Goal: Transaction & Acquisition: Obtain resource

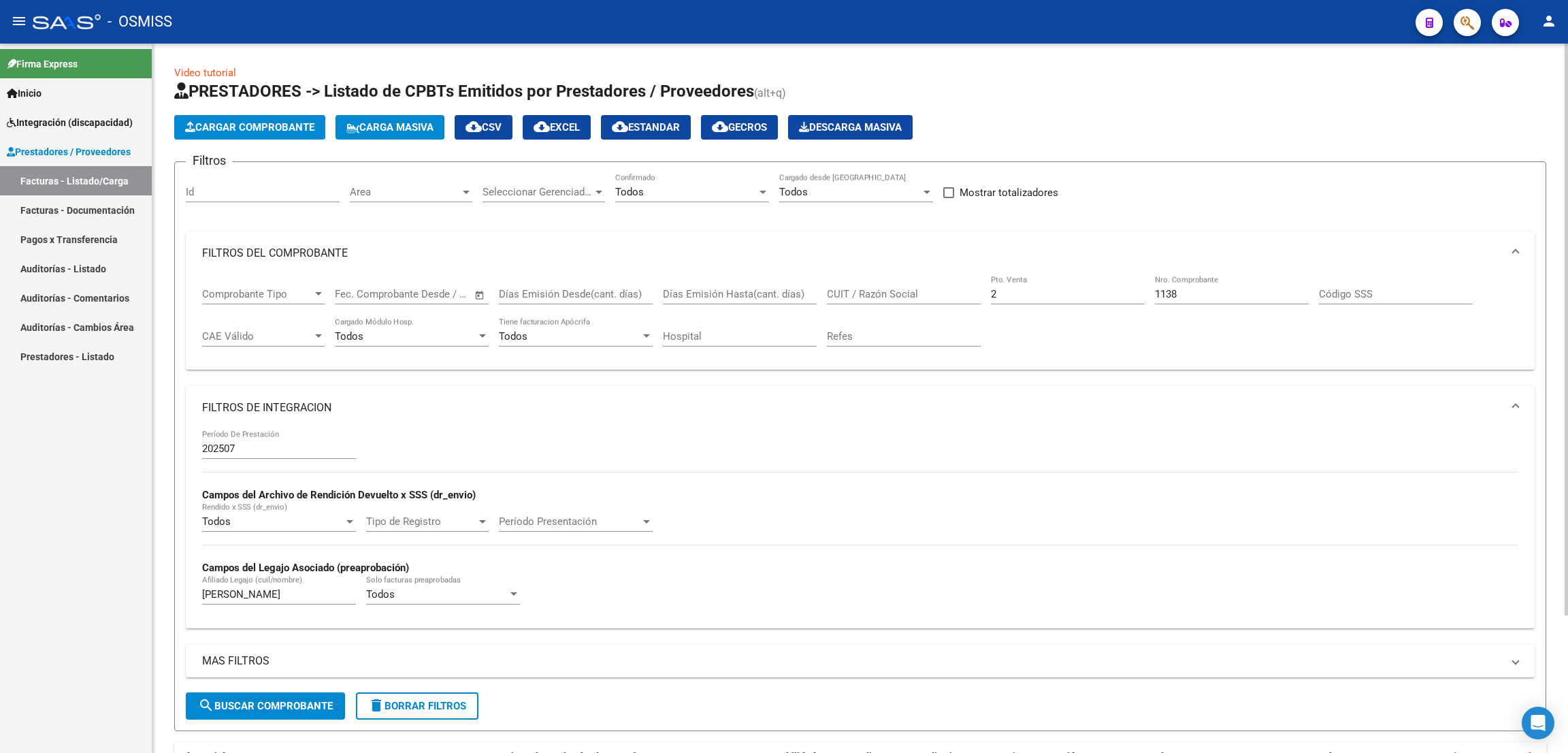
scroll to position [0, 386]
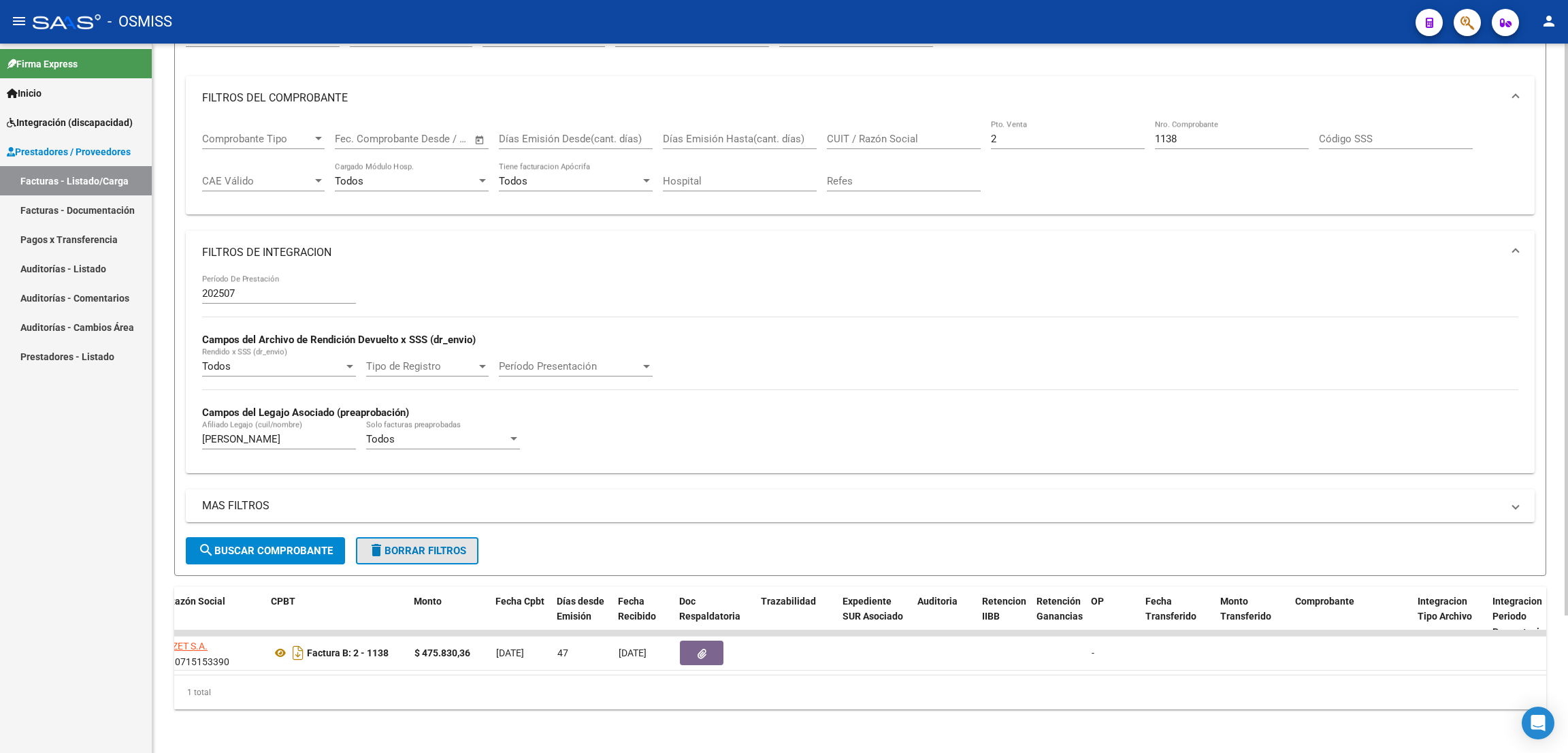
click at [436, 544] on span "delete Borrar Filtros" at bounding box center [416, 550] width 98 height 12
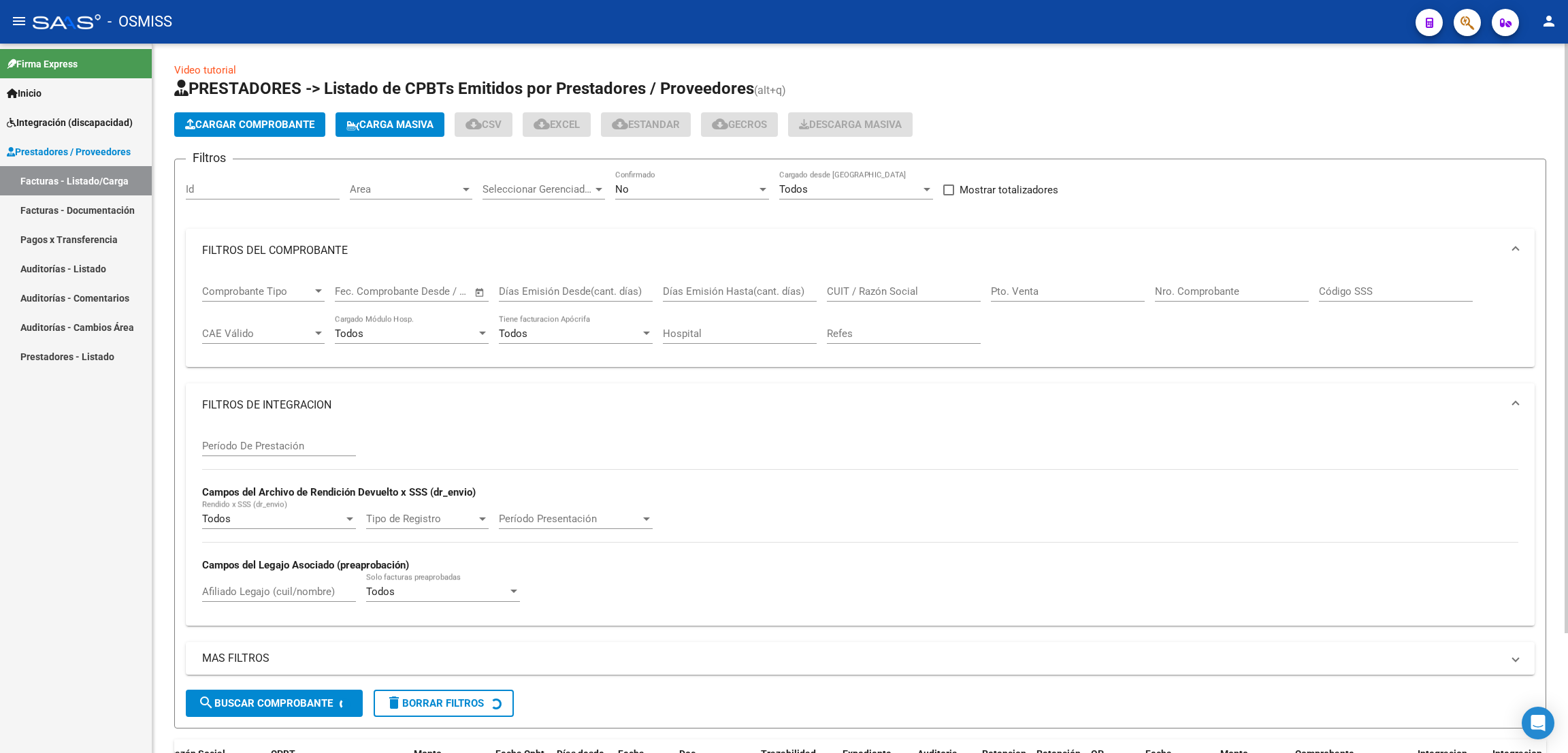
scroll to position [0, 0]
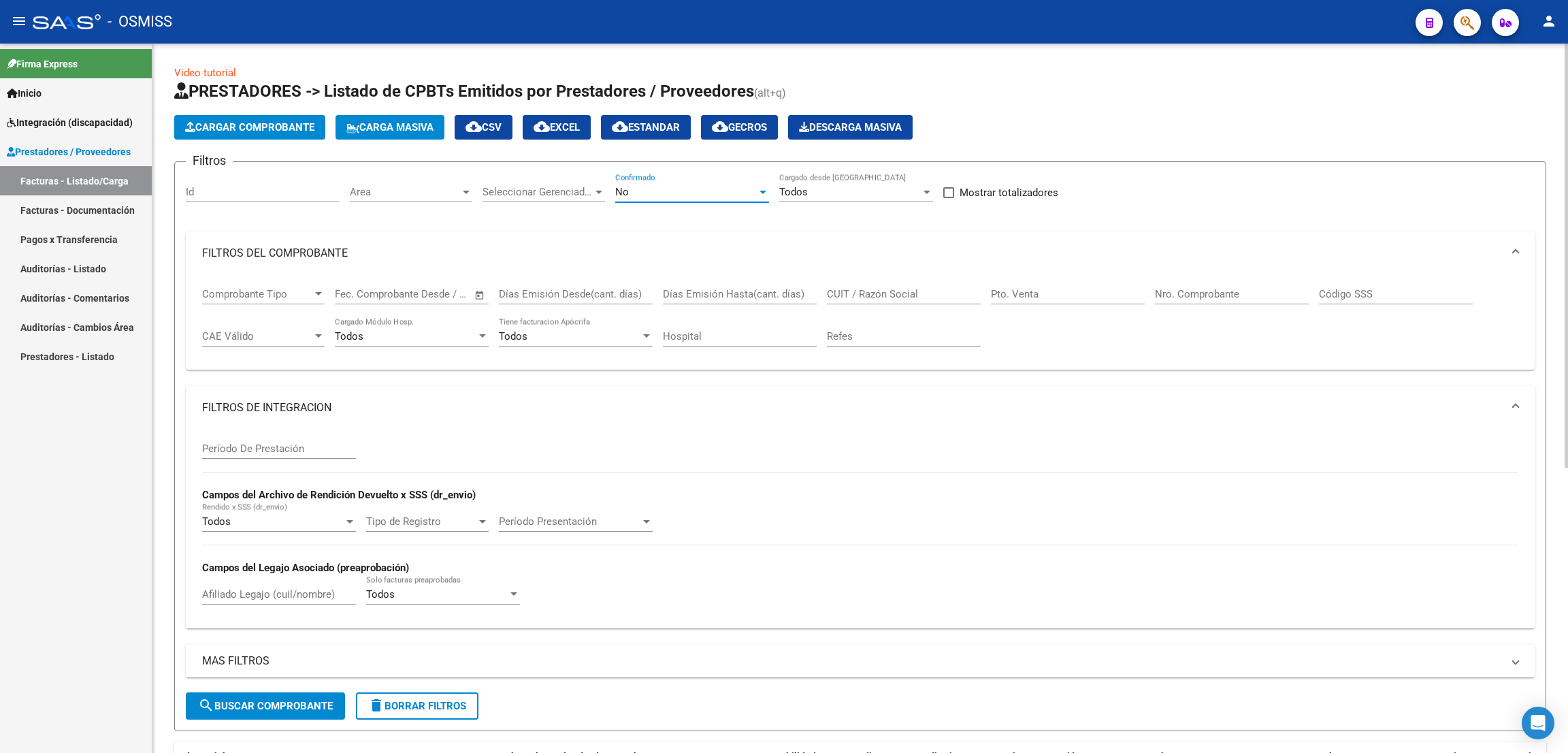
click at [680, 193] on div "No" at bounding box center [686, 192] width 142 height 12
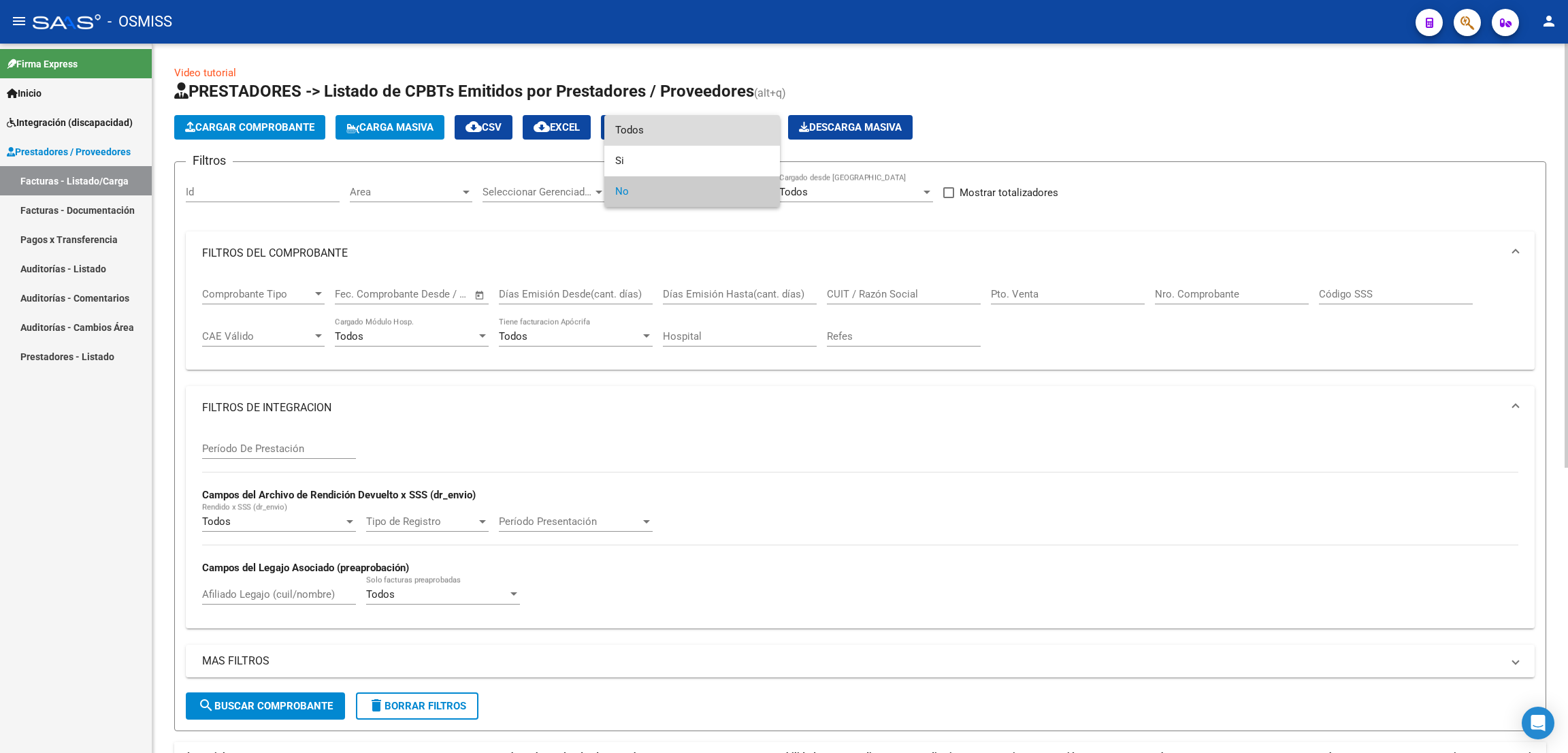
drag, startPoint x: 675, startPoint y: 118, endPoint x: 779, endPoint y: 175, distance: 118.6
click at [679, 122] on span "Todos" at bounding box center [692, 130] width 154 height 31
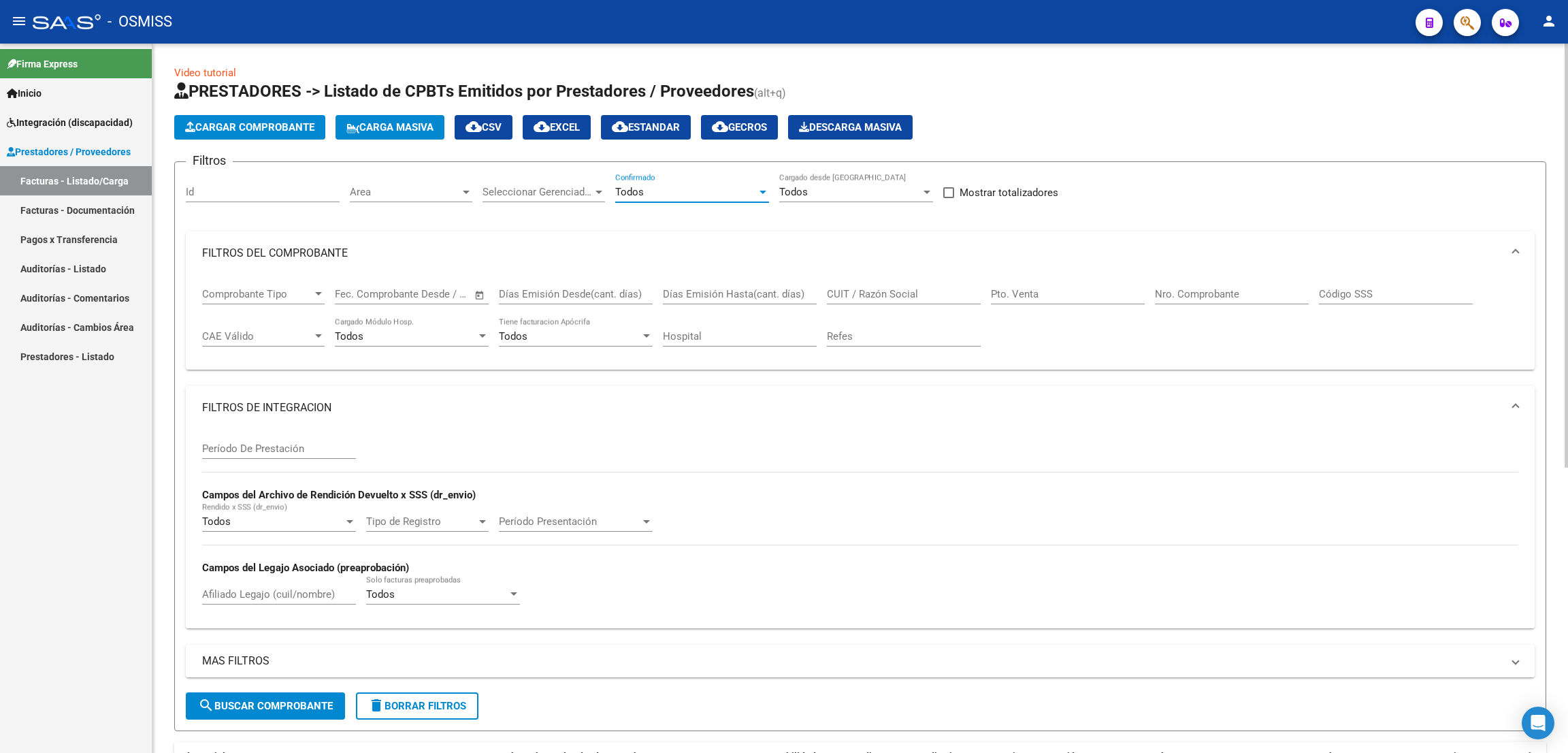
click at [904, 298] on input "CUIT / Razón Social" at bounding box center [903, 294] width 154 height 12
type input "basiglio"
click at [1216, 301] on div "Nro. Comprobante" at bounding box center [1231, 289] width 154 height 29
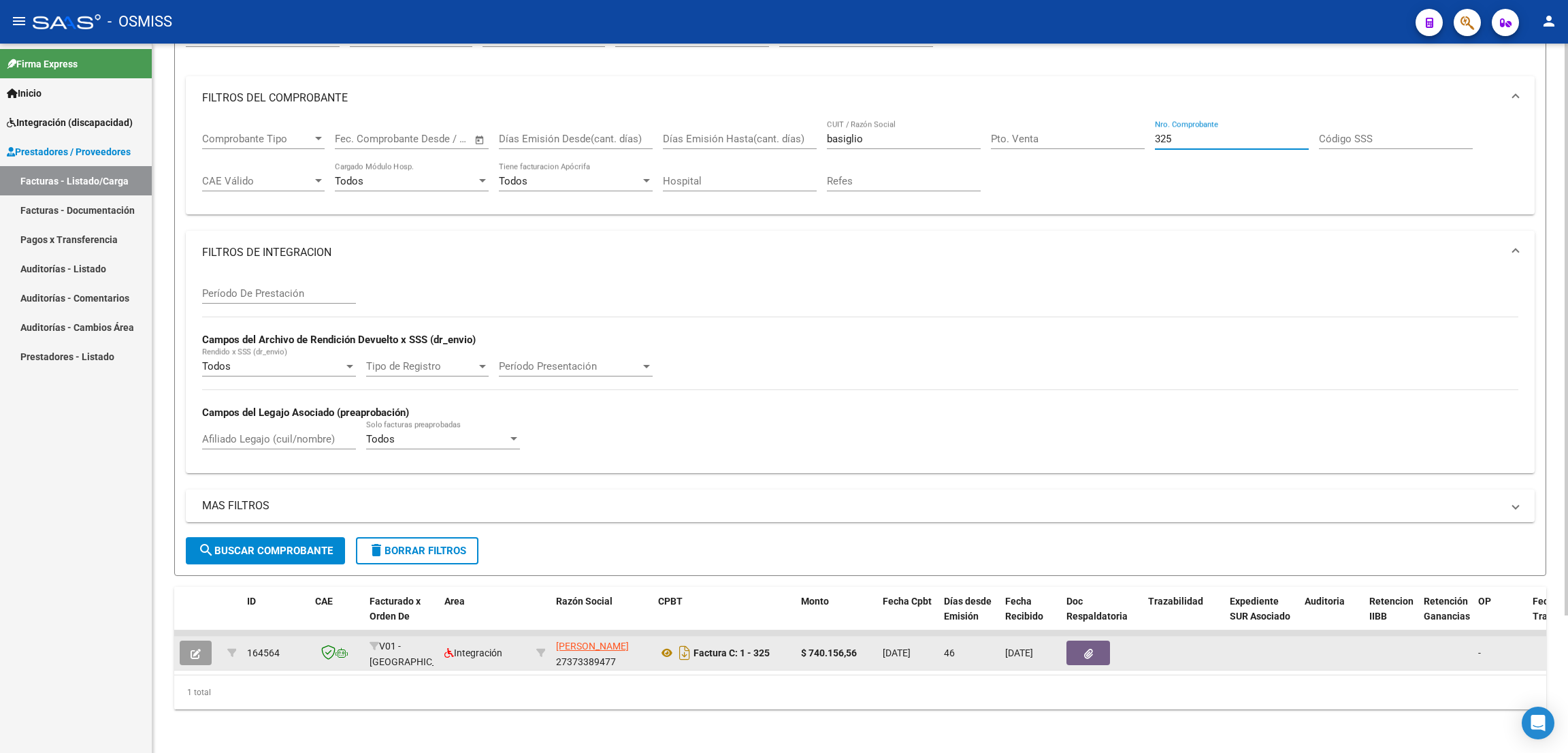
type input "325"
click at [188, 640] on button "button" at bounding box center [195, 653] width 32 height 25
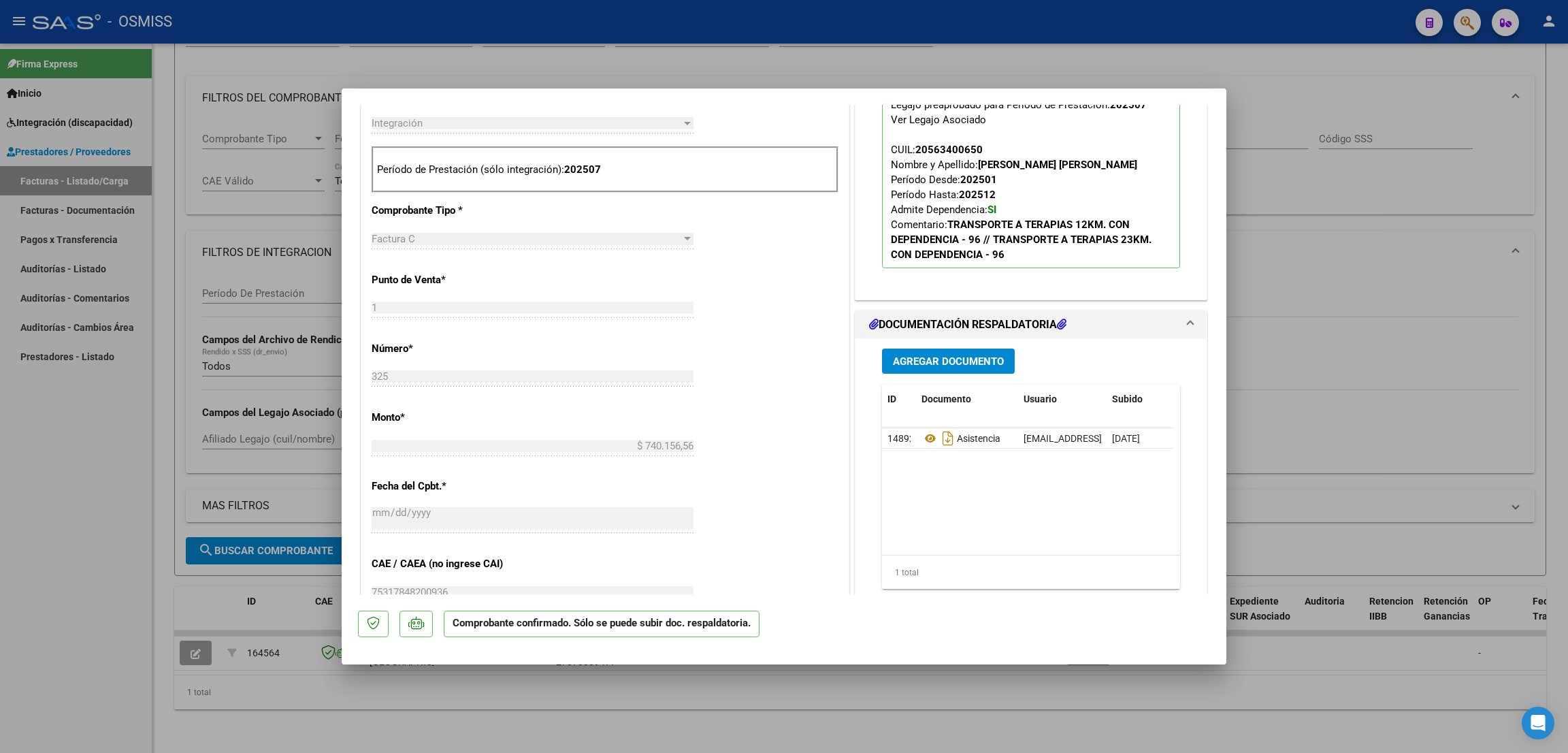
scroll to position [510, 0]
click at [134, 568] on div at bounding box center [784, 376] width 1568 height 753
type input "$ 0,00"
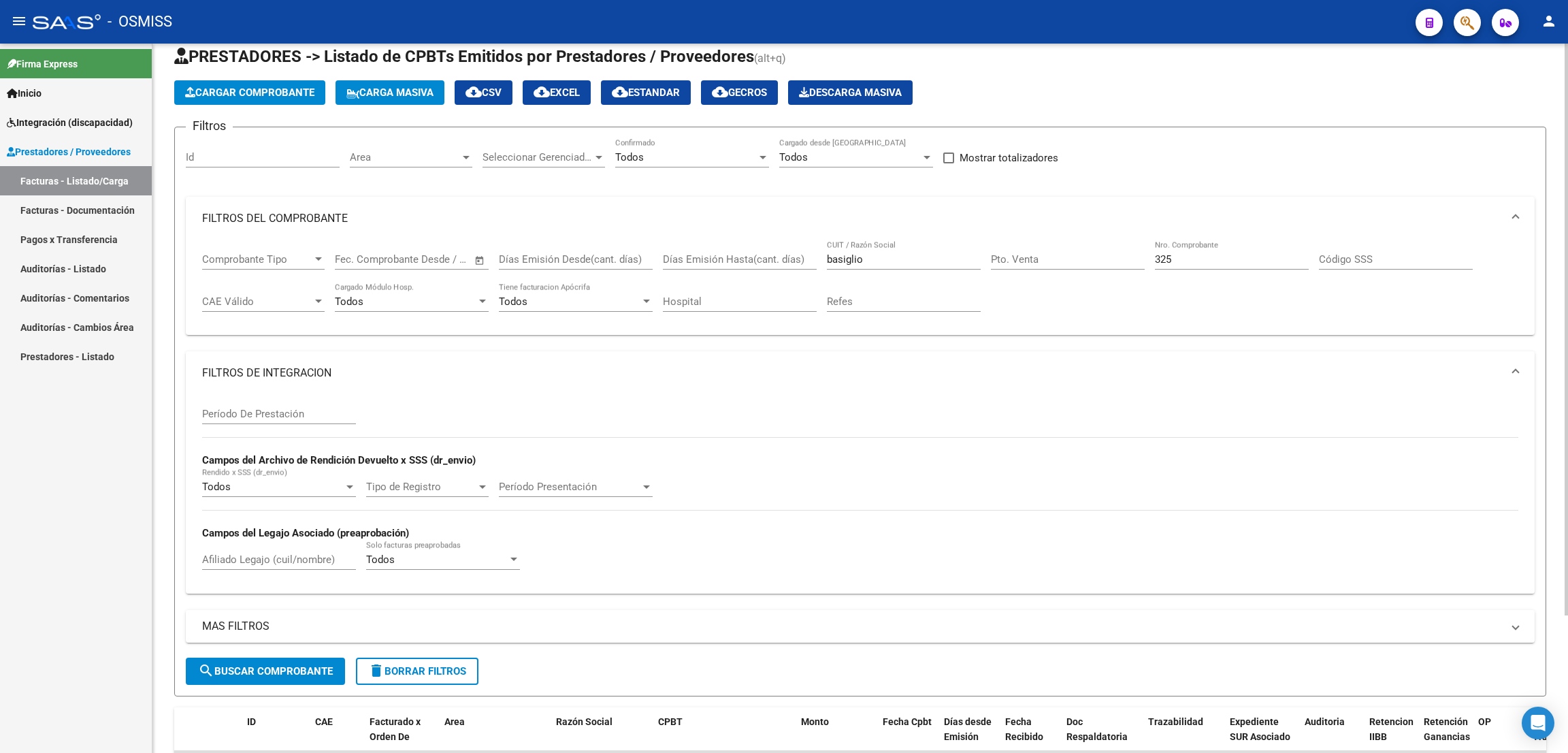
scroll to position [0, 0]
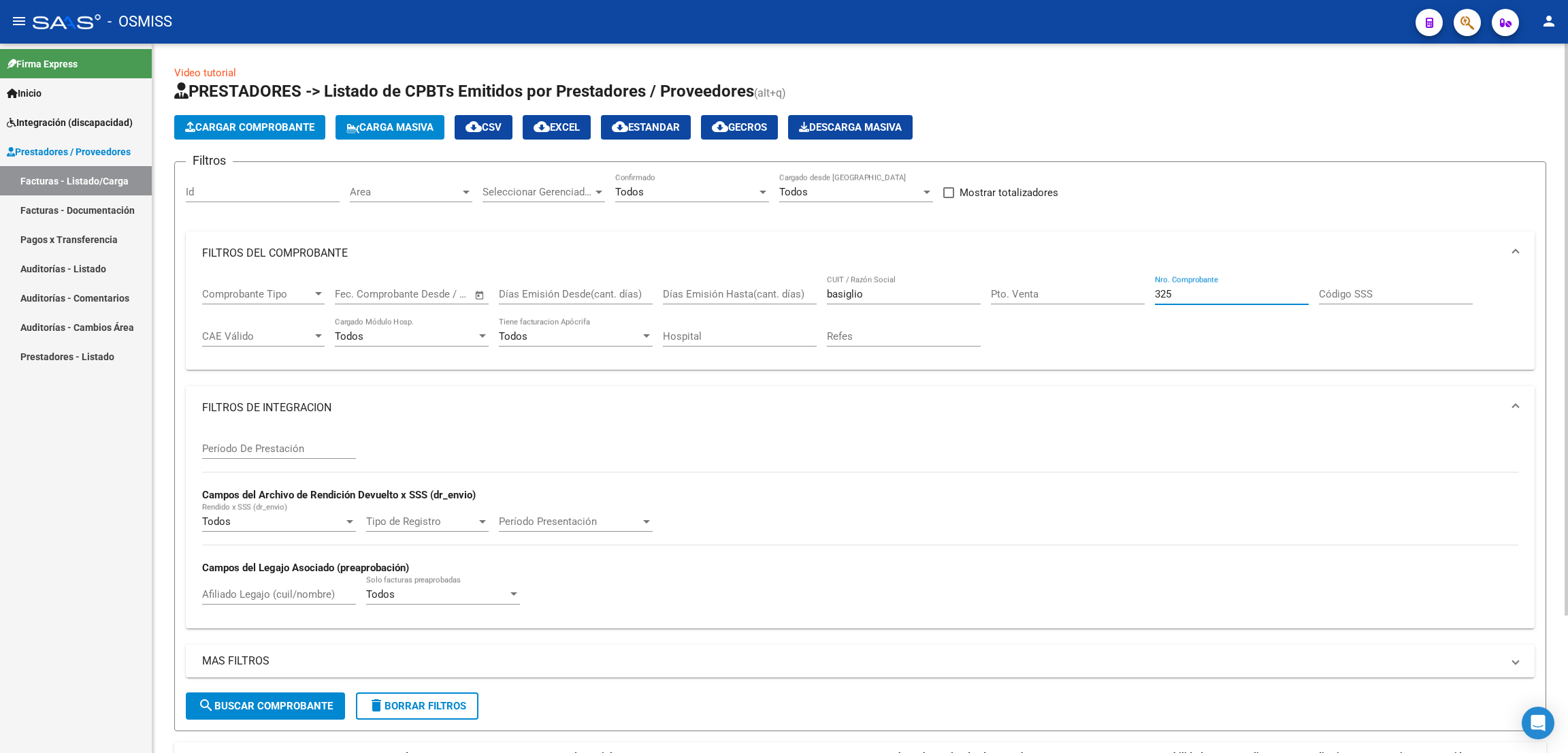
click at [1185, 295] on input "325" at bounding box center [1231, 294] width 154 height 12
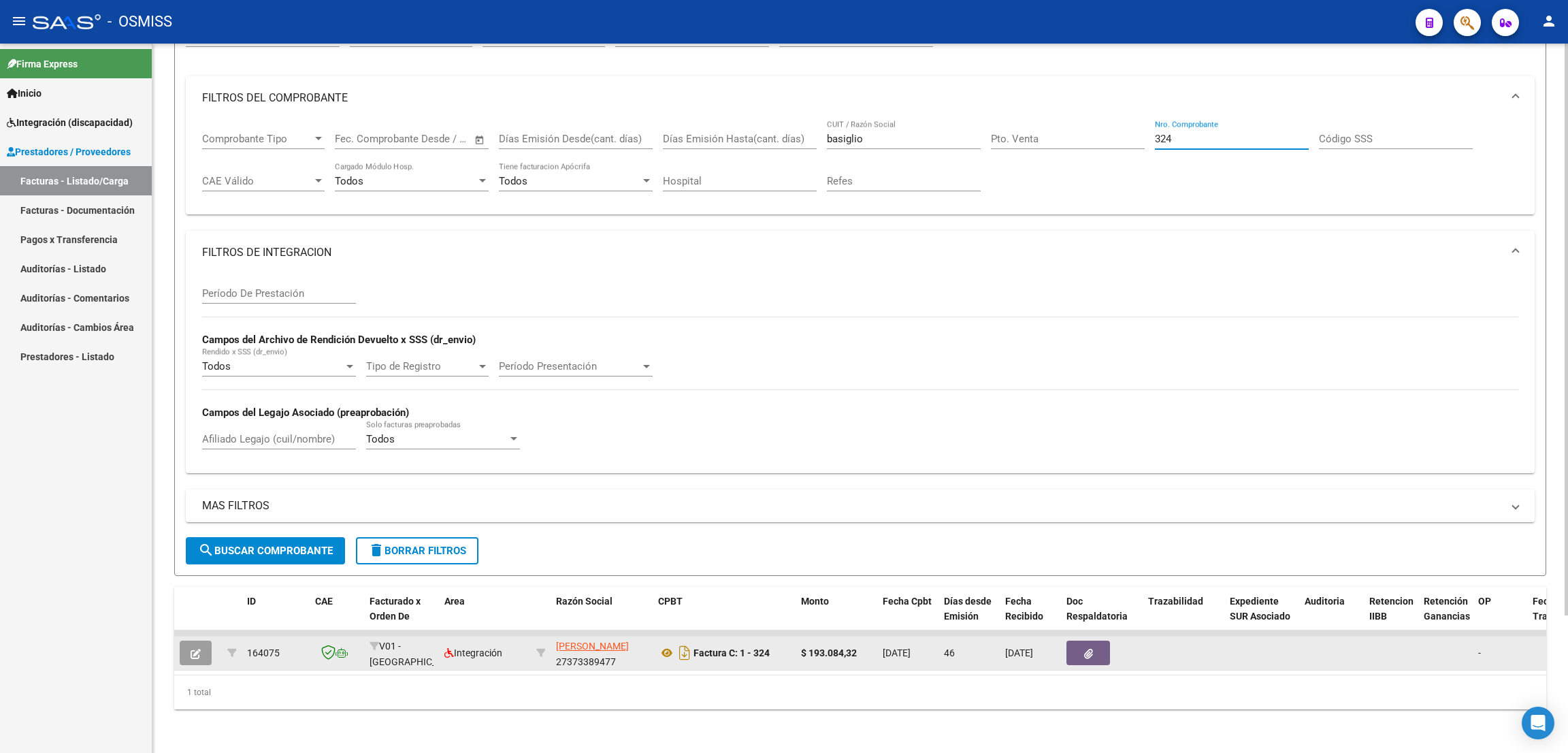
type input "324"
click at [195, 649] on icon "button" at bounding box center [195, 654] width 11 height 11
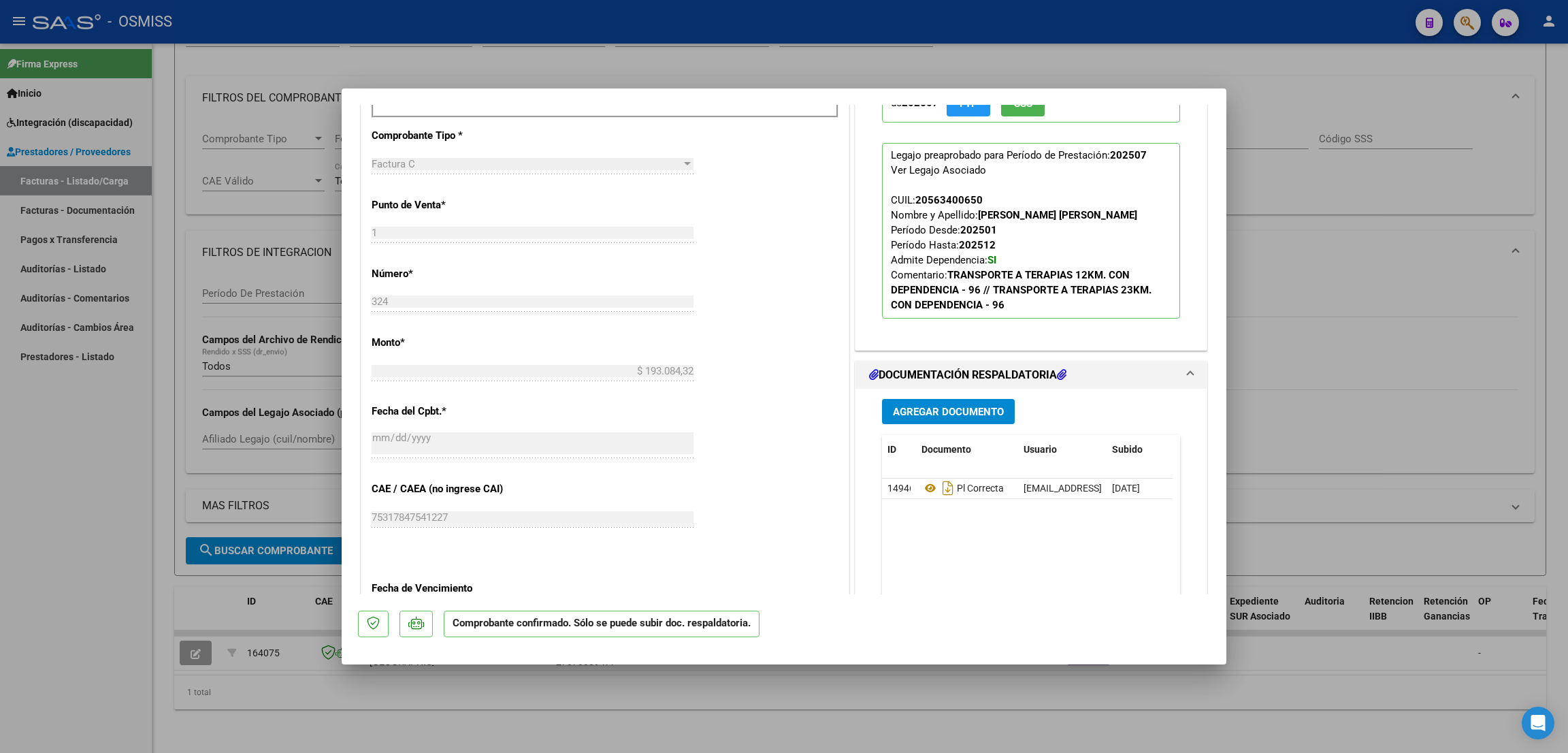
scroll to position [612, 0]
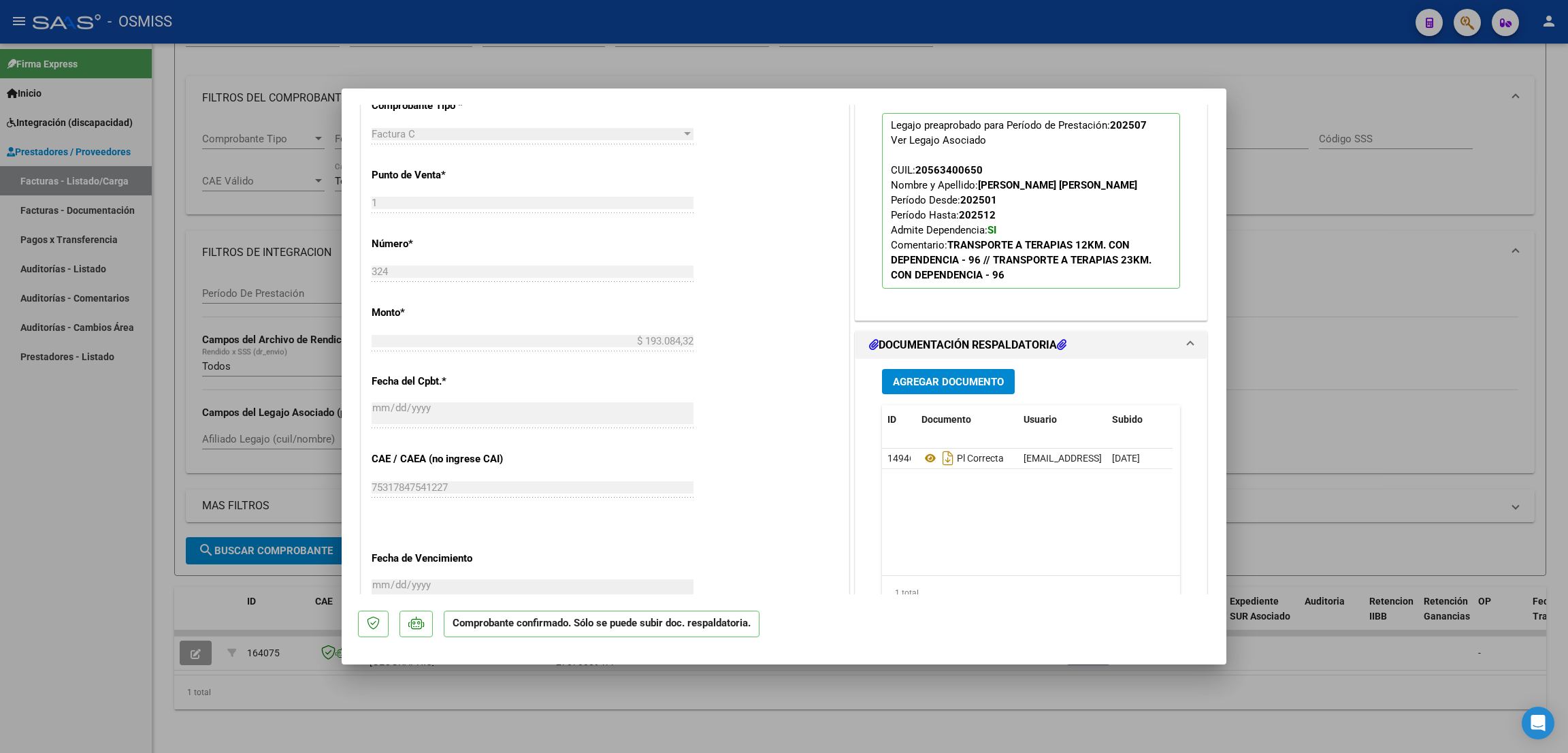
click at [56, 532] on div at bounding box center [784, 376] width 1568 height 753
type input "$ 0,00"
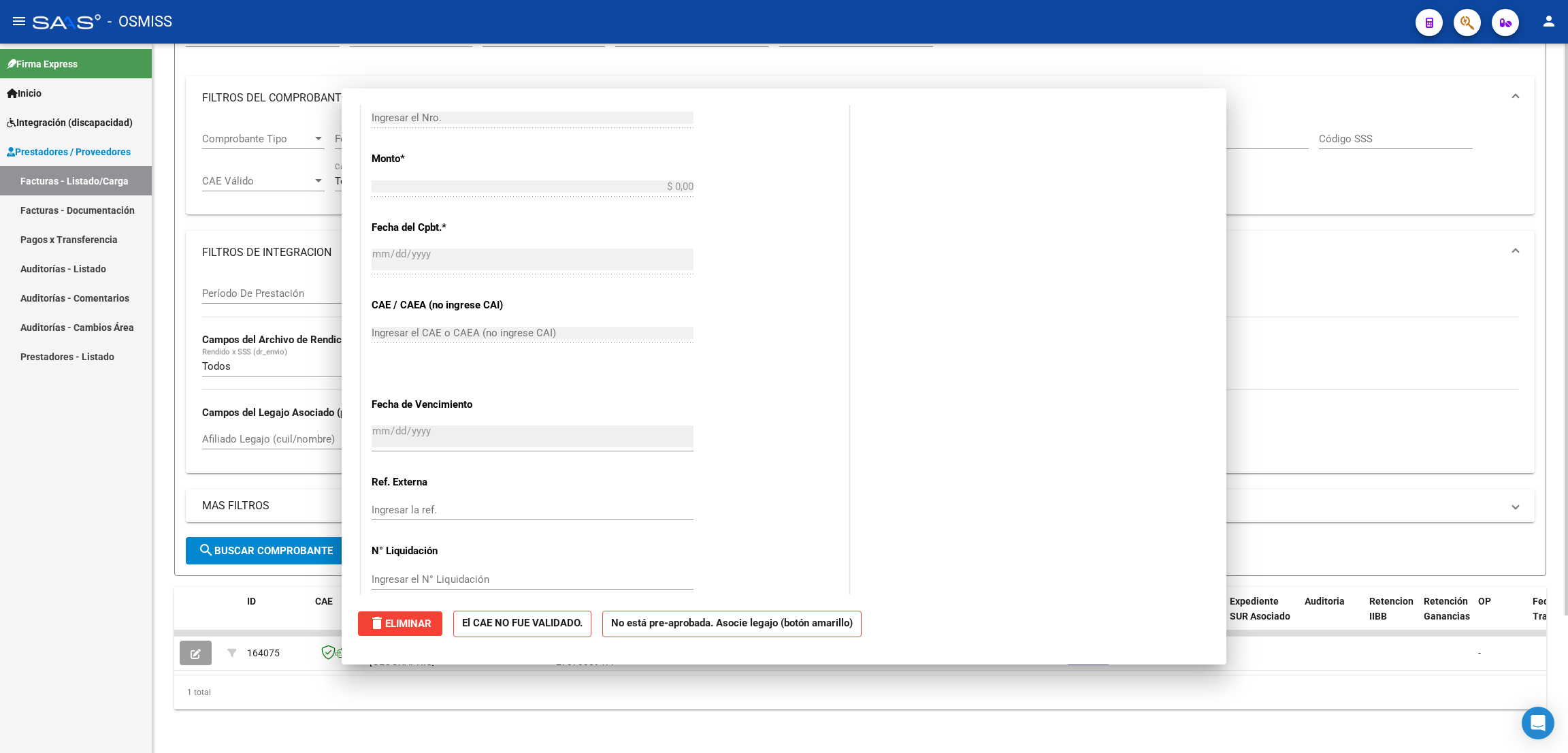
scroll to position [0, 0]
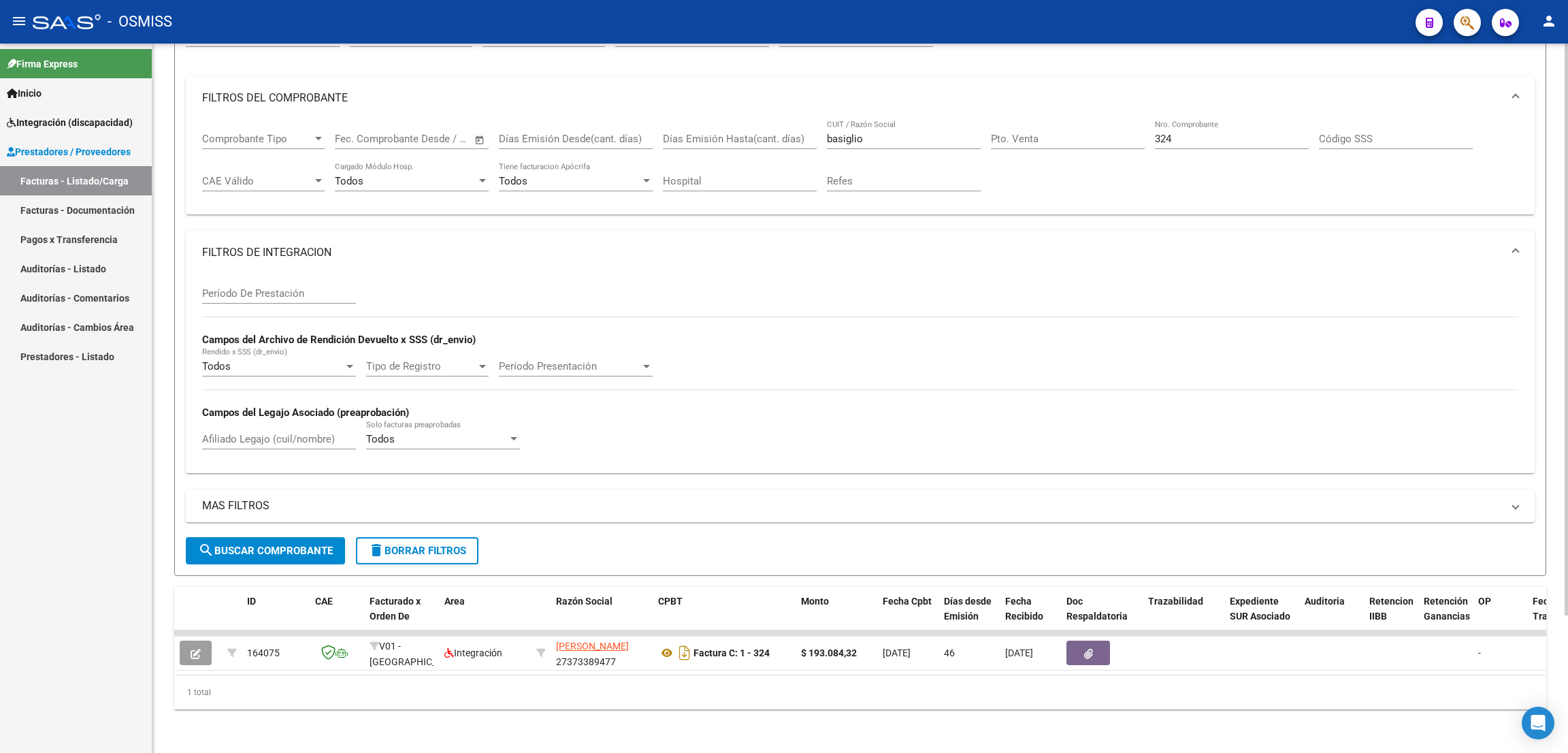
click at [430, 544] on span "delete Borrar Filtros" at bounding box center [416, 550] width 98 height 12
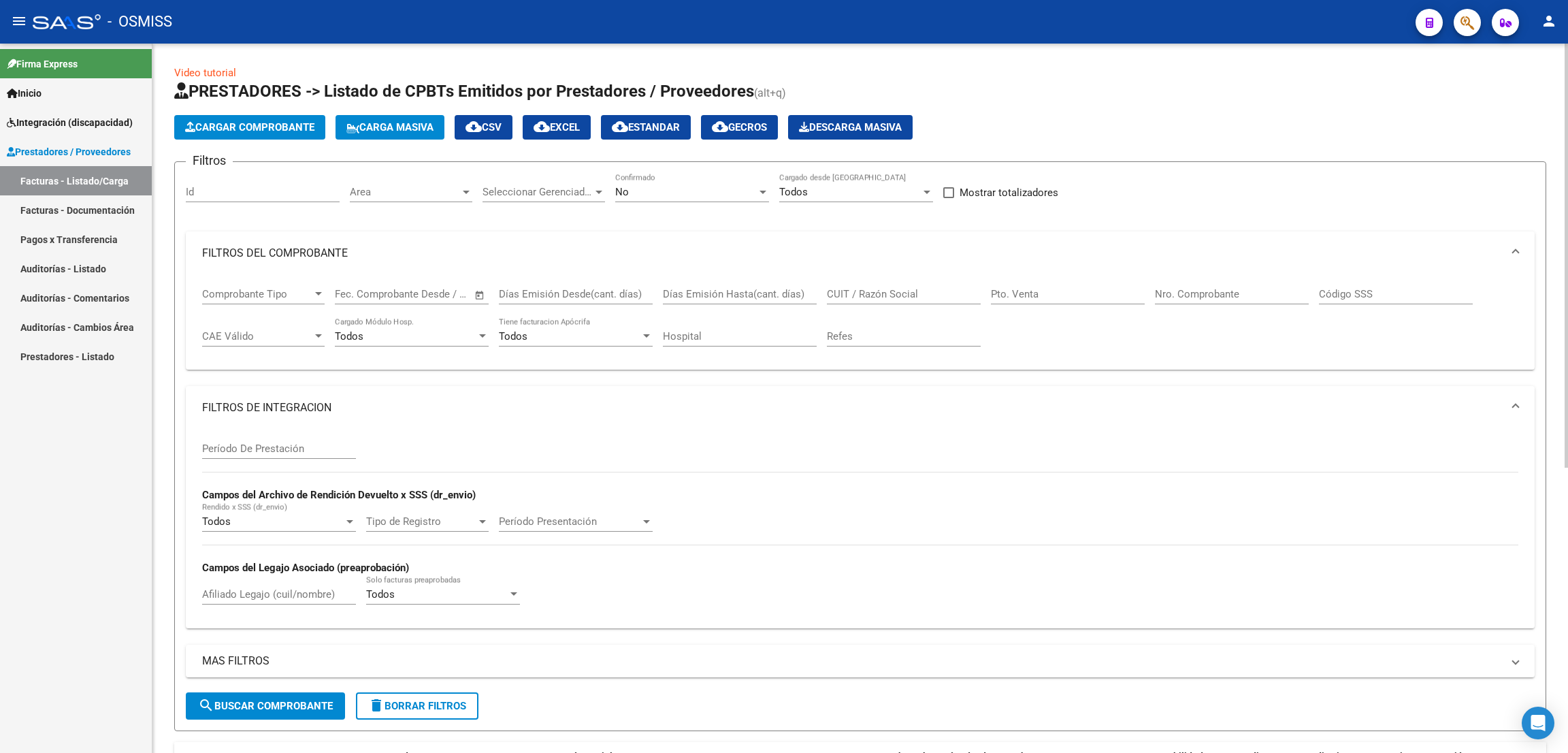
click at [662, 188] on div "No" at bounding box center [686, 192] width 142 height 12
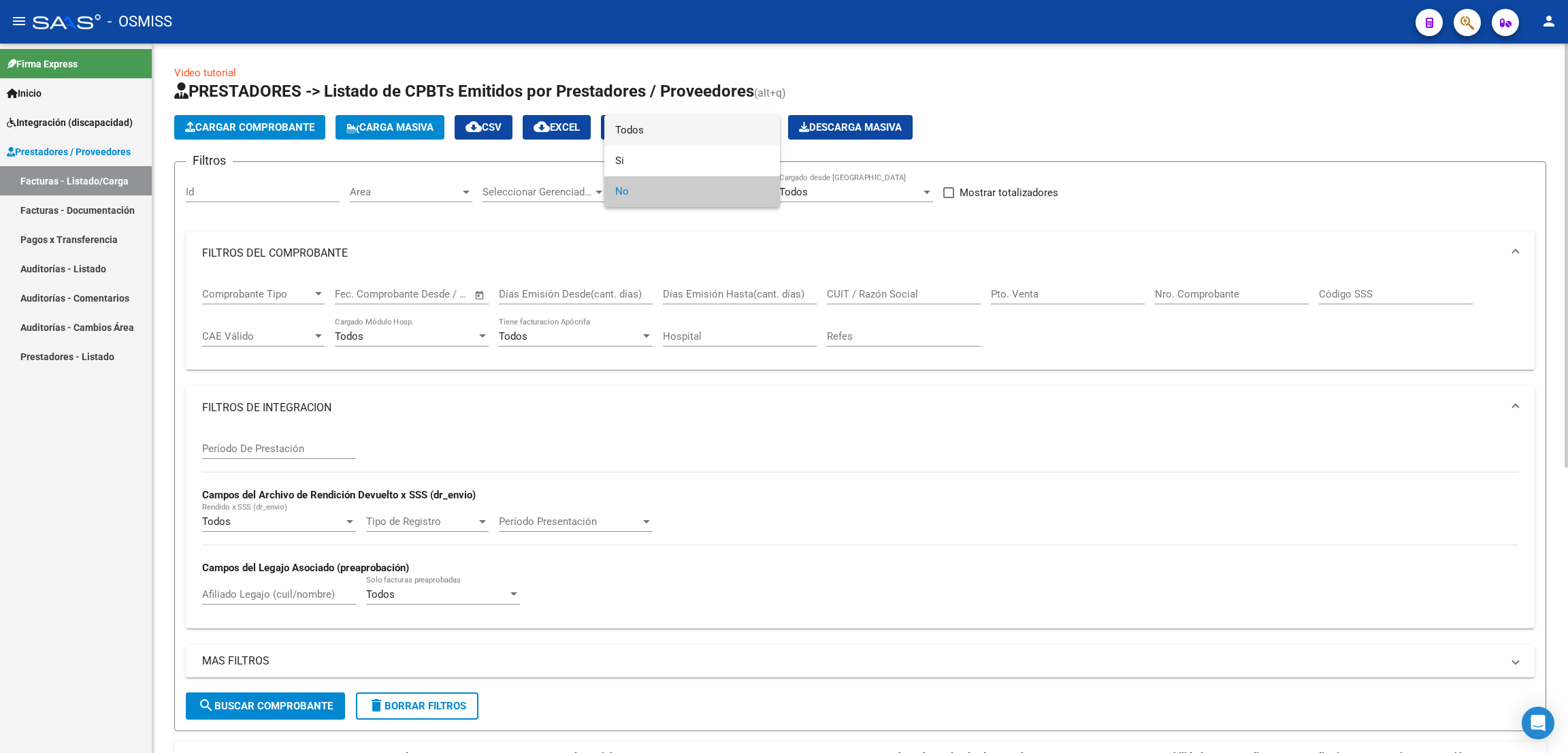
click at [669, 128] on span "Todos" at bounding box center [692, 130] width 154 height 31
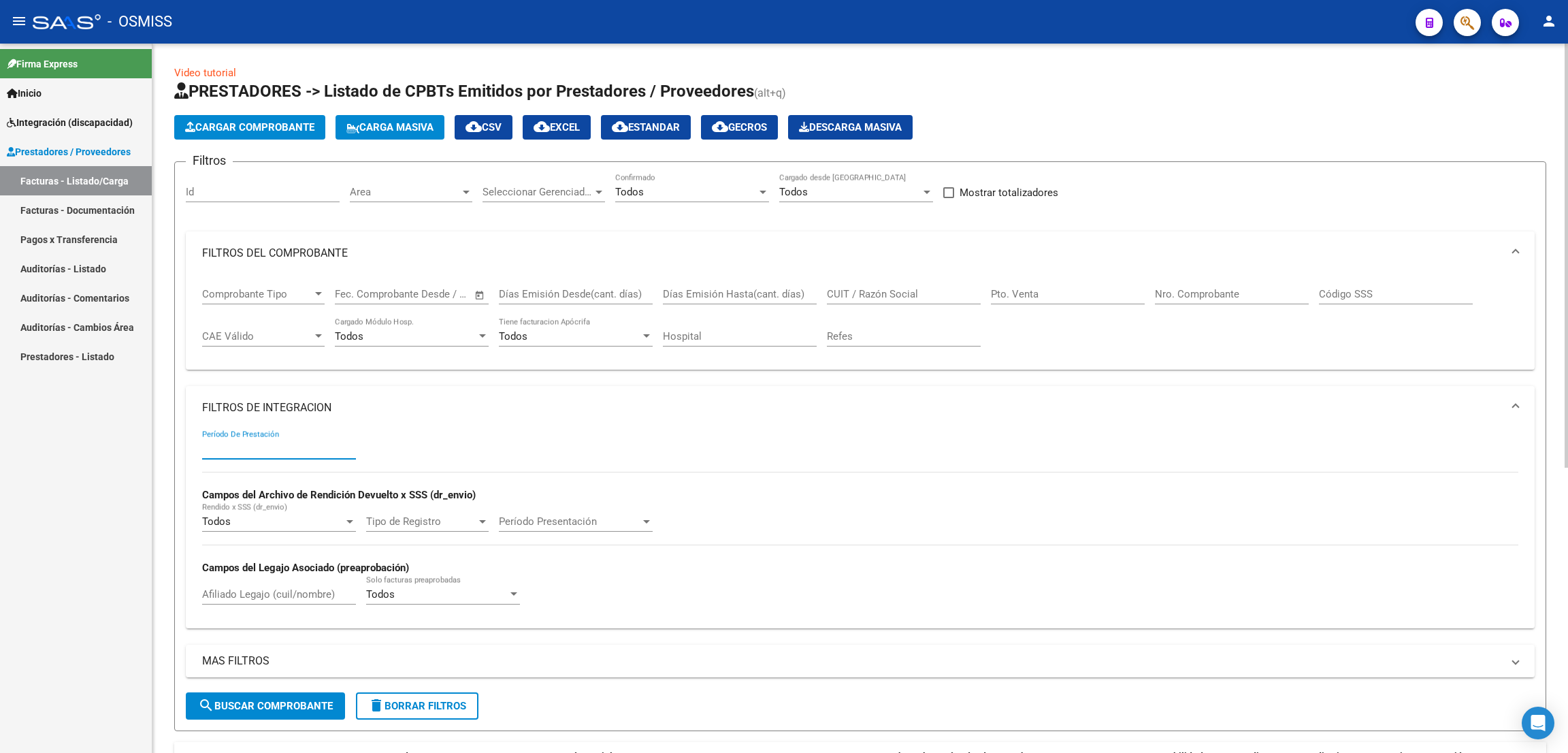
click at [276, 442] on input "Período De Prestación" at bounding box center [279, 448] width 154 height 12
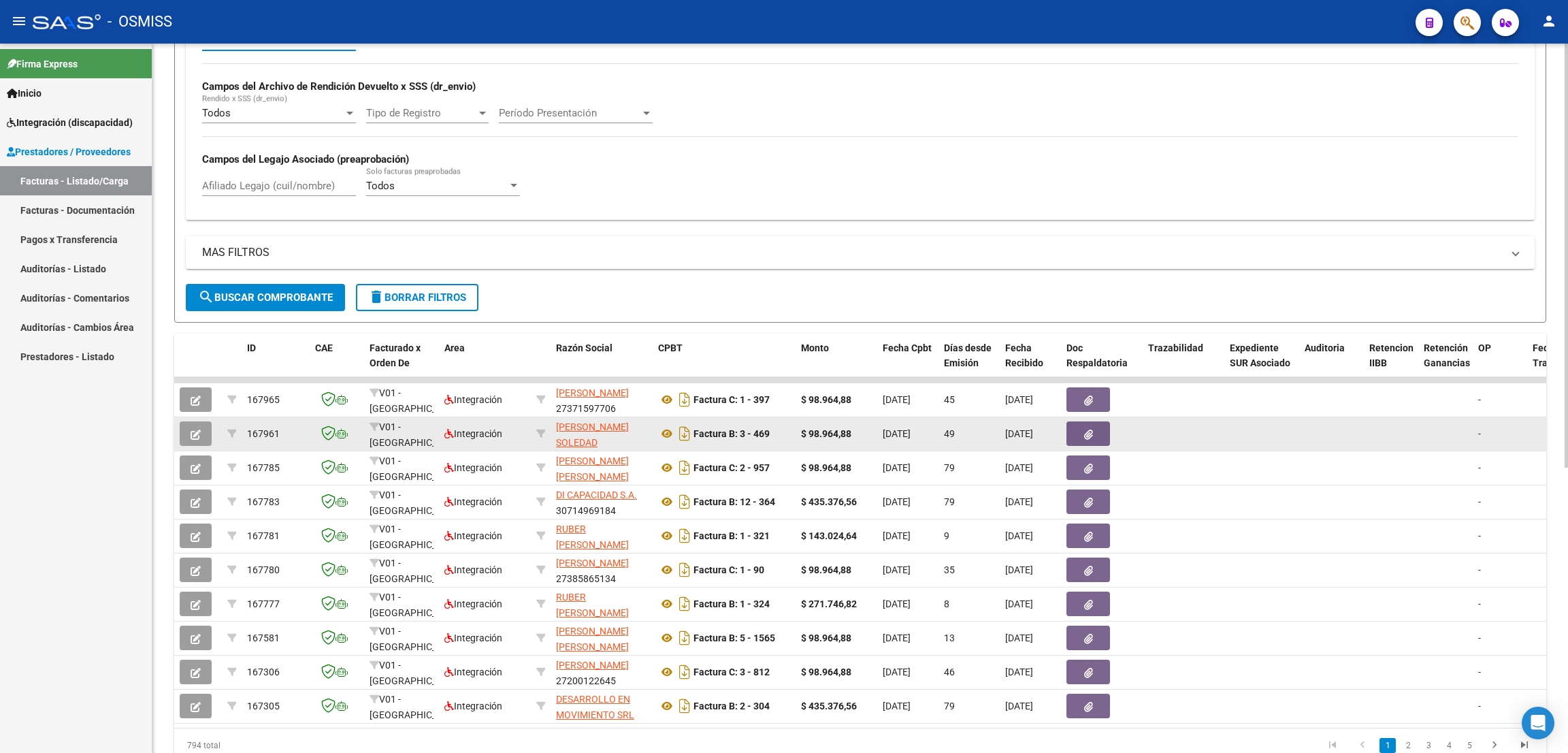
scroll to position [476, 0]
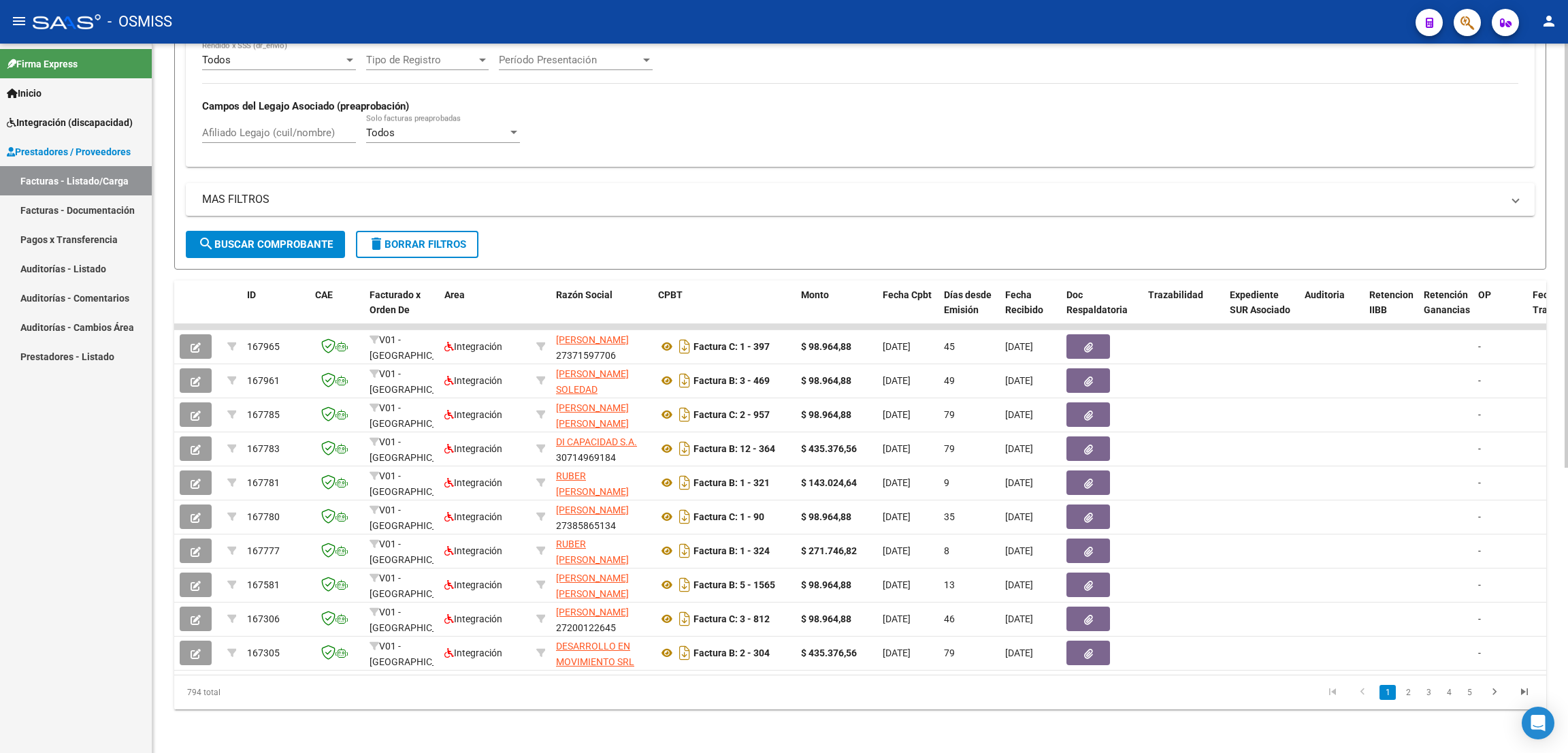
type input "202506"
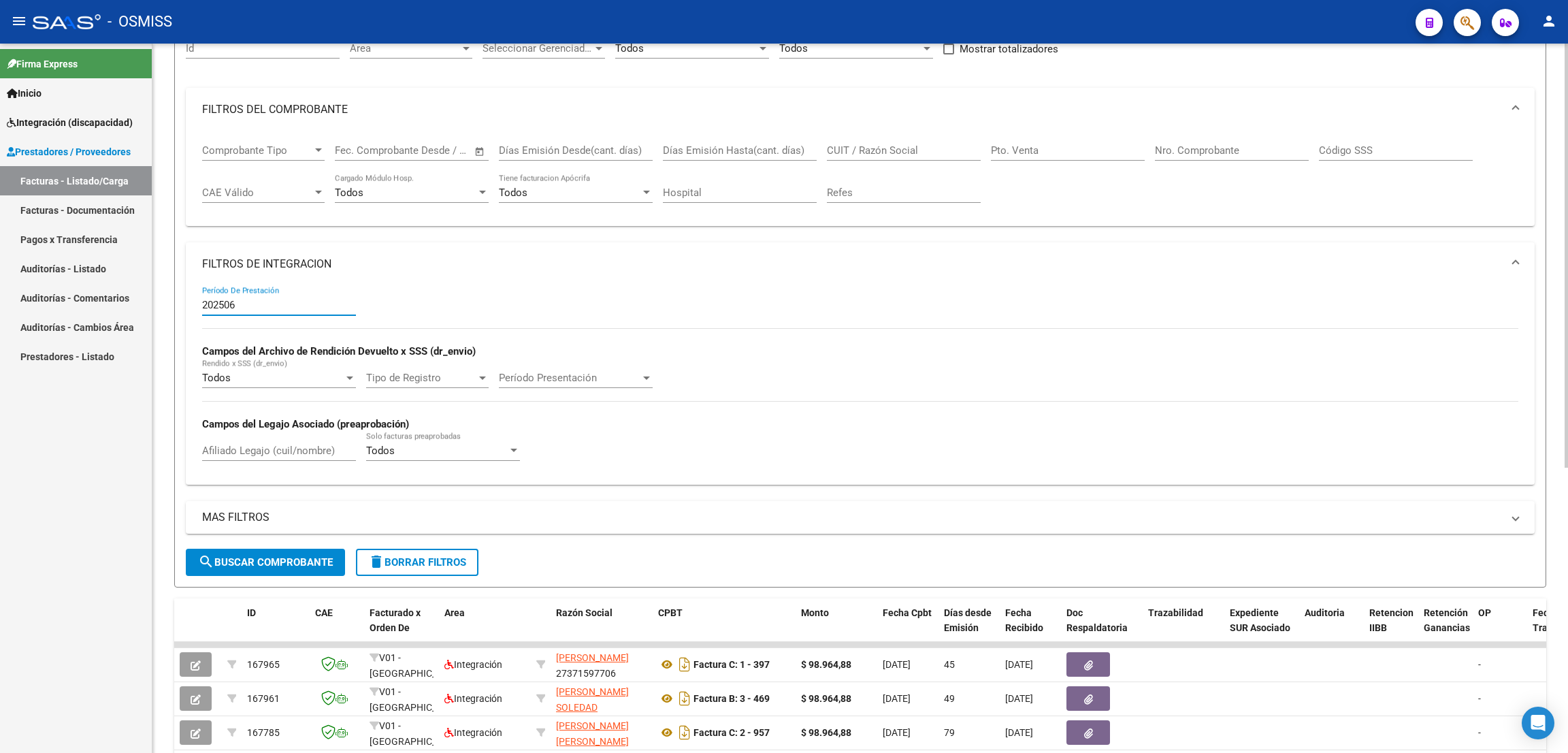
scroll to position [68, 0]
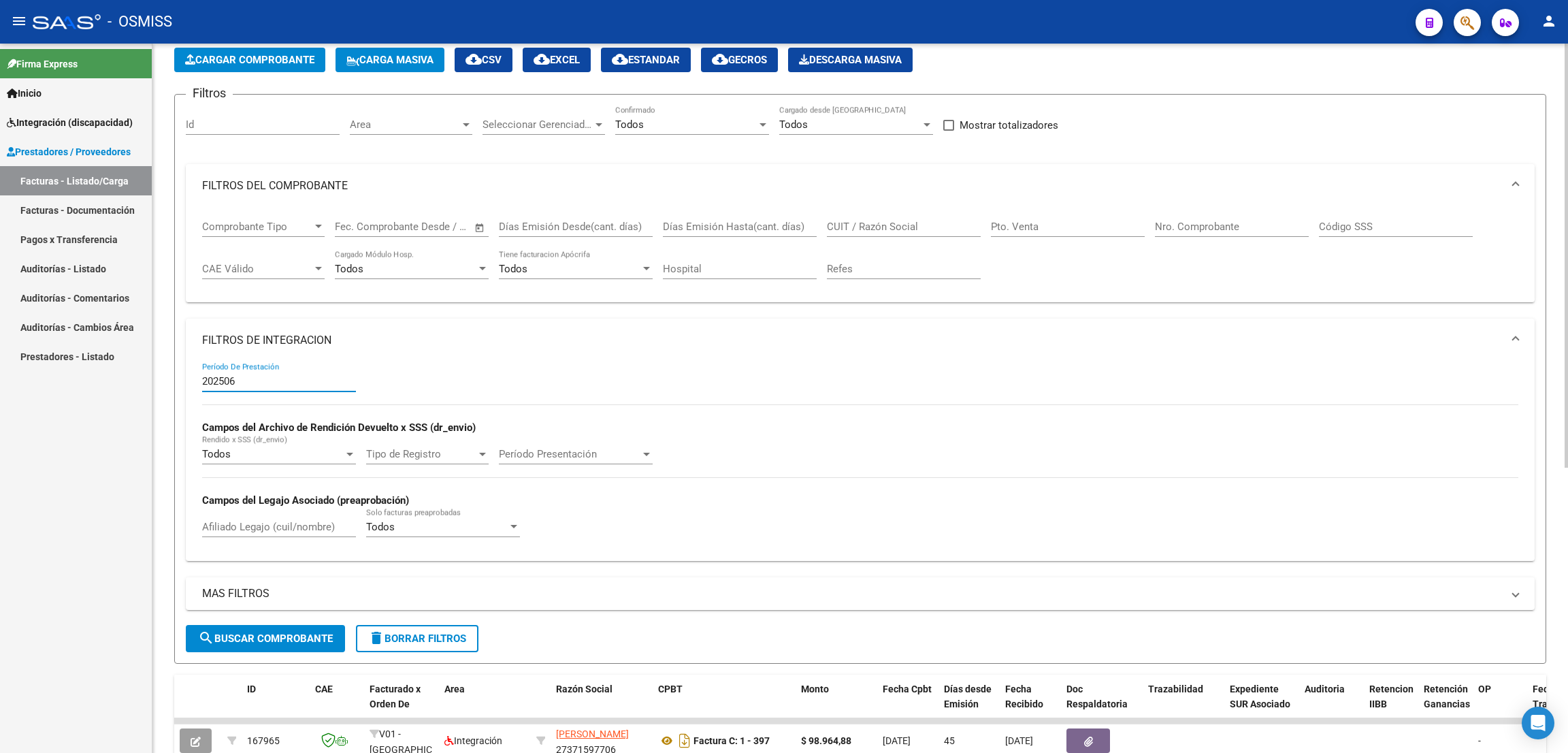
click at [872, 229] on input "CUIT / Razón Social" at bounding box center [903, 226] width 154 height 12
paste input "23424570664"
type input "23424570664"
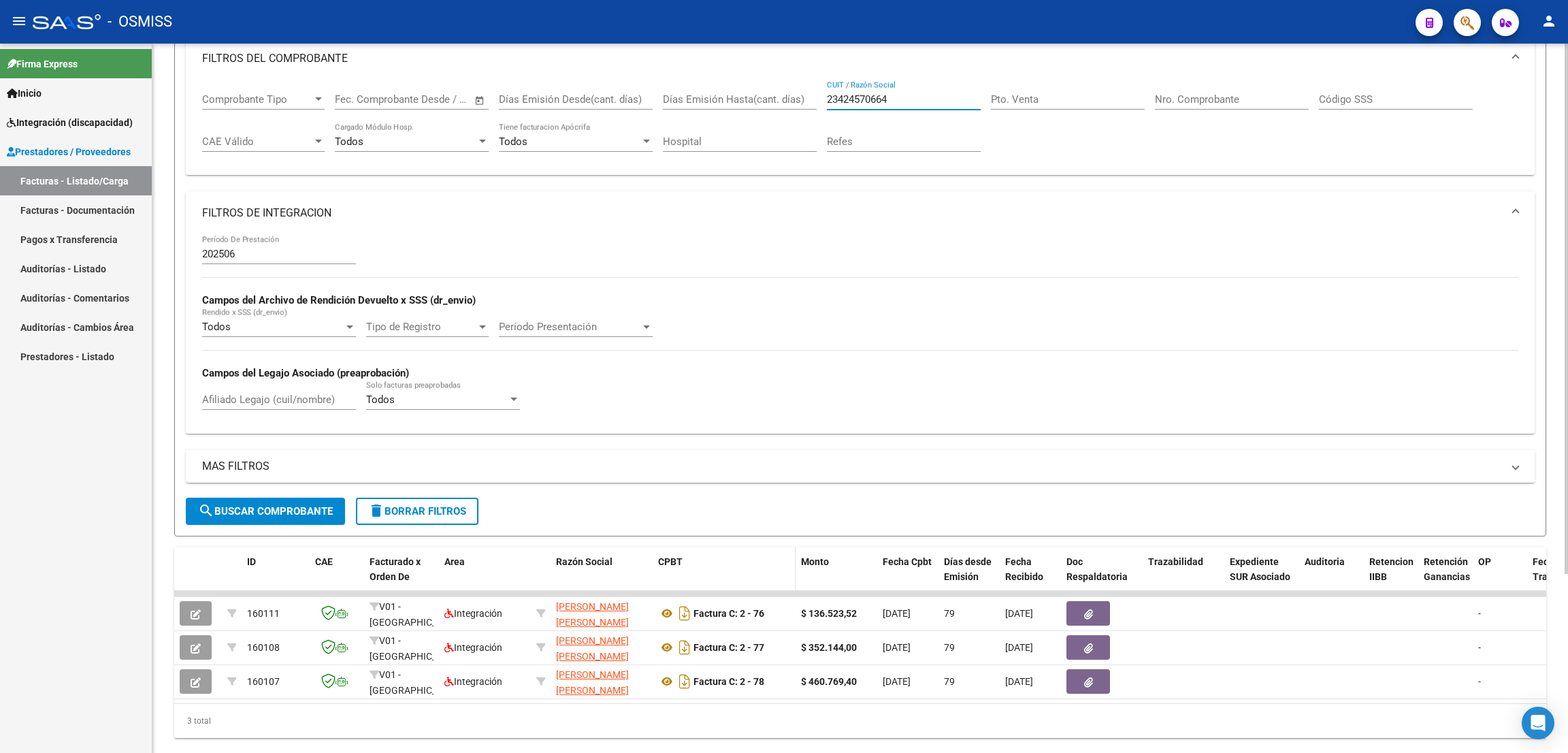
scroll to position [238, 0]
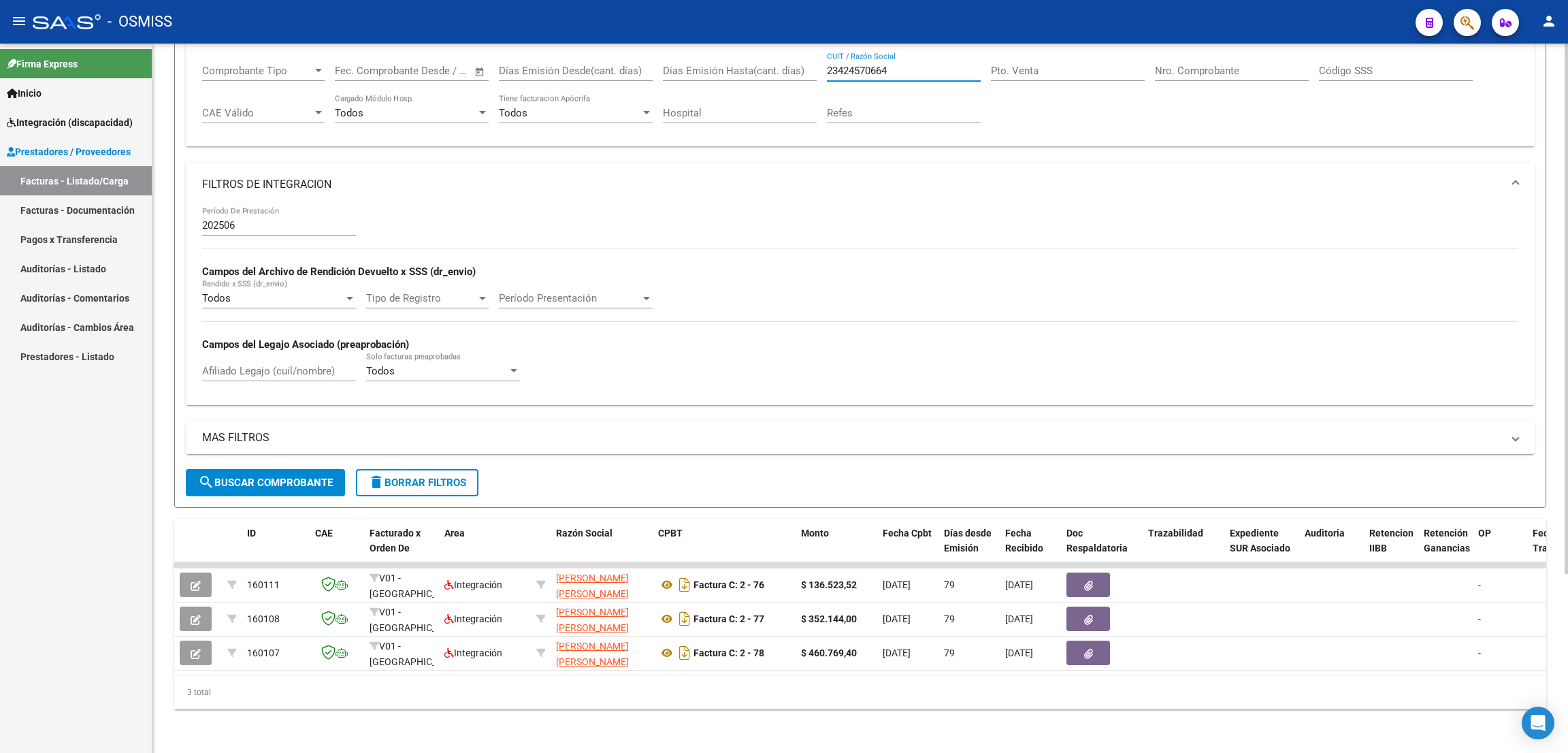
click at [299, 365] on input "Afiliado Legajo (cuil/nombre)" at bounding box center [279, 371] width 154 height 12
type input "[PERSON_NAME]"
click at [291, 469] on button "search Buscar Comprobante" at bounding box center [265, 482] width 159 height 27
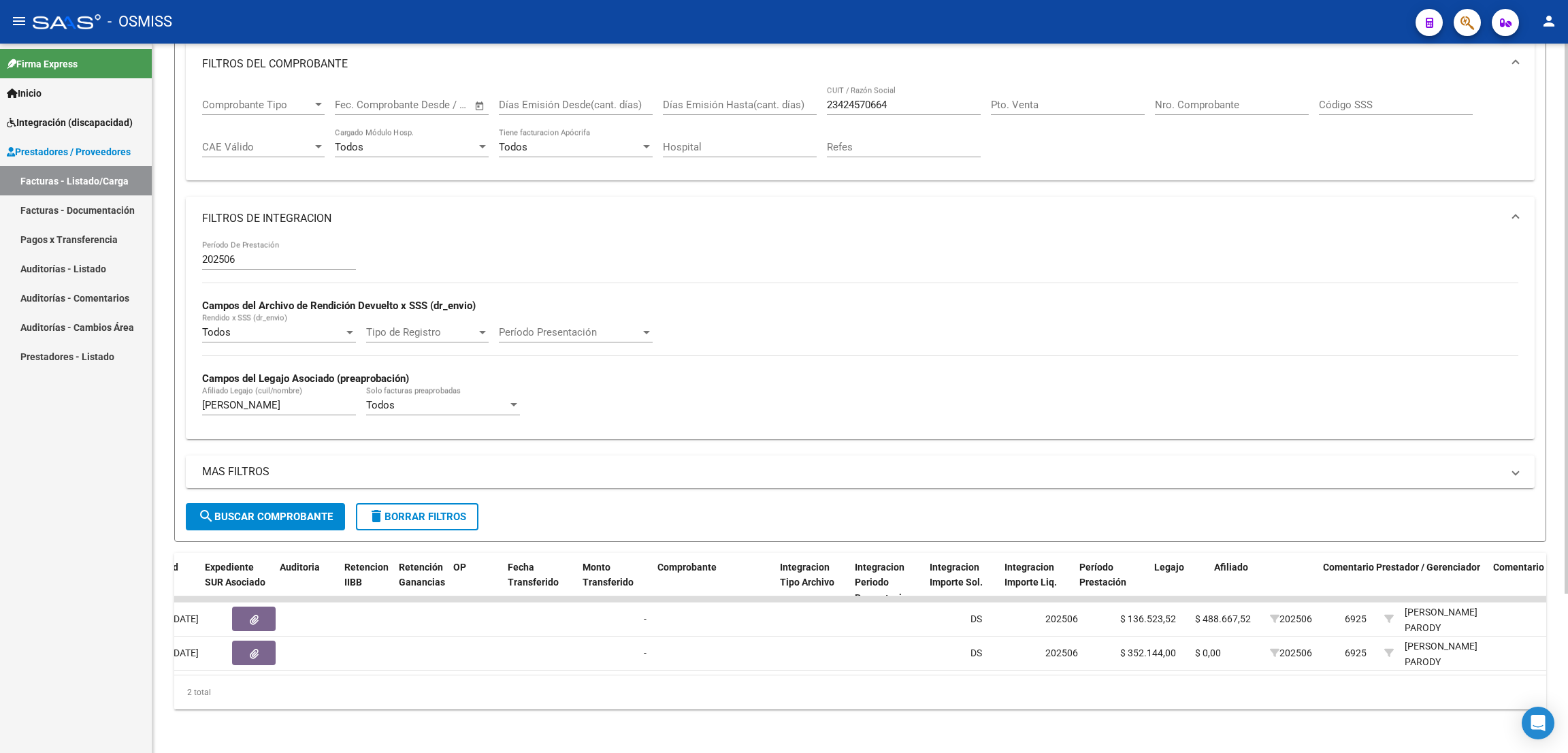
scroll to position [0, 42]
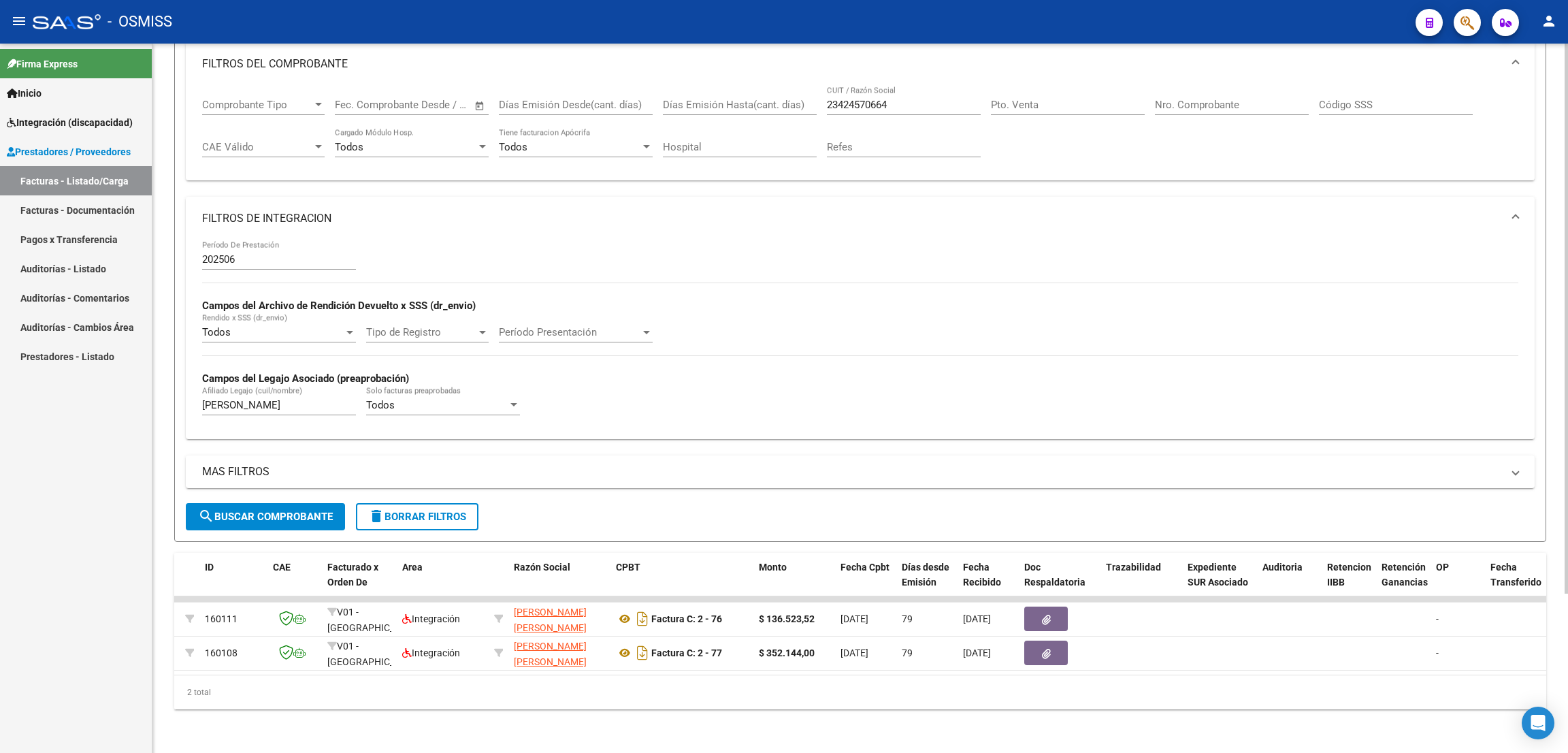
drag, startPoint x: 659, startPoint y: 673, endPoint x: 635, endPoint y: 642, distance: 39.2
click at [659, 674] on div "ID CAE Facturado x Orden De Area Razón Social CPBT Monto Fecha Cpbt Días desde …" at bounding box center [860, 631] width 1372 height 157
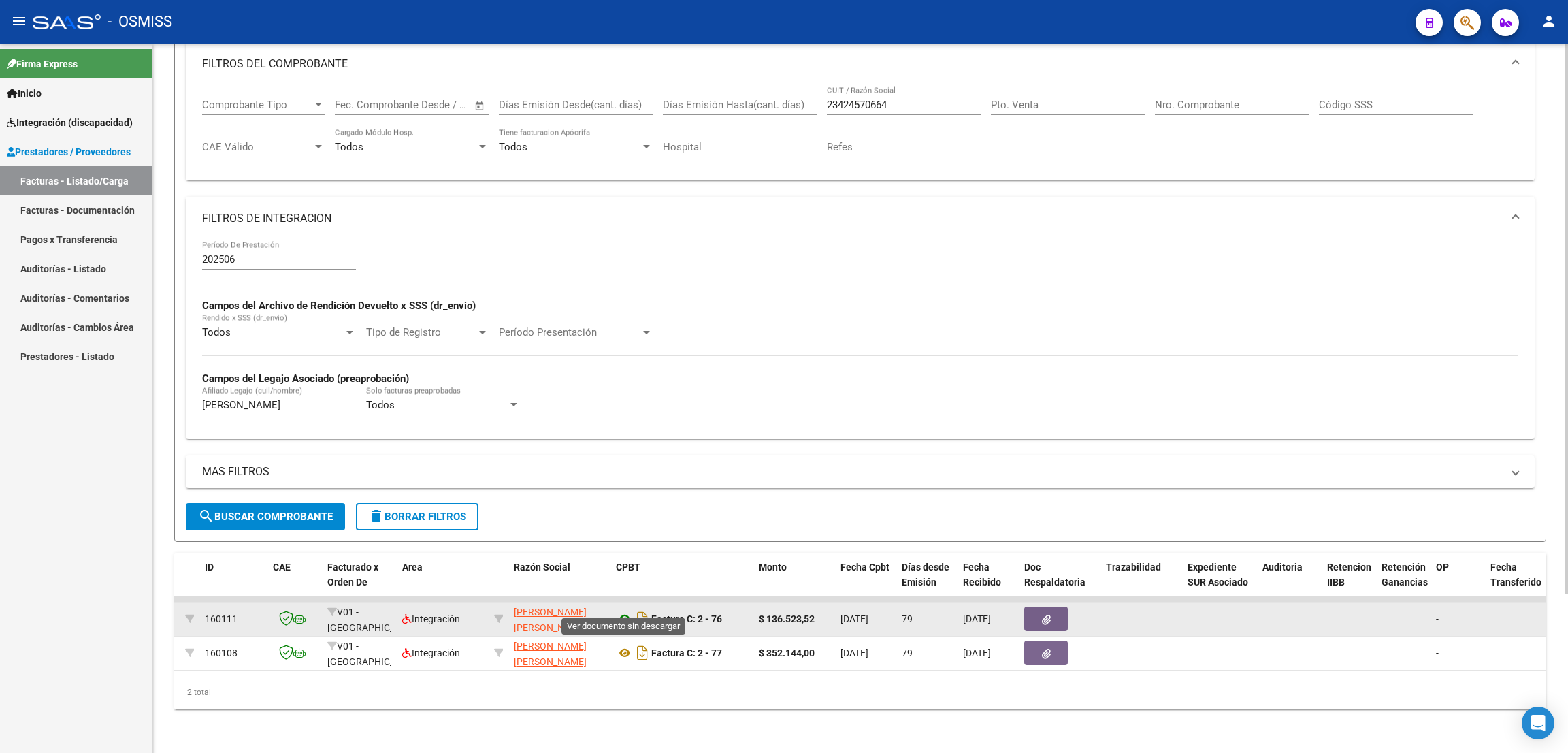
click at [622, 610] on icon at bounding box center [624, 618] width 18 height 17
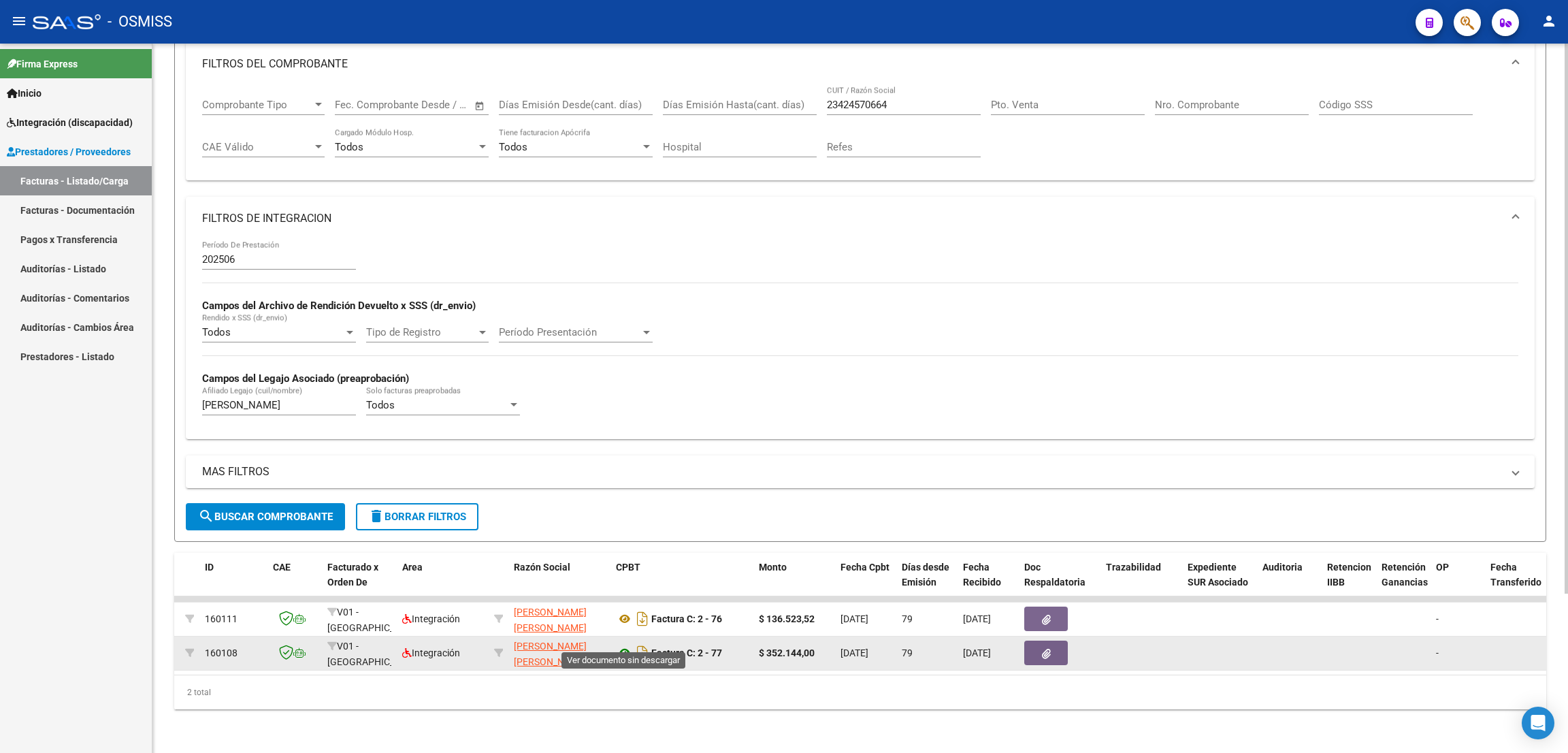
click at [624, 645] on icon at bounding box center [624, 653] width 18 height 17
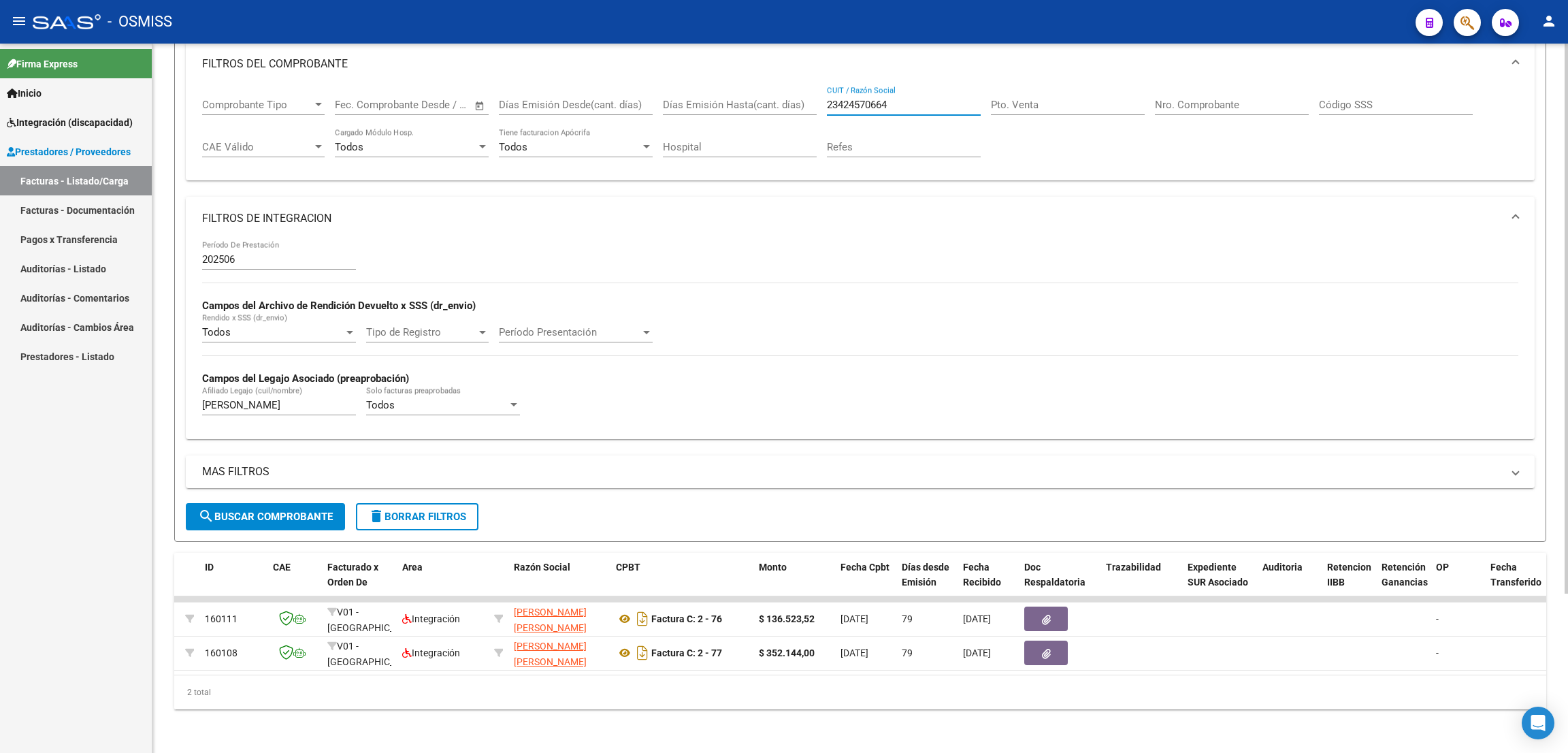
drag, startPoint x: 903, startPoint y: 88, endPoint x: 819, endPoint y: 79, distance: 84.5
click at [819, 85] on div "Comprobante Tipo Comprobante Tipo Fecha inicio – Fecha fin Fec. Comprobante Des…" at bounding box center [860, 128] width 1316 height 85
paste input "27423526853"
type input "27423526853"
drag, startPoint x: 757, startPoint y: 20, endPoint x: 492, endPoint y: 185, distance: 312.2
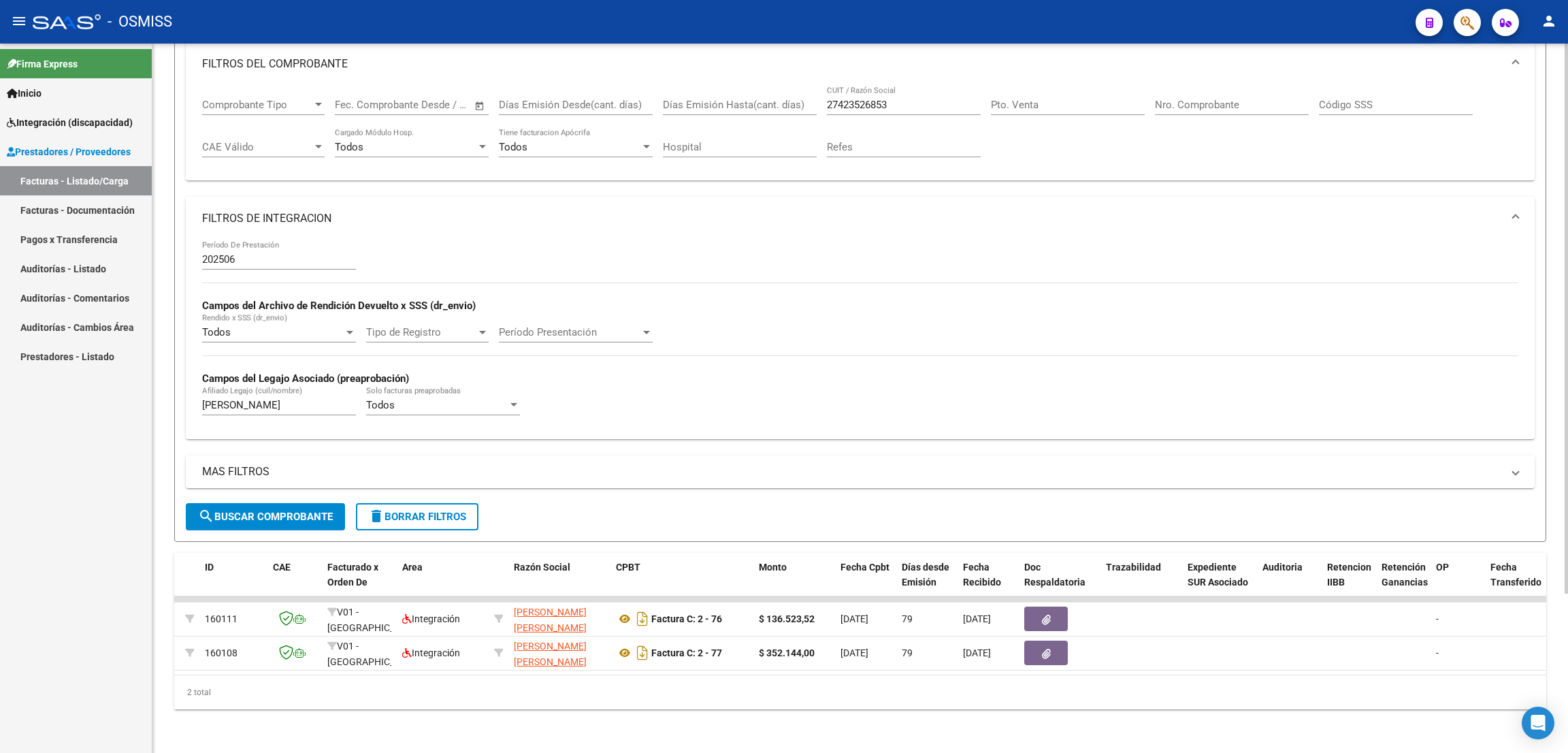
click at [757, 24] on div "- OSMISS" at bounding box center [718, 22] width 1372 height 30
drag, startPoint x: 202, startPoint y: 380, endPoint x: 173, endPoint y: 373, distance: 29.8
click at [174, 373] on form "Filtros Id Area Area Seleccionar Gerenciador Seleccionar Gerenciador Todos Conf…" at bounding box center [860, 256] width 1372 height 570
click at [232, 399] on input "[PERSON_NAME]" at bounding box center [279, 405] width 154 height 12
type input "o"
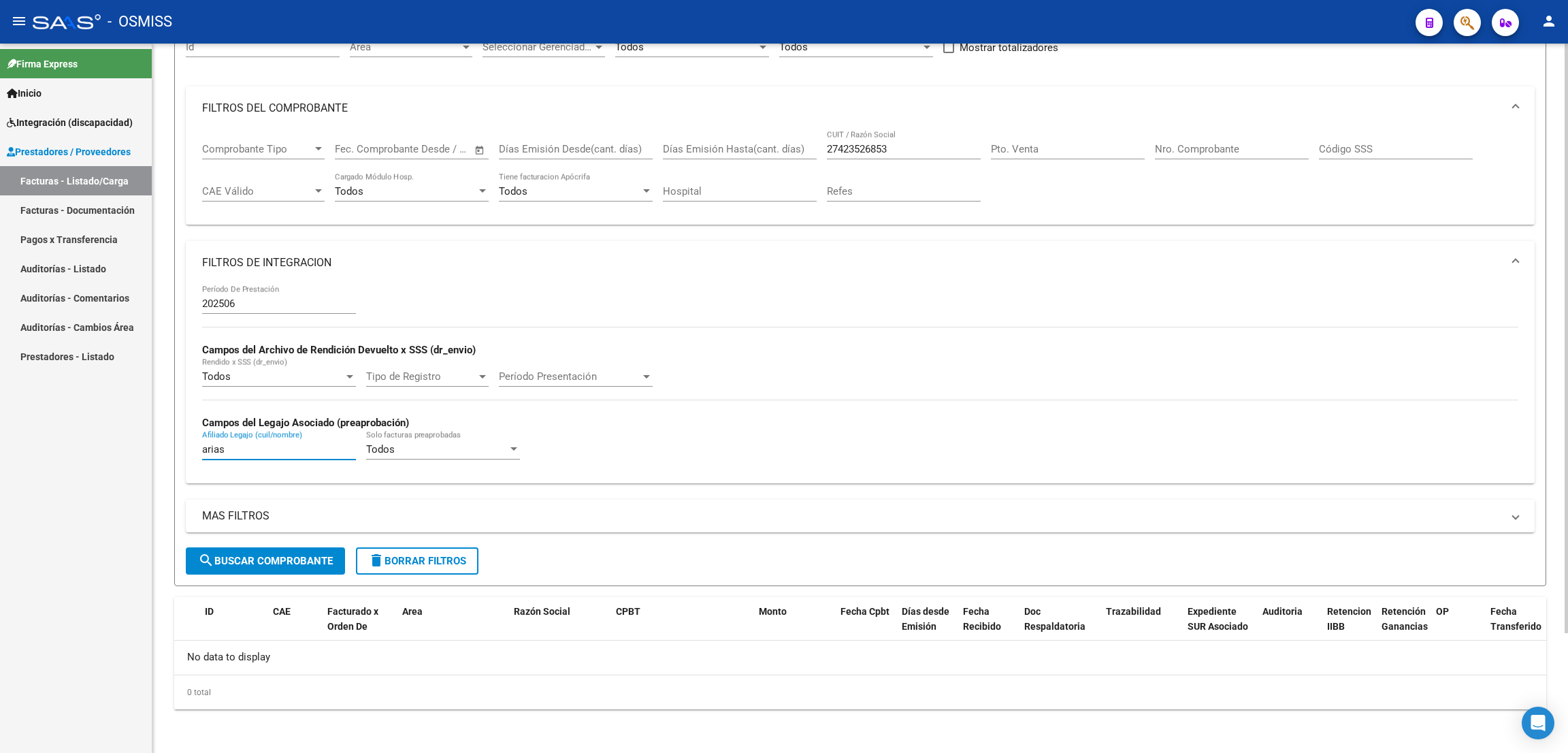
scroll to position [144, 0]
drag, startPoint x: 244, startPoint y: 445, endPoint x: 160, endPoint y: 433, distance: 84.9
click at [160, 431] on div "Video tutorial PRESTADORES -> Listado de CPBTs Emitidos por Prestadores / Prove…" at bounding box center [859, 327] width 1415 height 854
drag, startPoint x: 909, startPoint y: 141, endPoint x: 791, endPoint y: 131, distance: 118.4
click at [792, 131] on div "Comprobante Tipo Comprobante Tipo Fecha inicio – Fecha fin Fec. Comprobante Des…" at bounding box center [860, 173] width 1316 height 85
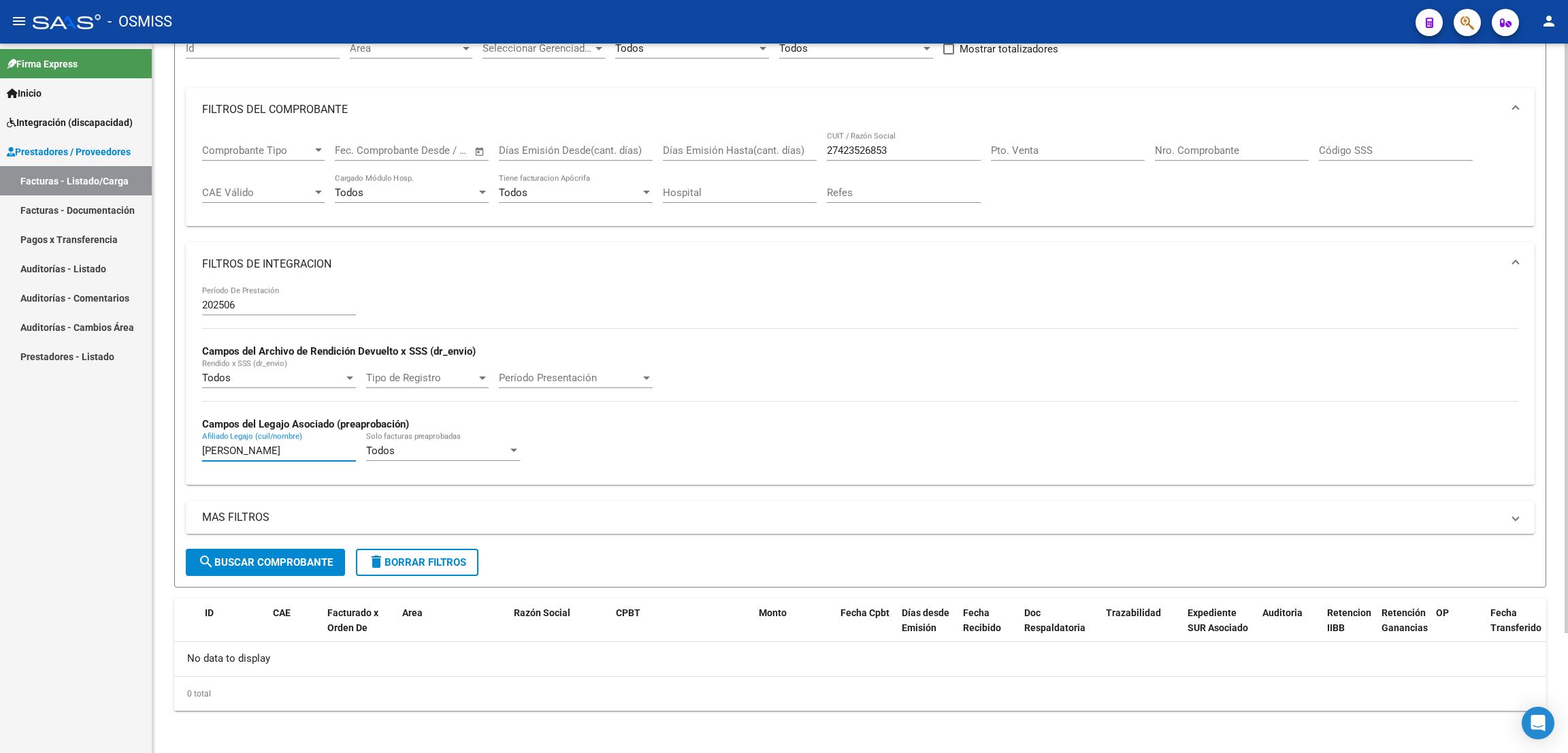
drag, startPoint x: 253, startPoint y: 450, endPoint x: 158, endPoint y: 439, distance: 95.6
click at [160, 439] on div "Video tutorial PRESTADORES -> Listado de CPBTs Emitidos por Prestadores / Prove…" at bounding box center [859, 327] width 1415 height 854
type input "[PERSON_NAME]"
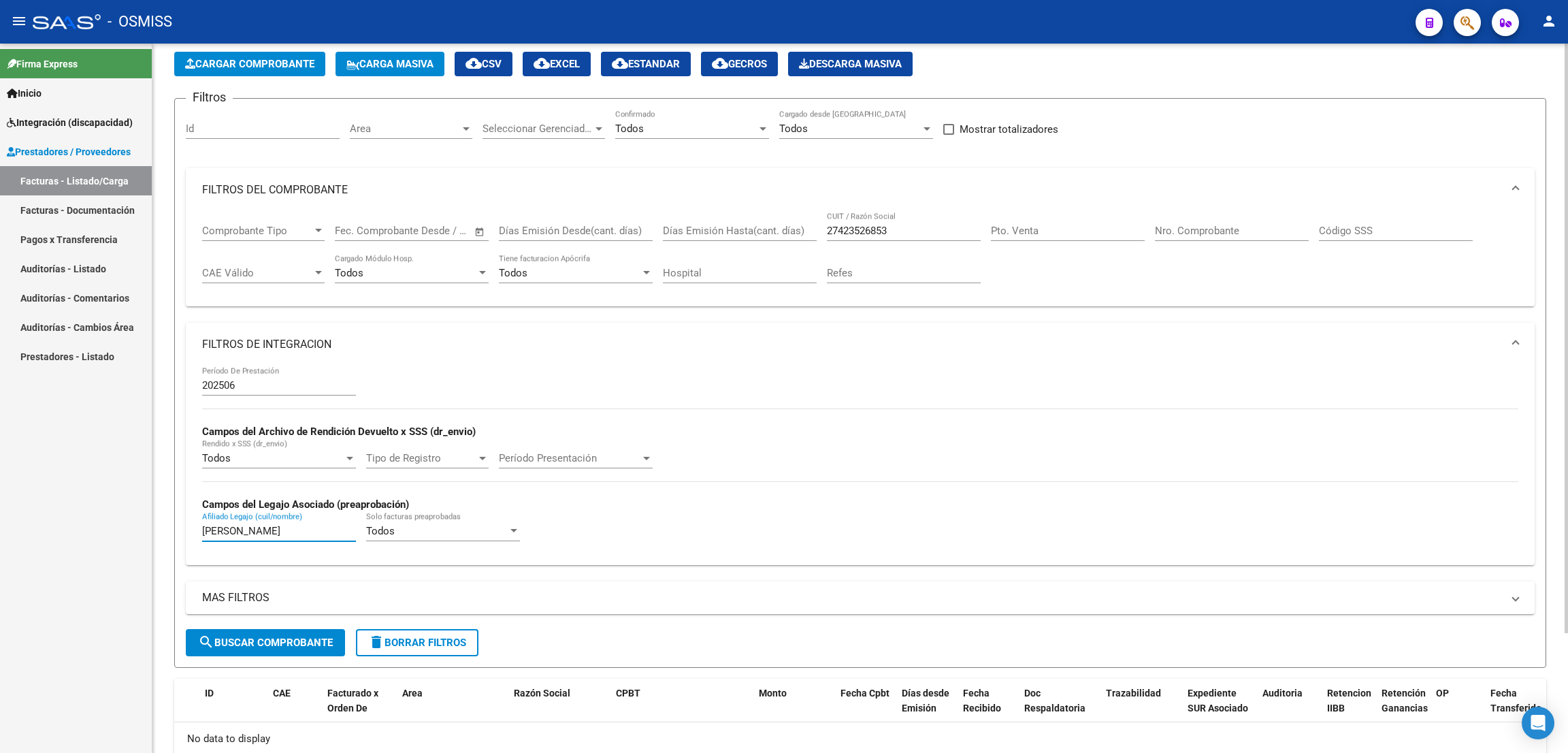
scroll to position [41, 0]
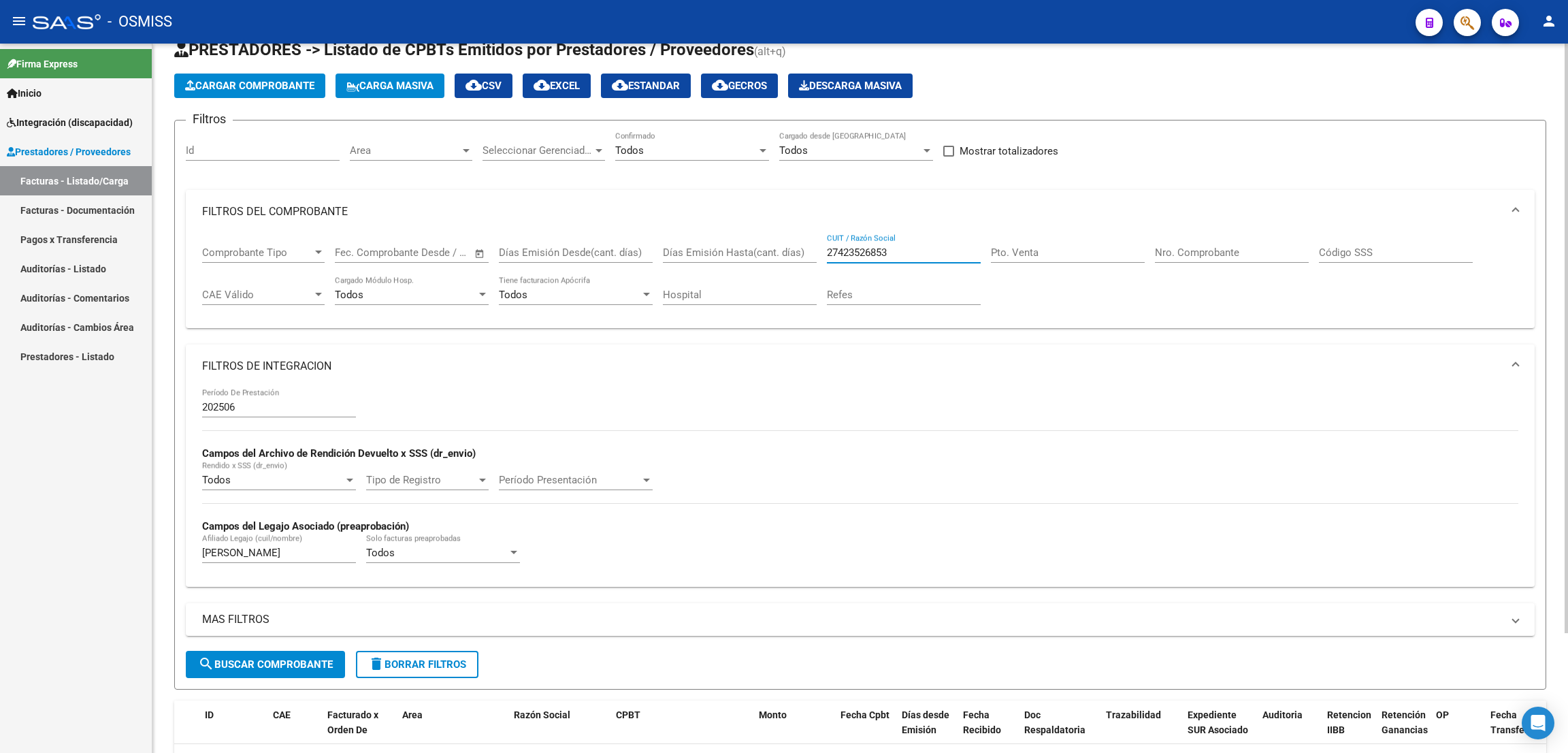
drag, startPoint x: 904, startPoint y: 255, endPoint x: 799, endPoint y: 233, distance: 107.3
click at [799, 233] on div "Comprobante Tipo Comprobante Tipo Fecha inicio – Fecha fin Fec. Comprobante Des…" at bounding box center [860, 276] width 1316 height 85
type input "capaci"
click at [318, 660] on span "search Buscar Comprobante" at bounding box center [265, 664] width 135 height 12
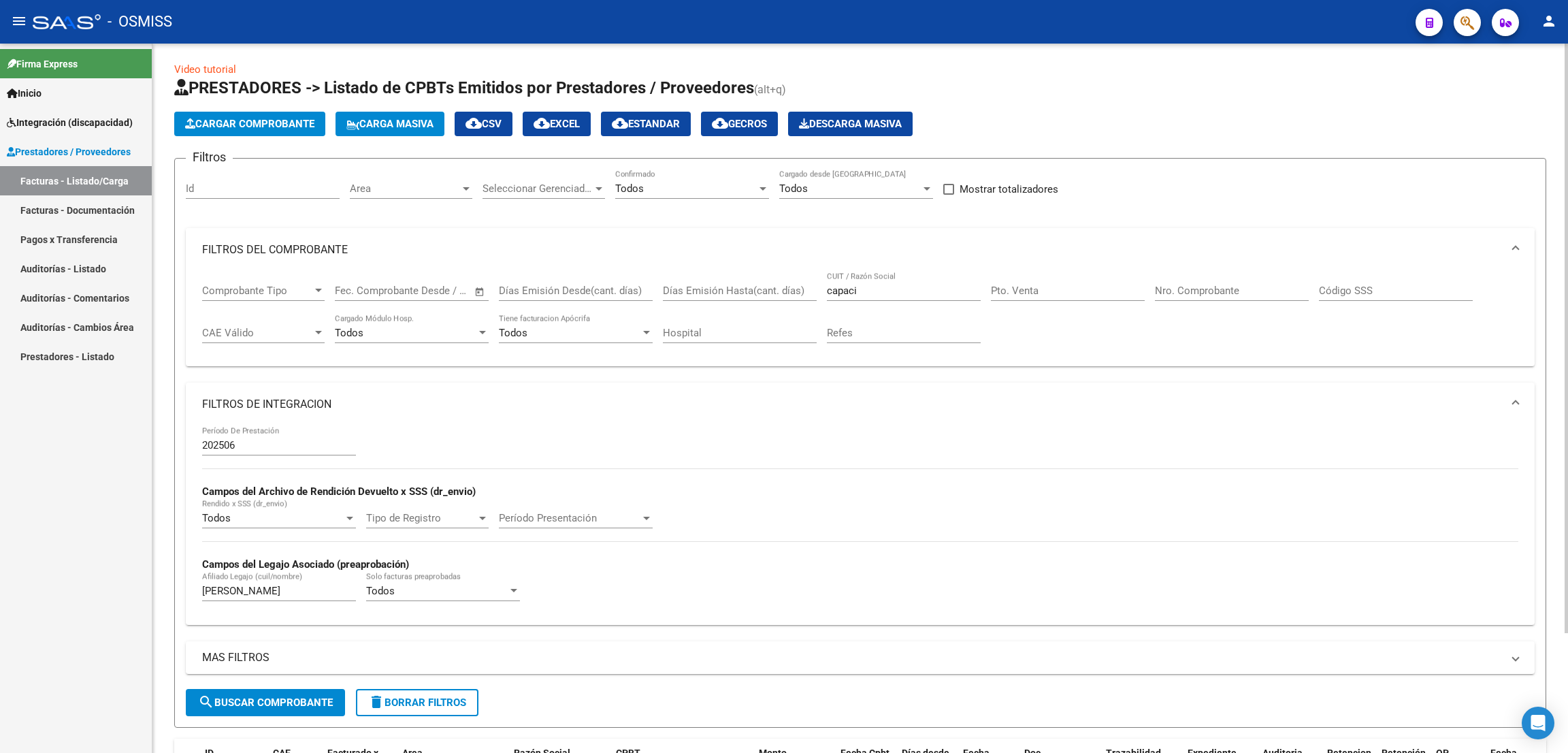
scroll to position [0, 0]
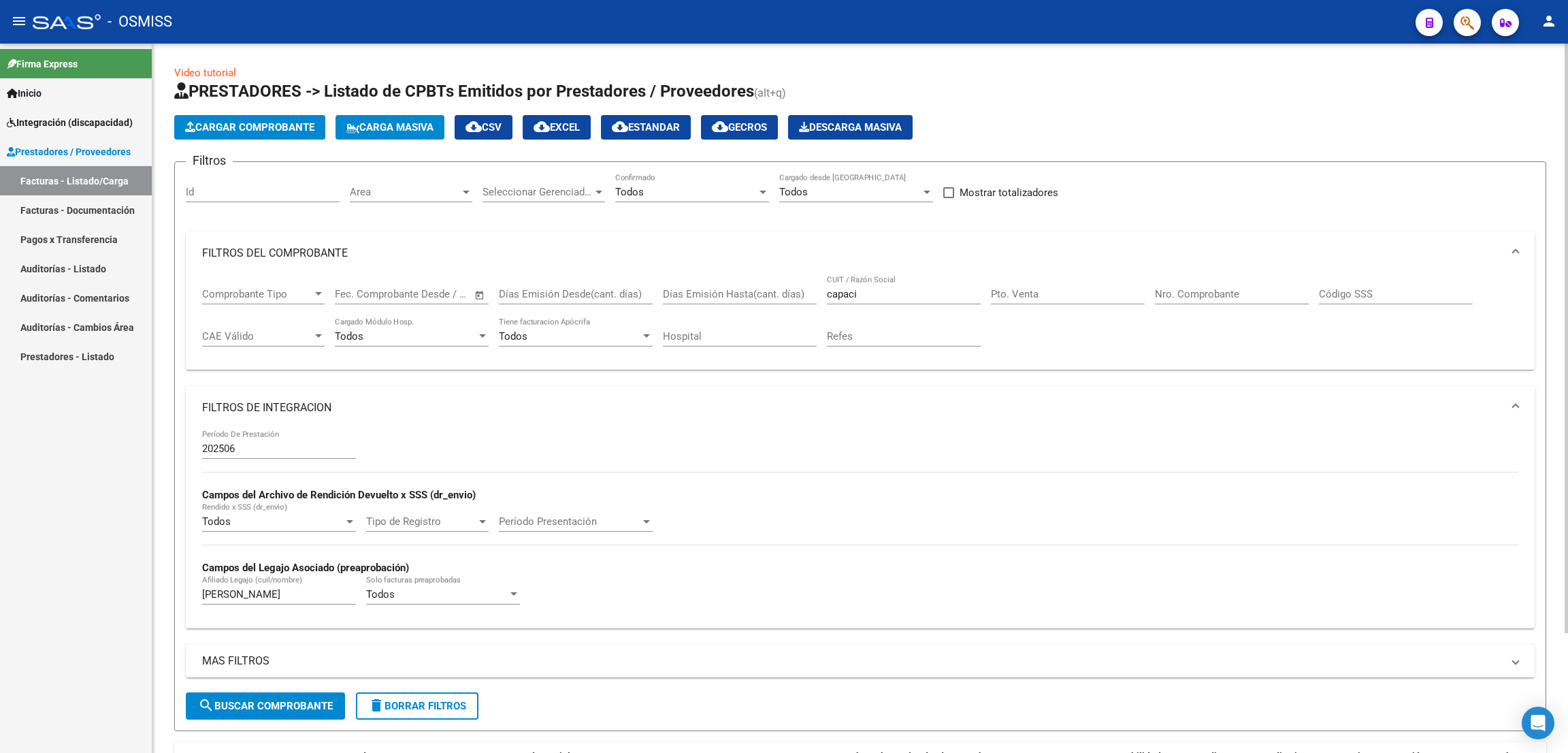
click at [275, 127] on span "Cargar Comprobante" at bounding box center [249, 128] width 129 height 12
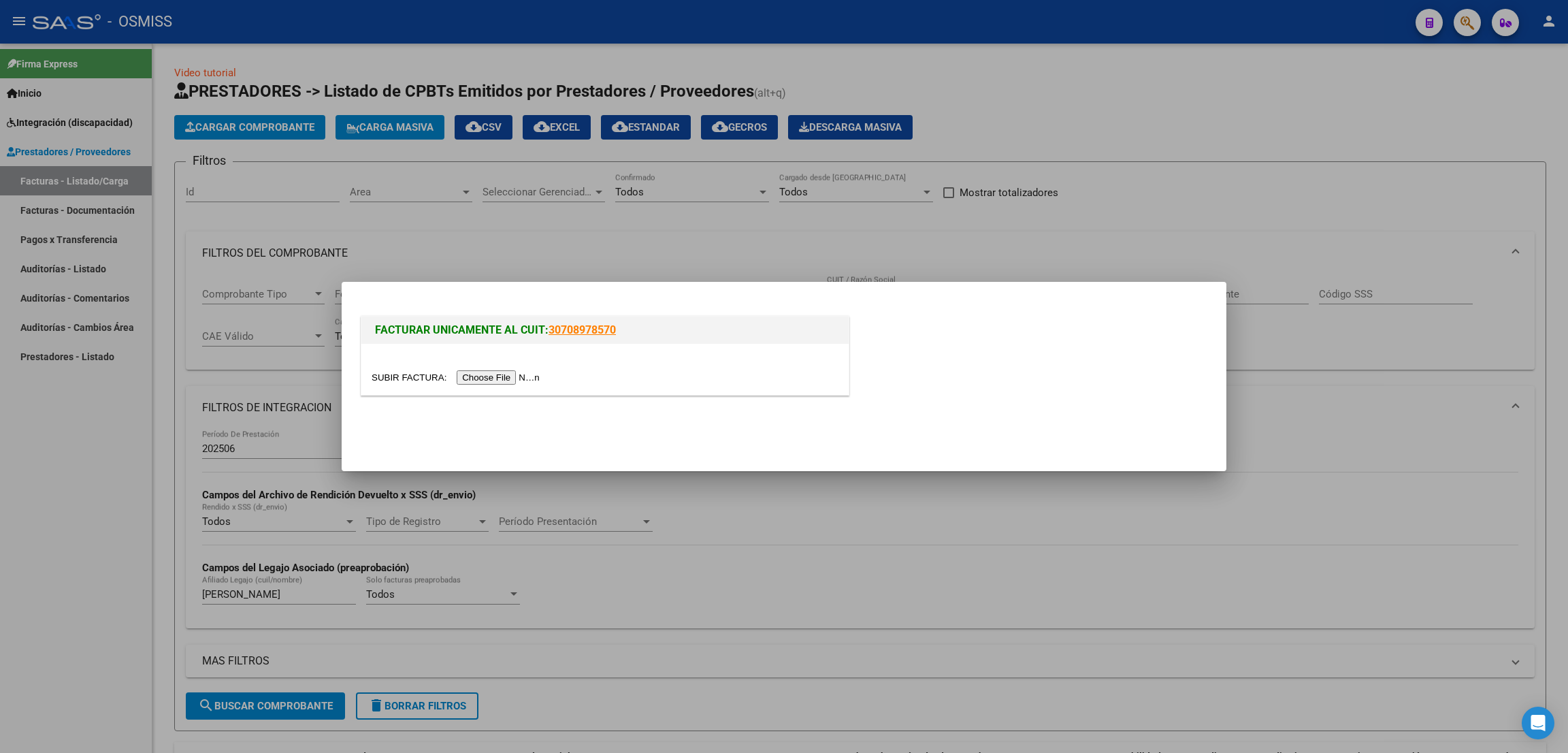
click at [536, 370] on input "file" at bounding box center [458, 377] width 173 height 14
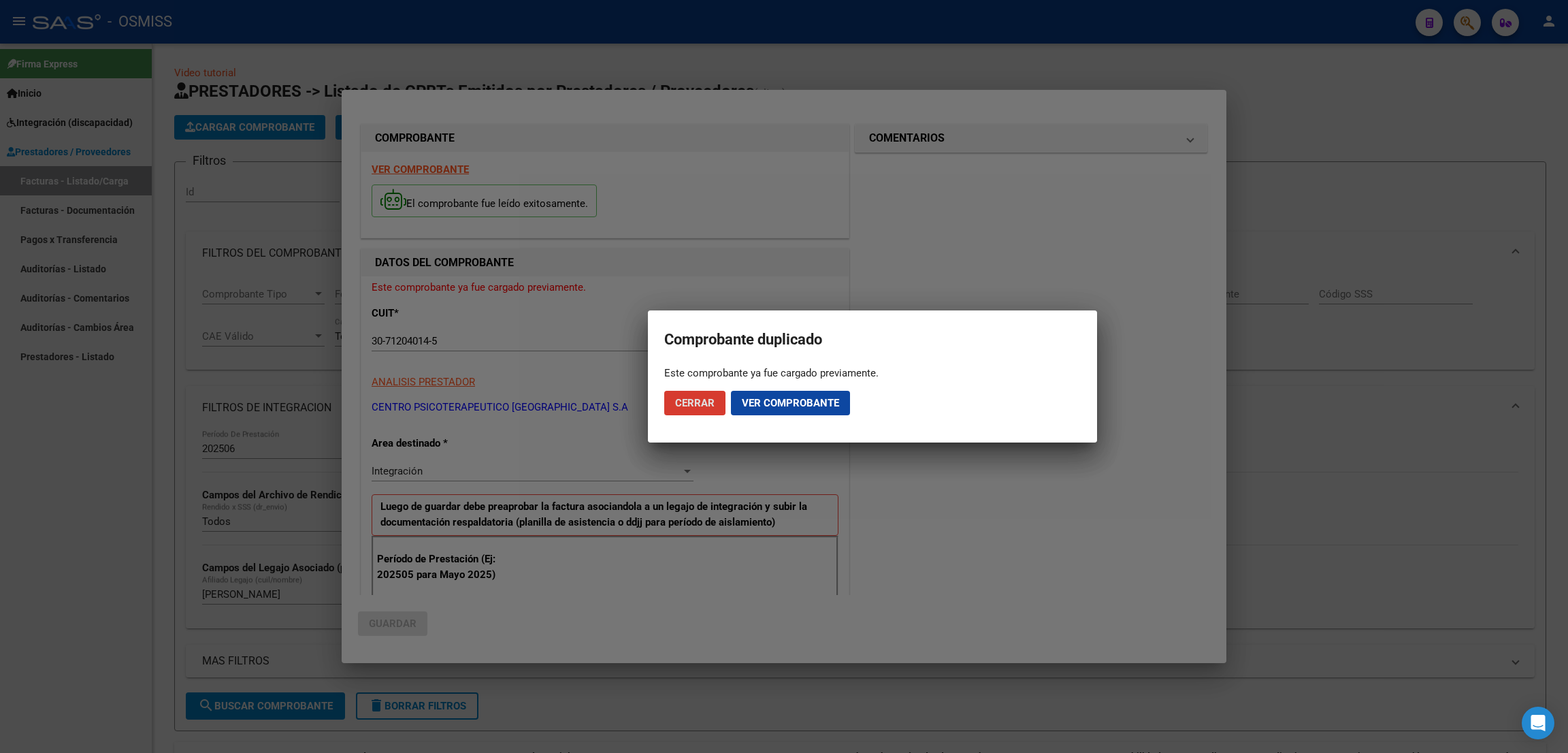
click at [1351, 112] on div at bounding box center [784, 376] width 1568 height 753
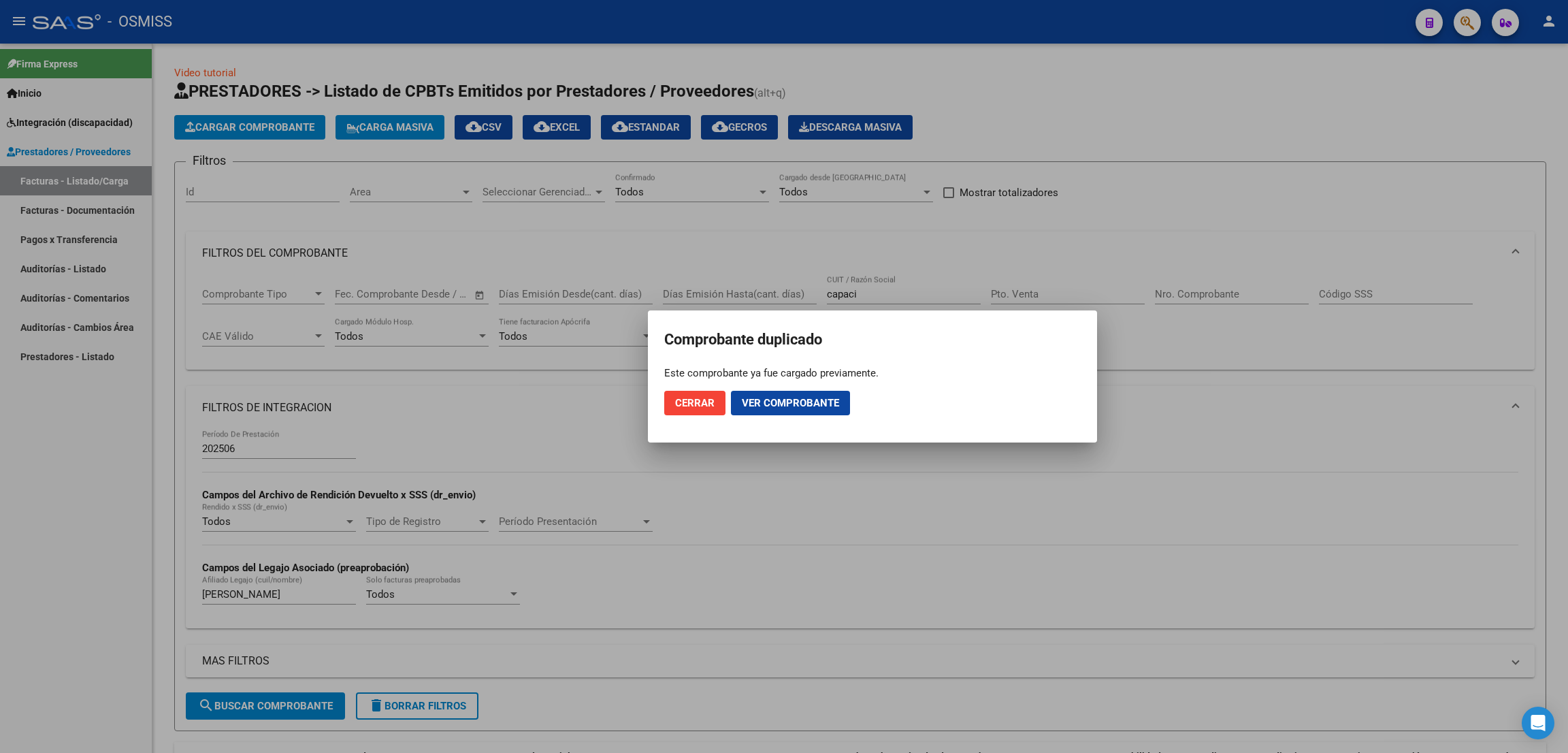
click at [710, 394] on button "Cerrar" at bounding box center [695, 403] width 62 height 25
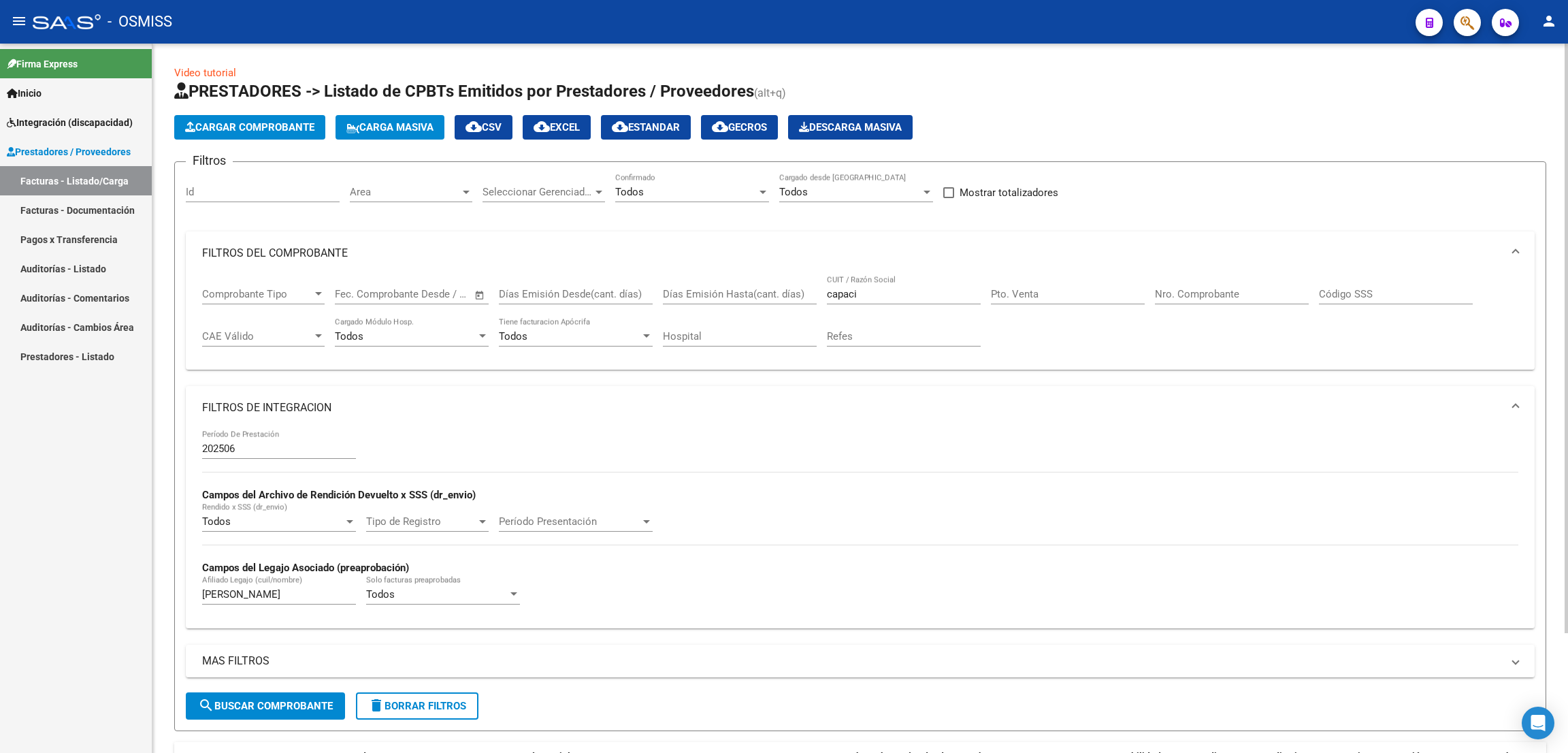
click at [1220, 295] on input "Nro. Comprobante" at bounding box center [1231, 294] width 154 height 12
click at [1028, 289] on input "Pto. Venta" at bounding box center [1067, 294] width 154 height 12
type input "9"
click at [1209, 295] on input "Nro. Comprobante" at bounding box center [1231, 294] width 154 height 12
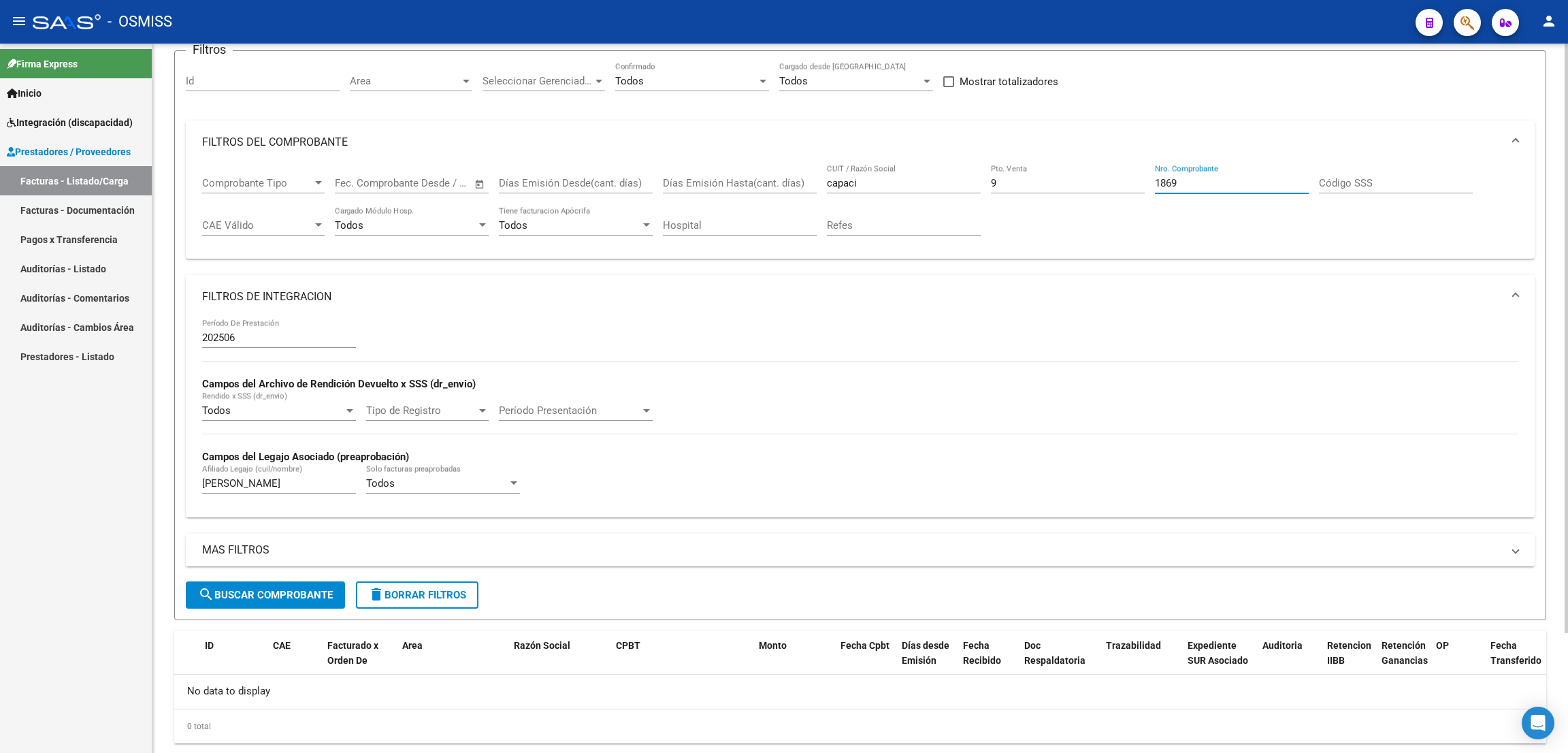
scroll to position [144, 0]
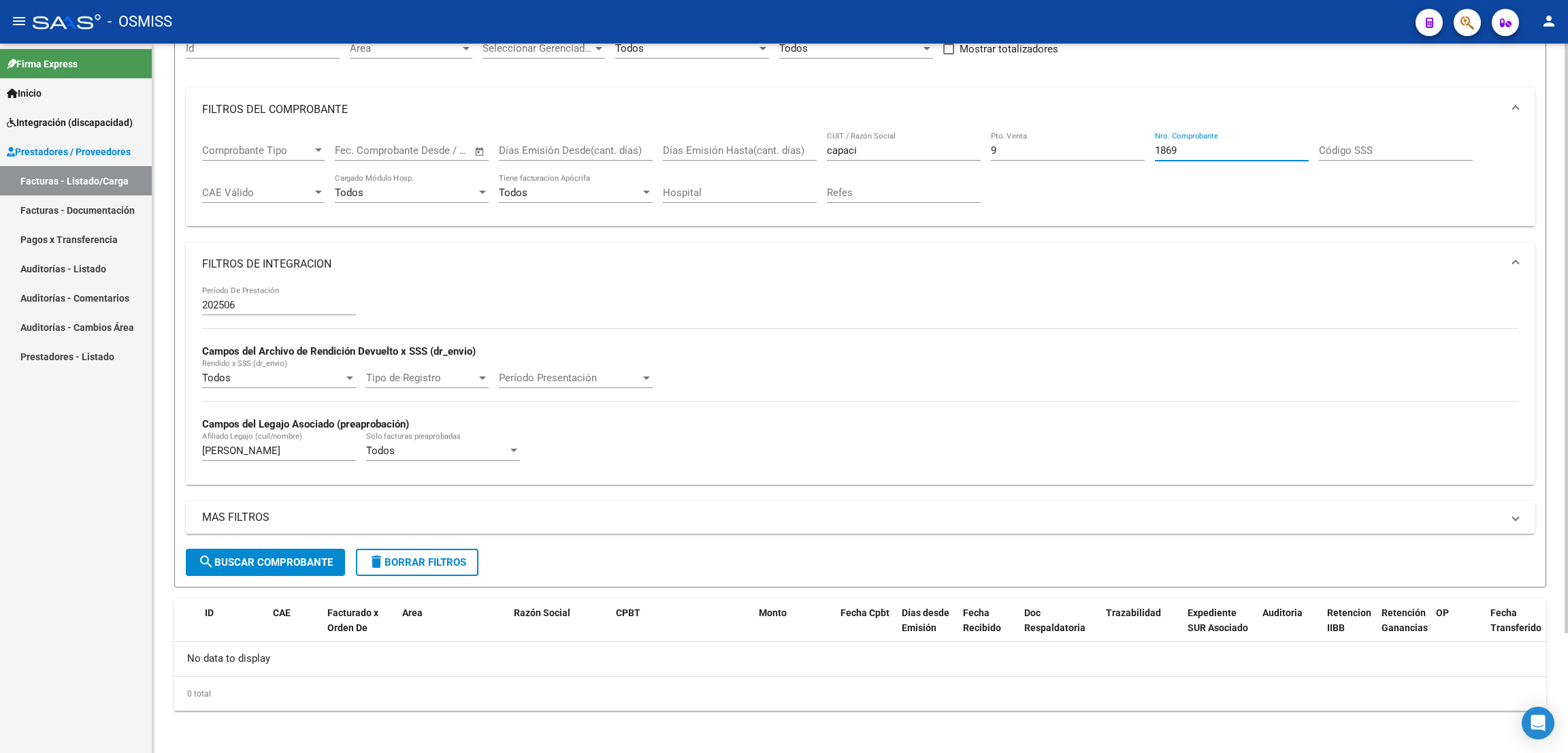
type input "1869"
drag, startPoint x: 247, startPoint y: 447, endPoint x: 187, endPoint y: 441, distance: 60.3
click at [188, 442] on div "202506 Período De Prestación Campos del Archivo de Rendición Devuelto x SSS (dr…" at bounding box center [860, 385] width 1349 height 198
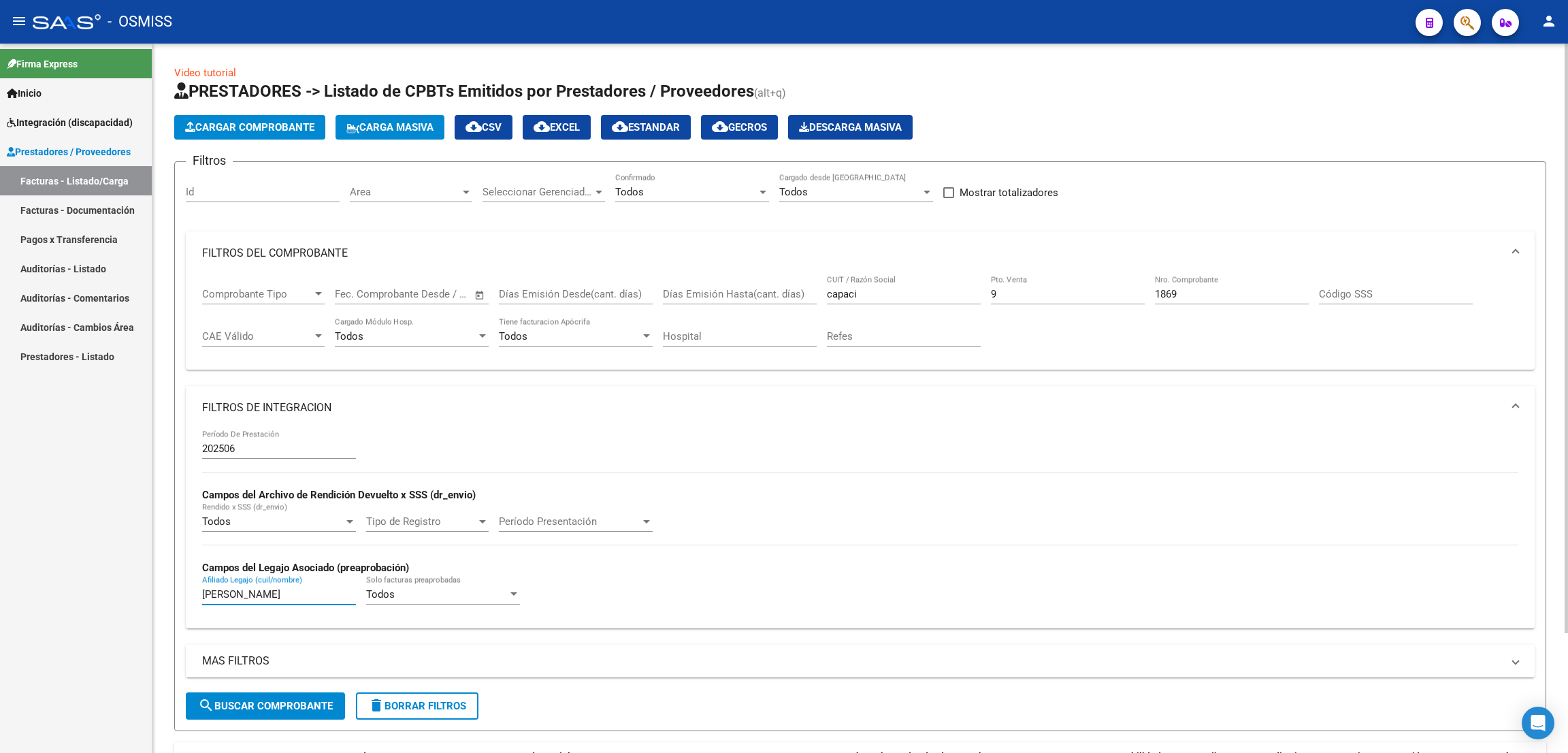
type input "[PERSON_NAME]"
click at [313, 708] on span "search Buscar Comprobante" at bounding box center [265, 705] width 135 height 12
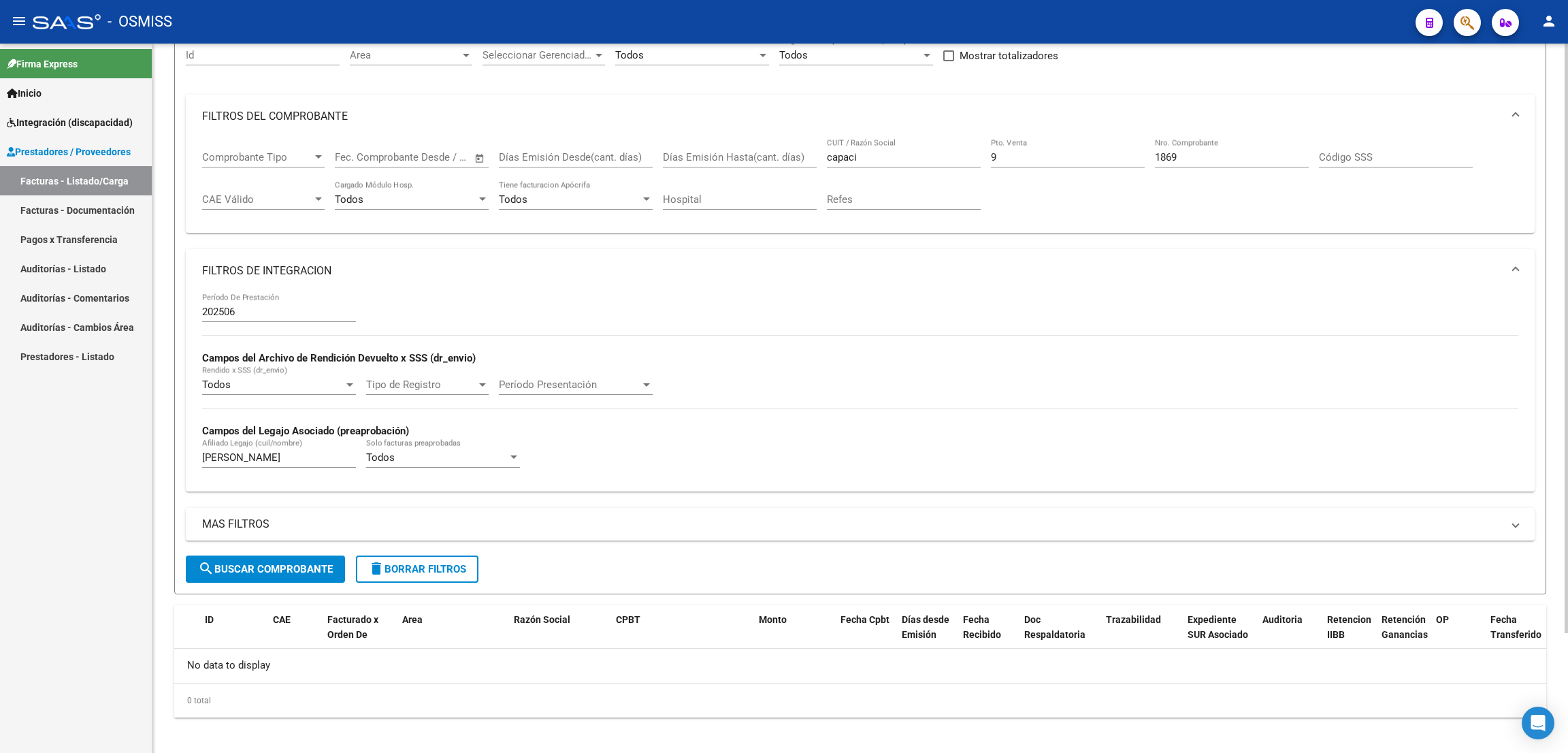
scroll to position [144, 0]
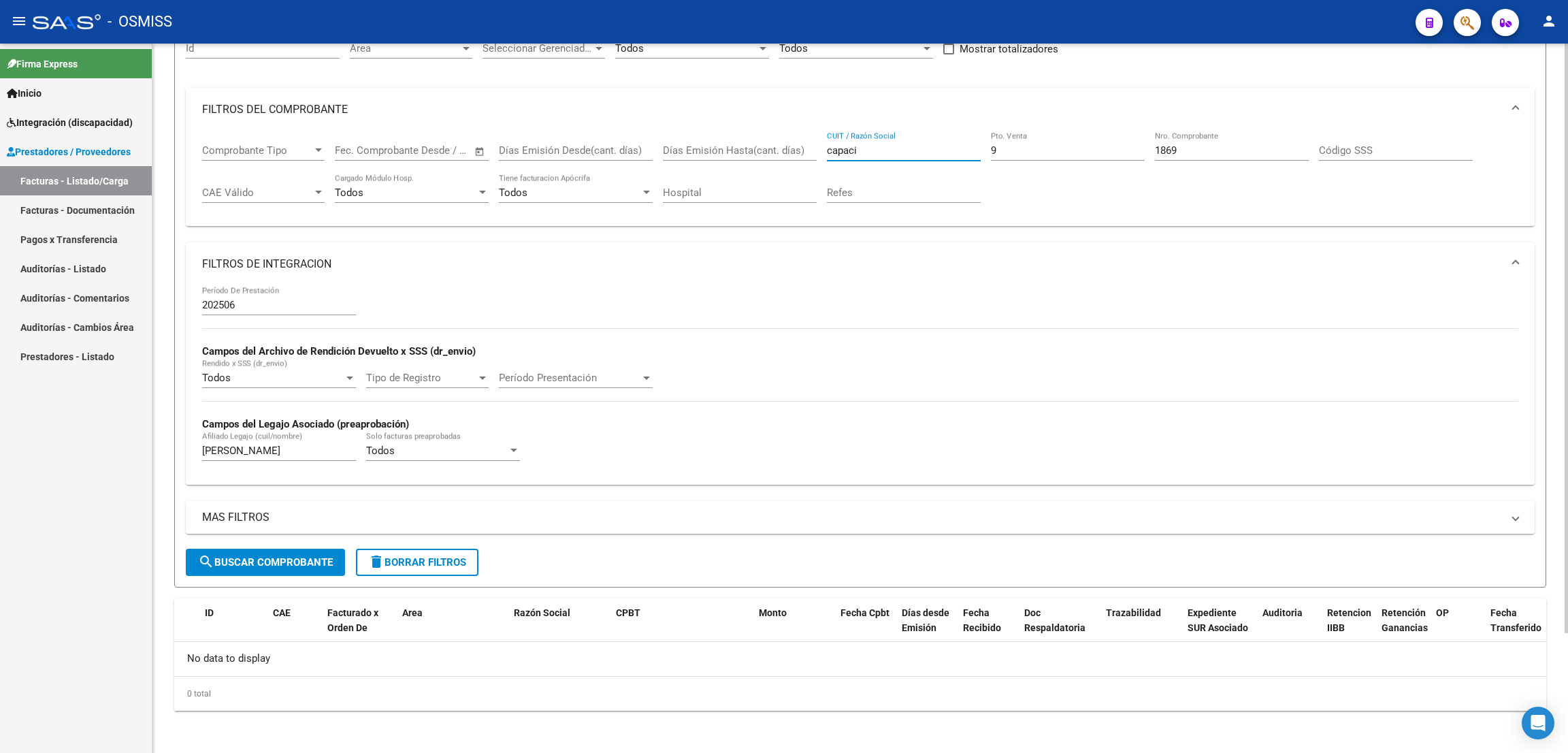
drag, startPoint x: 872, startPoint y: 151, endPoint x: 760, endPoint y: 144, distance: 112.2
click at [760, 144] on div "Comprobante Tipo Comprobante Tipo Fecha inicio – Fecha fin Fec. Comprobante Des…" at bounding box center [860, 173] width 1316 height 85
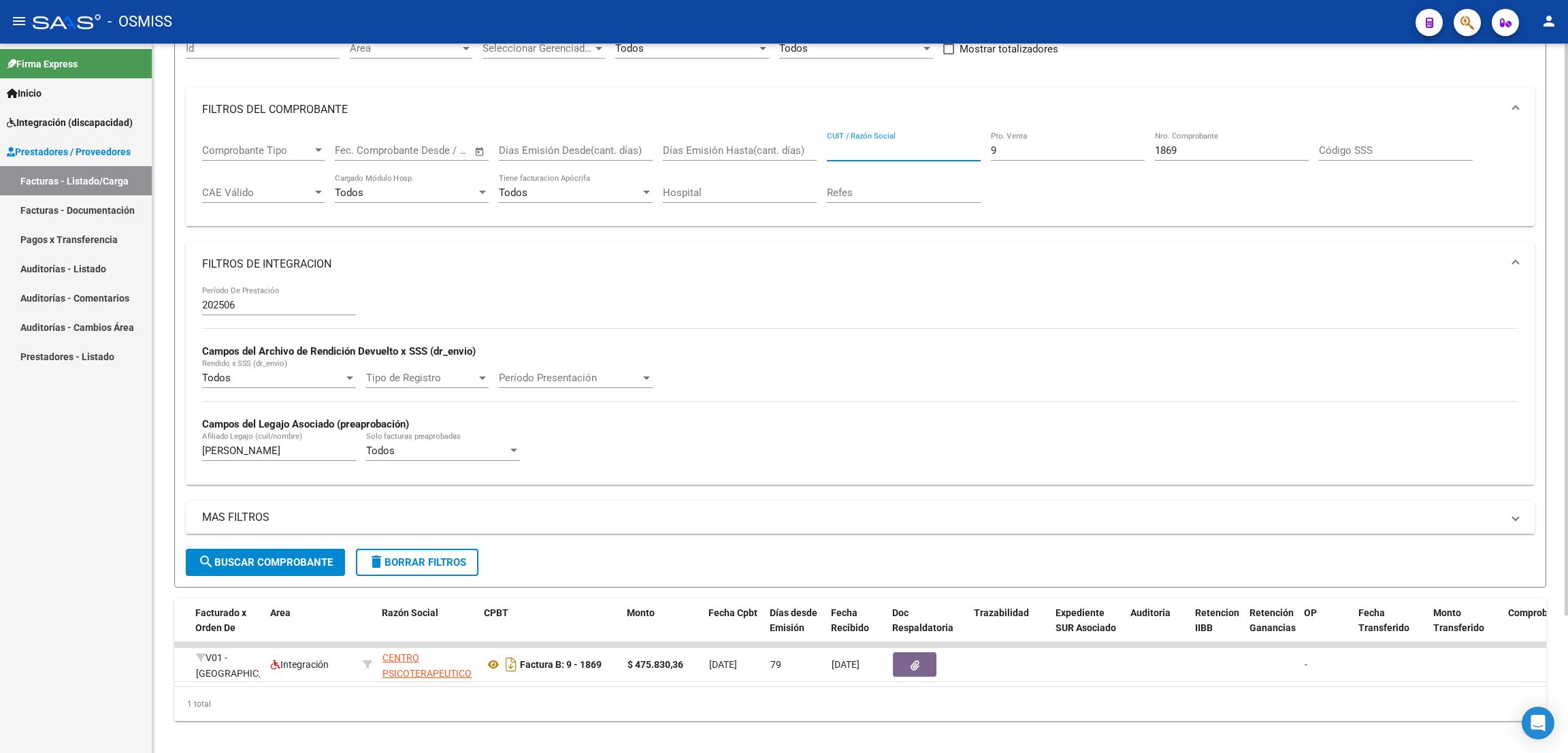
scroll to position [0, 163]
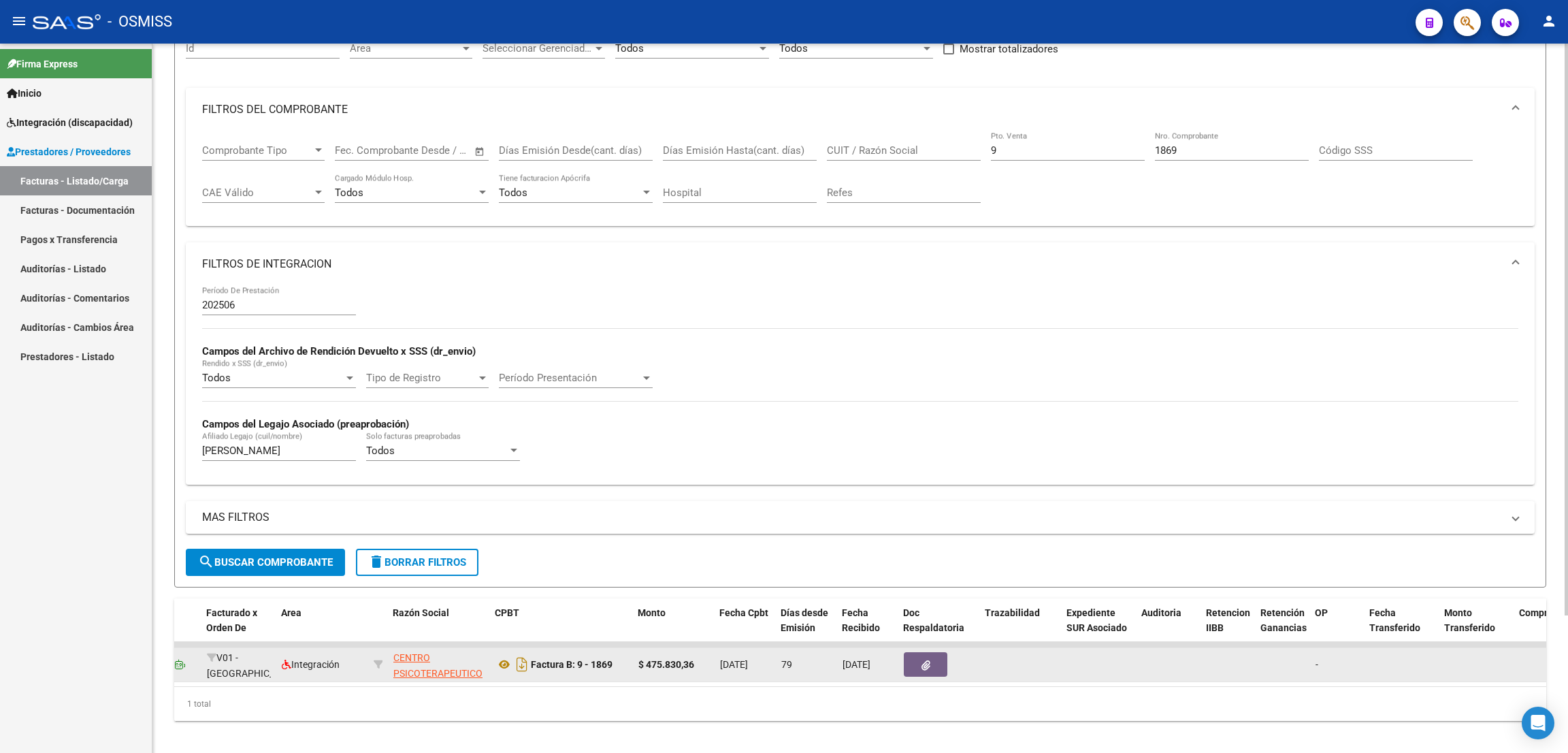
click at [416, 661] on span "CENTRO PSICOTERAPEUTICO [GEOGRAPHIC_DATA] S.A" at bounding box center [439, 680] width 92 height 57
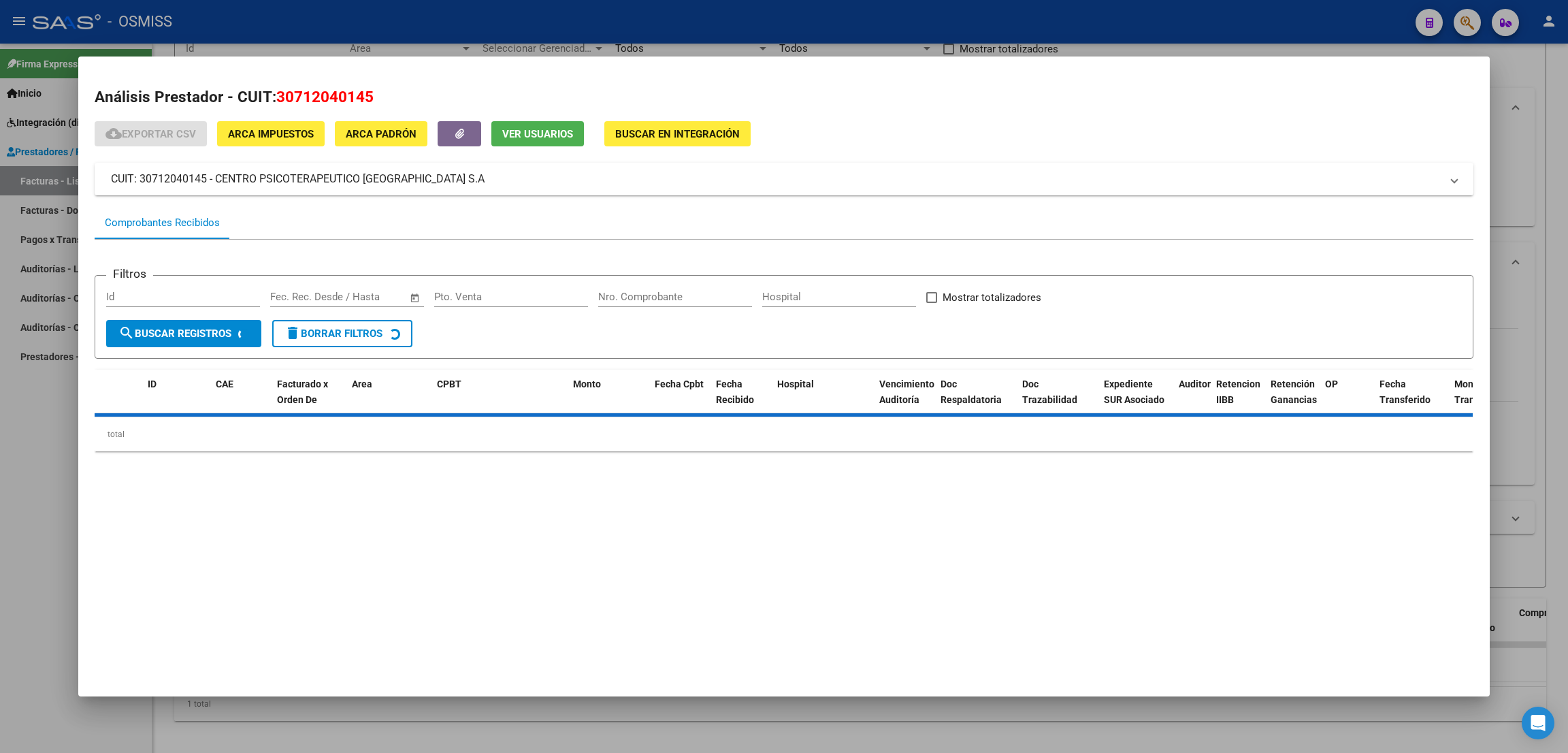
drag, startPoint x: 377, startPoint y: 96, endPoint x: 280, endPoint y: 94, distance: 97.0
click at [280, 94] on h2 "Análisis Prestador - CUIT: 30712040145" at bounding box center [784, 97] width 1379 height 23
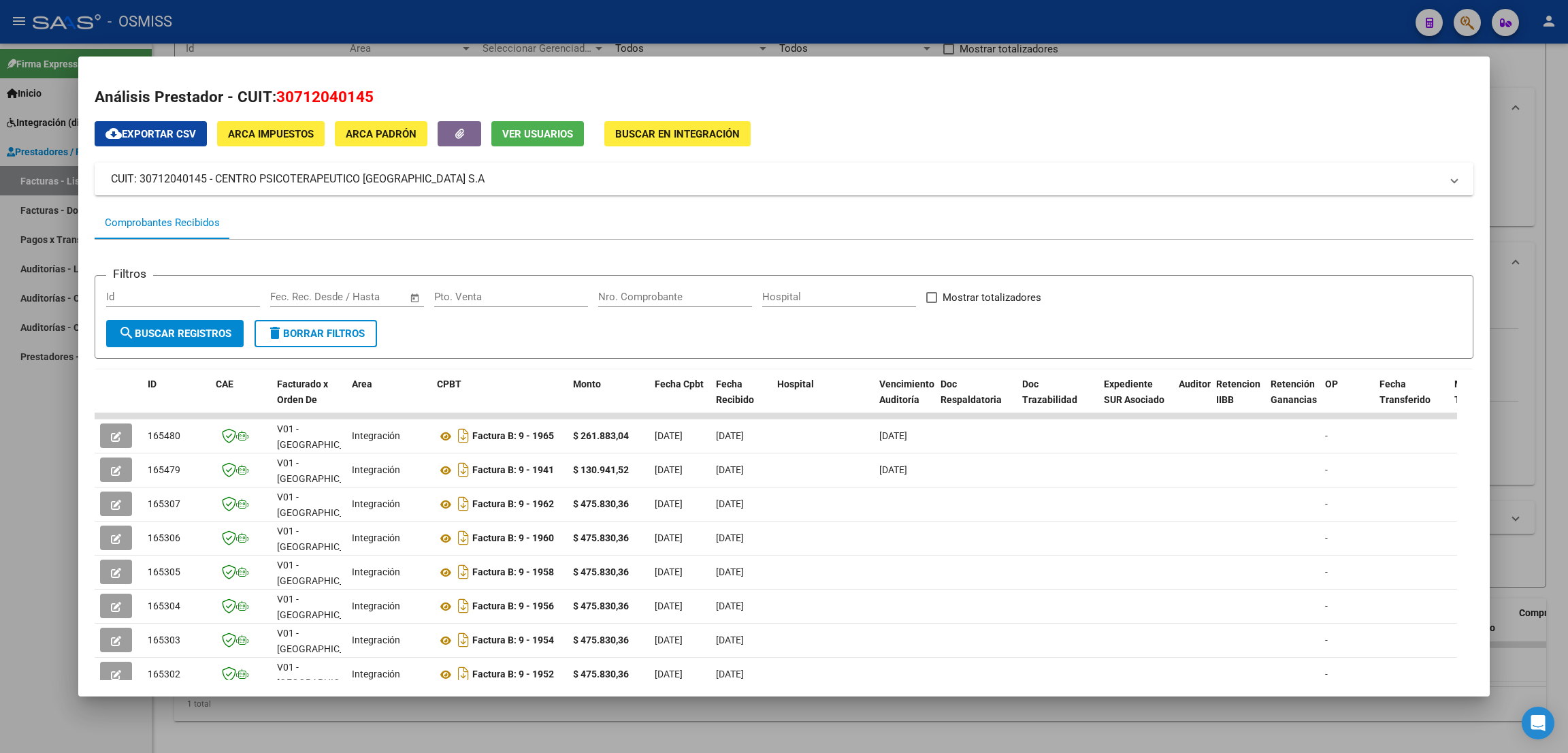
copy span "30712040145"
click at [1547, 151] on div at bounding box center [784, 376] width 1568 height 753
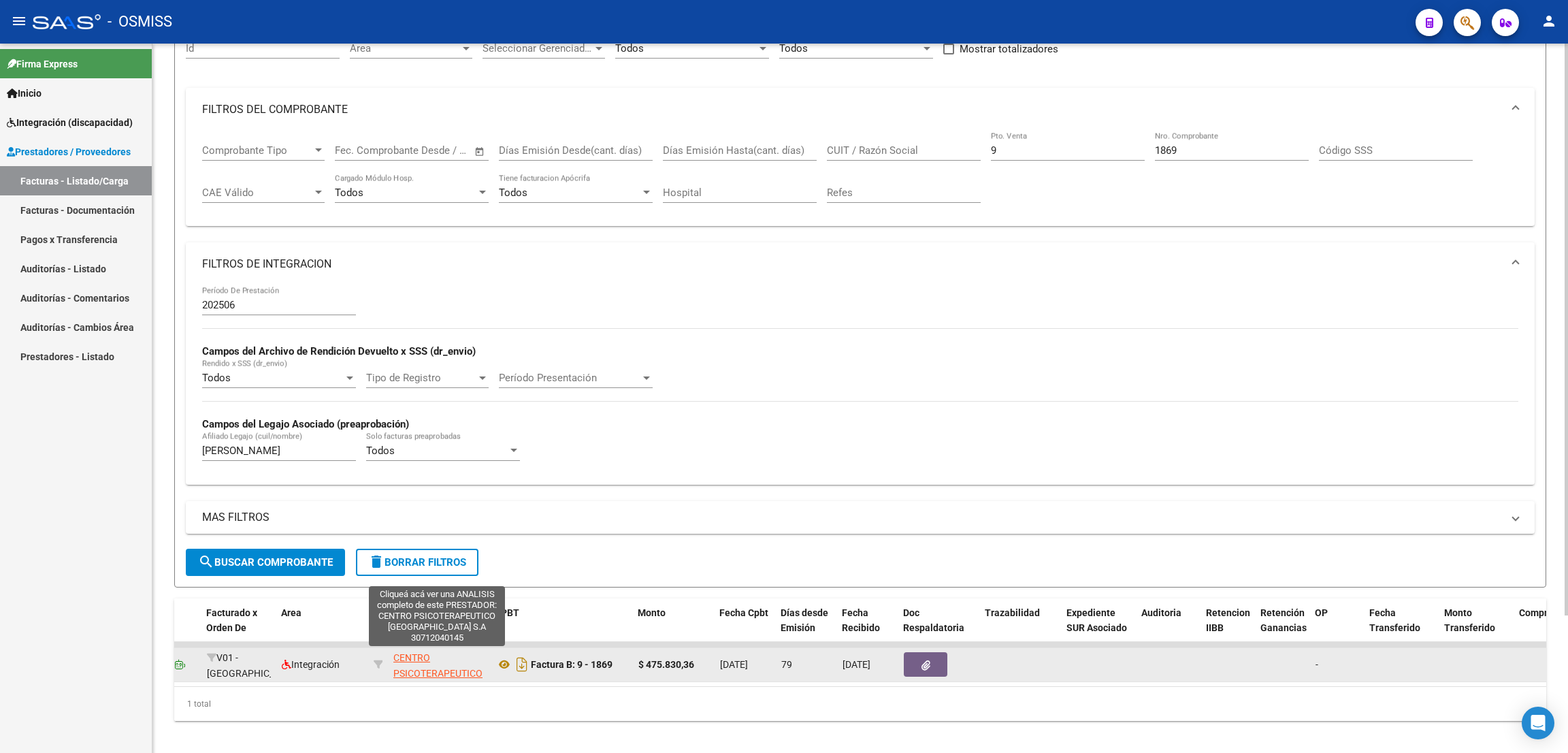
click at [430, 670] on span "CENTRO PSICOTERAPEUTICO [GEOGRAPHIC_DATA] S.A" at bounding box center [439, 680] width 92 height 57
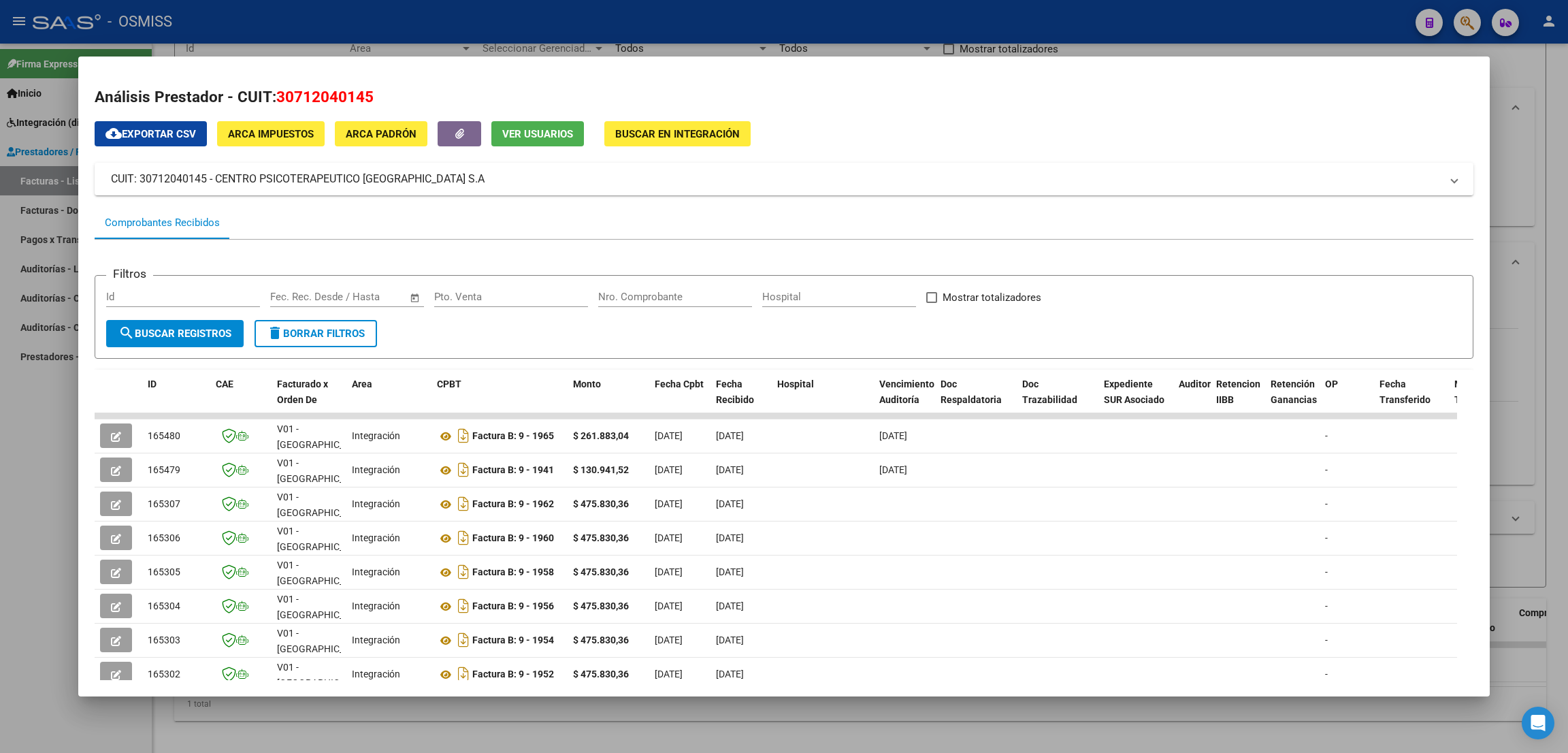
click at [986, 32] on div at bounding box center [784, 376] width 1568 height 753
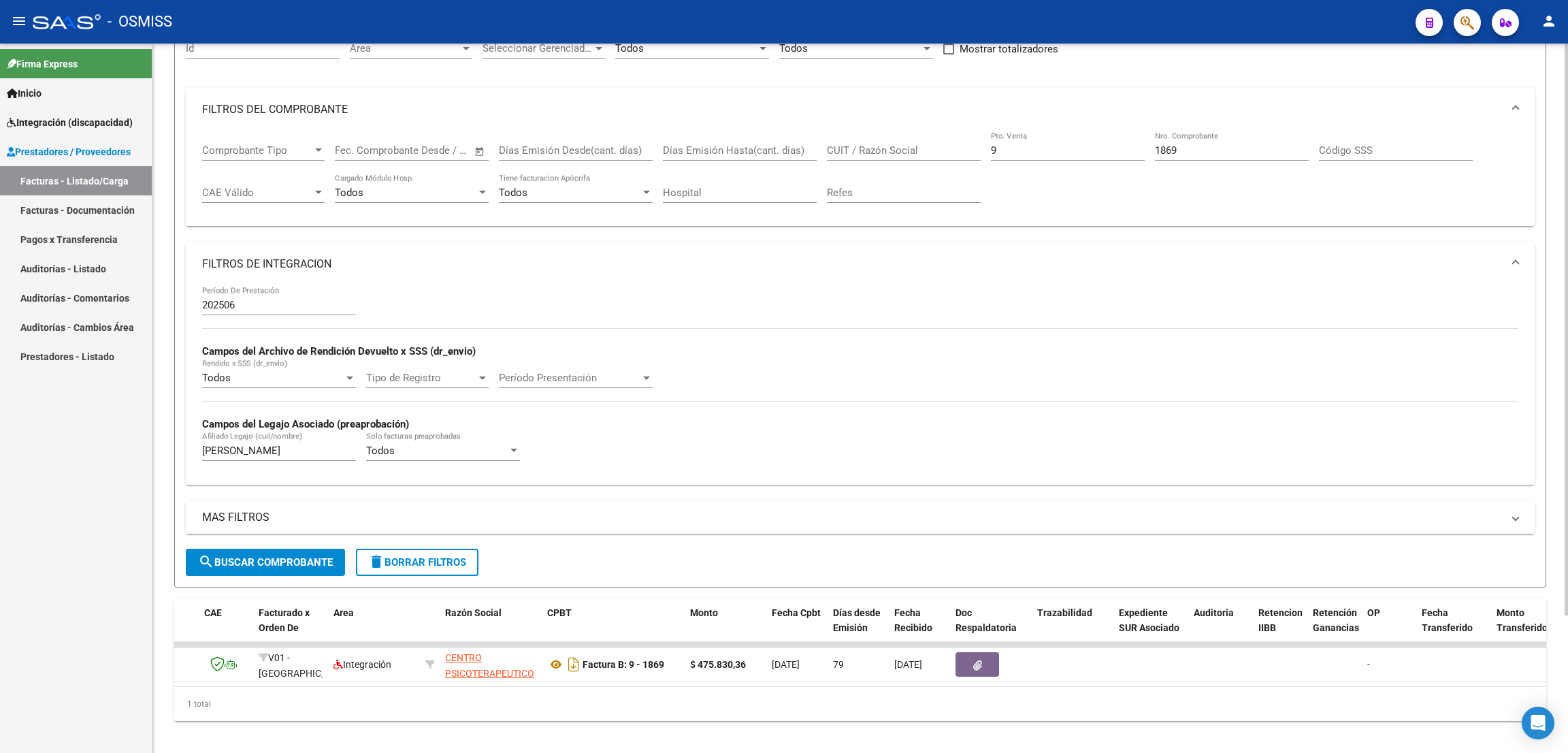
scroll to position [0, 109]
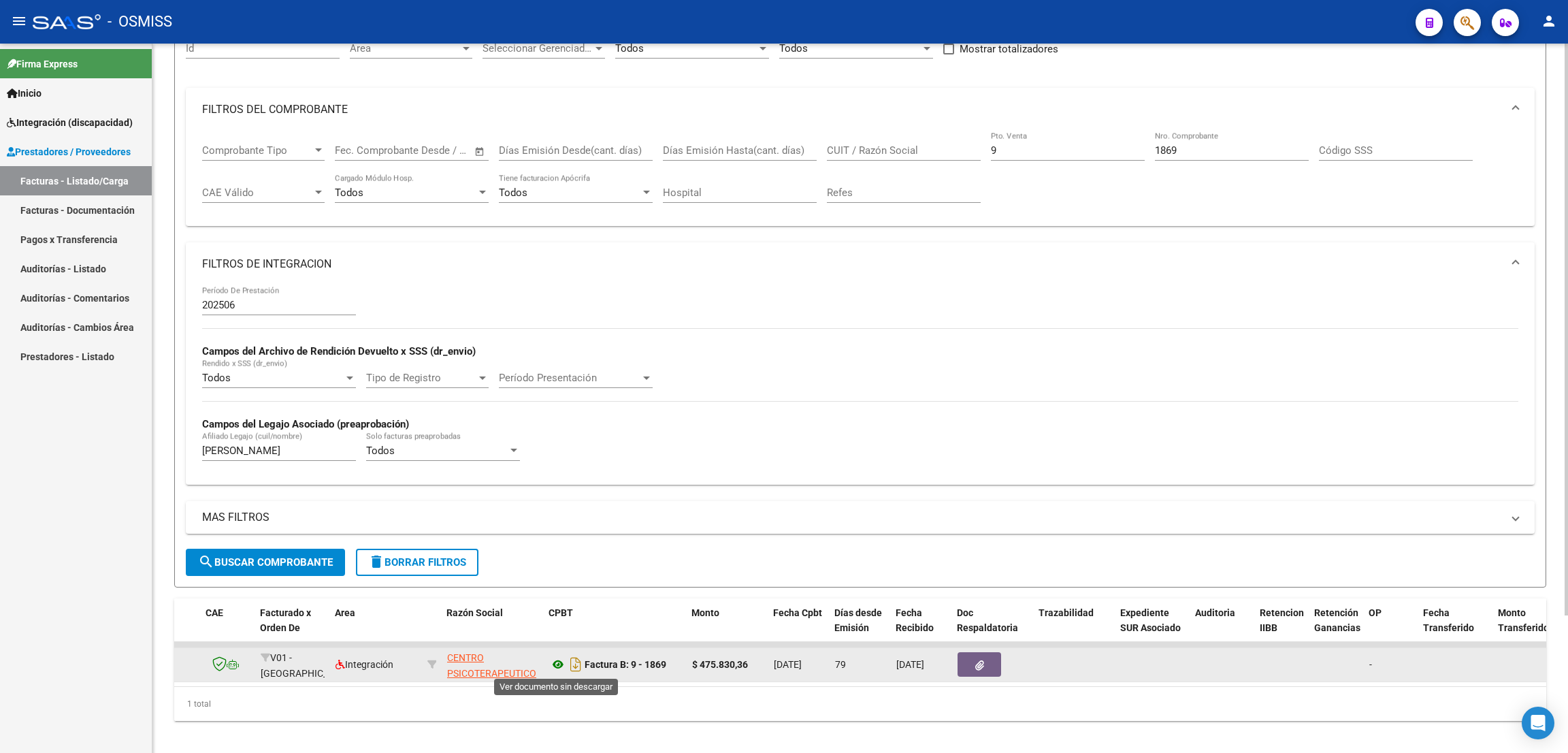
click at [558, 660] on icon at bounding box center [558, 664] width 18 height 17
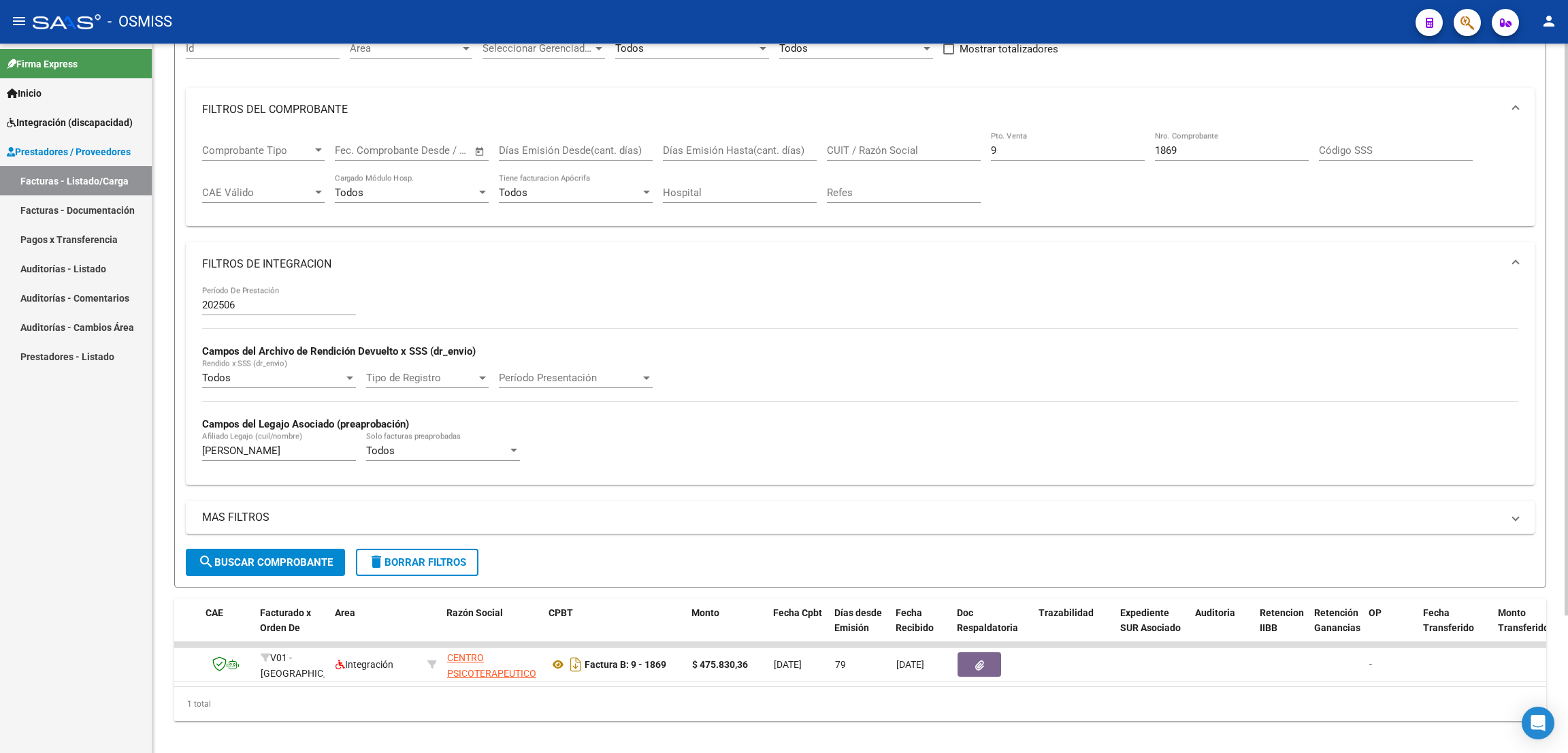
click at [1211, 148] on input "1869" at bounding box center [1231, 151] width 154 height 12
type input "1"
click at [1019, 151] on input "9" at bounding box center [1067, 151] width 154 height 12
click at [255, 447] on input "[PERSON_NAME]" at bounding box center [279, 451] width 154 height 12
type input "m"
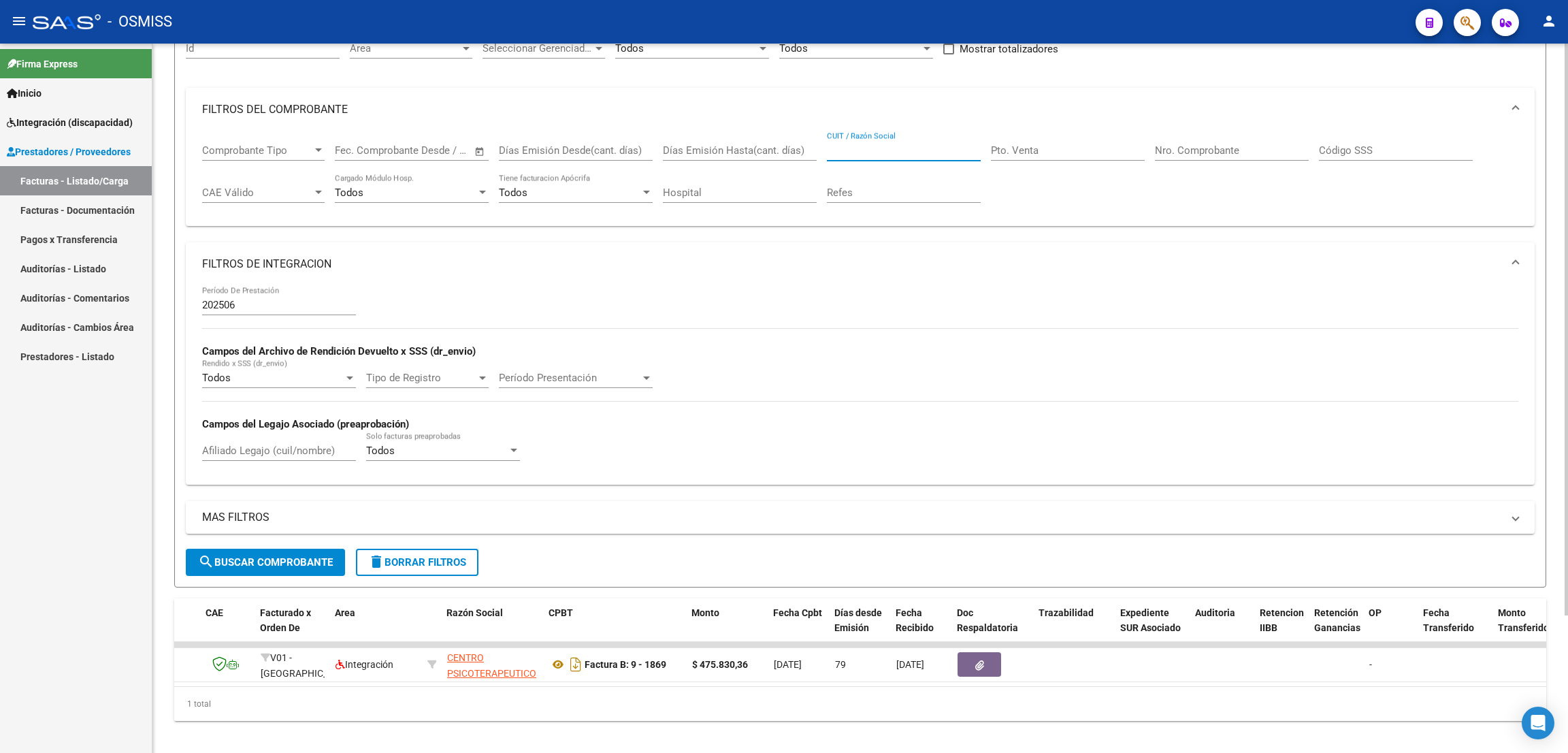
click at [859, 148] on input "CUIT / Razón Social" at bounding box center [903, 151] width 154 height 12
paste input "27404559341"
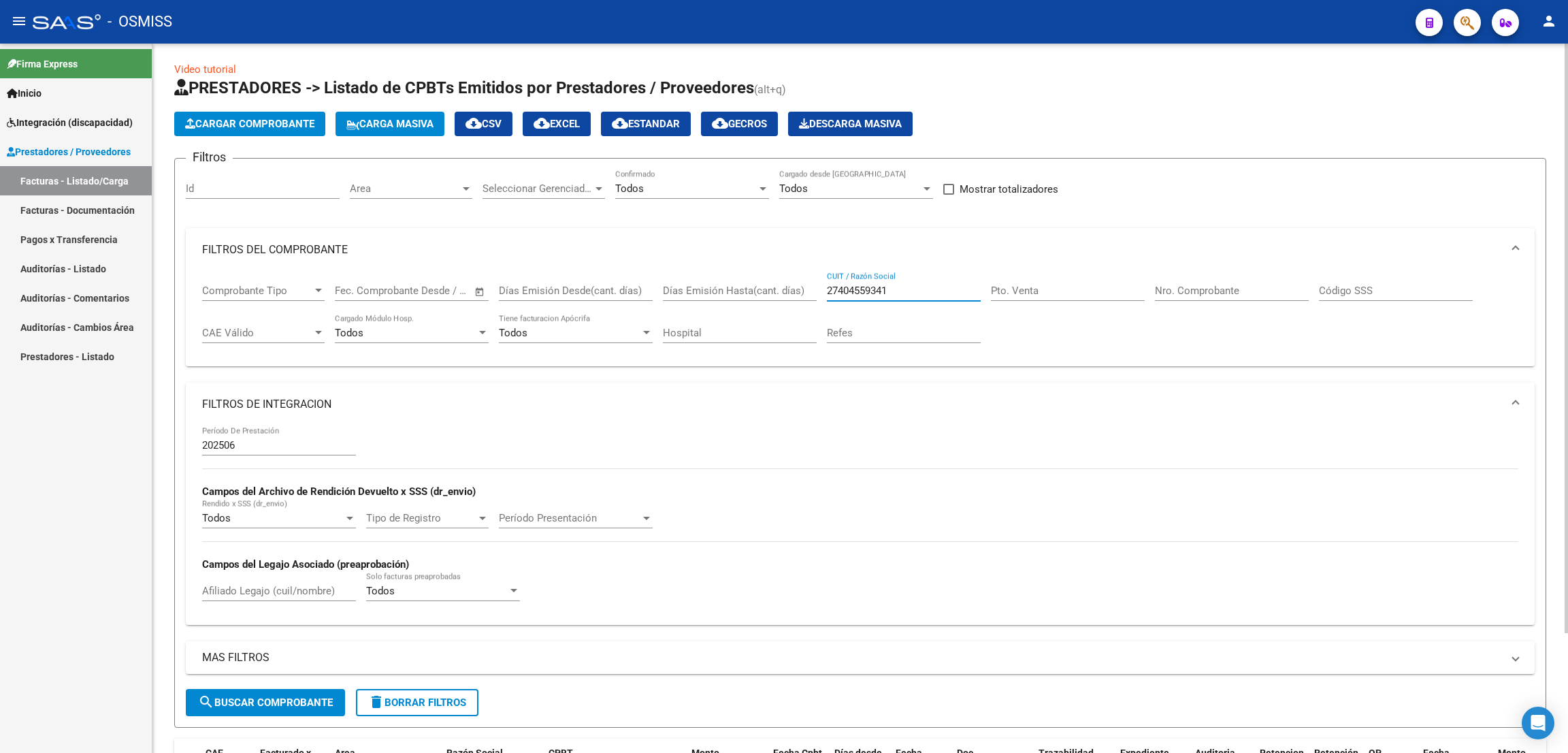
scroll to position [0, 0]
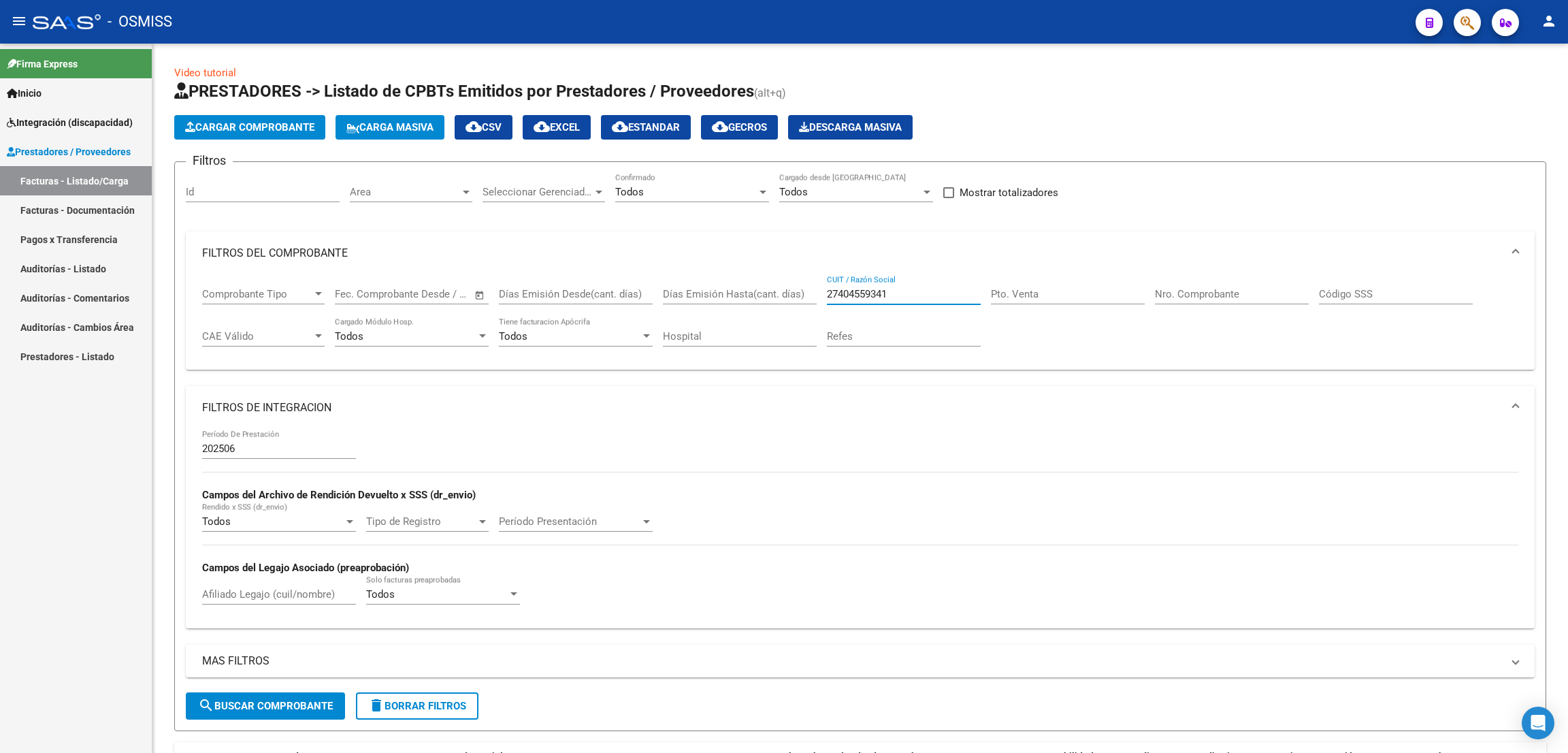
type input "27404559341"
drag, startPoint x: 899, startPoint y: 295, endPoint x: 769, endPoint y: 263, distance: 133.9
click at [769, 263] on mat-expansion-panel "FILTROS DEL COMPROBANTE Comprobante Tipo Comprobante Tipo Fecha inicio – Fecha …" at bounding box center [860, 301] width 1349 height 139
paste input "27373389477"
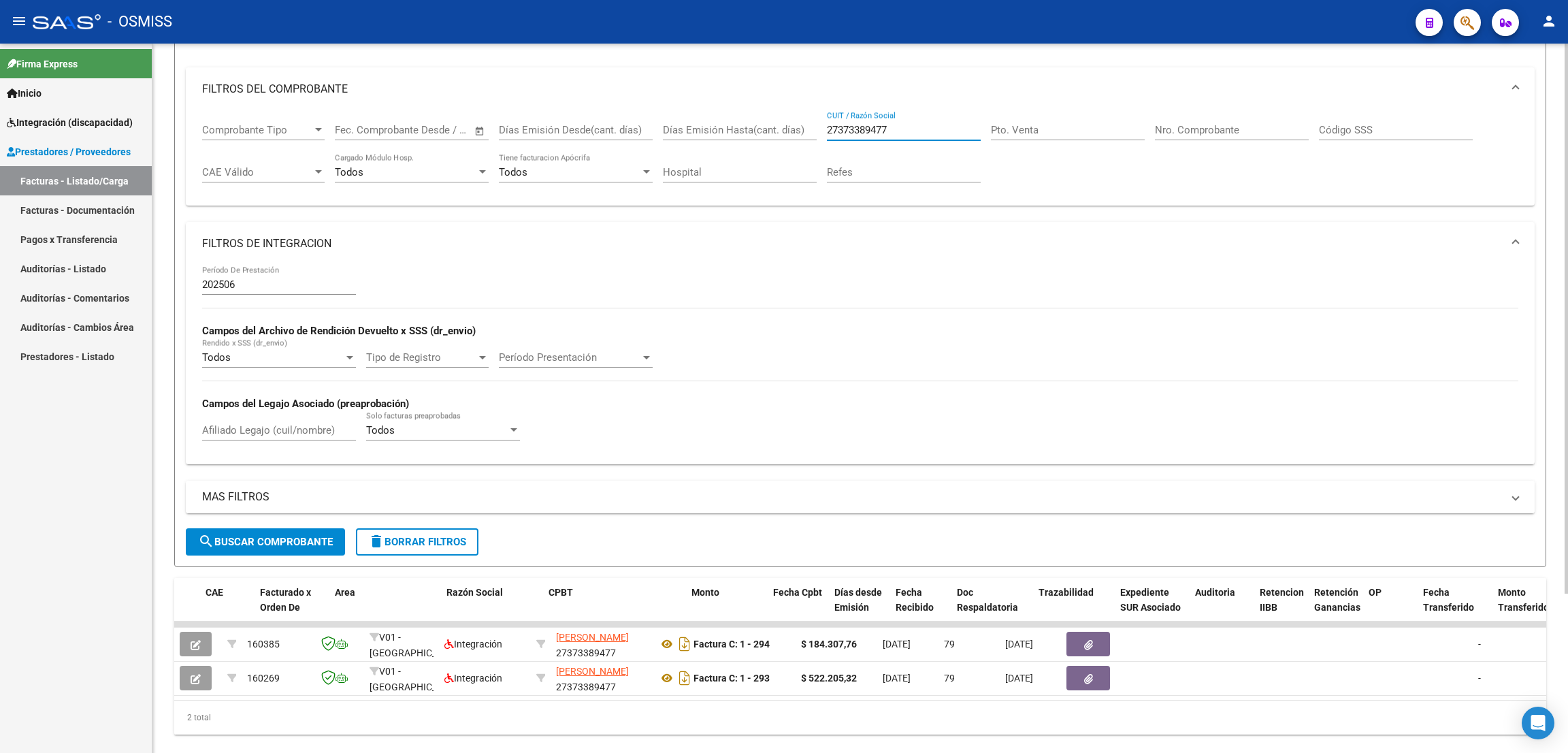
scroll to position [204, 0]
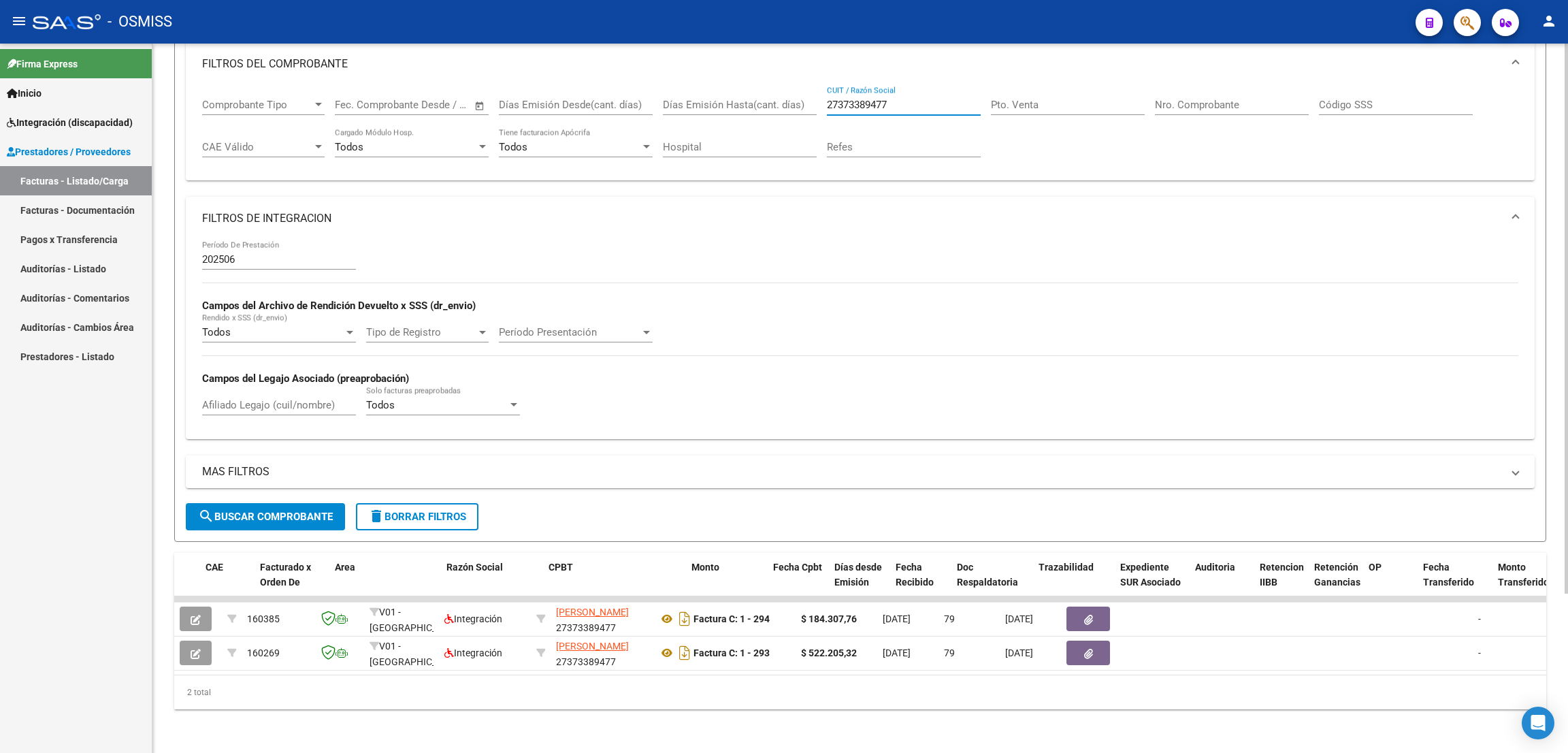
type input "27373389477"
click at [987, 22] on div "- OSMISS" at bounding box center [718, 22] width 1372 height 30
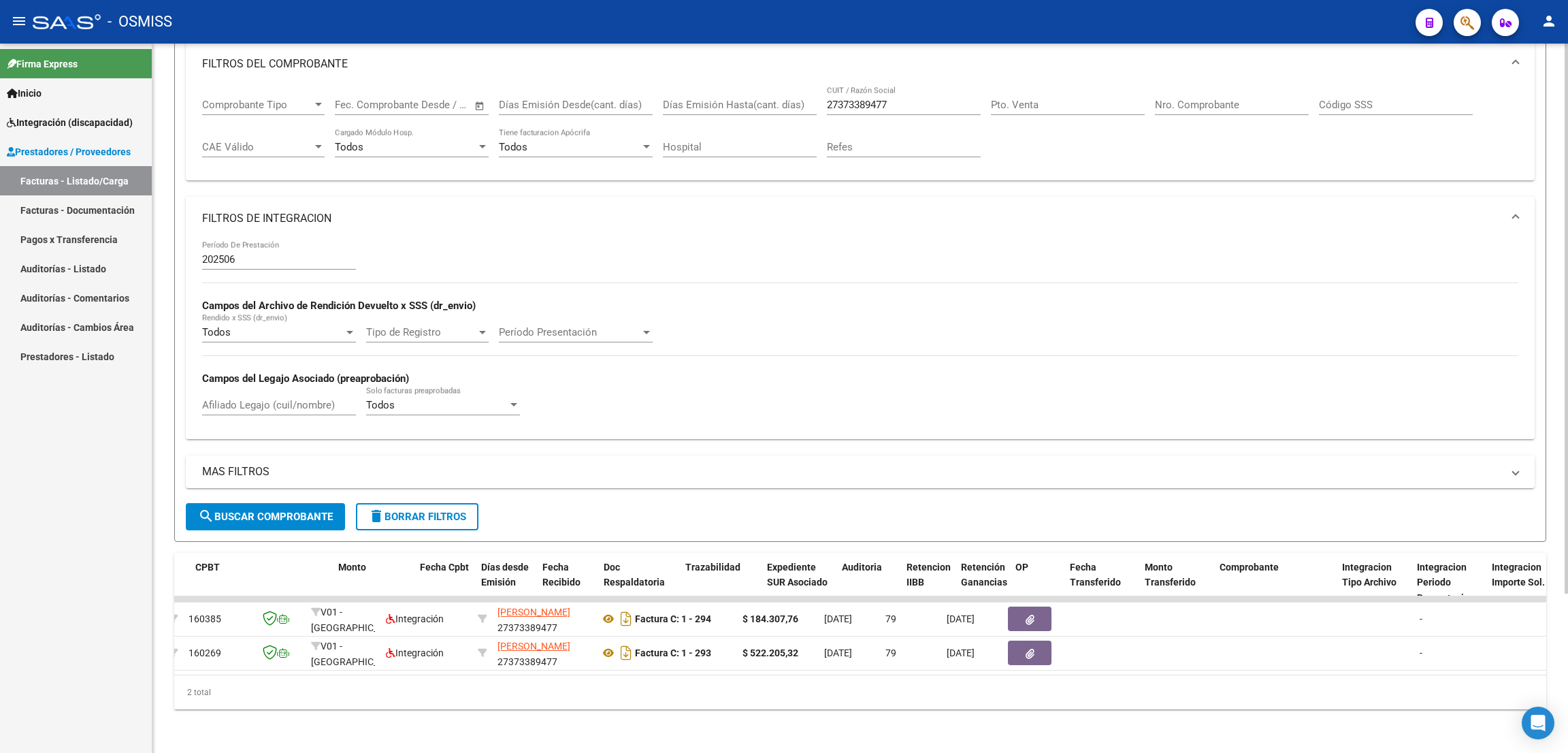
scroll to position [0, 0]
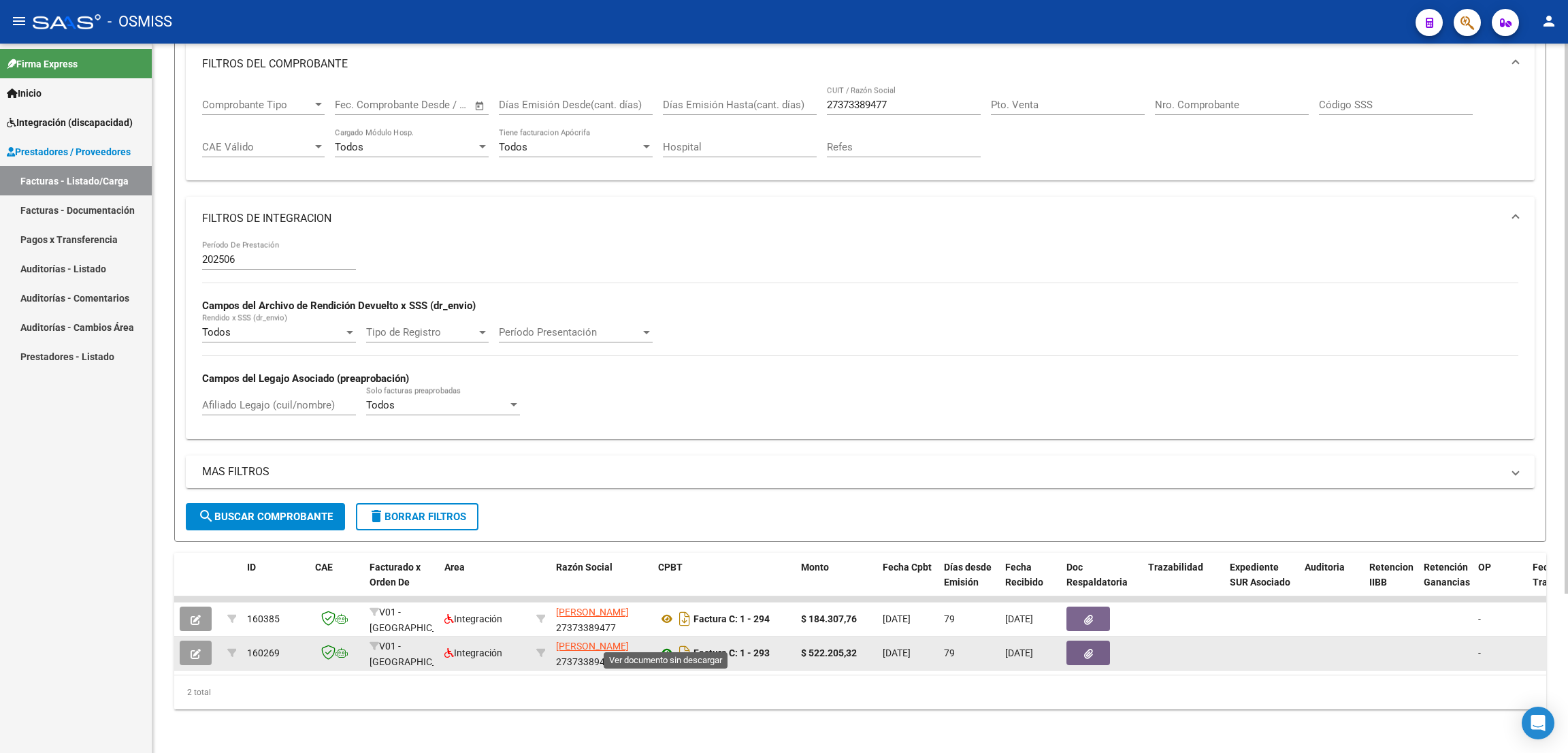
click at [668, 645] on icon at bounding box center [666, 653] width 18 height 17
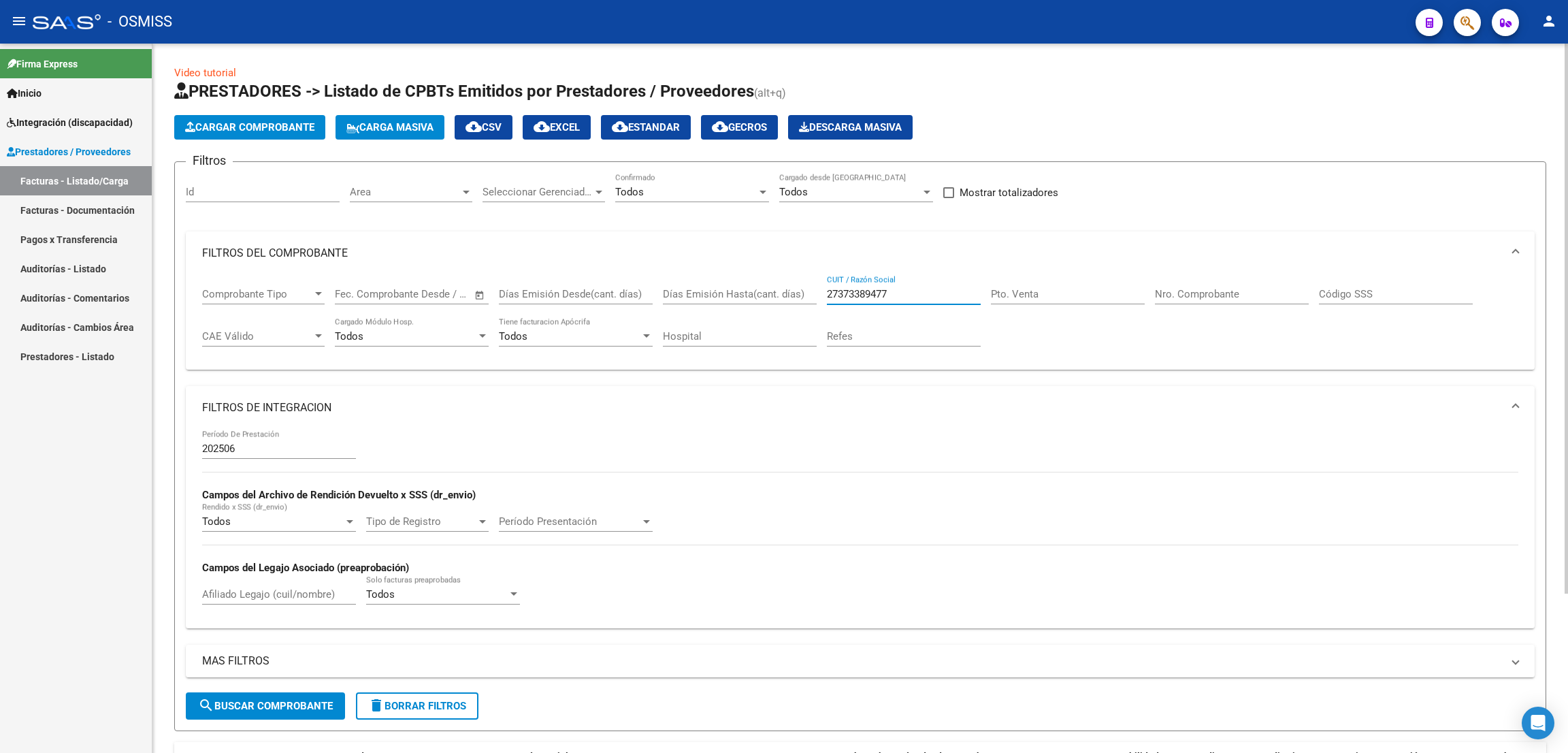
drag, startPoint x: 905, startPoint y: 290, endPoint x: 810, endPoint y: 274, distance: 96.3
click at [810, 275] on div "Comprobante Tipo Comprobante Tipo Fecha inicio – Fecha fin Fec. Comprobante Des…" at bounding box center [860, 317] width 1316 height 85
paste input "27325847668"
type input "27325847668"
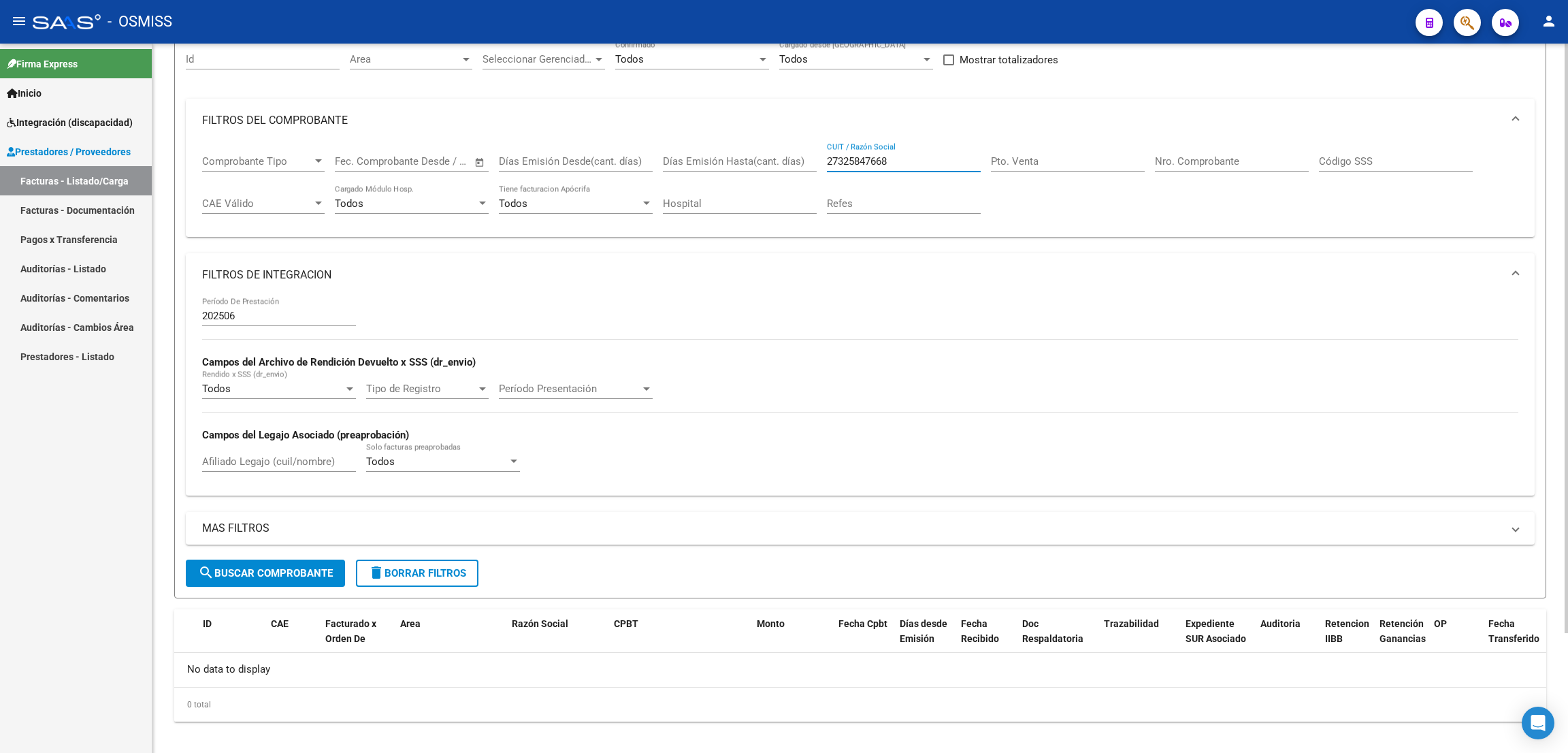
scroll to position [144, 0]
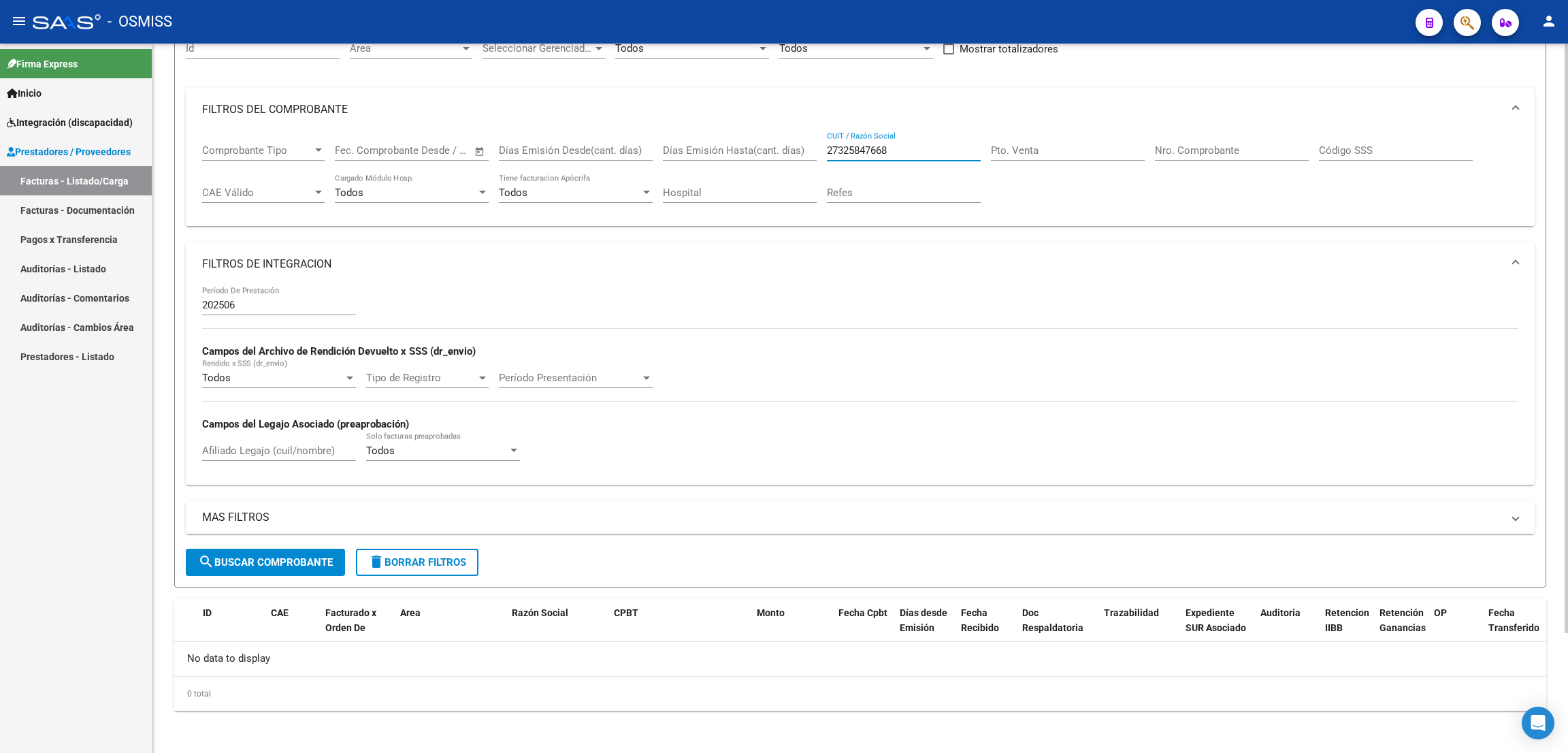
click at [325, 563] on span "search Buscar Comprobante" at bounding box center [265, 562] width 135 height 12
click at [810, 26] on div "- OSMISS" at bounding box center [718, 22] width 1372 height 30
click at [305, 556] on span "search Buscar Comprobante" at bounding box center [265, 562] width 135 height 12
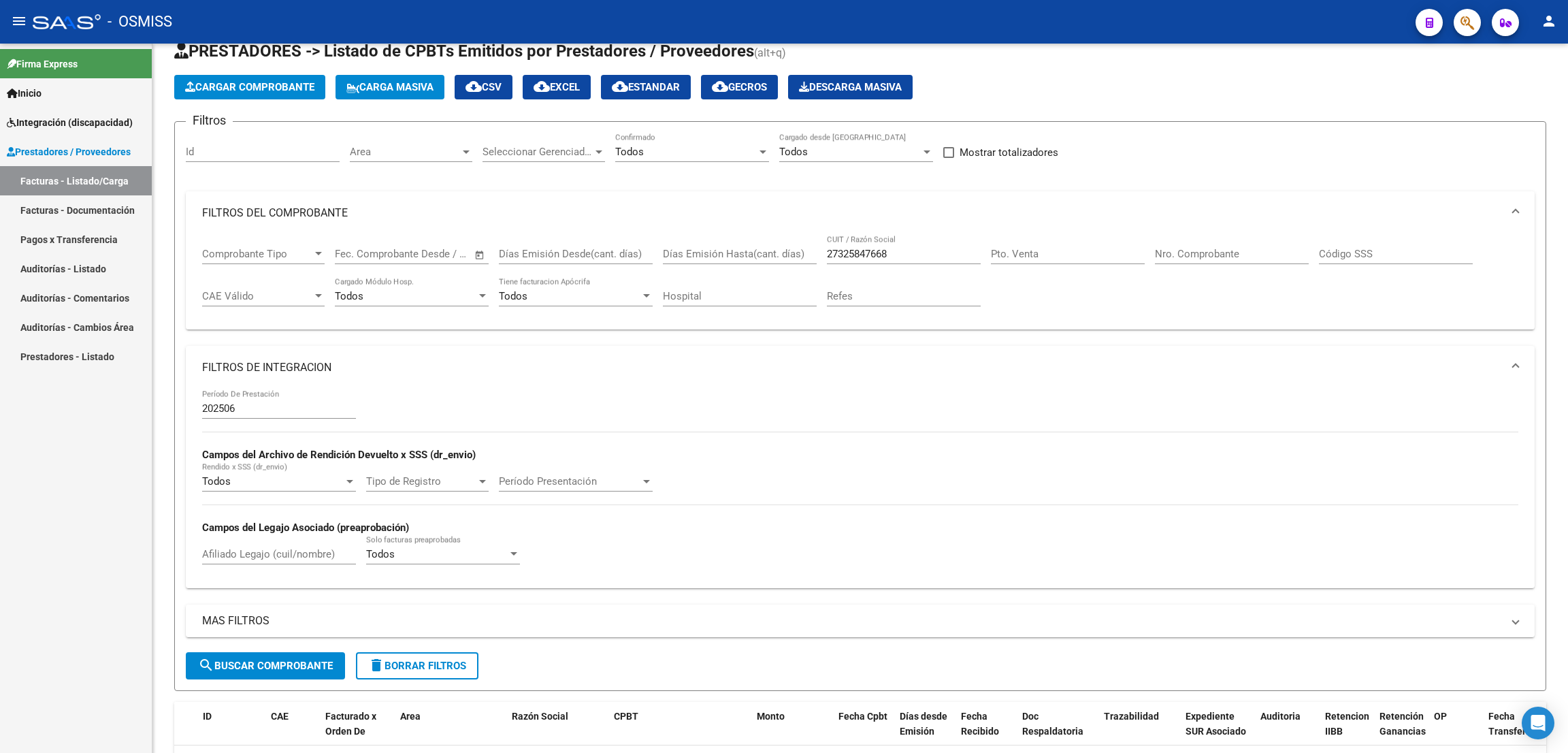
scroll to position [0, 0]
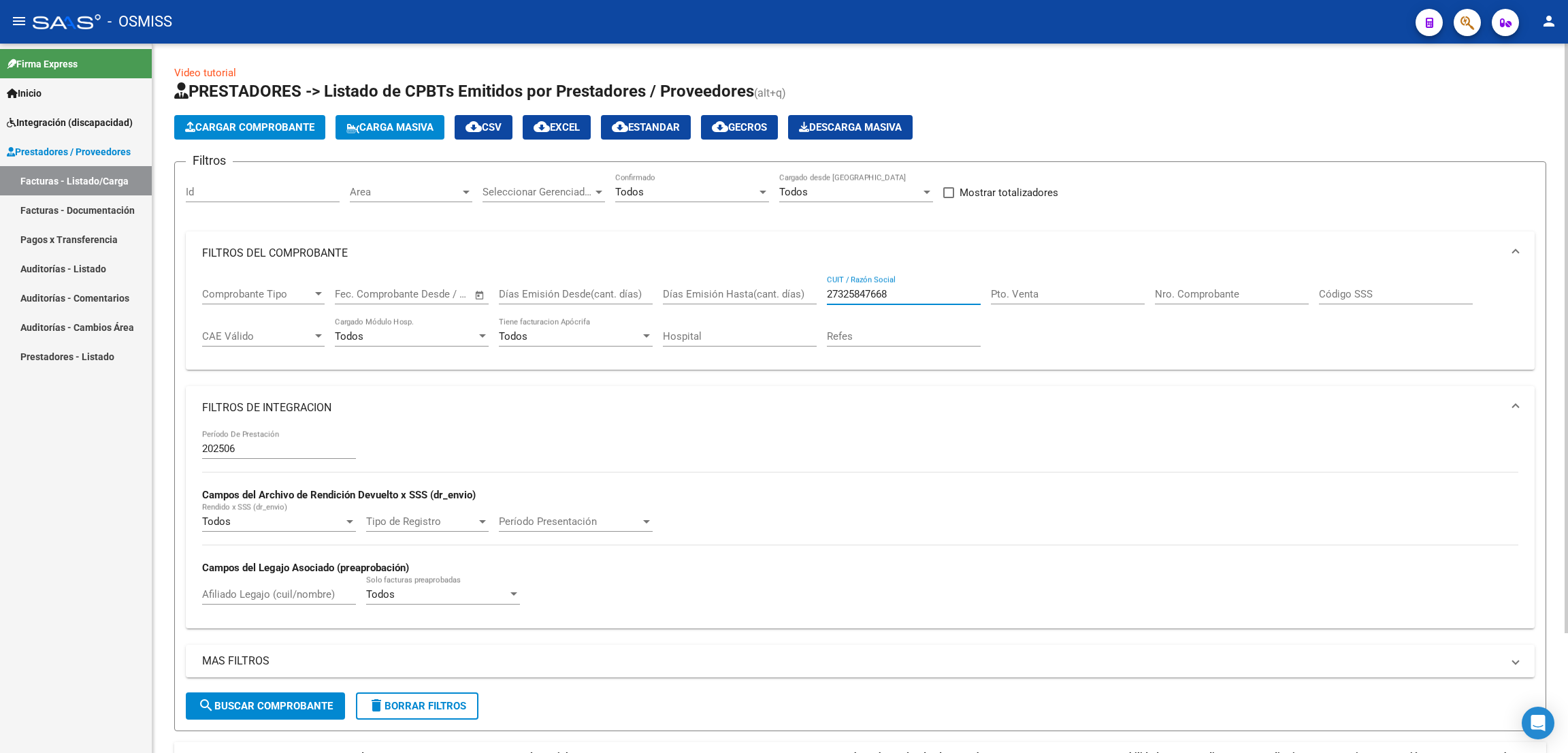
drag, startPoint x: 900, startPoint y: 287, endPoint x: 812, endPoint y: 290, distance: 88.1
click at [812, 290] on div "Comprobante Tipo Comprobante Tipo Fecha inicio – Fecha fin Fec. Comprobante Des…" at bounding box center [860, 317] width 1316 height 85
click at [266, 589] on input "Afiliado Legajo (cuil/nombre)" at bounding box center [279, 594] width 154 height 12
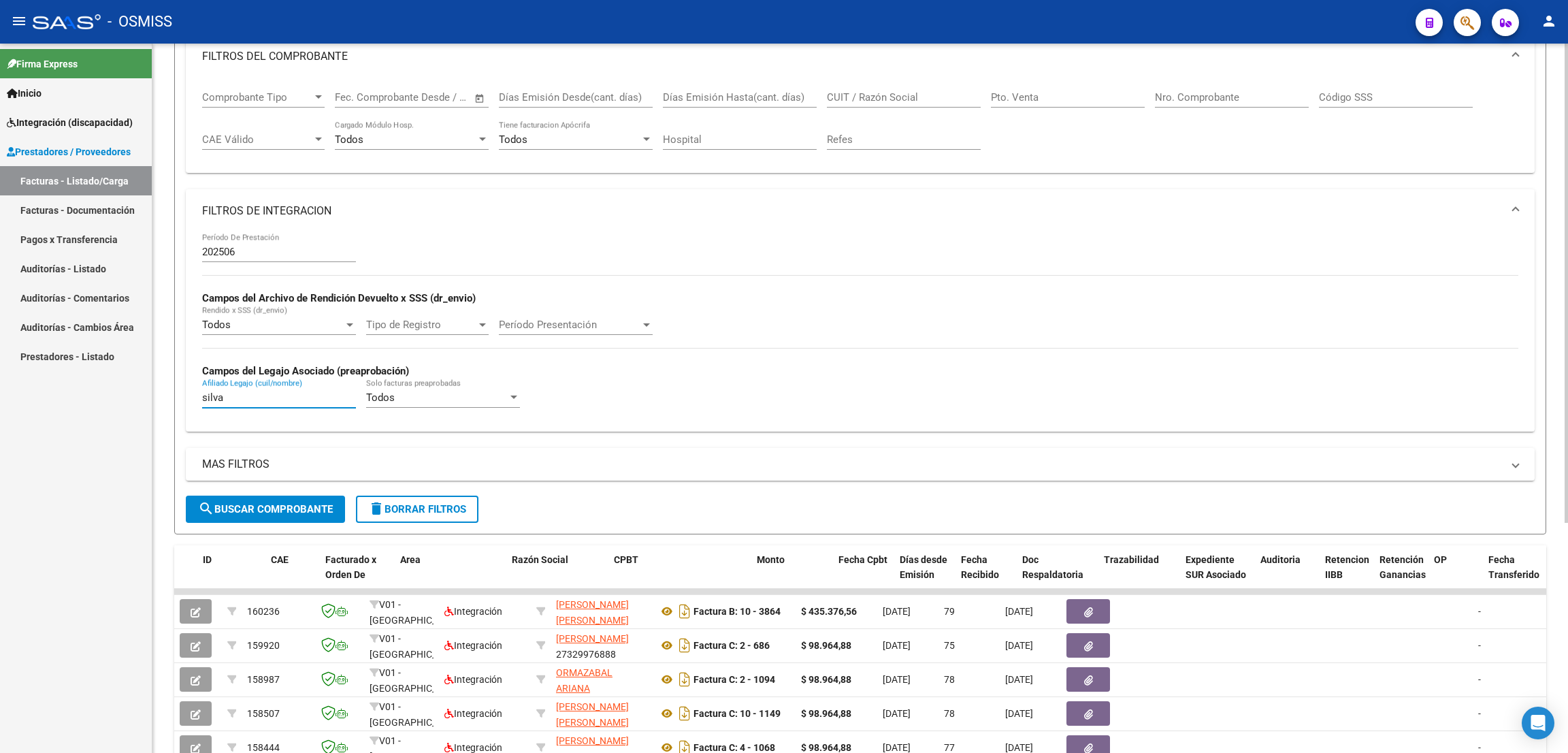
scroll to position [317, 0]
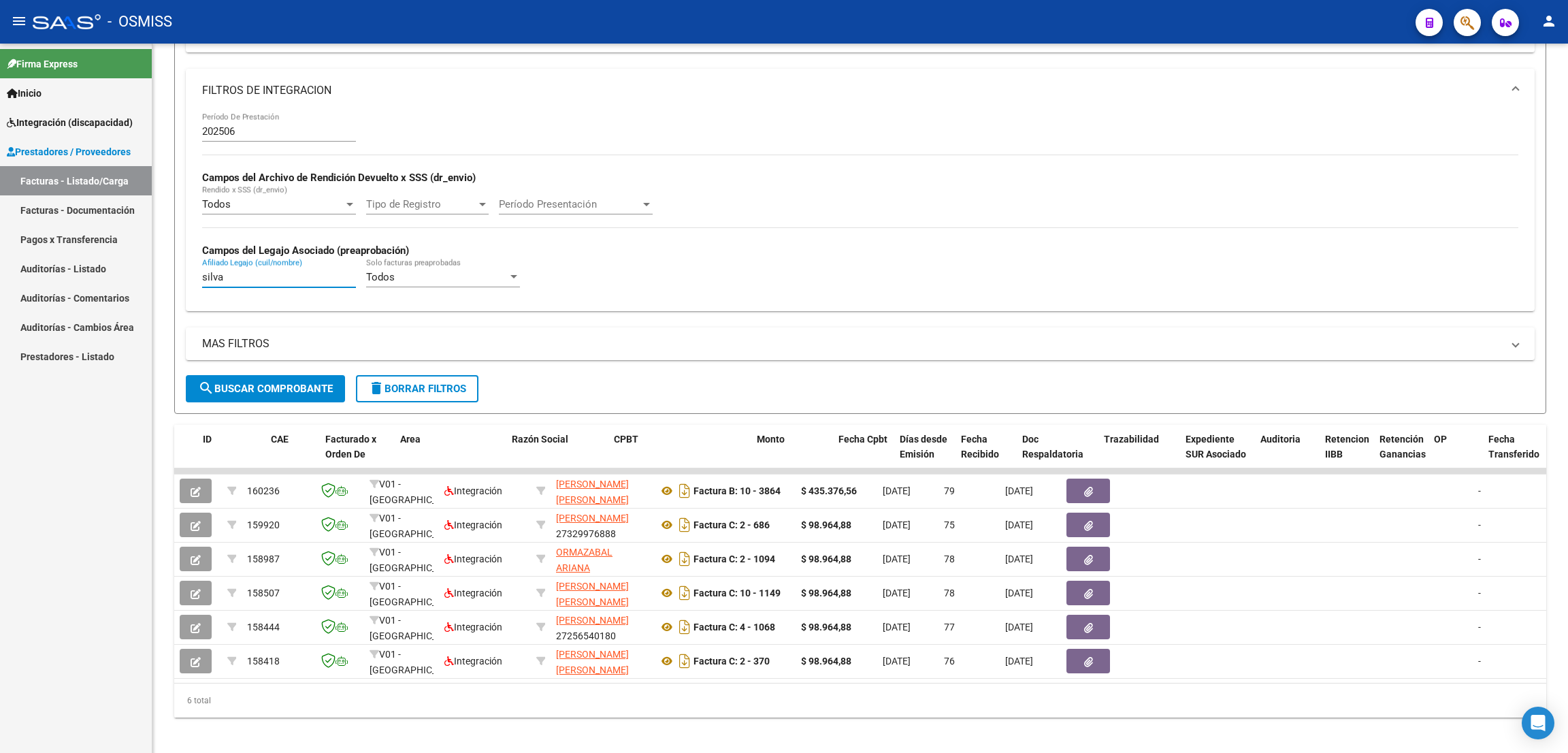
type input "silva"
drag, startPoint x: 238, startPoint y: 277, endPoint x: 176, endPoint y: 262, distance: 63.8
click at [176, 262] on form "Filtros Id Area Area Seleccionar Gerenciador Seleccionar Gerenciador Todos Conf…" at bounding box center [860, 129] width 1372 height 570
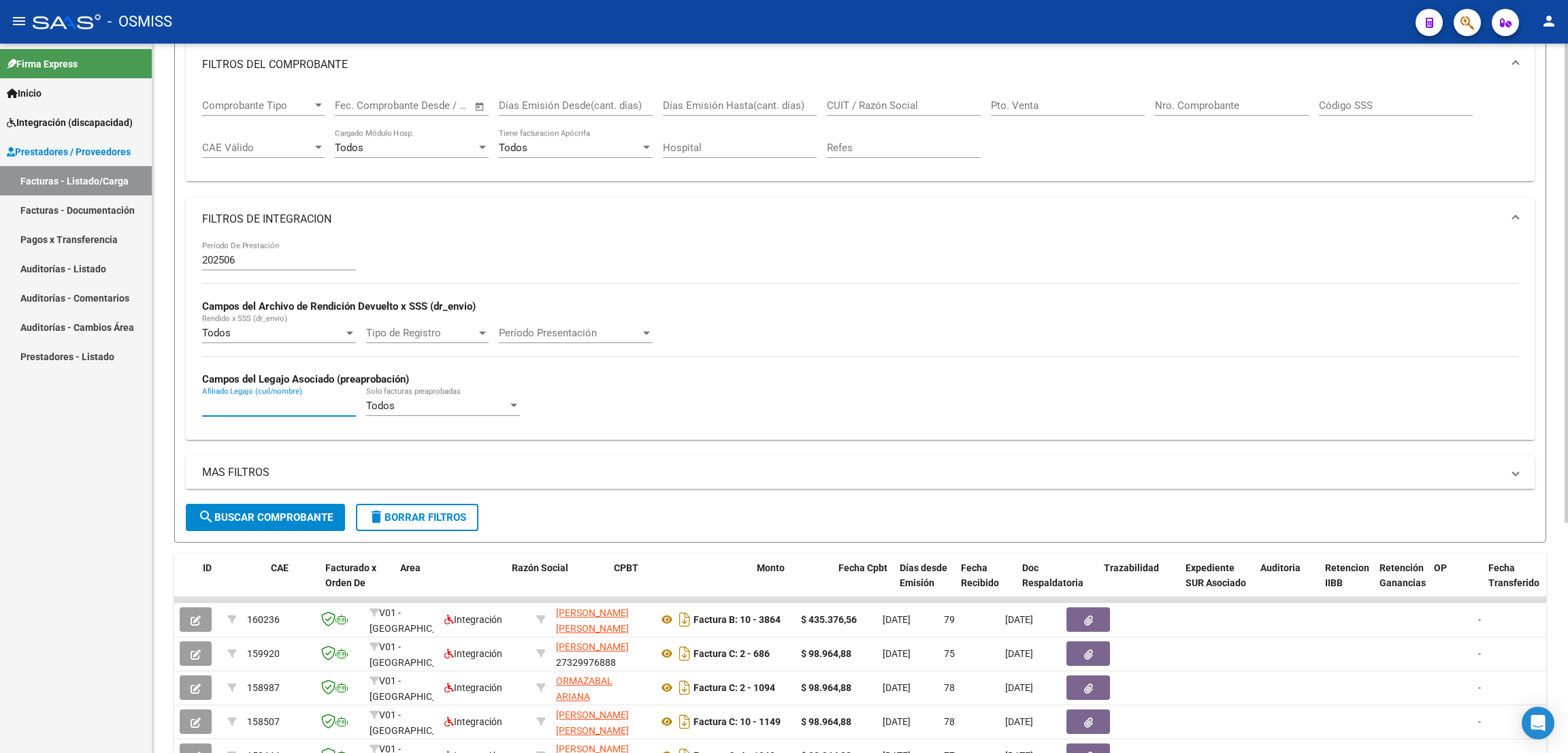
scroll to position [11, 0]
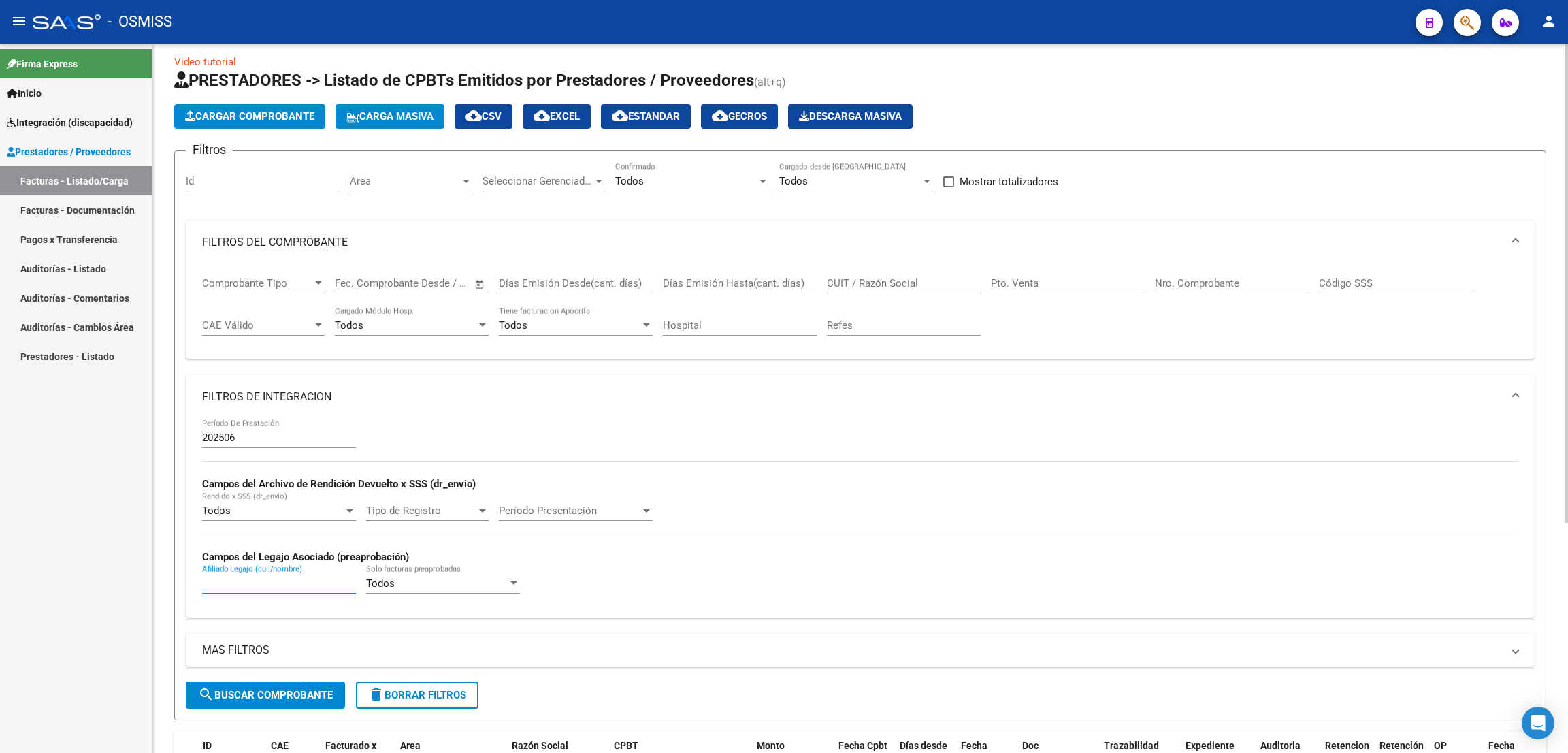
click at [891, 281] on input "CUIT / Razón Social" at bounding box center [903, 284] width 154 height 12
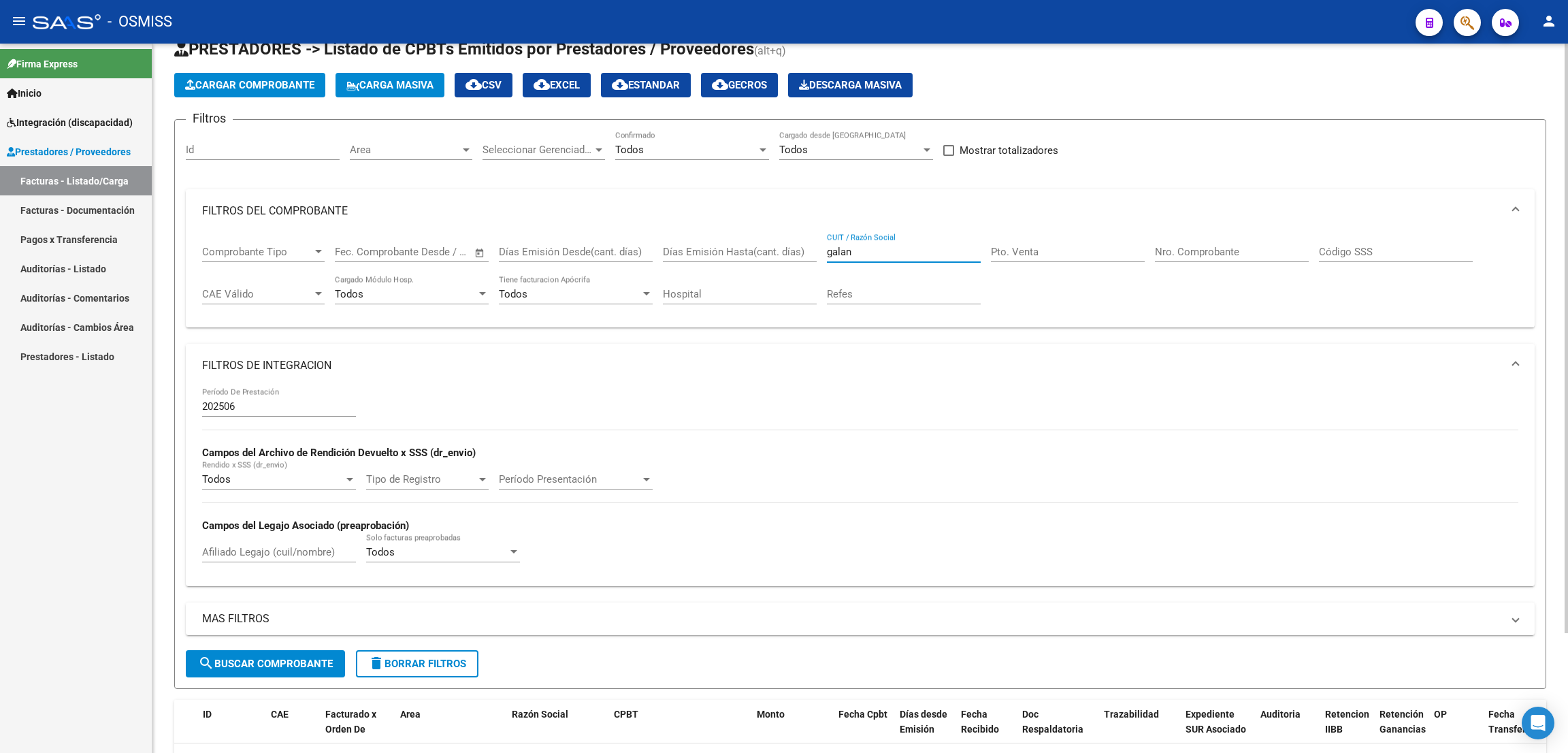
scroll to position [0, 0]
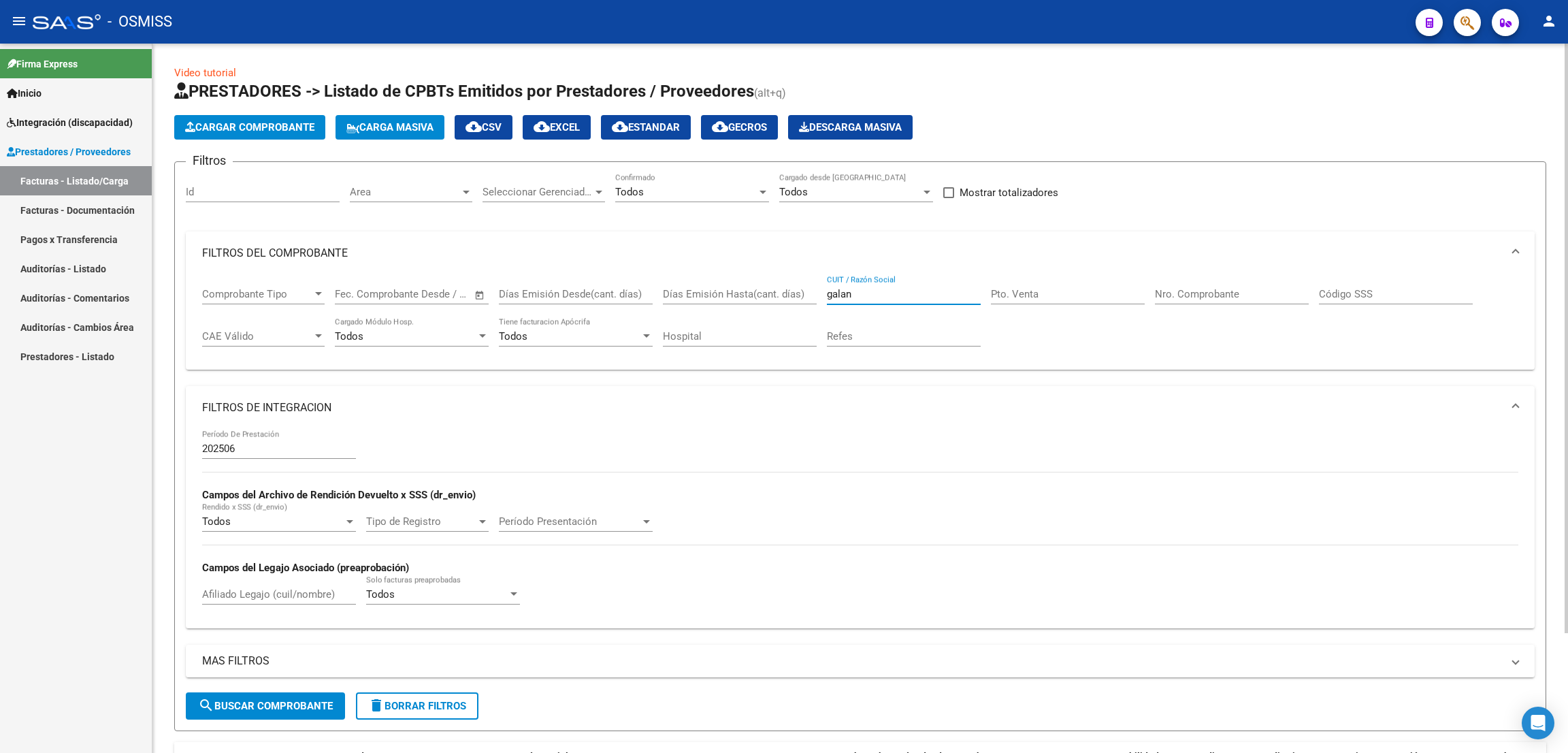
drag, startPoint x: 774, startPoint y: 266, endPoint x: 762, endPoint y: 256, distance: 15.6
click at [762, 258] on mat-expansion-panel "FILTROS DEL COMPROBANTE Comprobante Tipo Comprobante Tipo Fecha inicio – Fecha …" at bounding box center [860, 301] width 1349 height 139
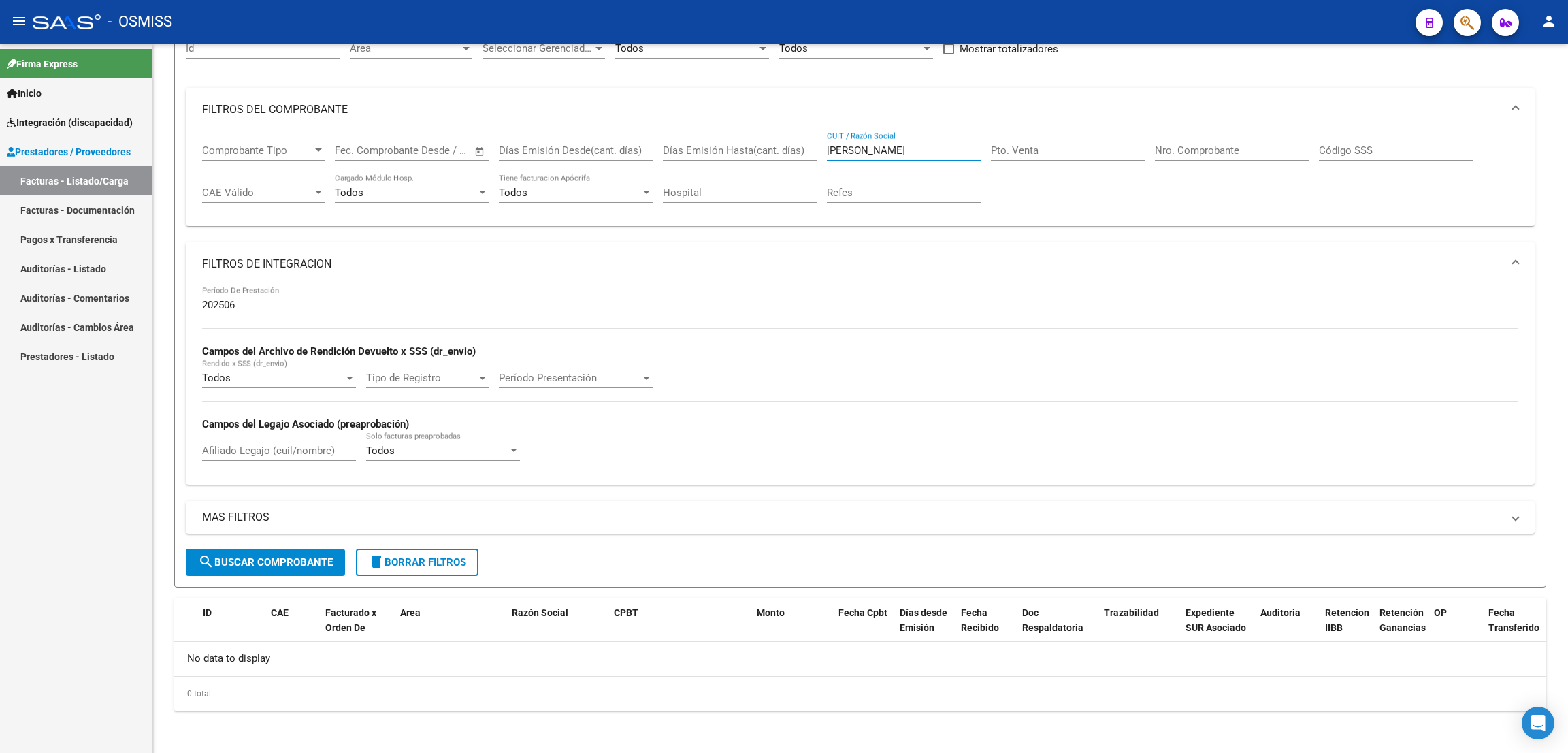
type input "[PERSON_NAME]"
drag, startPoint x: 873, startPoint y: 148, endPoint x: 767, endPoint y: 130, distance: 107.5
click at [767, 131] on div "Comprobante Tipo Comprobante Tipo Fecha inicio – Fecha fin Fec. Comprobante Des…" at bounding box center [860, 173] width 1316 height 85
paste input "27325847668"
type input "27325847668"
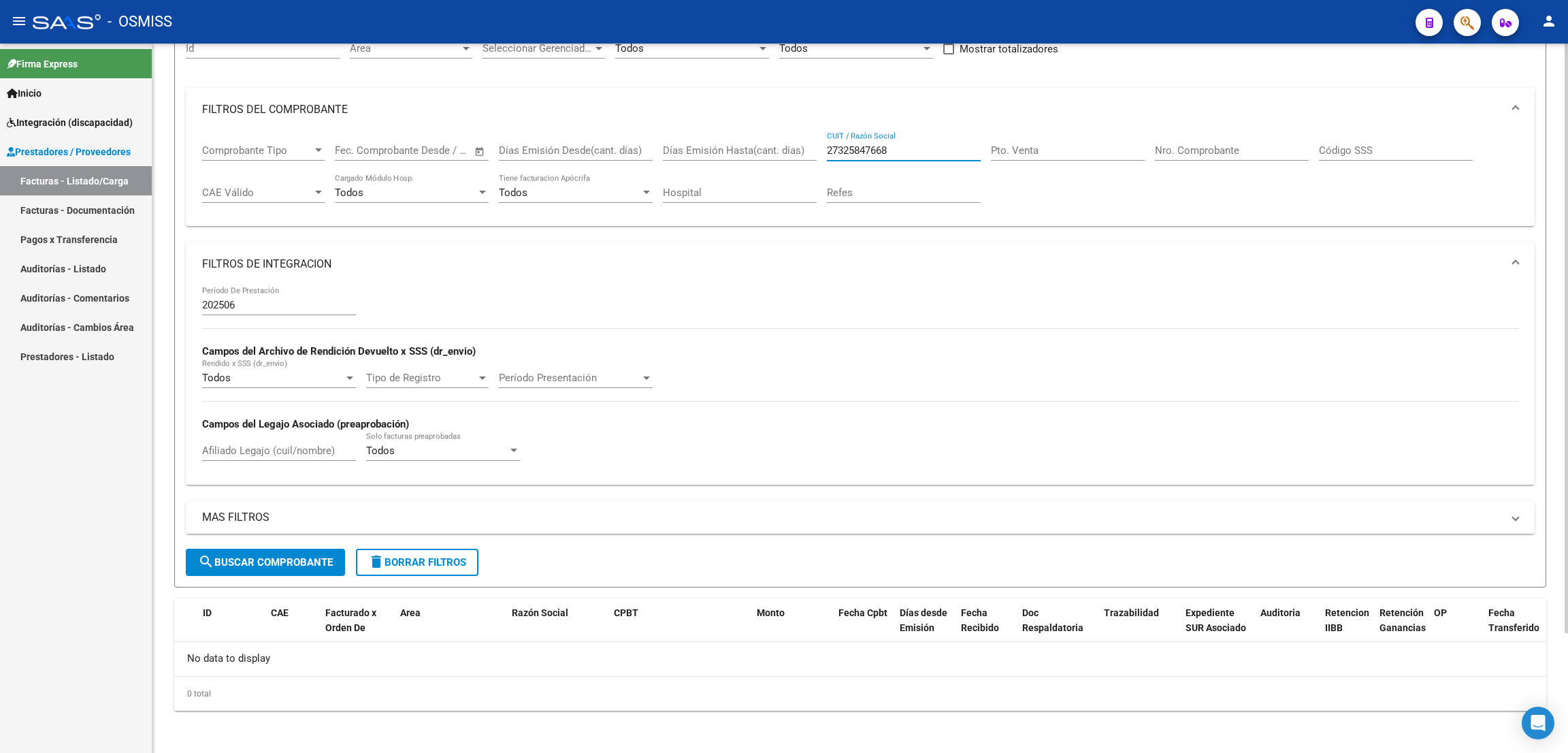
click at [271, 299] on input "202506" at bounding box center [279, 305] width 154 height 12
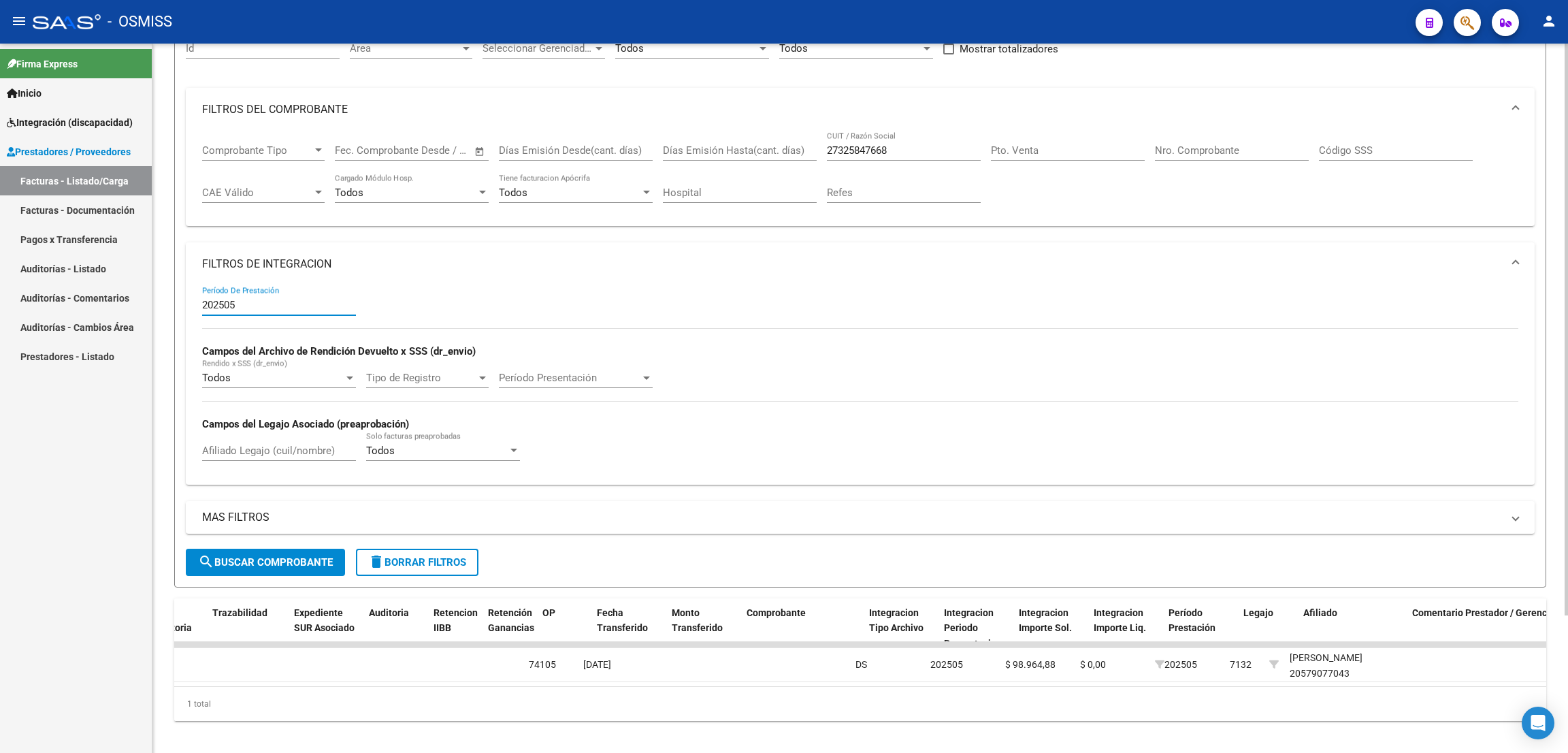
scroll to position [0, 0]
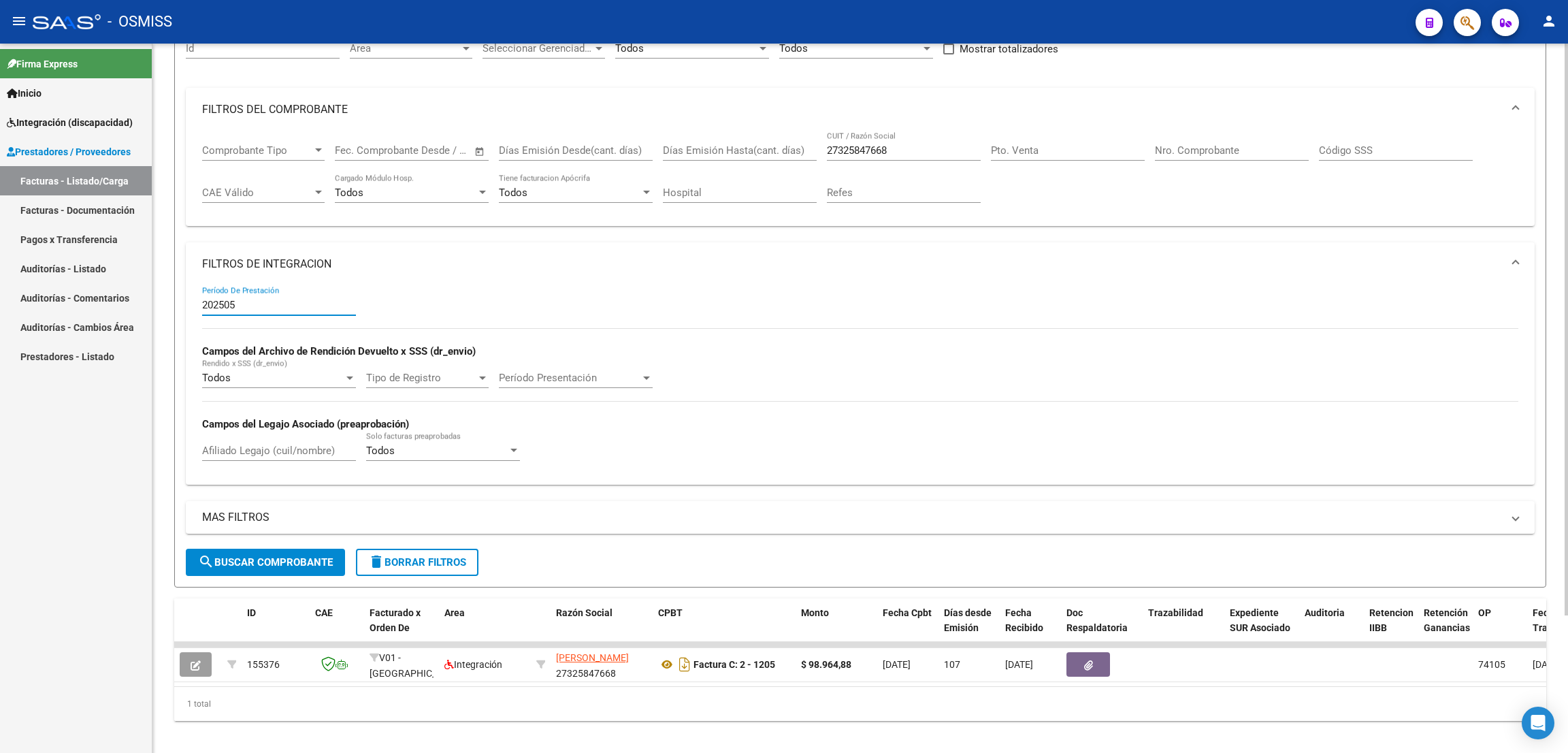
click at [276, 308] on input "202505" at bounding box center [279, 305] width 154 height 12
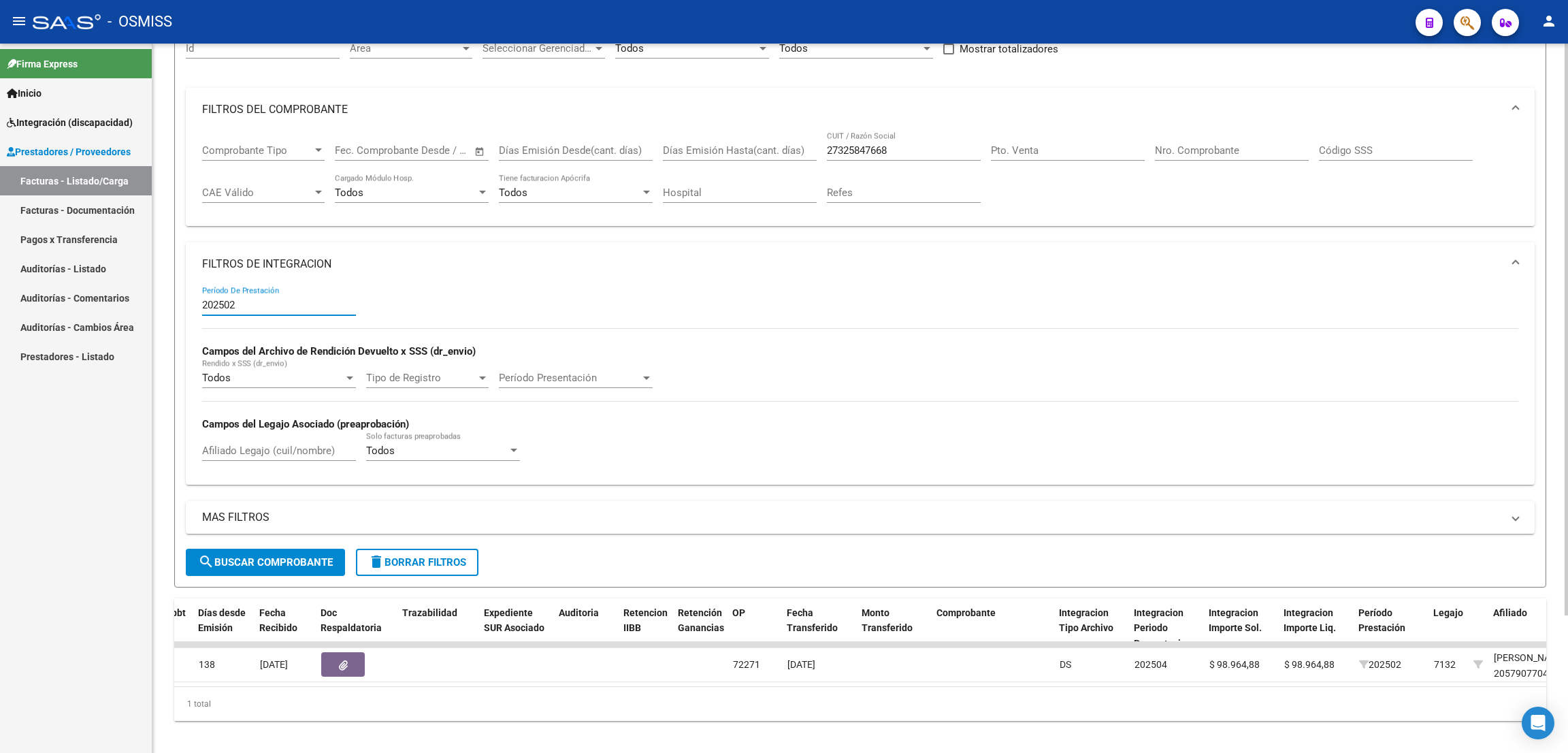
scroll to position [0, 752]
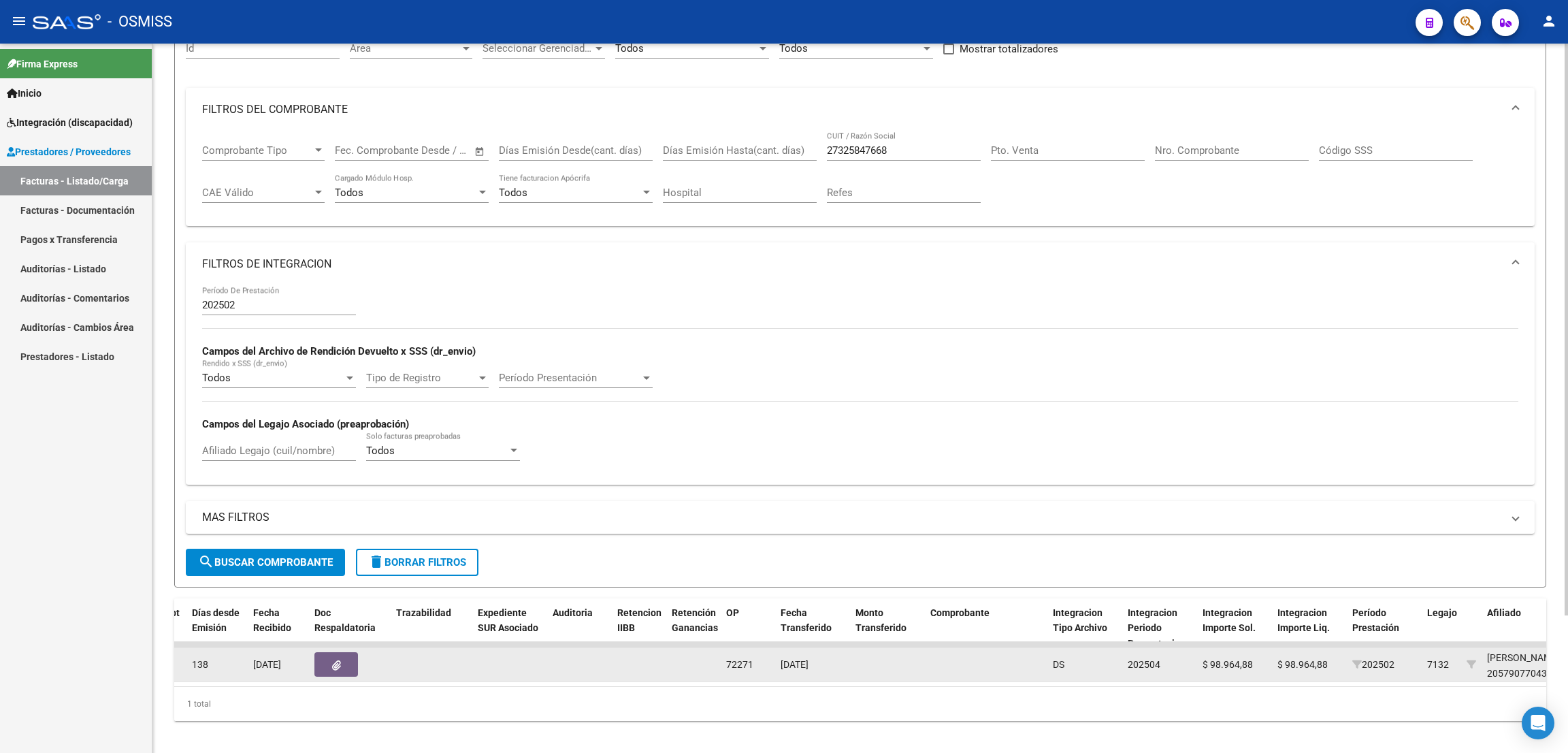
drag, startPoint x: 843, startPoint y: 658, endPoint x: 720, endPoint y: 667, distance: 123.3
click at [720, 667] on div "153475 V01 - [PERSON_NAME] Integración [PERSON_NAME] 27325847668 Factura C: 2 -…" at bounding box center [1074, 665] width 3304 height 34
drag, startPoint x: 834, startPoint y: 662, endPoint x: 718, endPoint y: 662, distance: 116.0
click at [718, 662] on div "153475 V01 - [PERSON_NAME] Integración [PERSON_NAME] 27325847668 Factura C: 2 -…" at bounding box center [1074, 665] width 3304 height 34
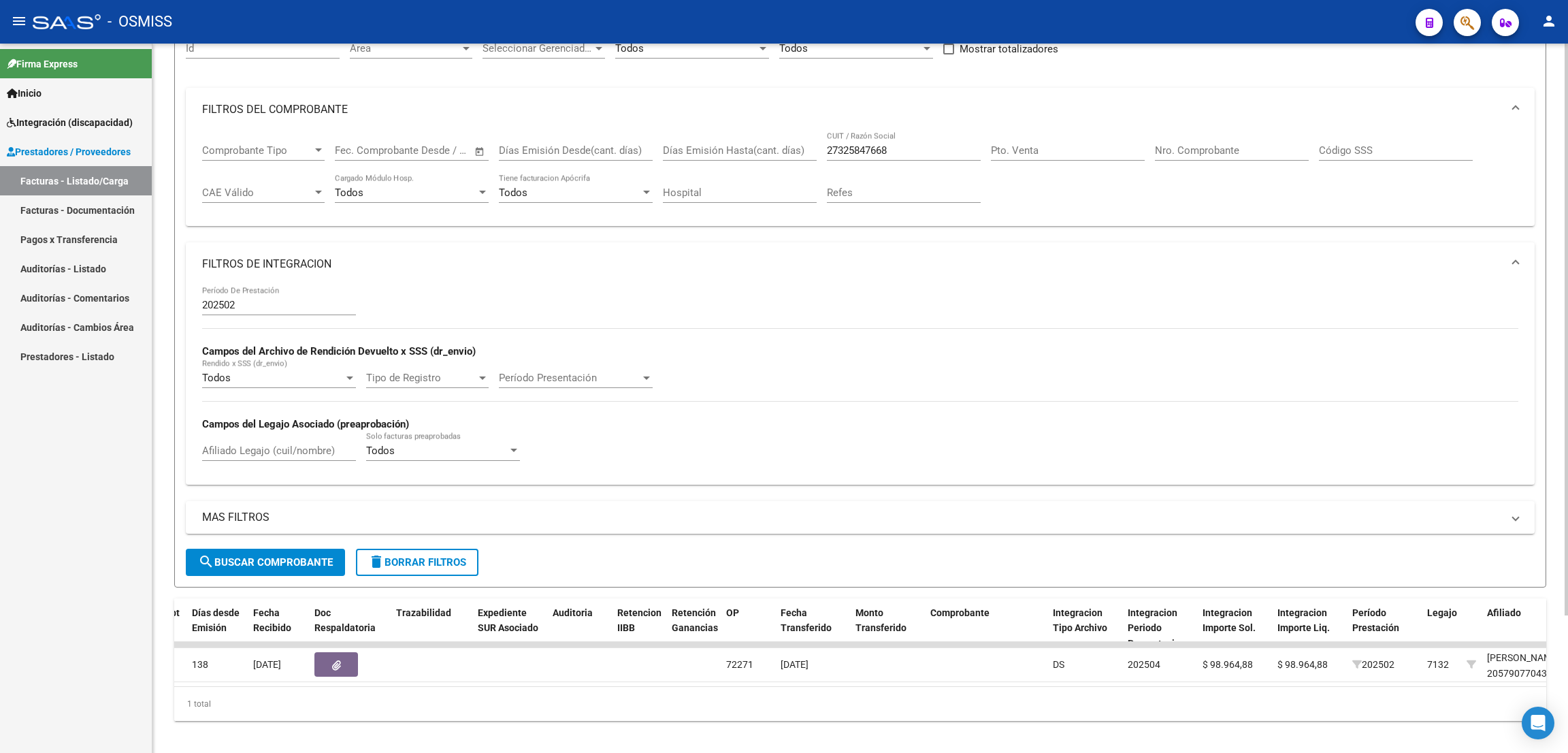
copy div "72271 [DATE]"
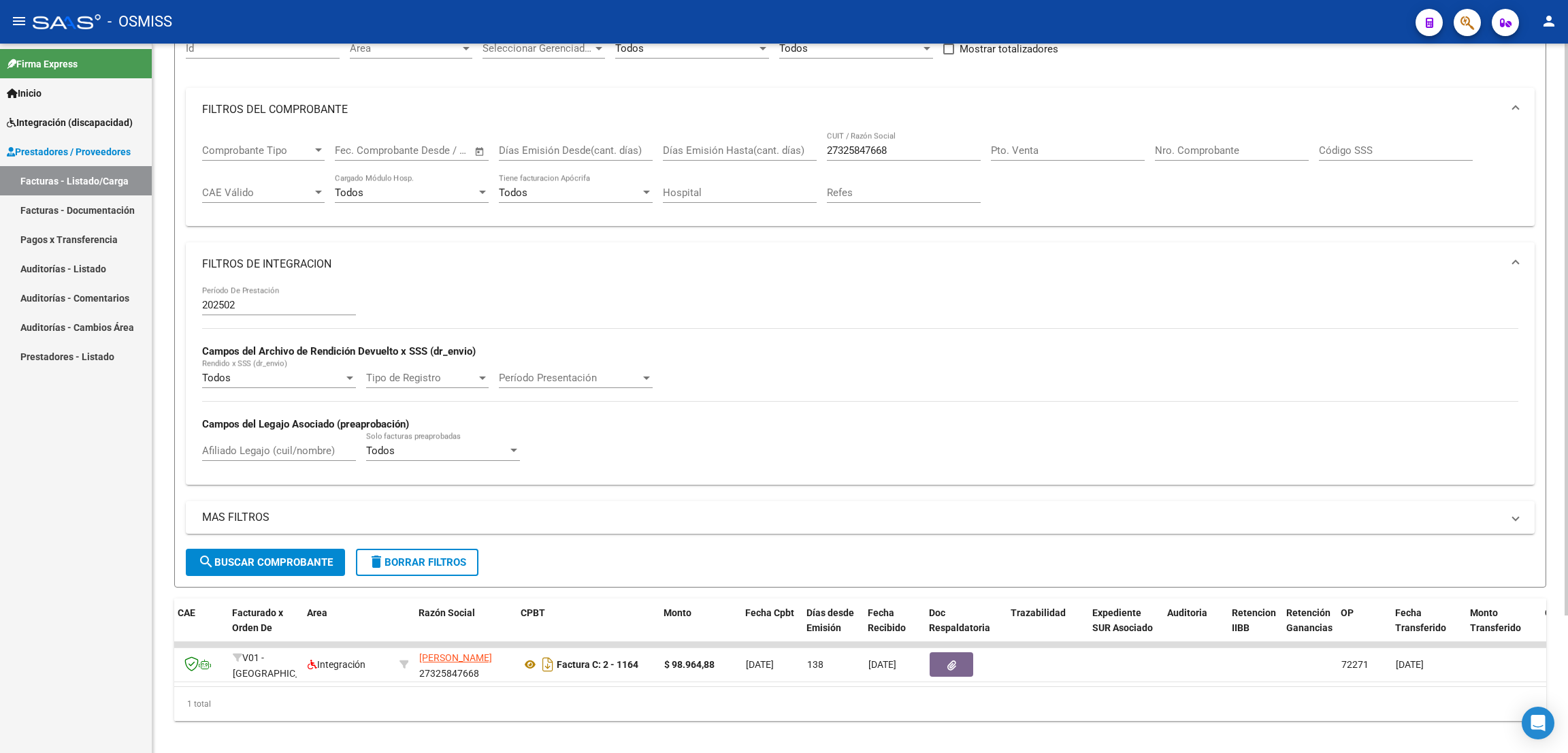
scroll to position [0, 111]
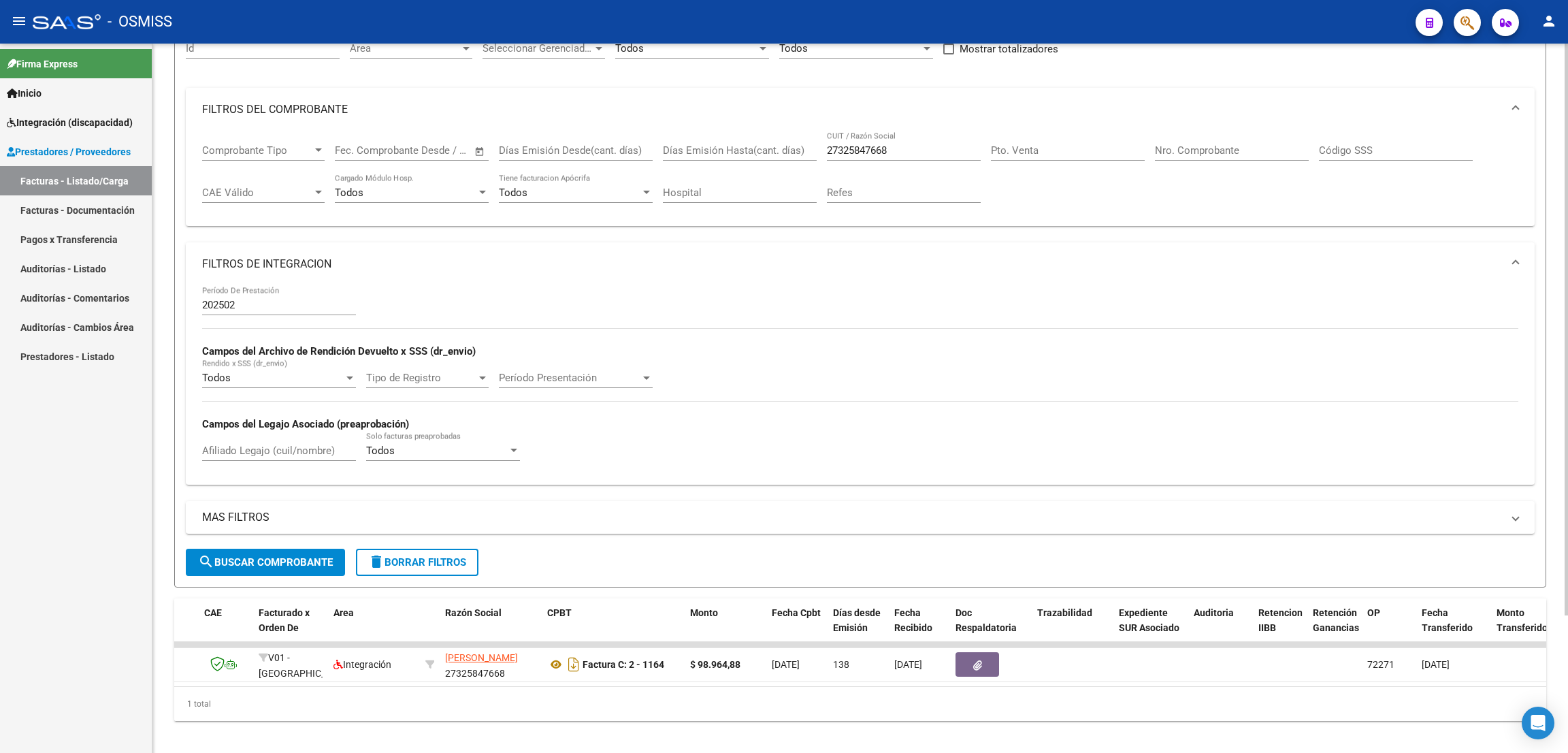
click at [279, 308] on input "202502" at bounding box center [279, 305] width 154 height 12
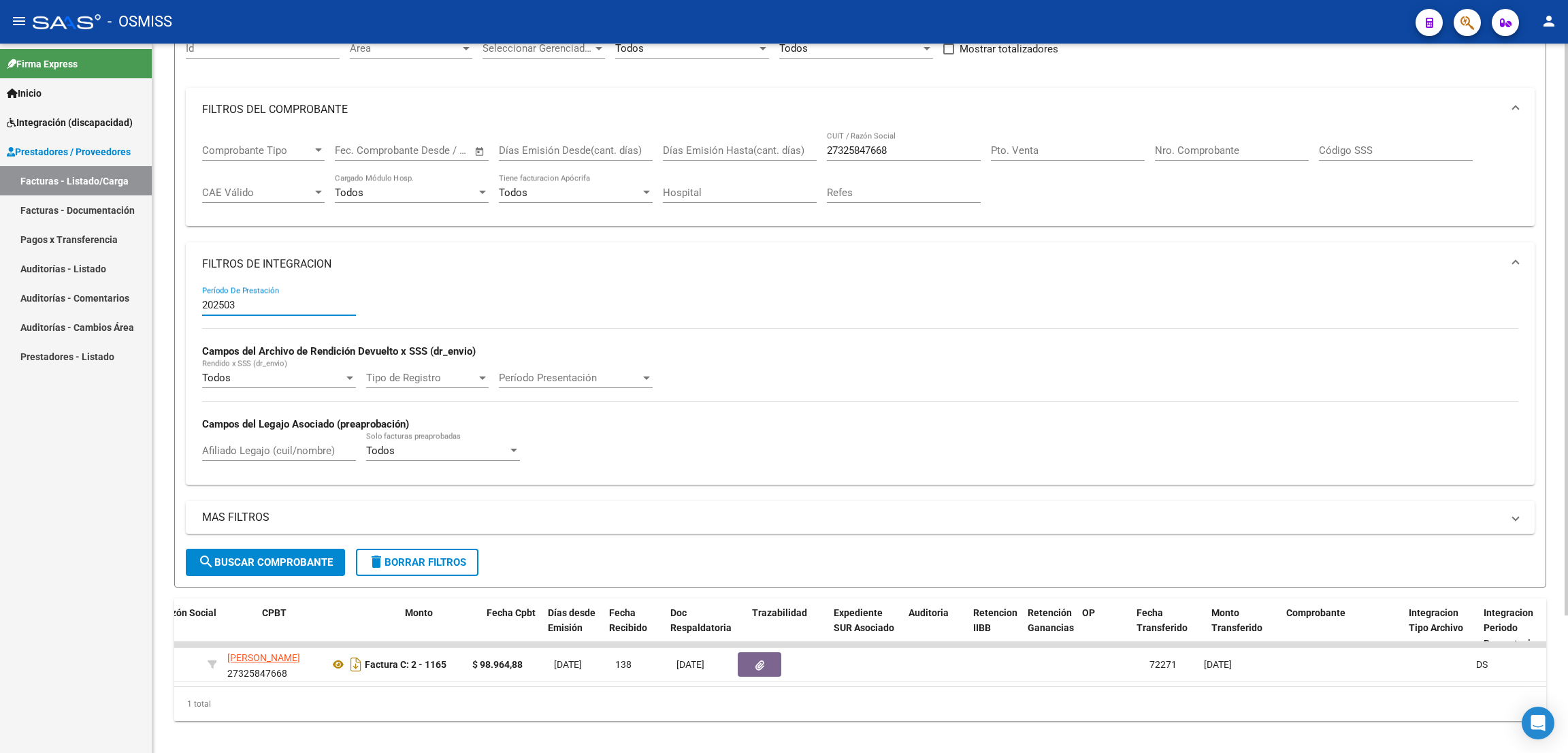
scroll to position [0, 315]
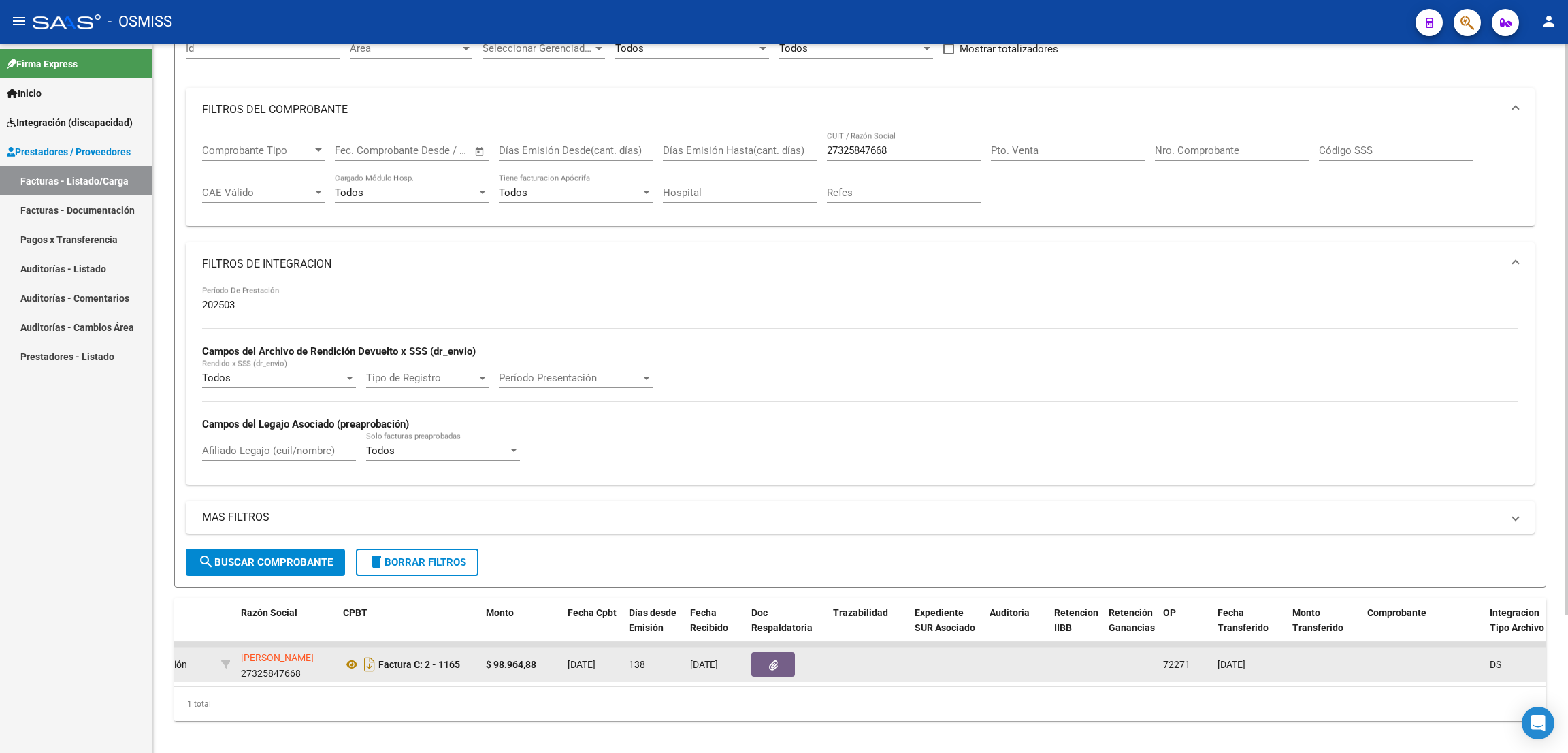
drag, startPoint x: 1272, startPoint y: 661, endPoint x: 1168, endPoint y: 661, distance: 104.0
click at [1159, 662] on div "153477 V01 - [PERSON_NAME] Integración [PERSON_NAME] 27325847668 Factura C: 2 -…" at bounding box center [1511, 665] width 3304 height 34
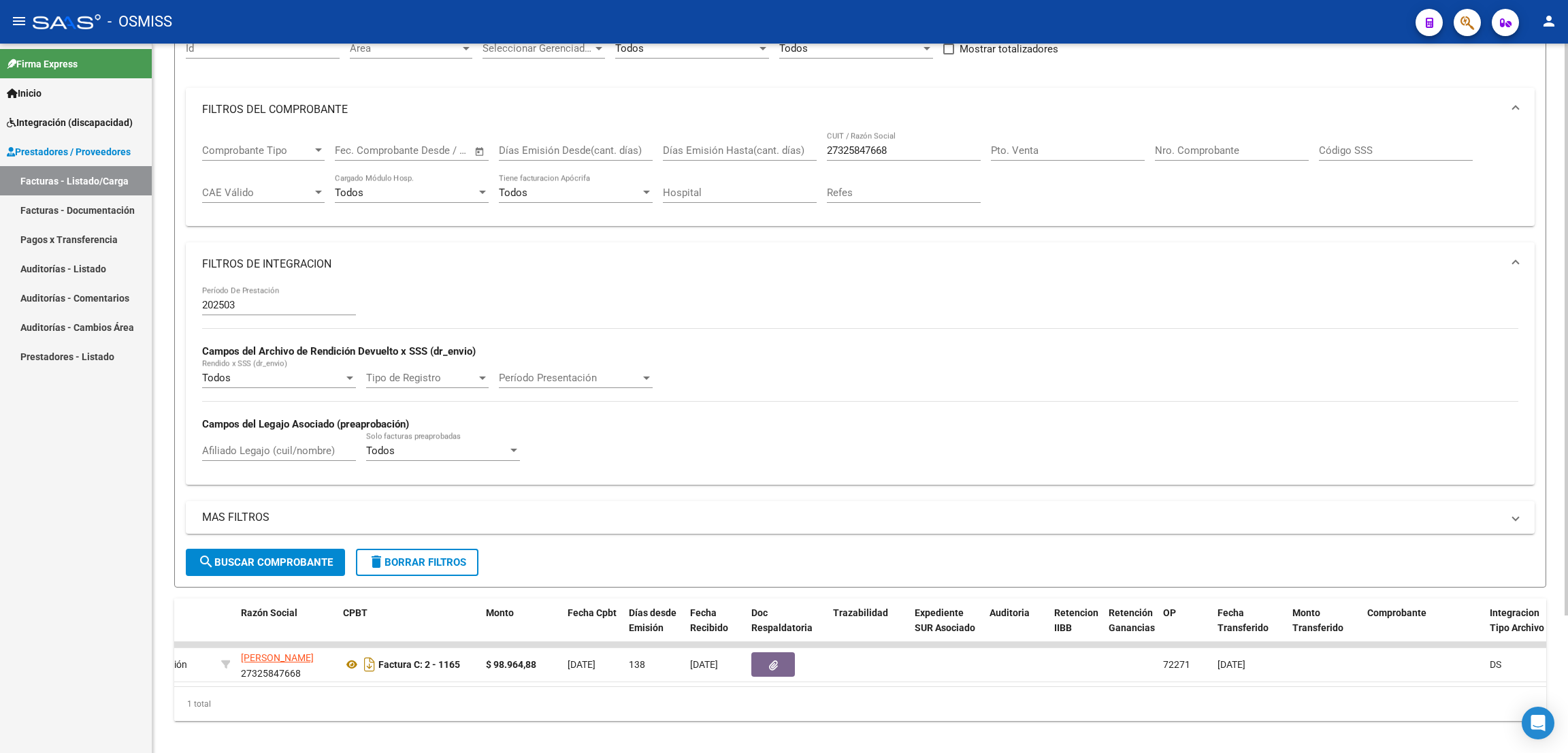
copy div "72271 [DATE]"
click at [259, 299] on div "202503 Período De Prestación" at bounding box center [279, 300] width 154 height 29
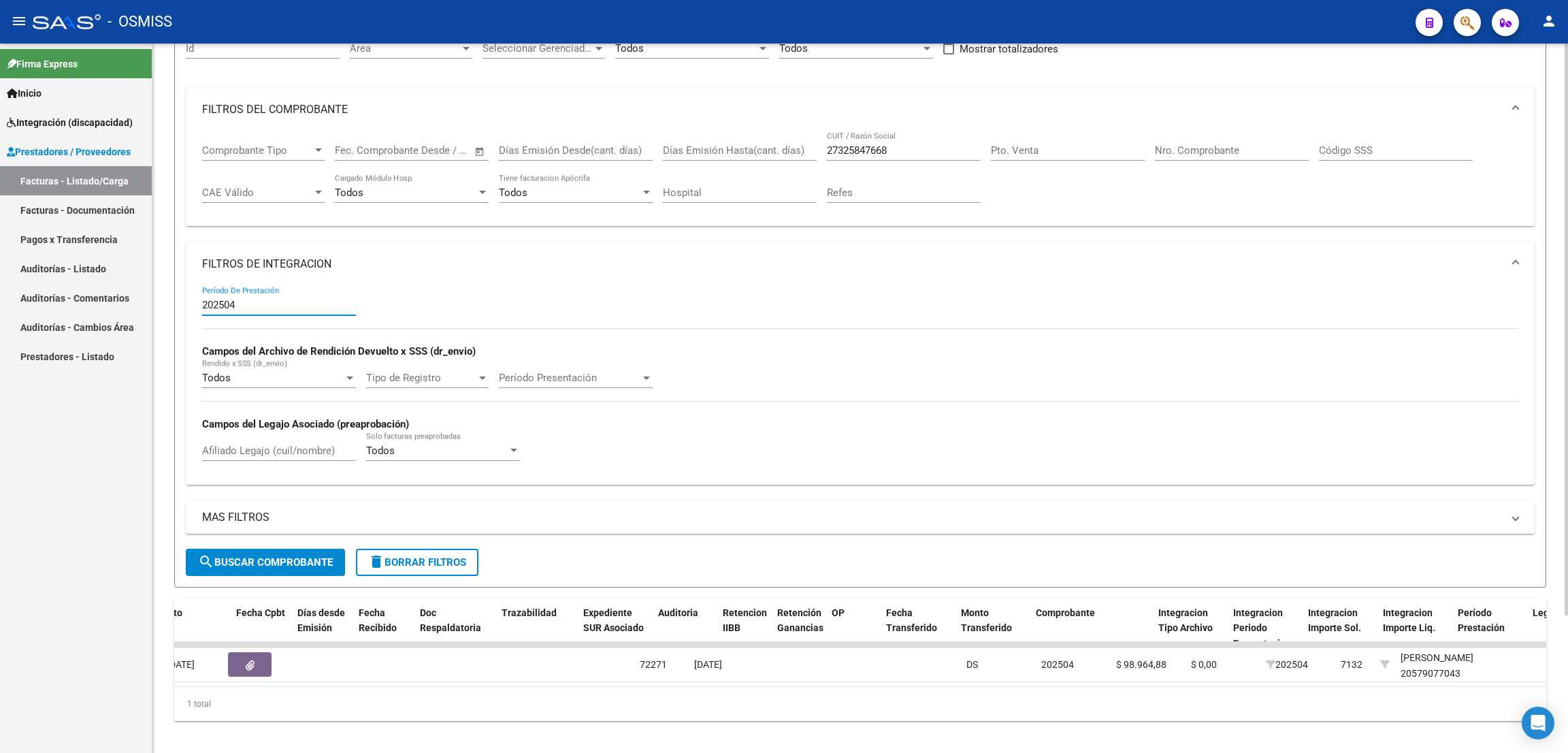
scroll to position [0, 301]
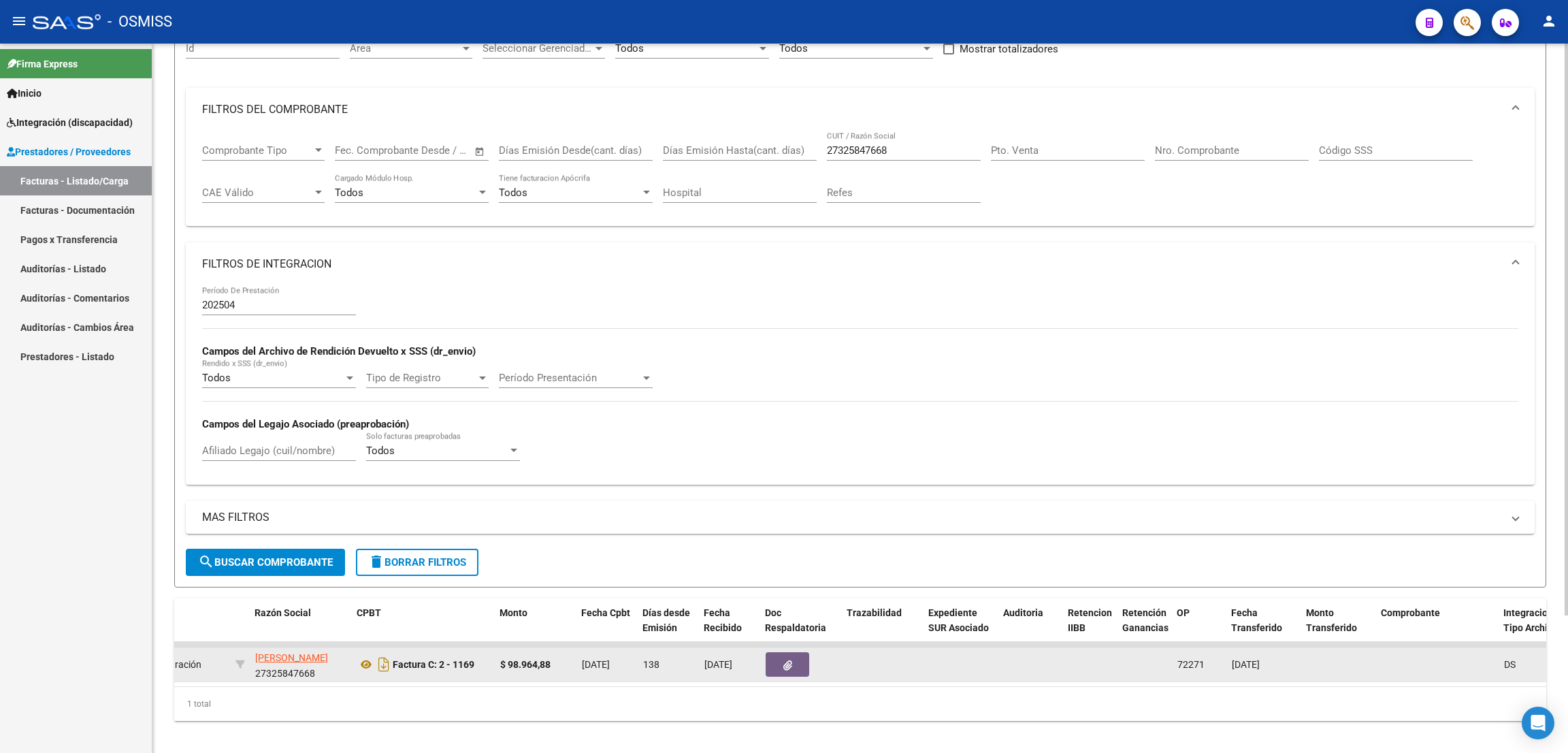
drag, startPoint x: 1295, startPoint y: 667, endPoint x: 1174, endPoint y: 670, distance: 121.0
click at [1174, 669] on div "153482 V01 - [PERSON_NAME] Integración [PERSON_NAME] 27325847668 Factura C: 2 -…" at bounding box center [1525, 665] width 3304 height 34
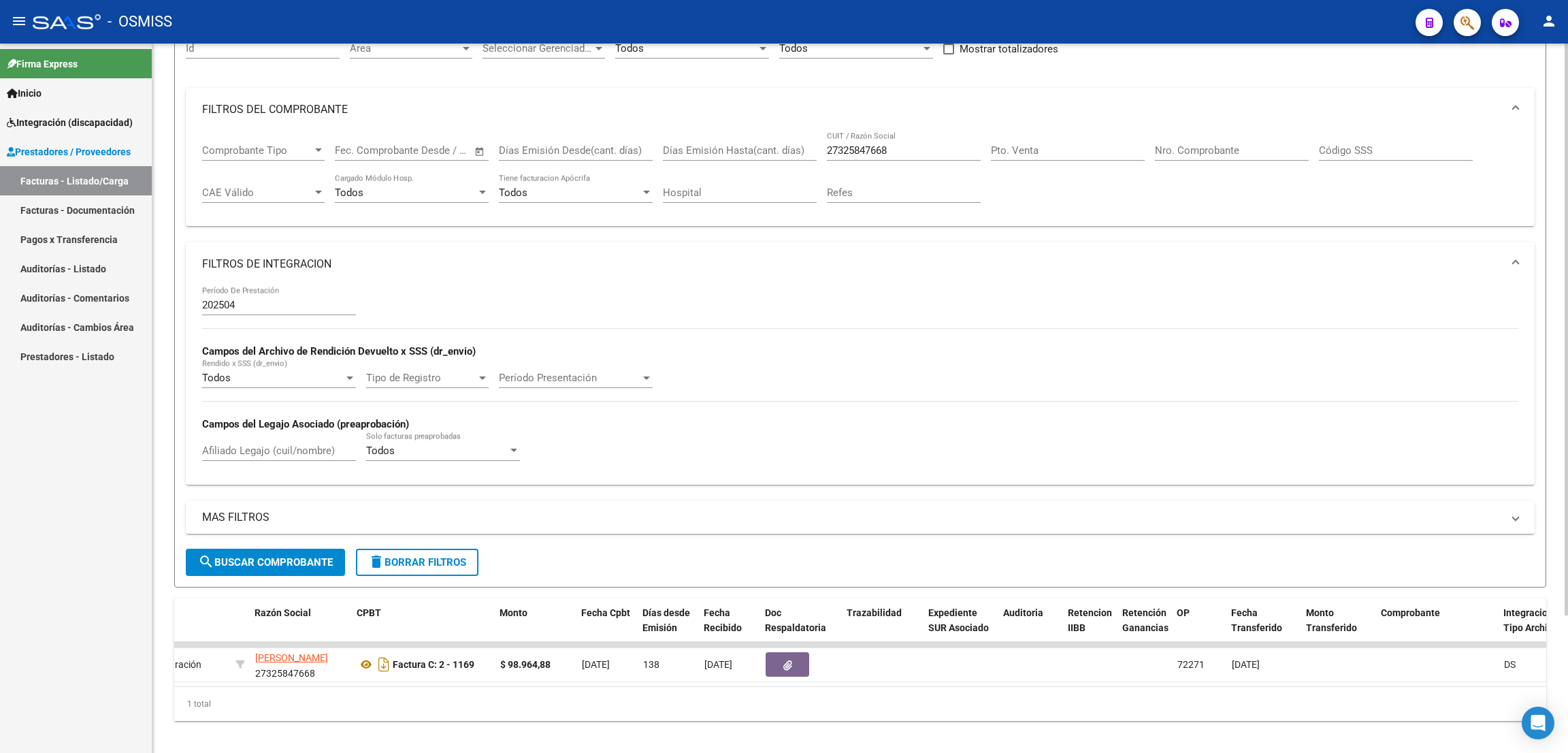
copy div "72271 [DATE]"
click at [247, 304] on input "202504" at bounding box center [279, 305] width 154 height 12
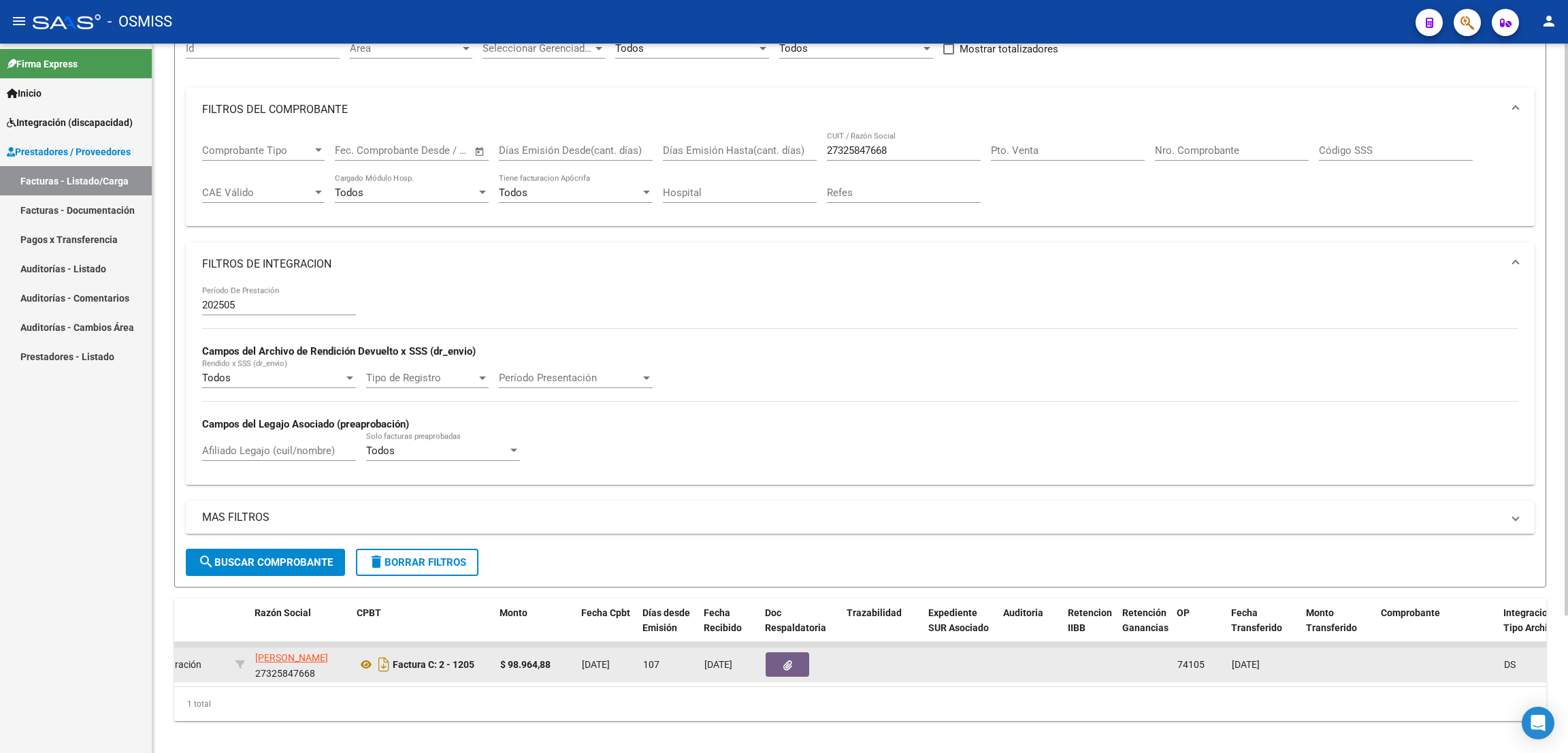
drag, startPoint x: 1287, startPoint y: 664, endPoint x: 1178, endPoint y: 675, distance: 109.6
click at [1178, 675] on div "155376 V01 - [PERSON_NAME] Integración [PERSON_NAME] 27325847668 Factura C: 2 -…" at bounding box center [1525, 665] width 3304 height 34
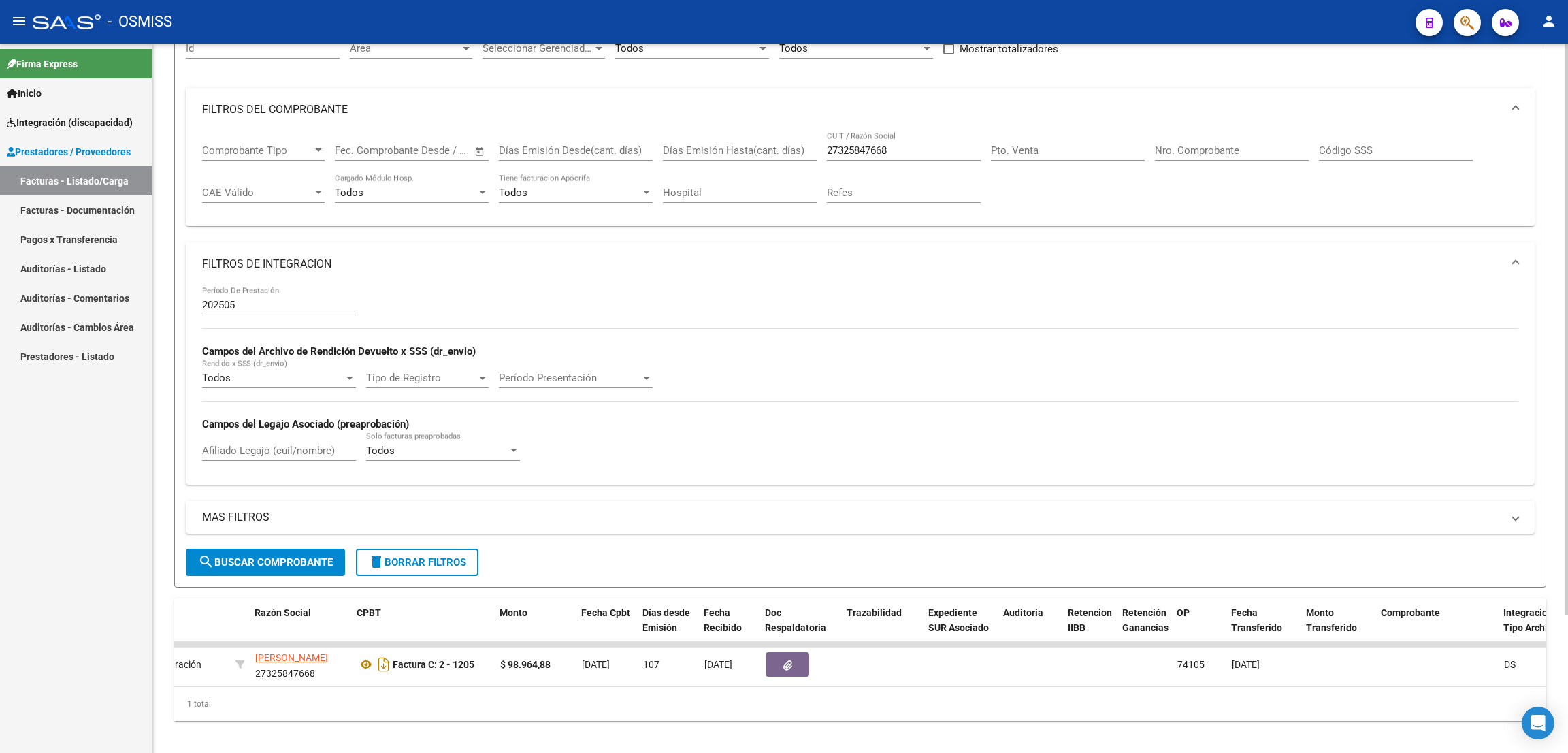
copy div "74105 [DATE]"
drag, startPoint x: 919, startPoint y: 157, endPoint x: 807, endPoint y: 148, distance: 112.4
click at [807, 148] on div "Comprobante Tipo Comprobante Tipo Fecha inicio – Fecha fin Fec. Comprobante Des…" at bounding box center [860, 173] width 1316 height 85
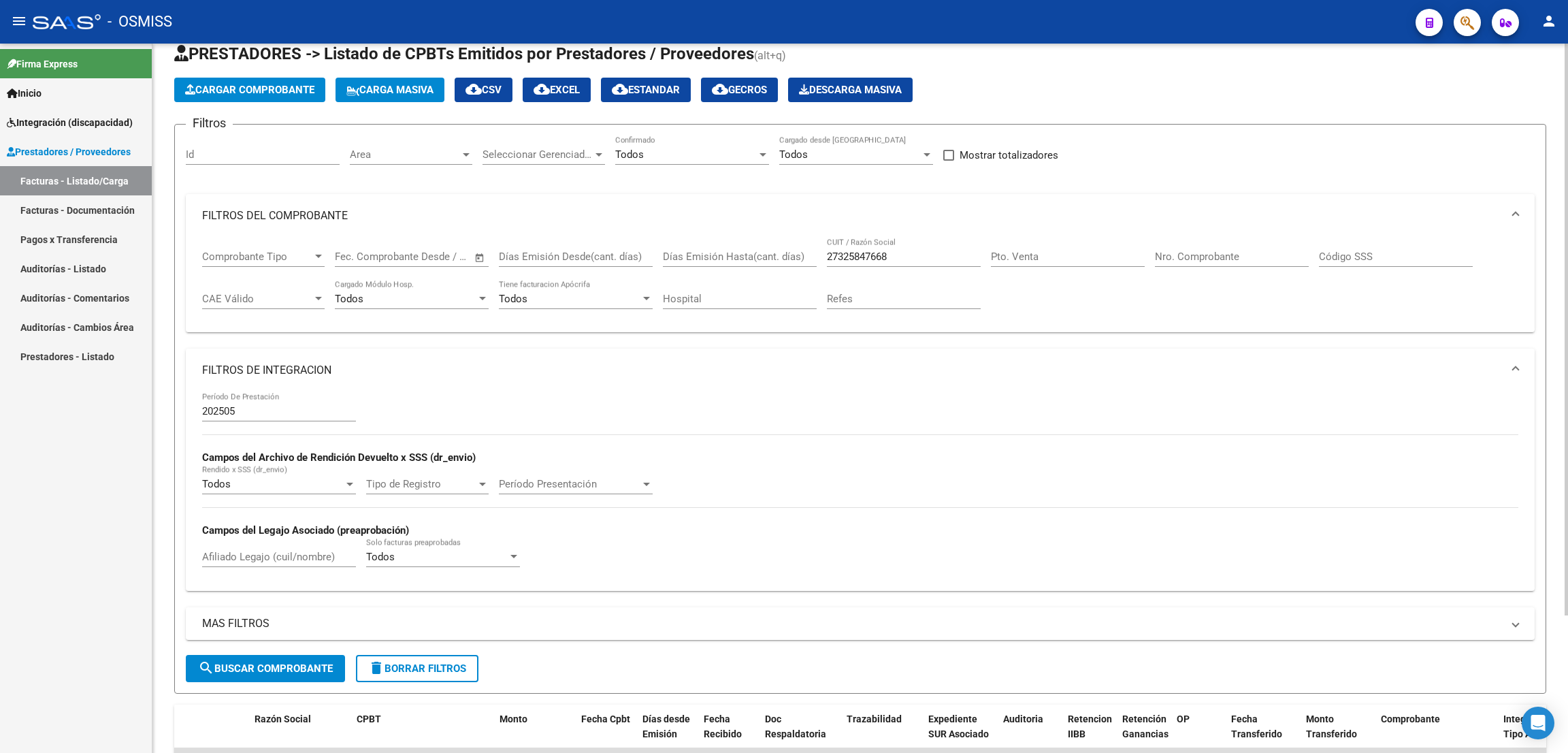
scroll to position [0, 0]
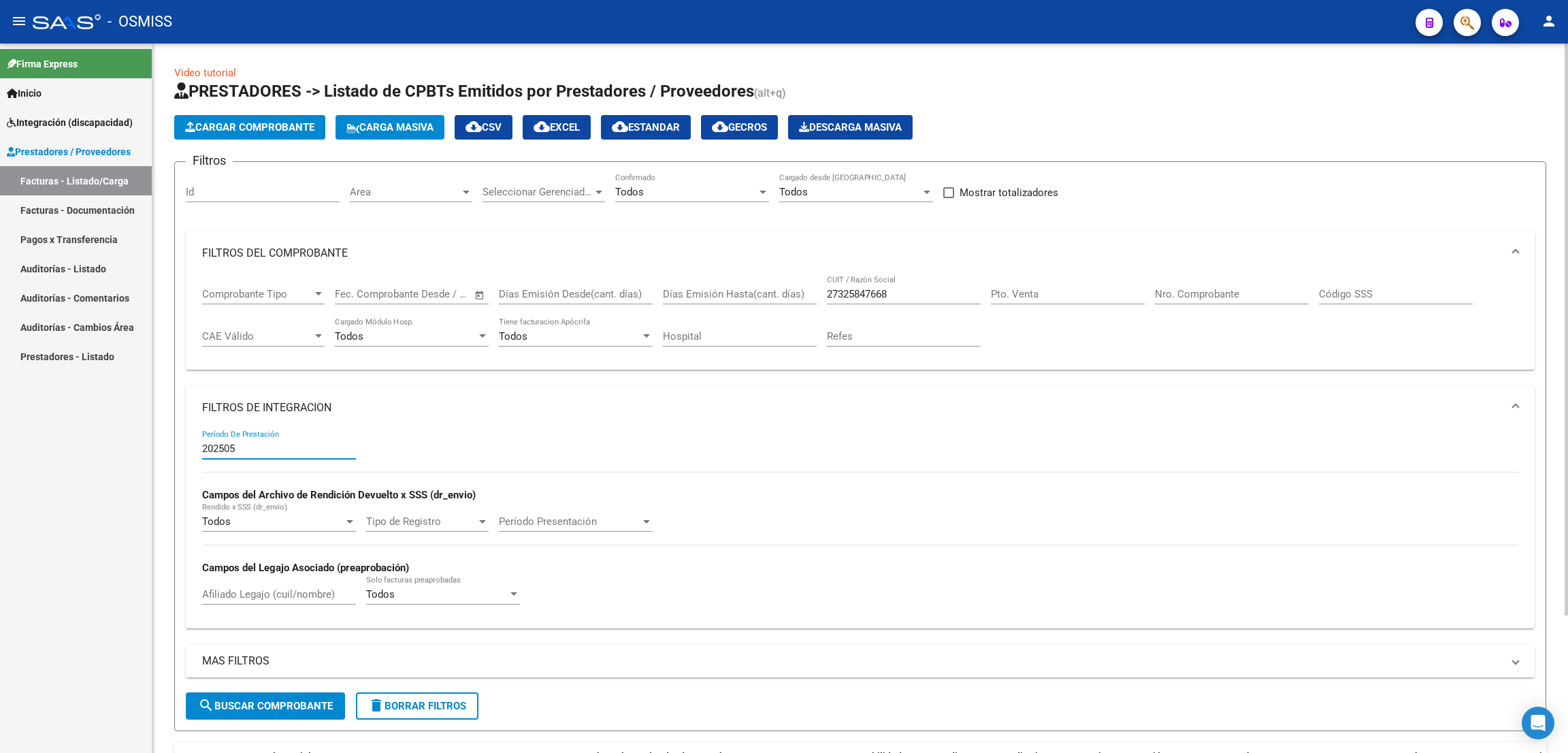
click at [256, 443] on input "202505" at bounding box center [279, 448] width 154 height 12
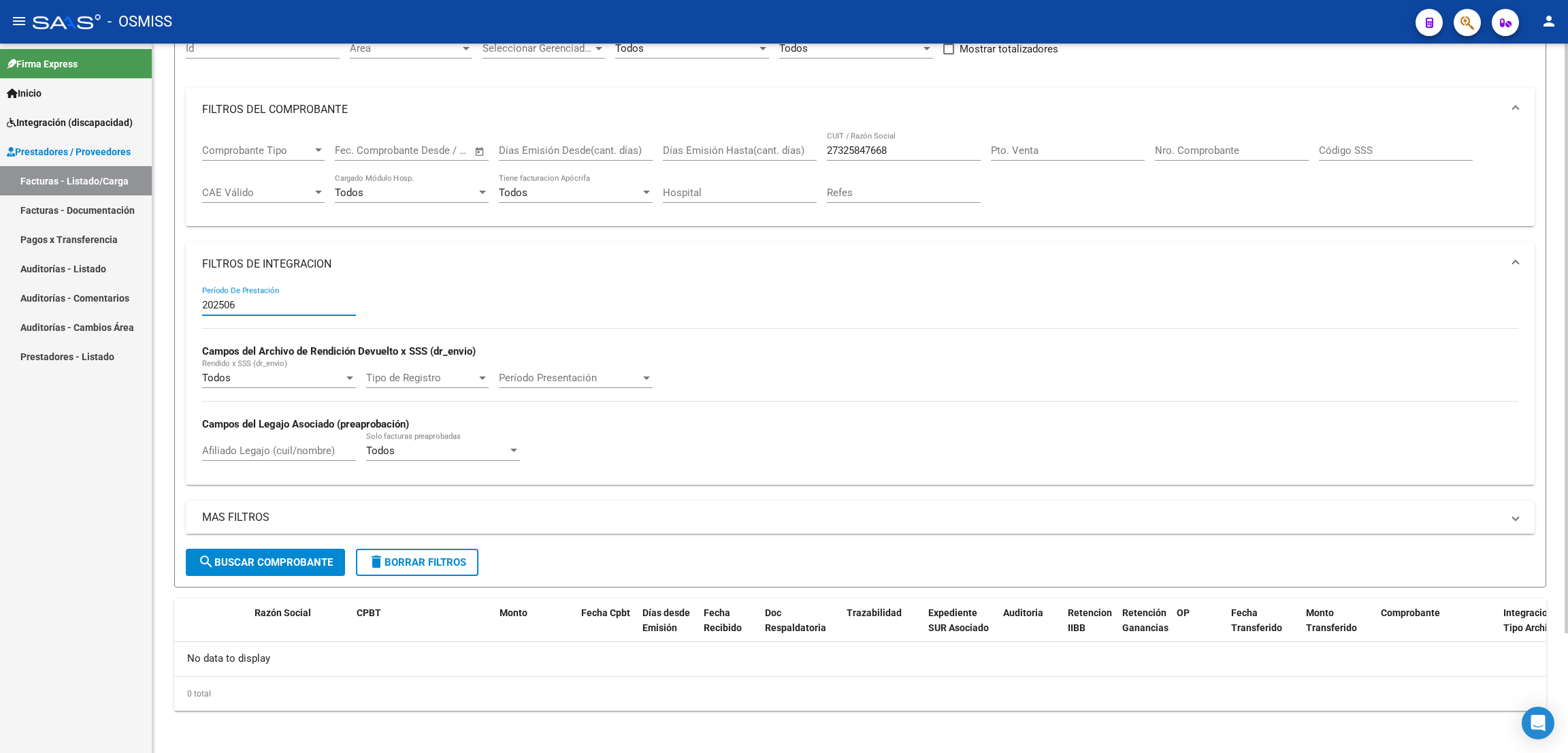
type input "202506"
click at [313, 568] on button "search Buscar Comprobante" at bounding box center [265, 562] width 159 height 27
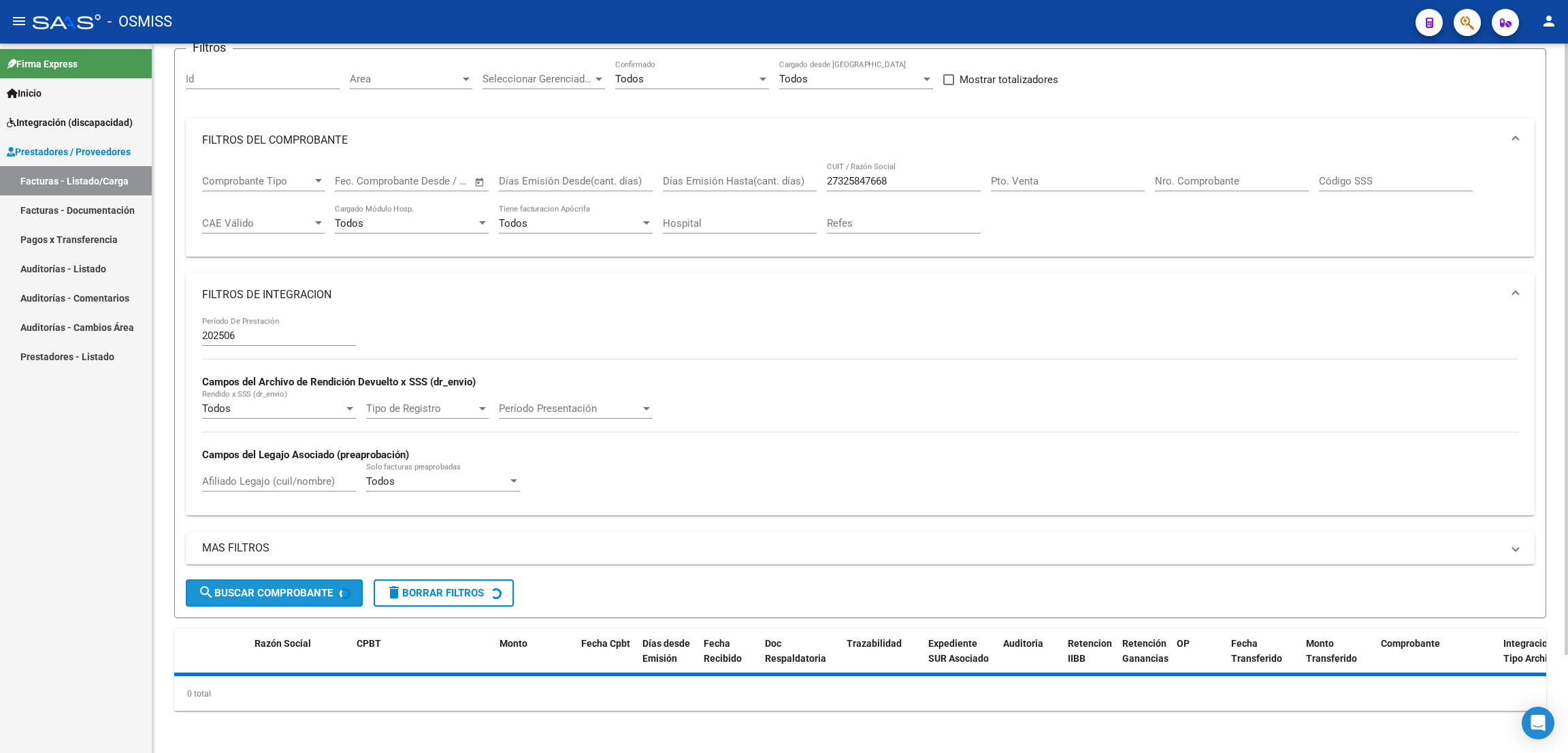
scroll to position [144, 0]
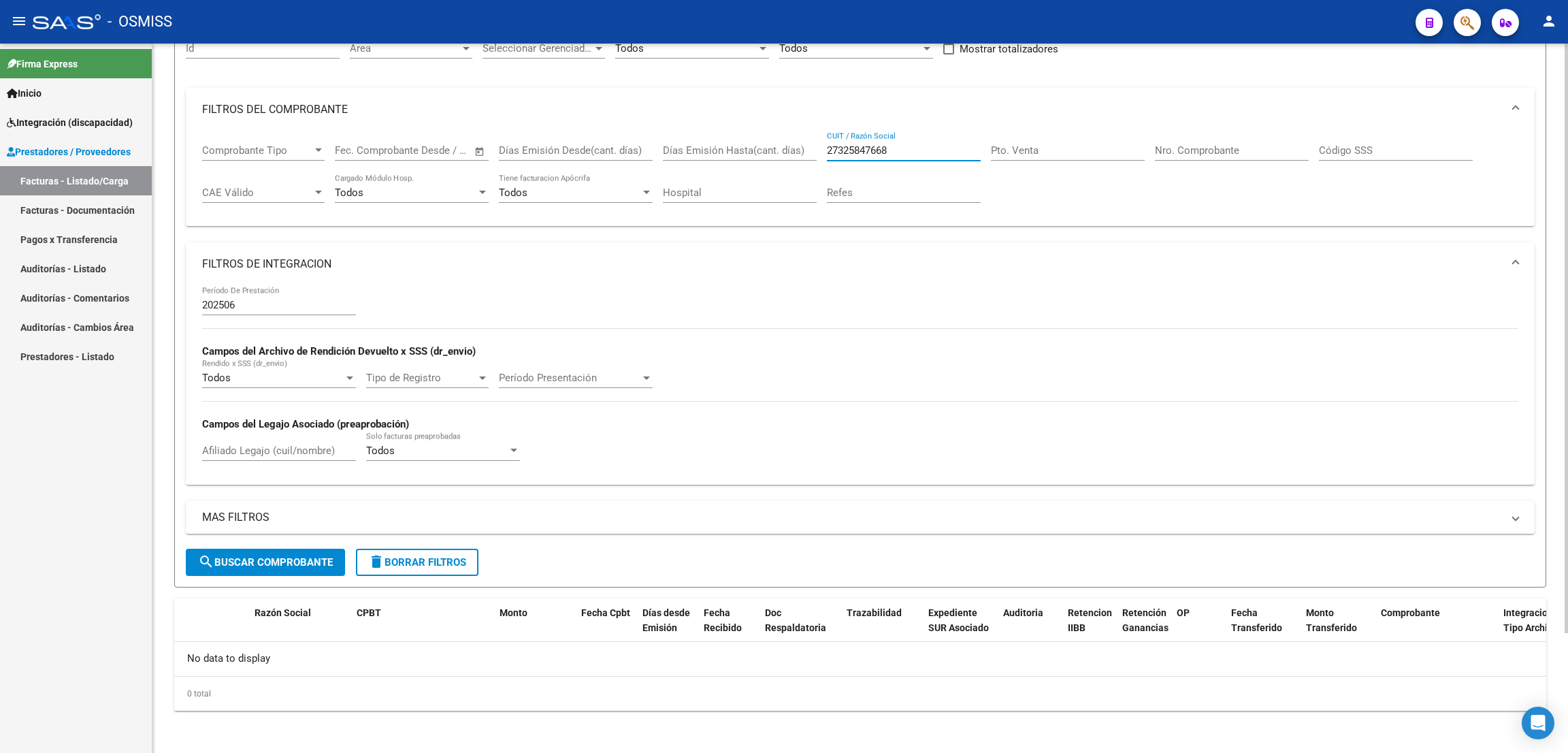
drag, startPoint x: 855, startPoint y: 140, endPoint x: 784, endPoint y: 135, distance: 71.2
click at [785, 135] on div "Comprobante Tipo Comprobante Tipo Fecha inicio – Fecha fin Fec. Comprobante Des…" at bounding box center [860, 173] width 1316 height 85
click at [1108, 144] on input "Pto. Venta" at bounding box center [1067, 151] width 154 height 12
type input "8"
click at [1176, 144] on input "Nro. Comprobante" at bounding box center [1231, 151] width 154 height 12
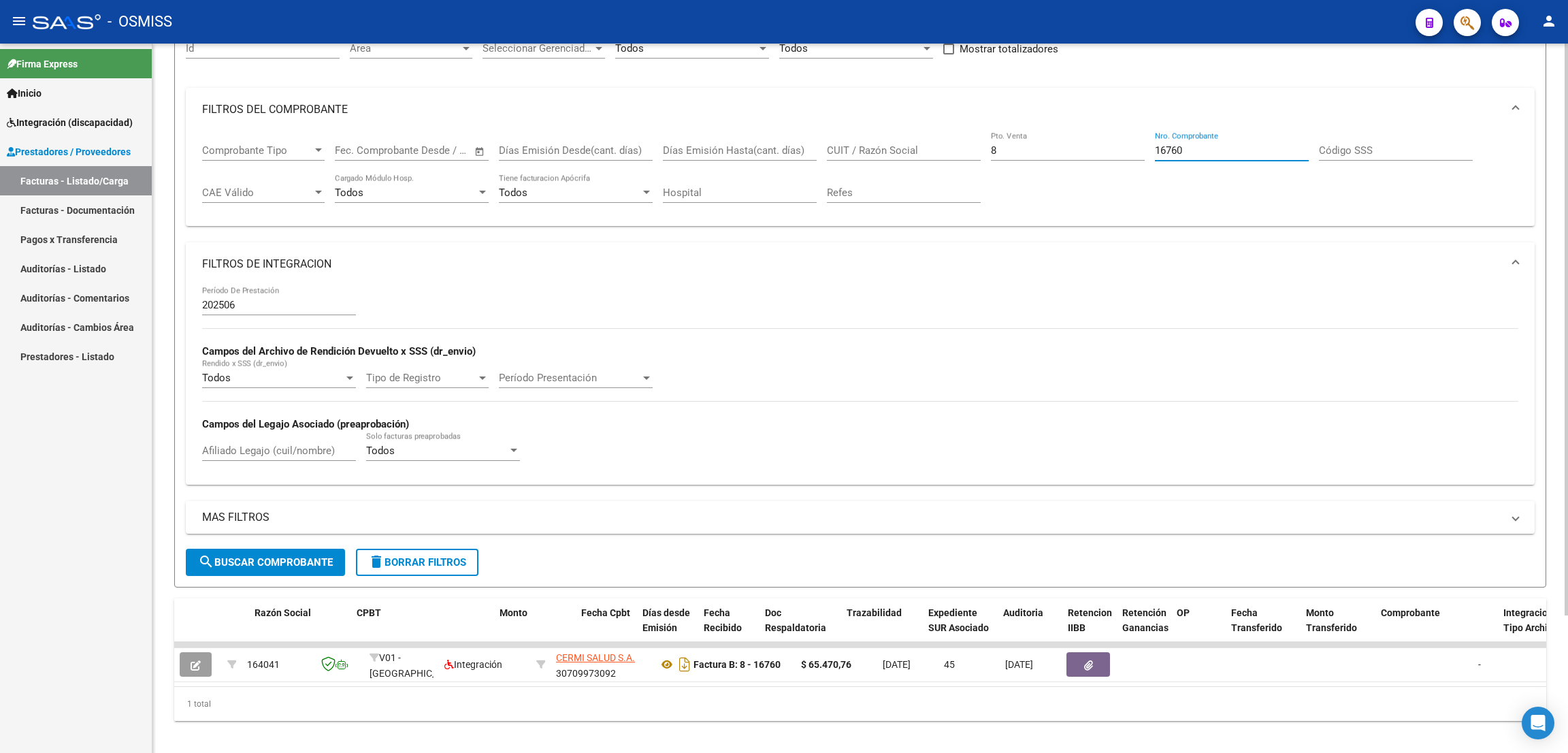
type input "16760"
click at [996, 26] on div "- OSMISS" at bounding box center [718, 22] width 1372 height 30
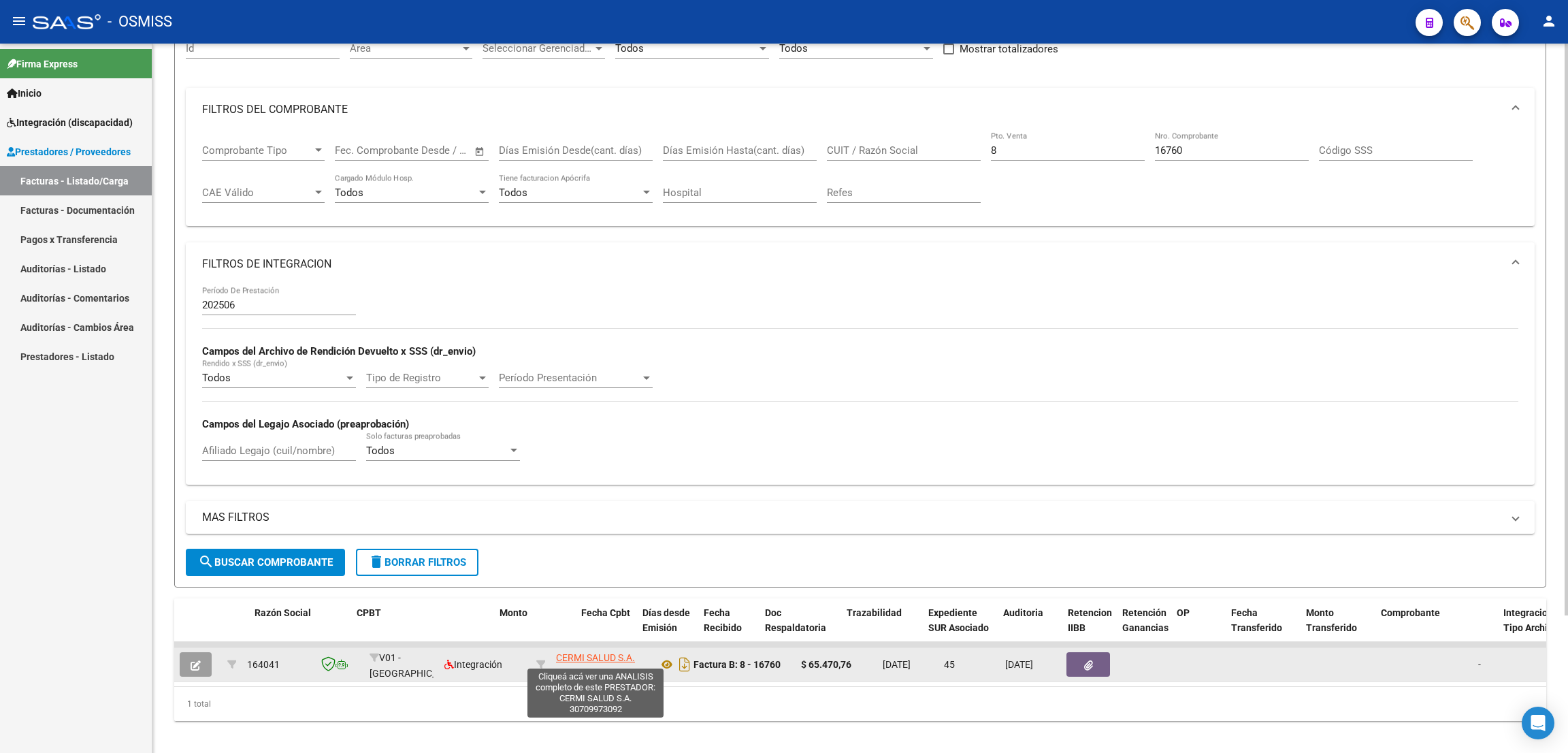
click at [607, 654] on span "CERMI SALUD S.A." at bounding box center [595, 657] width 79 height 11
type textarea "30709973092"
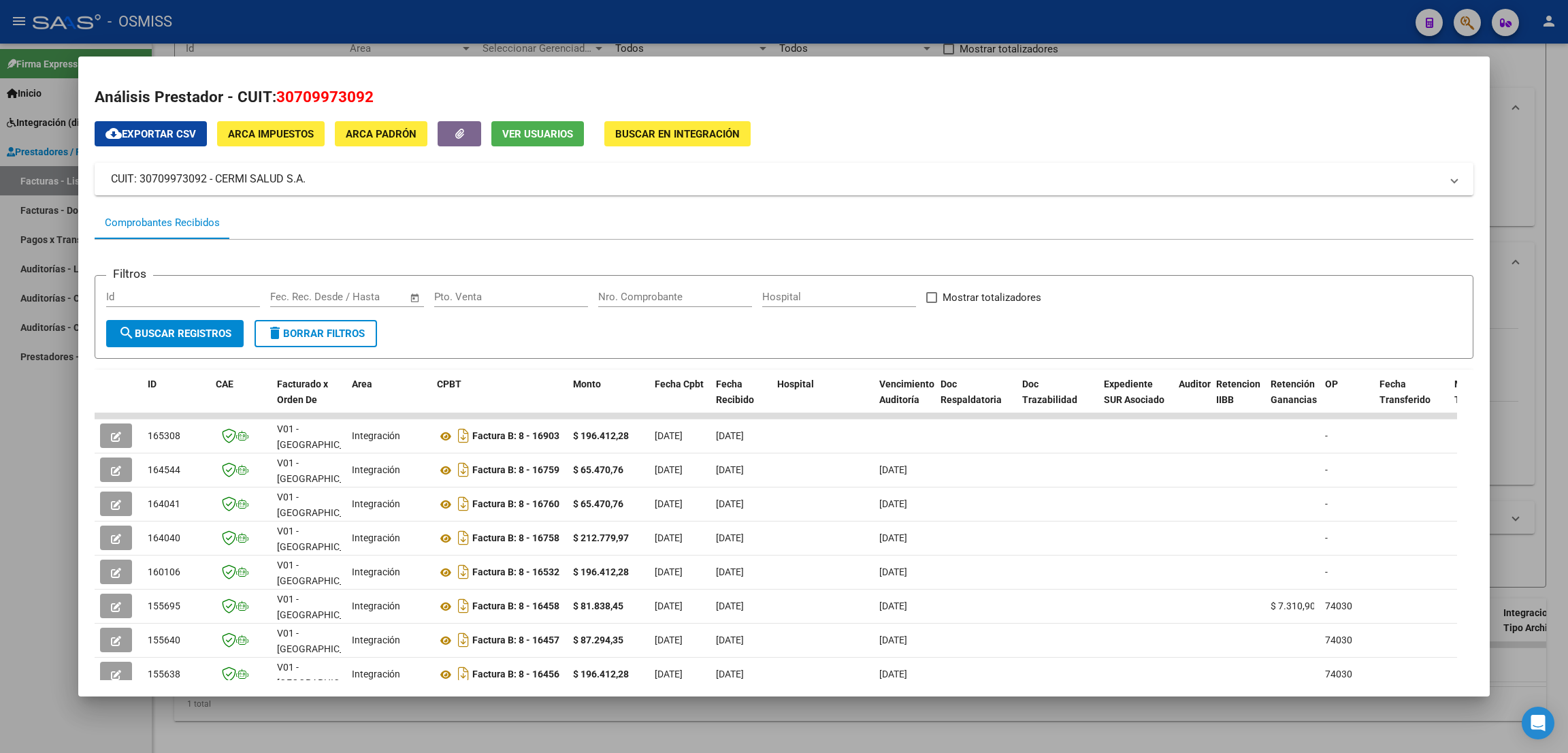
drag, startPoint x: 15, startPoint y: 528, endPoint x: 24, endPoint y: 524, distance: 9.8
click at [16, 527] on div at bounding box center [784, 376] width 1568 height 753
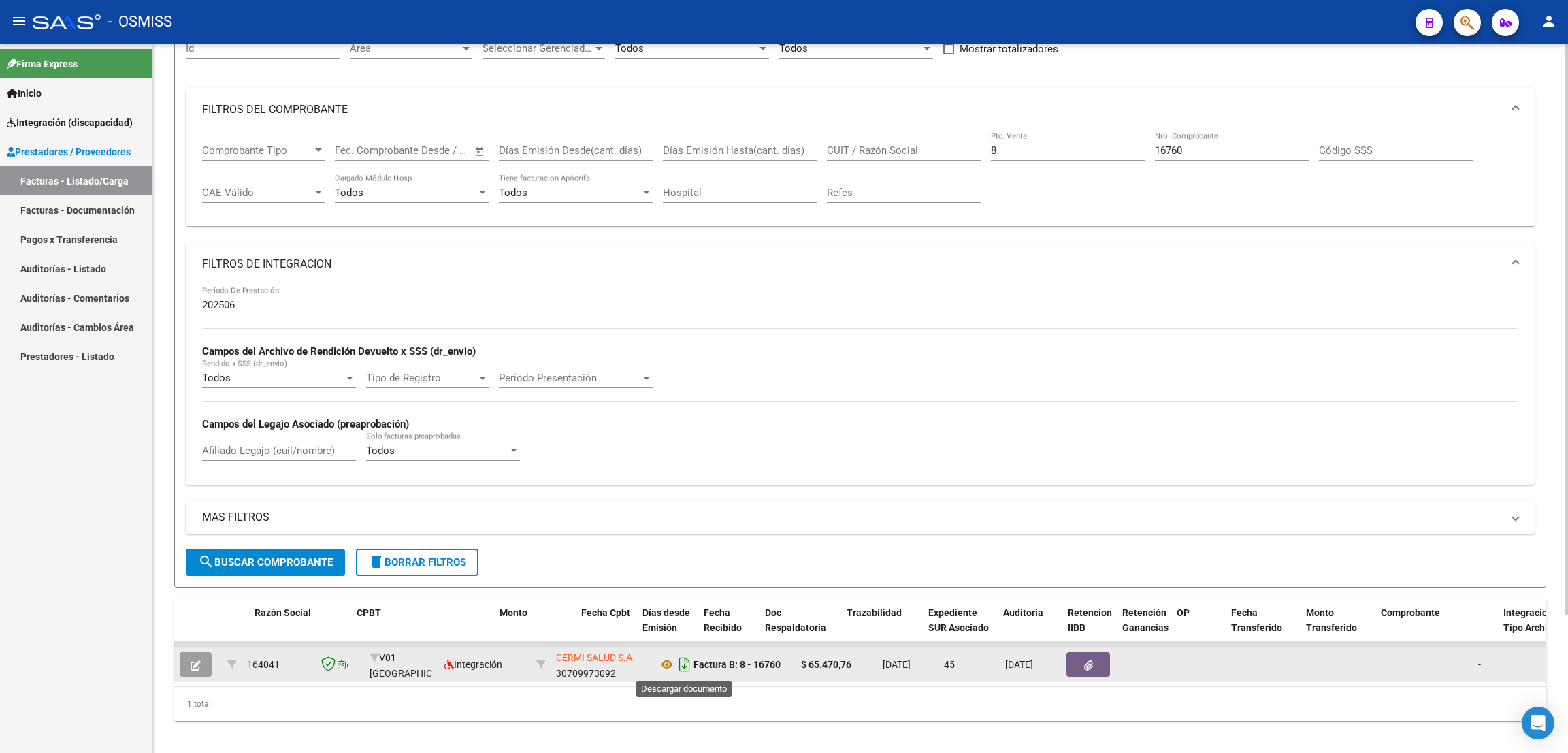
click at [675, 669] on icon "Descargar documento" at bounding box center [684, 664] width 18 height 22
click at [669, 662] on icon at bounding box center [666, 664] width 18 height 17
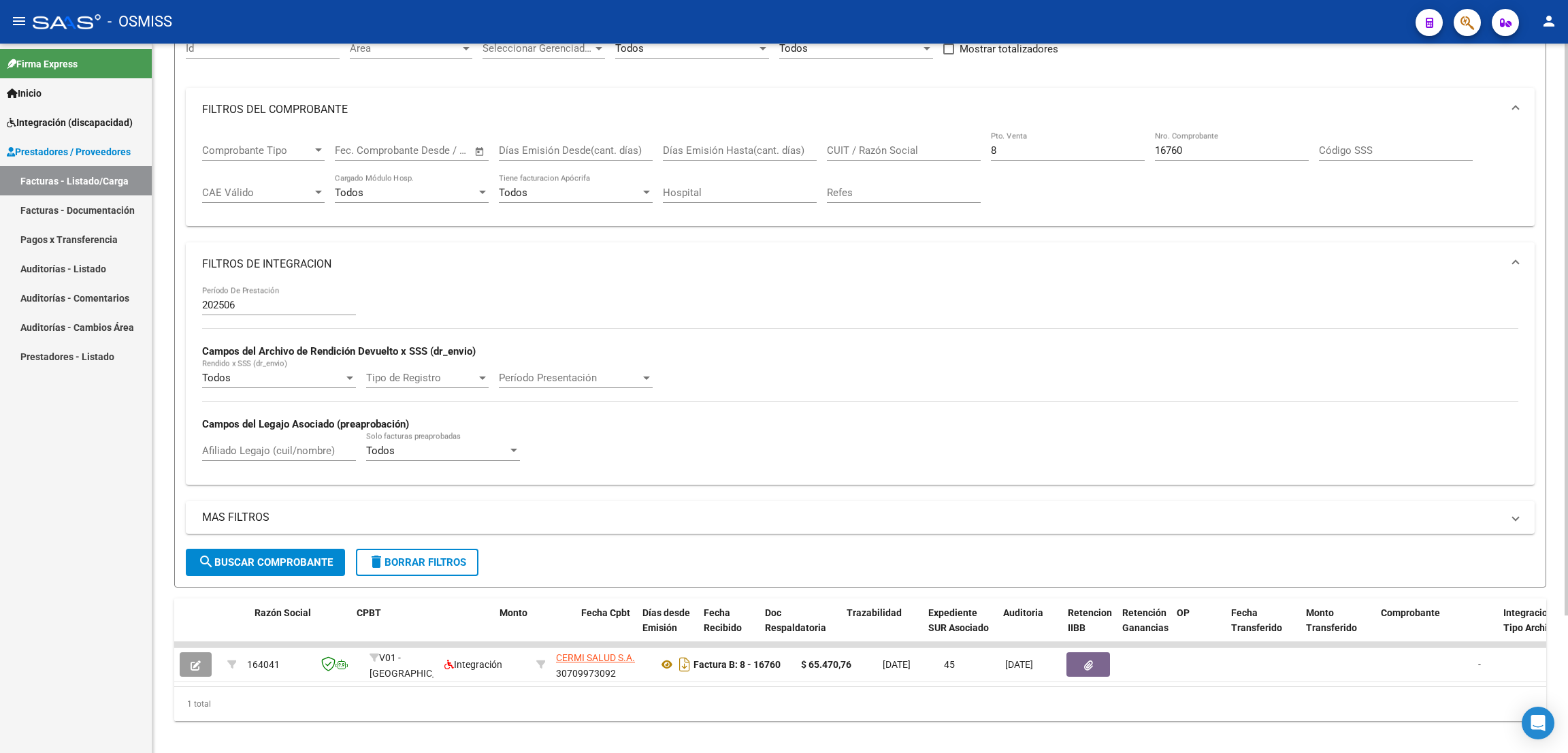
click at [1039, 154] on input "8" at bounding box center [1067, 151] width 154 height 12
click at [1195, 153] on input "16760" at bounding box center [1231, 151] width 154 height 12
type input "1"
click at [1078, 151] on input "Pto. Venta" at bounding box center [1067, 151] width 154 height 12
paste input "20324702319"
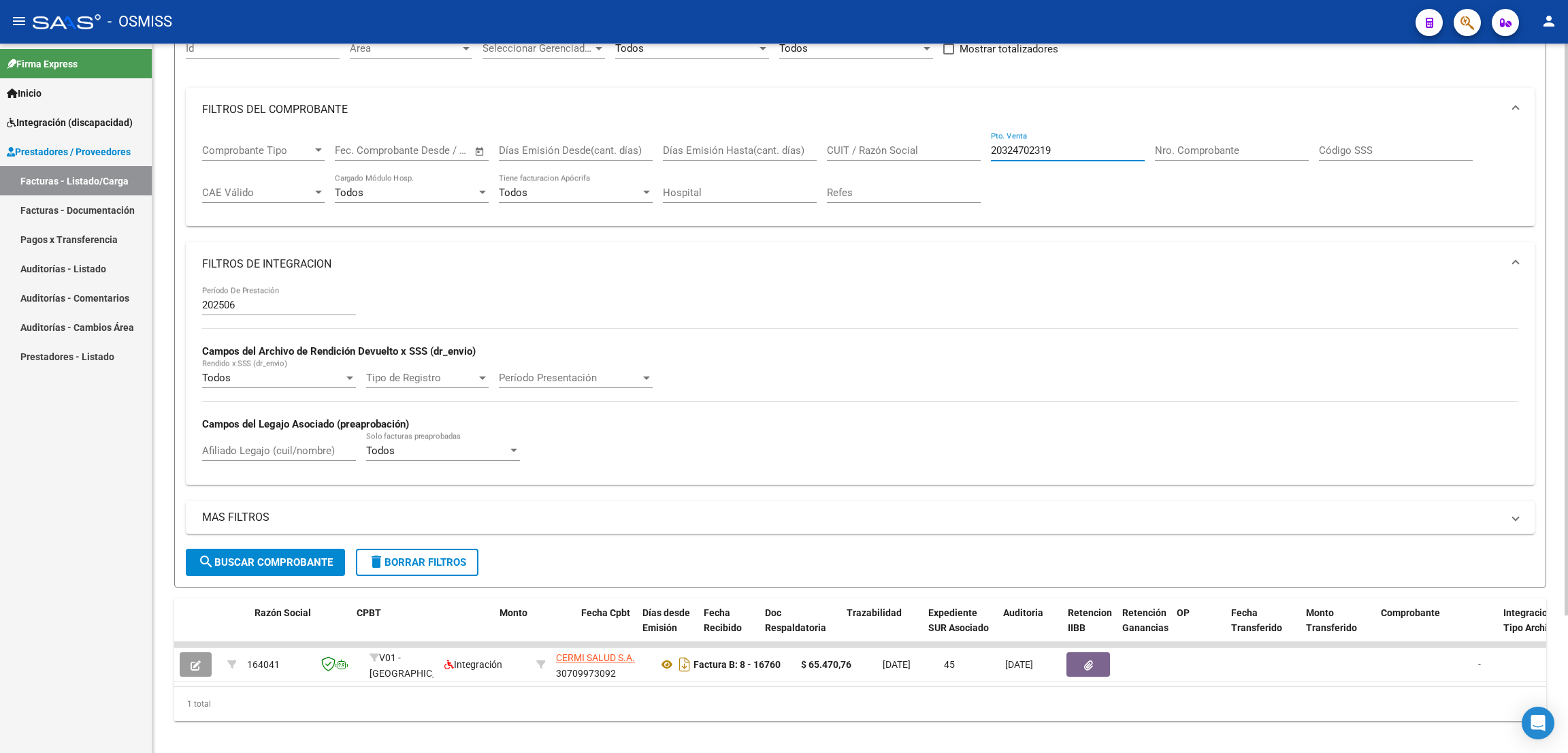
type input "20324702319"
drag, startPoint x: 702, startPoint y: 683, endPoint x: 708, endPoint y: 687, distance: 7.2
click at [708, 686] on datatable-body "164041 V01 - [PERSON_NAME] Integración CERMI SALUD S.A. 30709973092 Factura B: …" at bounding box center [860, 664] width 1372 height 44
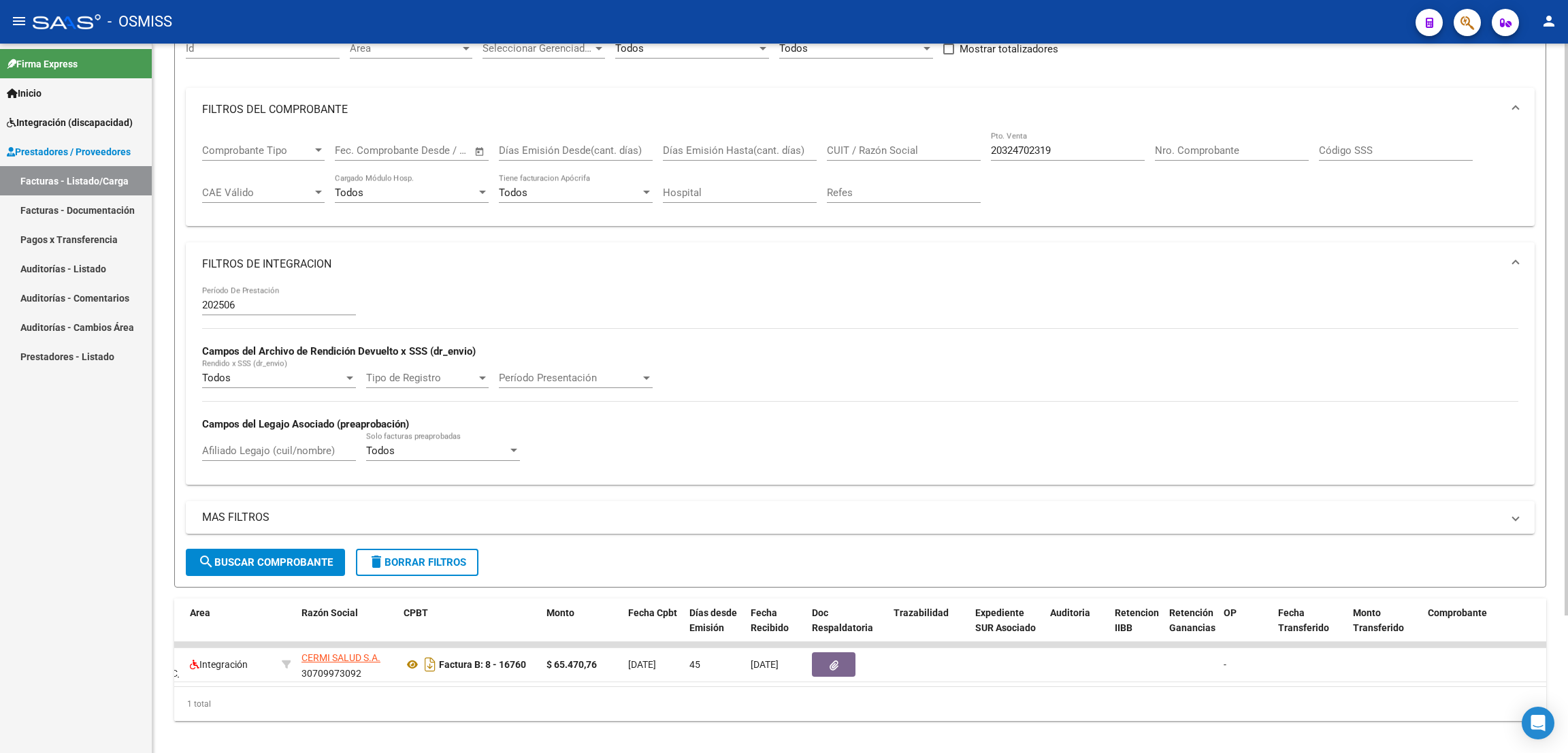
scroll to position [0, 145]
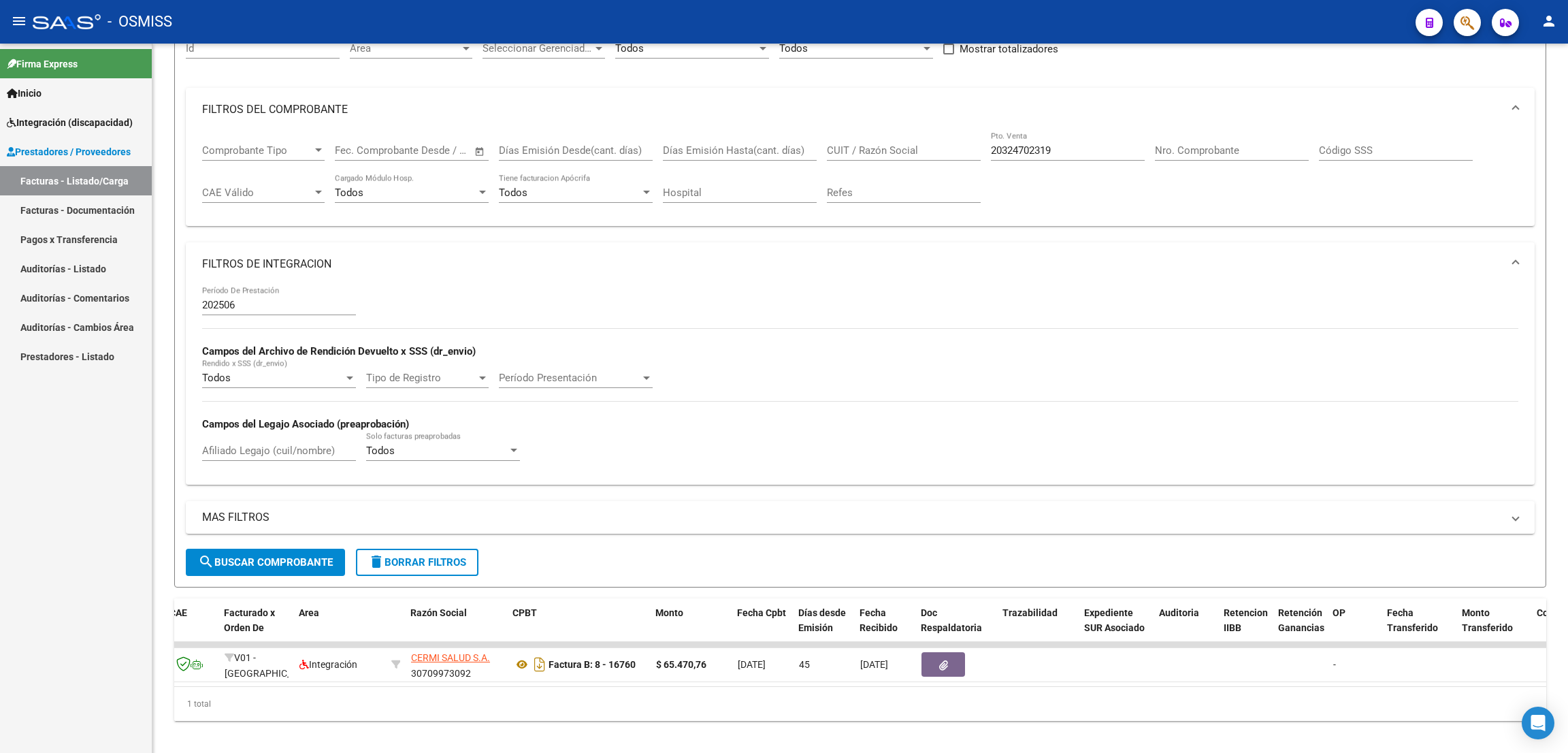
click at [930, 21] on div "- OSMISS" at bounding box center [718, 22] width 1372 height 30
drag, startPoint x: 963, startPoint y: 145, endPoint x: 913, endPoint y: 138, distance: 50.5
click at [915, 140] on div "Comprobante Tipo Comprobante Tipo Fecha inicio – Fecha fin Fec. Comprobante Des…" at bounding box center [860, 173] width 1316 height 85
paste input "20324702319"
type input "20324702319"
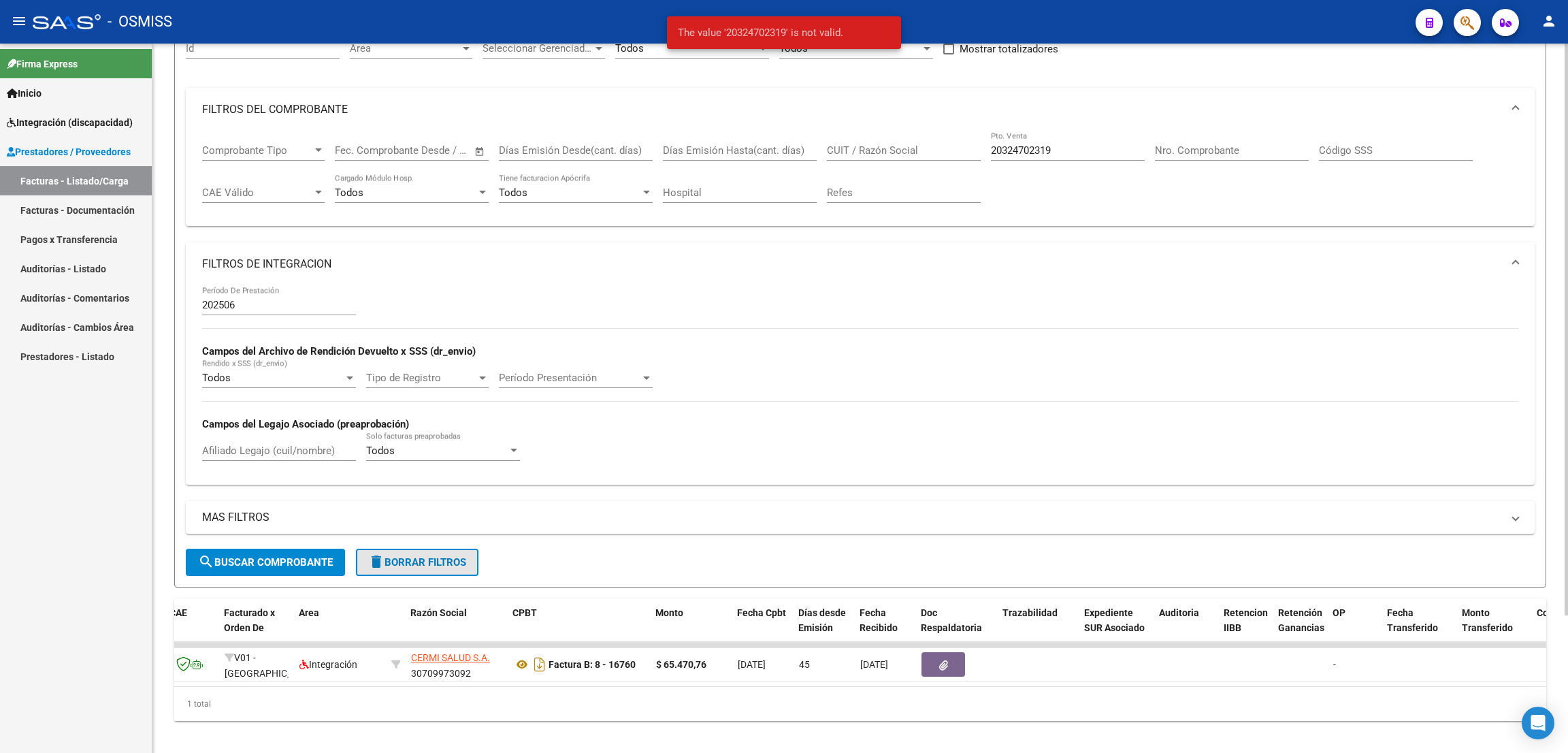
drag, startPoint x: 444, startPoint y: 565, endPoint x: 577, endPoint y: 442, distance: 181.2
click at [442, 564] on span "delete Borrar Filtros" at bounding box center [416, 562] width 98 height 12
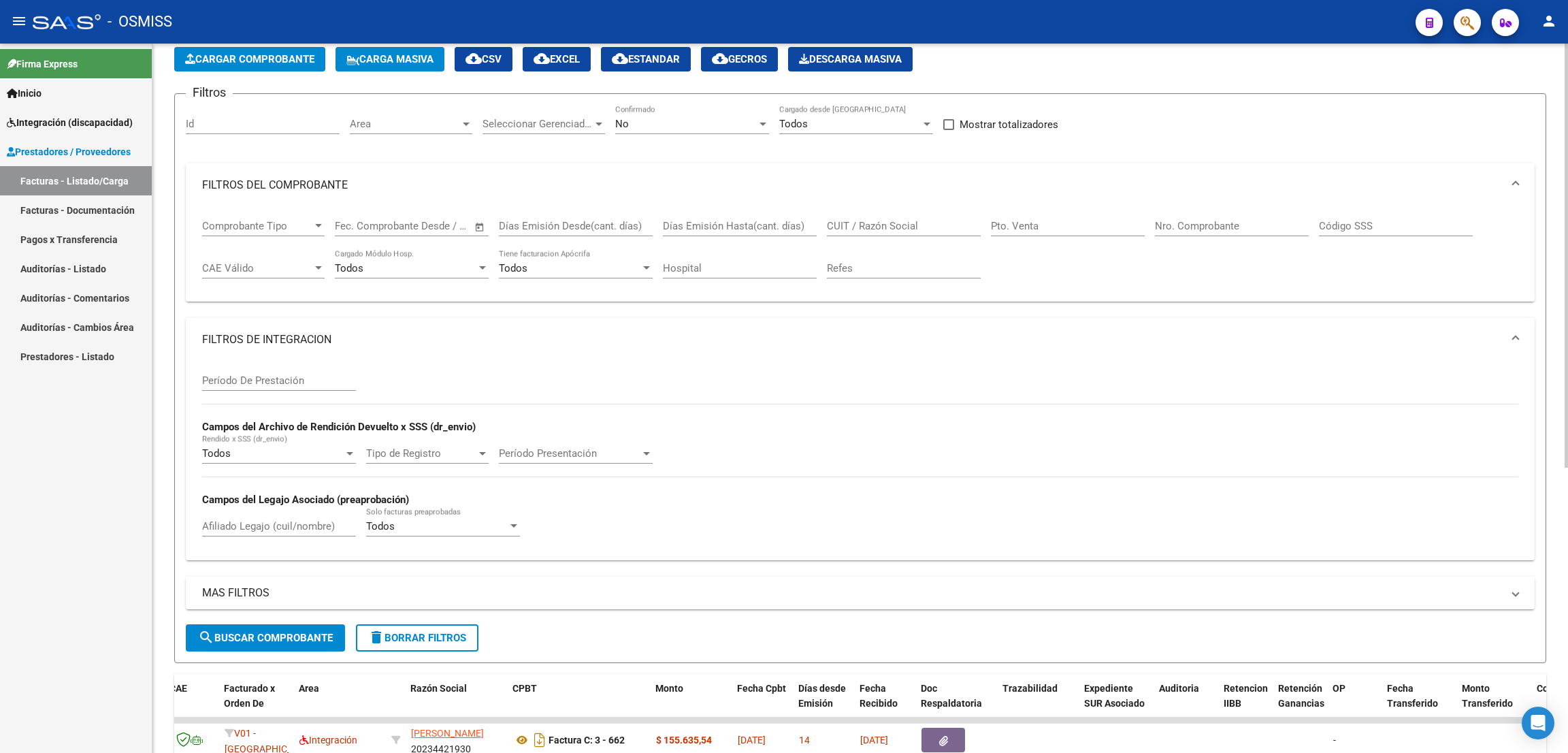
scroll to position [0, 0]
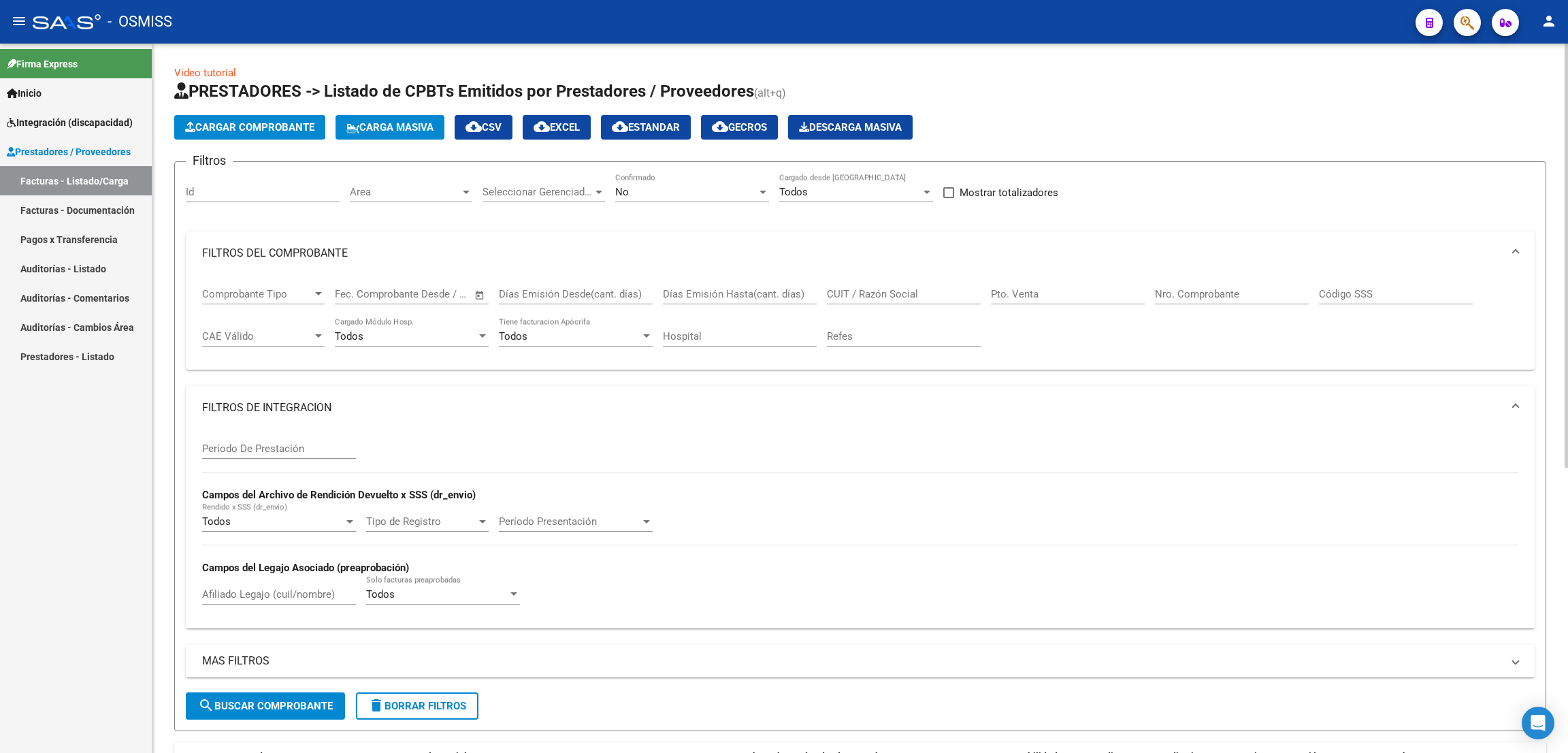
click at [684, 189] on div "No" at bounding box center [686, 192] width 142 height 12
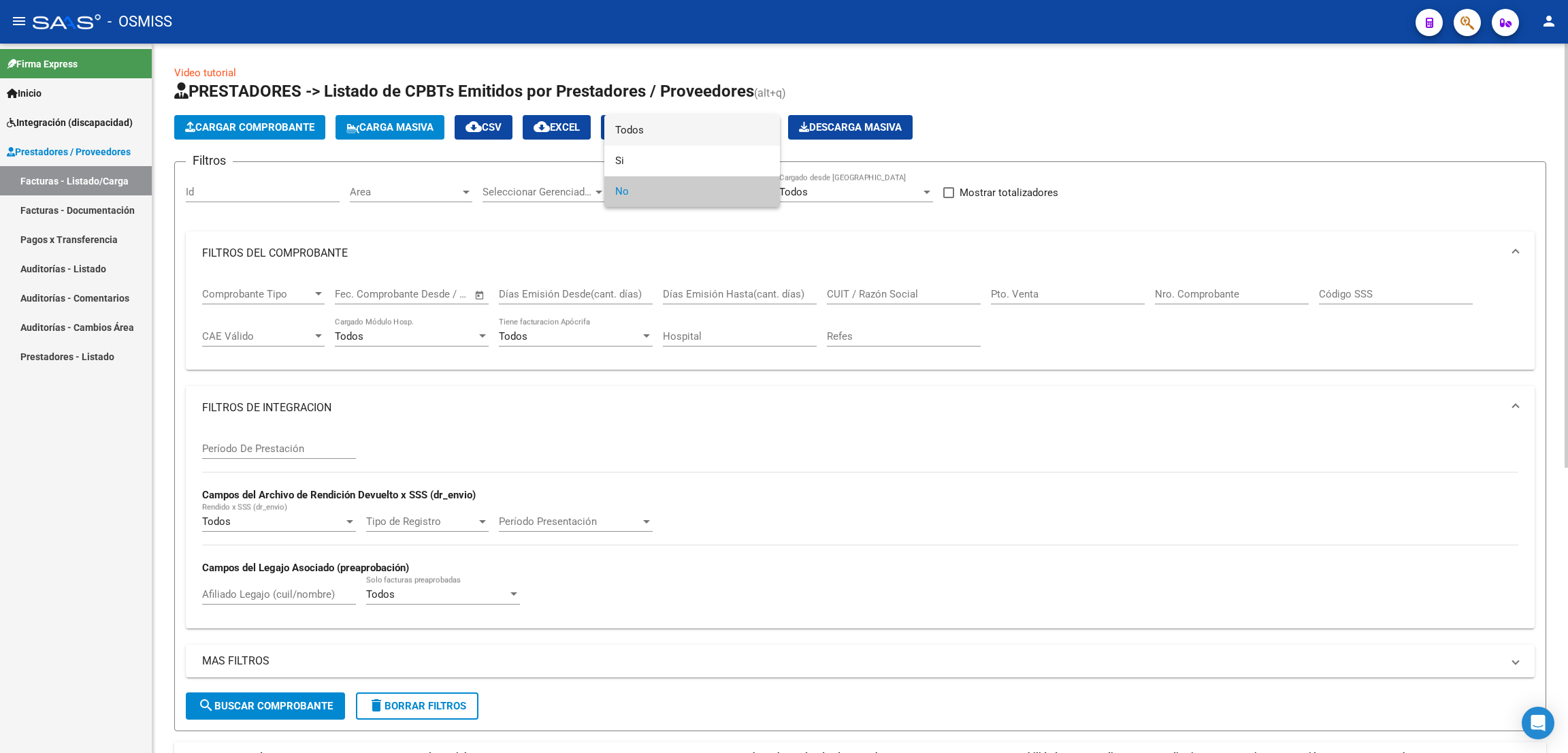
click at [671, 127] on span "Todos" at bounding box center [692, 130] width 154 height 31
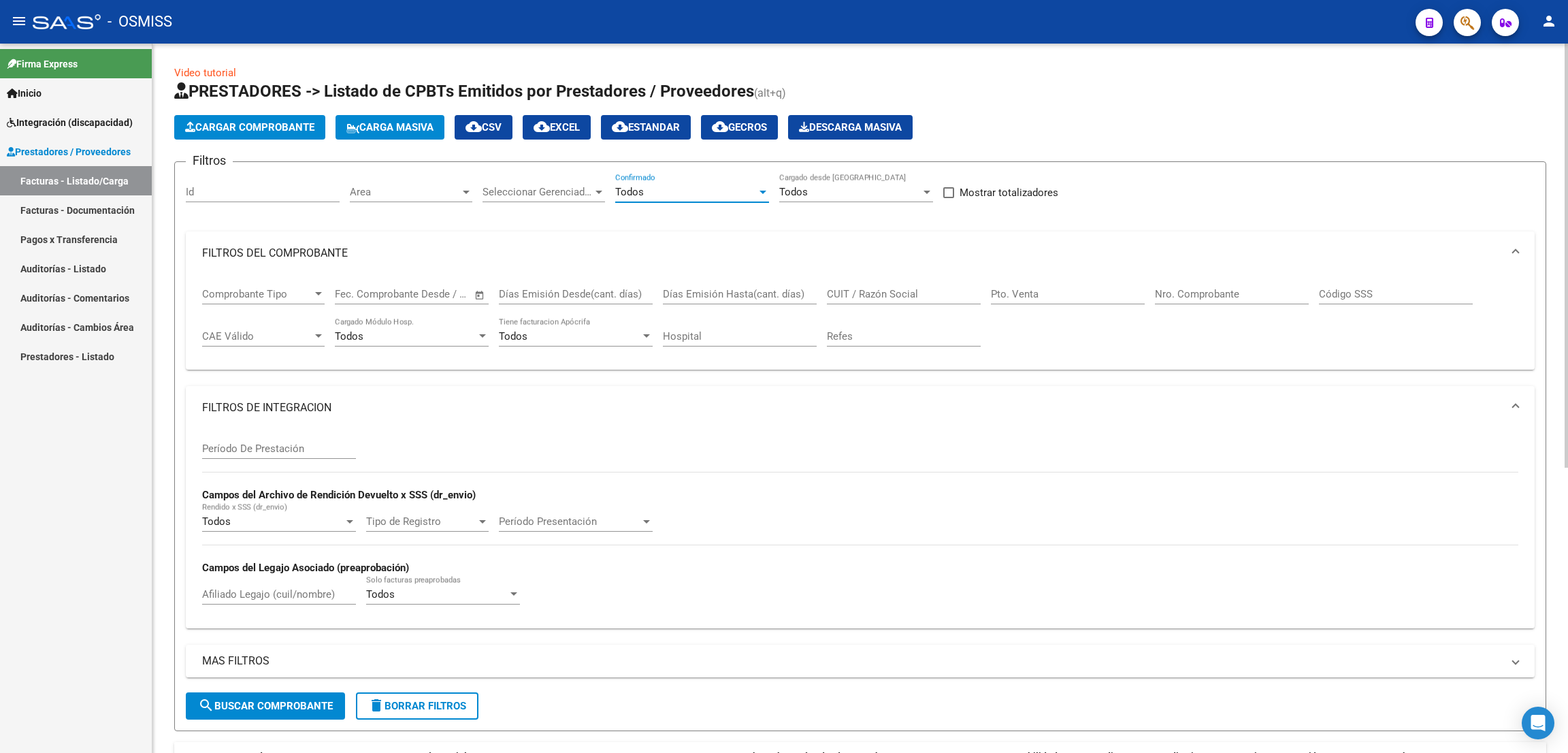
click at [292, 442] on input "Período De Prestación" at bounding box center [279, 448] width 154 height 12
type input "202506"
click at [858, 298] on div "CUIT / Razón Social" at bounding box center [903, 289] width 154 height 29
paste input "20324702319"
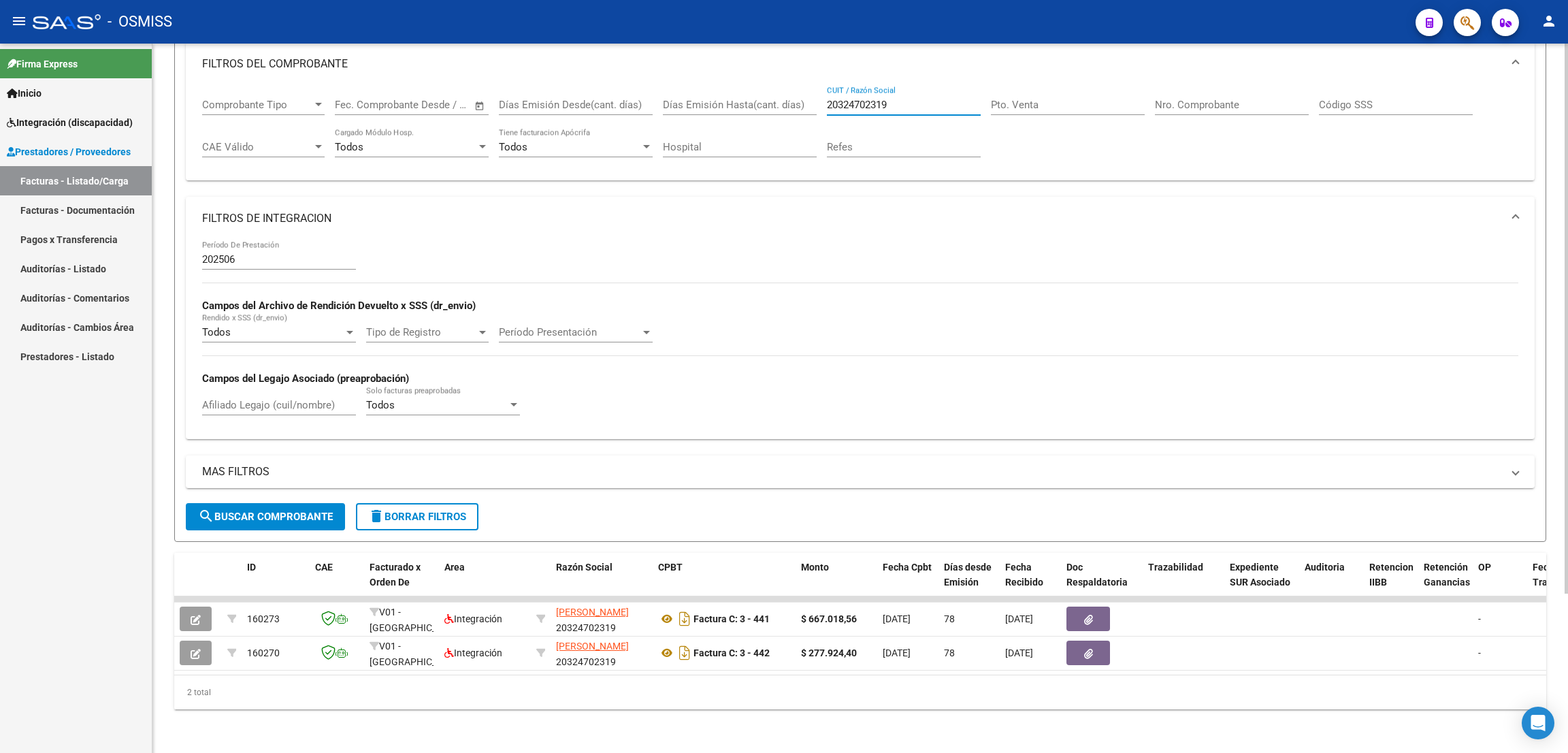
type input "20324702319"
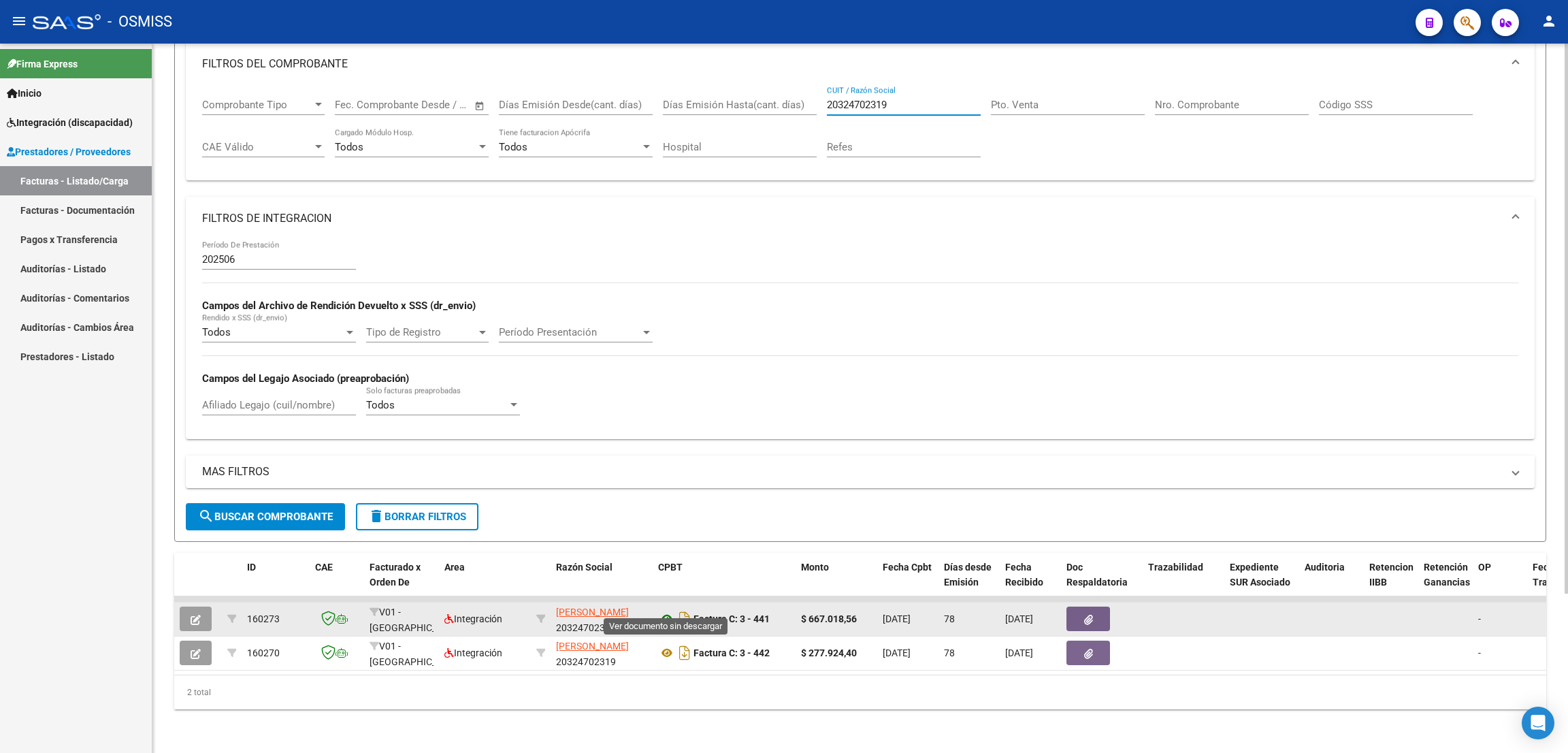
click at [664, 610] on icon at bounding box center [666, 618] width 18 height 17
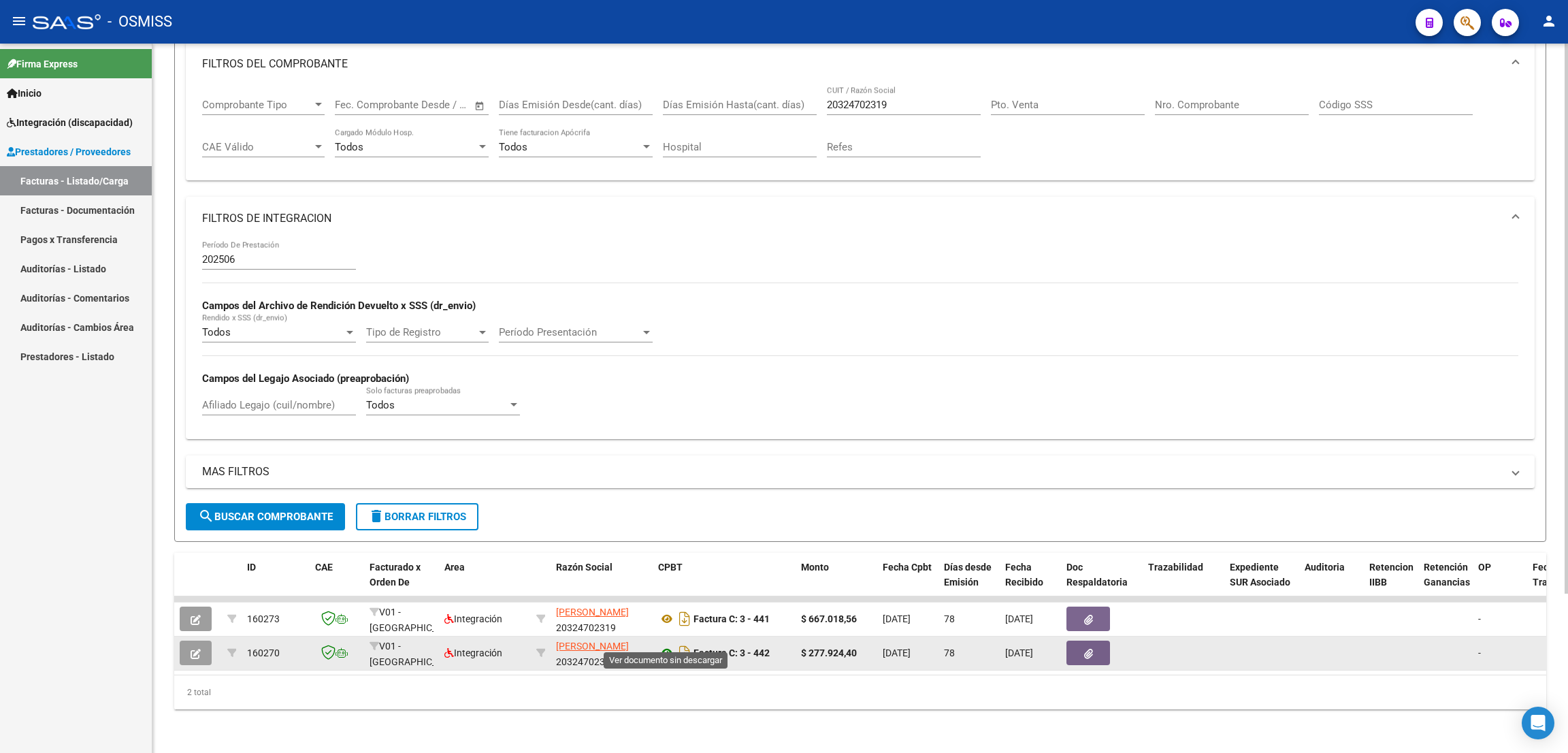
click at [666, 645] on icon at bounding box center [666, 653] width 18 height 17
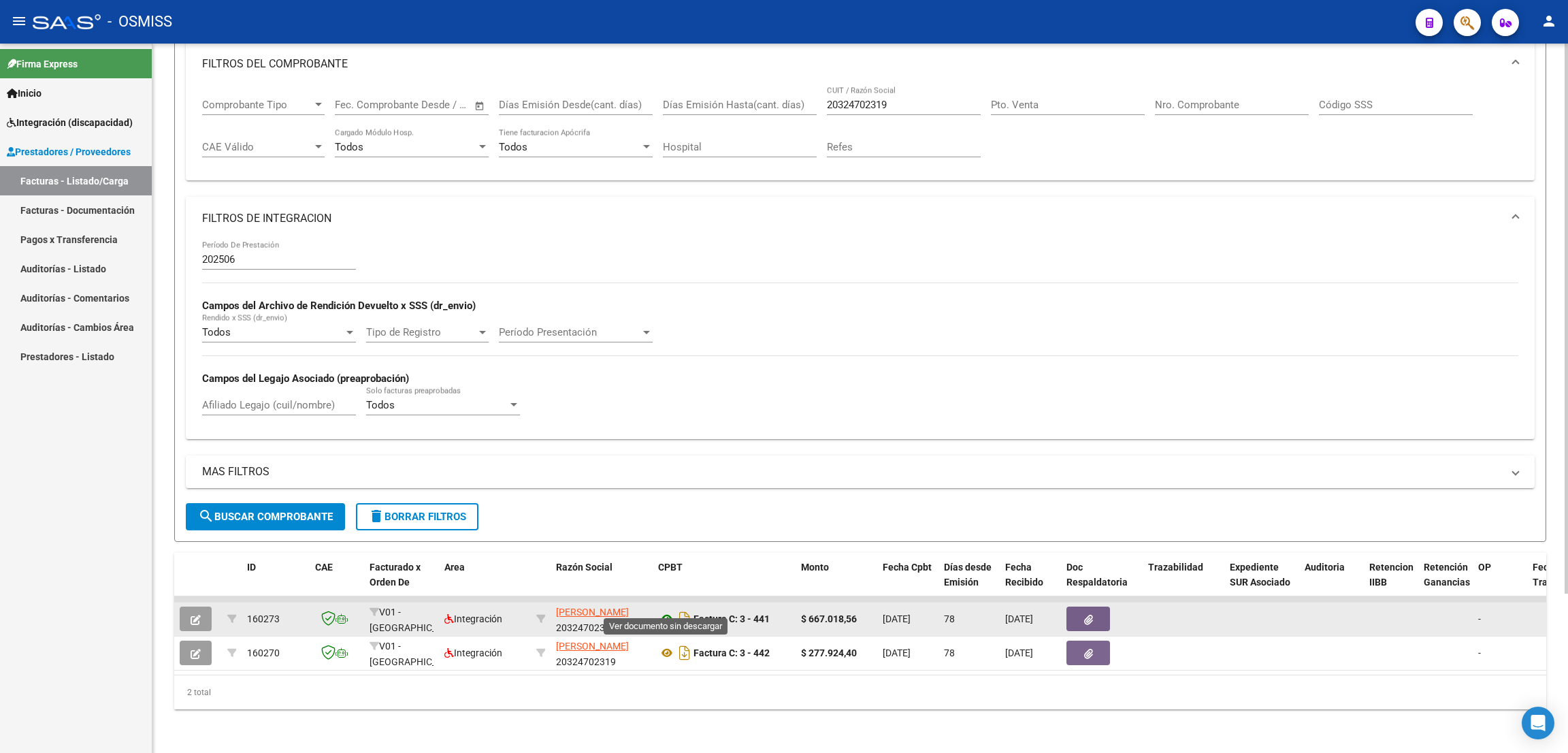
click at [666, 610] on icon at bounding box center [666, 618] width 18 height 17
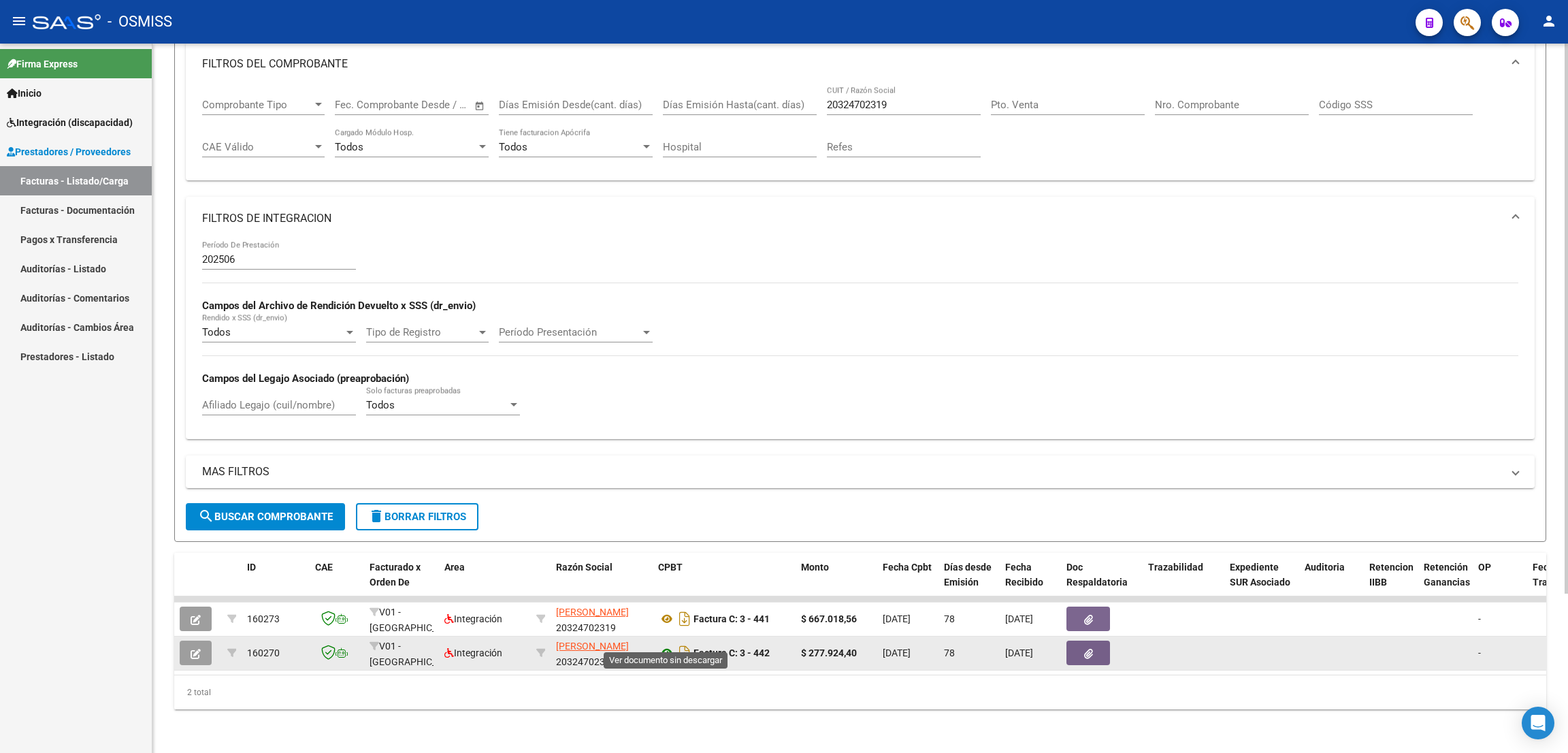
click at [673, 645] on icon at bounding box center [666, 653] width 18 height 17
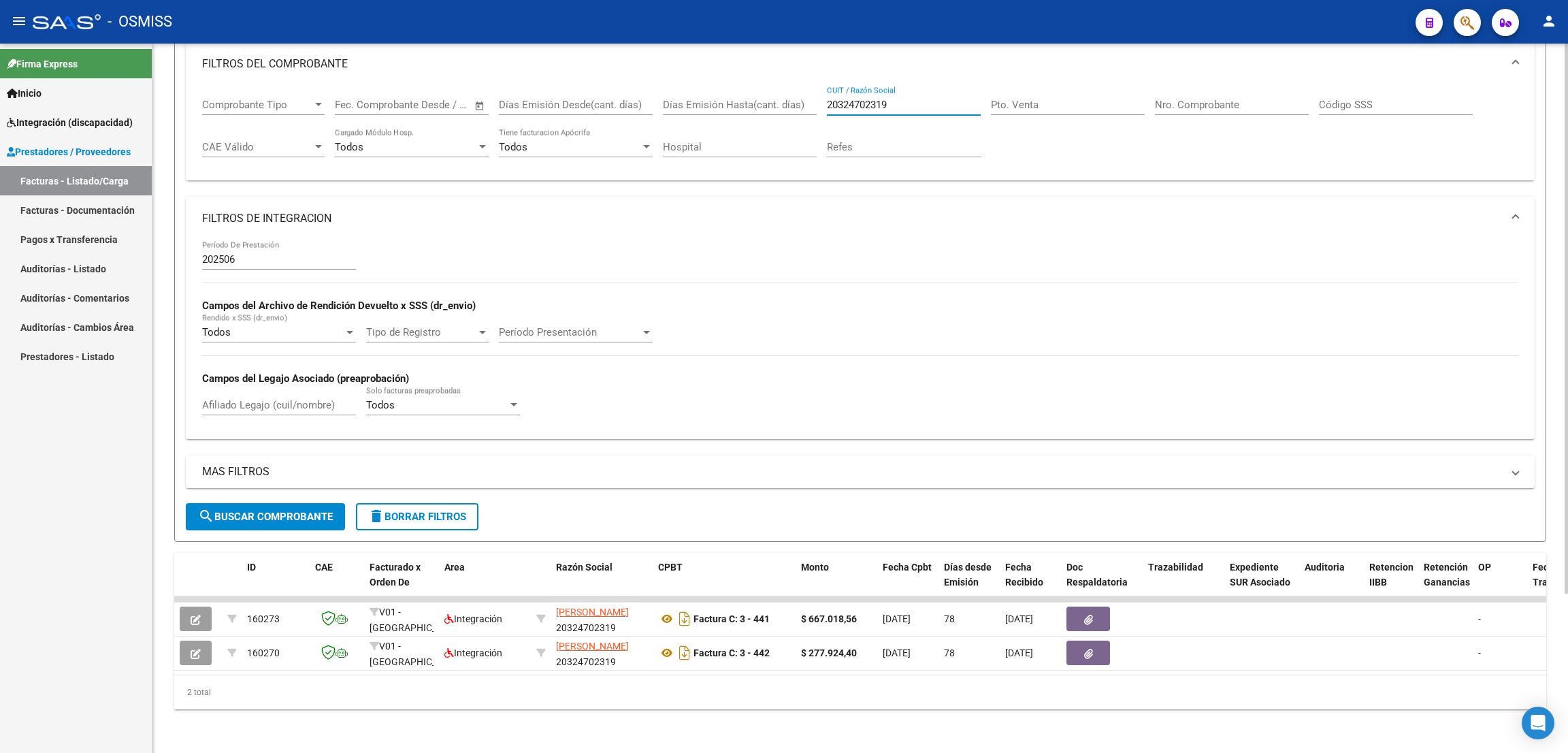
drag, startPoint x: 901, startPoint y: 84, endPoint x: 775, endPoint y: 96, distance: 126.6
click at [777, 96] on div "Comprobante Tipo Comprobante Tipo Fecha inicio – Fecha fin Fec. Comprobante Des…" at bounding box center [860, 128] width 1316 height 85
paste input "27243121405"
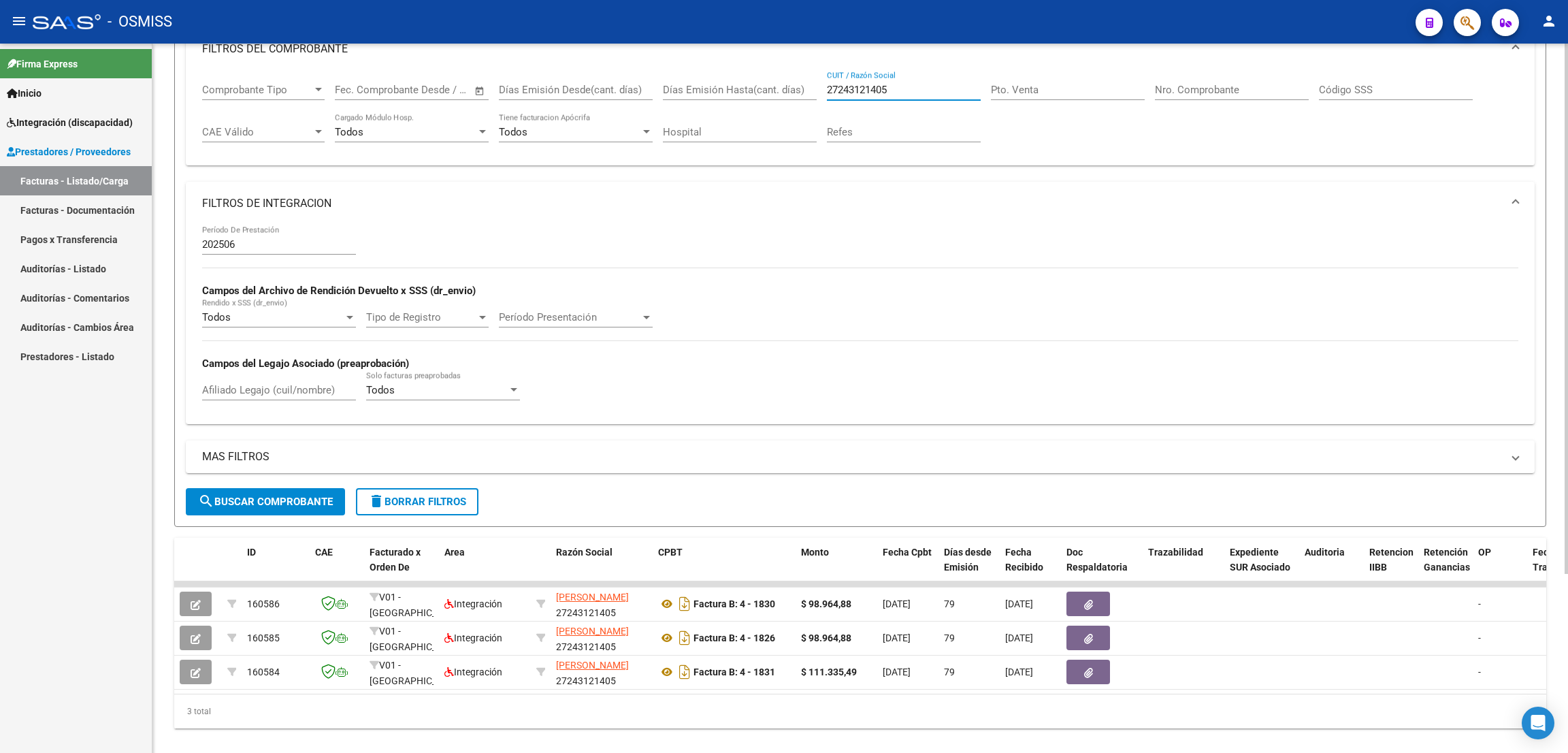
type input "27243121405"
click at [243, 386] on input "Afiliado Legajo (cuil/nombre)" at bounding box center [279, 390] width 154 height 12
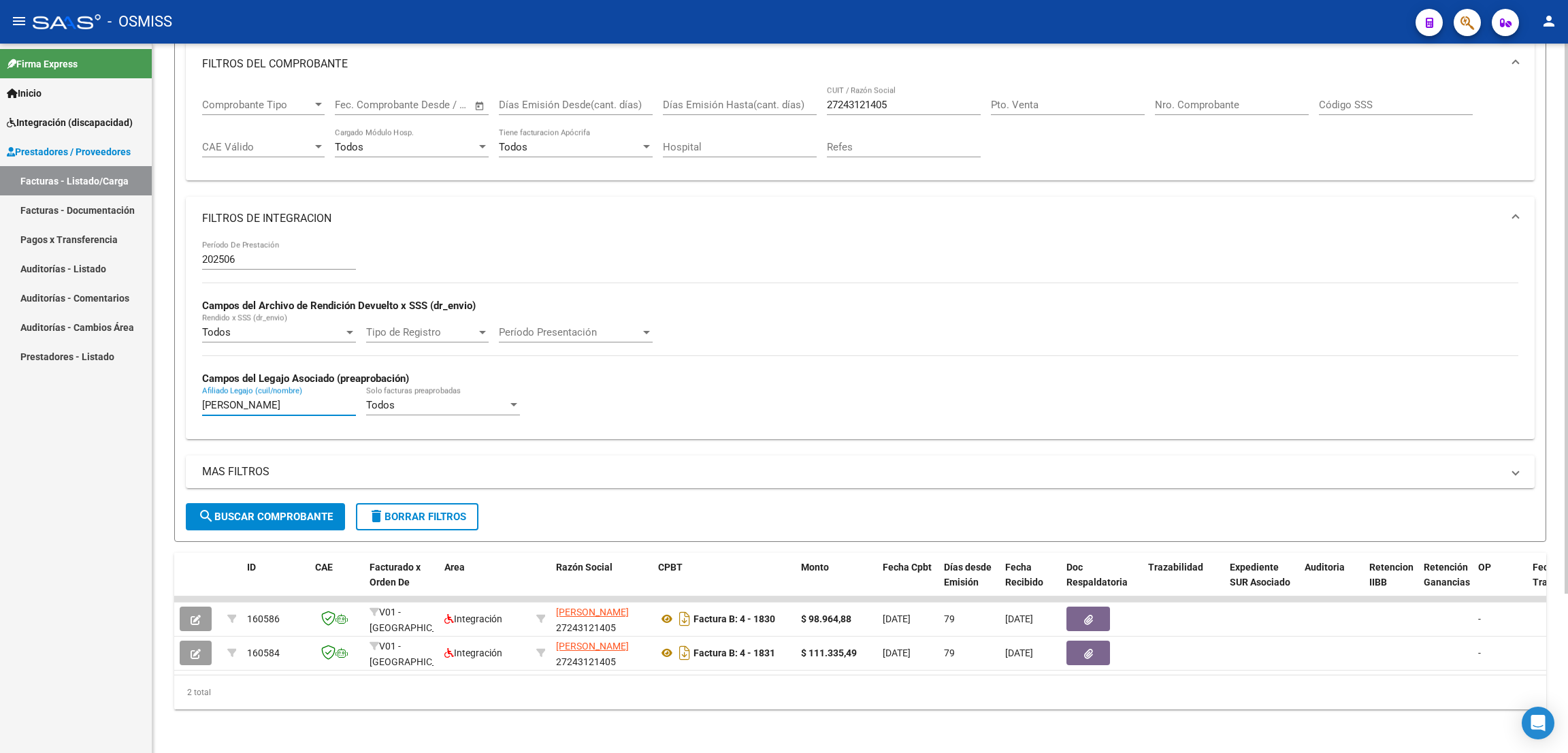
type input "[PERSON_NAME]"
drag, startPoint x: 1015, startPoint y: 31, endPoint x: 835, endPoint y: 159, distance: 220.9
click at [1016, 33] on div "- OSMISS" at bounding box center [718, 22] width 1372 height 30
click at [75, 601] on div "Firma Express Inicio Instructivos Contacto OS Integración (discapacidad) Legajo…" at bounding box center [76, 397] width 151 height 709
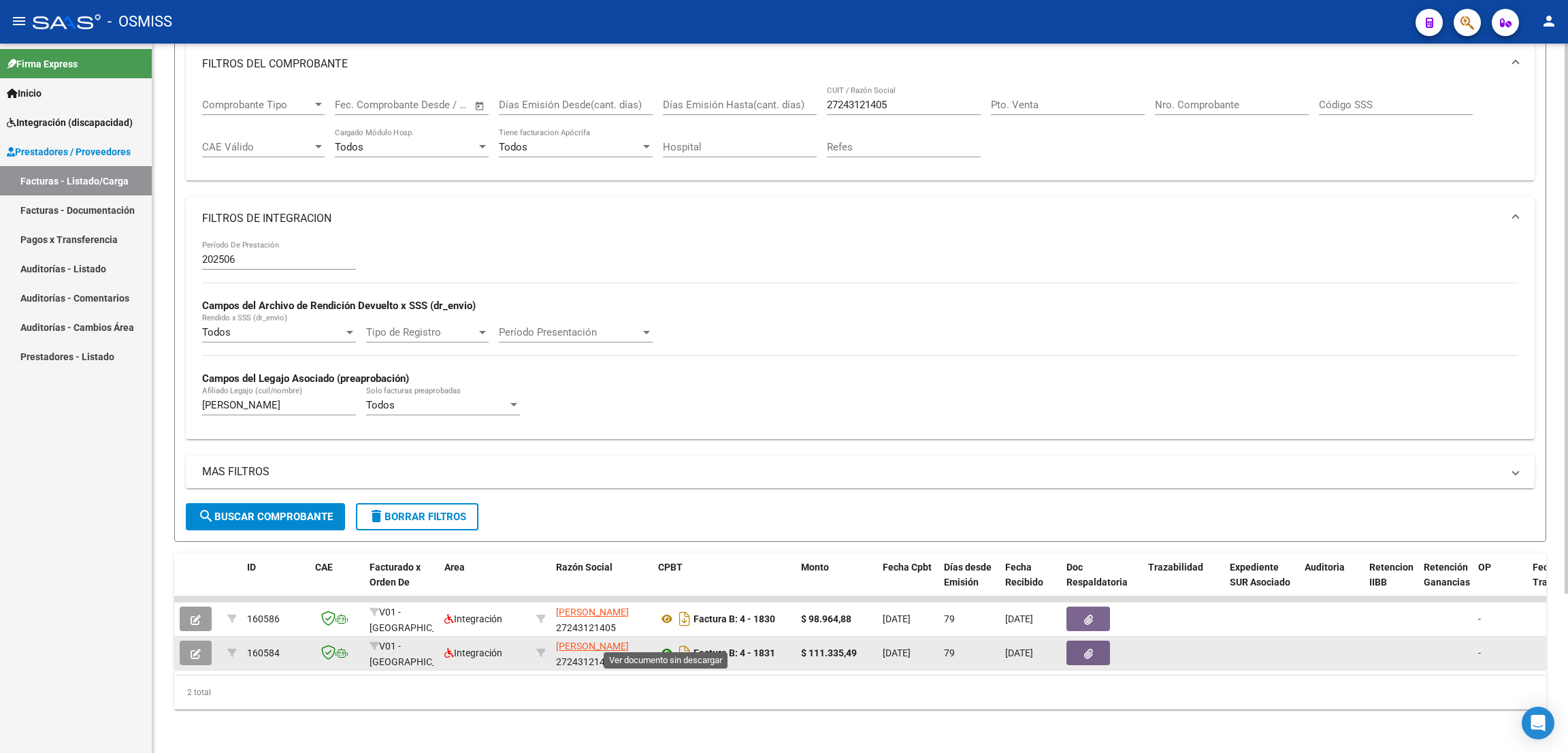
click at [666, 645] on icon at bounding box center [666, 653] width 18 height 17
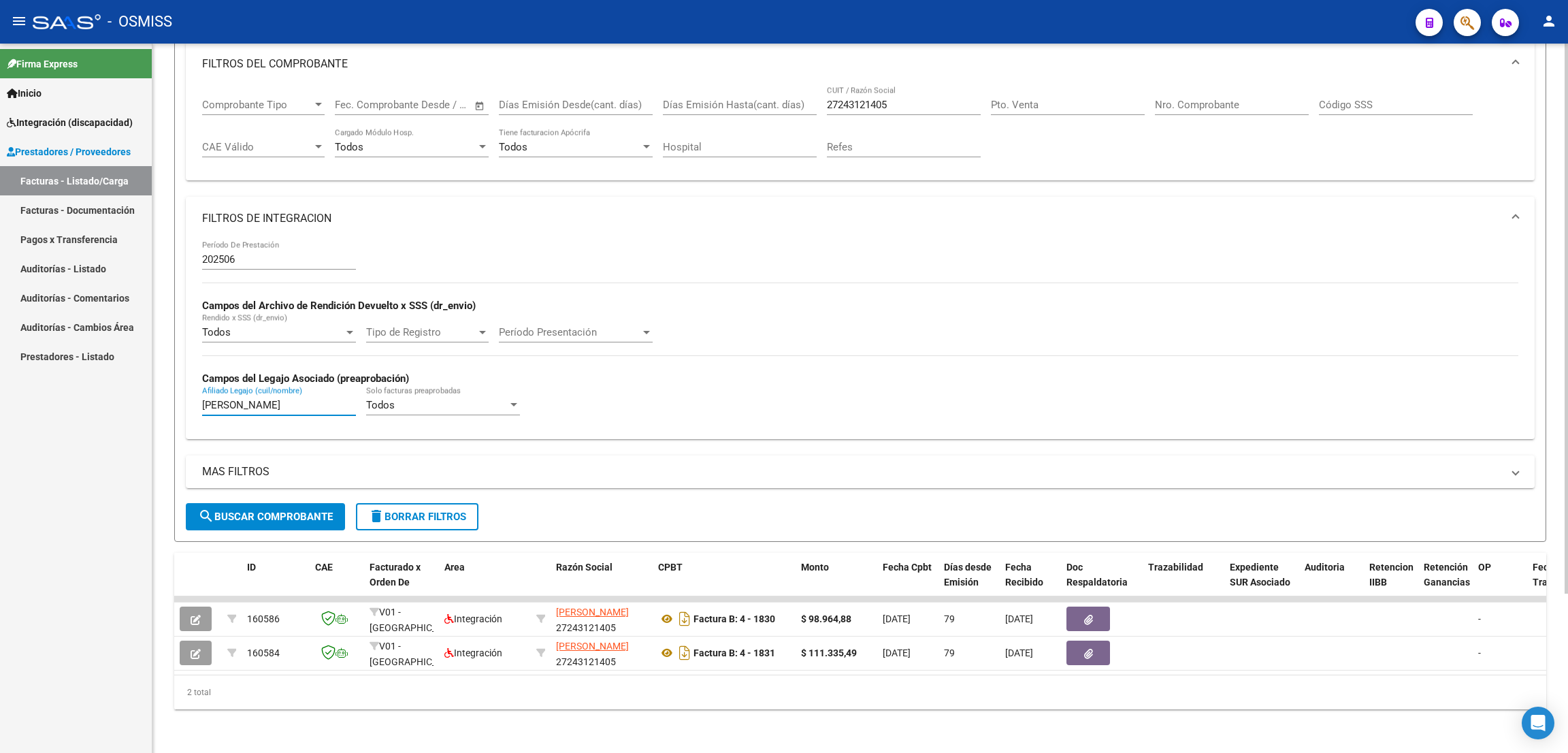
drag, startPoint x: 244, startPoint y: 388, endPoint x: 202, endPoint y: 388, distance: 42.0
click at [202, 399] on input "[PERSON_NAME]" at bounding box center [279, 405] width 154 height 12
drag, startPoint x: 903, startPoint y: 92, endPoint x: 784, endPoint y: 83, distance: 119.3
click at [784, 85] on div "Comprobante Tipo Comprobante Tipo Fecha inicio – Fecha fin Fec. Comprobante Des…" at bounding box center [860, 128] width 1316 height 85
paste input "20210898337"
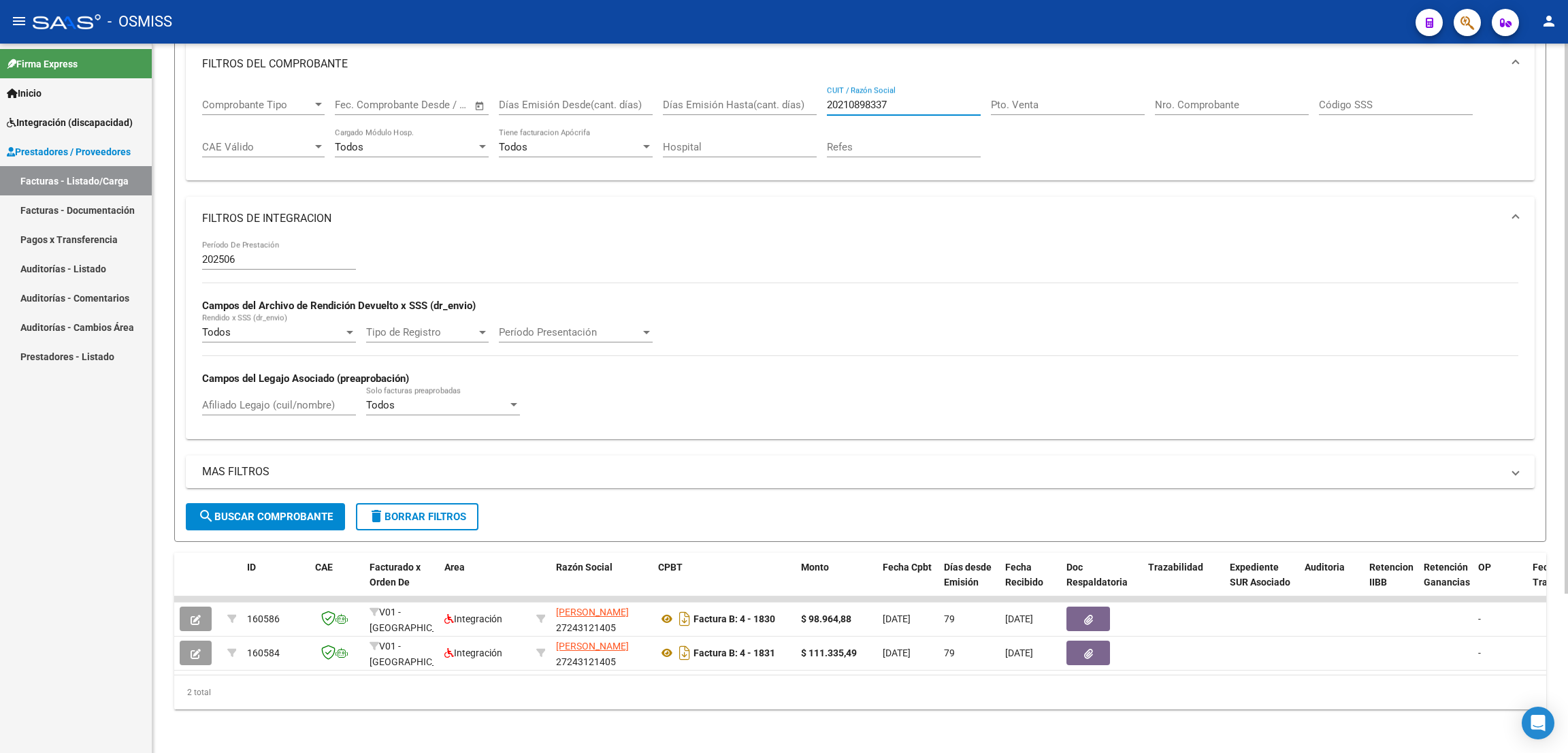
type input "20210898337"
click at [241, 511] on span "search Buscar Comprobante" at bounding box center [265, 517] width 135 height 12
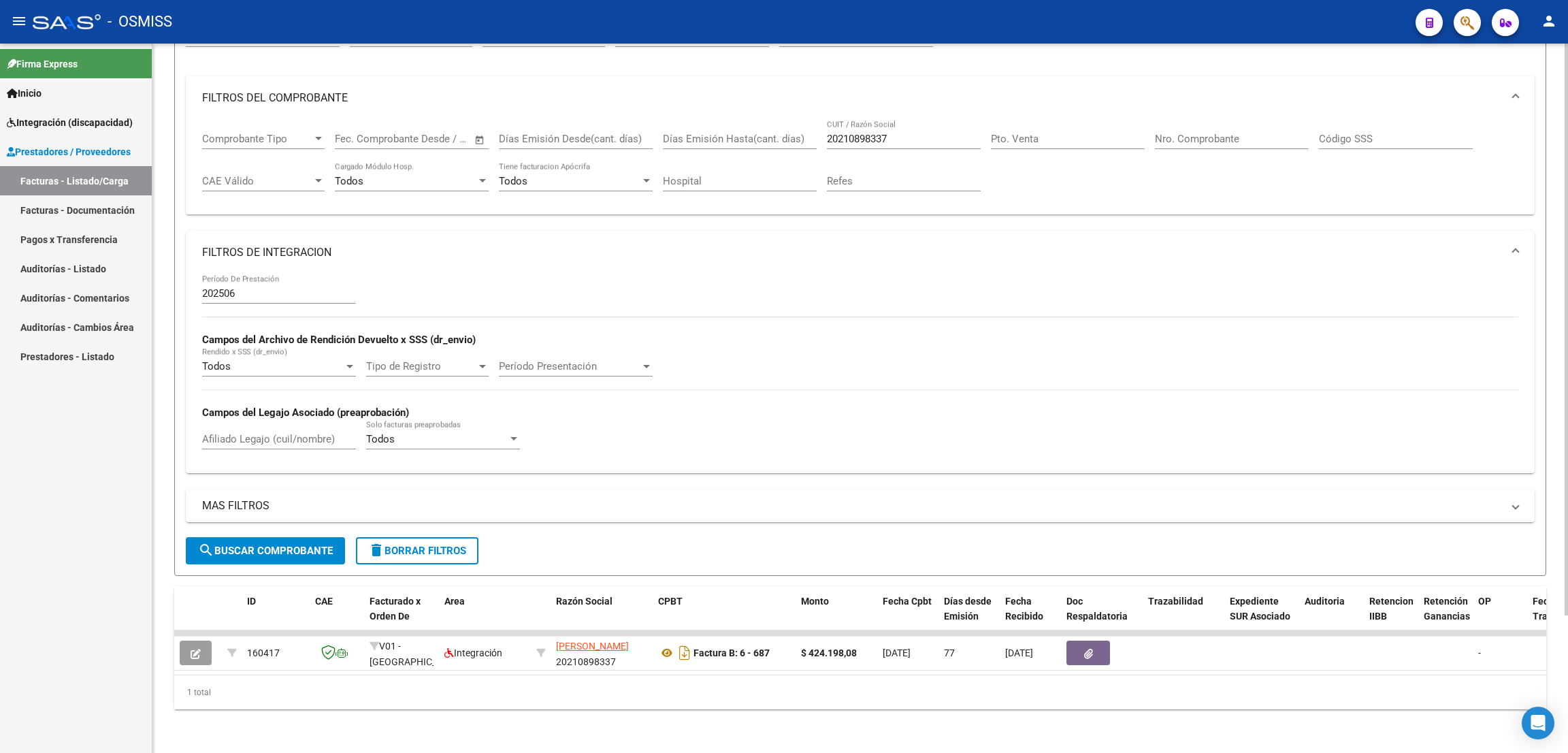
drag, startPoint x: 700, startPoint y: 18, endPoint x: 805, endPoint y: 153, distance: 171.0
click at [703, 21] on div "- OSMISS" at bounding box center [718, 22] width 1372 height 30
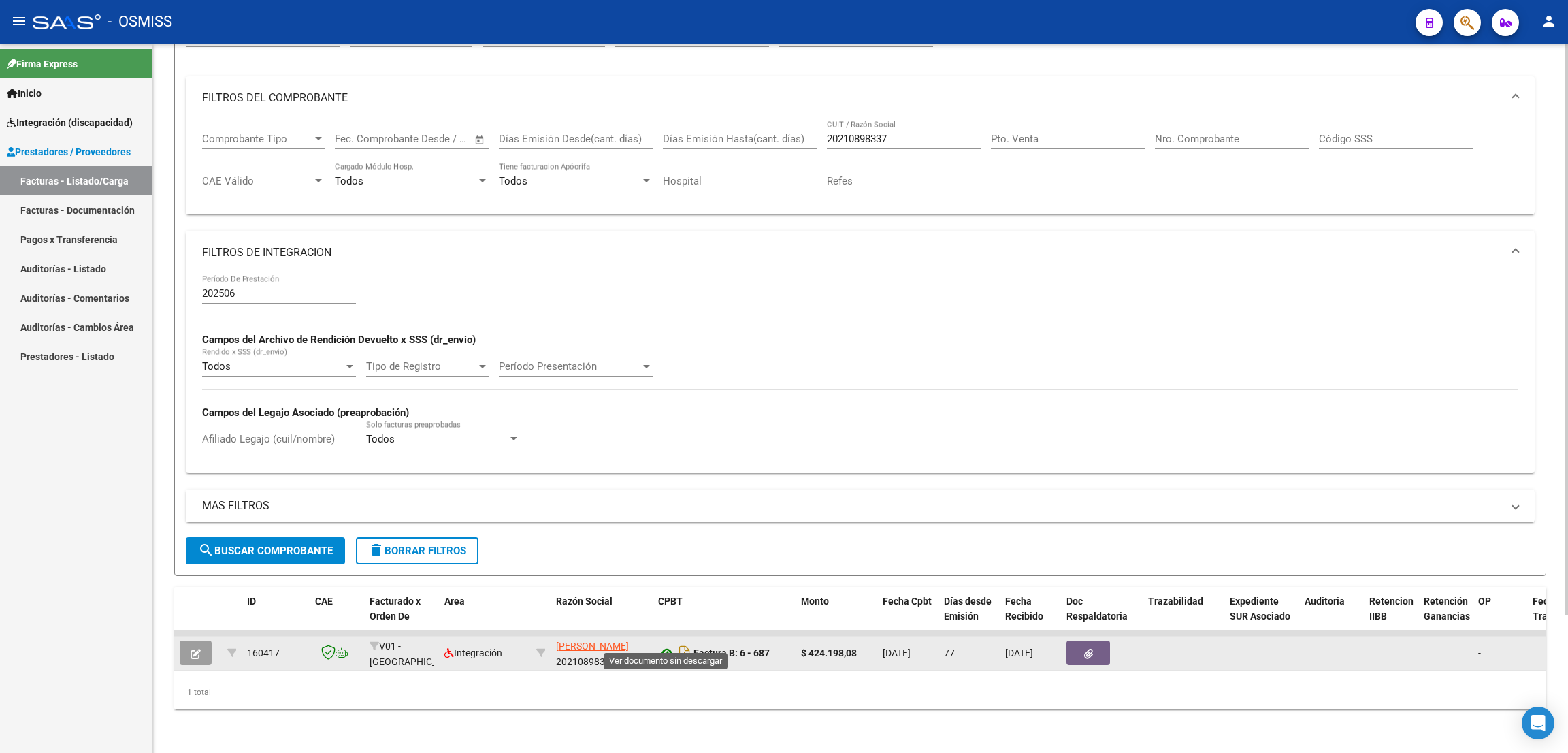
click at [662, 645] on icon at bounding box center [666, 653] width 18 height 17
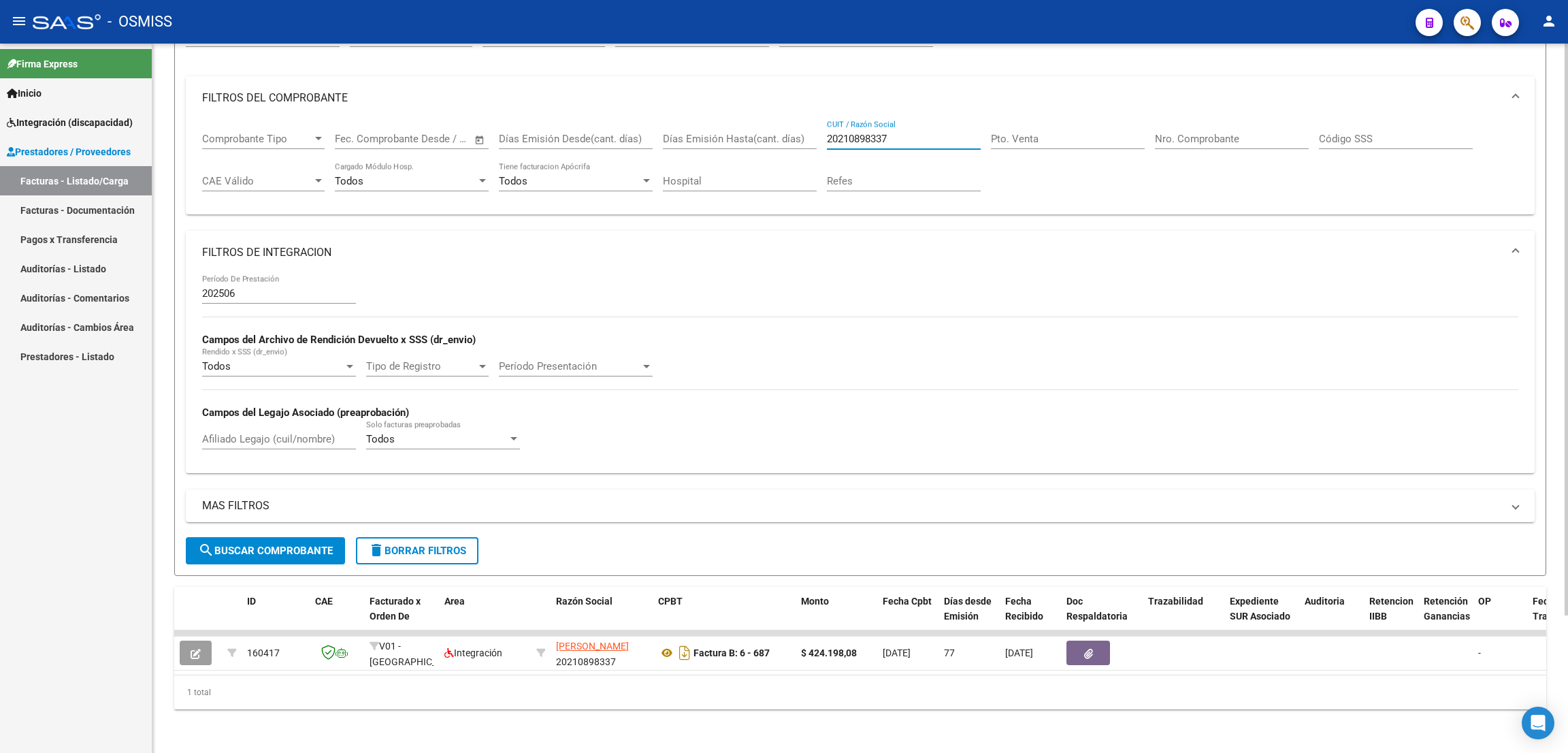
drag, startPoint x: 894, startPoint y: 116, endPoint x: 791, endPoint y: 116, distance: 103.0
click at [791, 120] on div "Comprobante Tipo Comprobante Tipo Fecha inicio – Fecha fin Fec. Comprobante Des…" at bounding box center [860, 162] width 1316 height 85
paste input "20274196913"
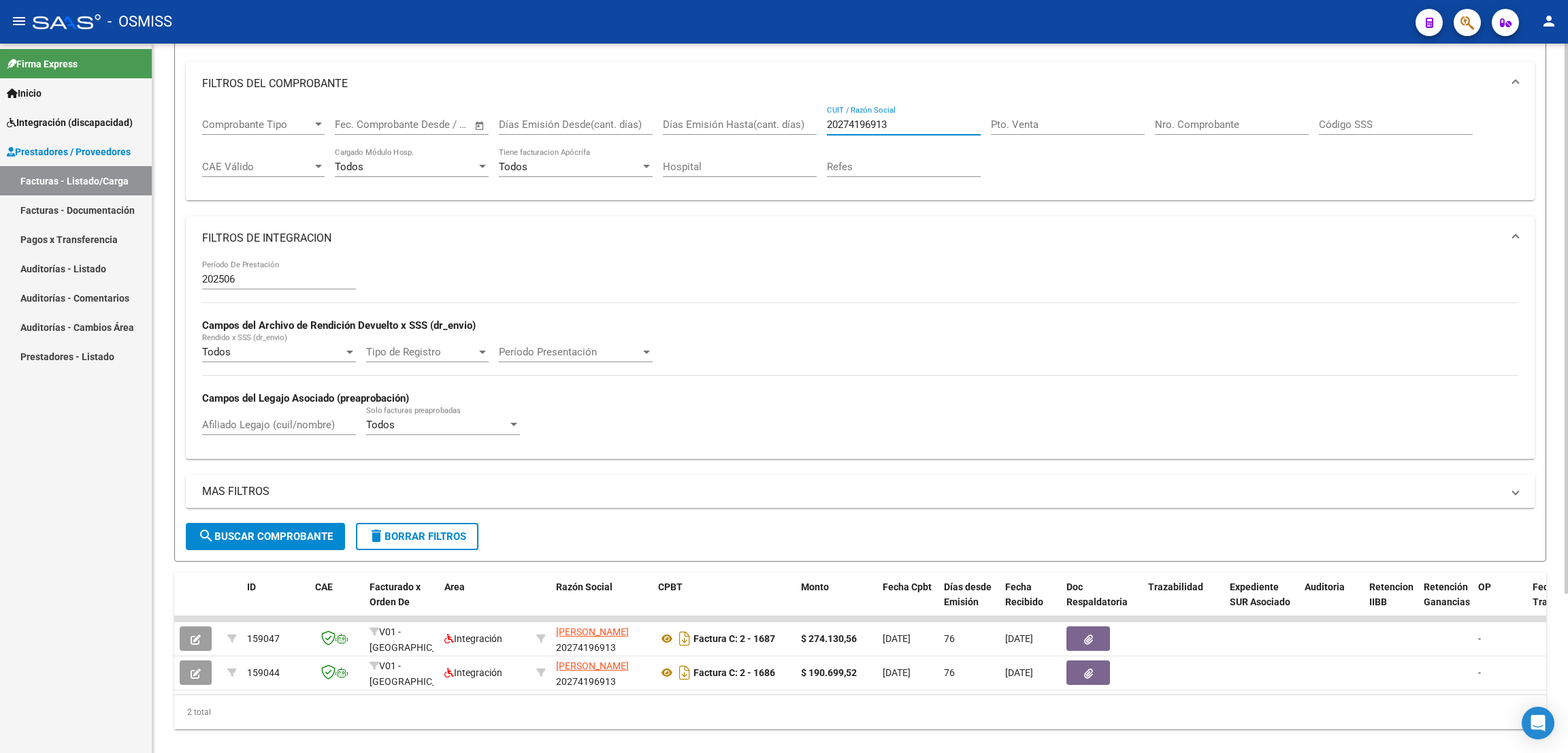
type input "20274196913"
click at [79, 592] on div "Firma Express Inicio Instructivos Contacto OS Integración (discapacidad) Legajo…" at bounding box center [76, 397] width 151 height 709
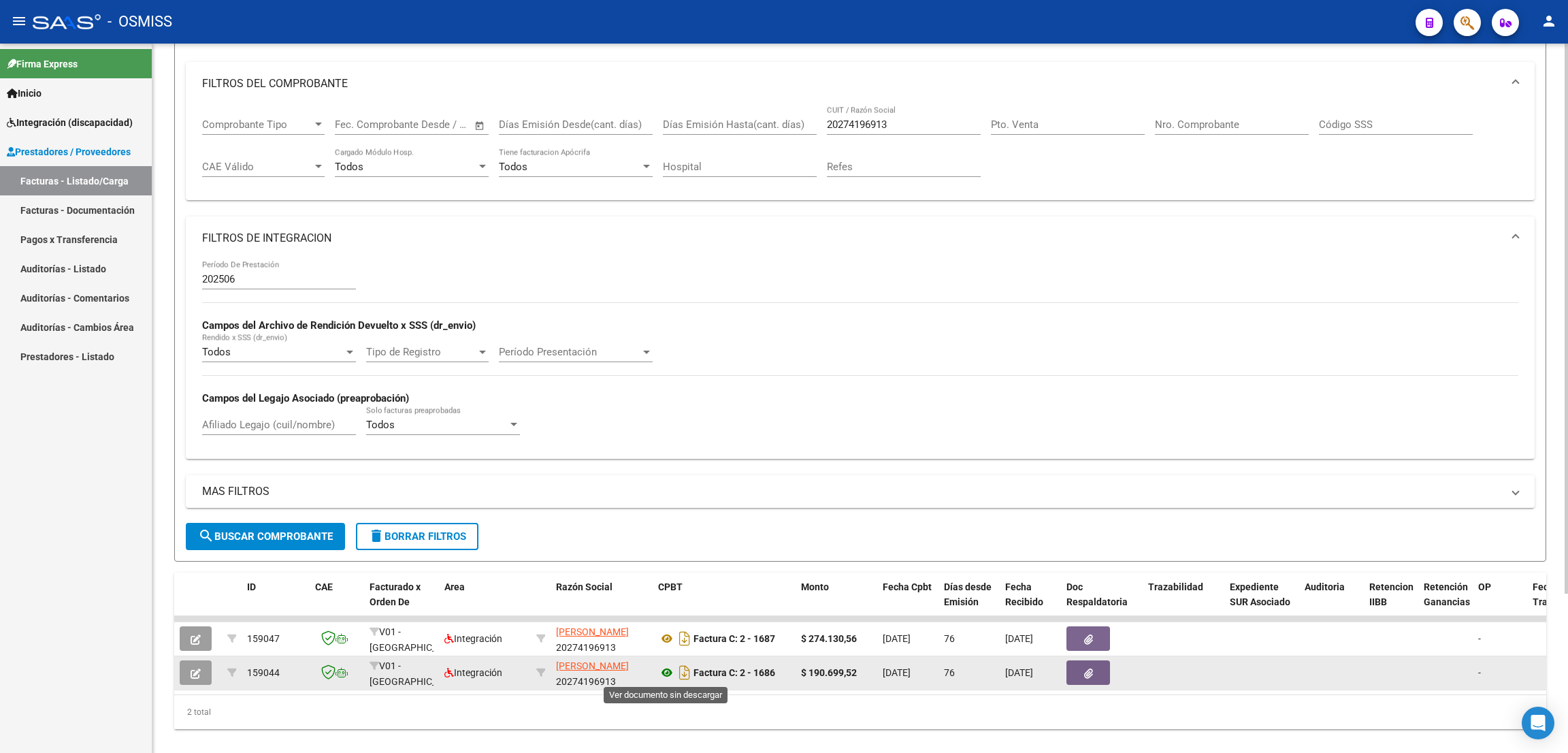
click at [666, 669] on icon at bounding box center [666, 672] width 18 height 17
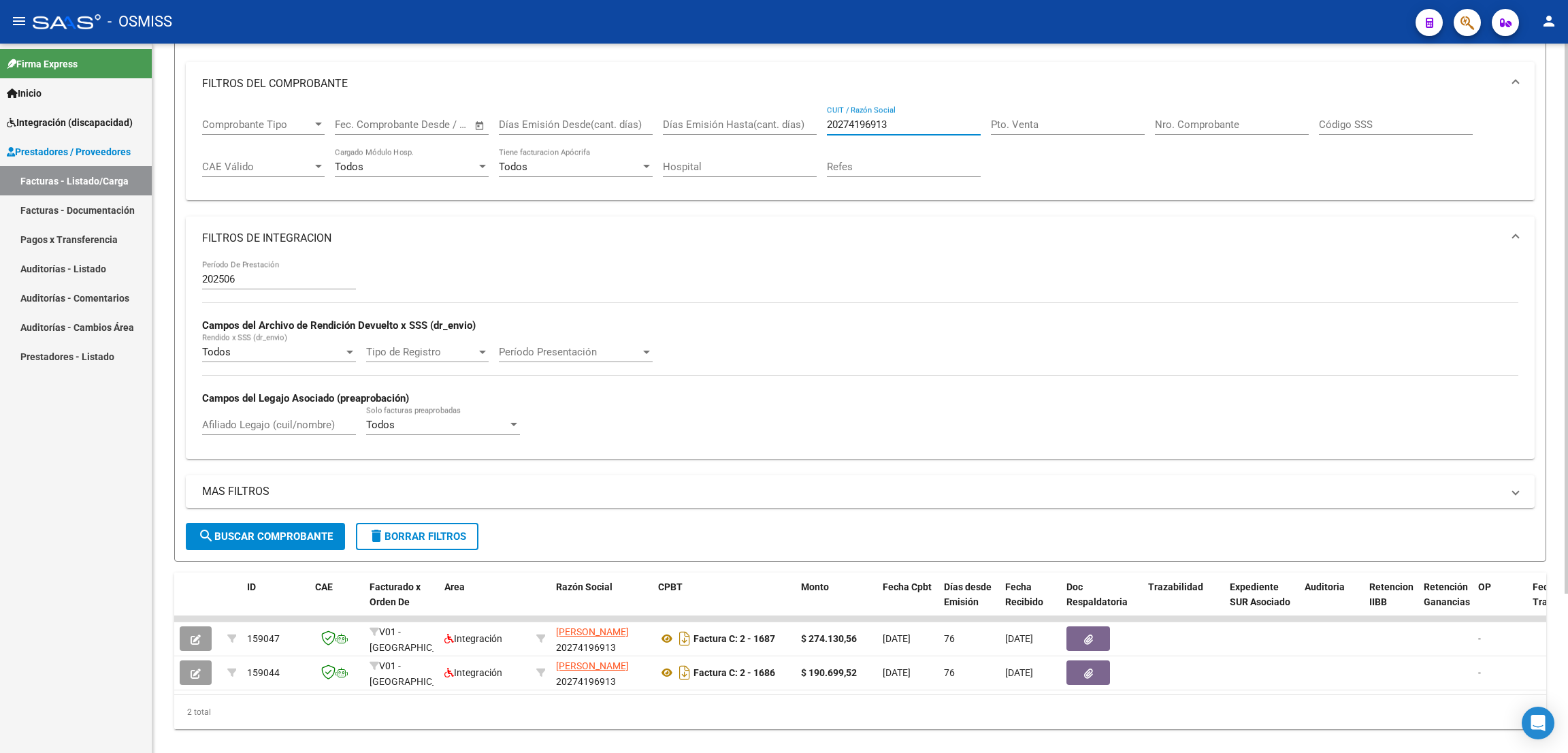
drag, startPoint x: 897, startPoint y: 121, endPoint x: 798, endPoint y: 114, distance: 99.2
click at [798, 114] on div "Comprobante Tipo Comprobante Tipo Fecha inicio – Fecha fin Fec. Comprobante Des…" at bounding box center [860, 148] width 1316 height 85
paste input "20251333794"
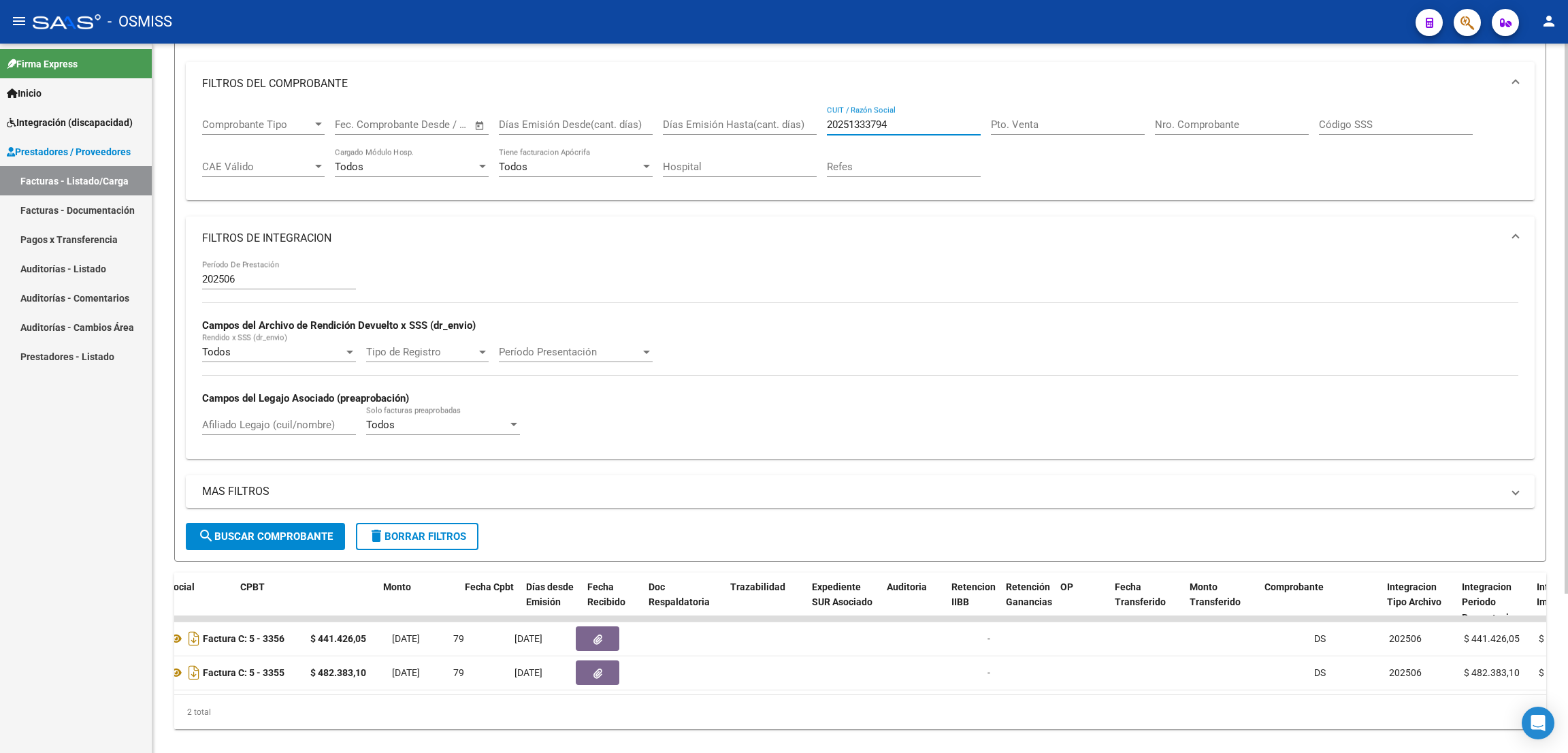
scroll to position [0, 409]
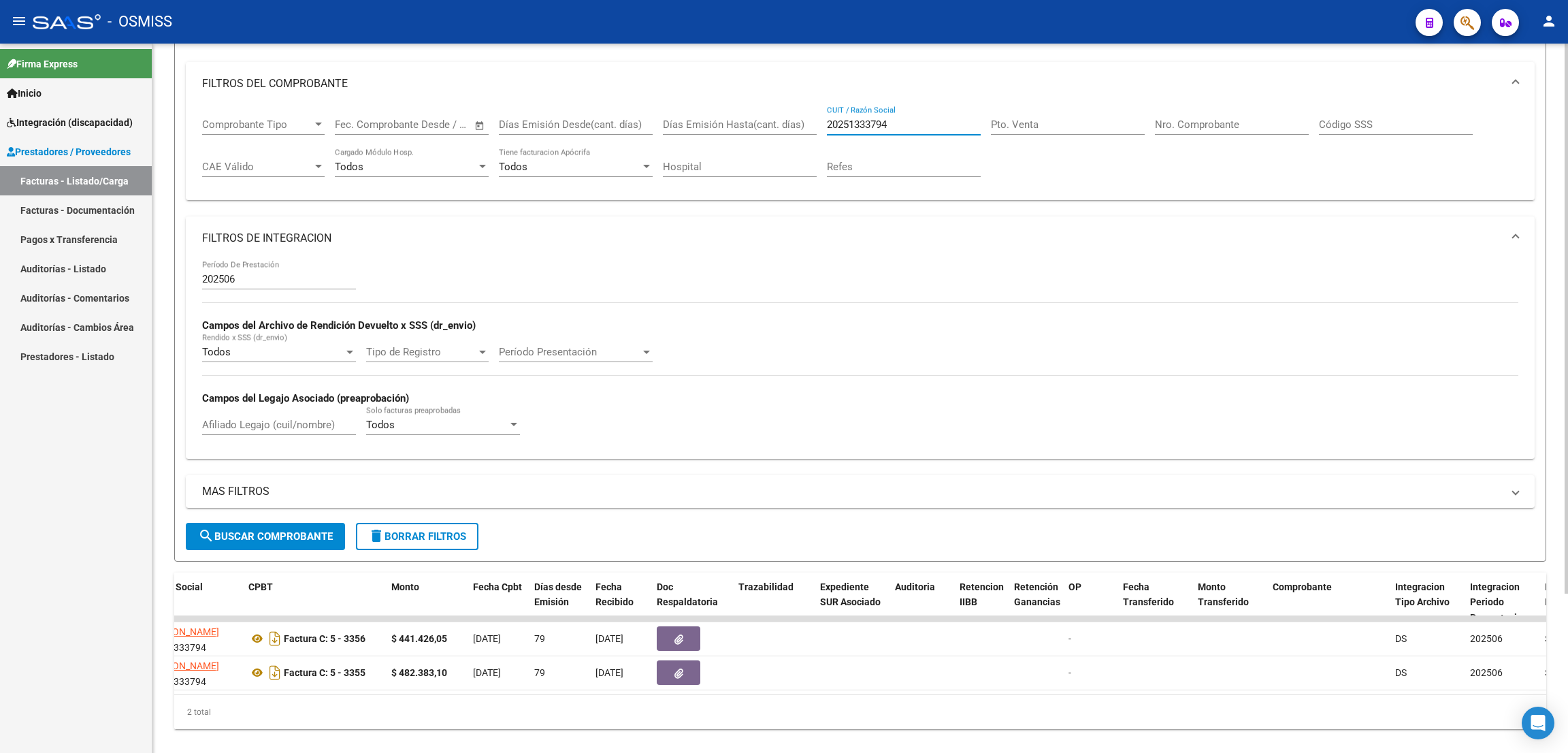
type input "20251333794"
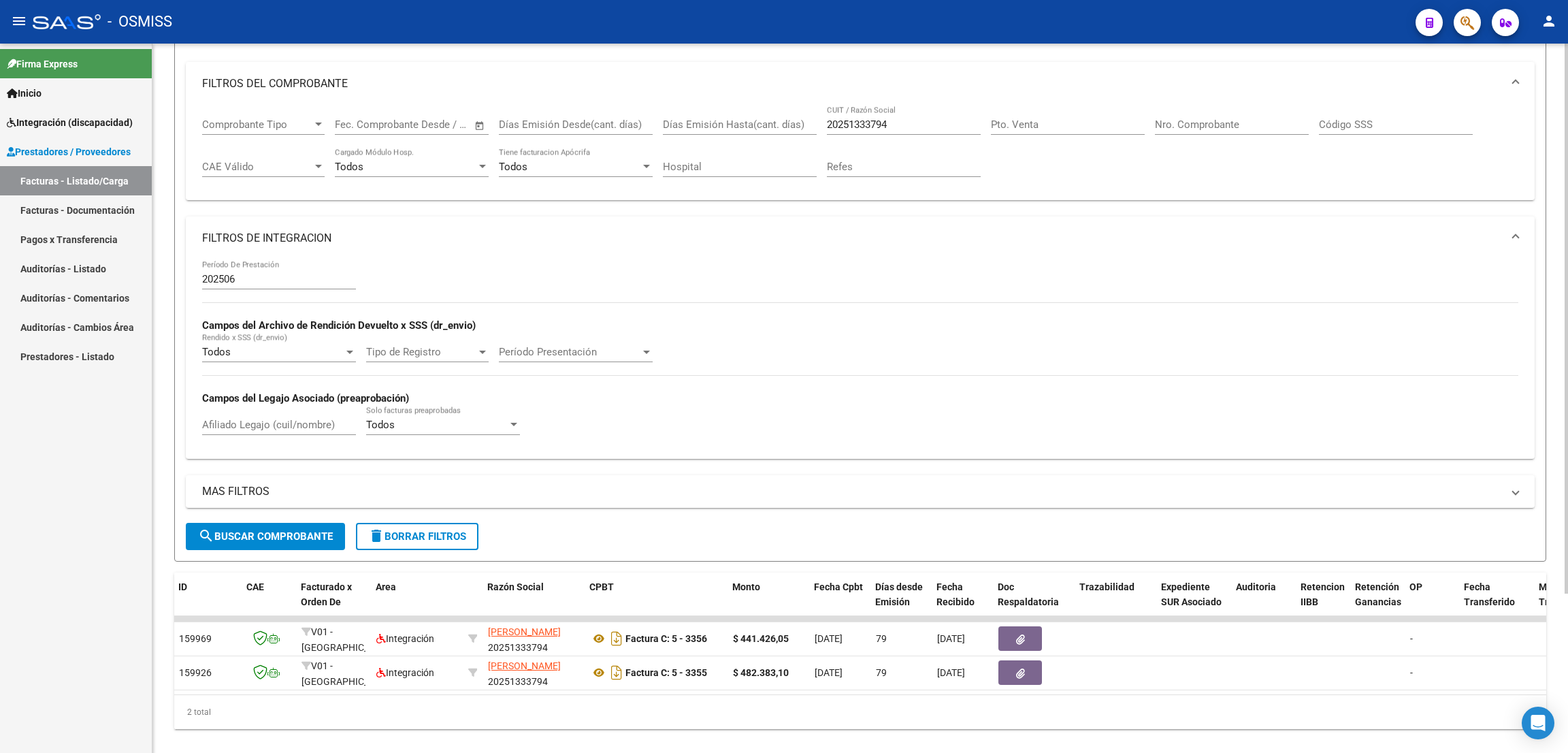
scroll to position [0, 0]
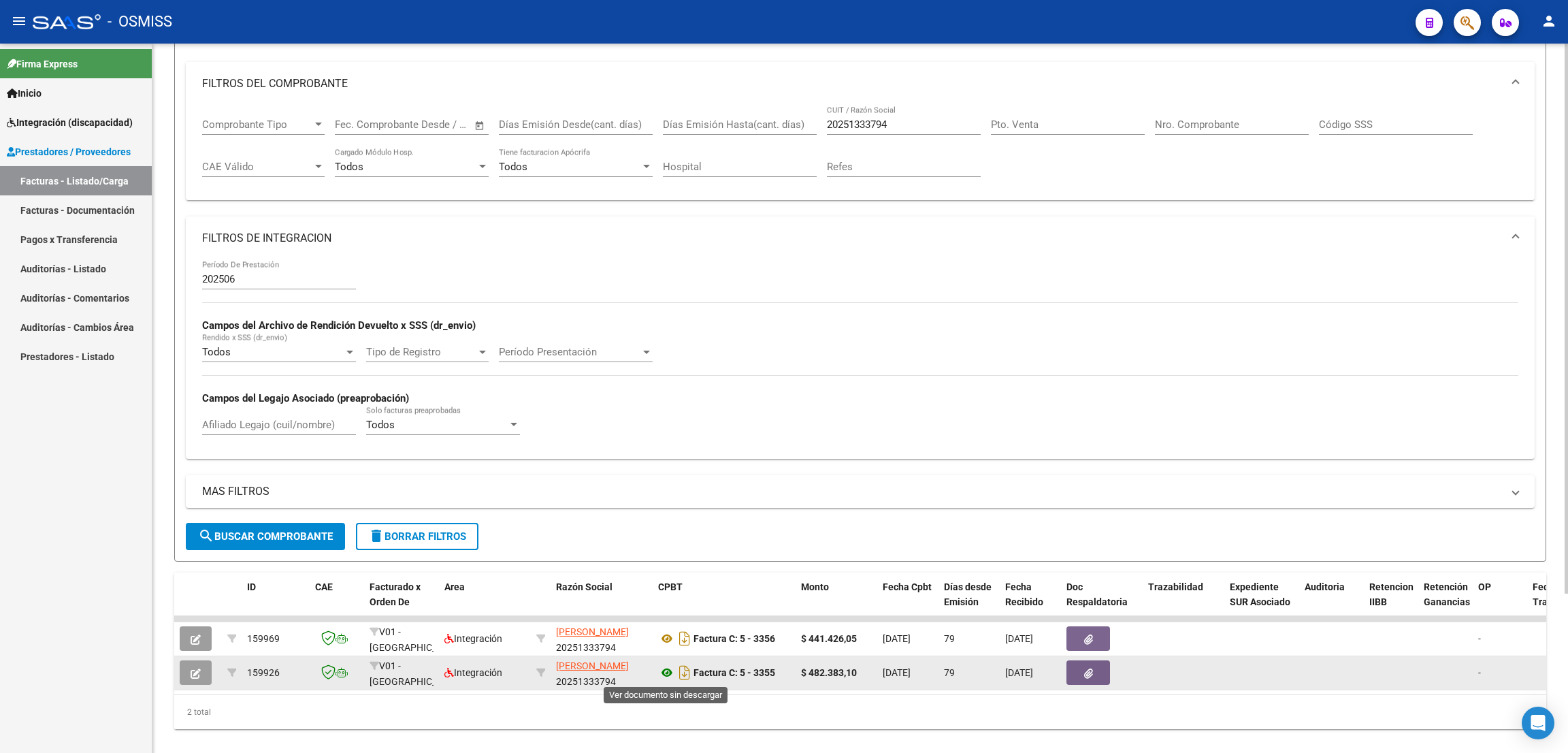
click at [668, 672] on icon at bounding box center [666, 672] width 18 height 17
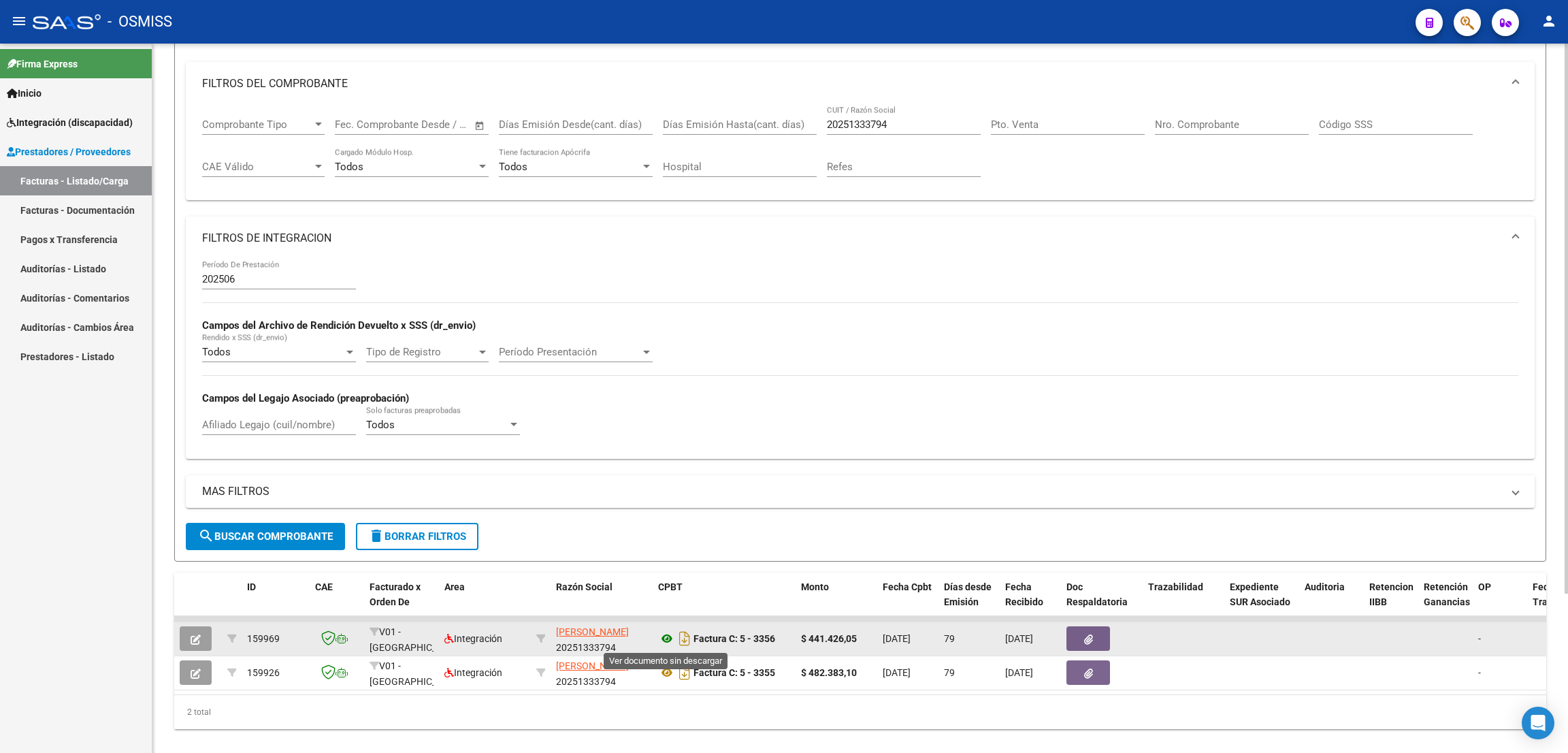
click at [666, 639] on icon at bounding box center [666, 639] width 18 height 17
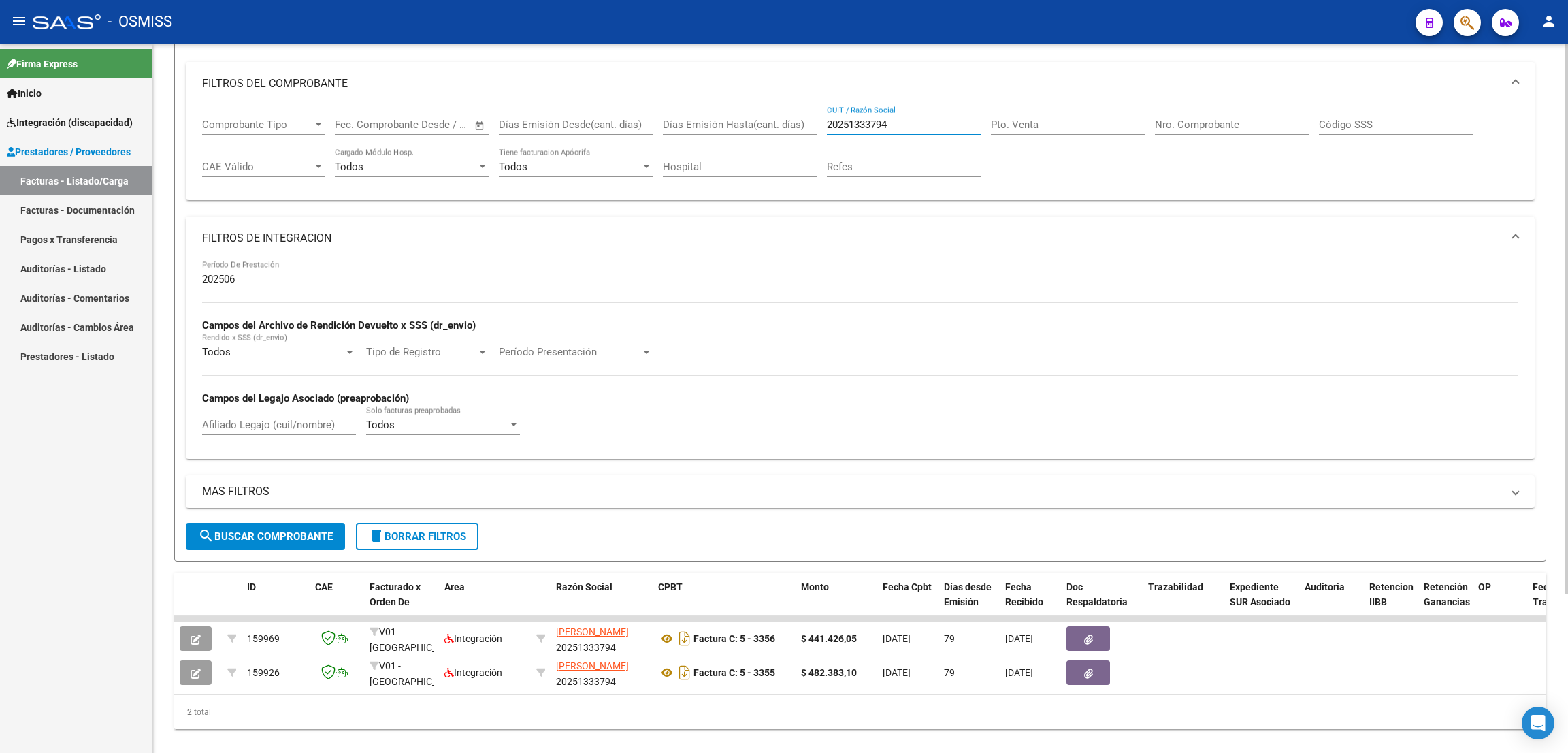
drag, startPoint x: 905, startPoint y: 115, endPoint x: 765, endPoint y: 91, distance: 142.0
click at [765, 91] on mat-expansion-panel "FILTROS DEL COMPROBANTE Comprobante Tipo Comprobante Tipo Fecha inicio – Fecha …" at bounding box center [860, 131] width 1349 height 139
paste input "27176621171"
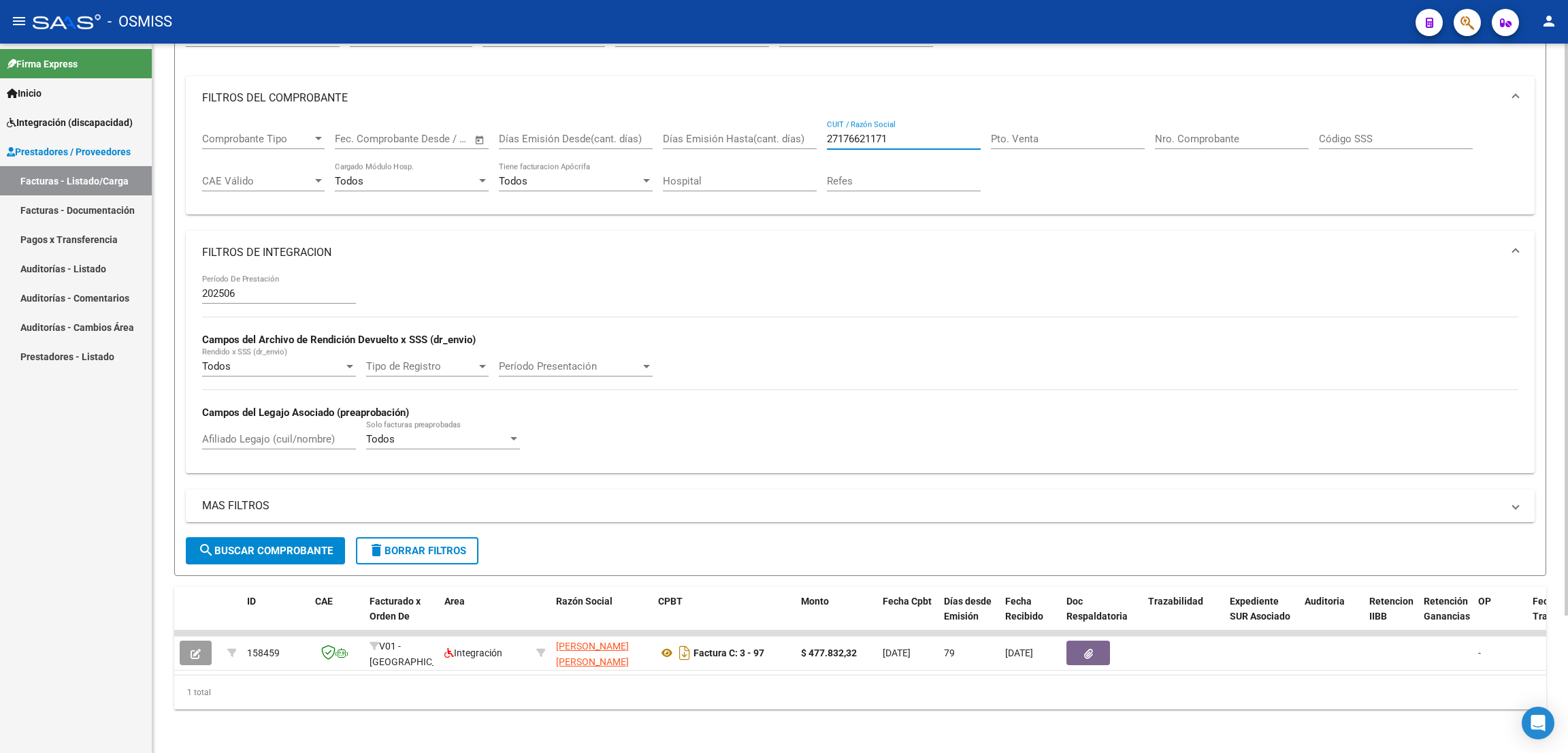
type input "27176621171"
click at [978, 33] on div "- OSMISS" at bounding box center [718, 22] width 1372 height 30
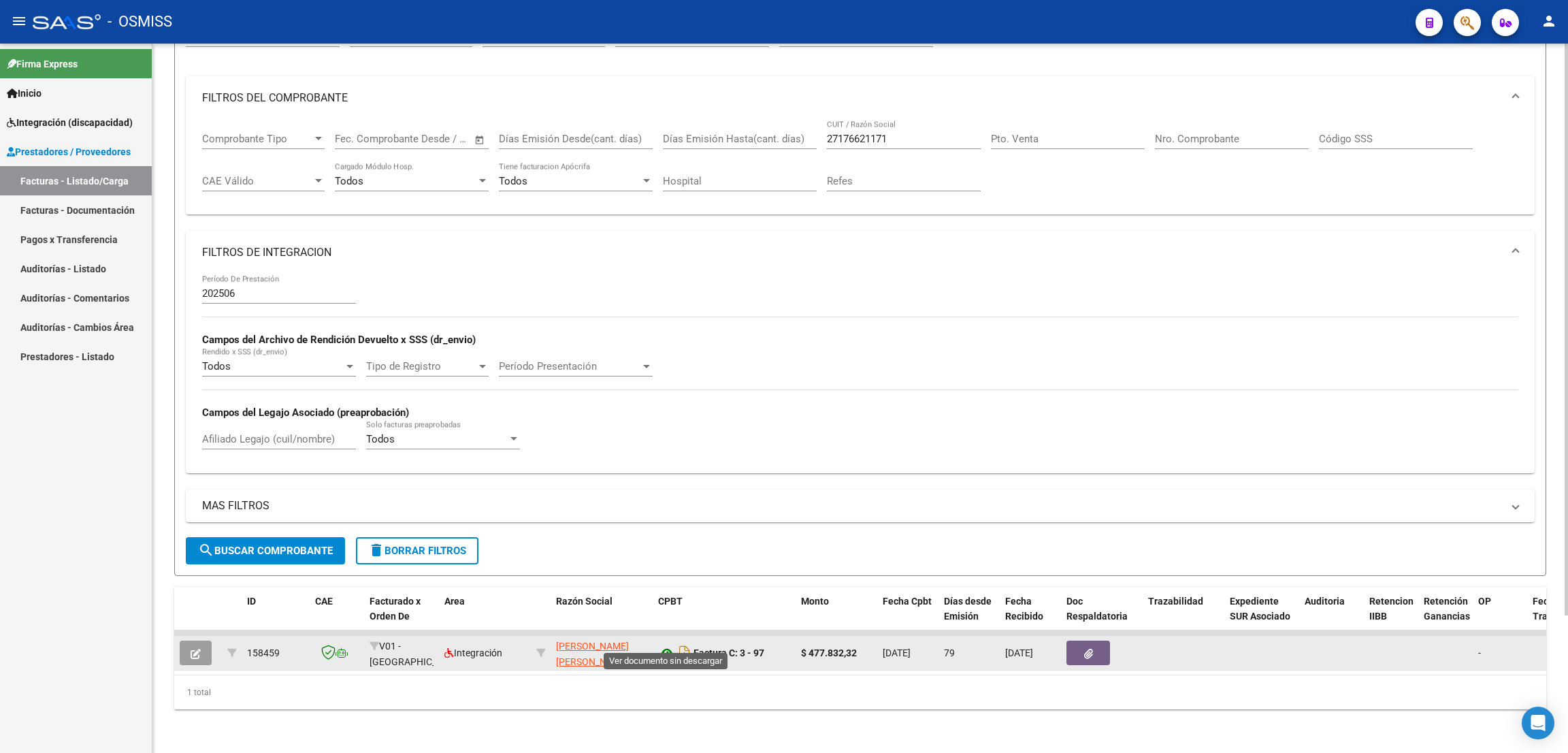
click at [667, 645] on icon at bounding box center [666, 653] width 18 height 17
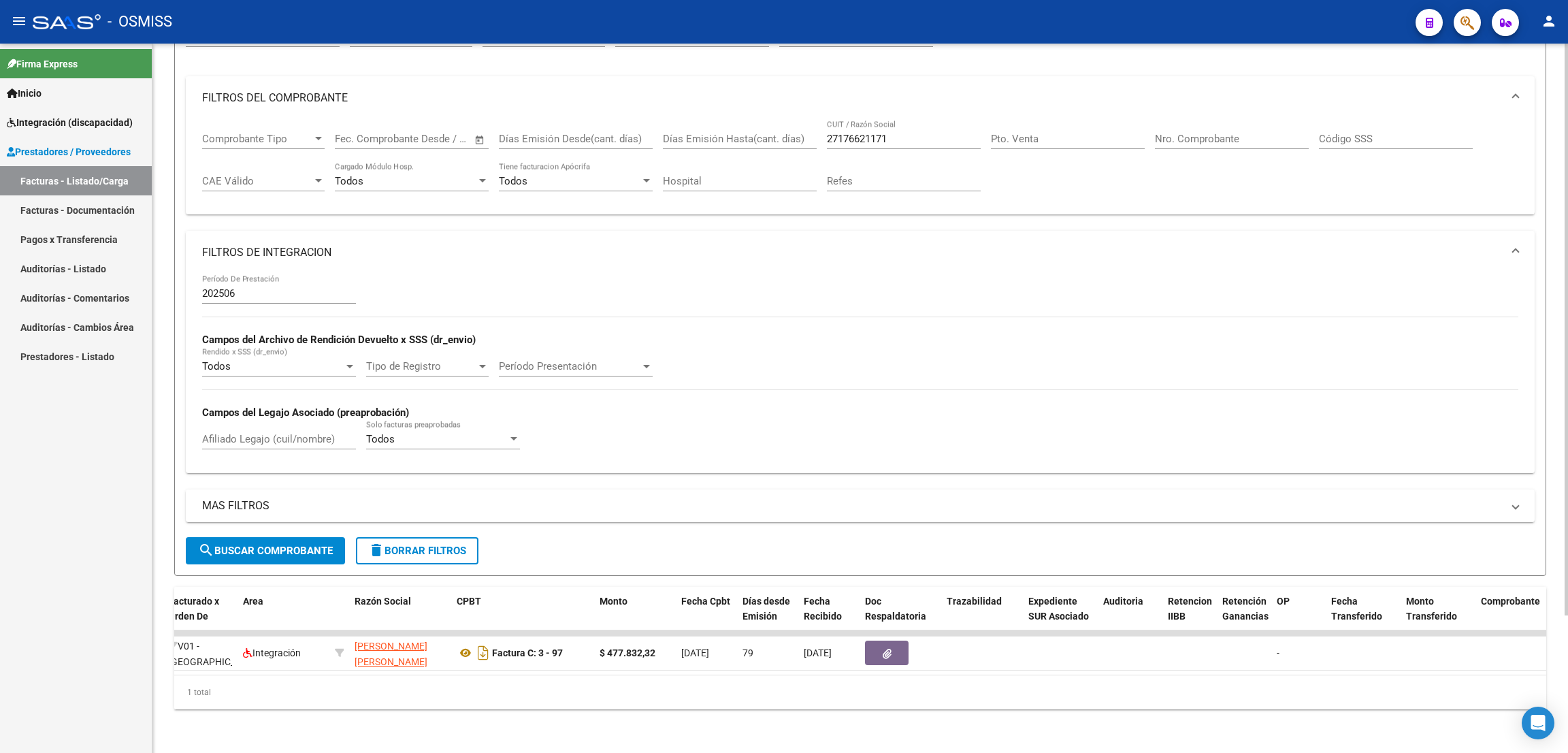
scroll to position [0, 184]
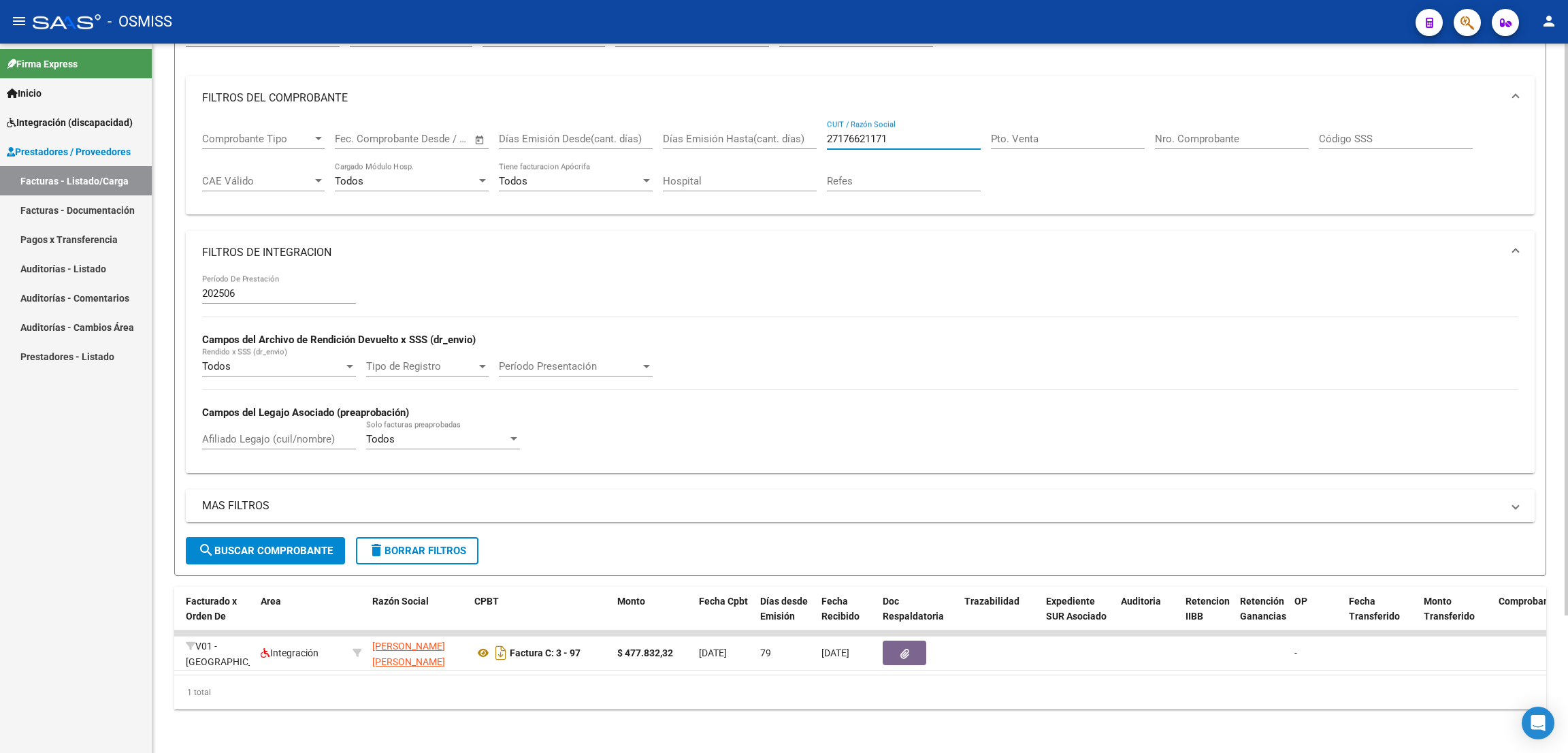
drag, startPoint x: 874, startPoint y: 107, endPoint x: 775, endPoint y: 90, distance: 100.4
click at [777, 92] on mat-expansion-panel "FILTROS DEL COMPROBANTE Comprobante Tipo Comprobante Tipo Fecha inicio – Fecha …" at bounding box center [860, 146] width 1349 height 139
paste input "30712404007"
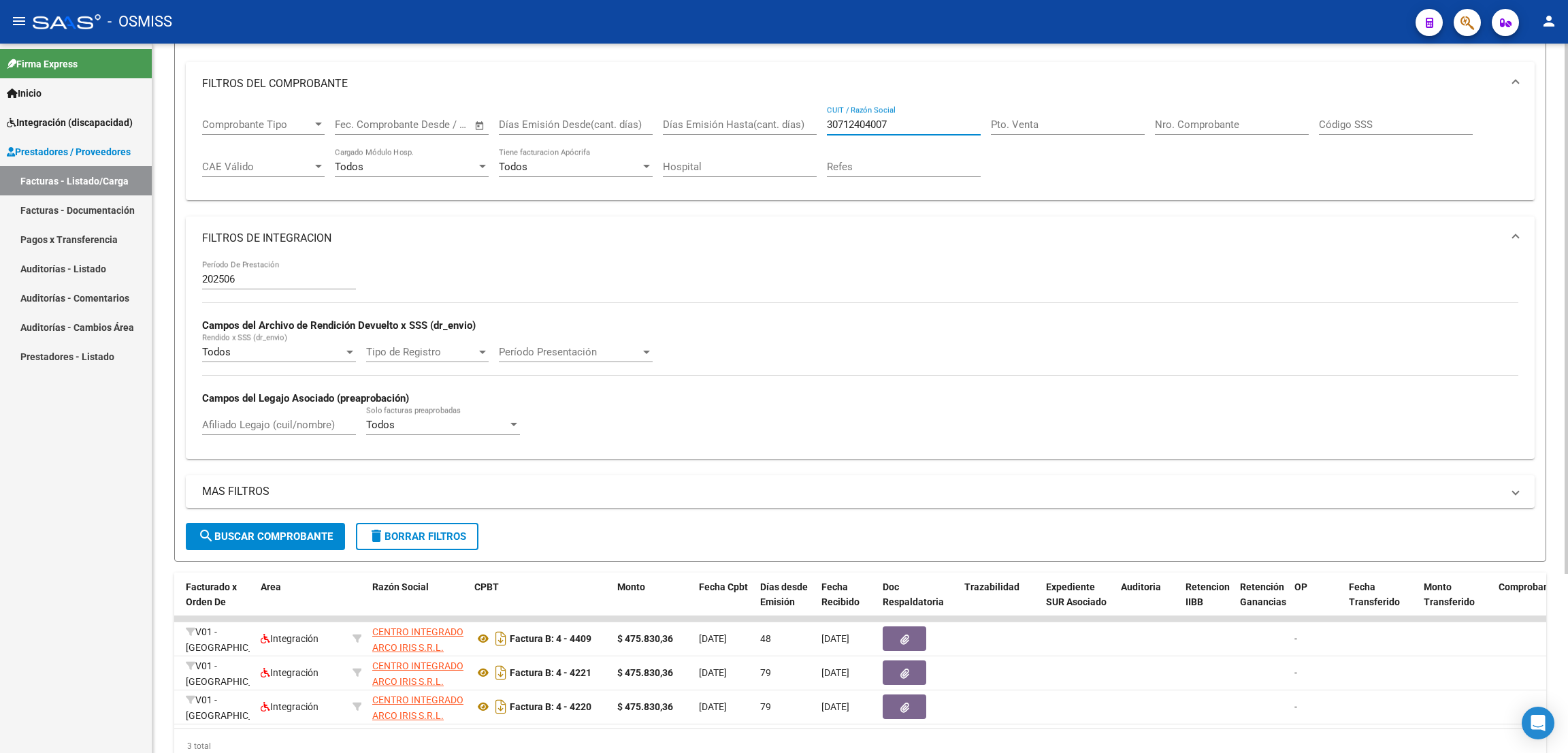
type input "30712404007"
click at [303, 418] on input "Afiliado Legajo (cuil/nombre)" at bounding box center [279, 424] width 154 height 12
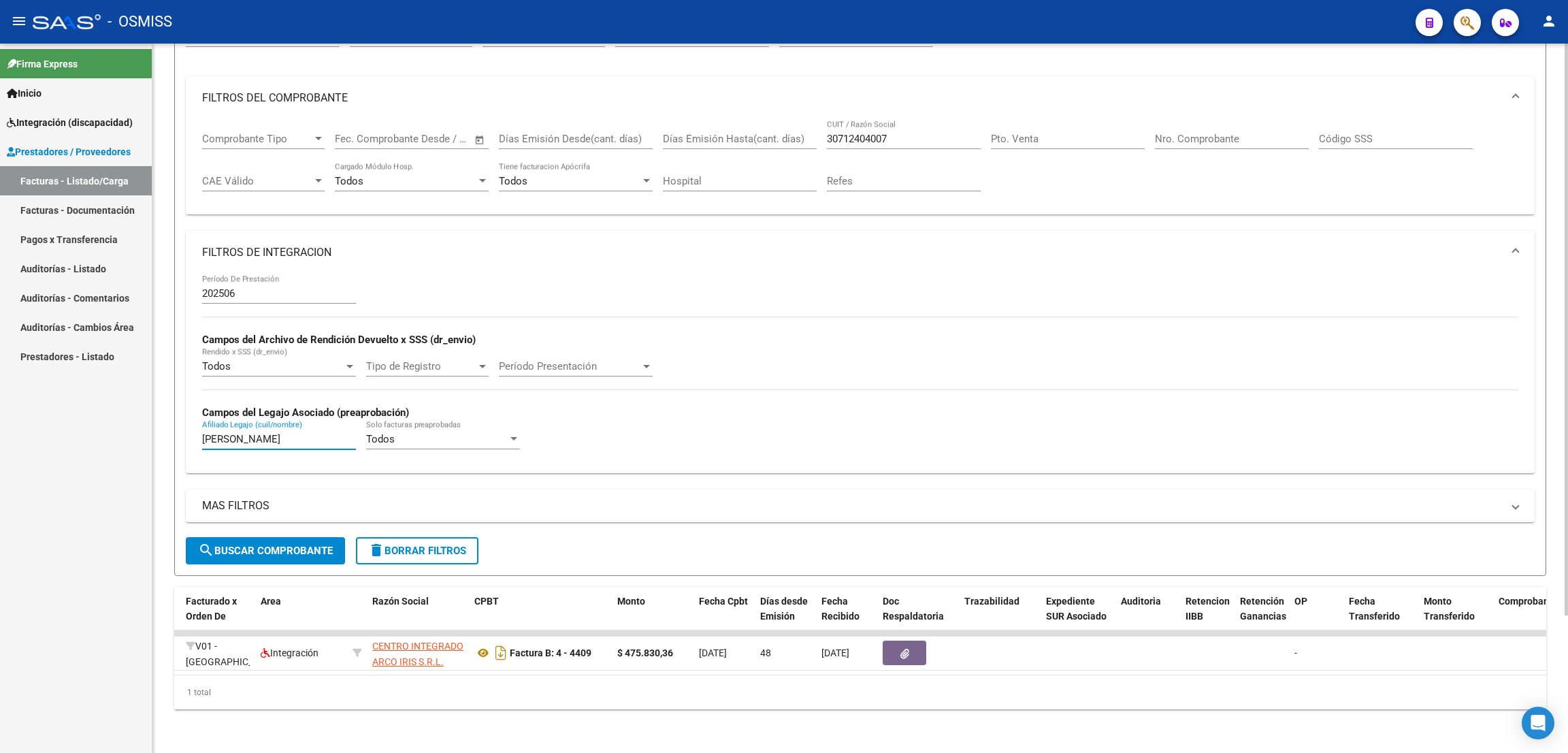
type input "[PERSON_NAME]"
click at [1174, 26] on div "- OSMISS" at bounding box center [718, 22] width 1372 height 30
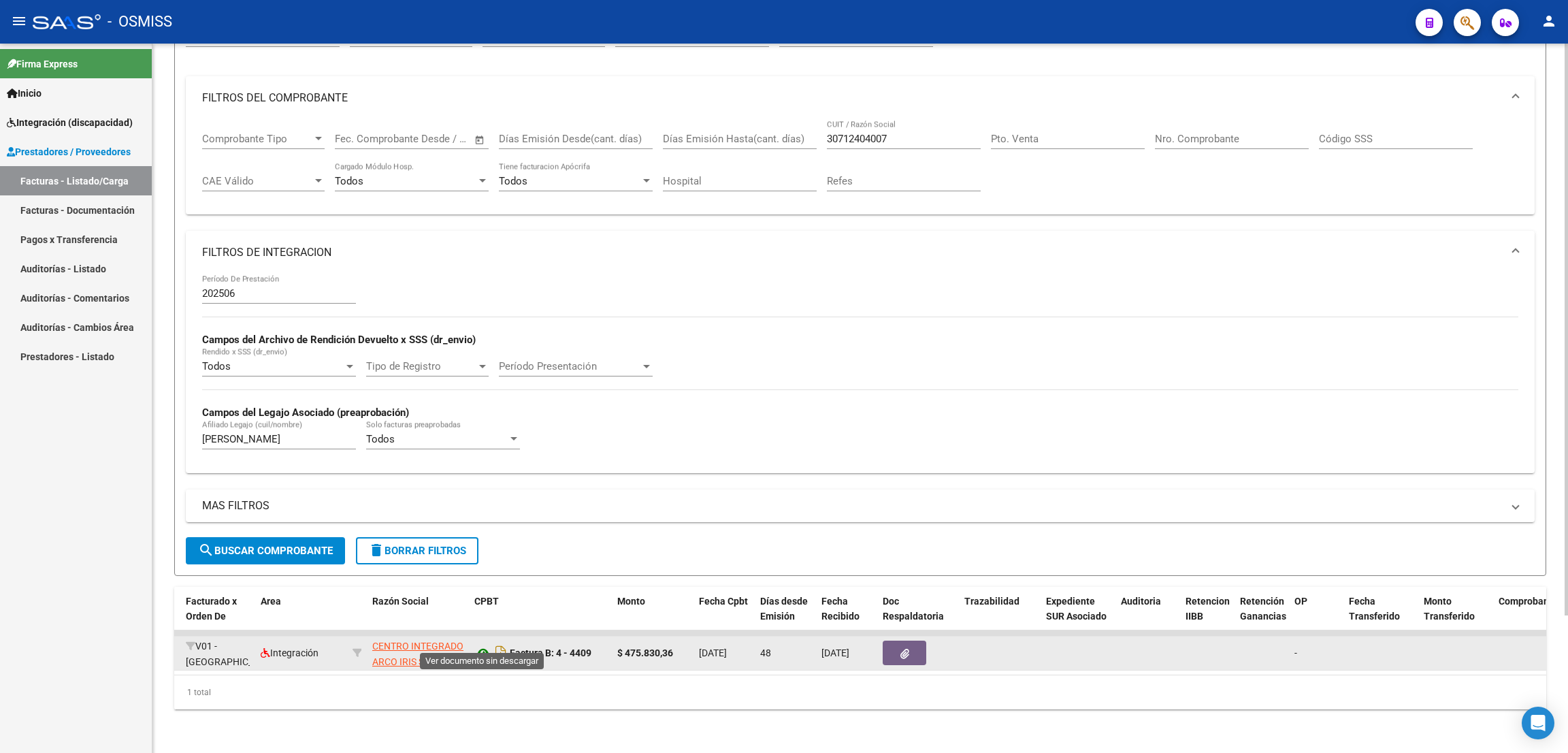
click at [483, 645] on icon at bounding box center [483, 653] width 18 height 17
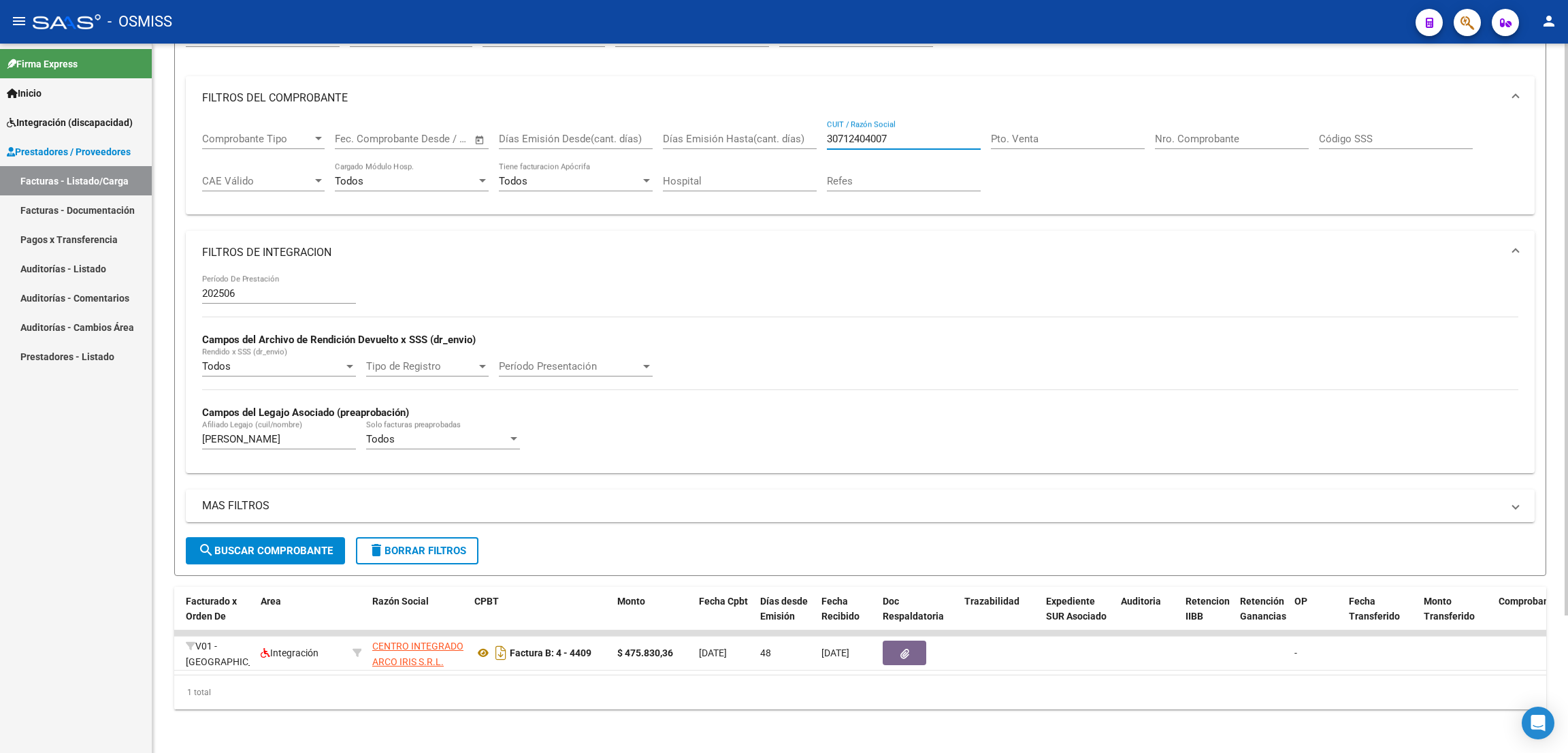
drag, startPoint x: 897, startPoint y: 127, endPoint x: 783, endPoint y: 93, distance: 119.0
click at [784, 92] on mat-expansion-panel "FILTROS DEL COMPROBANTE Comprobante Tipo Comprobante Tipo Fecha inicio – Fecha …" at bounding box center [860, 146] width 1349 height 139
paste input "27173312690"
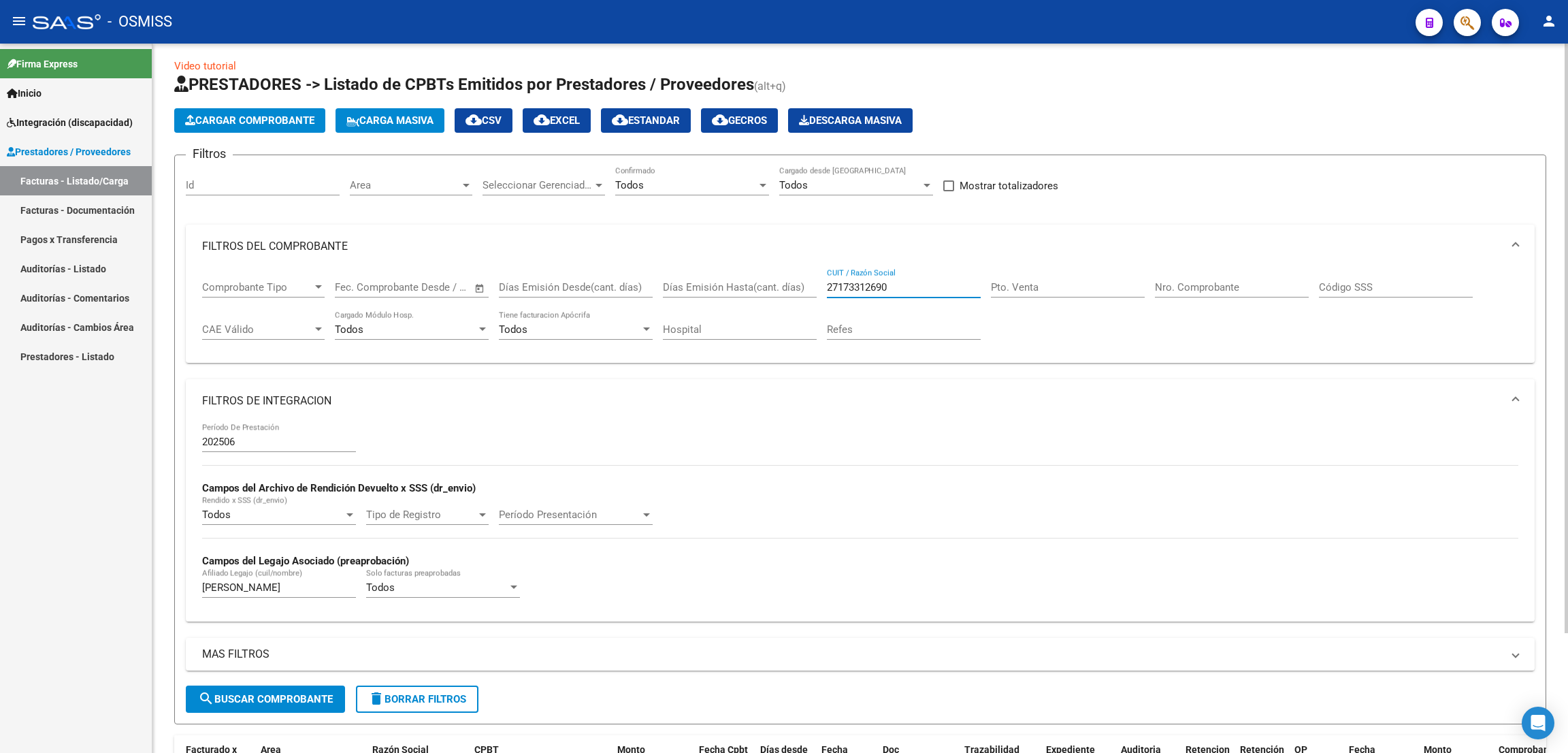
scroll to position [0, 0]
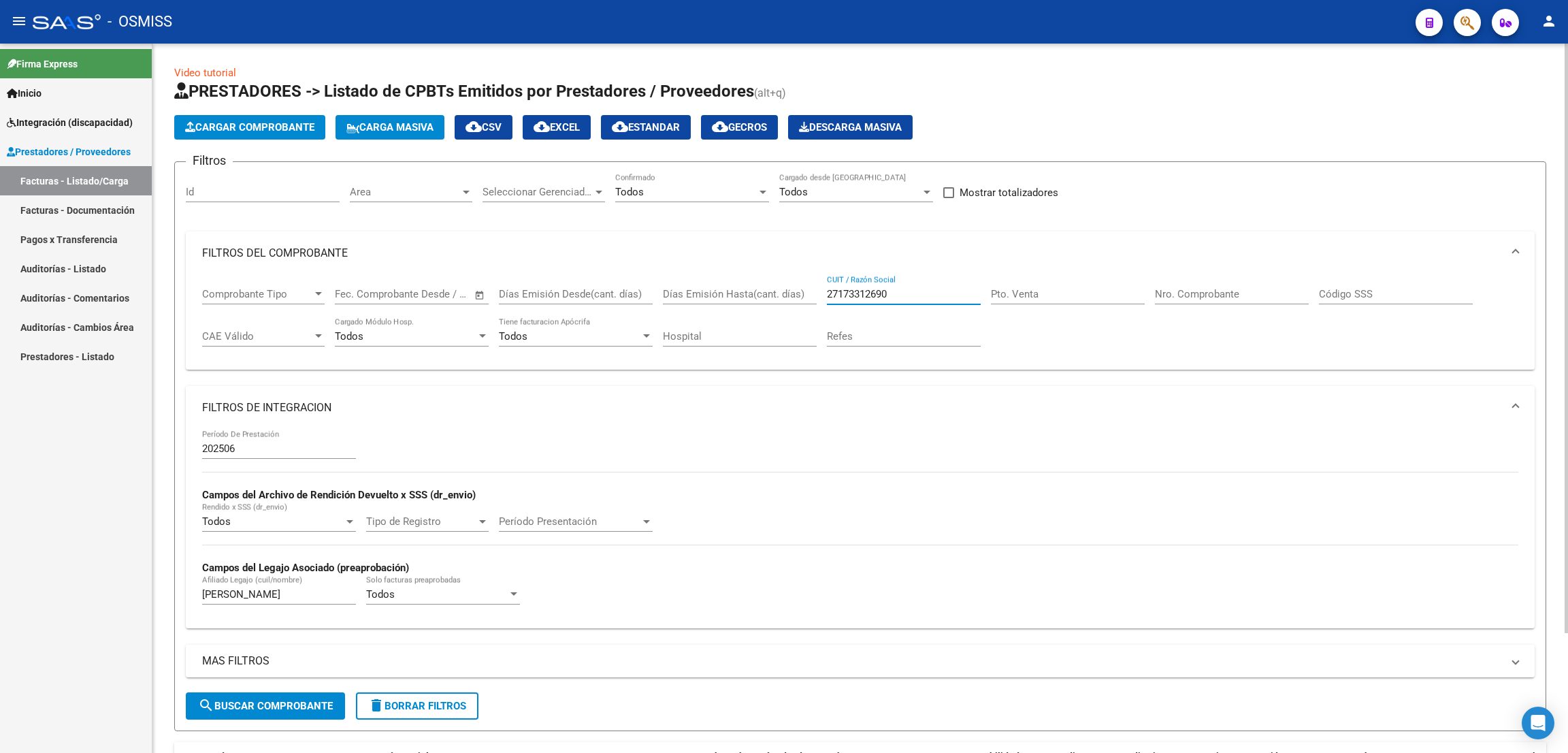
type input "27173312690"
drag, startPoint x: 229, startPoint y: 586, endPoint x: 146, endPoint y: 544, distance: 93.0
click at [152, 553] on div "Video tutorial PRESTADORES -> Listado de CPBTs Emitidos por Prestadores / Prove…" at bounding box center [859, 470] width 1415 height 854
type input "[PERSON_NAME]"
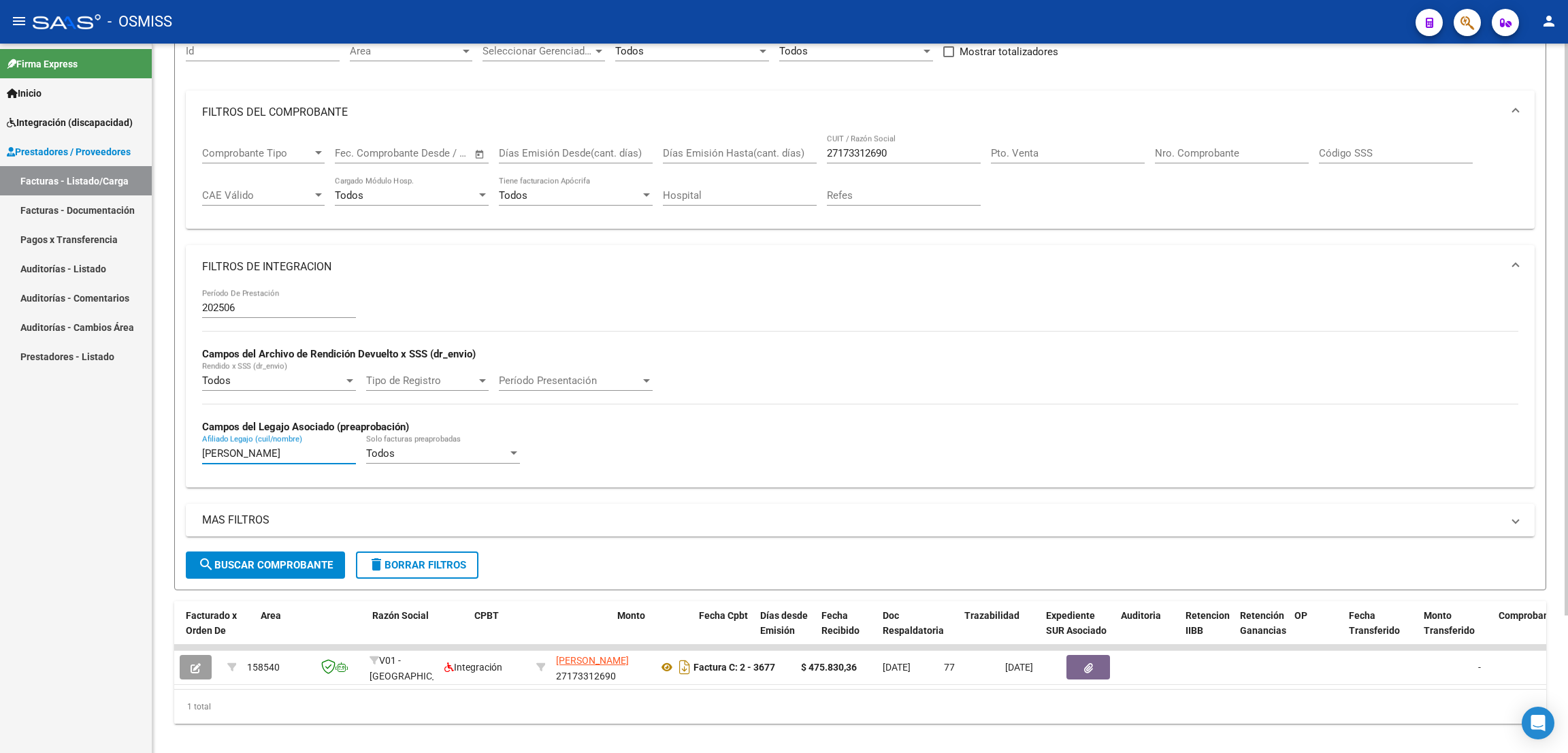
scroll to position [169, 0]
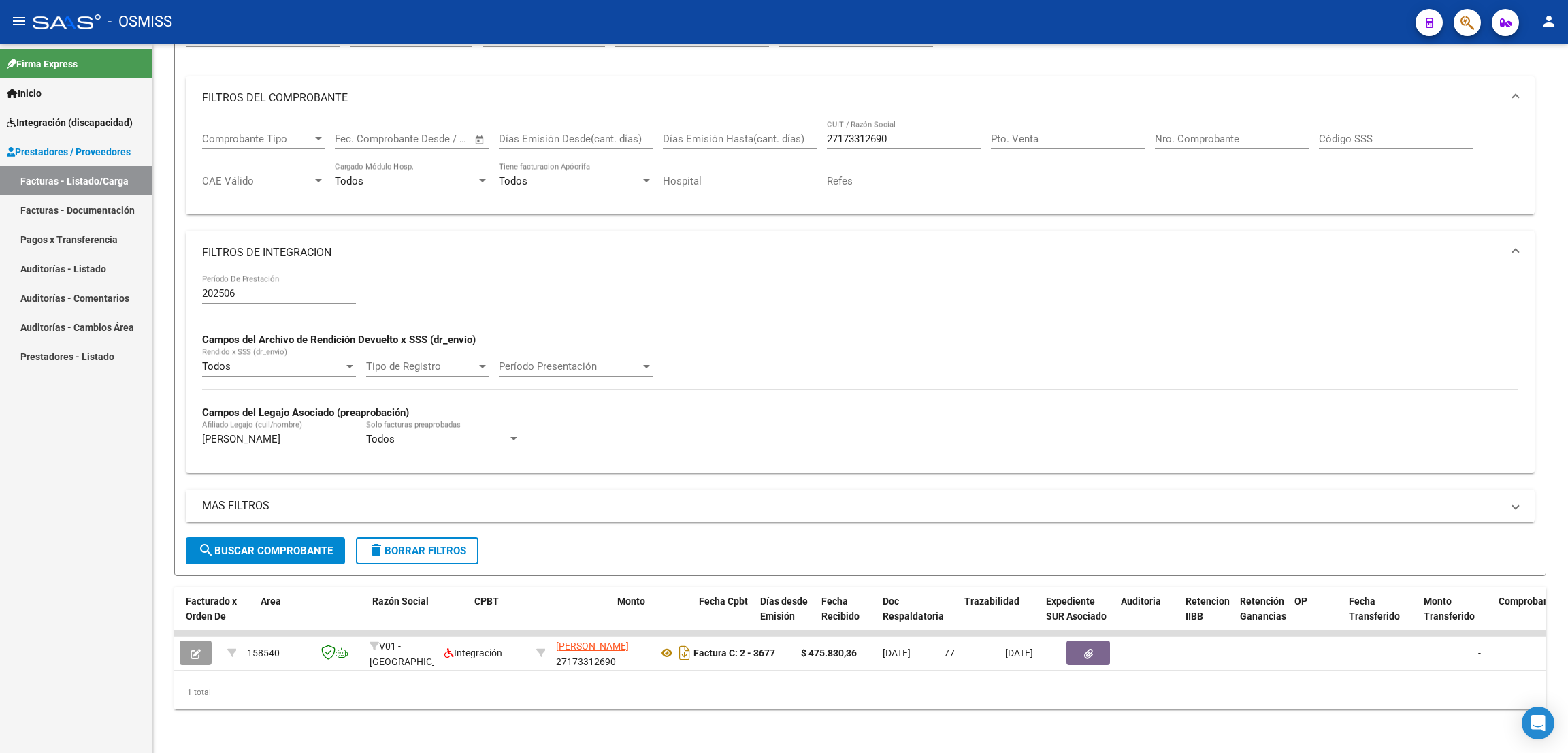
drag, startPoint x: 954, startPoint y: 31, endPoint x: 961, endPoint y: 38, distance: 9.9
click at [958, 33] on div "- OSMISS" at bounding box center [718, 22] width 1372 height 30
click at [971, 18] on div "- OSMISS" at bounding box center [718, 22] width 1372 height 30
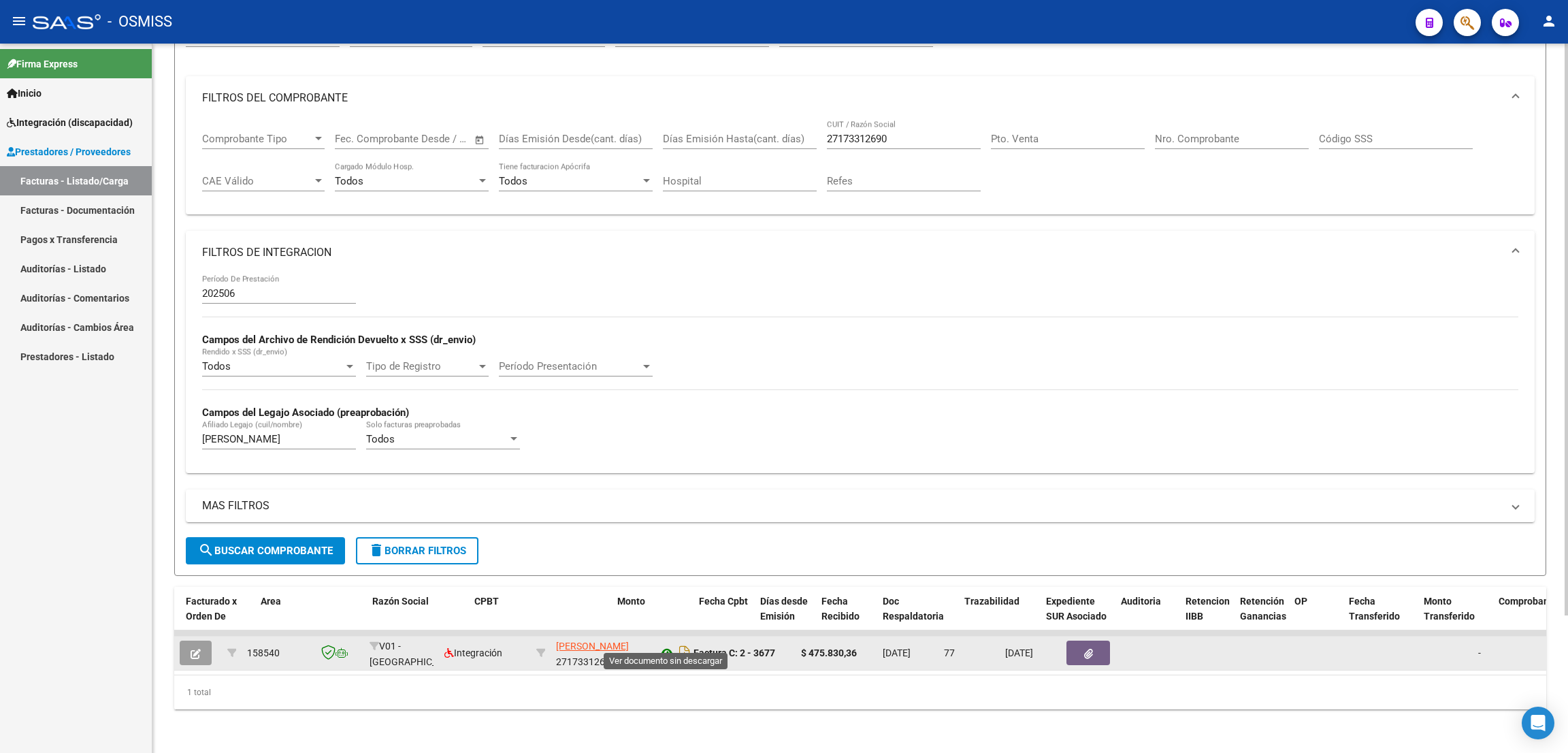
click at [670, 645] on icon at bounding box center [666, 653] width 18 height 17
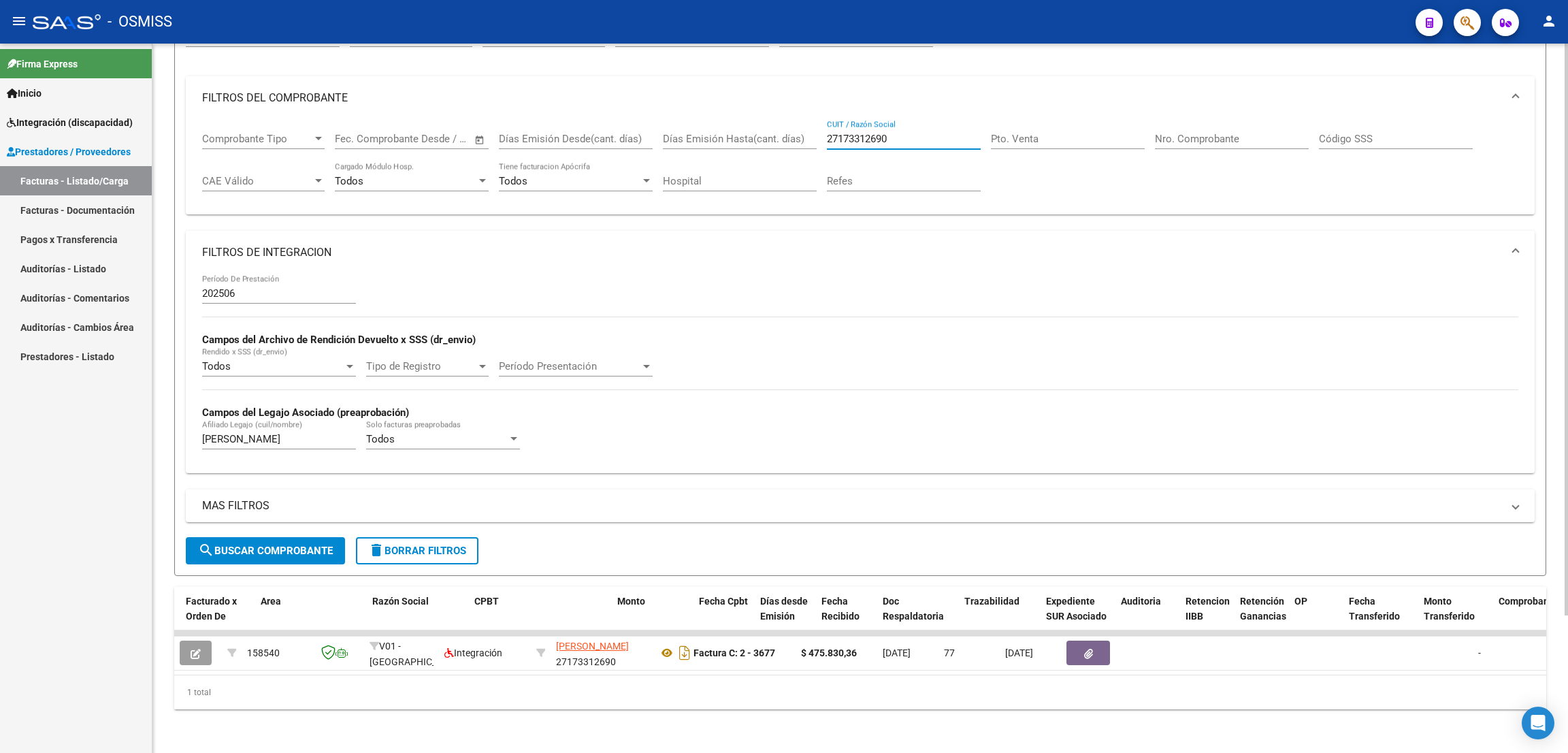
drag, startPoint x: 903, startPoint y: 124, endPoint x: 777, endPoint y: 133, distance: 126.3
click at [777, 133] on div "Comprobante Tipo Comprobante Tipo Fecha inicio – Fecha fin Fec. Comprobante Des…" at bounding box center [860, 162] width 1316 height 85
paste input "20280105636"
type input "20280105636"
drag, startPoint x: 236, startPoint y: 428, endPoint x: 166, endPoint y: 415, distance: 71.2
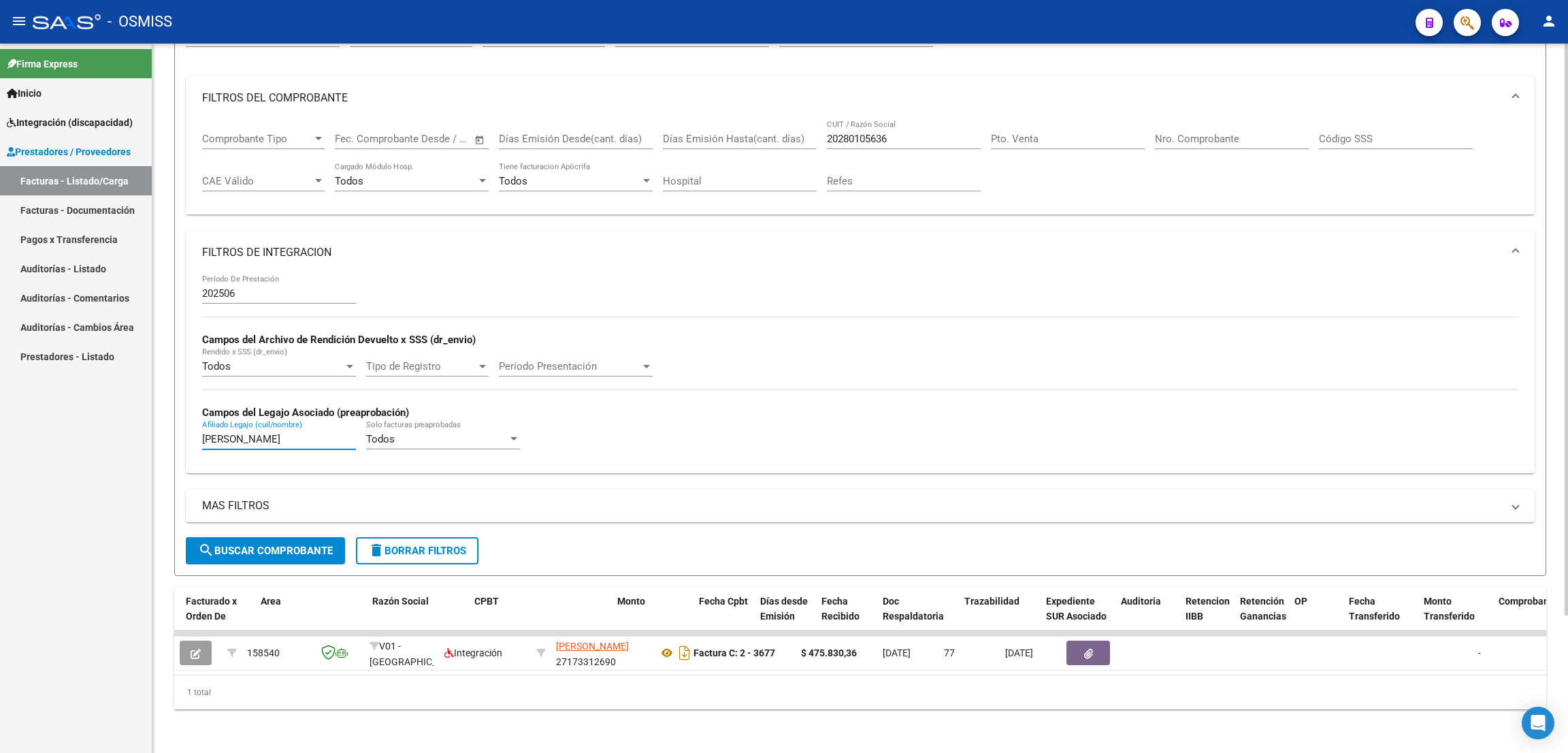
click at [173, 414] on div "Video tutorial PRESTADORES -> Listado de CPBTs Emitidos por Prestadores / Prove…" at bounding box center [859, 320] width 1415 height 864
type input "[PERSON_NAME]"
drag, startPoint x: 899, startPoint y: 63, endPoint x: 903, endPoint y: 94, distance: 31.3
click at [900, 77] on mat-expansion-panel-header "FILTROS DEL COMPROBANTE" at bounding box center [860, 98] width 1349 height 43
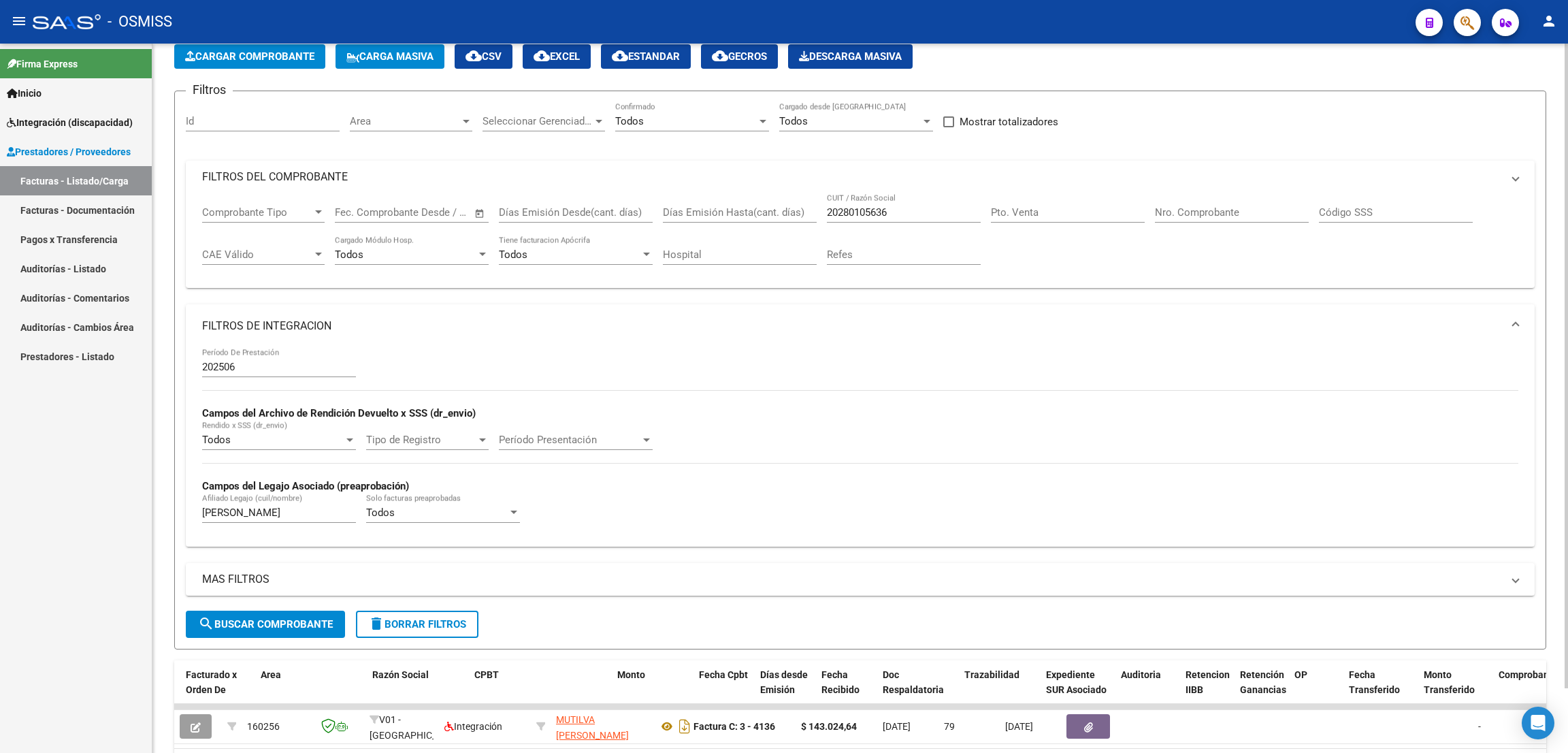
scroll to position [63, 0]
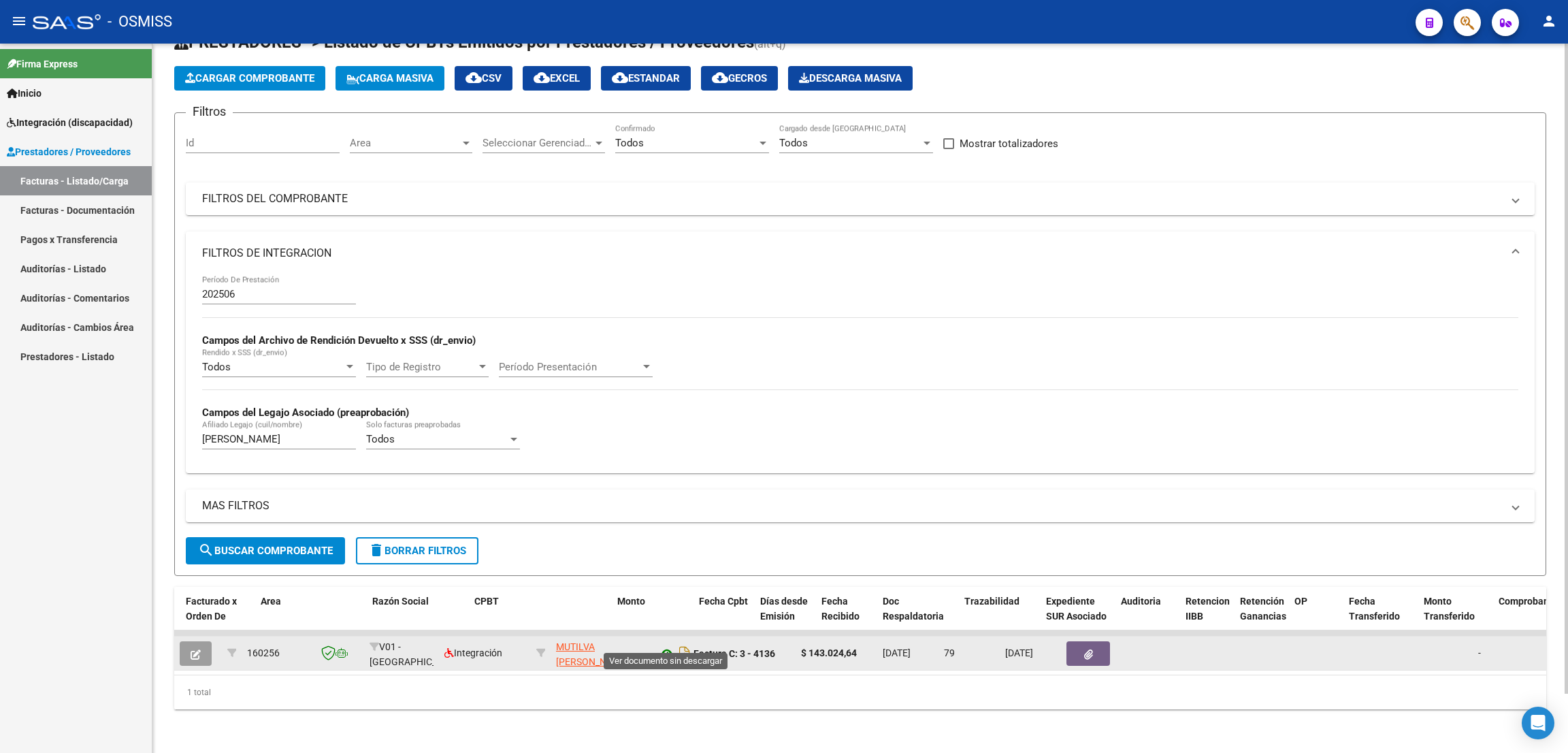
click at [667, 646] on icon at bounding box center [666, 653] width 18 height 17
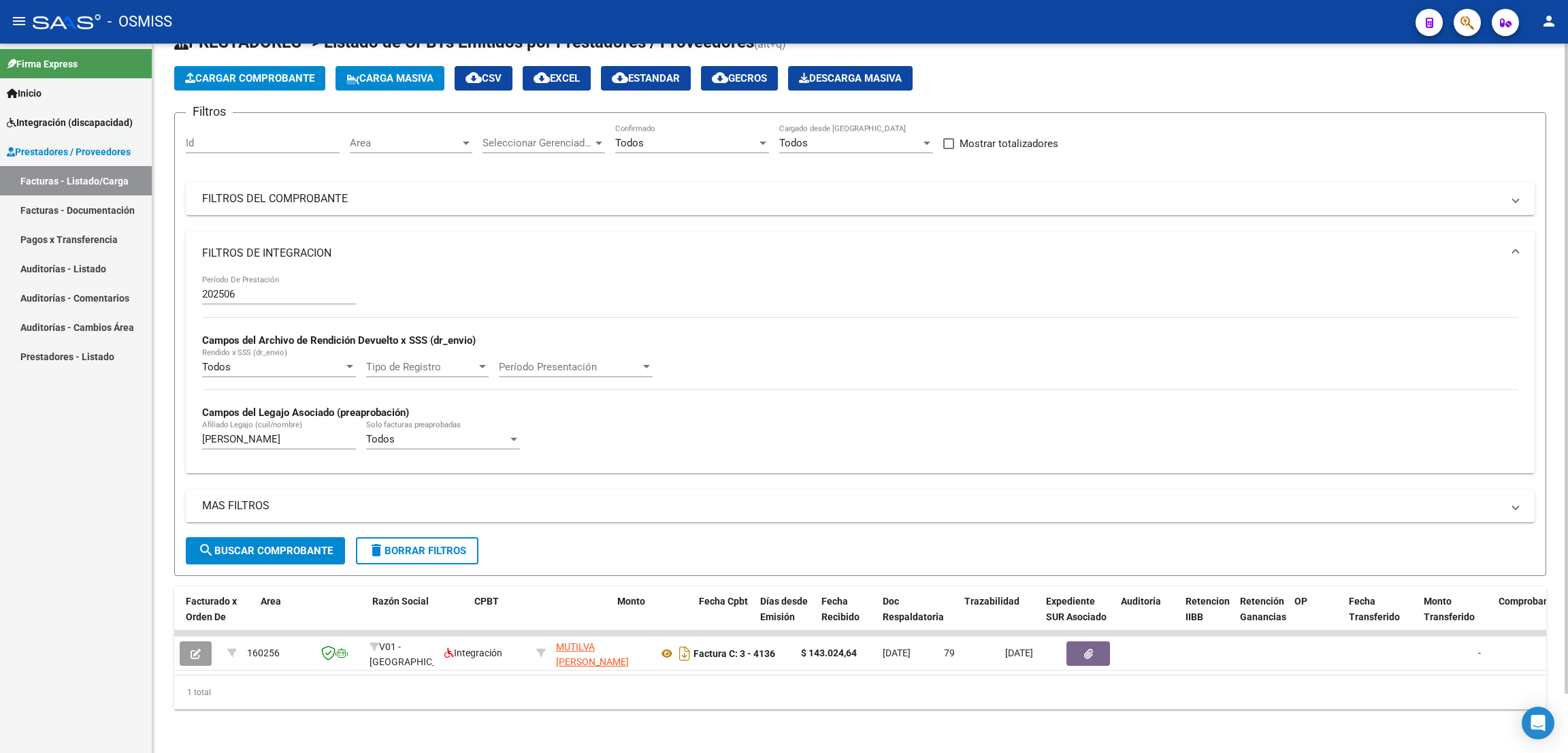
click at [391, 191] on mat-panel-title "FILTROS DEL COMPROBANTE" at bounding box center [852, 198] width 1299 height 15
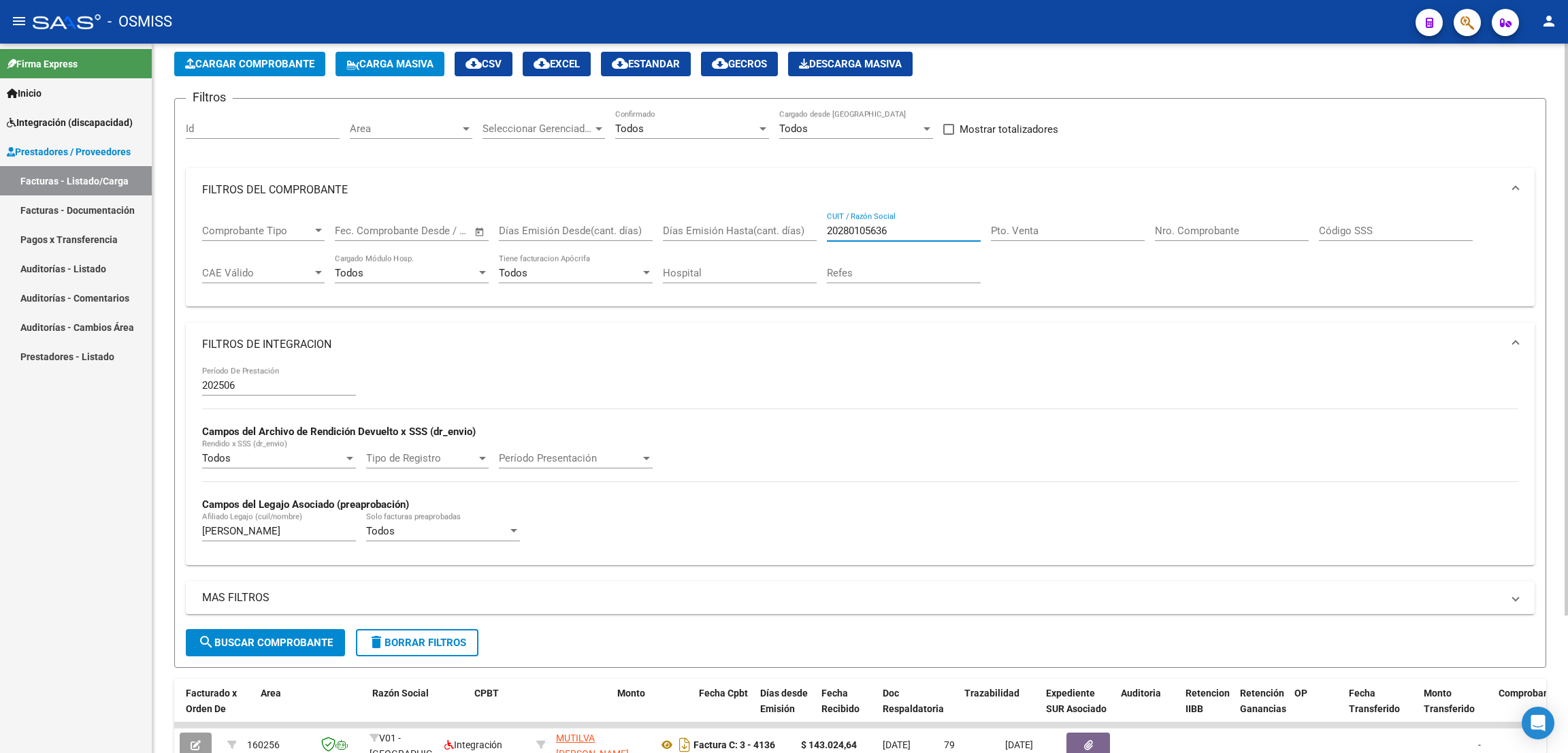
drag, startPoint x: 905, startPoint y: 228, endPoint x: 810, endPoint y: 222, distance: 95.2
click at [810, 222] on div "Comprobante Tipo Comprobante Tipo Fecha inicio – Fecha fin Fec. Comprobante Des…" at bounding box center [860, 254] width 1316 height 85
paste input "20274196913"
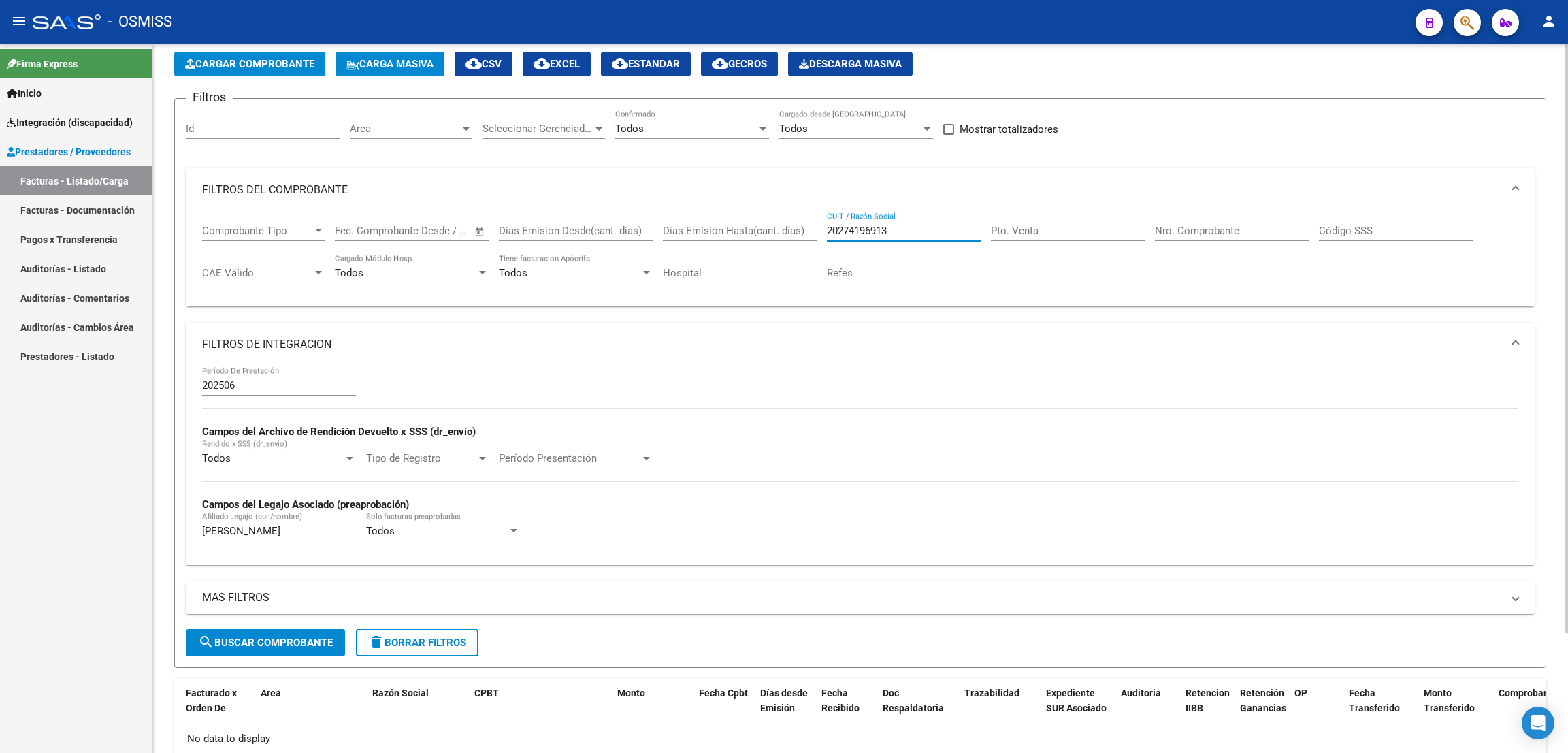
type input "20274196913"
drag, startPoint x: 236, startPoint y: 532, endPoint x: 183, endPoint y: 520, distance: 54.3
click at [183, 520] on form "Filtros Id Area Area Seleccionar Gerenciador Seleccionar Gerenciador Todos Conf…" at bounding box center [860, 382] width 1372 height 570
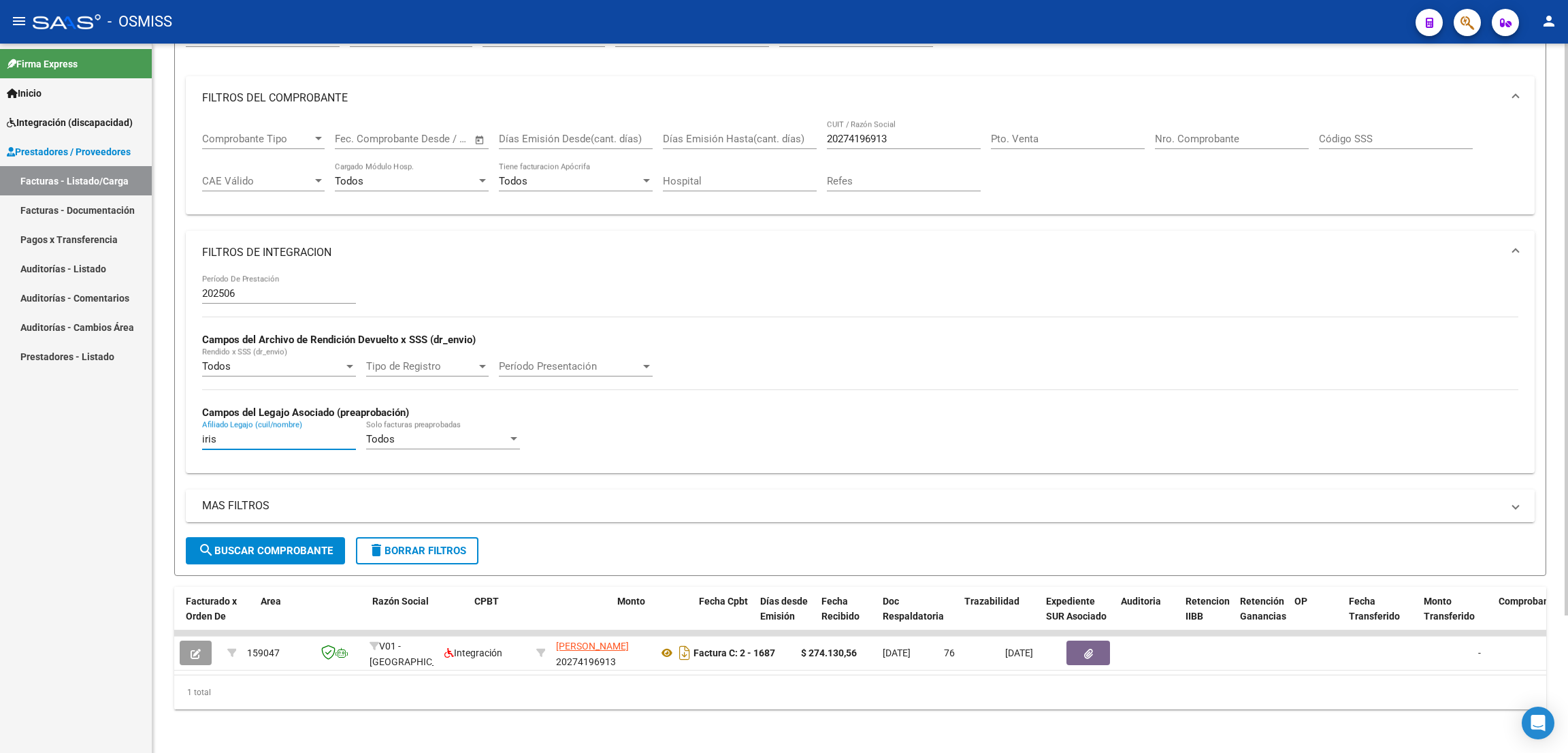
scroll to position [169, 0]
type input "iris"
click at [1132, 19] on div "- OSMISS" at bounding box center [718, 22] width 1372 height 30
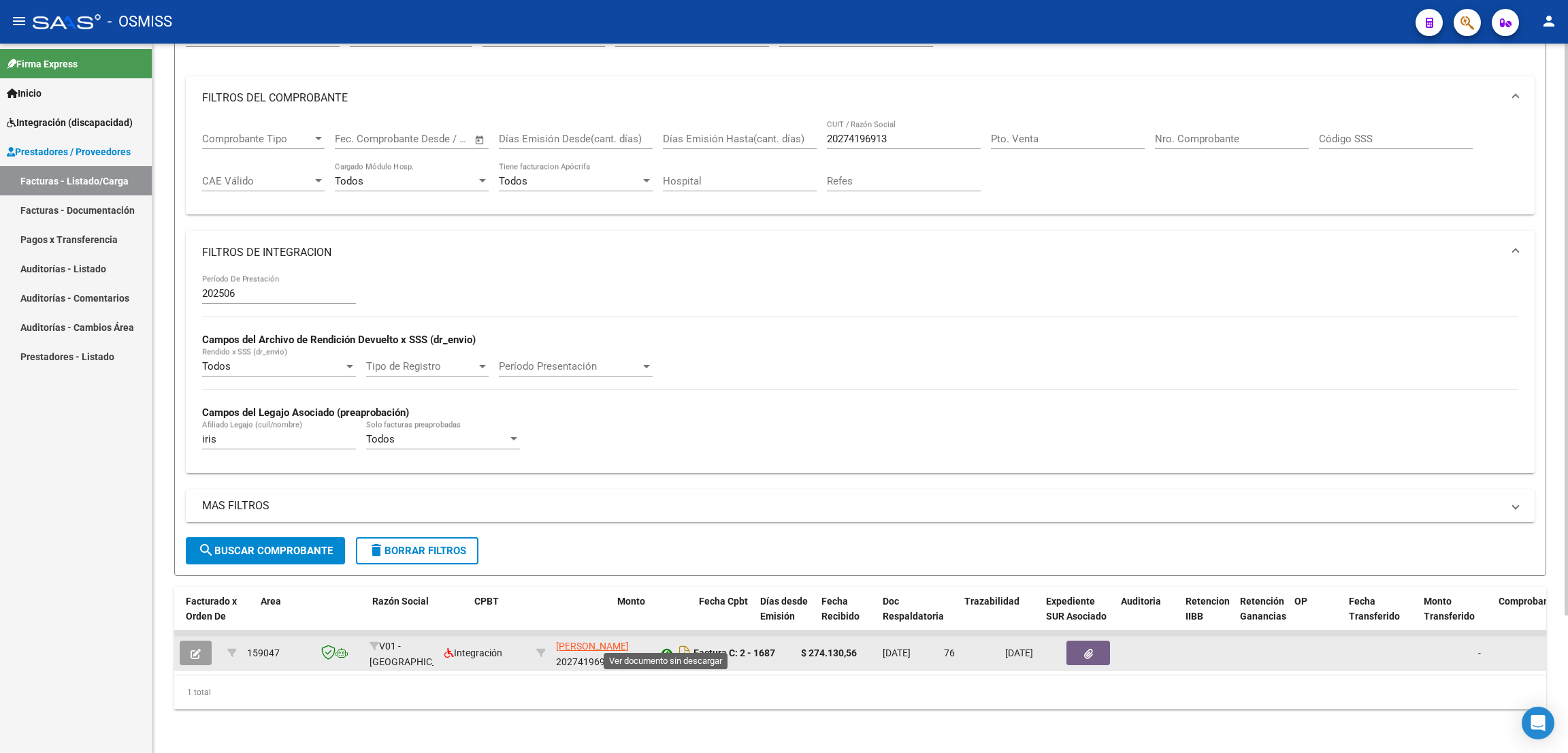
click at [667, 645] on icon at bounding box center [666, 653] width 18 height 17
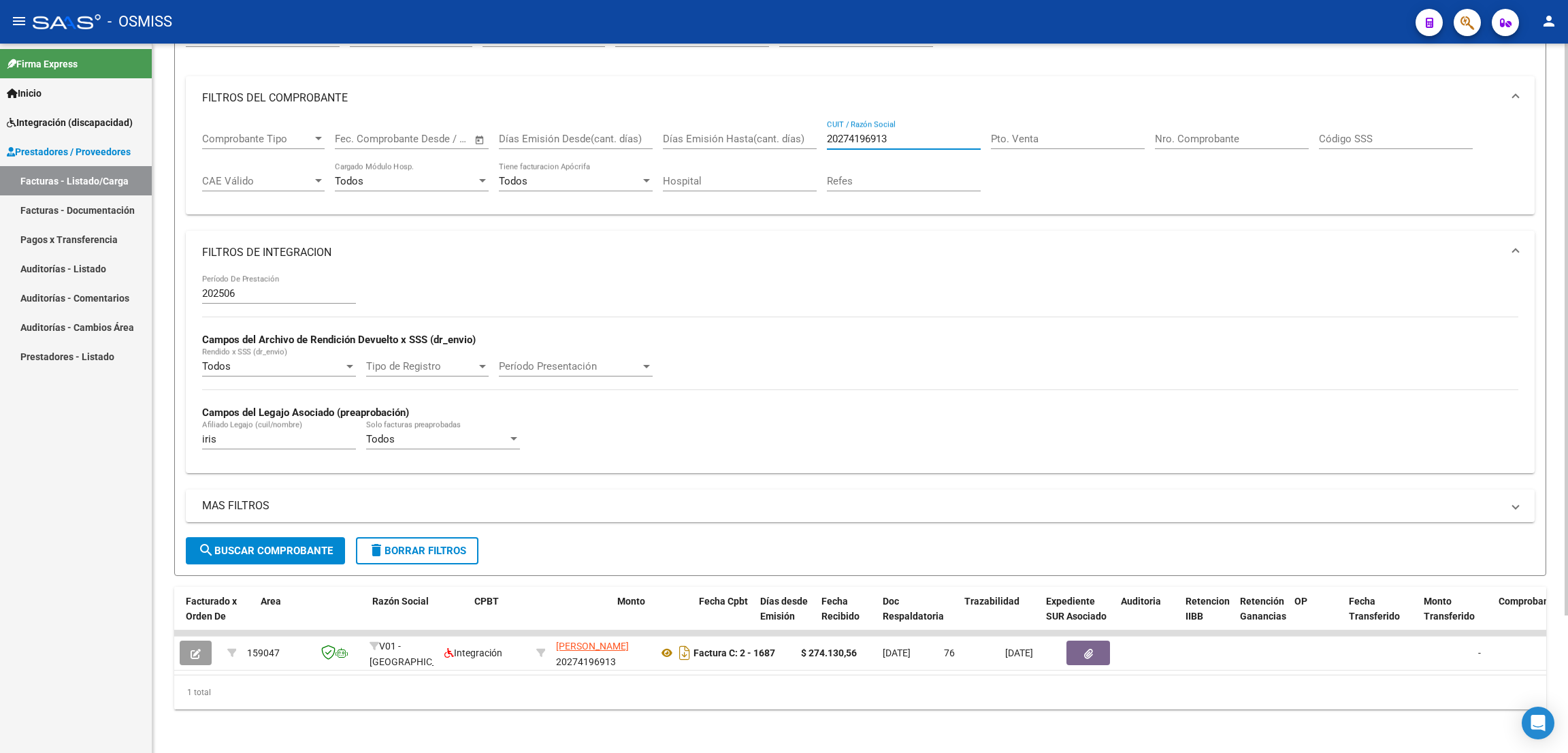
drag, startPoint x: 909, startPoint y: 124, endPoint x: 801, endPoint y: 114, distance: 108.5
click at [801, 120] on div "Comprobante Tipo Comprobante Tipo Fecha inicio – Fecha fin Fec. Comprobante Des…" at bounding box center [860, 162] width 1316 height 85
paste input "27320111337"
type input "27320111337"
drag, startPoint x: 255, startPoint y: 428, endPoint x: 141, endPoint y: 398, distance: 117.9
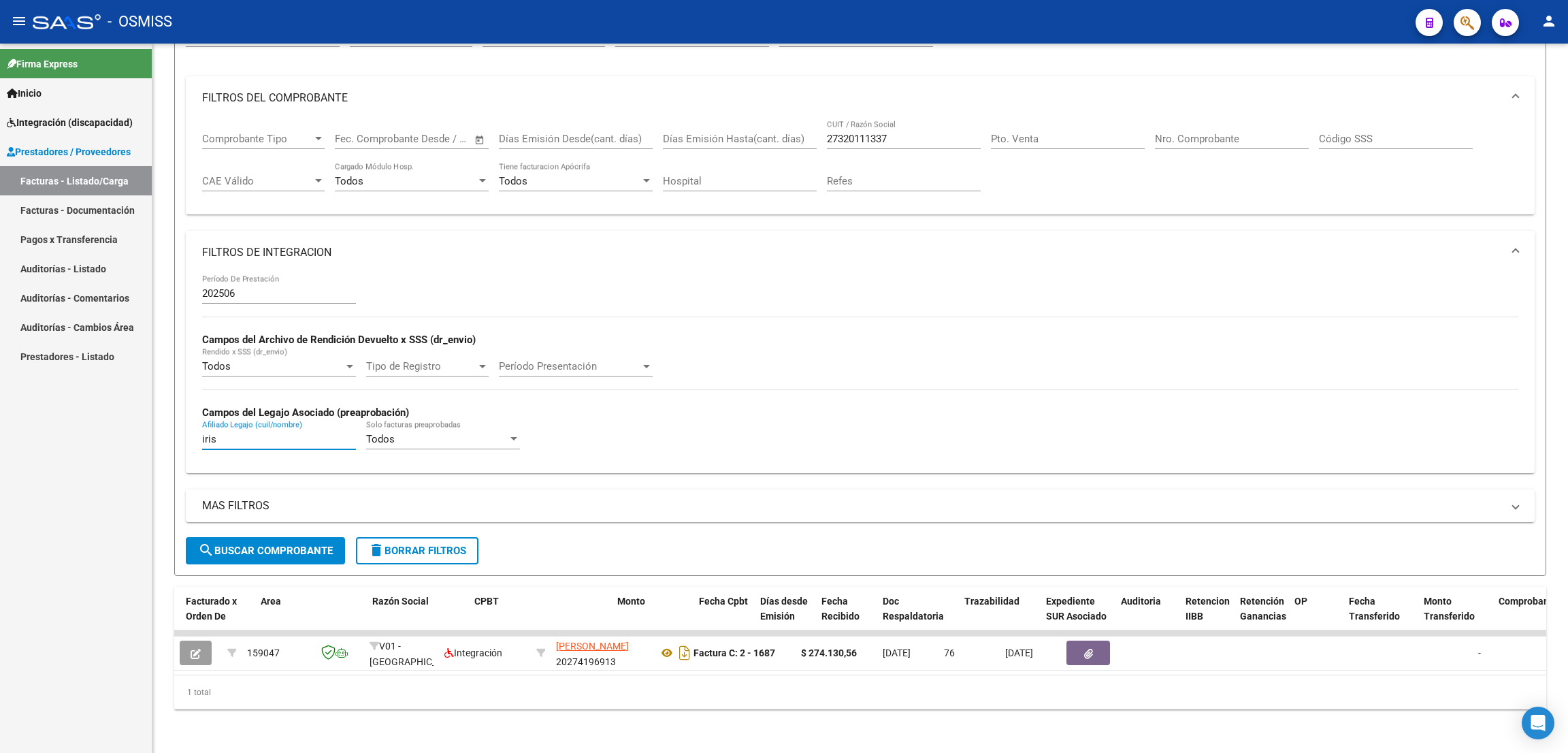
click at [143, 401] on mat-sidenav-container "Firma Express Inicio Instructivos Contacto OS Integración (discapacidad) Legajo…" at bounding box center [784, 397] width 1568 height 709
type input "[PERSON_NAME]"
drag, startPoint x: 1064, startPoint y: 41, endPoint x: 1038, endPoint y: 61, distance: 32.8
click at [1064, 41] on div "menu - OSMISS person Firma Express Inicio Instructivos Contacto OS Integración …" at bounding box center [784, 376] width 1568 height 753
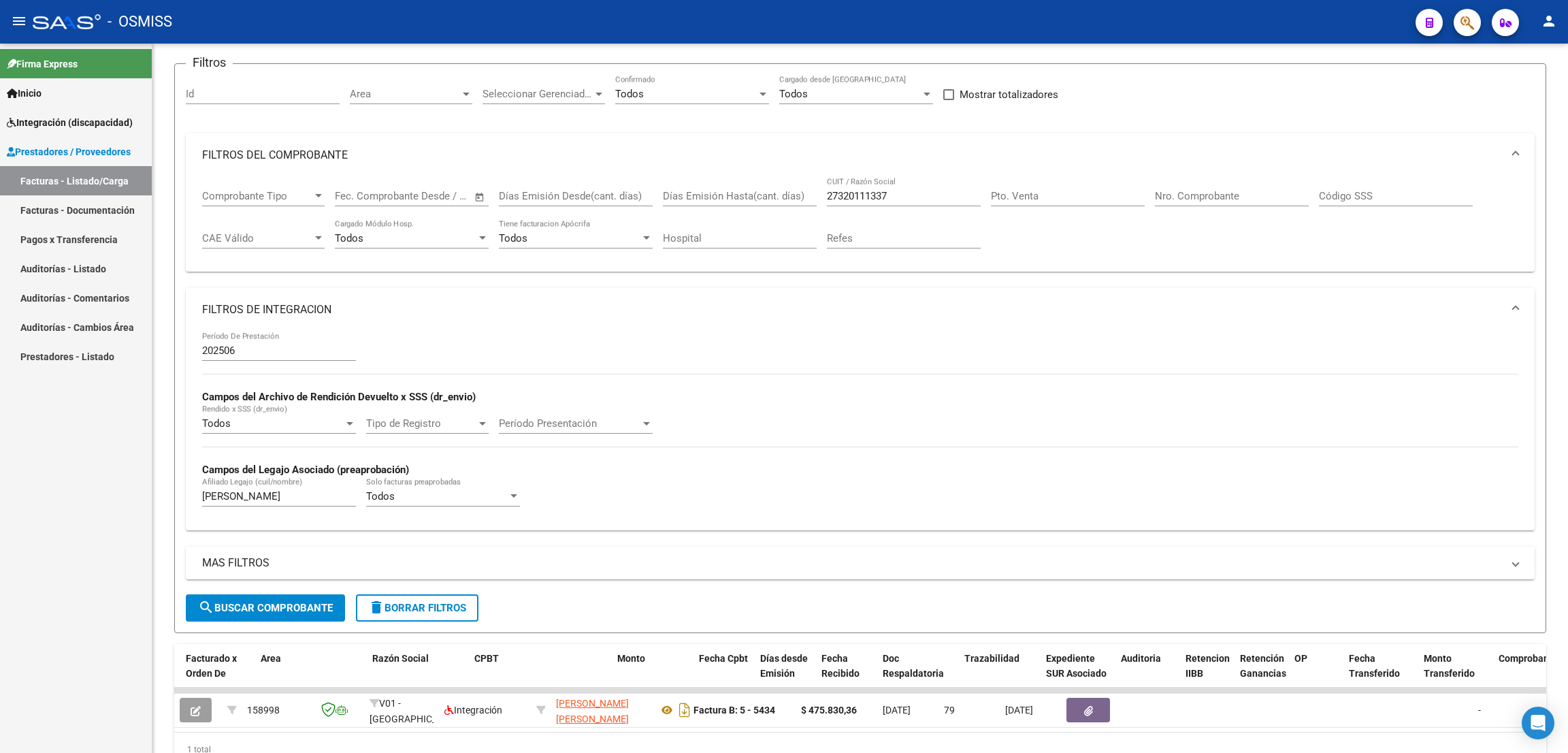
click at [115, 516] on div "Firma Express Inicio Instructivos Contacto OS Integración (discapacidad) Legajo…" at bounding box center [76, 397] width 151 height 709
click at [831, 379] on div "202506 Período De Prestación Campos del Archivo de Rendición Devuelto x SSS (dr…" at bounding box center [860, 424] width 1316 height 188
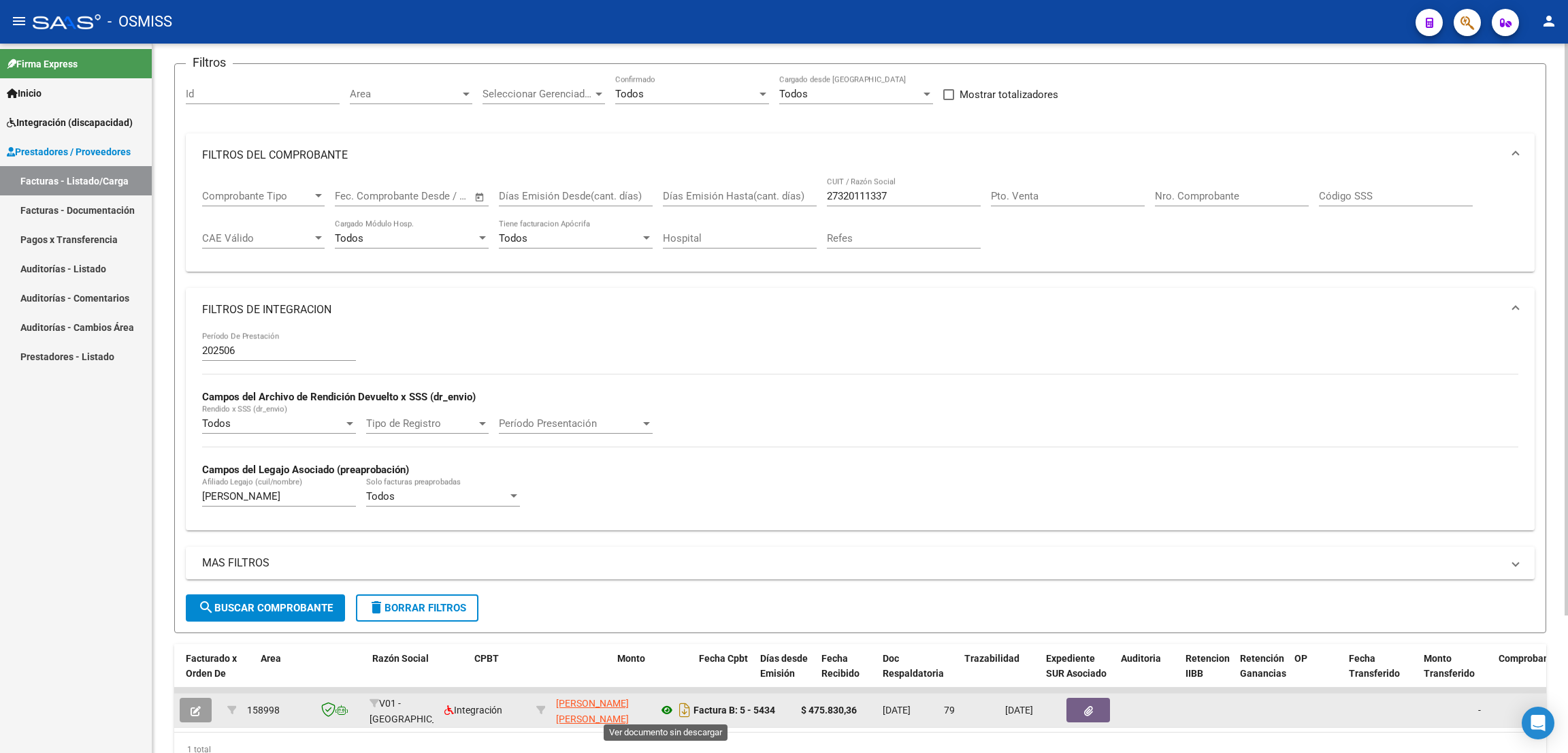
click at [673, 712] on icon at bounding box center [666, 710] width 18 height 17
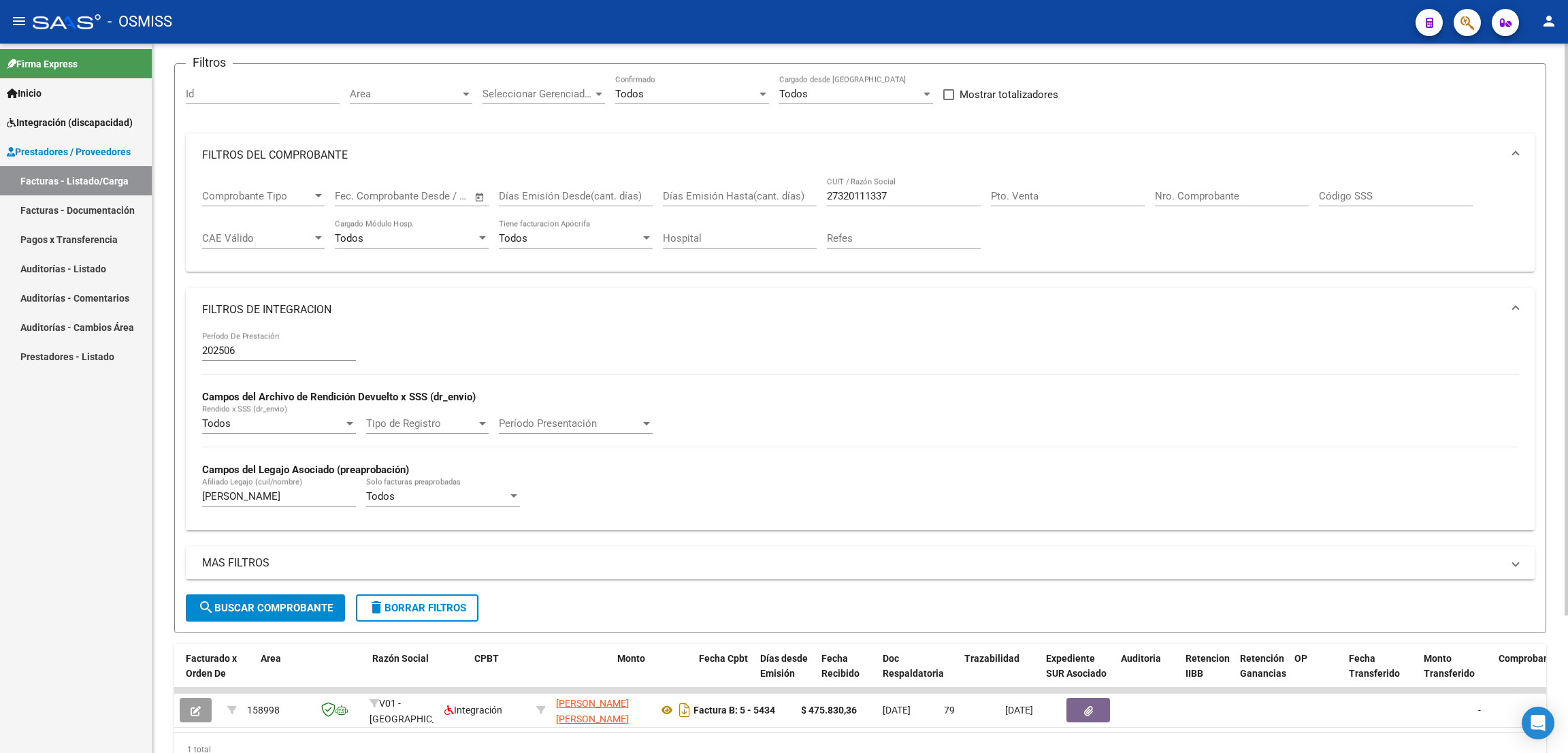
drag, startPoint x: 896, startPoint y: 197, endPoint x: 825, endPoint y: 189, distance: 71.4
click at [825, 189] on div "Comprobante Tipo Comprobante Tipo Fecha inicio – Fecha fin Fec. Comprobante Des…" at bounding box center [860, 219] width 1316 height 85
click at [922, 190] on input "27320111337" at bounding box center [903, 196] width 154 height 12
click at [869, 193] on input "27320111337" at bounding box center [903, 196] width 154 height 12
click at [894, 194] on input "27320111337" at bounding box center [903, 196] width 154 height 12
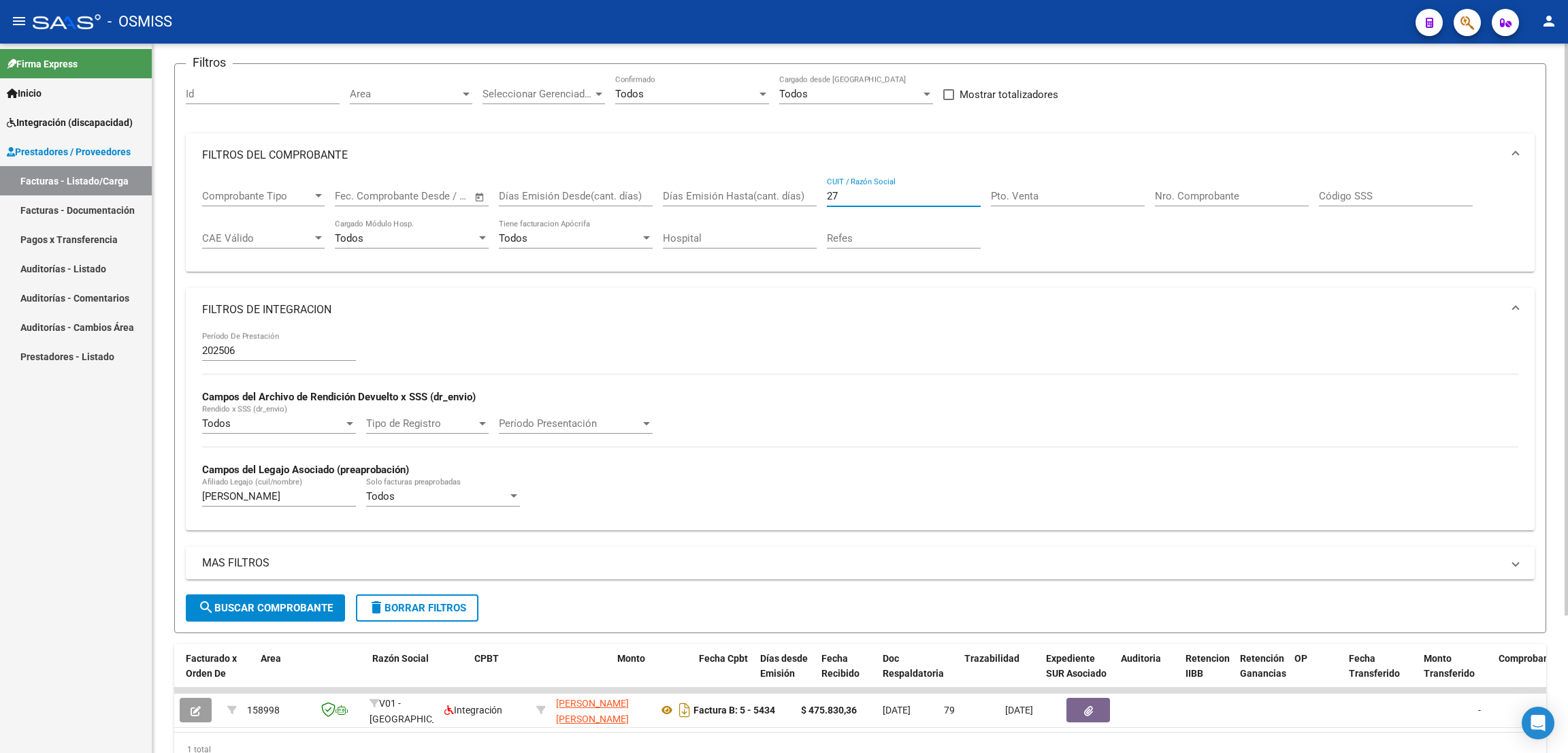
type input "2"
paste input "23424570664"
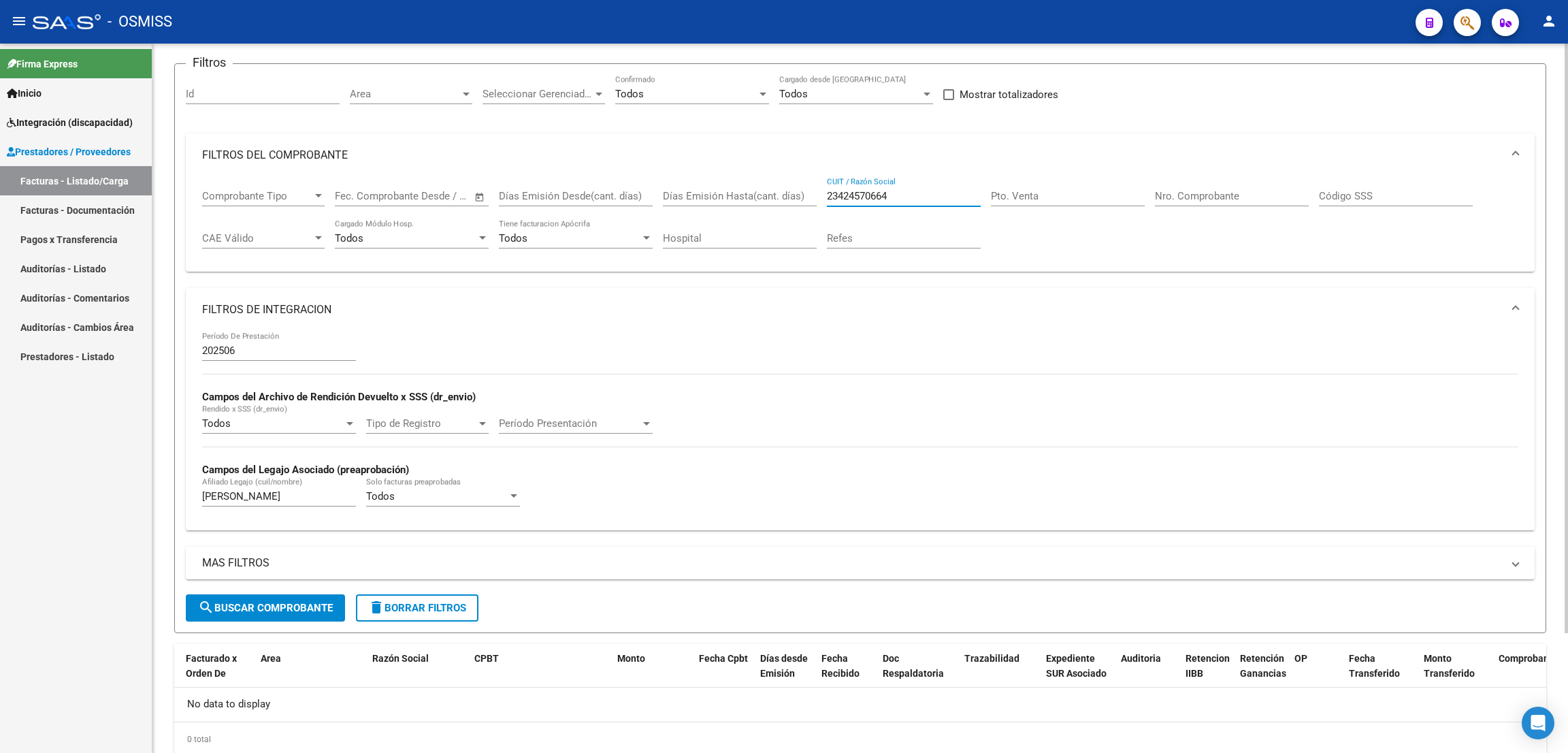
type input "23424570664"
click at [186, 491] on div "202506 Período De Prestación Campos del Archivo de Rendición Devuelto x SSS (dr…" at bounding box center [860, 430] width 1349 height 198
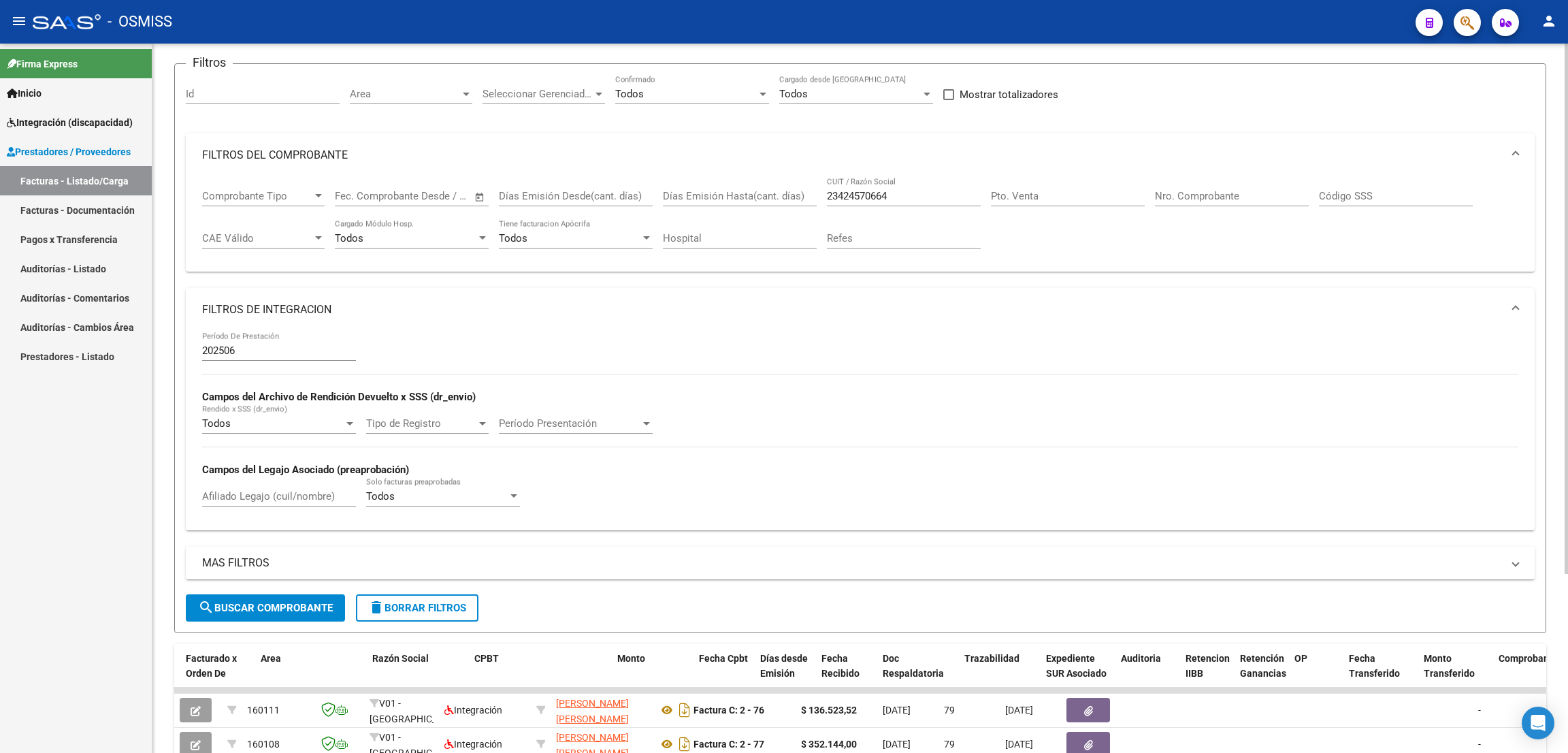
drag, startPoint x: 1295, startPoint y: 22, endPoint x: 920, endPoint y: 120, distance: 387.6
click at [1295, 23] on div "- OSMISS" at bounding box center [718, 22] width 1372 height 30
click at [320, 496] on input "Afiliado Legajo (cuil/nombre)" at bounding box center [279, 496] width 154 height 12
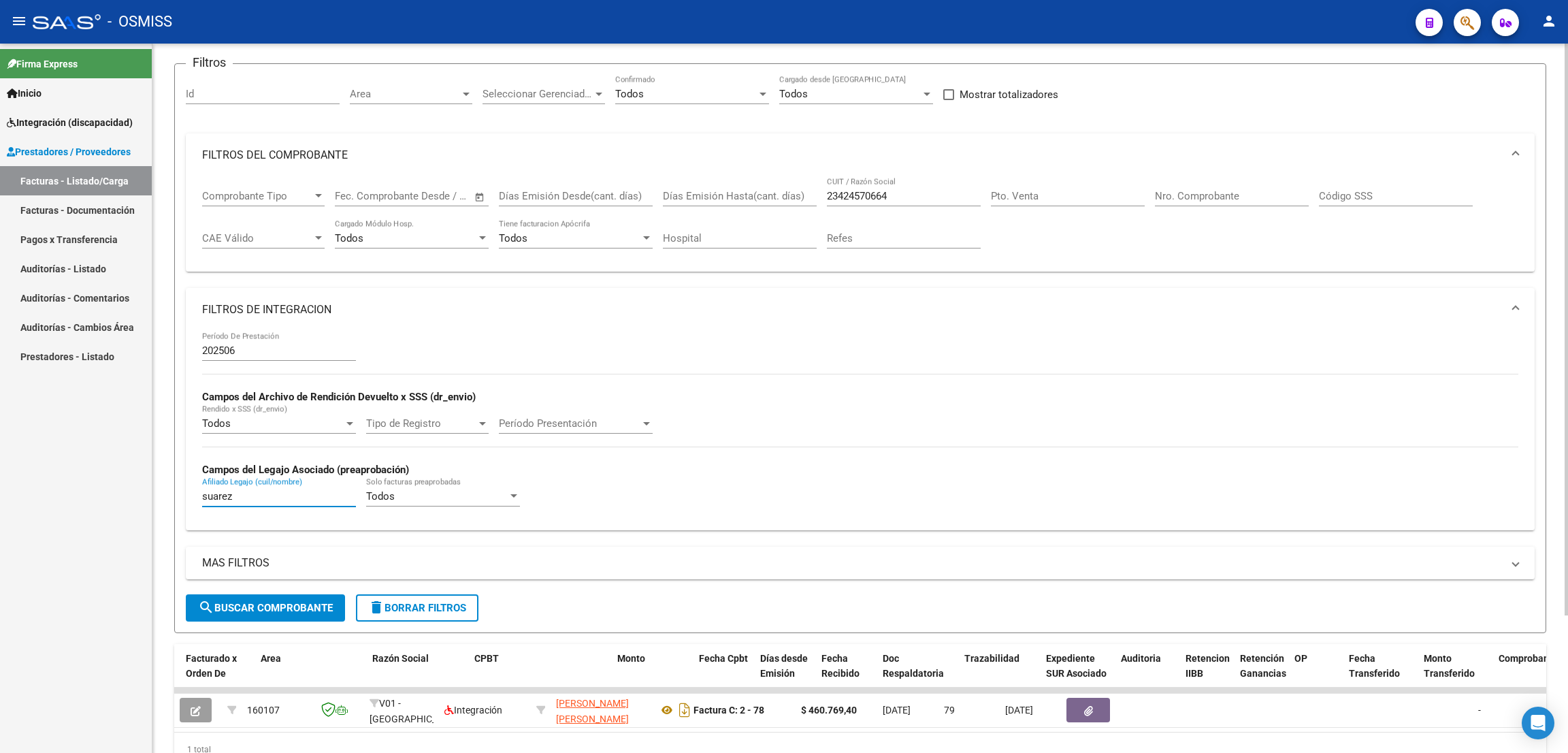
scroll to position [169, 0]
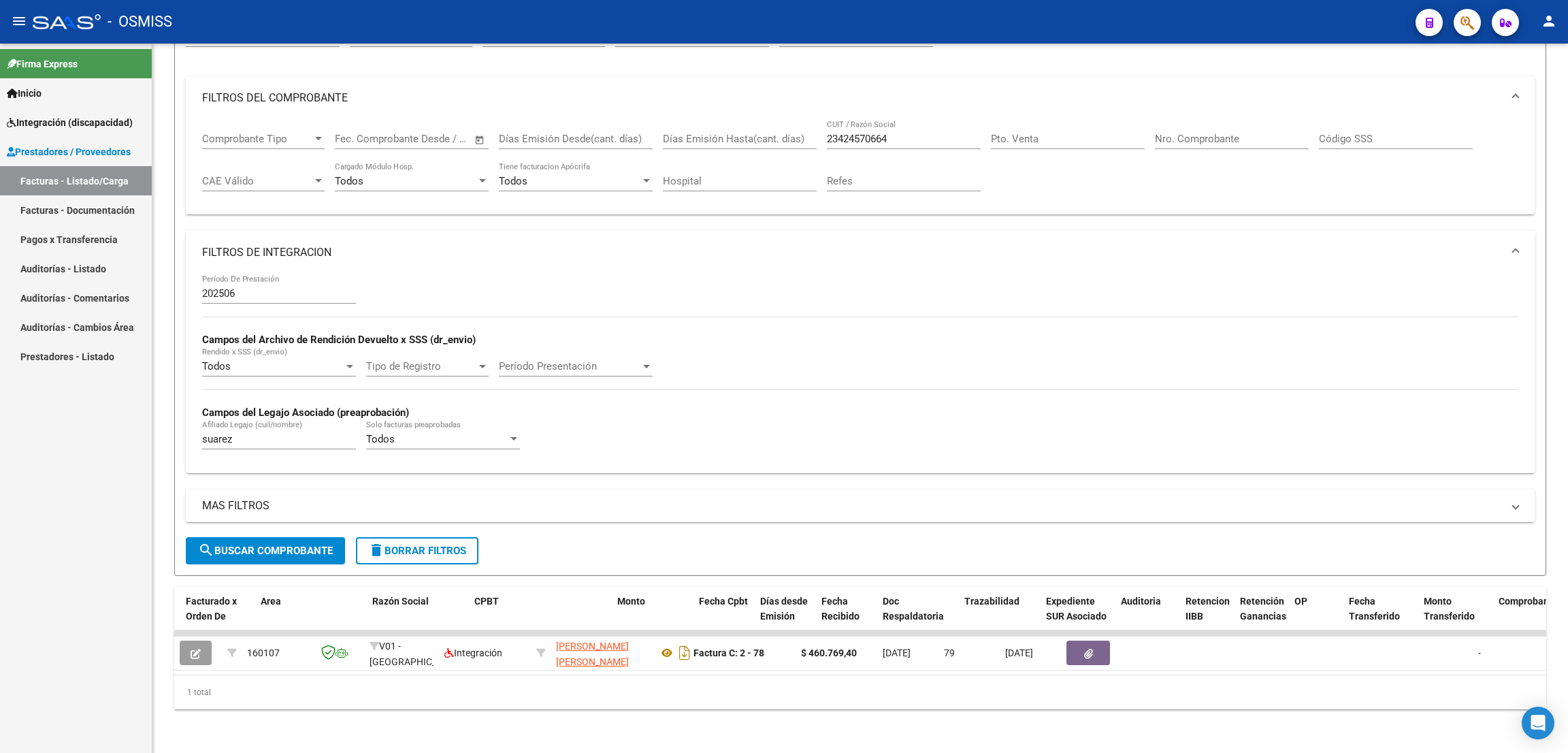
click at [1134, 24] on div "- OSMISS" at bounding box center [718, 22] width 1372 height 30
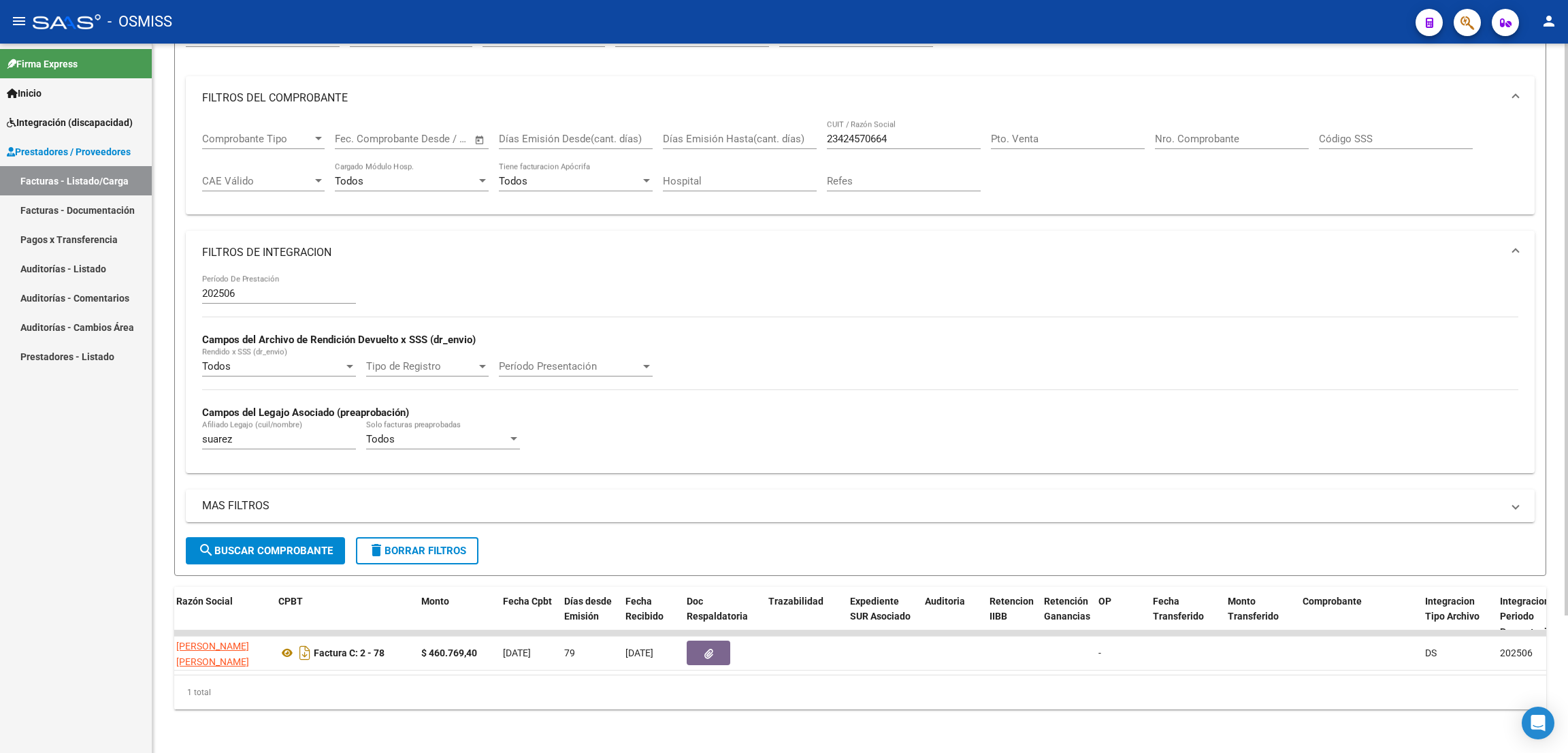
scroll to position [0, 378]
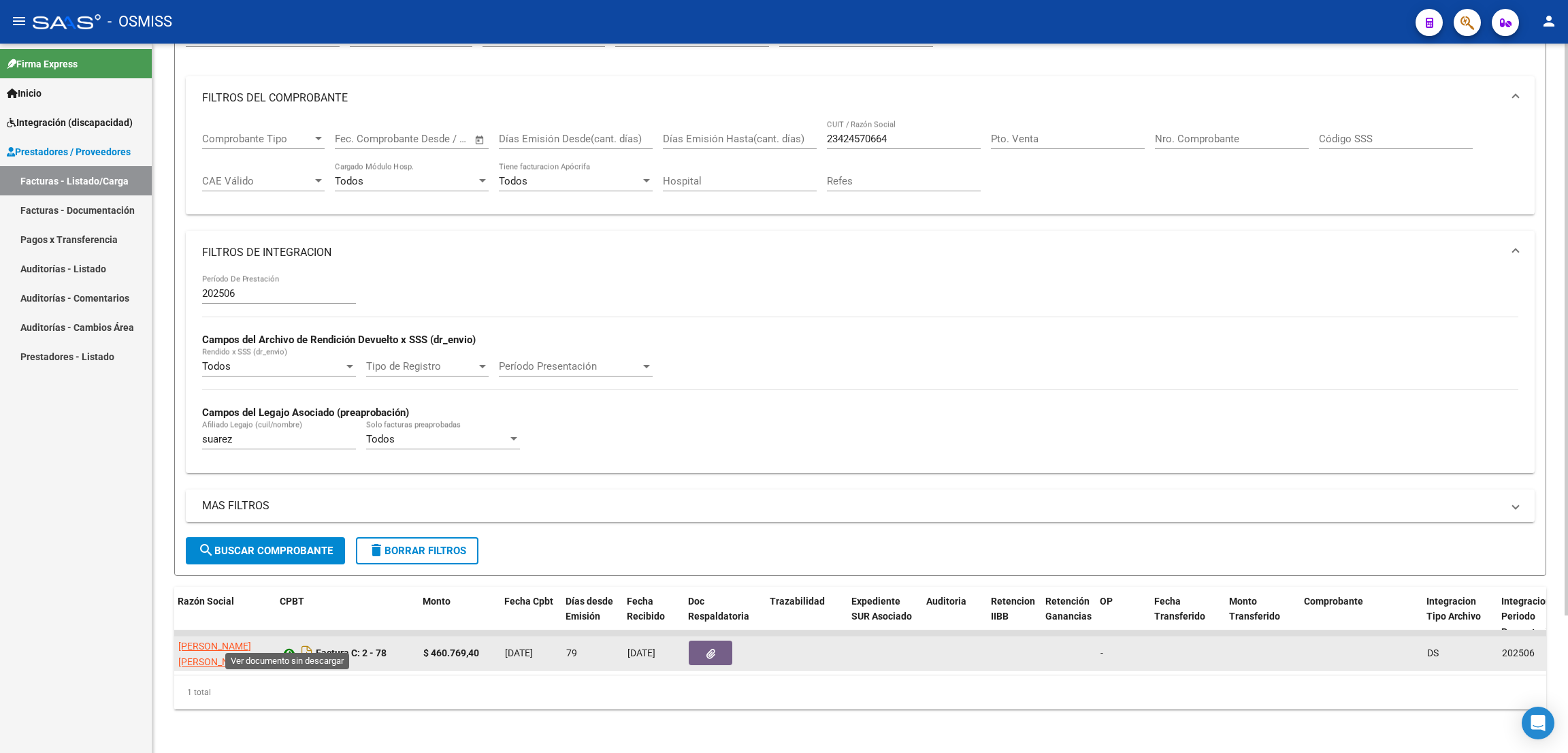
click at [285, 645] on icon at bounding box center [289, 653] width 18 height 17
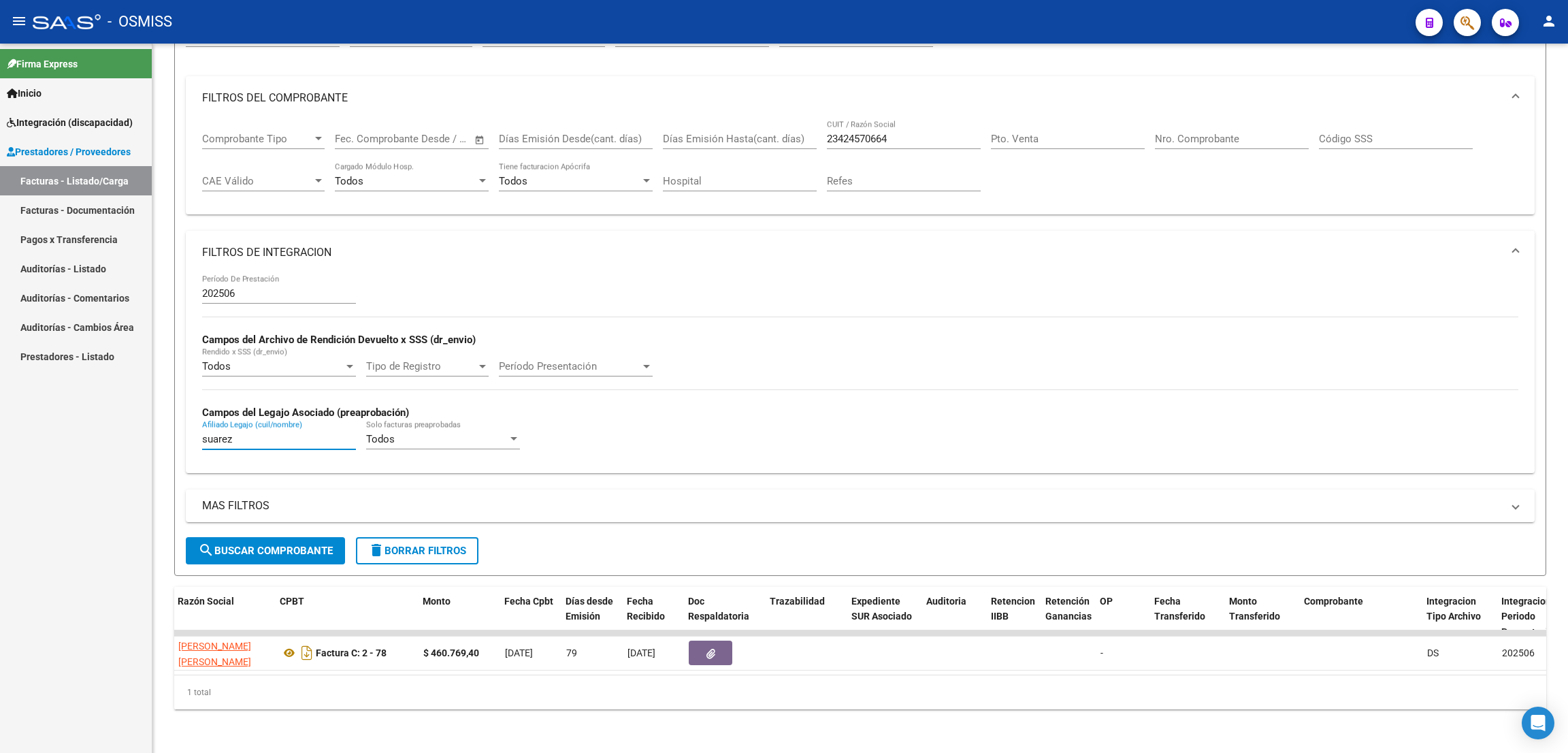
drag, startPoint x: 222, startPoint y: 425, endPoint x: 131, endPoint y: 433, distance: 91.4
click at [131, 433] on mat-sidenav-container "Firma Express Inicio Instructivos Contacto OS Integración (discapacidad) Legajo…" at bounding box center [784, 397] width 1568 height 709
type input "[PERSON_NAME]"
drag, startPoint x: 899, startPoint y: 128, endPoint x: 767, endPoint y: 115, distance: 132.6
click at [767, 120] on div "Comprobante Tipo Comprobante Tipo Fecha inicio – Fecha fin Fec. Comprobante Des…" at bounding box center [860, 162] width 1316 height 85
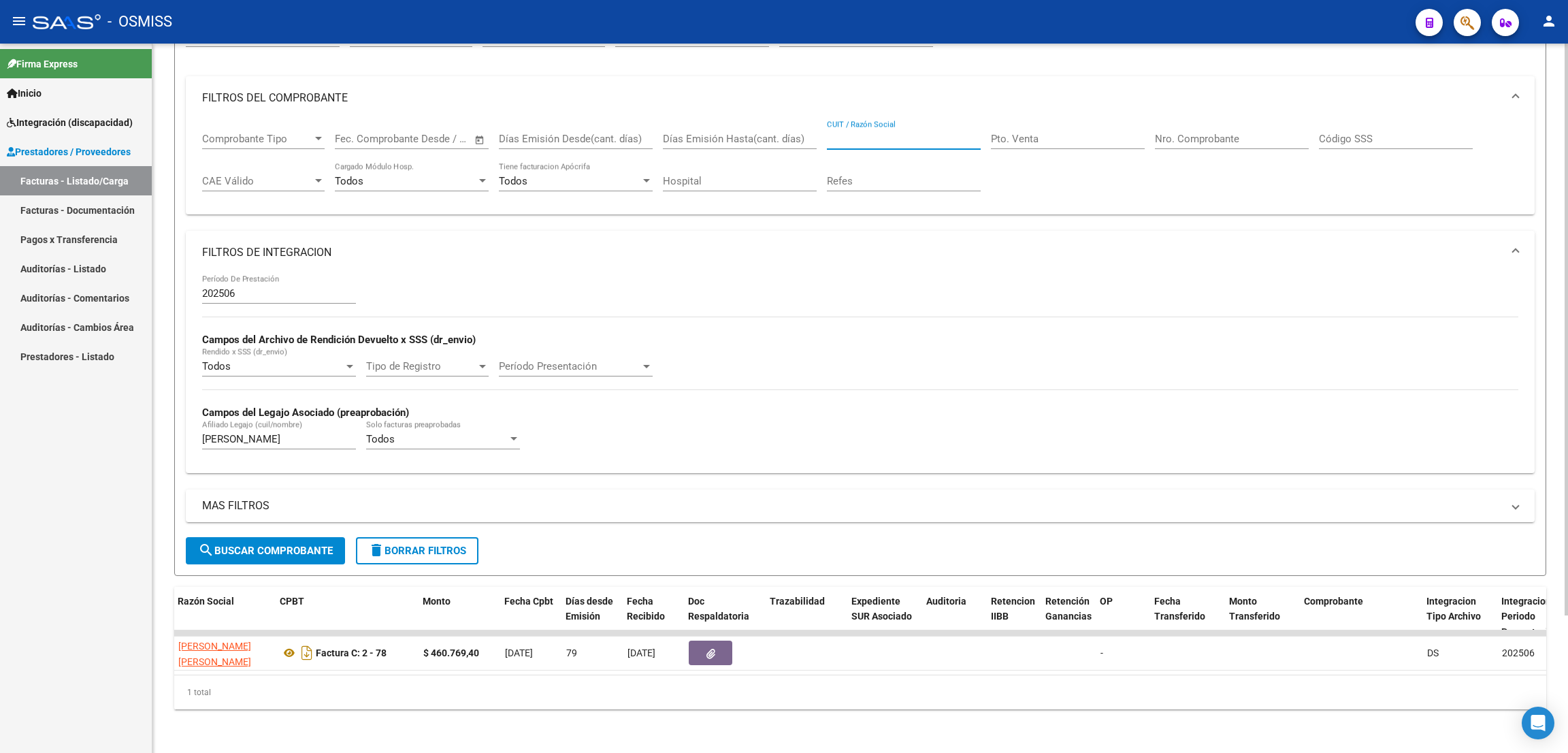
paste input "20249482537"
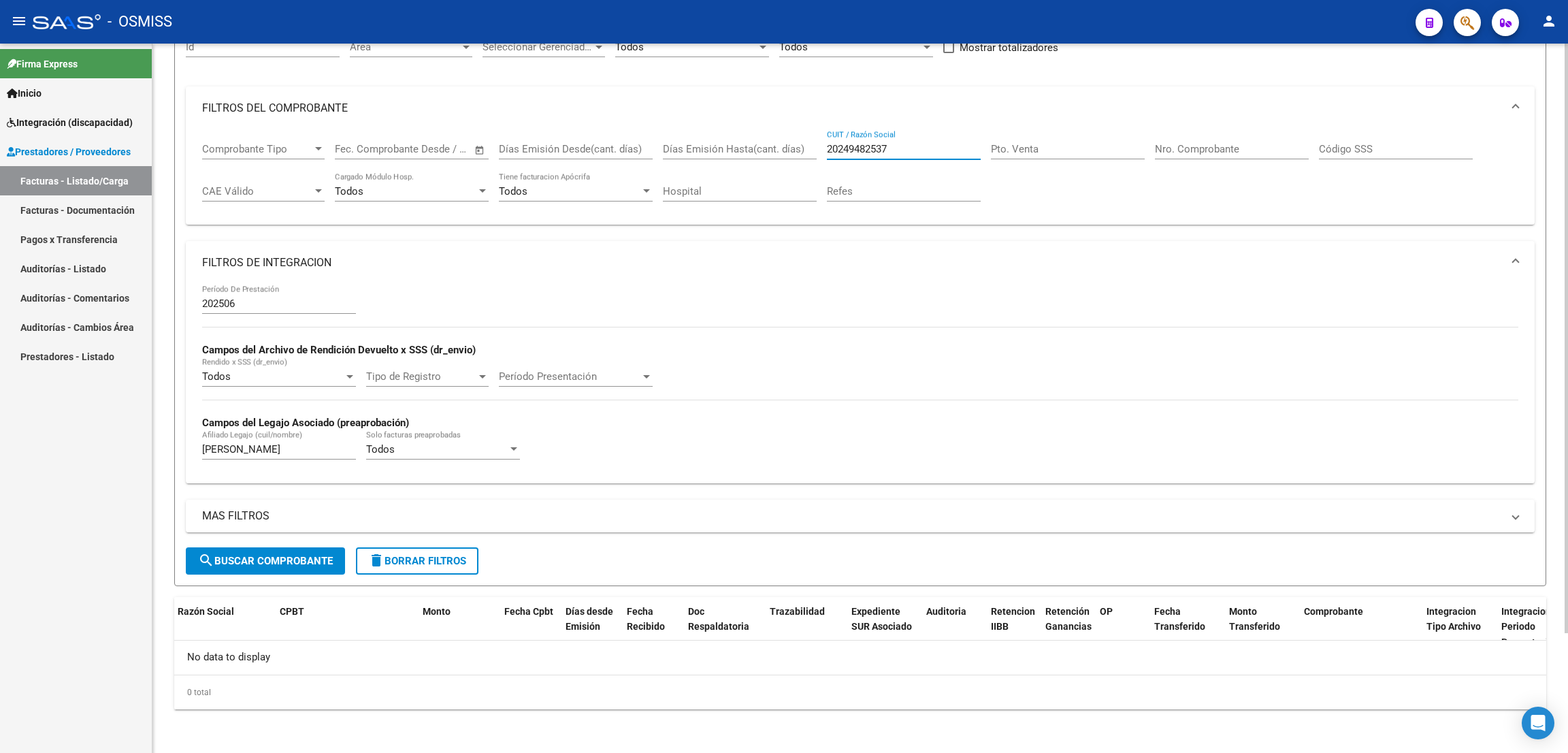
scroll to position [144, 0]
type input "20249482537"
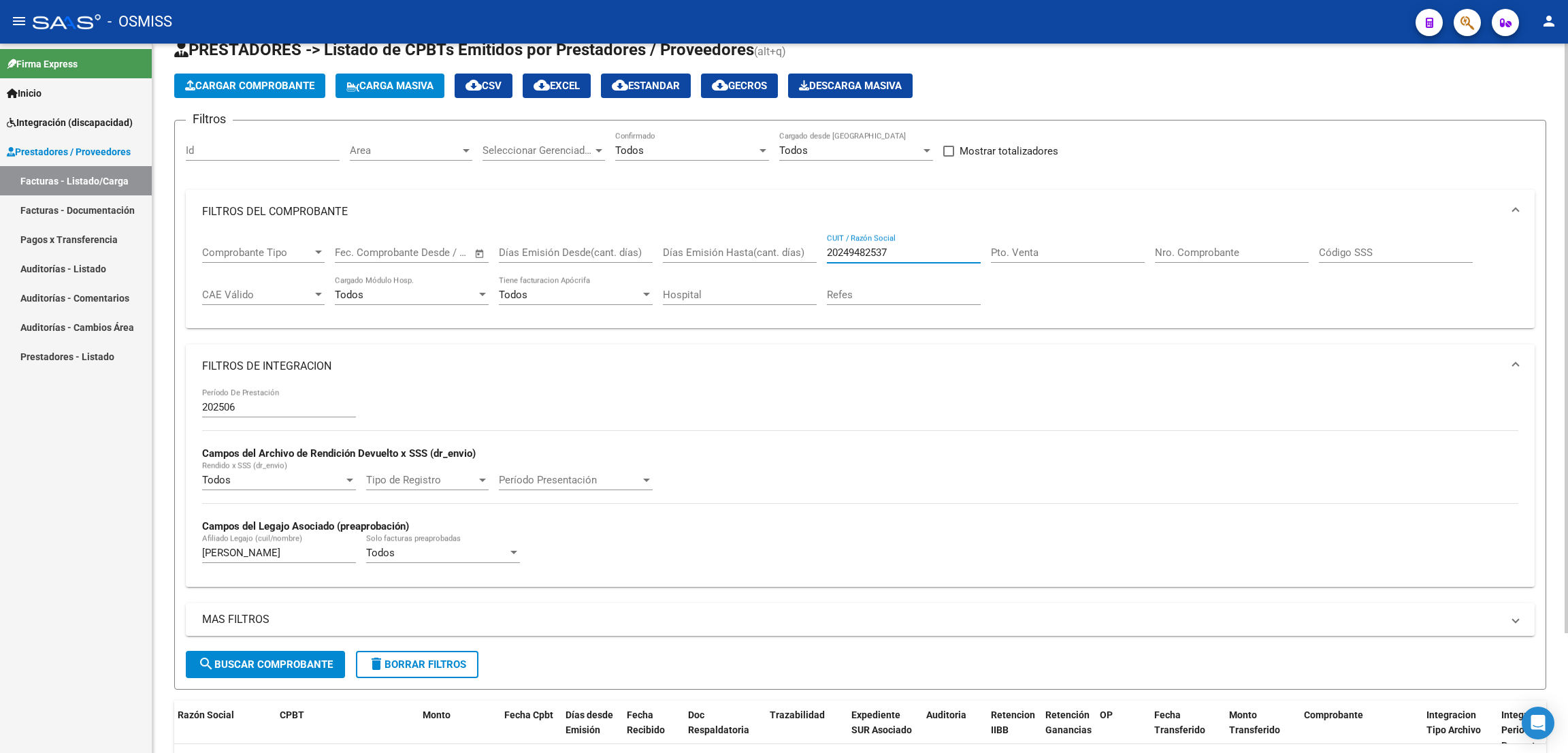
scroll to position [0, 0]
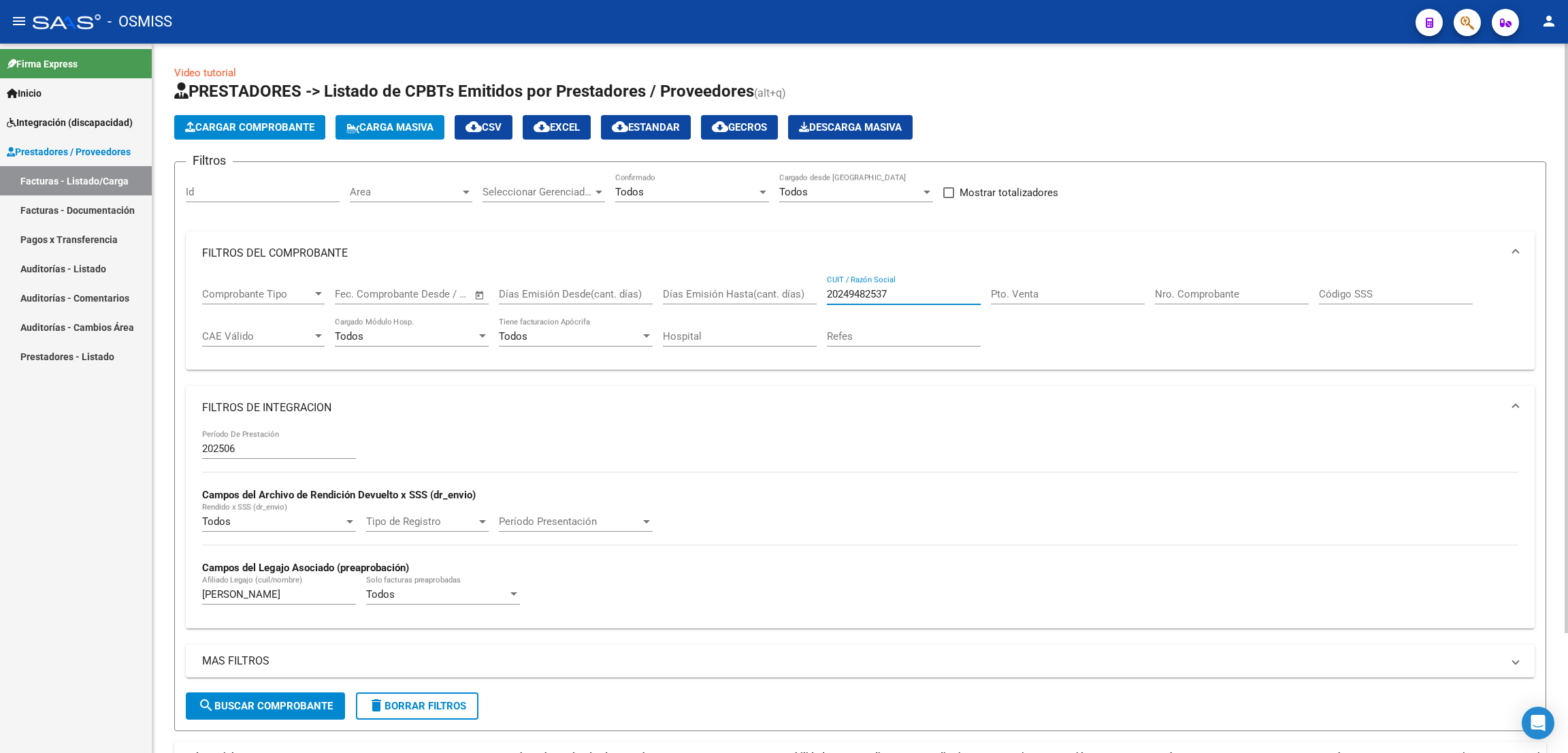
drag, startPoint x: 911, startPoint y: 293, endPoint x: 772, endPoint y: 289, distance: 139.1
click at [772, 289] on div "Comprobante Tipo Comprobante Tipo Fecha inicio – Fecha fin Fec. Comprobante Des…" at bounding box center [860, 317] width 1316 height 85
click at [1089, 298] on input "Pto. Venta" at bounding box center [1067, 294] width 154 height 12
type input "5"
drag, startPoint x: 1226, startPoint y: 295, endPoint x: 1233, endPoint y: 289, distance: 9.2
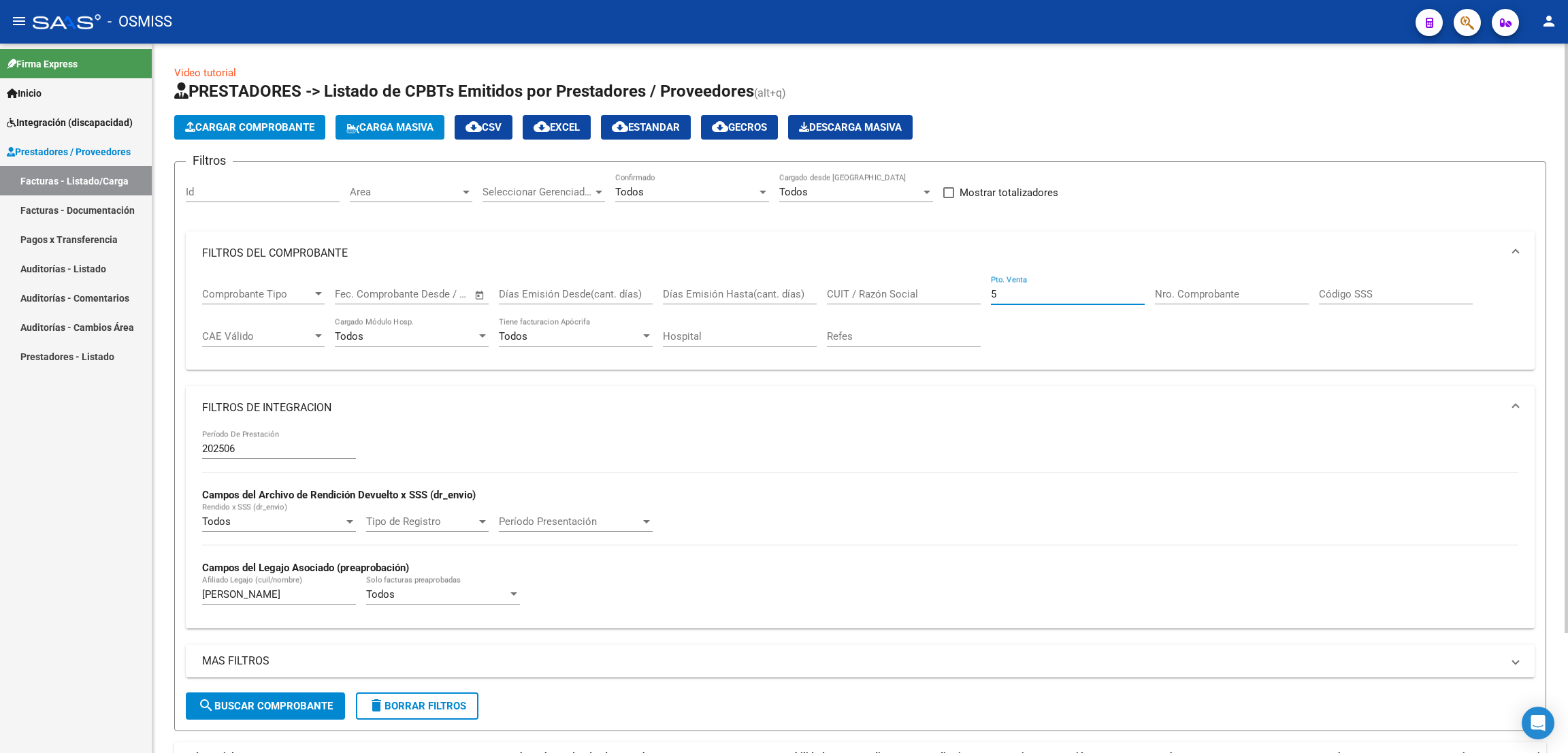
click at [1233, 289] on input "Nro. Comprobante" at bounding box center [1231, 294] width 154 height 12
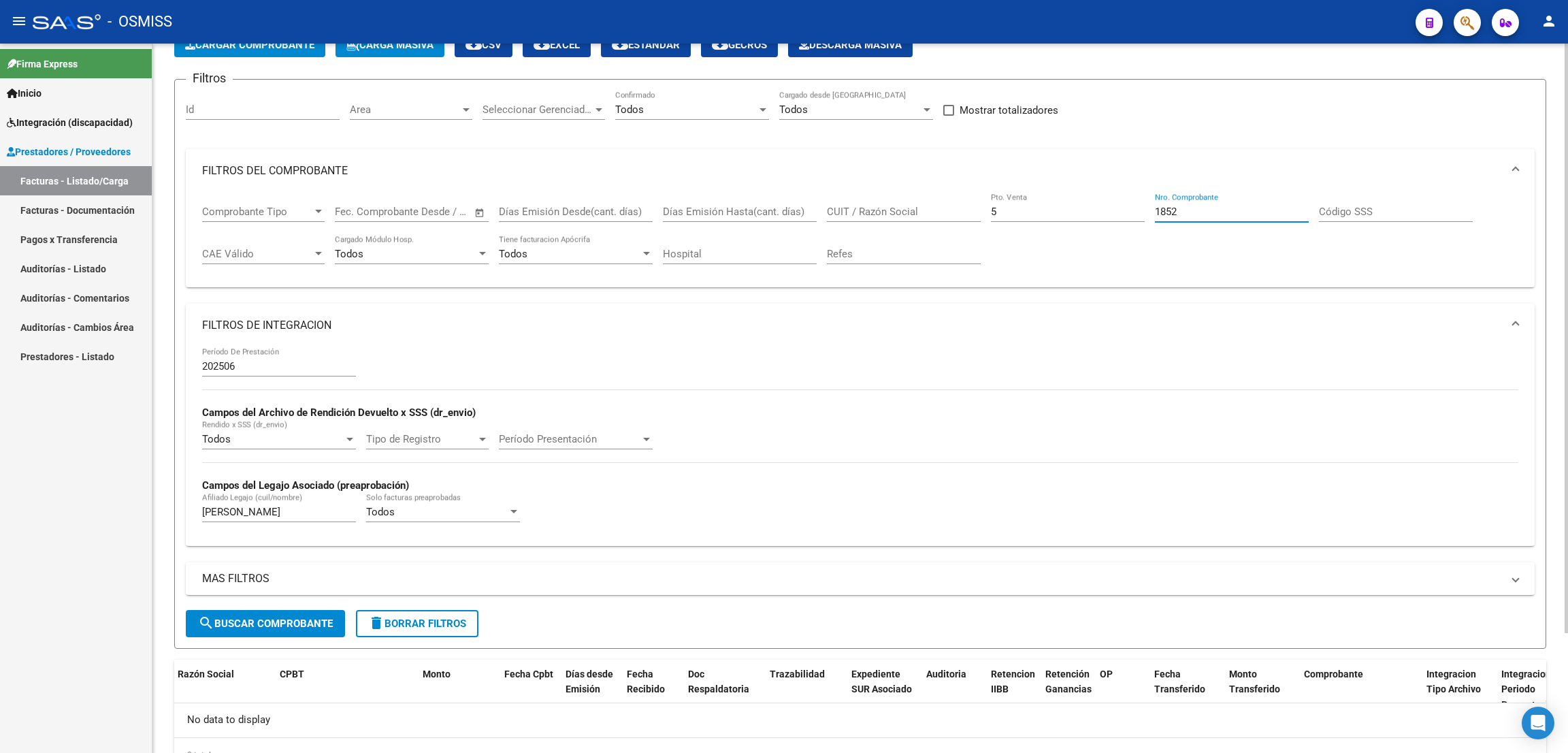
scroll to position [144, 0]
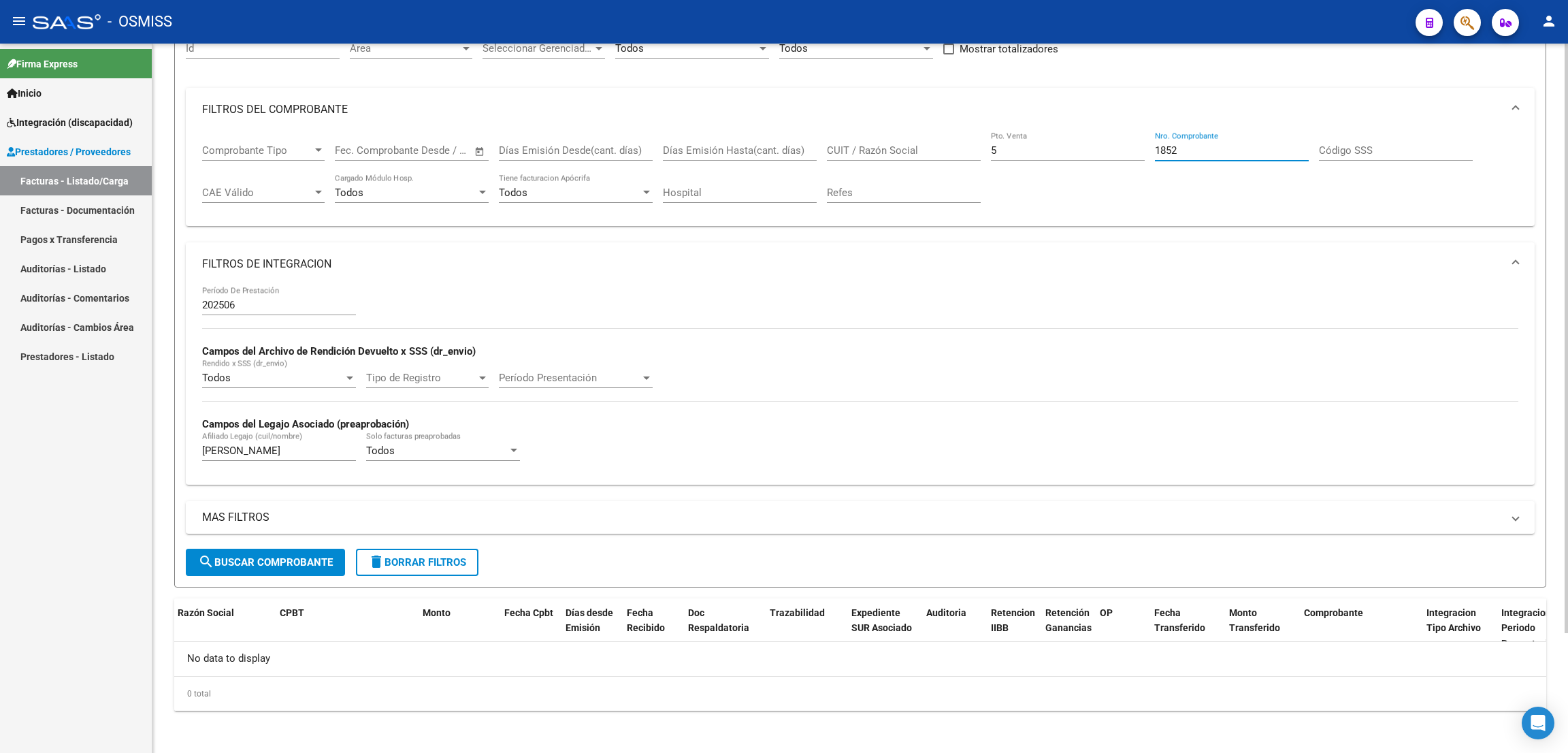
type input "1852"
drag, startPoint x: 247, startPoint y: 447, endPoint x: 138, endPoint y: 393, distance: 121.6
click at [157, 409] on div "Video tutorial PRESTADORES -> Listado de CPBTs Emitidos por Prestadores / Prove…" at bounding box center [859, 327] width 1415 height 854
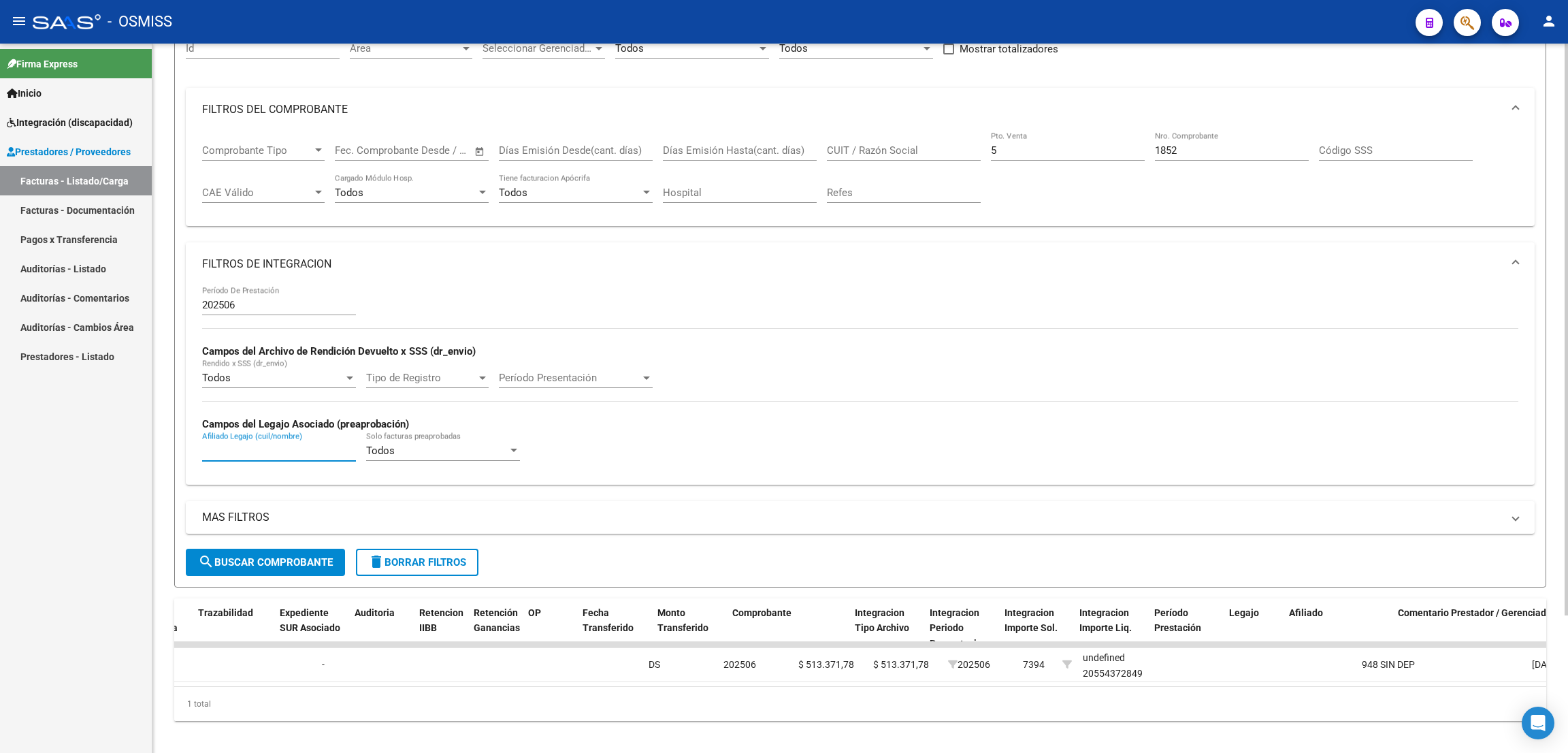
scroll to position [0, 0]
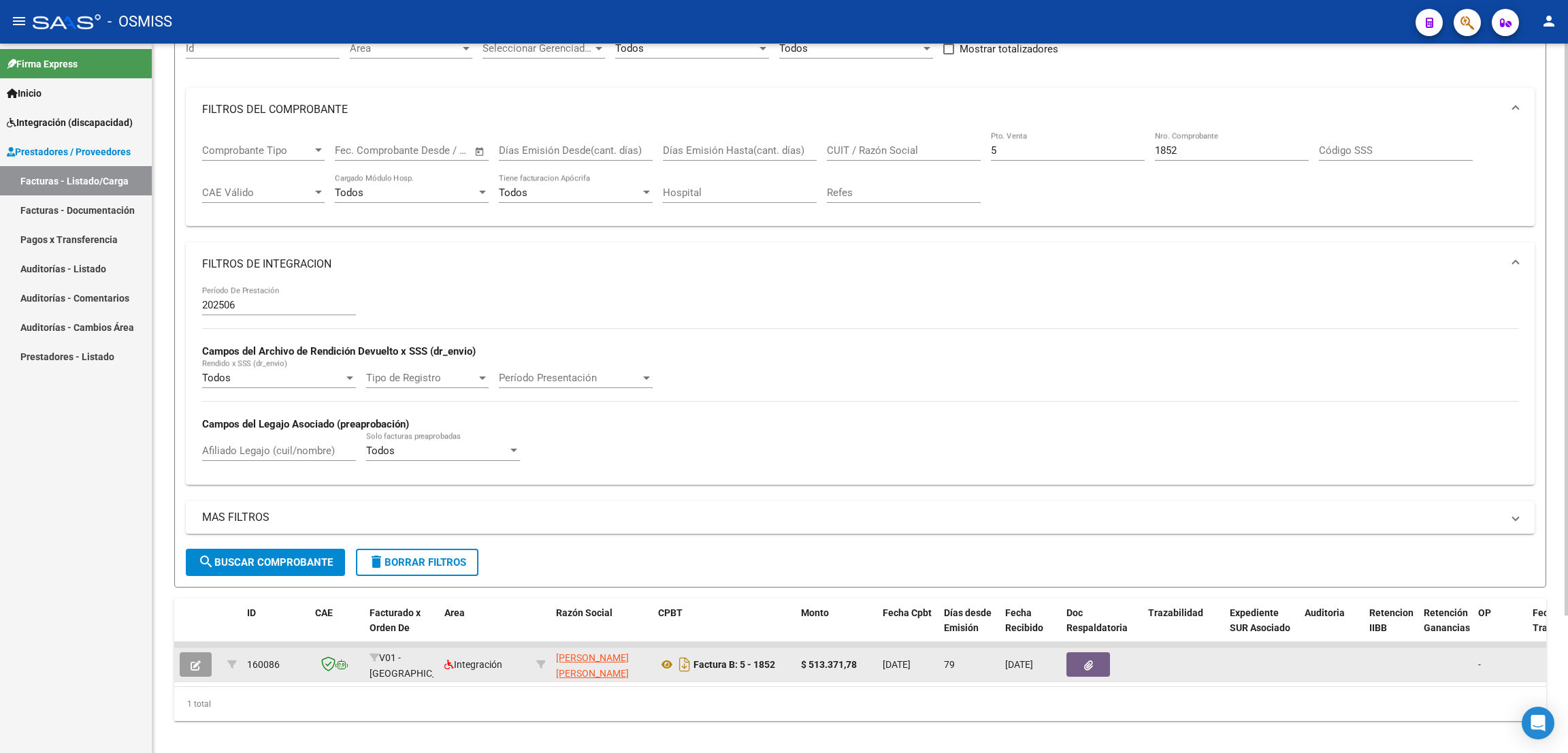
click at [664, 654] on div "Factura B: 5 - 1852" at bounding box center [724, 664] width 132 height 22
click at [666, 665] on icon at bounding box center [666, 664] width 18 height 17
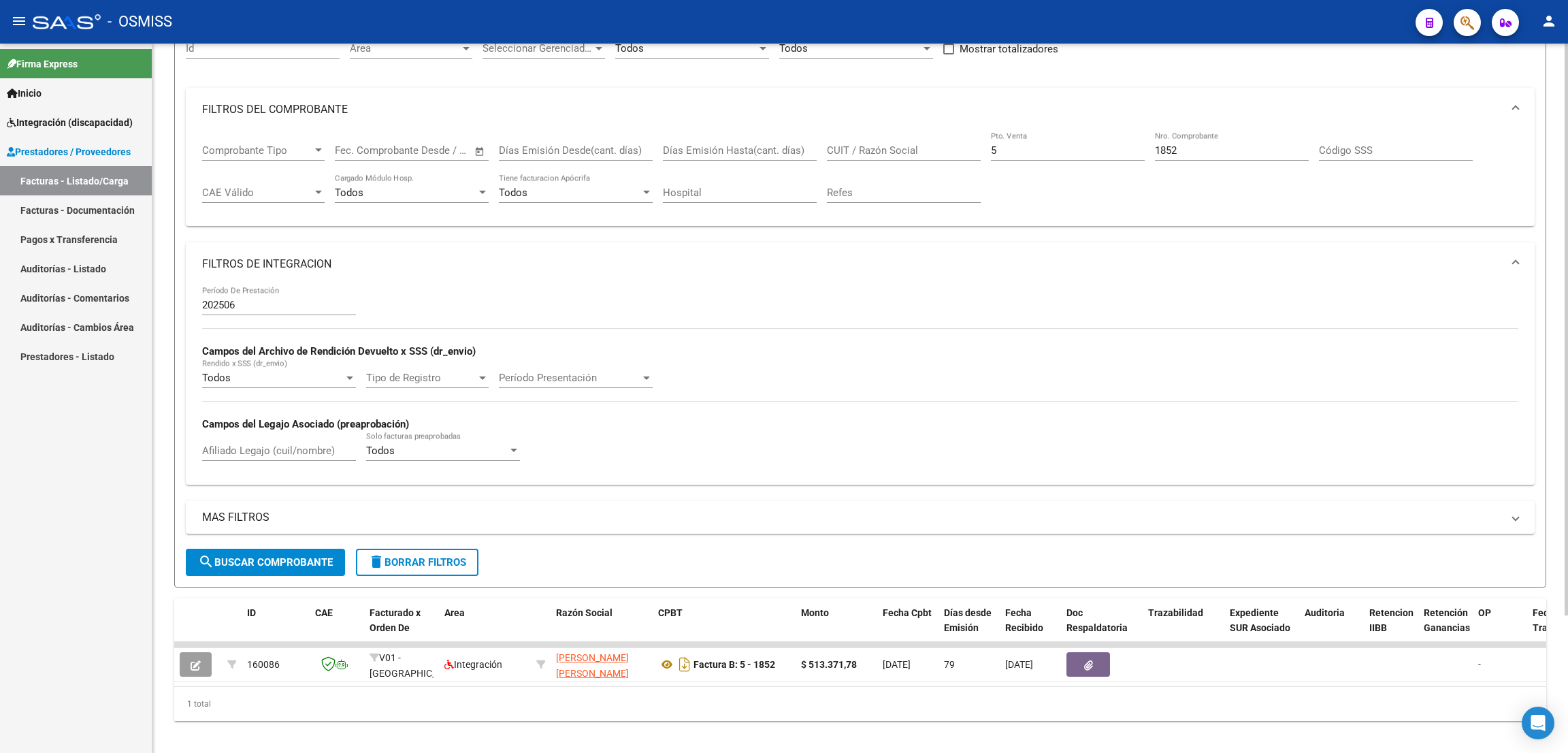
drag, startPoint x: 1210, startPoint y: 139, endPoint x: 1202, endPoint y: 148, distance: 12.0
click at [1206, 143] on div "1852 Nro. Comprobante" at bounding box center [1231, 145] width 154 height 29
click at [1189, 149] on input "1852" at bounding box center [1231, 151] width 154 height 12
type input "1"
click at [1062, 151] on input "5" at bounding box center [1067, 151] width 154 height 12
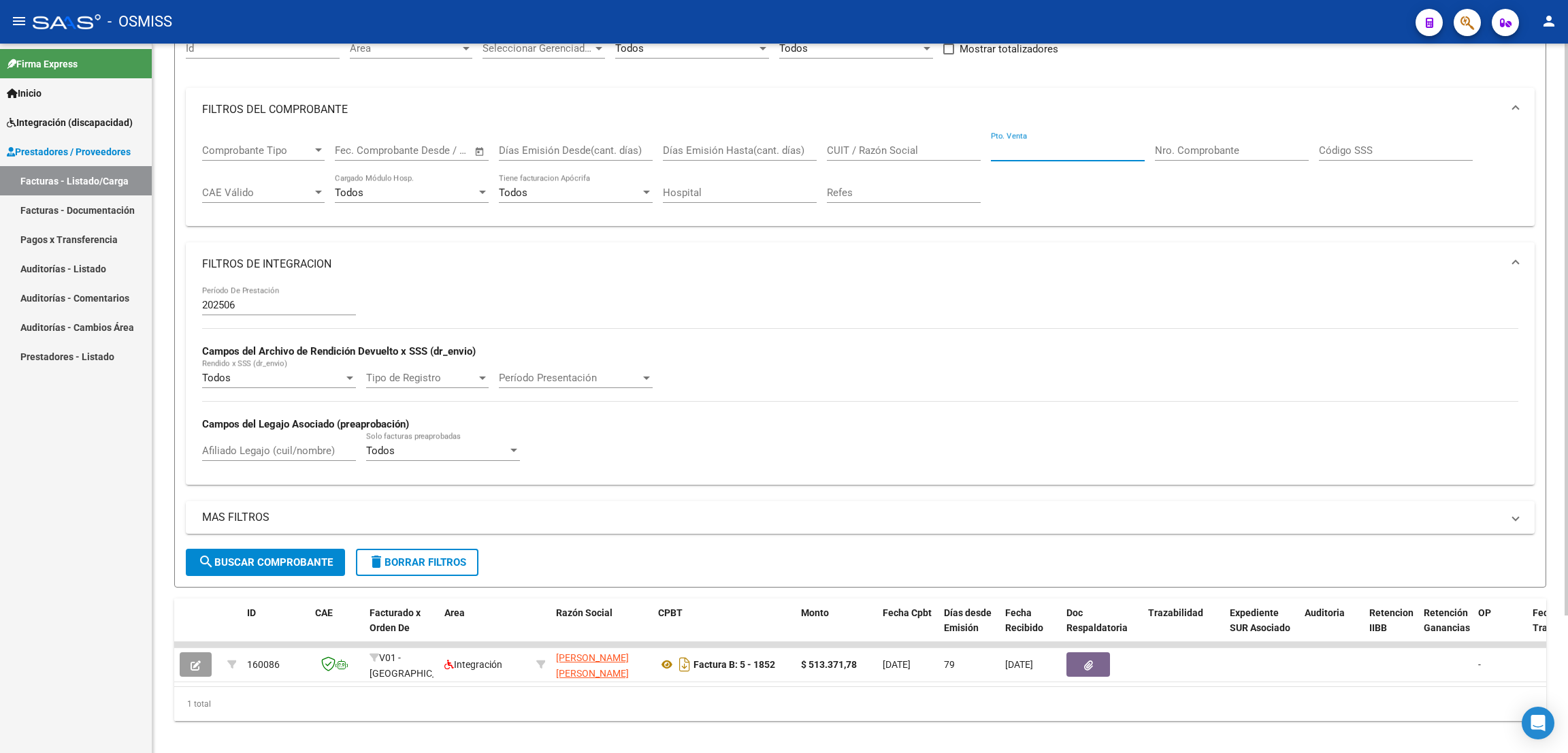
click at [888, 148] on input "CUIT / Razón Social" at bounding box center [903, 151] width 154 height 12
paste input "27322170217"
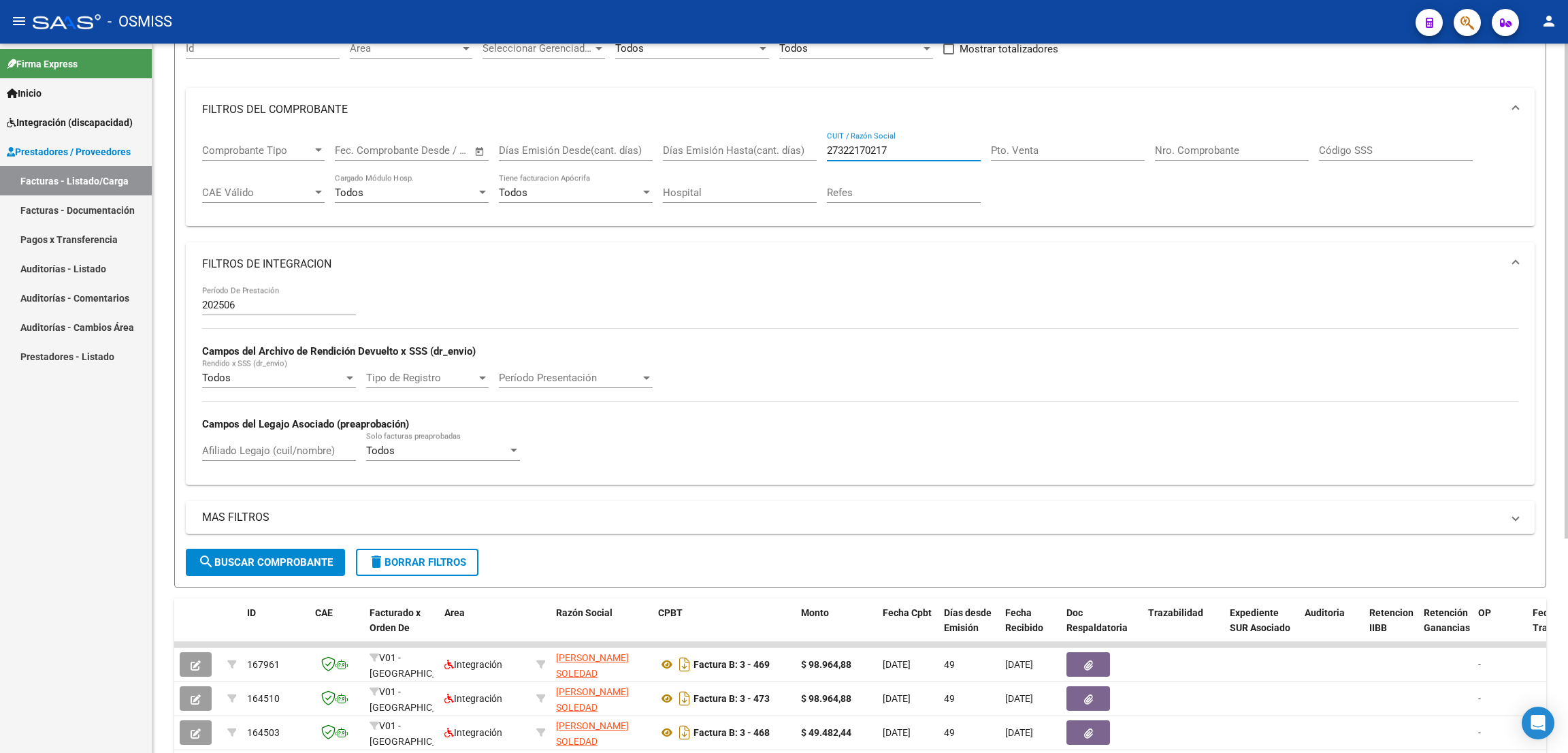
type input "27322170217"
click at [307, 442] on div "Afiliado Legajo (cuil/nombre)" at bounding box center [279, 446] width 154 height 29
click at [262, 558] on span "search Buscar Comprobante" at bounding box center [265, 562] width 135 height 12
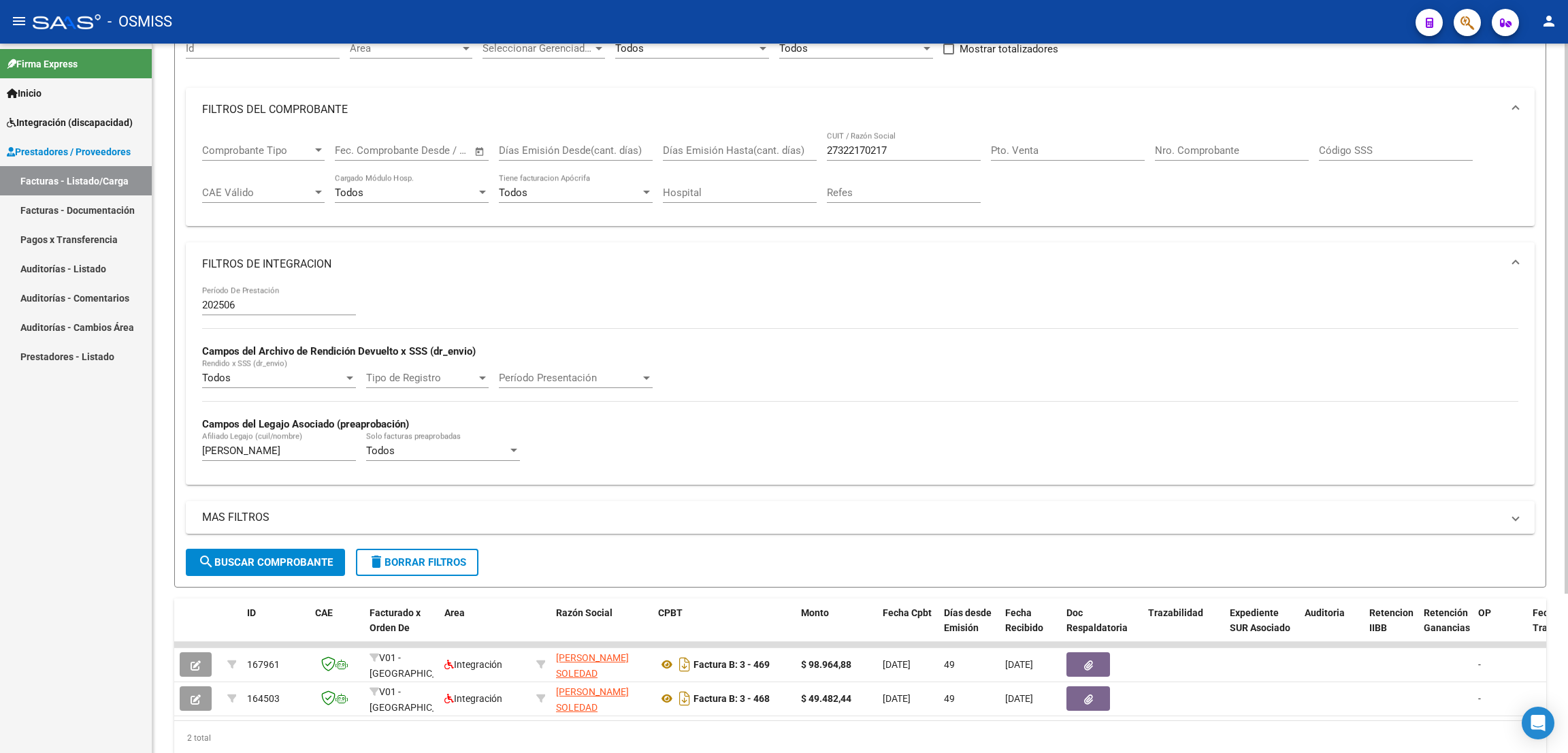
click at [289, 449] on input "[PERSON_NAME]" at bounding box center [279, 451] width 154 height 12
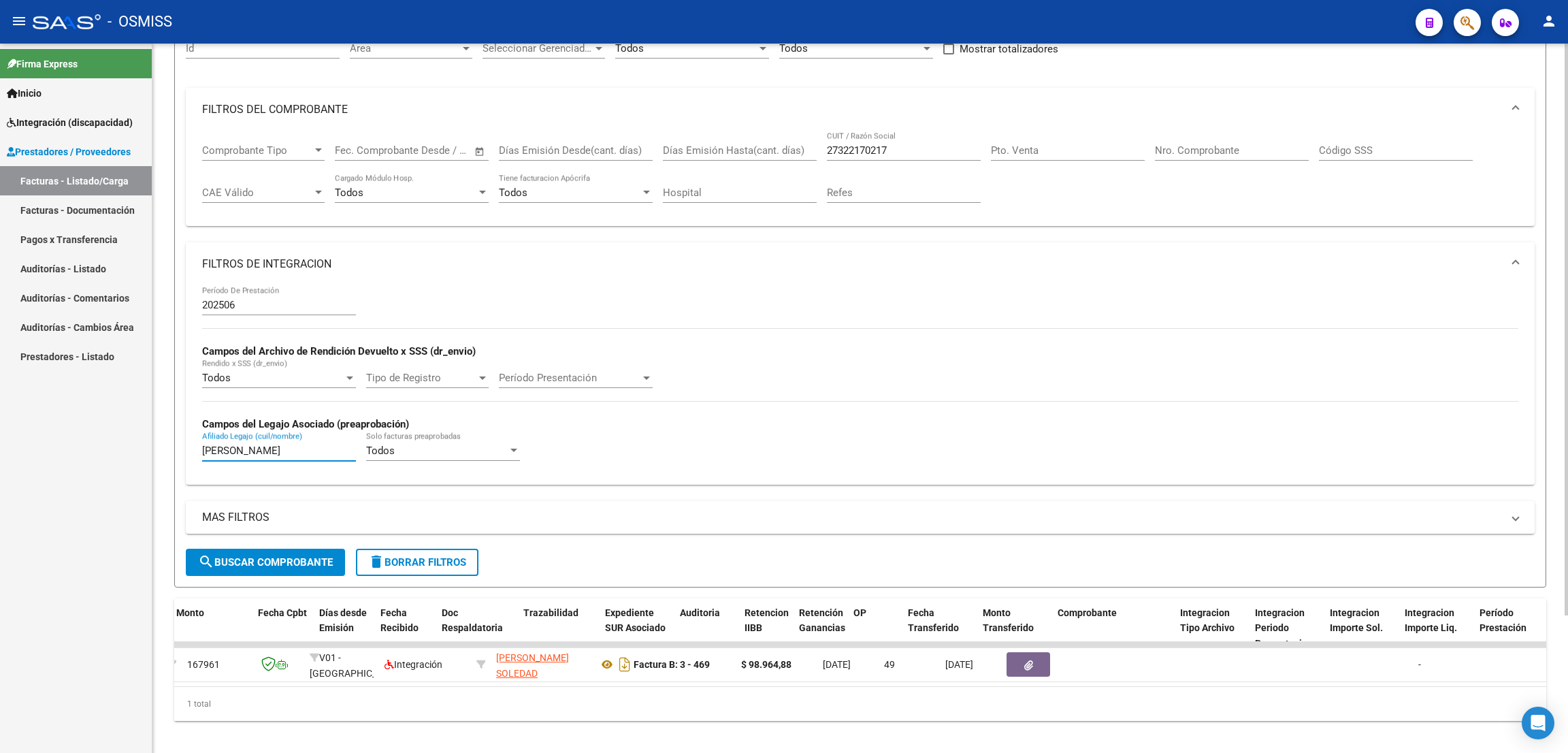
scroll to position [0, 4]
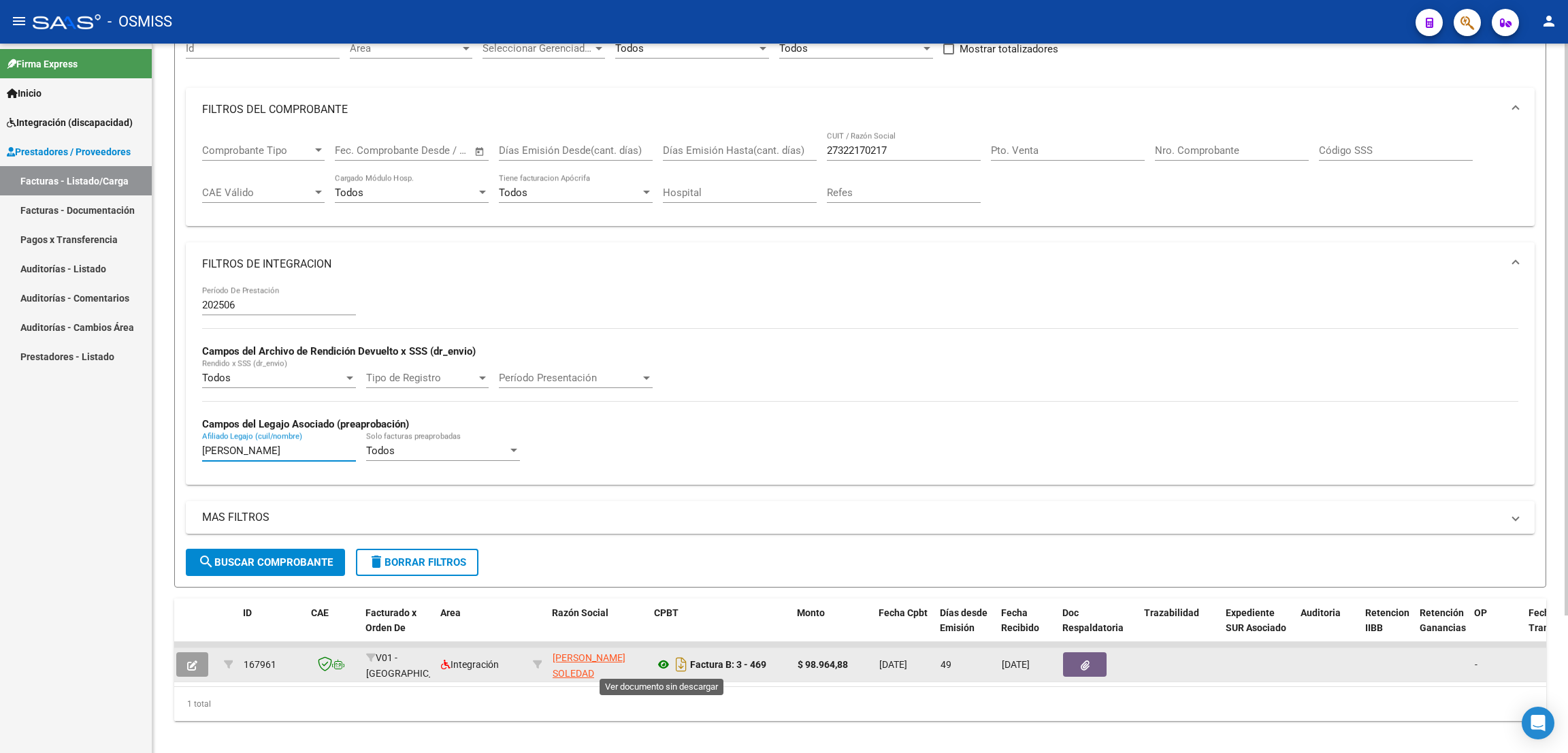
type input "[PERSON_NAME]"
click at [667, 663] on icon at bounding box center [663, 664] width 18 height 17
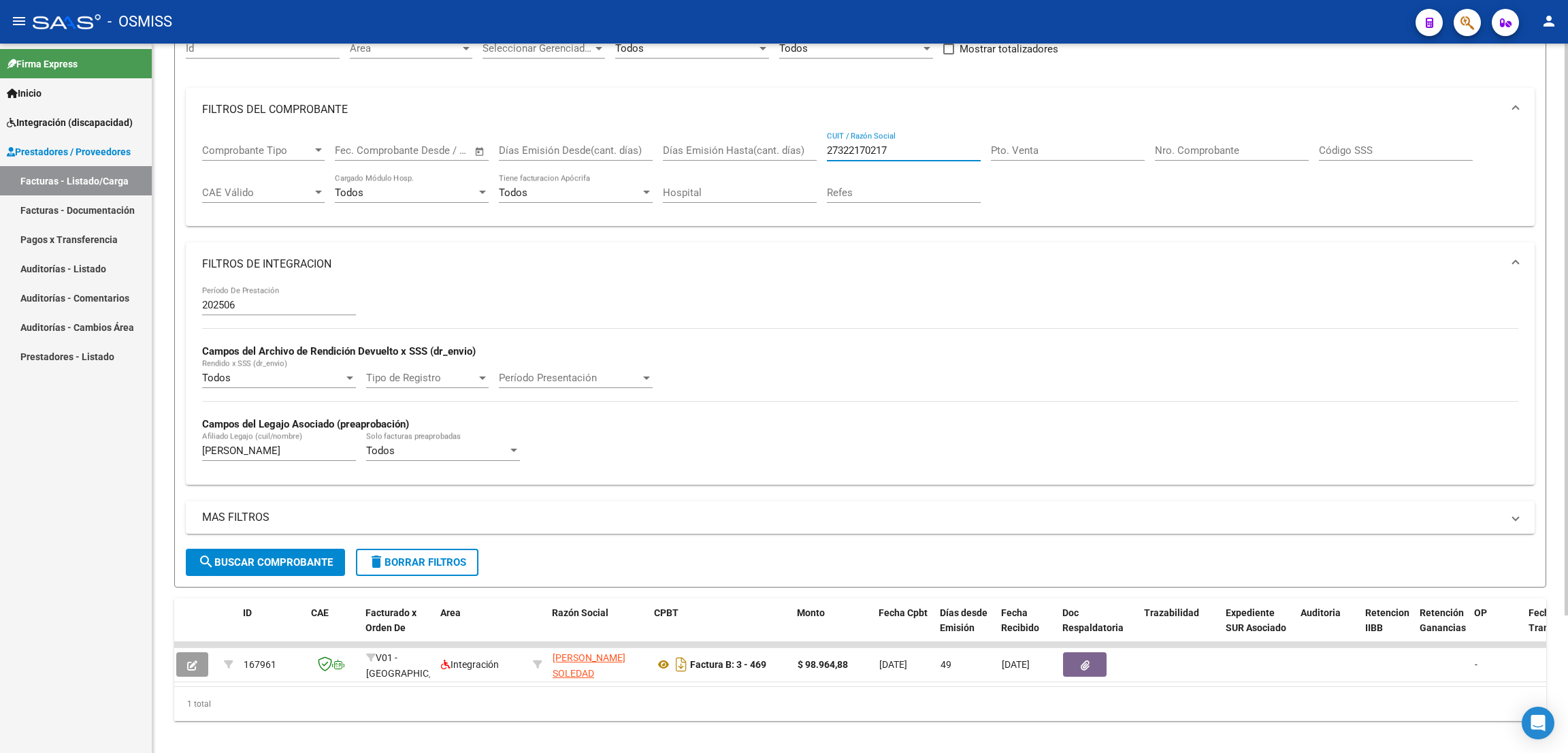
drag, startPoint x: 900, startPoint y: 148, endPoint x: 740, endPoint y: 148, distance: 160.0
click at [747, 155] on div "Comprobante Tipo Comprobante Tipo Fecha inicio – Fecha fin Fec. Comprobante Des…" at bounding box center [860, 173] width 1316 height 85
paste input "27439079652"
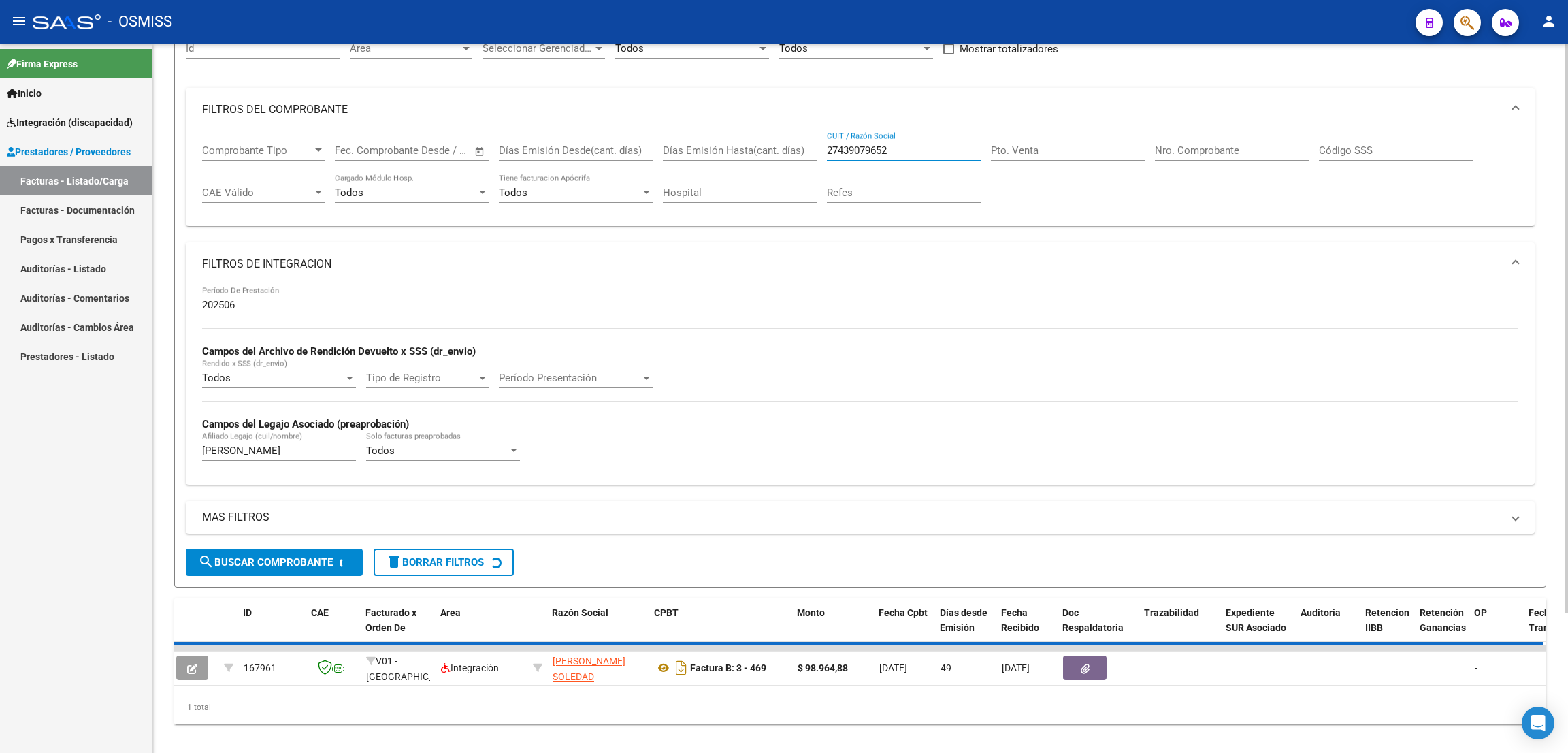
scroll to position [0, 0]
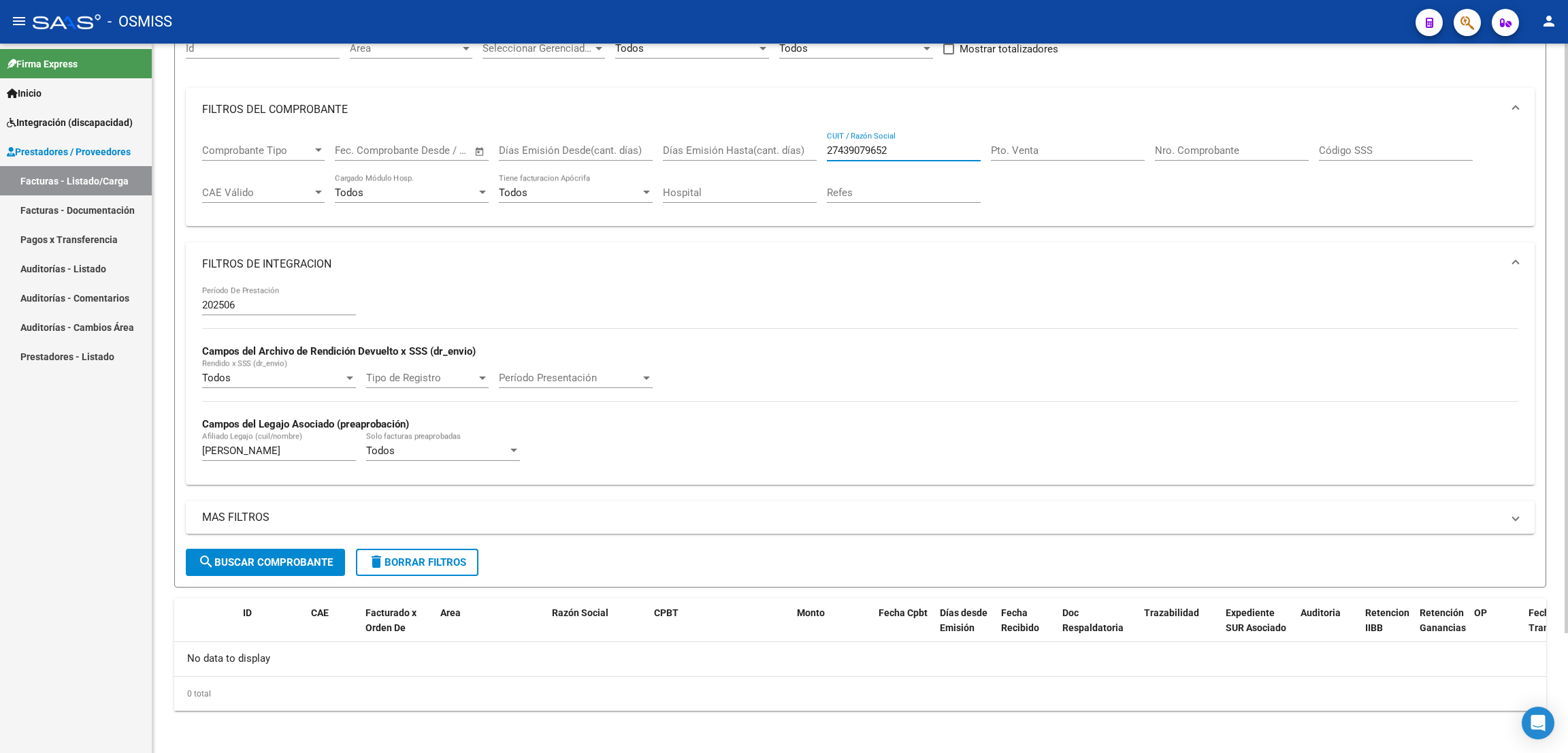
type input "27439079652"
drag, startPoint x: 291, startPoint y: 457, endPoint x: 145, endPoint y: 466, distance: 146.3
click at [145, 467] on mat-sidenav-container "Firma Express Inicio Instructivos Contacto OS Integración (discapacidad) Legajo…" at bounding box center [784, 397] width 1568 height 709
click at [281, 454] on input "[PERSON_NAME]" at bounding box center [279, 451] width 154 height 12
drag, startPoint x: 298, startPoint y: 447, endPoint x: 289, endPoint y: 455, distance: 12.0
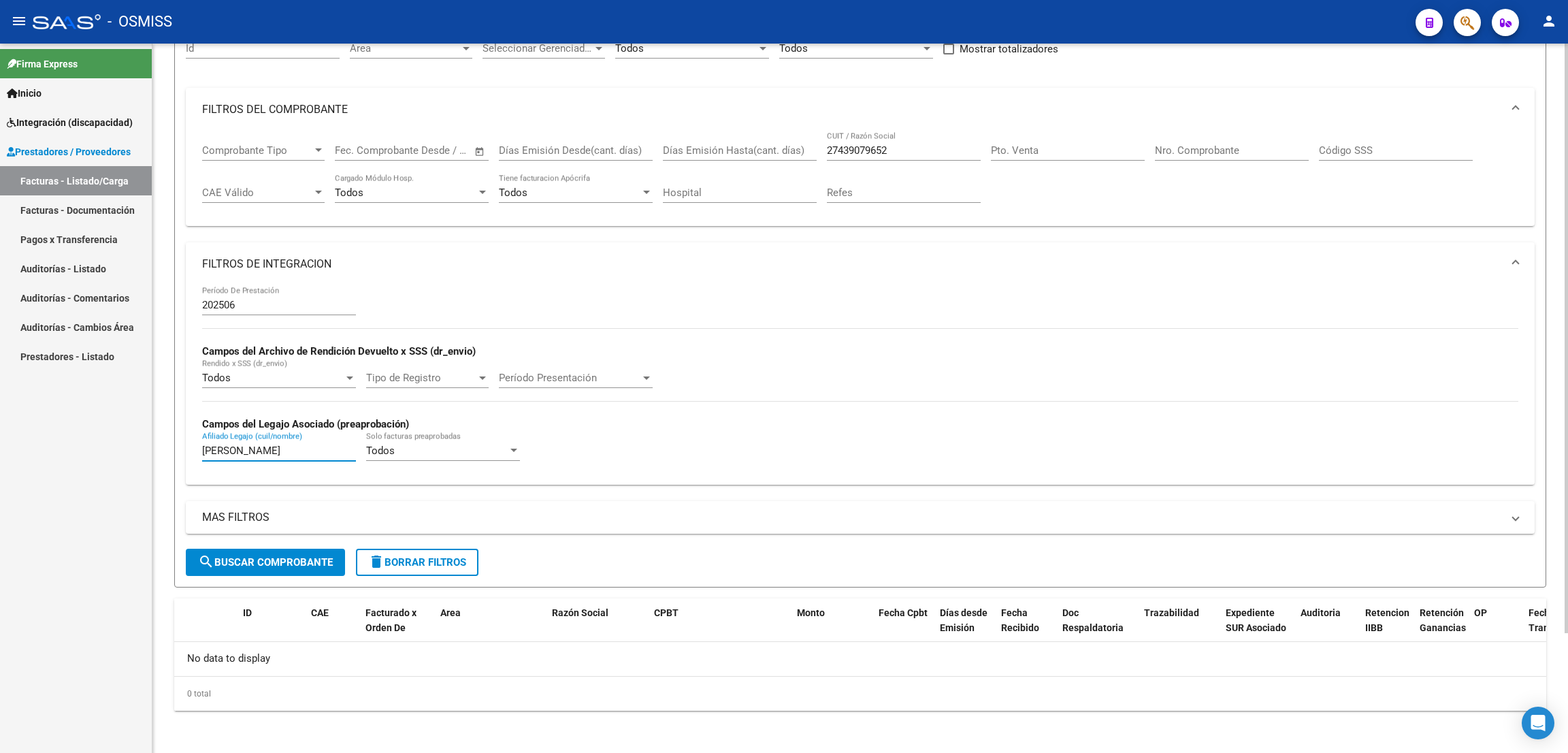
click at [298, 447] on input "[PERSON_NAME]" at bounding box center [279, 451] width 154 height 12
click at [288, 457] on div "[PERSON_NAME] Afiliado Legajo (cuil/nombre)" at bounding box center [279, 446] width 154 height 29
drag, startPoint x: 296, startPoint y: 449, endPoint x: 180, endPoint y: 465, distance: 117.1
click at [181, 468] on form "Filtros Id Area Area Seleccionar Gerenciador Seleccionar Gerenciador Todos Conf…" at bounding box center [860, 302] width 1372 height 570
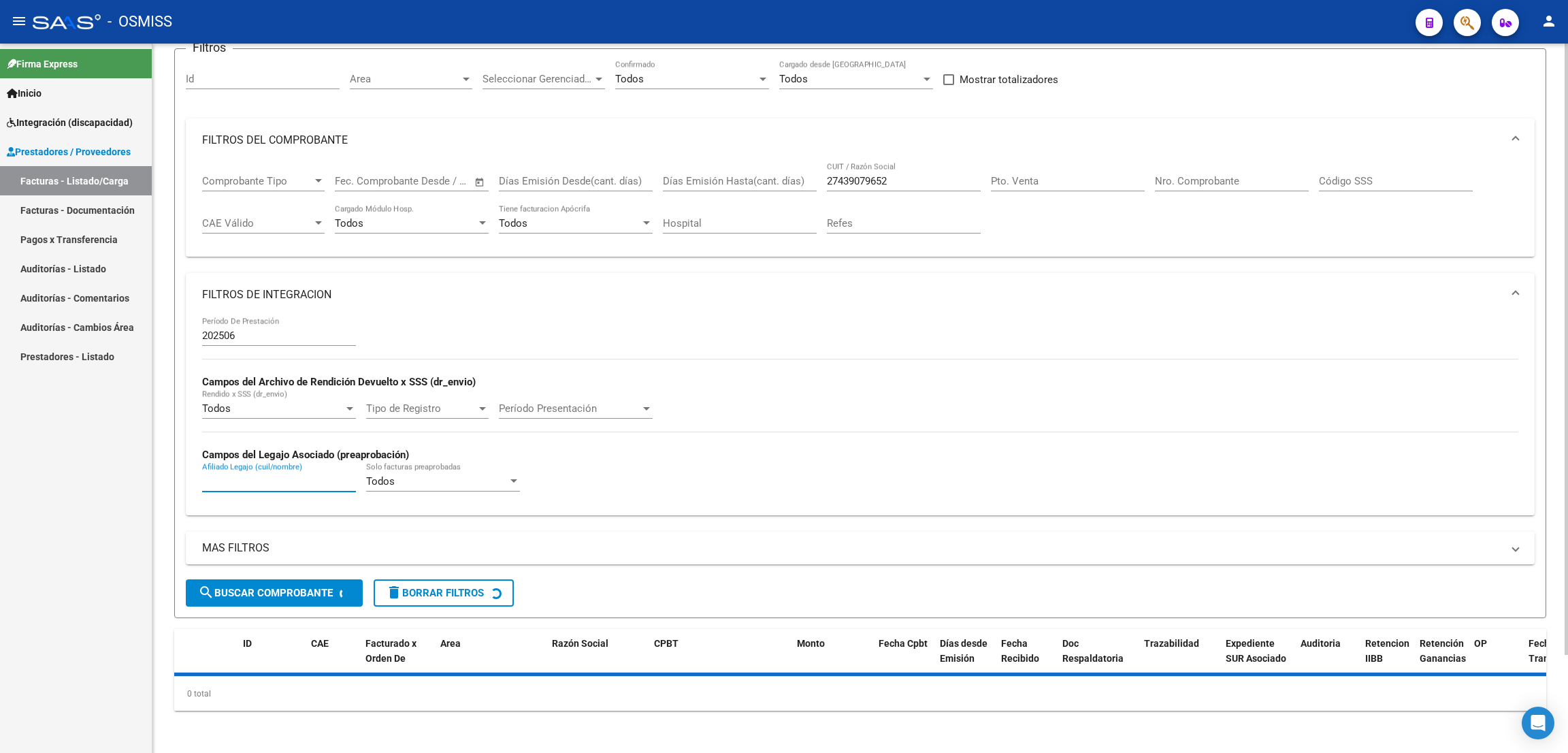
scroll to position [144, 0]
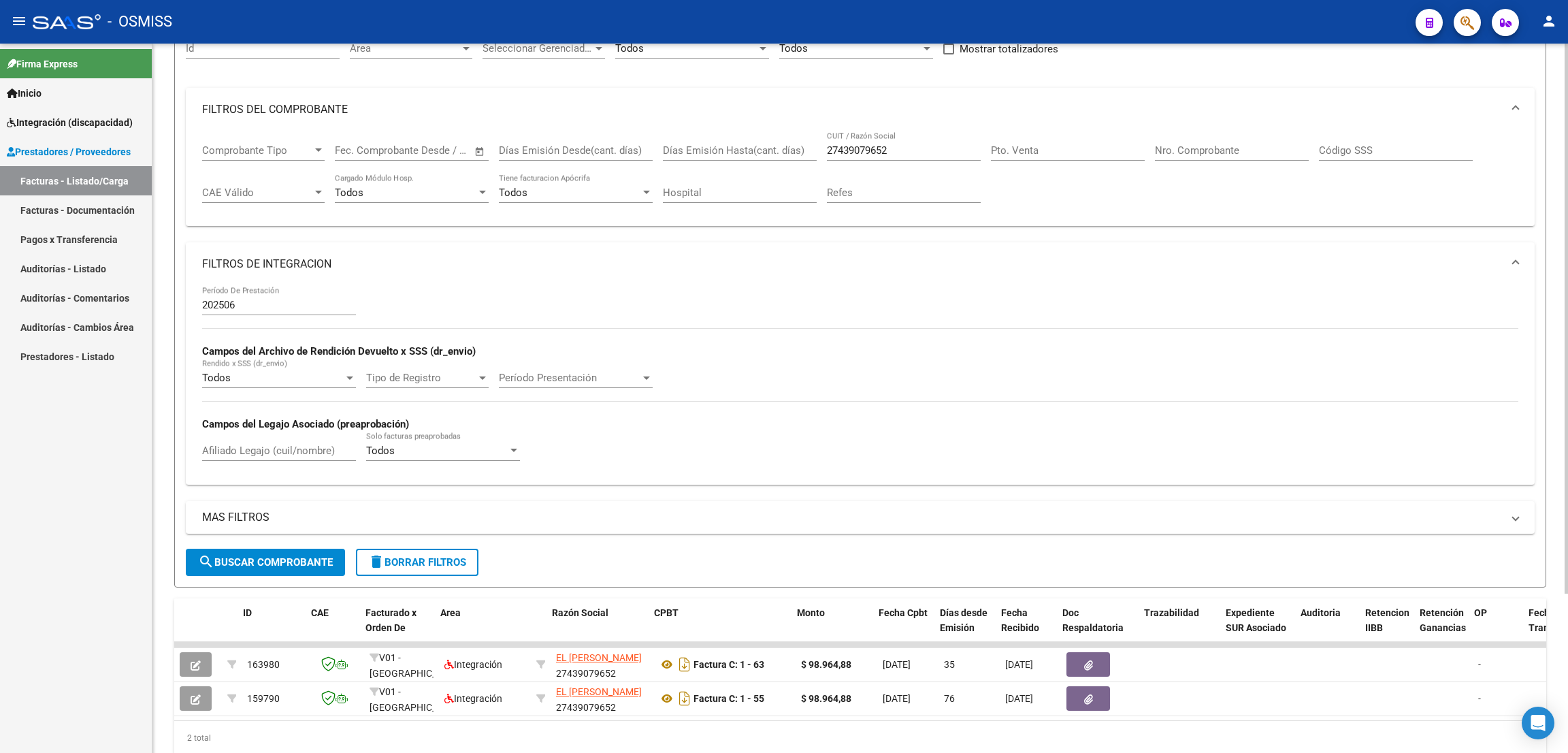
drag, startPoint x: 535, startPoint y: 735, endPoint x: 564, endPoint y: 725, distance: 30.7
click at [564, 725] on div "ID CAE Facturado x Orden De Area Razón Social CPBT Monto Fecha Cpbt Días desde …" at bounding box center [860, 676] width 1372 height 157
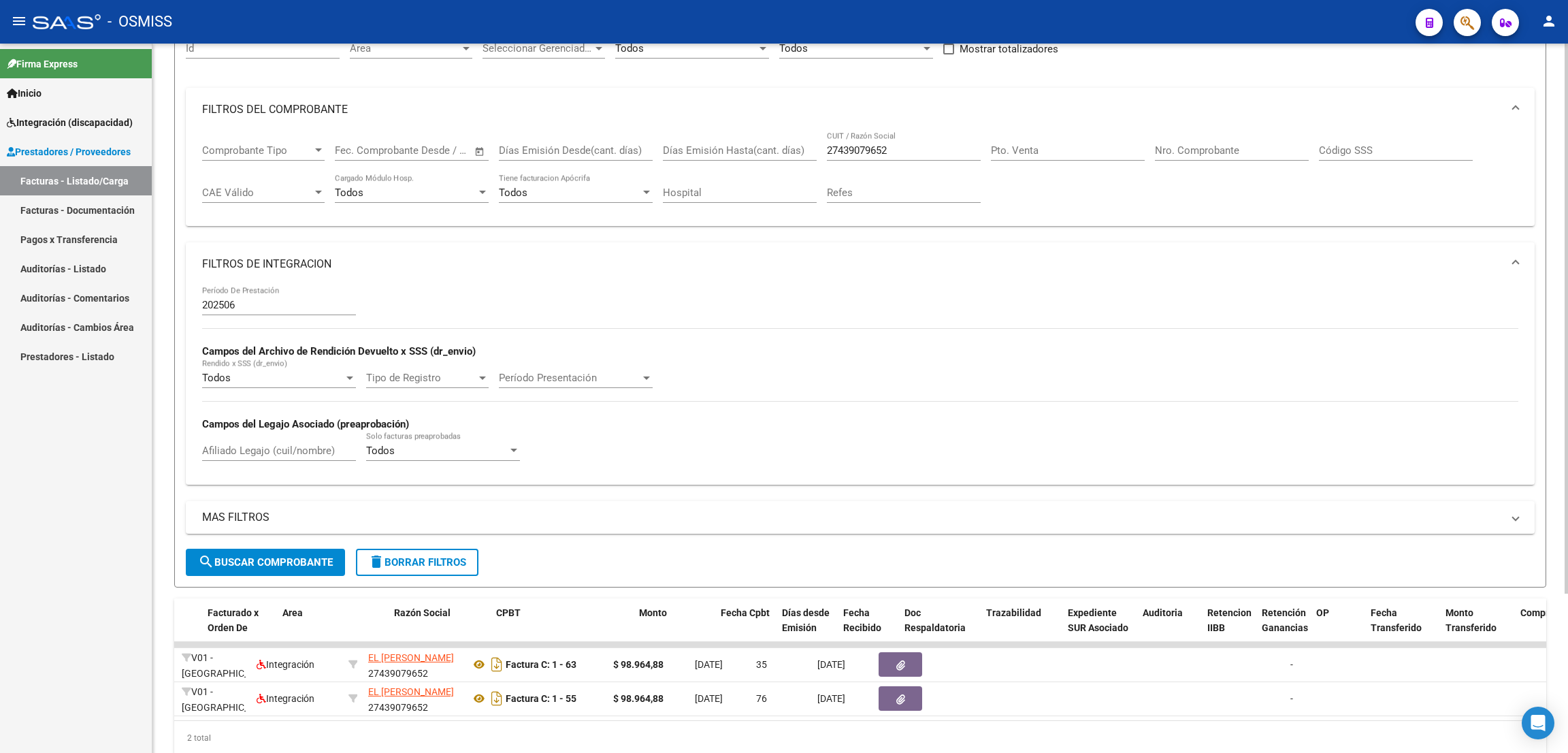
scroll to position [0, 161]
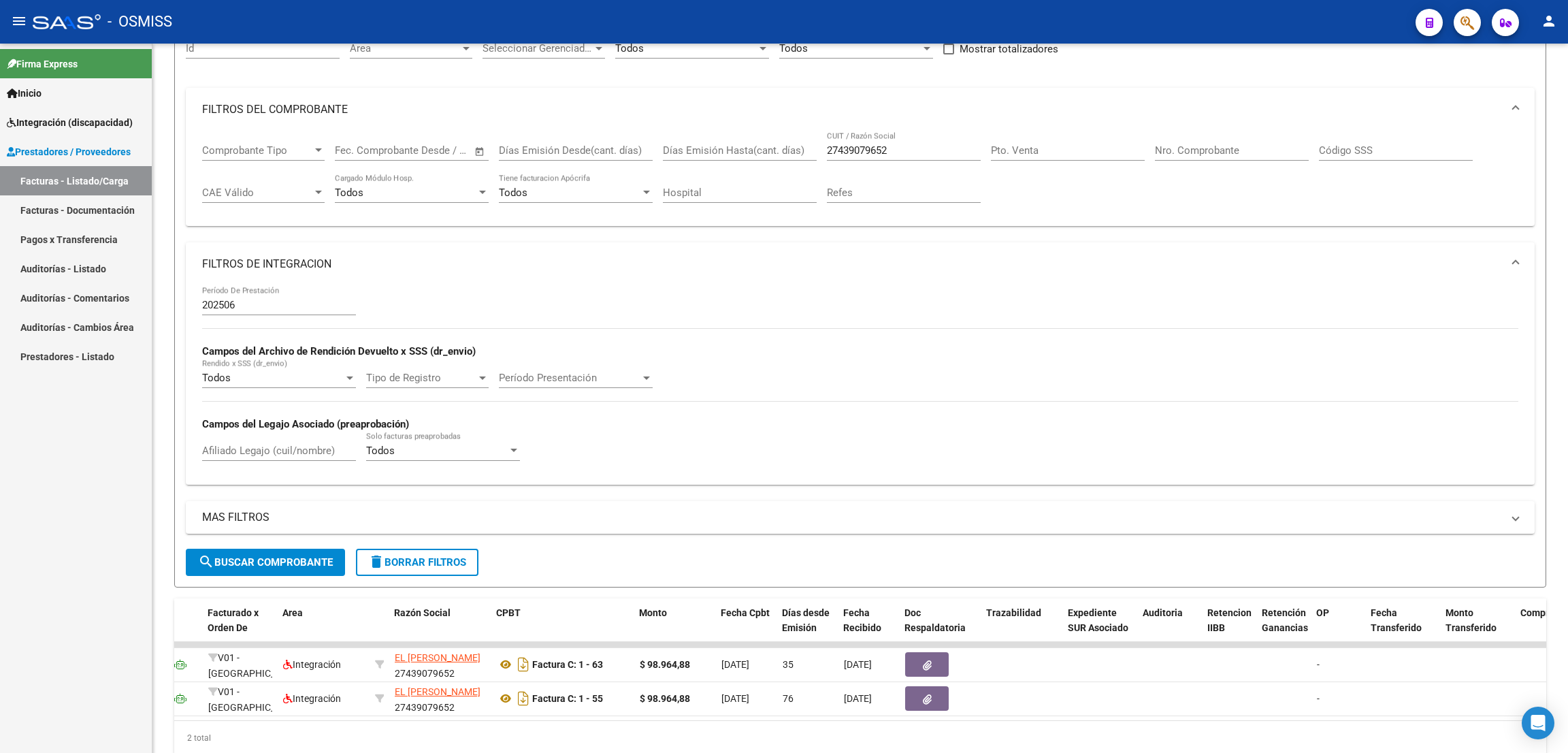
click at [46, 594] on div "Firma Express Inicio Instructivos Contacto OS Integración (discapacidad) Legajo…" at bounding box center [76, 397] width 151 height 709
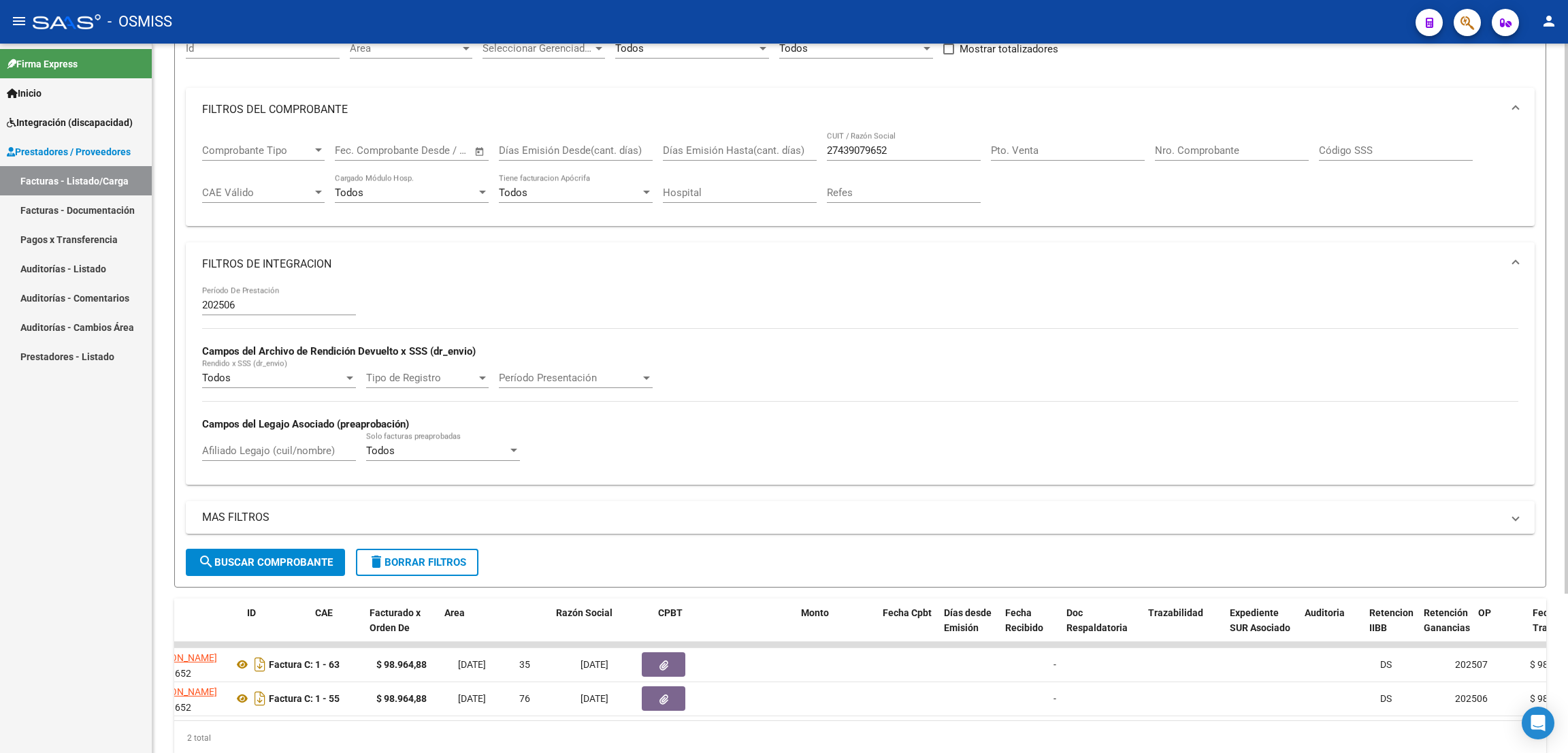
scroll to position [0, 0]
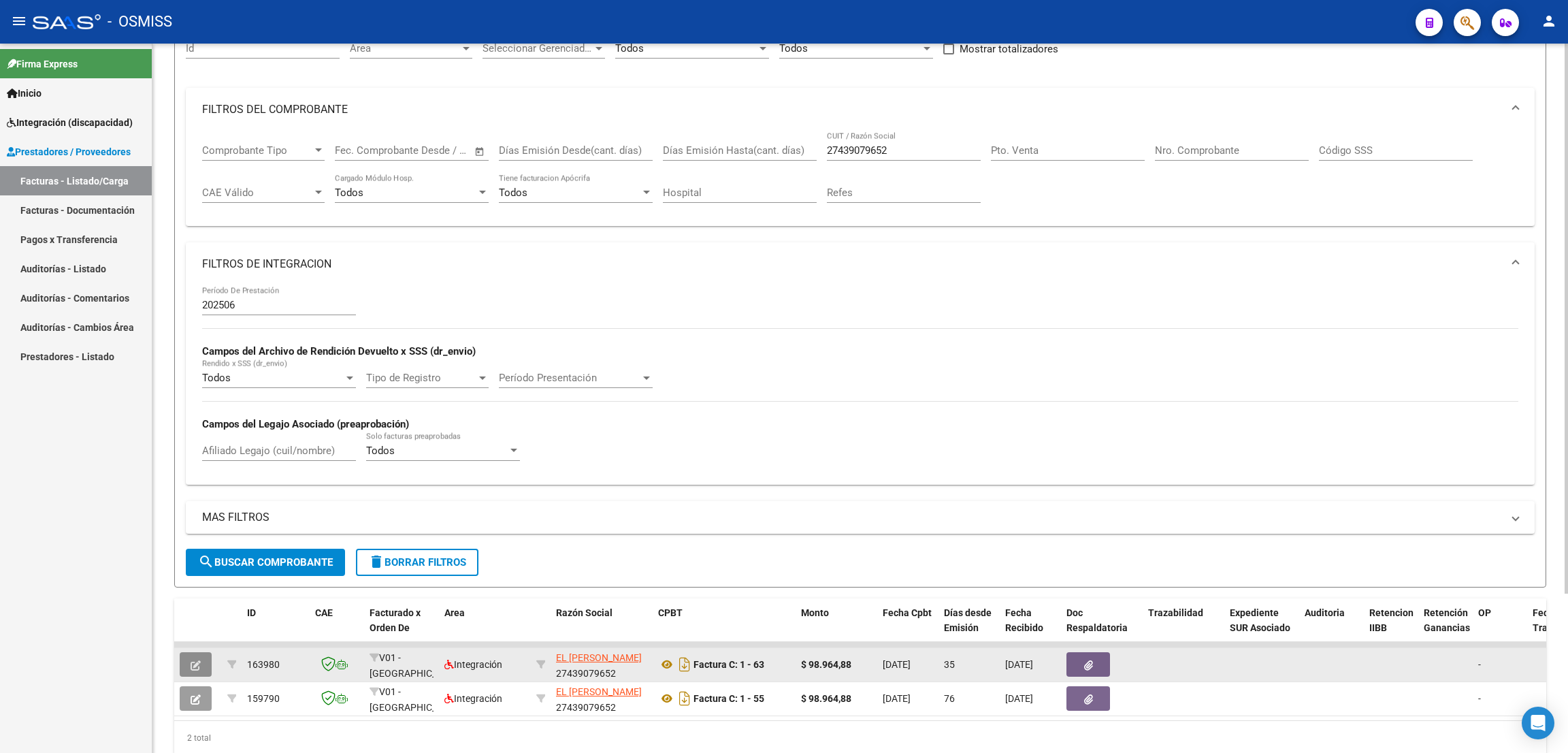
click at [193, 661] on icon "button" at bounding box center [195, 666] width 11 height 11
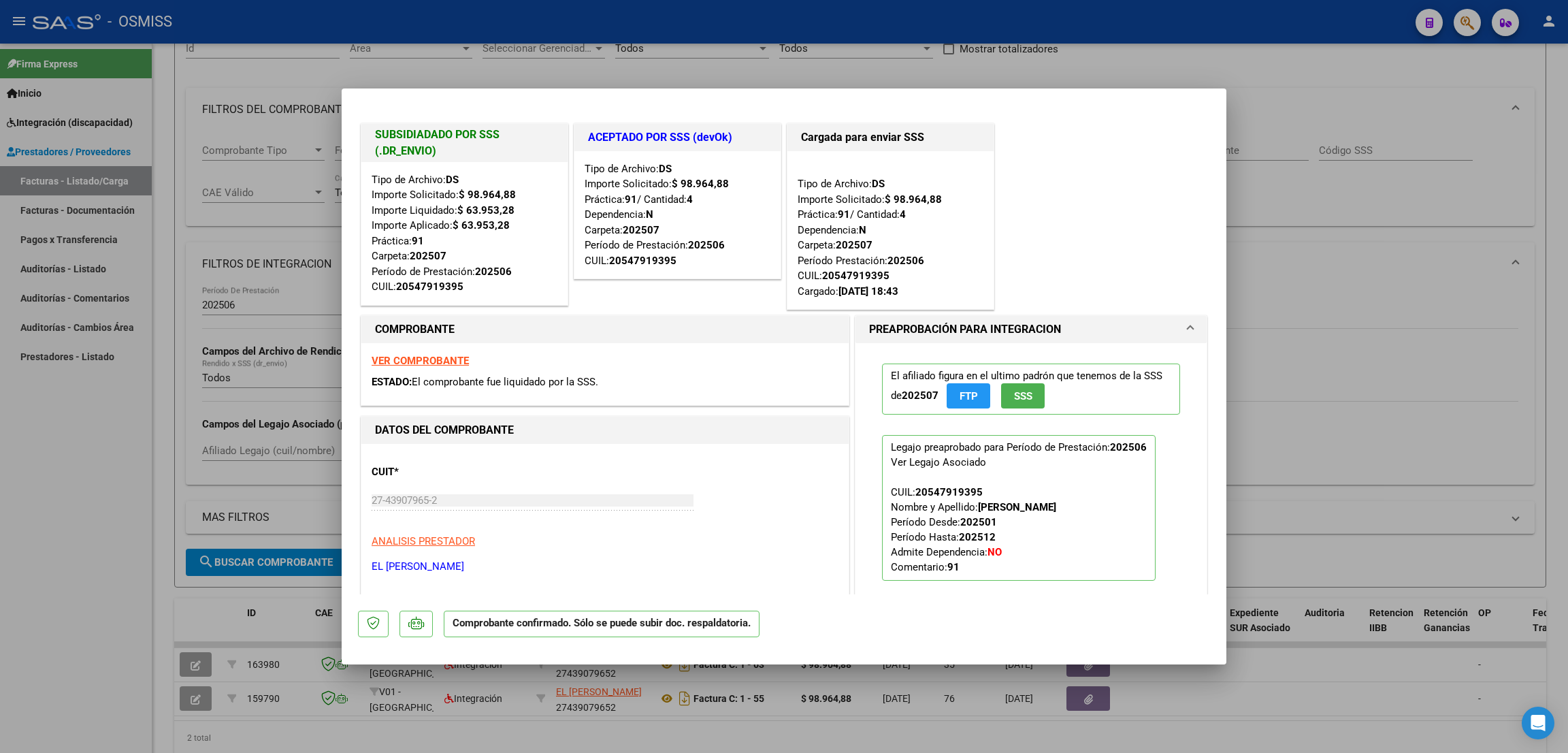
drag, startPoint x: 108, startPoint y: 643, endPoint x: 150, endPoint y: 678, distance: 54.7
click at [111, 647] on div at bounding box center [784, 376] width 1568 height 753
type input "$ 0,00"
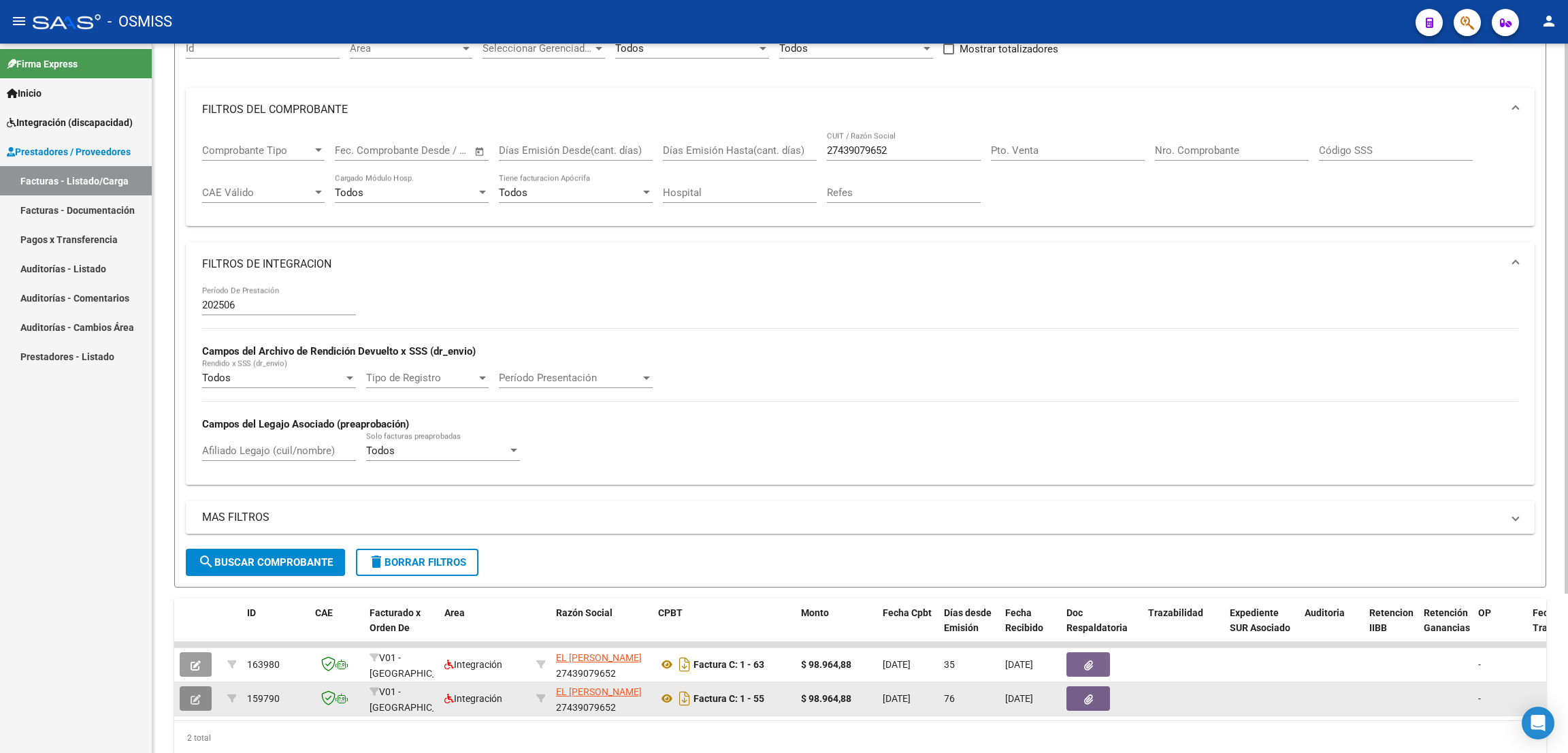
click at [186, 698] on button "button" at bounding box center [195, 698] width 32 height 25
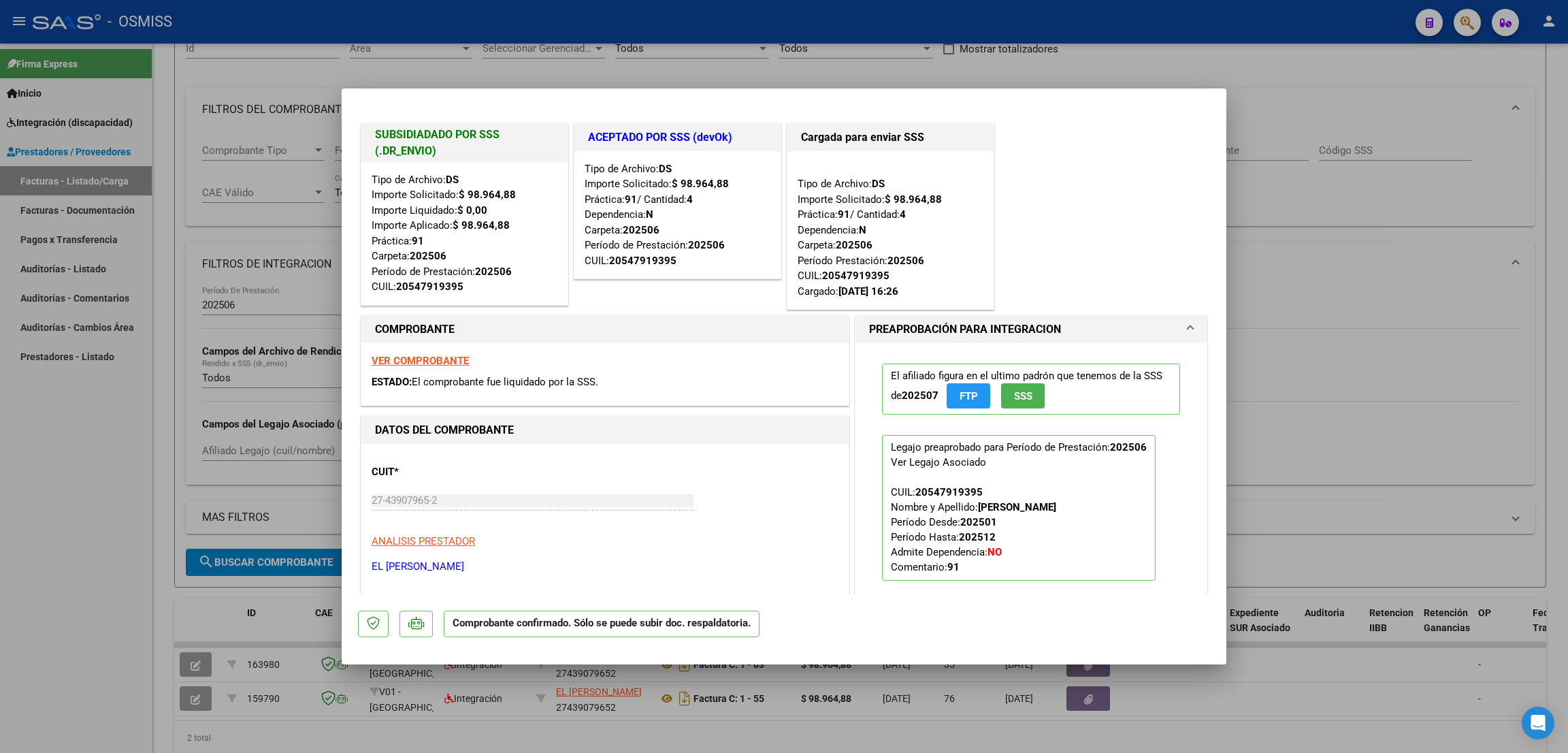
drag, startPoint x: 68, startPoint y: 561, endPoint x: 128, endPoint y: 572, distance: 61.0
click at [68, 559] on div at bounding box center [784, 376] width 1568 height 753
type input "$ 0,00"
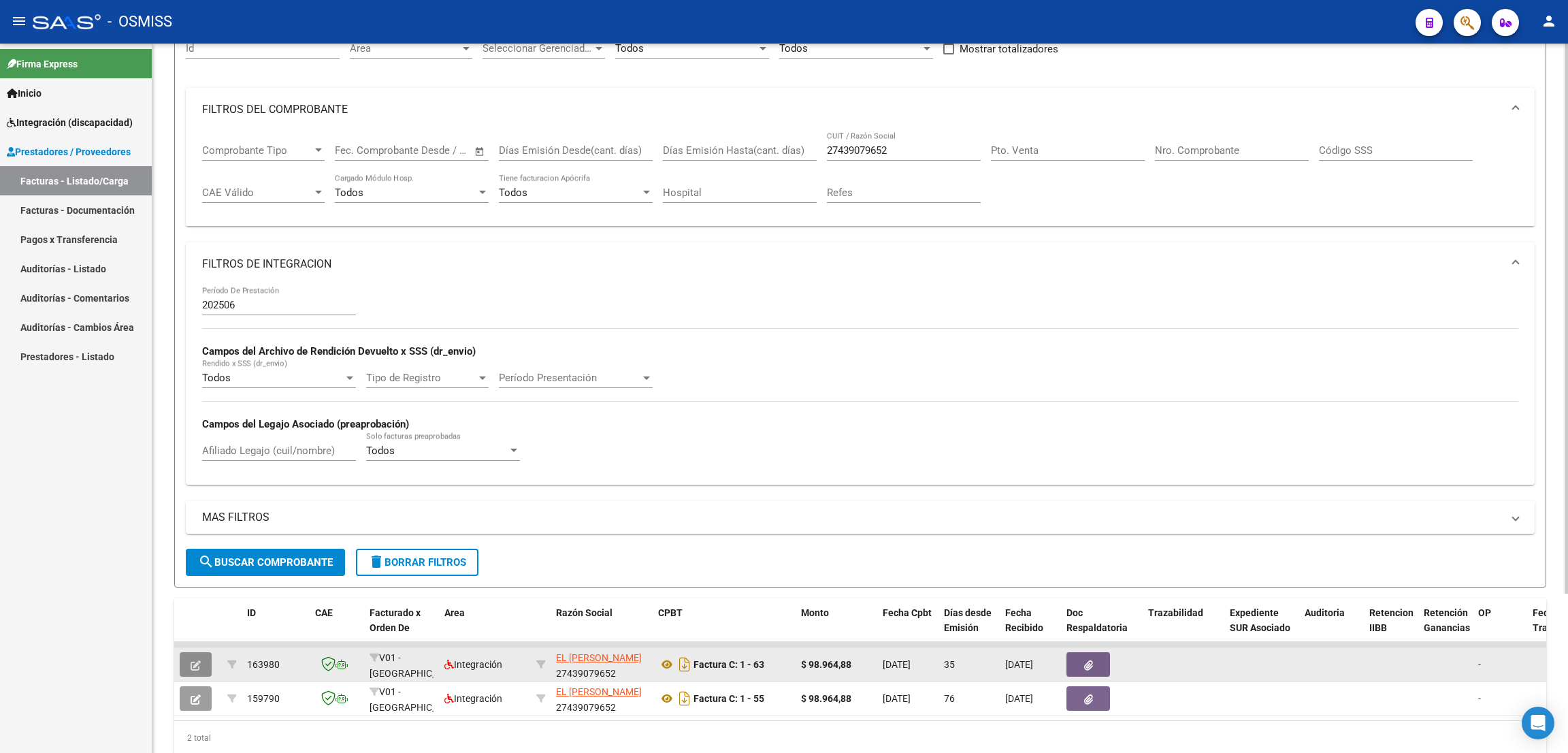
click at [202, 660] on button "button" at bounding box center [195, 664] width 32 height 25
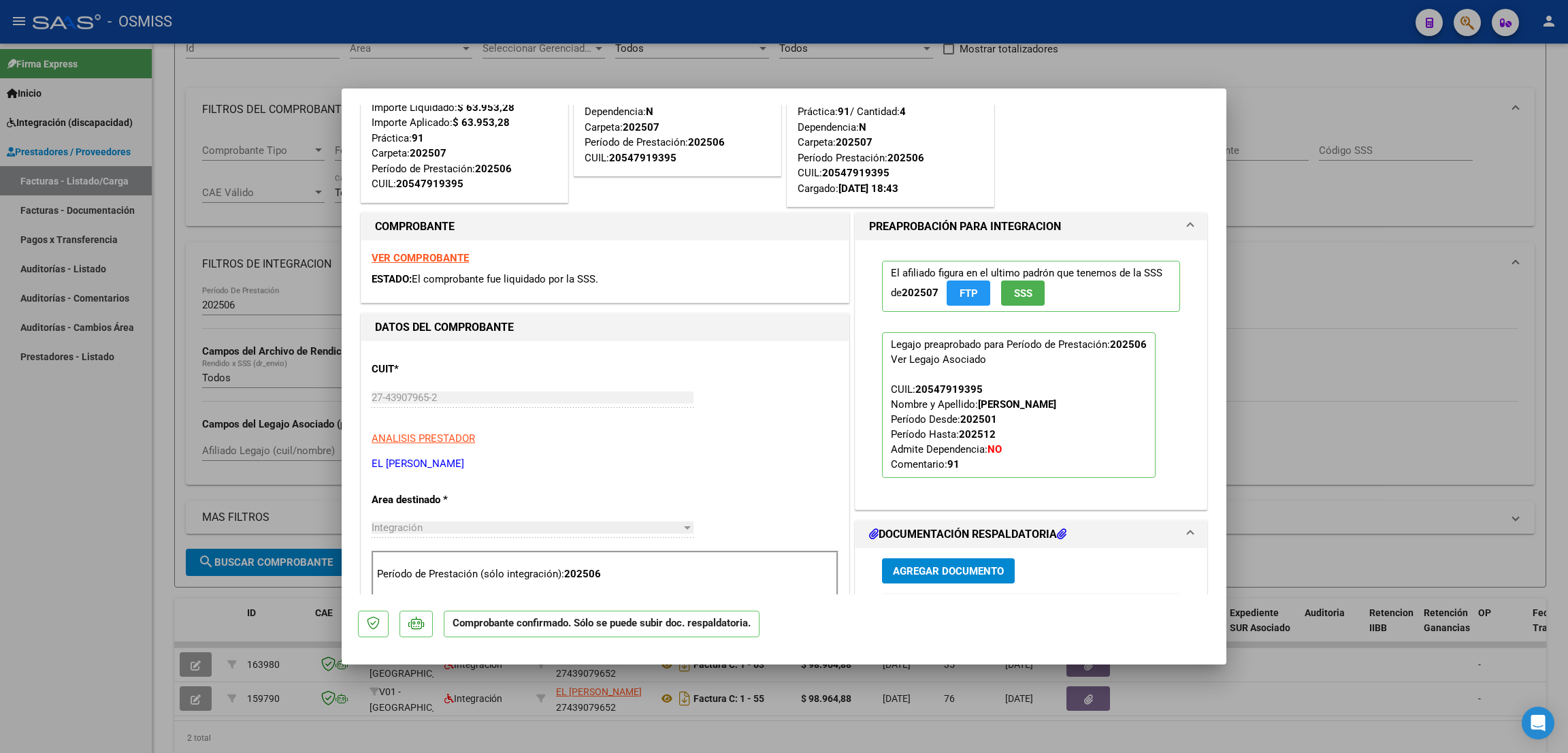
scroll to position [102, 0]
click at [52, 480] on div at bounding box center [784, 376] width 1568 height 753
type input "$ 0,00"
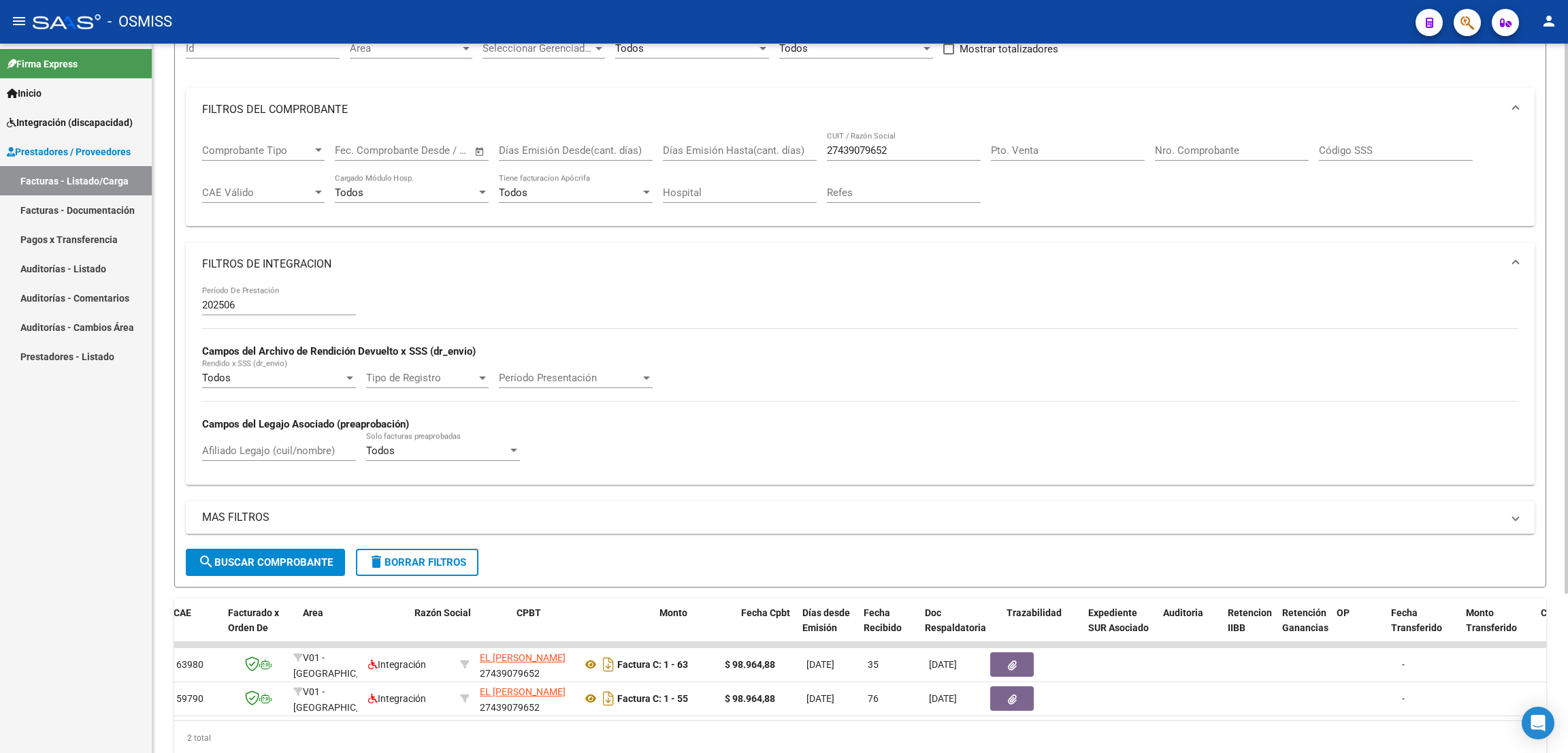
scroll to position [0, 0]
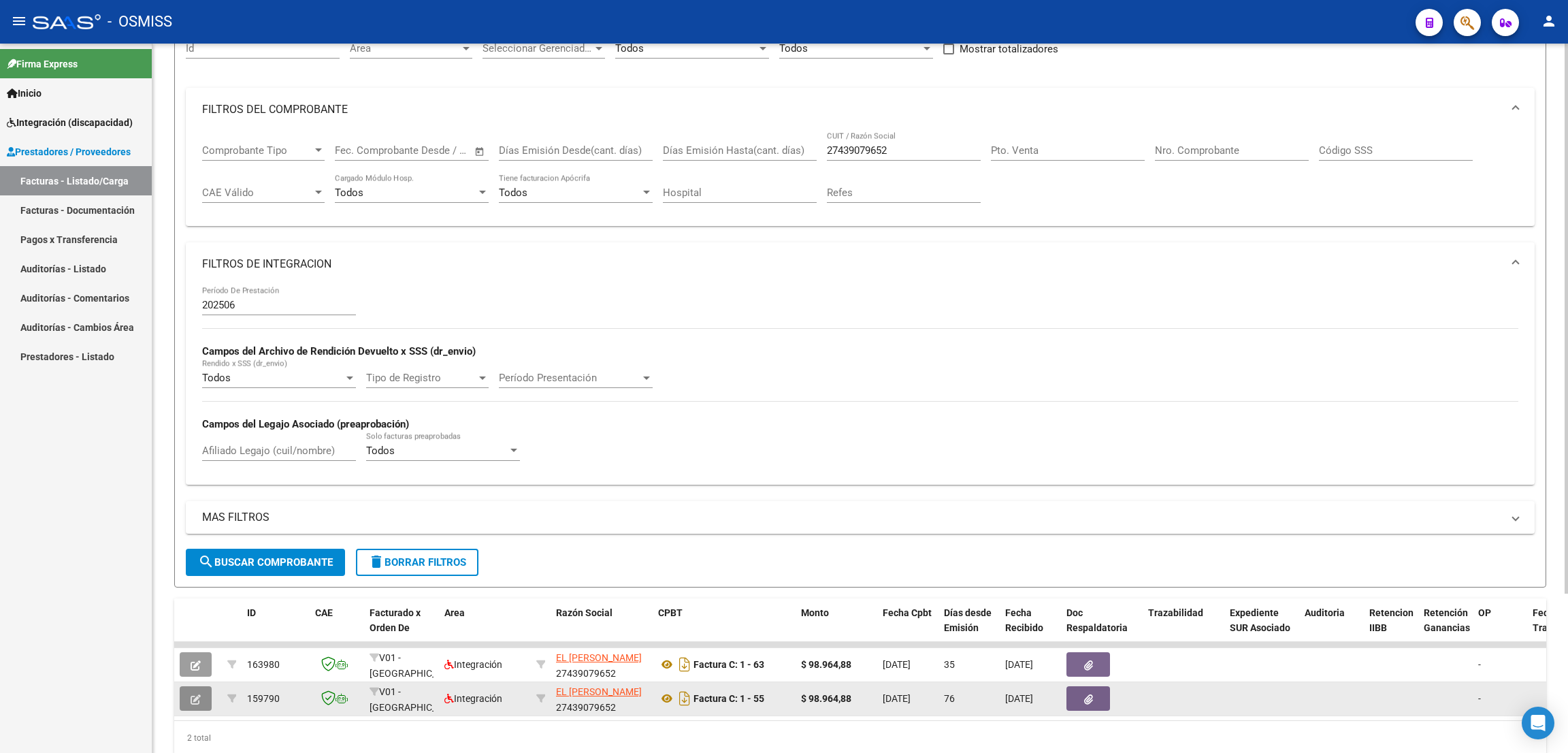
click at [199, 703] on button "button" at bounding box center [195, 698] width 32 height 25
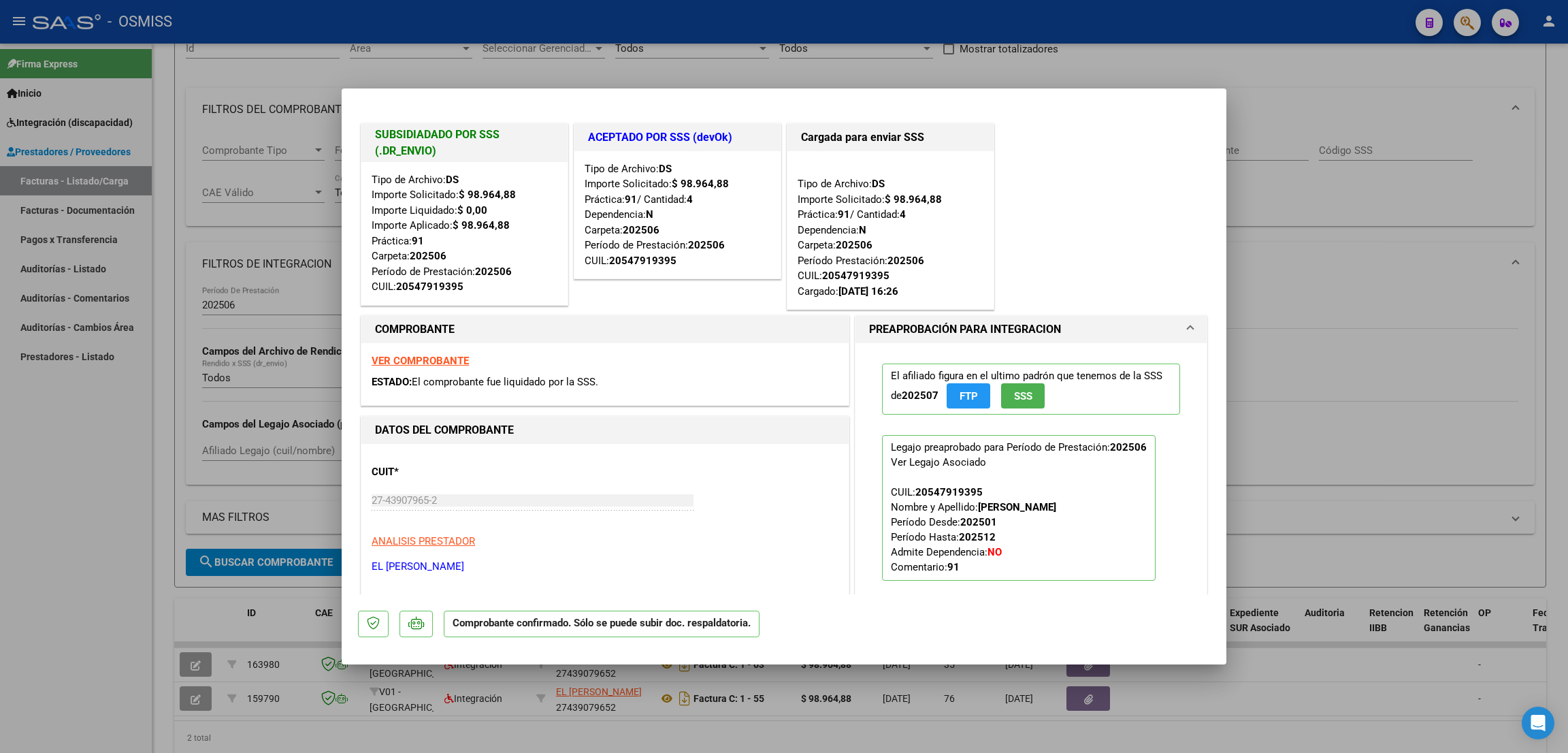
click at [60, 430] on div at bounding box center [784, 376] width 1568 height 753
type input "$ 0,00"
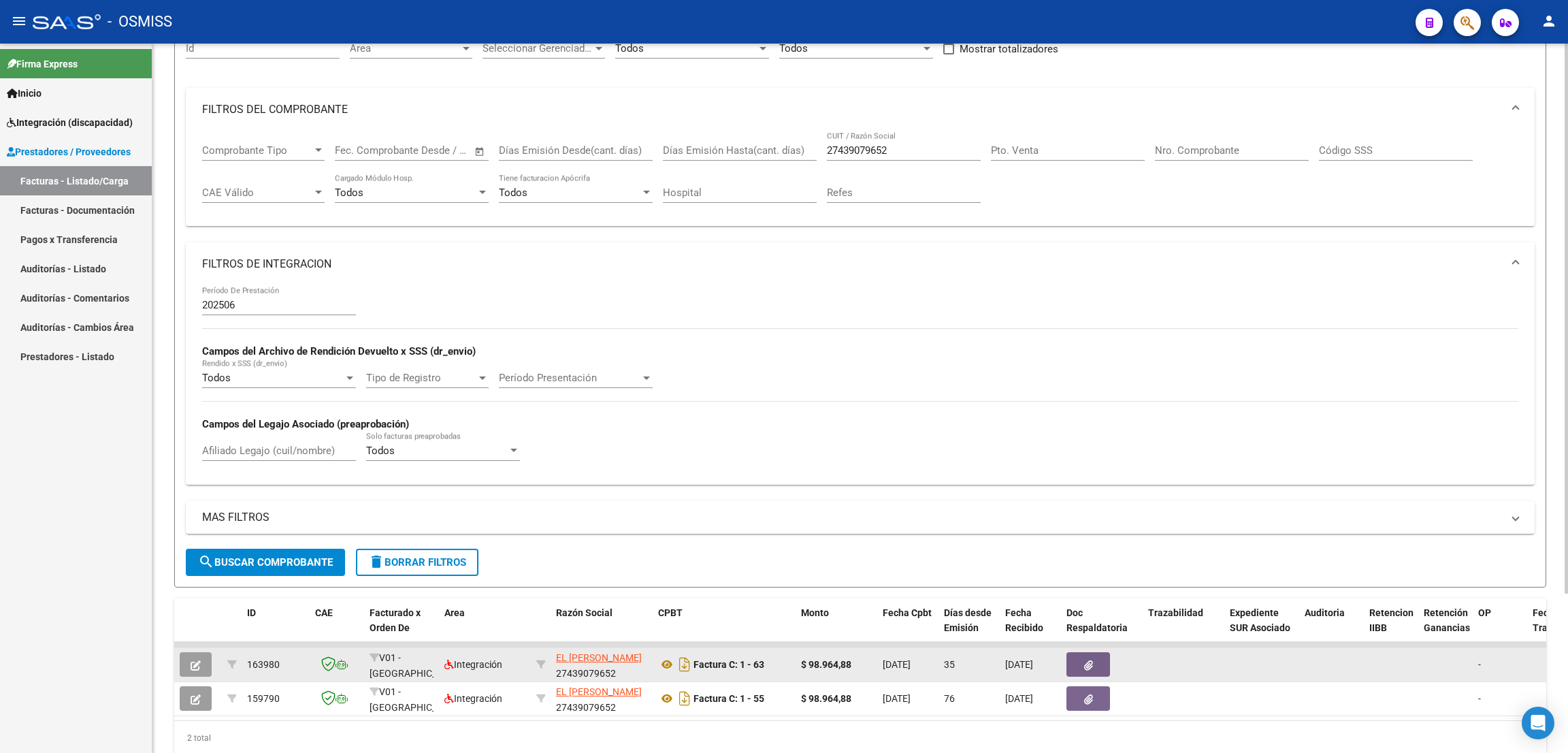
click at [195, 657] on button "button" at bounding box center [195, 664] width 32 height 25
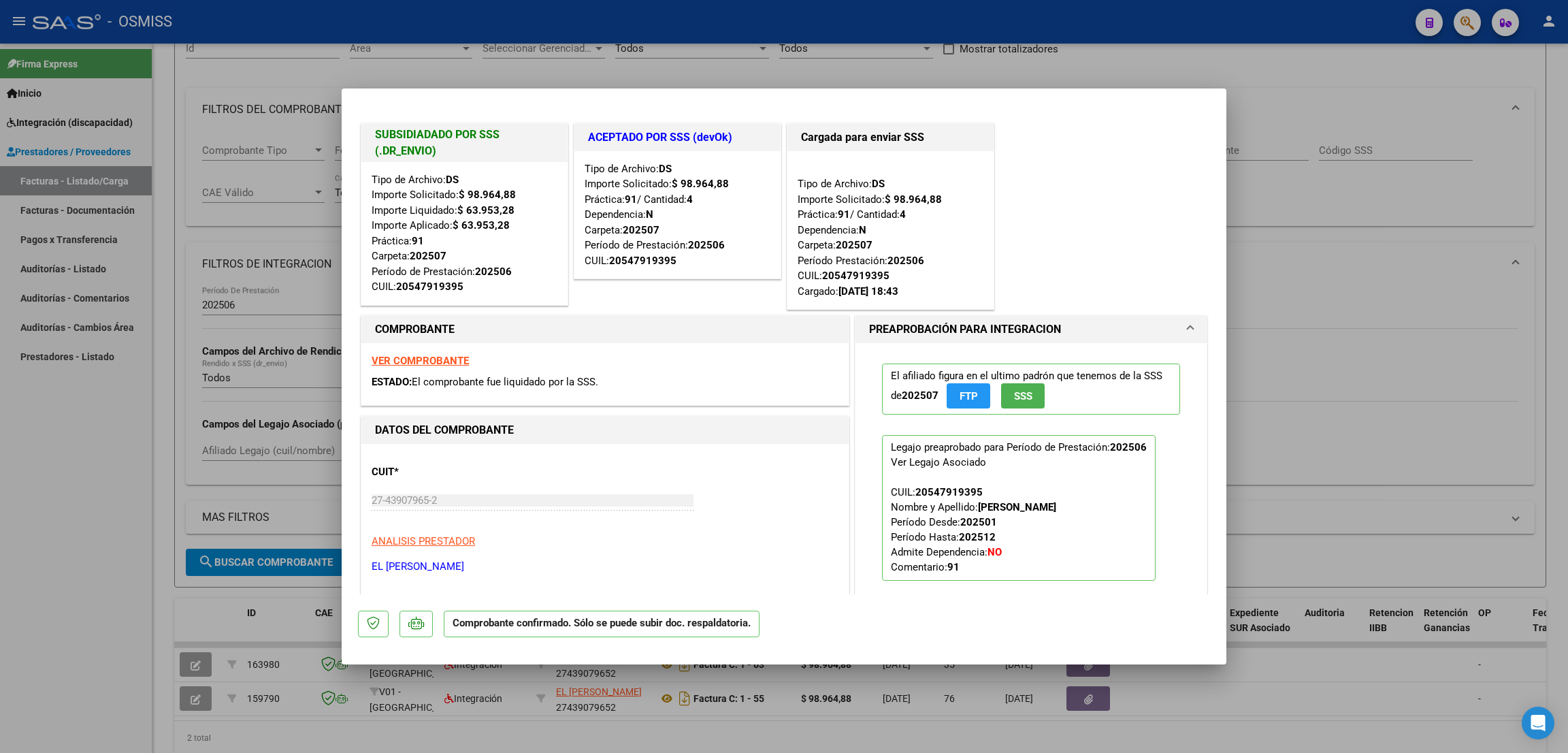
click at [64, 553] on div at bounding box center [784, 376] width 1568 height 753
type input "$ 0,00"
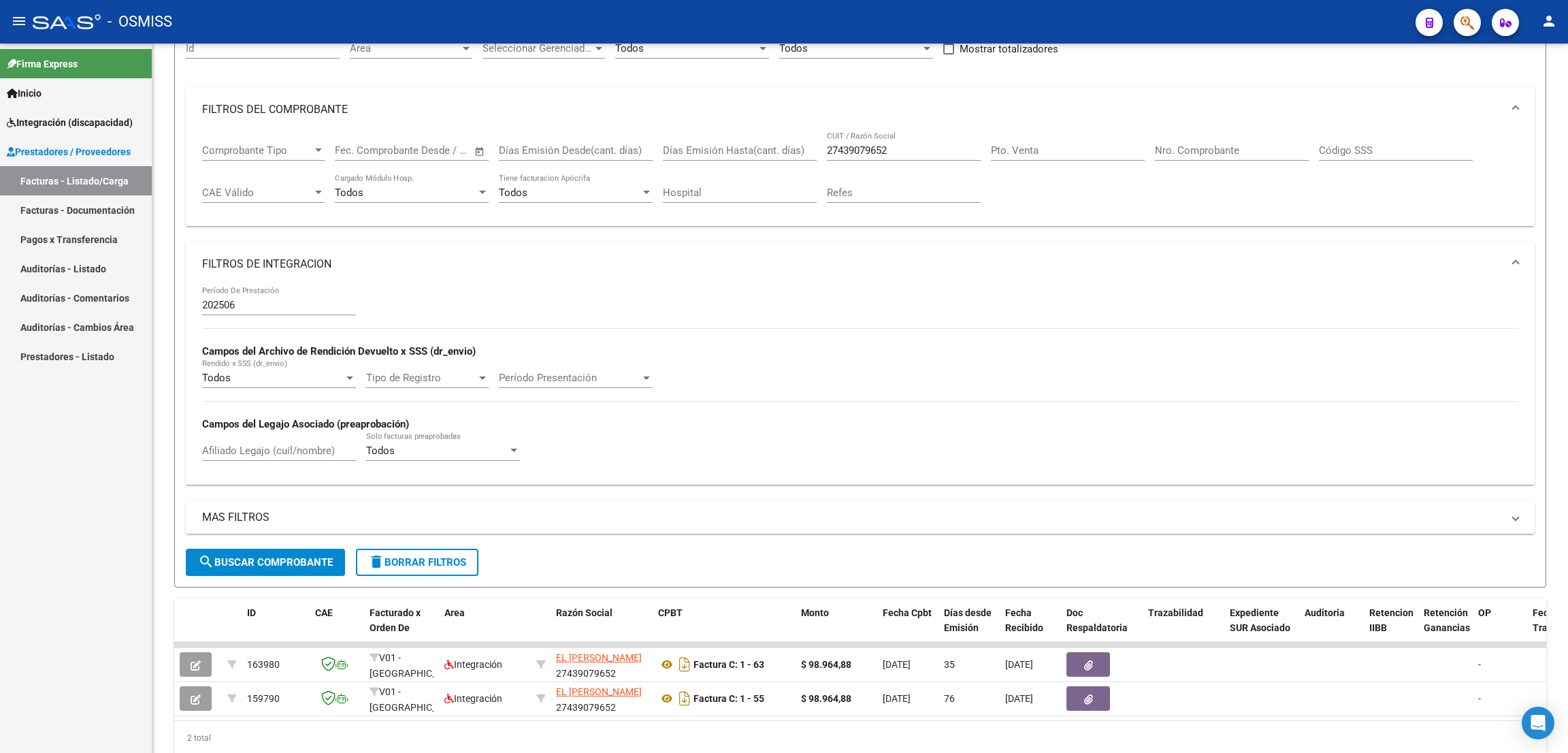
click at [1129, 21] on div "- OSMISS" at bounding box center [718, 22] width 1372 height 30
drag, startPoint x: 1106, startPoint y: 19, endPoint x: 858, endPoint y: 126, distance: 270.1
click at [1107, 20] on div "- OSMISS" at bounding box center [718, 22] width 1372 height 30
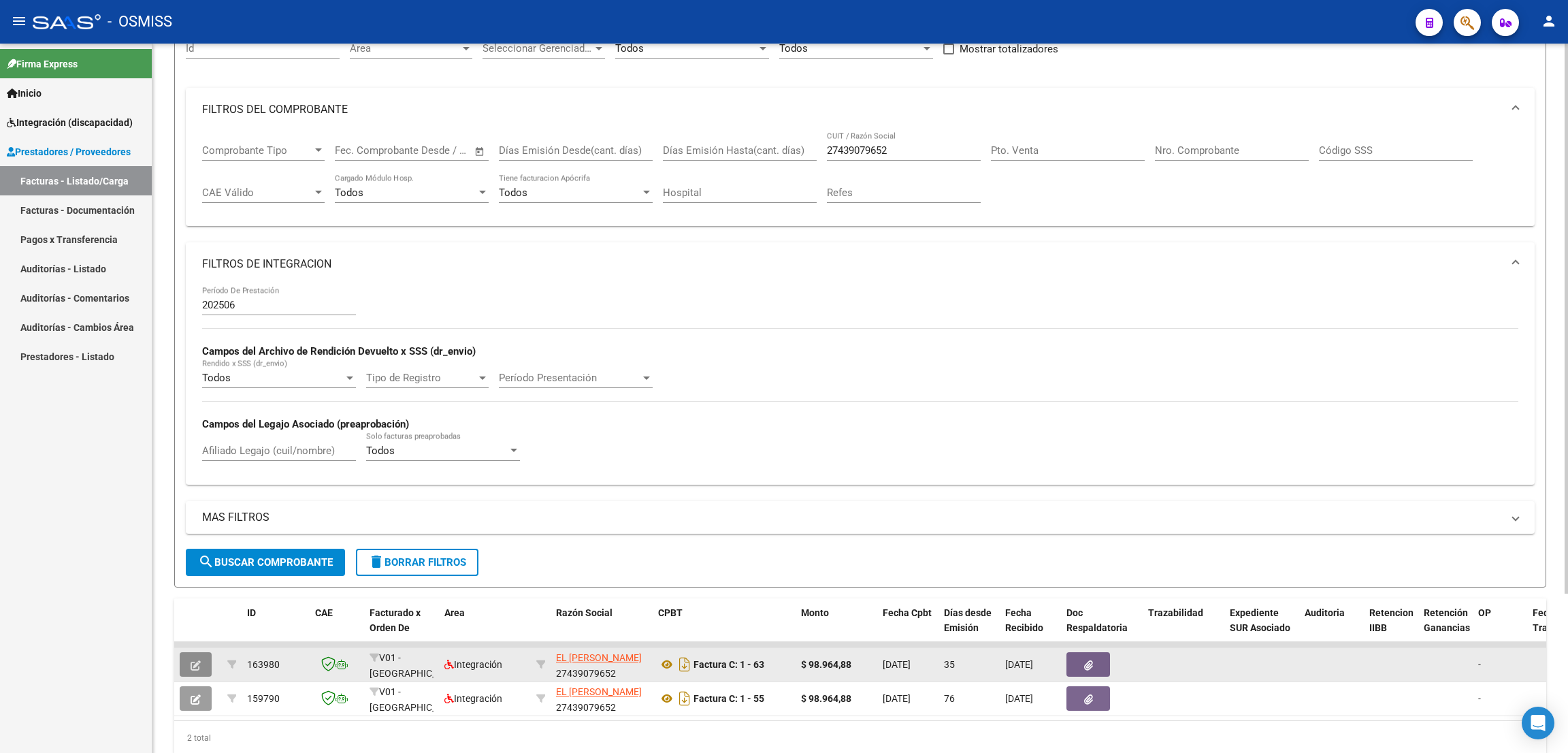
click at [193, 661] on icon "button" at bounding box center [195, 666] width 11 height 11
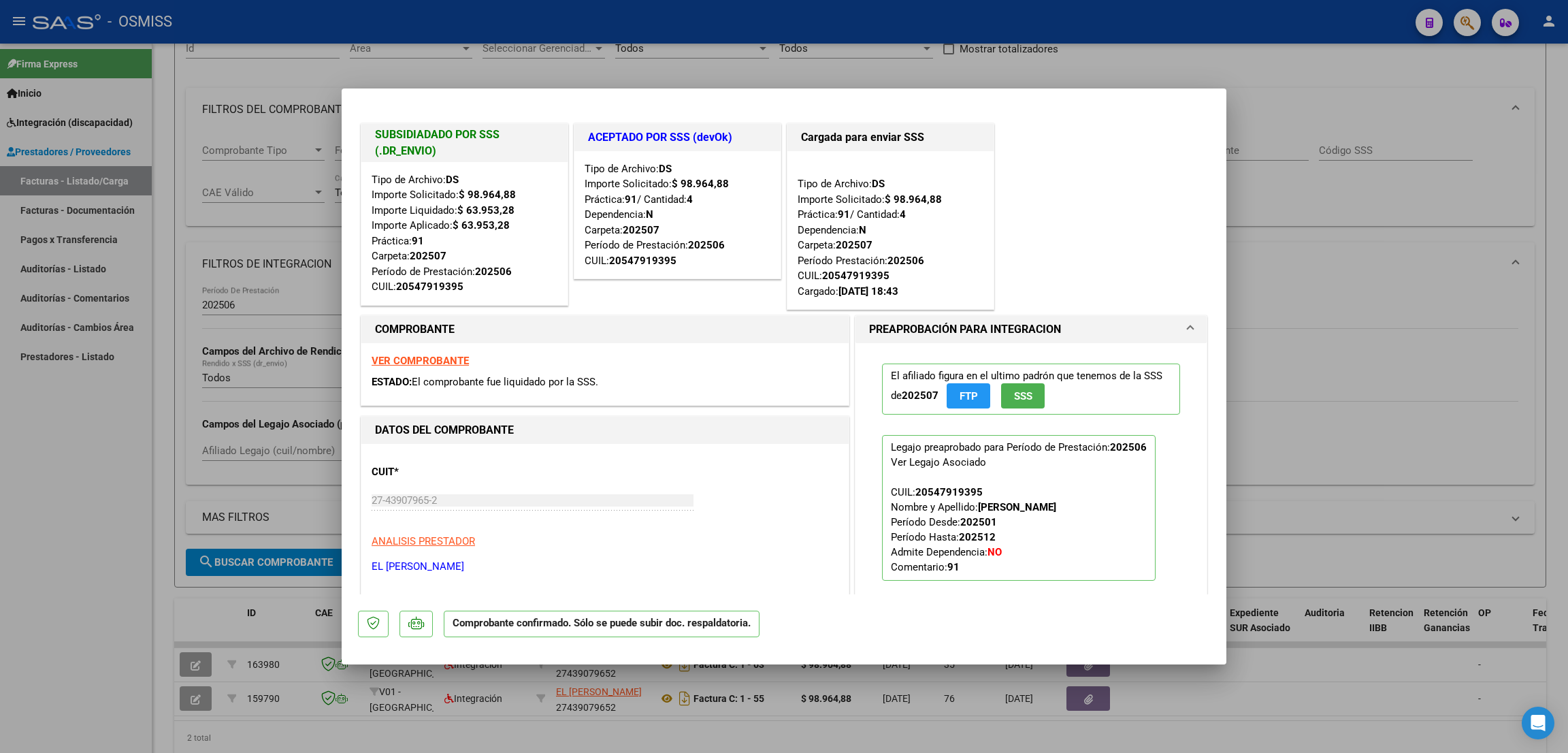
click at [433, 361] on strong "VER COMPROBANTE" at bounding box center [420, 361] width 98 height 12
drag, startPoint x: 1128, startPoint y: 23, endPoint x: 1132, endPoint y: 41, distance: 18.4
click at [1128, 24] on div at bounding box center [784, 376] width 1568 height 753
type input "$ 0,00"
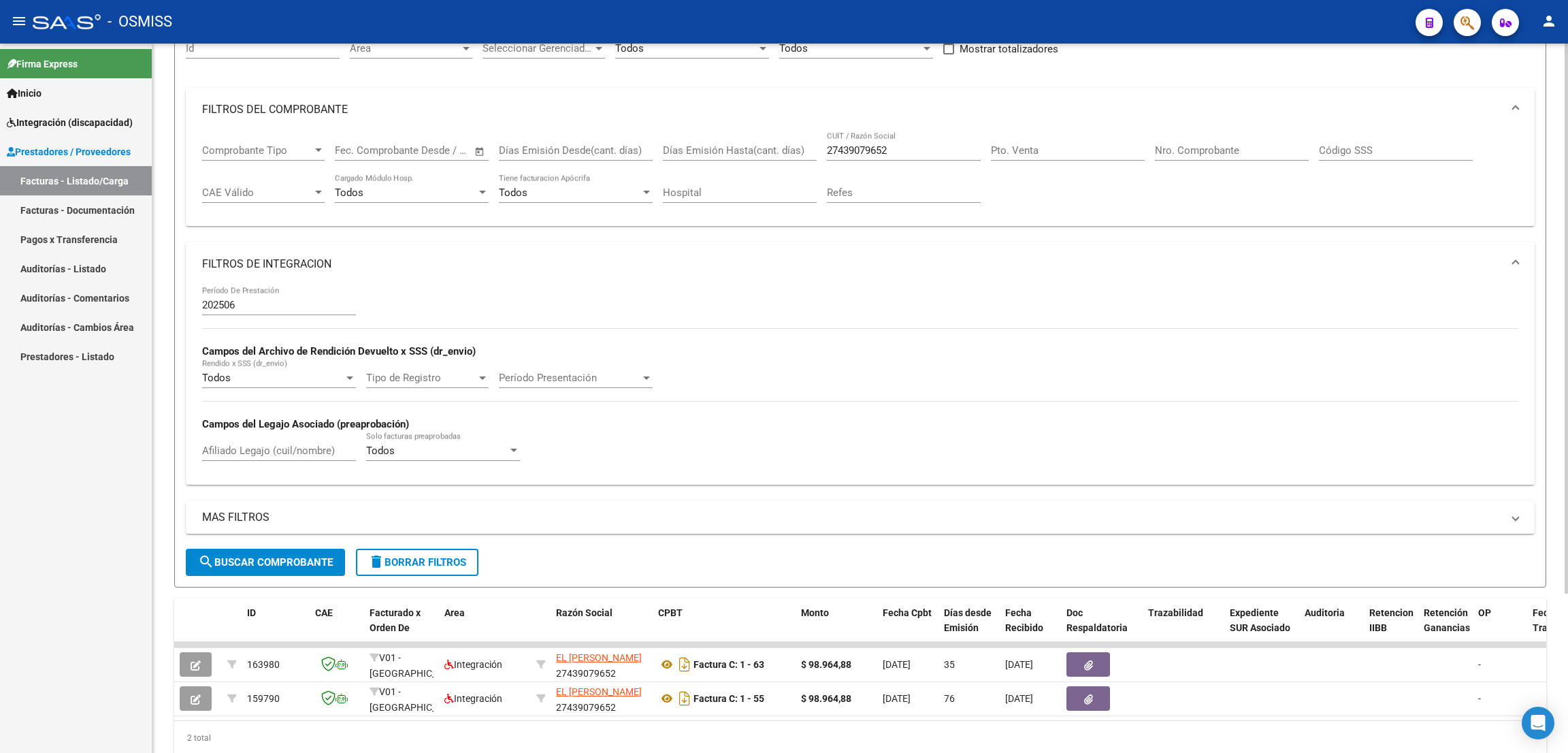
click at [1245, 83] on div "Filtros Id Area Area Seleccionar Gerenciador Seleccionar Gerenciador Todos Conf…" at bounding box center [860, 289] width 1349 height 520
drag, startPoint x: 918, startPoint y: 144, endPoint x: 682, endPoint y: 128, distance: 236.5
click at [682, 128] on mat-expansion-panel "FILTROS DEL COMPROBANTE Comprobante Tipo Comprobante Tipo Fecha inicio – Fecha …" at bounding box center [860, 158] width 1349 height 139
paste input "30715326147"
type input "30715326147"
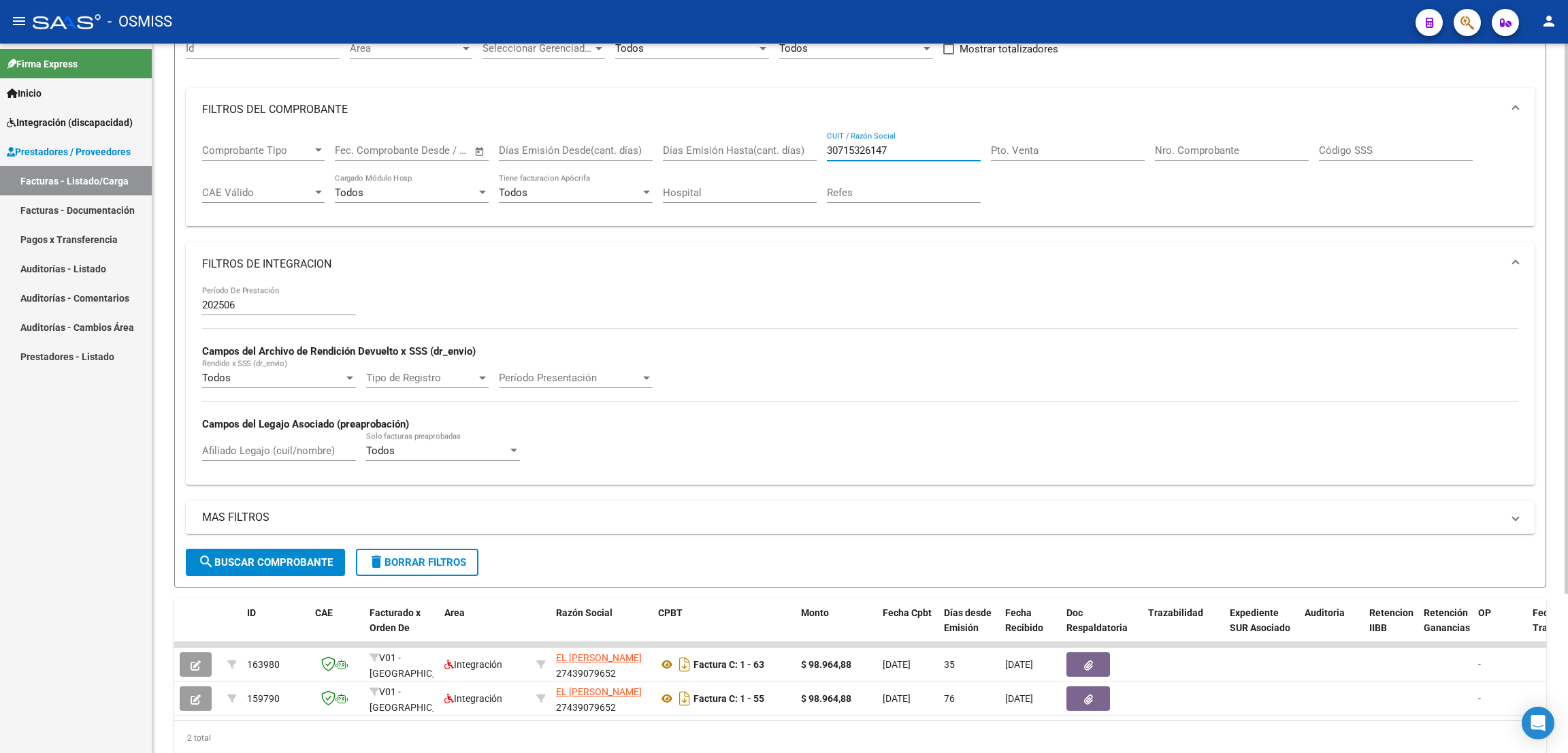
click at [295, 551] on button "search Buscar Comprobante" at bounding box center [265, 562] width 159 height 27
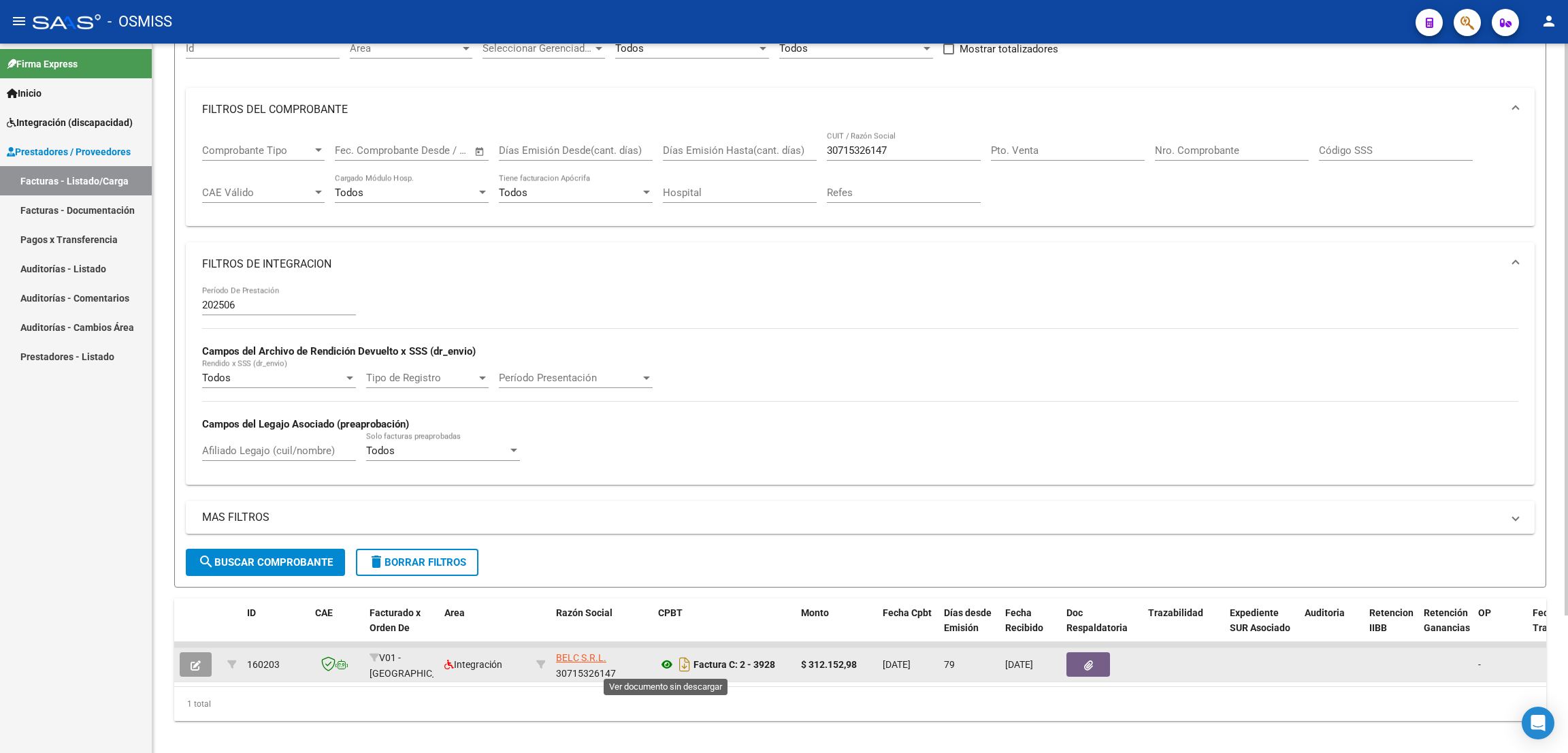
click at [669, 661] on icon at bounding box center [666, 664] width 18 height 17
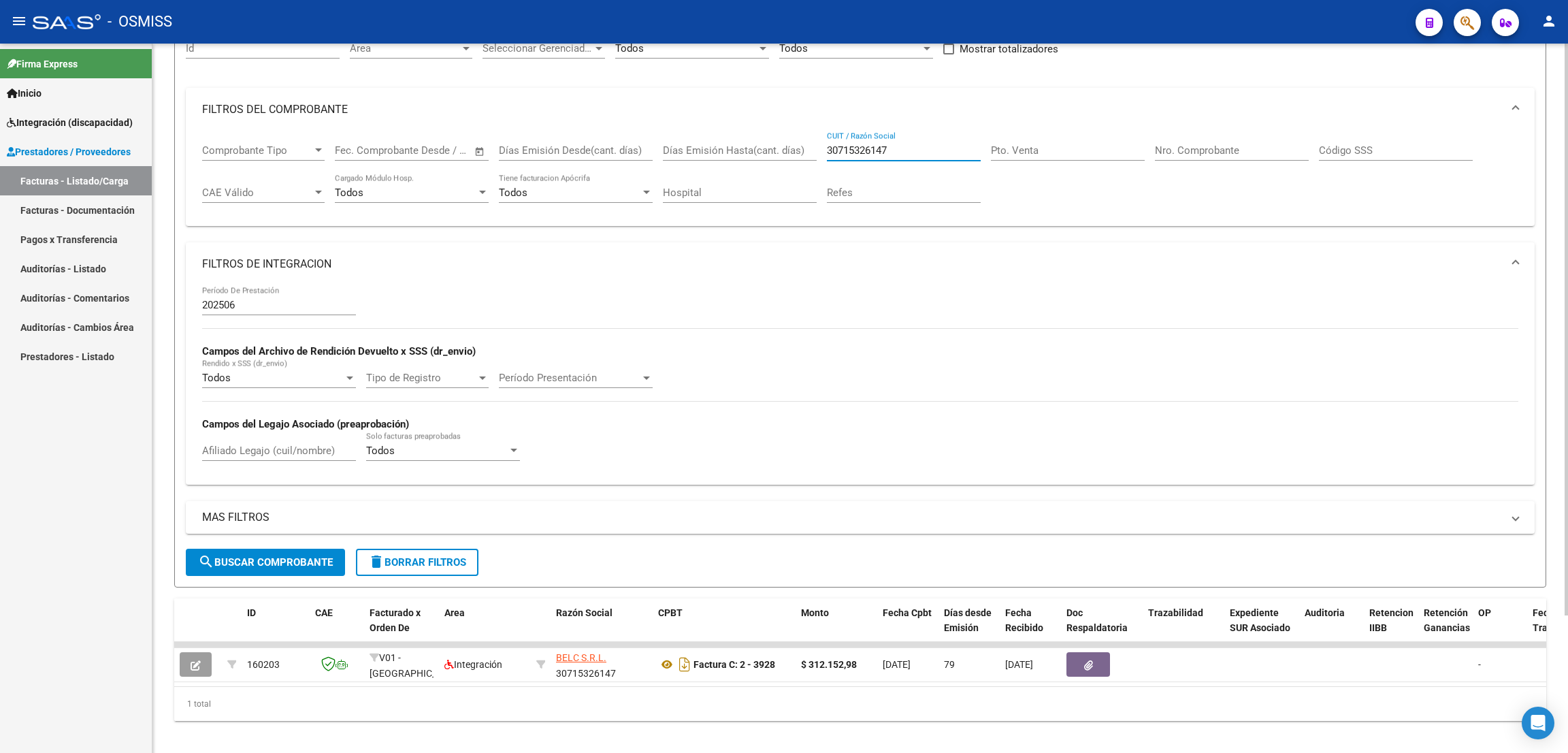
drag, startPoint x: 909, startPoint y: 154, endPoint x: 765, endPoint y: 144, distance: 144.3
click at [765, 144] on div "Comprobante Tipo Comprobante Tipo Fecha inicio – Fecha fin Fec. Comprobante Des…" at bounding box center [860, 173] width 1316 height 85
paste input "20251333794"
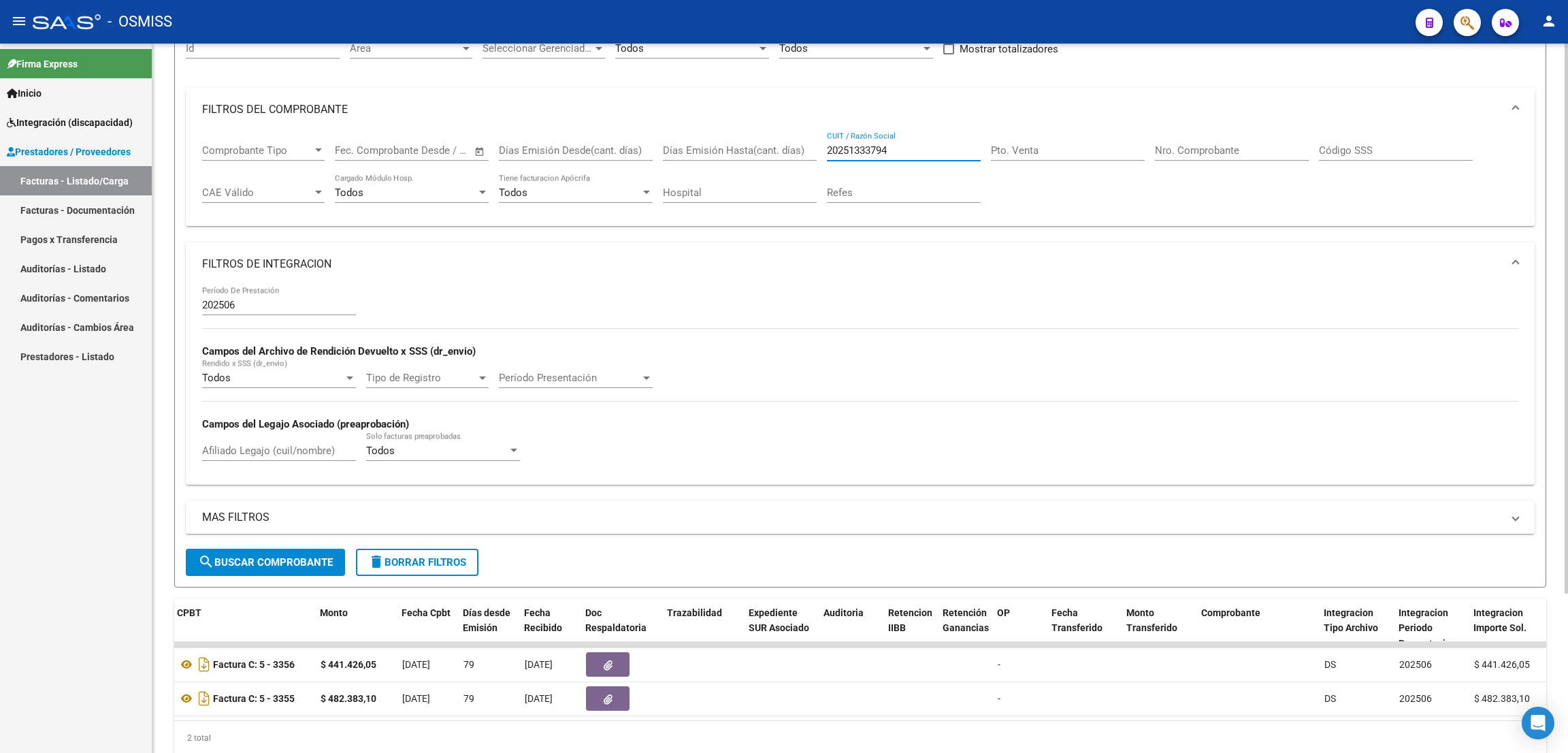
scroll to position [0, 483]
type input "20251333794"
click at [1108, 12] on div "- OSMISS" at bounding box center [718, 22] width 1372 height 30
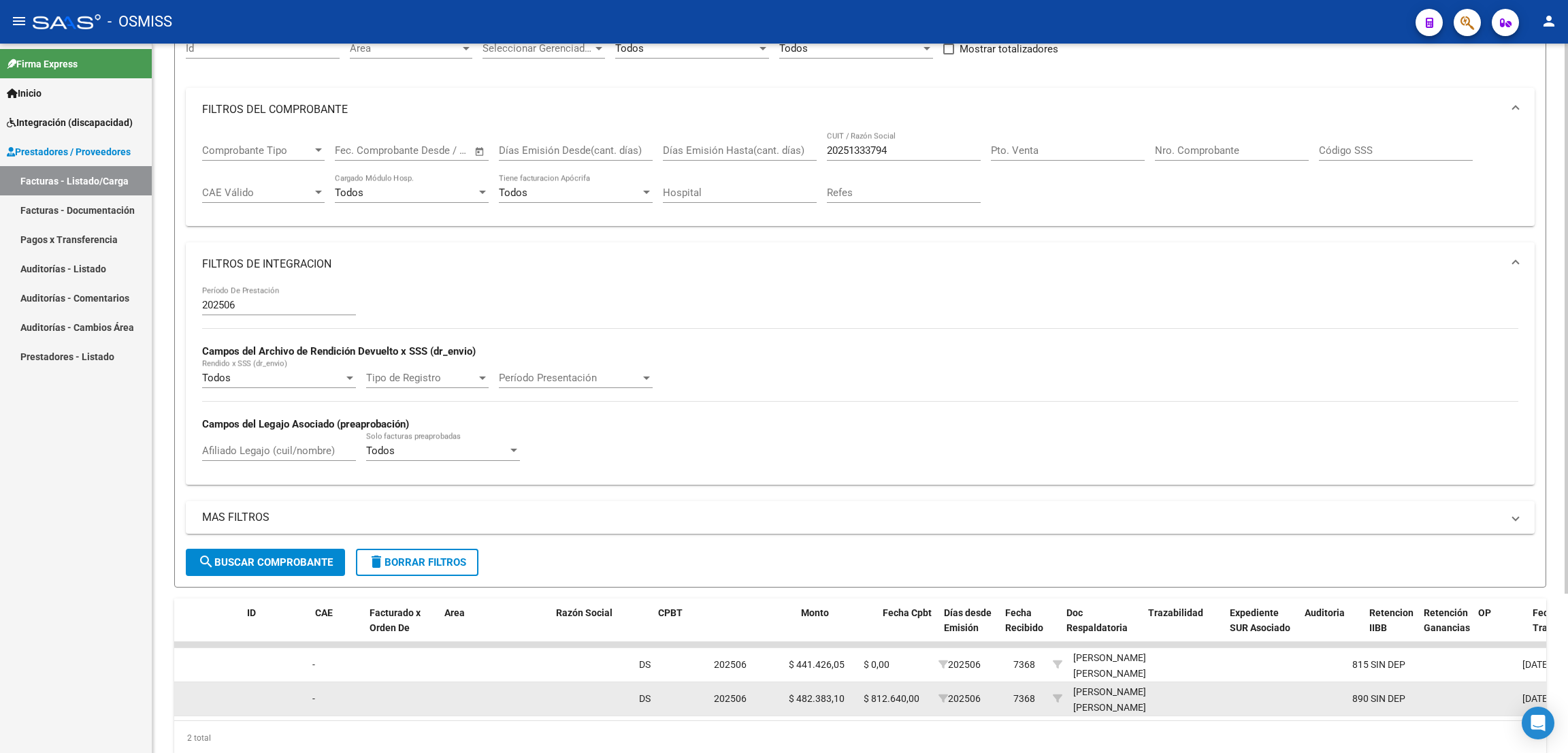
scroll to position [0, 0]
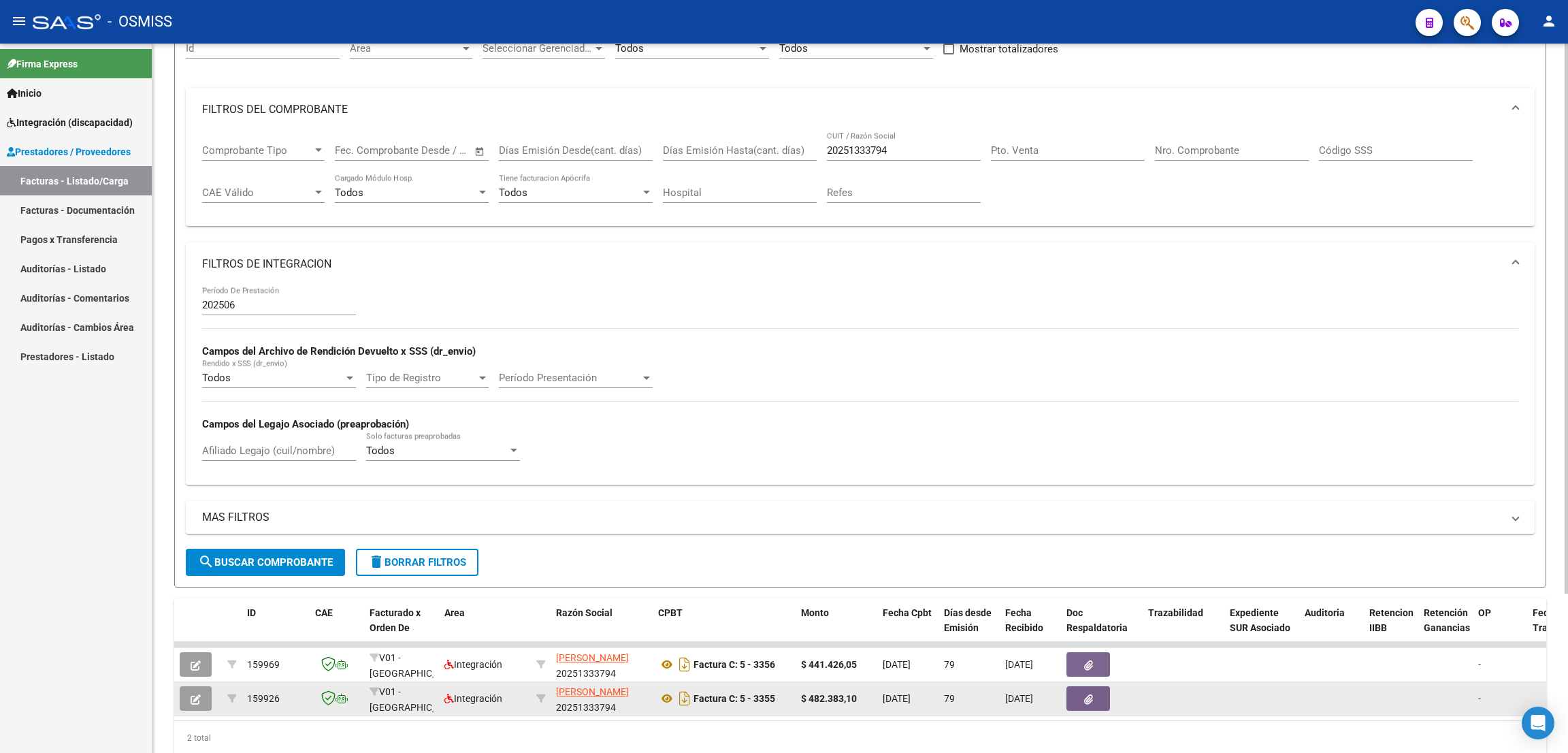
drag, startPoint x: 725, startPoint y: 735, endPoint x: 329, endPoint y: 687, distance: 398.9
click at [321, 687] on datatable-body "159969 V01 - [PERSON_NAME] Integración [PERSON_NAME] 20251333794 Factura C: 5 -…" at bounding box center [860, 681] width 1372 height 78
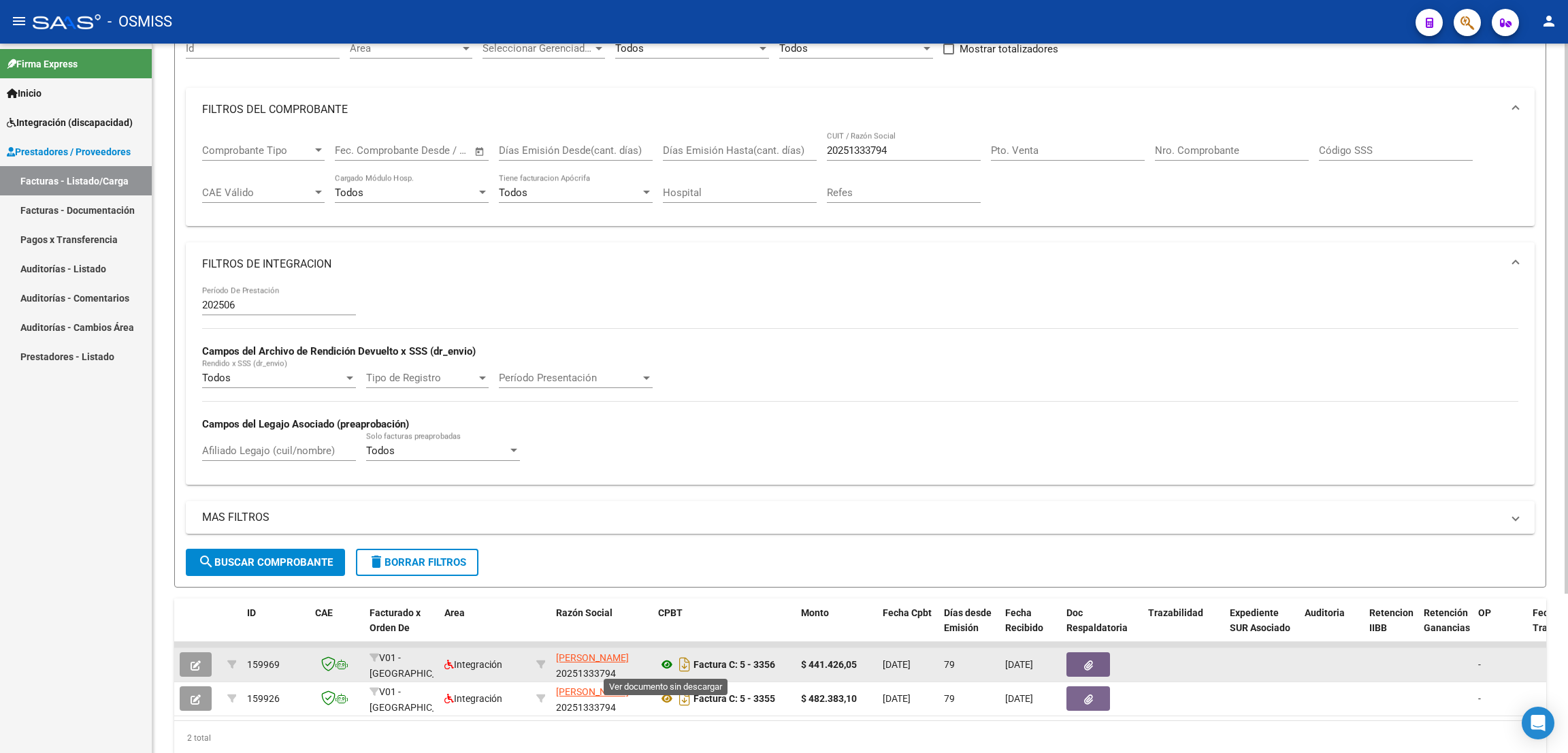
click at [666, 662] on icon at bounding box center [666, 664] width 18 height 17
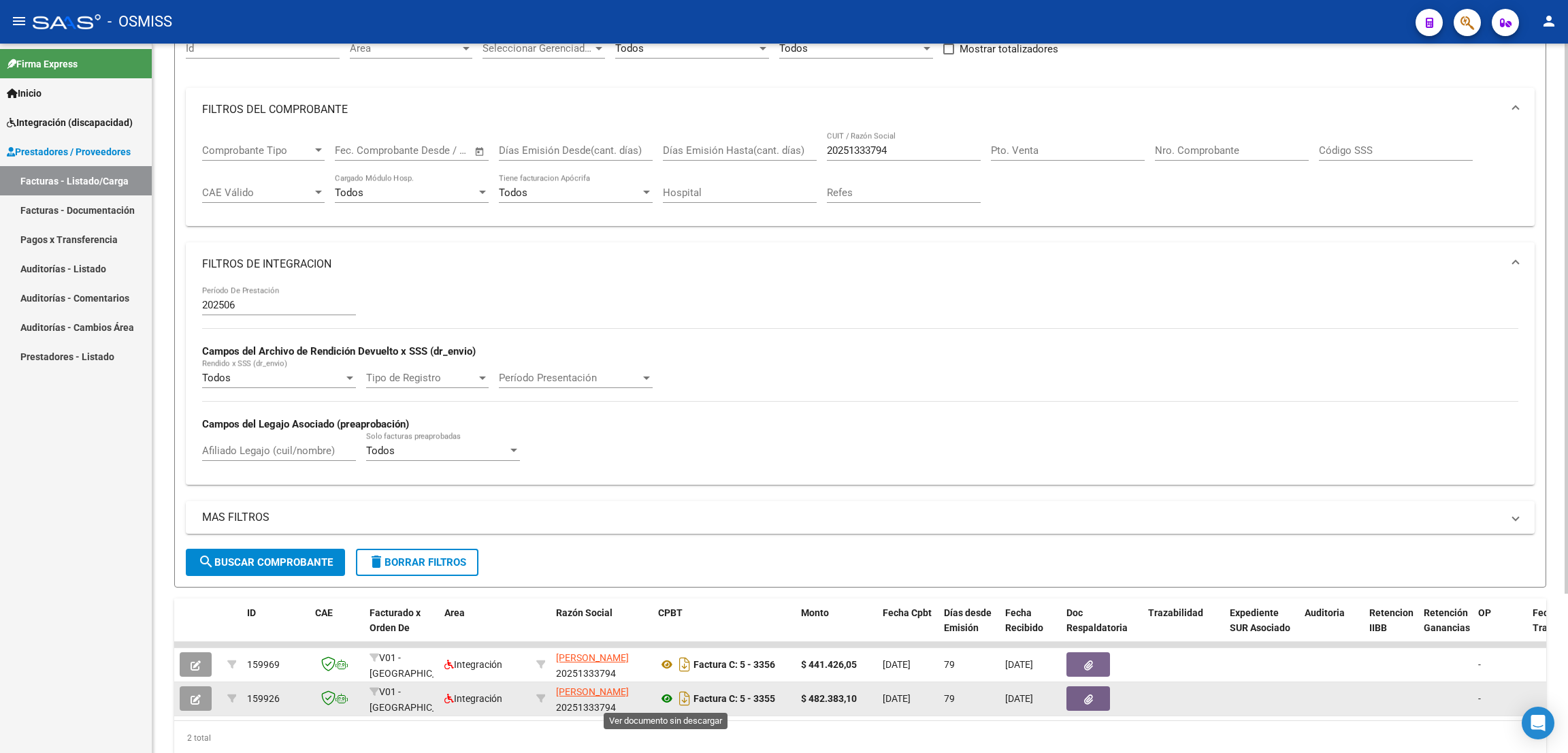
click at [672, 698] on icon at bounding box center [666, 698] width 18 height 17
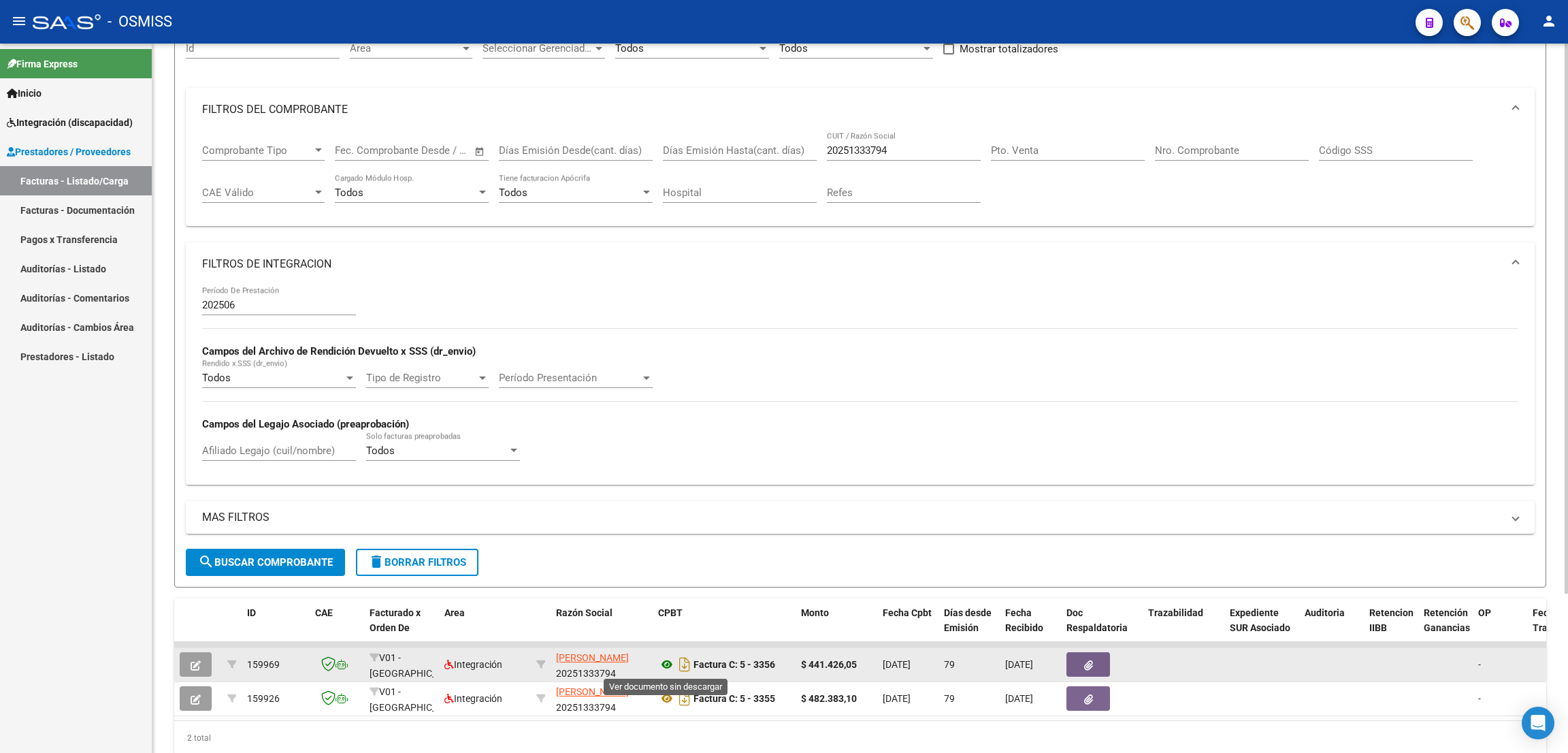
click at [666, 665] on icon at bounding box center [666, 664] width 18 height 17
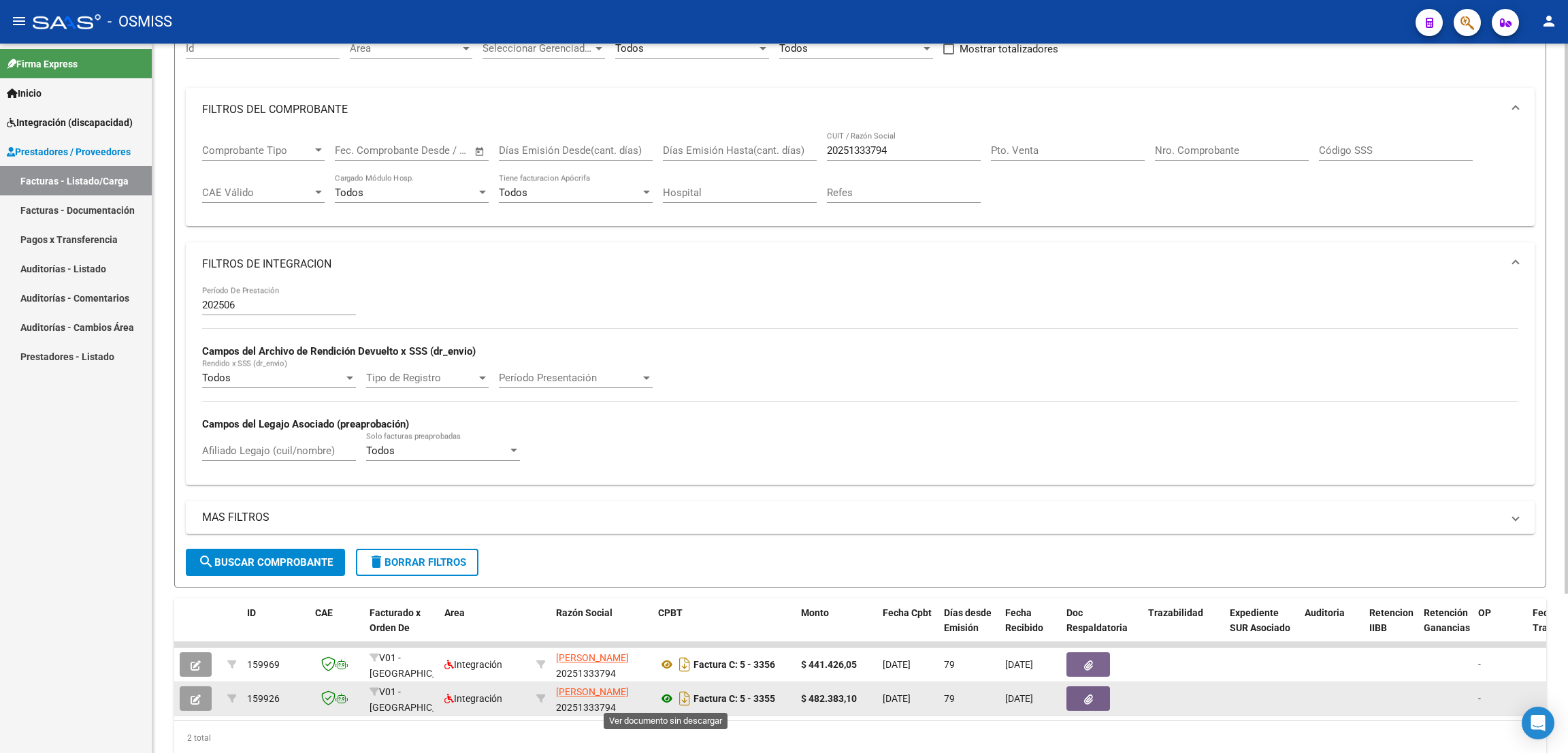
click at [666, 695] on icon at bounding box center [666, 698] width 18 height 17
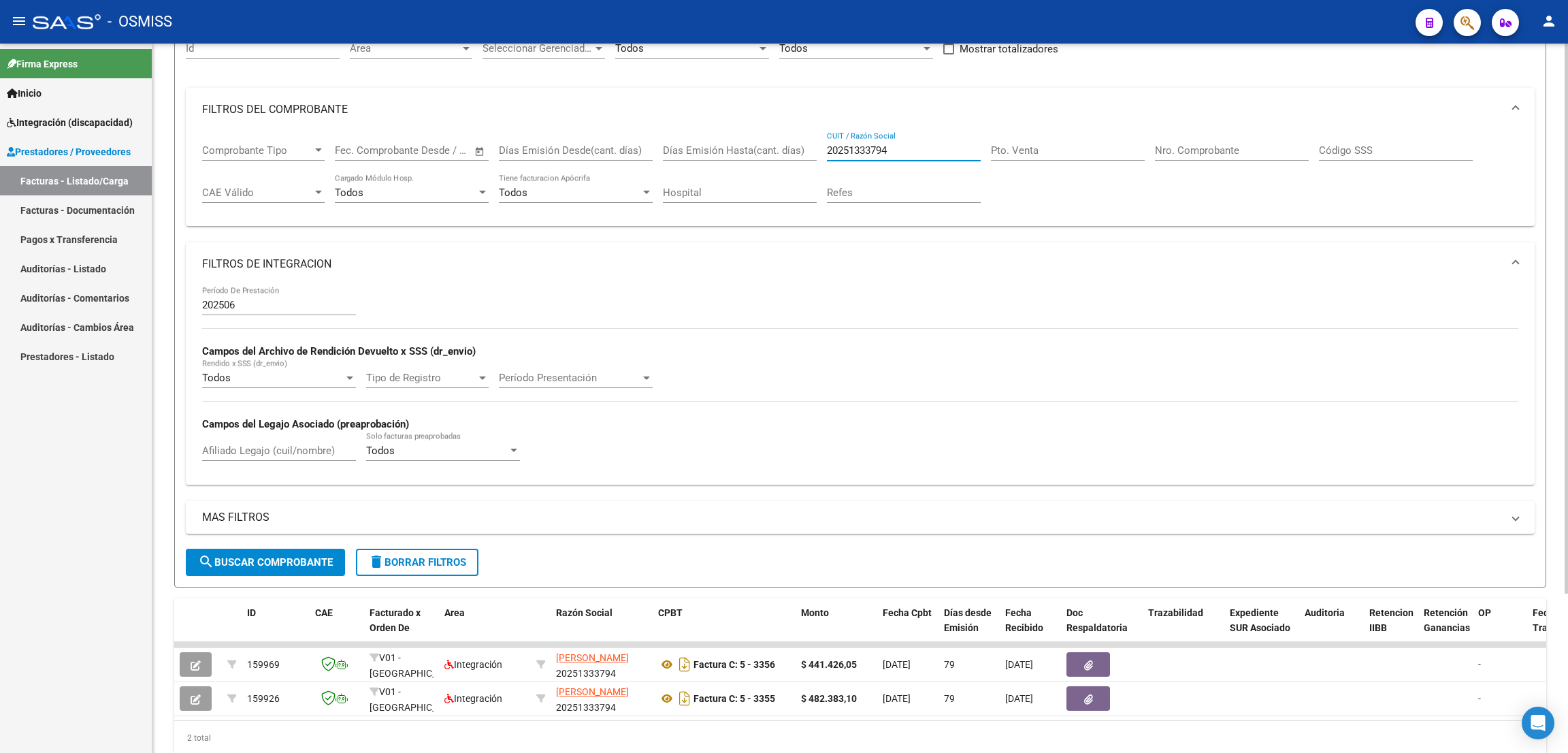
drag, startPoint x: 900, startPoint y: 144, endPoint x: 793, endPoint y: 131, distance: 107.8
click at [793, 131] on div "Comprobante Tipo Comprobante Tipo Fecha inicio – Fecha fin Fec. Comprobante Des…" at bounding box center [860, 173] width 1316 height 85
paste input "20256779723"
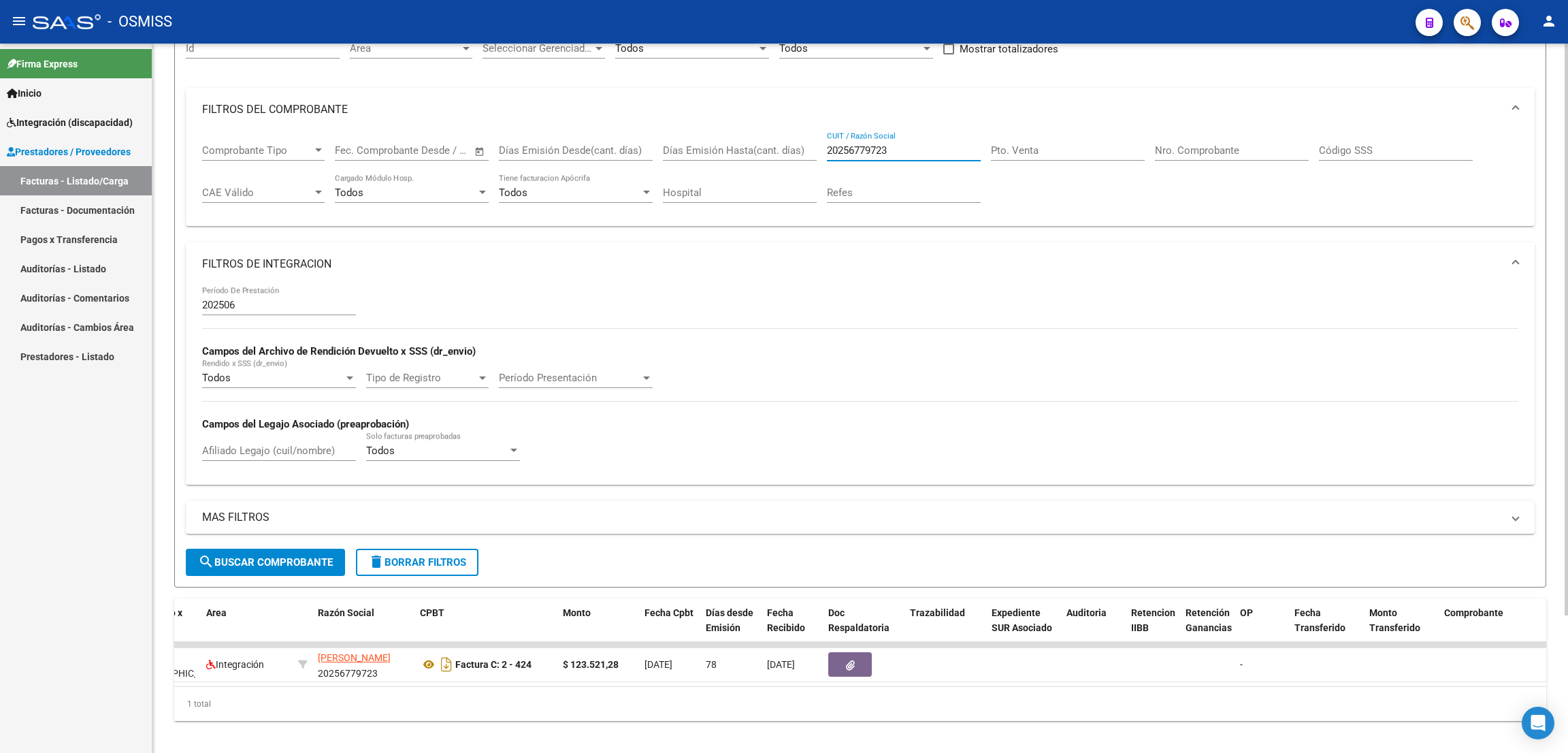
scroll to position [0, 190]
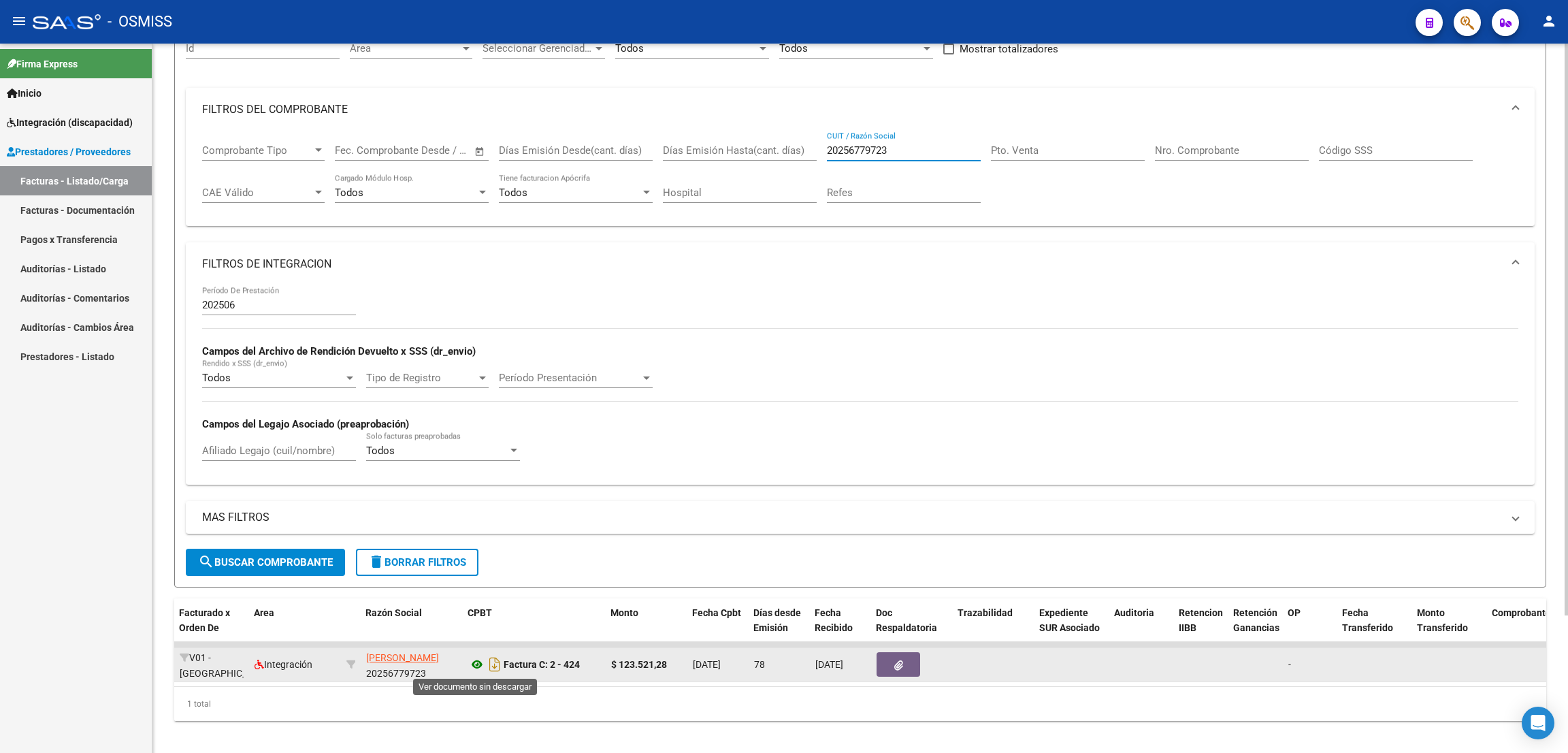
type input "20256779723"
click at [472, 666] on icon at bounding box center [477, 664] width 18 height 17
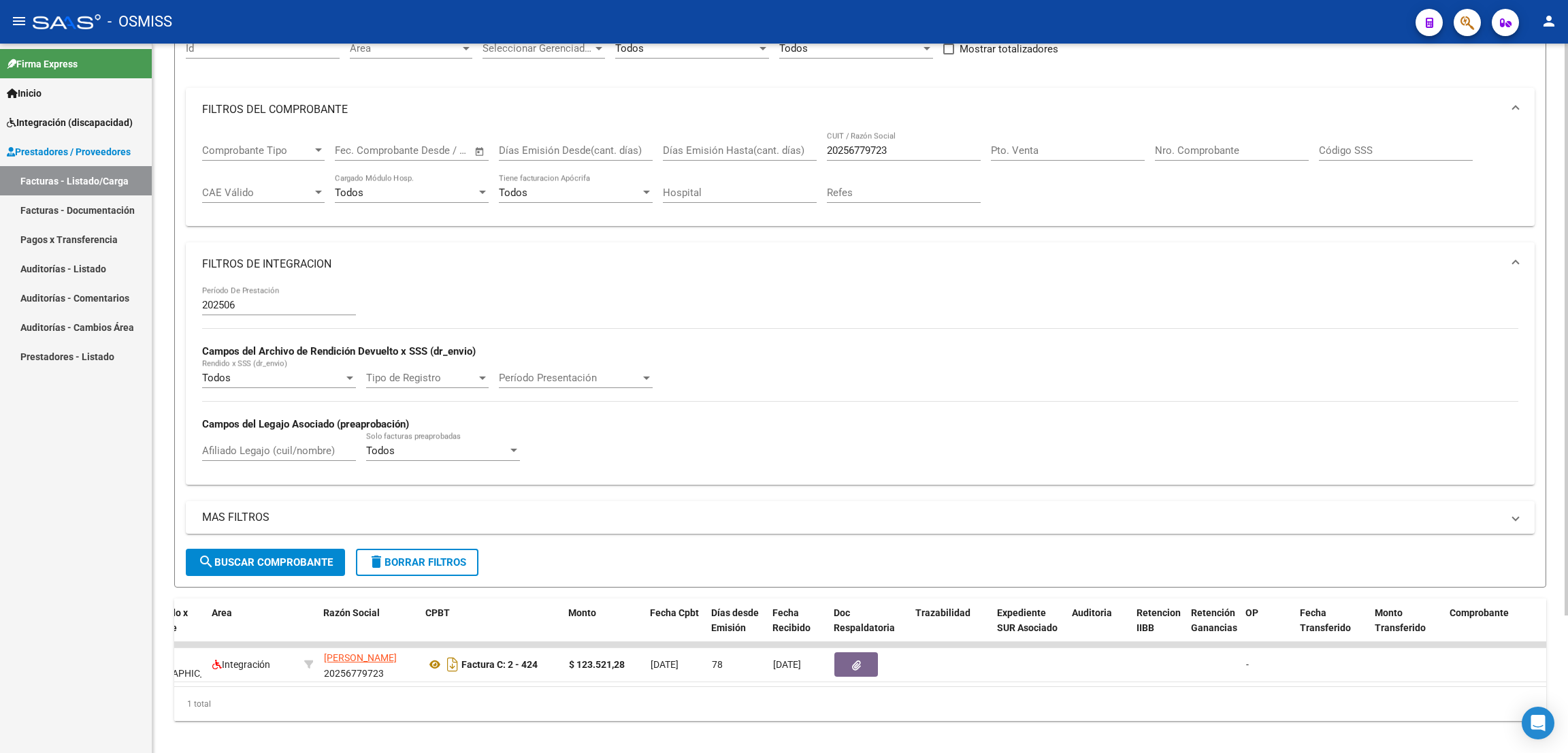
scroll to position [0, 208]
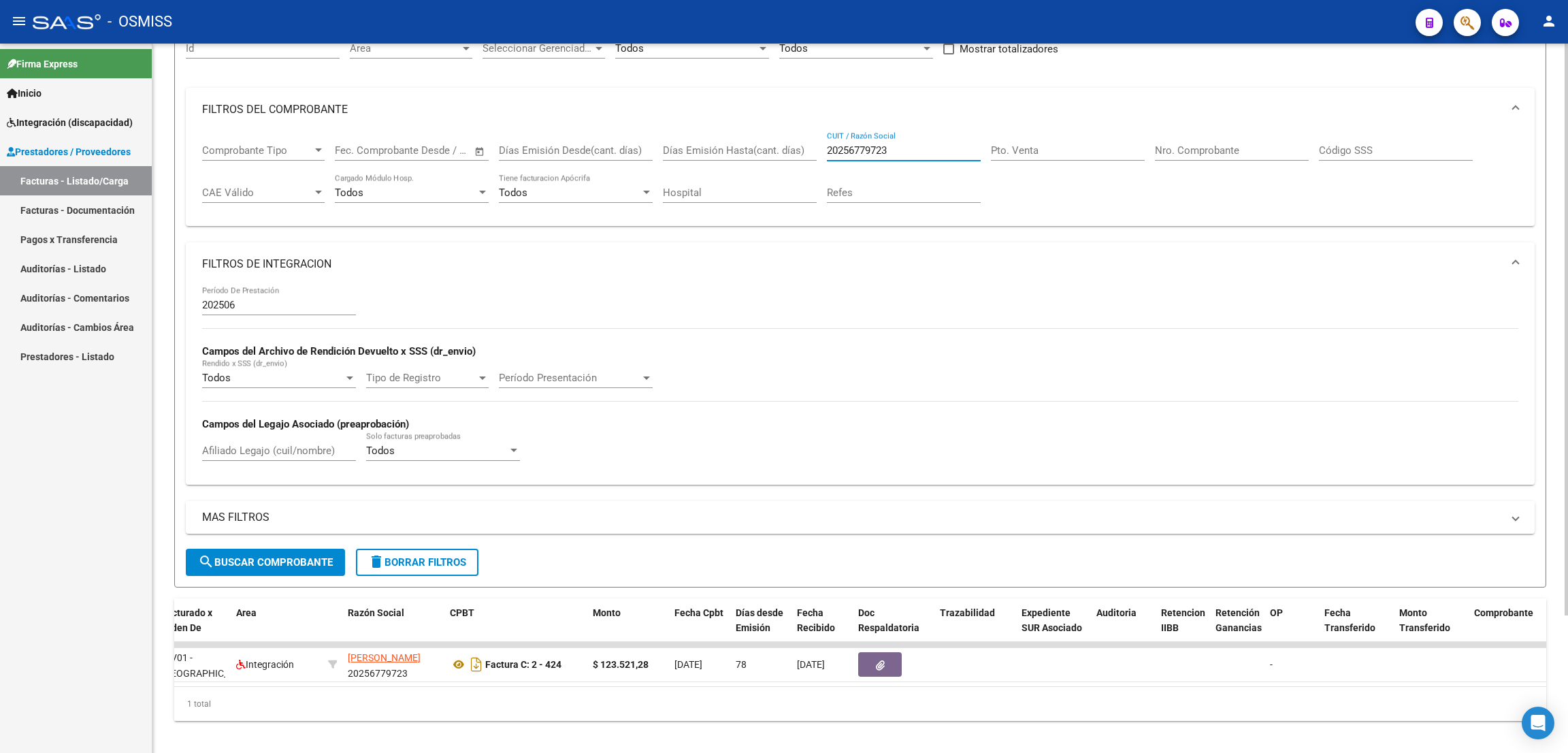
drag, startPoint x: 831, startPoint y: 148, endPoint x: 741, endPoint y: 144, distance: 90.1
click at [741, 144] on div "Comprobante Tipo Comprobante Tipo Fecha inicio – Fecha fin Fec. Comprobante Des…" at bounding box center [860, 173] width 1316 height 85
paste input "27320111337"
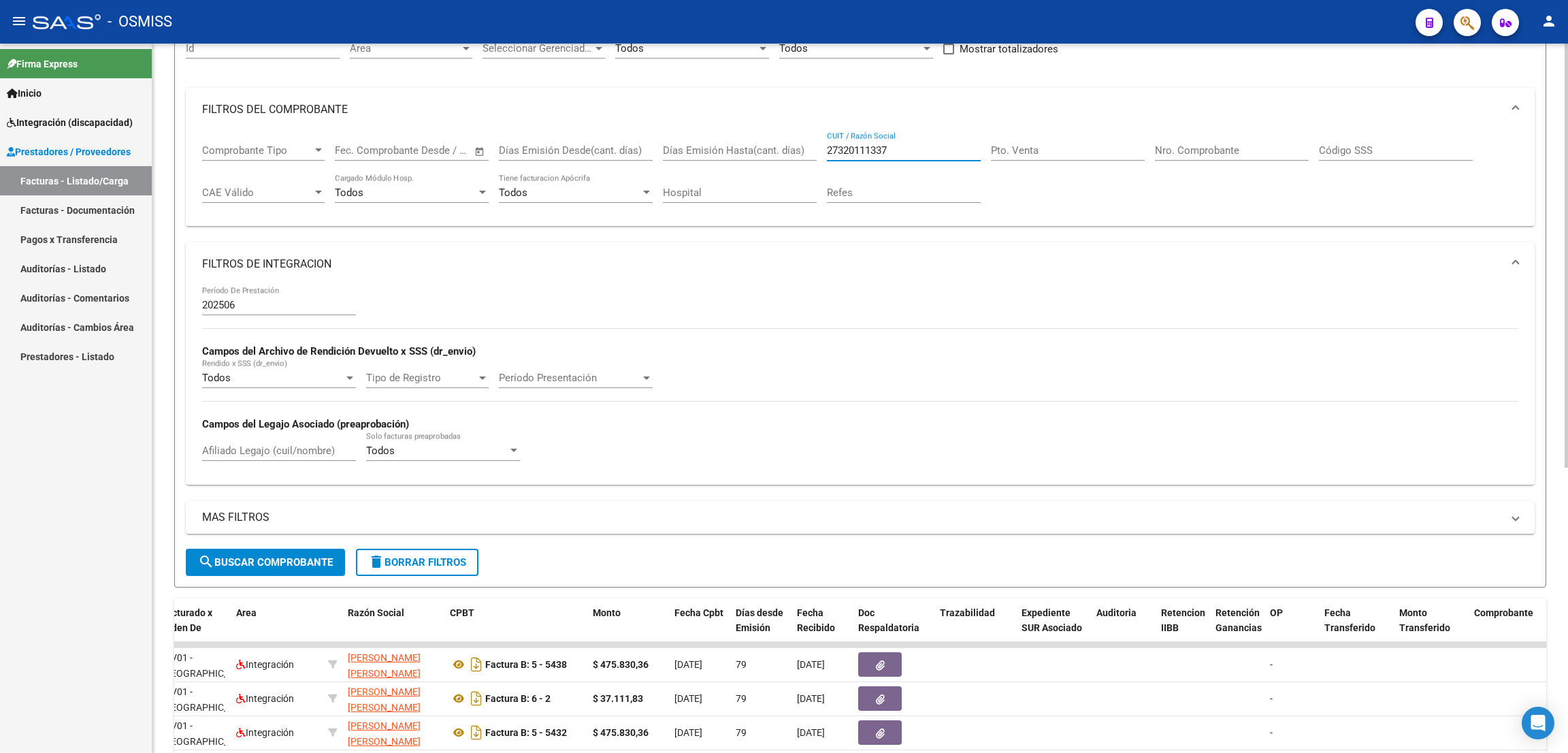
type input "27320111337"
click at [312, 447] on input "Afiliado Legajo (cuil/nombre)" at bounding box center [279, 451] width 154 height 12
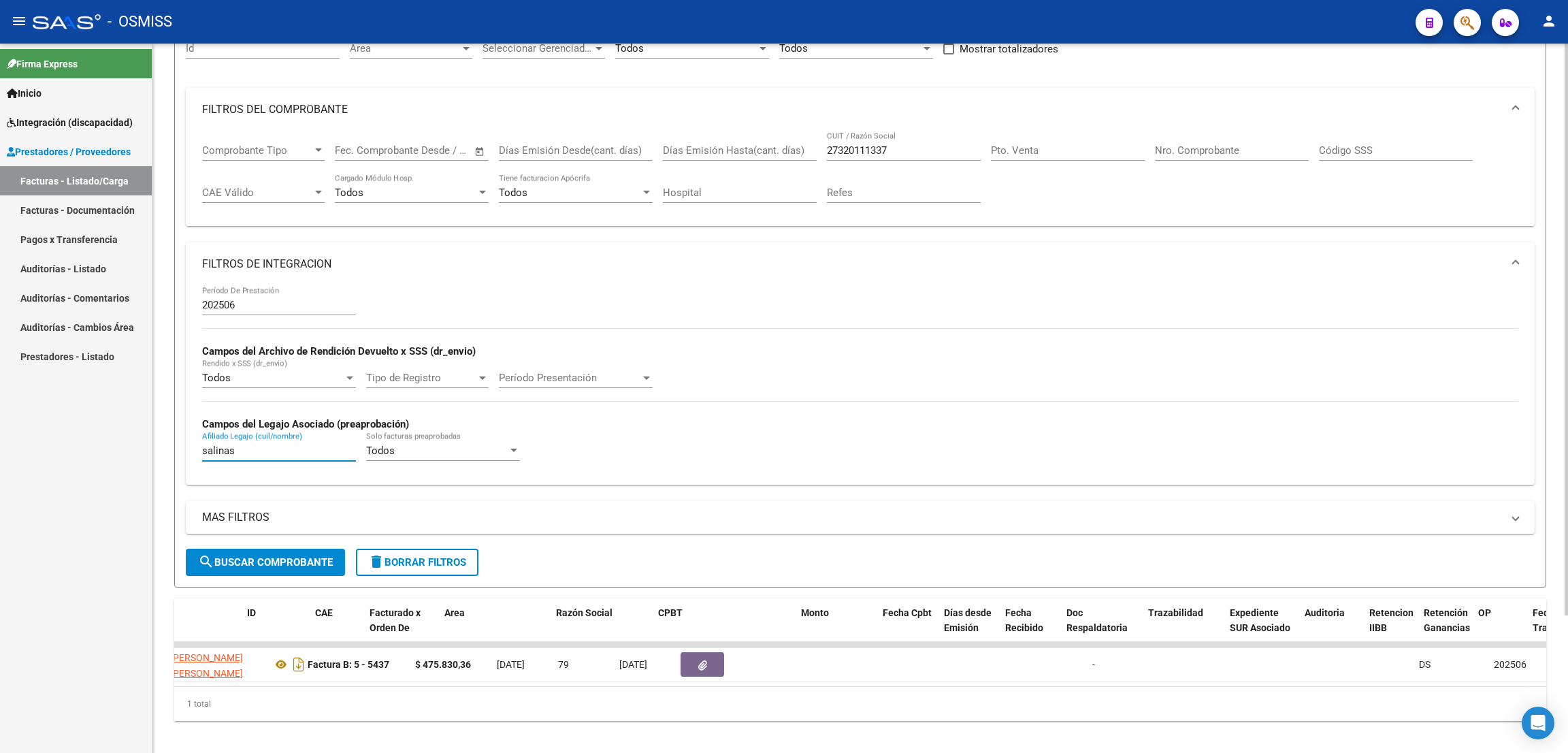
scroll to position [0, 0]
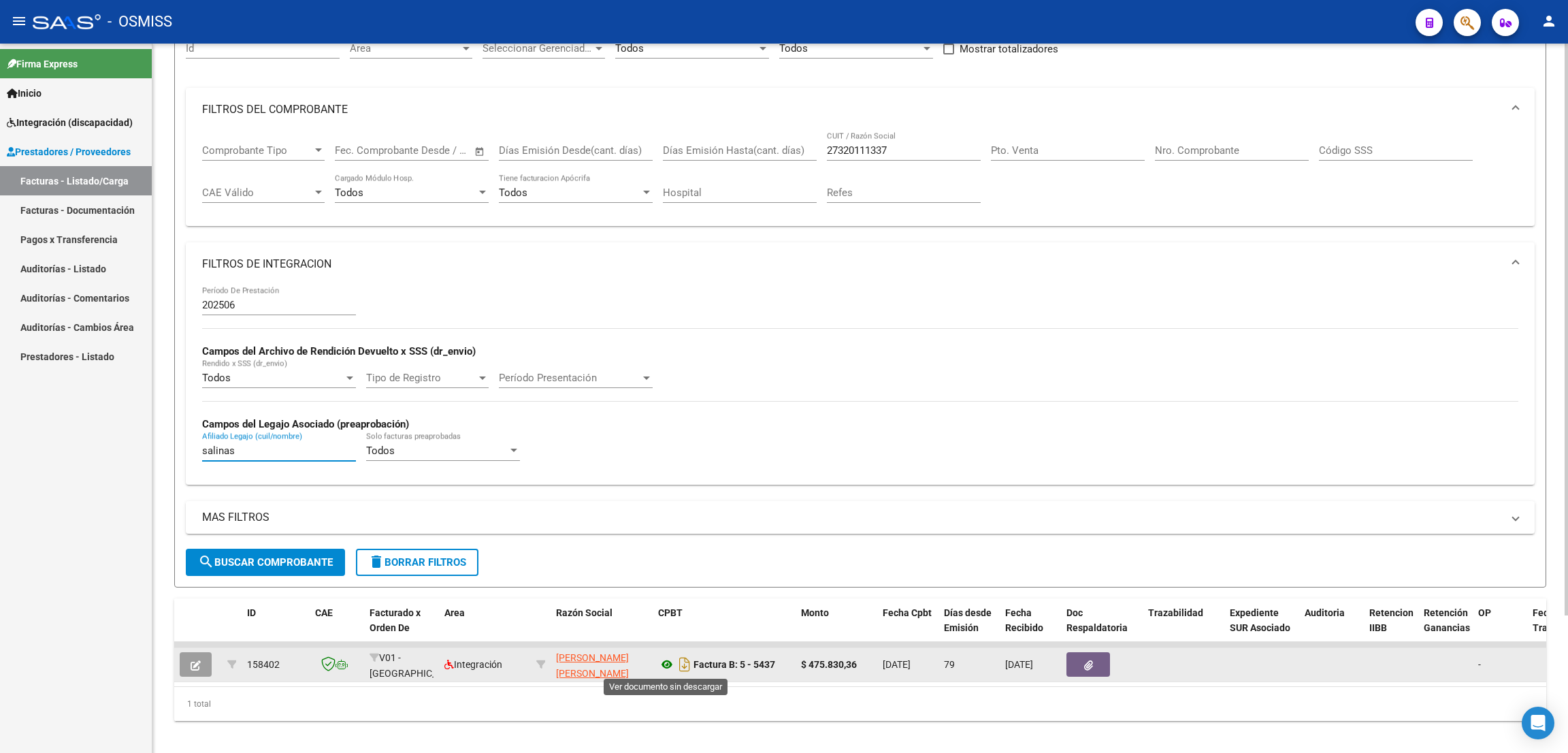
type input "salinas"
click at [667, 662] on icon at bounding box center [666, 664] width 18 height 17
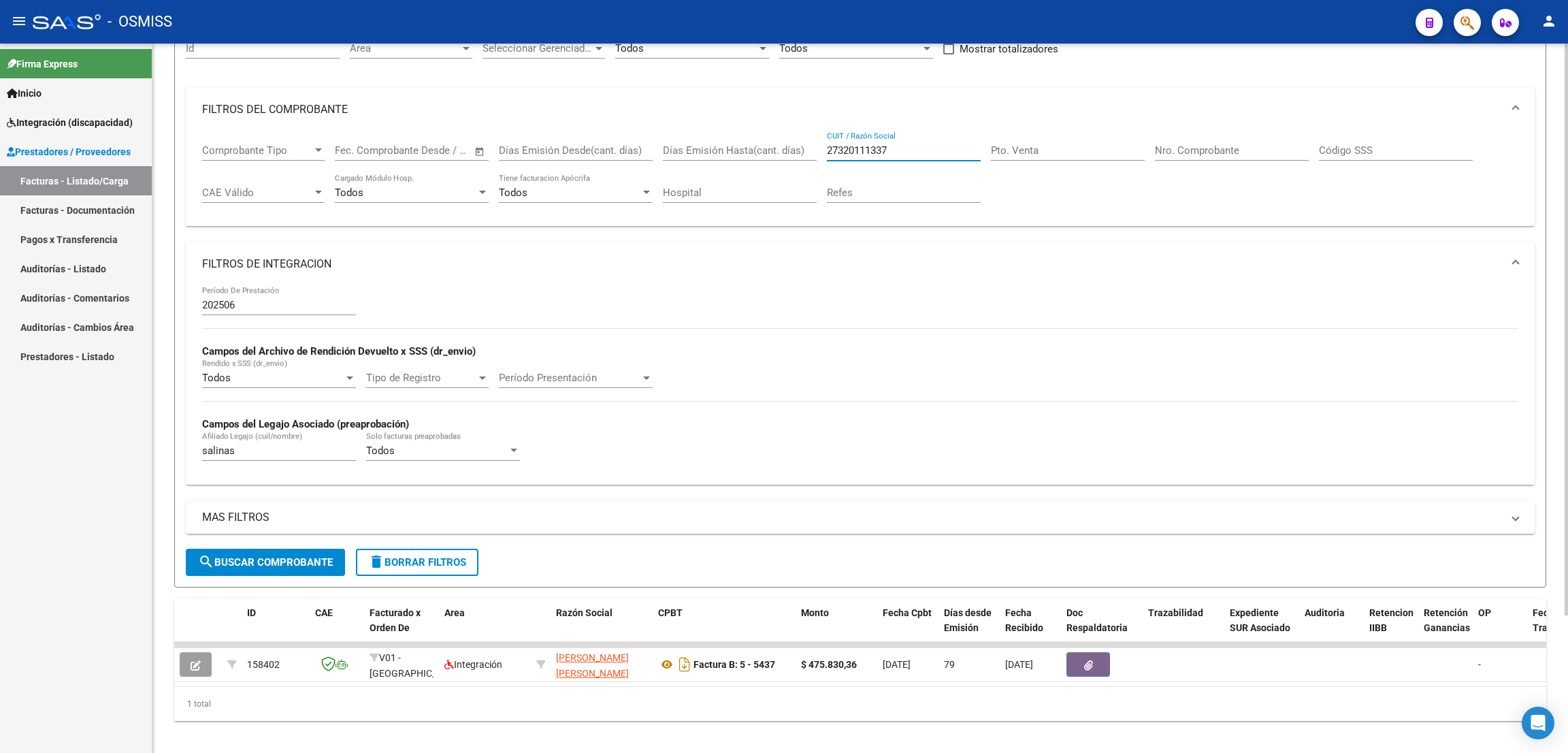
drag, startPoint x: 907, startPoint y: 148, endPoint x: 828, endPoint y: 141, distance: 79.3
click at [828, 141] on div "27320111337 CUIT / Razón Social" at bounding box center [903, 145] width 154 height 29
paste input "27252303125"
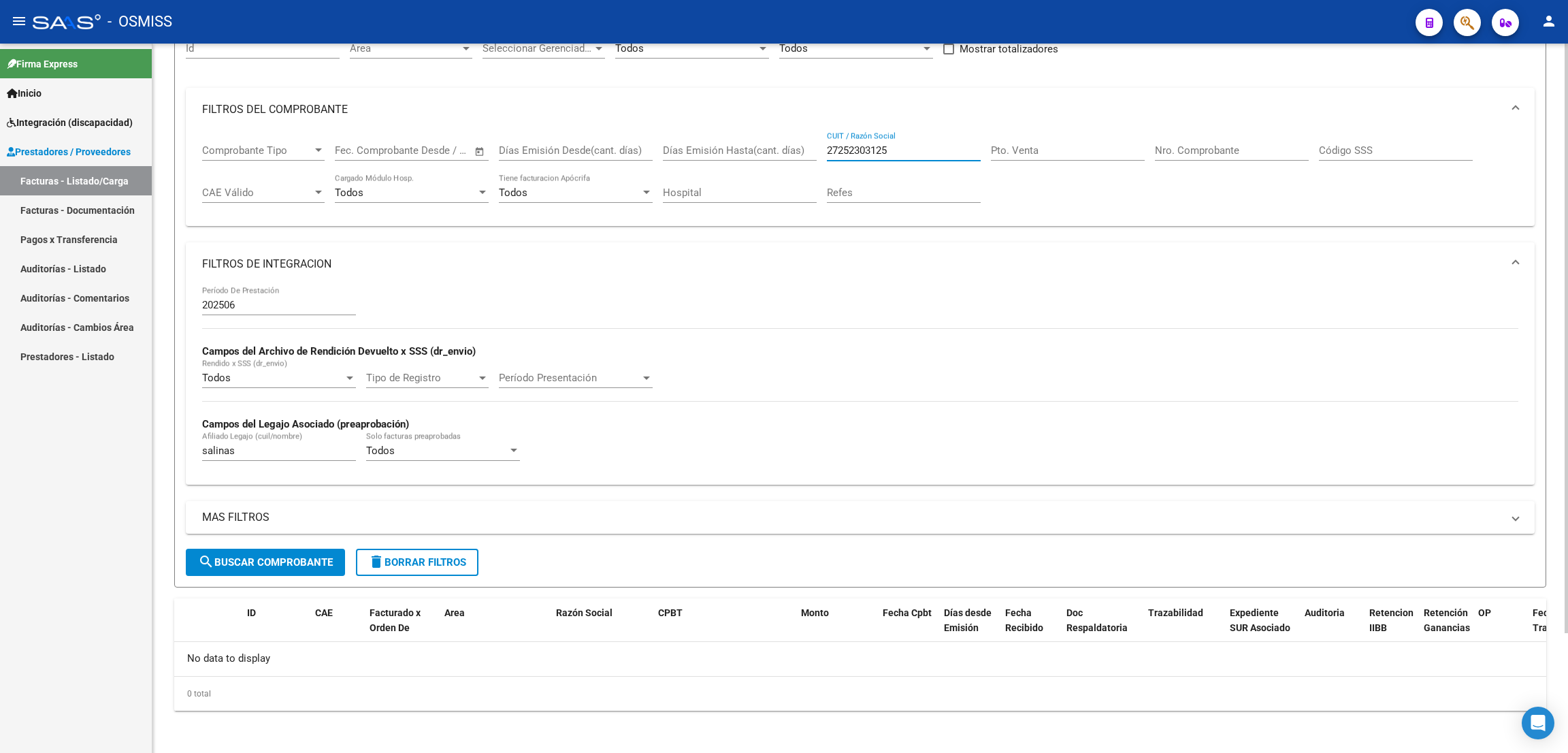
type input "27252303125"
drag, startPoint x: 217, startPoint y: 451, endPoint x: 126, endPoint y: 454, distance: 91.0
click at [126, 454] on mat-sidenav-container "Firma Express Inicio Instructivos Contacto OS Integración (discapacidad) Legajo…" at bounding box center [784, 397] width 1568 height 709
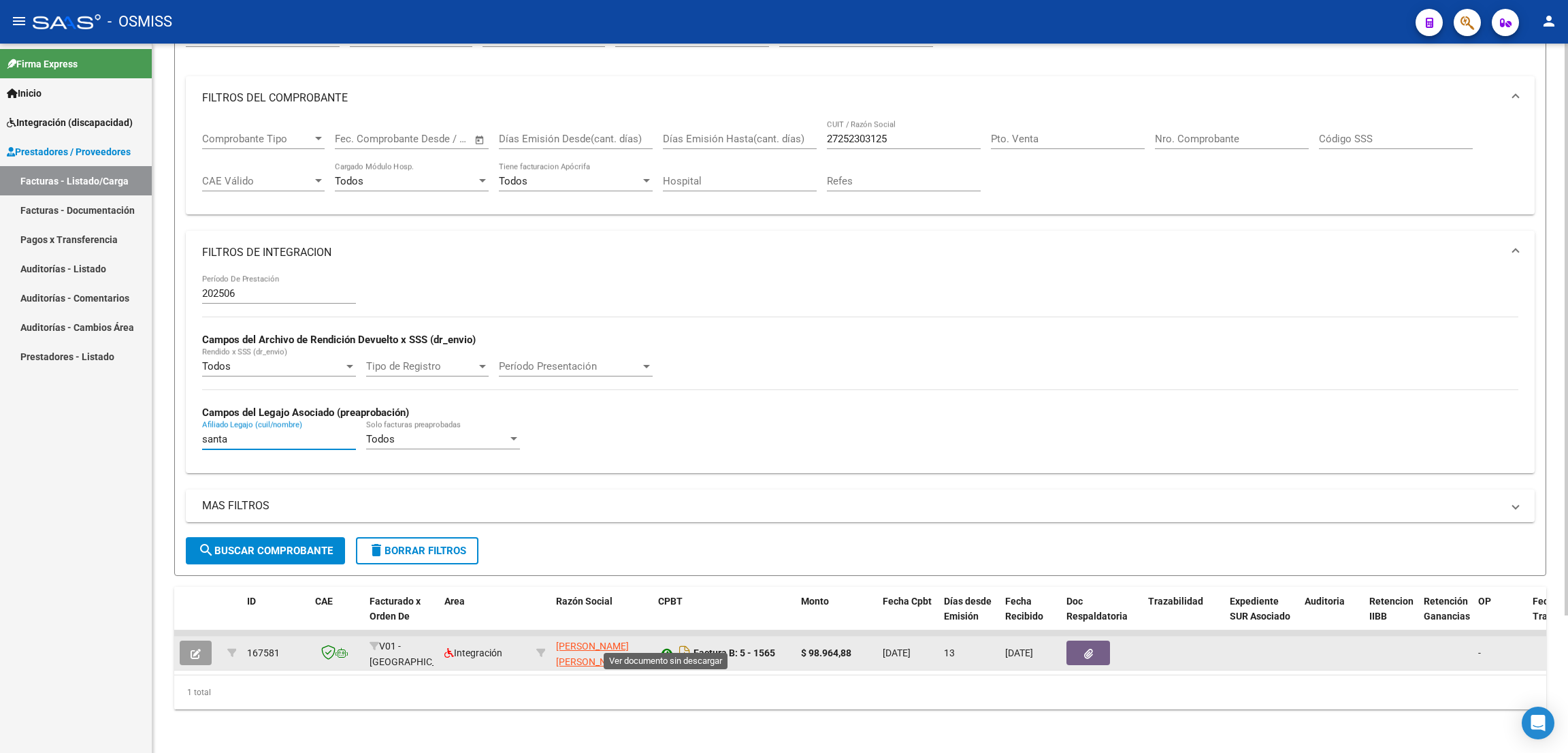
type input "santa"
click at [663, 645] on icon at bounding box center [666, 653] width 18 height 17
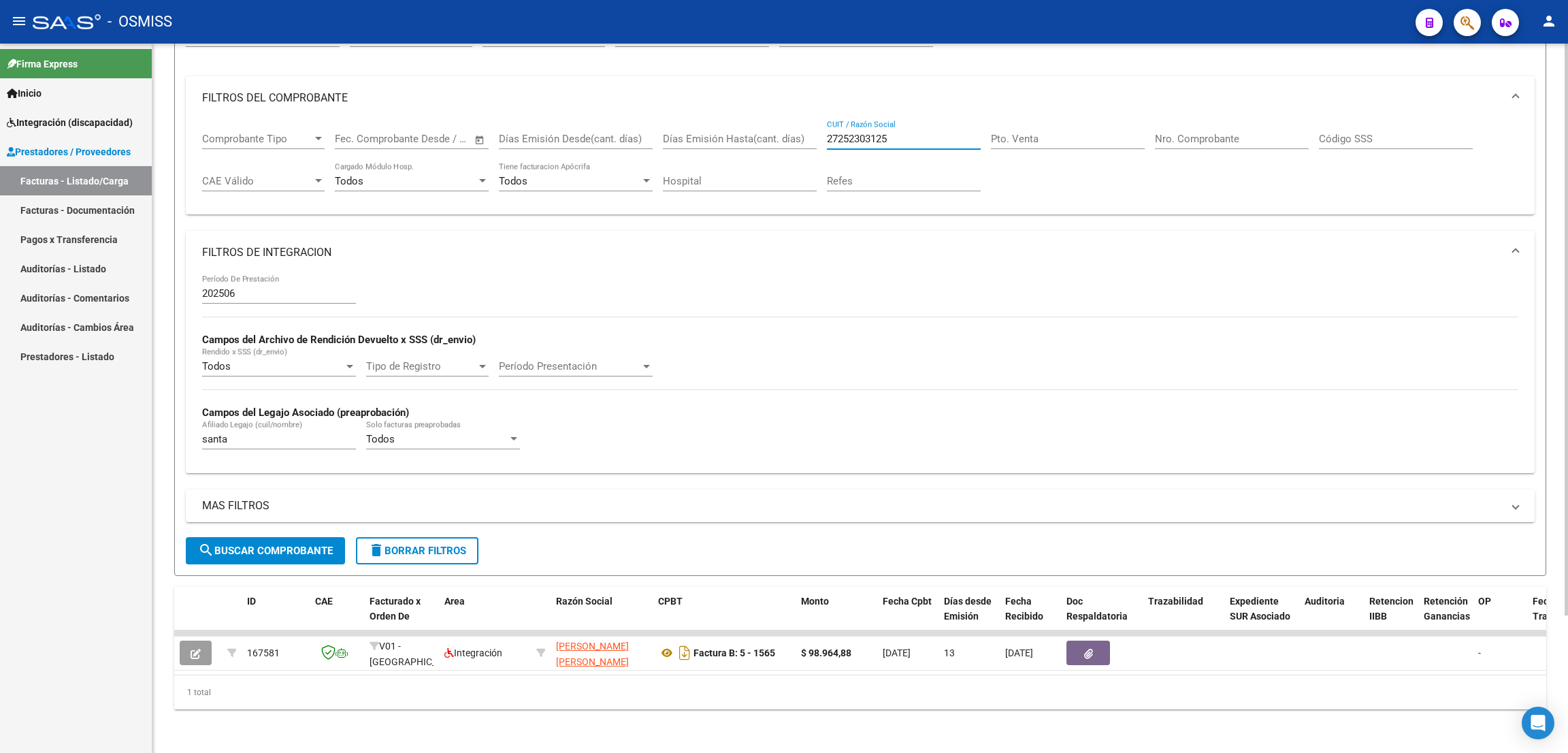
drag, startPoint x: 911, startPoint y: 118, endPoint x: 795, endPoint y: 108, distance: 116.4
click at [795, 120] on div "Comprobante Tipo Comprobante Tipo Fecha inicio – Fecha fin Fec. Comprobante Des…" at bounding box center [860, 162] width 1316 height 85
paste input "27320111337"
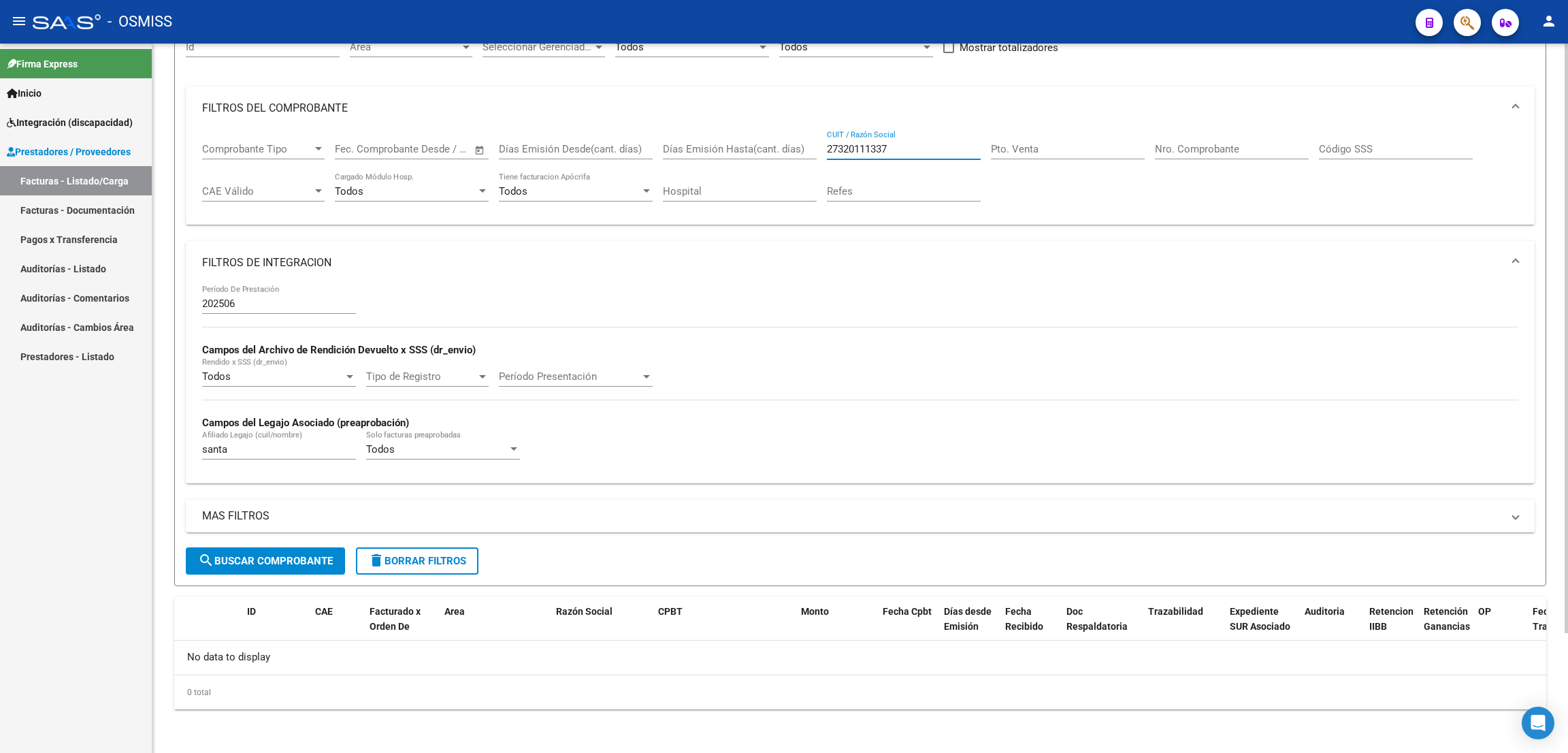
scroll to position [144, 0]
type input "27320111337"
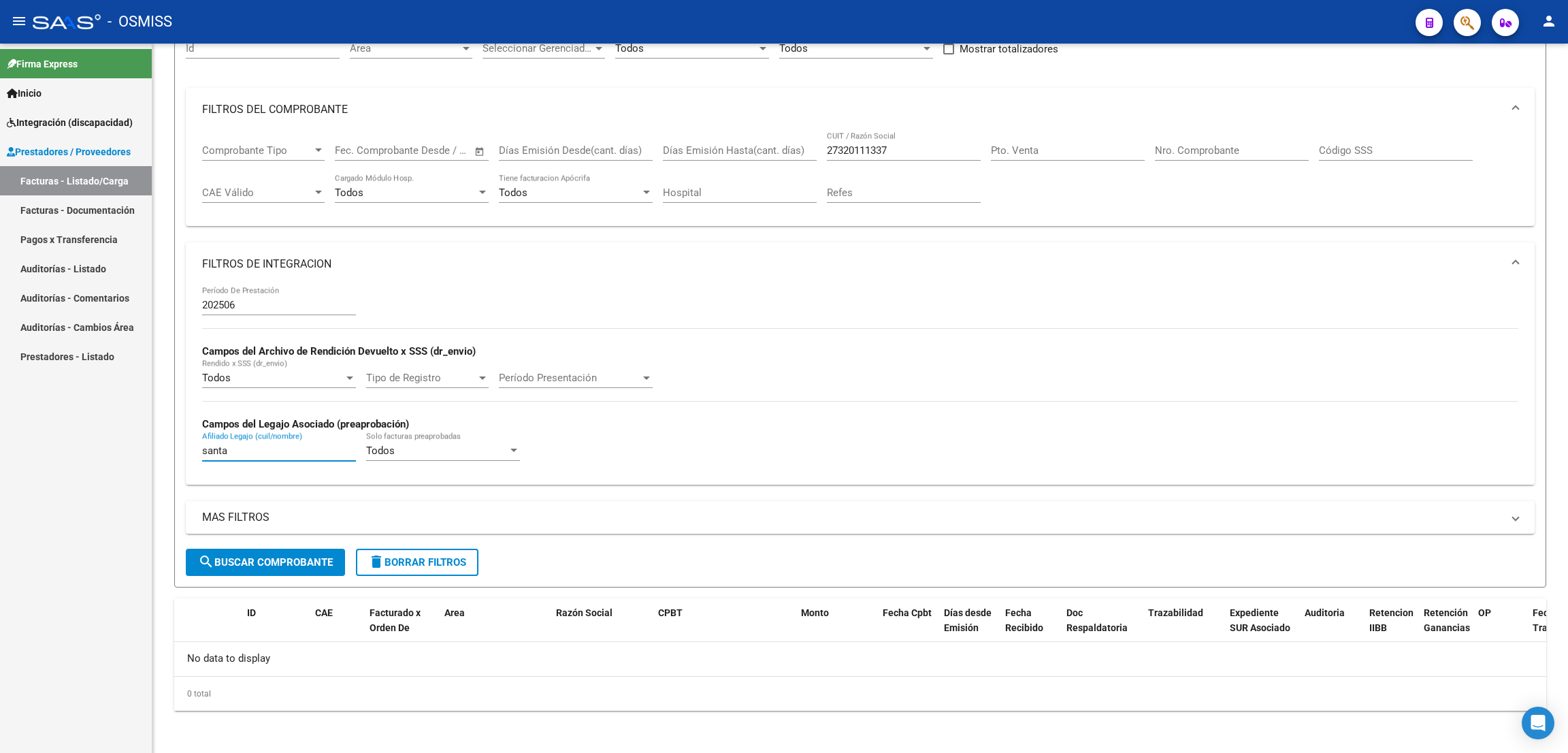
drag, startPoint x: 254, startPoint y: 447, endPoint x: 137, endPoint y: 435, distance: 117.6
click at [137, 437] on mat-sidenav-container "Firma Express Inicio Instructivos Contacto OS Integración (discapacidad) Legajo…" at bounding box center [784, 397] width 1568 height 709
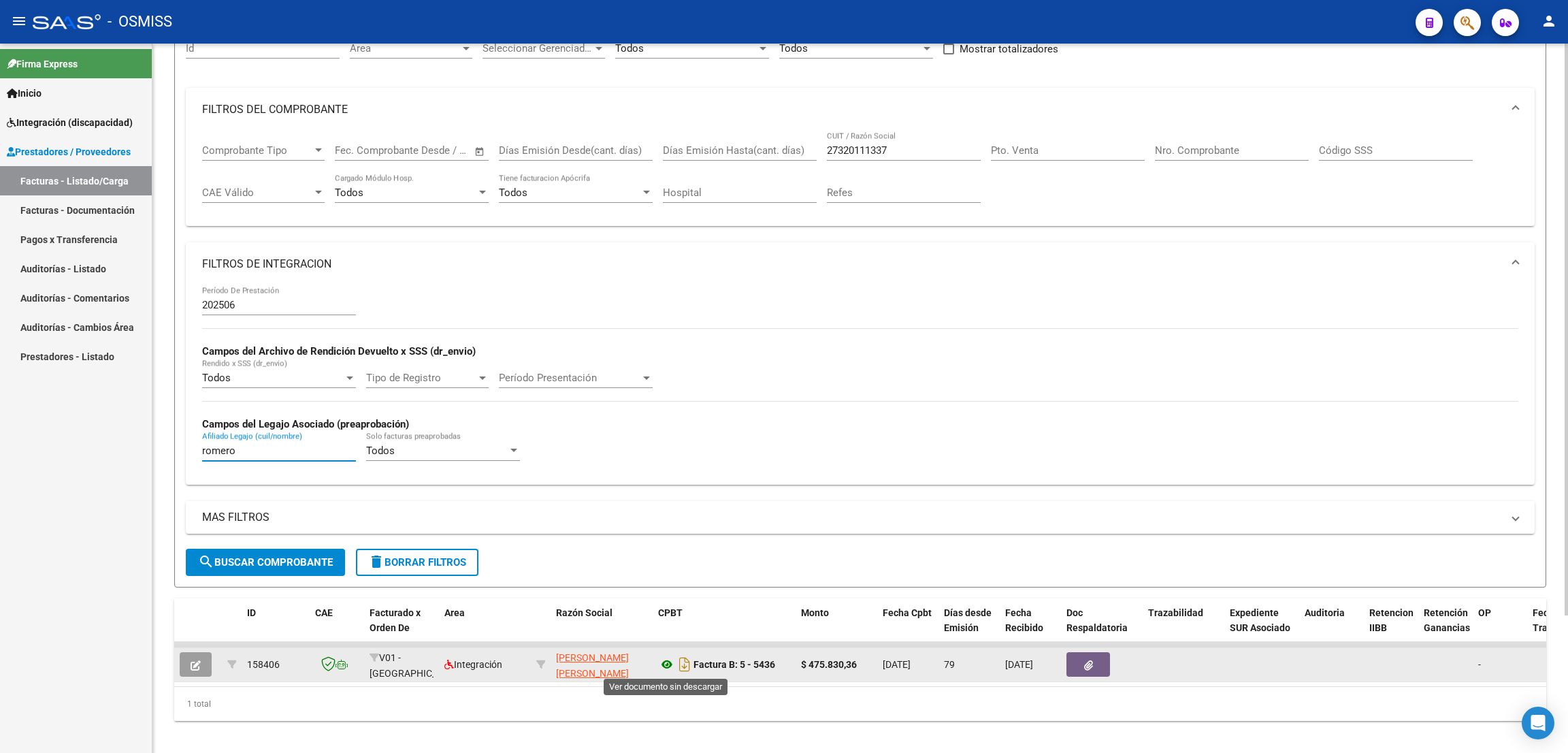
click at [666, 662] on icon at bounding box center [666, 664] width 18 height 17
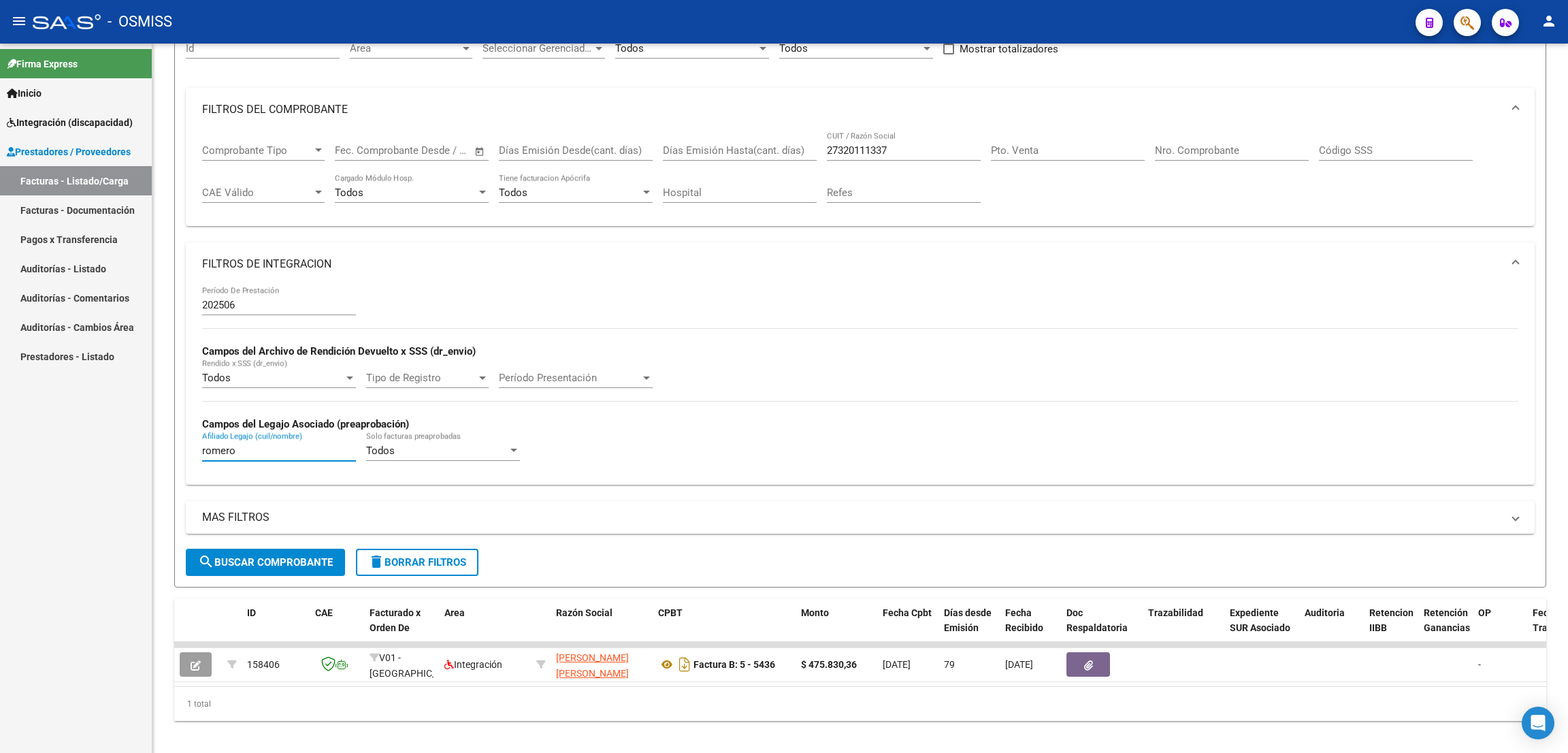
drag, startPoint x: 247, startPoint y: 451, endPoint x: 121, endPoint y: 447, distance: 126.1
click at [121, 447] on mat-sidenav-container "Firma Express Inicio Instructivos Contacto OS Integración (discapacidad) Legajo…" at bounding box center [784, 397] width 1568 height 709
type input "[PERSON_NAME]"
drag, startPoint x: 891, startPoint y: 149, endPoint x: 819, endPoint y: 151, distance: 72.0
click at [819, 148] on div "Comprobante Tipo Comprobante Tipo Fecha inicio – Fecha fin Fec. Comprobante Des…" at bounding box center [860, 173] width 1316 height 85
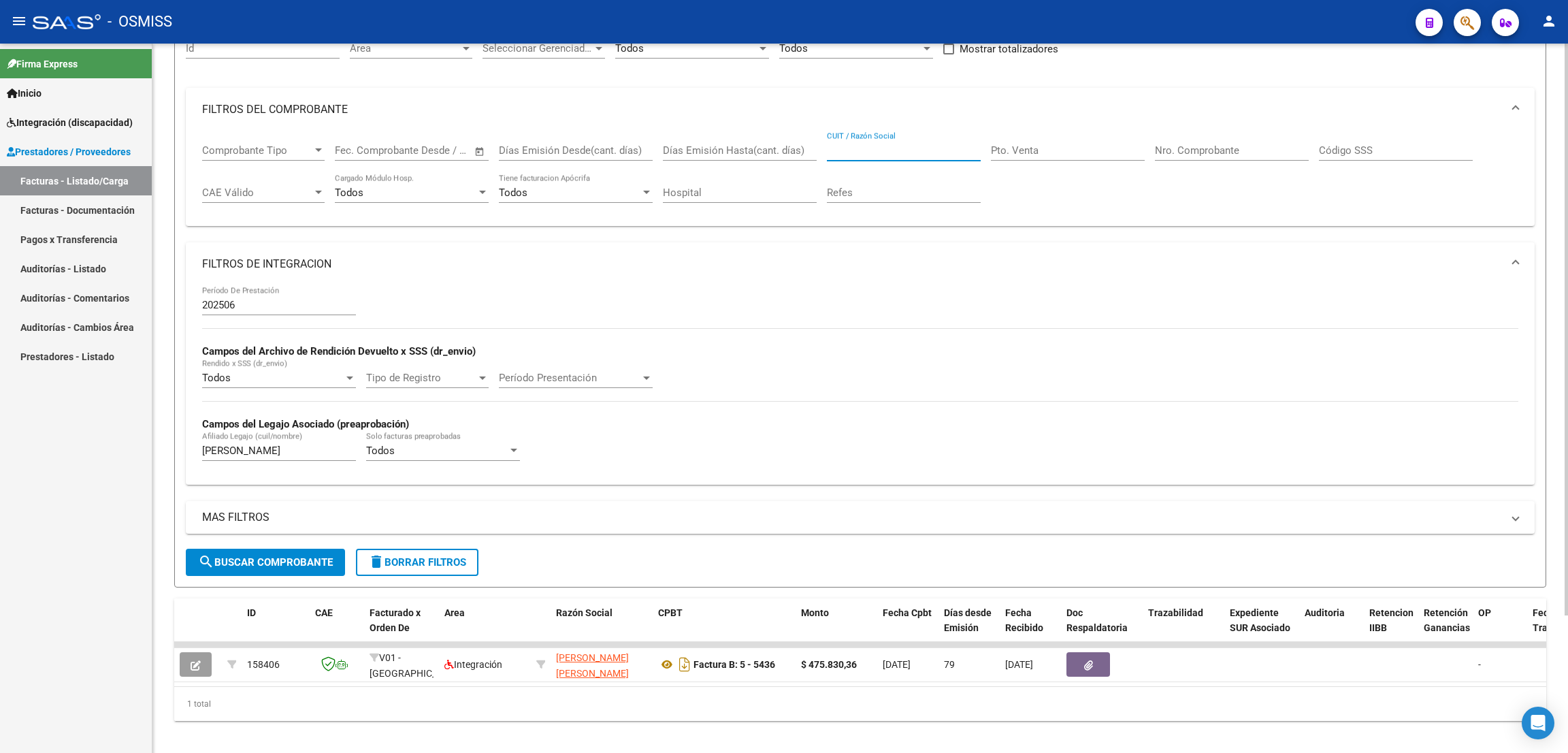
paste input "30709973092"
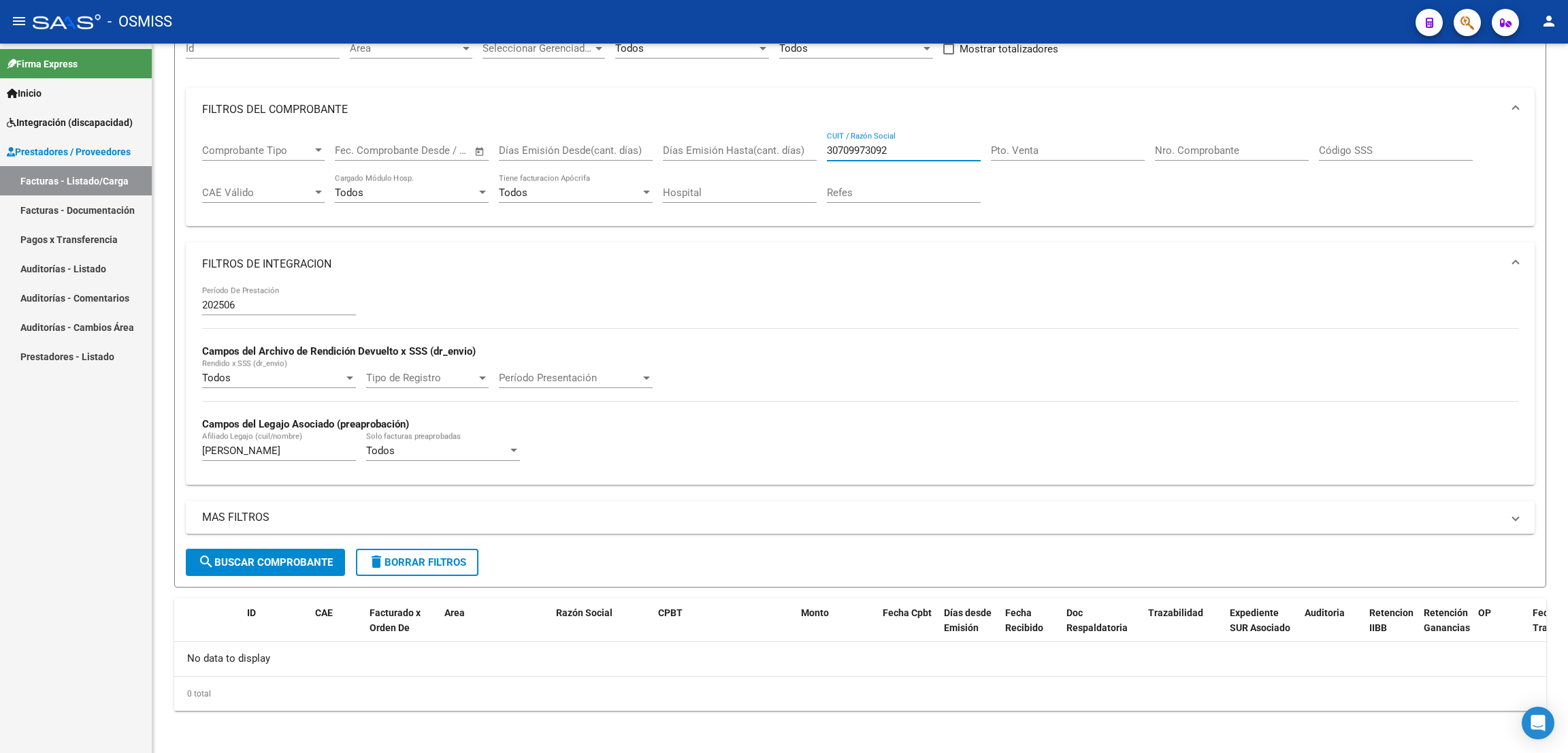
type input "30709973092"
drag, startPoint x: 232, startPoint y: 449, endPoint x: 121, endPoint y: 438, distance: 111.5
click at [121, 437] on mat-sidenav-container "Firma Express Inicio Instructivos Contacto OS Integración (discapacidad) Legajo…" at bounding box center [784, 397] width 1568 height 709
type input "VERBES"
drag, startPoint x: 892, startPoint y: 151, endPoint x: 777, endPoint y: 139, distance: 115.6
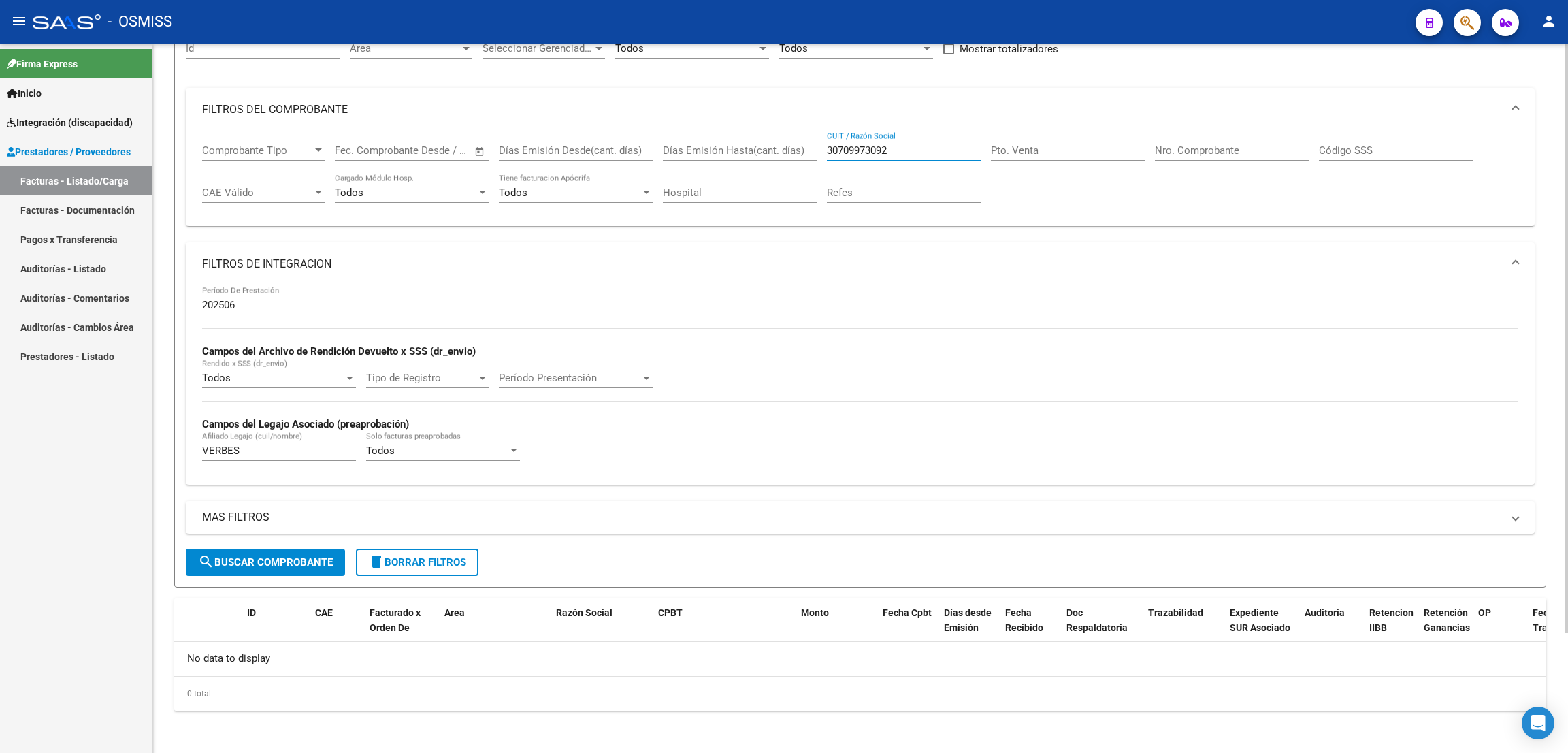
click at [774, 139] on div "Comprobante Tipo Comprobante Tipo Fecha inicio – Fecha fin Fec. Comprobante Des…" at bounding box center [860, 173] width 1316 height 85
paste input "20278466354"
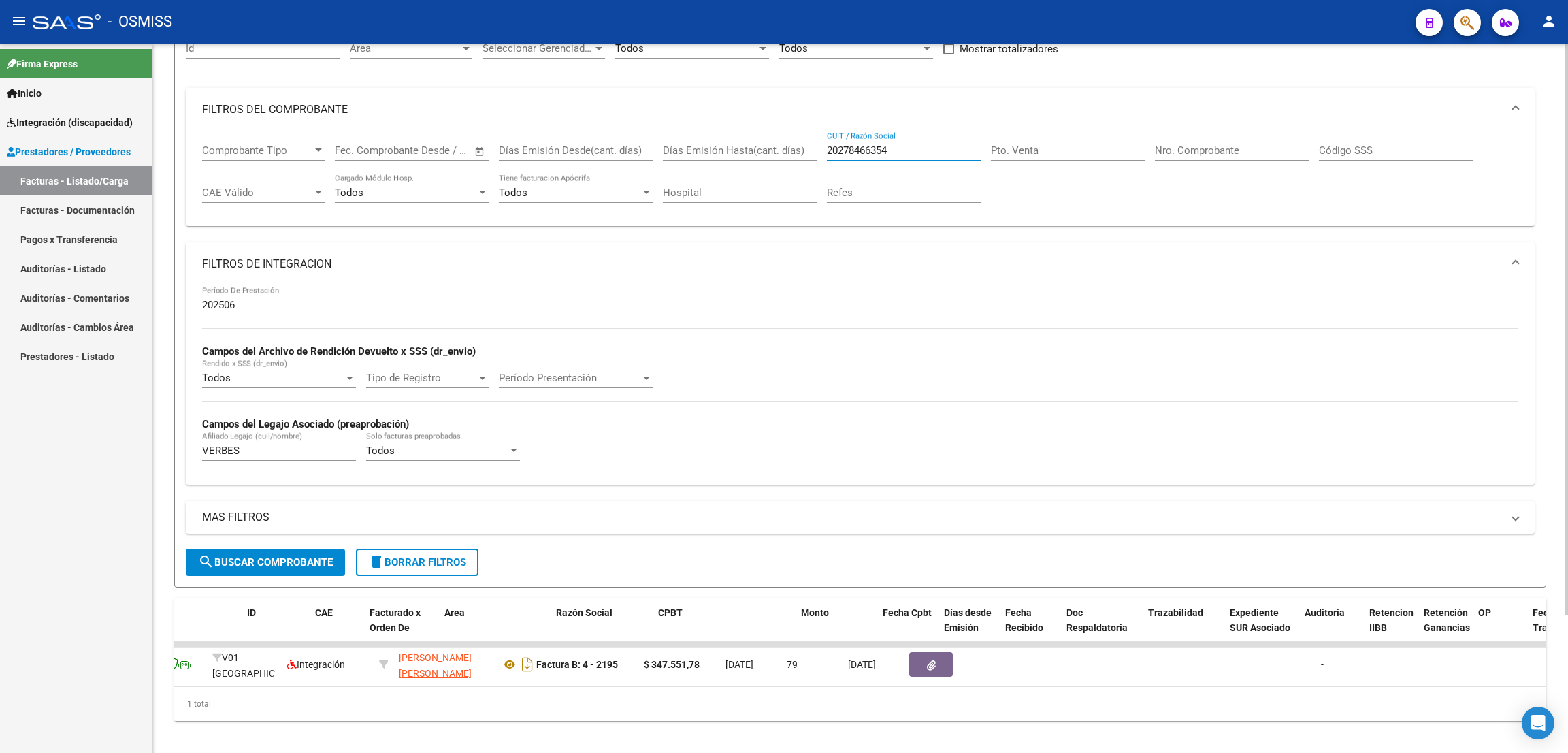
scroll to position [0, 0]
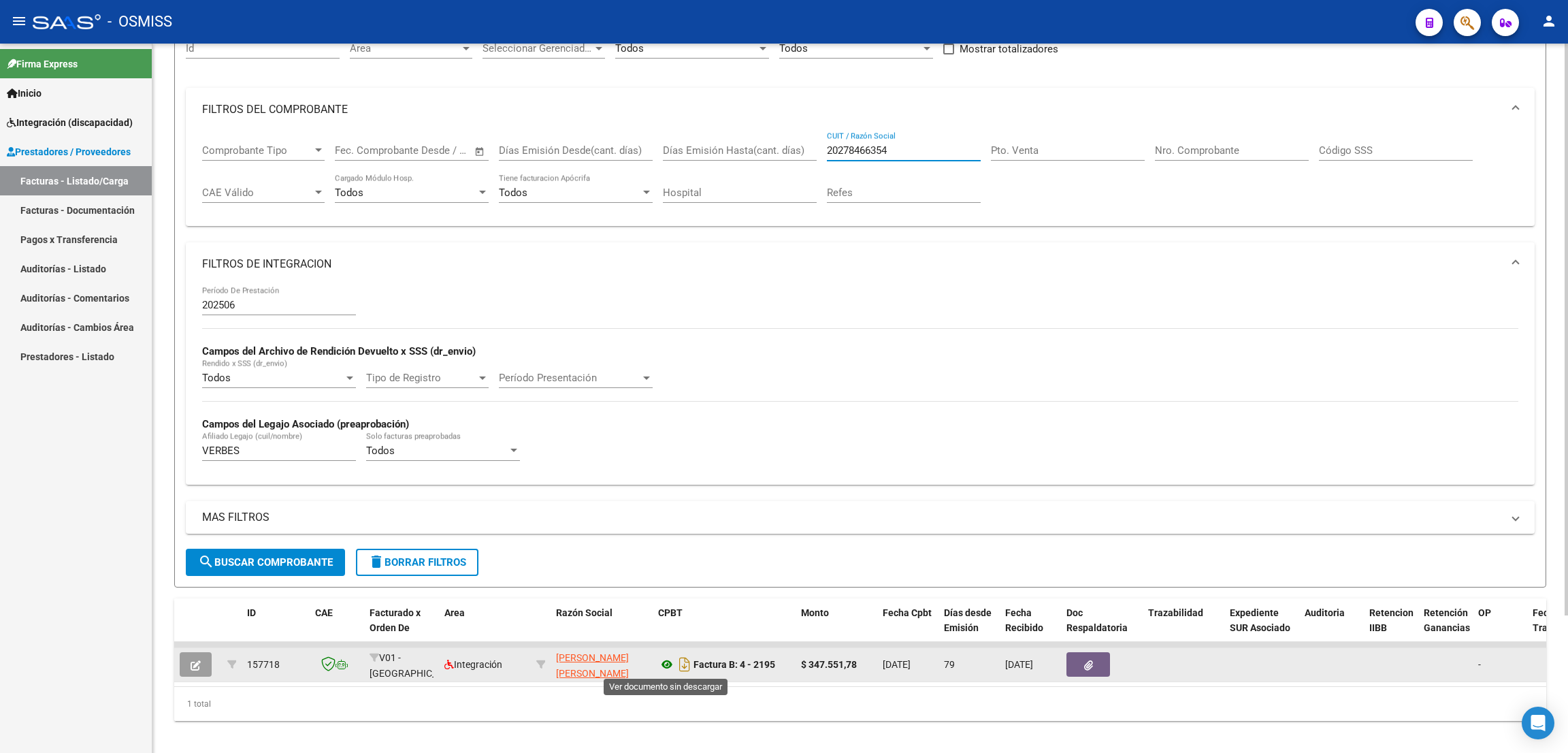
type input "20278466354"
click at [668, 661] on icon at bounding box center [666, 664] width 18 height 17
click at [668, 654] on div "Factura B: 4 - 2195" at bounding box center [724, 664] width 132 height 22
click at [667, 661] on icon at bounding box center [666, 664] width 18 height 17
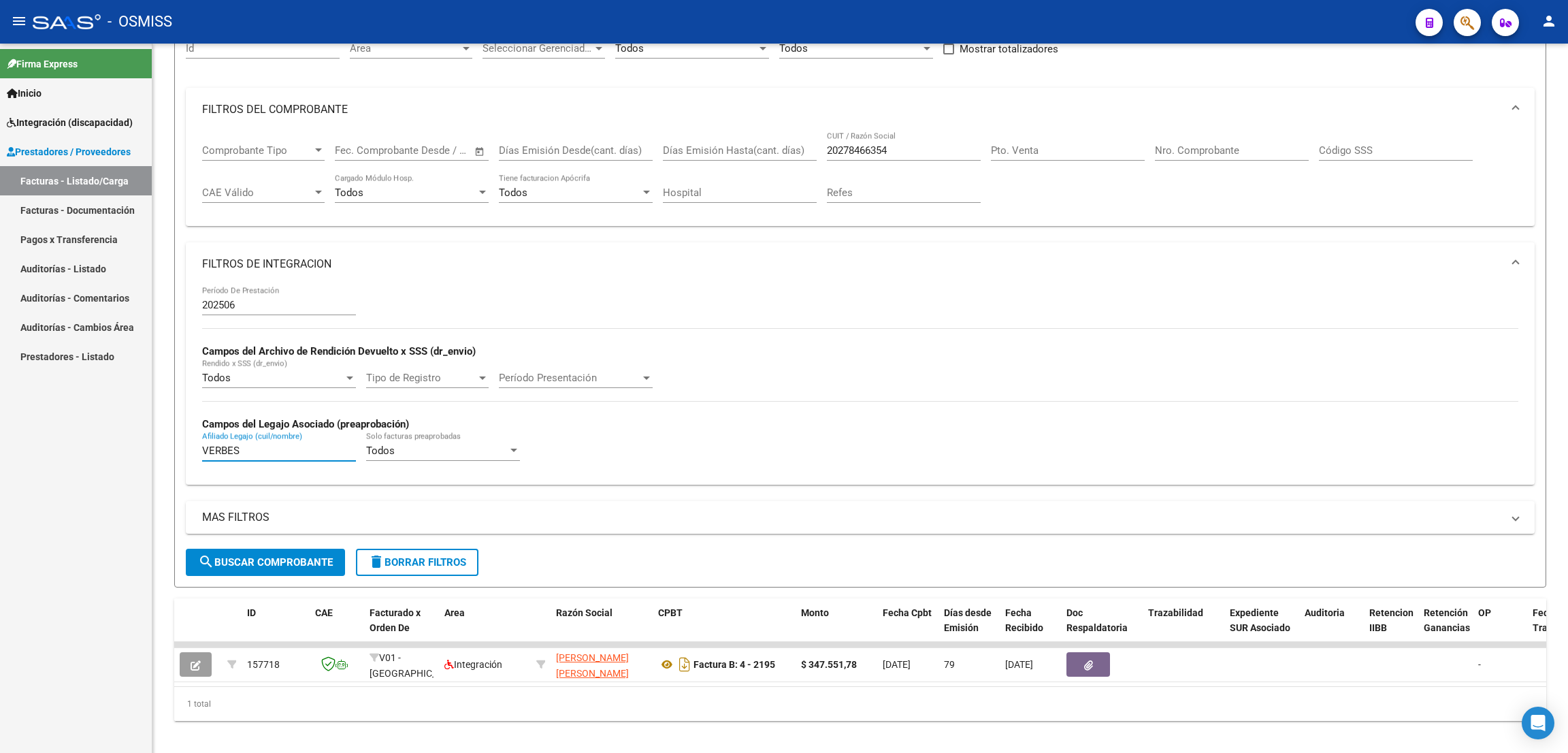
drag, startPoint x: 211, startPoint y: 440, endPoint x: 134, endPoint y: 428, distance: 77.9
click at [136, 430] on mat-sidenav-container "Firma Express Inicio Instructivos Contacto OS Integración (discapacidad) Legajo…" at bounding box center [784, 397] width 1568 height 709
type input "[PERSON_NAME]"
drag, startPoint x: 902, startPoint y: 148, endPoint x: 784, endPoint y: 132, distance: 119.1
click at [786, 135] on div "Comprobante Tipo Comprobante Tipo Fecha inicio – Fecha fin Fec. Comprobante Des…" at bounding box center [860, 173] width 1316 height 85
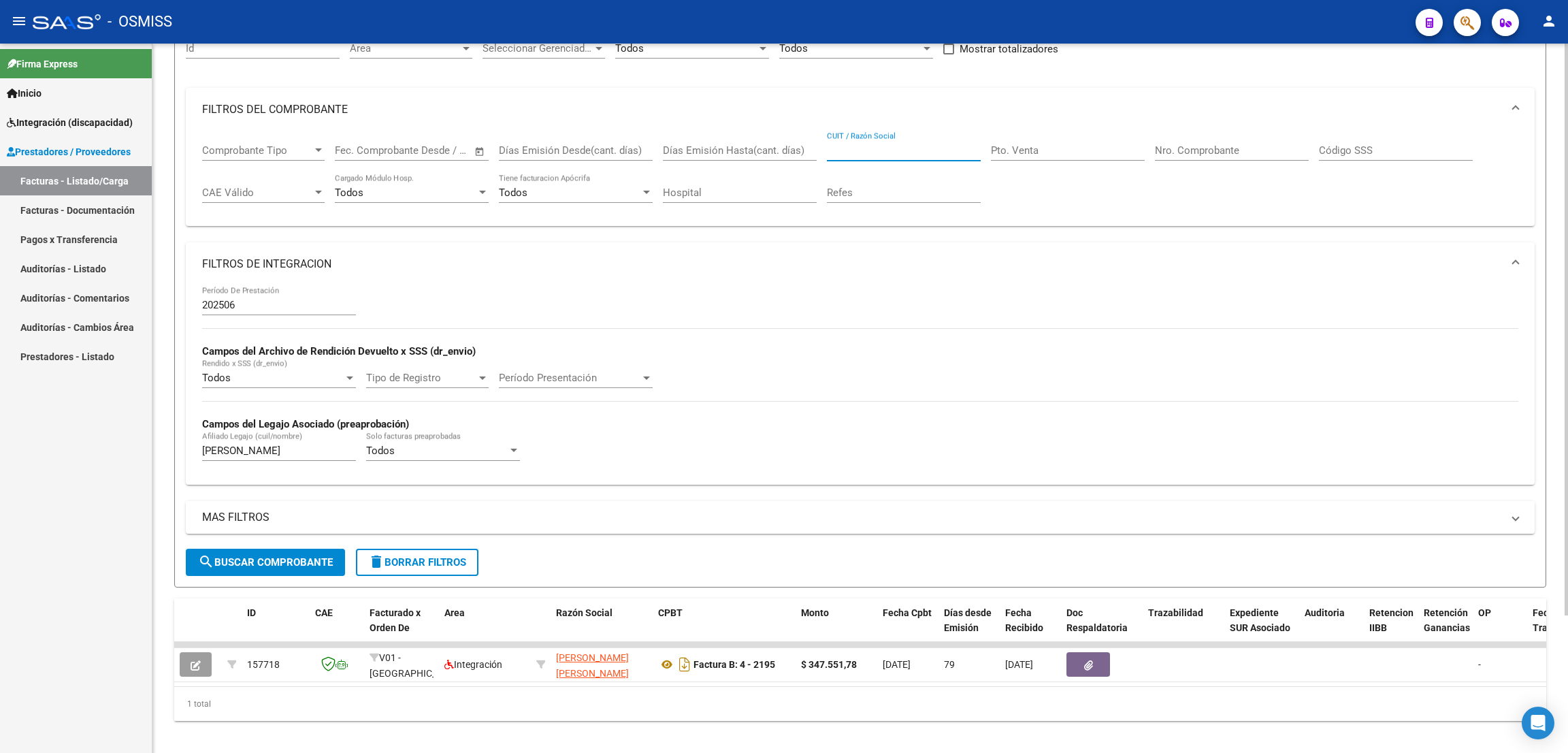
paste input "27226694647"
type input "27226694647"
drag, startPoint x: 277, startPoint y: 565, endPoint x: 369, endPoint y: 556, distance: 92.4
click at [277, 567] on span "search Buscar Comprobante" at bounding box center [265, 562] width 135 height 12
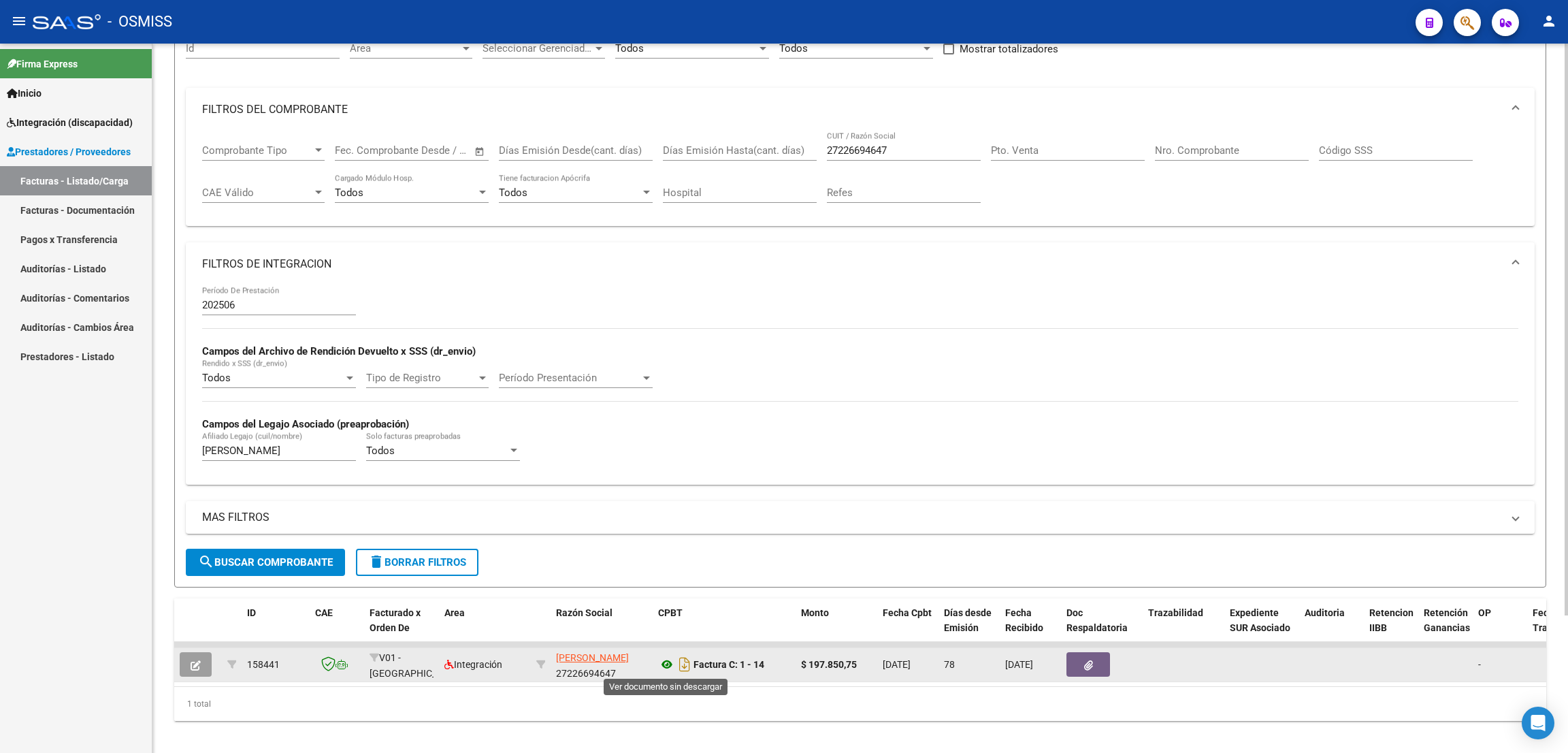
click at [664, 666] on icon at bounding box center [666, 664] width 18 height 17
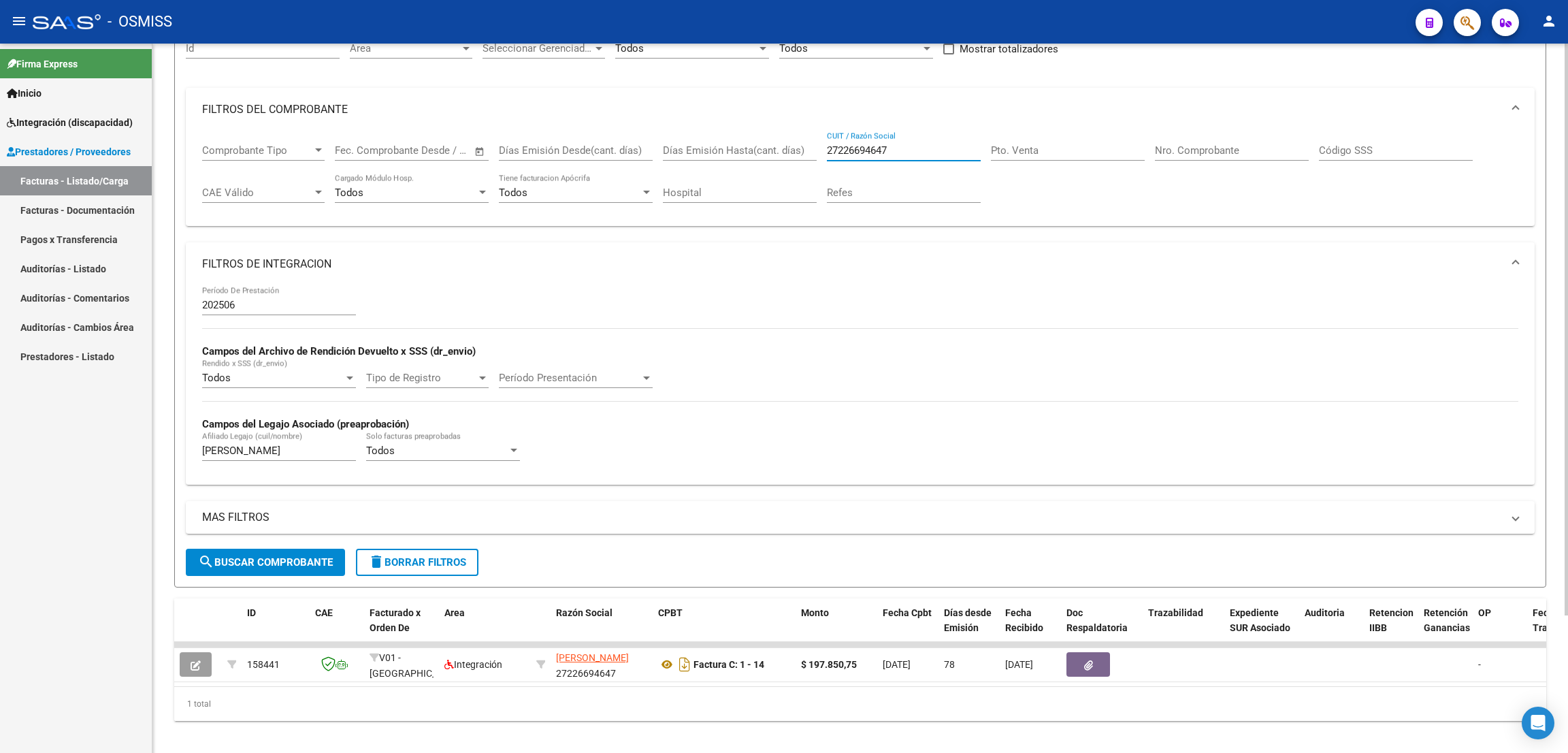
drag, startPoint x: 912, startPoint y: 143, endPoint x: 782, endPoint y: 138, distance: 130.1
click at [782, 137] on div "Comprobante Tipo Comprobante Tipo Fecha inicio – Fecha fin Fec. Comprobante Des…" at bounding box center [860, 173] width 1316 height 85
paste input "27320111337"
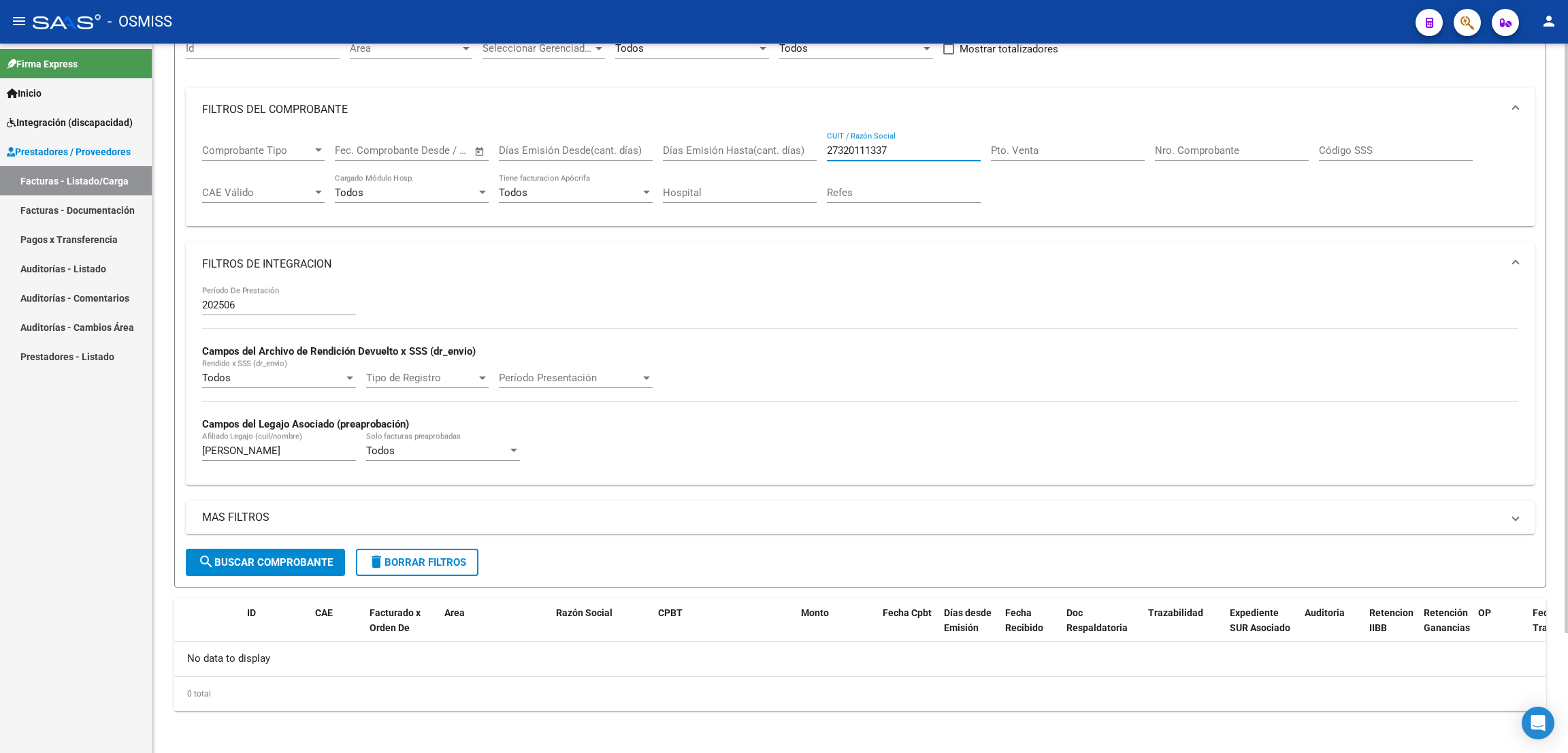
type input "27320111337"
drag, startPoint x: 251, startPoint y: 451, endPoint x: 136, endPoint y: 451, distance: 115.0
click at [137, 447] on mat-sidenav-container "Firma Express Inicio Instructivos Contacto OS Integración (discapacidad) Legajo…" at bounding box center [784, 397] width 1568 height 709
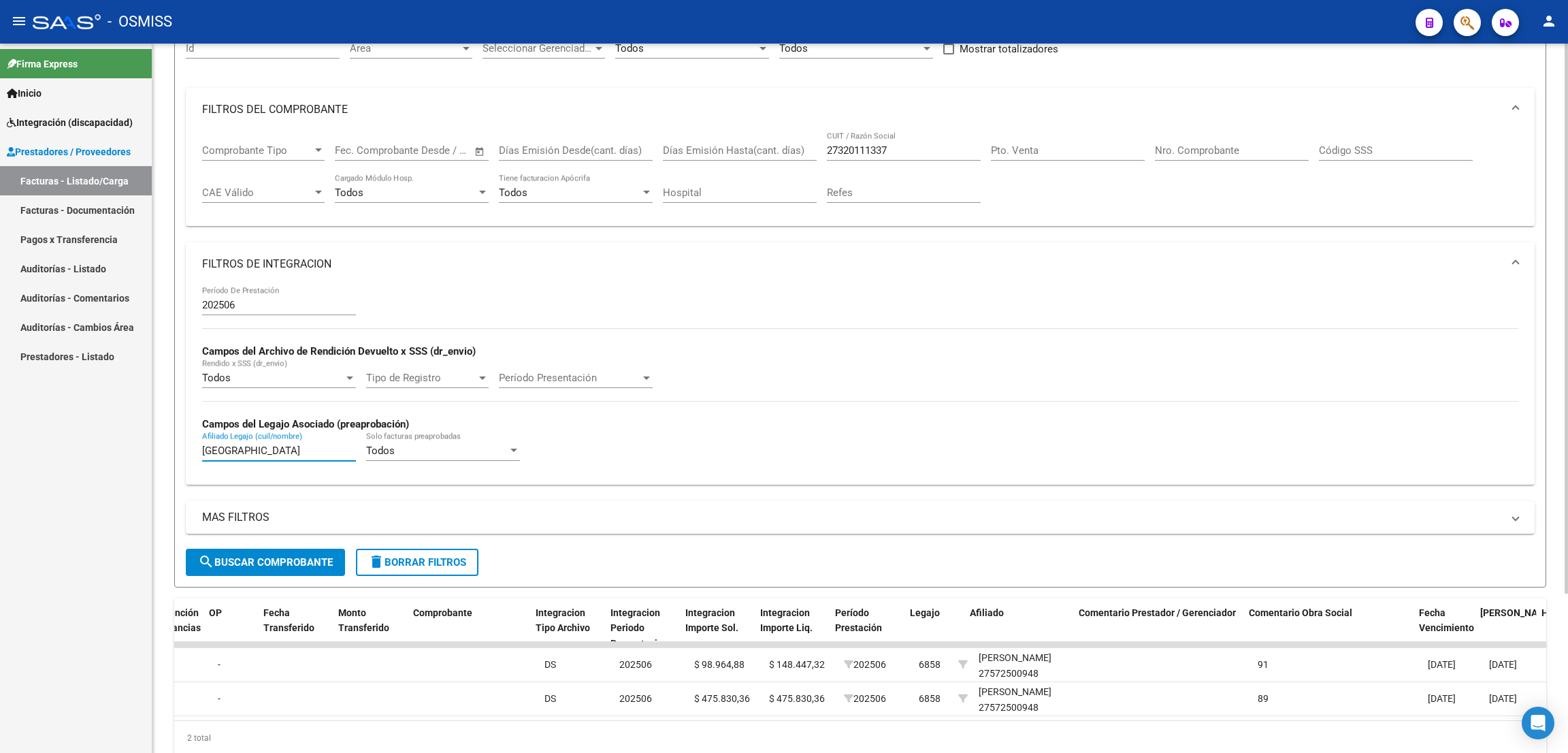
scroll to position [0, 1269]
type input "[GEOGRAPHIC_DATA]"
drag, startPoint x: 1122, startPoint y: 22, endPoint x: 1089, endPoint y: 79, distance: 65.9
click at [1122, 25] on div "- OSMISS" at bounding box center [718, 22] width 1372 height 30
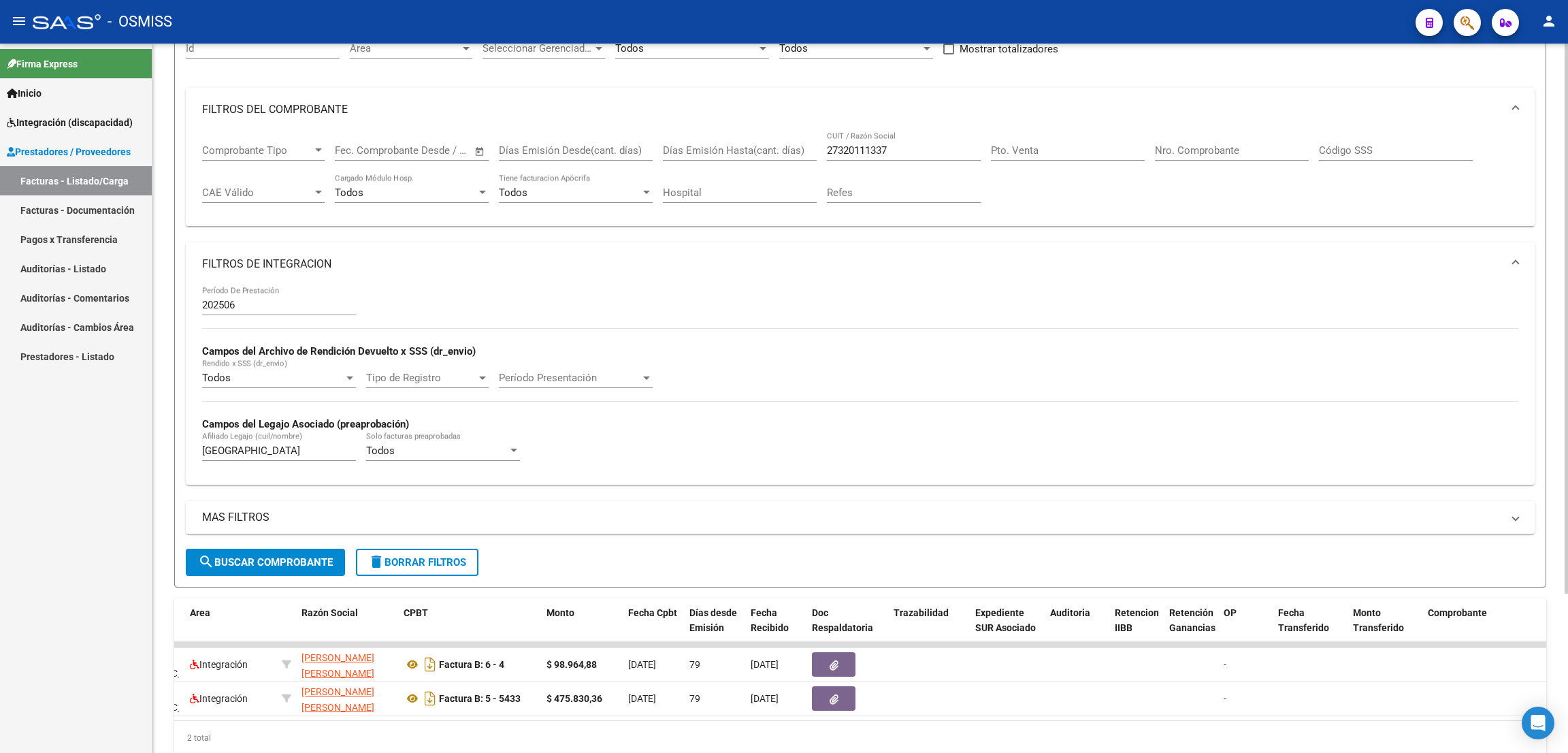
scroll to position [0, 240]
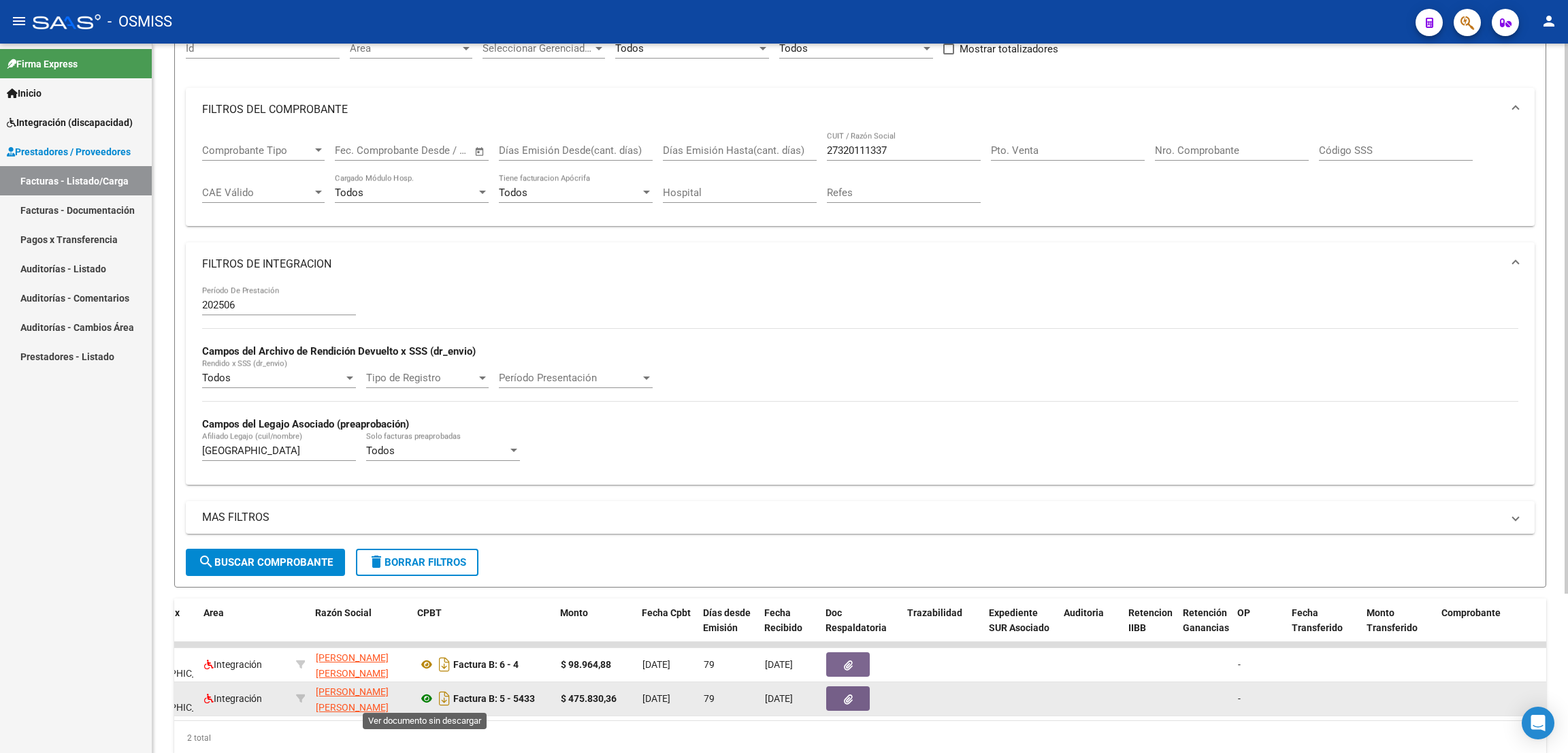
click at [423, 699] on icon at bounding box center [427, 698] width 18 height 17
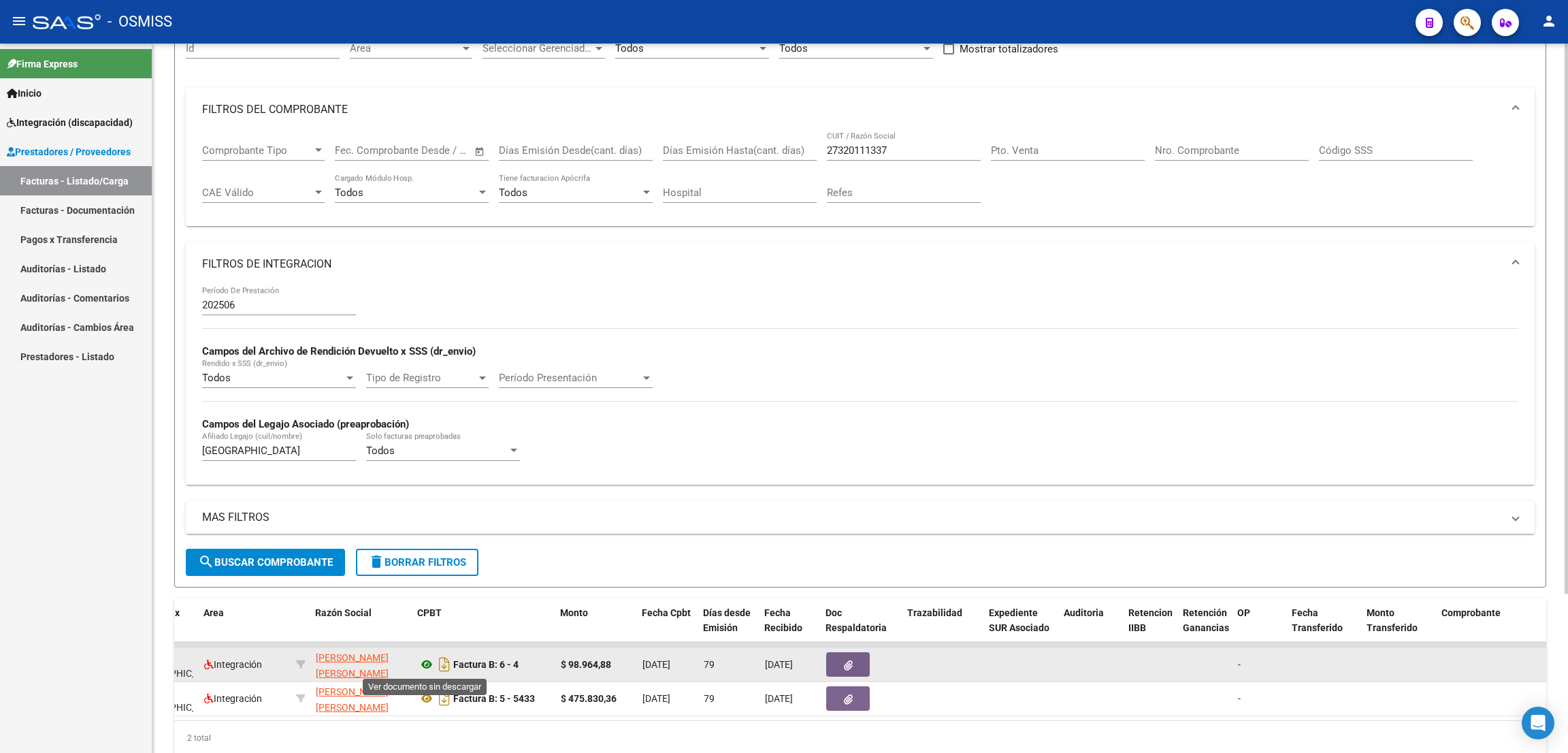
click at [421, 664] on icon at bounding box center [427, 664] width 18 height 17
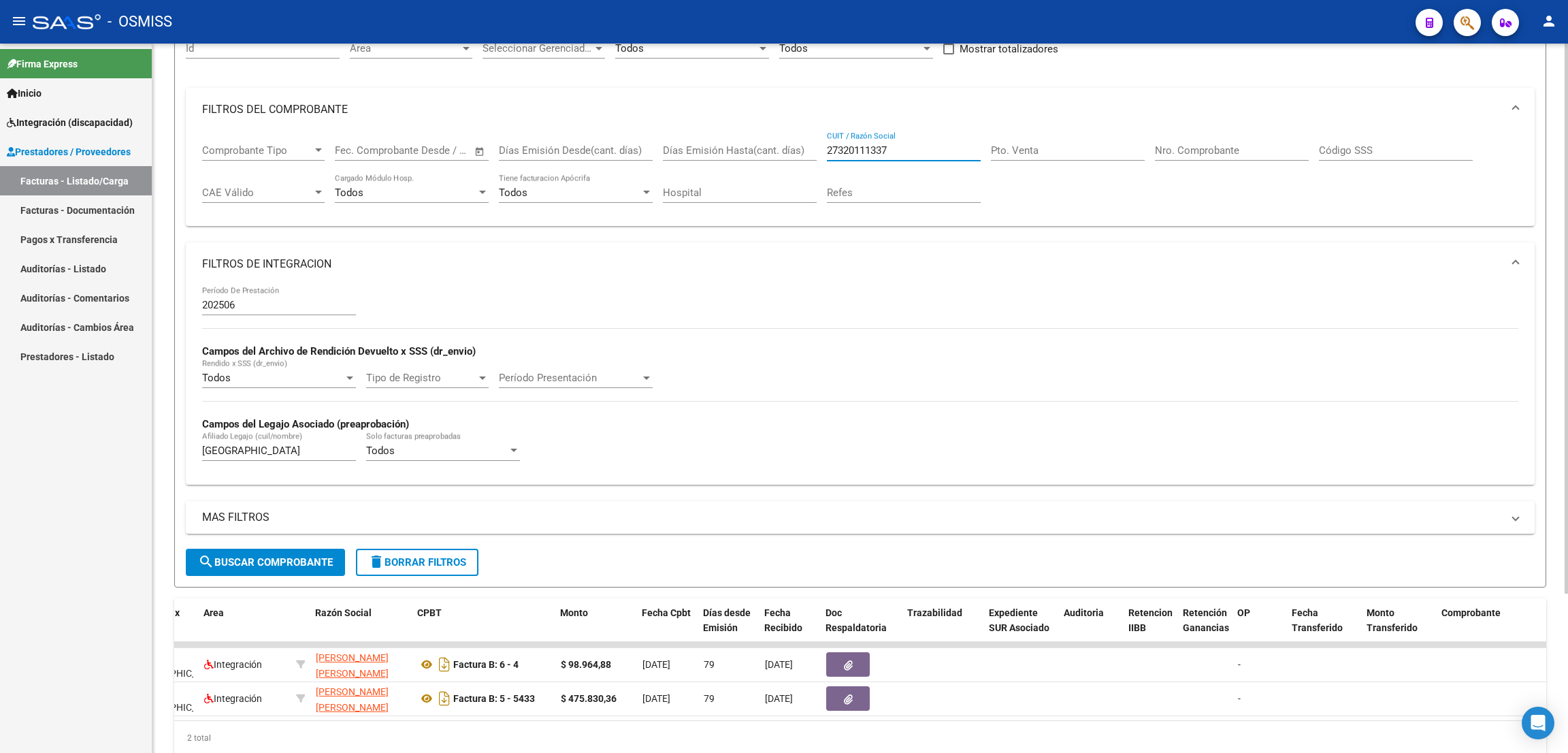
drag, startPoint x: 902, startPoint y: 151, endPoint x: 817, endPoint y: 131, distance: 87.3
click at [817, 131] on div "Comprobante Tipo Comprobante Tipo Fecha inicio – Fecha fin Fec. Comprobante Des…" at bounding box center [860, 173] width 1316 height 85
paste input "text"
click at [964, 13] on div "- OSMISS" at bounding box center [718, 22] width 1372 height 30
click at [912, 148] on input "CUIT / Razón Social" at bounding box center [903, 151] width 154 height 12
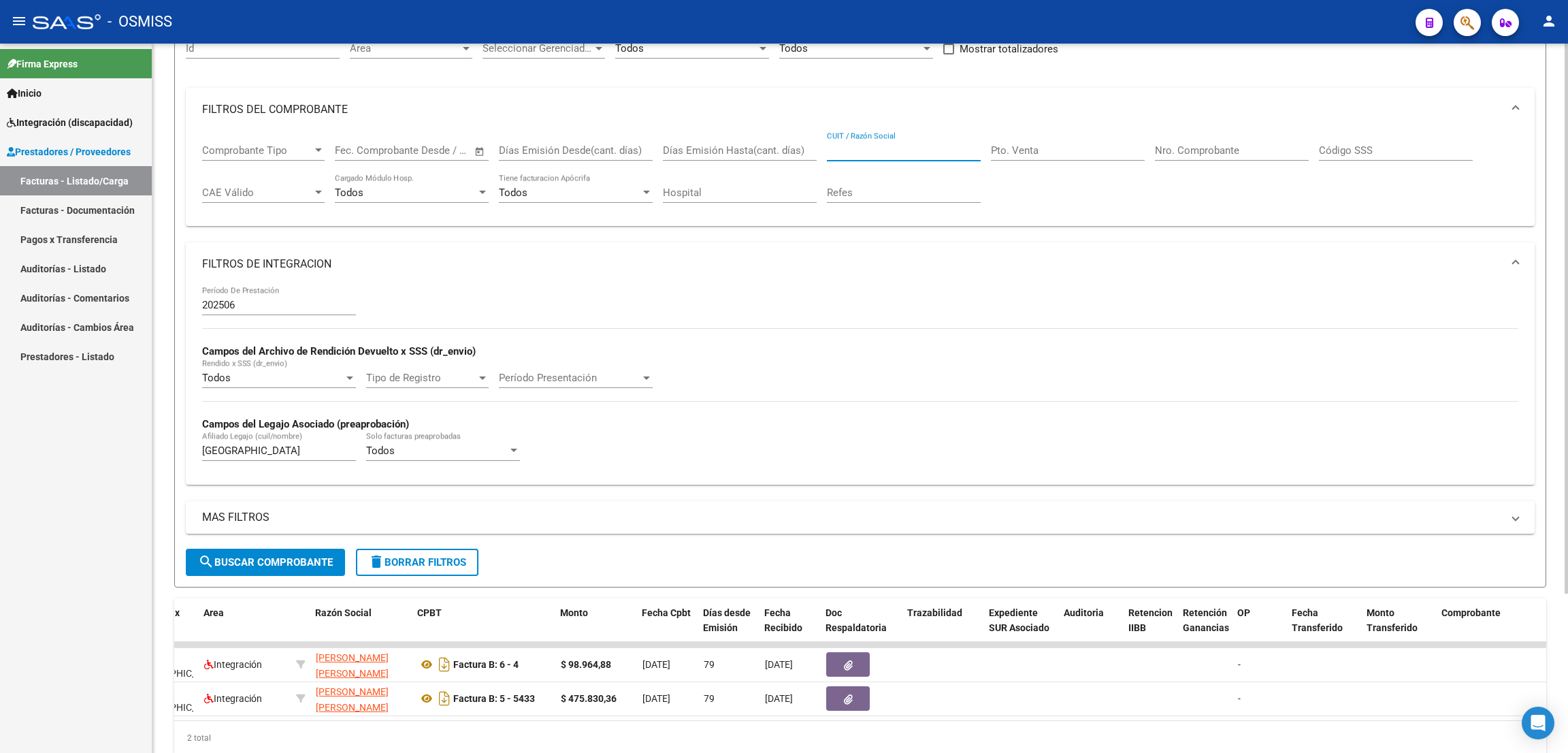
click at [864, 139] on div "CUIT / Razón Social" at bounding box center [903, 145] width 154 height 29
click at [889, 151] on input "CUIT / Razón Social" at bounding box center [903, 151] width 154 height 12
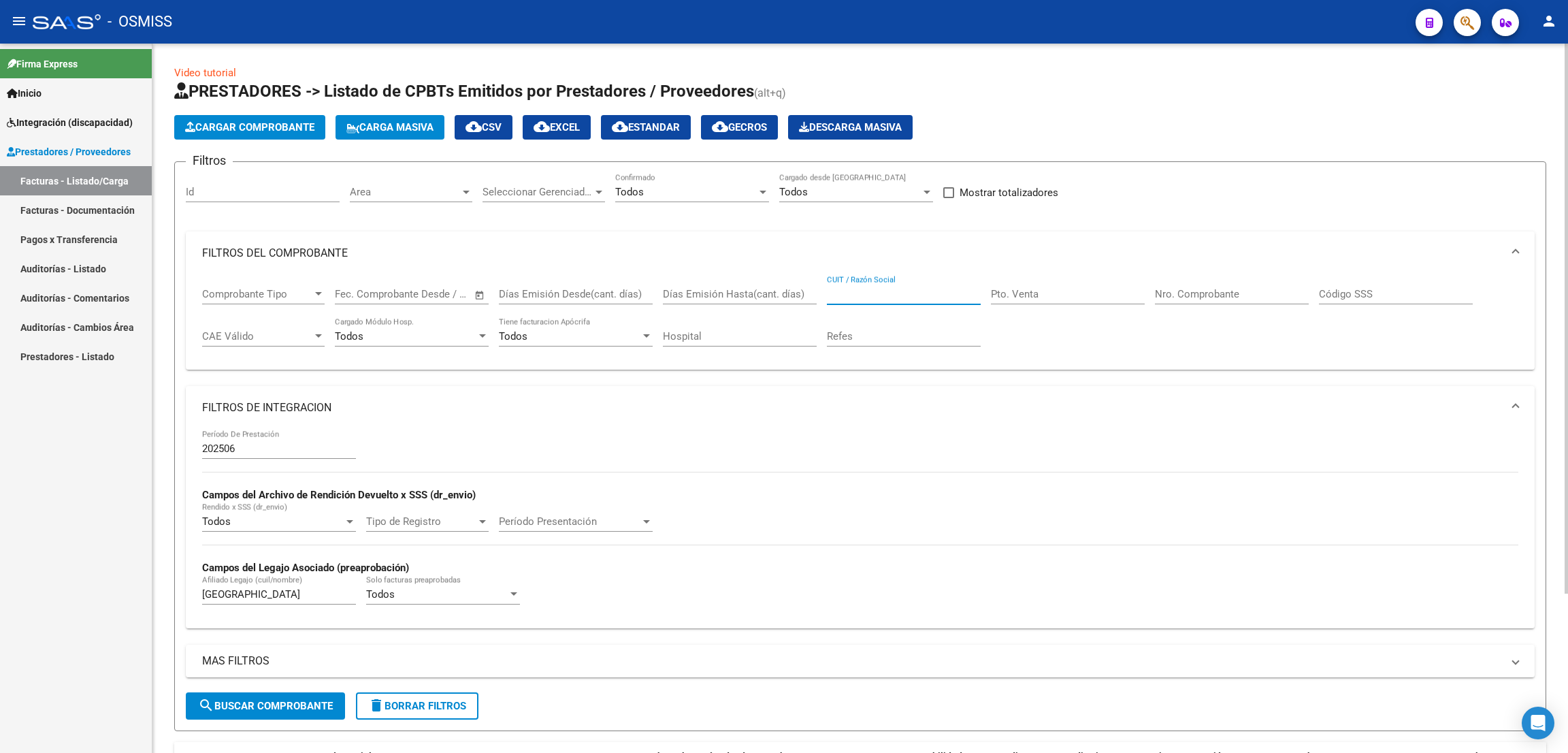
click at [884, 293] on input "CUIT / Razón Social" at bounding box center [903, 294] width 154 height 12
drag, startPoint x: 865, startPoint y: 288, endPoint x: 848, endPoint y: 281, distance: 18.4
click at [848, 281] on div "CUIT / Razón Social" at bounding box center [903, 289] width 154 height 29
click at [861, 292] on input "CUIT / Razón Social" at bounding box center [903, 294] width 154 height 12
paste input "27320111337"
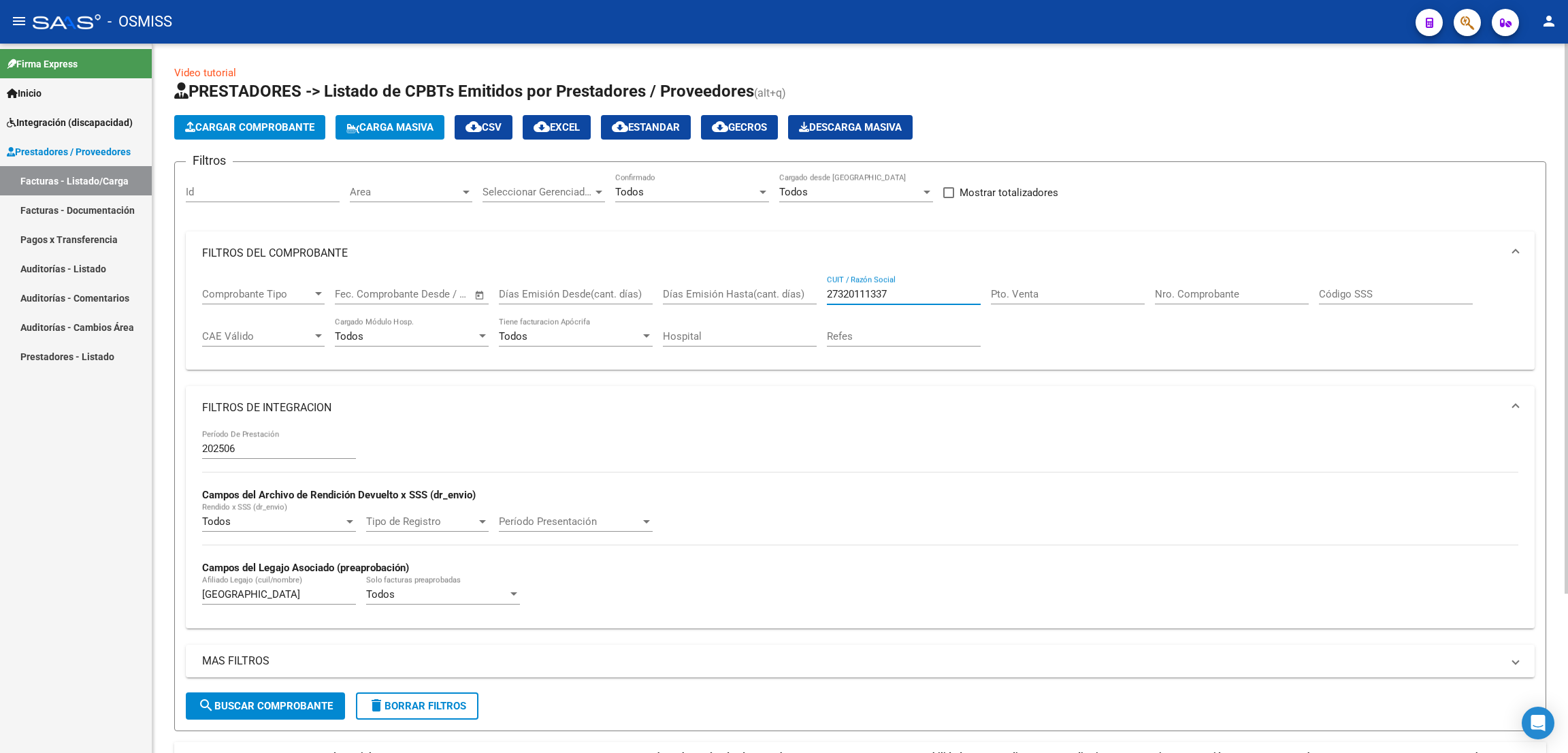
type input "27320111337"
click at [270, 592] on input "[GEOGRAPHIC_DATA]" at bounding box center [279, 594] width 154 height 12
drag, startPoint x: 274, startPoint y: 595, endPoint x: 178, endPoint y: 594, distance: 96.0
click at [180, 594] on form "Filtros Id Area Area Seleccionar Gerenciador Seleccionar Gerenciador Todos Conf…" at bounding box center [860, 446] width 1372 height 570
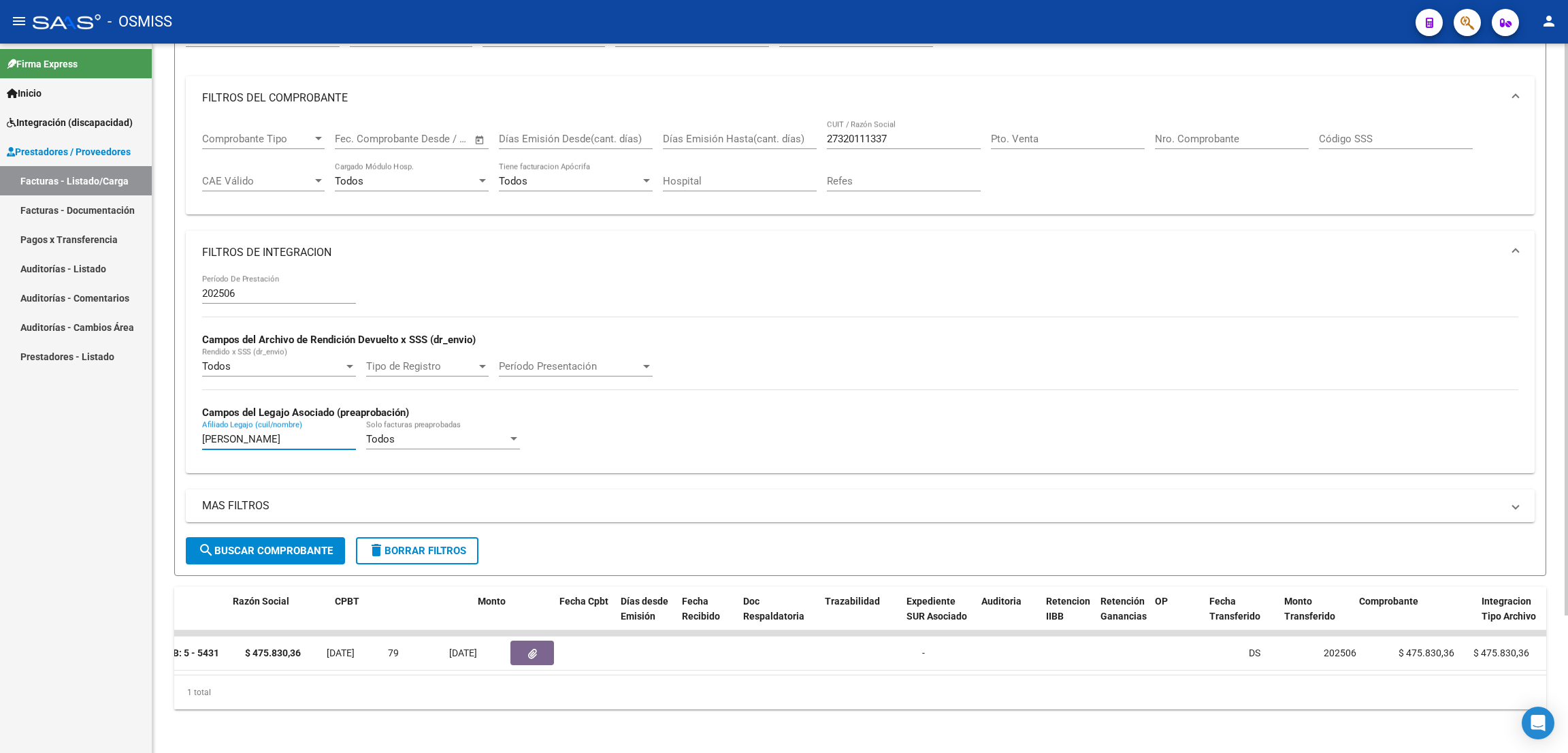
scroll to position [0, 323]
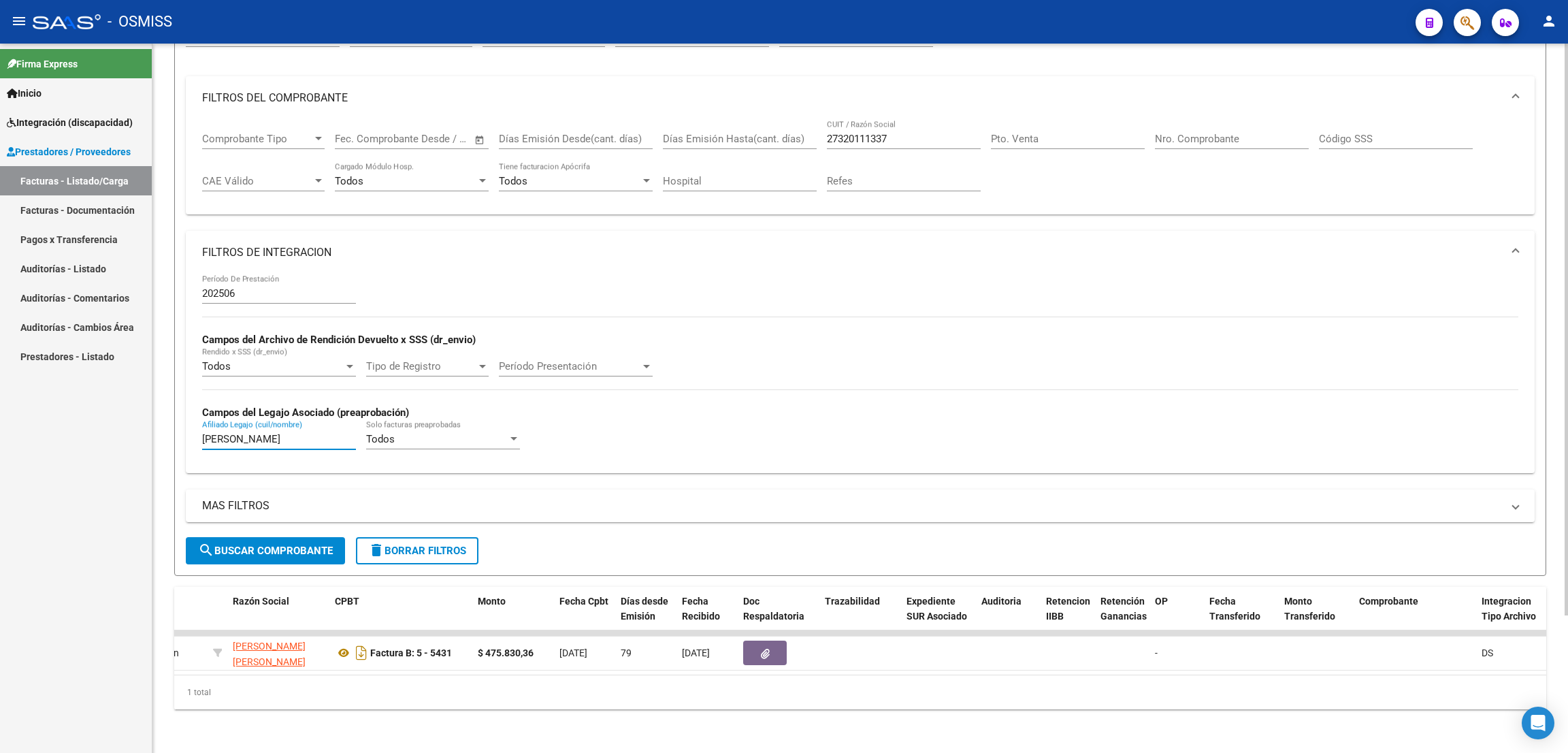
type input "[PERSON_NAME]"
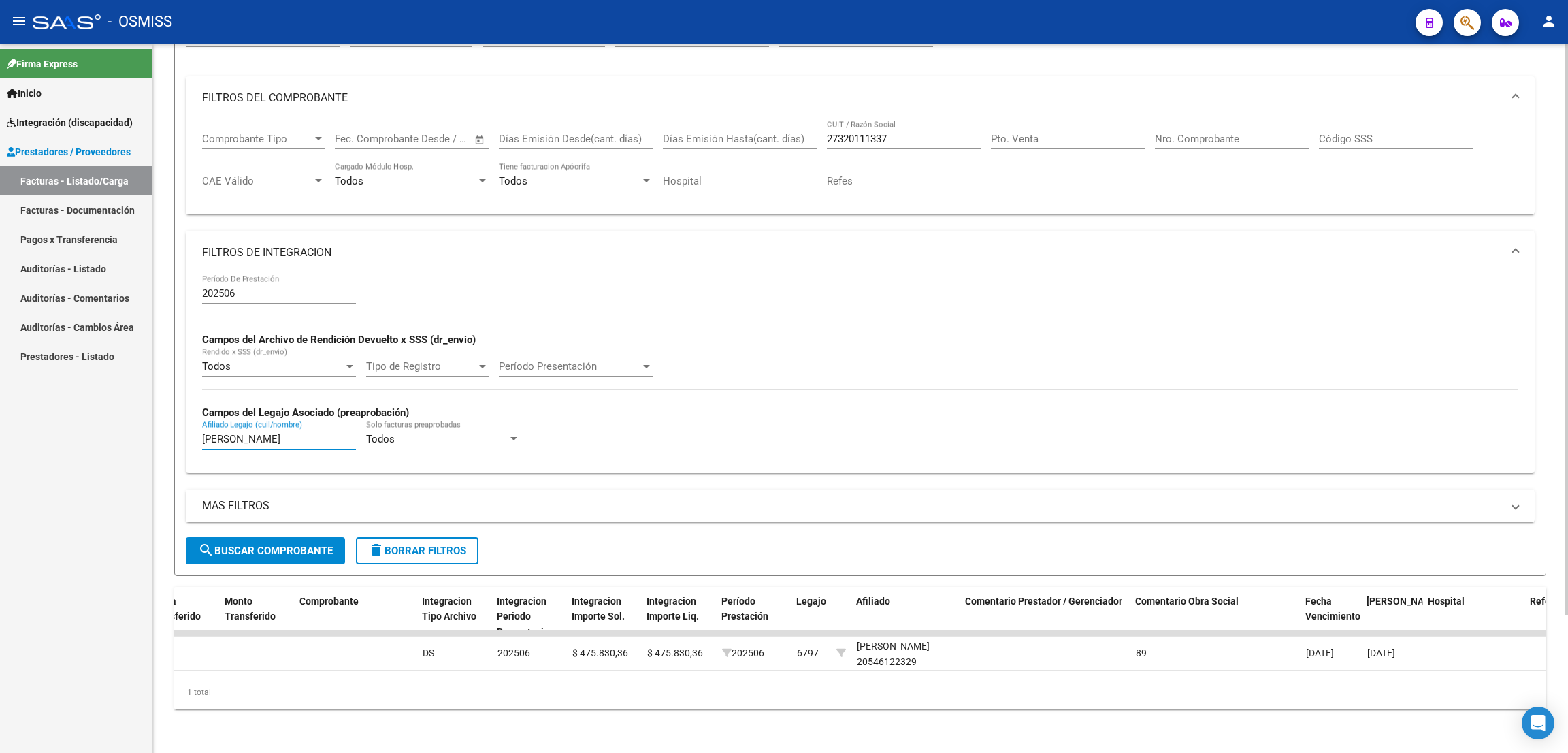
scroll to position [0, 0]
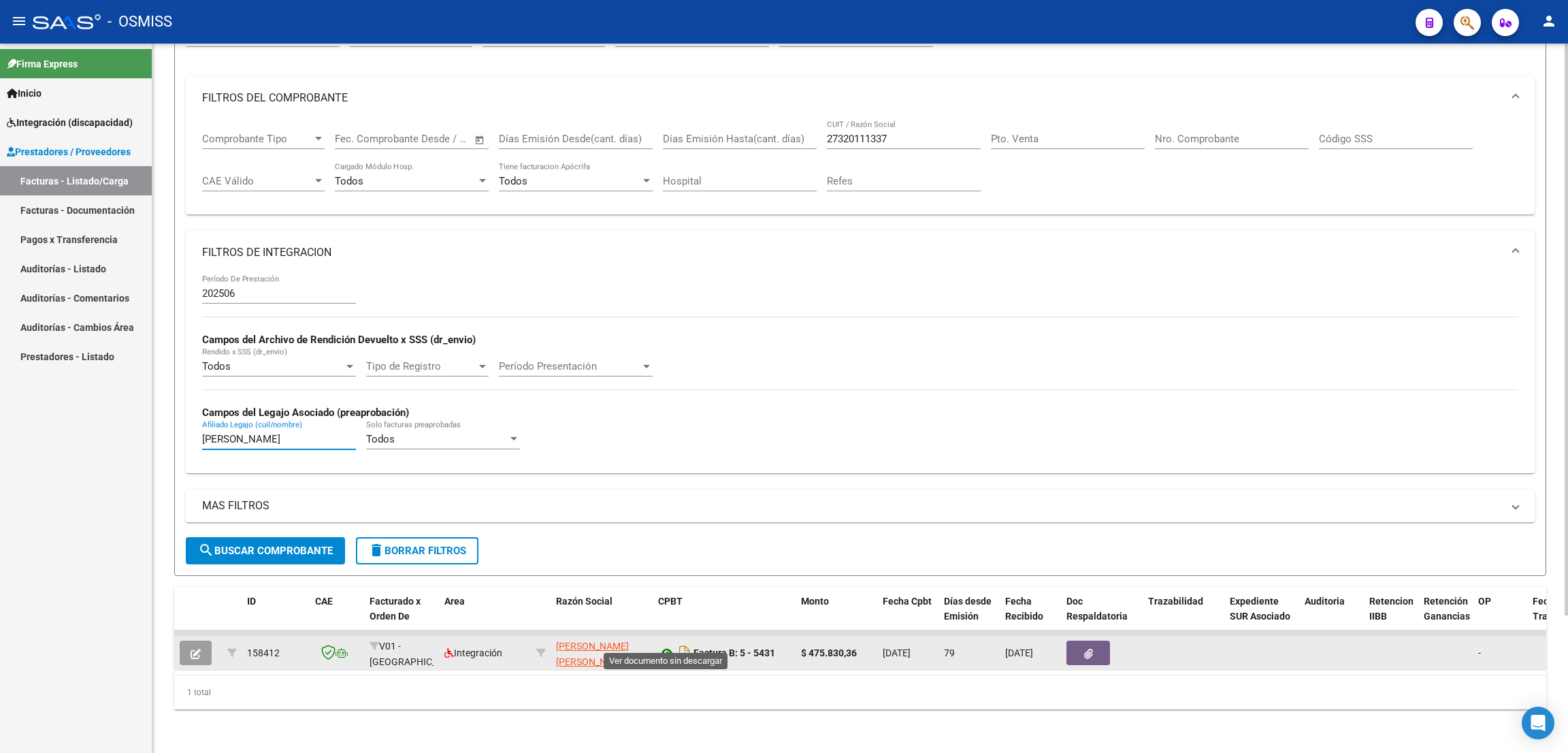
click at [666, 645] on icon at bounding box center [666, 653] width 18 height 17
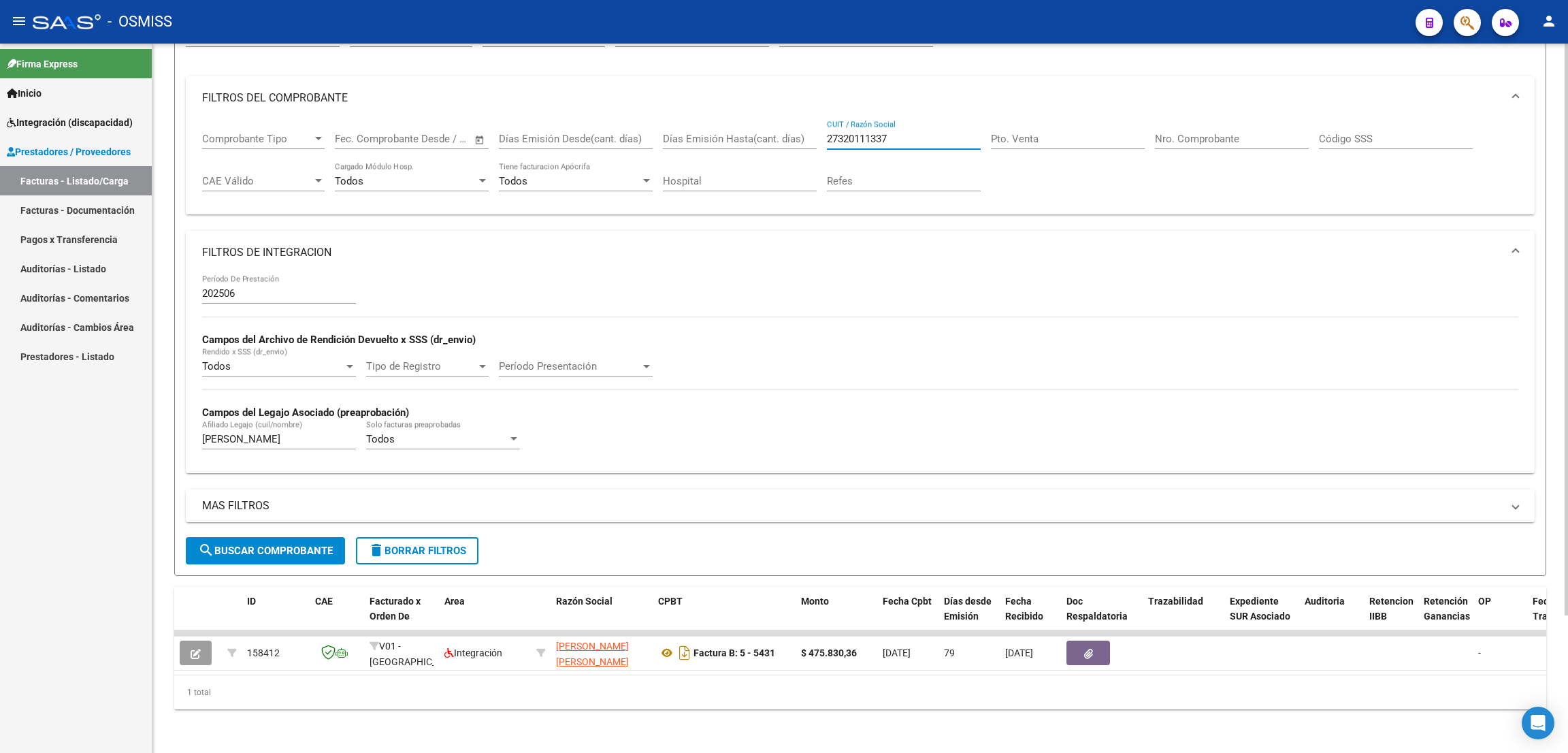
drag, startPoint x: 904, startPoint y: 128, endPoint x: 811, endPoint y: 130, distance: 93.0
click at [813, 131] on div "Comprobante Tipo Comprobante Tipo Fecha inicio – Fecha fin Fec. Comprobante Des…" at bounding box center [860, 162] width 1316 height 85
paste input "27235676090"
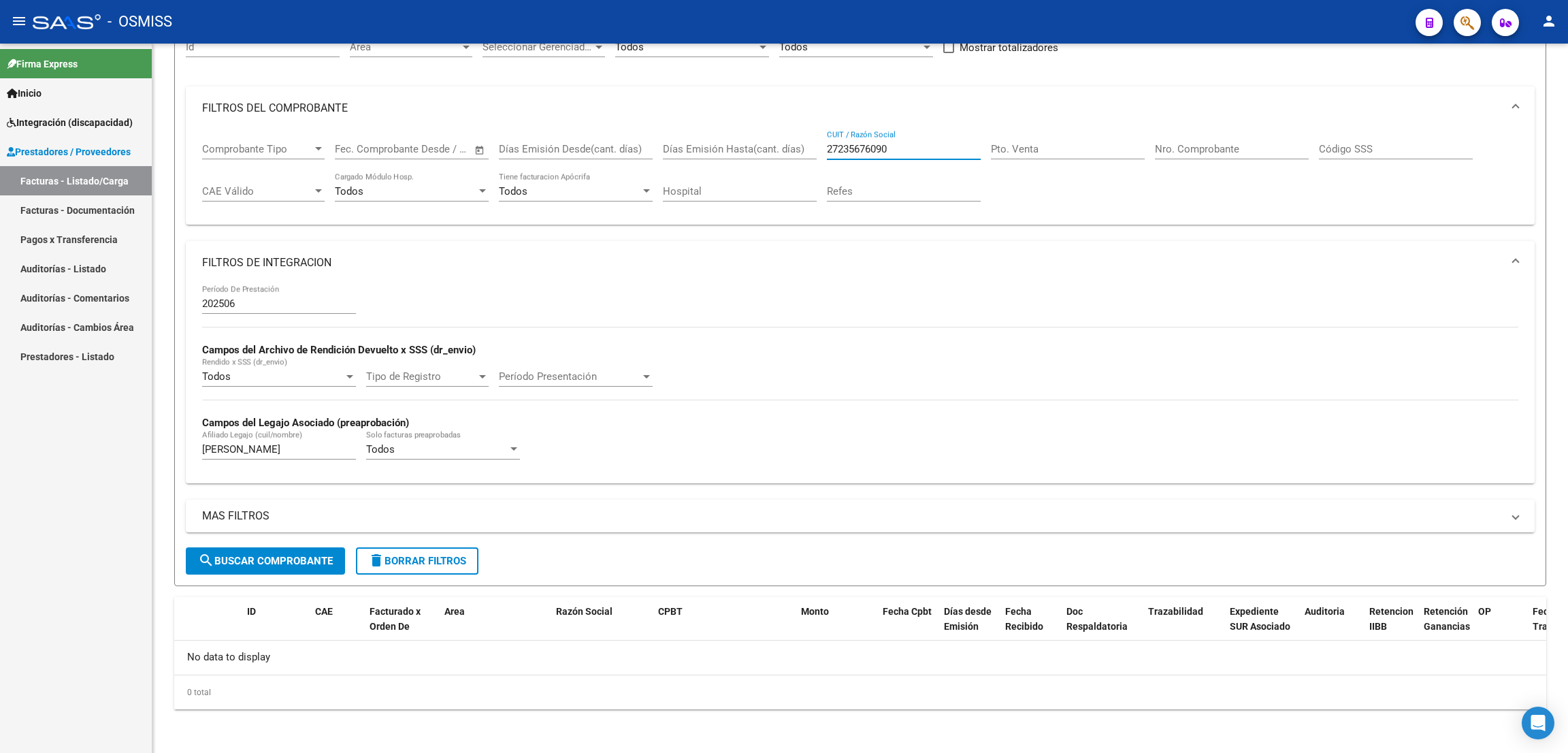
scroll to position [144, 0]
type input "27235676090"
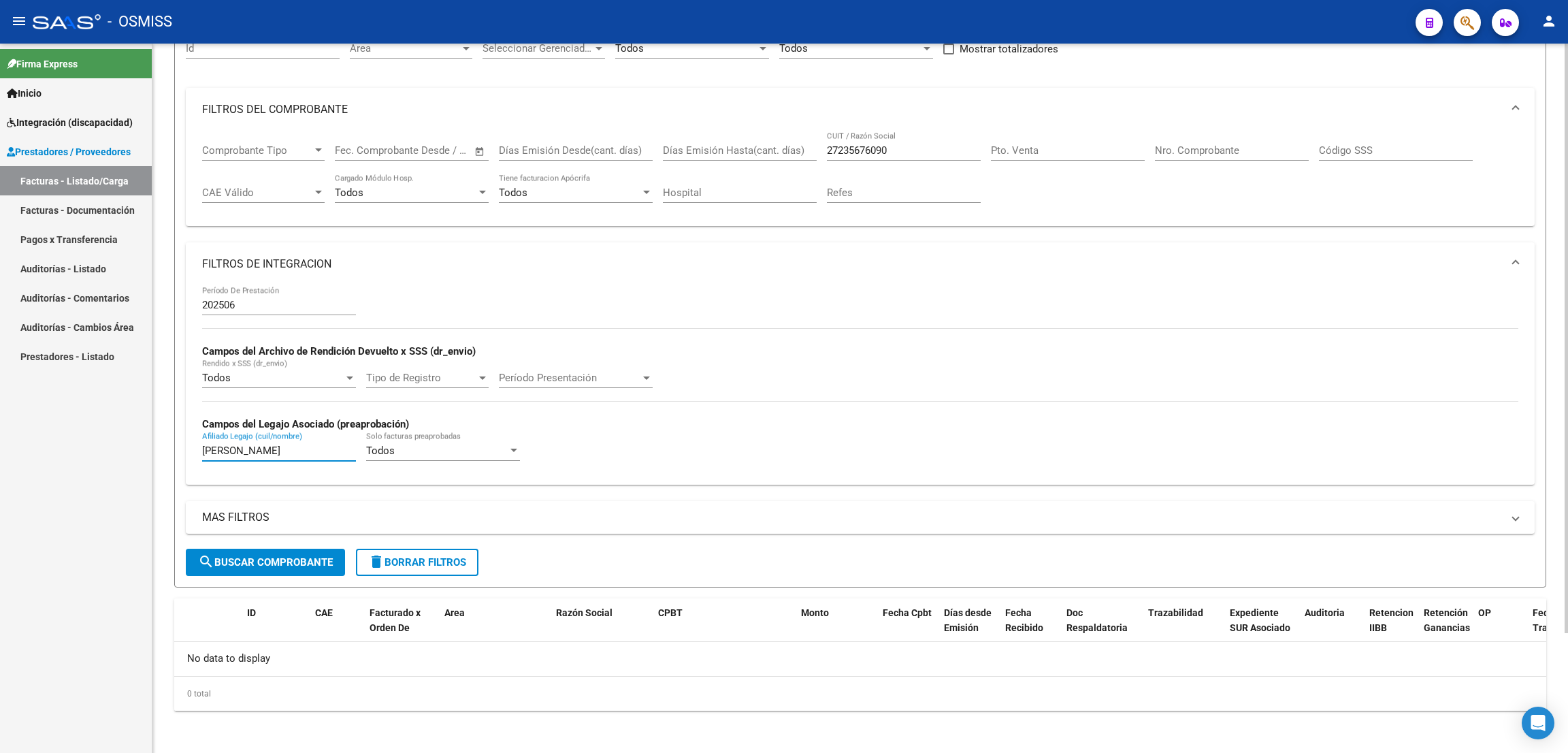
drag, startPoint x: 251, startPoint y: 446, endPoint x: 190, endPoint y: 441, distance: 61.2
click at [193, 446] on div "202506 Período De Prestación Campos del Archivo de Rendición Devuelto x SSS (dr…" at bounding box center [860, 385] width 1349 height 198
click at [297, 563] on span "search Buscar Comprobante" at bounding box center [265, 562] width 135 height 12
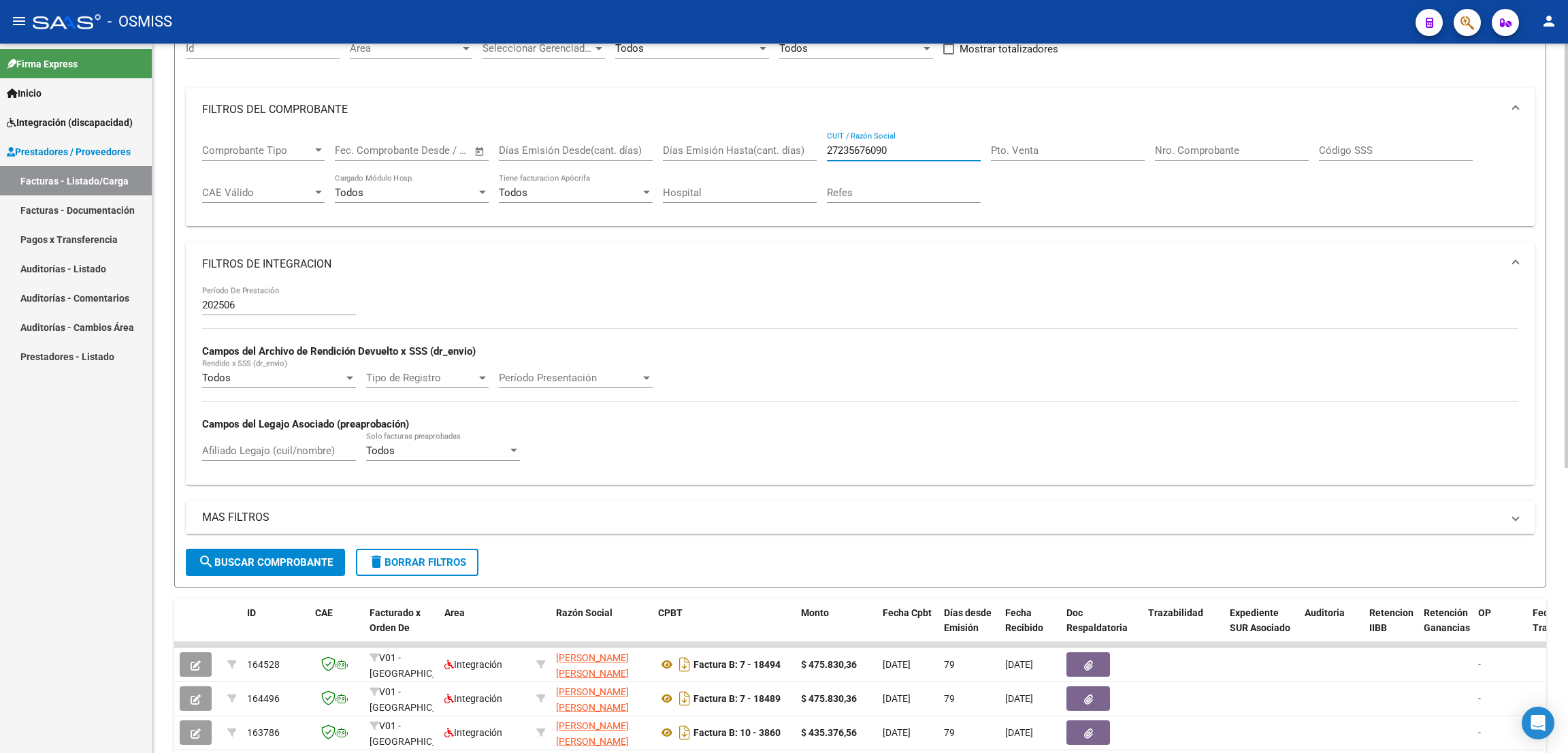
drag, startPoint x: 909, startPoint y: 143, endPoint x: 802, endPoint y: 151, distance: 107.3
click at [805, 155] on div "Comprobante Tipo Comprobante Tipo Fecha inicio – Fecha fin Fec. Comprobante Des…" at bounding box center [860, 173] width 1316 height 85
paste input "27235676090"
type input "27235676090"
click at [236, 458] on div "Afiliado Legajo (cuil/nombre)" at bounding box center [279, 446] width 154 height 29
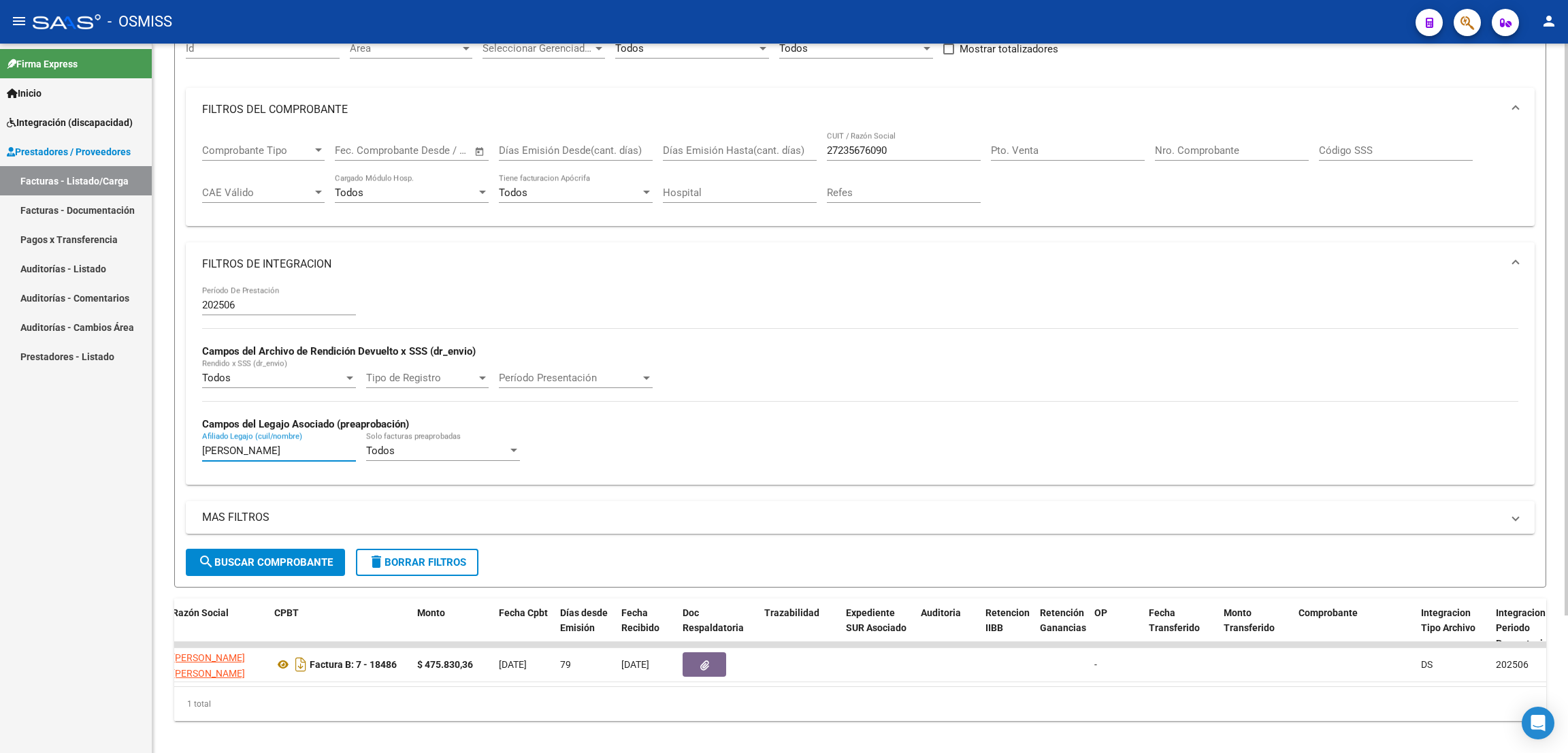
scroll to position [0, 0]
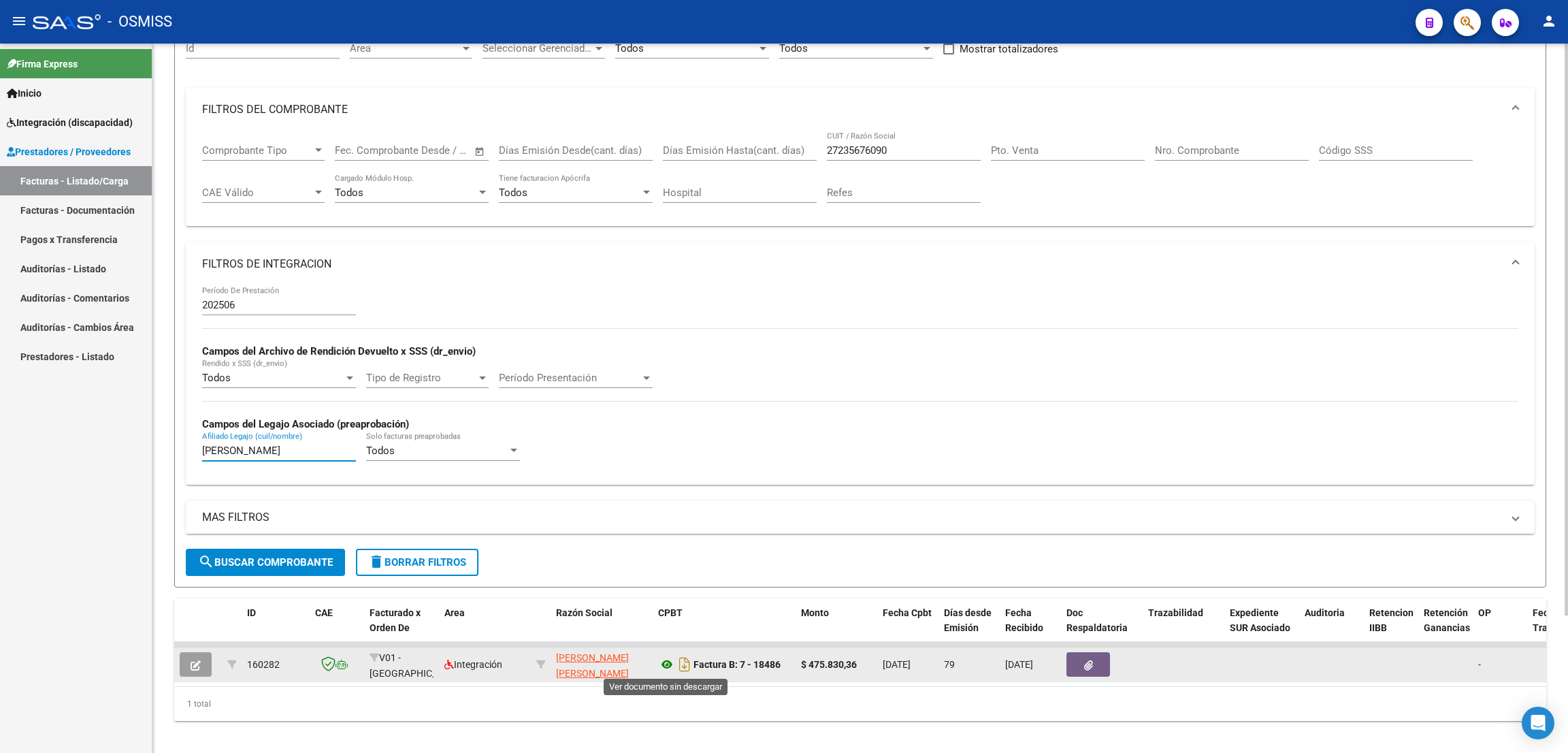
type input "[PERSON_NAME]"
click at [665, 664] on icon at bounding box center [666, 664] width 18 height 17
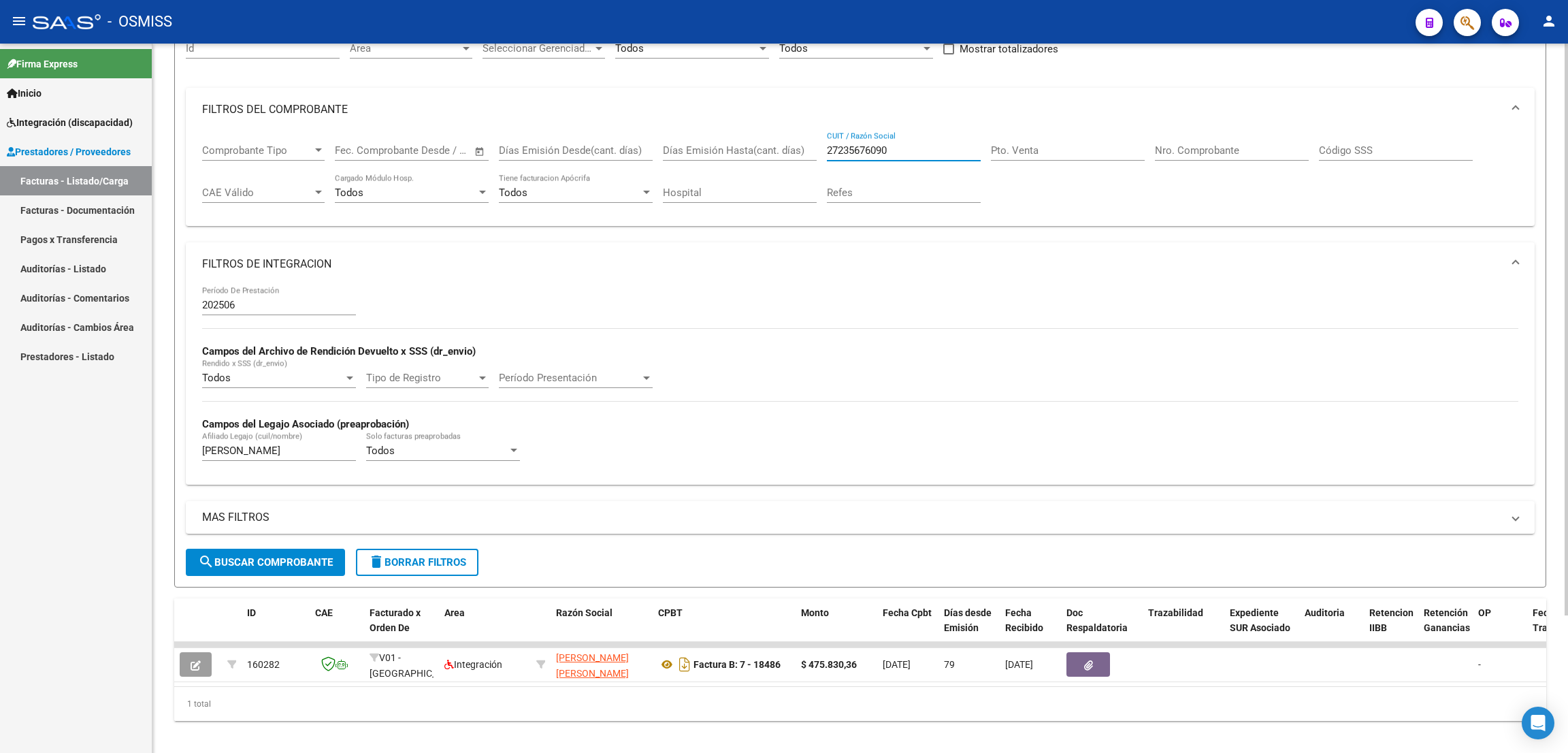
drag, startPoint x: 907, startPoint y: 152, endPoint x: 764, endPoint y: 143, distance: 143.3
click at [764, 144] on div "Comprobante Tipo Comprobante Tipo Fecha inicio – Fecha fin Fec. Comprobante Des…" at bounding box center [860, 173] width 1316 height 85
paste input "27370265882"
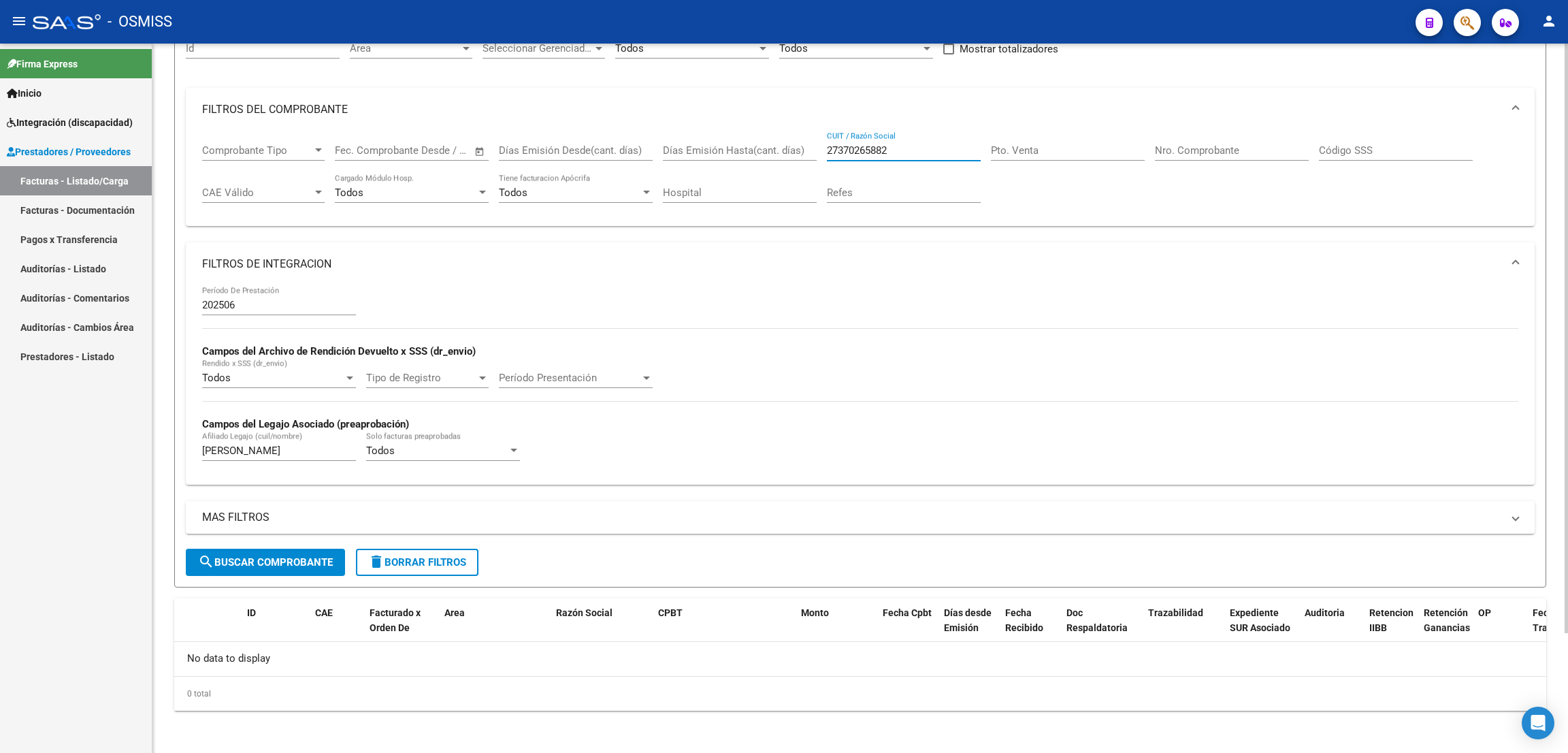
type input "27370265882"
drag, startPoint x: 261, startPoint y: 448, endPoint x: 144, endPoint y: 451, distance: 117.0
click at [145, 449] on mat-sidenav-container "Firma Express Inicio Instructivos Contacto OS Integración (discapacidad) Legajo…" at bounding box center [784, 397] width 1568 height 709
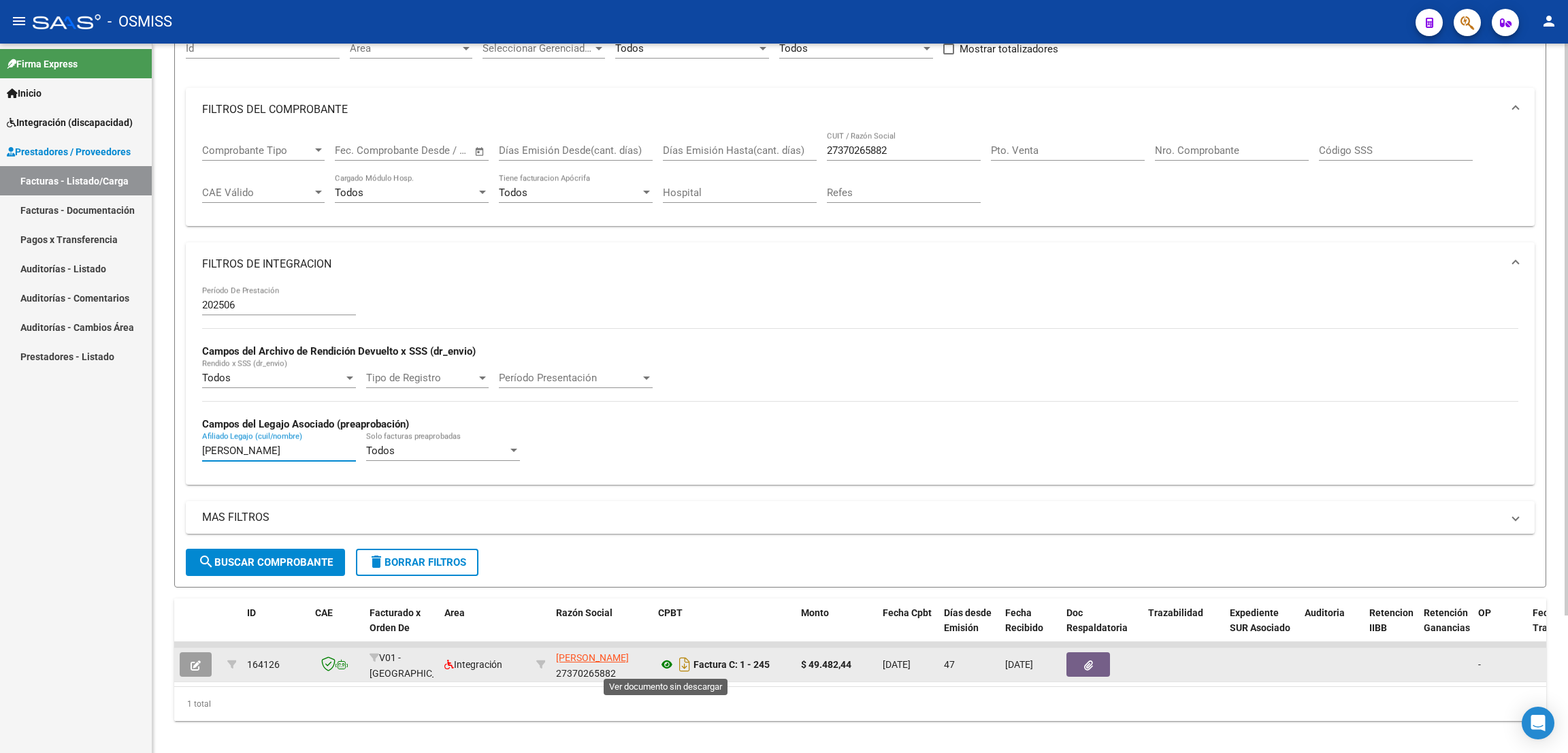
type input "[PERSON_NAME]"
click at [667, 663] on icon at bounding box center [666, 664] width 18 height 17
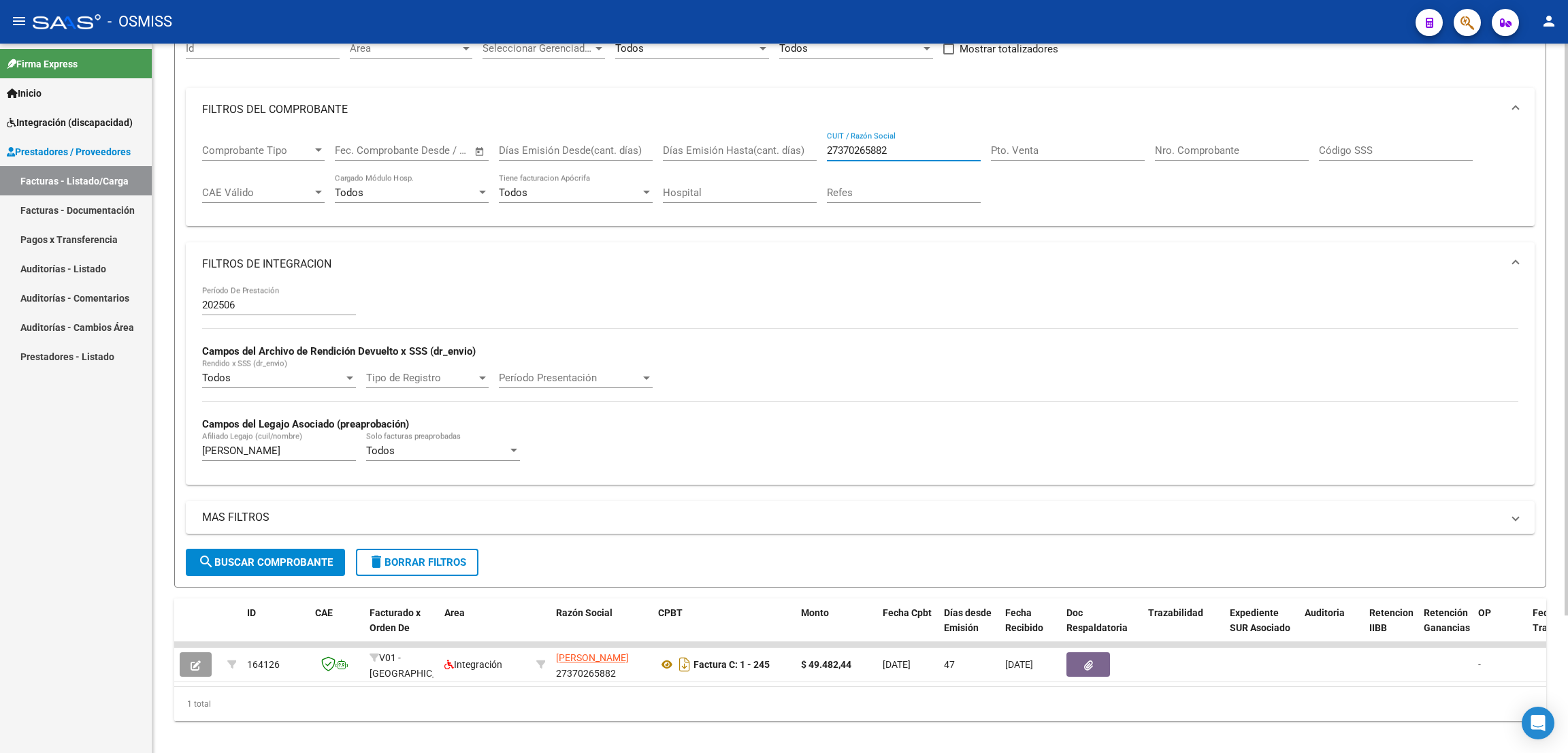
drag, startPoint x: 909, startPoint y: 152, endPoint x: 769, endPoint y: 139, distance: 140.6
click at [769, 140] on div "Comprobante Tipo Comprobante Tipo Fecha inicio – Fecha fin Fec. Comprobante Des…" at bounding box center [860, 173] width 1316 height 85
paste input "27284373117"
type input "27284373117"
drag, startPoint x: 247, startPoint y: 451, endPoint x: 166, endPoint y: 439, distance: 81.9
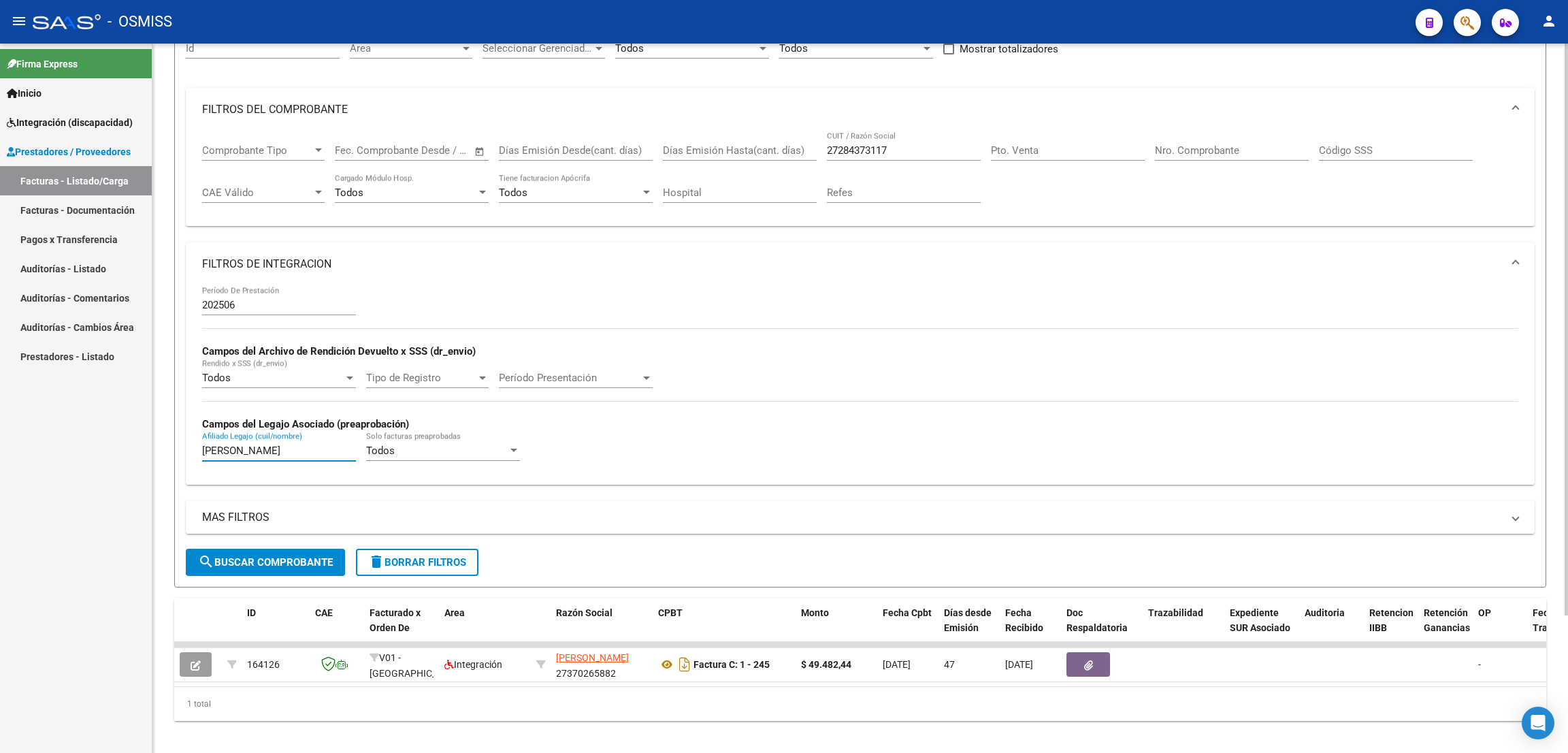
click at [166, 439] on div "Video tutorial PRESTADORES -> Listado de CPBTs Emitidos por Prestadores / Prove…" at bounding box center [859, 331] width 1415 height 864
type input "GALARZA"
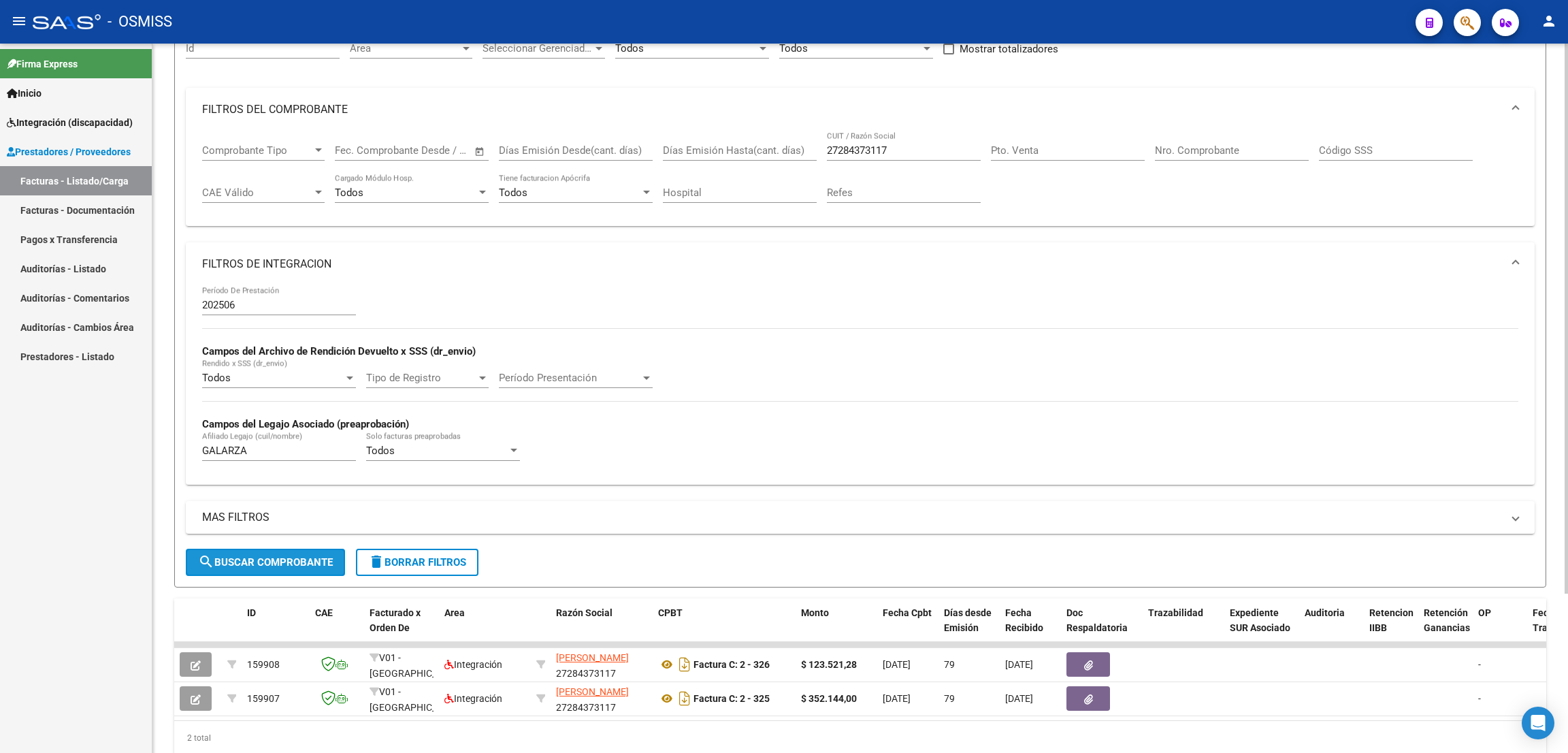
click at [279, 562] on span "search Buscar Comprobante" at bounding box center [265, 562] width 135 height 12
click at [1084, 28] on div "- OSMISS" at bounding box center [718, 22] width 1372 height 30
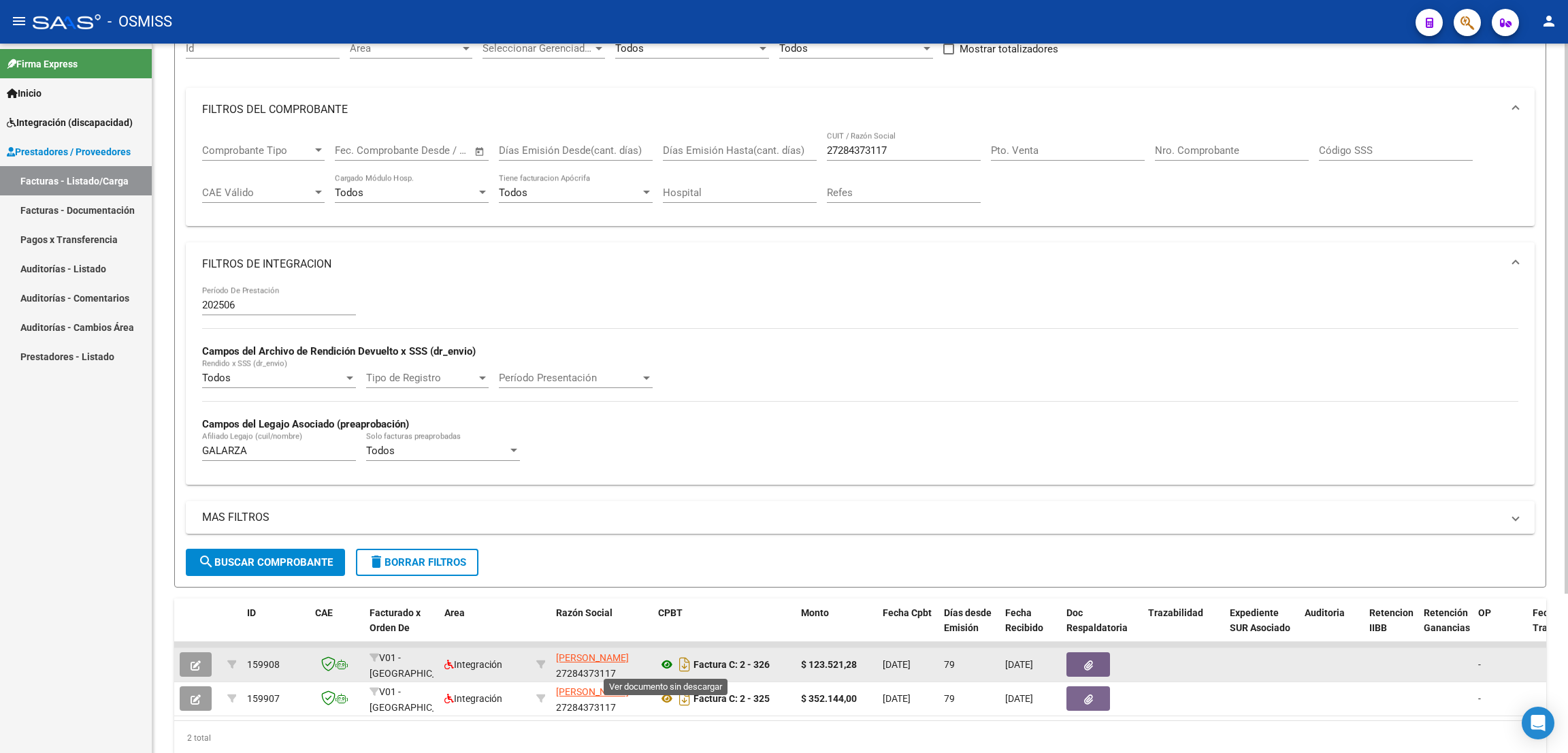
click at [672, 667] on icon at bounding box center [666, 664] width 18 height 17
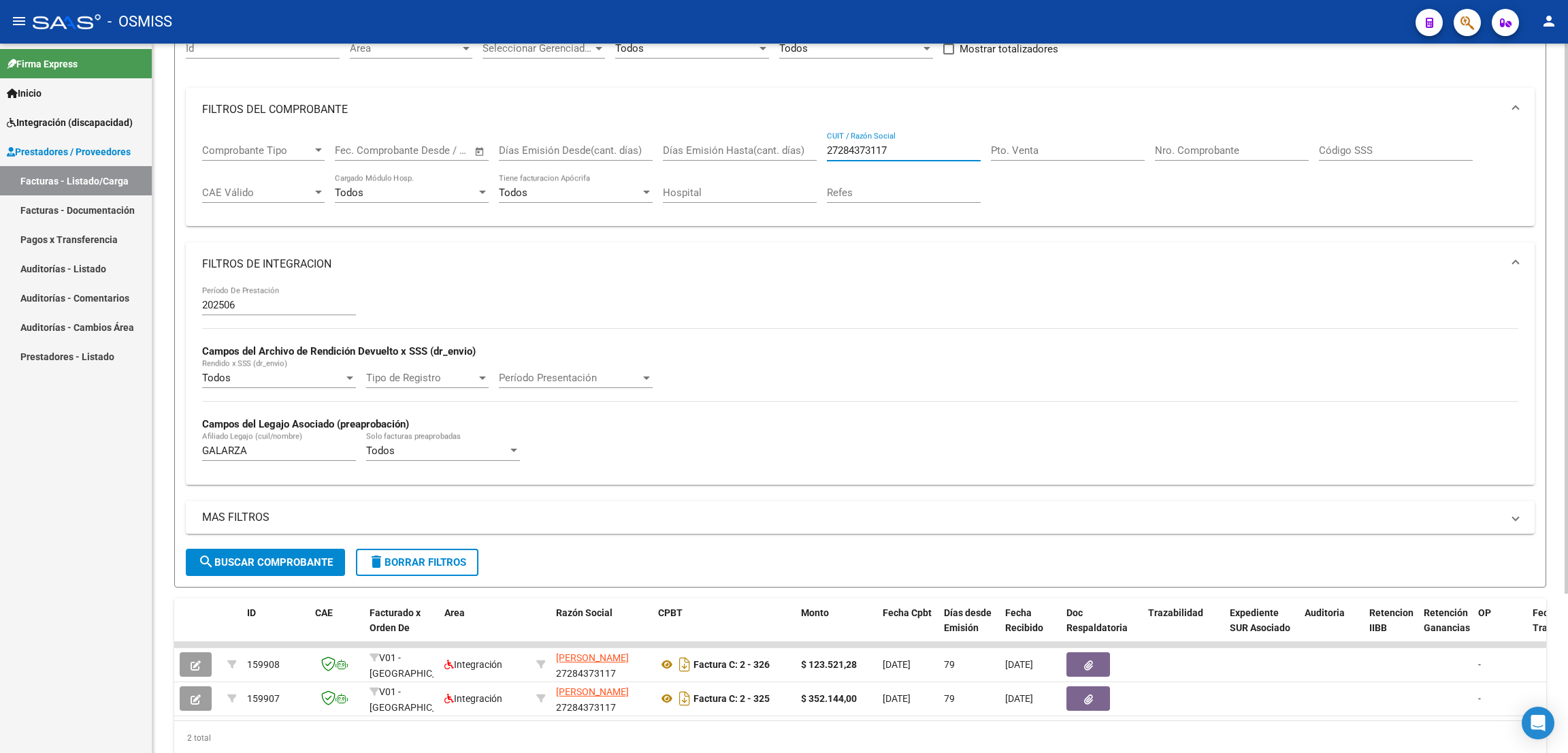
drag, startPoint x: 919, startPoint y: 149, endPoint x: 801, endPoint y: 153, distance: 118.1
click at [801, 151] on div "Comprobante Tipo Comprobante Tipo Fecha inicio – Fecha fin Fec. Comprobante Des…" at bounding box center [860, 173] width 1316 height 85
paste input "27284373117"
type input "27284373117"
click at [921, 32] on div "- OSMISS" at bounding box center [718, 22] width 1372 height 30
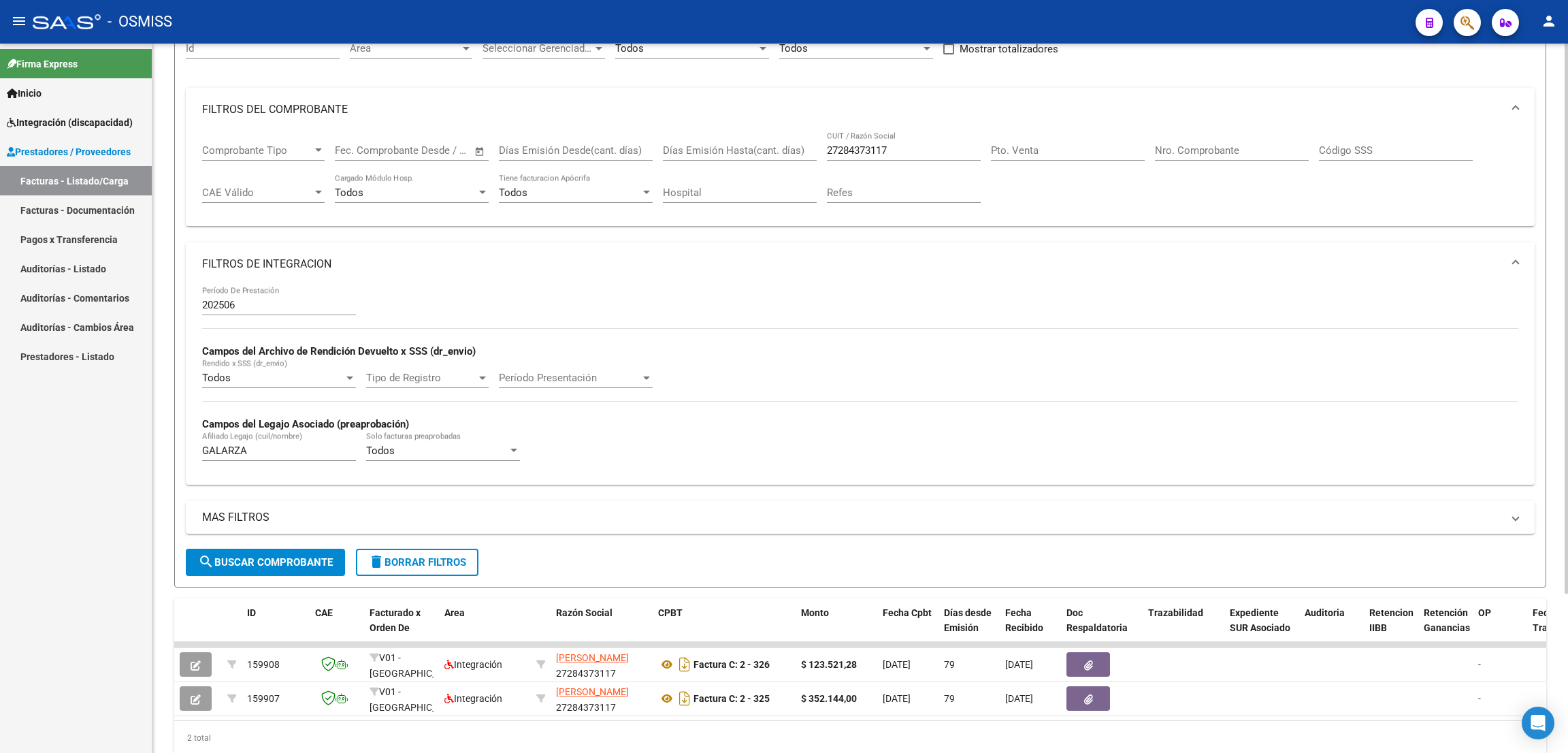
click at [313, 550] on button "search Buscar Comprobante" at bounding box center [265, 562] width 159 height 27
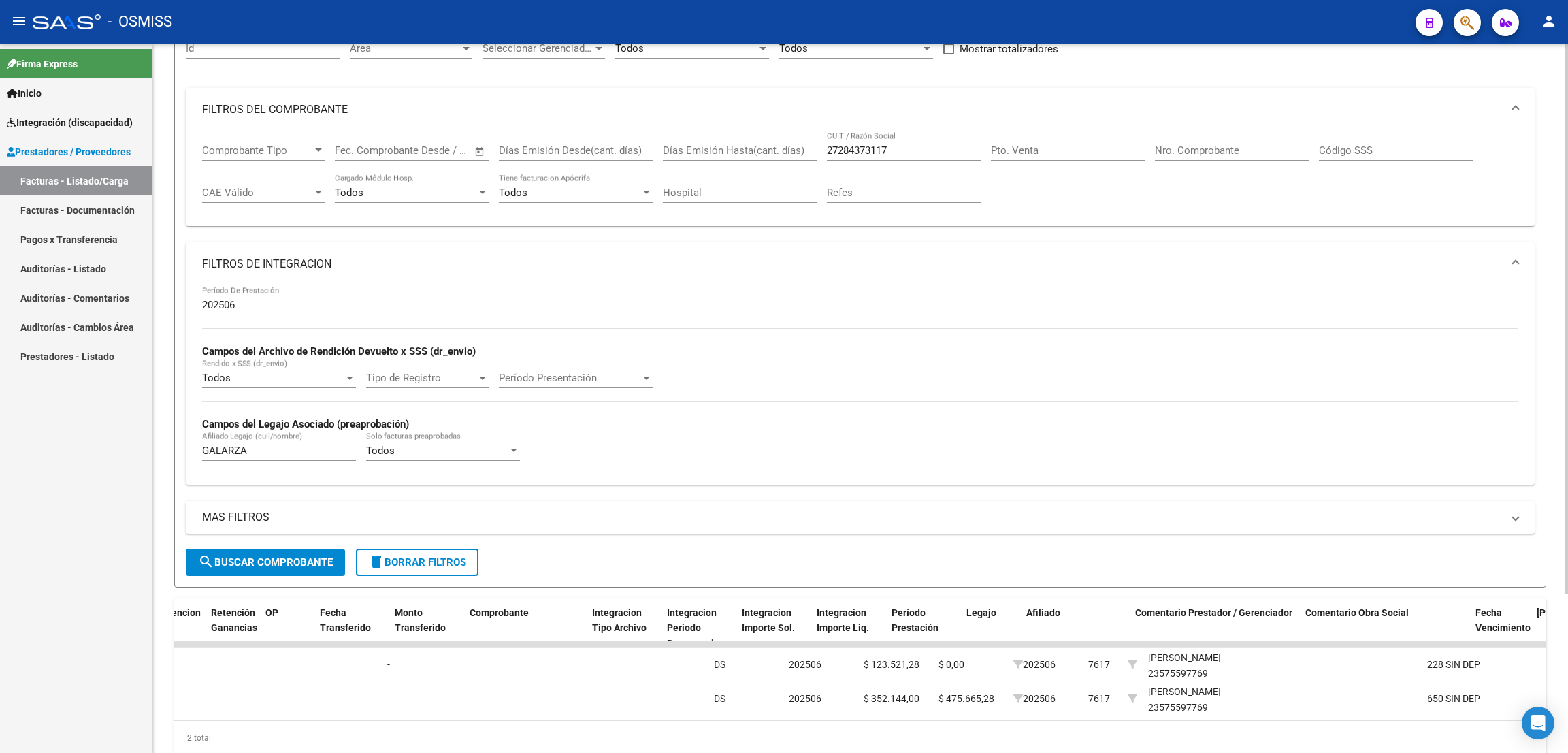
scroll to position [0, 1321]
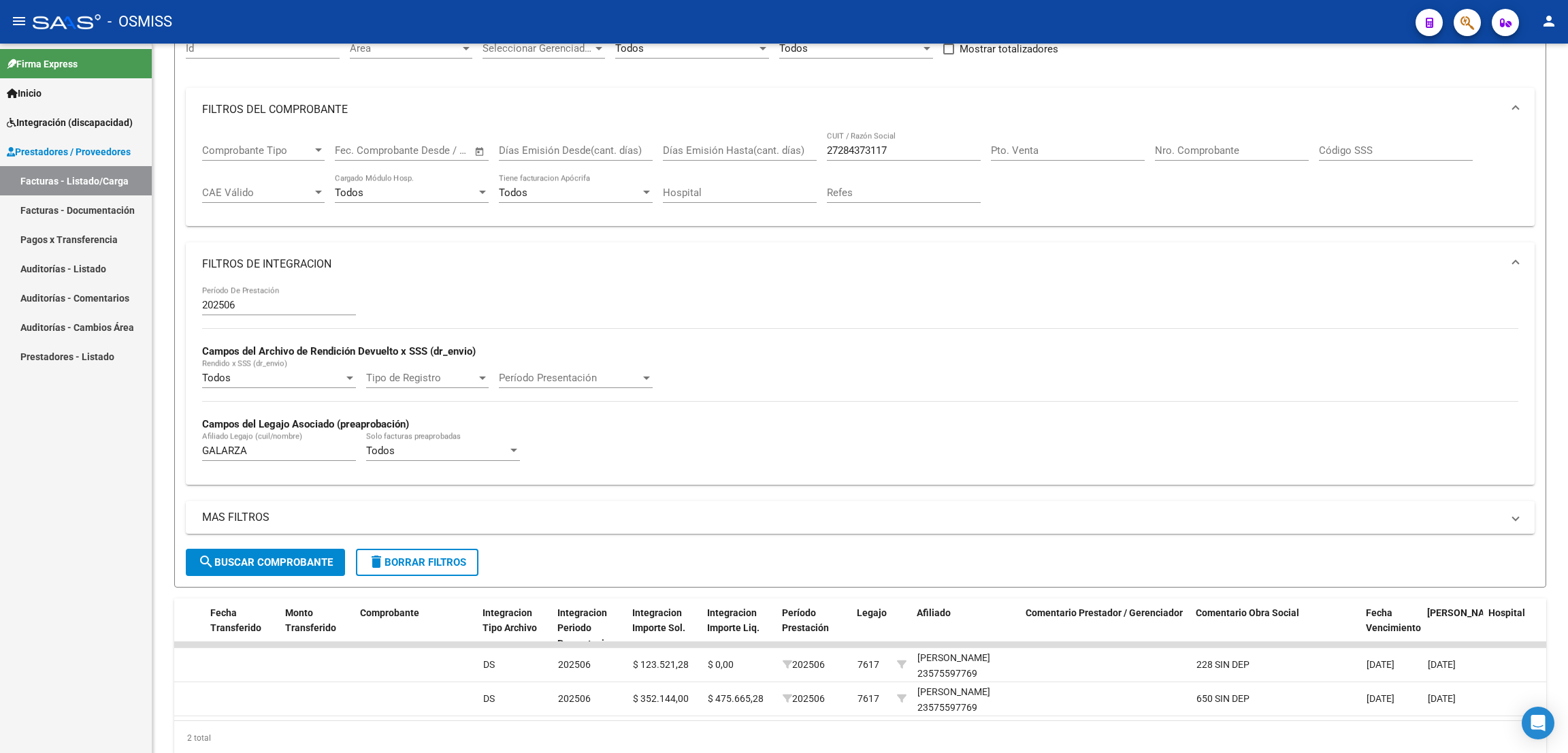
click at [1100, 4] on mat-toolbar "menu - OSMISS person" at bounding box center [784, 21] width 1568 height 43
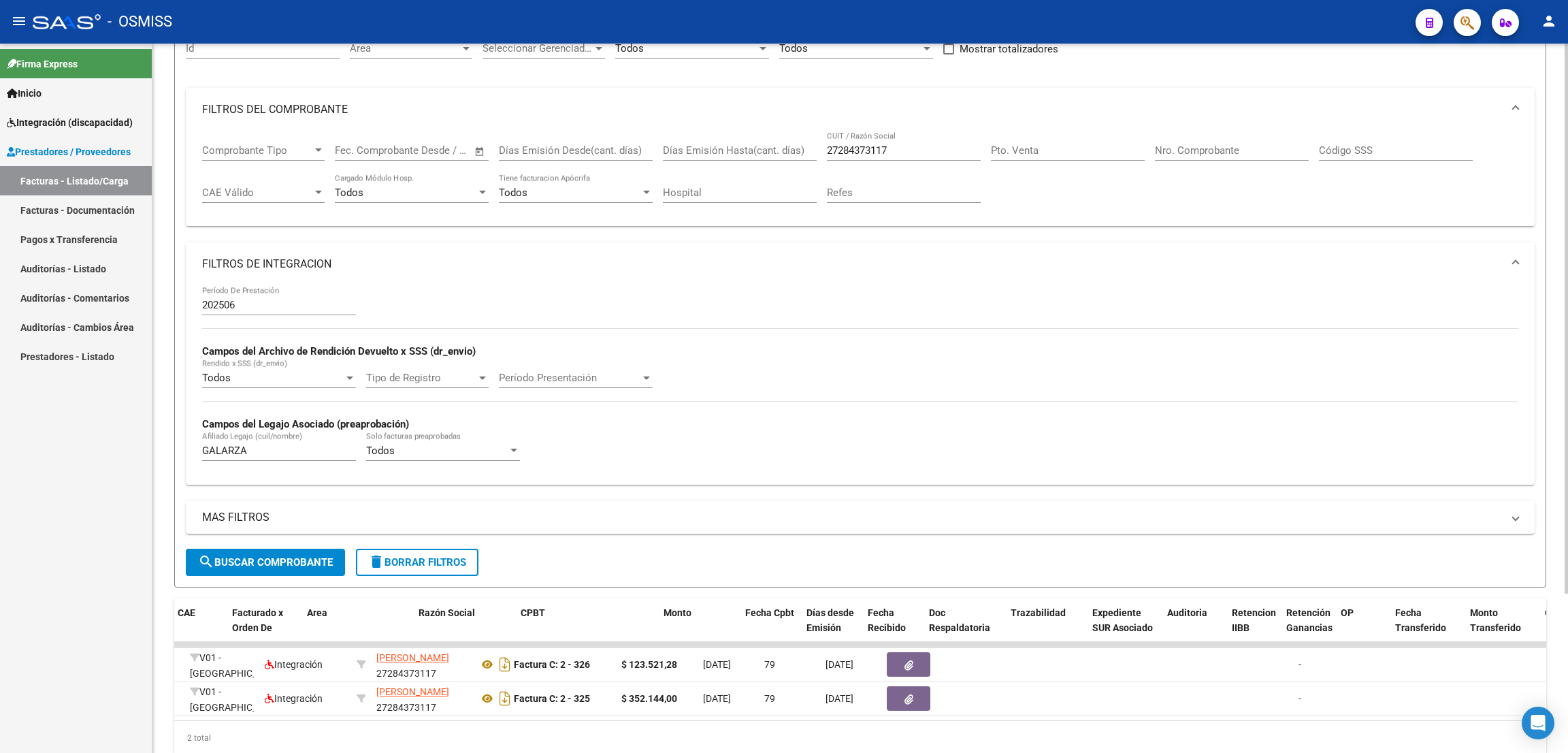
scroll to position [0, 136]
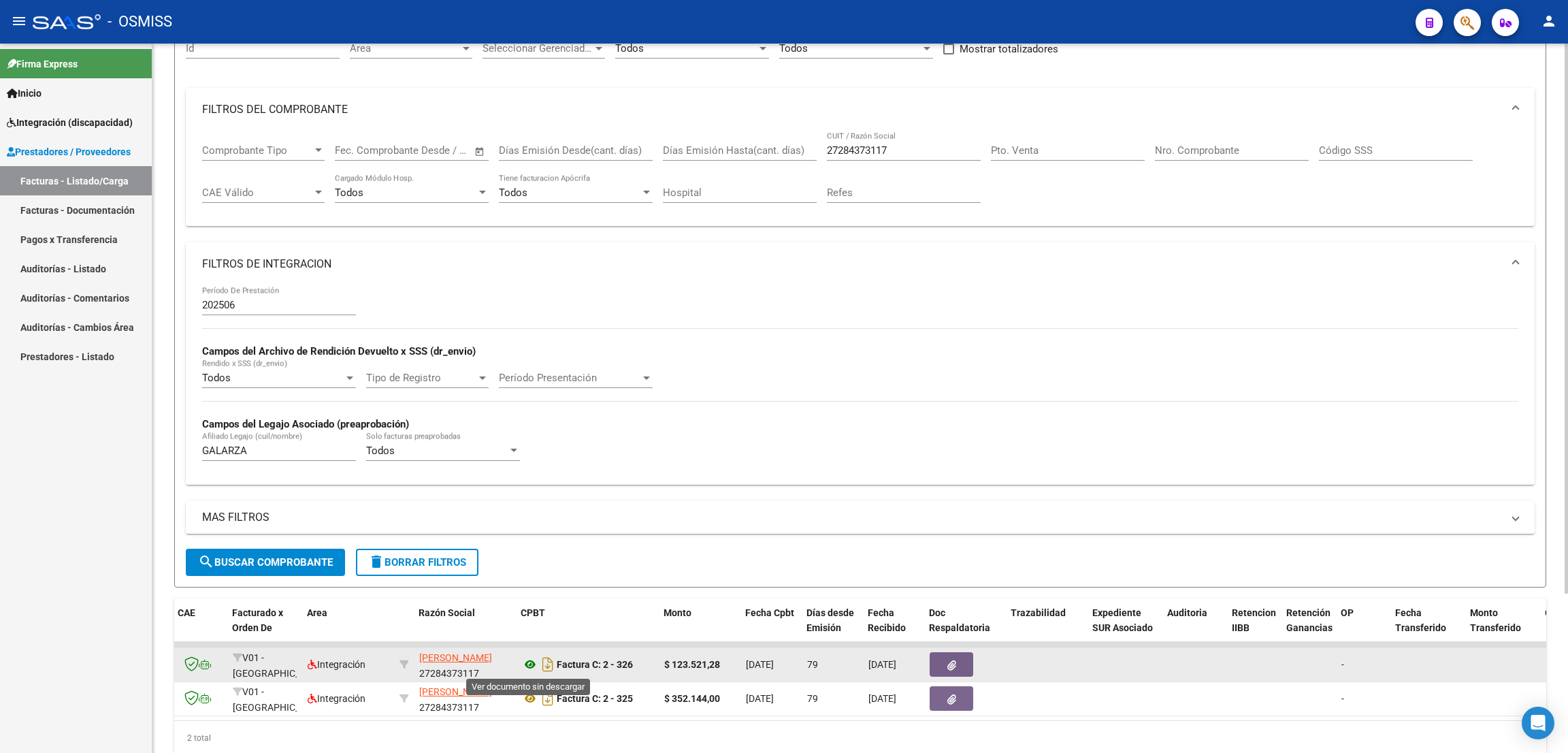
click at [528, 663] on icon at bounding box center [530, 664] width 18 height 17
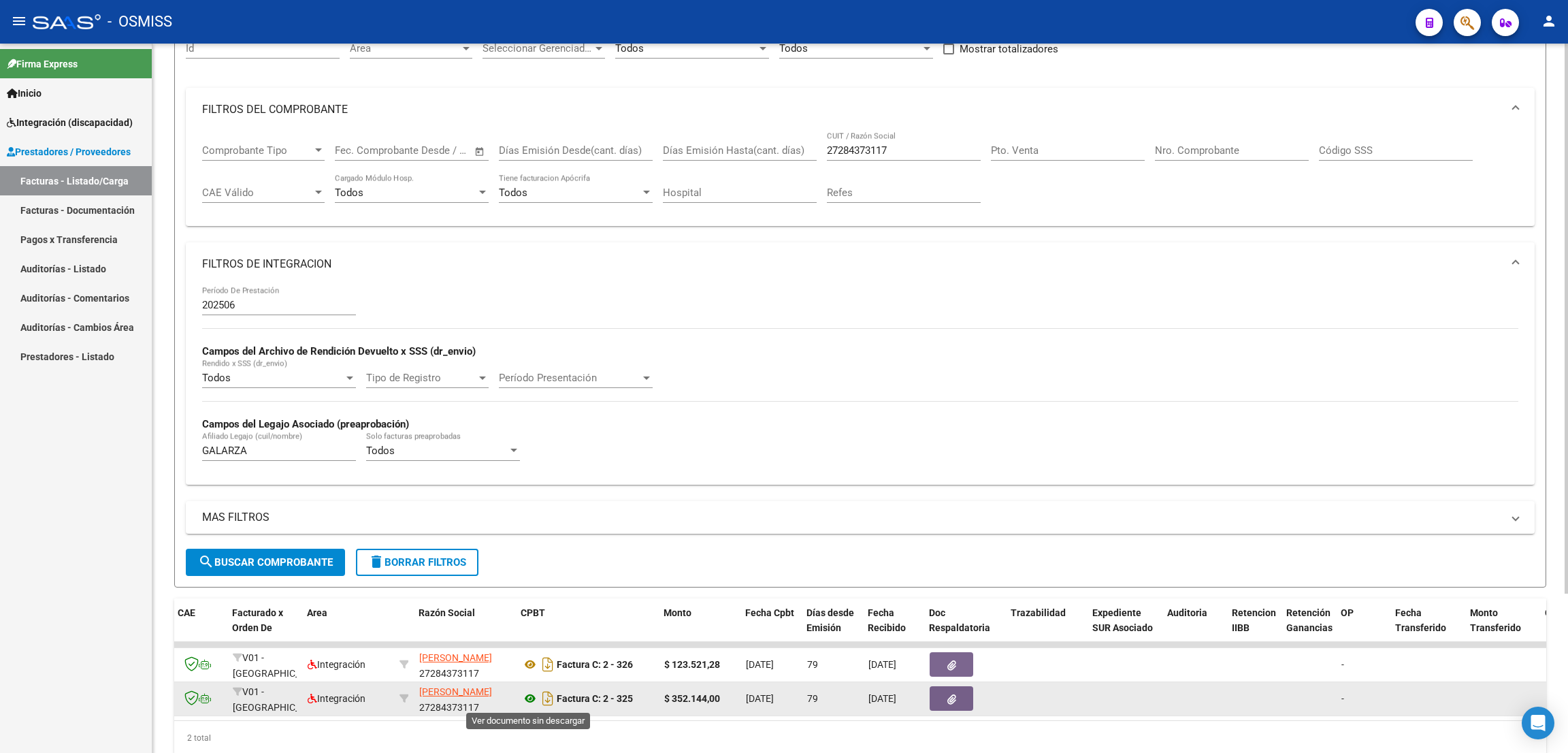
click at [526, 694] on icon at bounding box center [530, 698] width 18 height 17
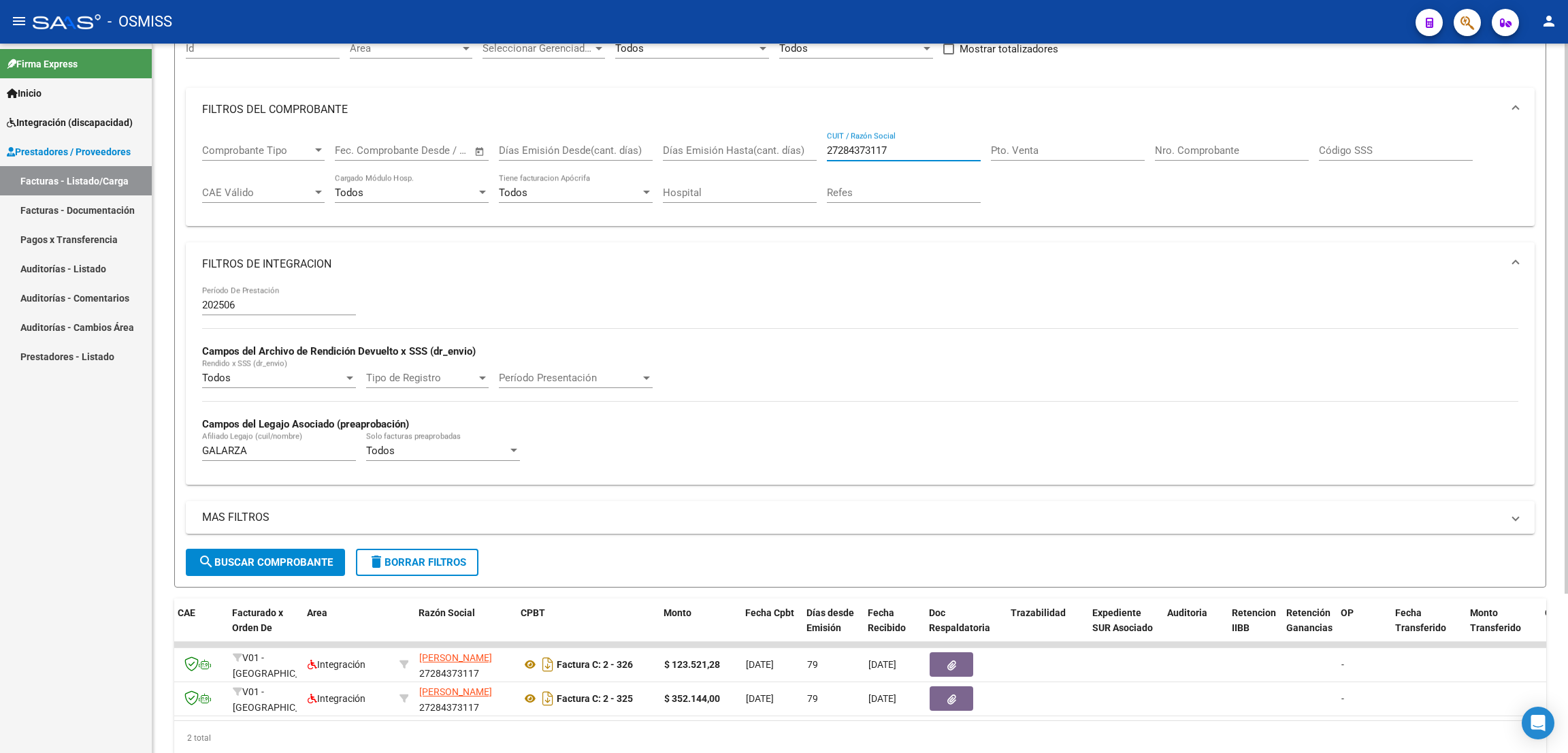
drag, startPoint x: 906, startPoint y: 154, endPoint x: 817, endPoint y: 151, distance: 89.1
click at [820, 151] on div "Comprobante Tipo Comprobante Tipo Fecha inicio – Fecha fin Fec. Comprobante Des…" at bounding box center [860, 173] width 1316 height 85
paste input "27235676090"
type input "27235676090"
drag, startPoint x: 247, startPoint y: 453, endPoint x: 188, endPoint y: 442, distance: 60.0
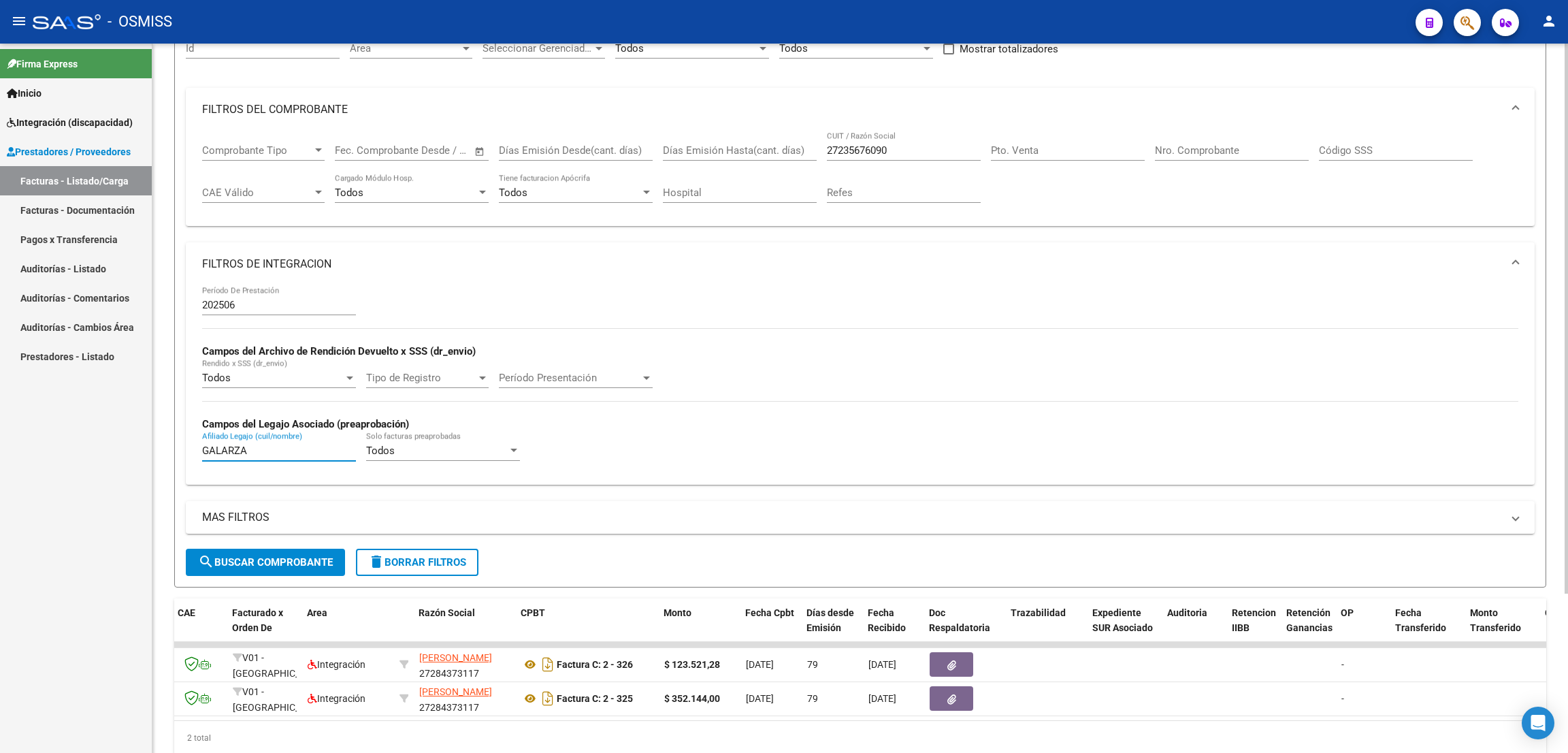
click at [188, 442] on div "202506 Período De Prestación Campos del Archivo de Rendición Devuelto x SSS (dr…" at bounding box center [860, 385] width 1349 height 198
type input "[PERSON_NAME]"
click at [957, 10] on div "- OSMISS" at bounding box center [718, 22] width 1372 height 30
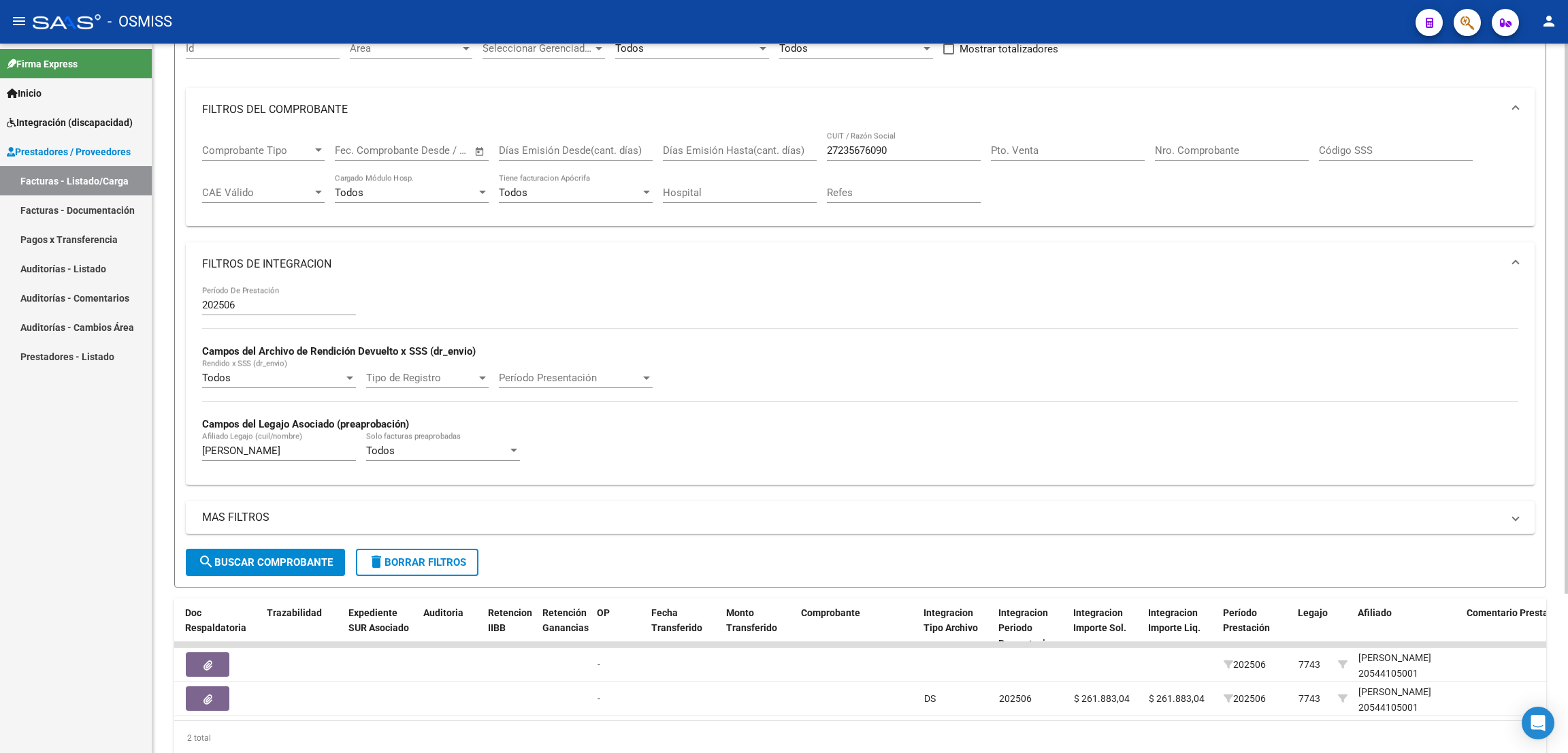
scroll to position [0, 305]
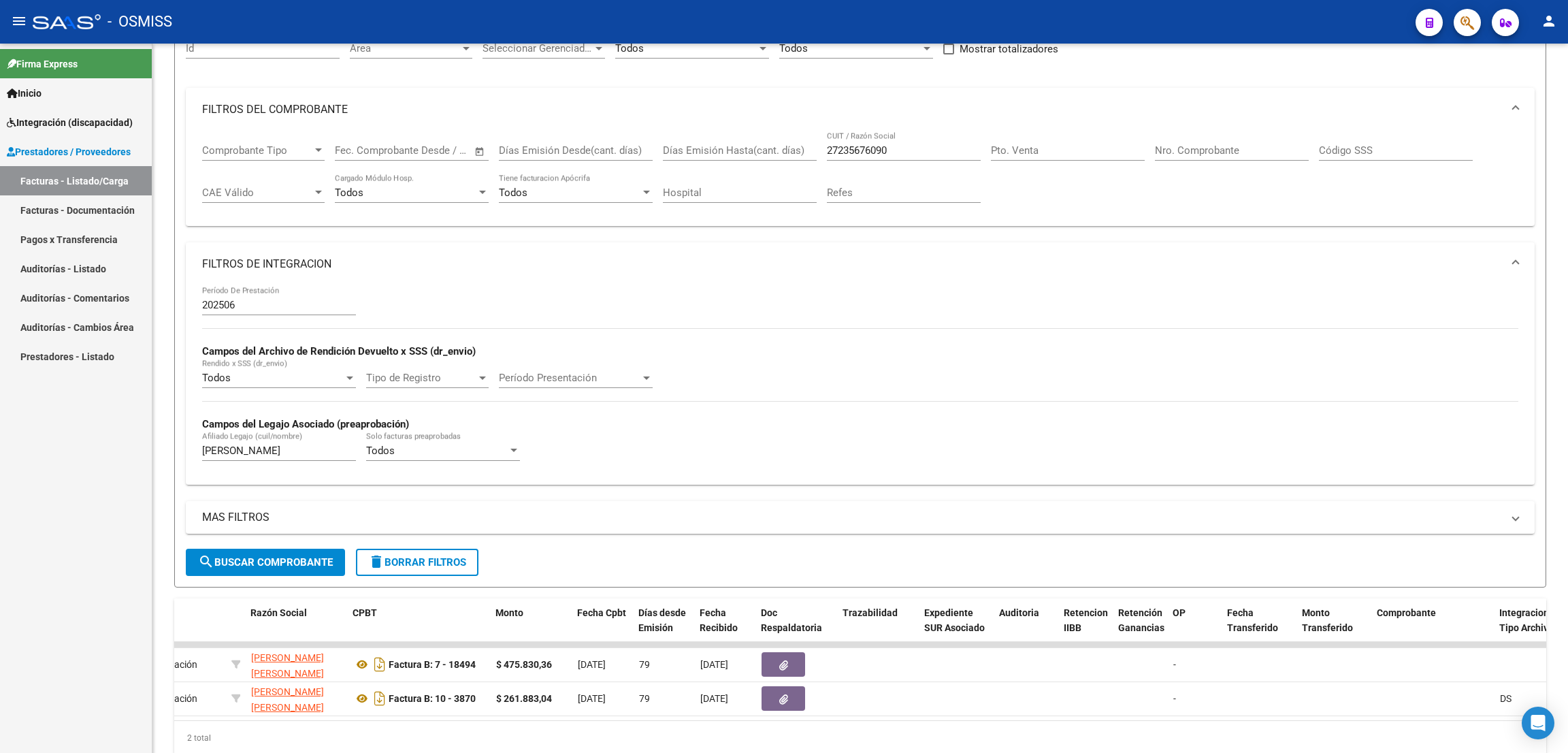
drag, startPoint x: 38, startPoint y: 637, endPoint x: 138, endPoint y: 616, distance: 102.2
click at [36, 637] on div "Firma Express Inicio Instructivos Contacto OS Integración (discapacidad) Legajo…" at bounding box center [76, 397] width 151 height 709
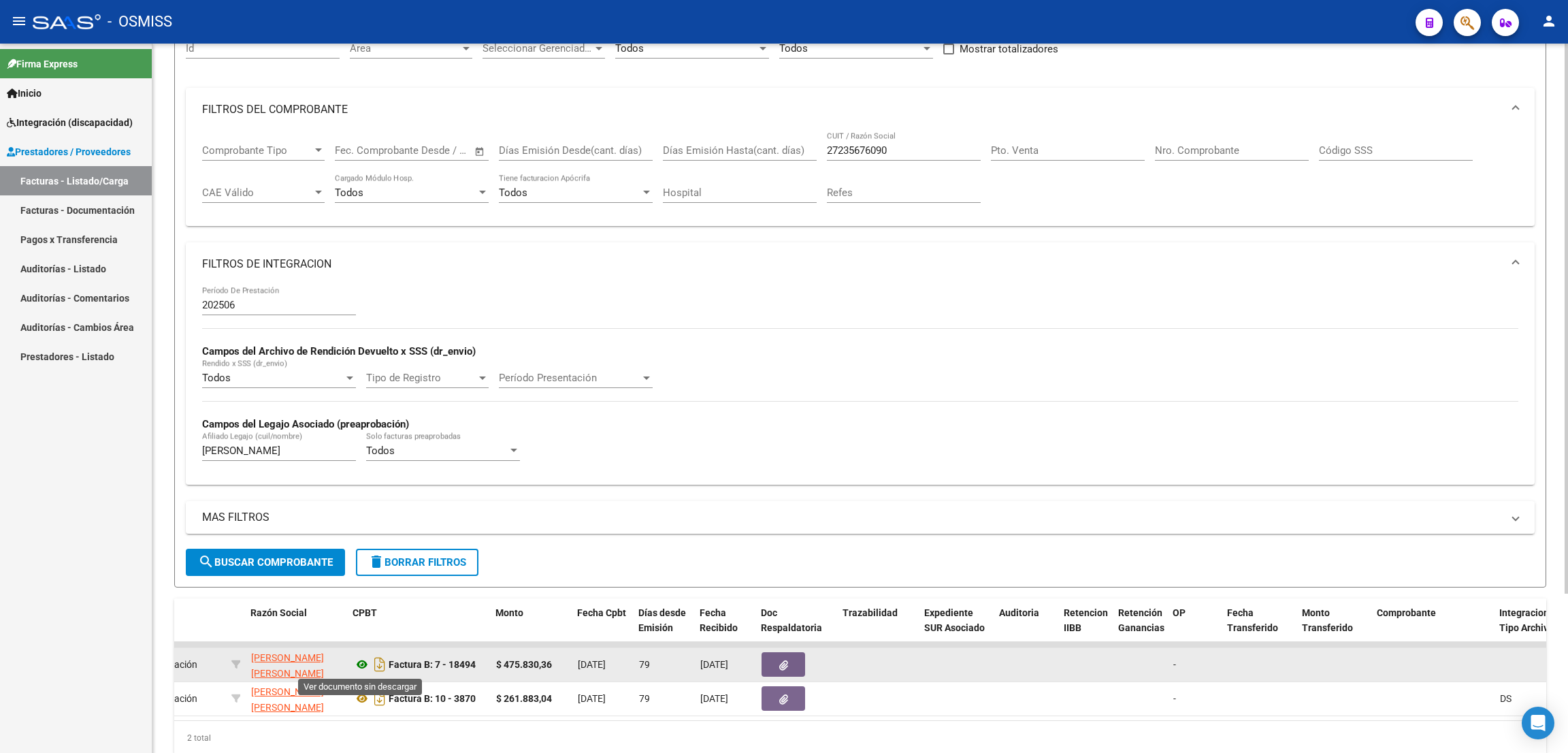
click at [360, 665] on icon at bounding box center [362, 664] width 18 height 17
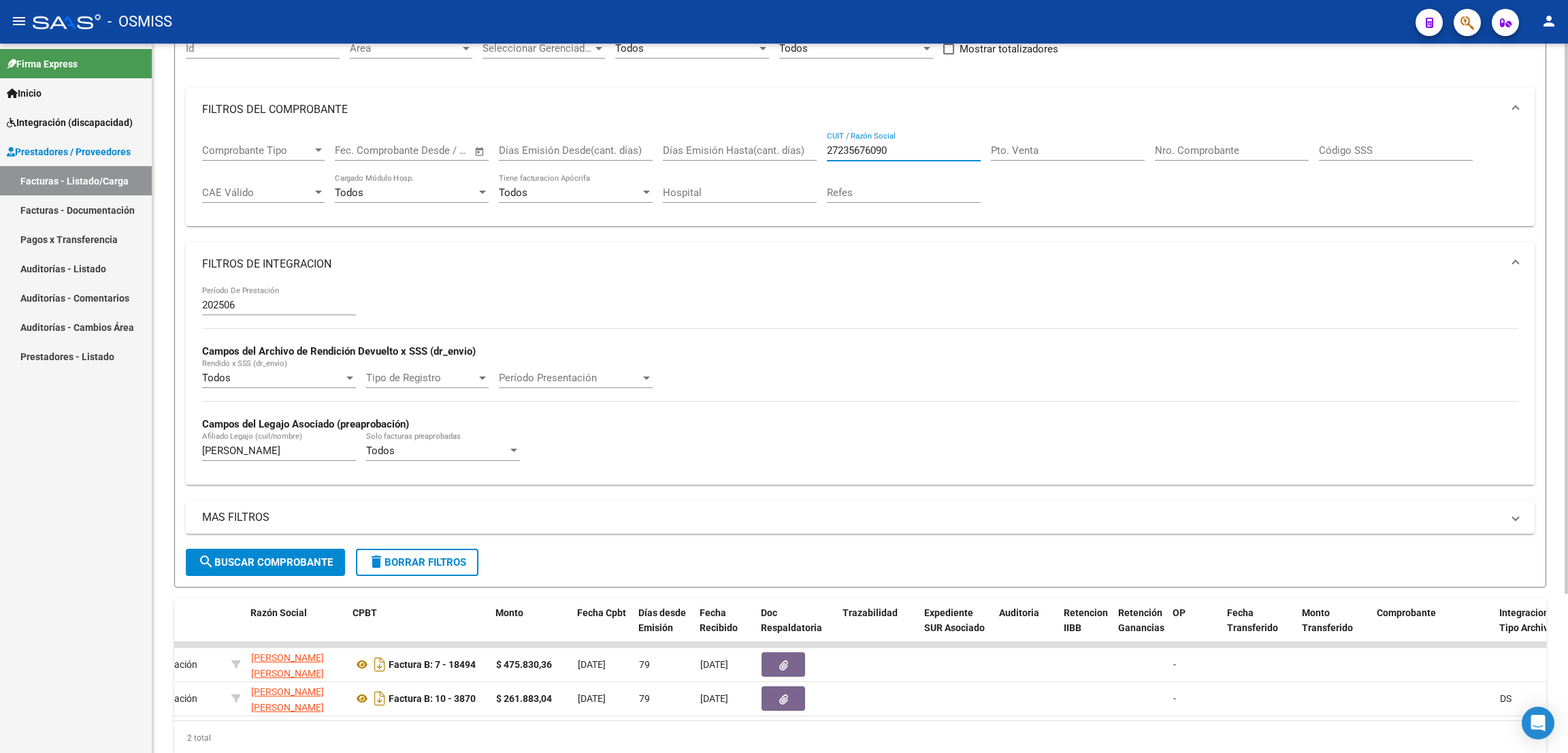
drag, startPoint x: 917, startPoint y: 155, endPoint x: 769, endPoint y: 122, distance: 151.6
click at [771, 122] on mat-expansion-panel "FILTROS DEL COMPROBANTE Comprobante Tipo Comprobante Tipo Fecha inicio – Fecha …" at bounding box center [860, 158] width 1349 height 139
paste input "27235676090"
type input "27235676090"
drag, startPoint x: 269, startPoint y: 454, endPoint x: 184, endPoint y: 442, distance: 85.8
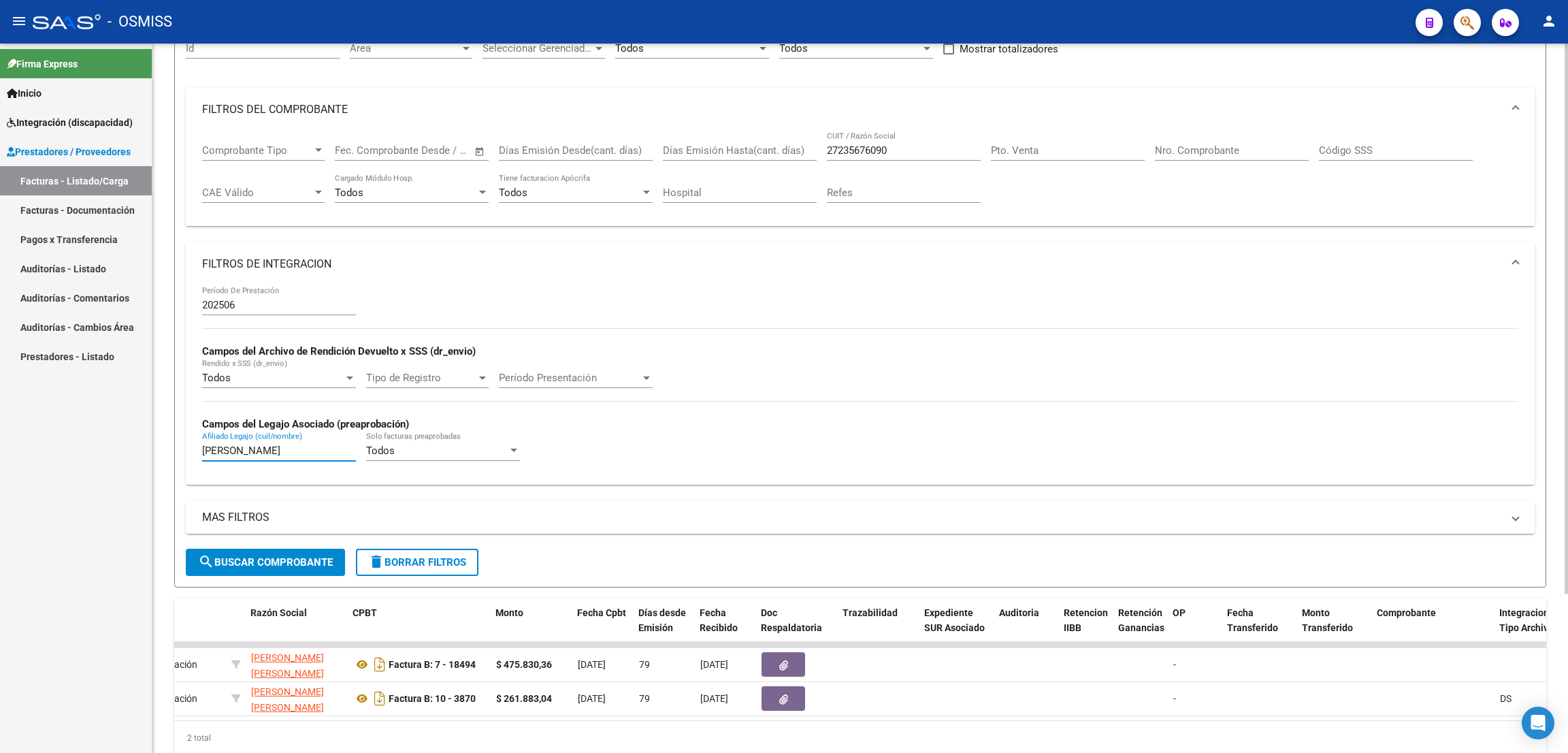
click at [184, 442] on form "Filtros Id Area Area Seleccionar Gerenciador Seleccionar Gerenciador Todos Conf…" at bounding box center [860, 302] width 1372 height 570
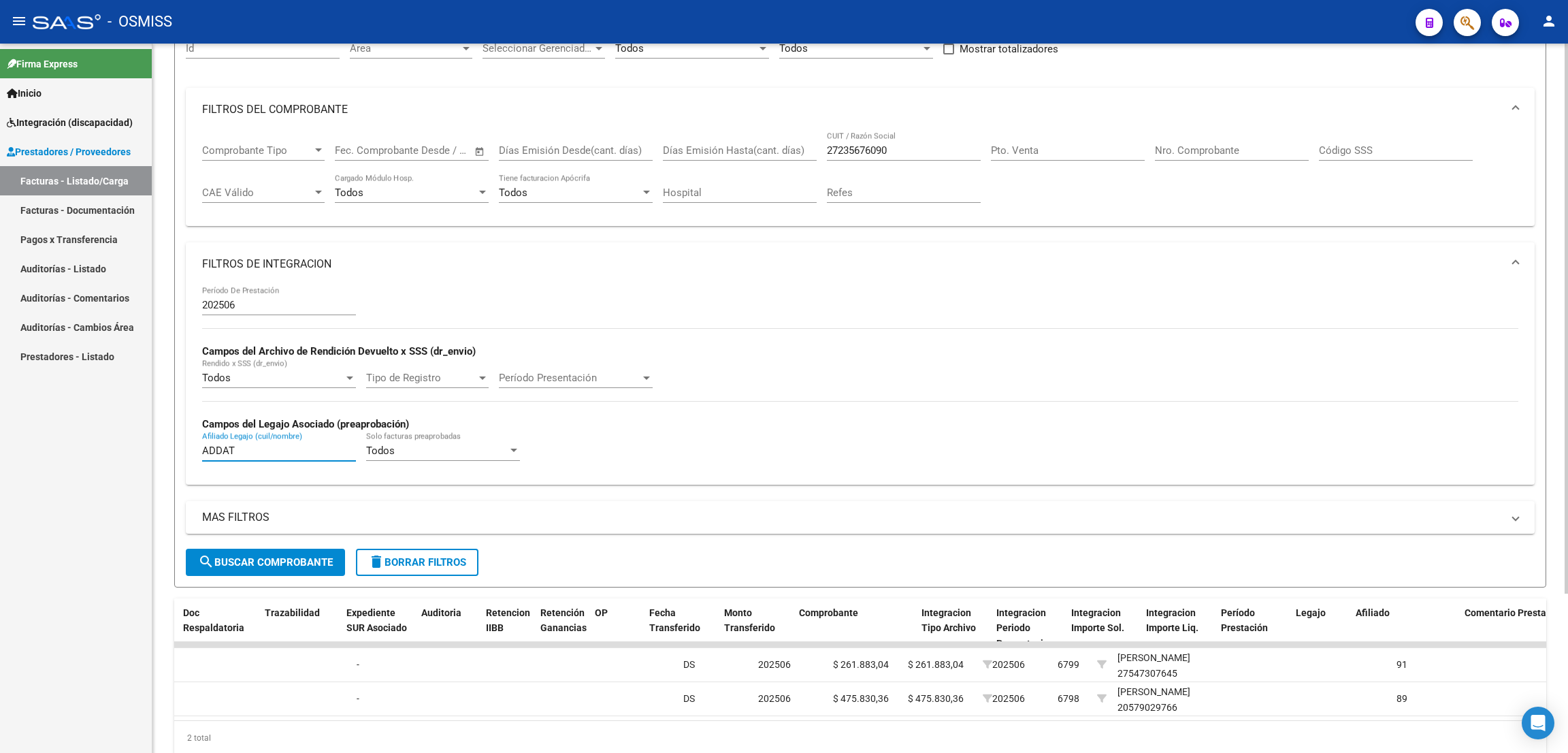
scroll to position [0, 382]
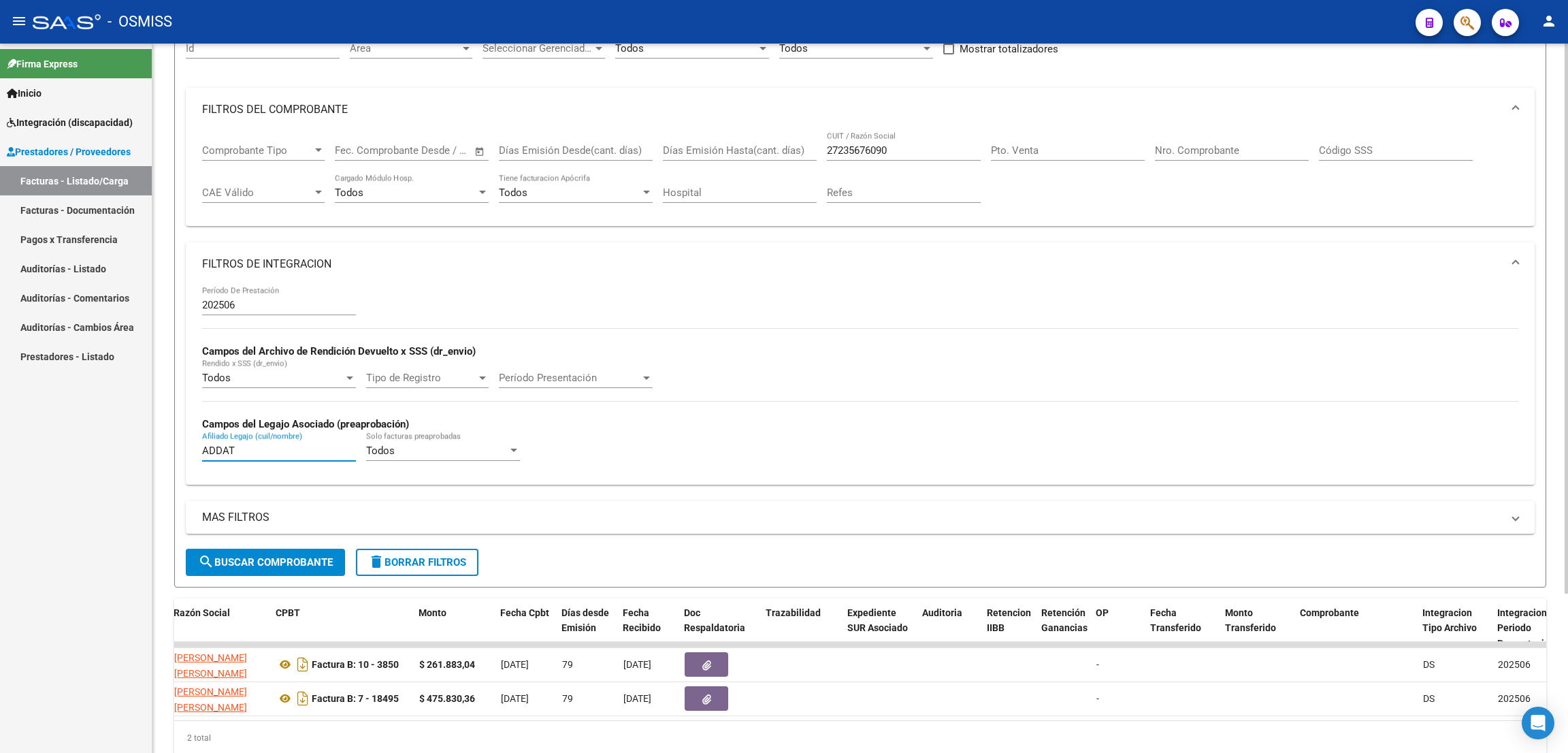
type input "ADDAT"
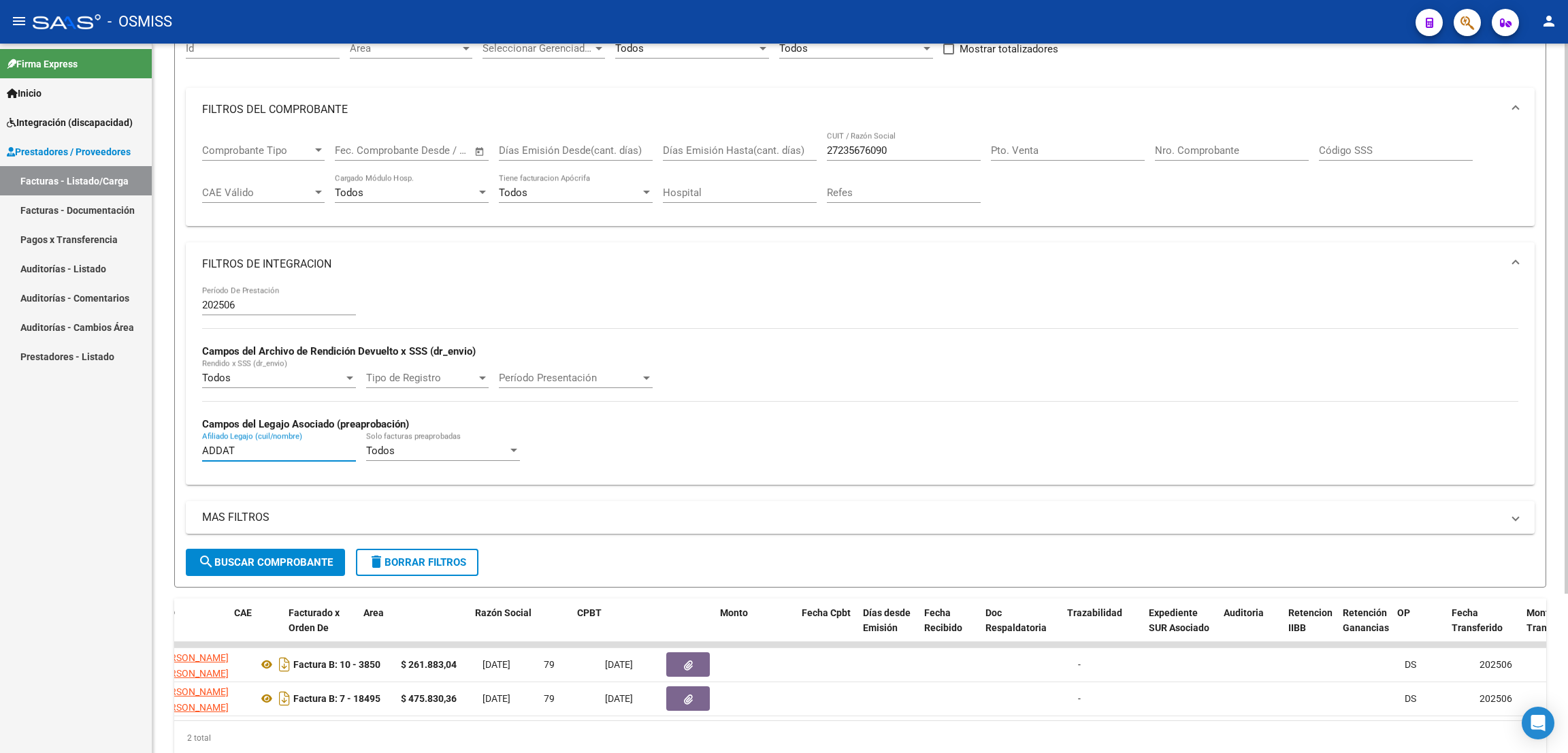
scroll to position [0, 0]
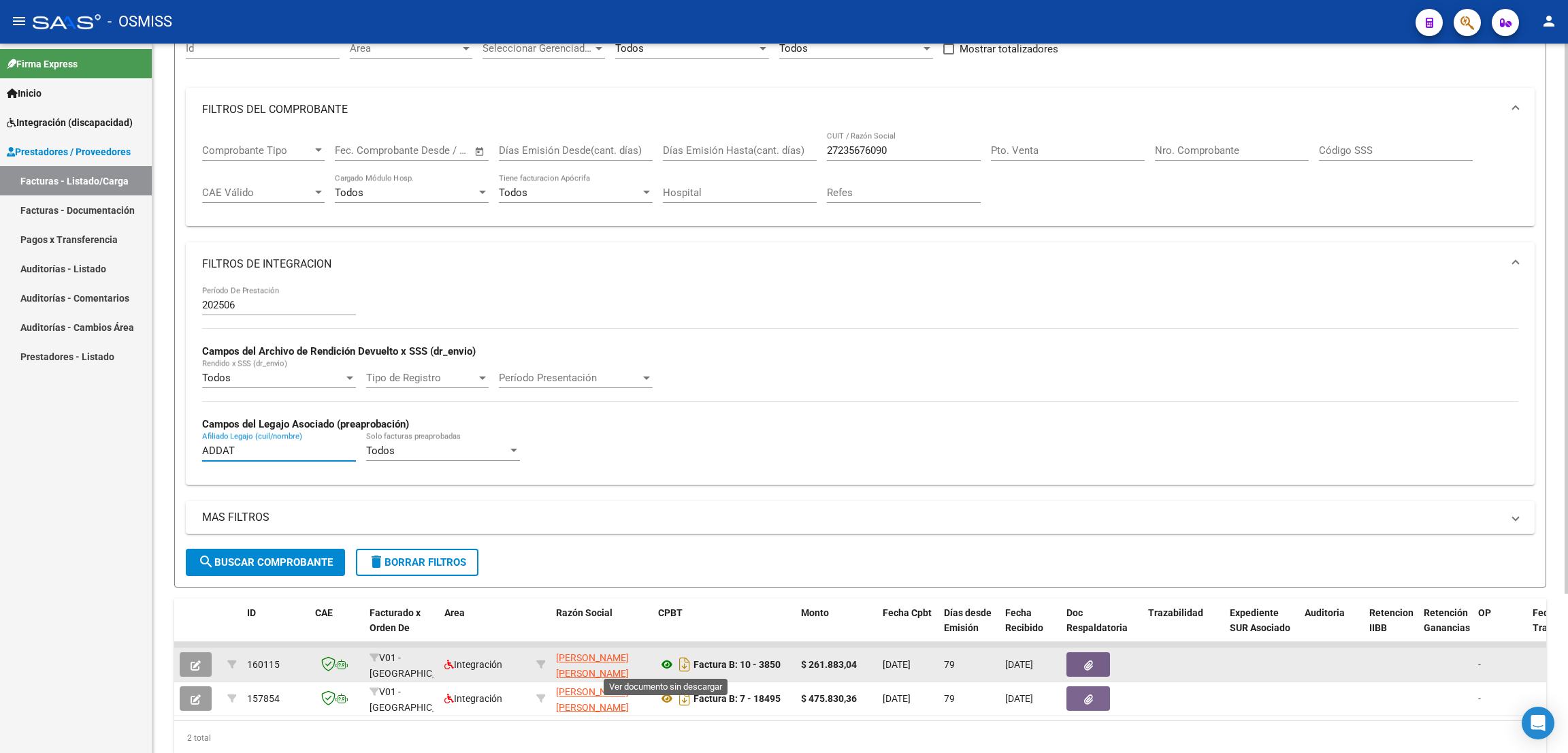
click at [666, 662] on icon at bounding box center [666, 664] width 18 height 17
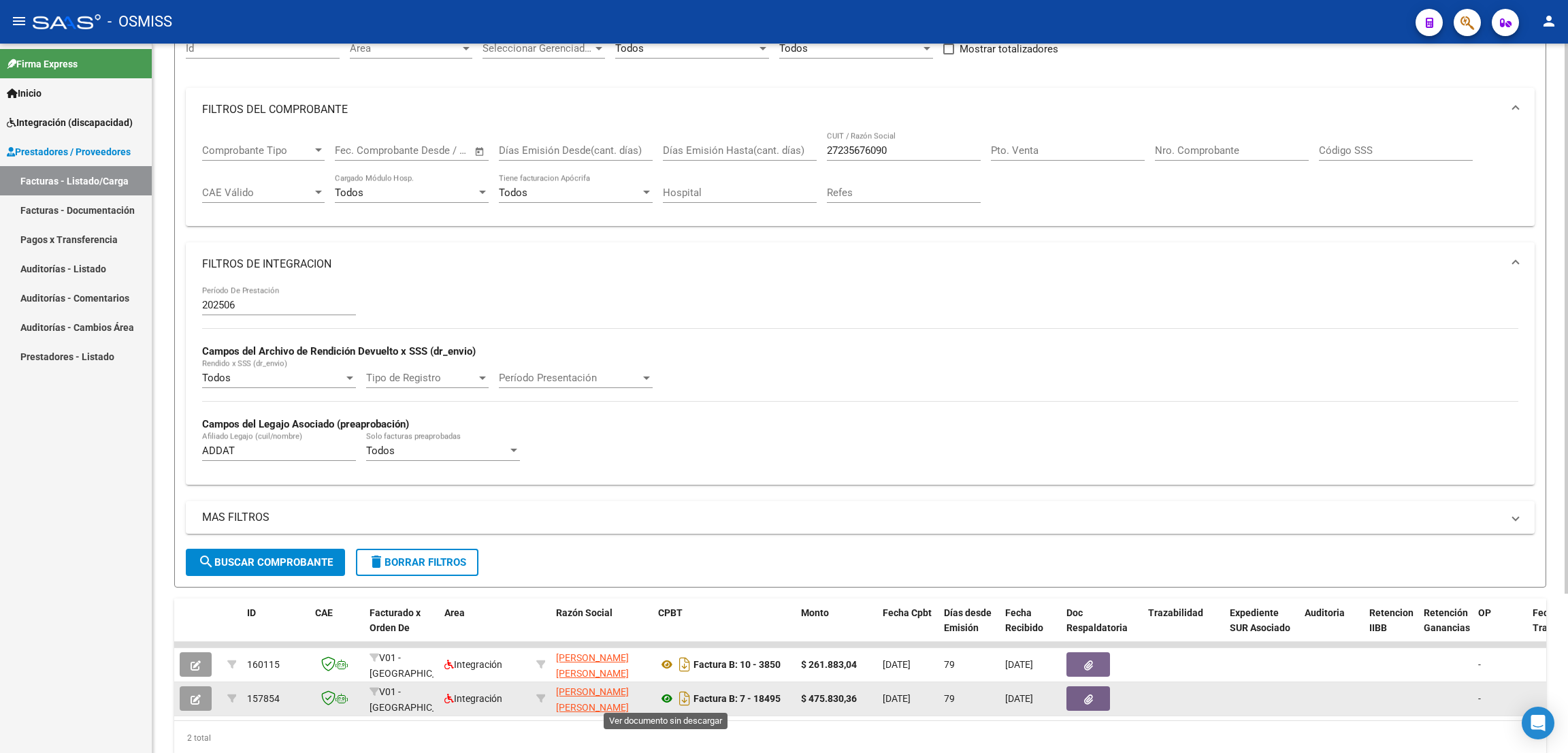
click at [672, 705] on icon at bounding box center [666, 698] width 18 height 17
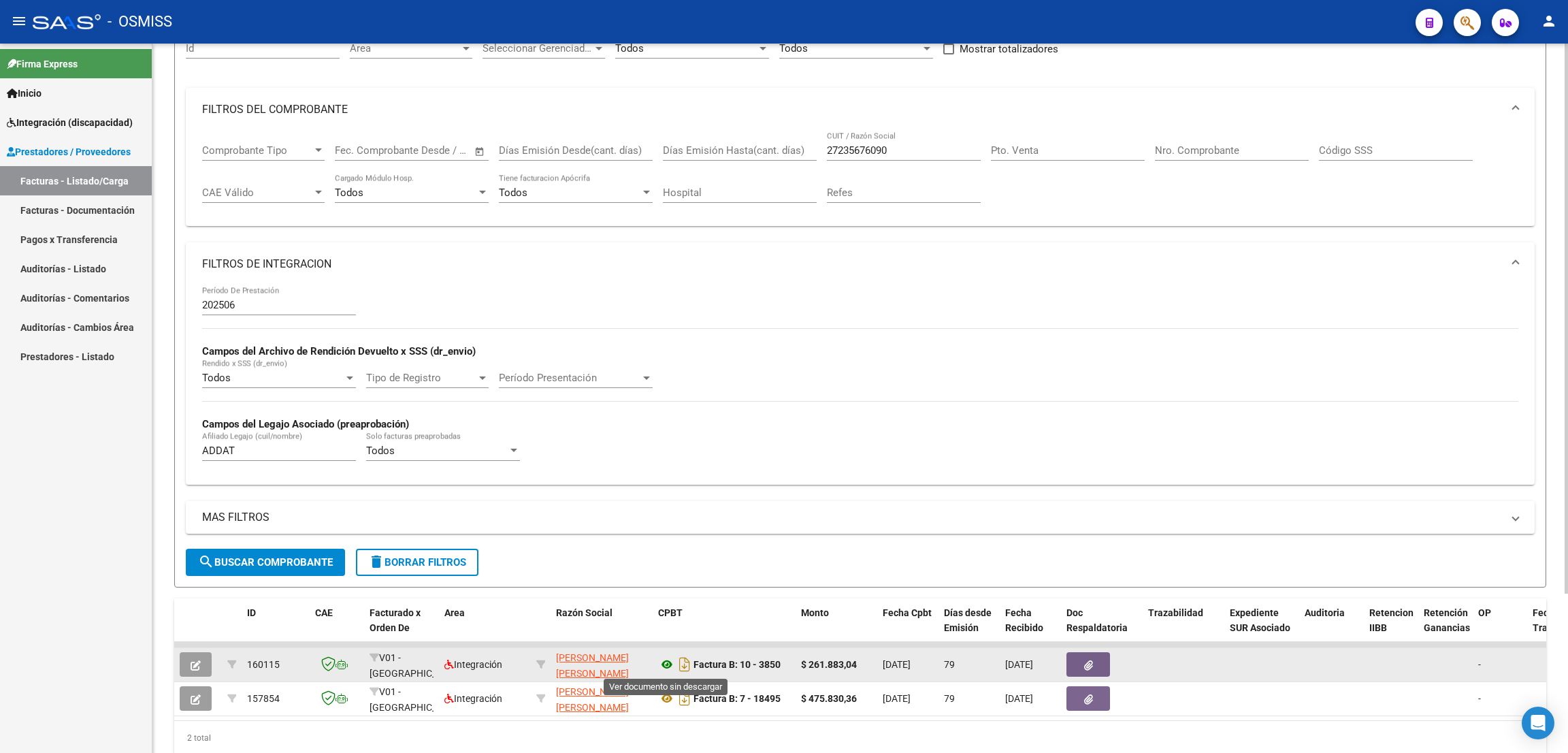
click at [667, 662] on icon at bounding box center [666, 664] width 18 height 17
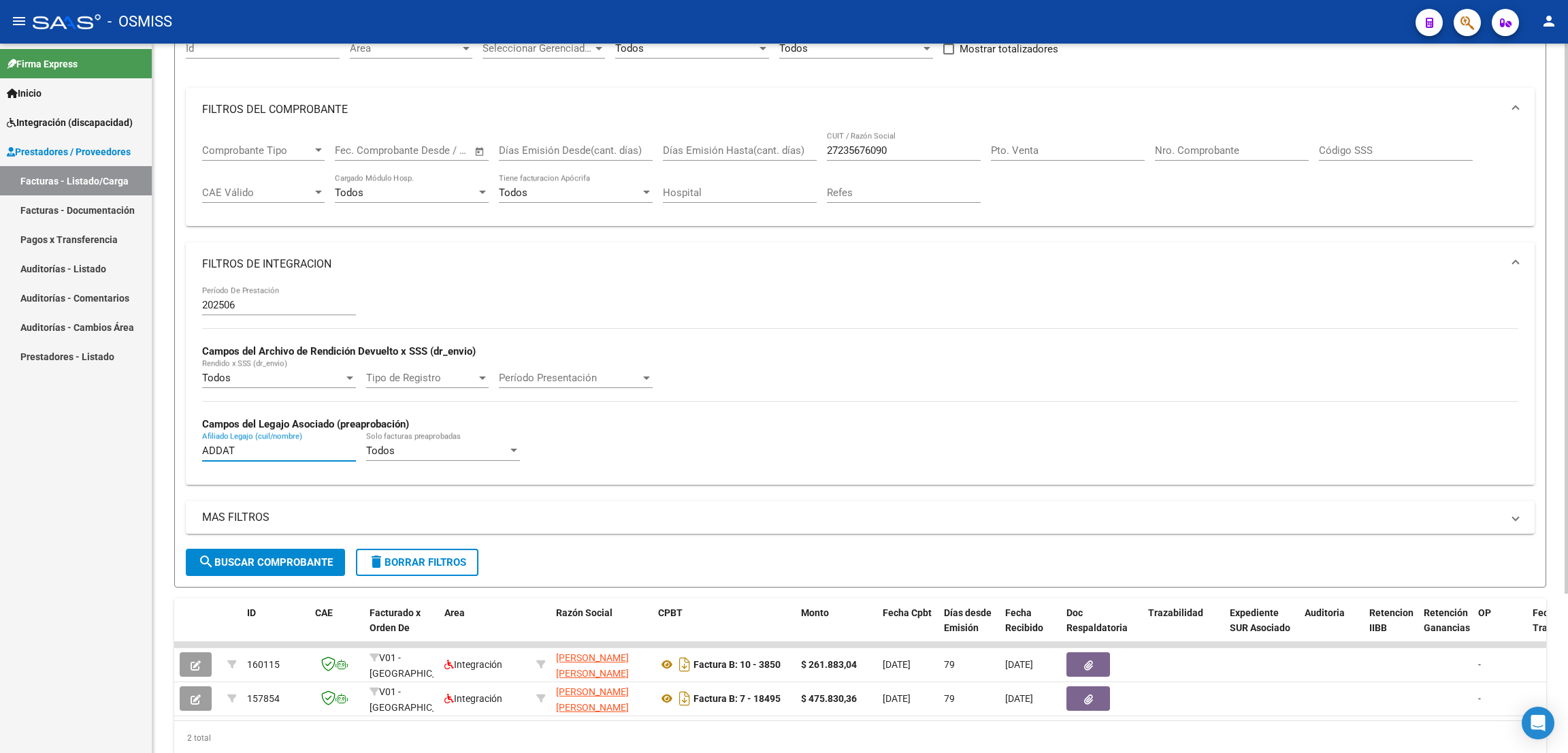
drag, startPoint x: 243, startPoint y: 454, endPoint x: 194, endPoint y: 447, distance: 49.5
click at [194, 447] on div "202506 Período De Prestación Campos del Archivo de Rendición Devuelto x SSS (dr…" at bounding box center [860, 385] width 1349 height 198
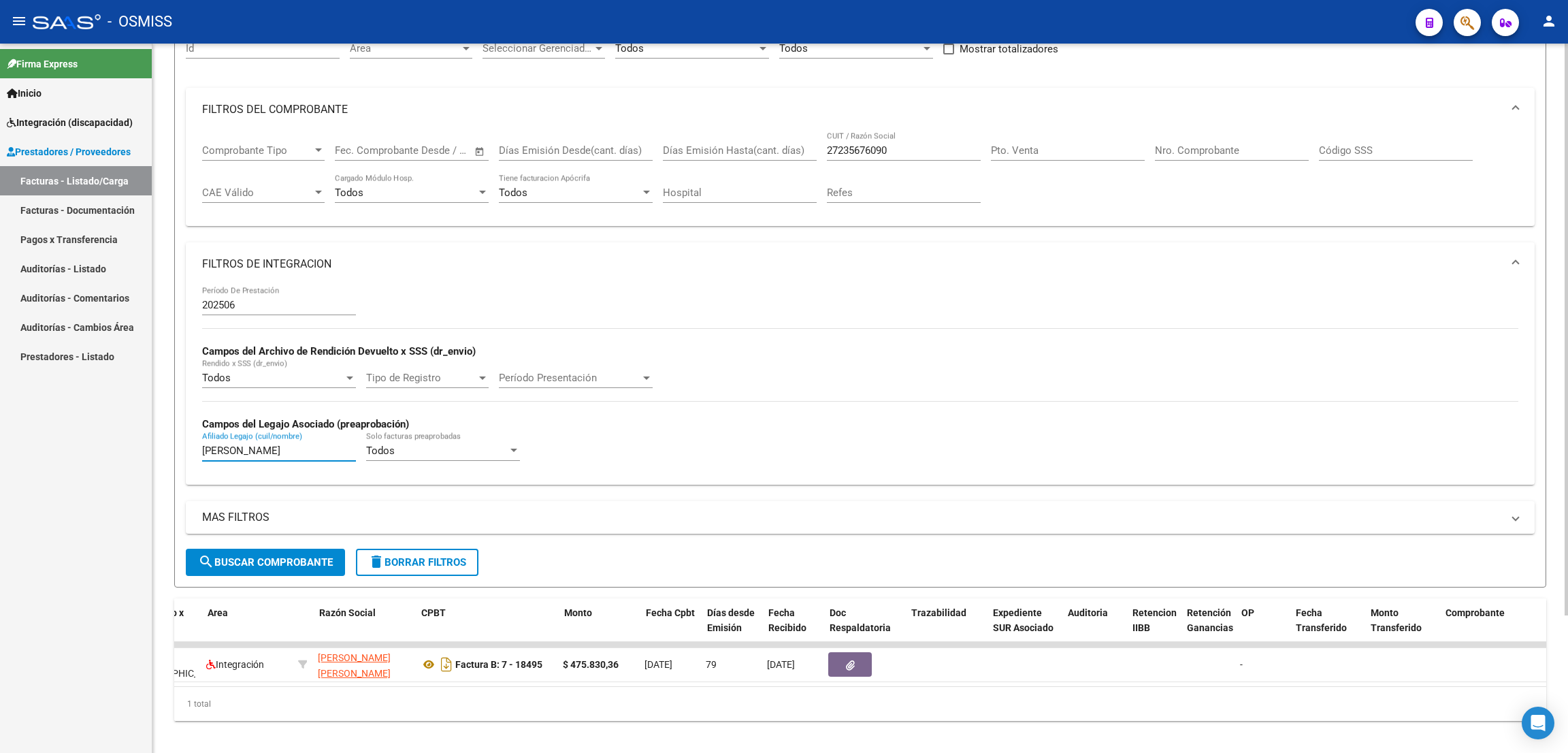
scroll to position [0, 236]
type input "[PERSON_NAME]"
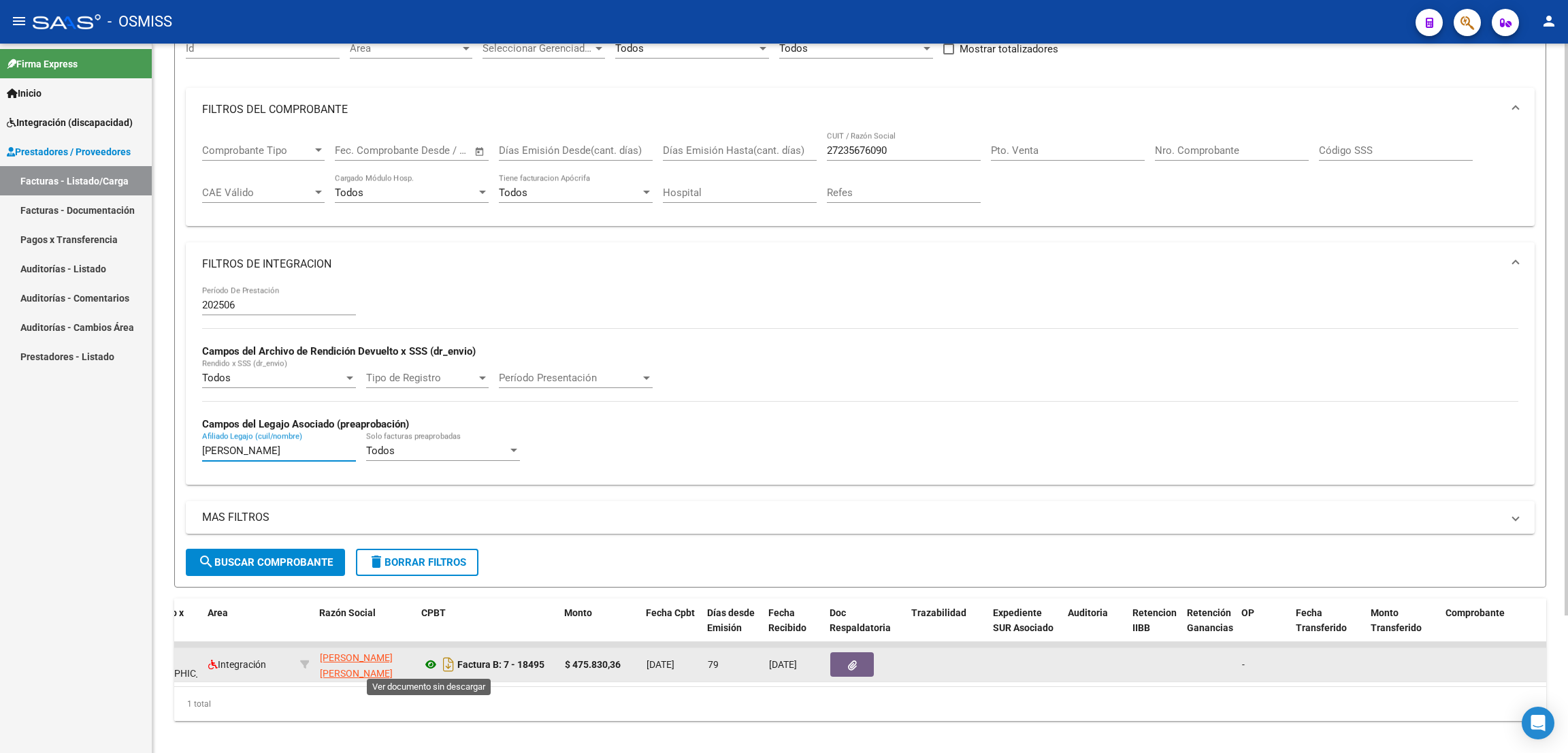
click at [431, 660] on icon at bounding box center [431, 664] width 18 height 17
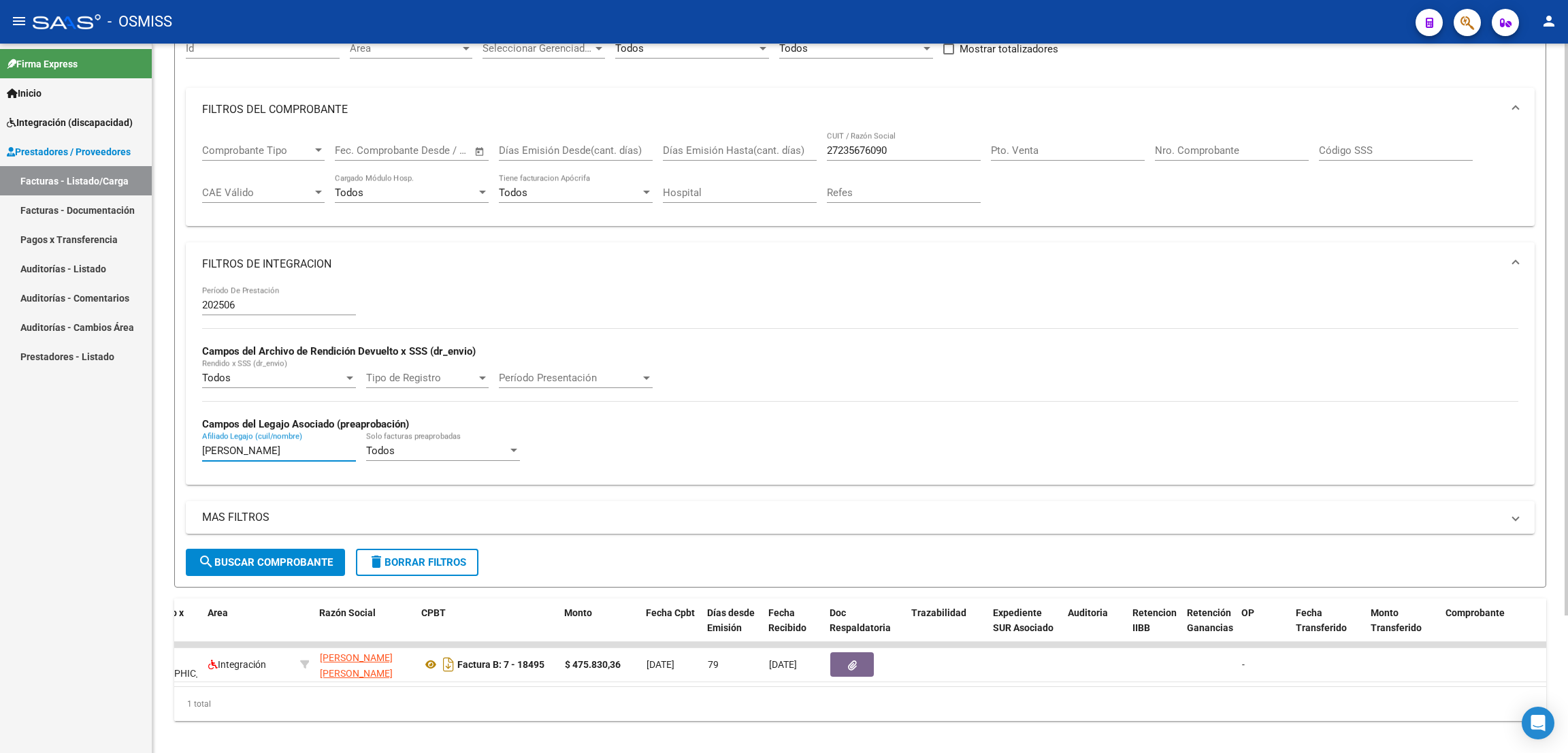
drag, startPoint x: 252, startPoint y: 447, endPoint x: 182, endPoint y: 447, distance: 70.0
click at [184, 446] on form "Filtros Id Area Area Seleccionar Gerenciador Seleccionar Gerenciador Todos Conf…" at bounding box center [860, 302] width 1372 height 570
drag, startPoint x: 909, startPoint y: 148, endPoint x: 725, endPoint y: 115, distance: 186.9
click at [725, 115] on mat-expansion-panel "FILTROS DEL COMPROBANTE Comprobante Tipo Comprobante Tipo Fecha inicio – Fecha …" at bounding box center [860, 158] width 1349 height 139
click at [1059, 149] on input "Pto. Venta" at bounding box center [1067, 151] width 154 height 12
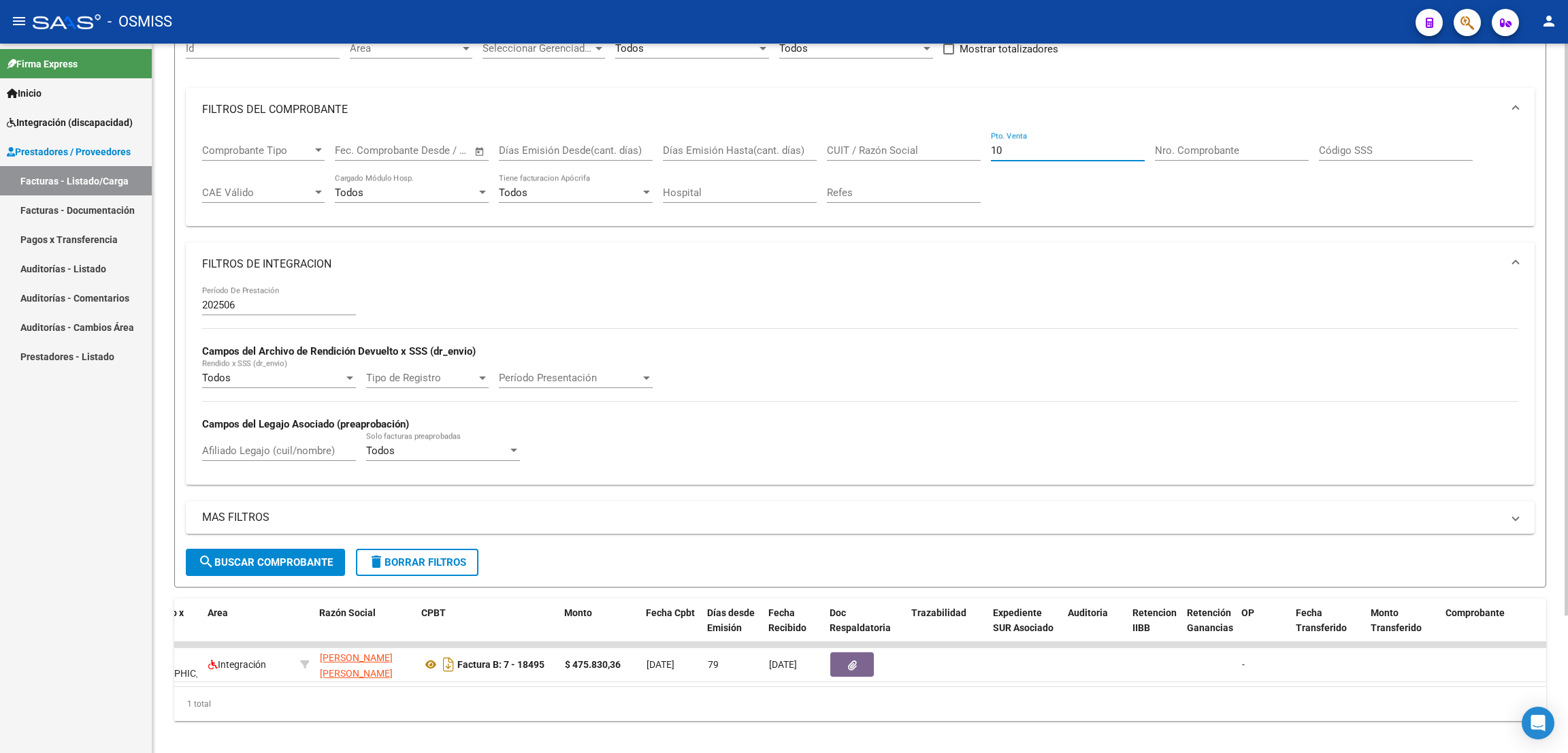
type input "10"
click at [1254, 144] on input "Nro. Comprobante" at bounding box center [1231, 151] width 154 height 12
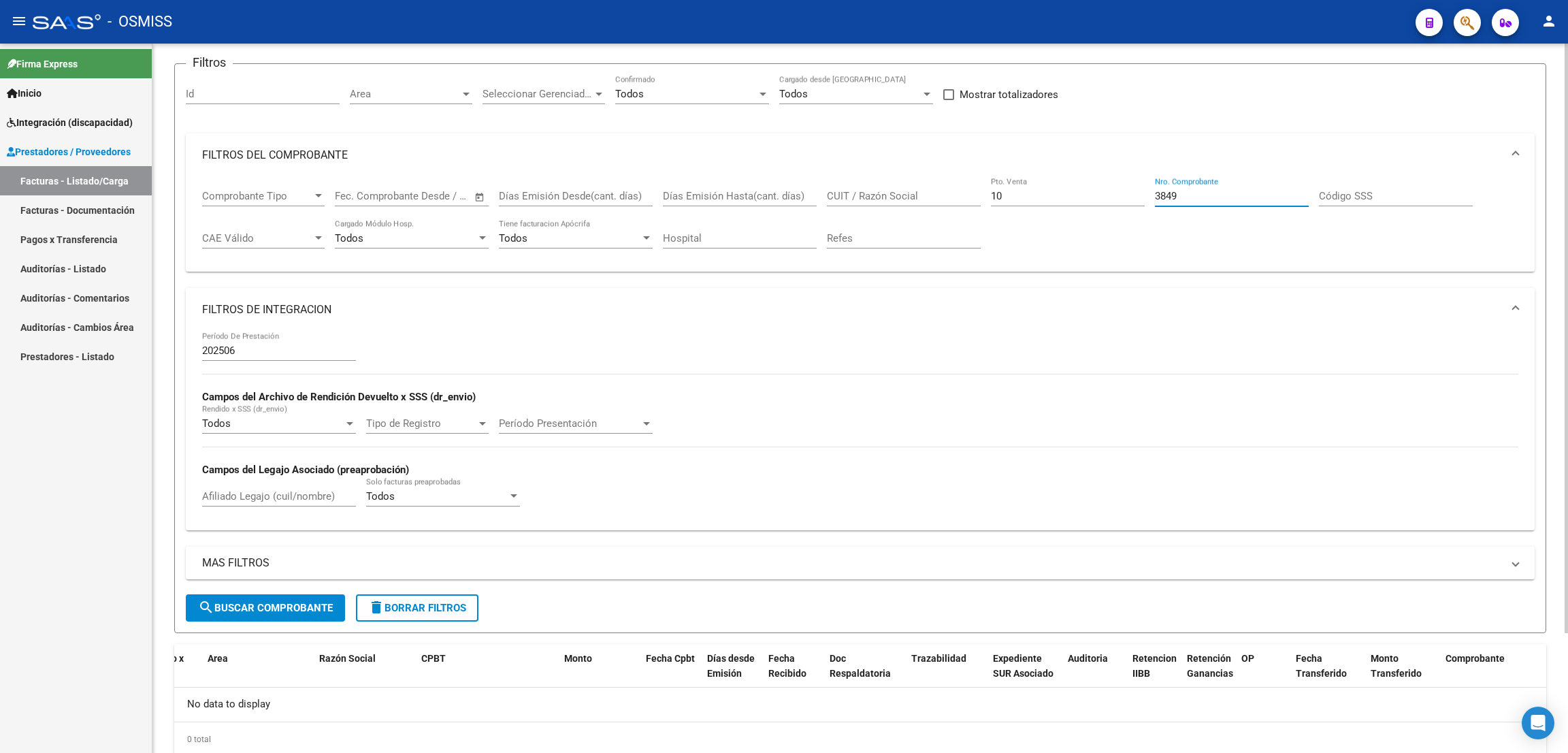
scroll to position [0, 0]
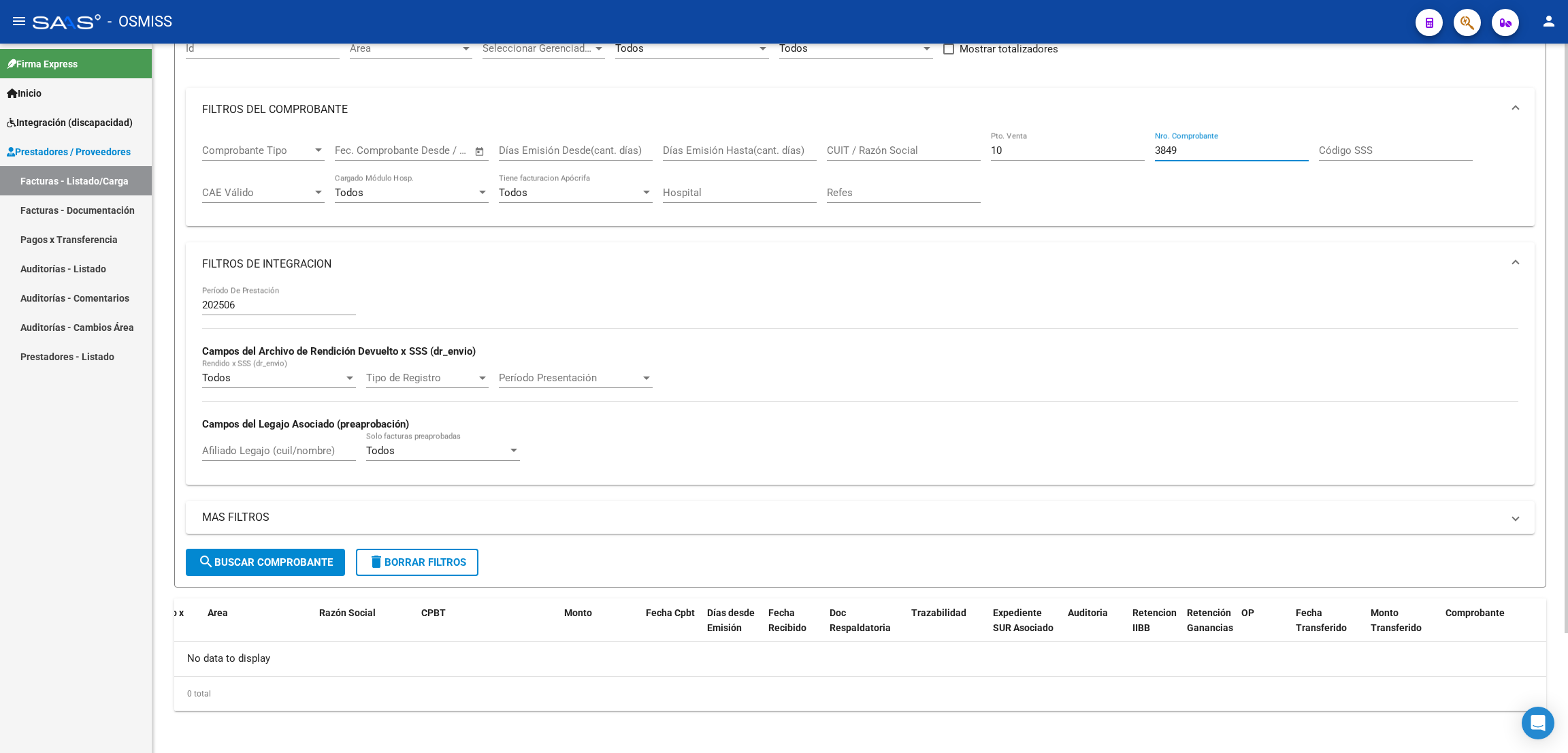
type input "3849"
click at [296, 557] on span "search Buscar Comprobante" at bounding box center [265, 562] width 135 height 12
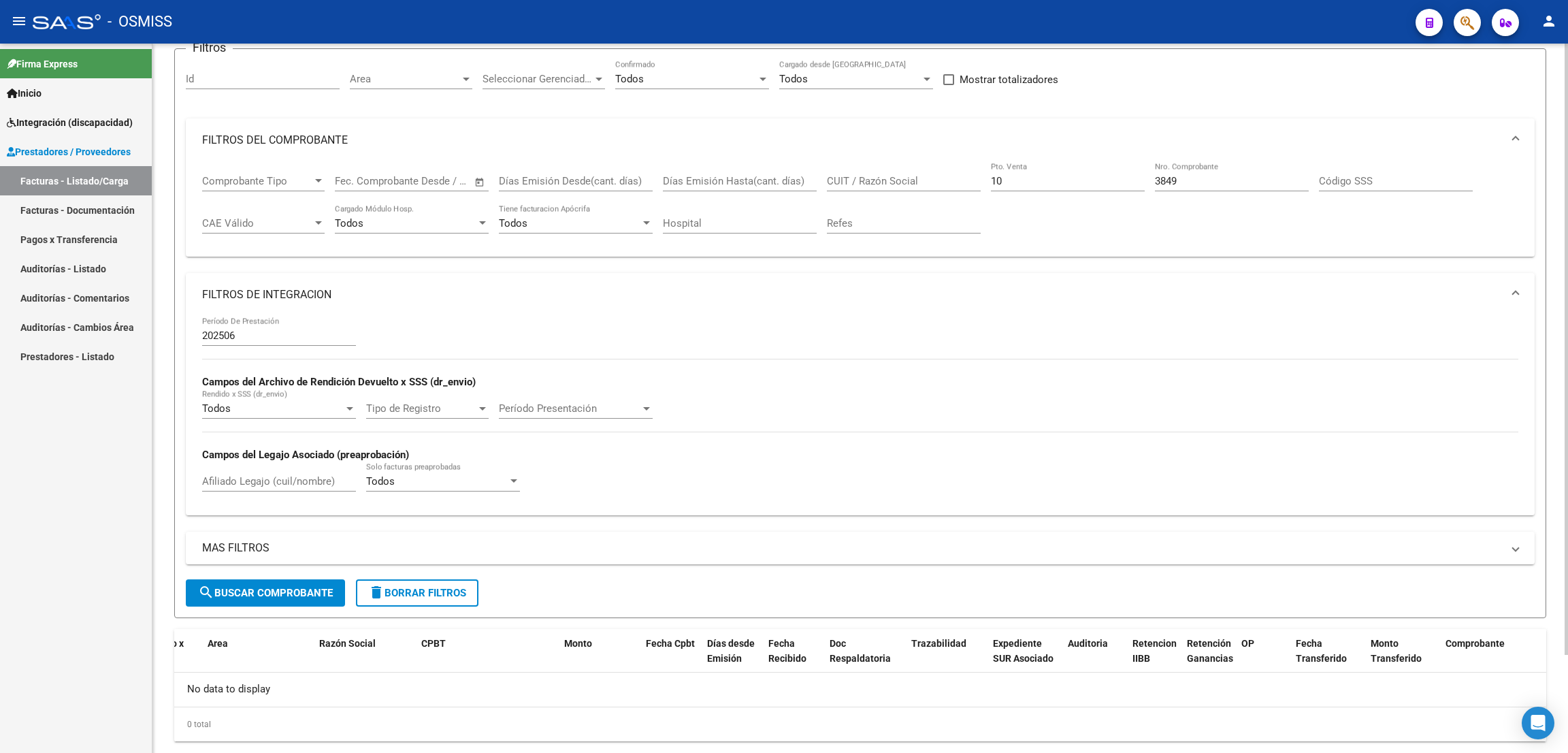
scroll to position [144, 0]
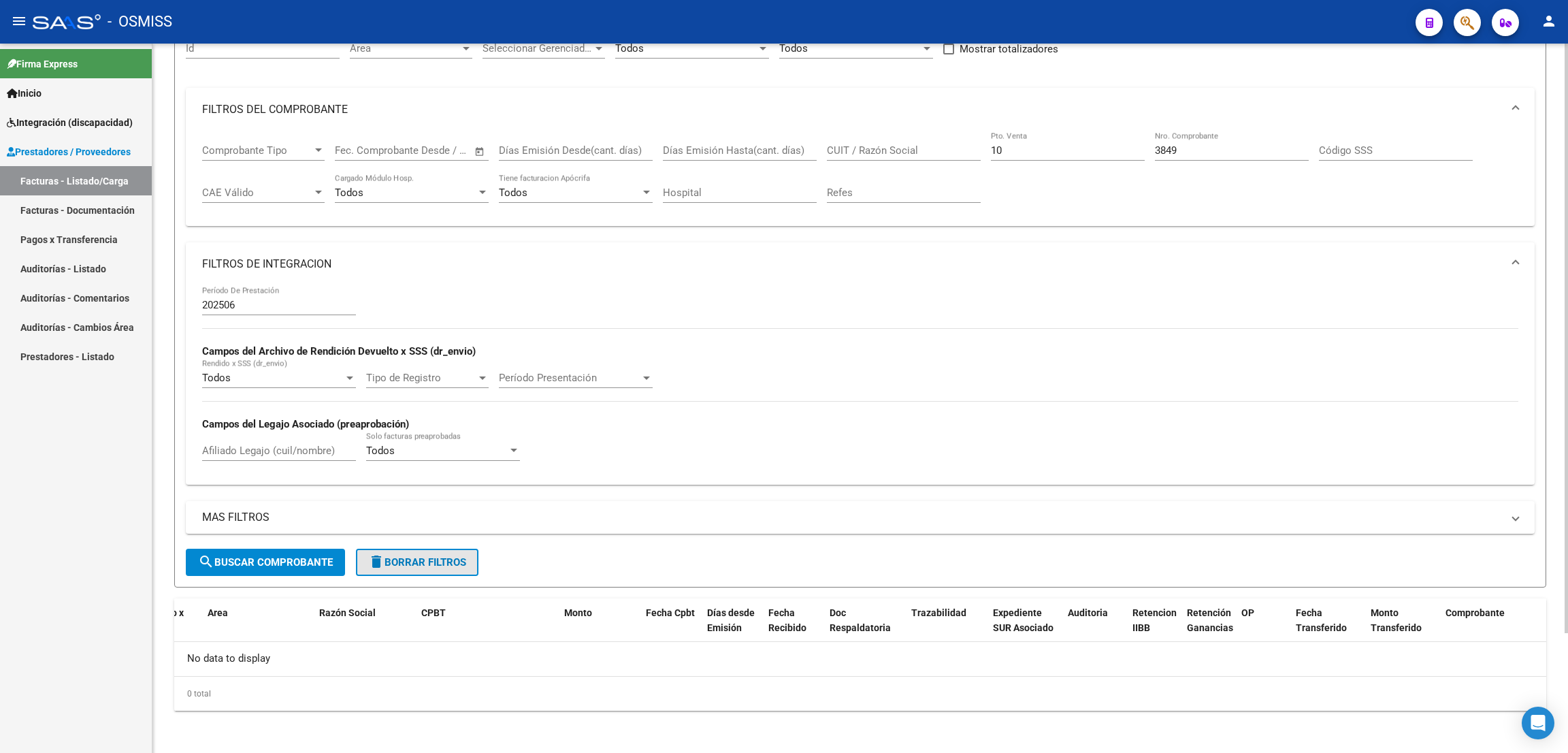
click at [440, 570] on button "delete Borrar Filtros" at bounding box center [416, 562] width 122 height 27
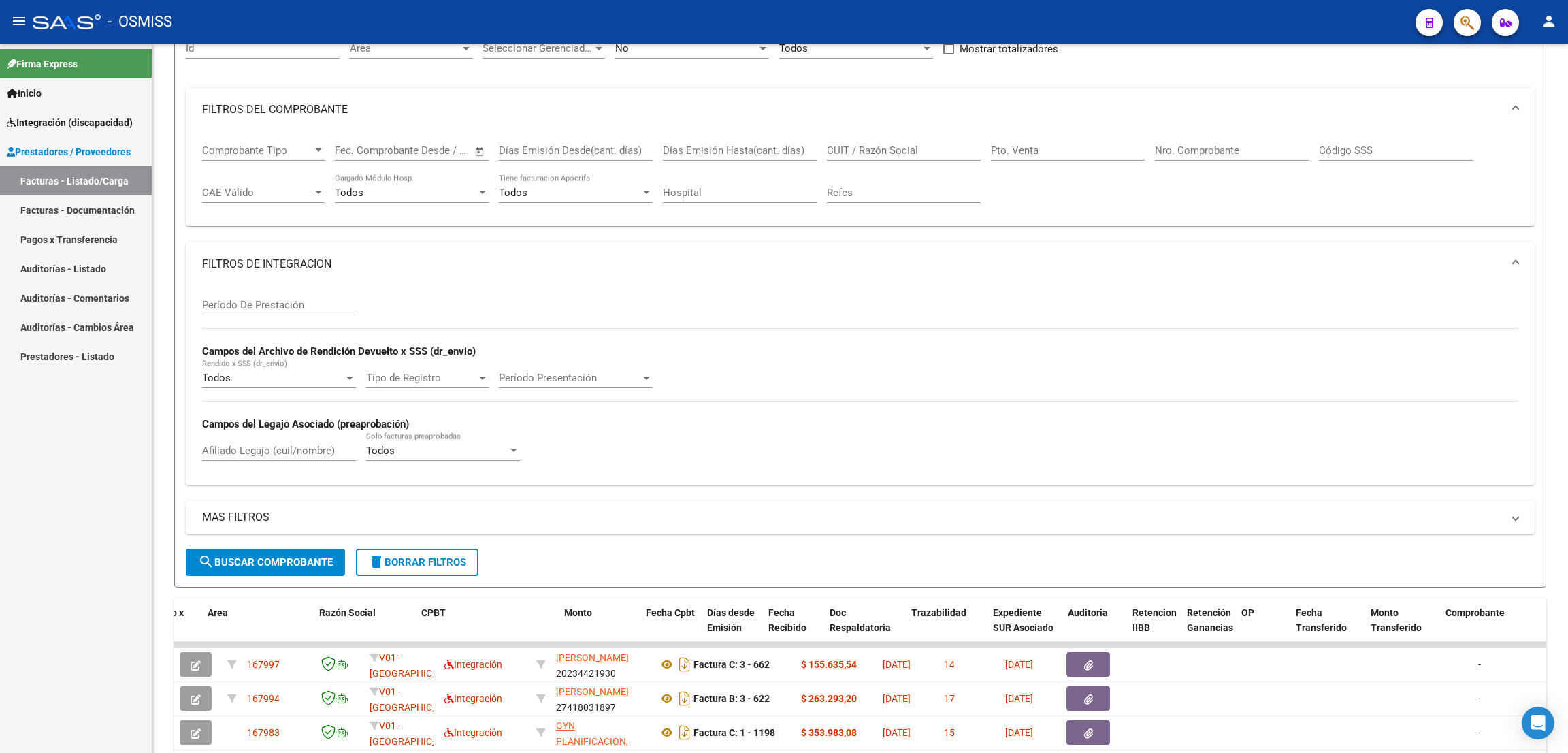
drag, startPoint x: 1137, startPoint y: 4, endPoint x: 948, endPoint y: 39, distance: 192.2
click at [1133, 6] on mat-toolbar "menu - OSMISS person" at bounding box center [784, 21] width 1568 height 43
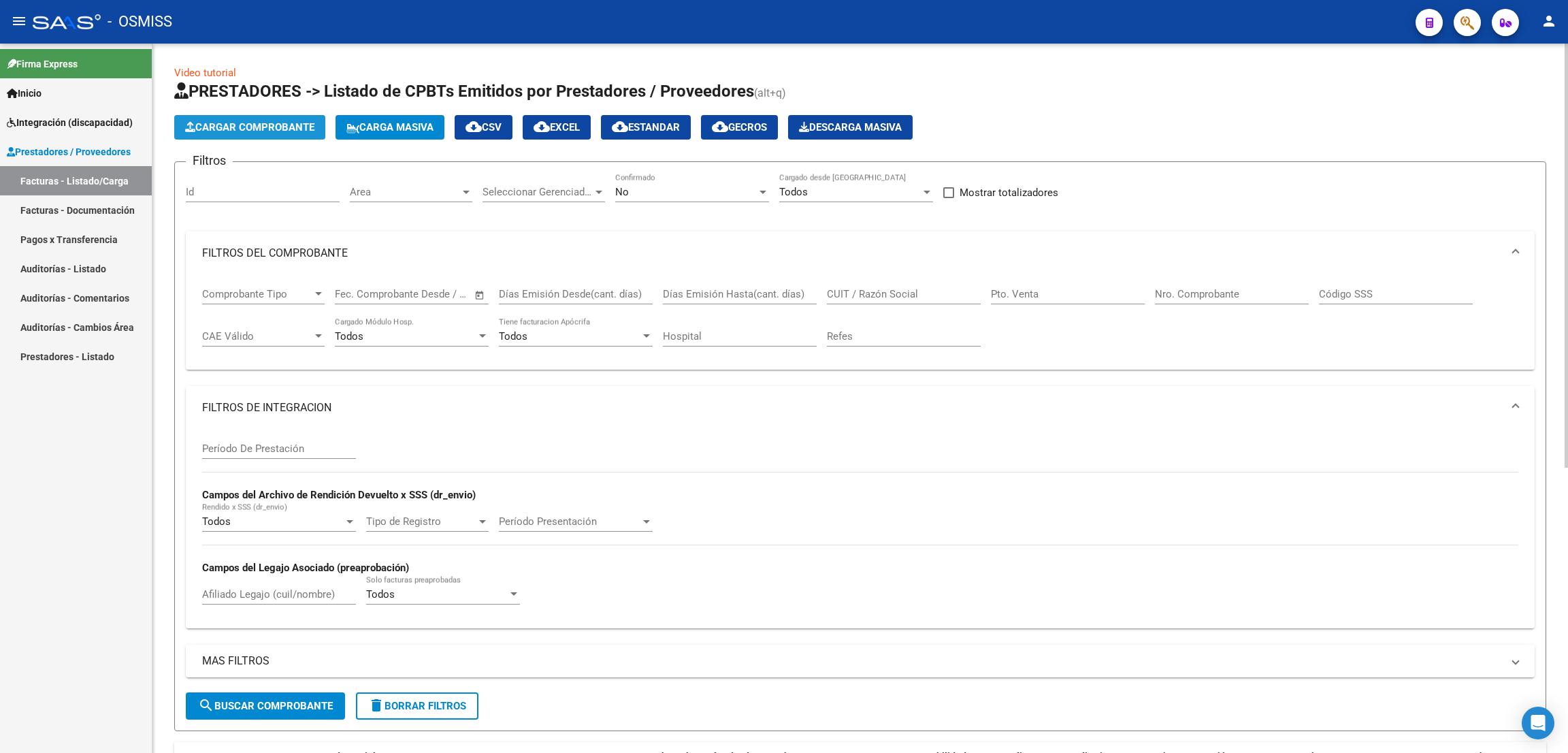
click at [296, 127] on span "Cargar Comprobante" at bounding box center [249, 128] width 129 height 12
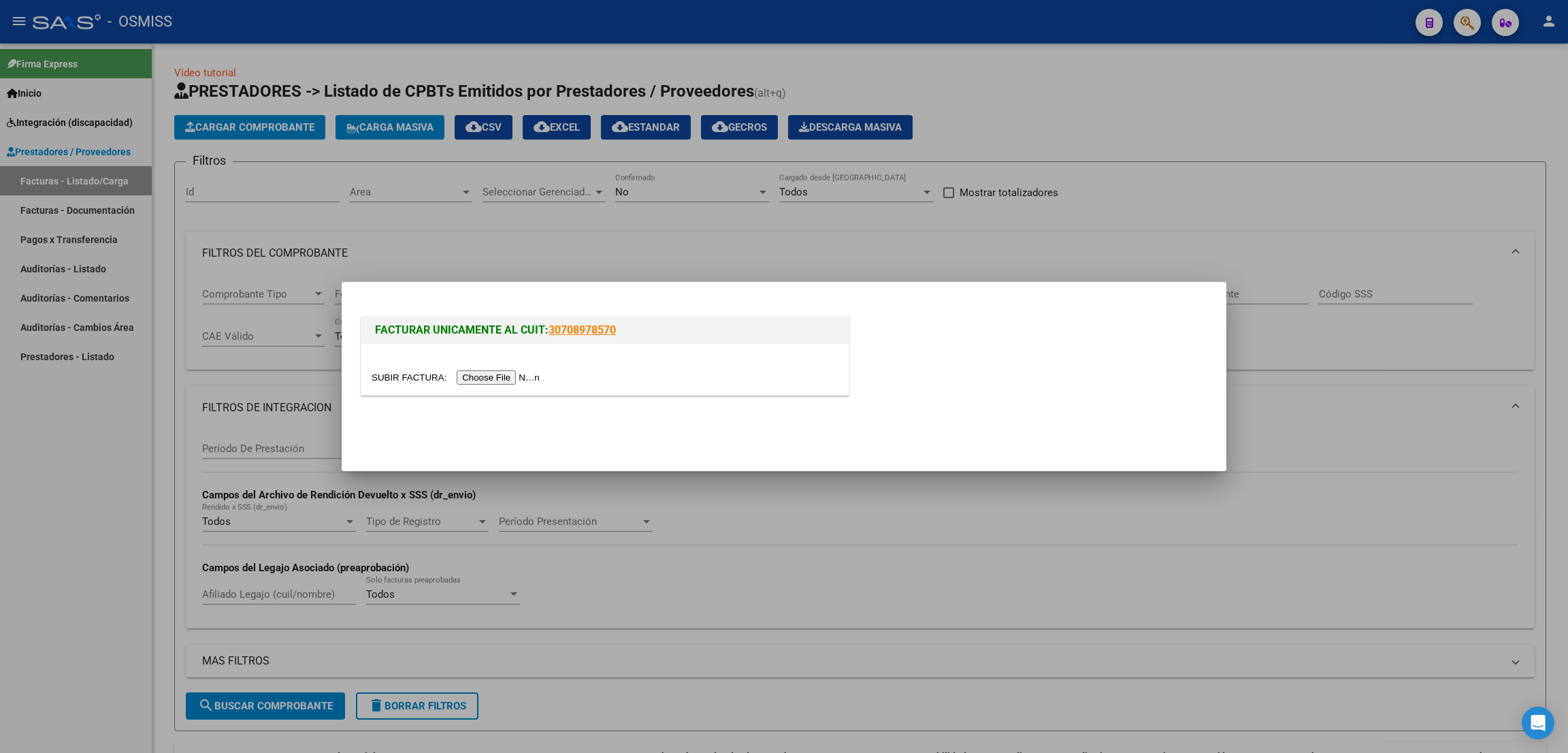
click at [526, 373] on input "file" at bounding box center [458, 377] width 173 height 14
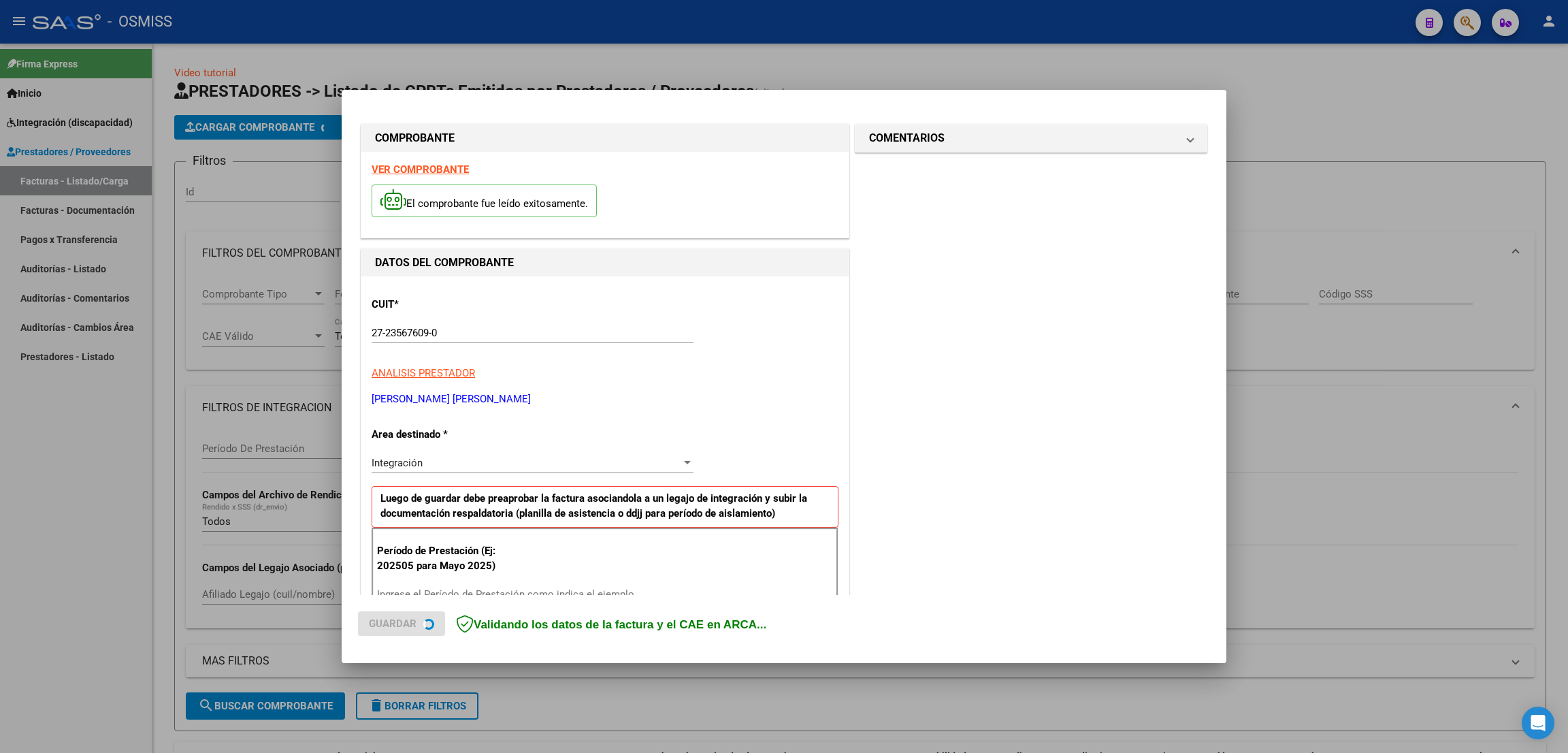
scroll to position [230, 0]
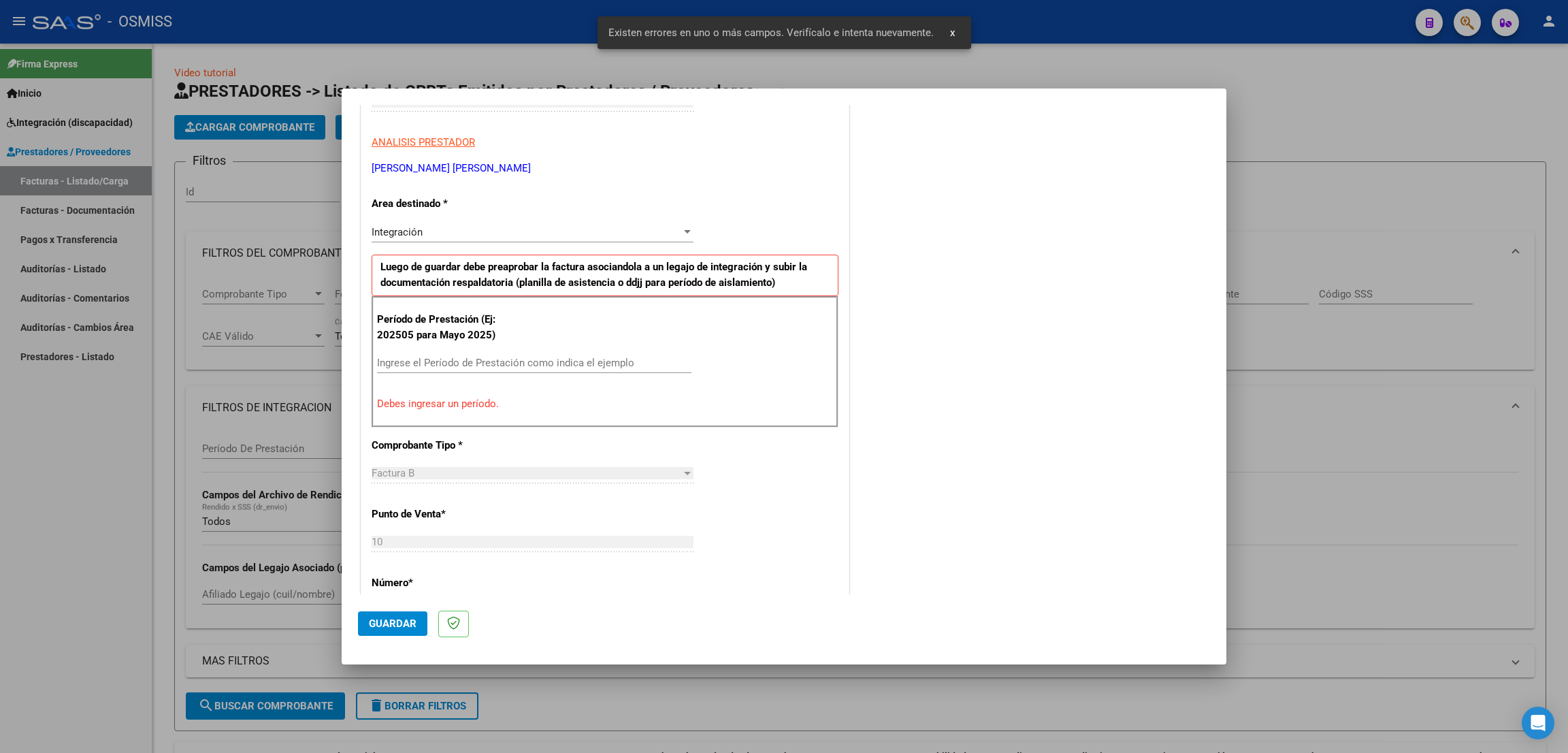
click at [168, 471] on div at bounding box center [784, 376] width 1568 height 753
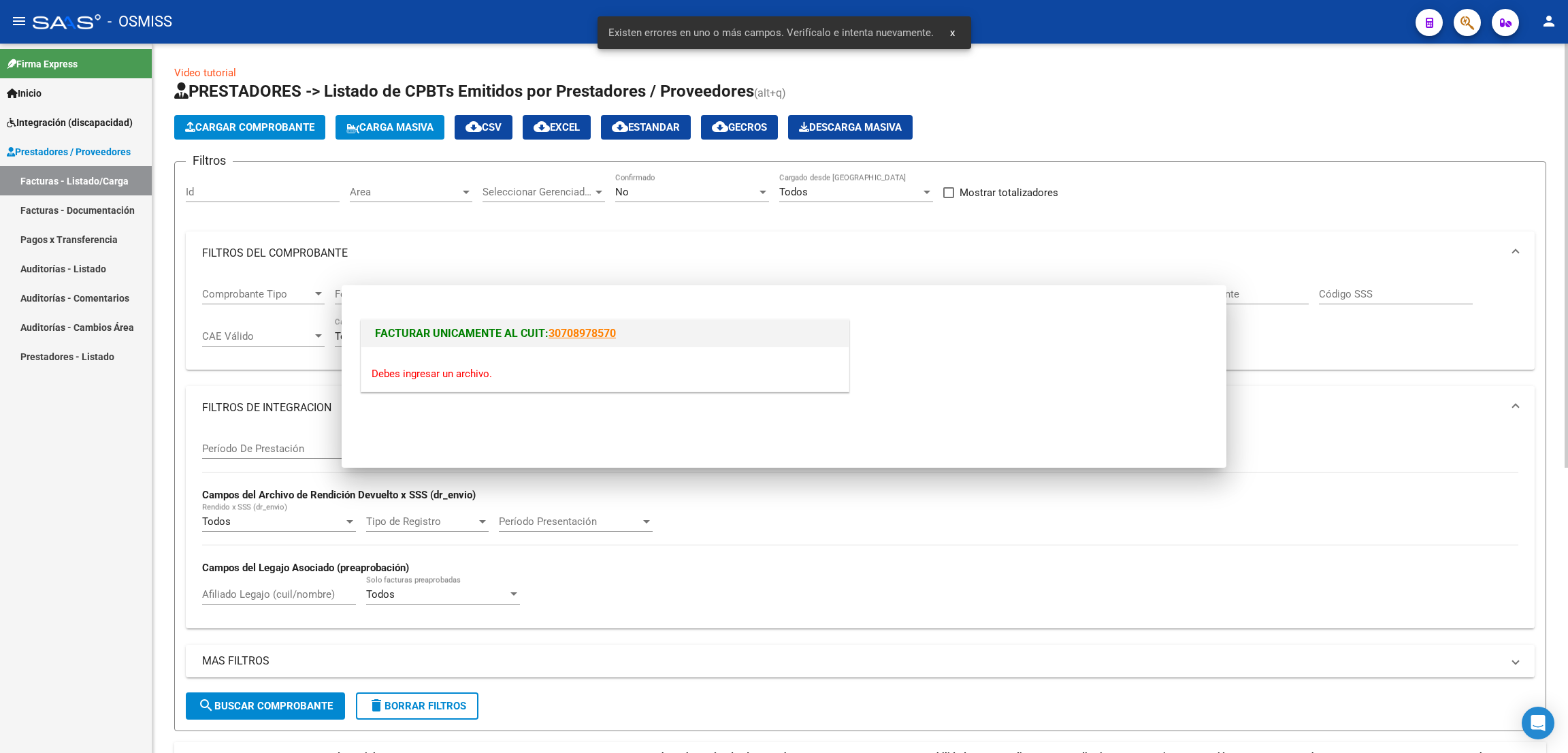
scroll to position [0, 0]
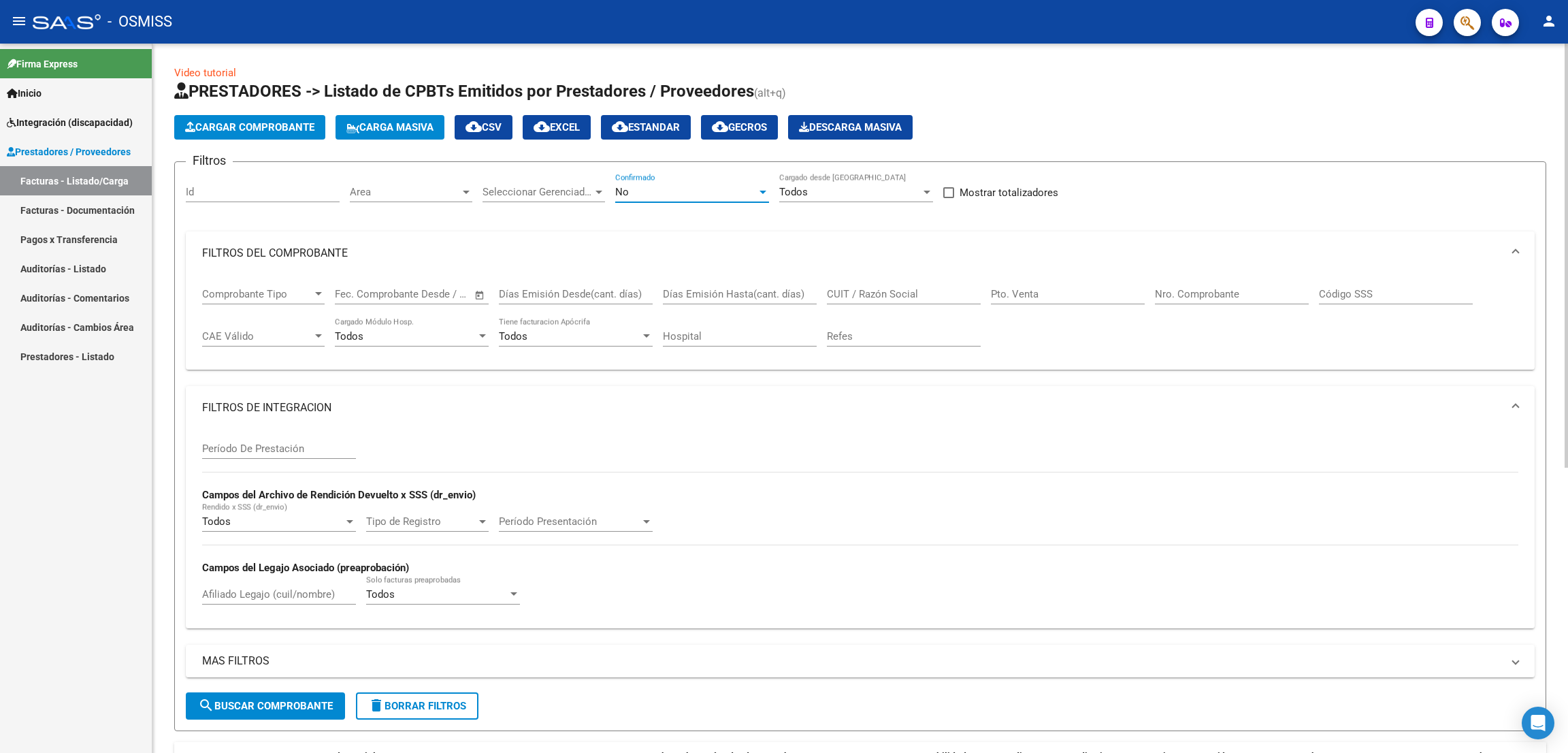
click at [634, 188] on div "No" at bounding box center [686, 192] width 142 height 12
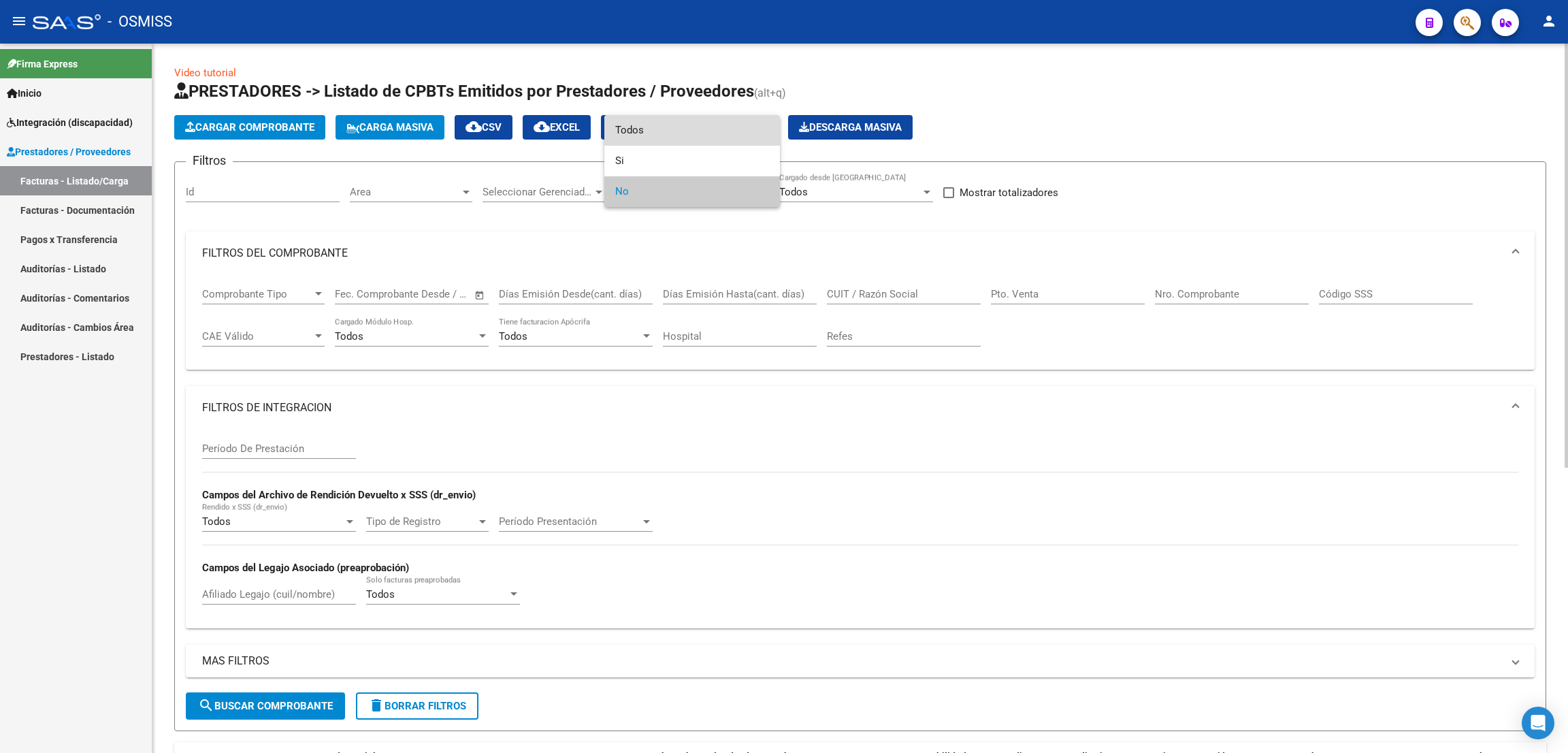
drag, startPoint x: 657, startPoint y: 137, endPoint x: 933, endPoint y: 168, distance: 277.7
click at [659, 135] on span "Todos" at bounding box center [692, 130] width 154 height 31
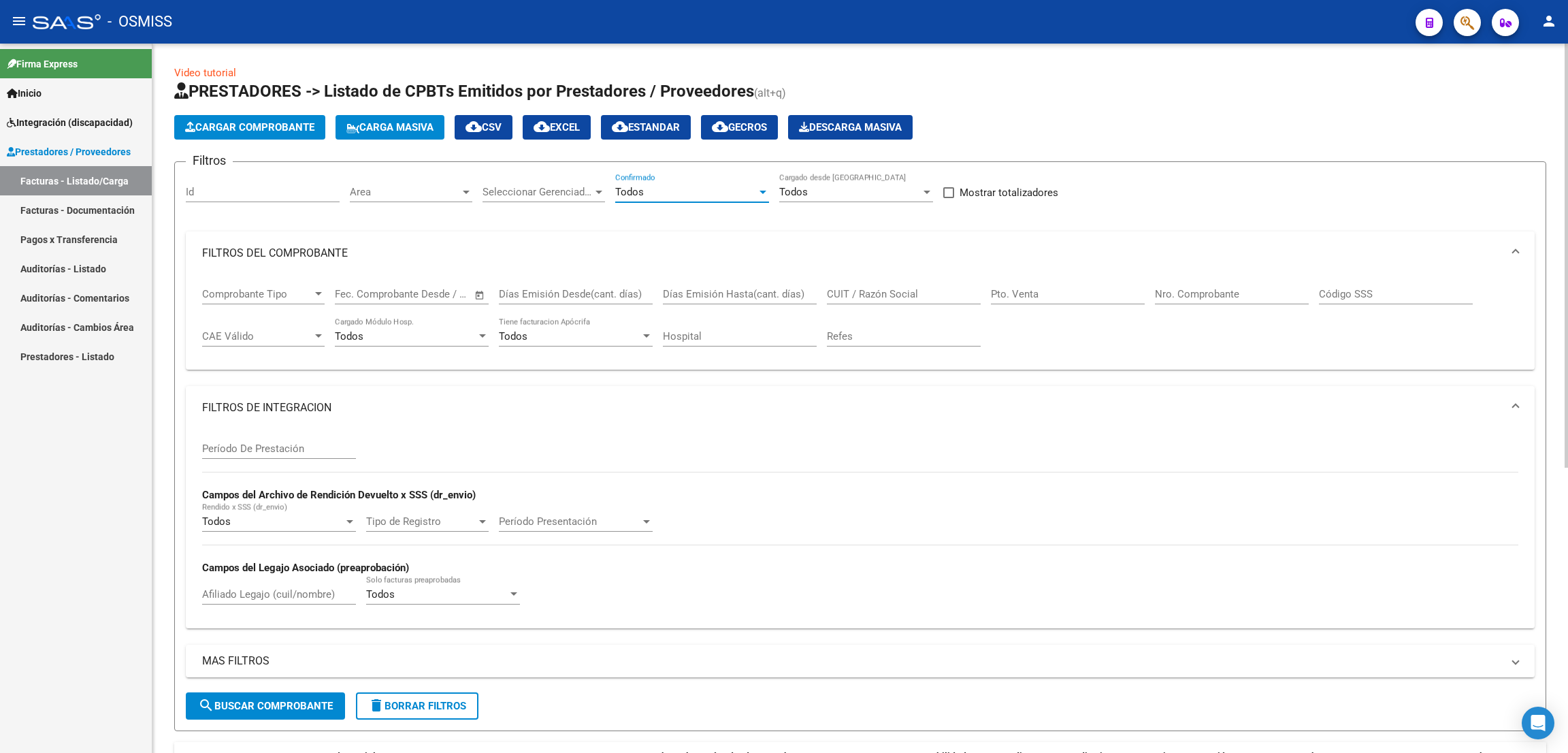
click at [1034, 298] on input "Pto. Venta" at bounding box center [1067, 294] width 154 height 12
type input "10"
click at [1167, 296] on input "Nro. Comprobante" at bounding box center [1231, 294] width 154 height 12
type input "3849"
click at [304, 703] on span "search Buscar Comprobante" at bounding box center [265, 705] width 135 height 12
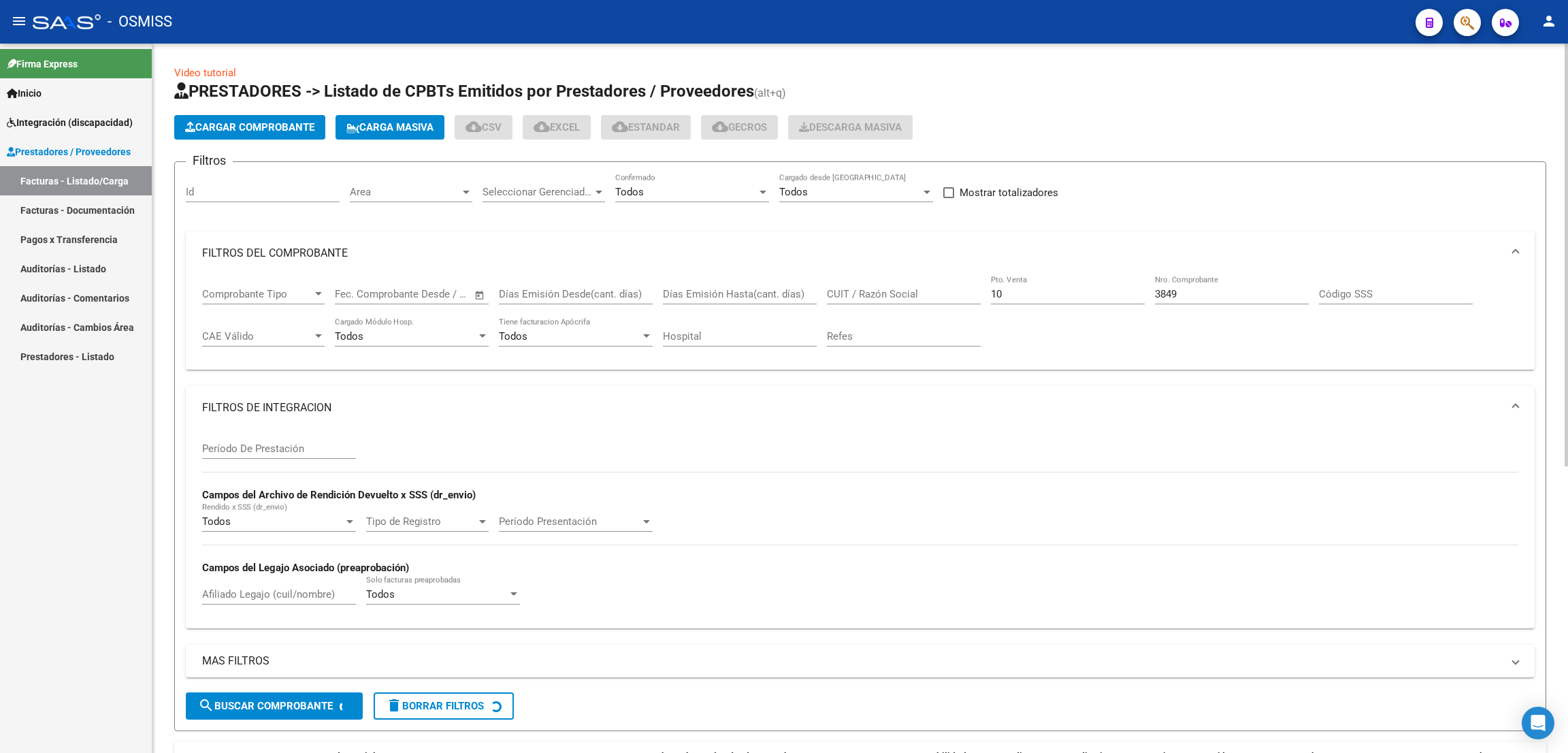
click at [253, 446] on input "Período De Prestación" at bounding box center [279, 448] width 154 height 12
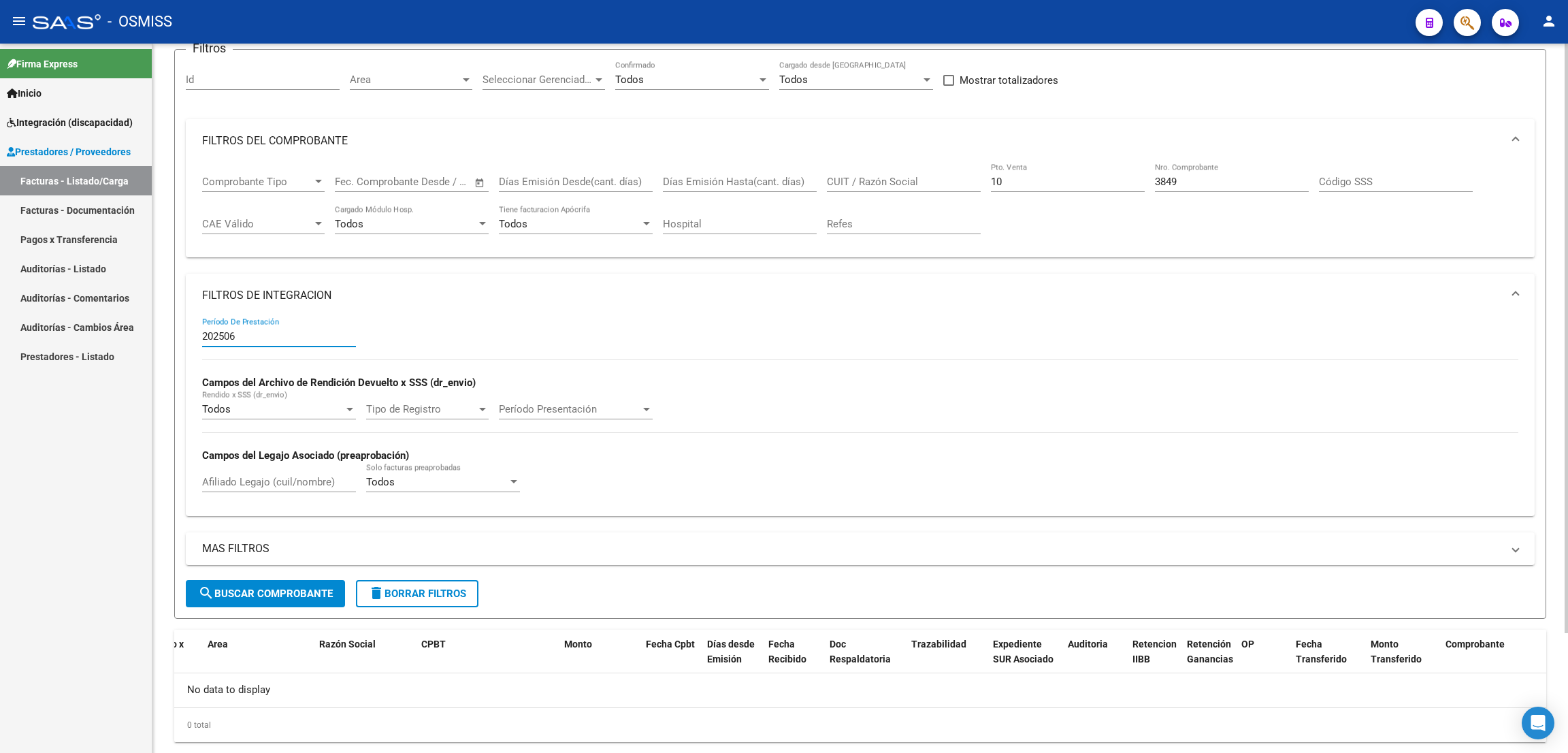
scroll to position [144, 0]
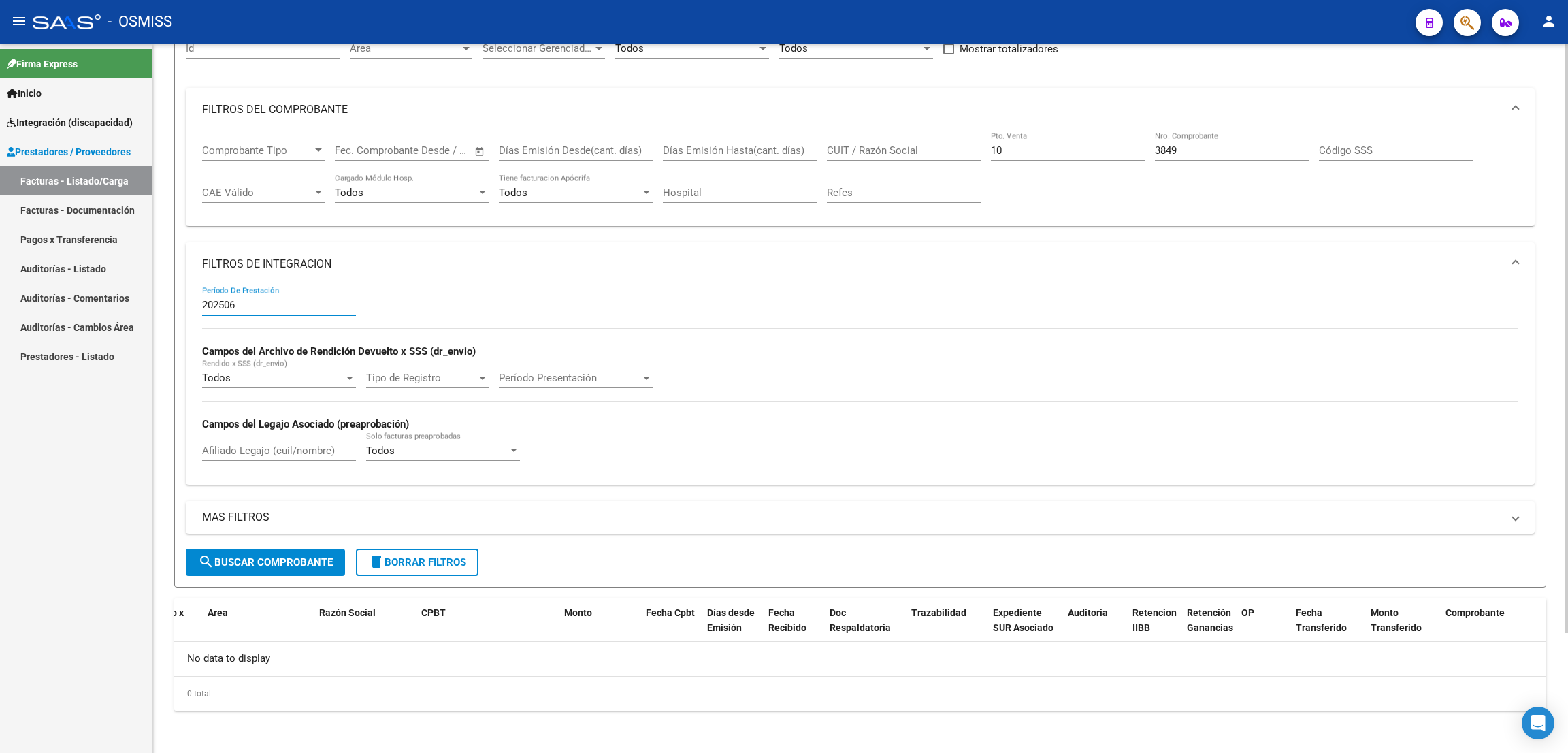
type input "202506"
click at [292, 562] on span "search Buscar Comprobante" at bounding box center [265, 562] width 135 height 12
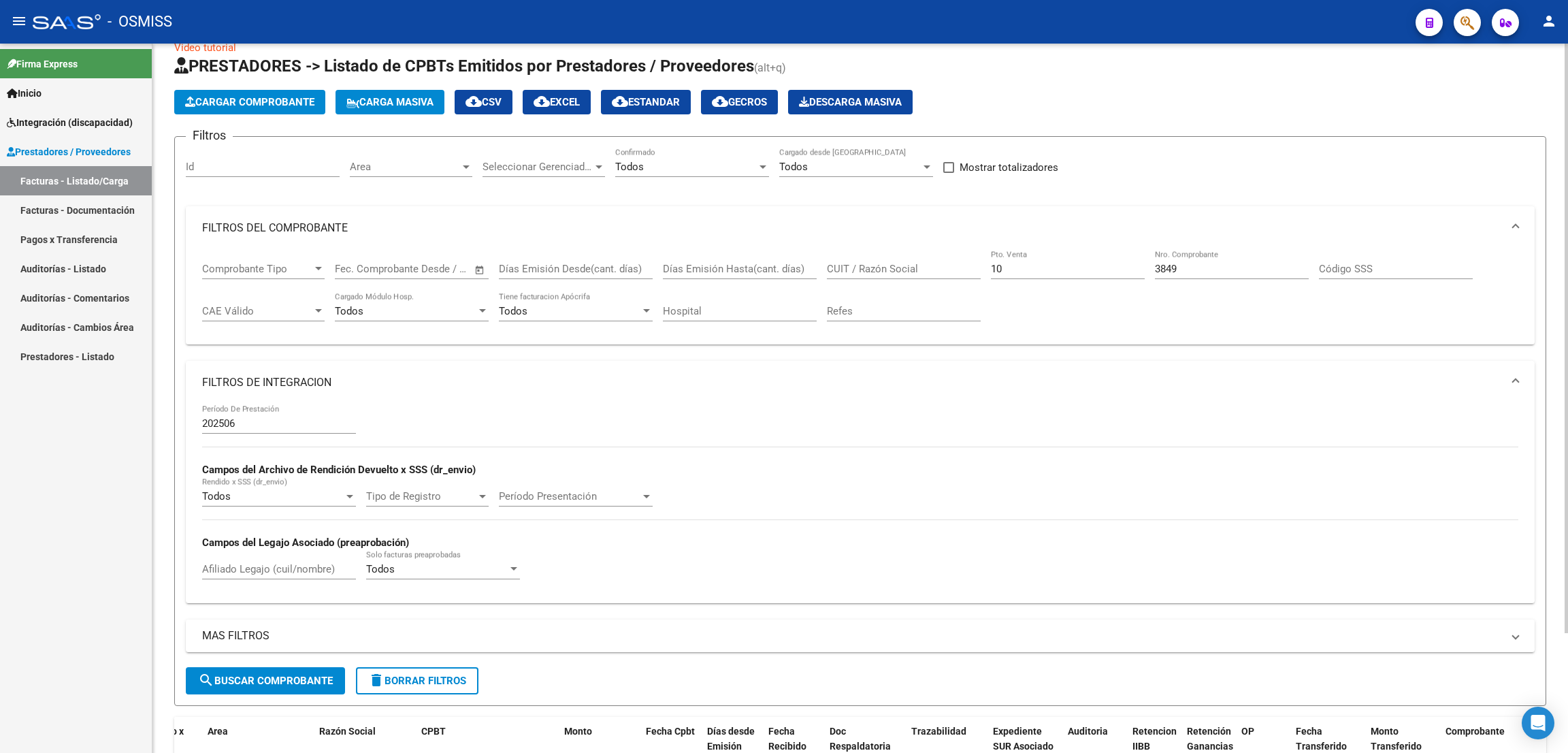
scroll to position [0, 0]
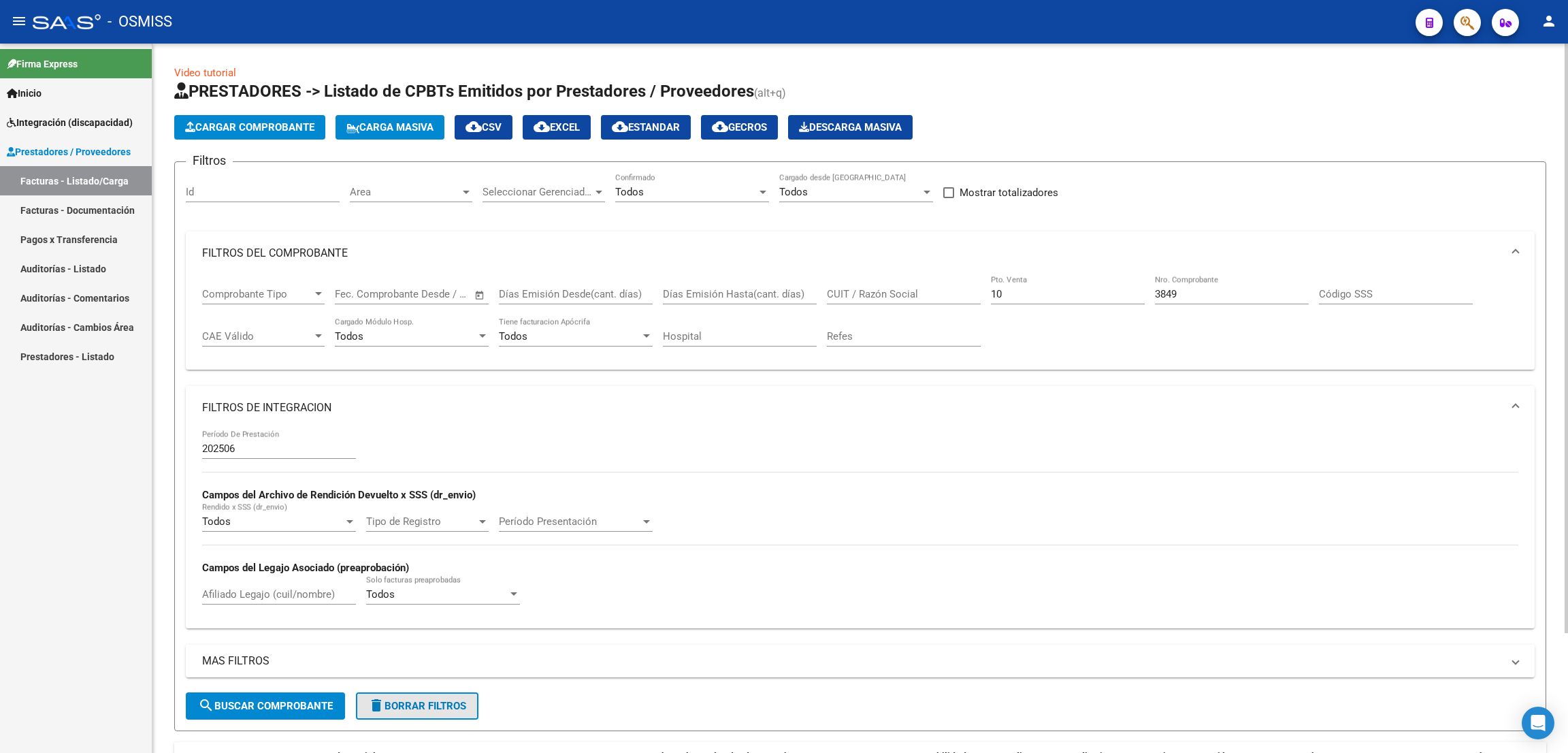
click at [436, 707] on span "delete Borrar Filtros" at bounding box center [416, 705] width 98 height 12
click at [689, 194] on div "No" at bounding box center [686, 192] width 142 height 12
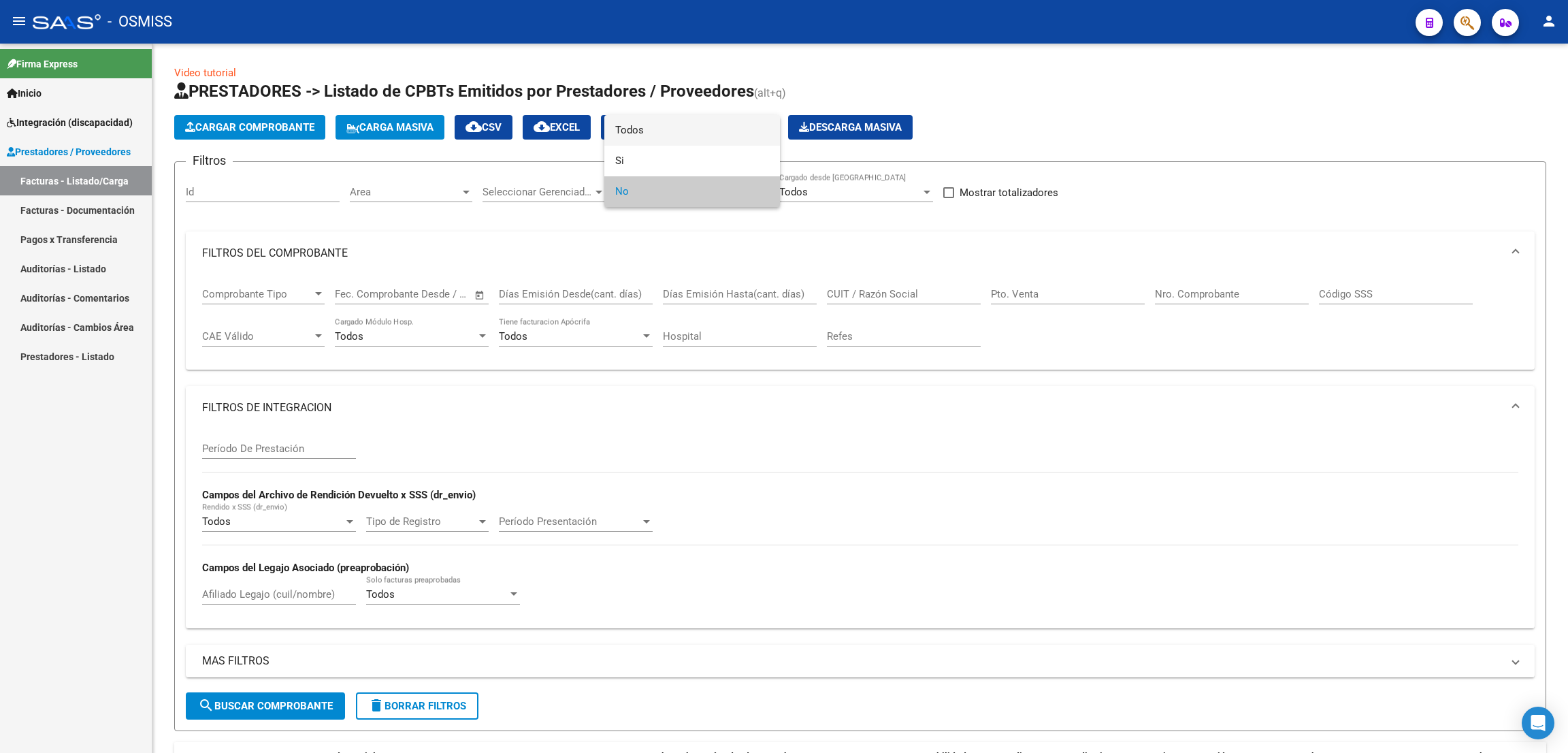
drag, startPoint x: 663, startPoint y: 127, endPoint x: 675, endPoint y: 181, distance: 55.3
click at [666, 135] on span "Todos" at bounding box center [692, 130] width 154 height 31
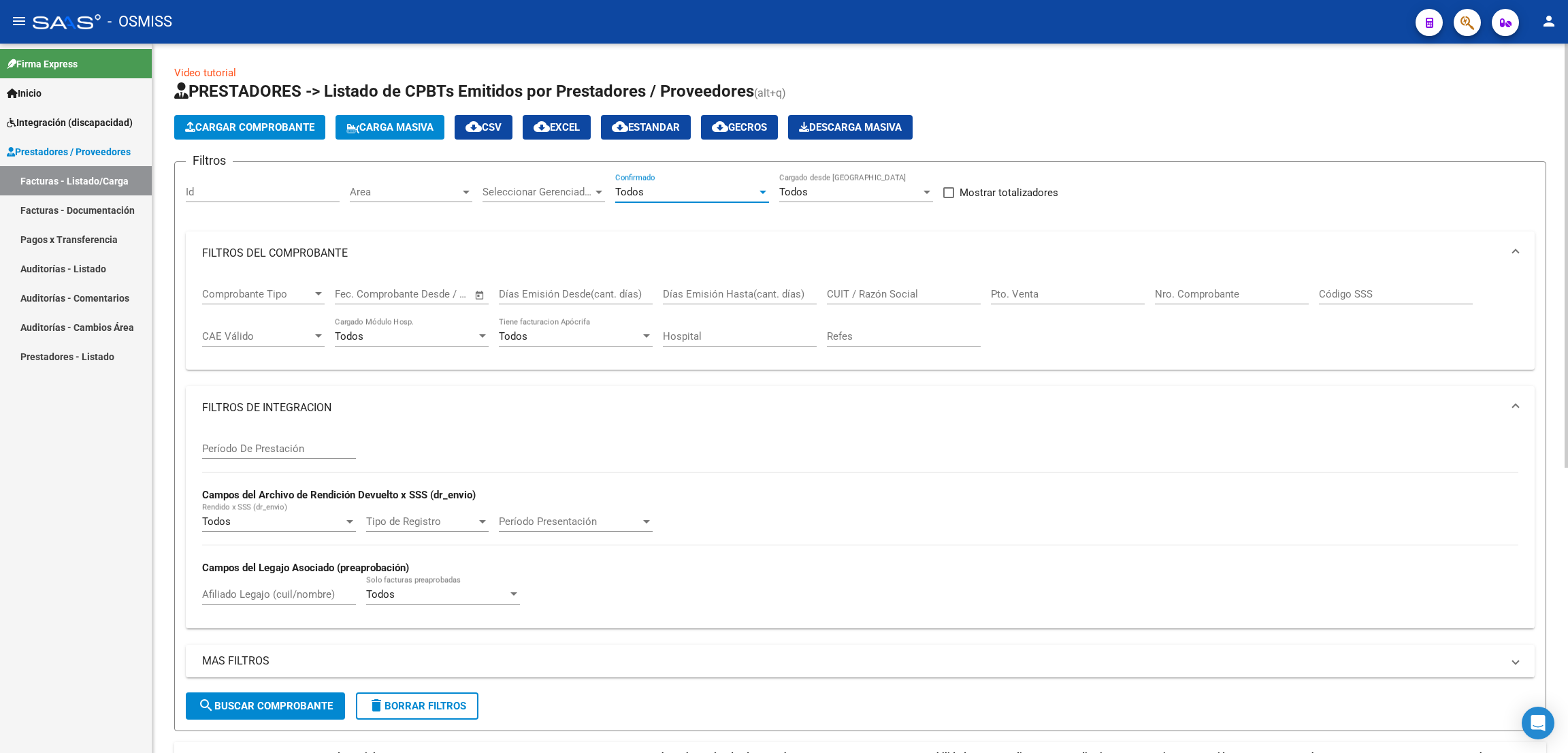
click at [1244, 288] on input "Nro. Comprobante" at bounding box center [1231, 294] width 154 height 12
type input "3849"
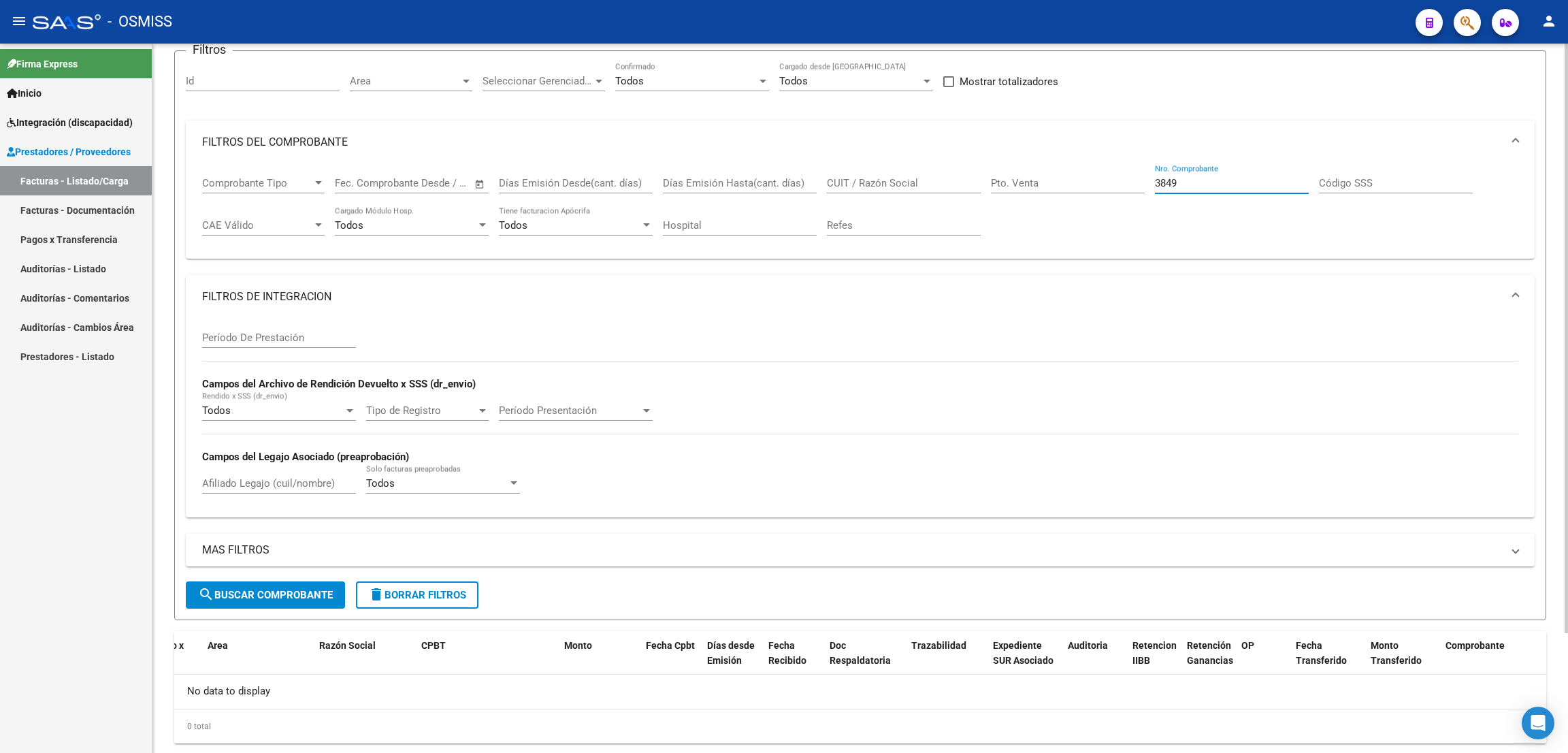
scroll to position [144, 0]
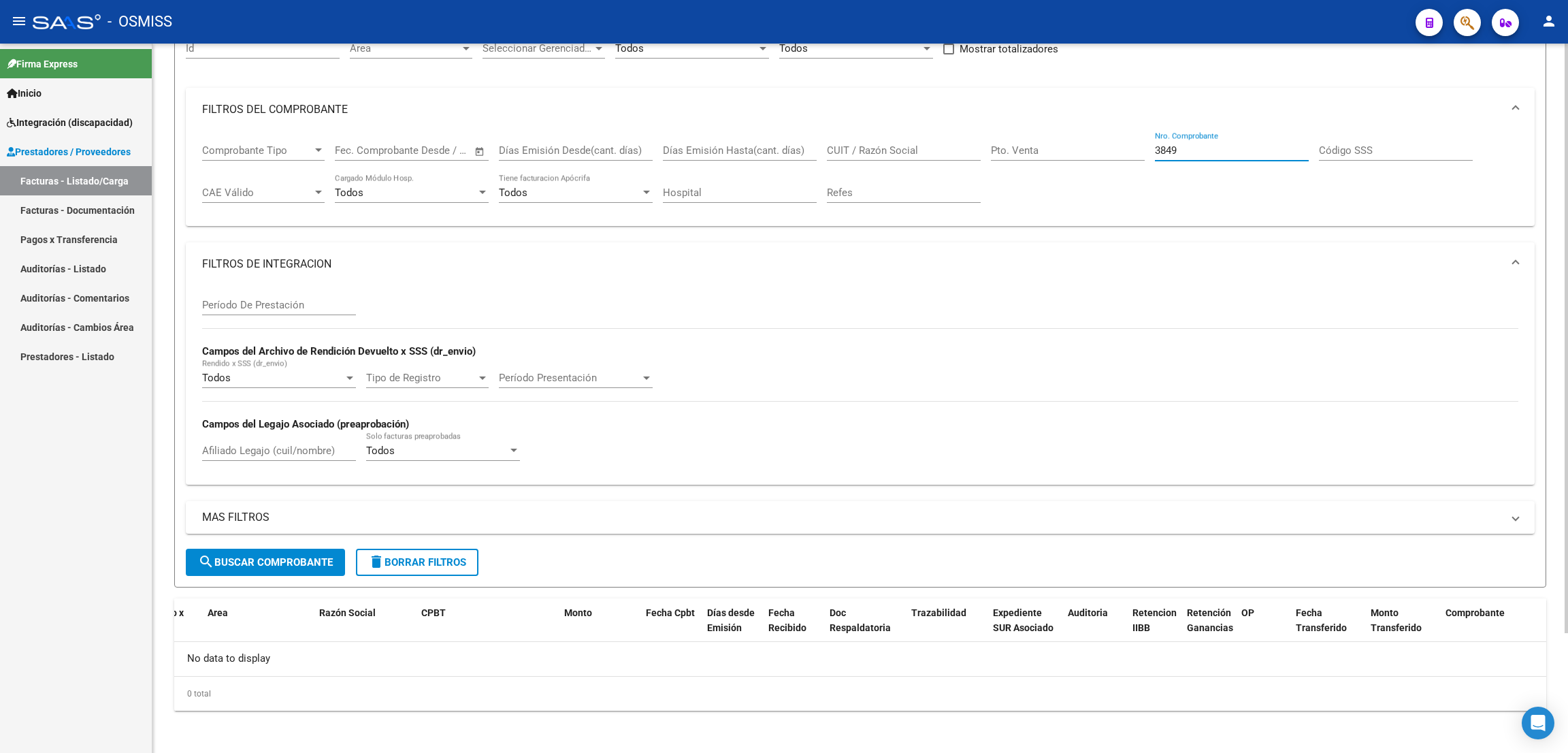
drag, startPoint x: 1202, startPoint y: 147, endPoint x: 1108, endPoint y: 126, distance: 96.3
click at [1108, 127] on mat-expansion-panel "FILTROS DEL COMPROBANTE Comprobante Tipo Comprobante Tipo Fecha inicio – Fecha …" at bounding box center [860, 158] width 1349 height 139
click at [866, 139] on div "CUIT / Razón Social" at bounding box center [903, 145] width 154 height 29
paste input "20262683010"
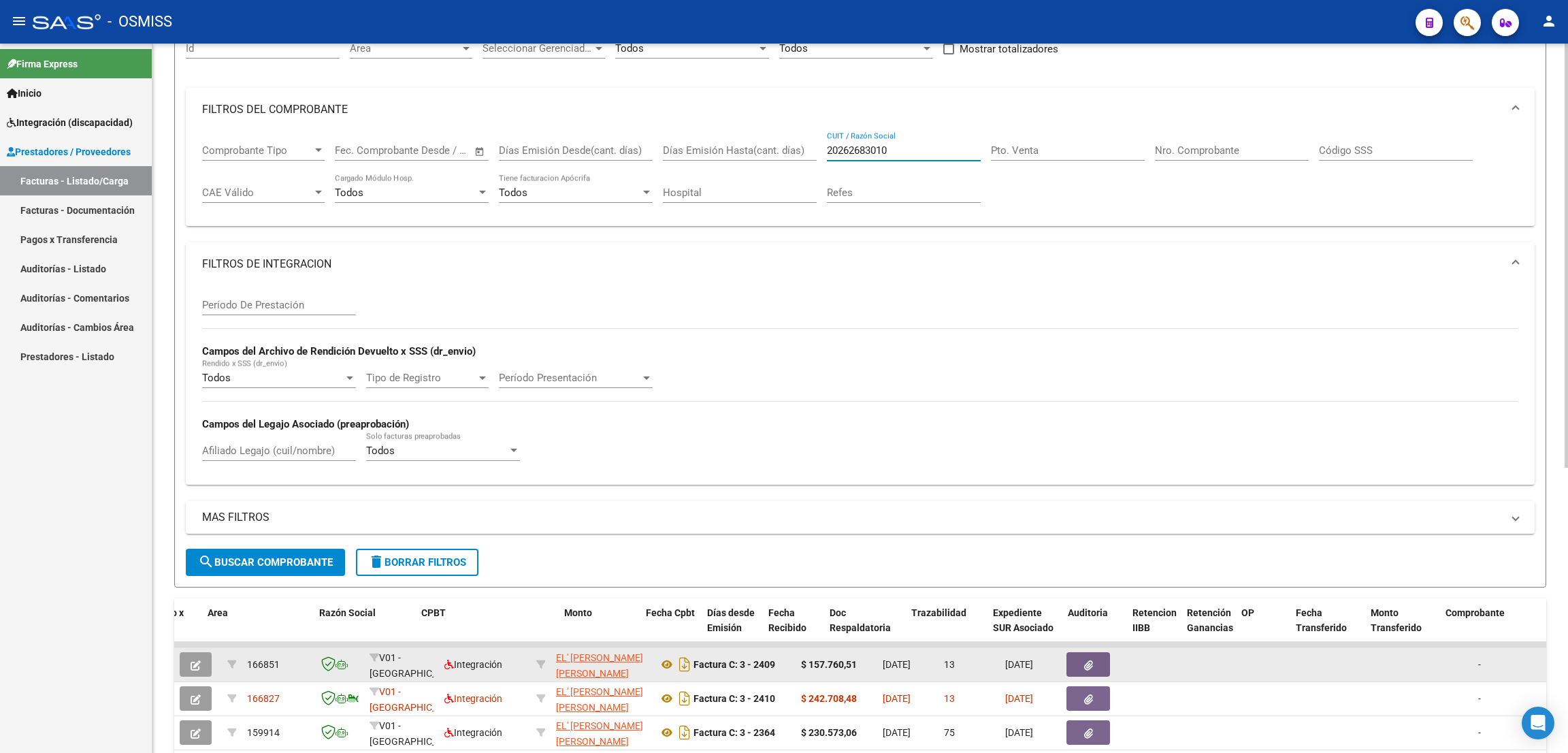
type input "20262683010"
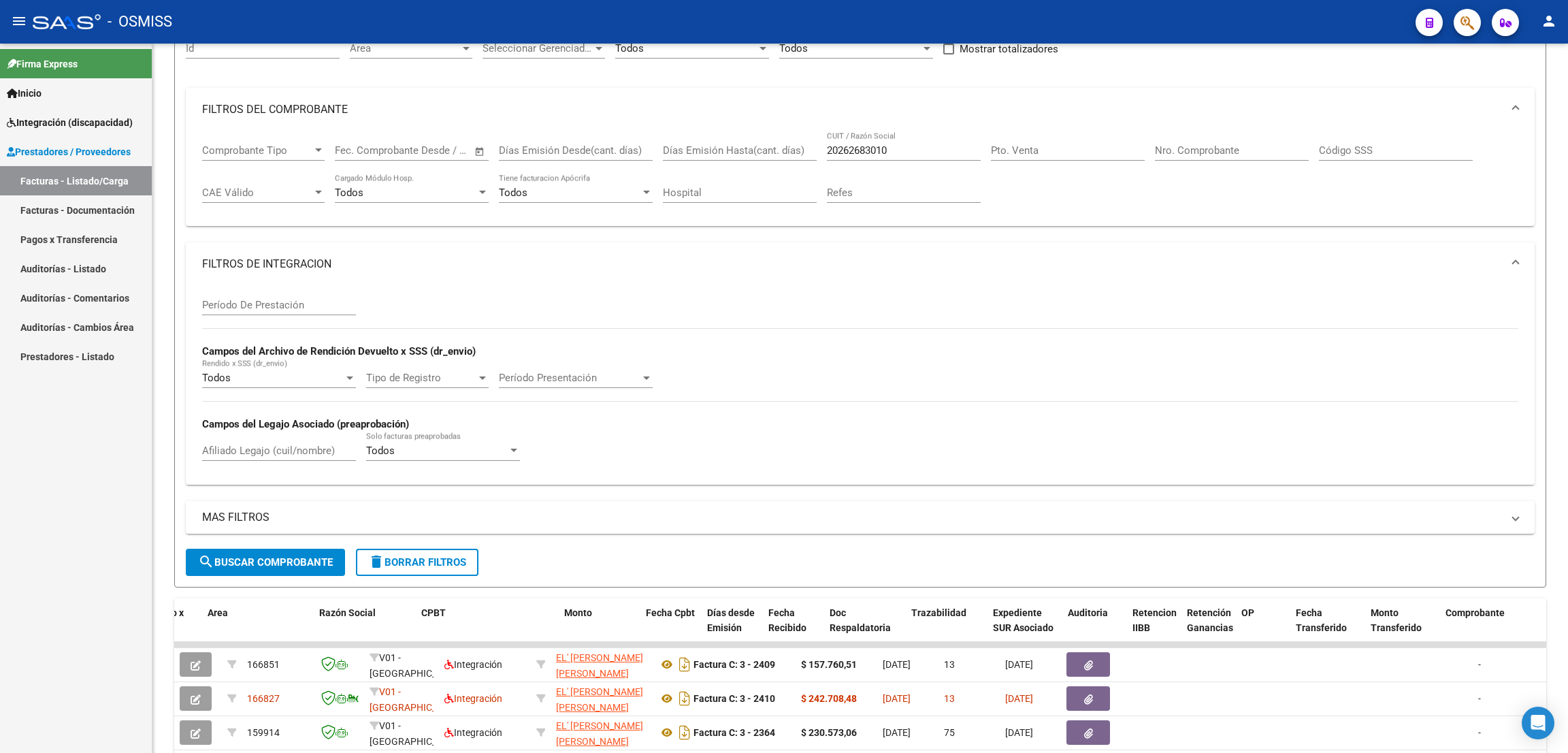
click at [876, 8] on div "- OSMISS" at bounding box center [718, 22] width 1372 height 30
click at [227, 448] on input "Afiliado Legajo (cuil/nombre)" at bounding box center [279, 451] width 154 height 12
type input "QUEVEDO"
click at [298, 303] on input "Período De Prestación" at bounding box center [279, 305] width 154 height 12
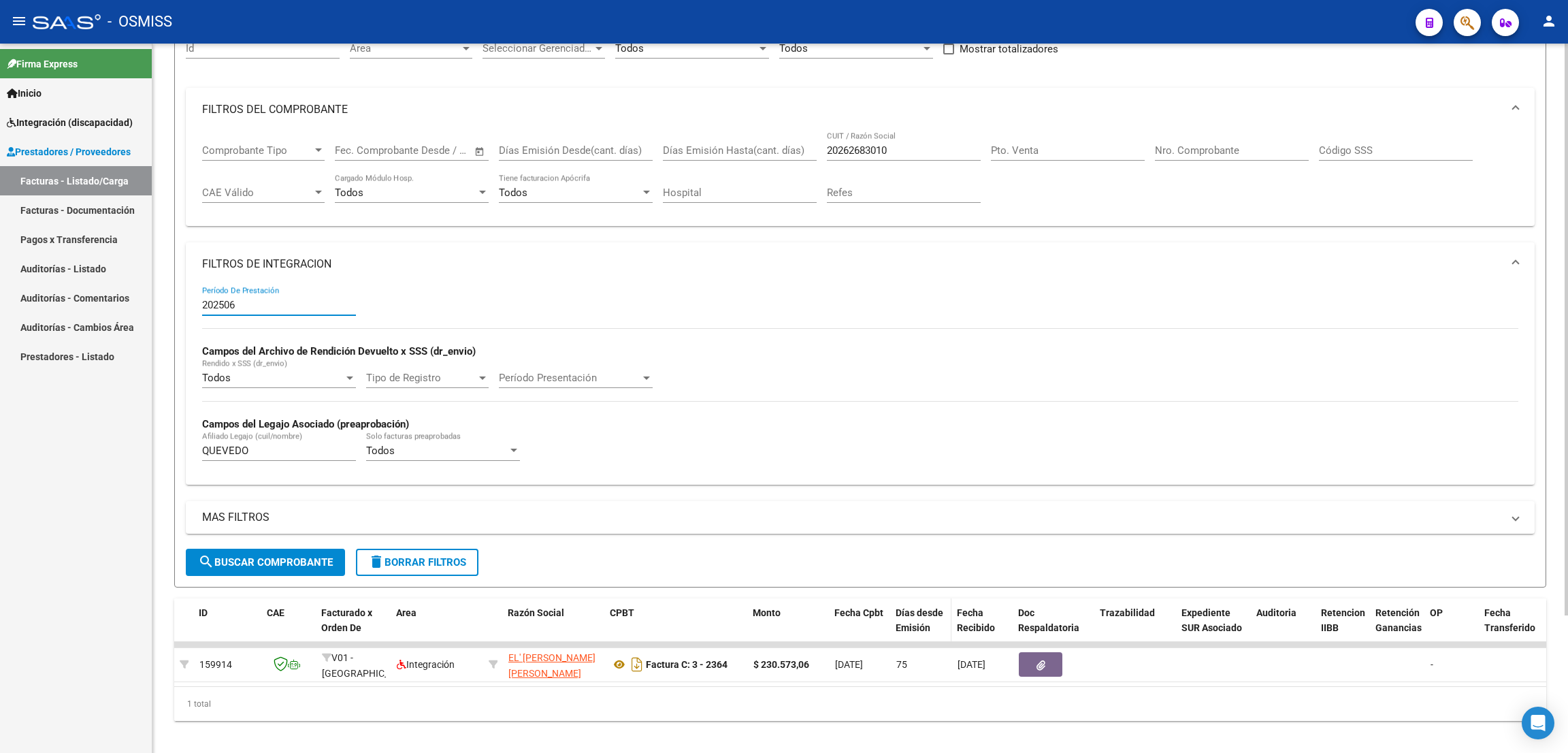
scroll to position [0, 50]
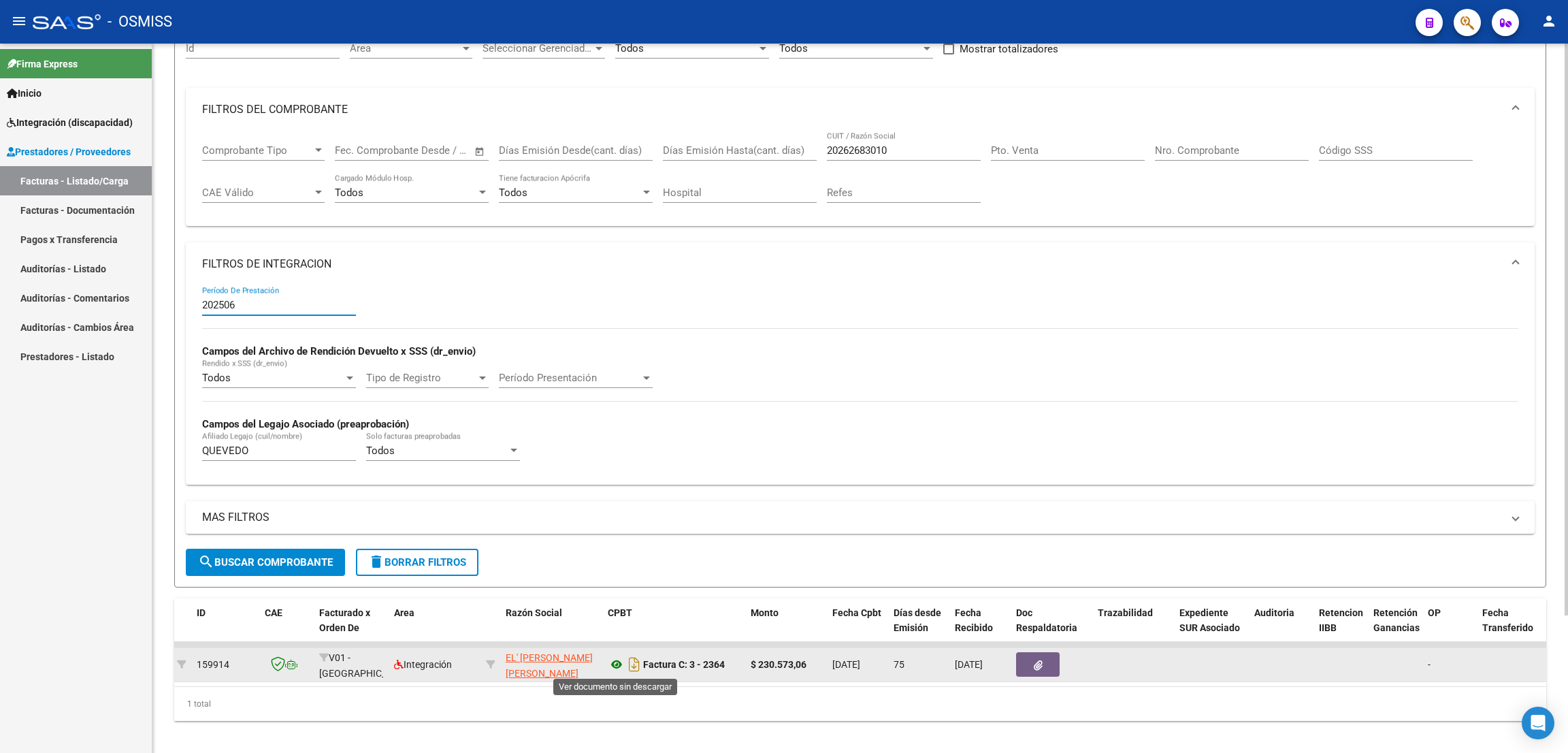
type input "202506"
click at [617, 665] on icon at bounding box center [616, 664] width 18 height 17
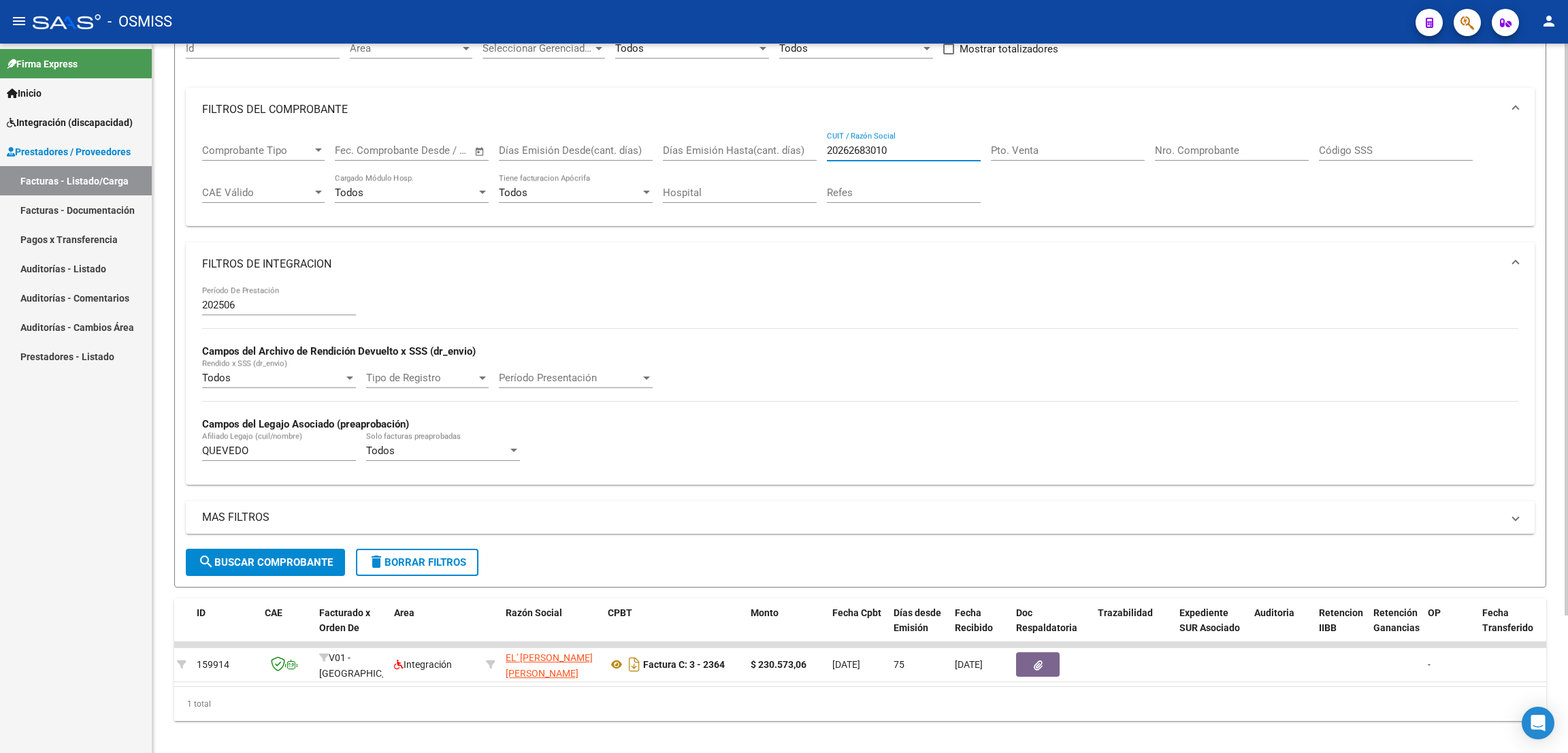
drag, startPoint x: 918, startPoint y: 144, endPoint x: 756, endPoint y: 130, distance: 162.6
click at [756, 131] on div "Comprobante Tipo Comprobante Tipo Fecha inicio – Fecha fin Fec. Comprobante Des…" at bounding box center [860, 173] width 1316 height 85
paste input "30523160105"
type input "30523160105"
drag, startPoint x: 259, startPoint y: 447, endPoint x: 175, endPoint y: 432, distance: 85.3
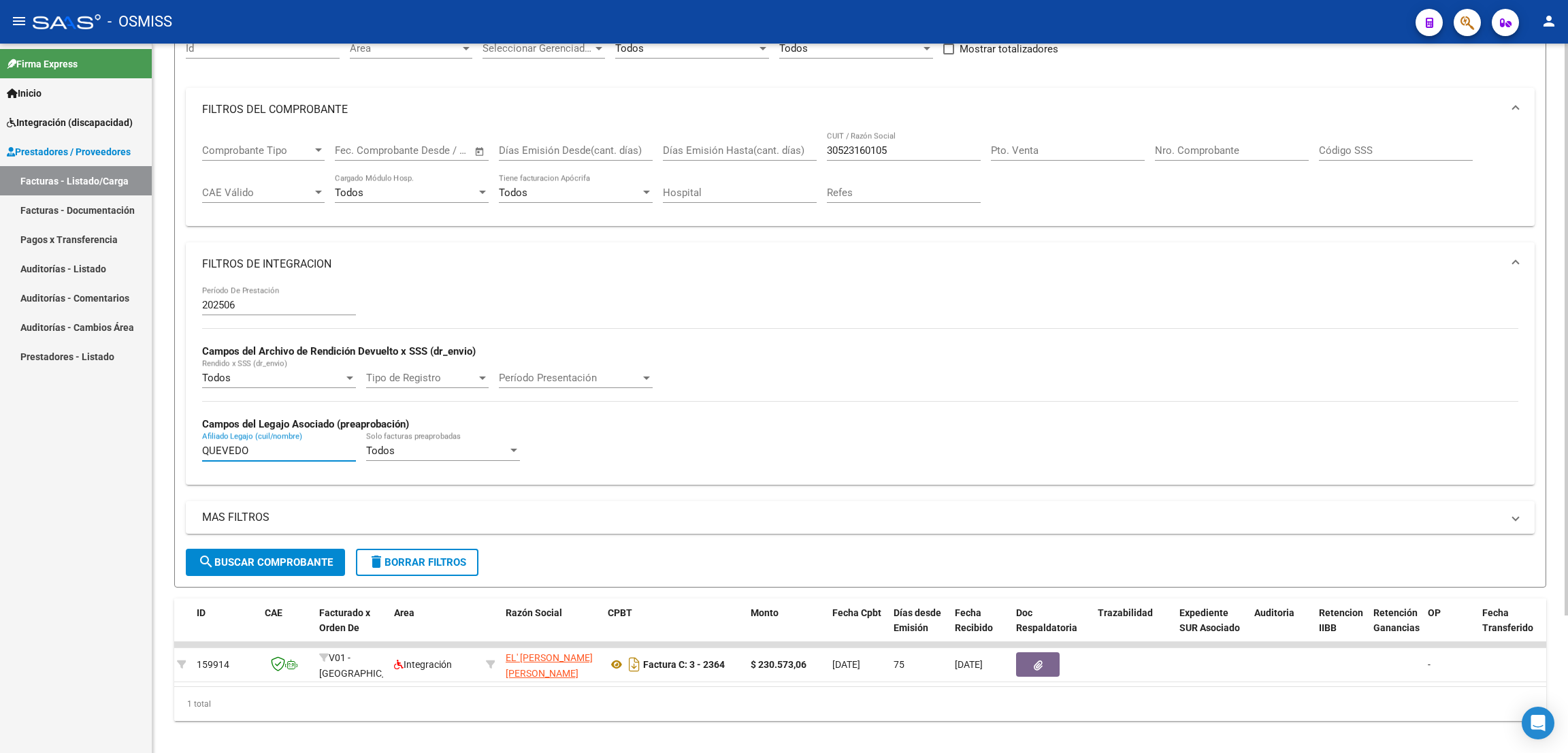
click at [175, 432] on form "Filtros Id Area Area Seleccionar Gerenciador Seleccionar Gerenciador Todos Conf…" at bounding box center [860, 302] width 1372 height 570
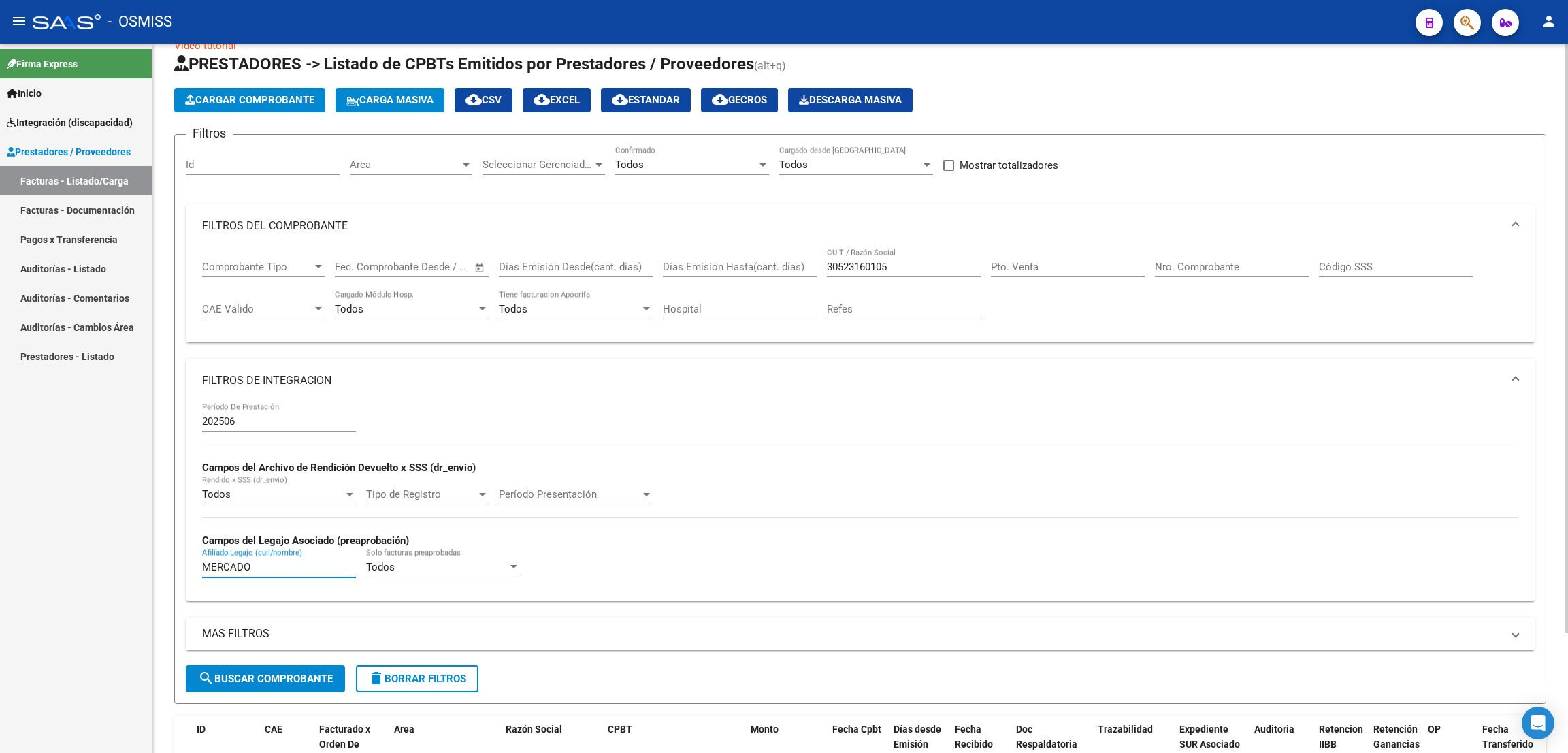
scroll to position [0, 0]
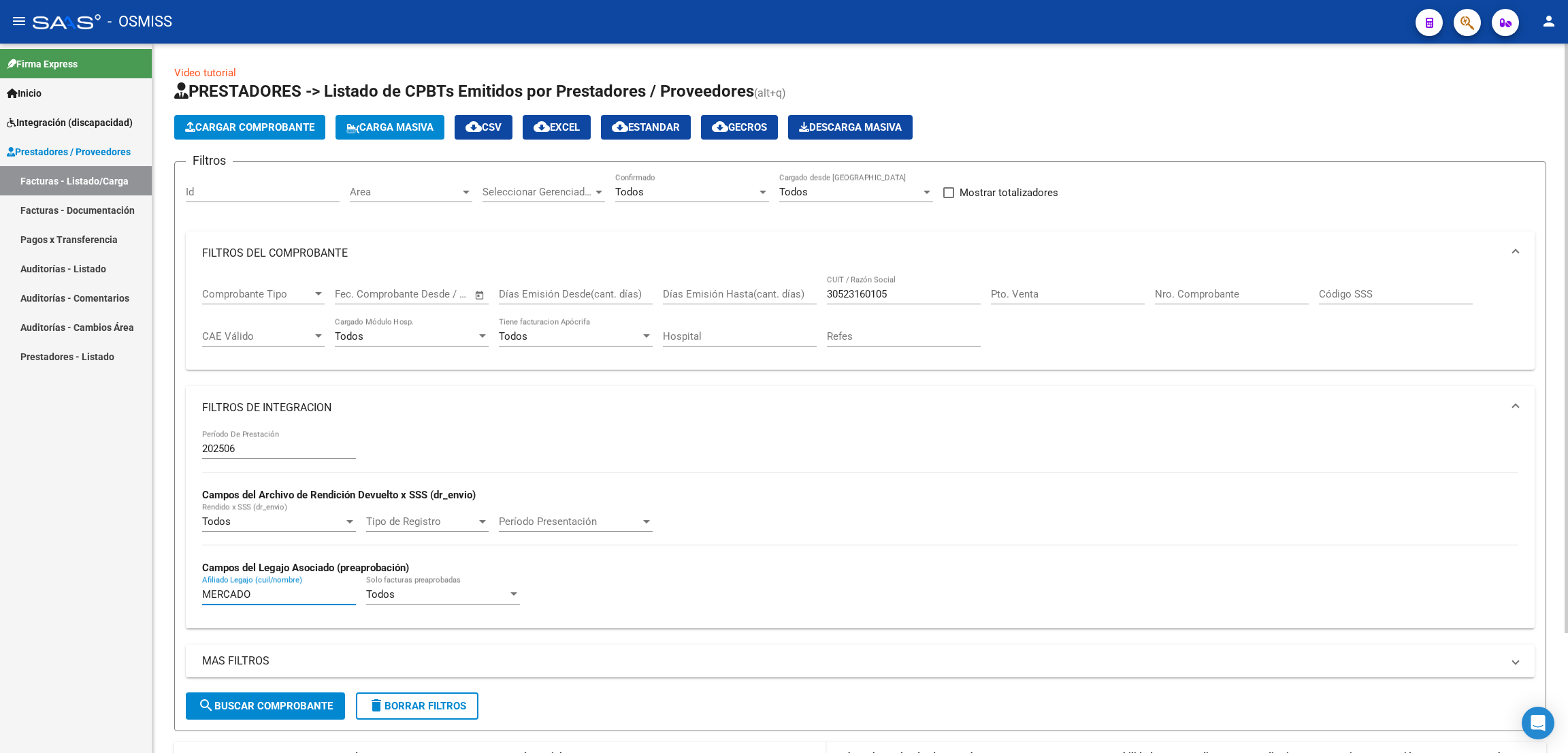
type input "MERCADO"
drag, startPoint x: 253, startPoint y: 598, endPoint x: 209, endPoint y: 600, distance: 44.0
click at [209, 600] on input "MERCADO" at bounding box center [279, 594] width 154 height 12
type input "M"
type input "SUAREZ"
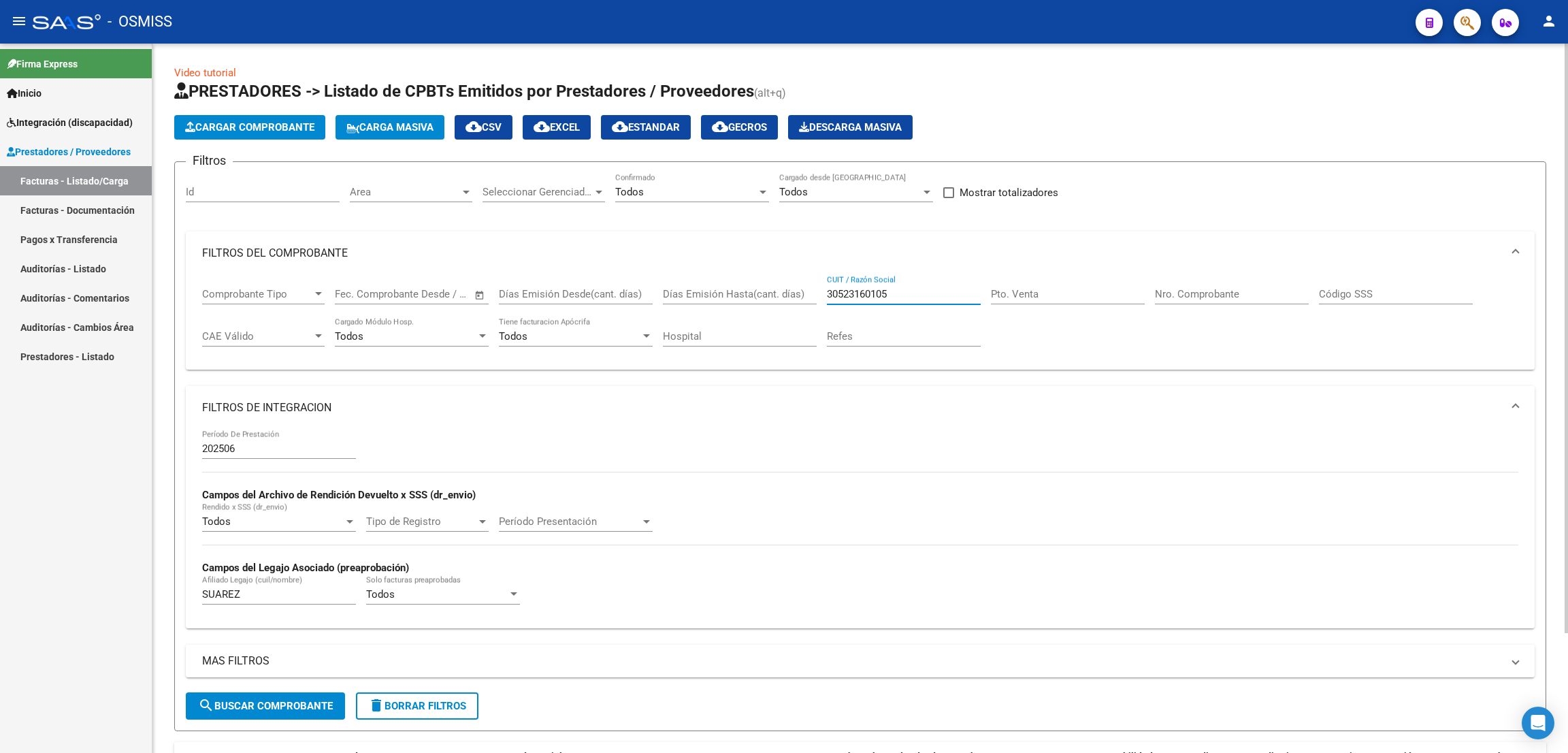
drag, startPoint x: 925, startPoint y: 292, endPoint x: 799, endPoint y: 310, distance: 127.3
click at [799, 310] on div "Comprobante Tipo Comprobante Tipo Fecha inicio – Fecha fin Fec. Comprobante Des…" at bounding box center [860, 317] width 1316 height 85
paste input "27397236957"
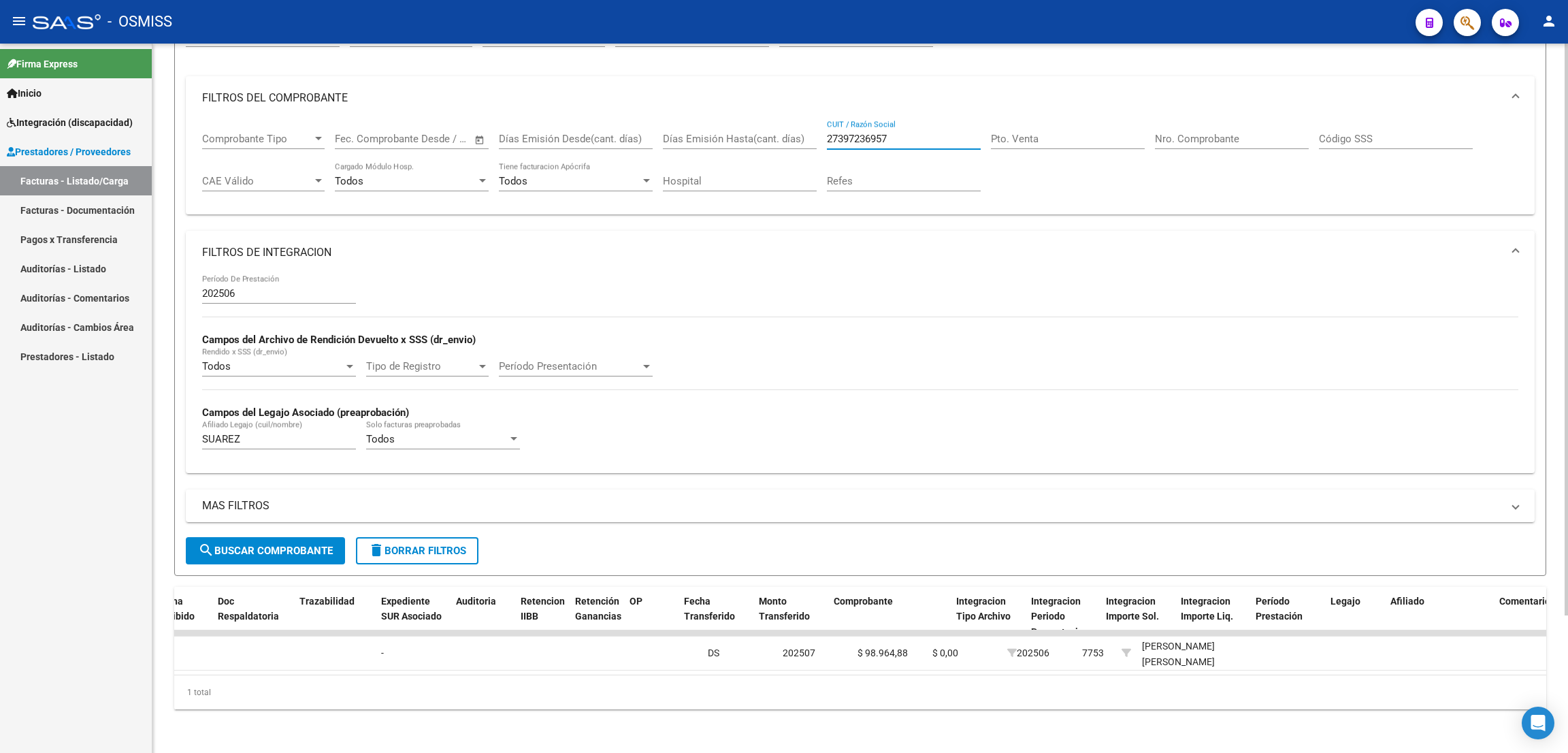
scroll to position [0, 1144]
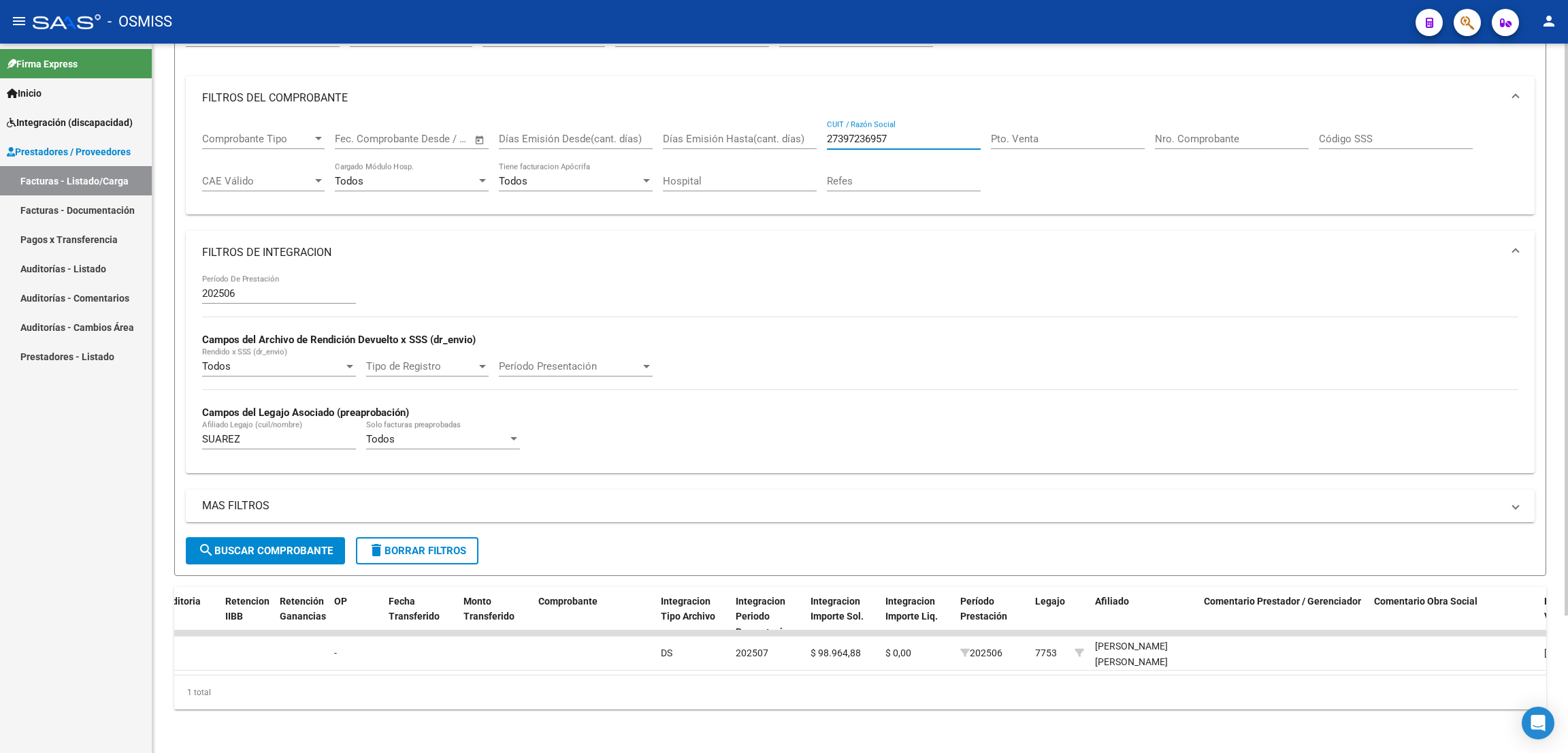
type input "27397236957"
click at [1011, 21] on div "- OSMISS" at bounding box center [718, 22] width 1372 height 30
drag, startPoint x: 1032, startPoint y: 32, endPoint x: 675, endPoint y: 163, distance: 380.3
click at [1027, 33] on div "- OSMISS" at bounding box center [718, 22] width 1372 height 30
click at [277, 544] on span "search Buscar Comprobante" at bounding box center [265, 550] width 135 height 12
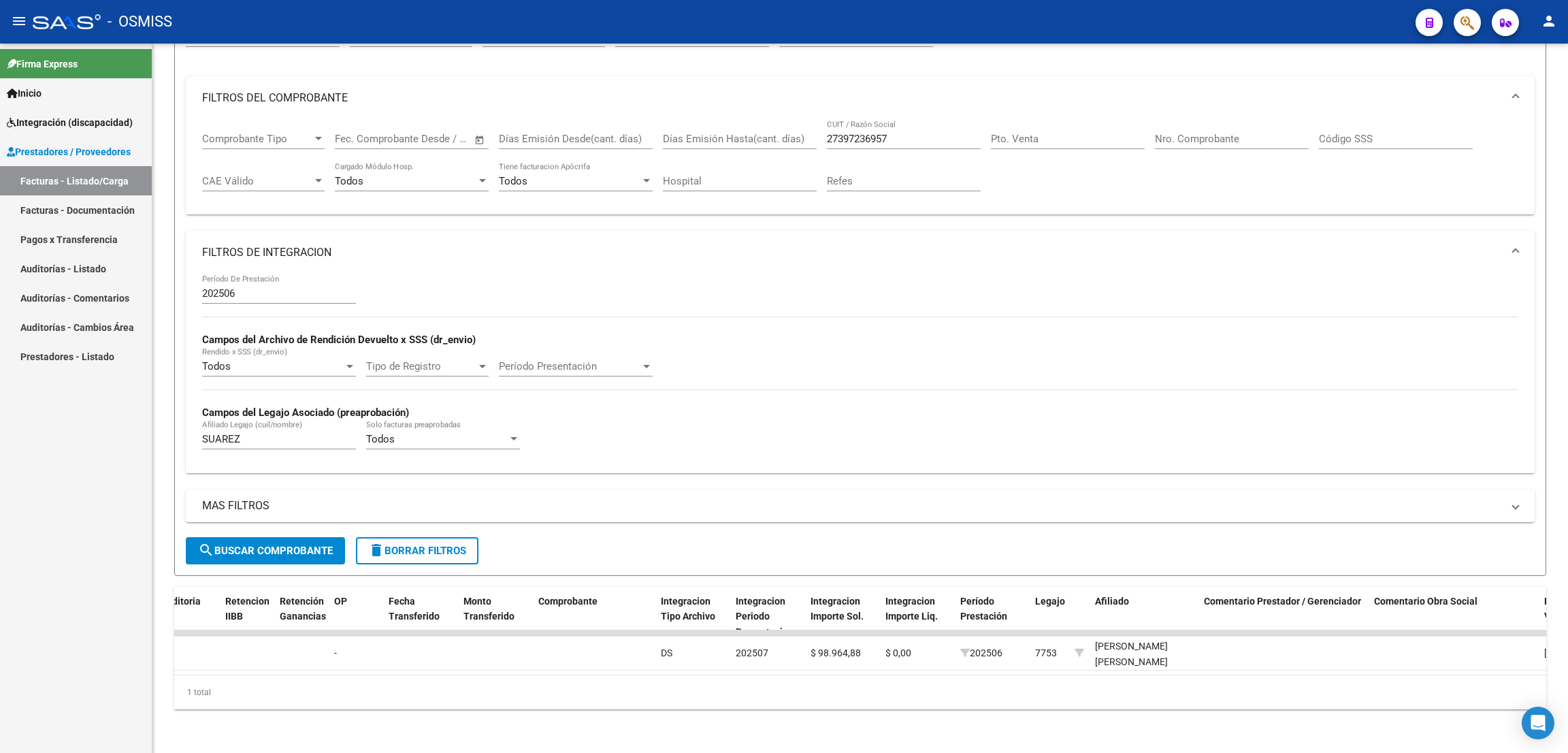
drag, startPoint x: 1011, startPoint y: 24, endPoint x: 1007, endPoint y: 31, distance: 8.1
click at [1011, 24] on div "- OSMISS" at bounding box center [718, 22] width 1372 height 30
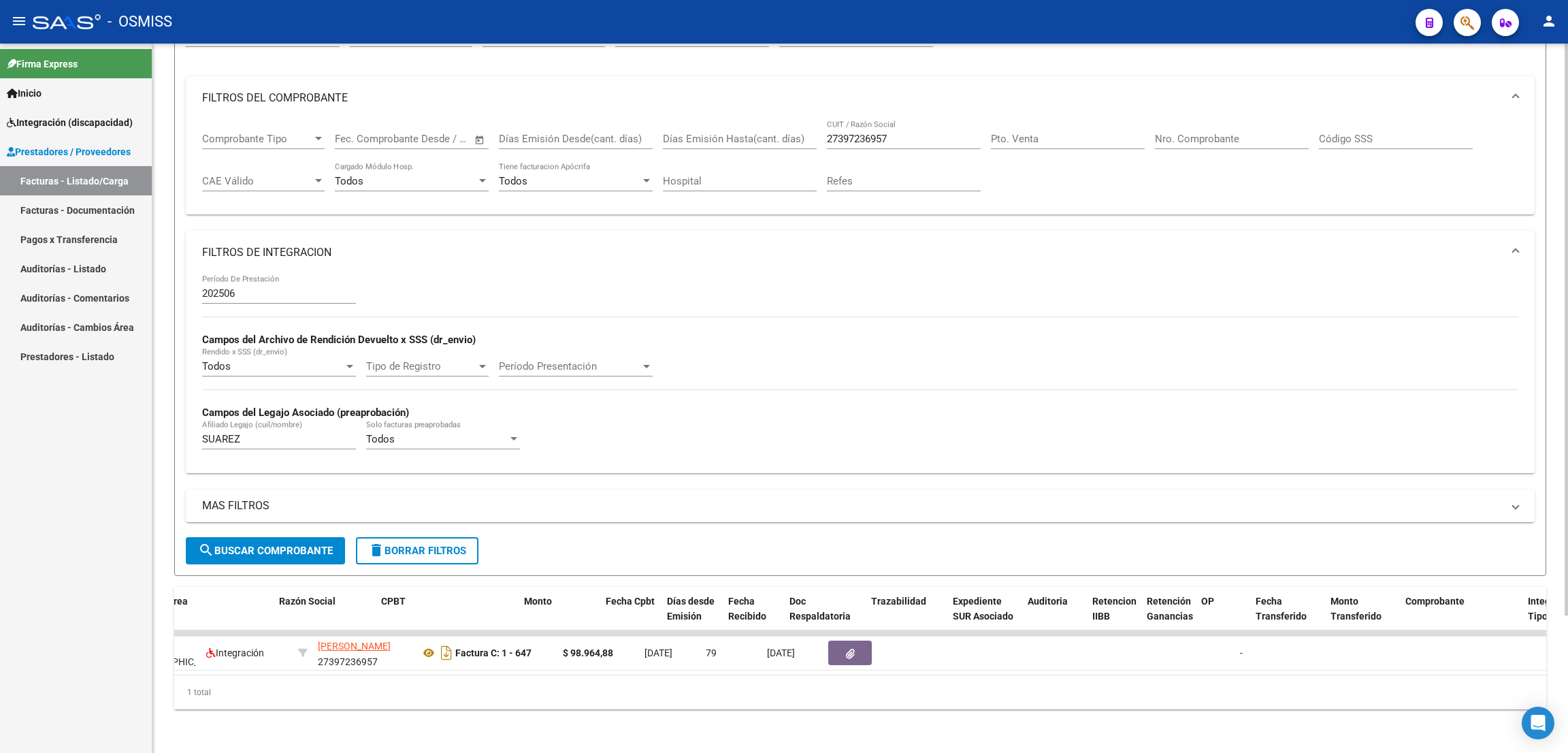
scroll to position [0, 0]
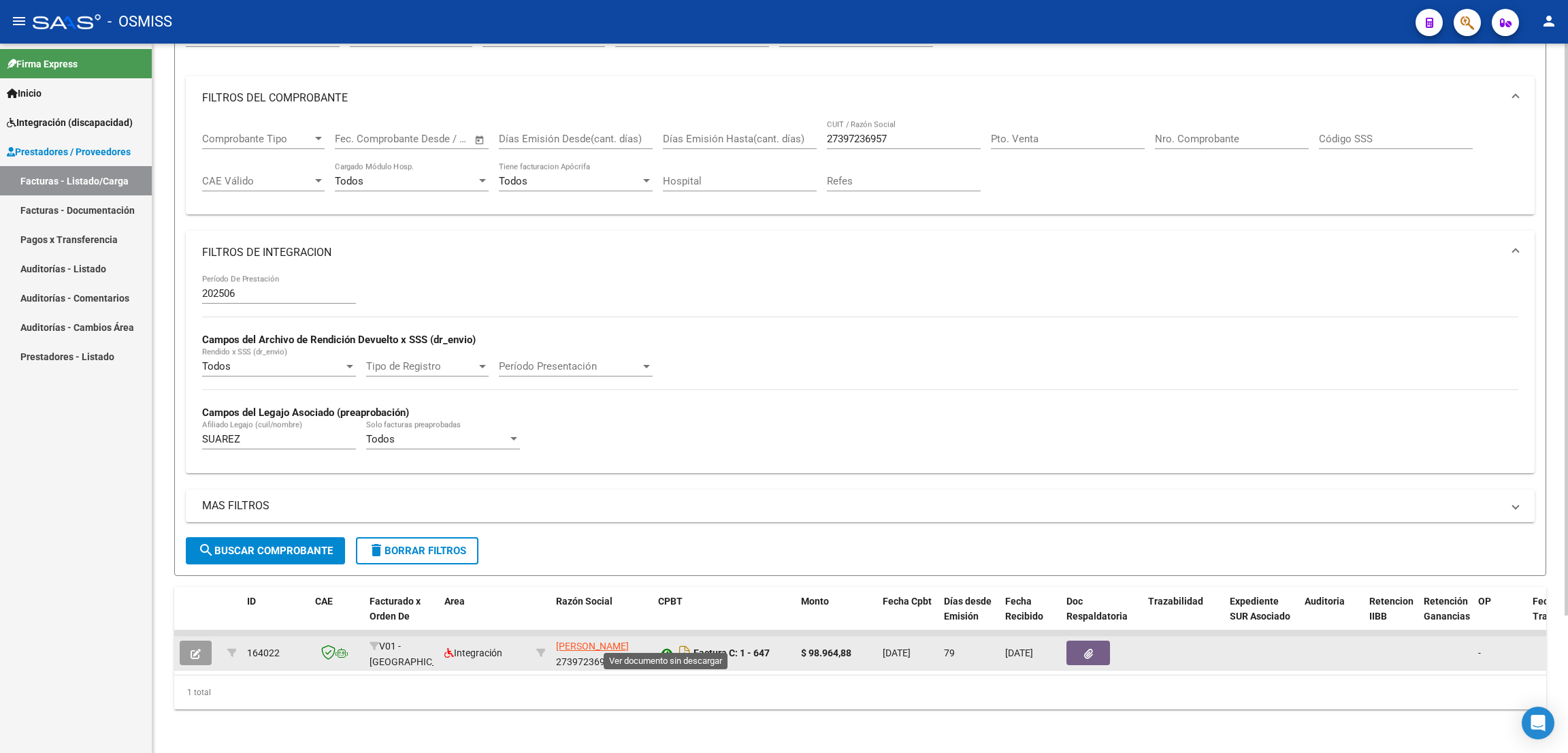
click at [671, 645] on icon at bounding box center [666, 653] width 18 height 17
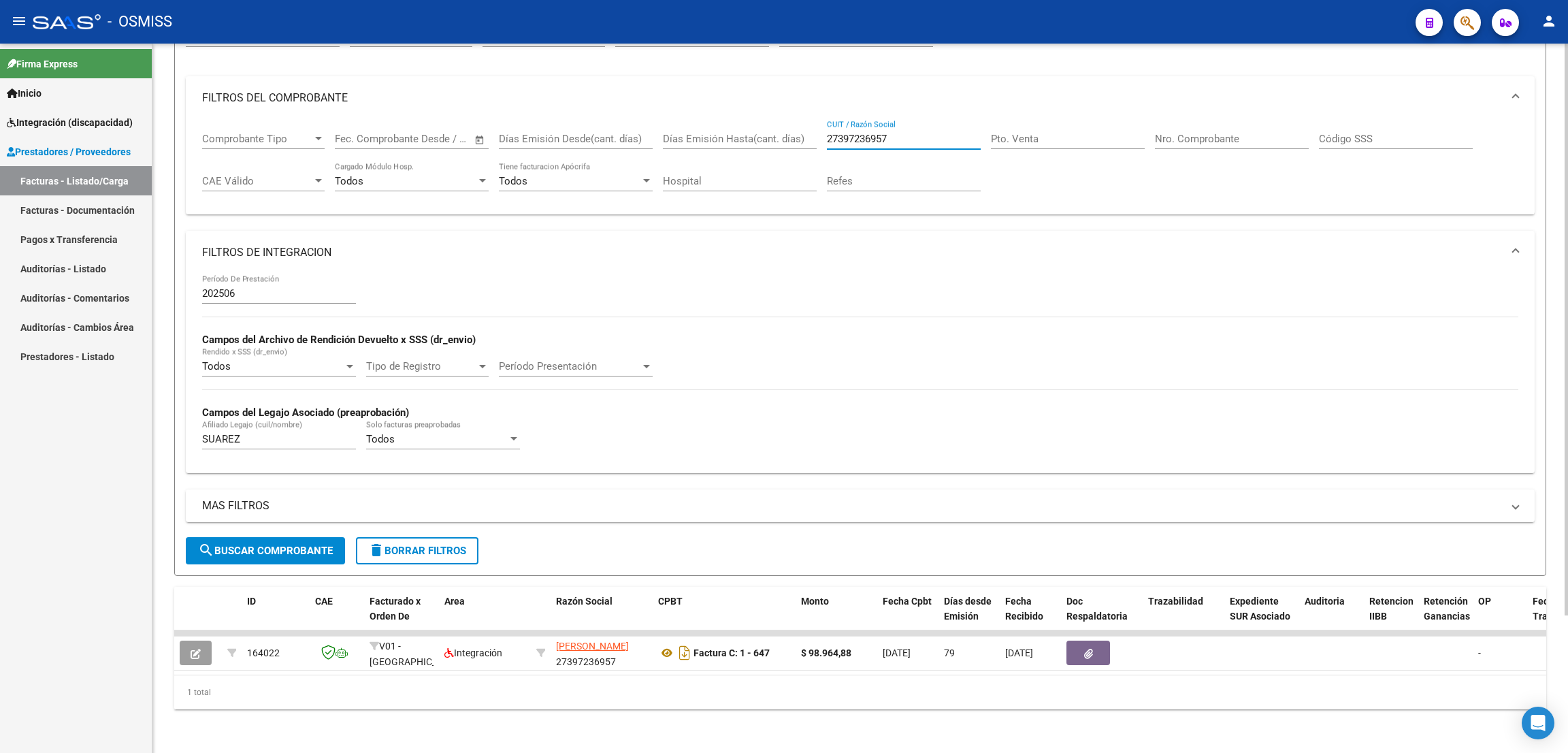
drag, startPoint x: 900, startPoint y: 120, endPoint x: 814, endPoint y: 113, distance: 86.3
click at [814, 120] on div "Comprobante Tipo Comprobante Tipo Fecha inicio – Fecha fin Fec. Comprobante Des…" at bounding box center [860, 162] width 1316 height 85
paste input "27361663476"
type input "27361663476"
drag, startPoint x: 256, startPoint y: 424, endPoint x: 183, endPoint y: 420, distance: 73.1
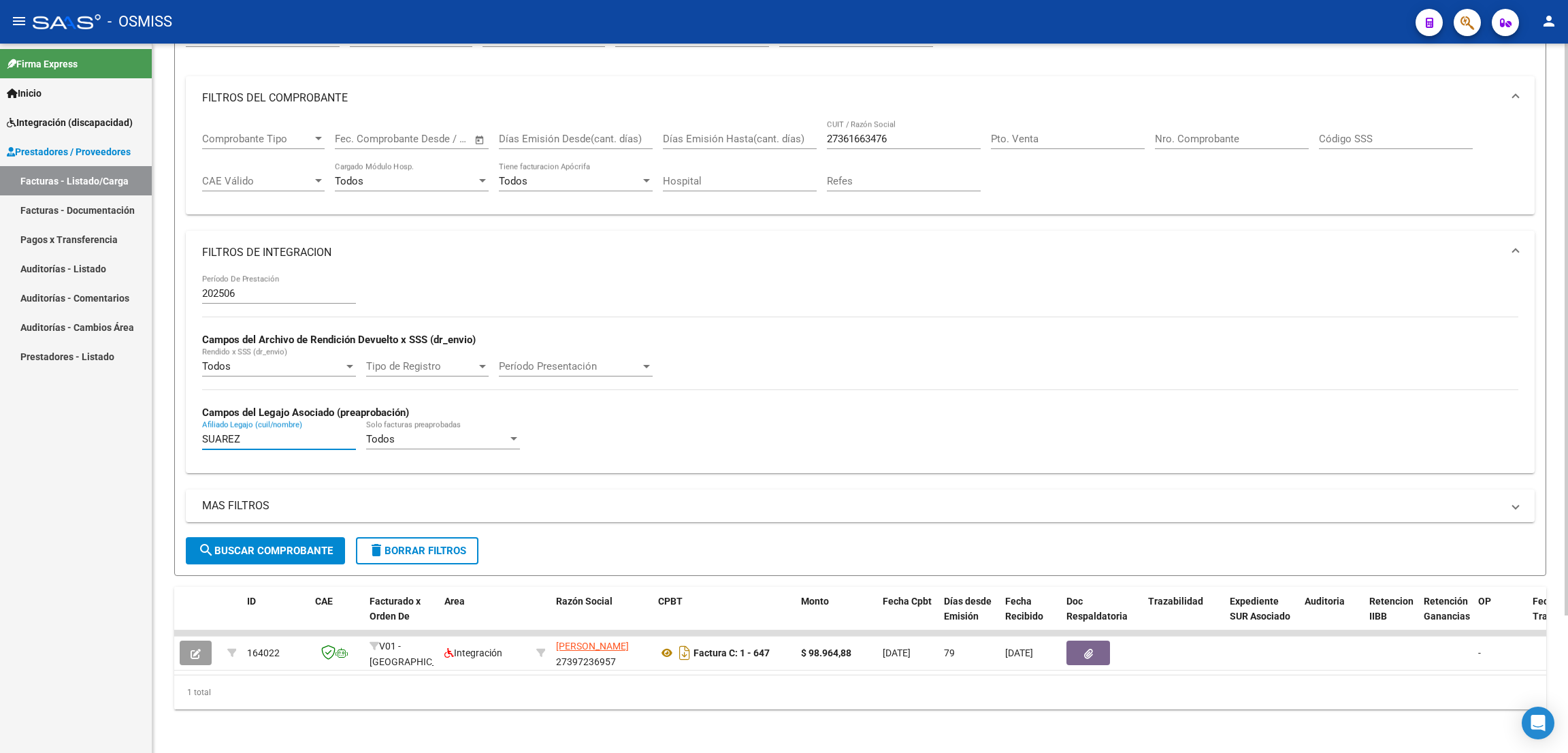
click at [183, 420] on form "Filtros Id Area Area Seleccionar Gerenciador Seleccionar Gerenciador Todos Conf…" at bounding box center [860, 291] width 1372 height 570
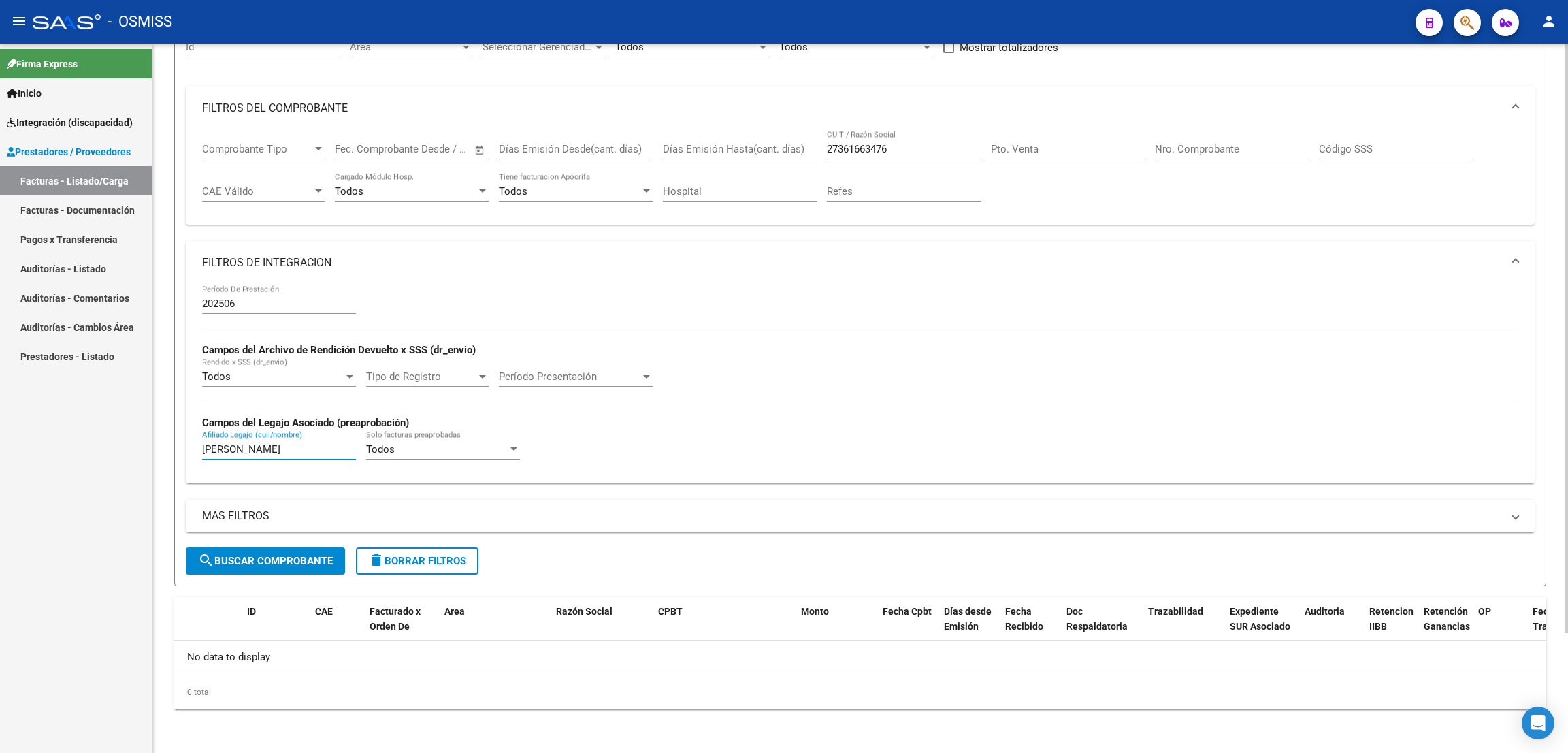
scroll to position [144, 0]
type input "PIÑEIRO"
click at [824, 13] on div "- OSMISS" at bounding box center [718, 22] width 1372 height 30
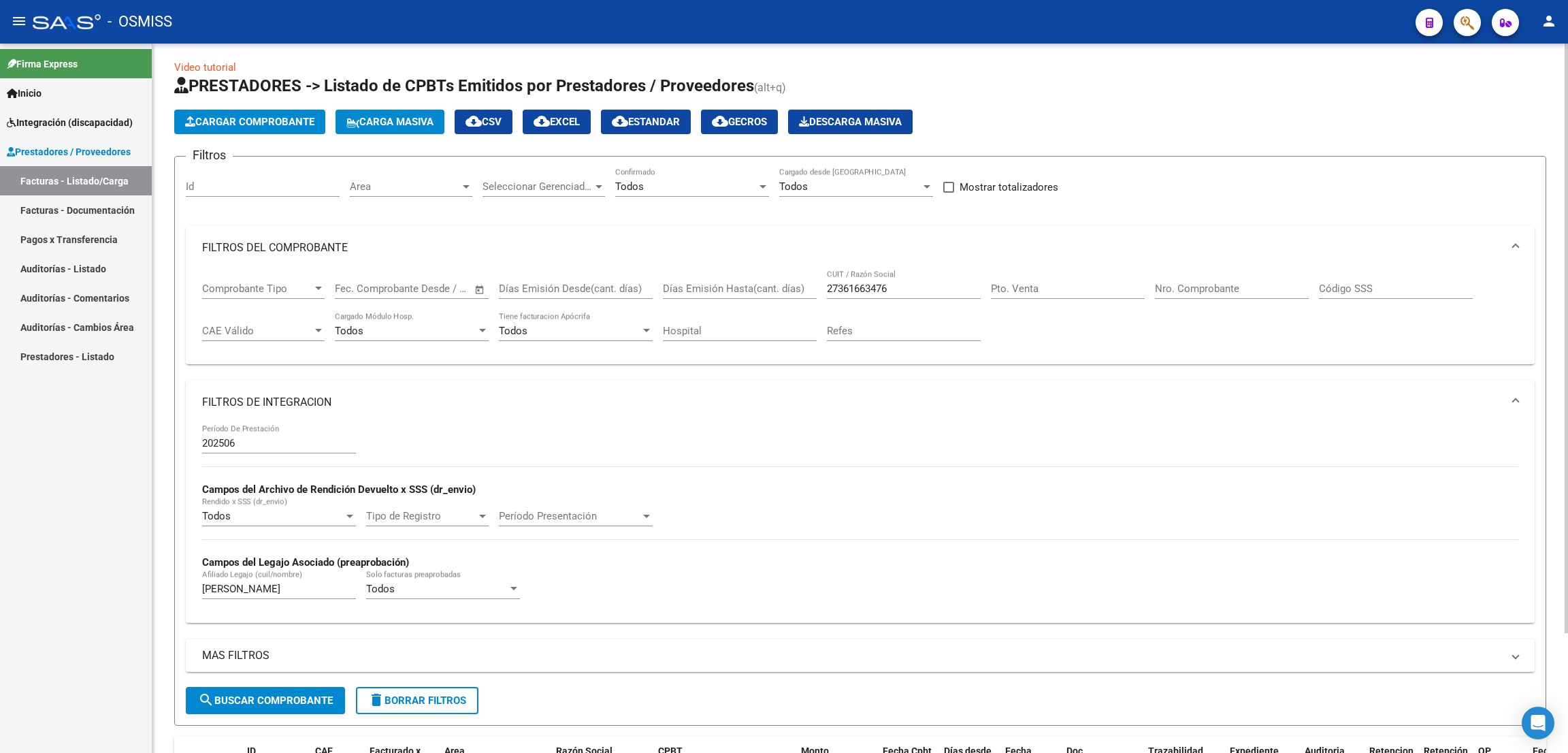
scroll to position [0, 0]
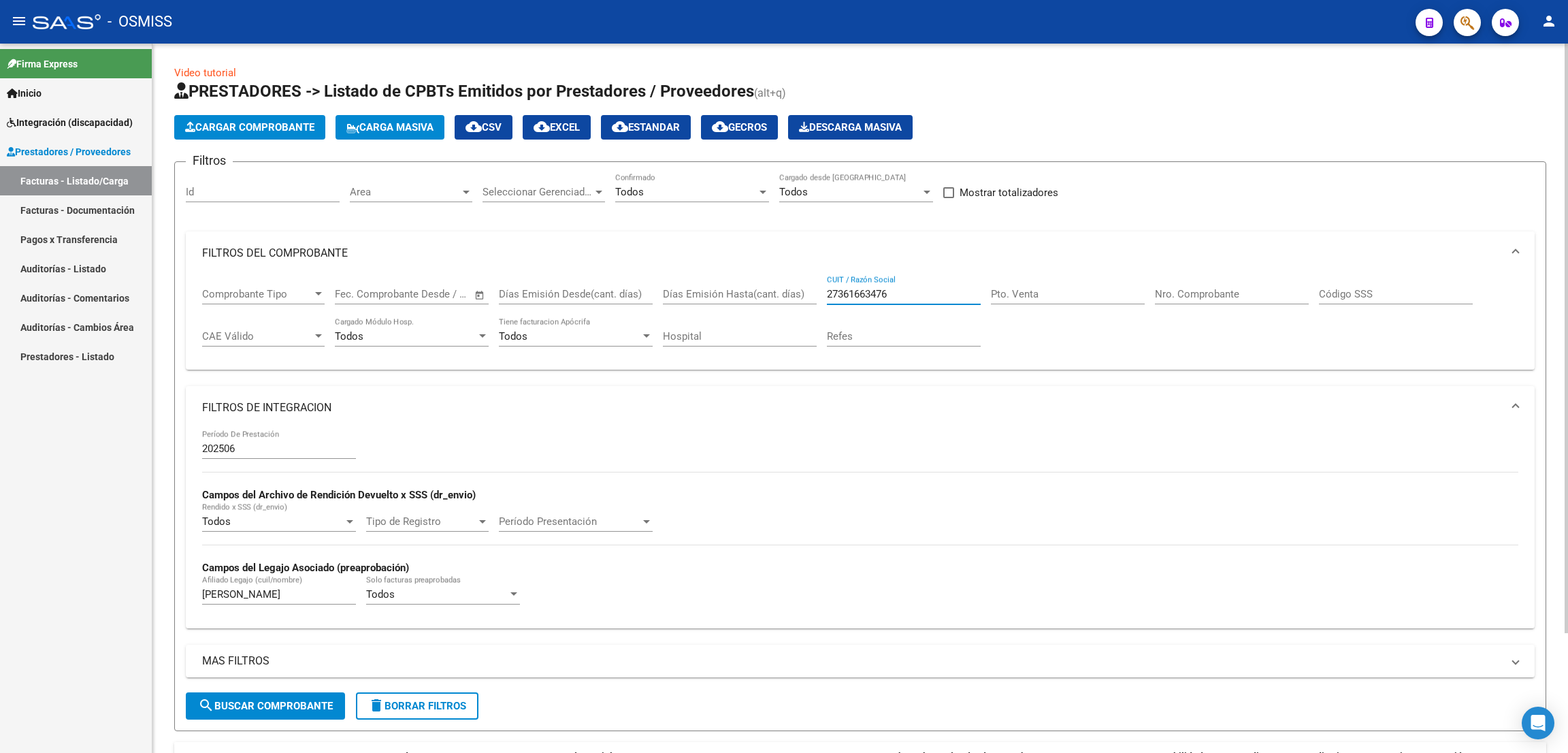
drag, startPoint x: 905, startPoint y: 292, endPoint x: 779, endPoint y: 262, distance: 129.5
click at [779, 262] on mat-expansion-panel "FILTROS DEL COMPROBANTE Comprobante Tipo Comprobante Tipo Fecha inicio – Fecha …" at bounding box center [860, 301] width 1349 height 139
paste input "27214425020"
type input "27214425020"
drag, startPoint x: 242, startPoint y: 592, endPoint x: 168, endPoint y: 592, distance: 74.0
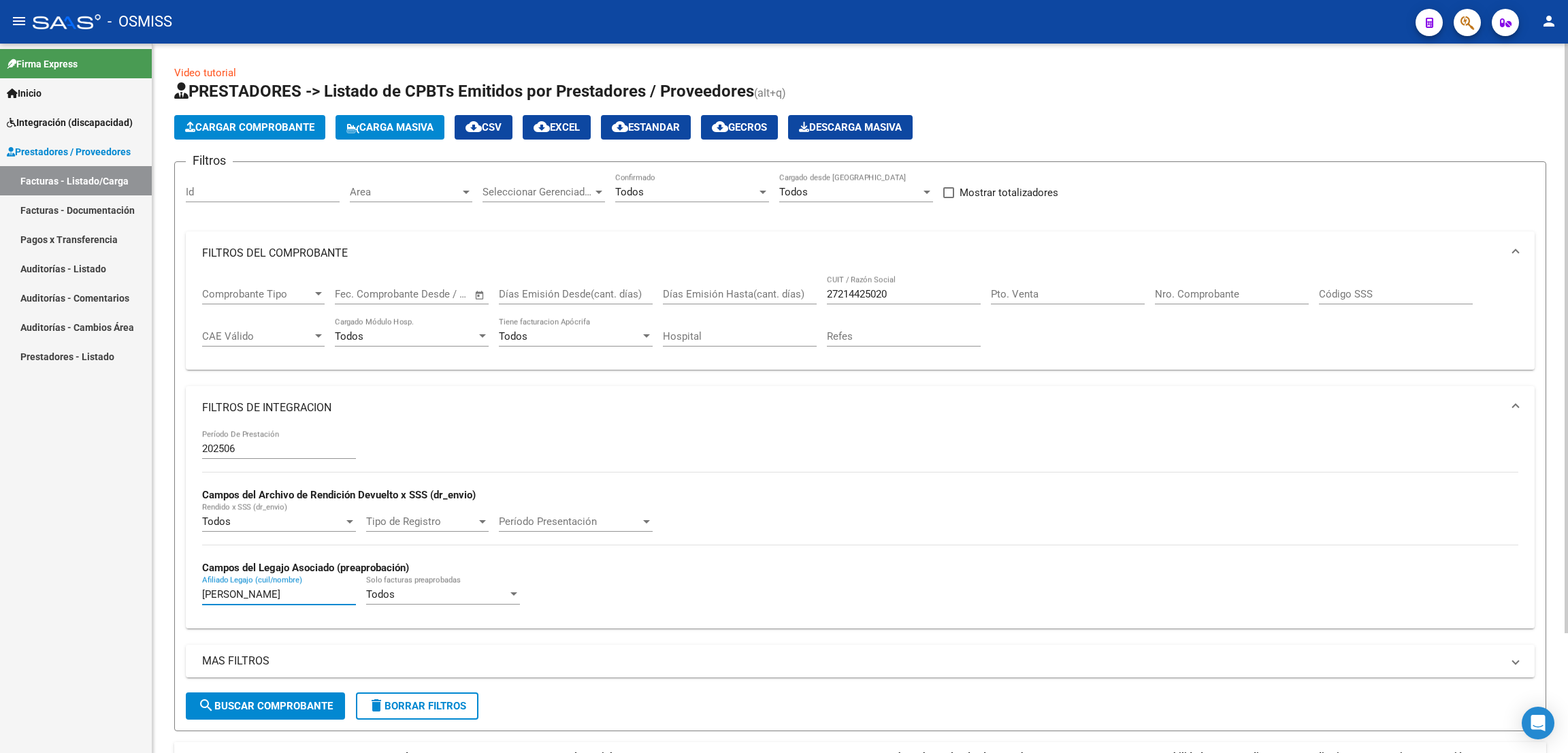
click at [168, 592] on div "Video tutorial PRESTADORES -> Listado de CPBTs Emitidos por Prestadores / Prove…" at bounding box center [859, 470] width 1415 height 854
type input "CACERES"
drag, startPoint x: 258, startPoint y: 597, endPoint x: 162, endPoint y: 573, distance: 99.0
click at [161, 573] on div "Video tutorial PRESTADORES -> Listado de CPBTs Emitidos por Prestadores / Prove…" at bounding box center [859, 470] width 1415 height 854
type input "GOMEZ"
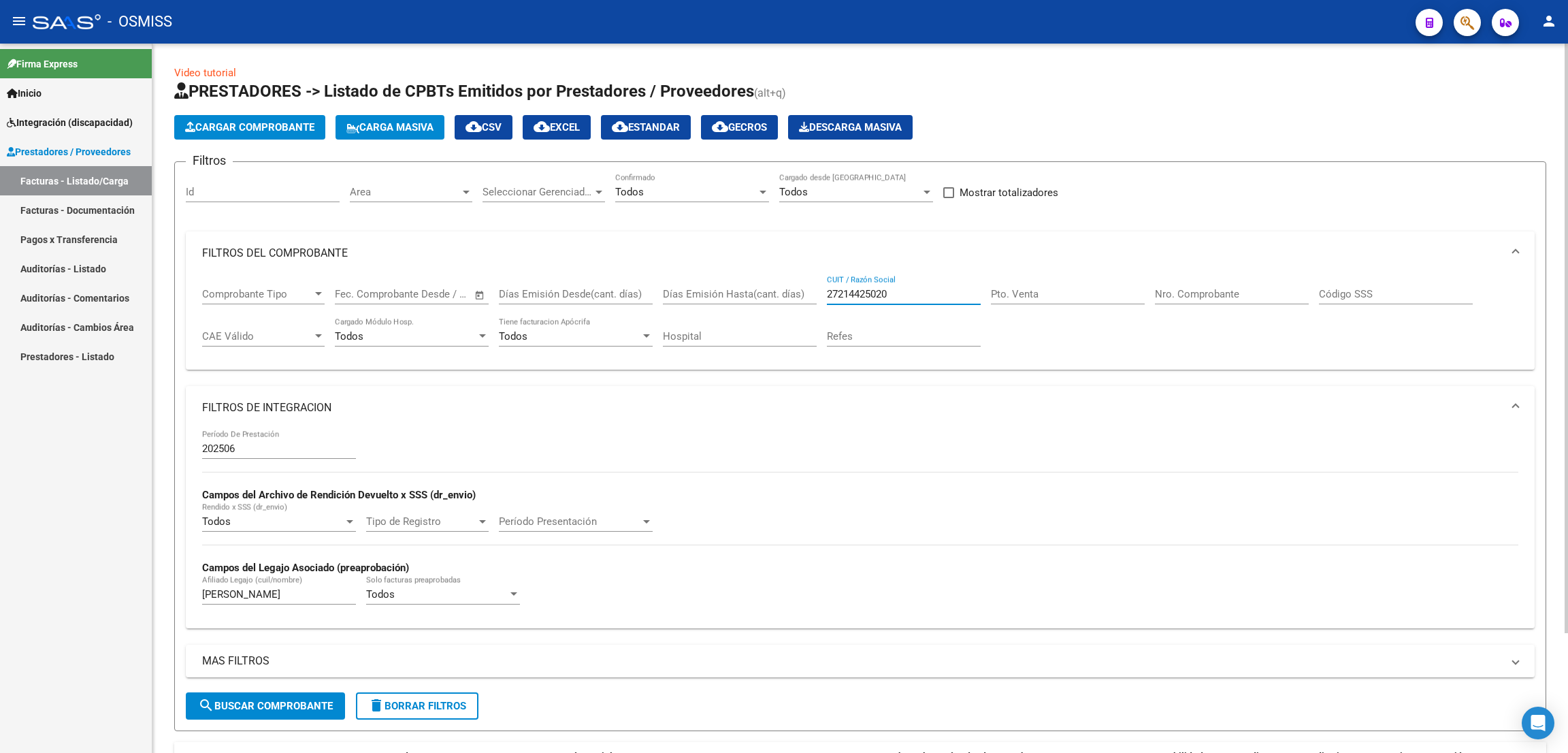
drag, startPoint x: 893, startPoint y: 292, endPoint x: 804, endPoint y: 281, distance: 89.7
click at [804, 281] on div "Comprobante Tipo Comprobante Tipo Fecha inicio – Fecha fin Fec. Comprobante Des…" at bounding box center [860, 317] width 1316 height 85
paste input "27214425020"
type input "27214425020"
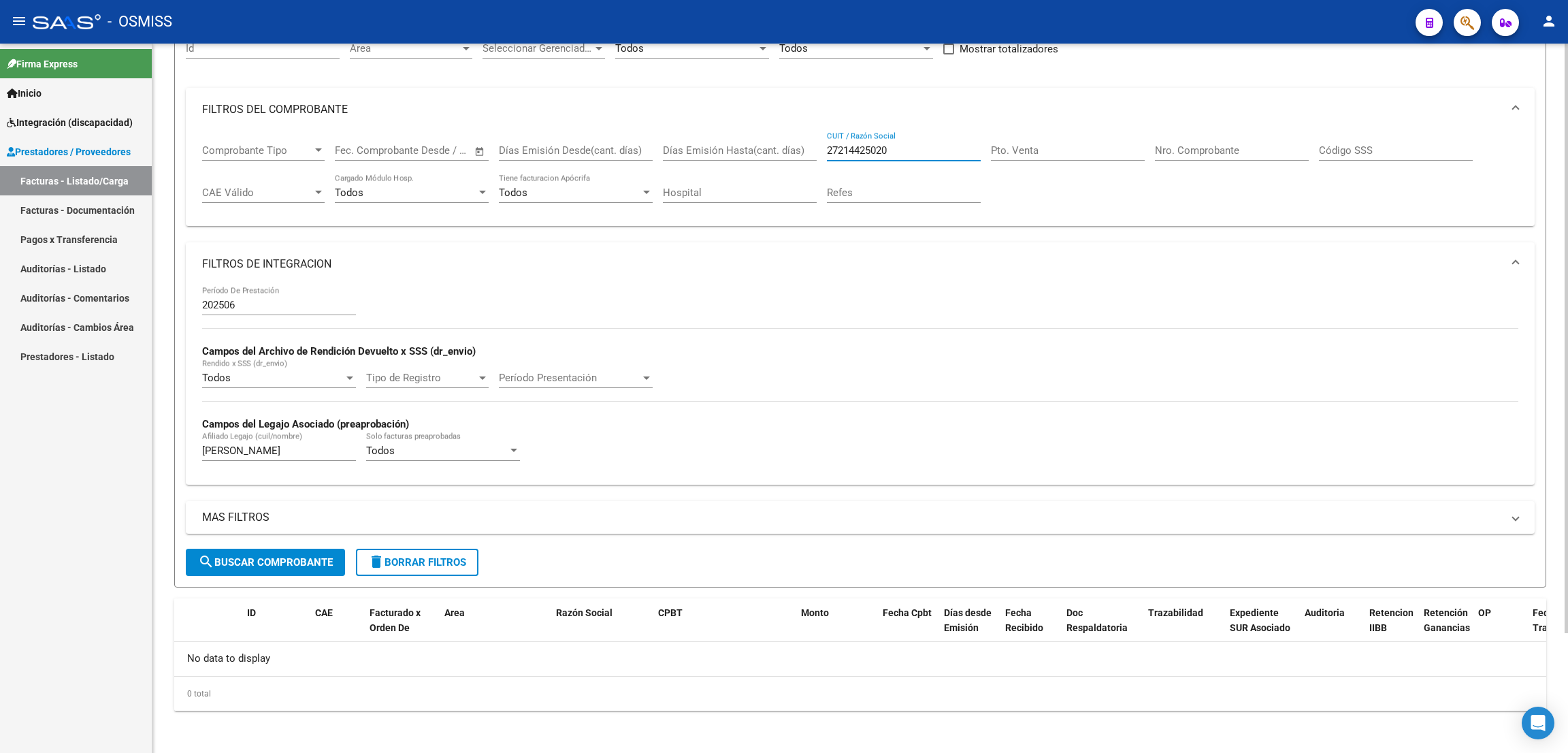
click at [325, 552] on button "search Buscar Comprobante" at bounding box center [265, 562] width 159 height 27
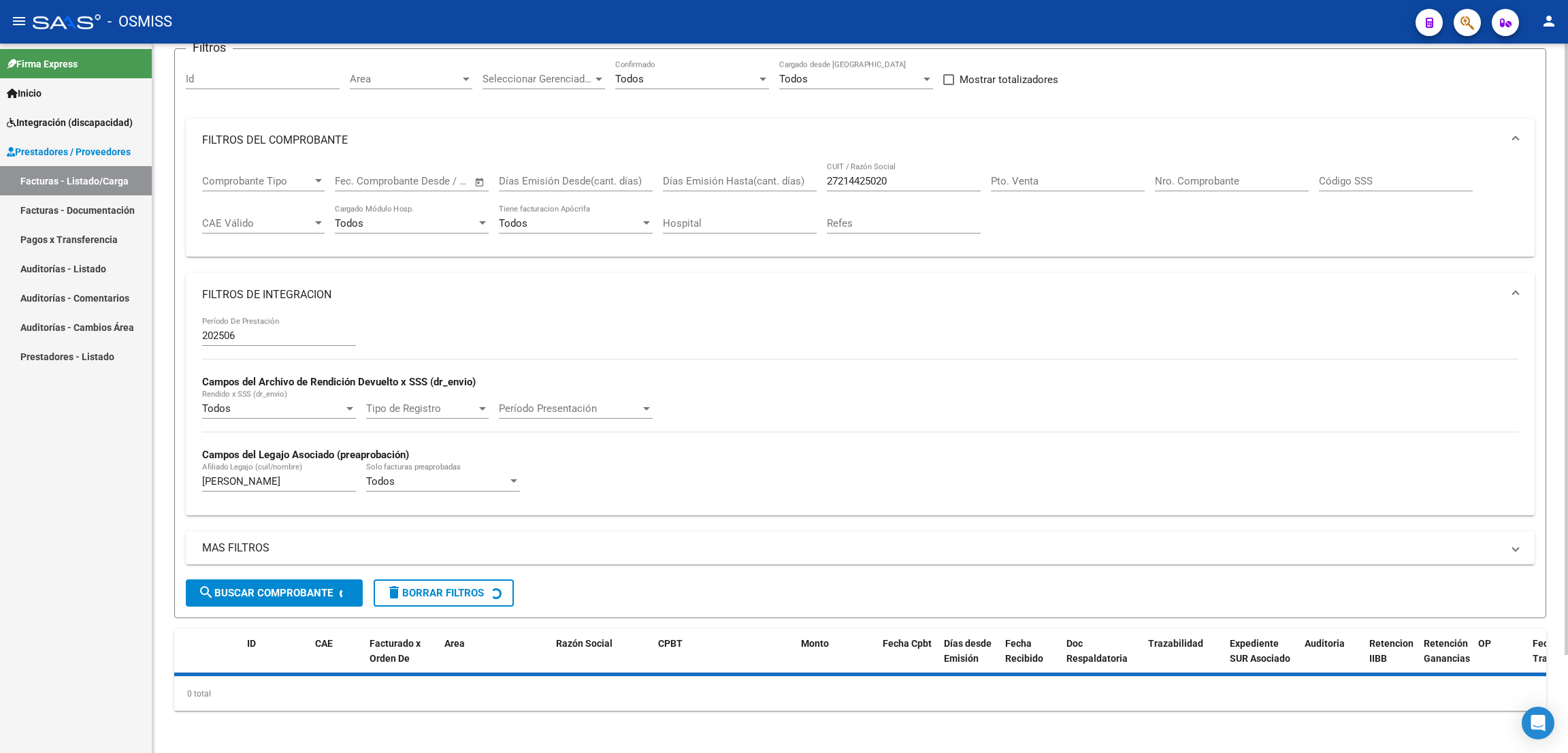
scroll to position [144, 0]
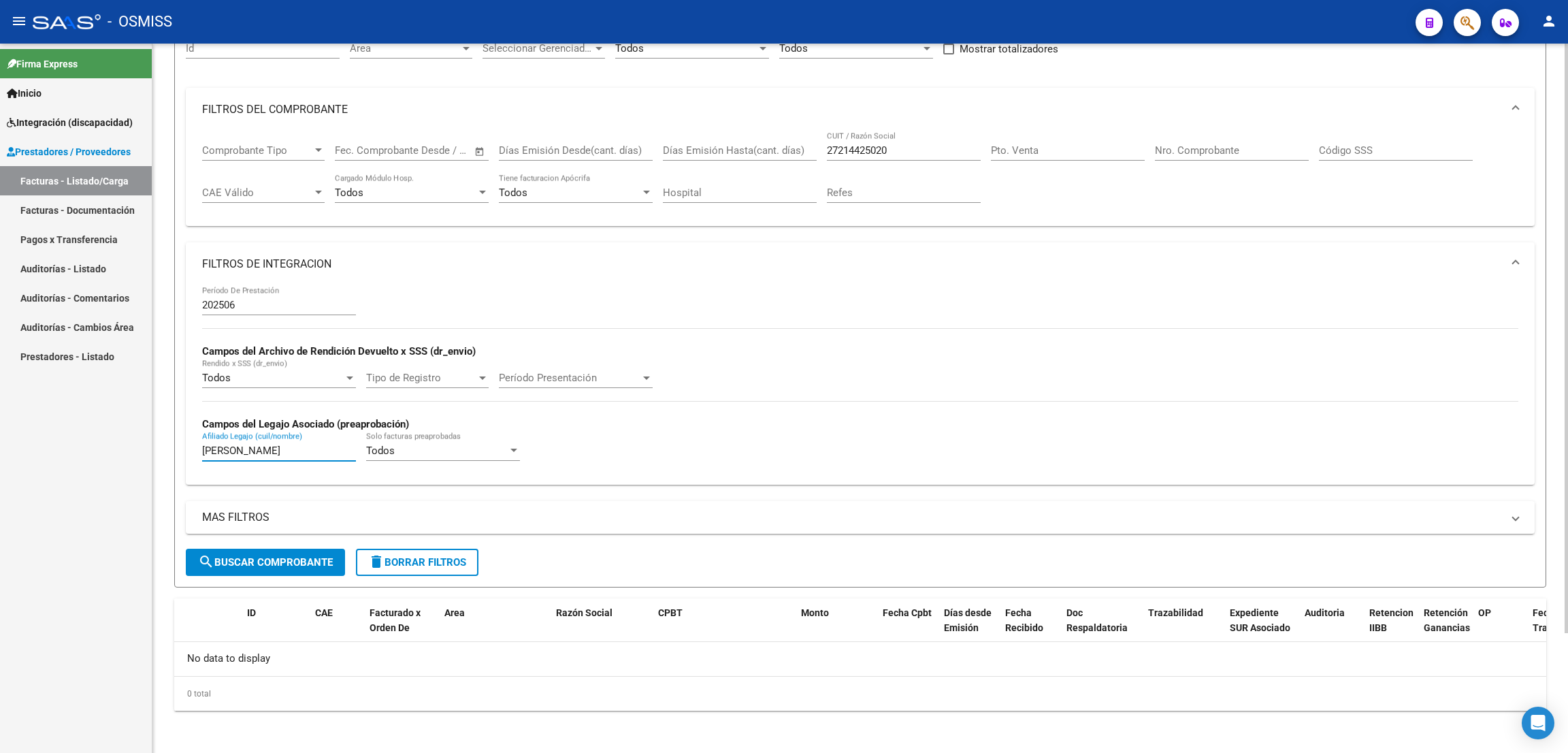
drag, startPoint x: 254, startPoint y: 453, endPoint x: 191, endPoint y: 450, distance: 63.1
click at [191, 450] on div "202506 Período De Prestación Campos del Archivo de Rendición Devuelto x SSS (dr…" at bounding box center [860, 385] width 1349 height 198
drag, startPoint x: 904, startPoint y: 152, endPoint x: 819, endPoint y: 158, distance: 85.2
click at [819, 158] on div "Comprobante Tipo Comprobante Tipo Fecha inicio – Fecha fin Fec. Comprobante Des…" at bounding box center [860, 173] width 1316 height 85
paste input "27214425020"
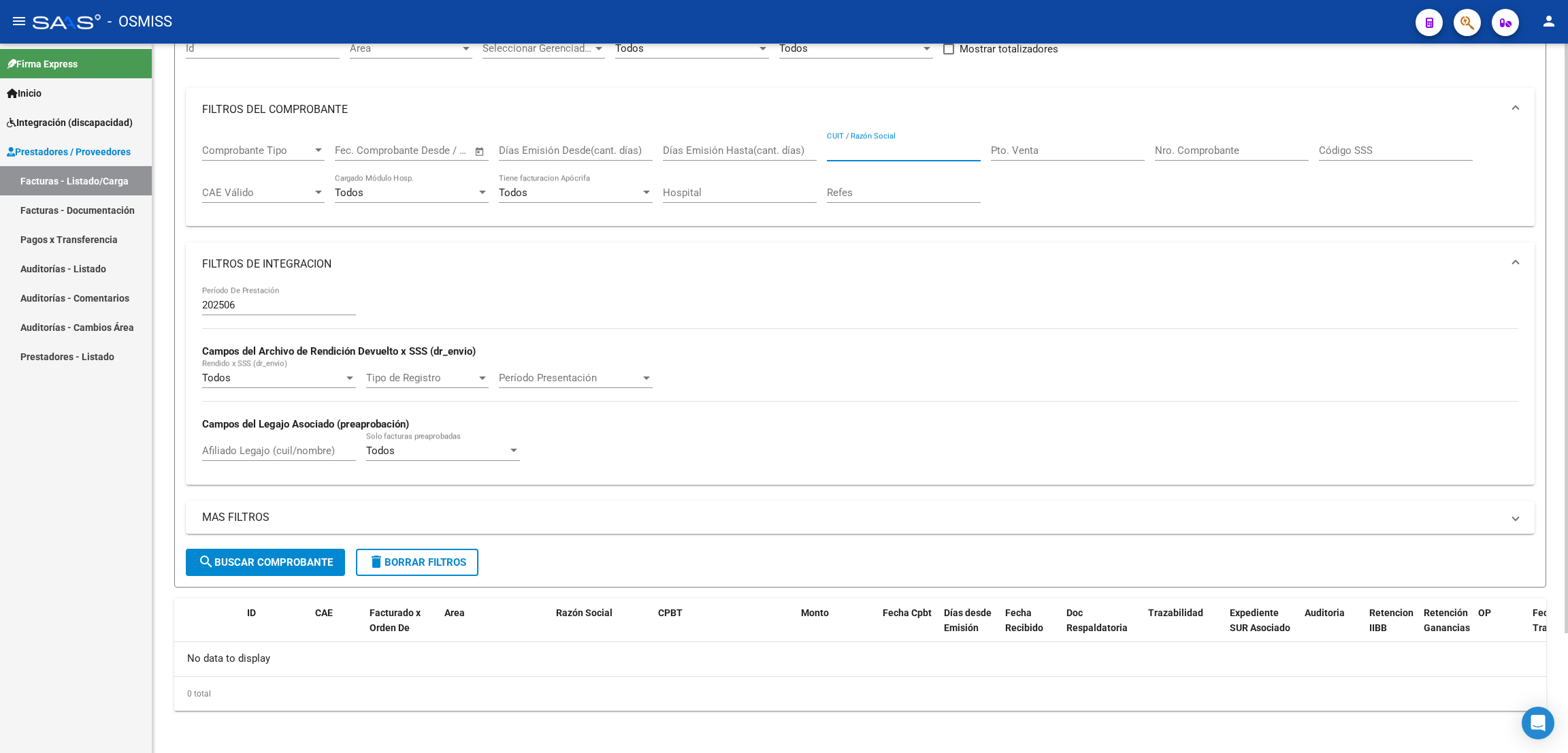
type input "27214425020"
click at [262, 562] on span "search Buscar Comprobante" at bounding box center [265, 562] width 135 height 12
click at [317, 454] on input "Afiliado Legajo (cuil/nombre)" at bounding box center [279, 451] width 154 height 12
type input "GOMEZ LAUTARO"
drag, startPoint x: 840, startPoint y: 151, endPoint x: 809, endPoint y: 151, distance: 31.0
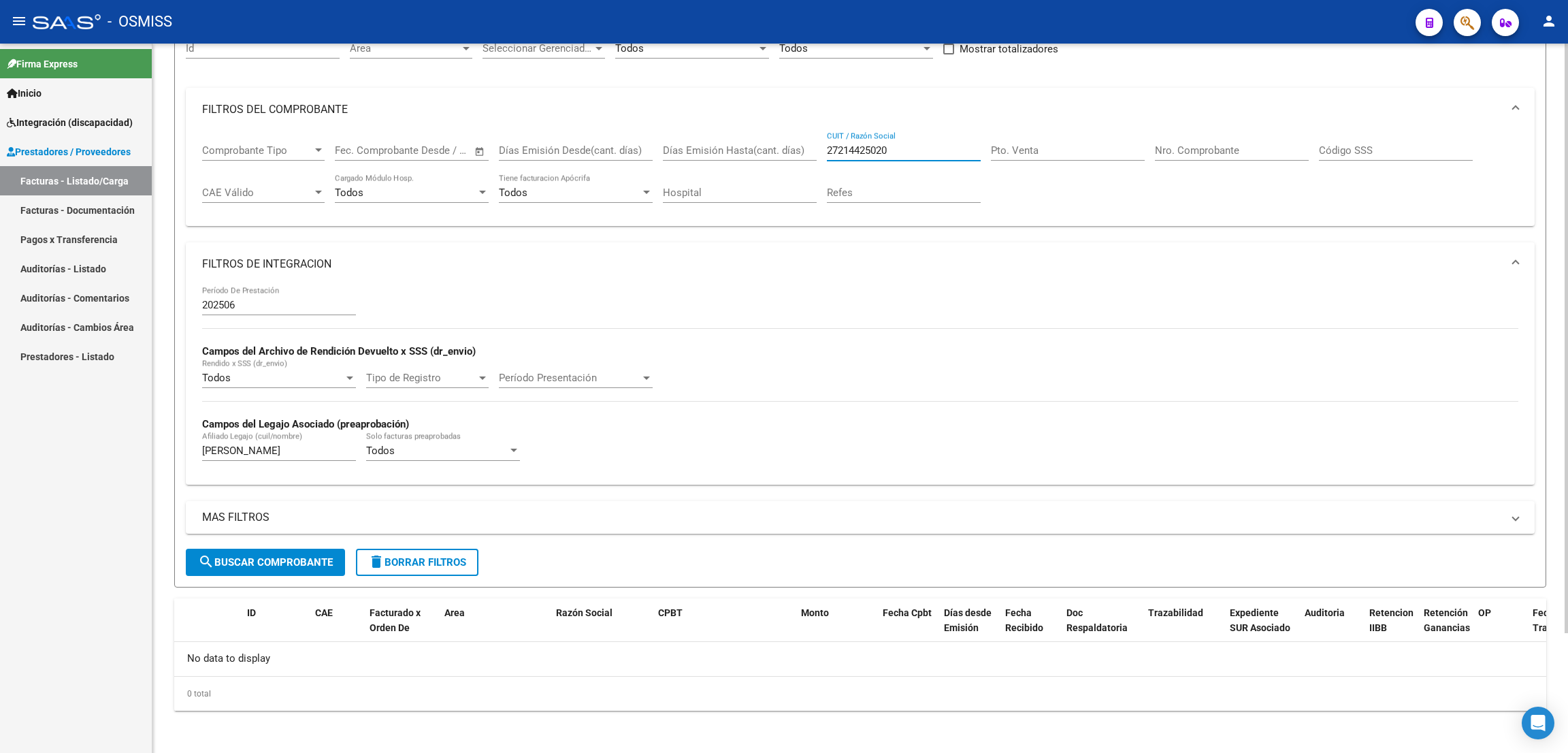
click at [809, 149] on div "Comprobante Tipo Comprobante Tipo Fecha inicio – Fecha fin Fec. Comprobante Des…" at bounding box center [860, 173] width 1316 height 85
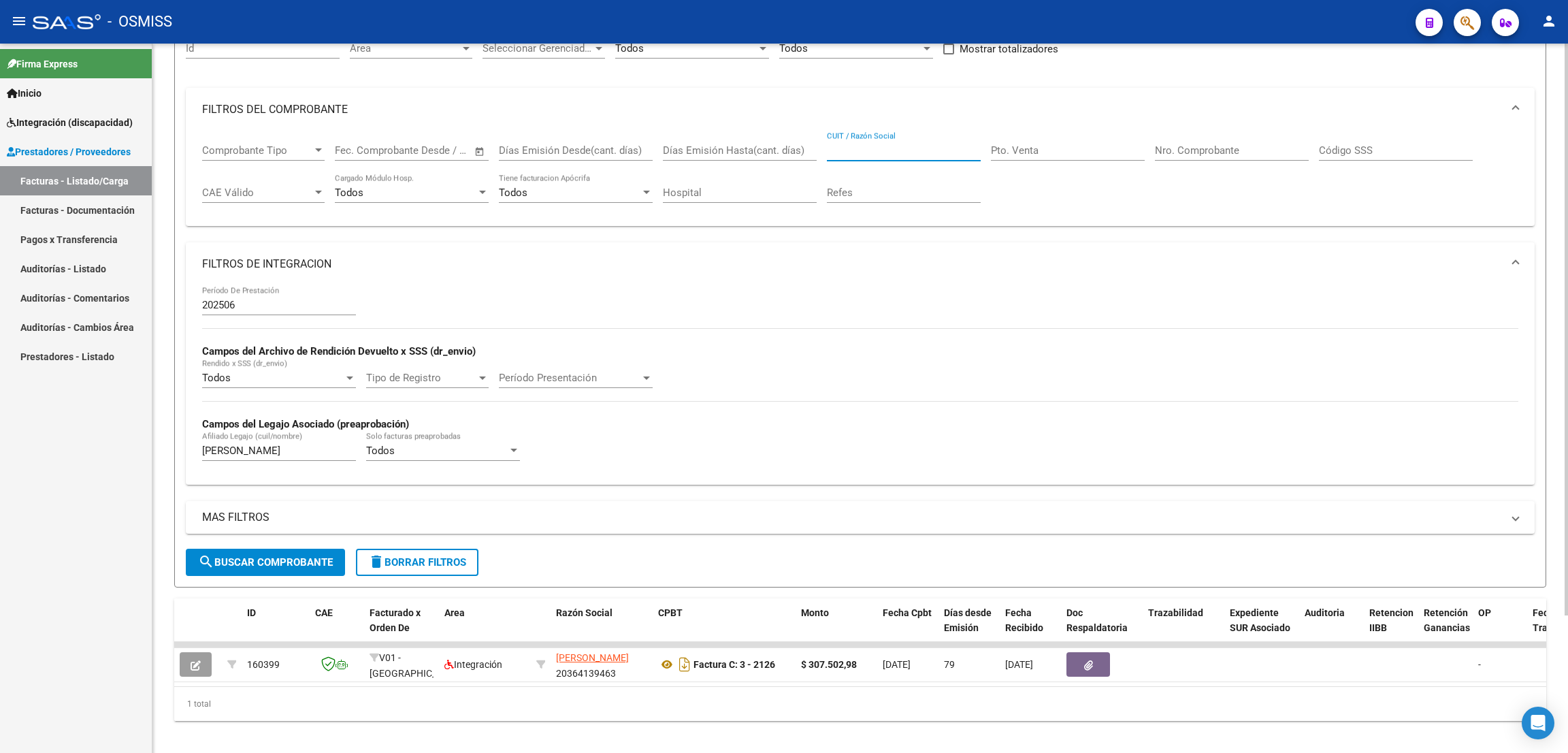
click at [532, 684] on datatable-body "160399 V01 - Viasano Integración AMILIVIA GASTON JAVIER 20364139463 Factura C: …" at bounding box center [860, 664] width 1372 height 44
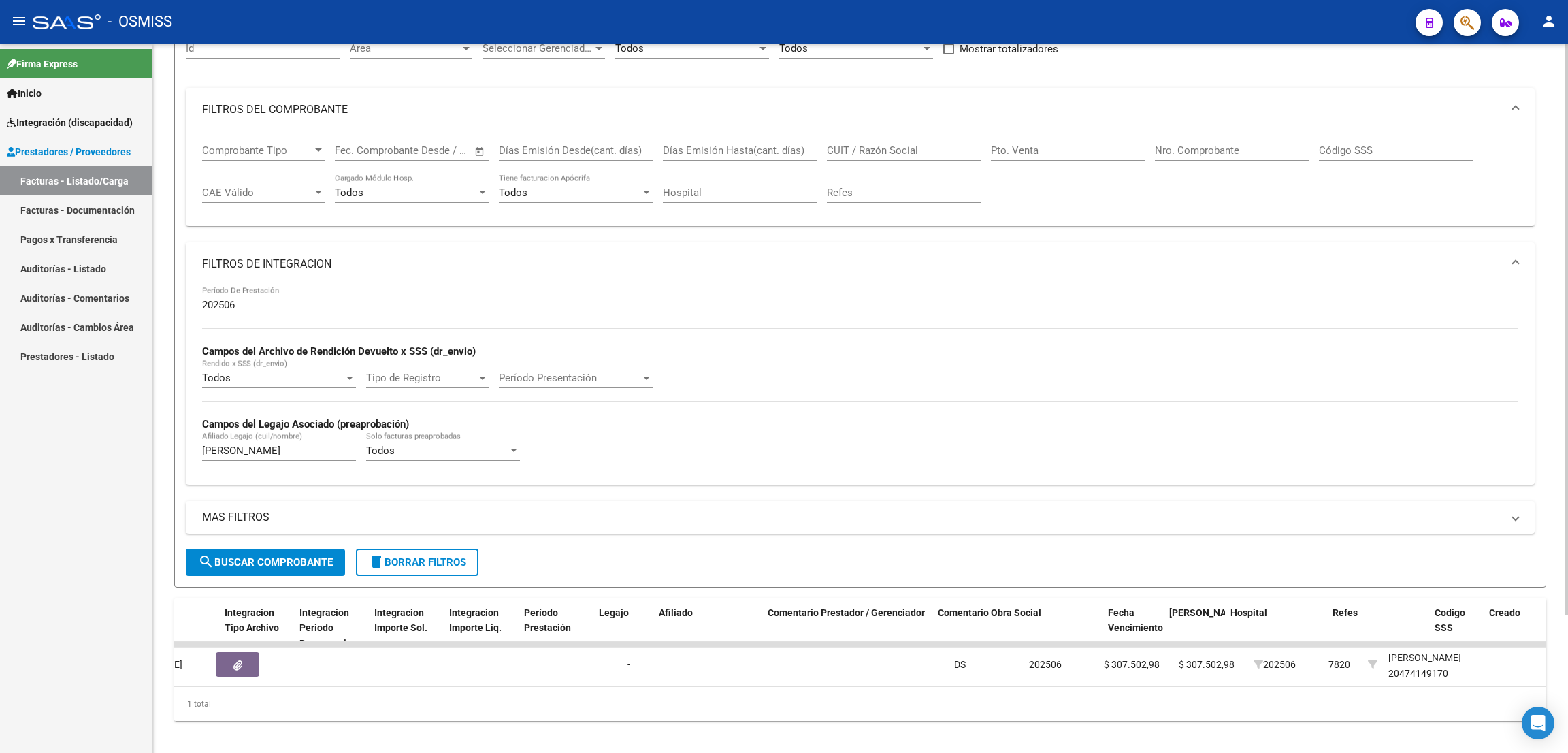
scroll to position [0, 242]
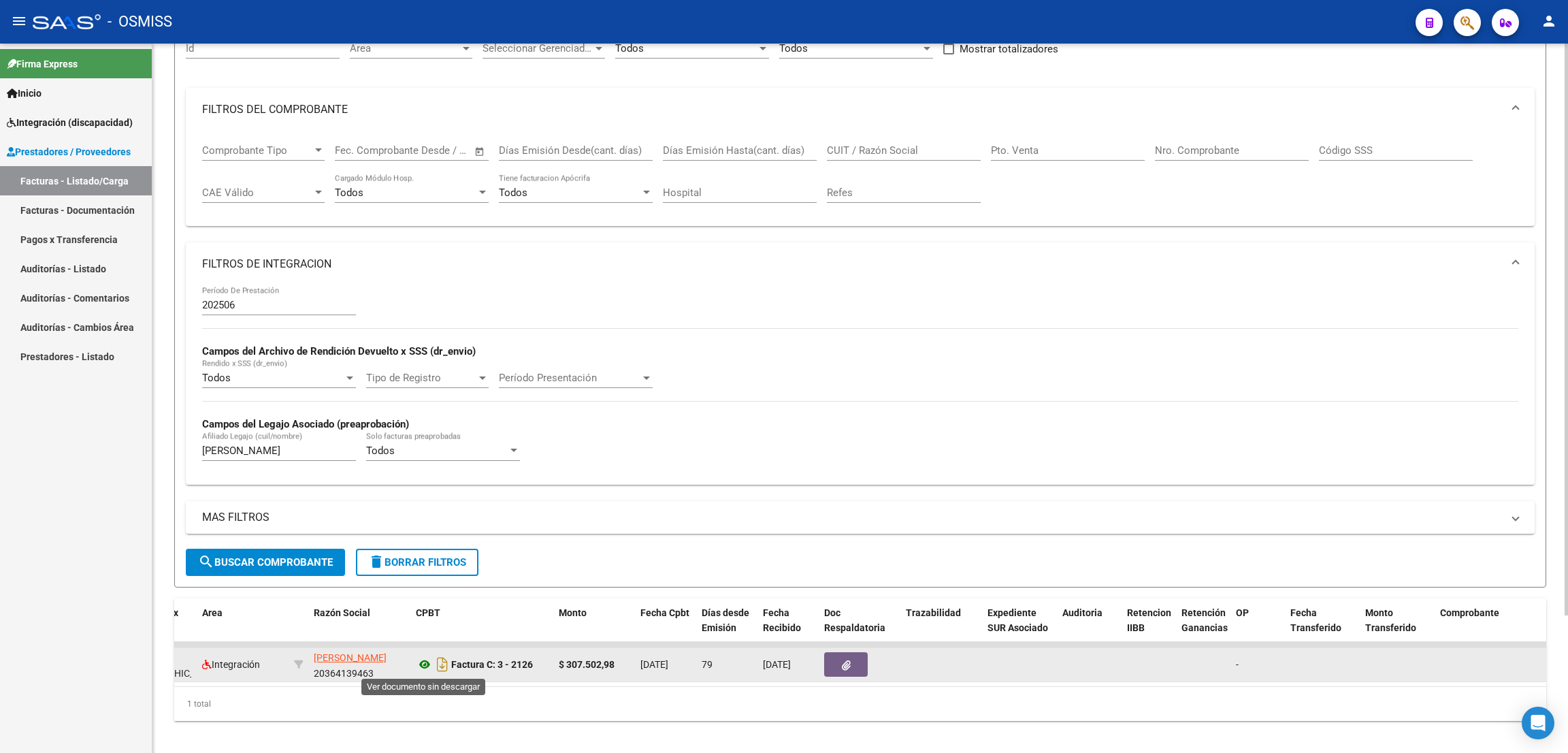
click at [423, 662] on icon at bounding box center [424, 664] width 18 height 17
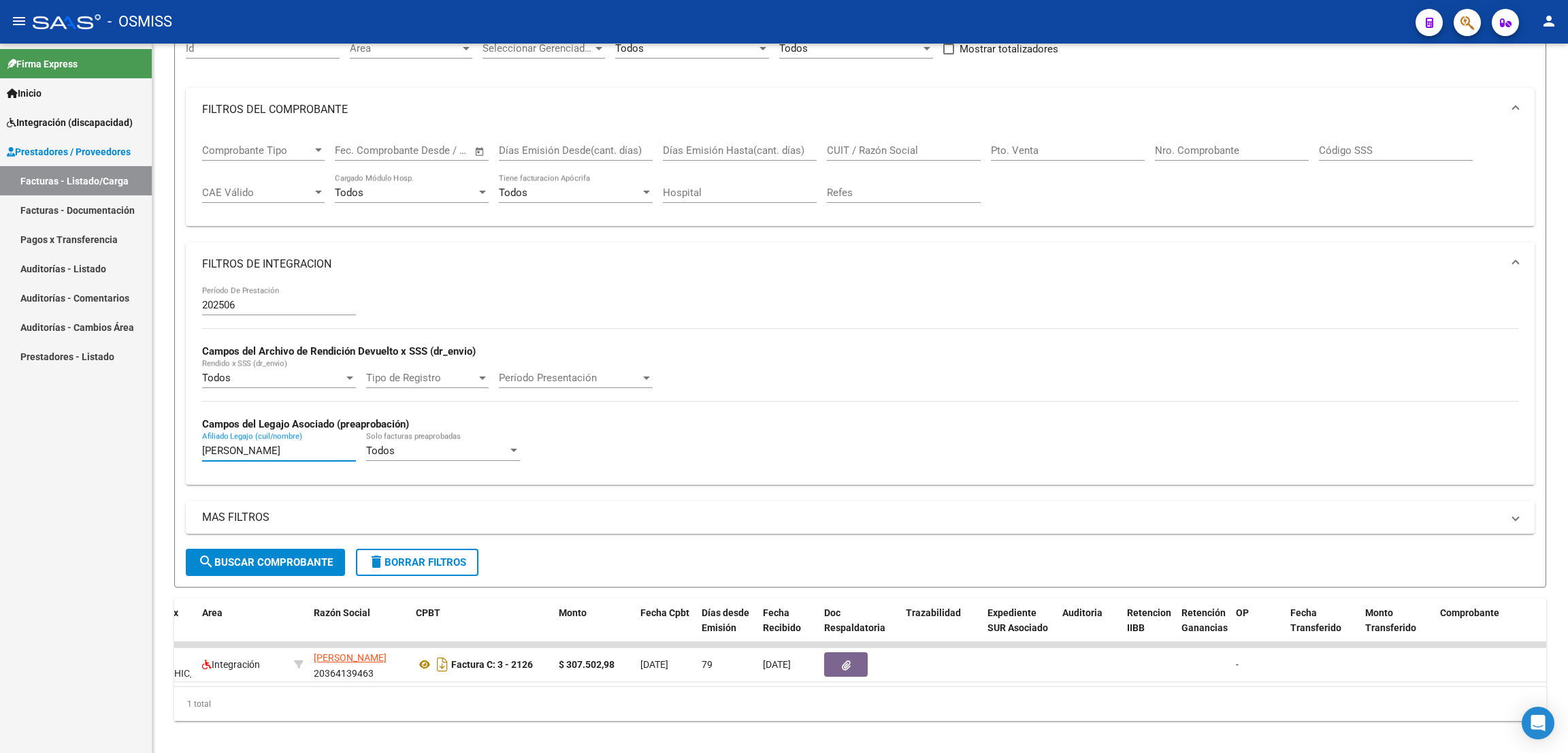
drag, startPoint x: 289, startPoint y: 454, endPoint x: 98, endPoint y: 415, distance: 194.9
click at [99, 420] on mat-sidenav-container "Firma Express Inicio Instructivos Contacto OS Integración (discapacidad) Legajo…" at bounding box center [784, 397] width 1568 height 709
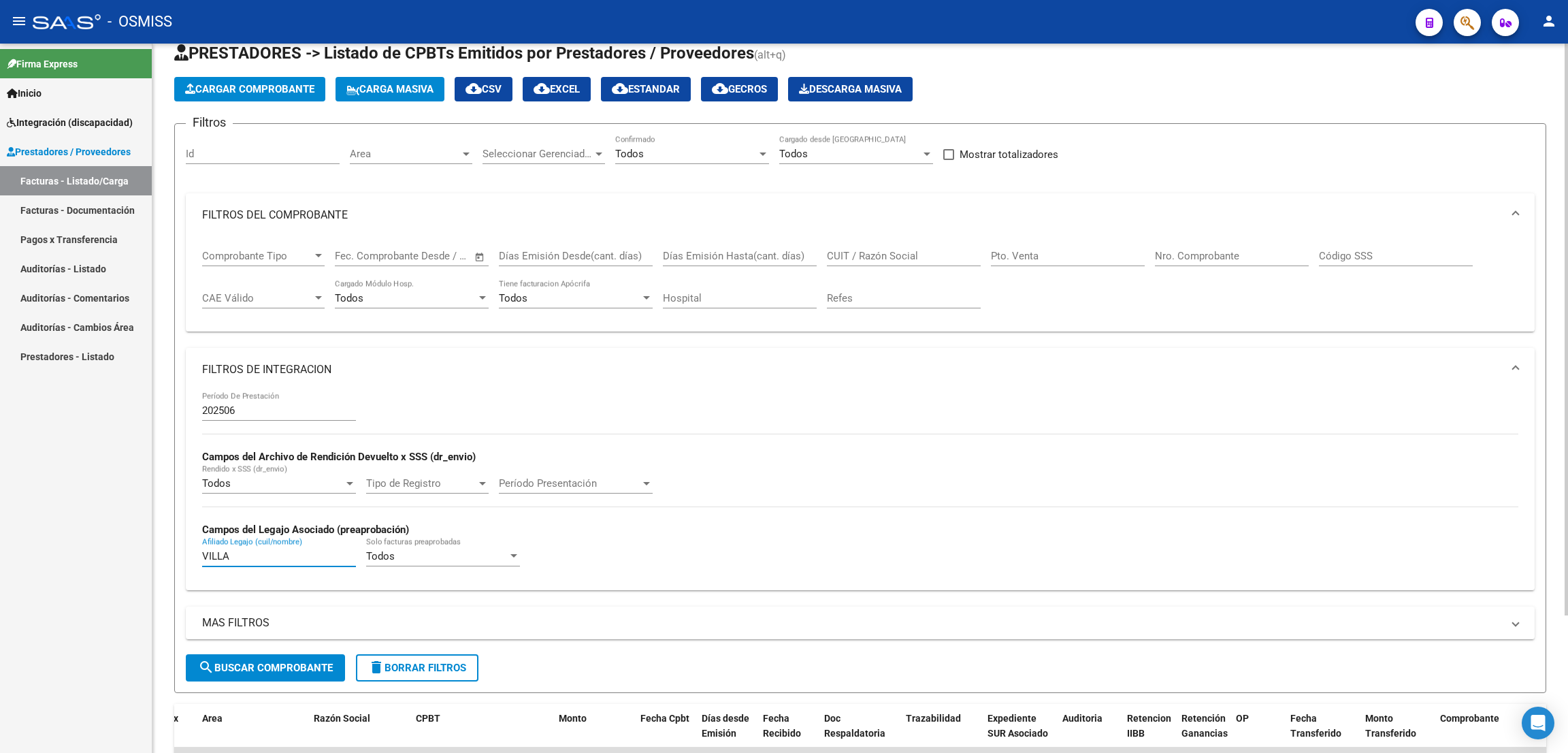
scroll to position [0, 0]
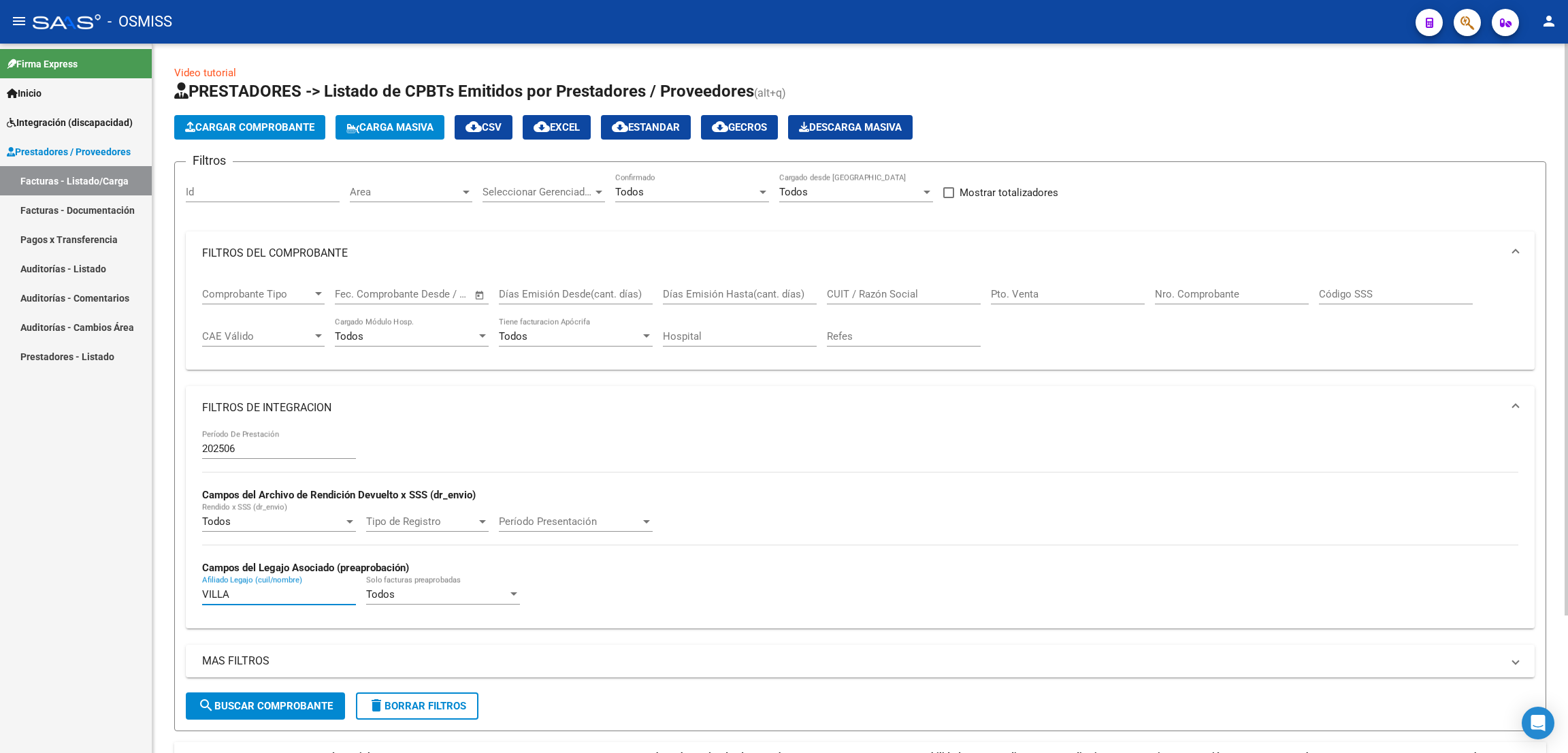
type input "VILLA"
click at [909, 294] on input "CUIT / Razón Social" at bounding box center [903, 294] width 154 height 12
paste input "20344818089"
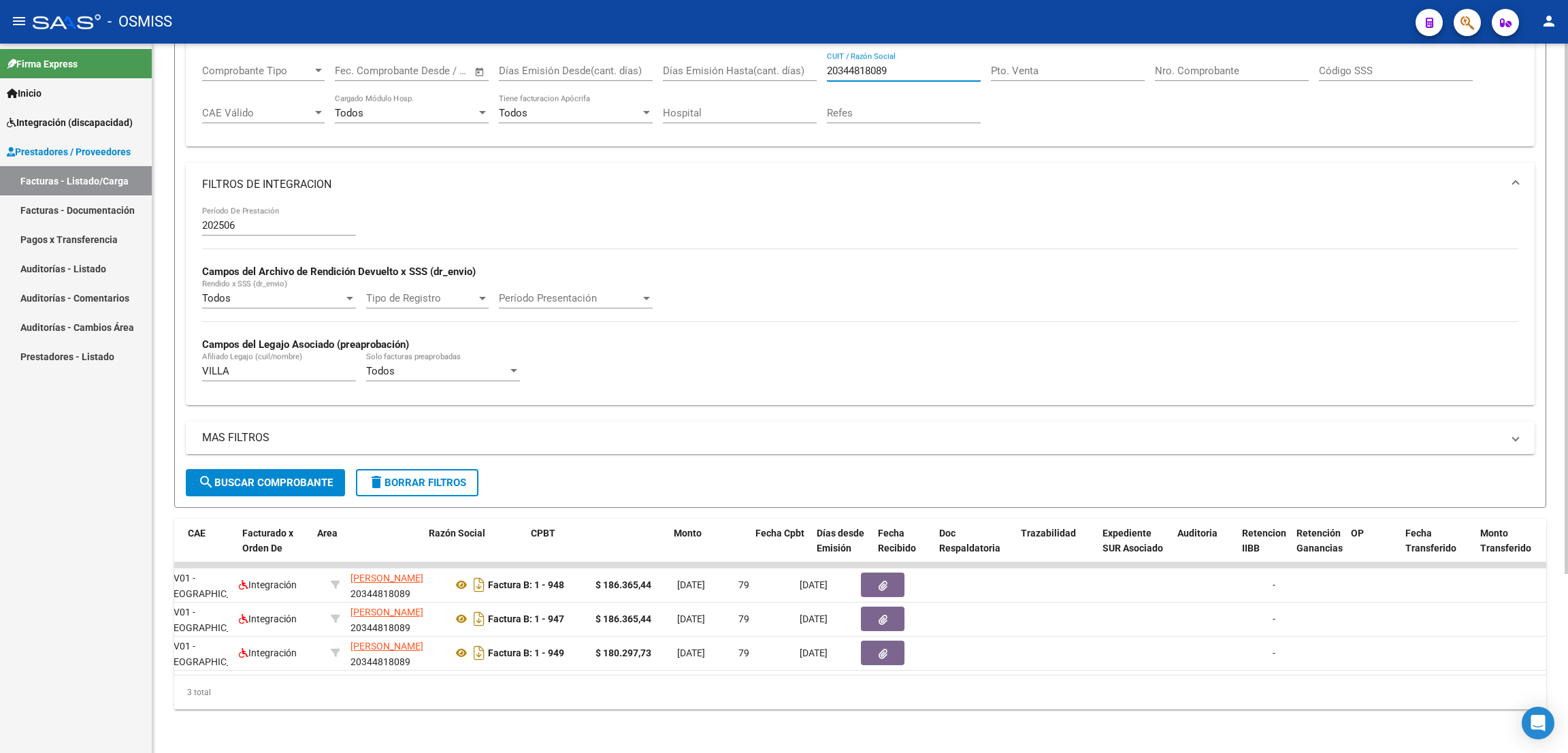
scroll to position [0, 128]
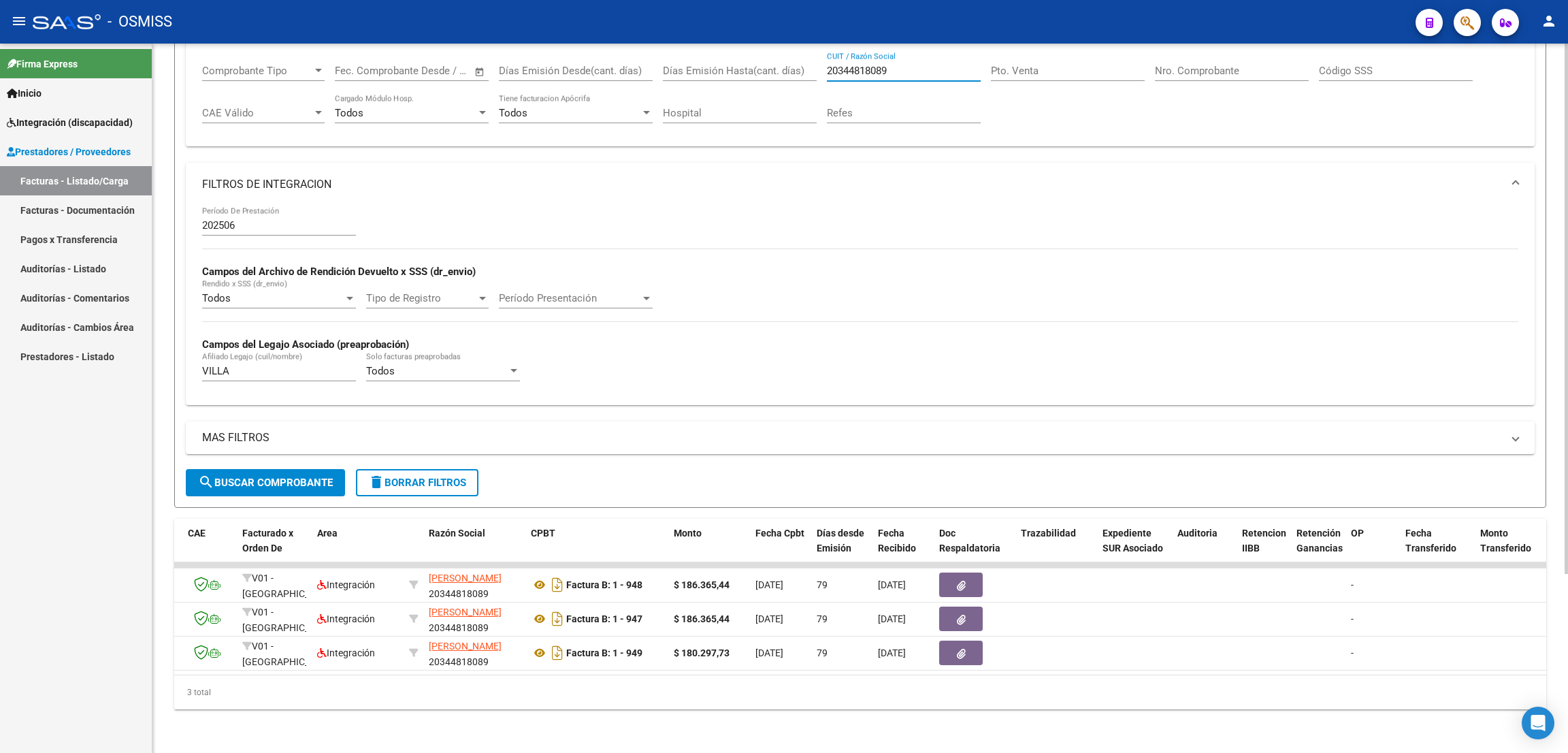
type input "20344818089"
click at [995, 2] on mat-toolbar "menu - OSMISS person" at bounding box center [784, 21] width 1568 height 43
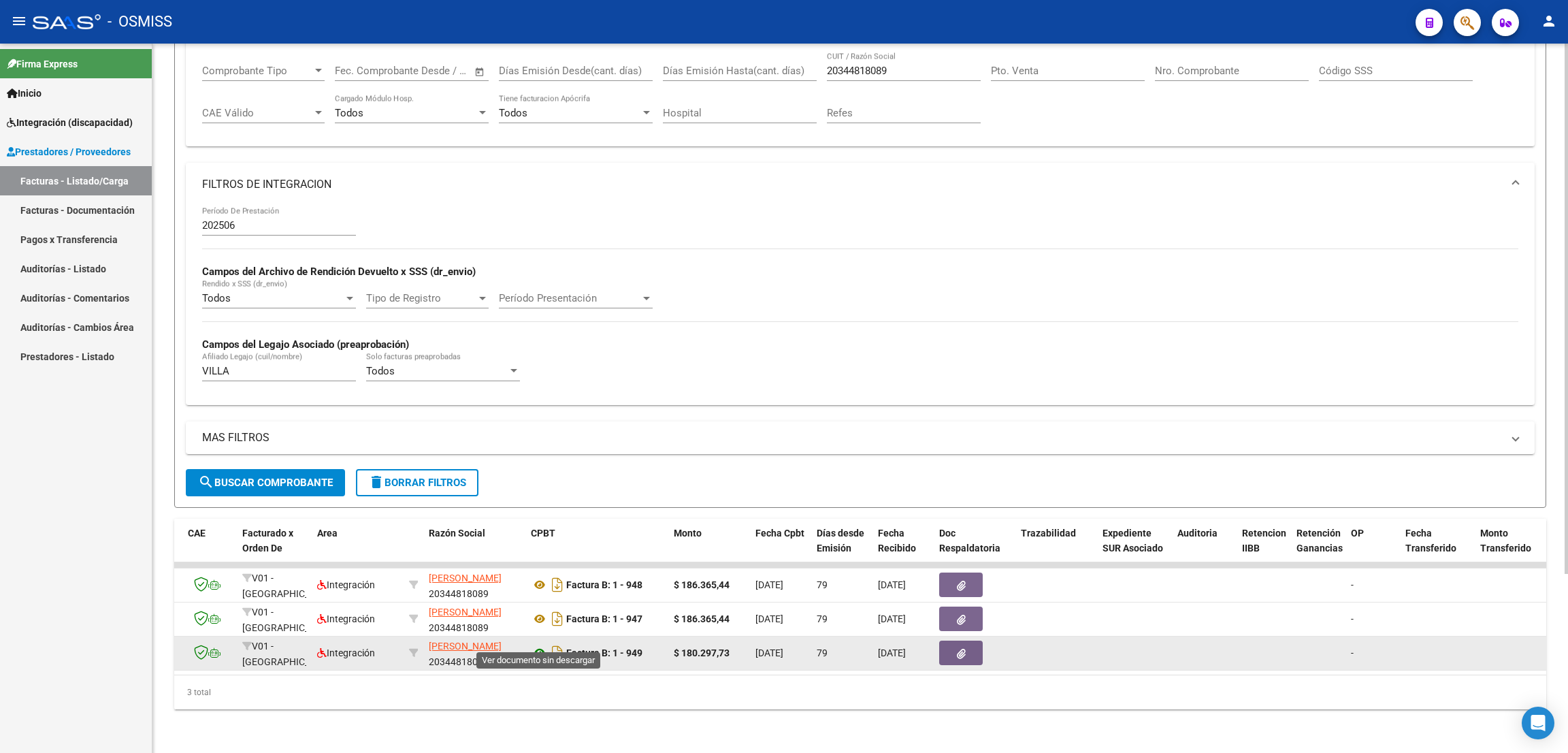
click at [538, 645] on icon at bounding box center [540, 653] width 18 height 17
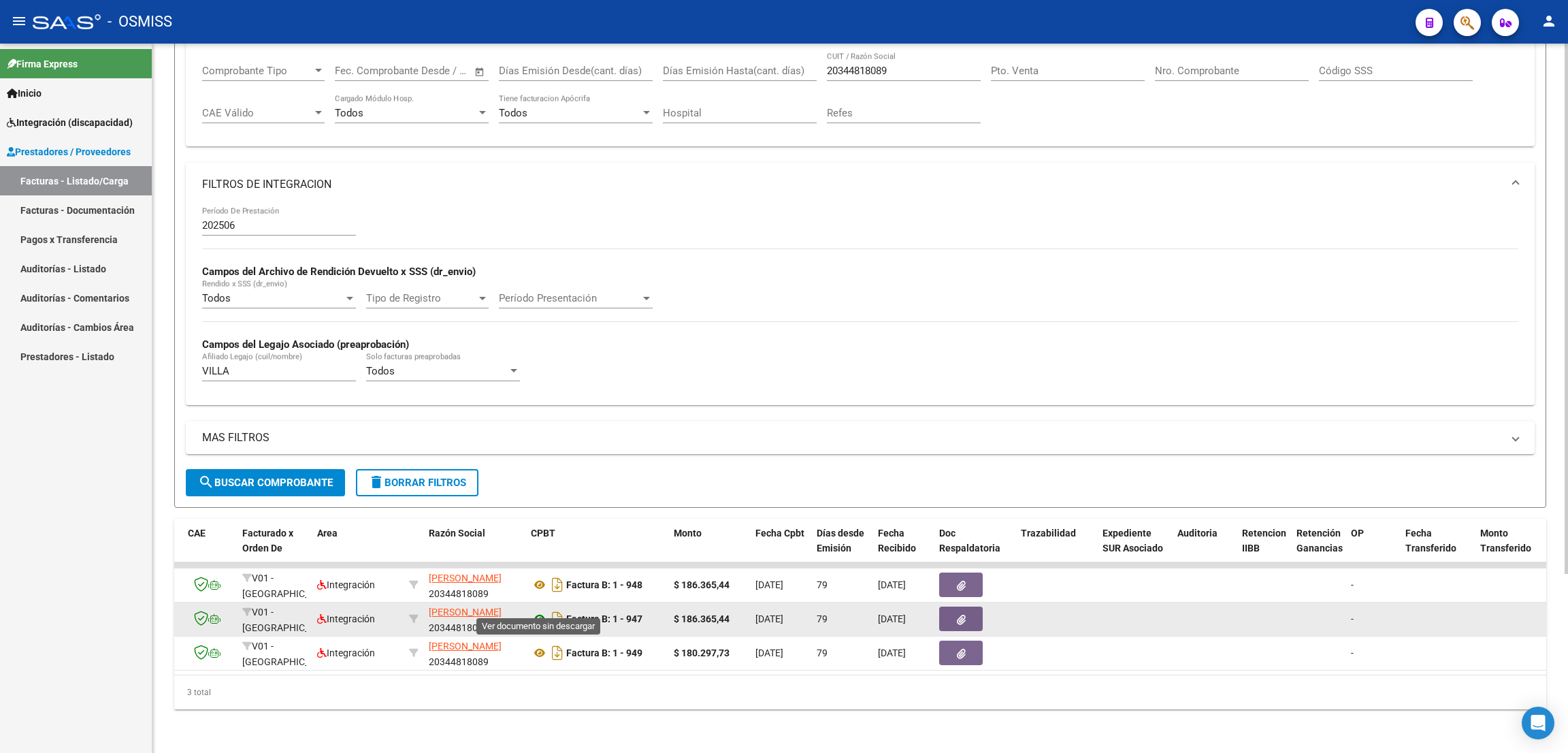
click at [536, 610] on icon at bounding box center [540, 618] width 18 height 17
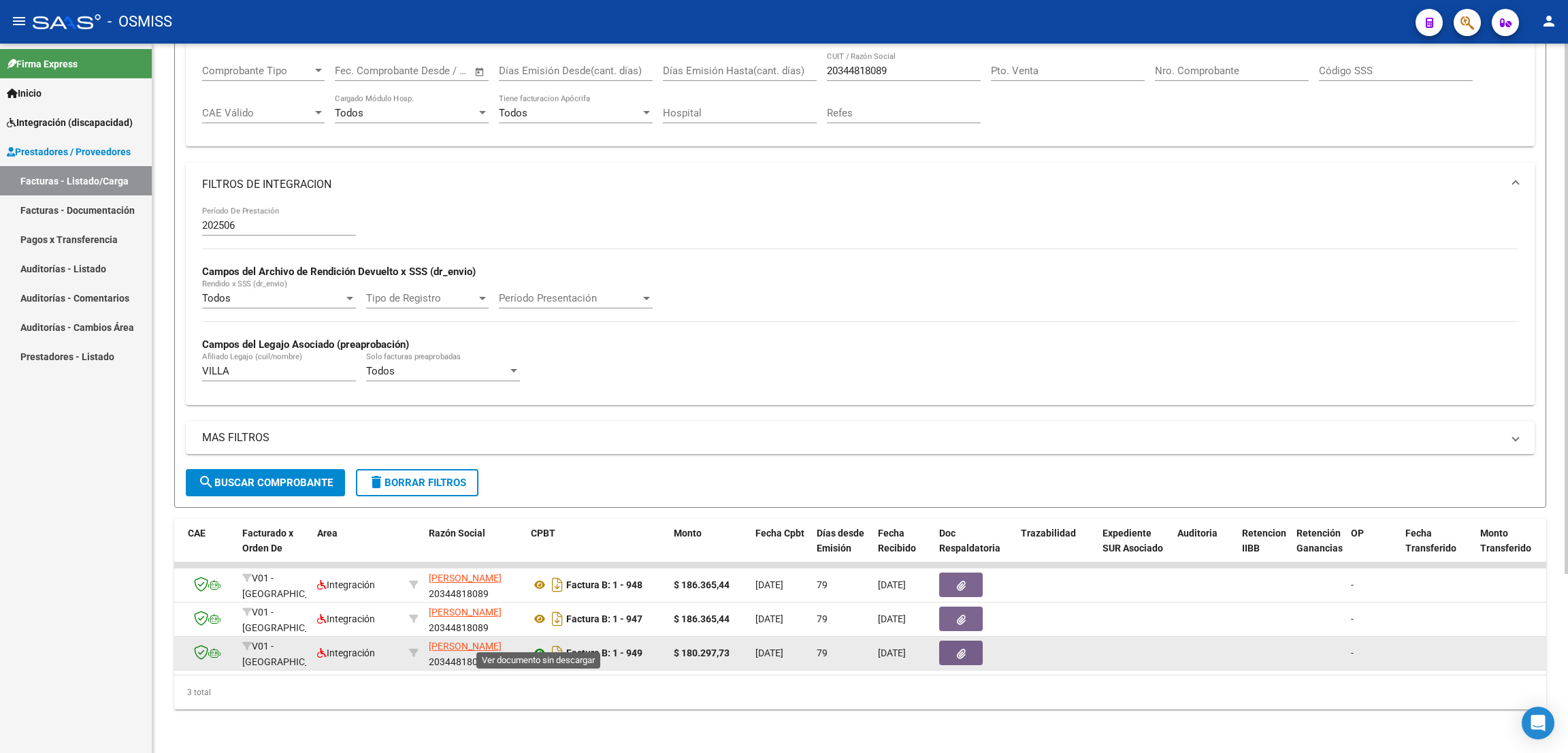
click at [538, 645] on icon at bounding box center [540, 653] width 18 height 17
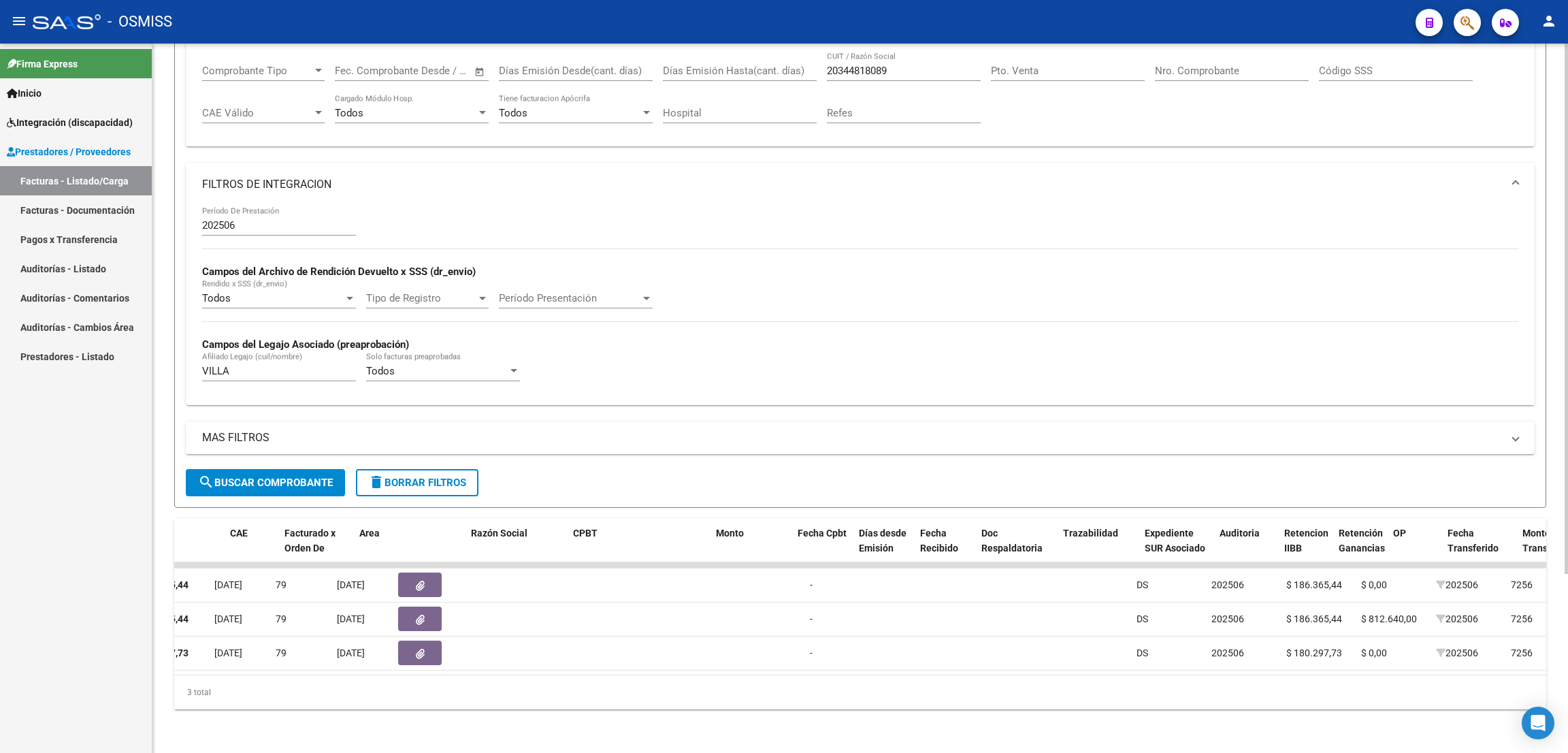
scroll to position [0, 0]
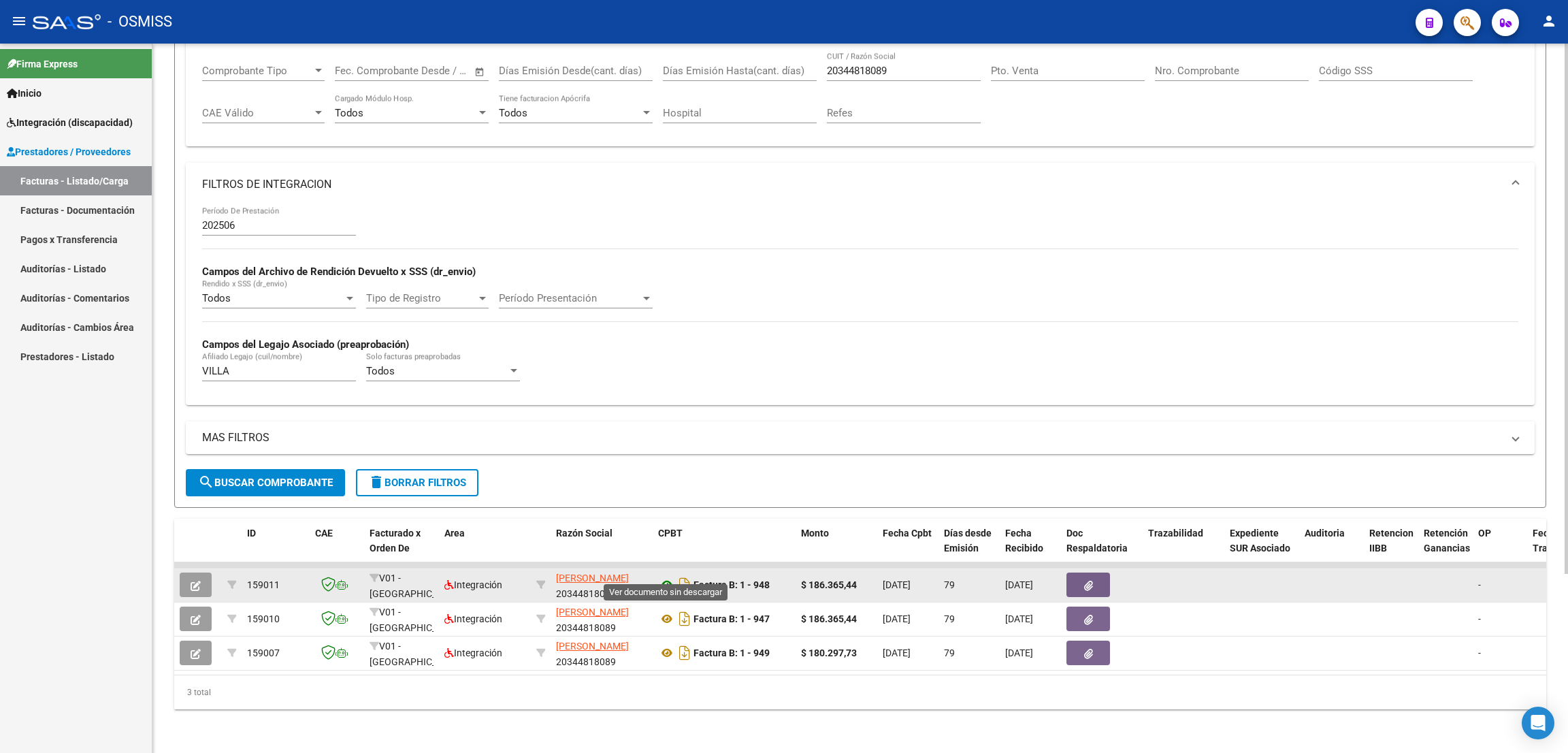
click at [671, 577] on icon at bounding box center [666, 585] width 18 height 17
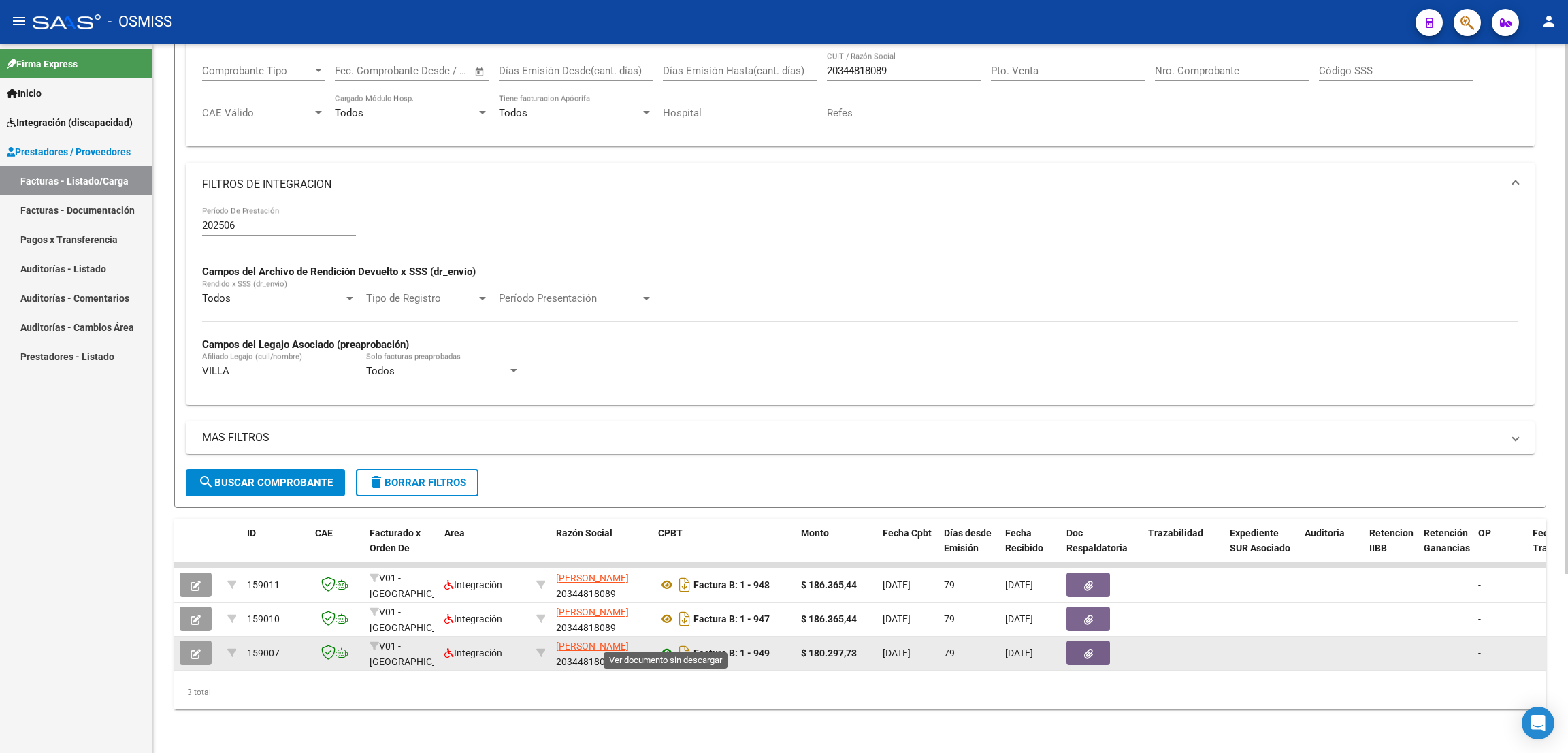
click at [667, 645] on icon at bounding box center [666, 653] width 18 height 17
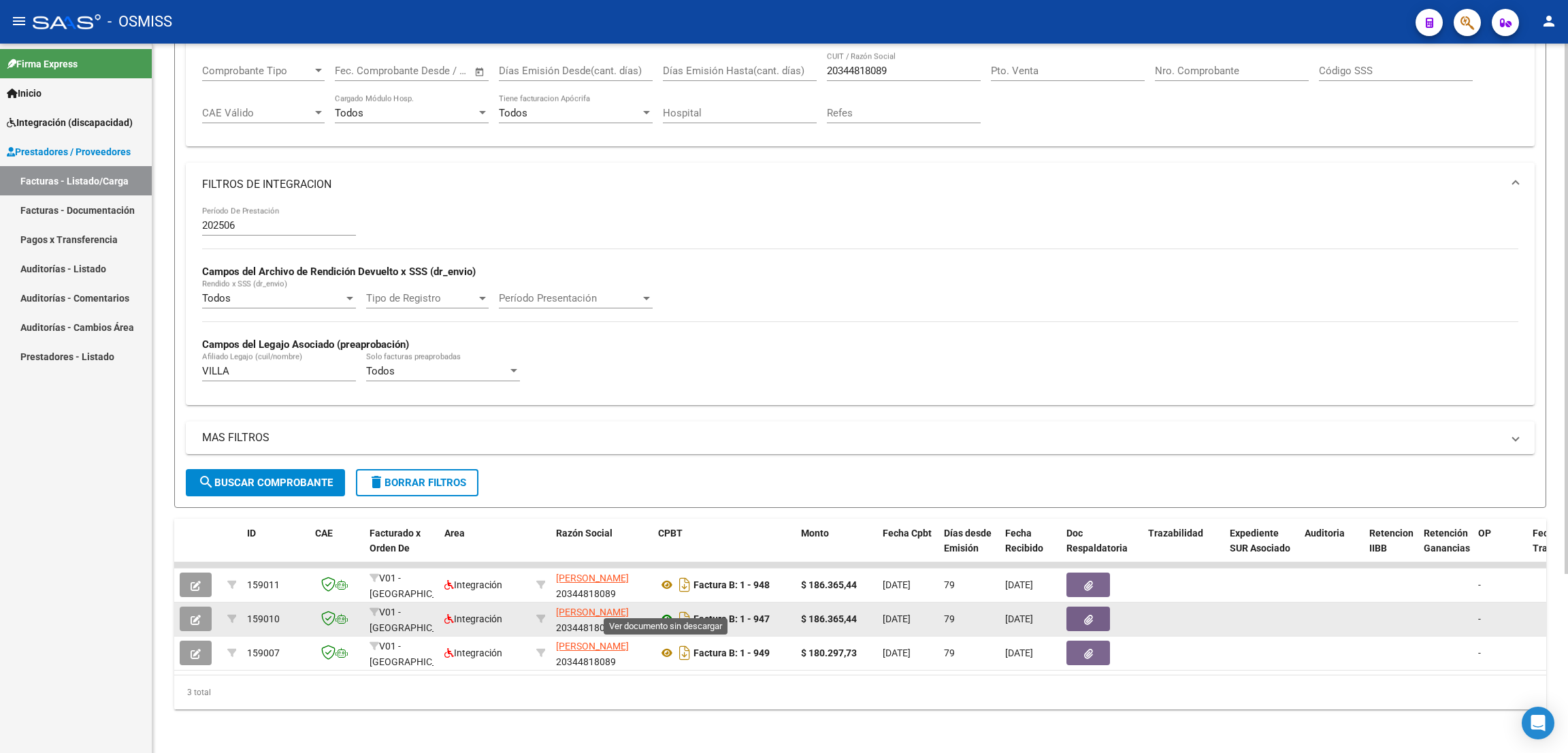
click at [669, 610] on icon at bounding box center [666, 618] width 18 height 17
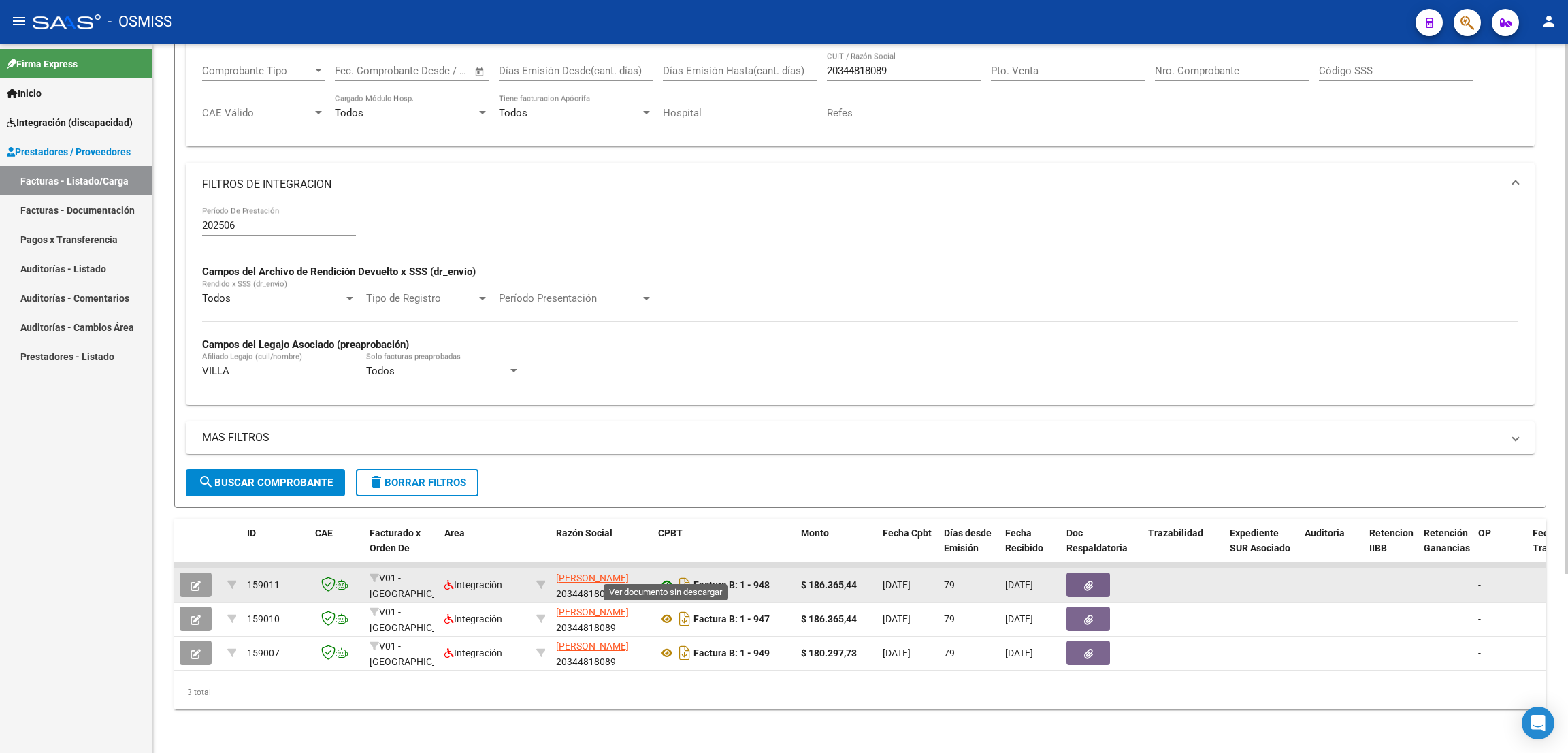
click at [669, 577] on icon at bounding box center [666, 585] width 18 height 17
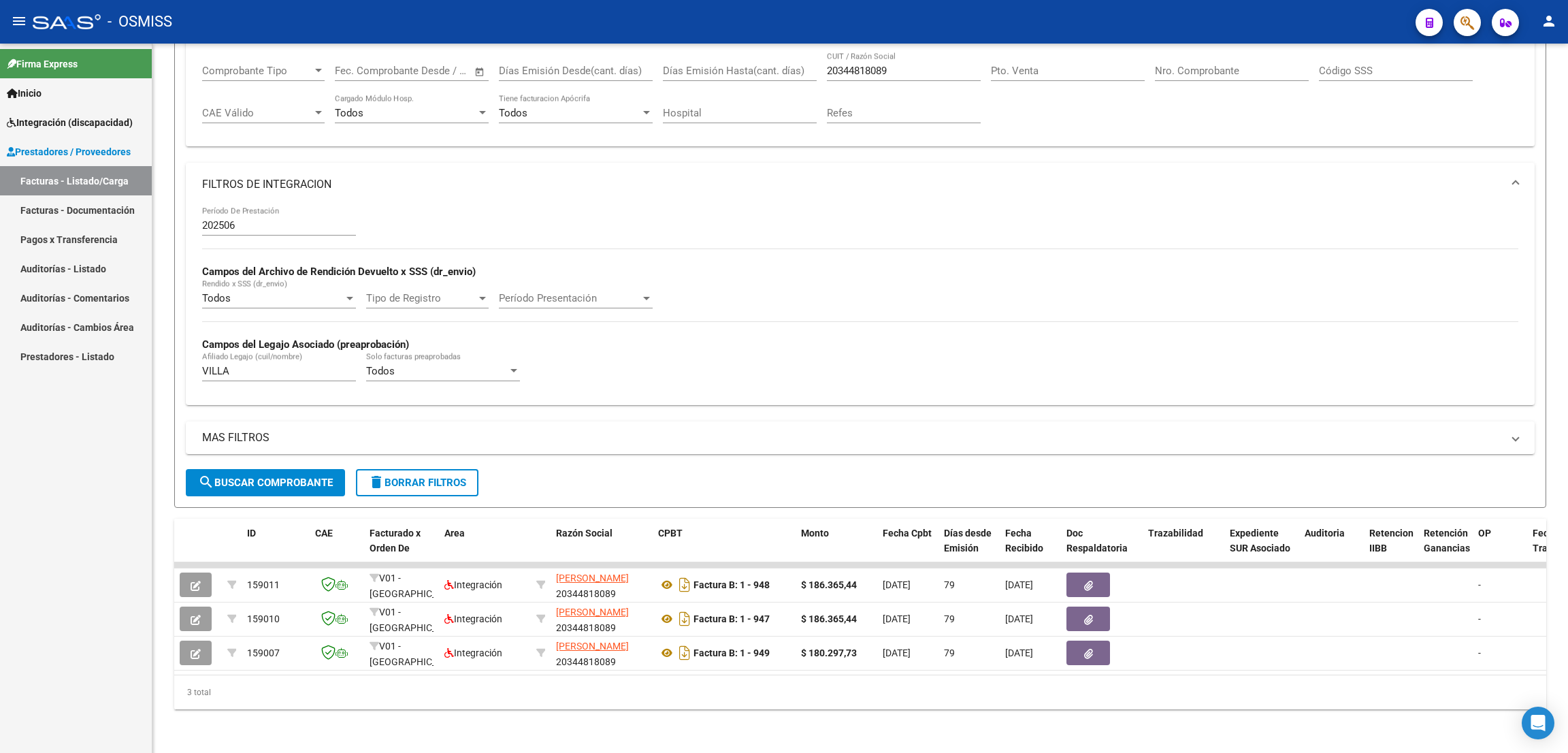
drag, startPoint x: 1071, startPoint y: 17, endPoint x: 1064, endPoint y: 23, distance: 9.2
click at [1072, 17] on div "- OSMISS" at bounding box center [718, 22] width 1372 height 30
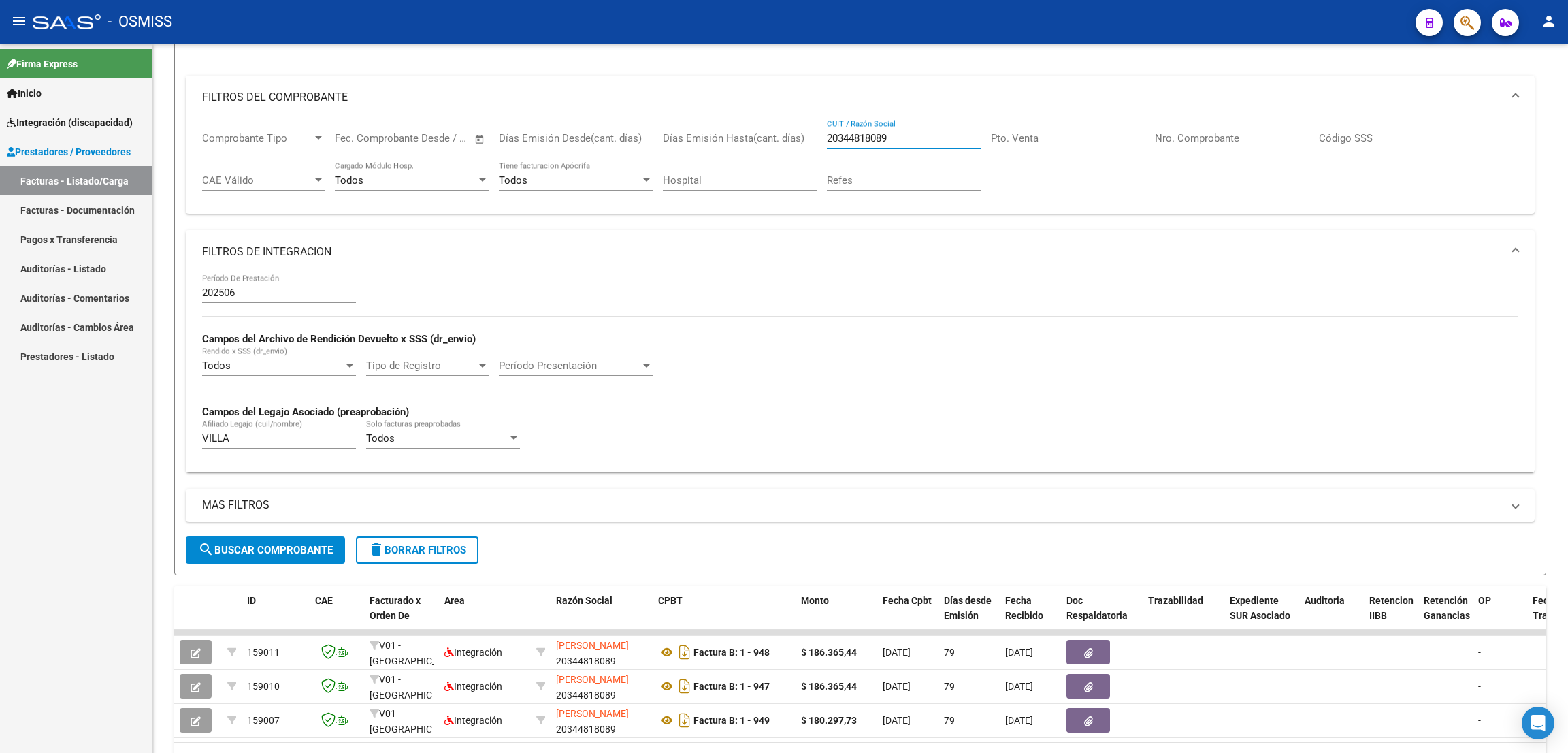
drag, startPoint x: 900, startPoint y: 55, endPoint x: 774, endPoint y: 37, distance: 127.3
click at [777, 41] on div "menu - OSMISS person Firma Express Inicio Instructivos Contacto OS Integración …" at bounding box center [784, 376] width 1568 height 753
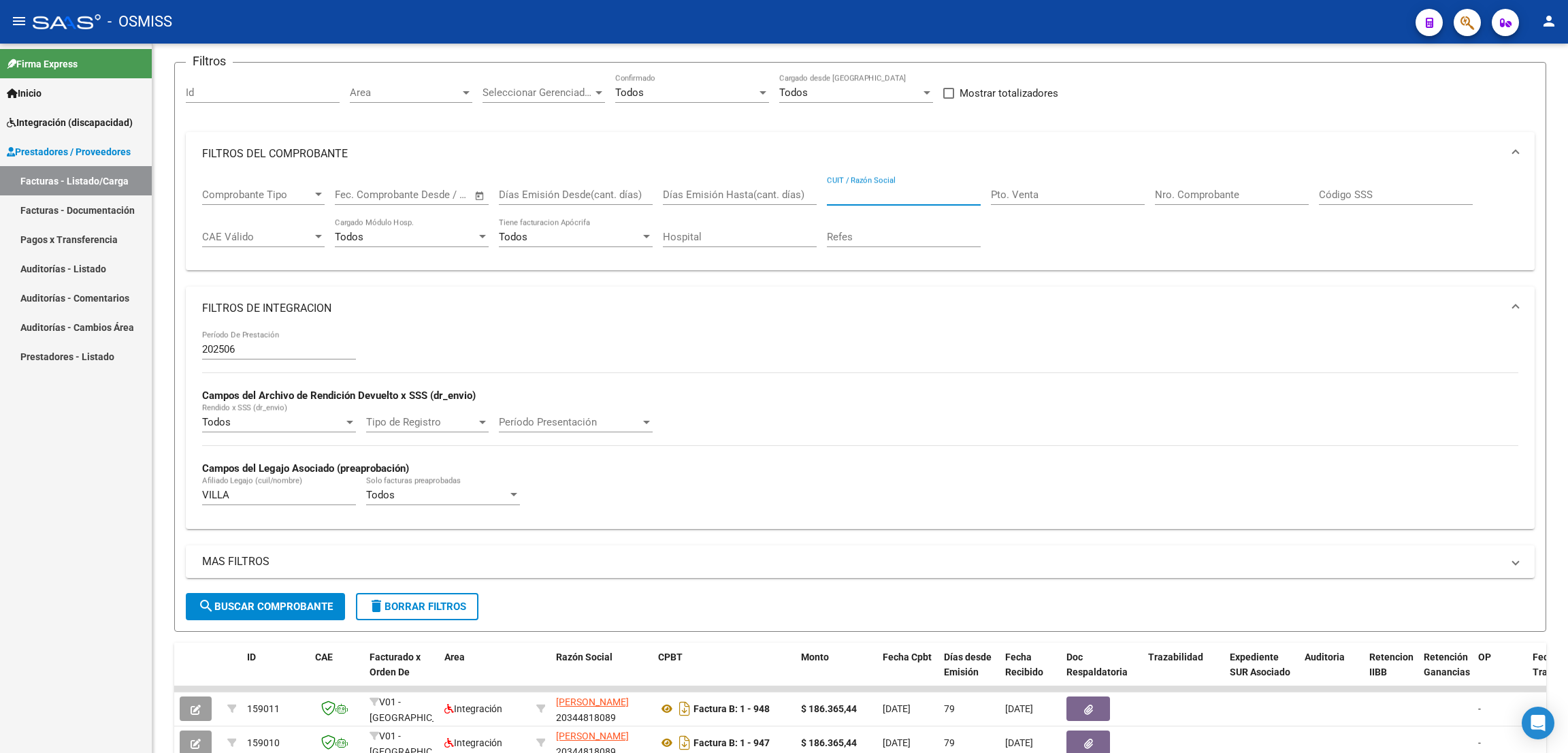
paste input "27334790962"
type input "27334790962"
drag, startPoint x: 227, startPoint y: 502, endPoint x: 205, endPoint y: 491, distance: 24.6
click at [205, 491] on input "VILLA" at bounding box center [279, 495] width 154 height 12
drag, startPoint x: 238, startPoint y: 500, endPoint x: 182, endPoint y: 491, distance: 56.7
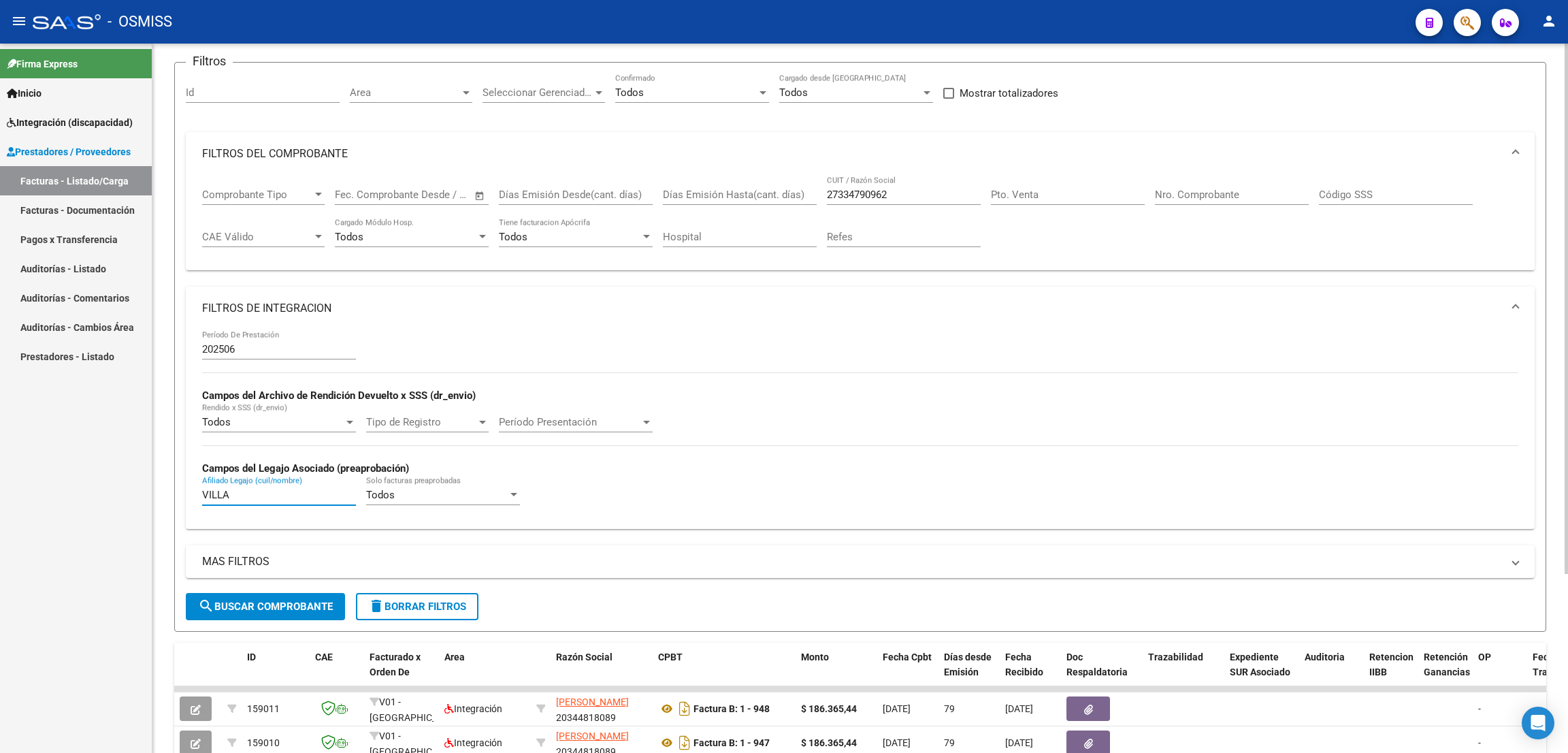
click at [182, 491] on form "Filtros Id Area Area Seleccionar Gerenciador Seleccionar Gerenciador Todos Conf…" at bounding box center [860, 346] width 1372 height 570
click at [1068, 16] on div "- OSMISS" at bounding box center [718, 22] width 1372 height 30
click at [232, 500] on input "Afiliado Legajo (cuil/nombre)" at bounding box center [279, 495] width 154 height 12
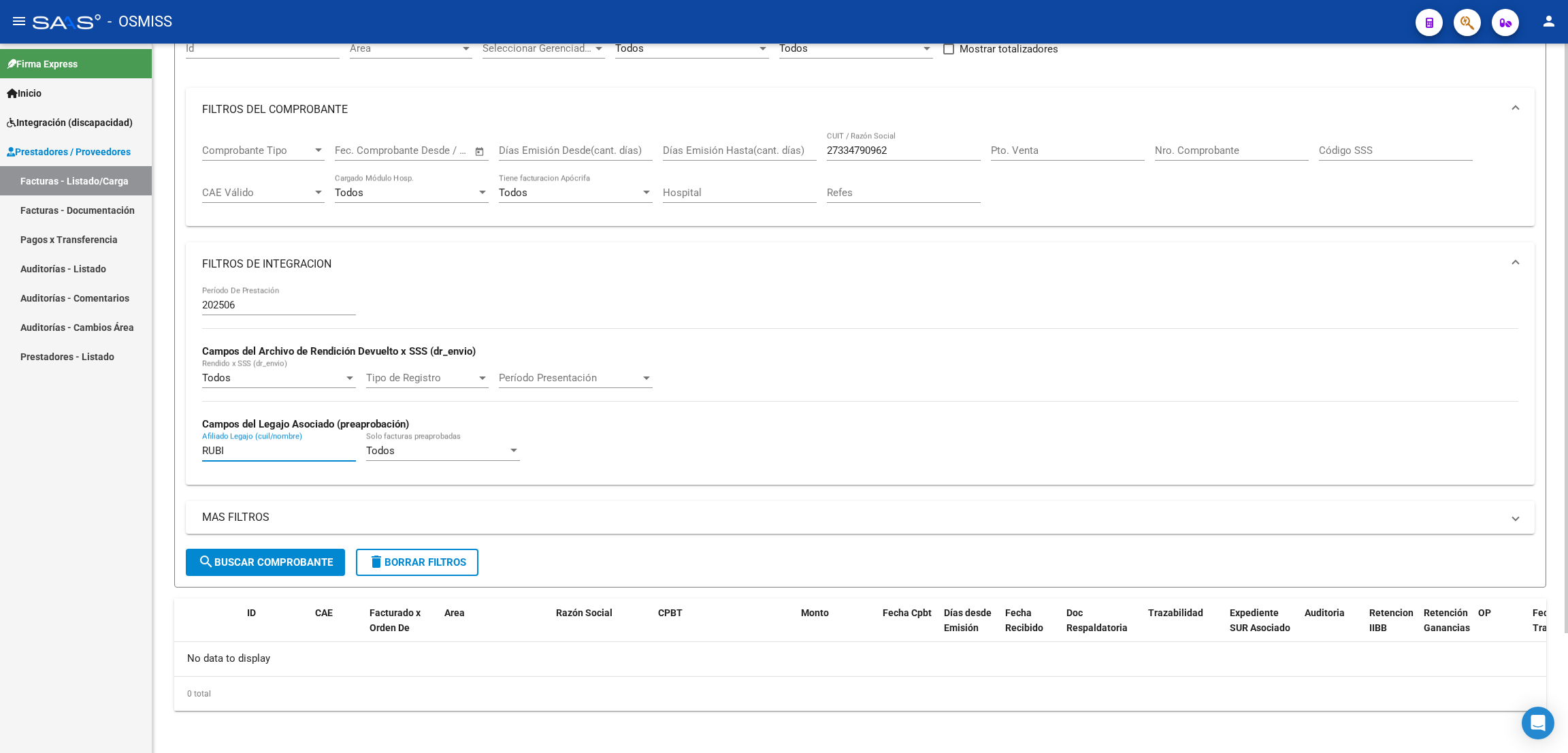
type input "RUBI"
drag, startPoint x: 309, startPoint y: 567, endPoint x: 374, endPoint y: 502, distance: 91.9
click at [309, 565] on span "search Buscar Comprobante" at bounding box center [265, 562] width 135 height 12
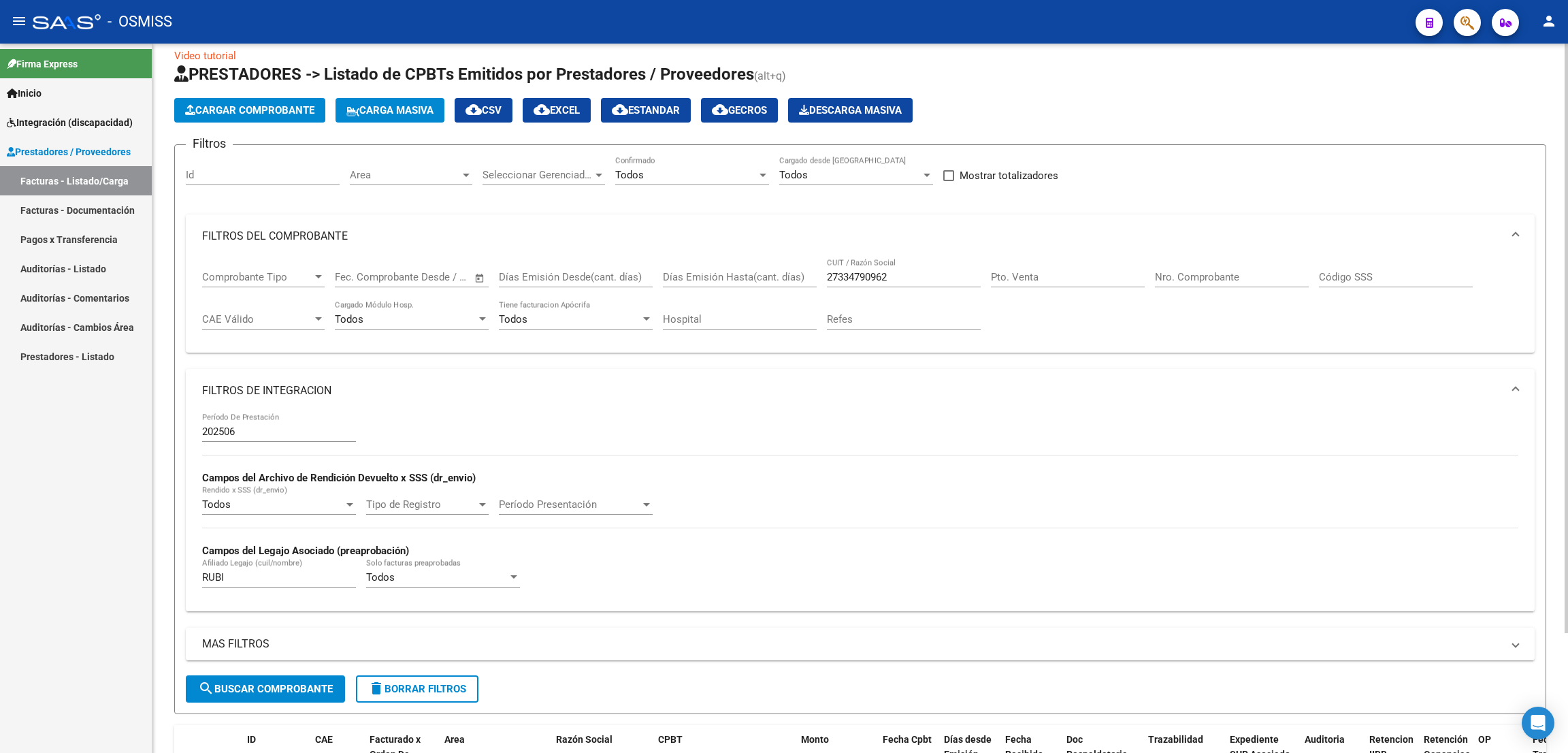
scroll to position [0, 0]
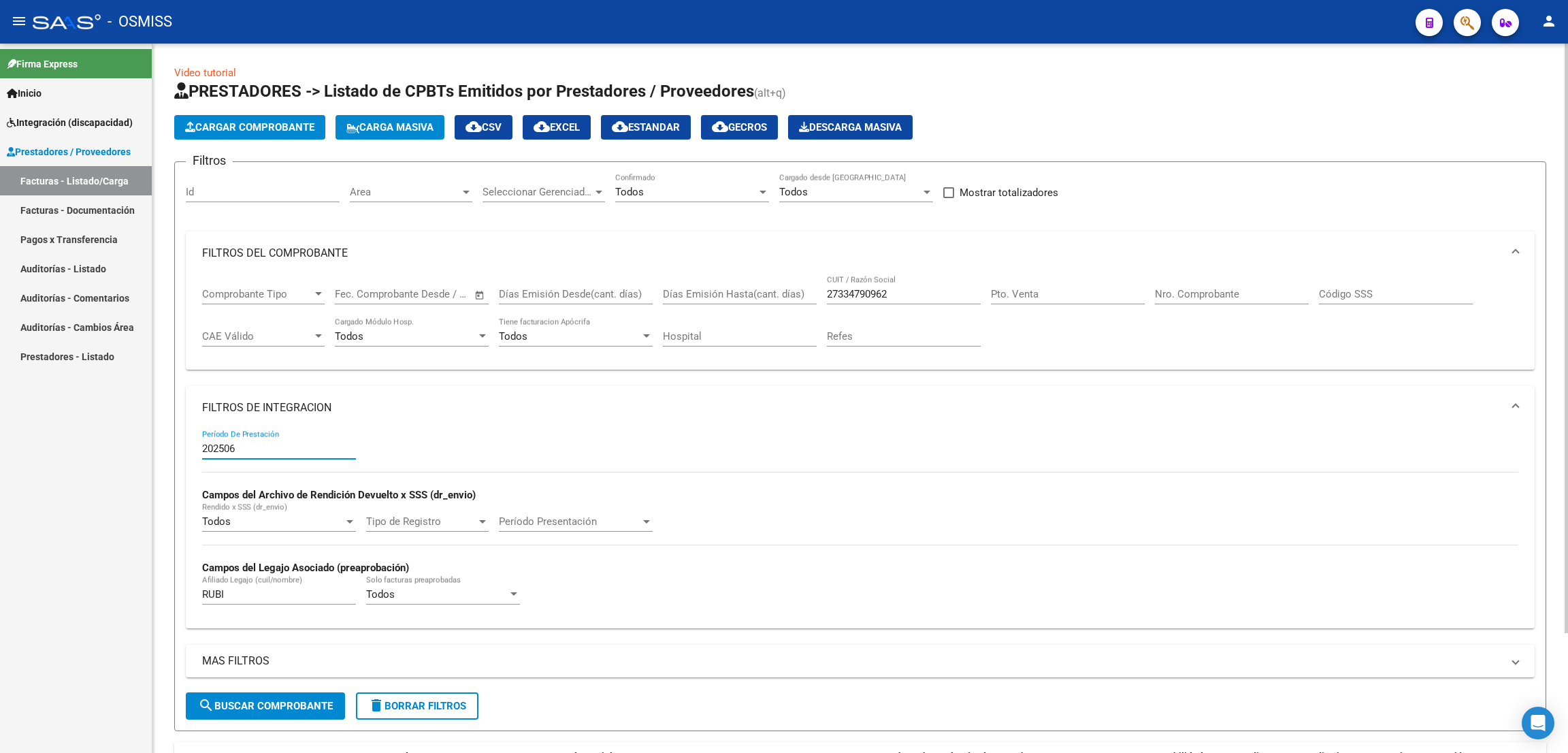
drag, startPoint x: 265, startPoint y: 447, endPoint x: 163, endPoint y: 441, distance: 102.2
click at [158, 445] on div "Video tutorial PRESTADORES -> Listado de CPBTs Emitidos por Prestadores / Prove…" at bounding box center [859, 470] width 1415 height 854
type input "202506"
drag, startPoint x: 1122, startPoint y: 58, endPoint x: 1120, endPoint y: 65, distance: 7.3
click at [1122, 58] on div "Video tutorial PRESTADORES -> Listado de CPBTs Emitidos por Prestadores / Prove…" at bounding box center [859, 470] width 1415 height 854
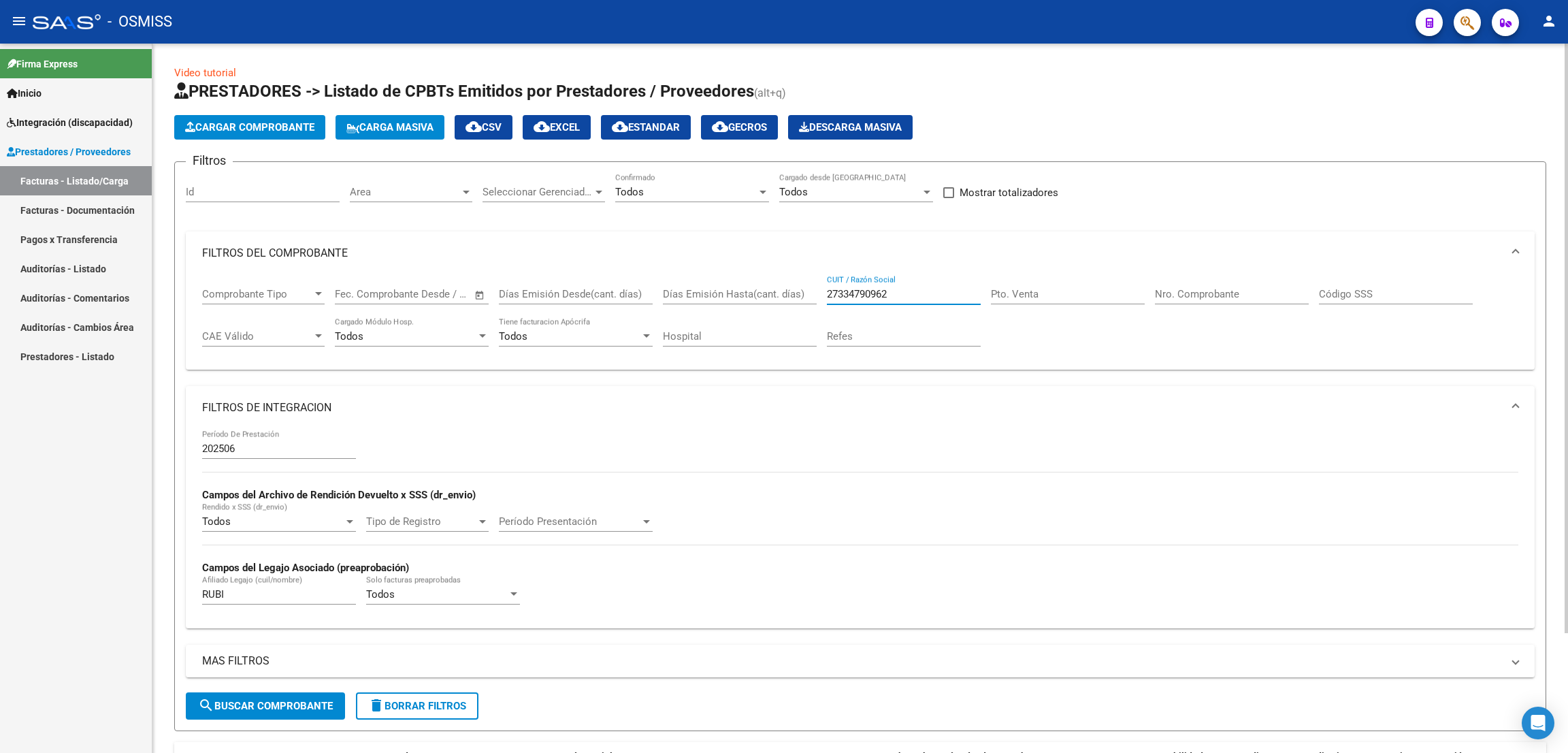
drag, startPoint x: 900, startPoint y: 298, endPoint x: 783, endPoint y: 268, distance: 120.8
click at [791, 269] on mat-expansion-panel "FILTROS DEL COMPROBANTE Comprobante Tipo Comprobante Tipo Fecha inicio – Fecha …" at bounding box center [860, 301] width 1349 height 139
paste input "27334790962"
type input "27334790962"
drag, startPoint x: 273, startPoint y: 705, endPoint x: 280, endPoint y: 654, distance: 51.5
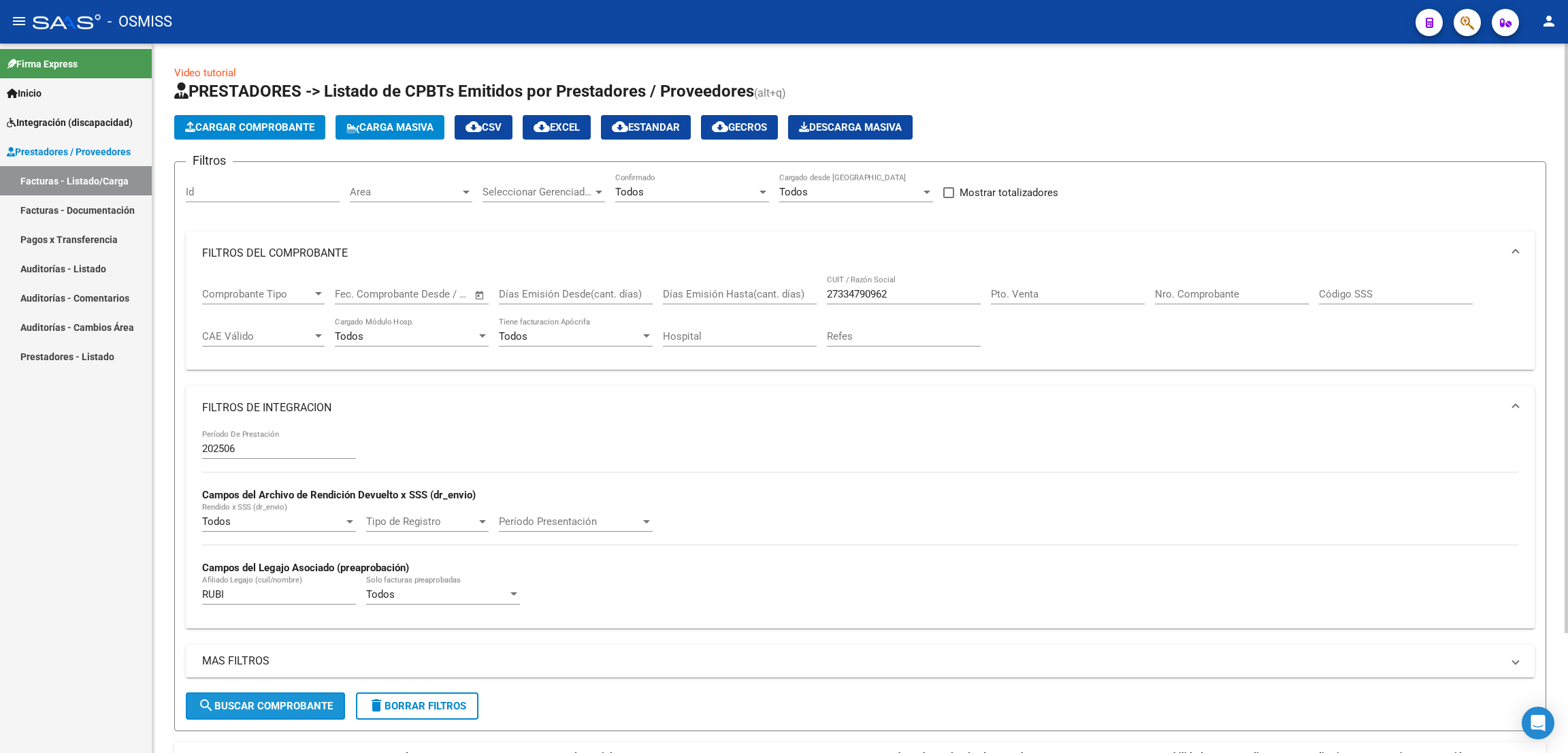
click at [269, 704] on span "search Buscar Comprobante" at bounding box center [265, 705] width 135 height 12
drag, startPoint x: 932, startPoint y: 291, endPoint x: 789, endPoint y: 296, distance: 143.1
click at [789, 296] on div "Comprobante Tipo Comprobante Tipo Fecha inicio – Fecha fin Fec. Comprobante Des…" at bounding box center [860, 317] width 1316 height 85
paste input "27334790962"
type input "27334790962"
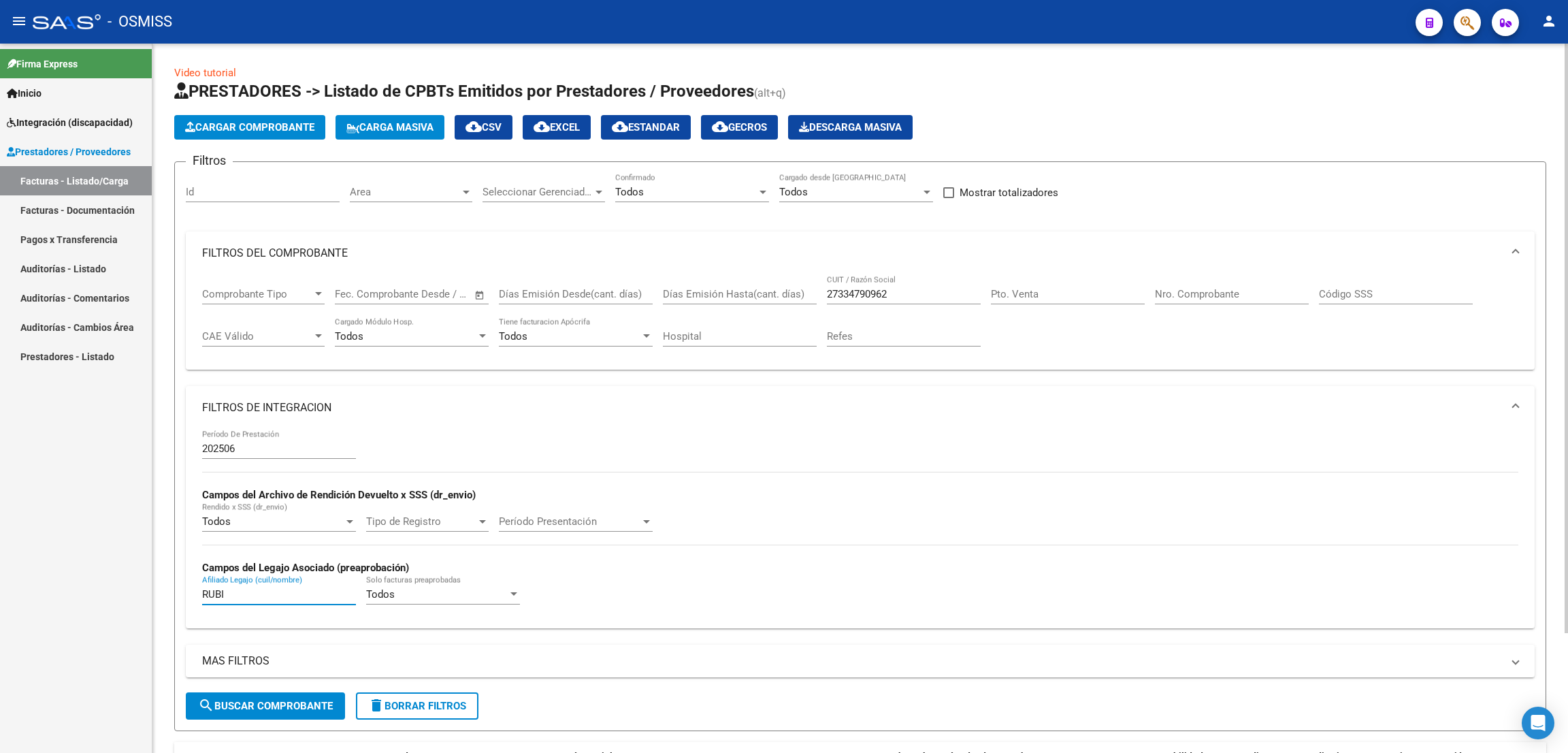
drag, startPoint x: 228, startPoint y: 595, endPoint x: 193, endPoint y: 587, distance: 35.9
click at [193, 587] on div "202506 Período De Prestación Campos del Archivo de Rendición Devuelto x SSS (dr…" at bounding box center [860, 528] width 1349 height 198
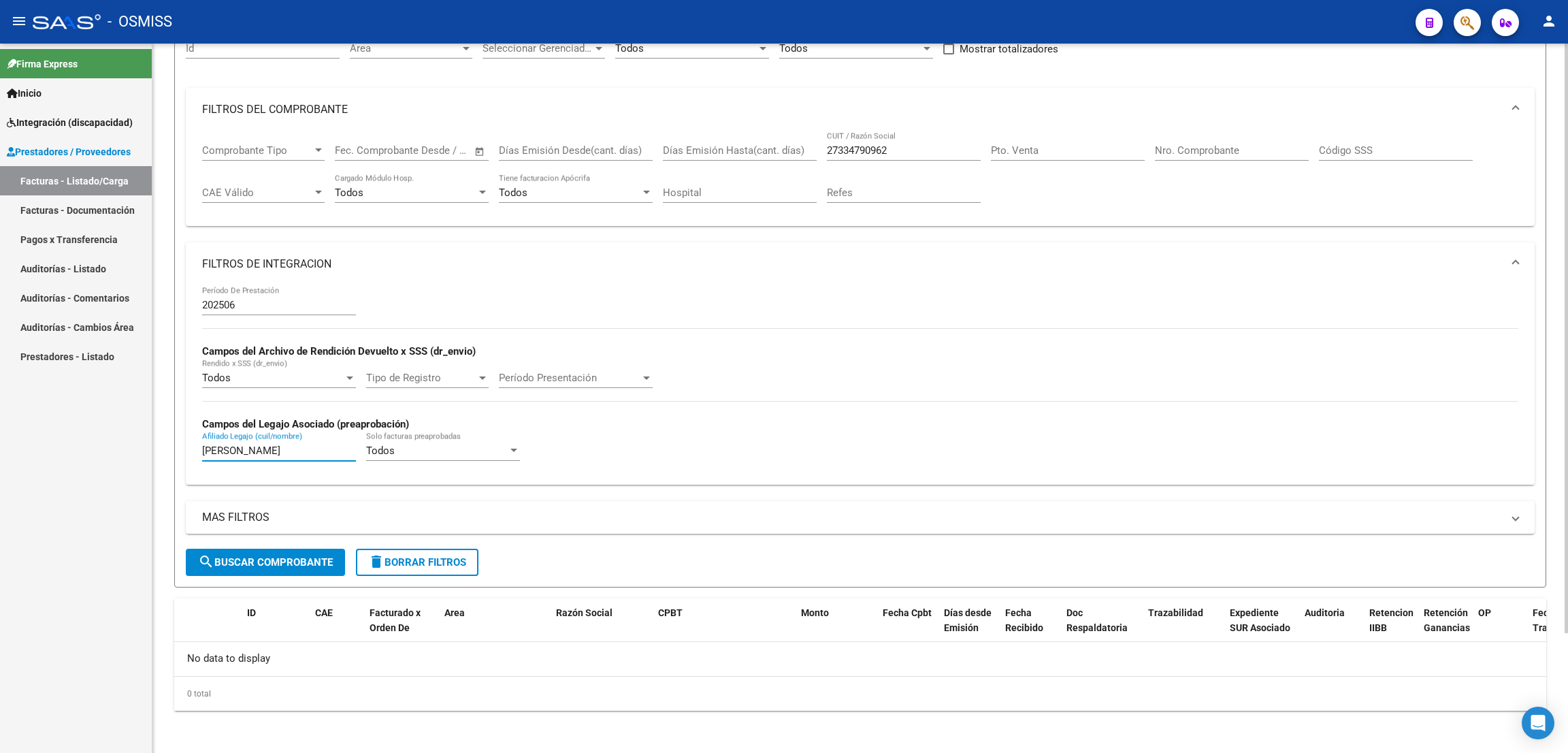
click at [251, 560] on span "search Buscar Comprobante" at bounding box center [265, 562] width 135 height 12
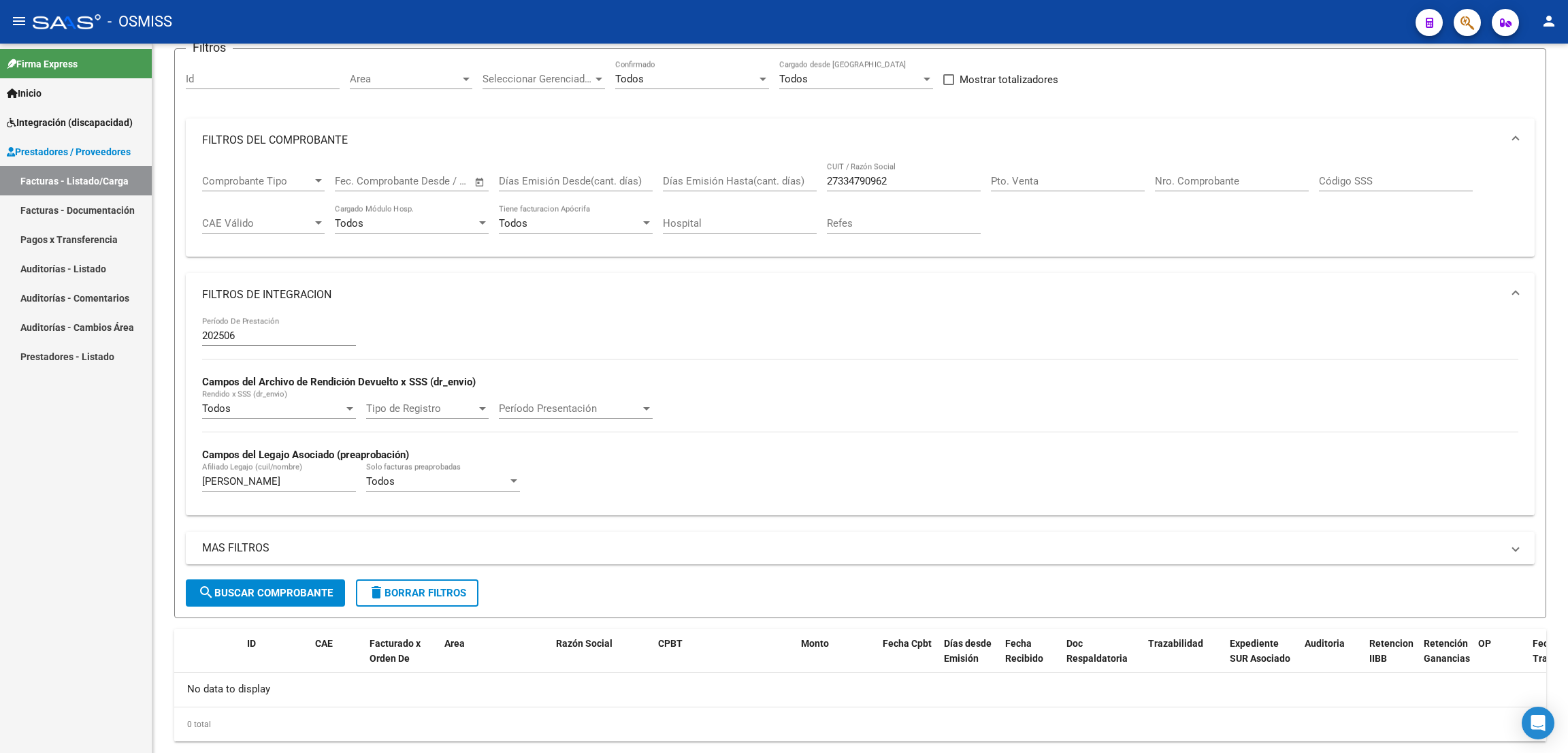
scroll to position [144, 0]
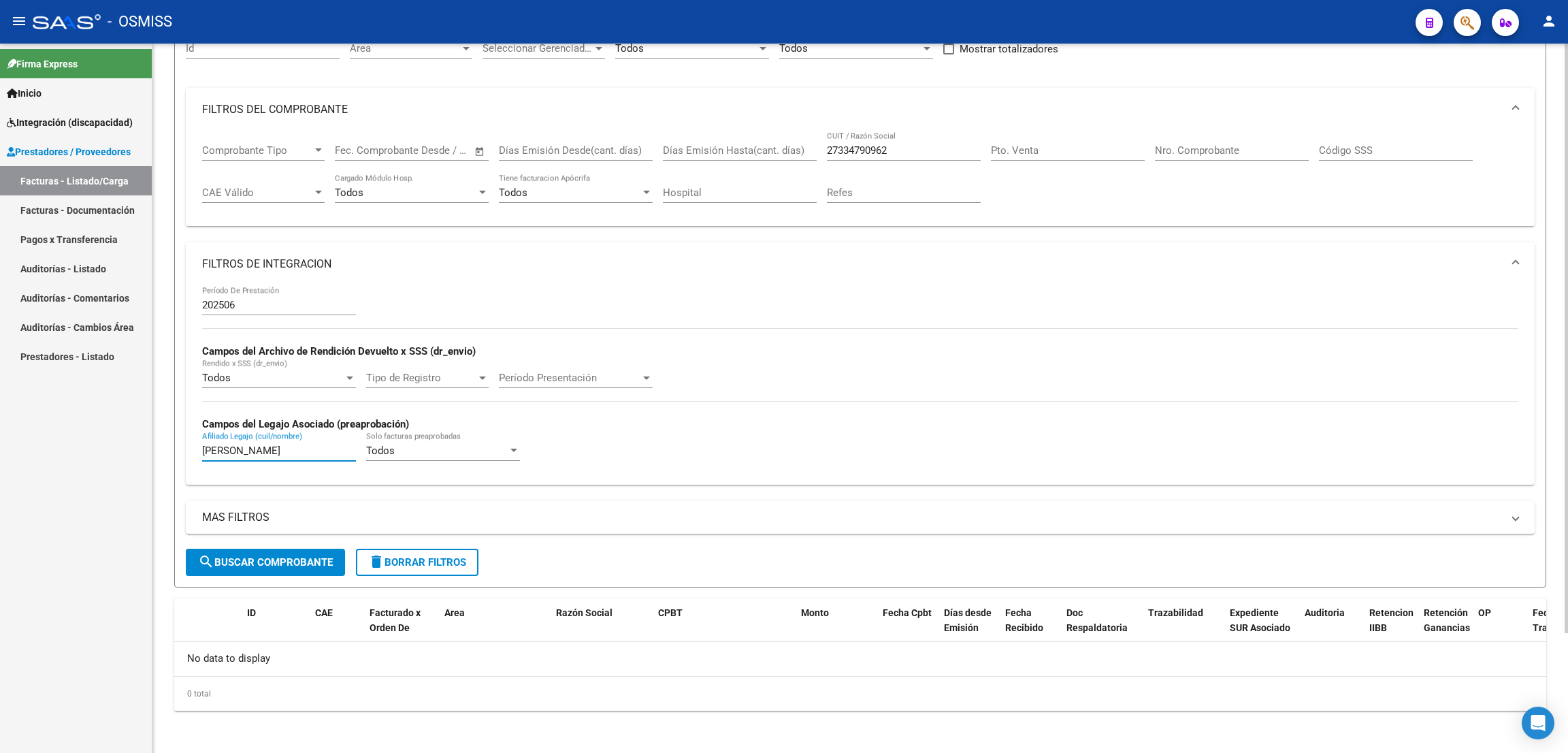
drag, startPoint x: 268, startPoint y: 448, endPoint x: 166, endPoint y: 442, distance: 102.2
click at [166, 442] on div "Video tutorial PRESTADORES -> Listado de CPBTs Emitidos por Prestadores / Prove…" at bounding box center [859, 327] width 1415 height 854
type input "VILLALBA"
drag, startPoint x: 911, startPoint y: 149, endPoint x: 783, endPoint y: 145, distance: 128.1
click at [785, 148] on div "Comprobante Tipo Comprobante Tipo Fecha inicio – Fecha fin Fec. Comprobante Des…" at bounding box center [860, 173] width 1316 height 85
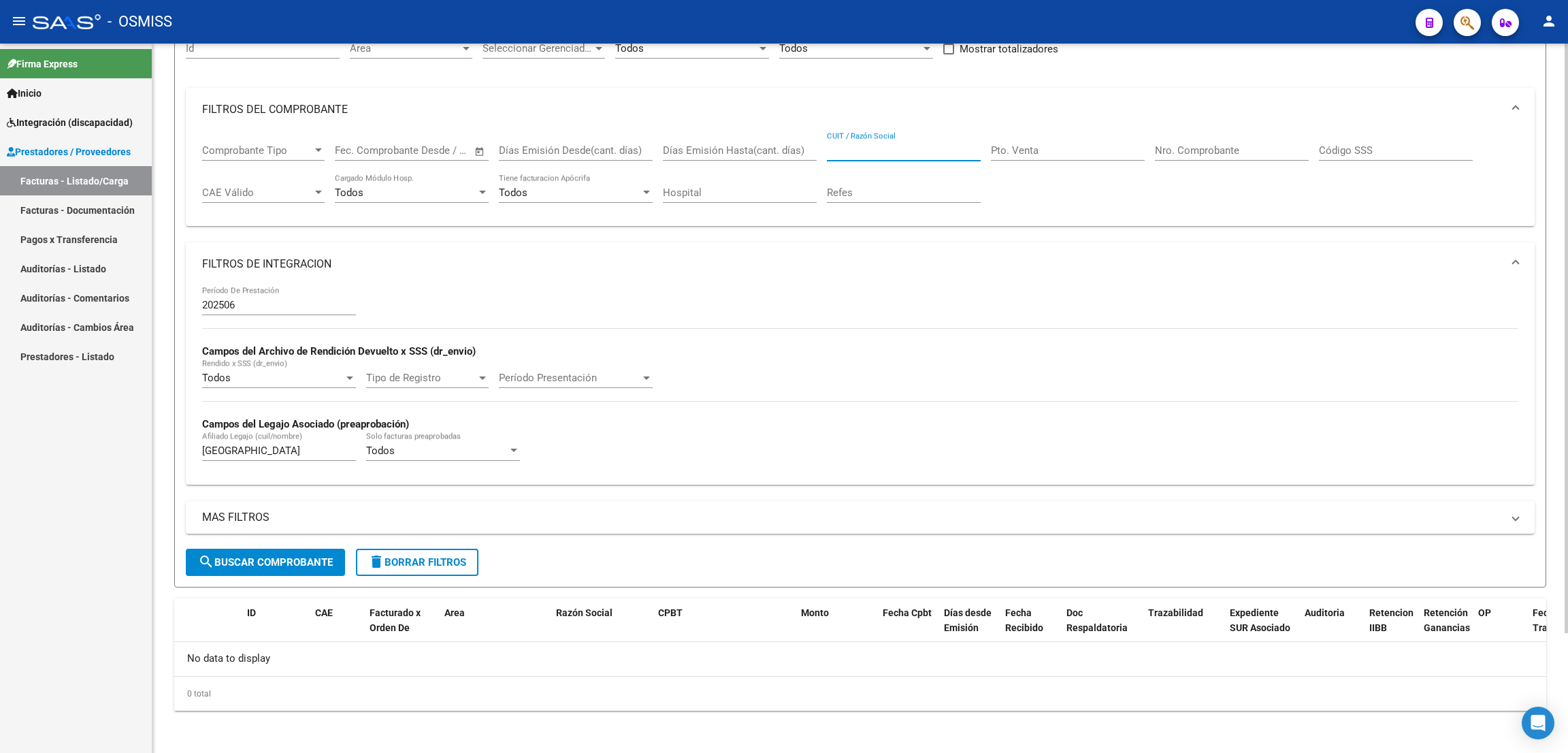
paste input "27176997112"
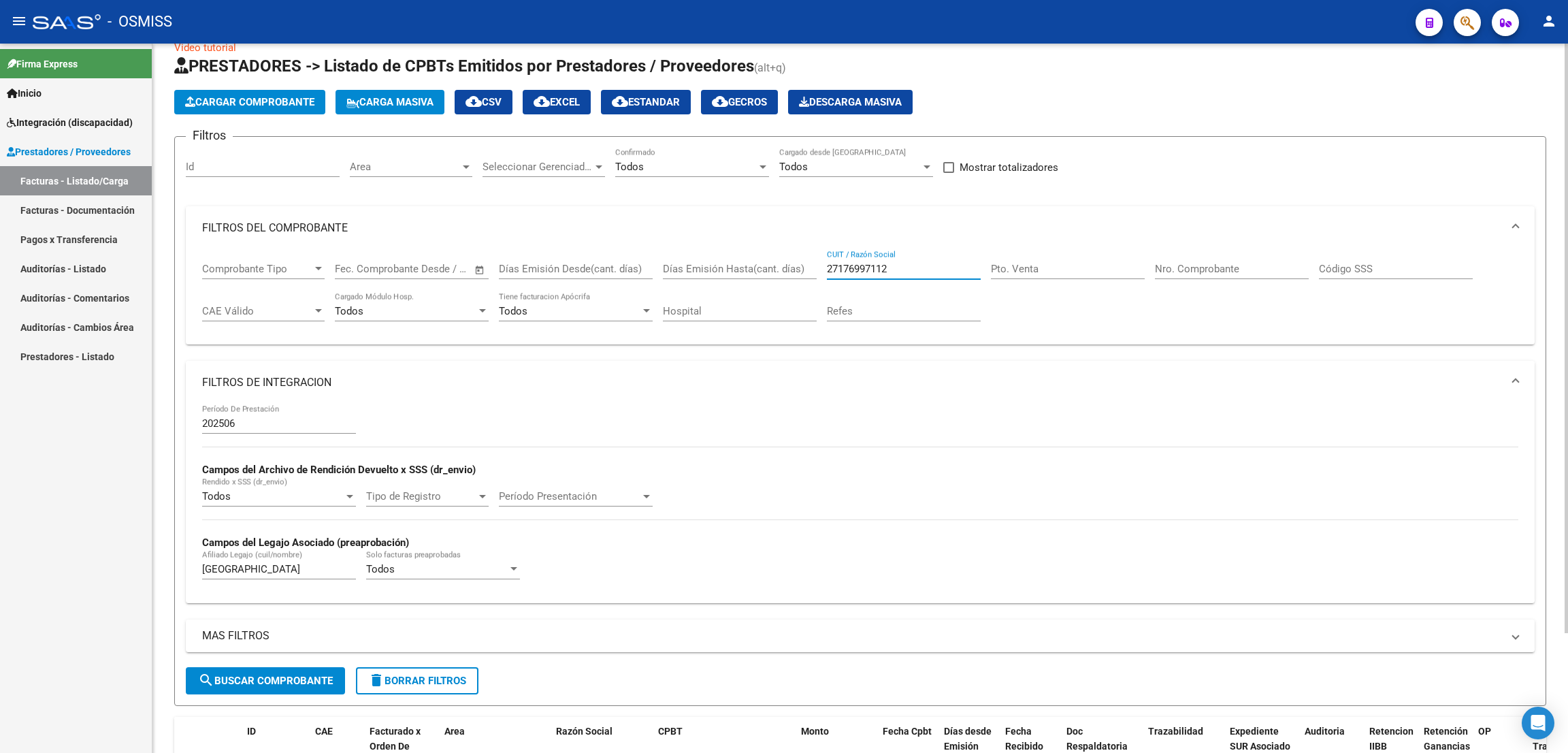
scroll to position [0, 0]
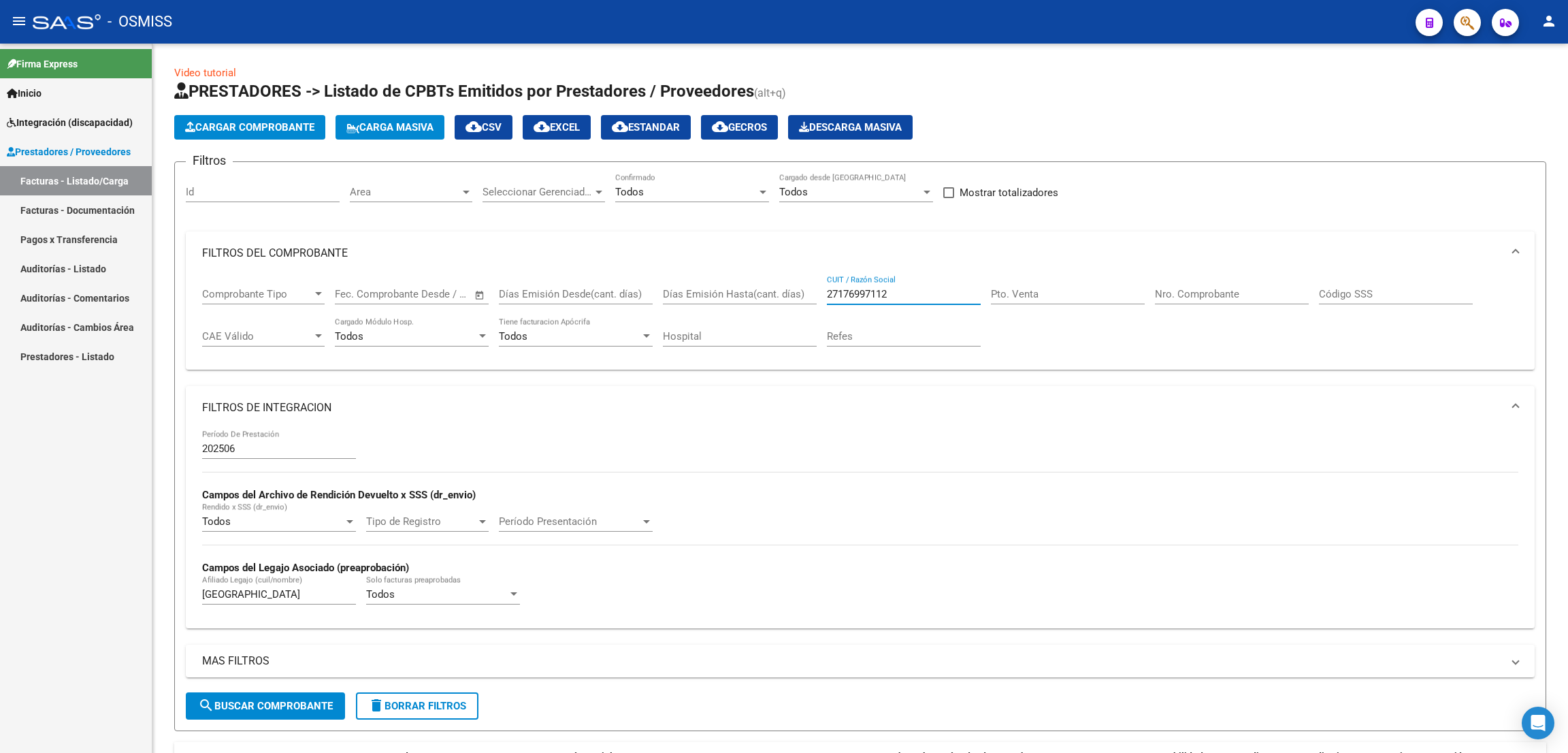
type input "27176997112"
drag, startPoint x: 901, startPoint y: 289, endPoint x: 819, endPoint y: 284, distance: 82.2
click at [819, 284] on div "Comprobante Tipo Comprobante Tipo Fecha inicio – Fecha fin Fec. Comprobante Des…" at bounding box center [860, 317] width 1316 height 85
paste input "30637468606"
type input "30637468606"
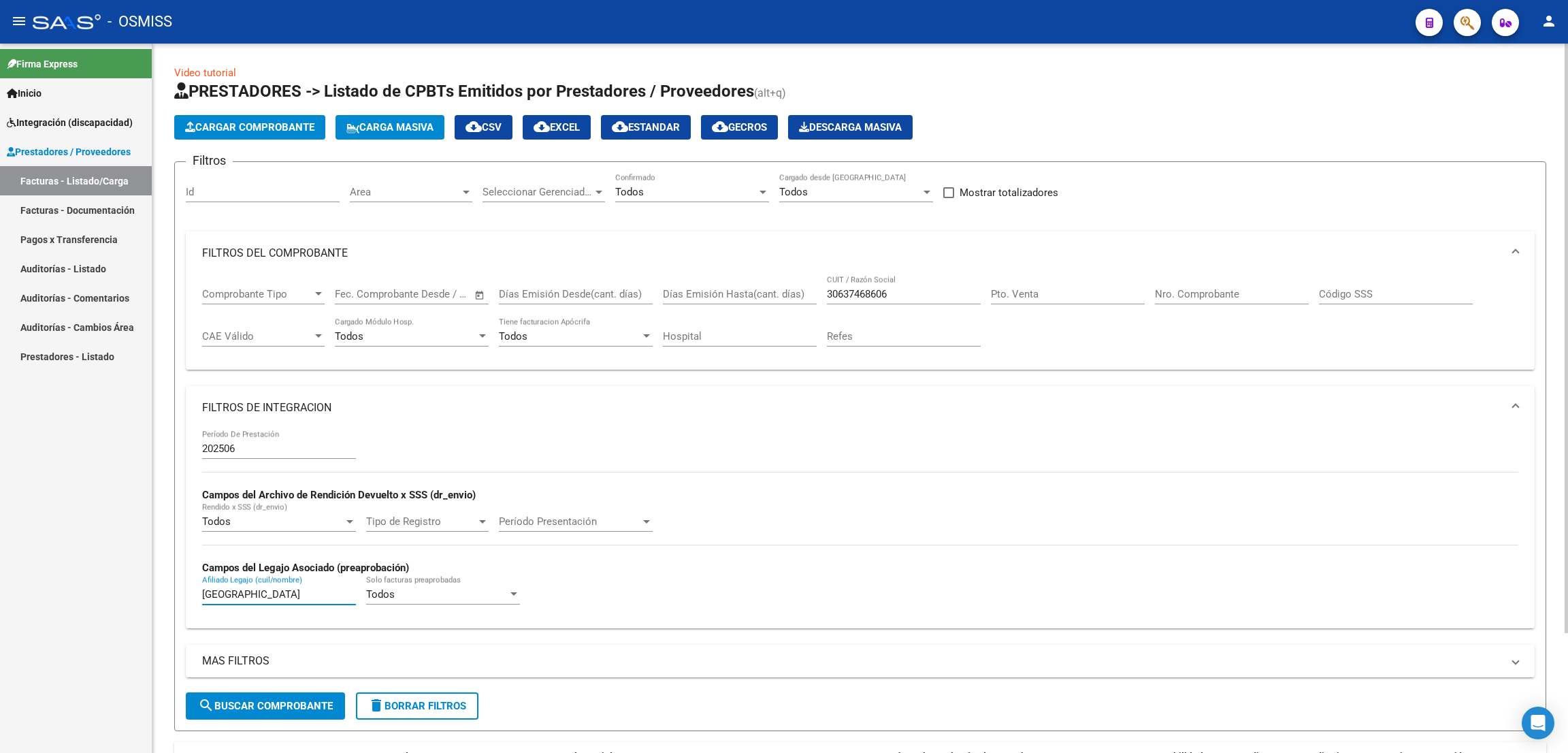
drag, startPoint x: 280, startPoint y: 590, endPoint x: 180, endPoint y: 607, distance: 101.4
click at [181, 606] on form "Filtros Id Area Area Seleccionar Gerenciador Seleccionar Gerenciador Todos Conf…" at bounding box center [860, 446] width 1372 height 570
drag, startPoint x: 946, startPoint y: 20, endPoint x: 523, endPoint y: 307, distance: 511.2
click at [945, 23] on div "- OSMISS" at bounding box center [718, 22] width 1372 height 30
click at [266, 597] on input "Afiliado Legajo (cuil/nombre)" at bounding box center [279, 594] width 154 height 12
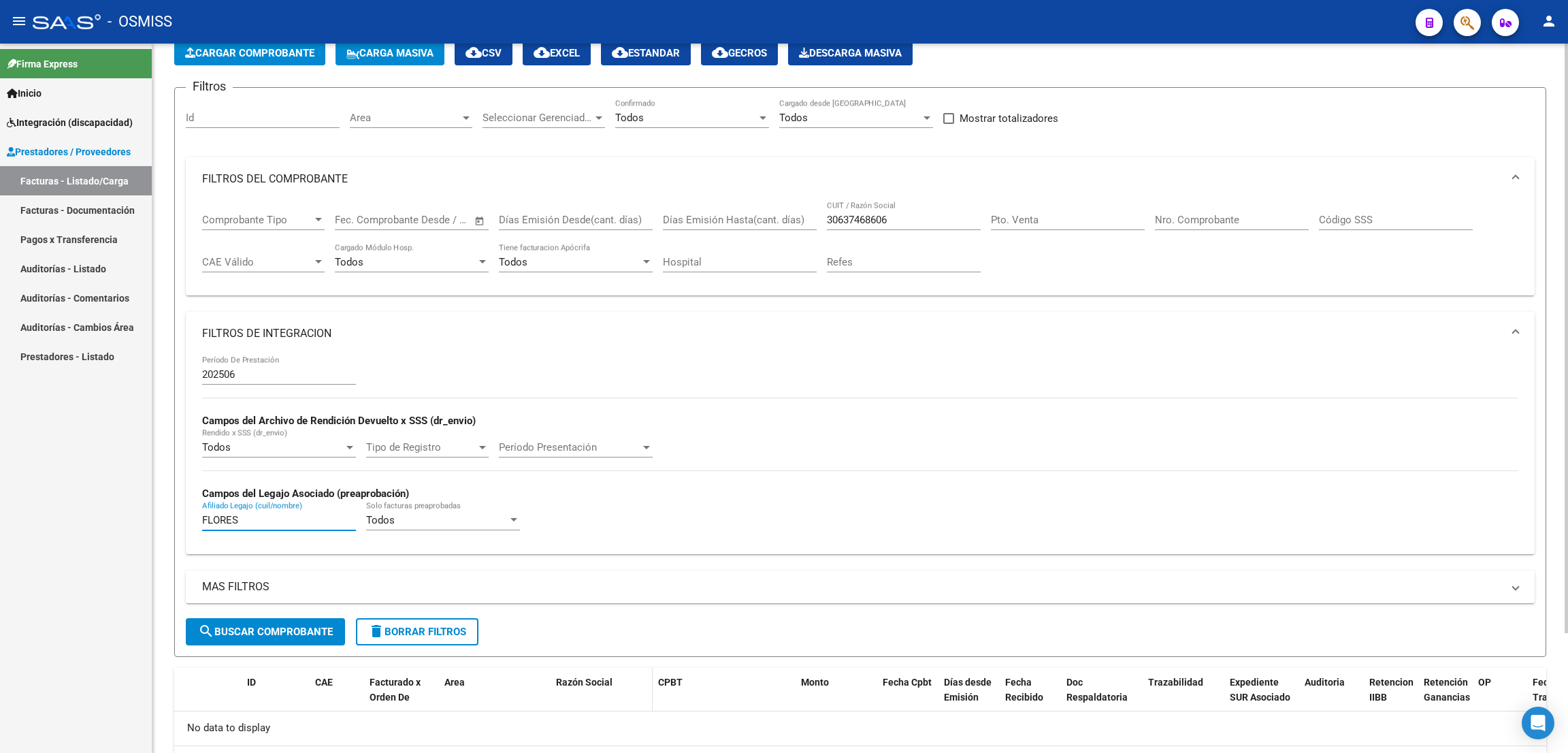
scroll to position [144, 0]
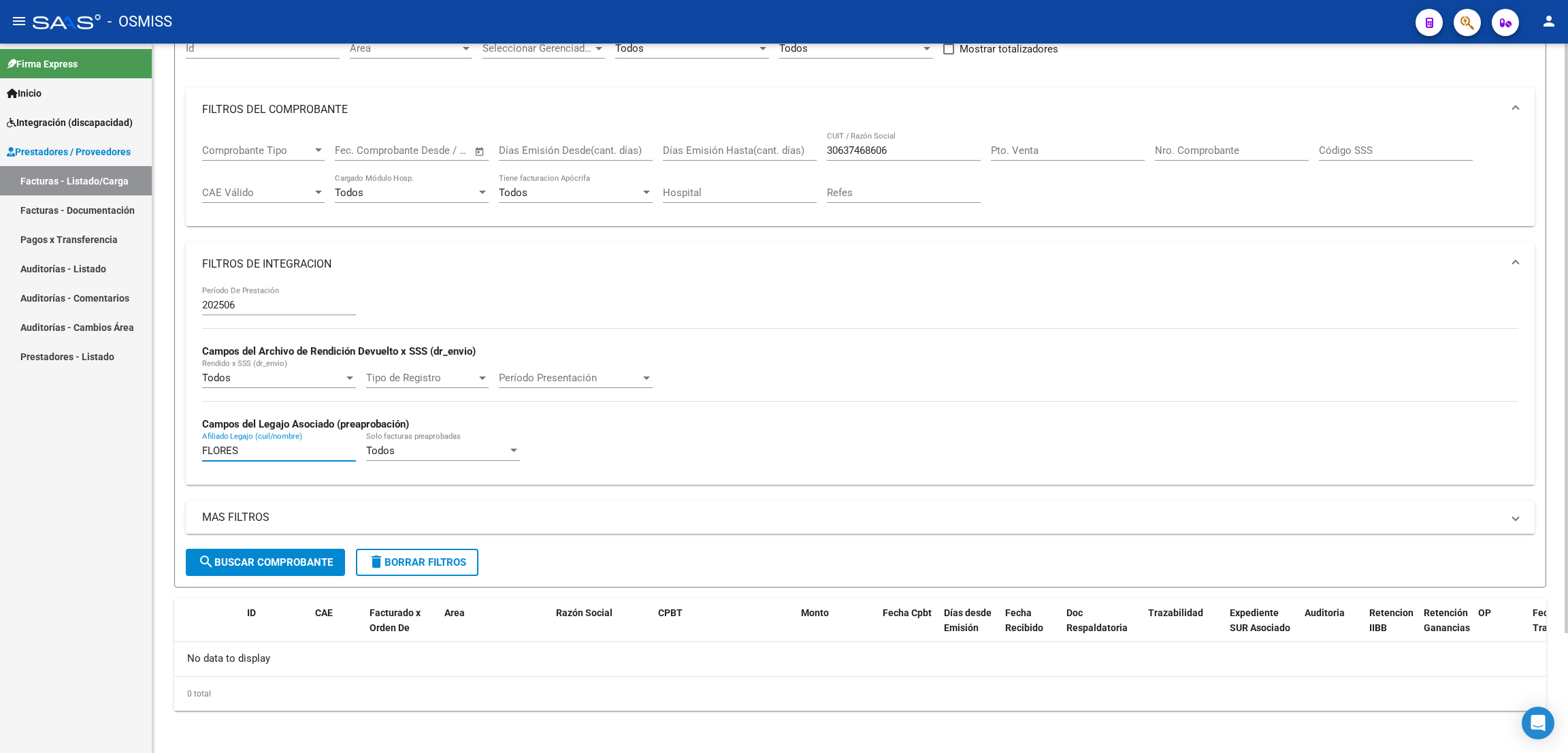
type input "FLORES"
click at [313, 553] on button "search Buscar Comprobante" at bounding box center [265, 562] width 159 height 27
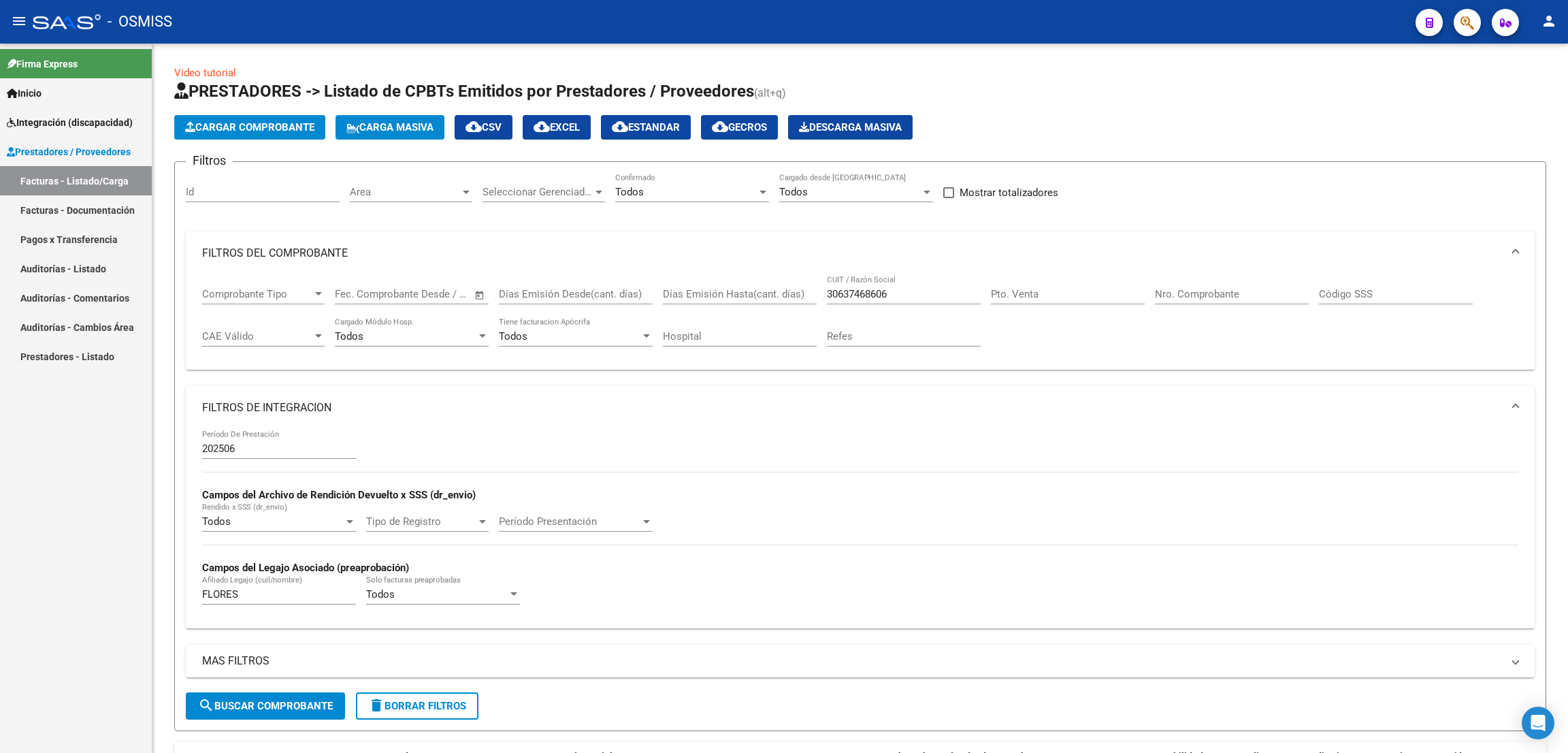
click at [872, 5] on mat-toolbar "menu - OSMISS person" at bounding box center [784, 21] width 1568 height 43
drag, startPoint x: 897, startPoint y: 292, endPoint x: 834, endPoint y: 283, distance: 63.6
click at [813, 287] on div "Comprobante Tipo Comprobante Tipo Fecha inicio – Fecha fin Fec. Comprobante Des…" at bounding box center [860, 317] width 1316 height 85
paste input "30637468606"
type input "30637468606"
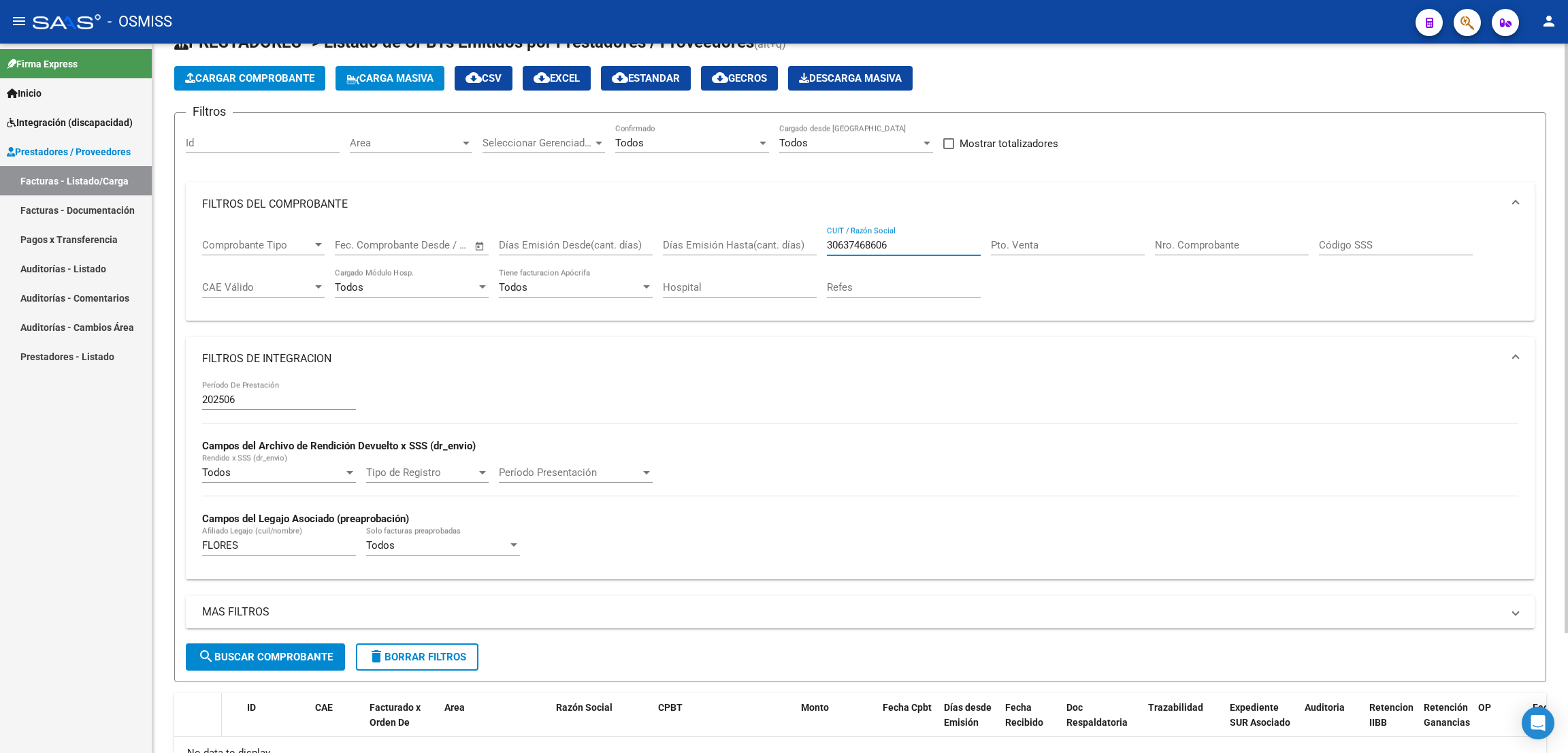
scroll to position [144, 0]
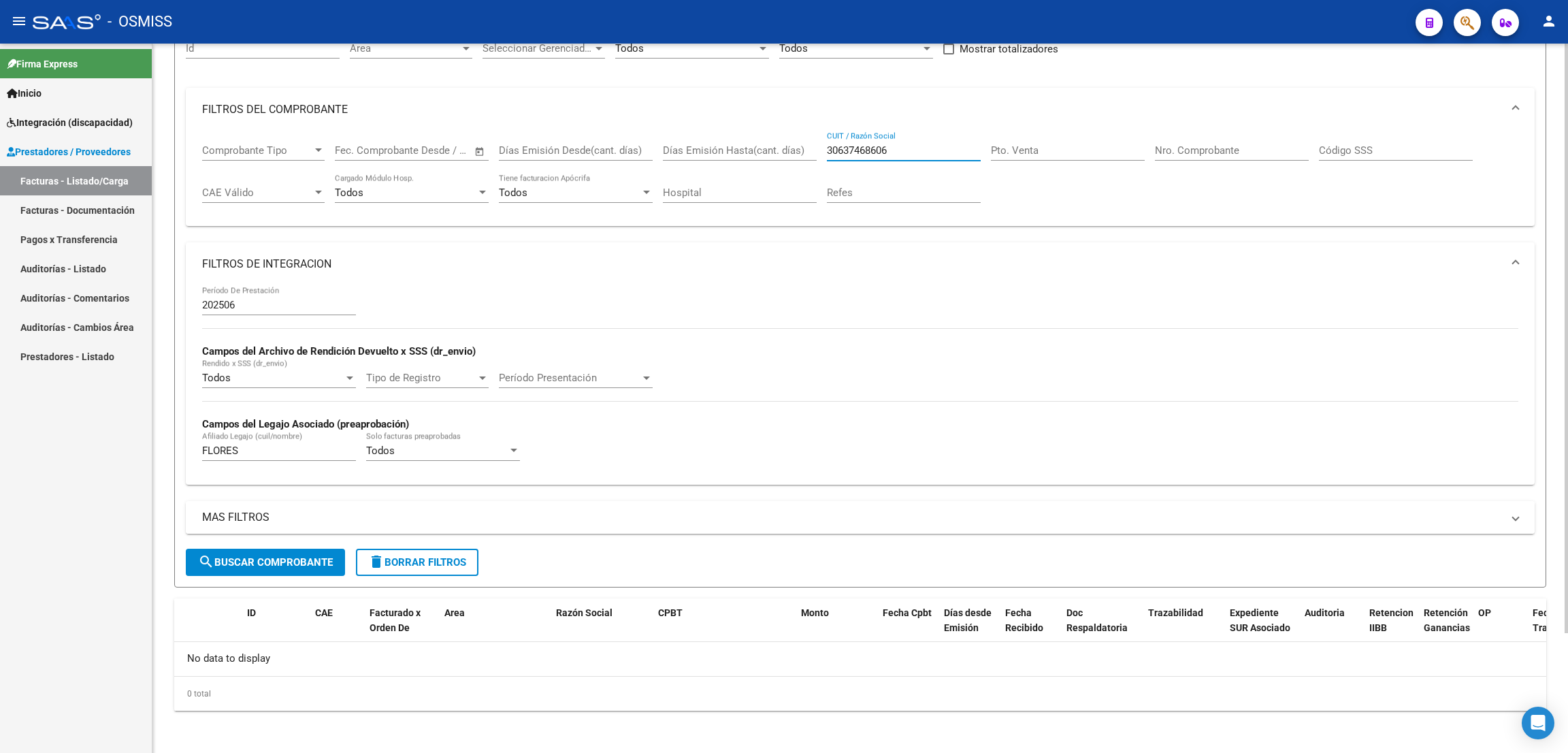
click at [281, 560] on span "search Buscar Comprobante" at bounding box center [265, 562] width 135 height 12
click at [68, 518] on div "Firma Express Inicio Instructivos Contacto OS Integración (discapacidad) Legajo…" at bounding box center [76, 397] width 151 height 709
drag, startPoint x: 252, startPoint y: 445, endPoint x: 151, endPoint y: 445, distance: 101.0
click at [151, 445] on mat-sidenav-container "Firma Express Inicio Instructivos Contacto OS Integración (discapacidad) Legajo…" at bounding box center [784, 397] width 1568 height 709
drag, startPoint x: 900, startPoint y: 144, endPoint x: 820, endPoint y: 148, distance: 80.1
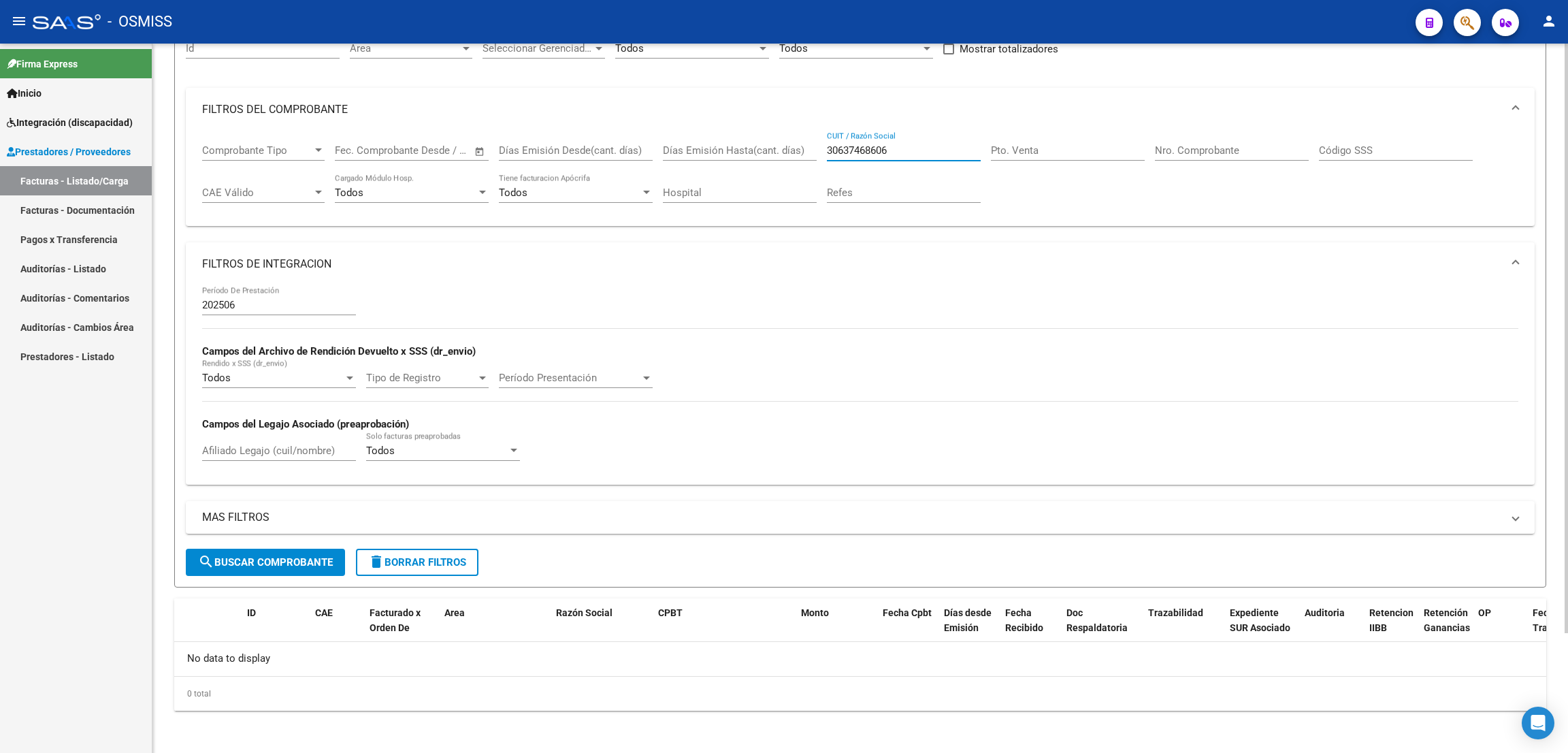
click at [820, 148] on div "Comprobante Tipo Comprobante Tipo Fecha inicio – Fecha fin Fec. Comprobante Des…" at bounding box center [860, 173] width 1316 height 85
paste input "27320111337"
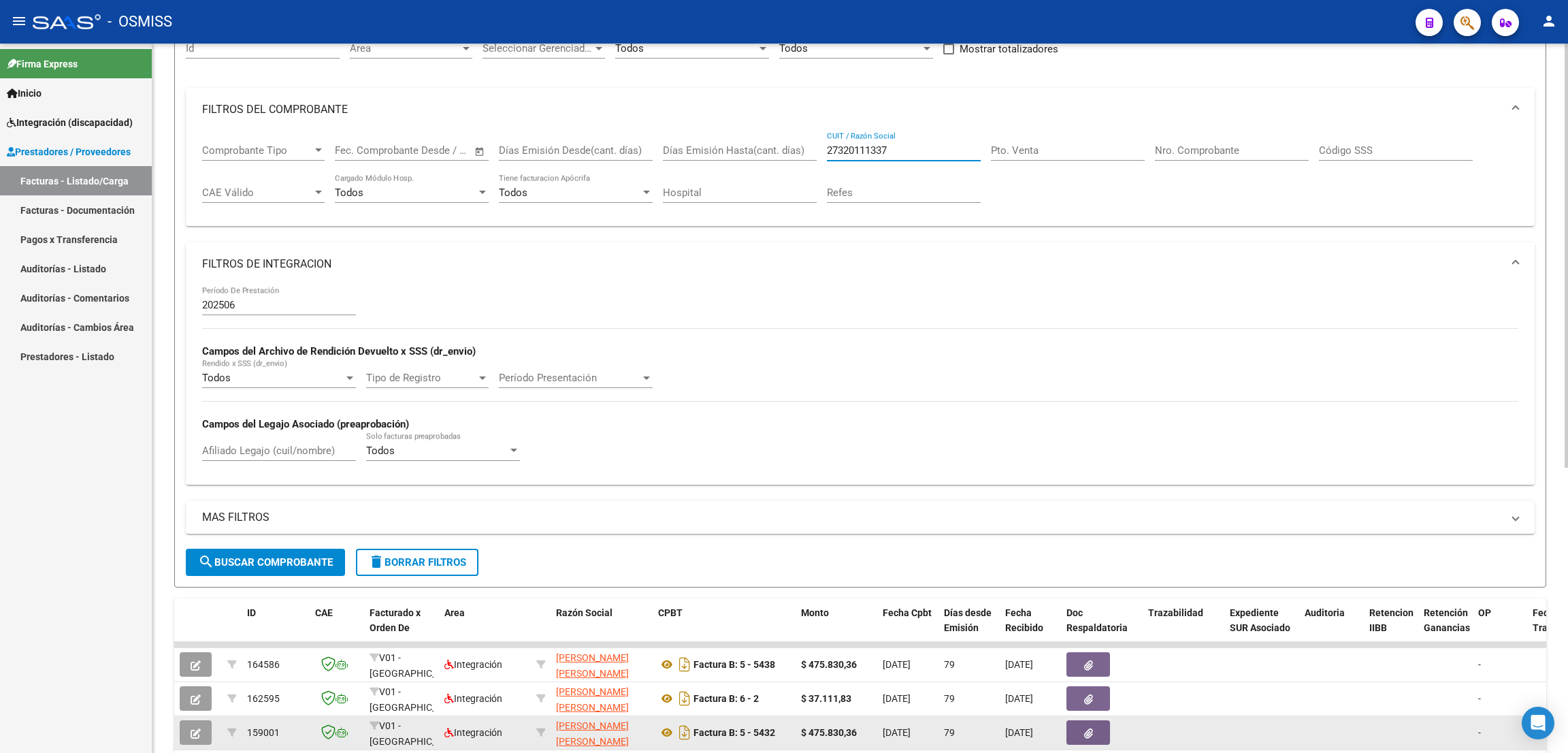
type input "27320111337"
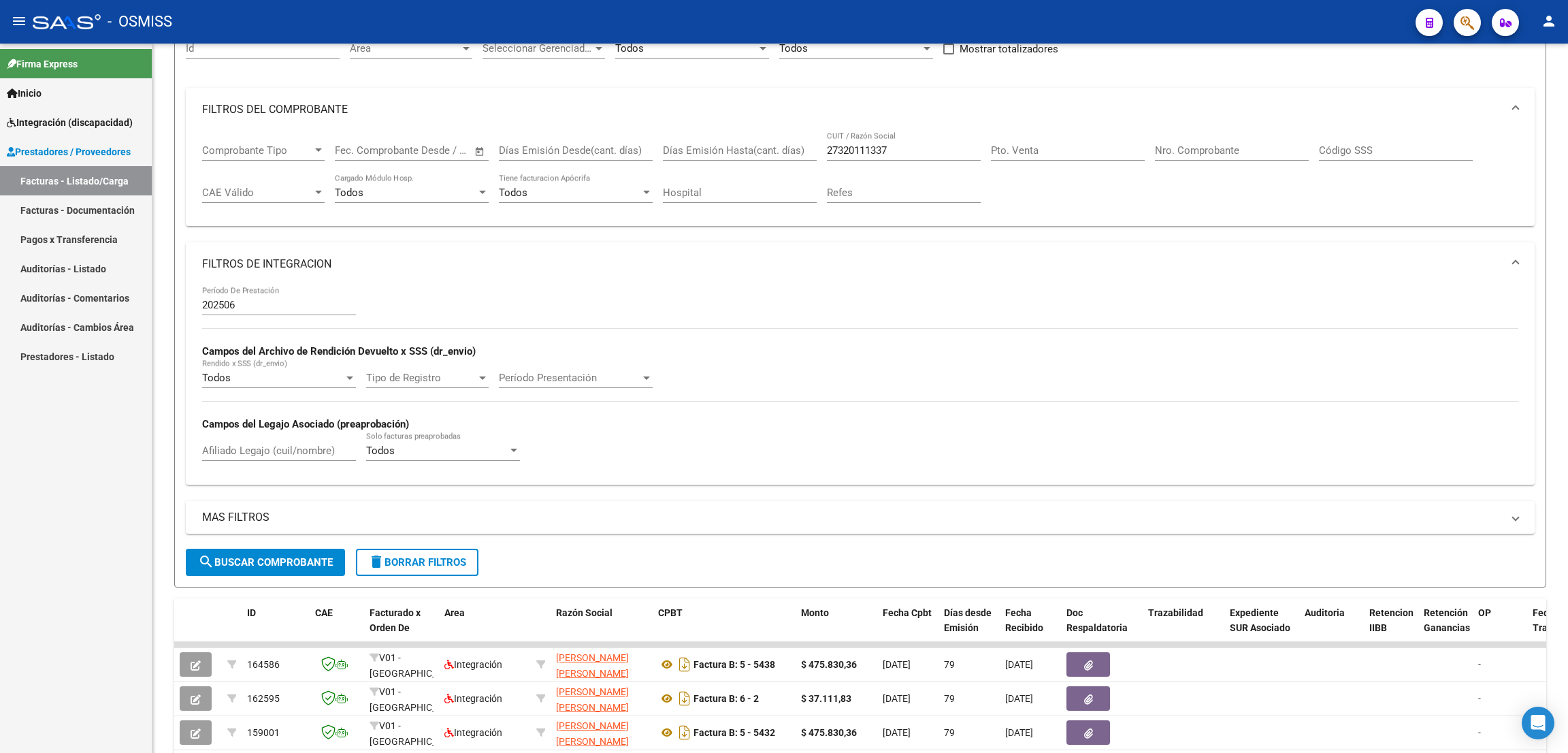
click at [1034, 8] on div "- OSMISS" at bounding box center [718, 22] width 1372 height 30
click at [285, 447] on input "Afiliado Legajo (cuil/nombre)" at bounding box center [279, 451] width 154 height 12
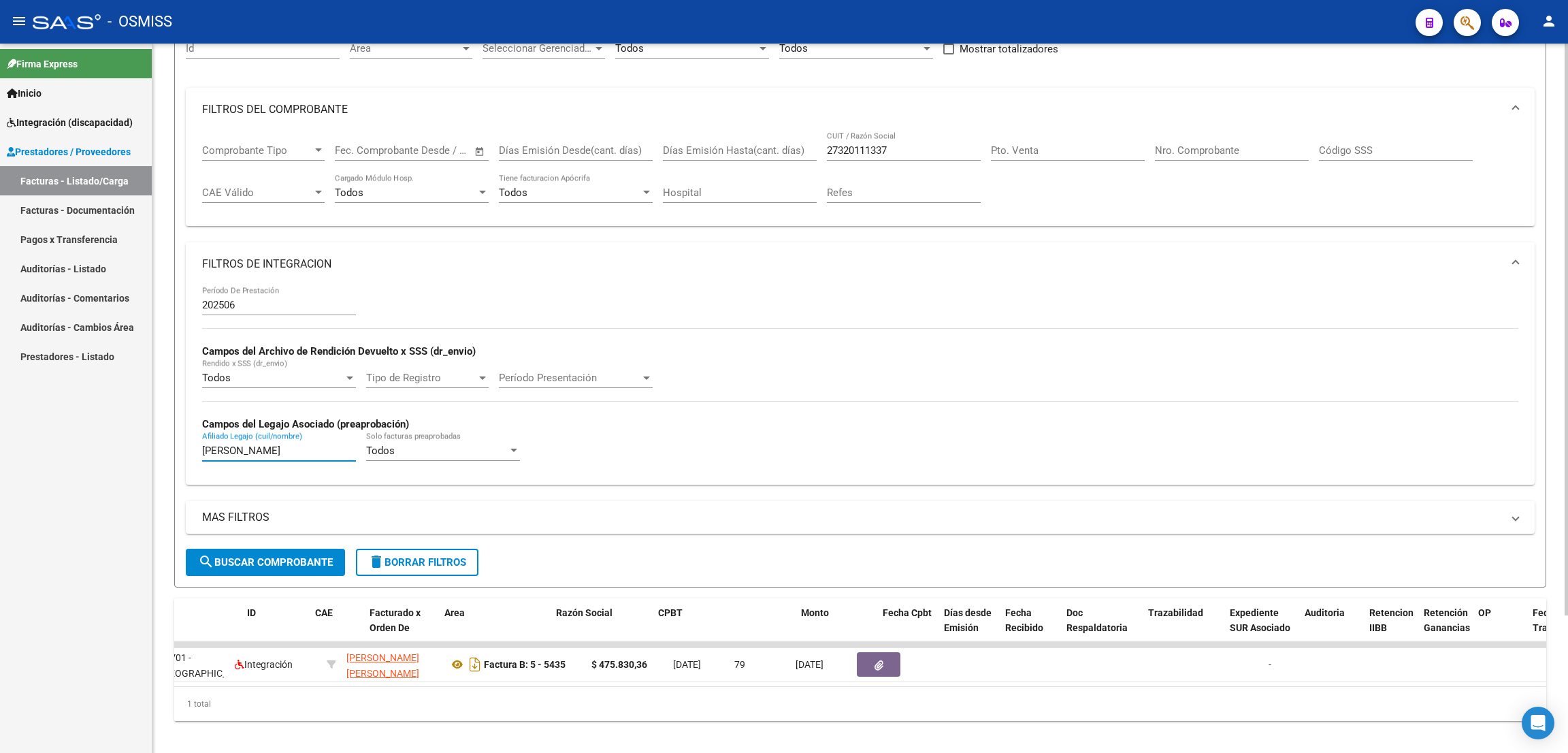
scroll to position [0, 0]
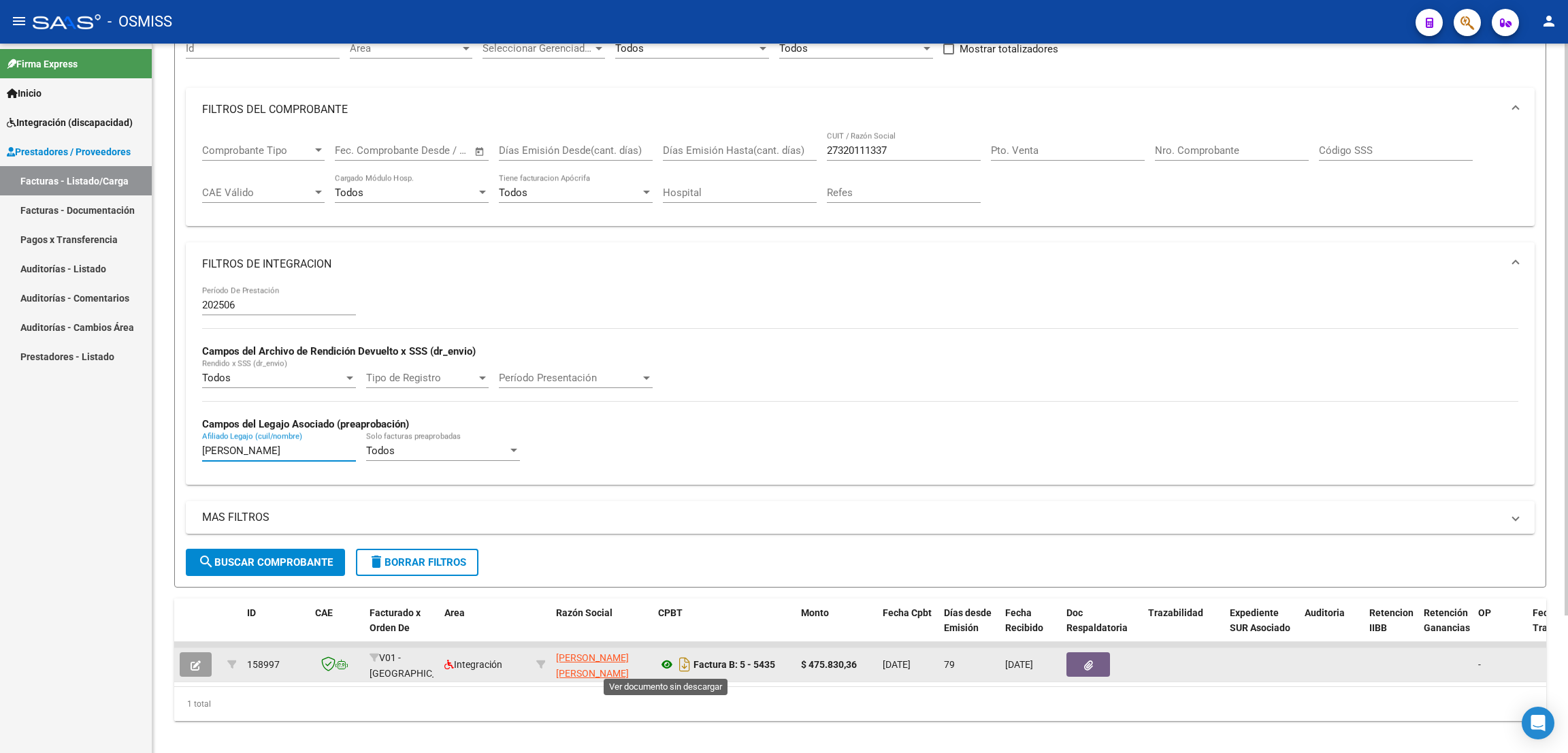
type input "POVEDA"
click at [662, 662] on icon at bounding box center [666, 664] width 18 height 17
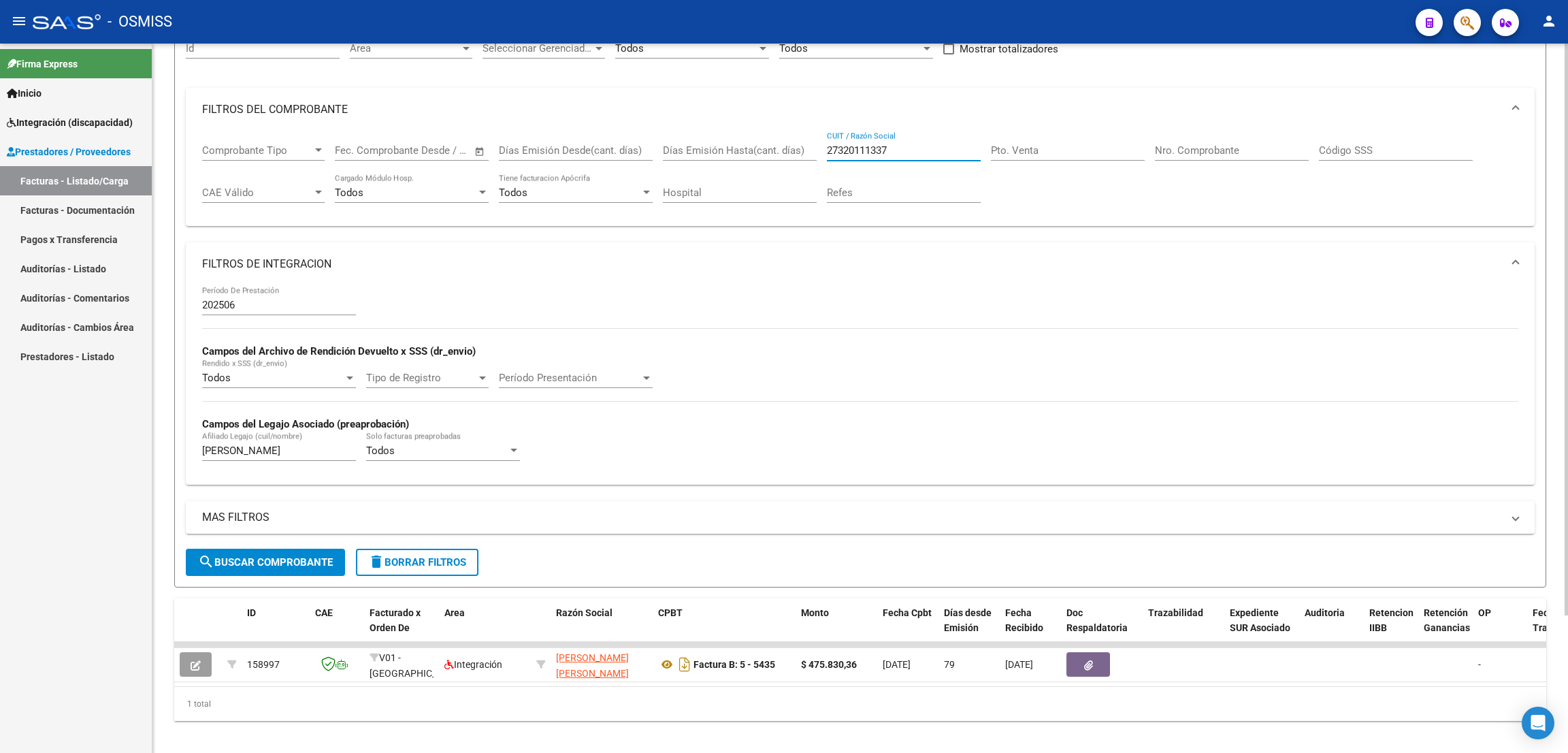
drag, startPoint x: 922, startPoint y: 151, endPoint x: 814, endPoint y: 138, distance: 108.8
click at [814, 138] on div "Comprobante Tipo Comprobante Tipo Fecha inicio – Fecha fin Fec. Comprobante Des…" at bounding box center [860, 173] width 1316 height 85
paste input "27389513836"
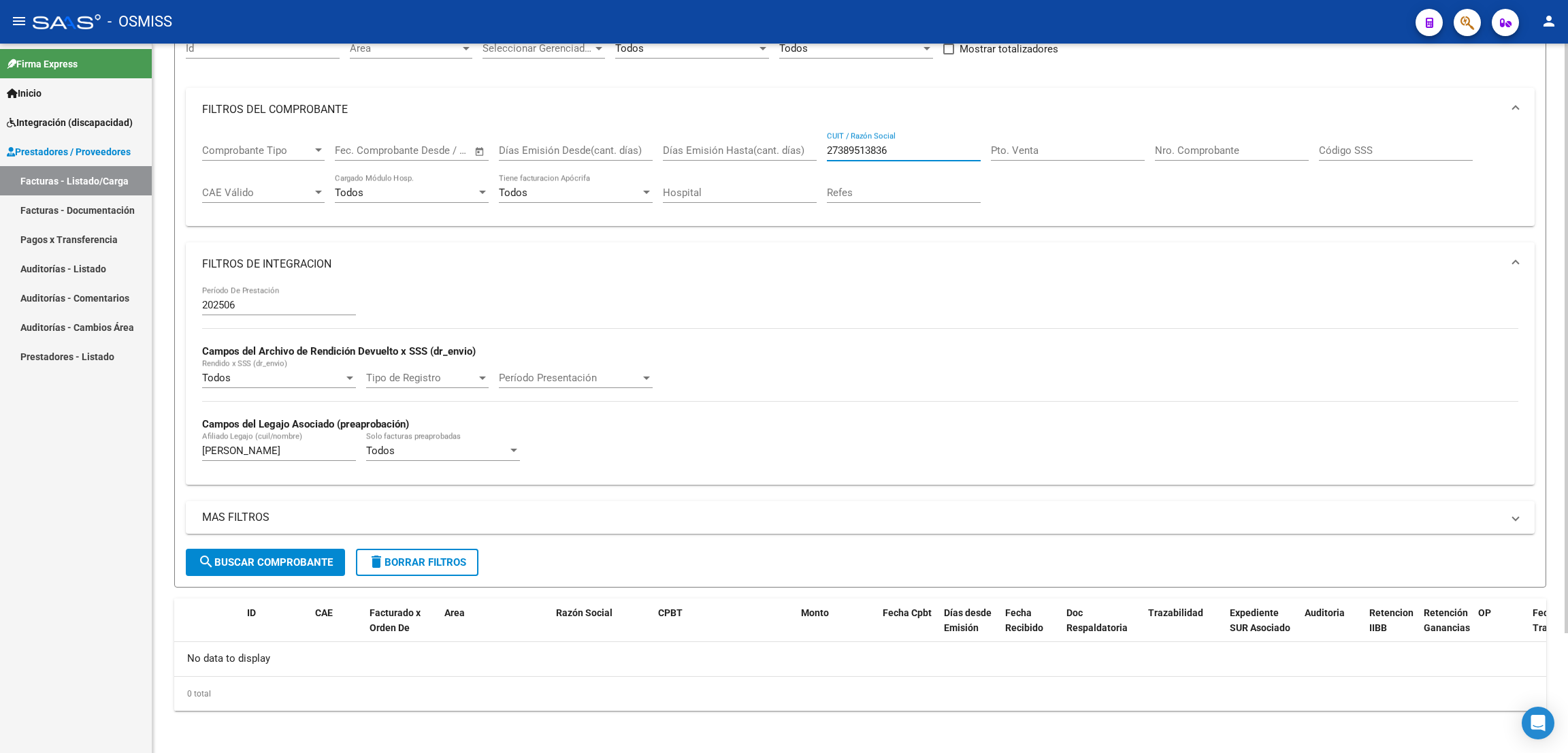
type input "27389513836"
drag, startPoint x: 70, startPoint y: 682, endPoint x: 99, endPoint y: 643, distance: 48.6
click at [72, 675] on div "Firma Express Inicio Instructivos Contacto OS Integración (discapacidad) Legajo…" at bounding box center [76, 397] width 151 height 709
drag, startPoint x: 254, startPoint y: 447, endPoint x: 199, endPoint y: 426, distance: 58.9
click at [199, 430] on div "202506 Período De Prestación Campos del Archivo de Rendición Devuelto x SSS (dr…" at bounding box center [860, 385] width 1349 height 198
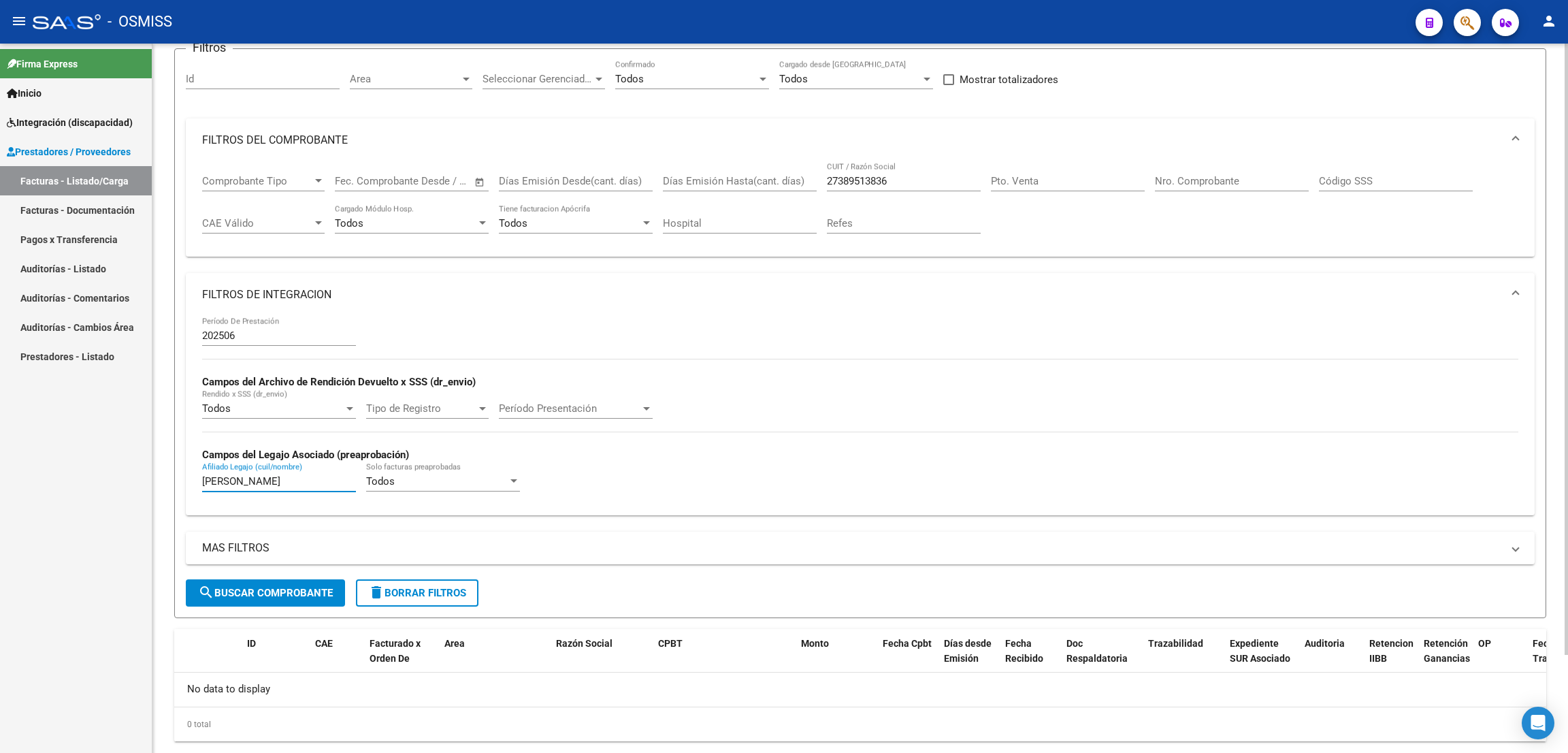
scroll to position [144, 0]
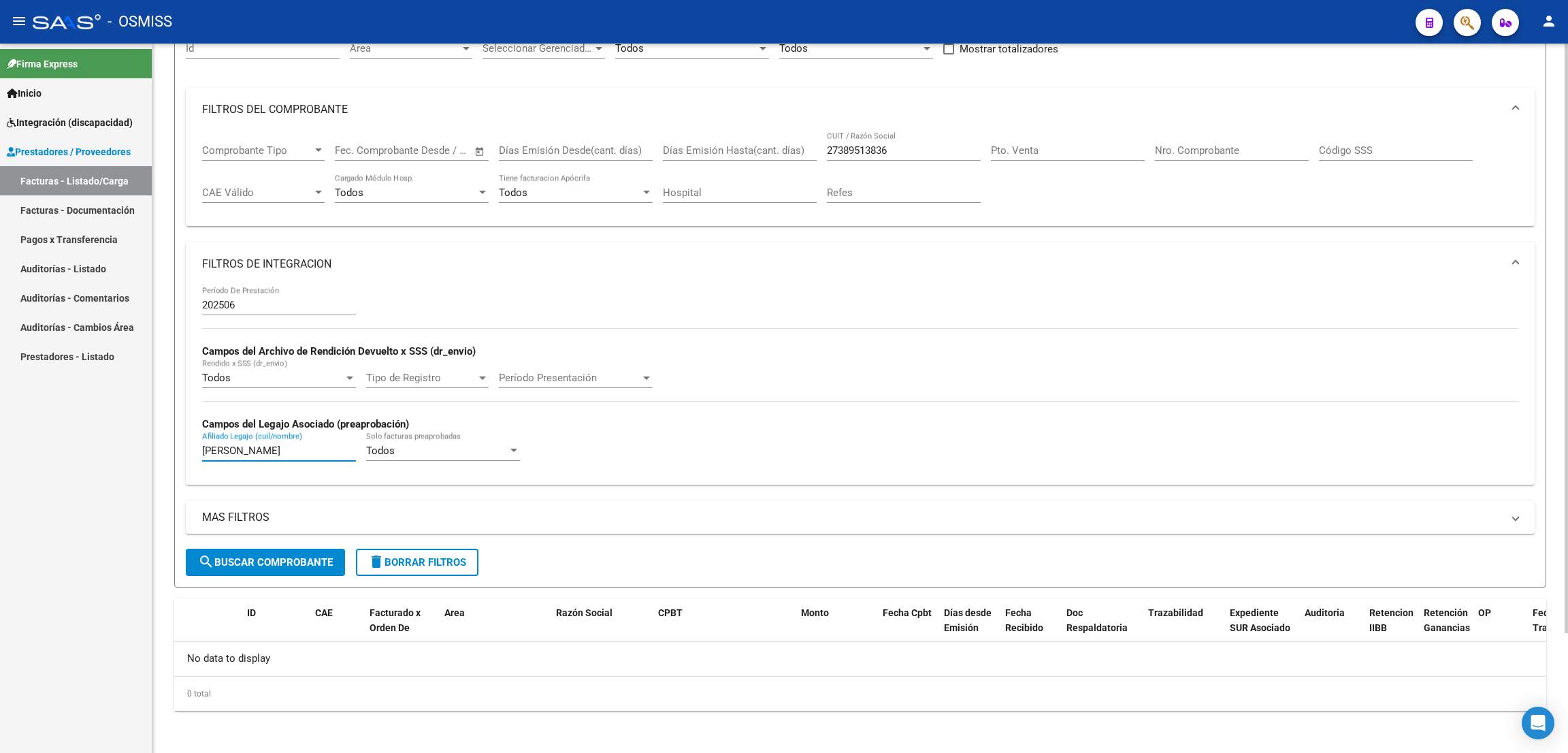
type input "ACEVEDO"
click at [281, 568] on button "search Buscar Comprobante" at bounding box center [265, 562] width 159 height 27
drag, startPoint x: 261, startPoint y: 454, endPoint x: 183, endPoint y: 439, distance: 79.4
click at [183, 439] on form "Filtros Id Area Area Seleccionar Gerenciador Seleccionar Gerenciador Todos Conf…" at bounding box center [860, 302] width 1372 height 570
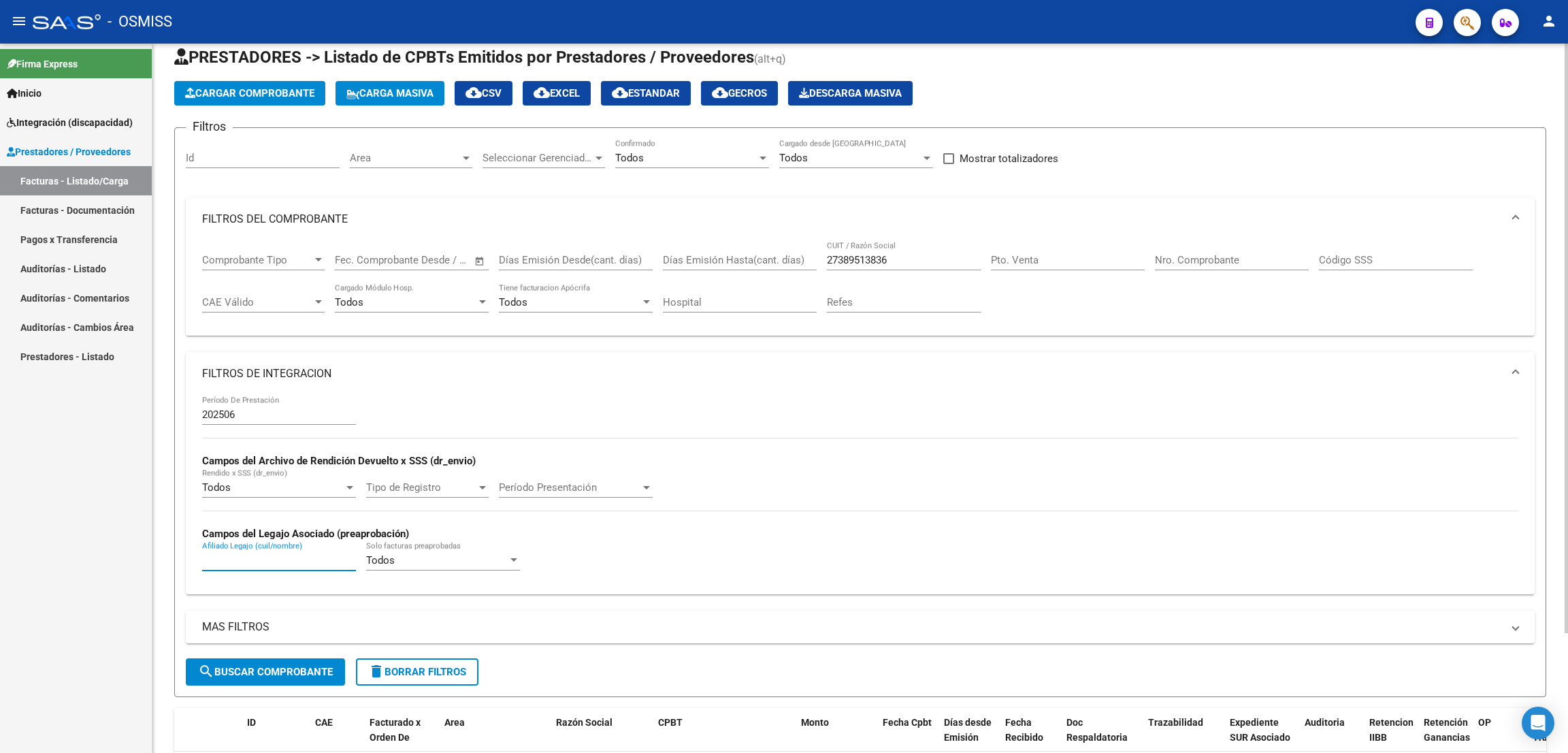
scroll to position [0, 0]
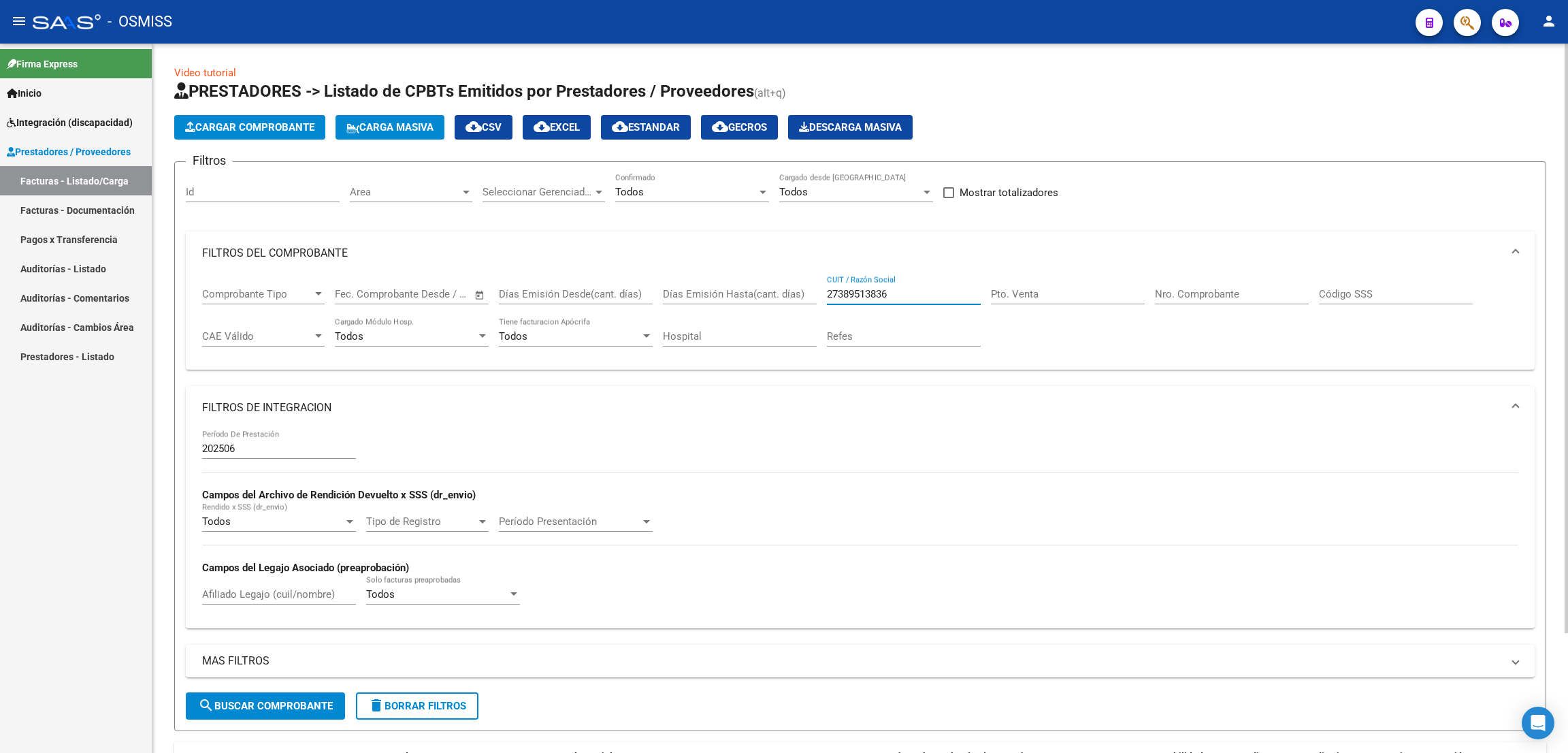
drag, startPoint x: 894, startPoint y: 295, endPoint x: 756, endPoint y: 283, distance: 138.5
click at [756, 283] on div "Comprobante Tipo Comprobante Tipo Fecha inicio – Fecha fin Fec. Comprobante Des…" at bounding box center [860, 317] width 1316 height 85
type input "¿"
click at [1113, 69] on div "Video tutorial PRESTADORES -> Listado de CPBTs Emitidos por Prestadores / Prove…" at bounding box center [860, 460] width 1372 height 789
click at [873, 293] on input "CUIT / Razón Social" at bounding box center [903, 294] width 154 height 12
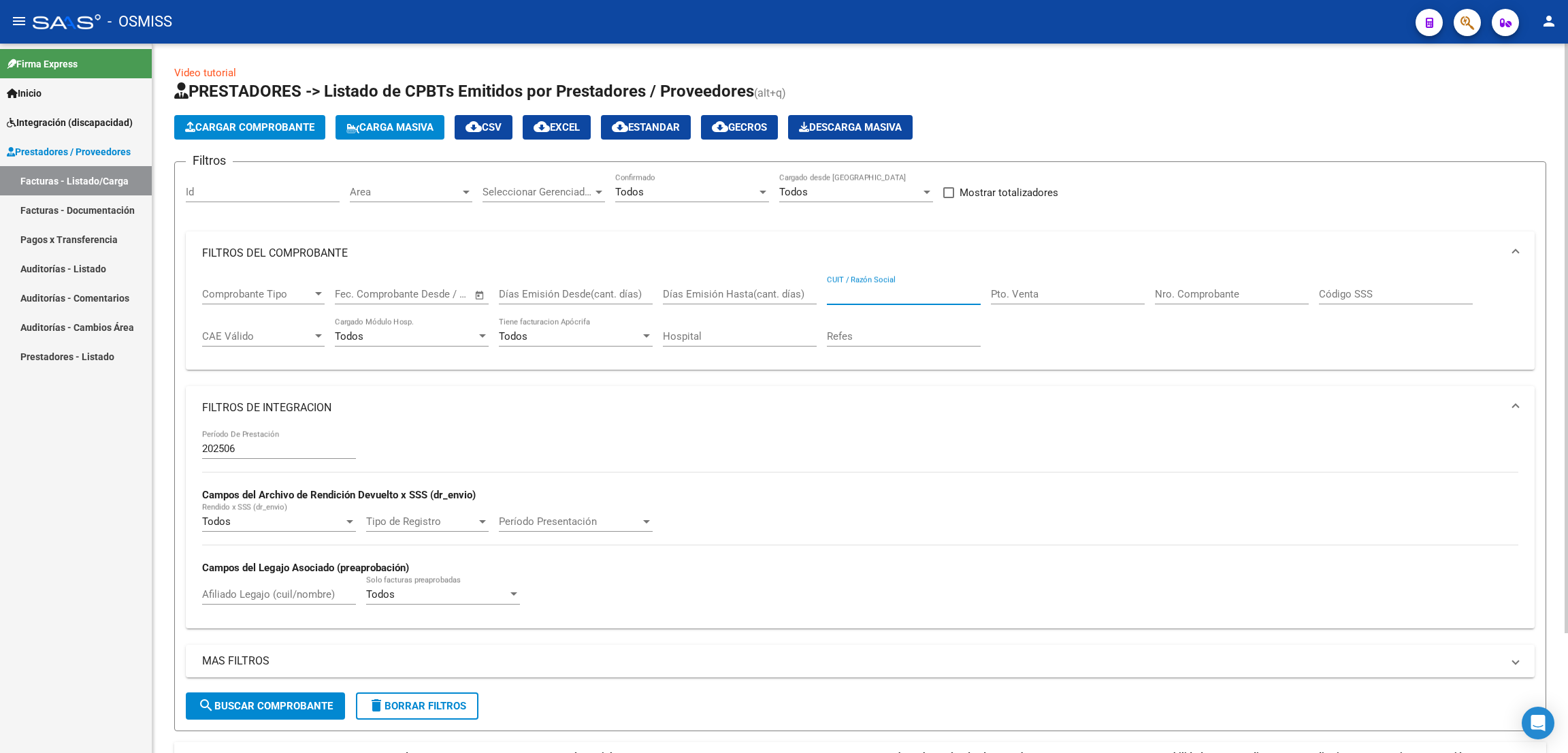
paste input "27389513836"
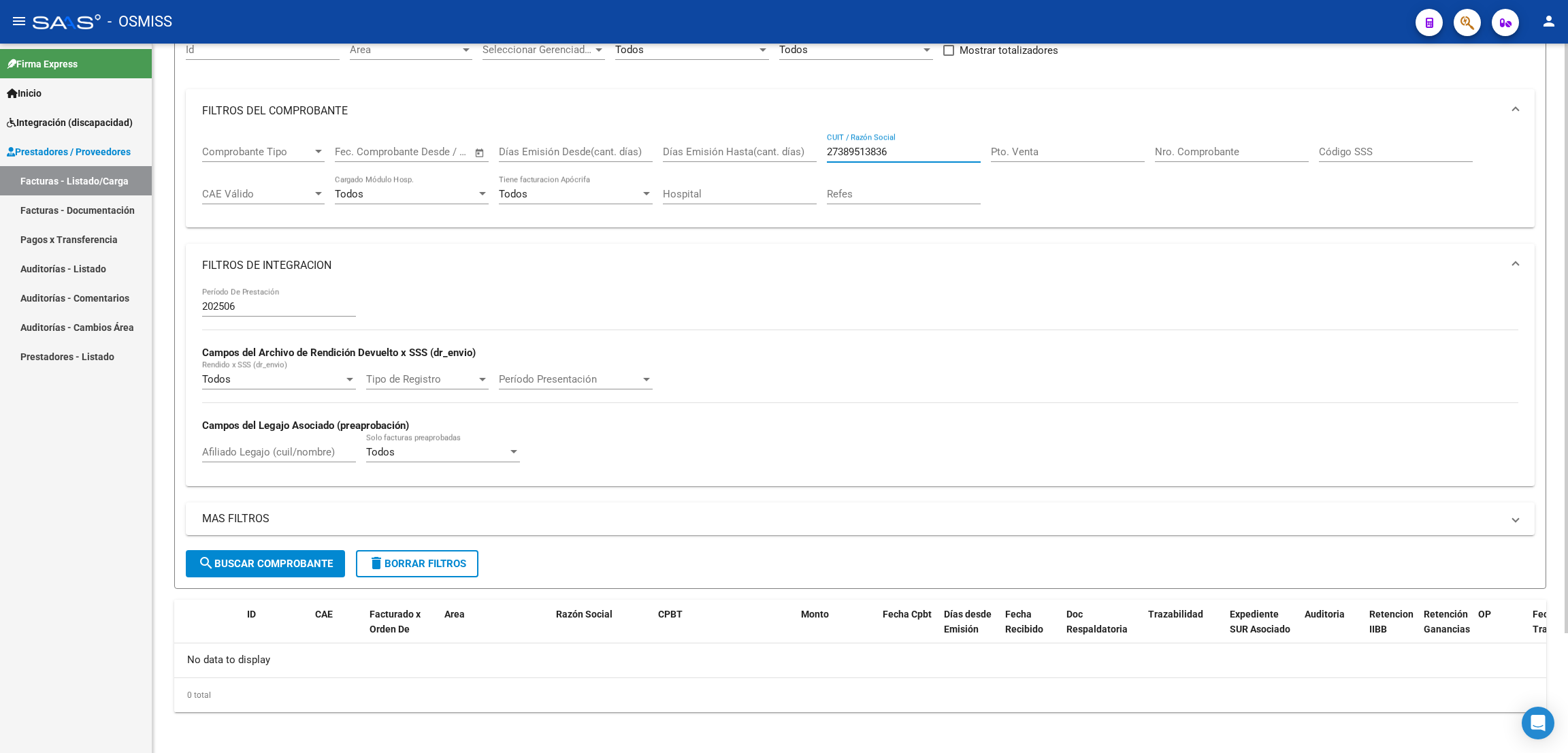
scroll to position [144, 0]
type input "27389513836"
drag, startPoint x: 261, startPoint y: 447, endPoint x: 254, endPoint y: 442, distance: 8.6
click at [260, 447] on input "Afiliado Legajo (cuil/nombre)" at bounding box center [279, 451] width 154 height 12
type input "ACEVEDO"
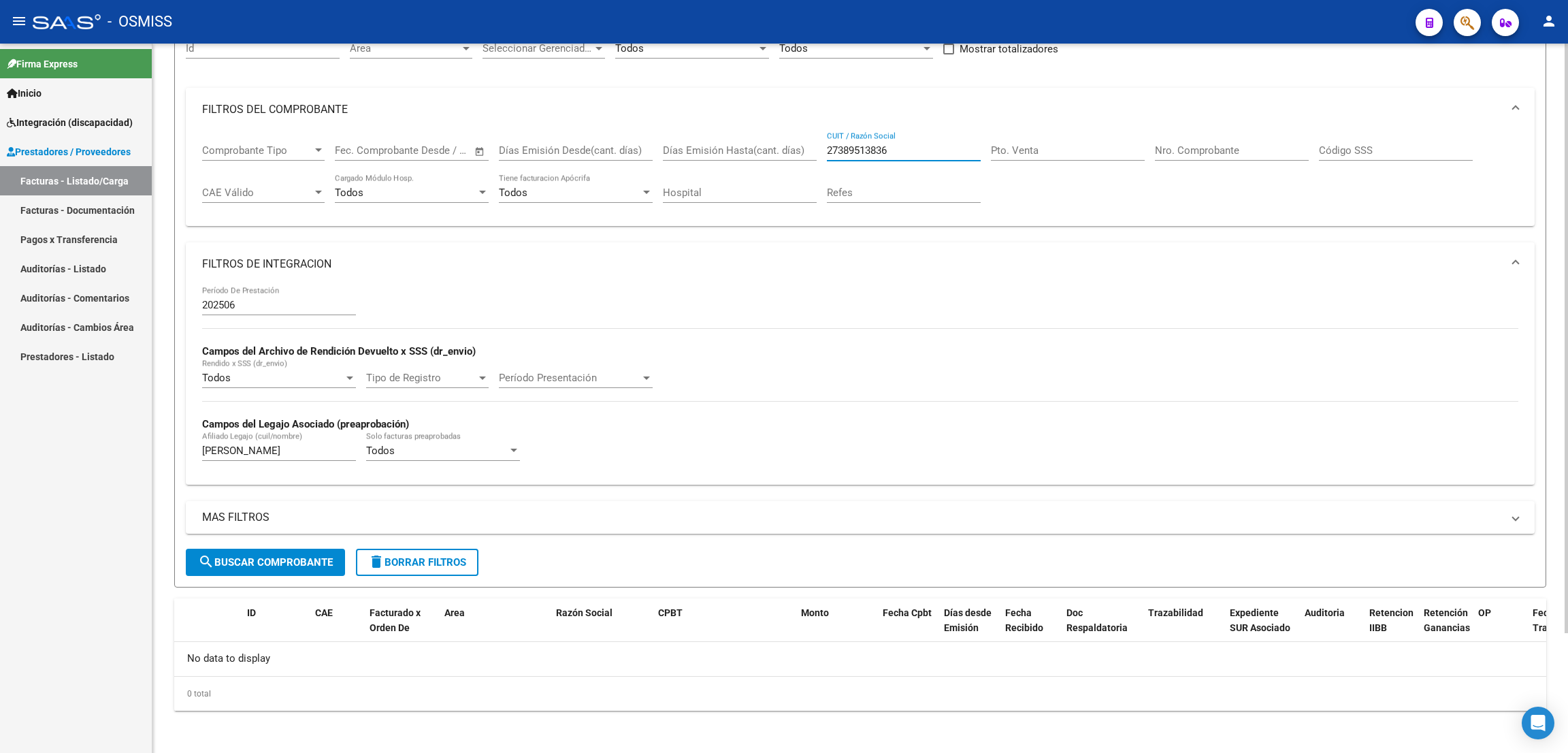
drag, startPoint x: 903, startPoint y: 152, endPoint x: 781, endPoint y: 122, distance: 125.6
click at [781, 122] on mat-expansion-panel "FILTROS DEL COMPROBANTE Comprobante Tipo Comprobante Tipo Fecha inicio – Fecha …" at bounding box center [860, 158] width 1349 height 139
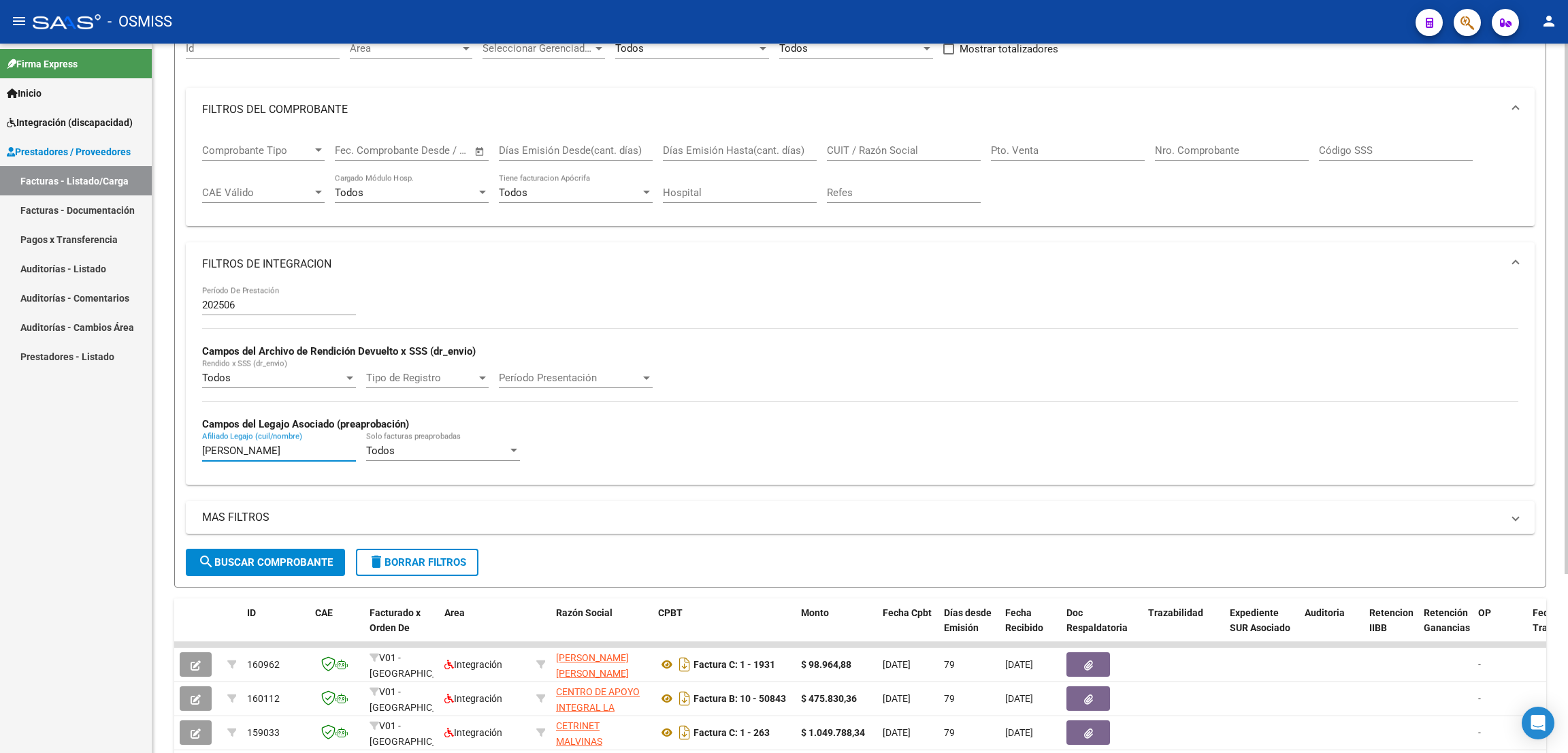
click at [280, 454] on input "ACEVEDO" at bounding box center [279, 451] width 154 height 12
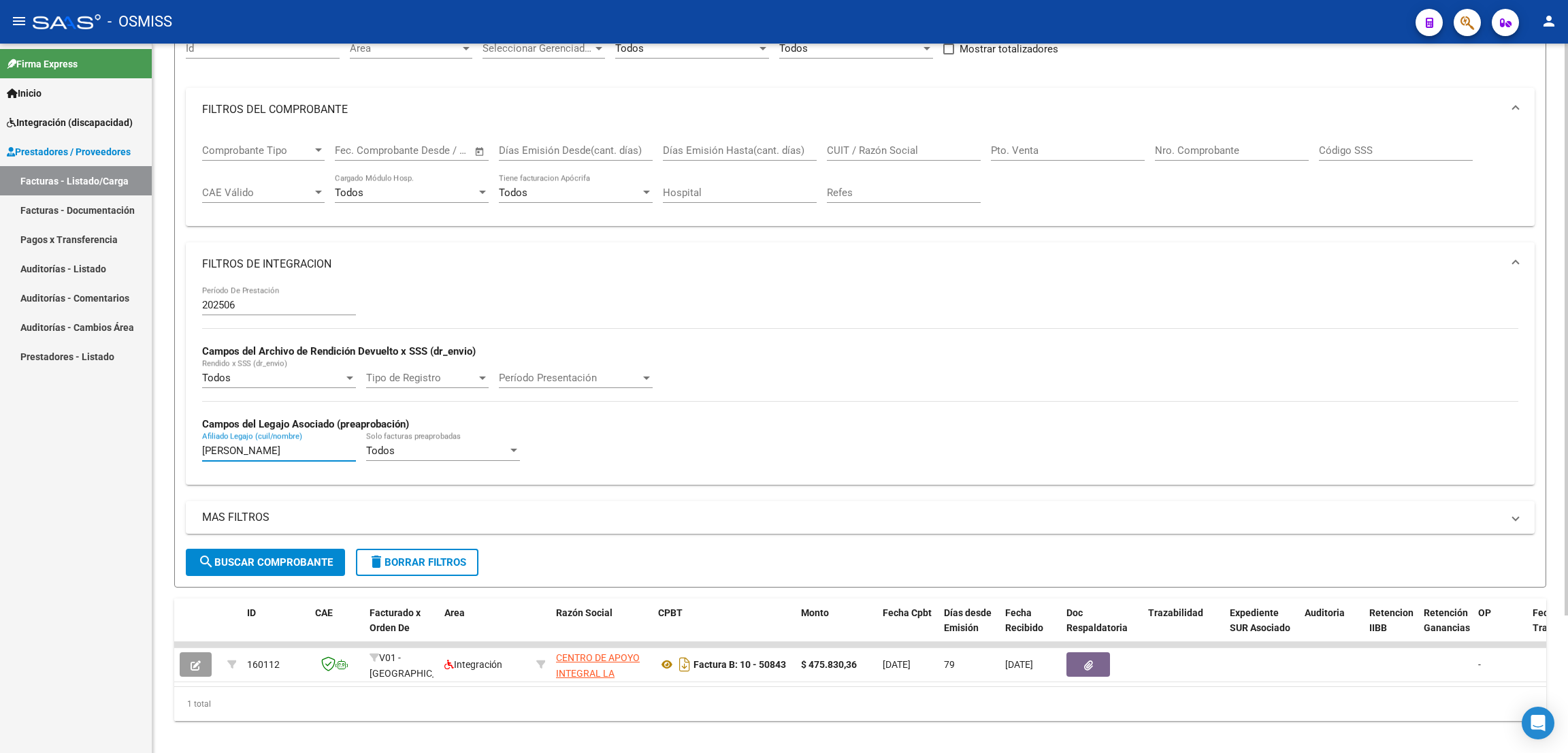
type input "ACEVEDO CIRO"
click at [1008, 17] on div "- OSMISS" at bounding box center [718, 22] width 1372 height 30
click at [913, 153] on input "CUIT / Razón Social" at bounding box center [903, 151] width 154 height 12
paste input "27178642710"
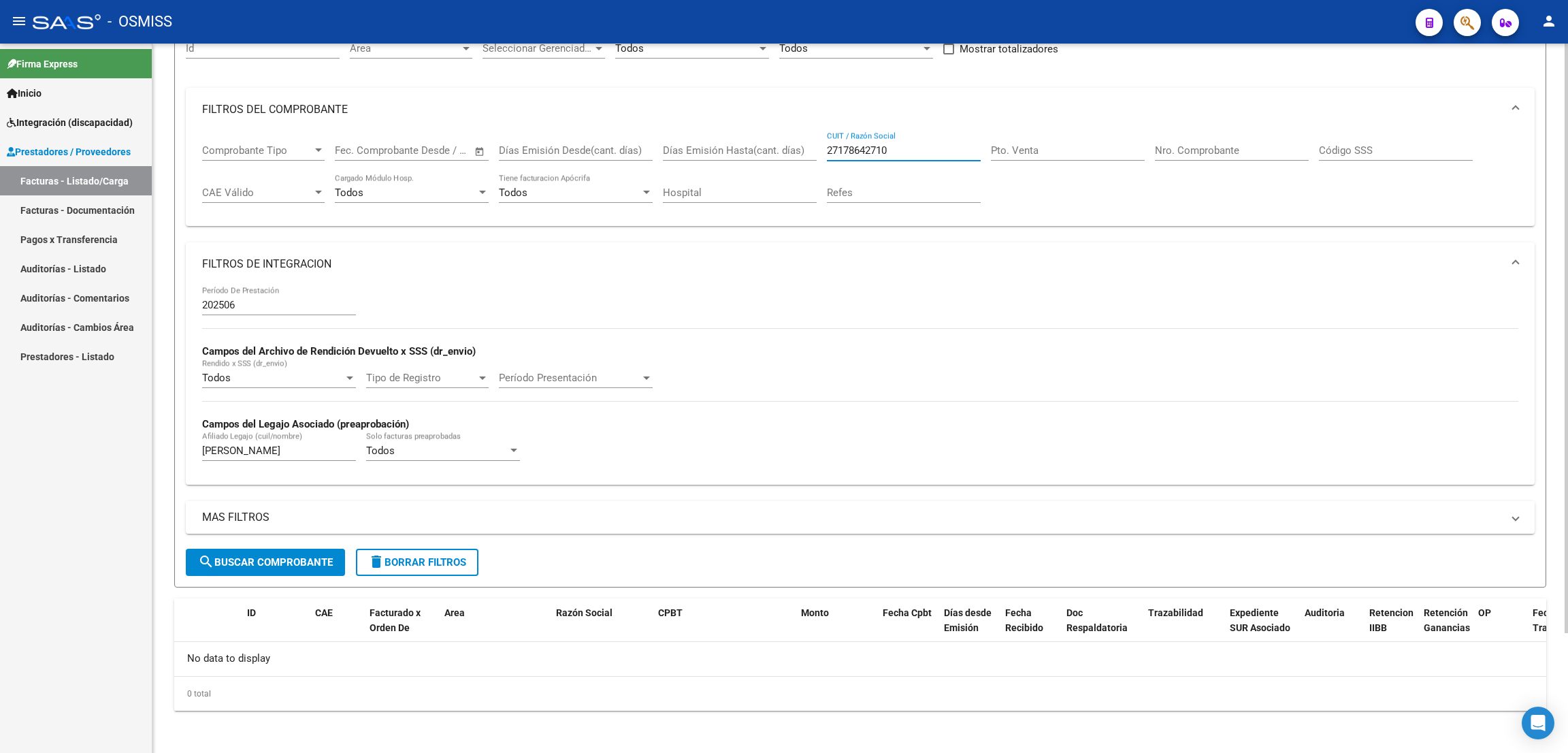
type input "27178642710"
drag, startPoint x: 850, startPoint y: 144, endPoint x: 725, endPoint y: 133, distance: 125.5
click at [725, 133] on div "Comprobante Tipo Comprobante Tipo Fecha inicio – Fecha fin Fec. Comprobante Des…" at bounding box center [860, 173] width 1316 height 85
paste input "27380270388"
type input "27380270388"
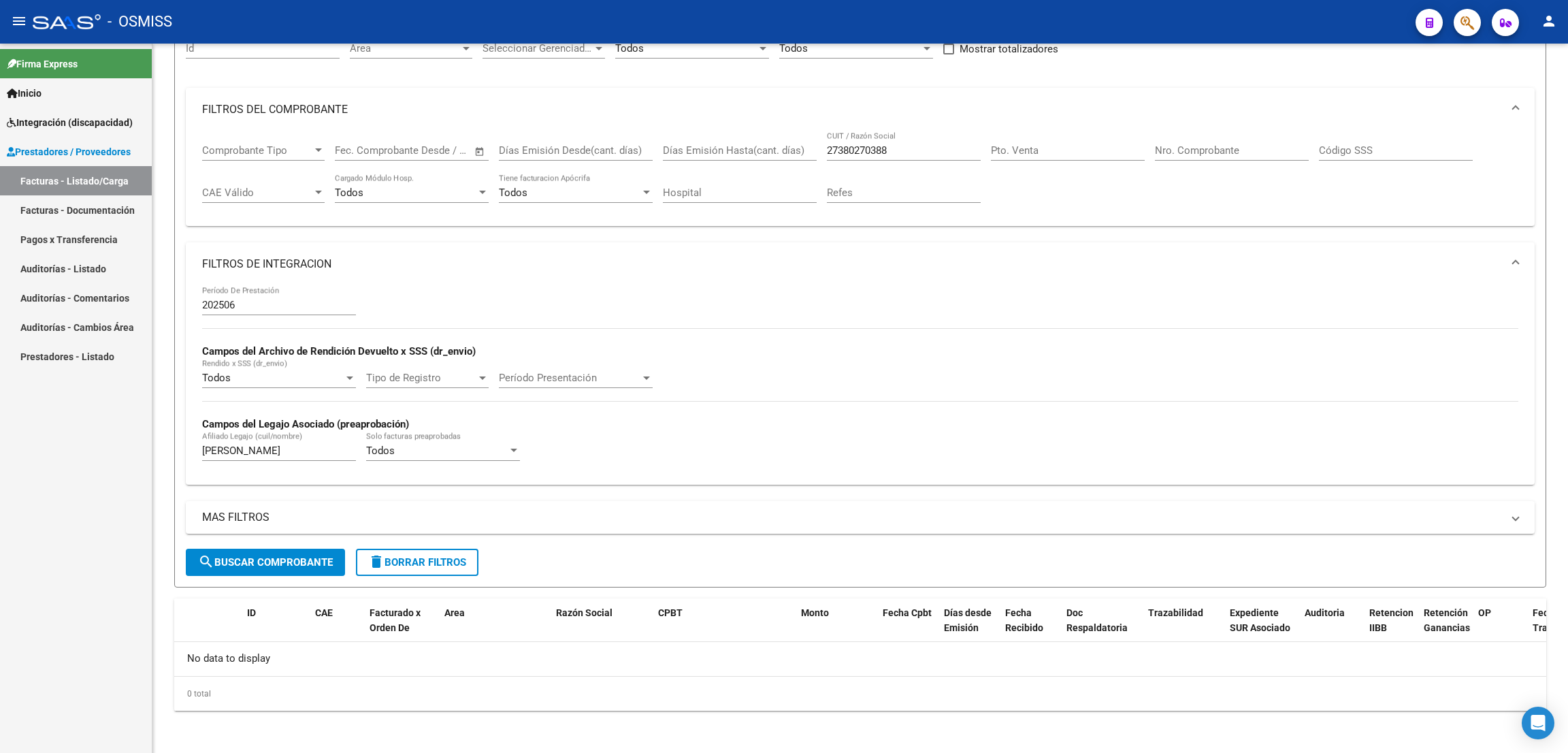
drag, startPoint x: 977, startPoint y: 26, endPoint x: 909, endPoint y: 41, distance: 69.6
click at [977, 26] on div "- OSMISS" at bounding box center [718, 22] width 1372 height 30
click at [298, 549] on button "search Buscar Comprobante" at bounding box center [265, 562] width 159 height 27
drag, startPoint x: 913, startPoint y: 153, endPoint x: 705, endPoint y: 155, distance: 208.0
click at [705, 155] on div "Comprobante Tipo Comprobante Tipo Fecha inicio – Fecha fin Fec. Comprobante Des…" at bounding box center [860, 173] width 1316 height 85
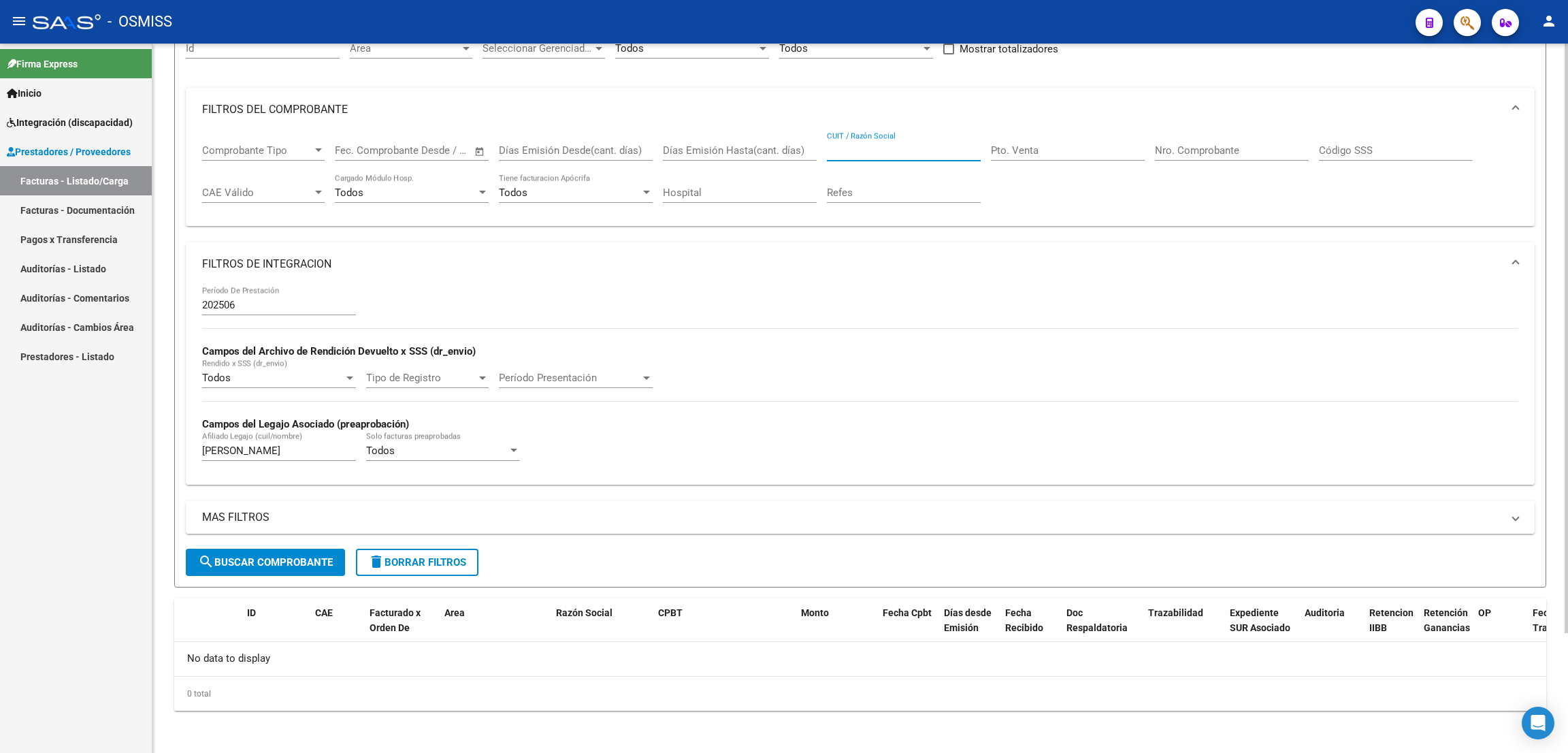
paste input "27235676090"
type input "27235676090"
drag, startPoint x: 278, startPoint y: 454, endPoint x: 142, endPoint y: 436, distance: 137.2
click at [143, 436] on mat-sidenav-container "Firma Express Inicio Instructivos Contacto OS Integración (discapacidad) Legajo…" at bounding box center [784, 397] width 1568 height 709
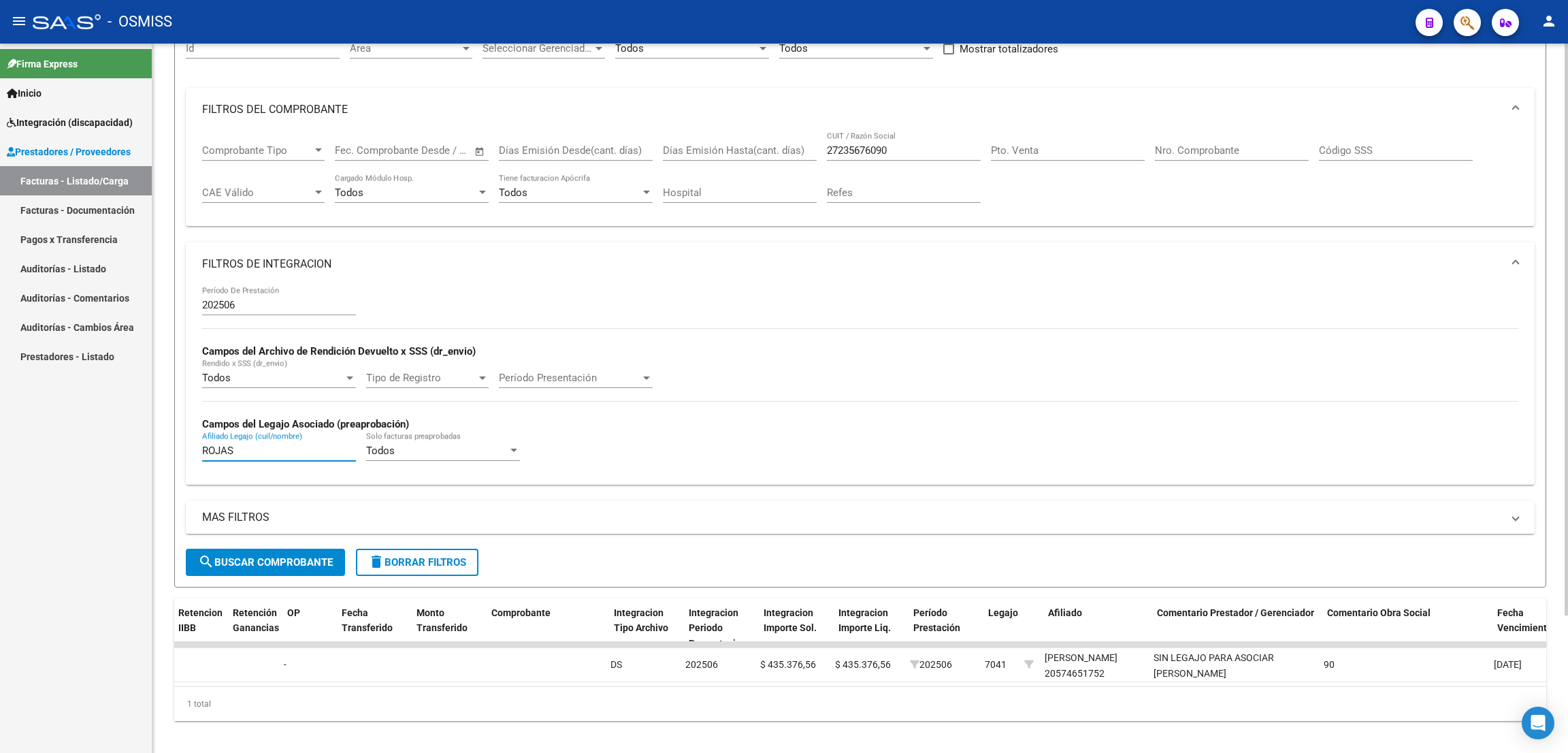
scroll to position [0, 1190]
type input "ROJAS"
click at [19, 602] on div "Firma Express Inicio Instructivos Contacto OS Integración (discapacidad) Legajo…" at bounding box center [76, 397] width 151 height 709
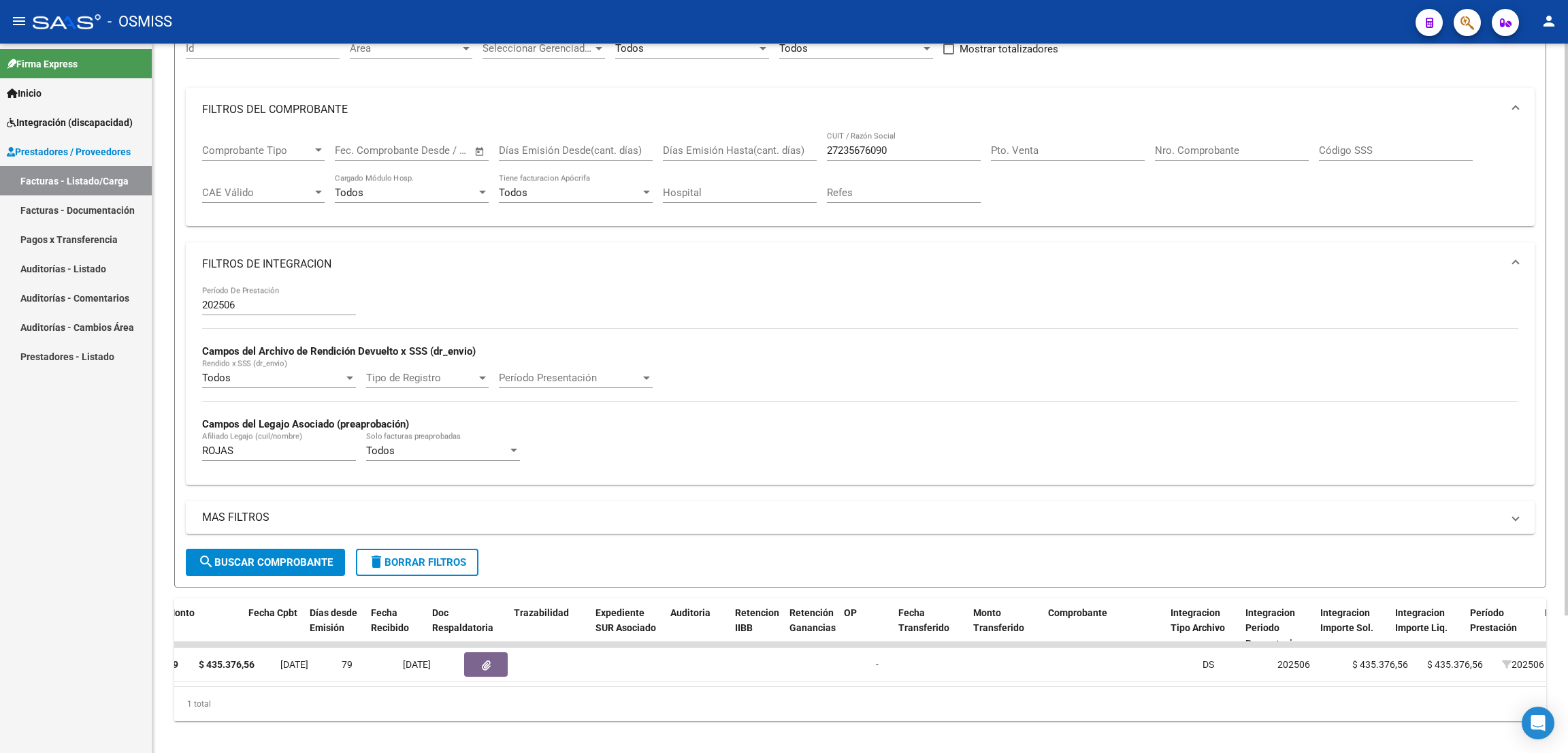
scroll to position [0, 429]
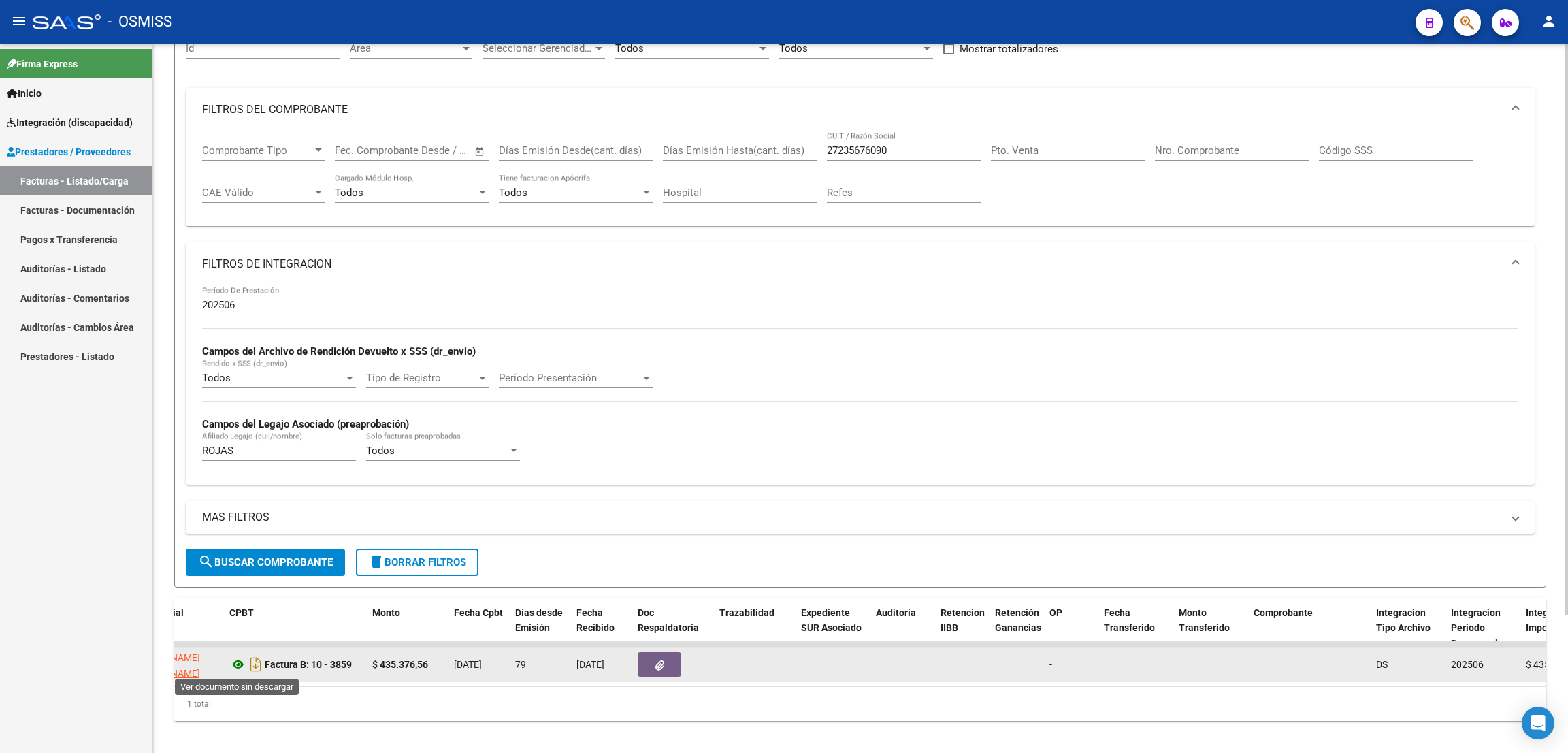
click at [238, 663] on icon at bounding box center [238, 664] width 18 height 17
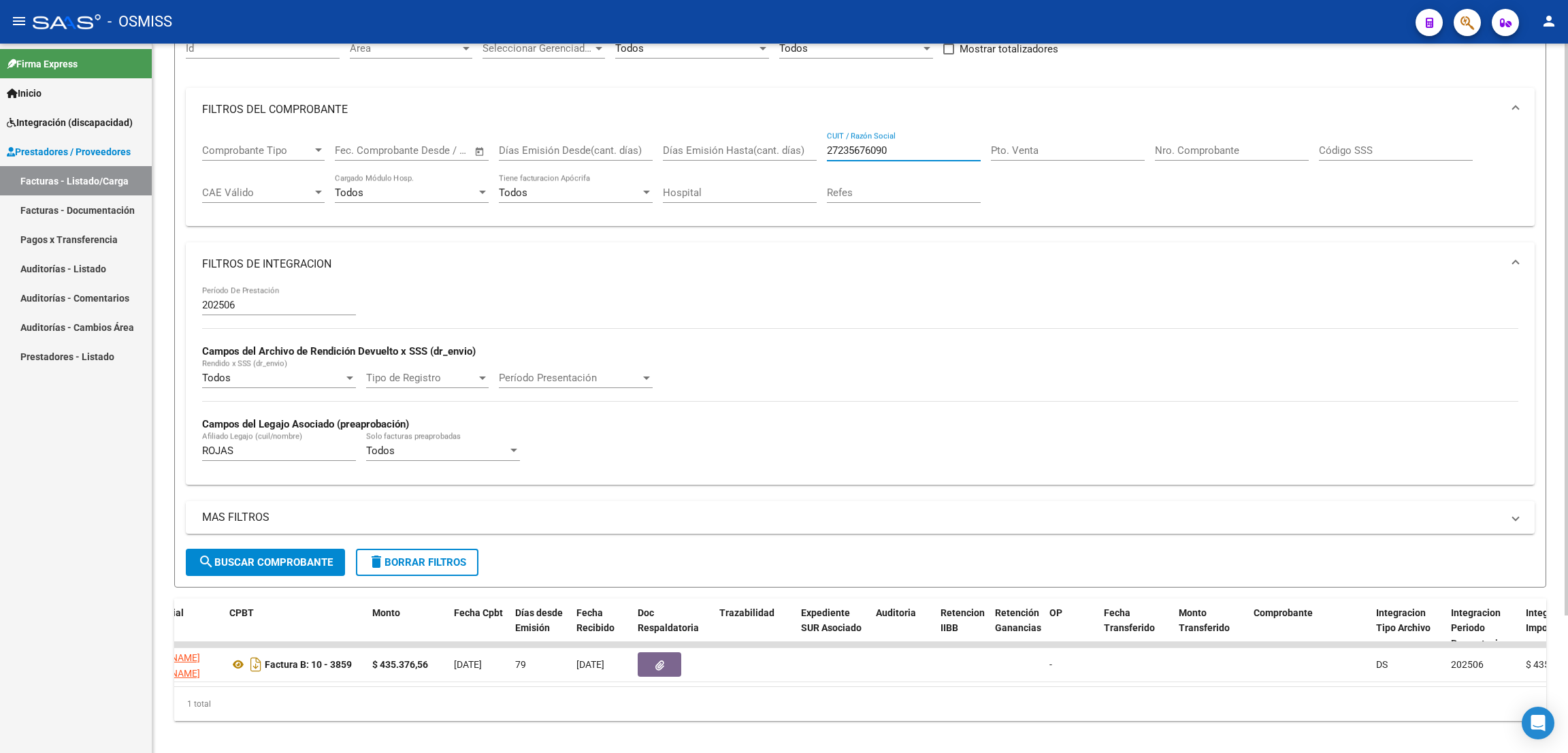
drag, startPoint x: 912, startPoint y: 153, endPoint x: 813, endPoint y: 147, distance: 99.2
click at [814, 146] on div "Comprobante Tipo Comprobante Tipo Fecha inicio – Fecha fin Fec. Comprobante Des…" at bounding box center [860, 173] width 1316 height 85
paste input "23424570664"
type input "23424570664"
drag, startPoint x: 253, startPoint y: 448, endPoint x: 176, endPoint y: 451, distance: 77.1
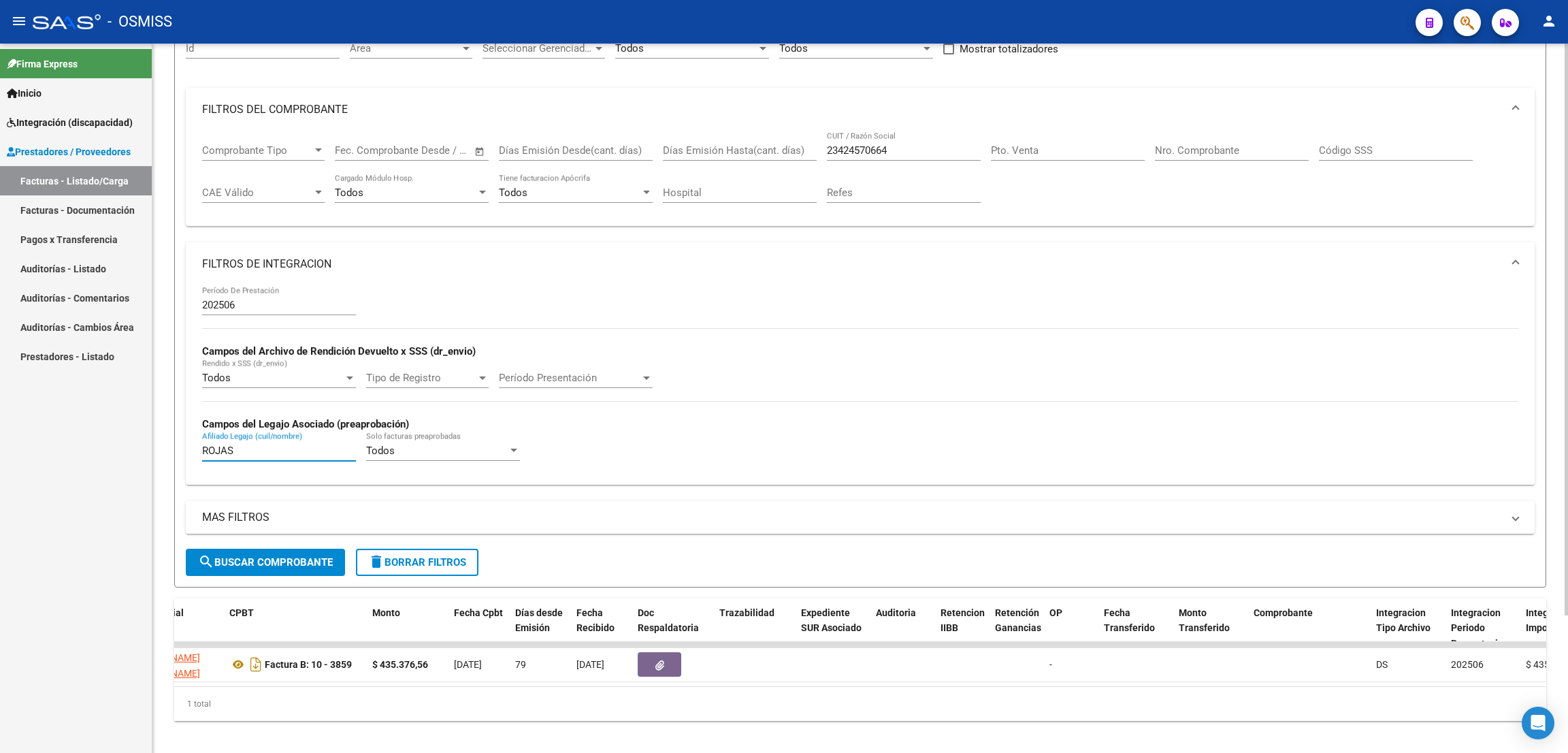
click at [177, 454] on form "Filtros Id Area Area Seleccionar Gerenciador Seleccionar Gerenciador Todos Conf…" at bounding box center [860, 302] width 1372 height 570
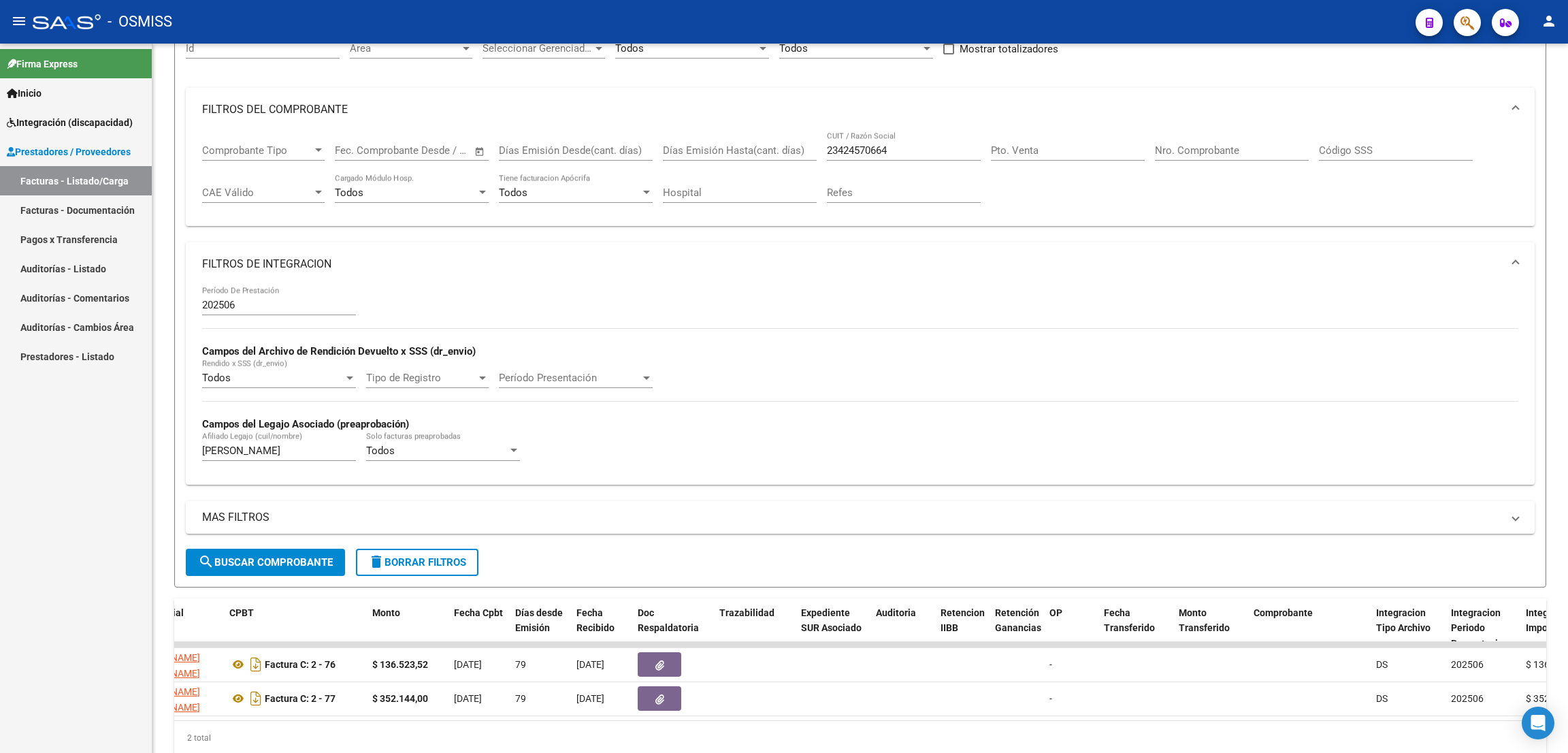
drag, startPoint x: 806, startPoint y: 21, endPoint x: 805, endPoint y: 31, distance: 10.0
click at [806, 22] on div "- OSMISS" at bounding box center [718, 22] width 1372 height 30
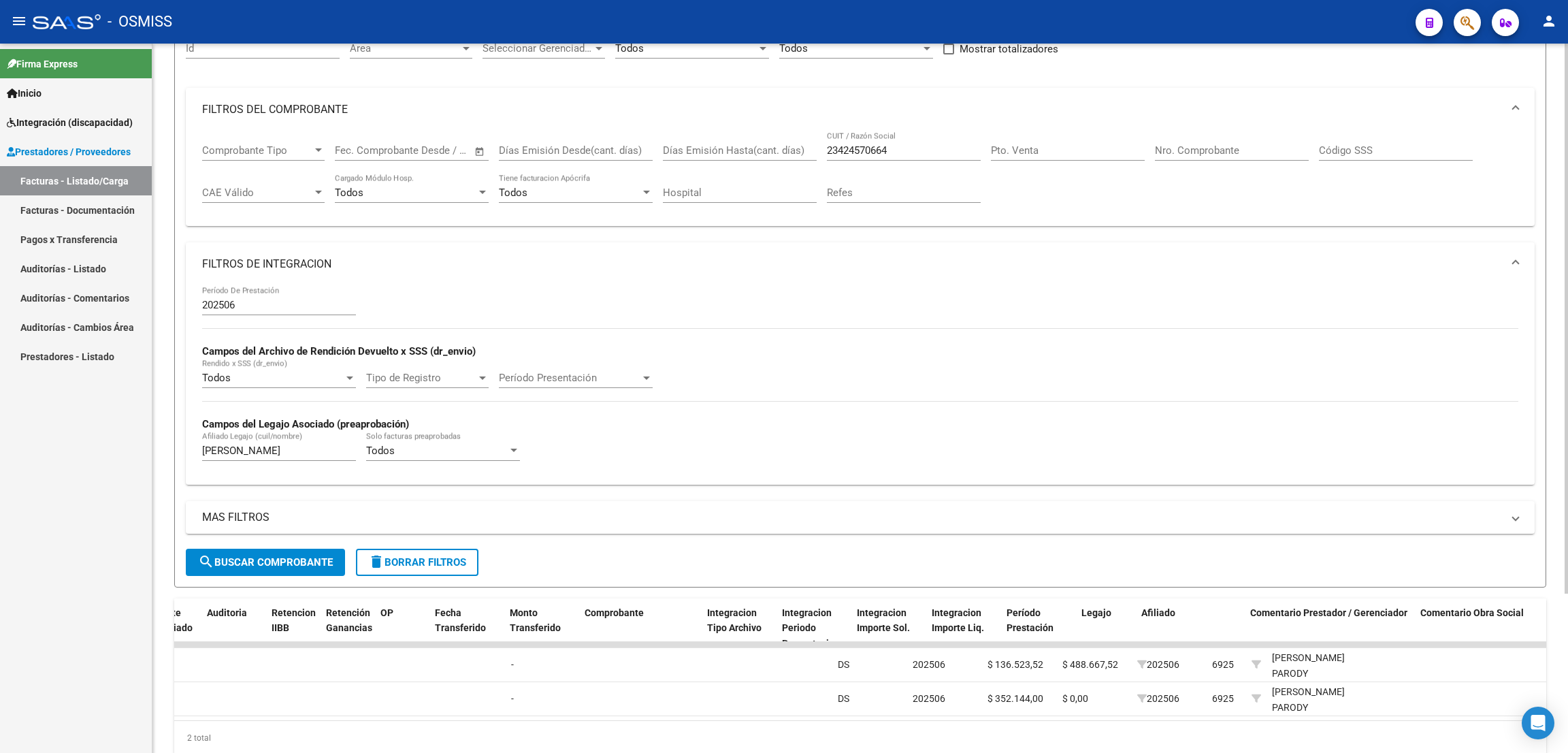
scroll to position [0, 280]
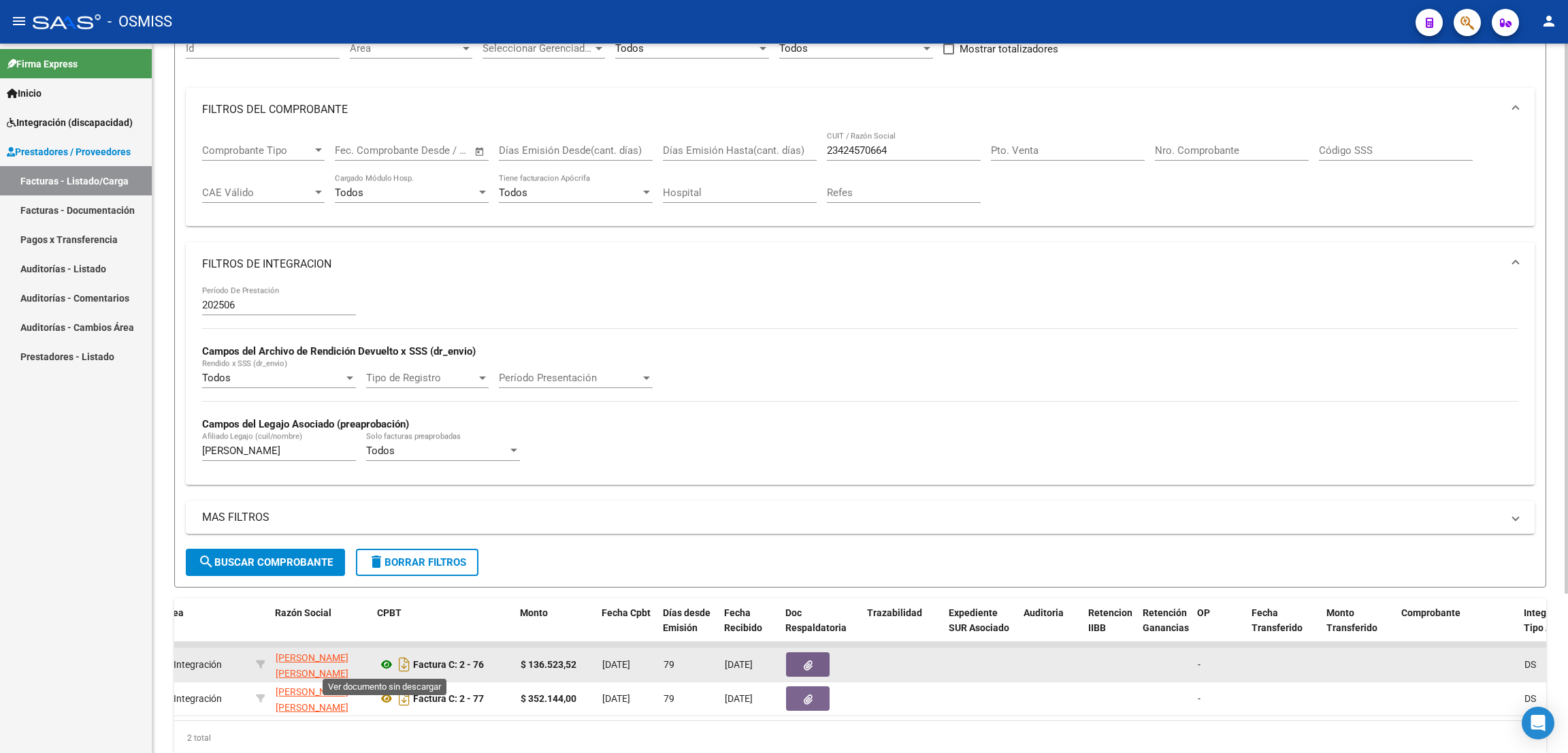
click at [383, 659] on icon at bounding box center [386, 664] width 18 height 17
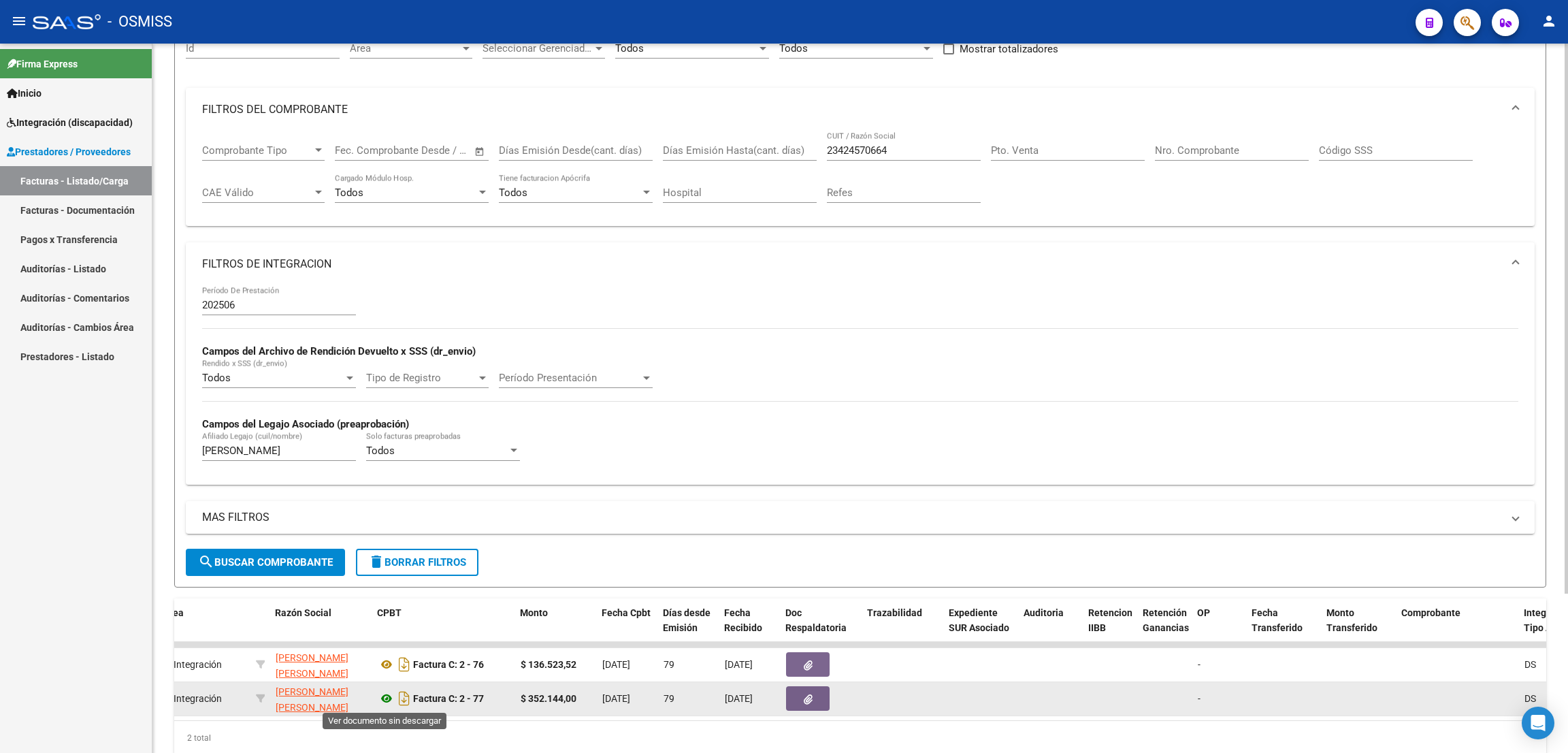
click at [386, 698] on icon at bounding box center [386, 698] width 18 height 17
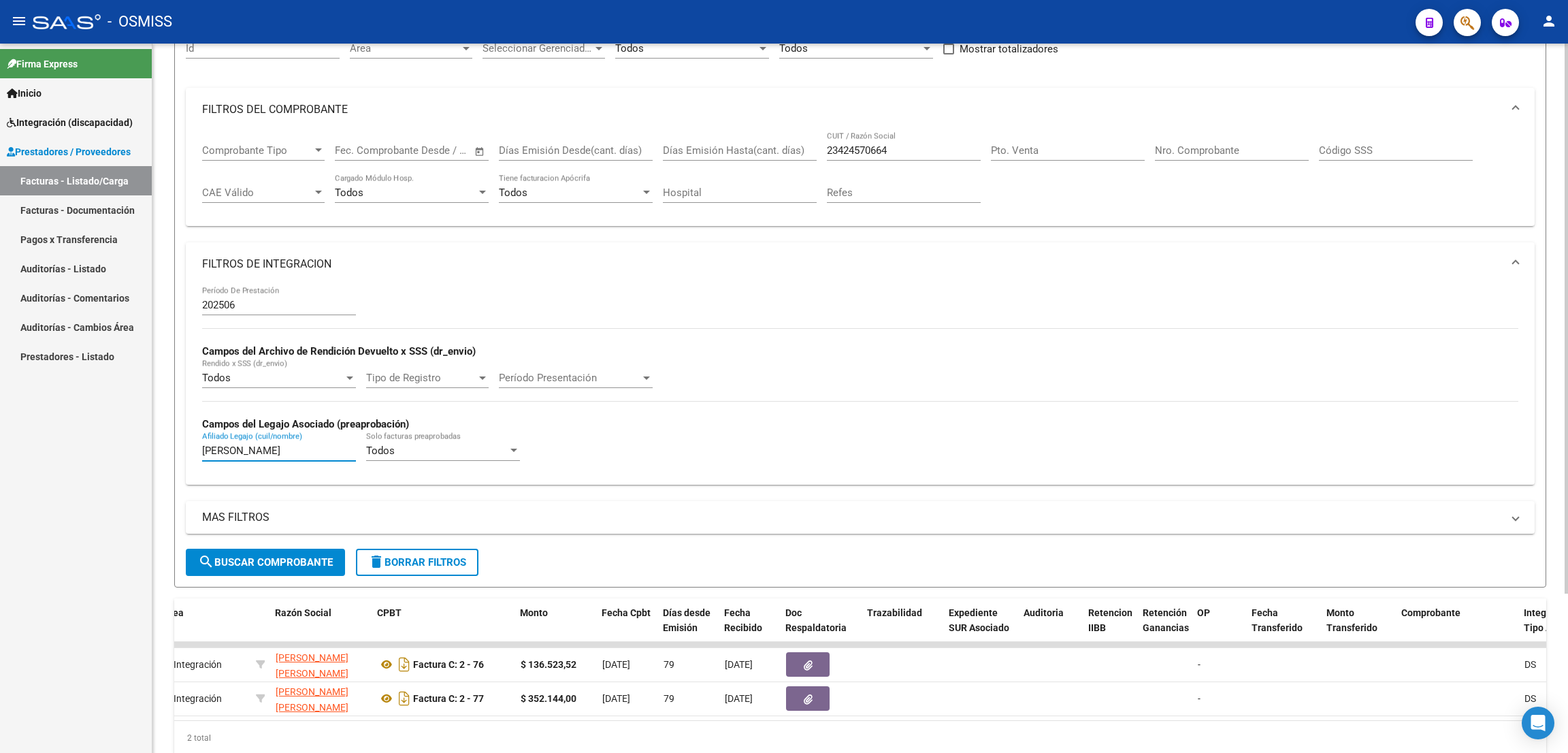
drag, startPoint x: 271, startPoint y: 453, endPoint x: 164, endPoint y: 460, distance: 107.2
click at [166, 461] on div "Video tutorial PRESTADORES -> Listado de CPBTs Emitidos por Prestadores / Prove…" at bounding box center [859, 349] width 1415 height 898
type input "VALENTINO"
drag, startPoint x: 900, startPoint y: 154, endPoint x: 802, endPoint y: 136, distance: 99.6
click at [798, 152] on div "Comprobante Tipo Comprobante Tipo Fecha inicio – Fecha fin Fec. Comprobante Des…" at bounding box center [860, 173] width 1316 height 85
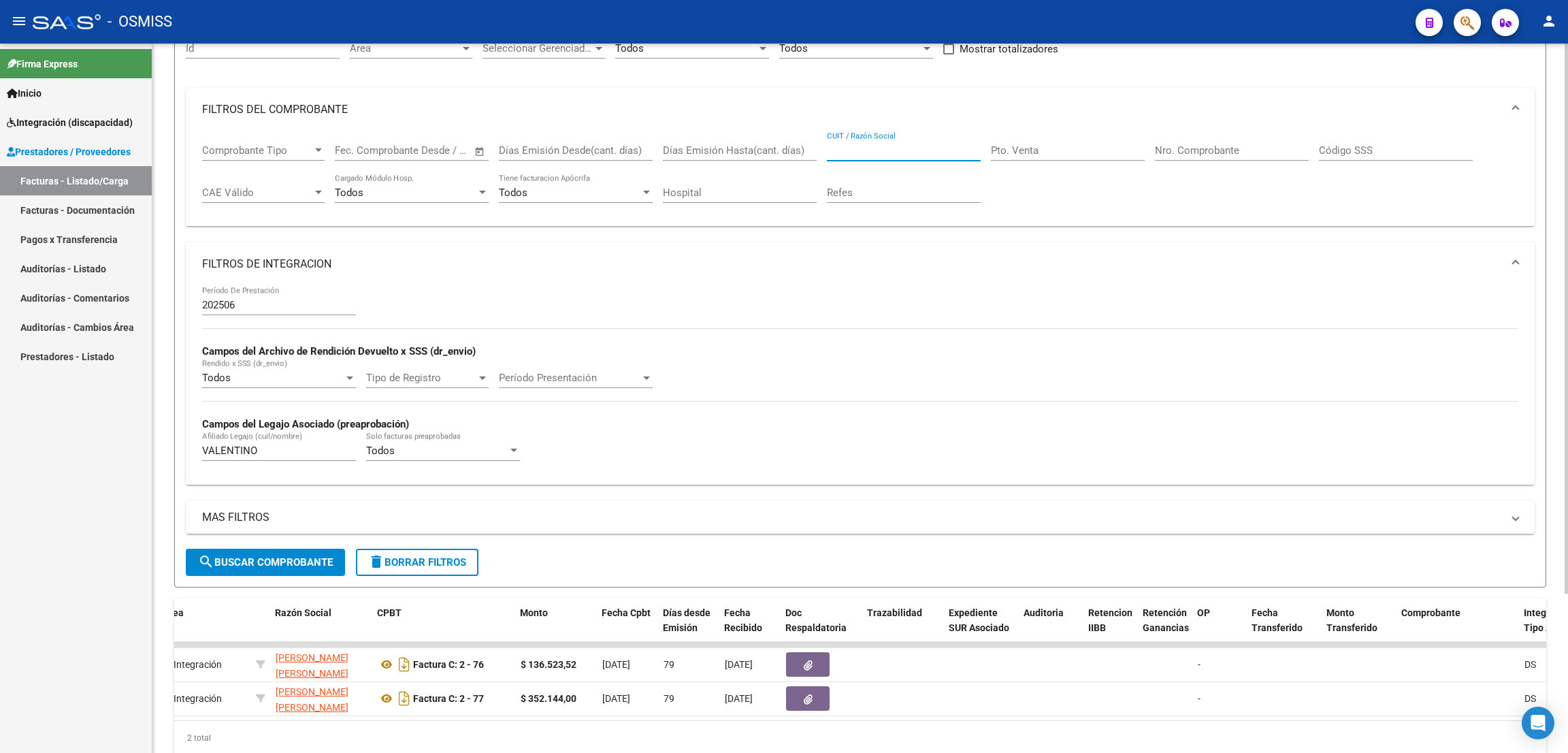
paste input "27235676090"
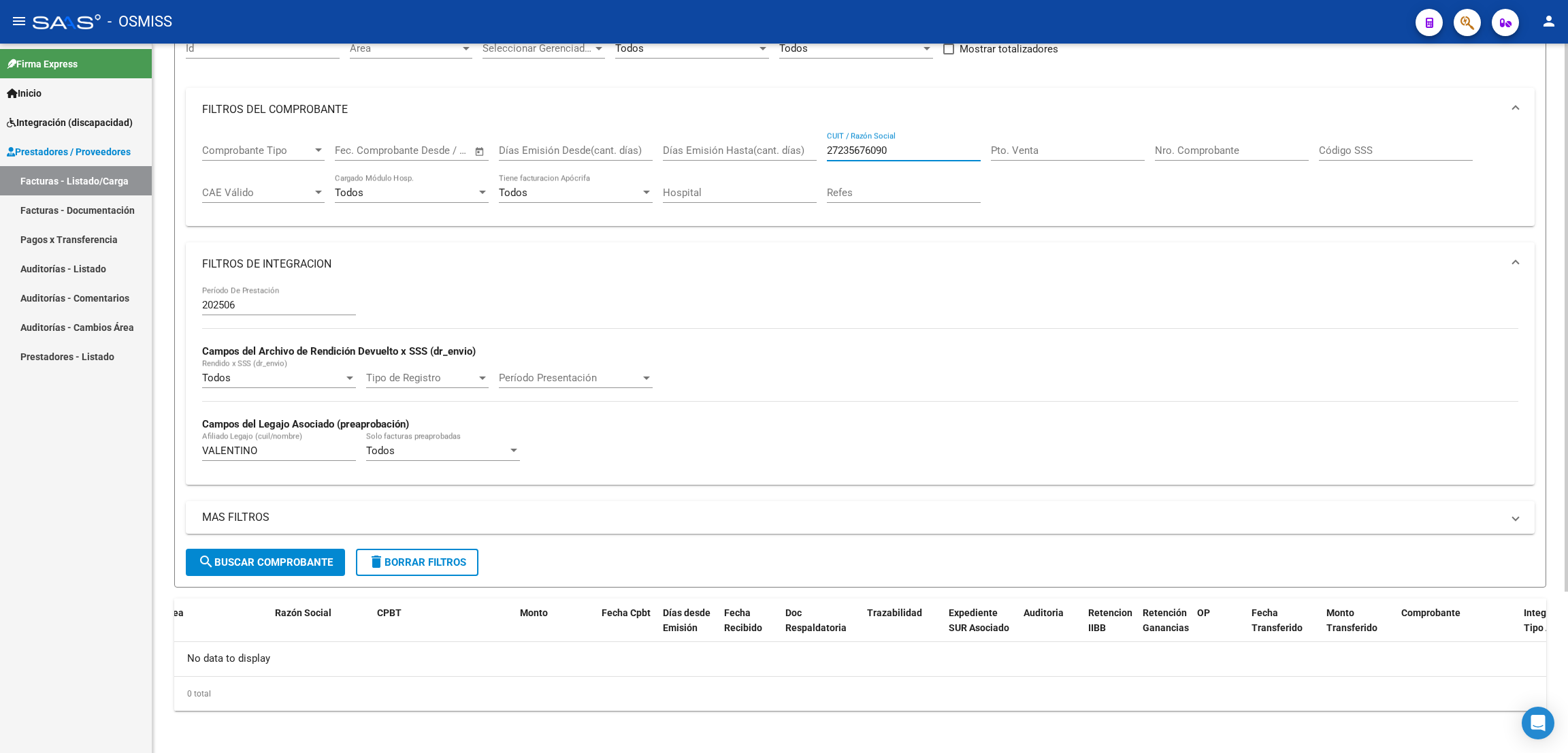
scroll to position [0, 0]
type input "27235676090"
drag, startPoint x: 903, startPoint y: 148, endPoint x: 798, endPoint y: 138, distance: 105.5
click at [799, 146] on div "Comprobante Tipo Comprobante Tipo Fecha inicio – Fecha fin Fec. Comprobante Des…" at bounding box center [860, 173] width 1316 height 85
paste input "27359853616"
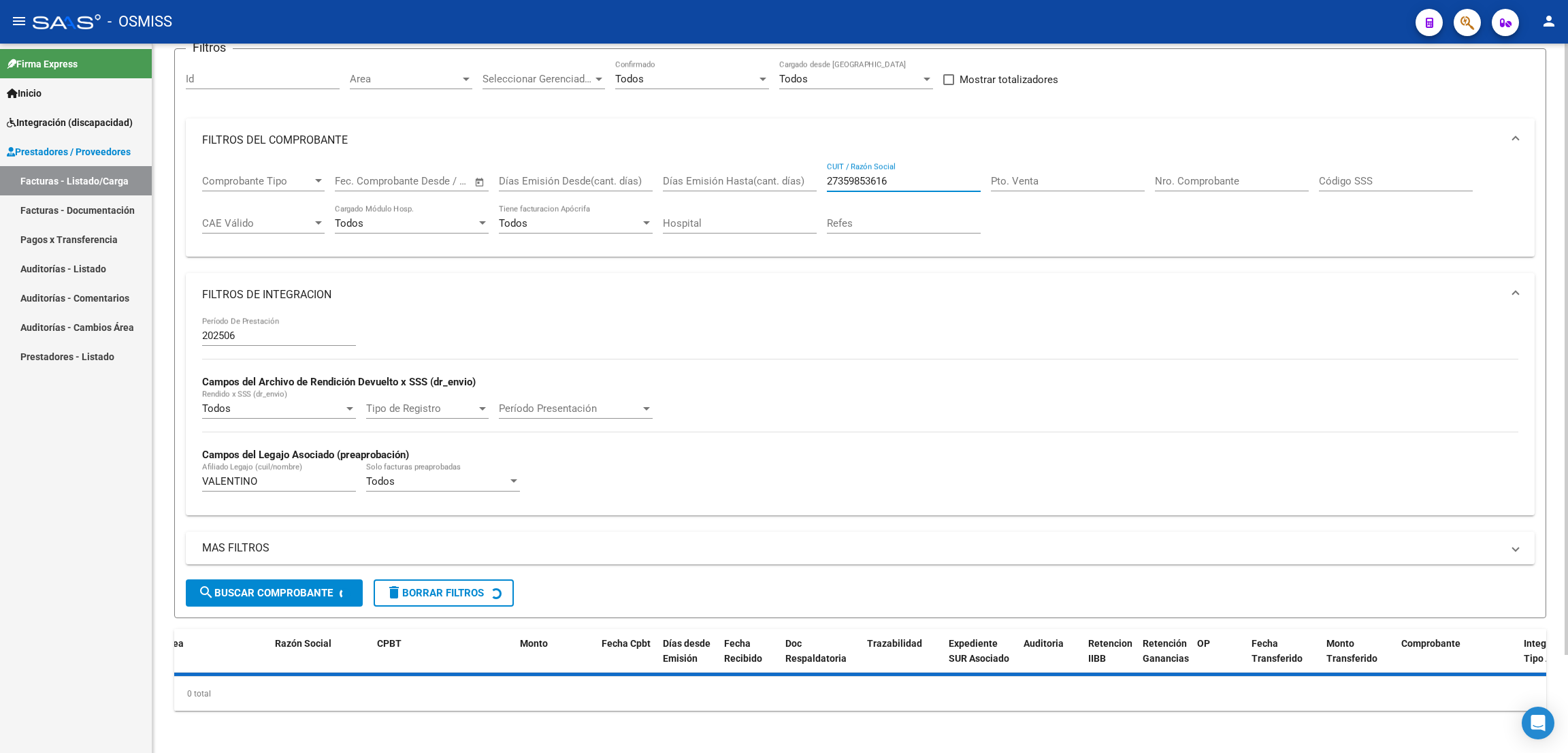
scroll to position [144, 0]
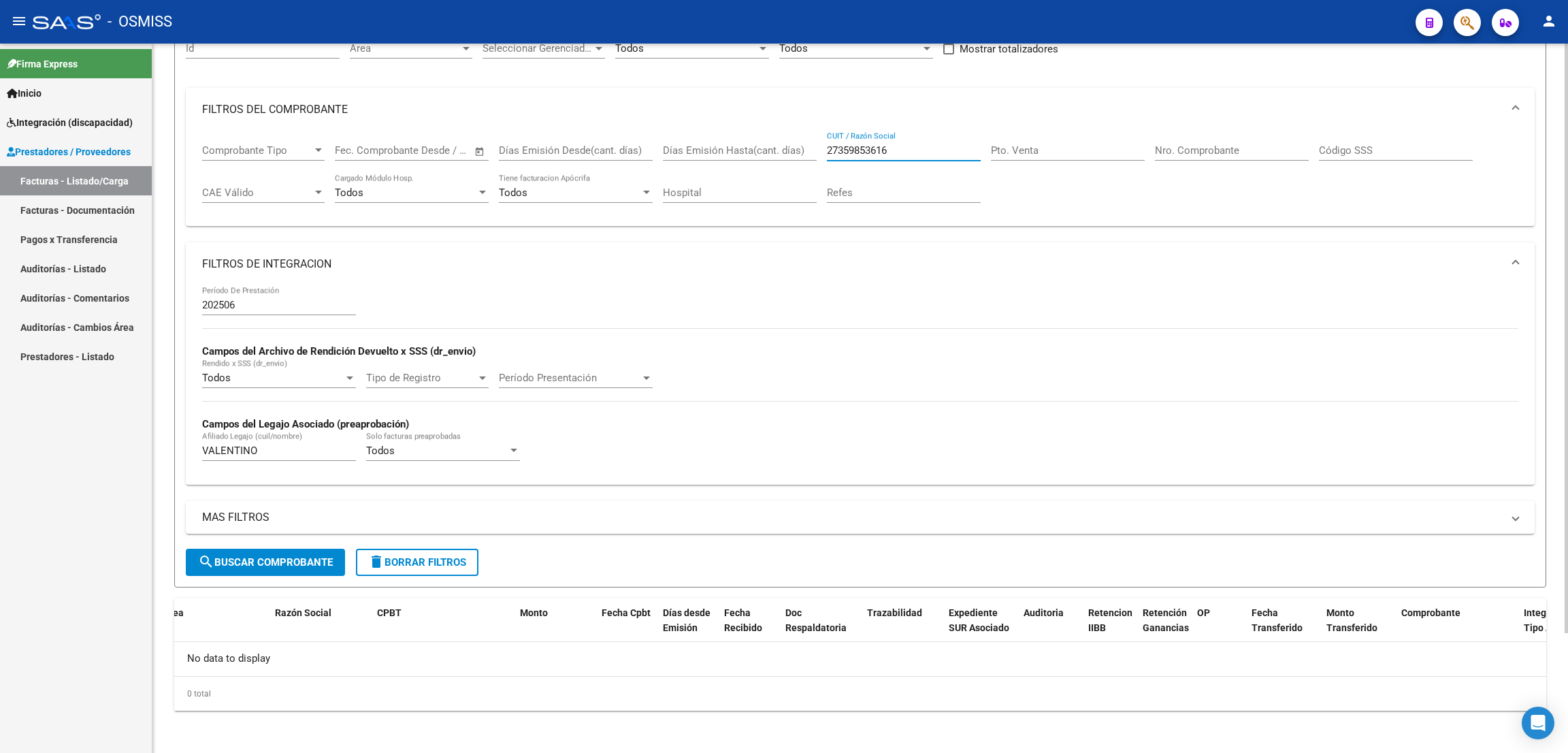
type input "27359853616"
drag, startPoint x: 273, startPoint y: 442, endPoint x: 191, endPoint y: 454, distance: 82.9
click at [191, 454] on div "202506 Período De Prestación Campos del Archivo de Rendición Devuelto x SSS (dr…" at bounding box center [860, 385] width 1349 height 198
drag, startPoint x: 226, startPoint y: 447, endPoint x: 179, endPoint y: 447, distance: 47.0
click at [179, 447] on form "Filtros Id Area Area Seleccionar Gerenciador Seleccionar Gerenciador Todos Conf…" at bounding box center [860, 302] width 1372 height 570
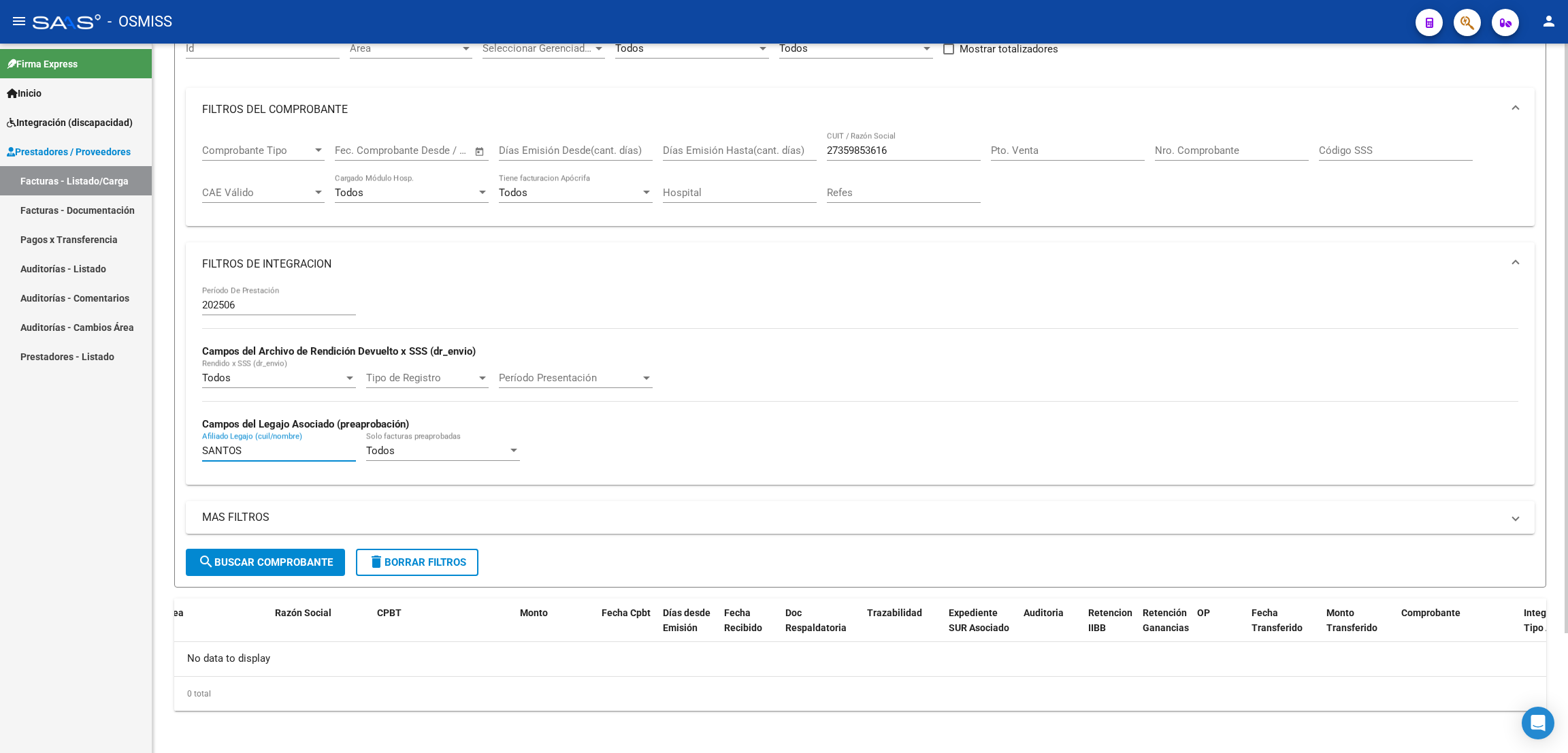
type input "SANTOS"
drag, startPoint x: 253, startPoint y: 455, endPoint x: 187, endPoint y: 445, distance: 66.8
click at [187, 447] on div "202506 Período De Prestación Campos del Archivo de Rendición Devuelto x SSS (dr…" at bounding box center [860, 385] width 1349 height 198
drag, startPoint x: 900, startPoint y: 152, endPoint x: 806, endPoint y: 143, distance: 94.4
click at [806, 143] on div "Comprobante Tipo Comprobante Tipo Fecha inicio – Fecha fin Fec. Comprobante Des…" at bounding box center [860, 173] width 1316 height 85
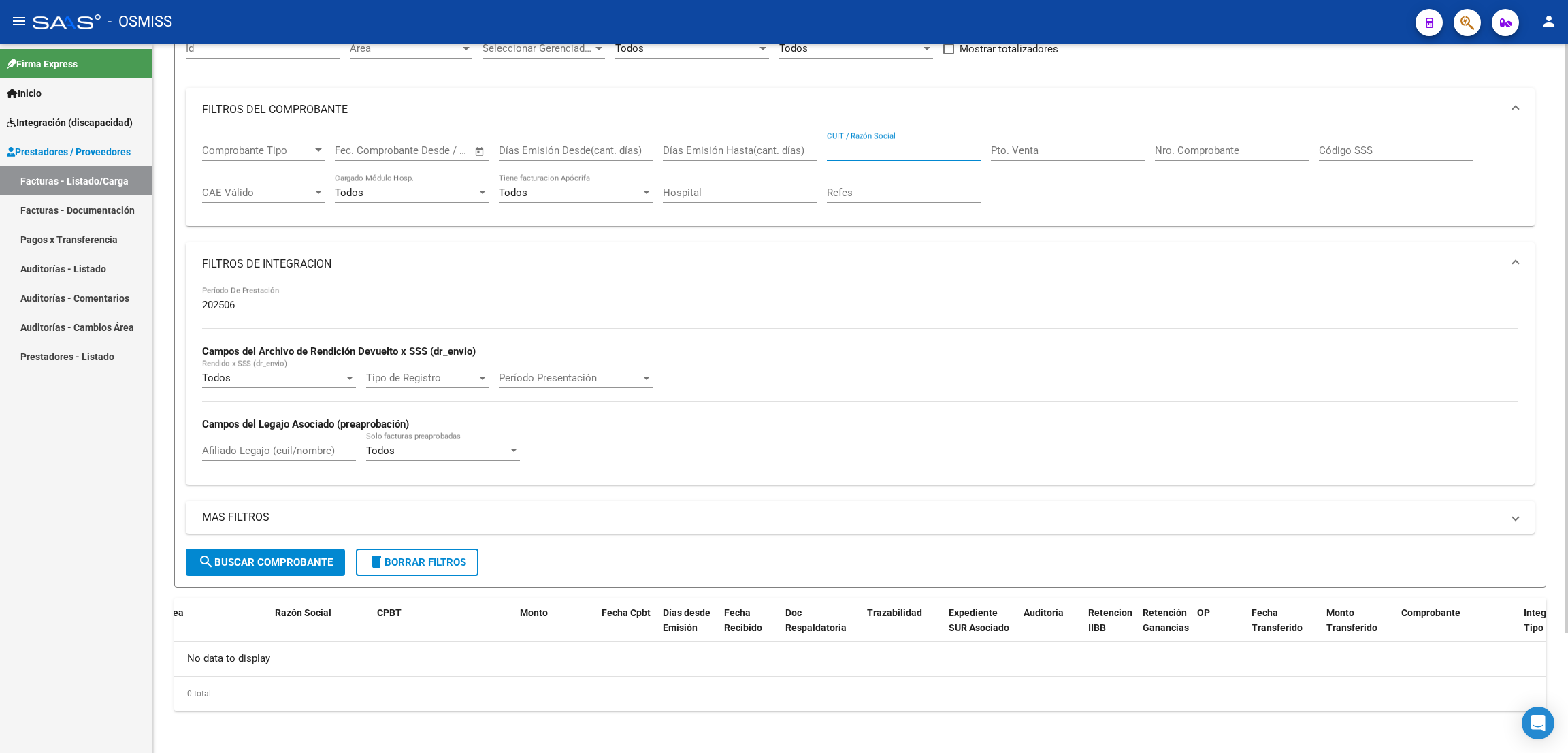
paste input "27371145635"
type input "27371145635"
click at [286, 446] on input "Afiliado Legajo (cuil/nombre)" at bounding box center [279, 451] width 154 height 12
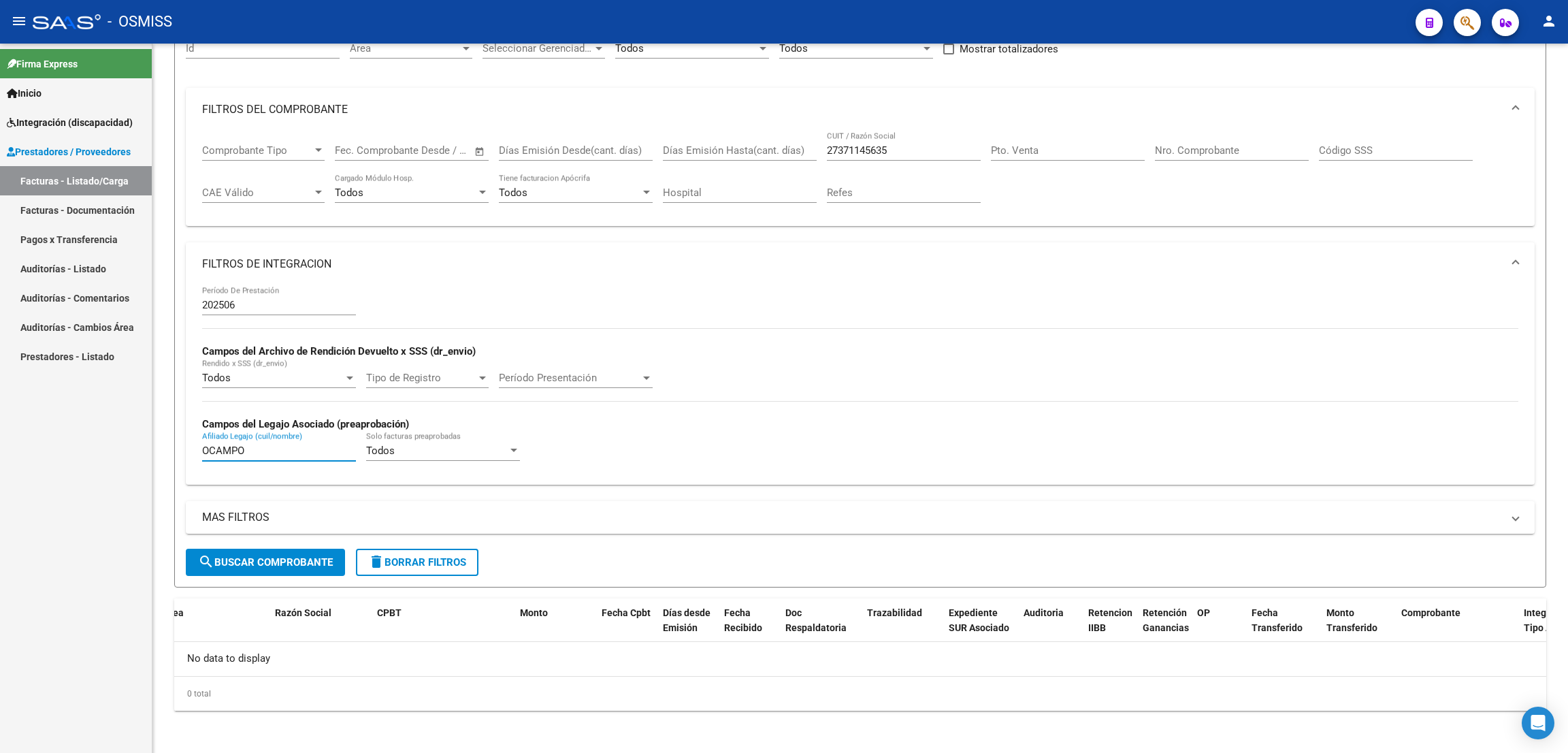
type input "OCAMPO"
drag, startPoint x: 899, startPoint y: 147, endPoint x: 761, endPoint y: 124, distance: 139.9
click at [762, 124] on mat-expansion-panel "FILTROS DEL COMPROBANTE Comprobante Tipo Comprobante Tipo Fecha inicio – Fecha …" at bounding box center [860, 158] width 1349 height 139
paste input "27235676090"
type input "27235676090"
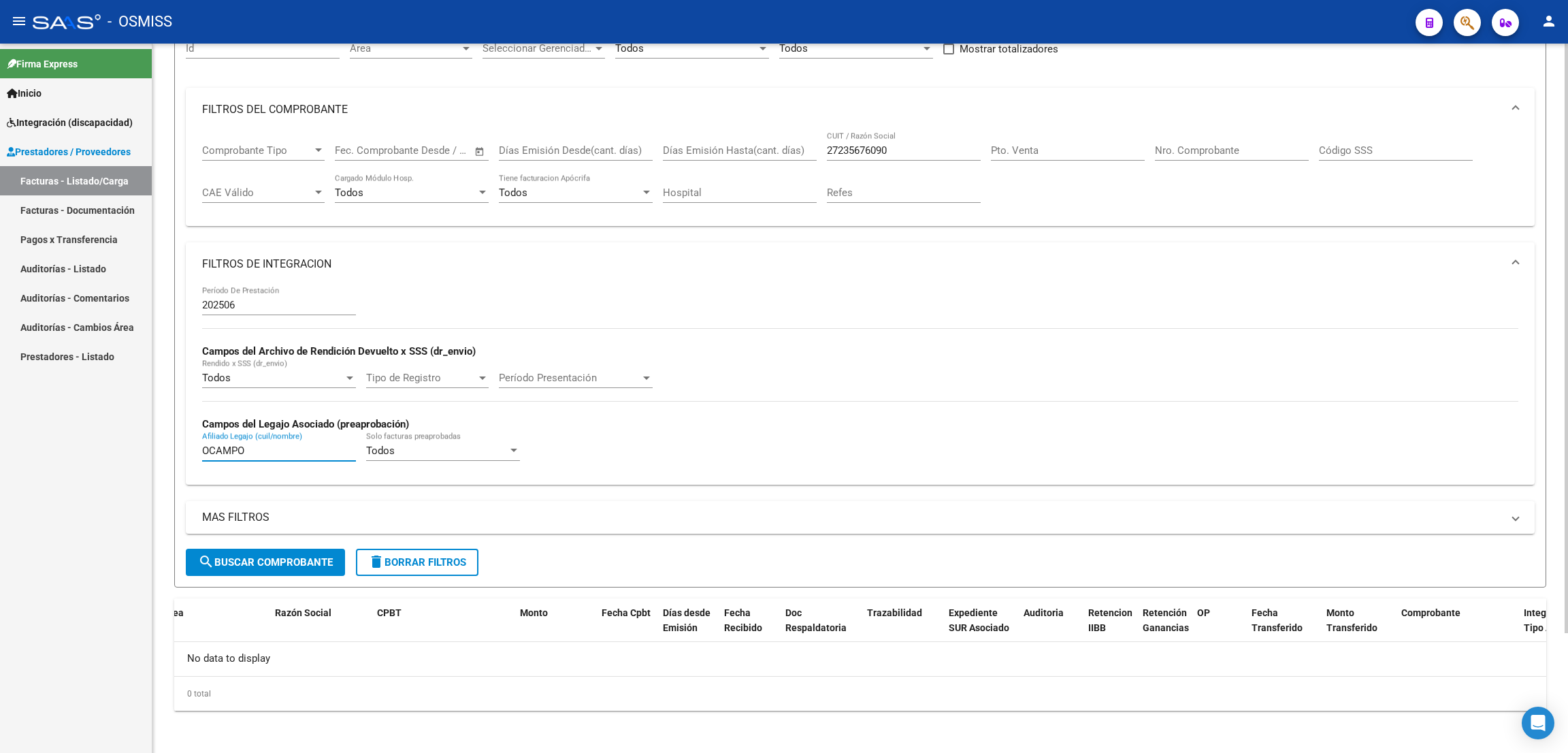
drag, startPoint x: 283, startPoint y: 449, endPoint x: 166, endPoint y: 418, distance: 121.0
click at [166, 418] on div "Video tutorial PRESTADORES -> Listado de CPBTs Emitidos por Prestadores / Prove…" at bounding box center [859, 327] width 1415 height 854
type input "fonseca"
click at [777, 144] on div "Comprobante Tipo Comprobante Tipo Fecha inicio – Fecha fin Fec. Comprobante Des…" at bounding box center [860, 173] width 1316 height 85
paste input "27322170217"
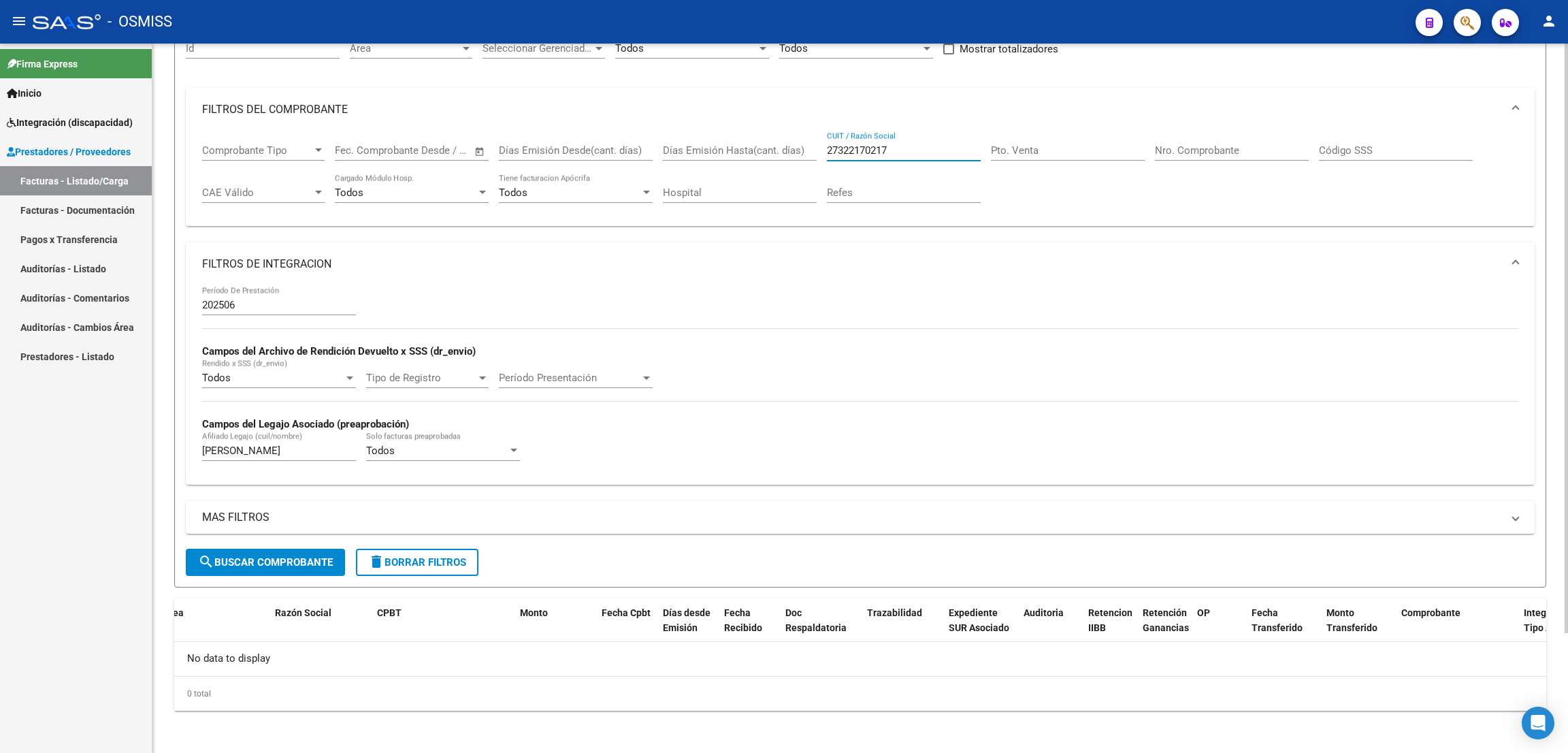
type input "27322170217"
click at [1071, 18] on div "- OSMISS" at bounding box center [718, 22] width 1372 height 30
drag, startPoint x: 247, startPoint y: 455, endPoint x: 136, endPoint y: 439, distance: 112.1
click at [141, 438] on mat-sidenav-container "Firma Express Inicio Instructivos Contacto OS Integración (discapacidad) Legajo…" at bounding box center [784, 397] width 1568 height 709
type input "YACANI"
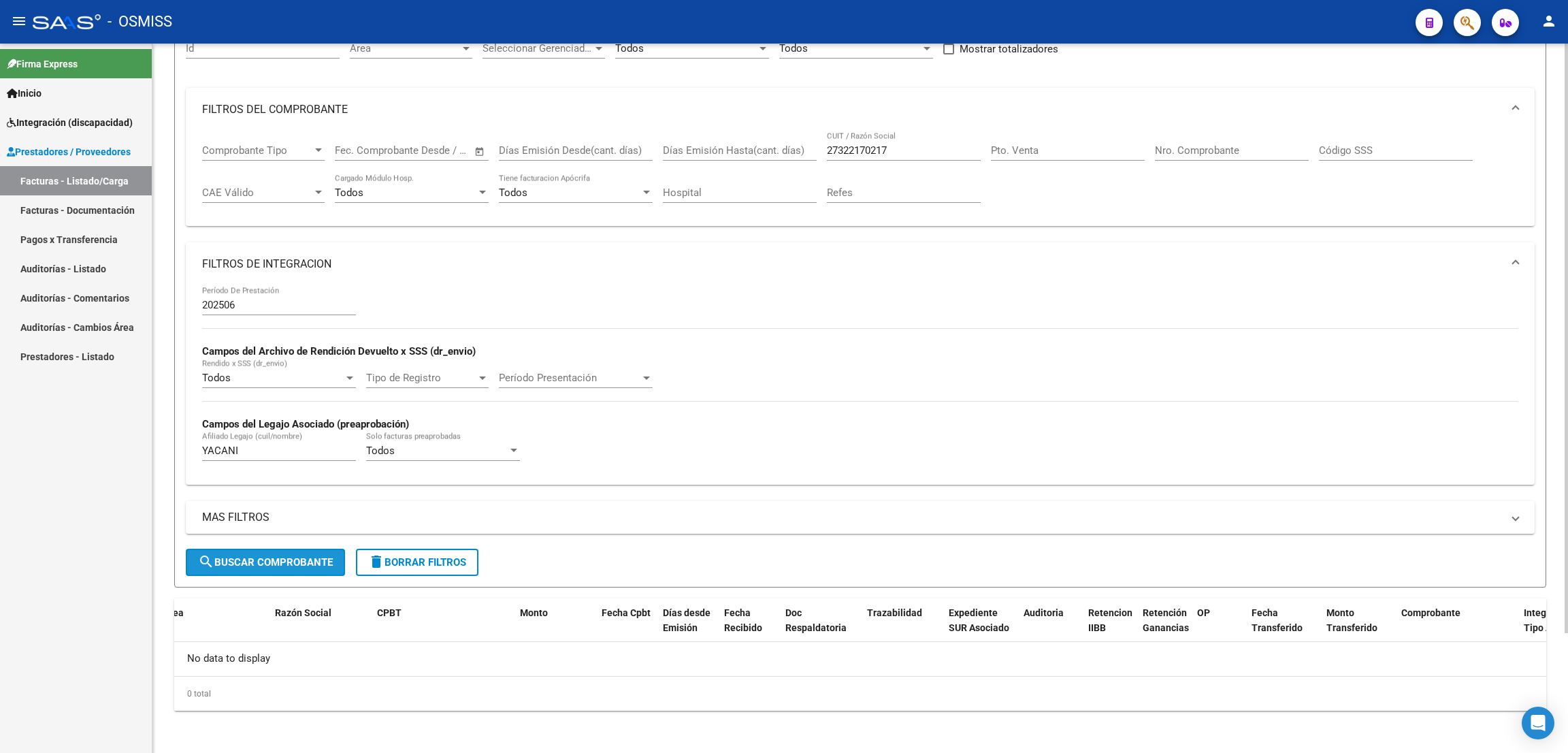
drag, startPoint x: 323, startPoint y: 565, endPoint x: 518, endPoint y: 340, distance: 297.7
click at [323, 565] on span "search Buscar Comprobante" at bounding box center [265, 562] width 135 height 12
drag, startPoint x: 917, startPoint y: 153, endPoint x: 784, endPoint y: 155, distance: 133.0
click at [786, 158] on div "Comprobante Tipo Comprobante Tipo Fecha inicio – Fecha fin Fec. Comprobante Des…" at bounding box center [860, 173] width 1316 height 85
paste input "404300224"
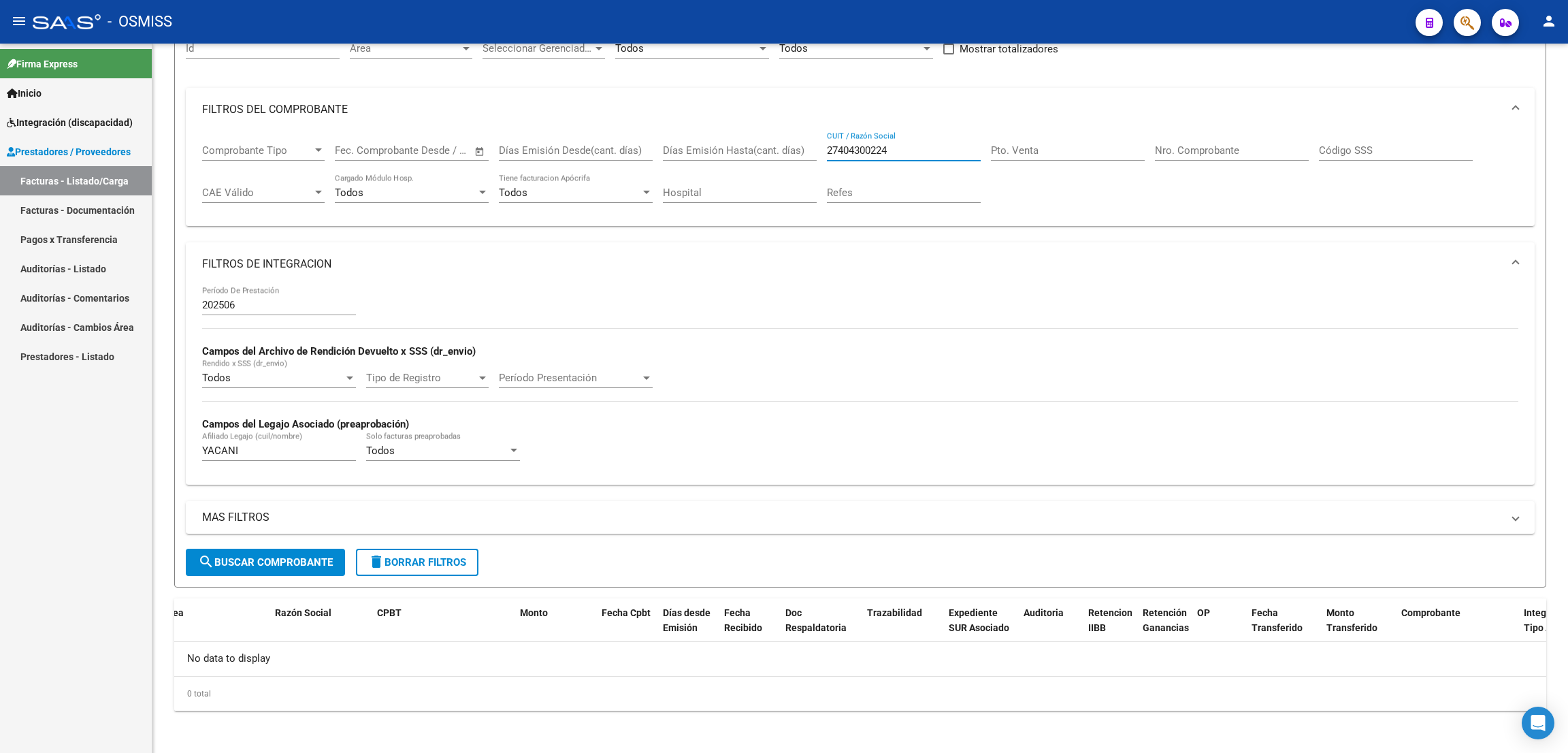
type input "27404300224"
drag, startPoint x: 173, startPoint y: 457, endPoint x: 144, endPoint y: 453, distance: 29.3
click at [144, 453] on mat-sidenav-container "Firma Express Inicio Instructivos Contacto OS Integración (discapacidad) Legajo…" at bounding box center [784, 397] width 1568 height 709
type input "VENENCIO"
drag, startPoint x: 905, startPoint y: 149, endPoint x: 802, endPoint y: 148, distance: 103.0
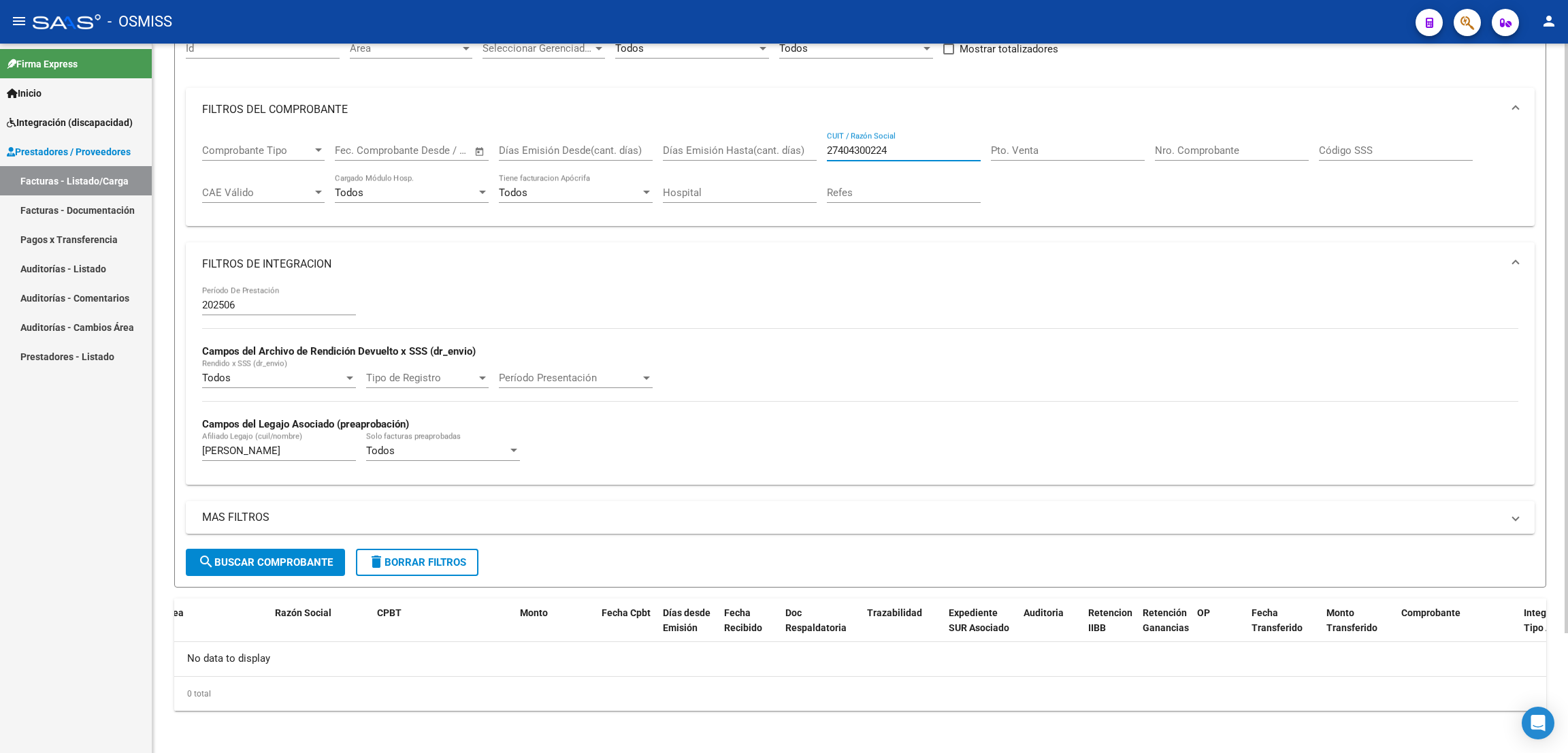
click at [802, 148] on div "Comprobante Tipo Comprobante Tipo Fecha inicio – Fecha fin Fec. Comprobante Des…" at bounding box center [860, 173] width 1316 height 85
paste input "27373389477"
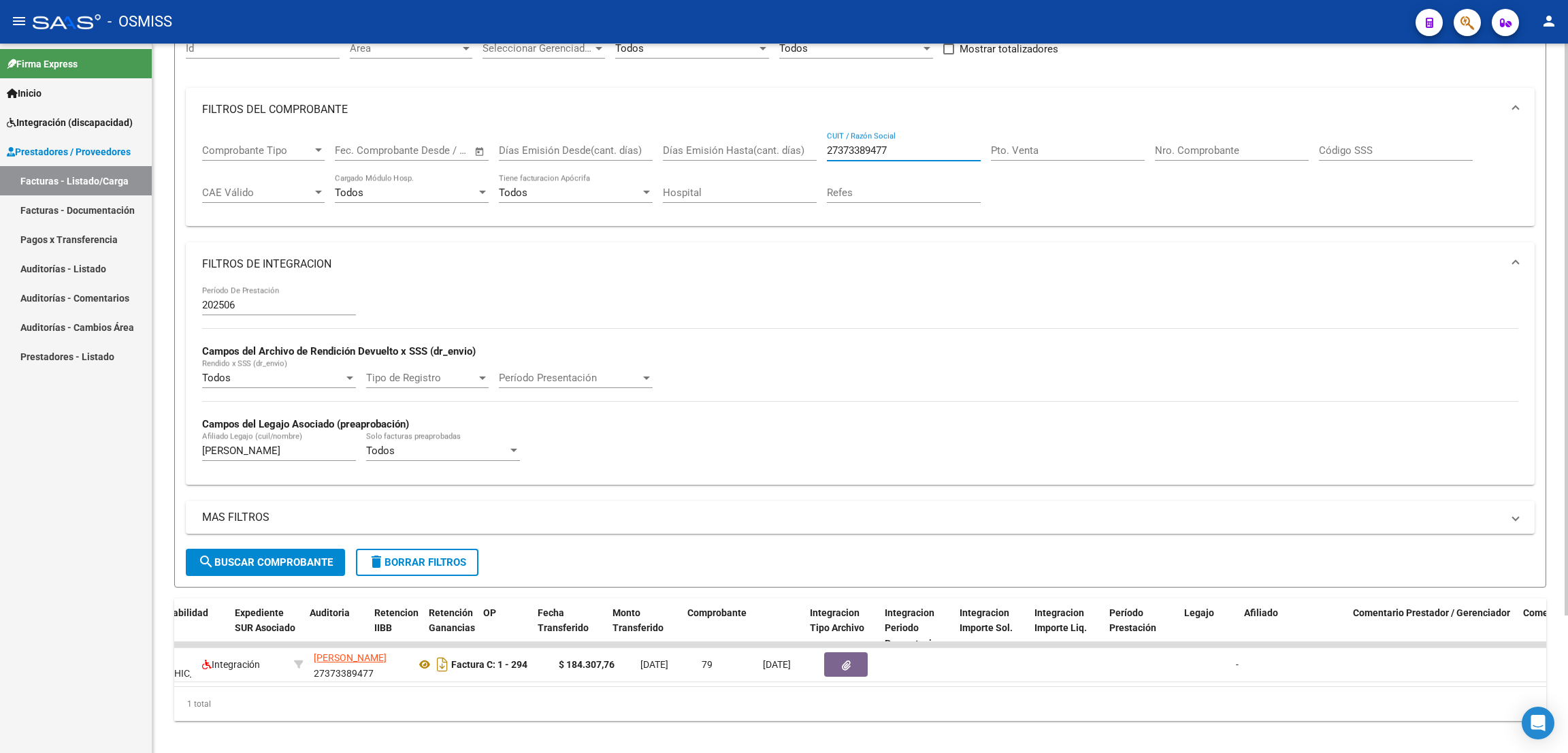
scroll to position [0, 105]
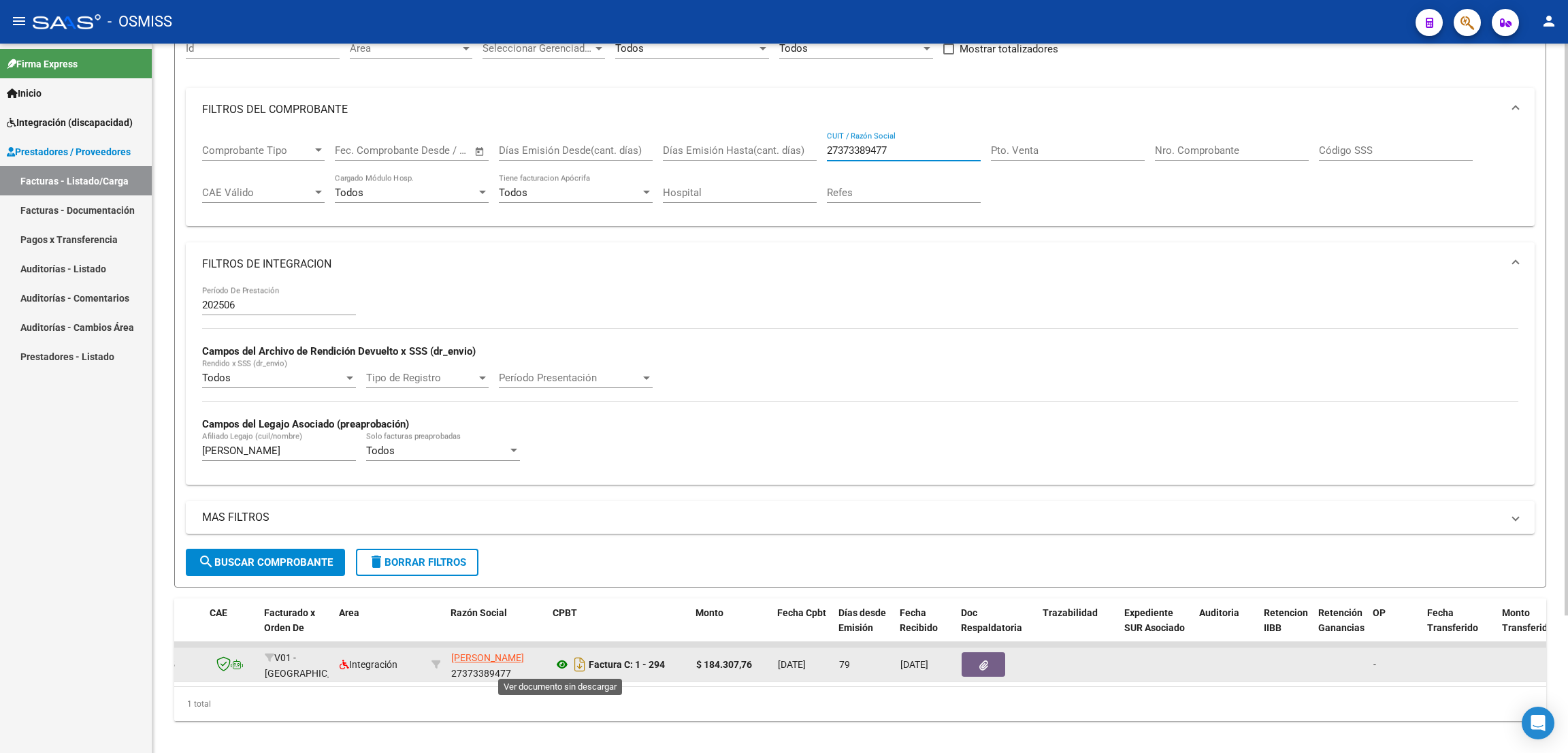
type input "27373389477"
click at [558, 661] on icon at bounding box center [562, 664] width 18 height 17
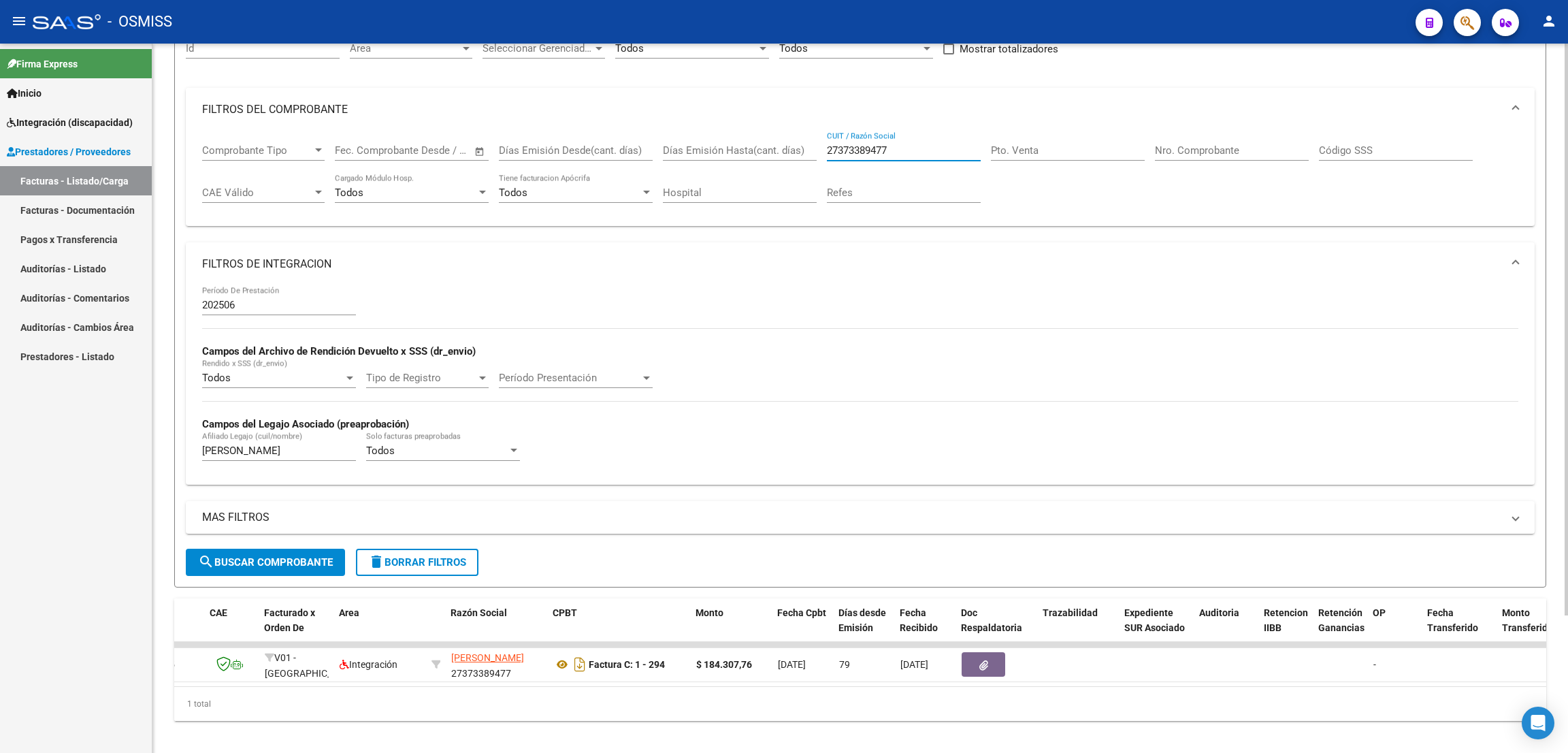
drag, startPoint x: 859, startPoint y: 148, endPoint x: 793, endPoint y: 128, distance: 69.0
click at [793, 128] on mat-expansion-panel "FILTROS DEL COMPROBANTE Comprobante Tipo Comprobante Tipo Fecha inicio – Fecha …" at bounding box center [860, 158] width 1349 height 139
paste input "27235676090"
type input "27235676090"
drag, startPoint x: 271, startPoint y: 447, endPoint x: 161, endPoint y: 433, distance: 110.9
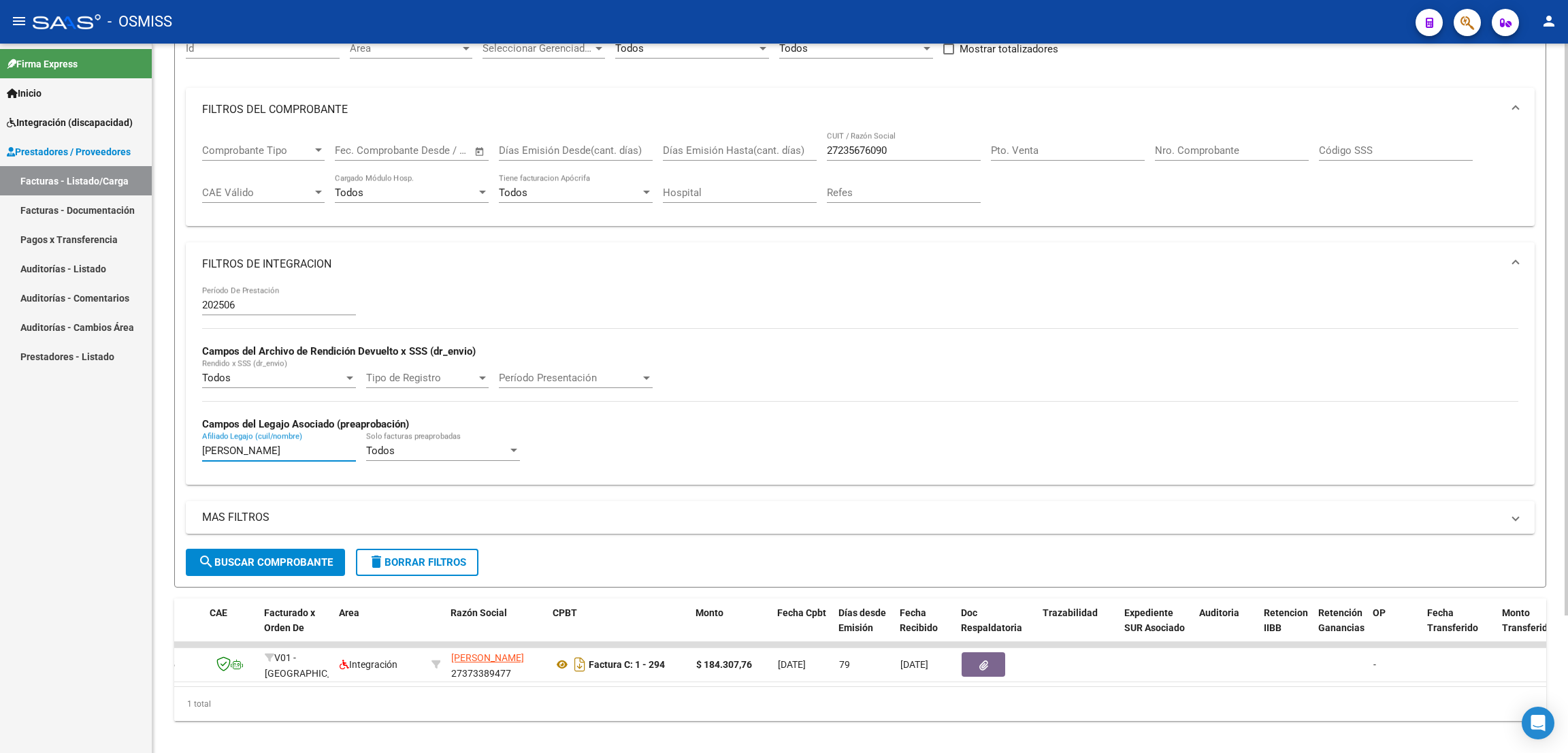
click at [160, 434] on div "Video tutorial PRESTADORES -> Listado de CPBTs Emitidos por Prestadores / Prove…" at bounding box center [859, 331] width 1415 height 864
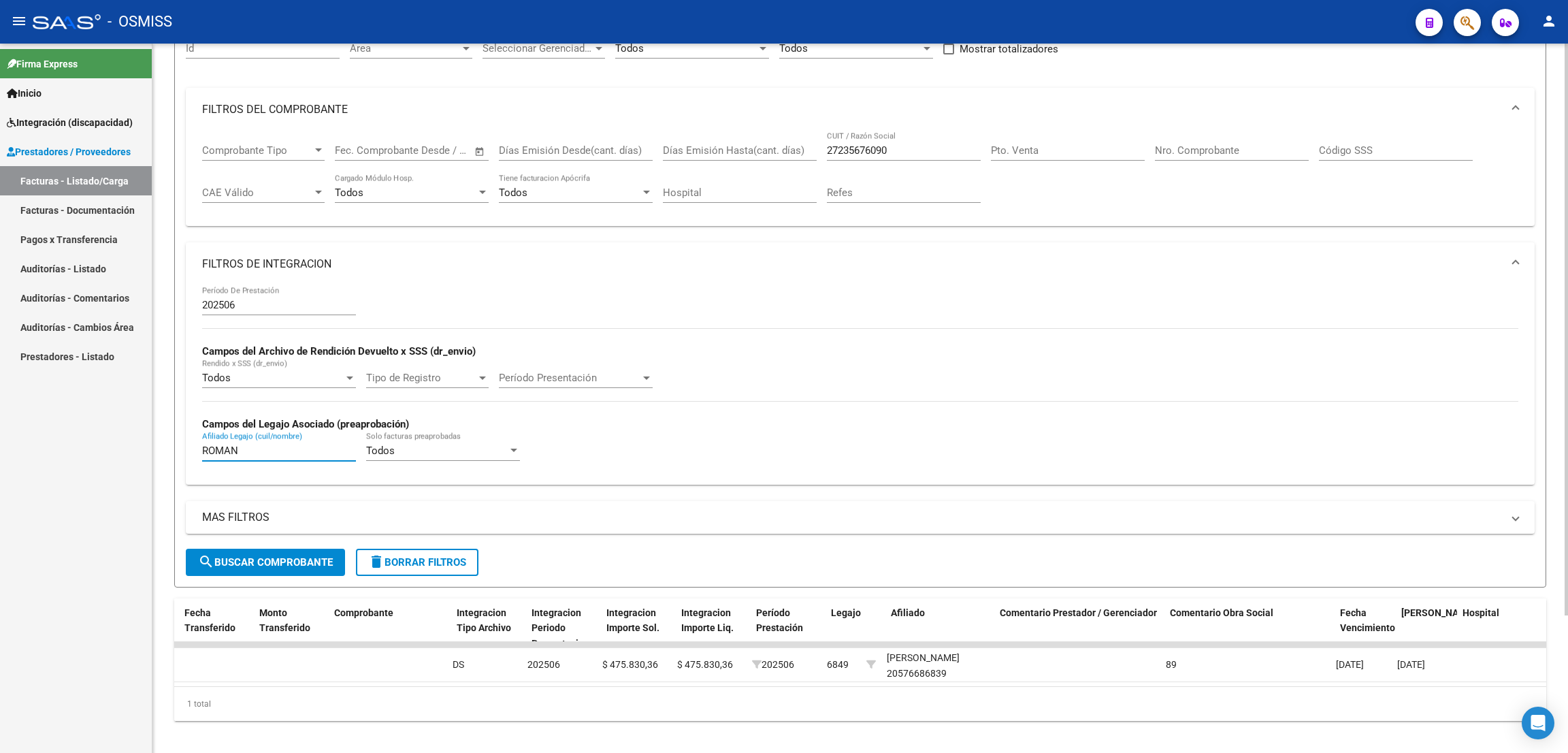
scroll to position [0, 1348]
type input "ROMAN"
drag, startPoint x: 908, startPoint y: 151, endPoint x: 735, endPoint y: 147, distance: 173.0
click at [735, 147] on div "Comprobante Tipo Comprobante Tipo Fecha inicio – Fecha fin Fec. Comprobante Des…" at bounding box center [860, 173] width 1316 height 85
paste input "20364139463"
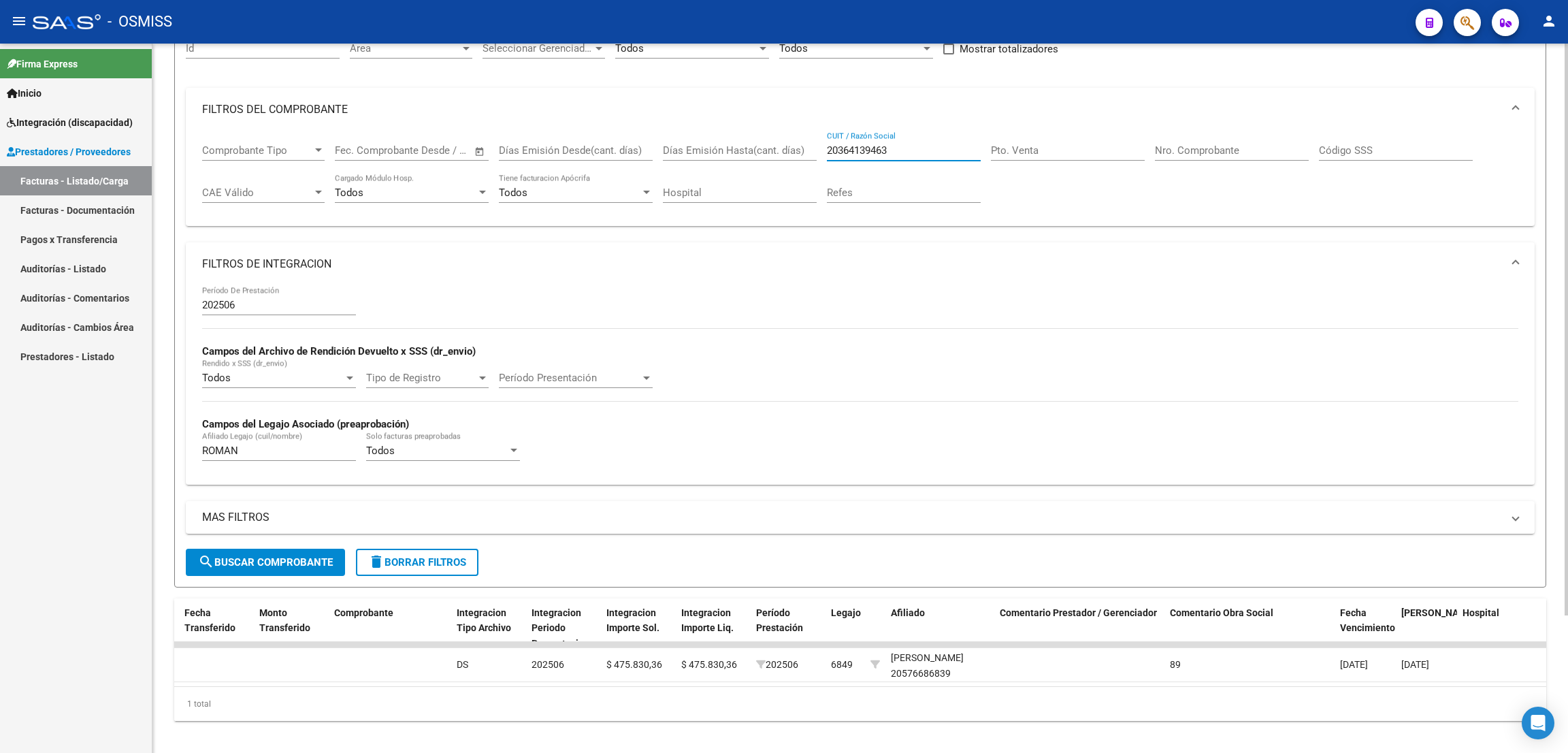
type input "20364139463"
drag, startPoint x: 265, startPoint y: 455, endPoint x: 156, endPoint y: 471, distance: 110.2
click at [156, 471] on div "Video tutorial PRESTADORES -> Listado de CPBTs Emitidos por Prestadores / Prove…" at bounding box center [859, 331] width 1415 height 864
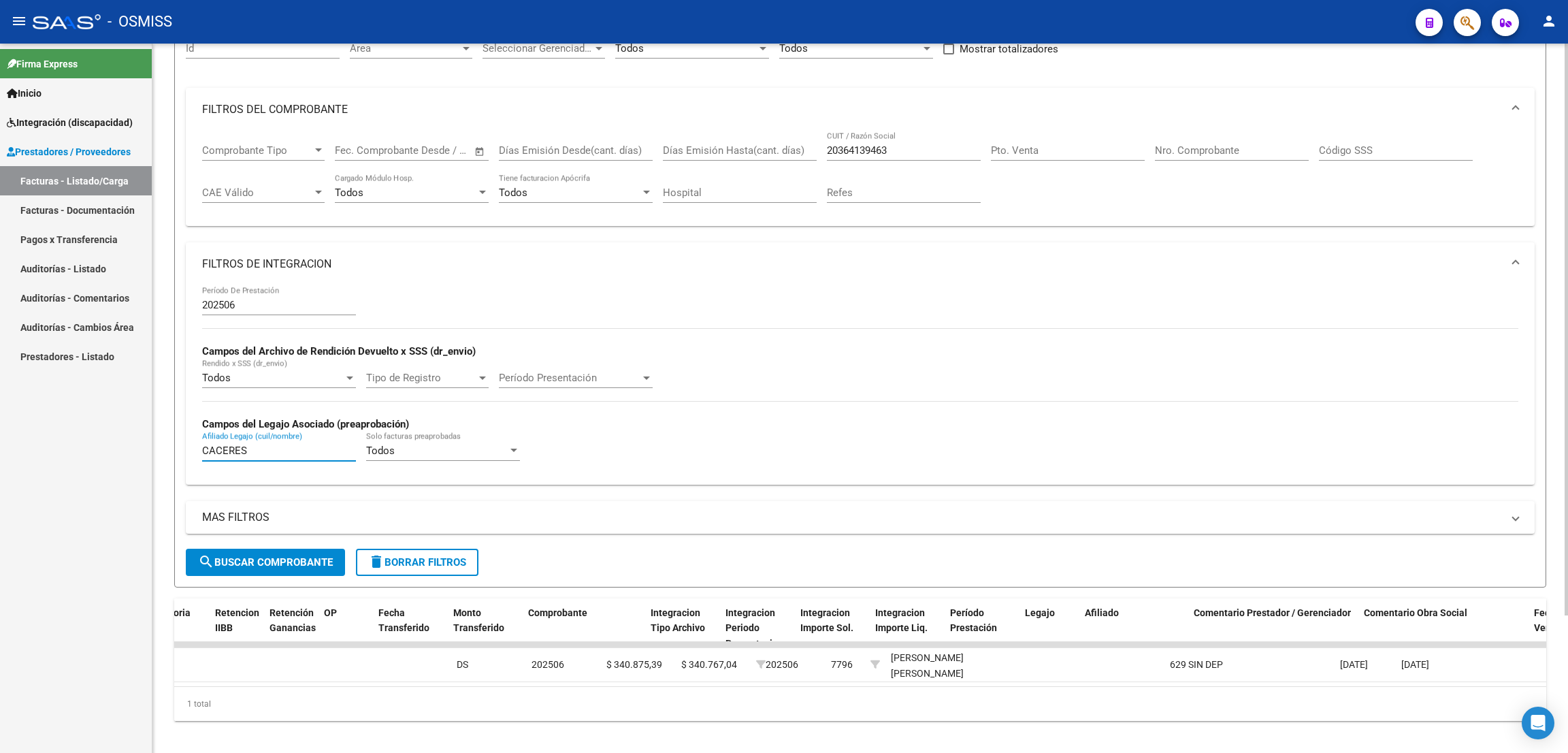
scroll to position [0, 260]
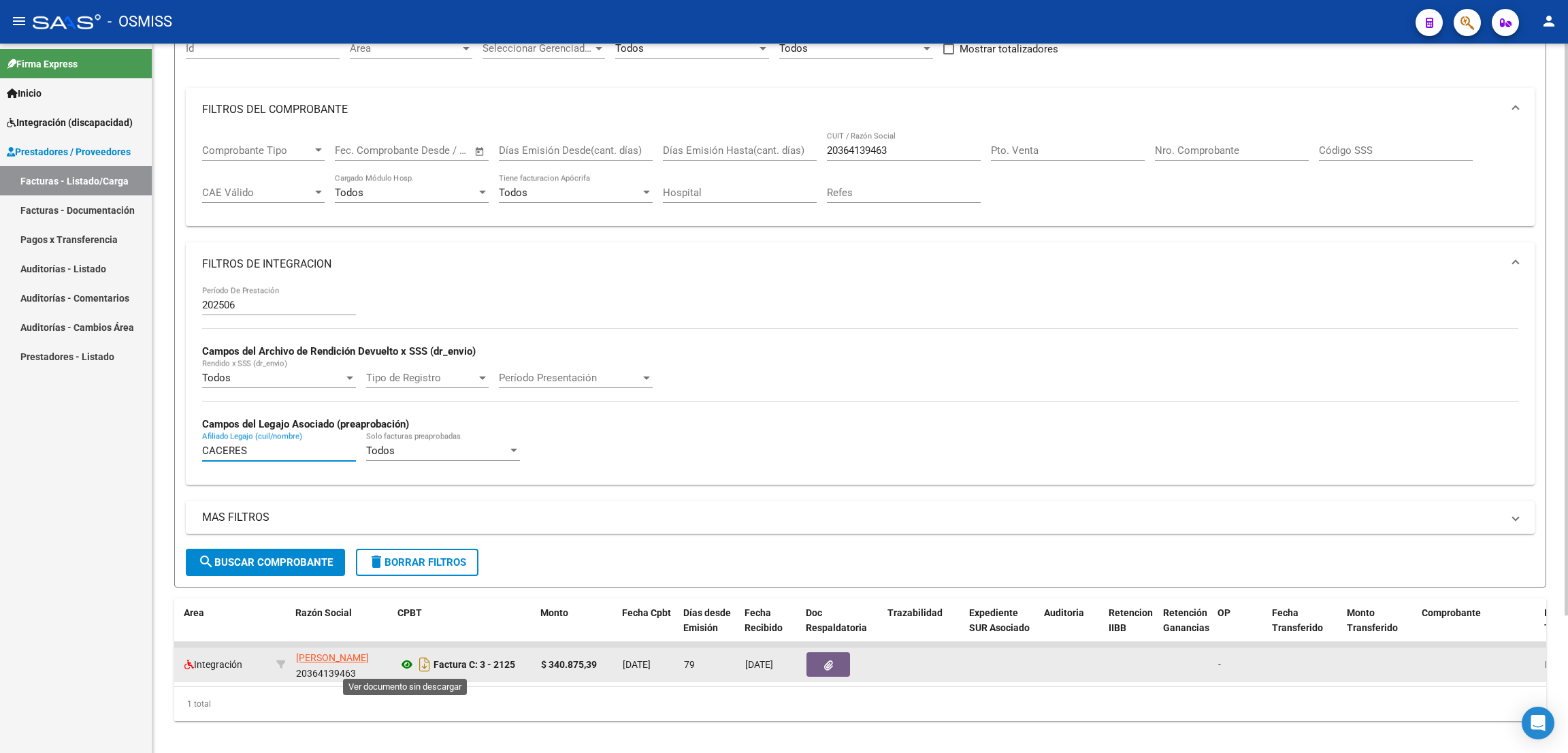
type input "CACERES"
click at [406, 666] on icon at bounding box center [407, 664] width 18 height 17
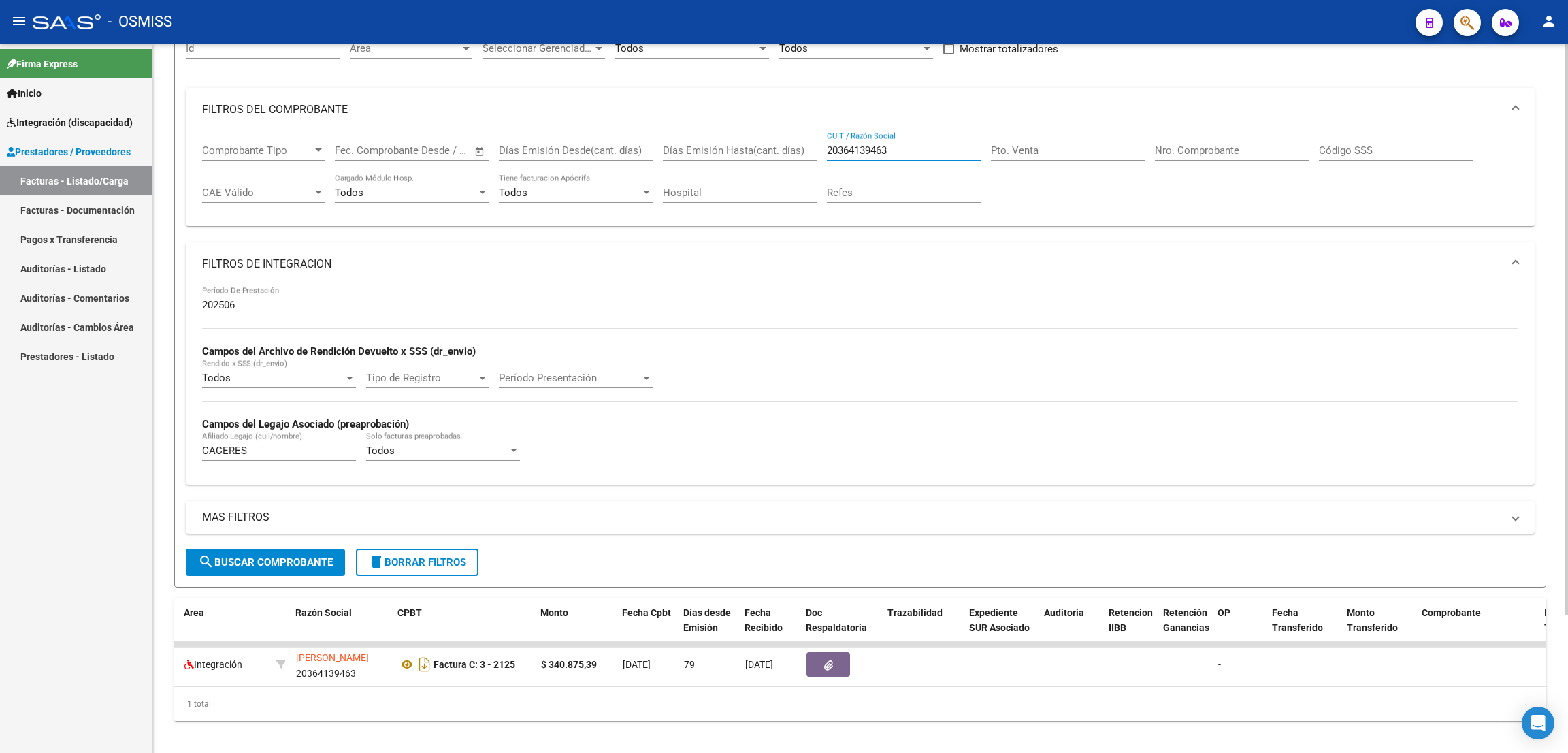
drag, startPoint x: 802, startPoint y: 156, endPoint x: 753, endPoint y: 156, distance: 49.0
click at [756, 159] on div "Comprobante Tipo Comprobante Tipo Fecha inicio – Fecha fin Fec. Comprobante Des…" at bounding box center [860, 173] width 1316 height 85
paste input "20364139463"
type input "20364139463"
drag, startPoint x: 254, startPoint y: 454, endPoint x: 166, endPoint y: 446, distance: 88.4
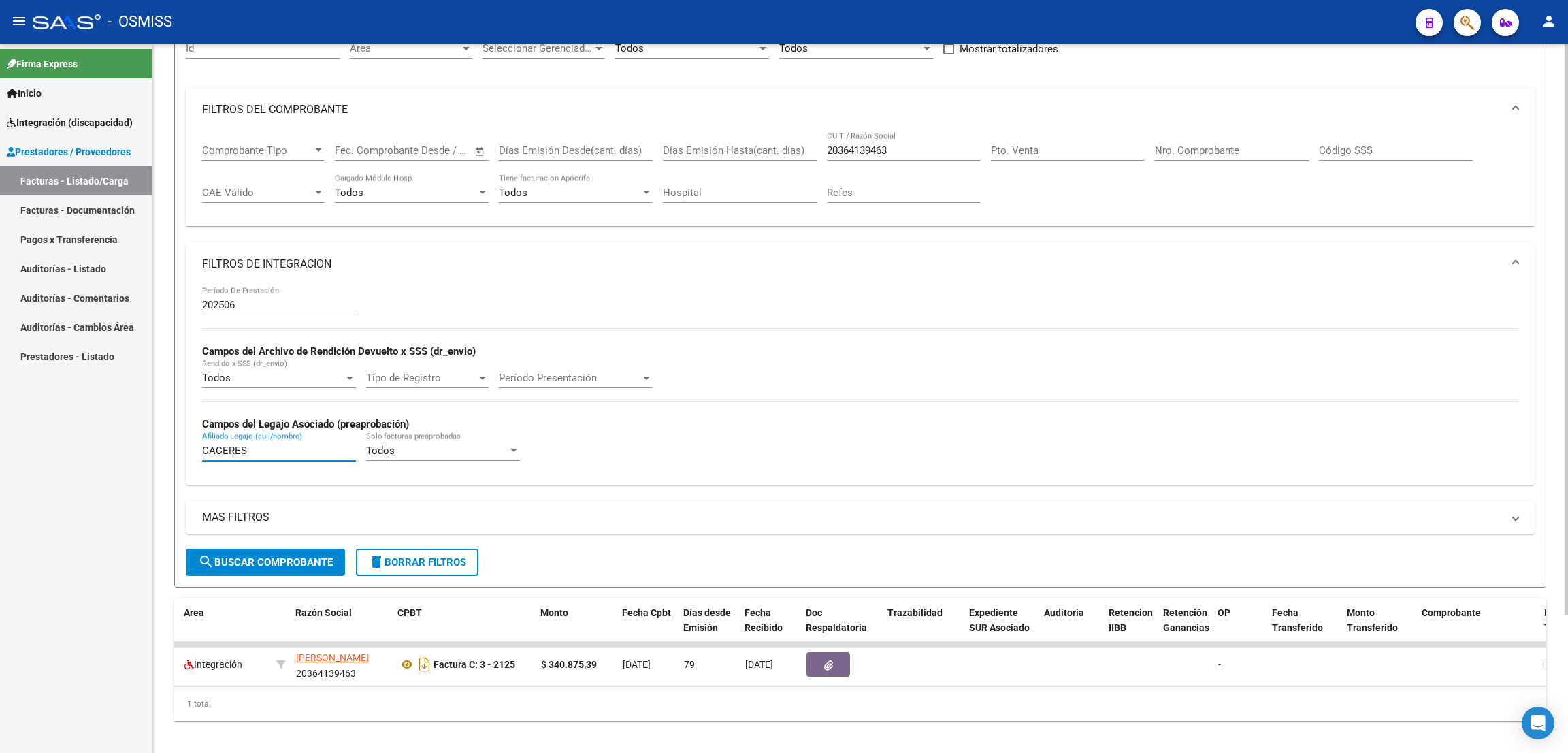
click at [166, 447] on div "Video tutorial PRESTADORES -> Listado de CPBTs Emitidos por Prestadores / Prove…" at bounding box center [859, 331] width 1415 height 864
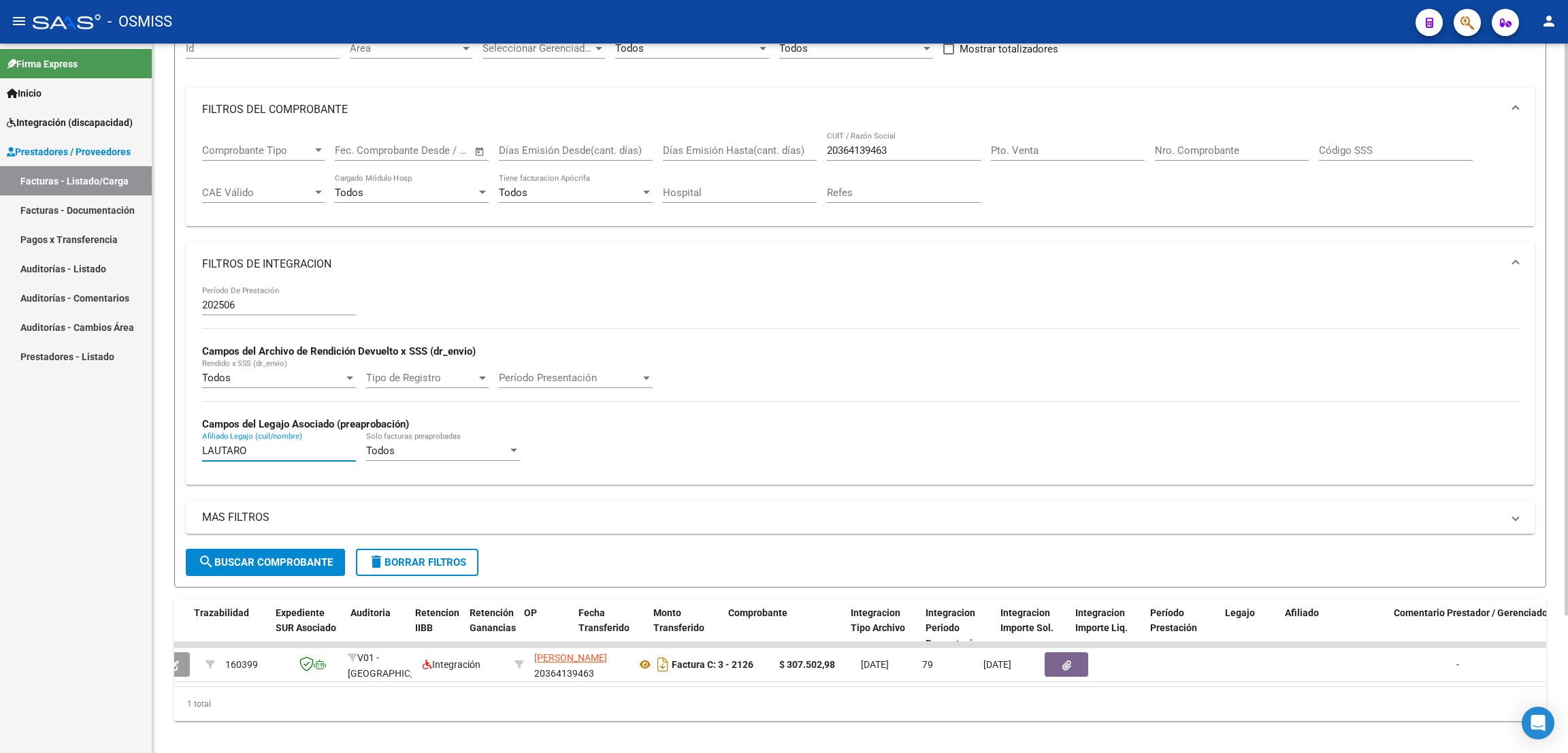
scroll to position [0, 0]
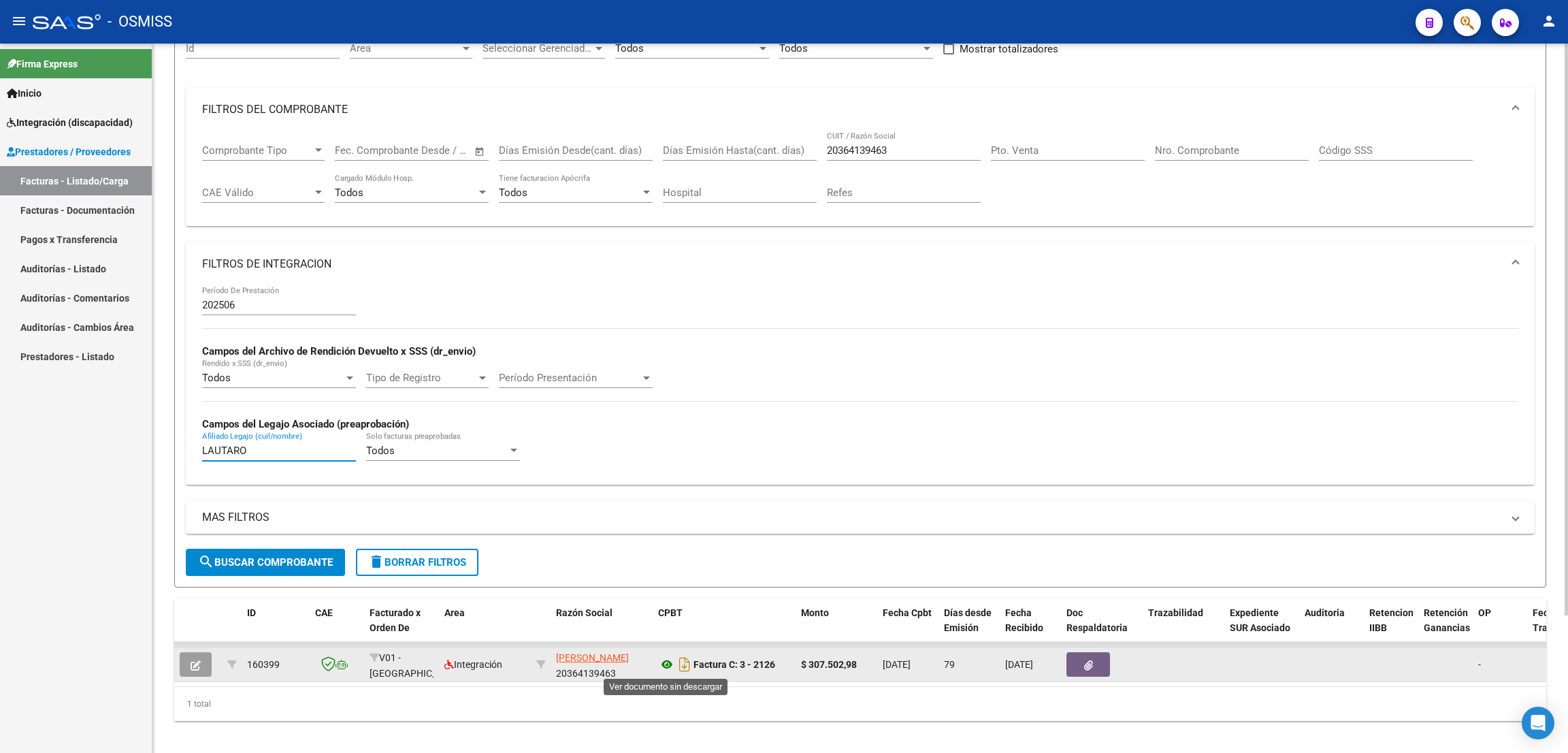
type input "LAUTARO"
click at [666, 661] on icon at bounding box center [666, 664] width 18 height 17
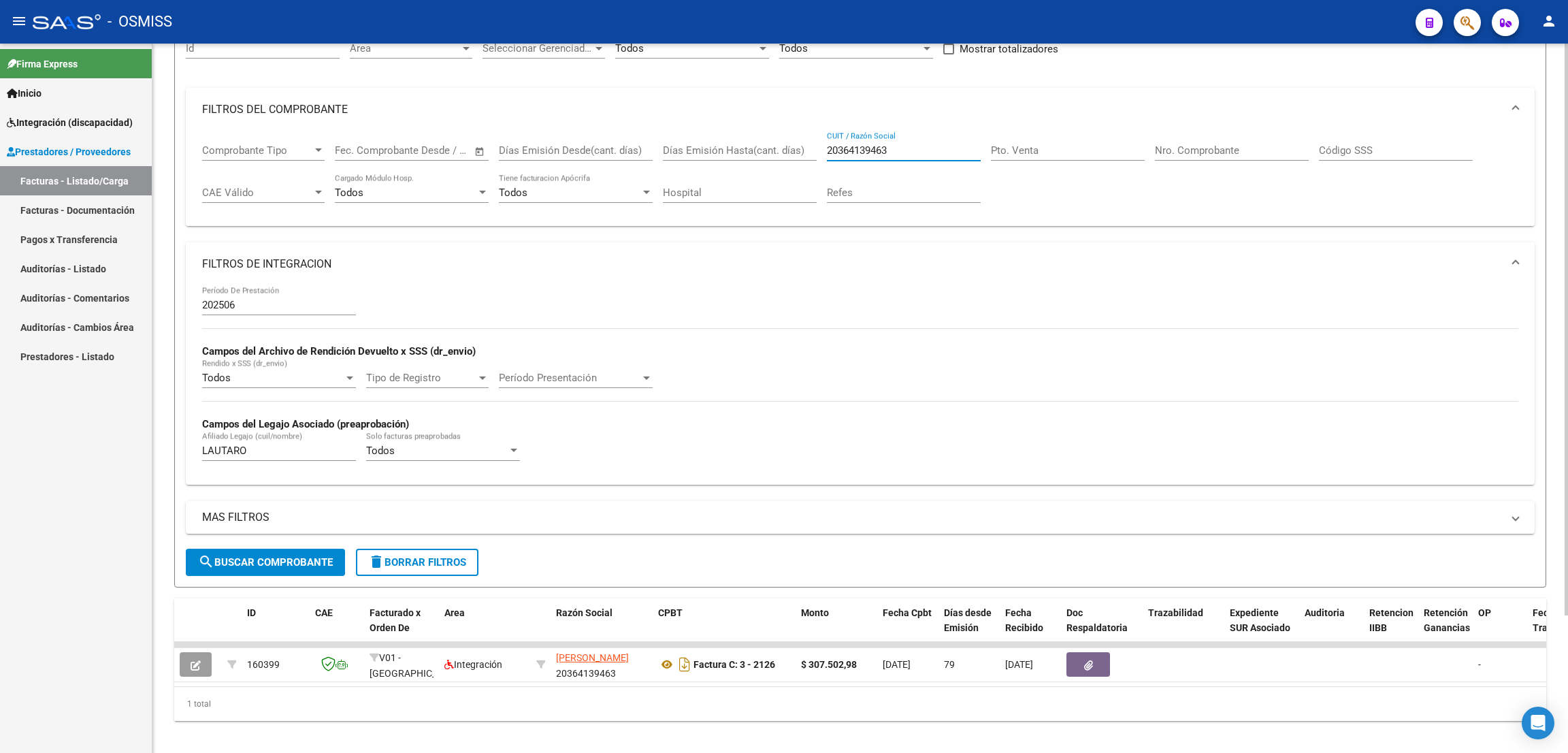
drag, startPoint x: 904, startPoint y: 148, endPoint x: 784, endPoint y: 141, distance: 120.2
click at [784, 139] on div "Comprobante Tipo Comprobante Tipo Fecha inicio – Fecha fin Fec. Comprobante Des…" at bounding box center [860, 173] width 1316 height 85
paste input "7235676090"
type input "27235676090"
drag, startPoint x: 254, startPoint y: 451, endPoint x: 184, endPoint y: 446, distance: 70.2
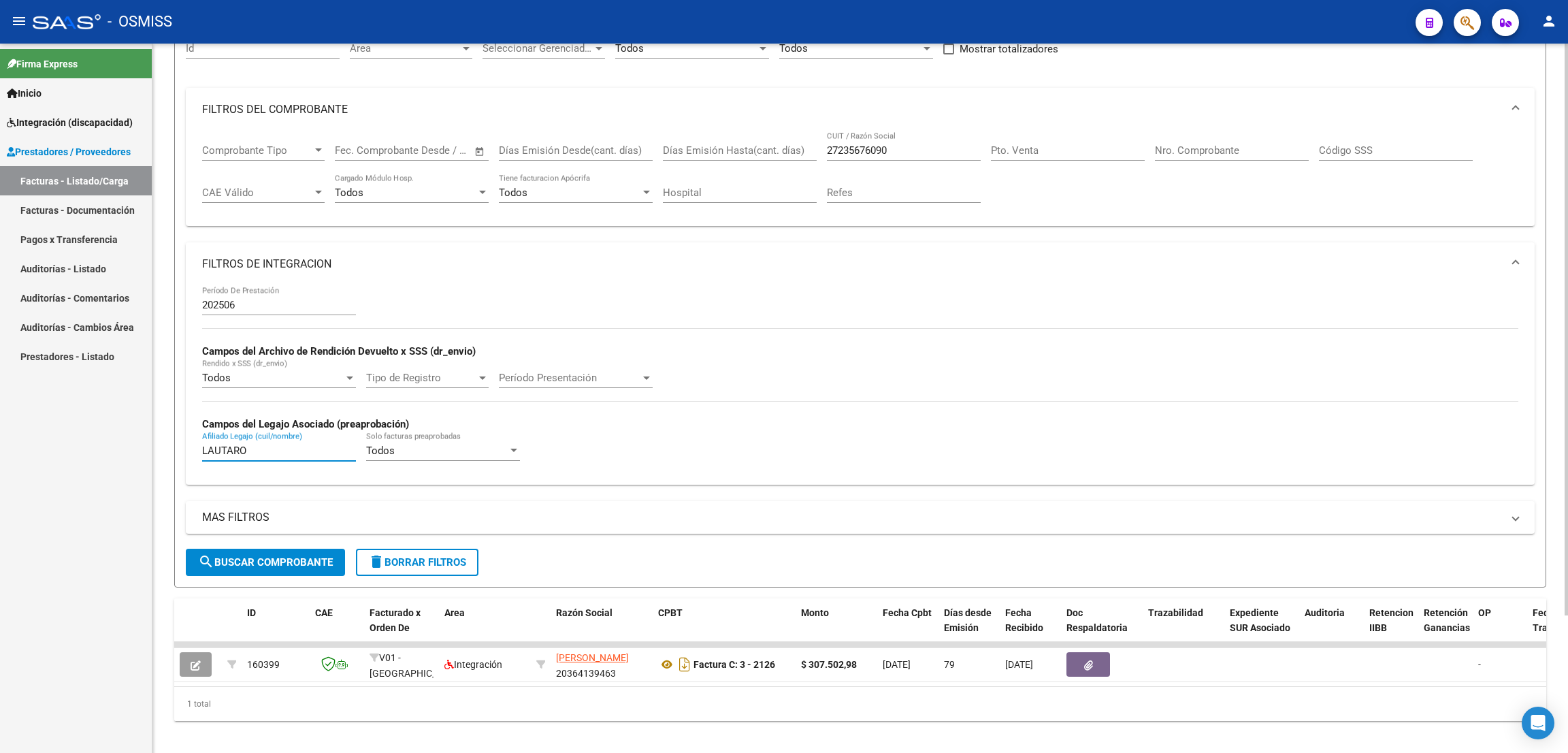
click at [186, 449] on div "202506 Período De Prestación Campos del Archivo de Rendición Devuelto x SSS (dr…" at bounding box center [860, 385] width 1349 height 198
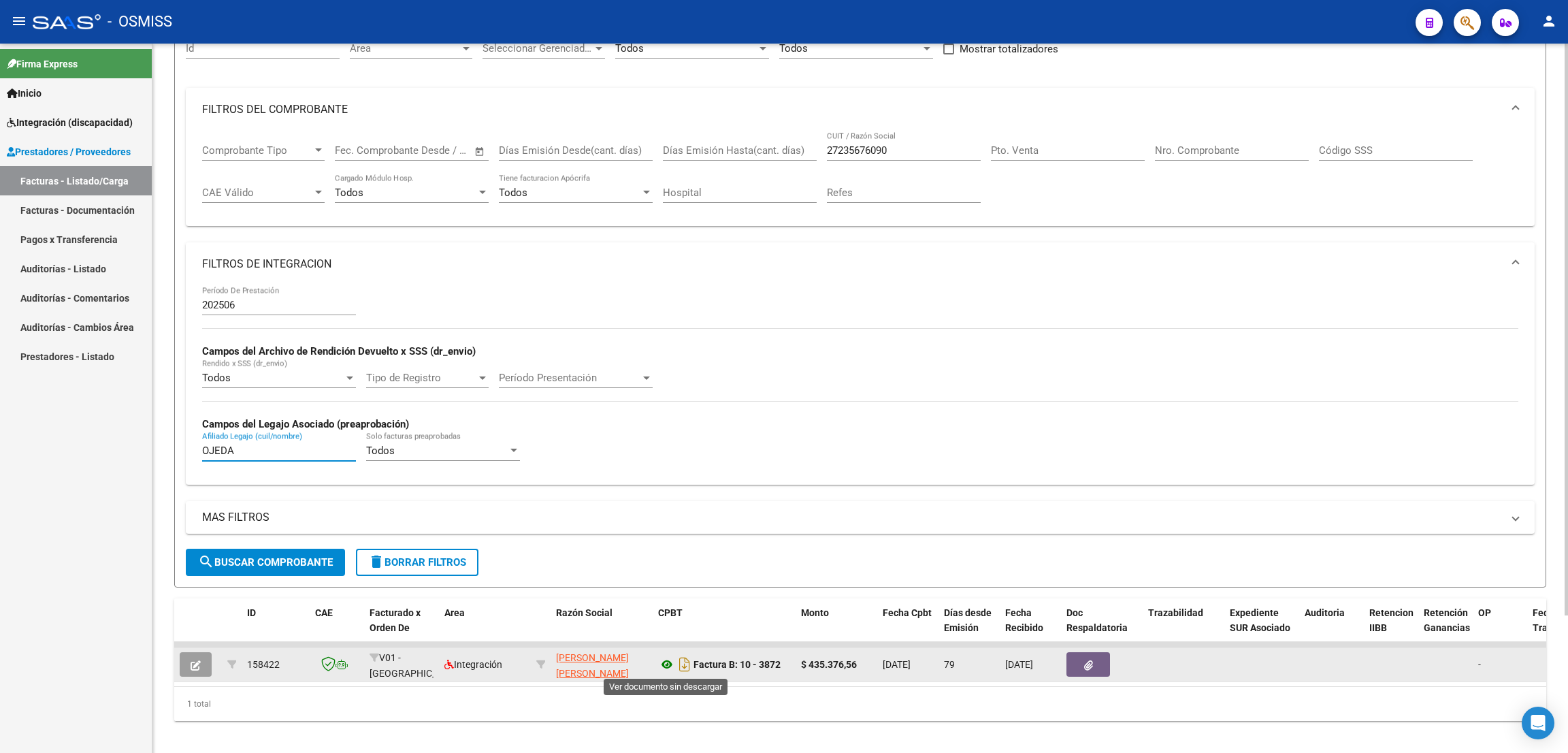
click at [666, 667] on icon at bounding box center [666, 664] width 18 height 17
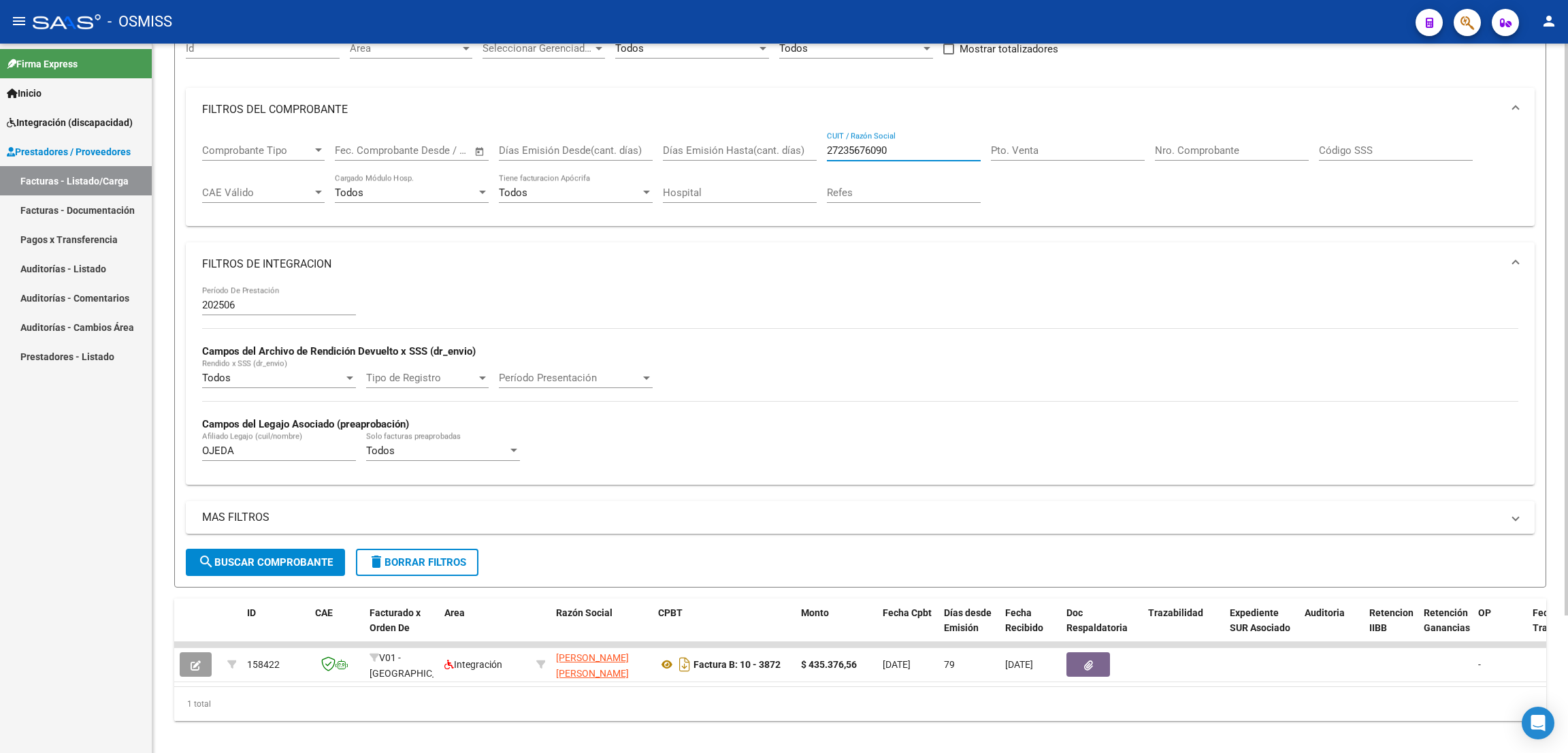
drag, startPoint x: 914, startPoint y: 145, endPoint x: 785, endPoint y: 128, distance: 130.1
click at [785, 128] on mat-expansion-panel "FILTROS DEL COMPROBANTE Comprobante Tipo Comprobante Tipo Fecha inicio – Fecha …" at bounding box center [860, 158] width 1349 height 139
drag, startPoint x: 283, startPoint y: 449, endPoint x: 166, endPoint y: 424, distance: 119.6
click at [166, 424] on div "Video tutorial PRESTADORES -> Listado de CPBTs Emitidos por Prestadores / Prove…" at bounding box center [859, 331] width 1415 height 864
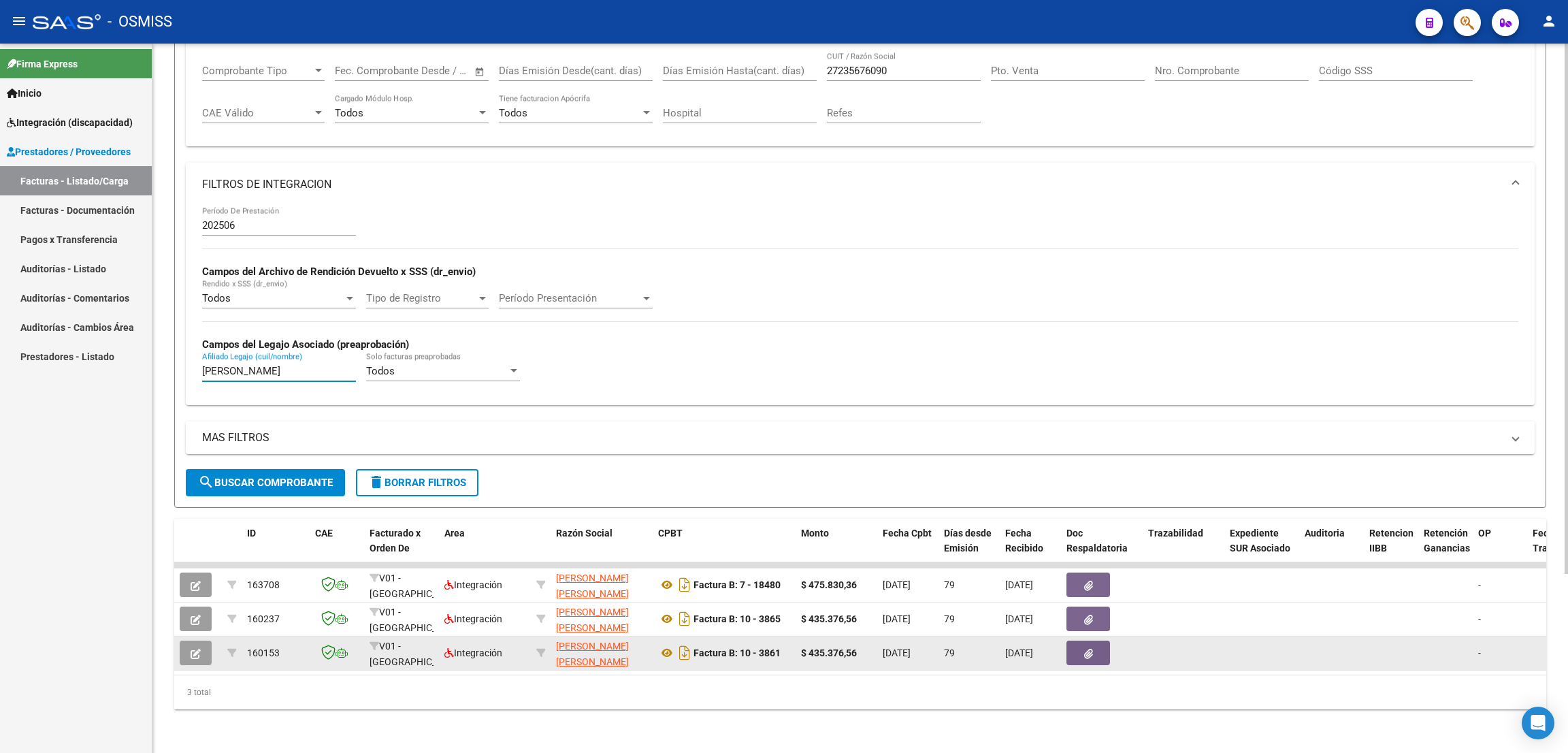
scroll to position [238, 0]
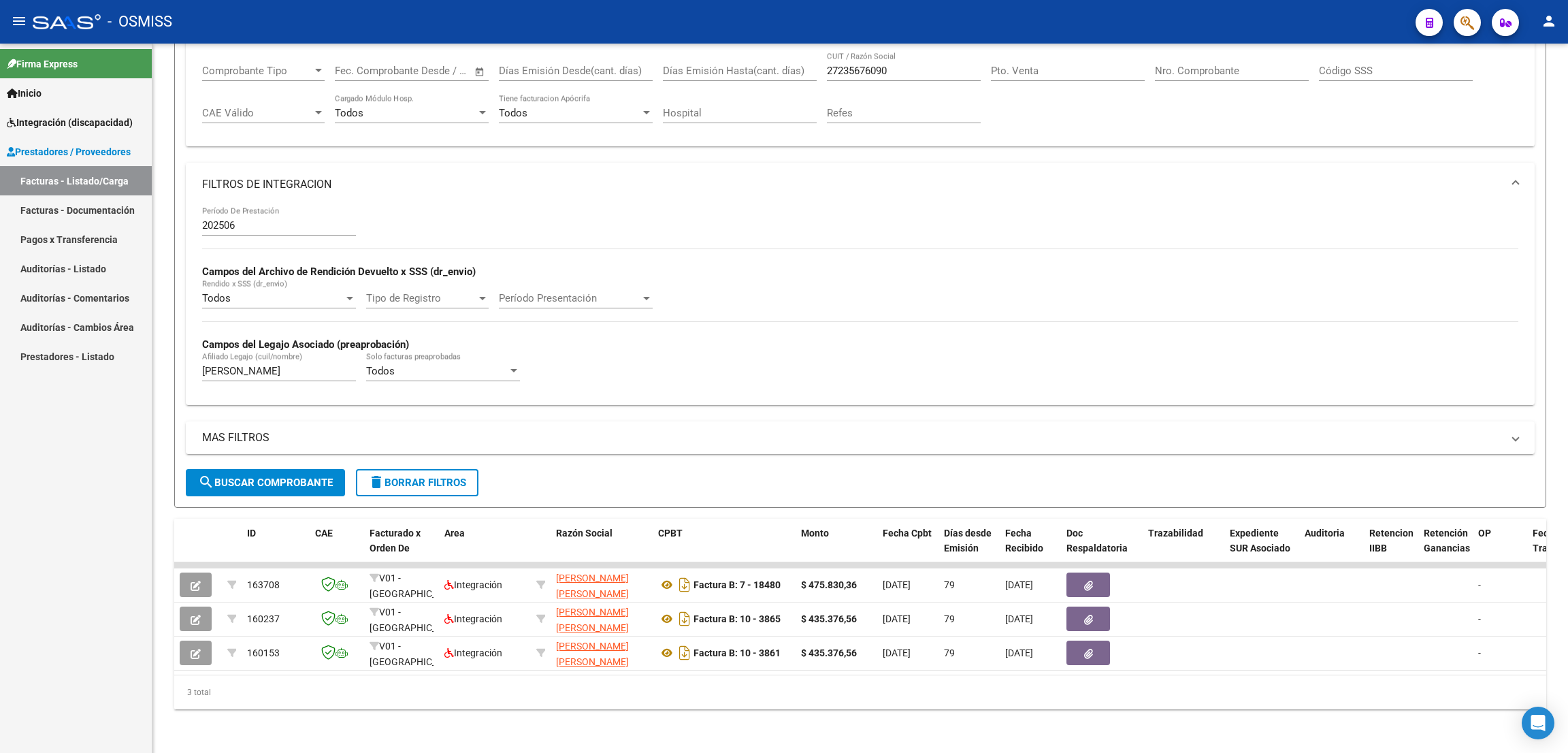
click at [1007, 18] on div "- OSMISS" at bounding box center [718, 22] width 1372 height 30
click at [291, 365] on input "WIELER" at bounding box center [279, 371] width 154 height 12
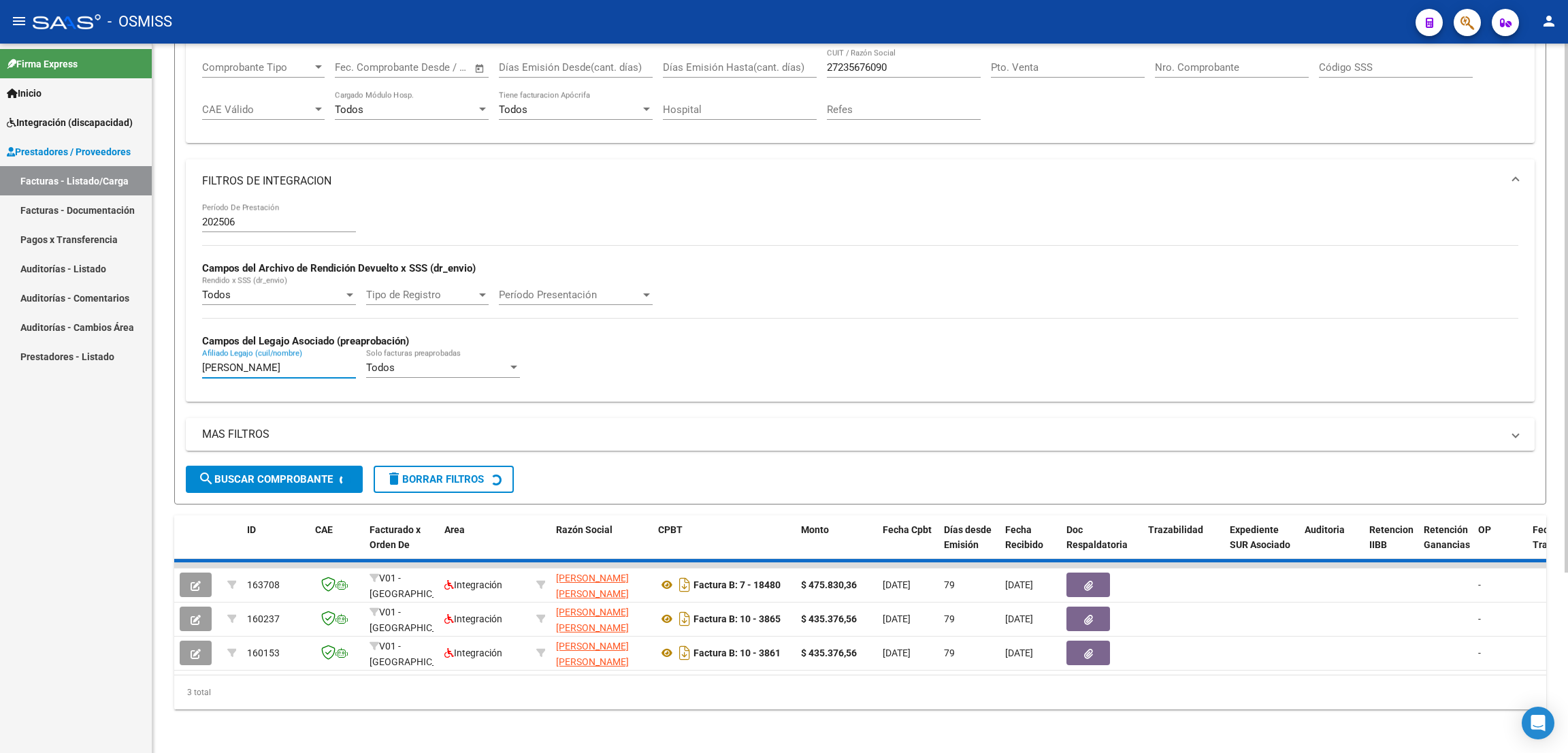
scroll to position [144, 0]
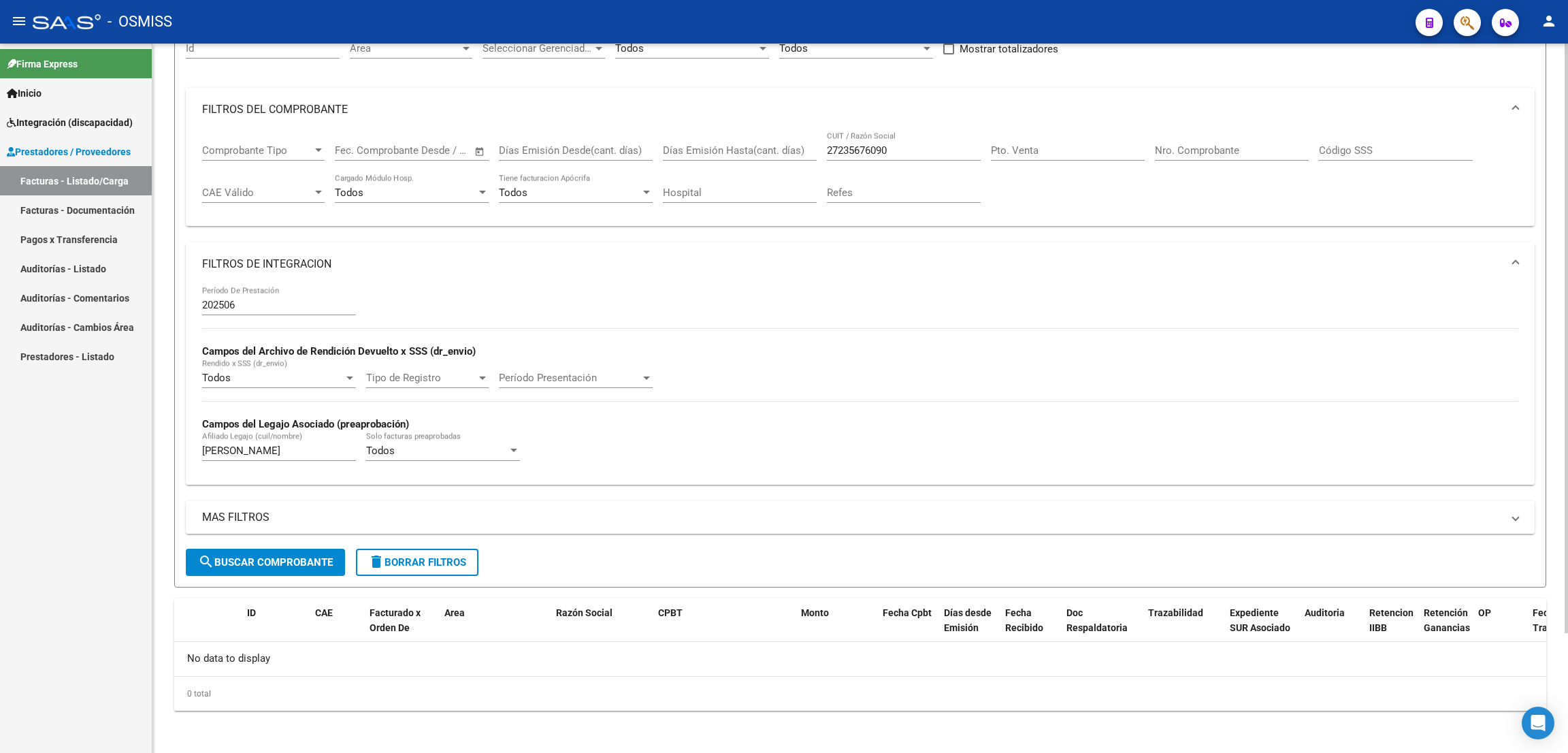
drag, startPoint x: 962, startPoint y: 13, endPoint x: 809, endPoint y: 78, distance: 166.2
click at [962, 12] on div "- OSMISS" at bounding box center [718, 22] width 1372 height 30
drag, startPoint x: 307, startPoint y: 447, endPoint x: 241, endPoint y: 448, distance: 66.0
click at [241, 448] on input "WIELER ANTONELA" at bounding box center [279, 451] width 154 height 12
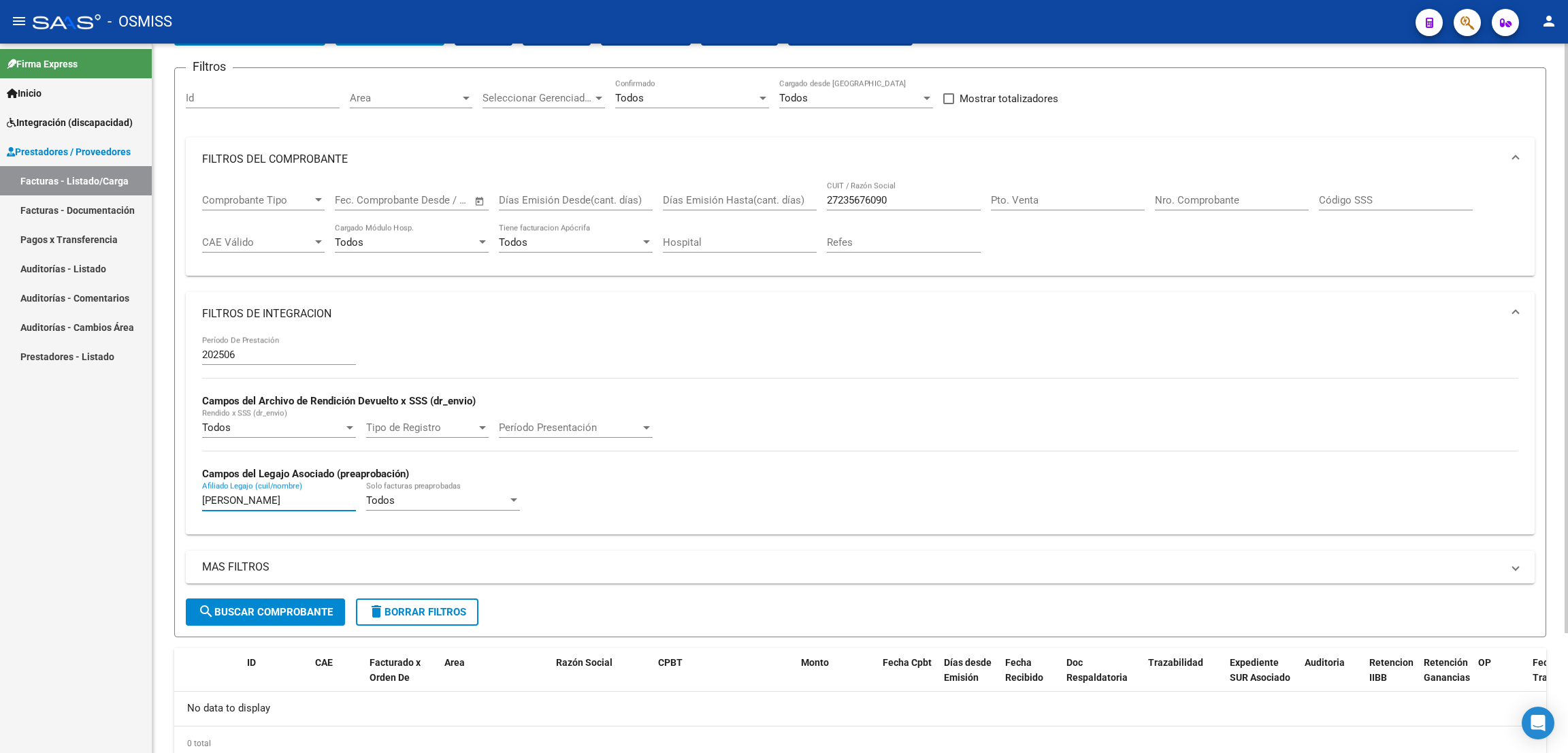
scroll to position [102, 0]
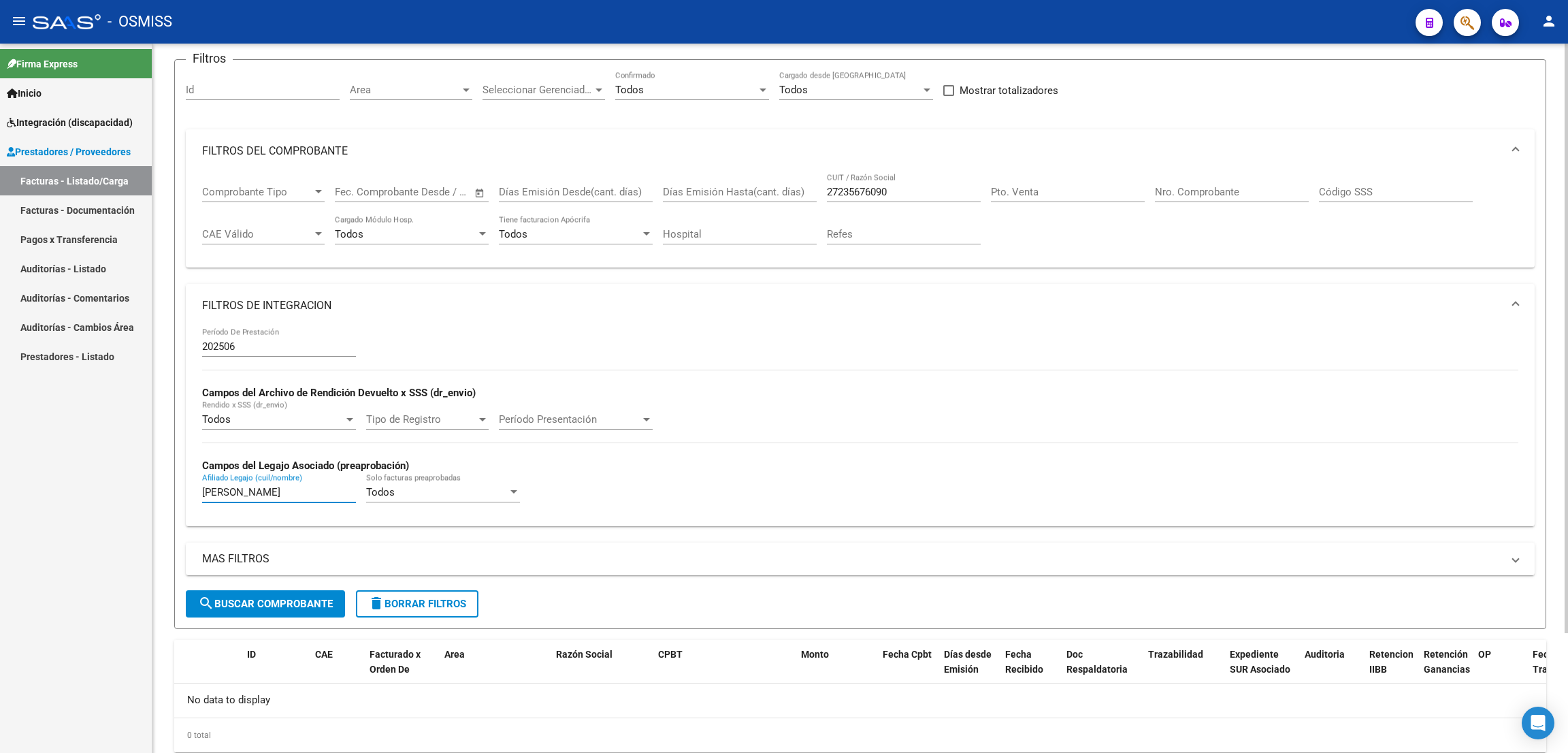
drag, startPoint x: 275, startPoint y: 491, endPoint x: 240, endPoint y: 493, distance: 35.1
click at [240, 493] on input "WIELER AYLEN" at bounding box center [279, 492] width 154 height 12
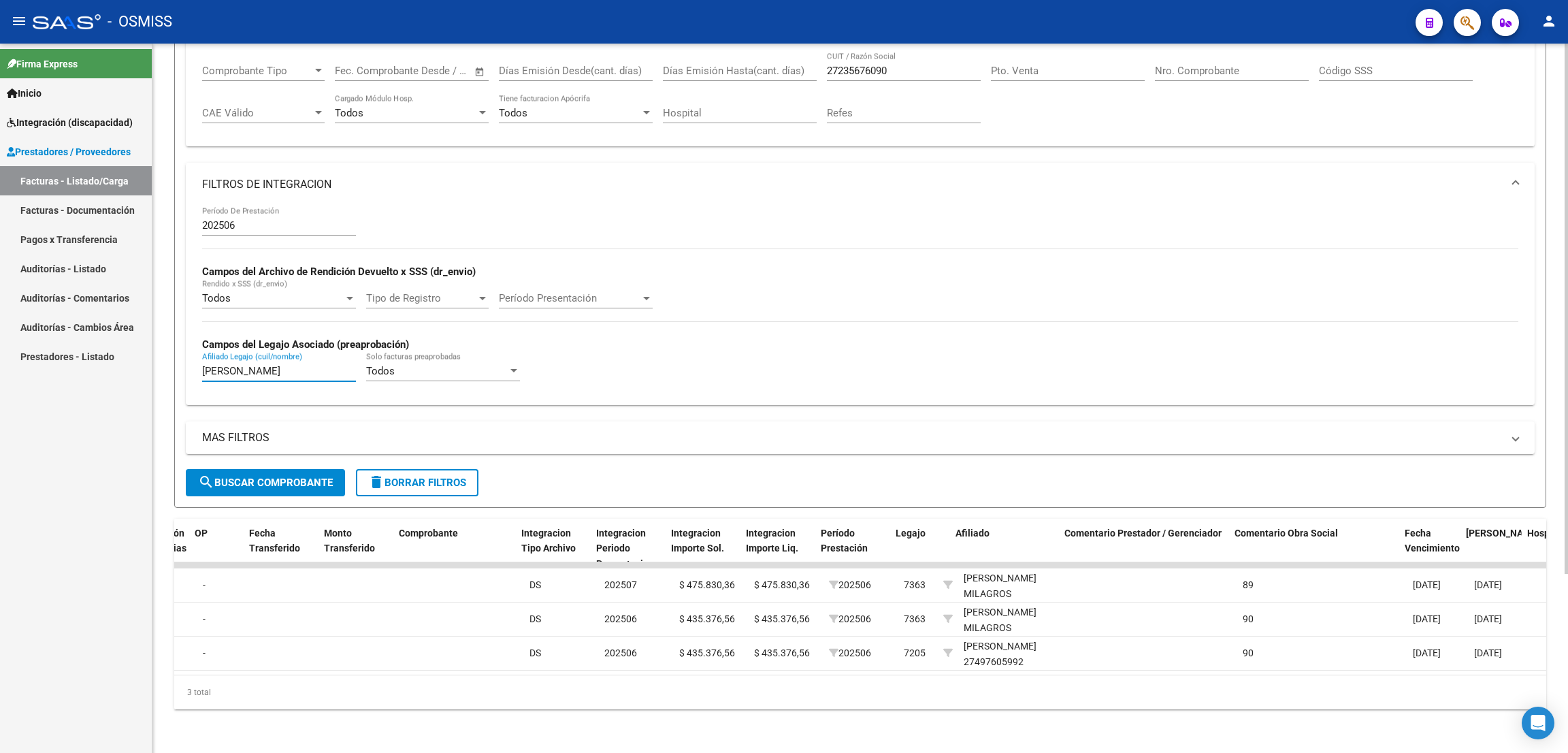
scroll to position [0, 1284]
type input "WIELER"
click at [987, 18] on div "- OSMISS" at bounding box center [718, 22] width 1372 height 30
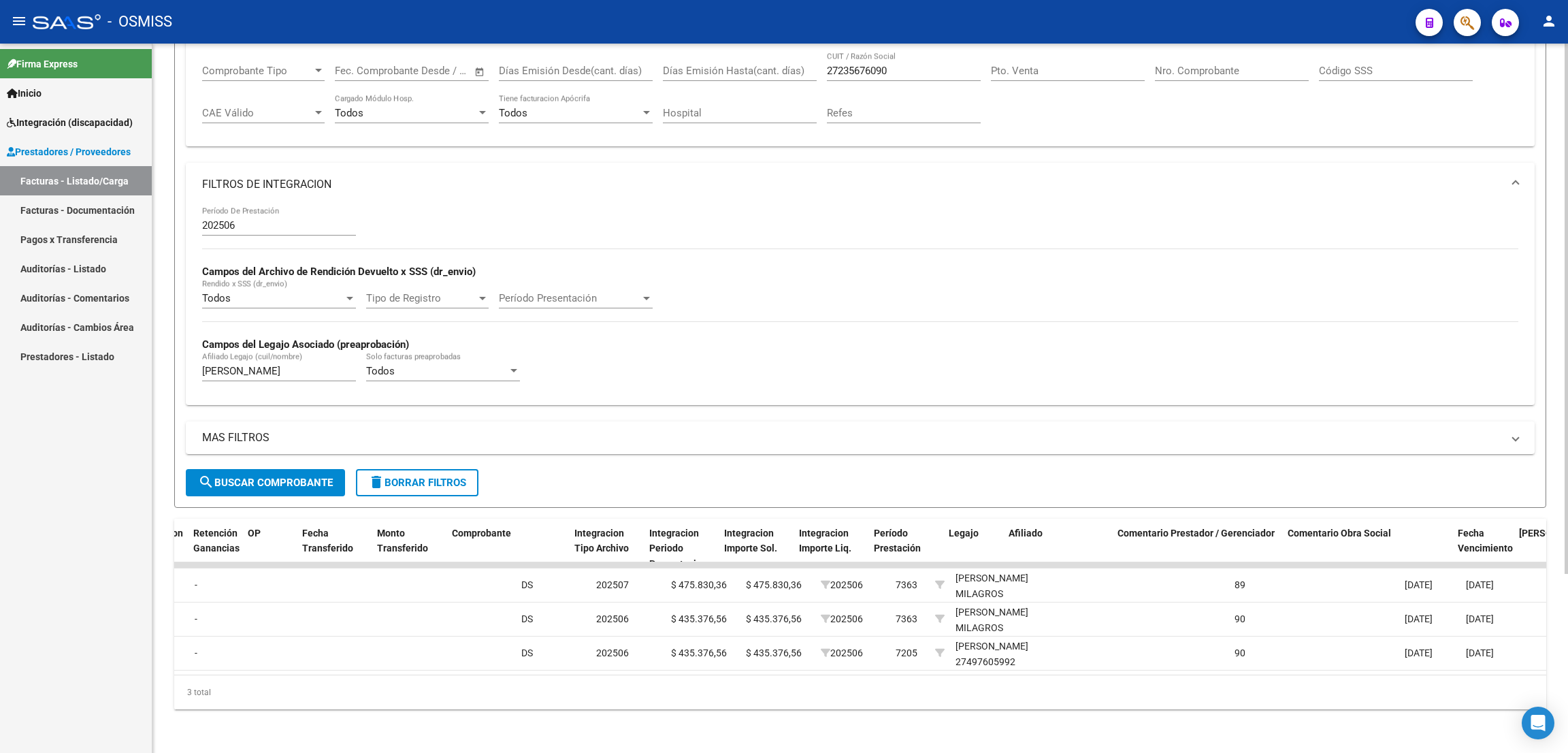
scroll to position [0, 0]
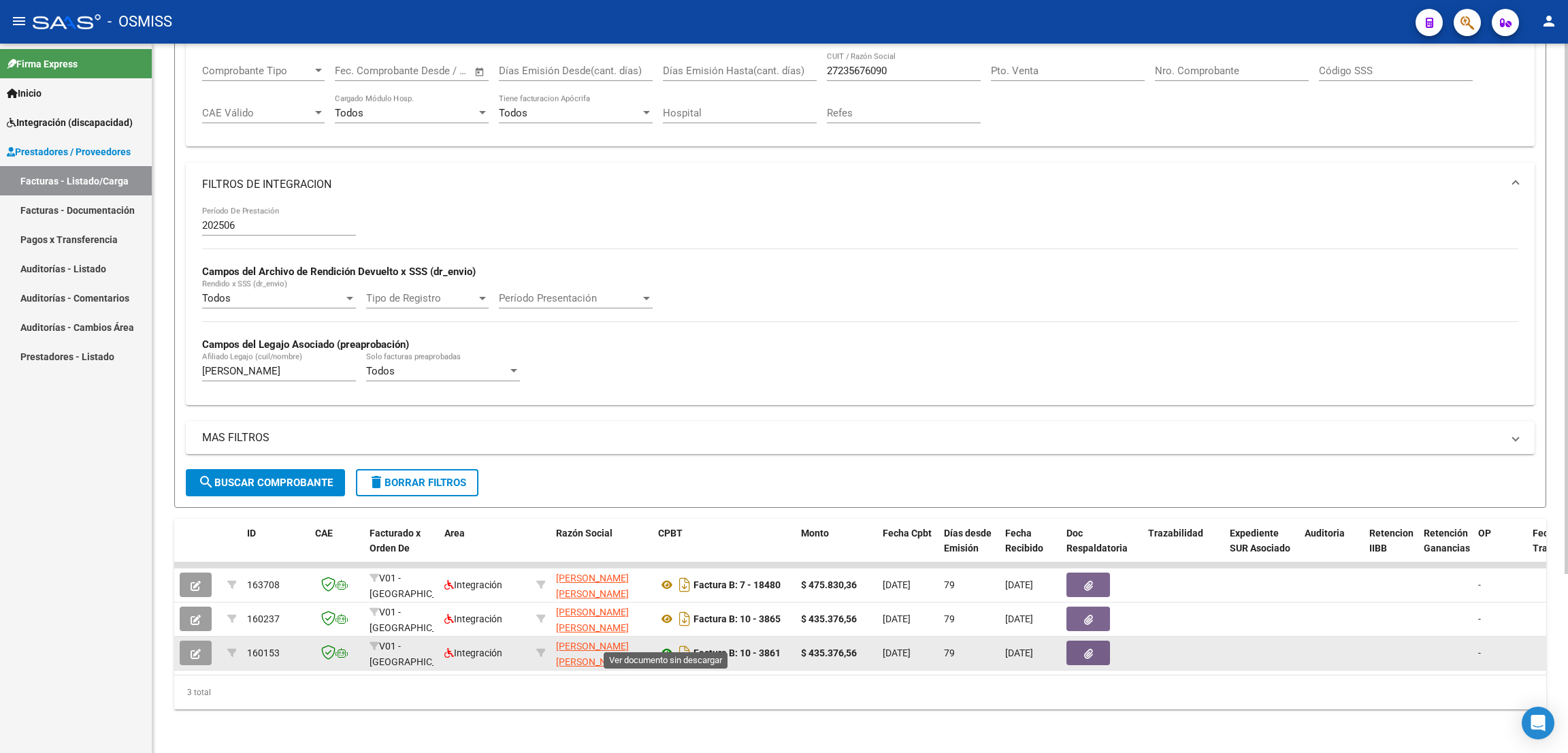
click at [663, 645] on icon at bounding box center [666, 653] width 18 height 17
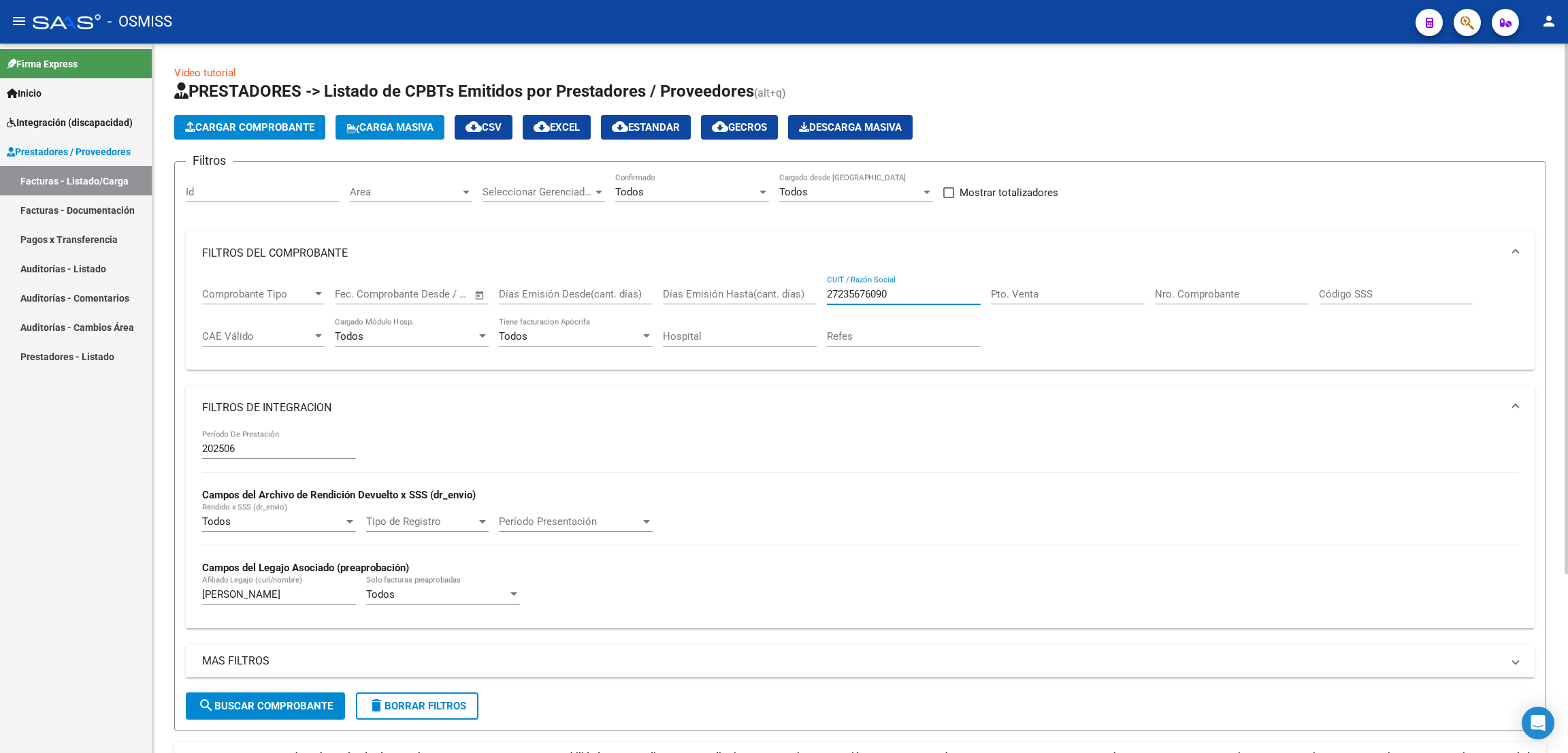
drag, startPoint x: 912, startPoint y: 293, endPoint x: 785, endPoint y: 287, distance: 127.1
click at [795, 291] on div "Comprobante Tipo Comprobante Tipo Fecha inicio – Fecha fin Fec. Comprobante Des…" at bounding box center [860, 317] width 1316 height 85
paste input "27320111337"
type input "27320111337"
drag, startPoint x: 207, startPoint y: 594, endPoint x: 202, endPoint y: 588, distance: 7.8
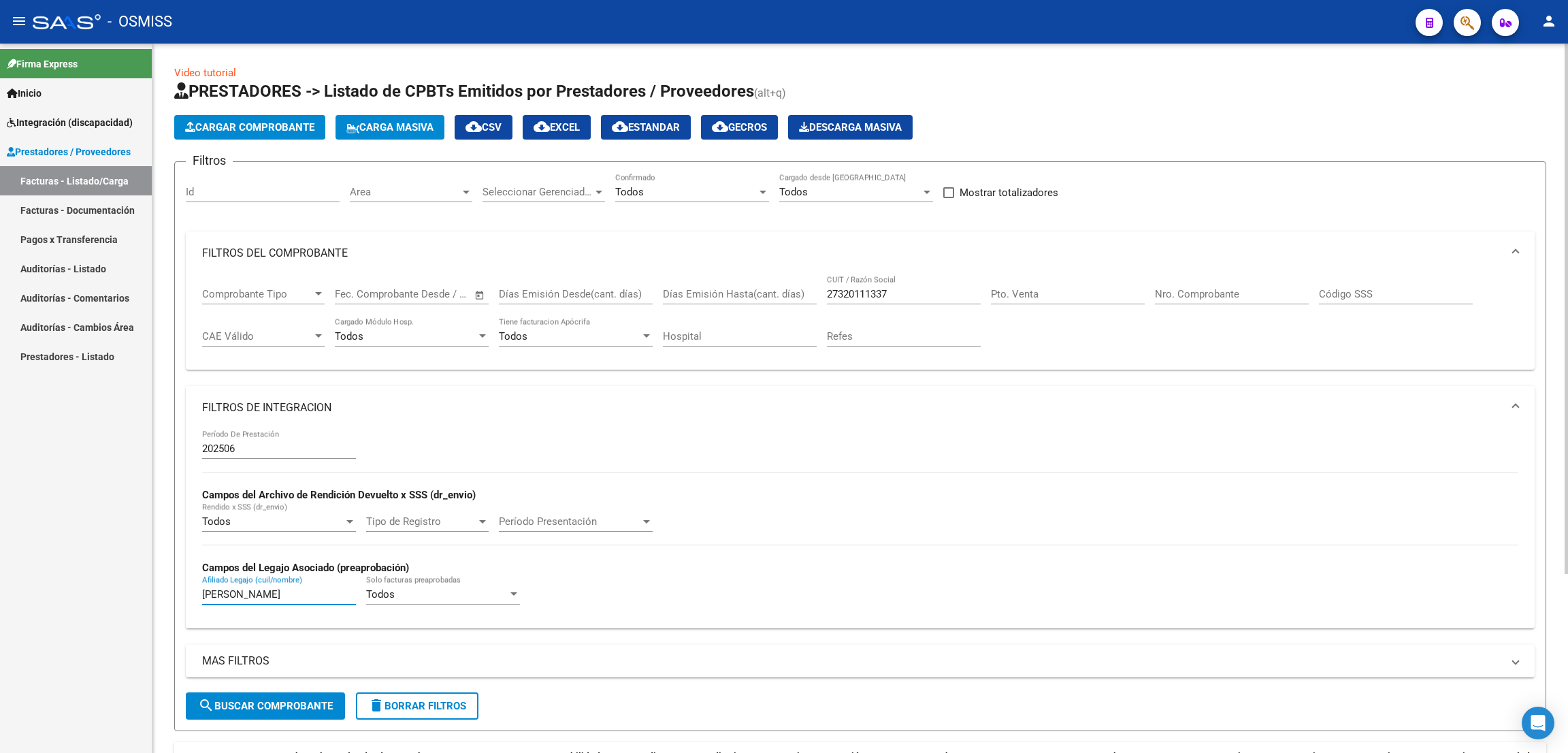
click at [202, 592] on input "WIELER" at bounding box center [279, 594] width 154 height 12
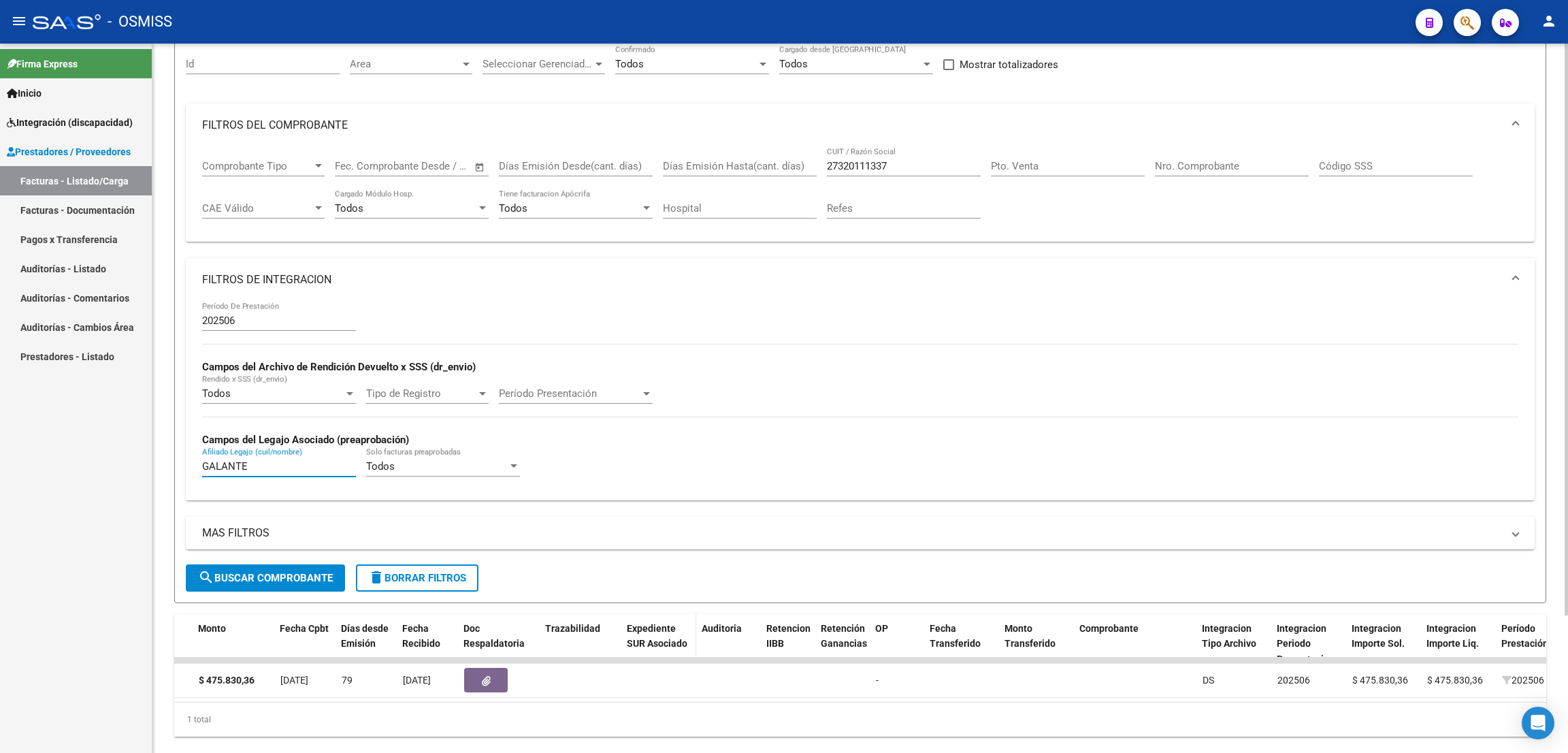
scroll to position [169, 0]
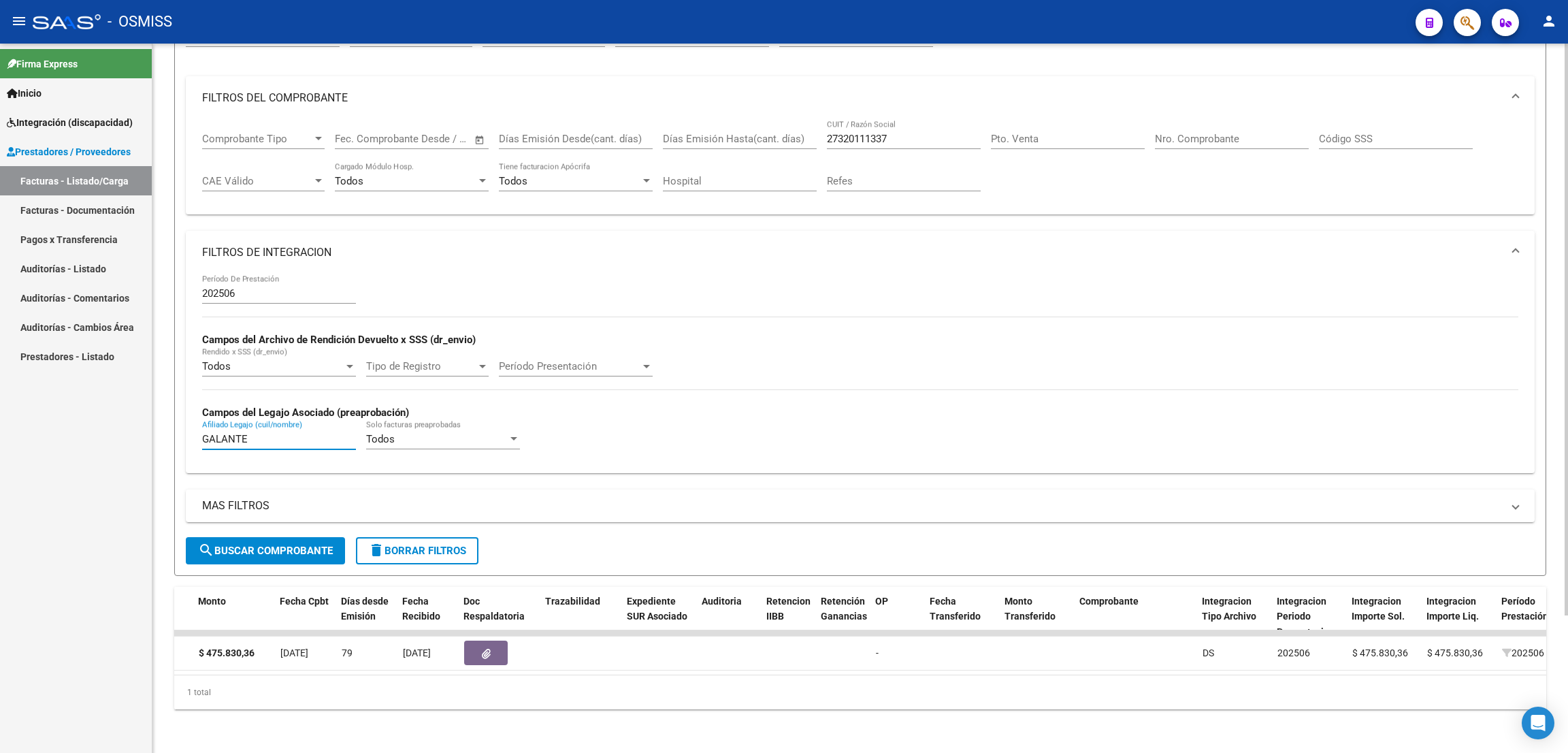
type input "GALANTE"
drag, startPoint x: 687, startPoint y: 675, endPoint x: 897, endPoint y: 673, distance: 210.0
click at [899, 672] on div "ID CAE Facturado x Orden De Area Razón Social CPBT Monto Fecha Cpbt Días desde …" at bounding box center [860, 647] width 1372 height 122
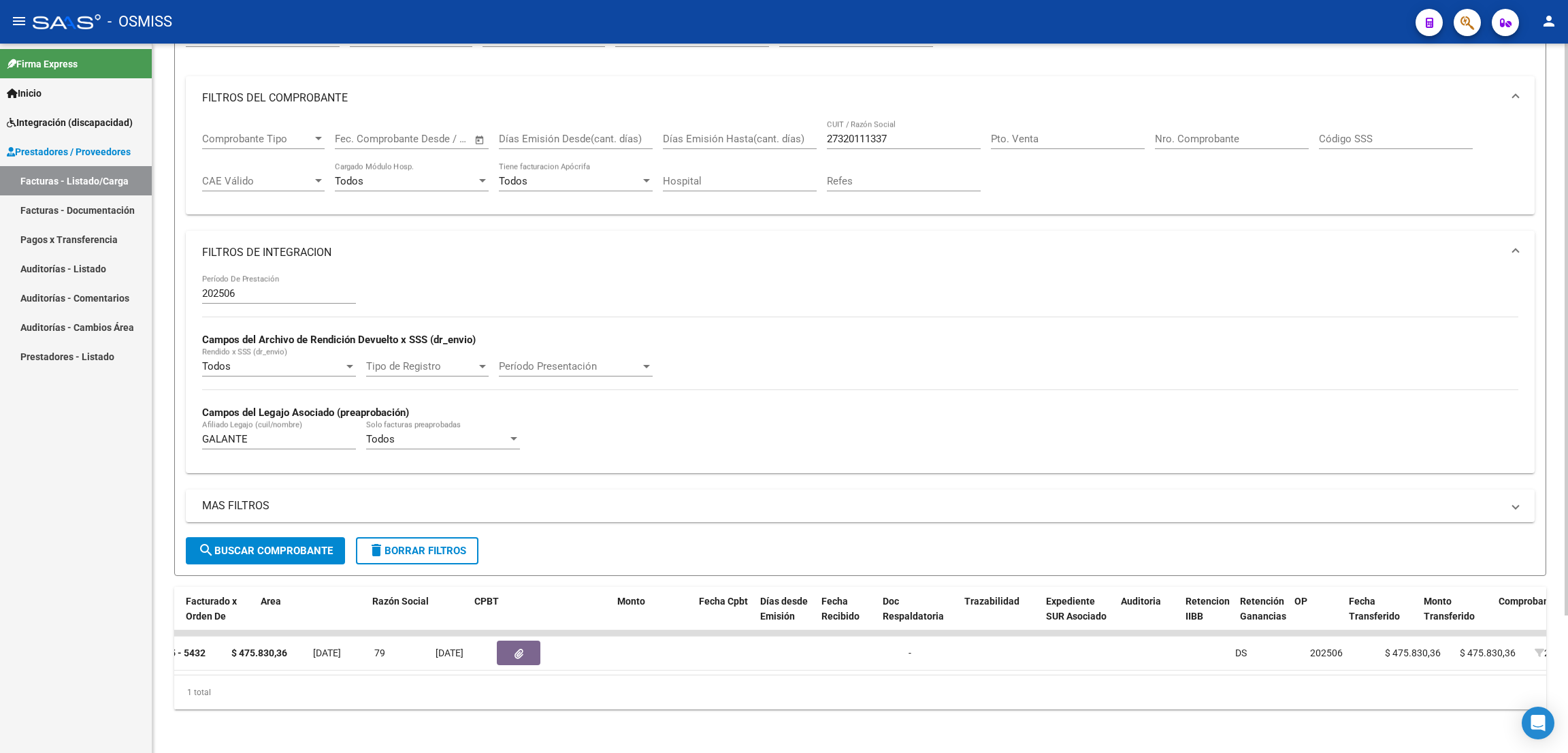
scroll to position [0, 0]
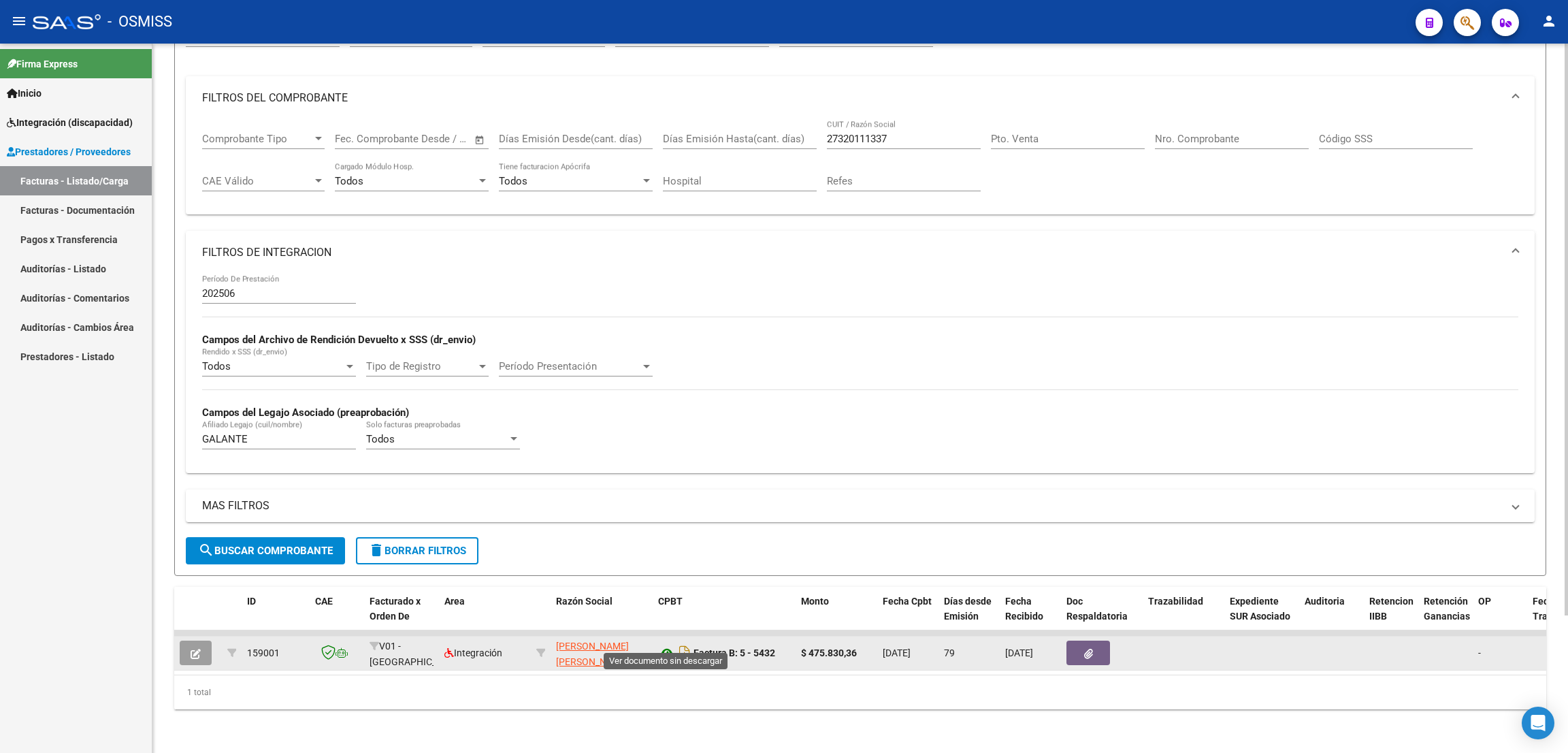
click at [666, 645] on icon at bounding box center [666, 653] width 18 height 17
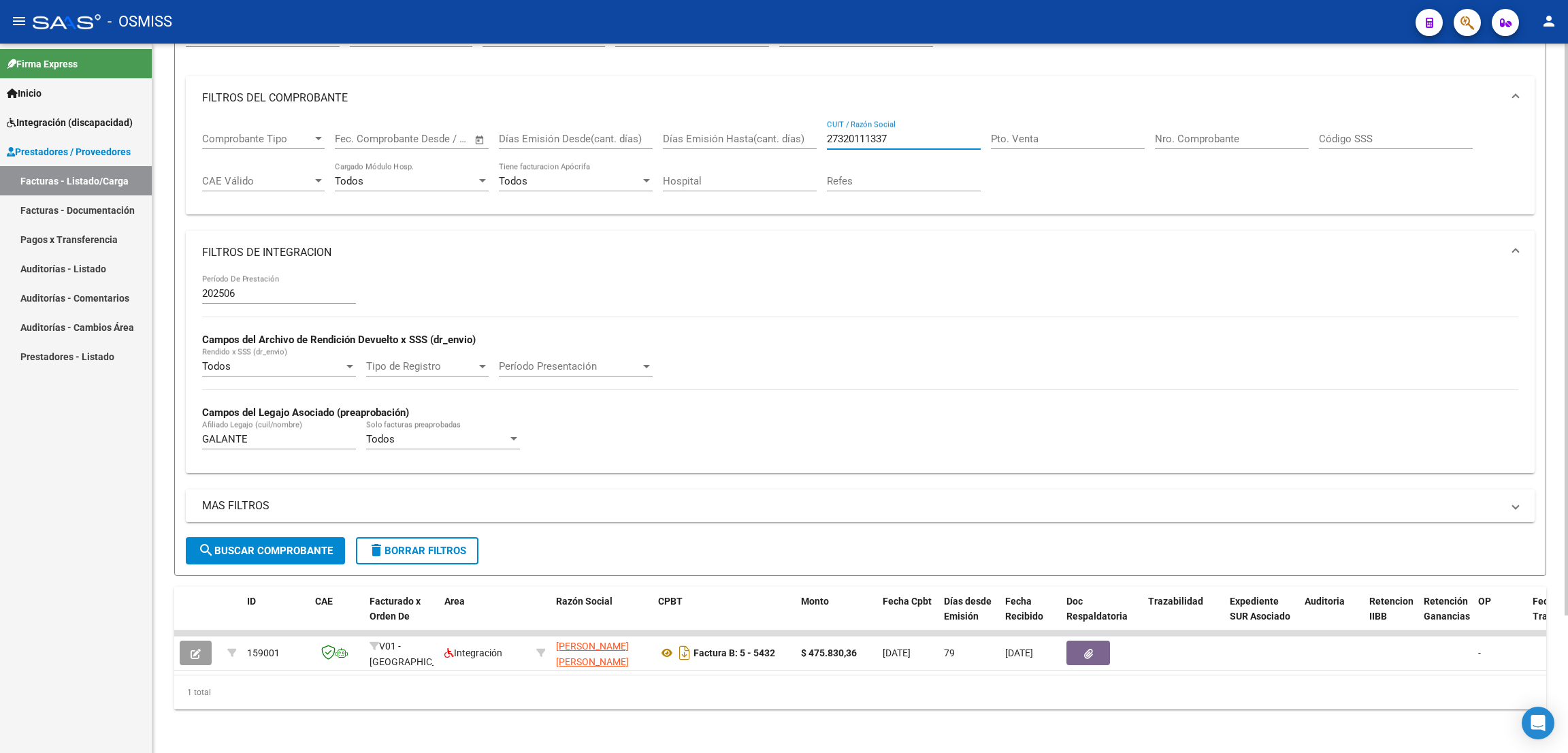
drag, startPoint x: 914, startPoint y: 118, endPoint x: 798, endPoint y: 113, distance: 116.1
click at [798, 120] on div "Comprobante Tipo Comprobante Tipo Fecha inicio – Fecha fin Fec. Comprobante Des…" at bounding box center [860, 162] width 1316 height 85
paste input "235676090"
type input "27235676090"
drag, startPoint x: 281, startPoint y: 426, endPoint x: 185, endPoint y: 423, distance: 96.0
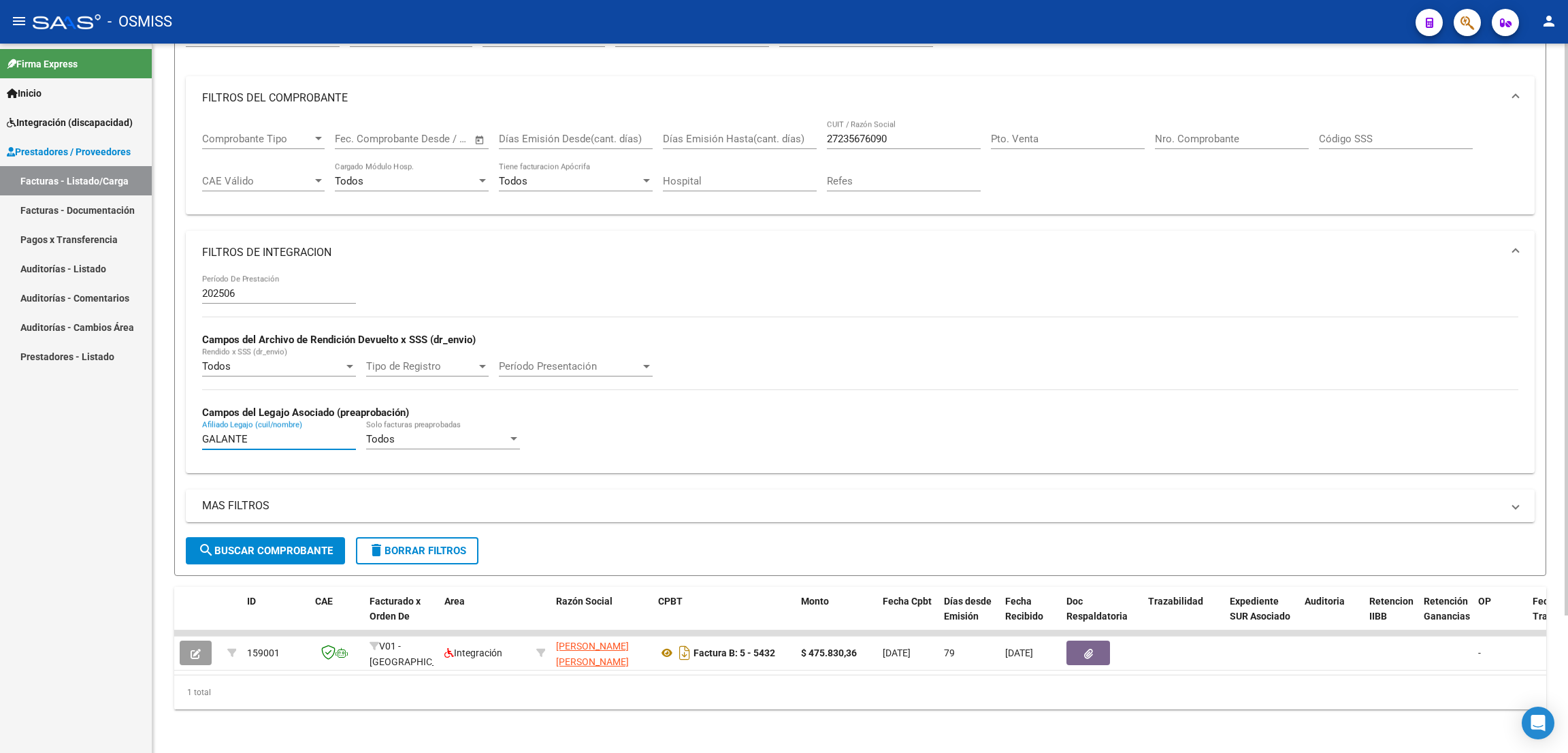
click at [186, 423] on div "202506 Período De Prestación Campos del Archivo de Rendición Devuelto x SSS (dr…" at bounding box center [860, 373] width 1349 height 198
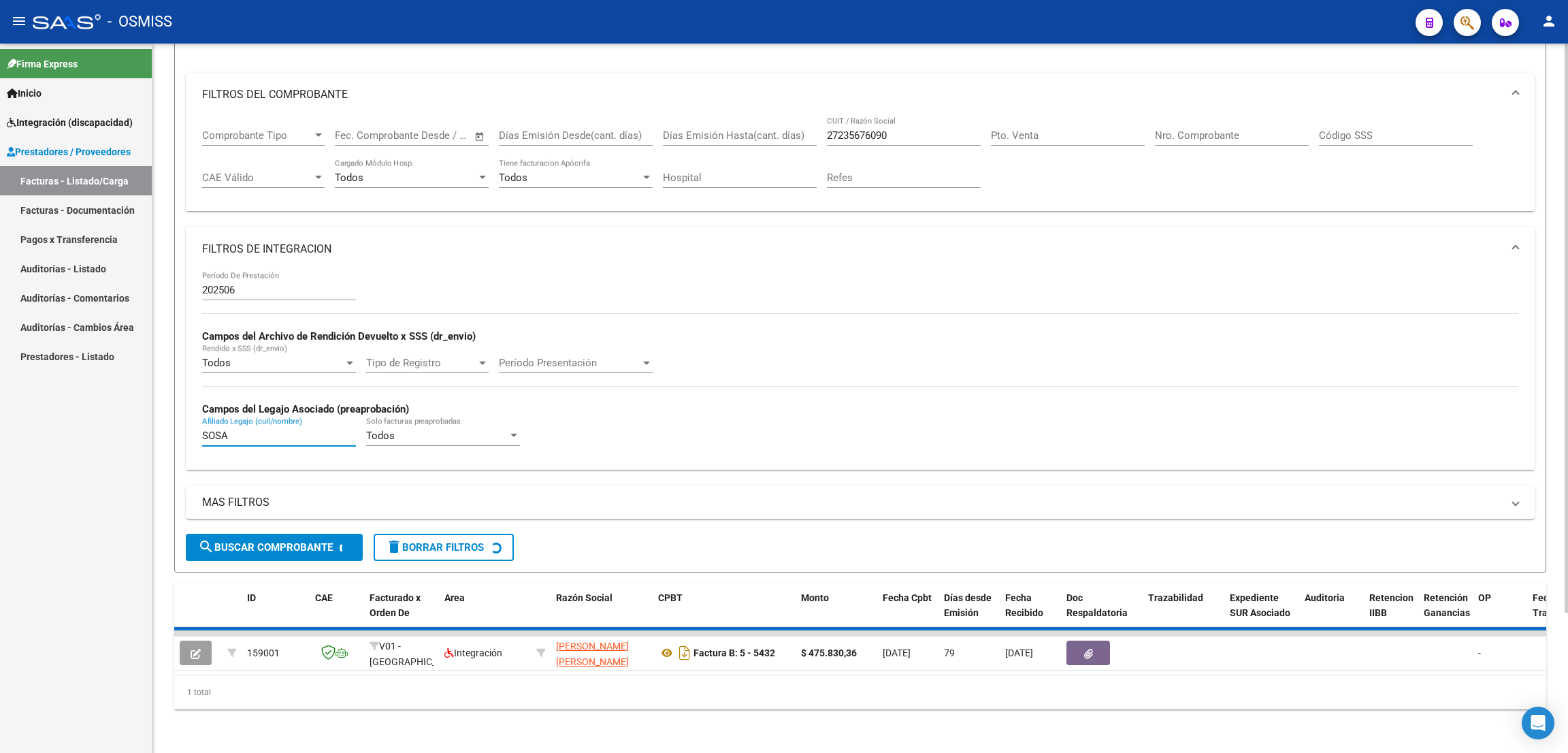
scroll to position [144, 0]
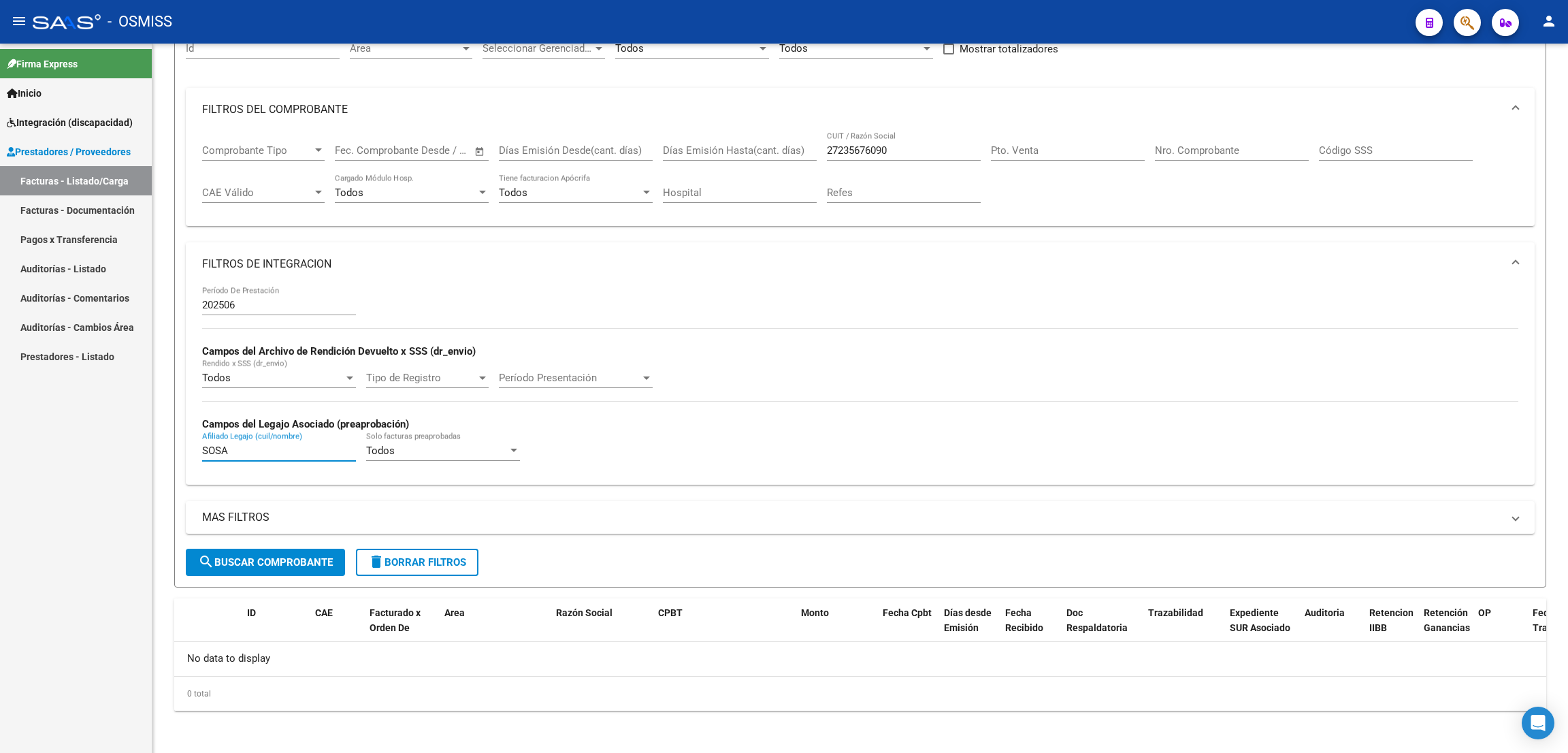
type input "SOSA"
click at [268, 551] on button "search Buscar Comprobante" at bounding box center [265, 562] width 159 height 27
drag, startPoint x: 909, startPoint y: 151, endPoint x: 760, endPoint y: 115, distance: 153.3
click at [762, 131] on div "Comprobante Tipo Comprobante Tipo Fecha inicio – Fecha fin Fec. Comprobante Des…" at bounding box center [860, 173] width 1316 height 85
paste input "27235676090"
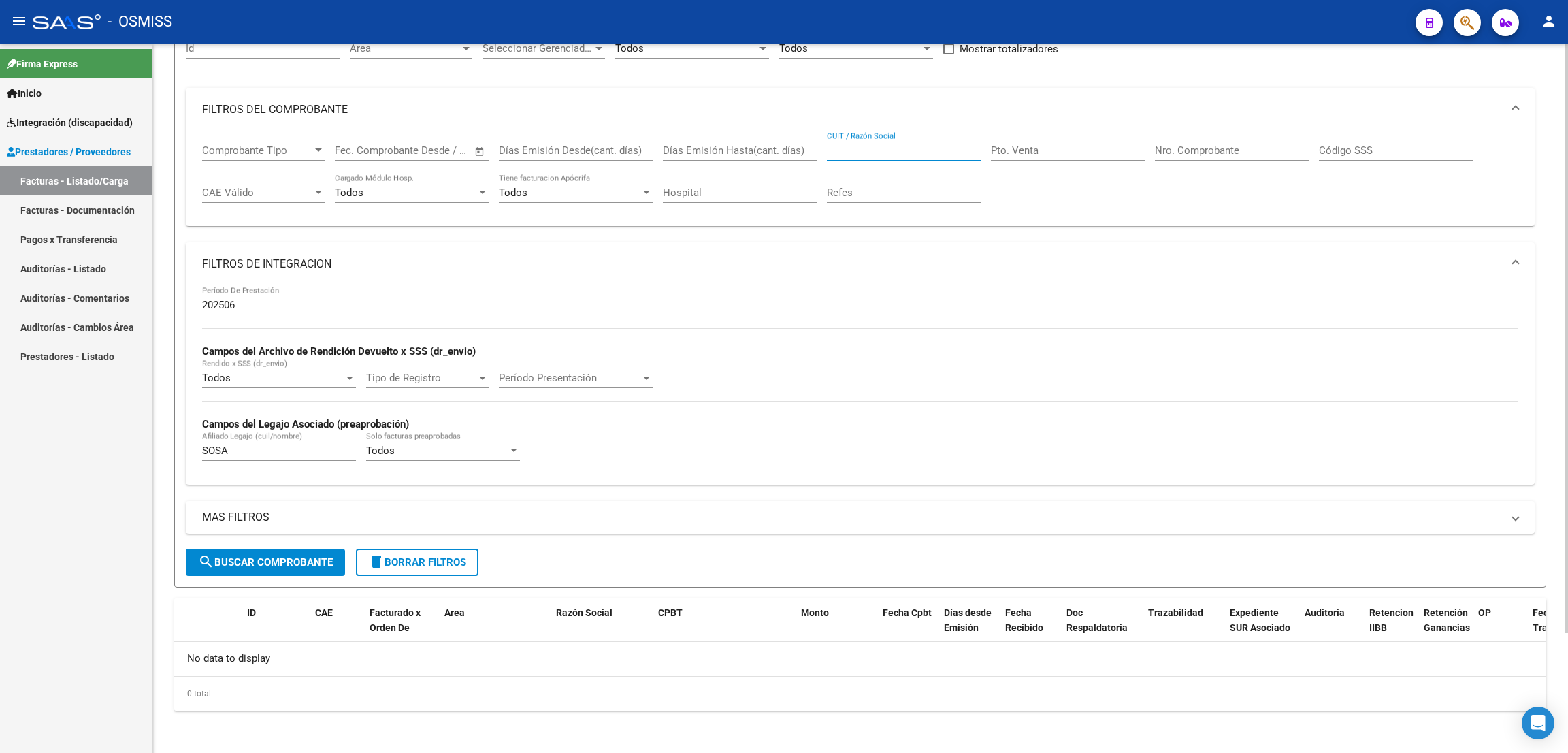
type input "27235676090"
drag, startPoint x: 897, startPoint y: 151, endPoint x: 769, endPoint y: 156, distance: 128.1
click at [769, 156] on div "Comprobante Tipo Comprobante Tipo Fecha inicio – Fecha fin Fec. Comprobante Des…" at bounding box center [860, 173] width 1316 height 85
paste input "27322170217"
type input "27322170217"
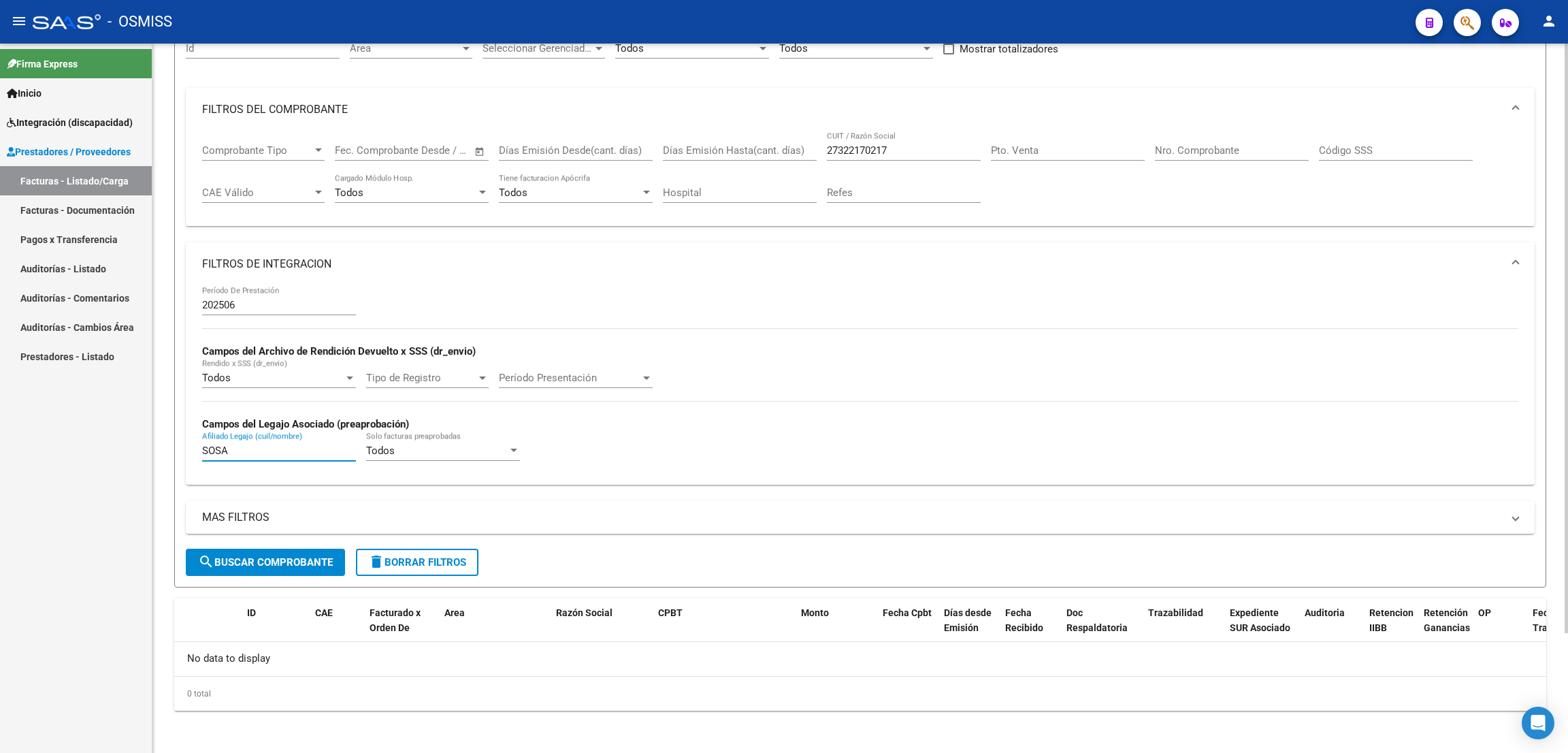
drag, startPoint x: 267, startPoint y: 454, endPoint x: 189, endPoint y: 461, distance: 78.3
click at [191, 470] on div "202506 Período De Prestación Campos del Archivo de Rendición Devuelto x SSS (dr…" at bounding box center [860, 385] width 1349 height 198
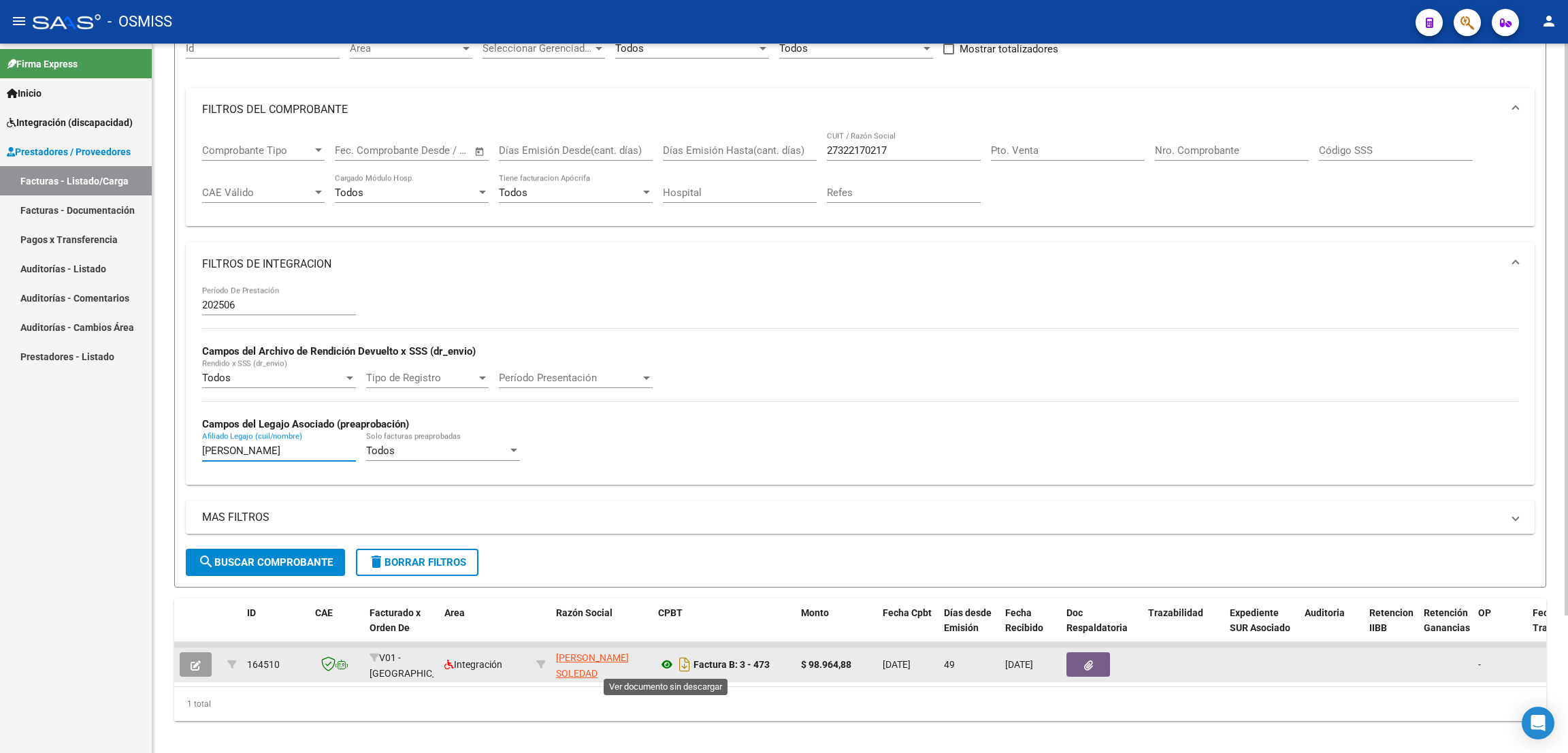
type input "DEMIAN"
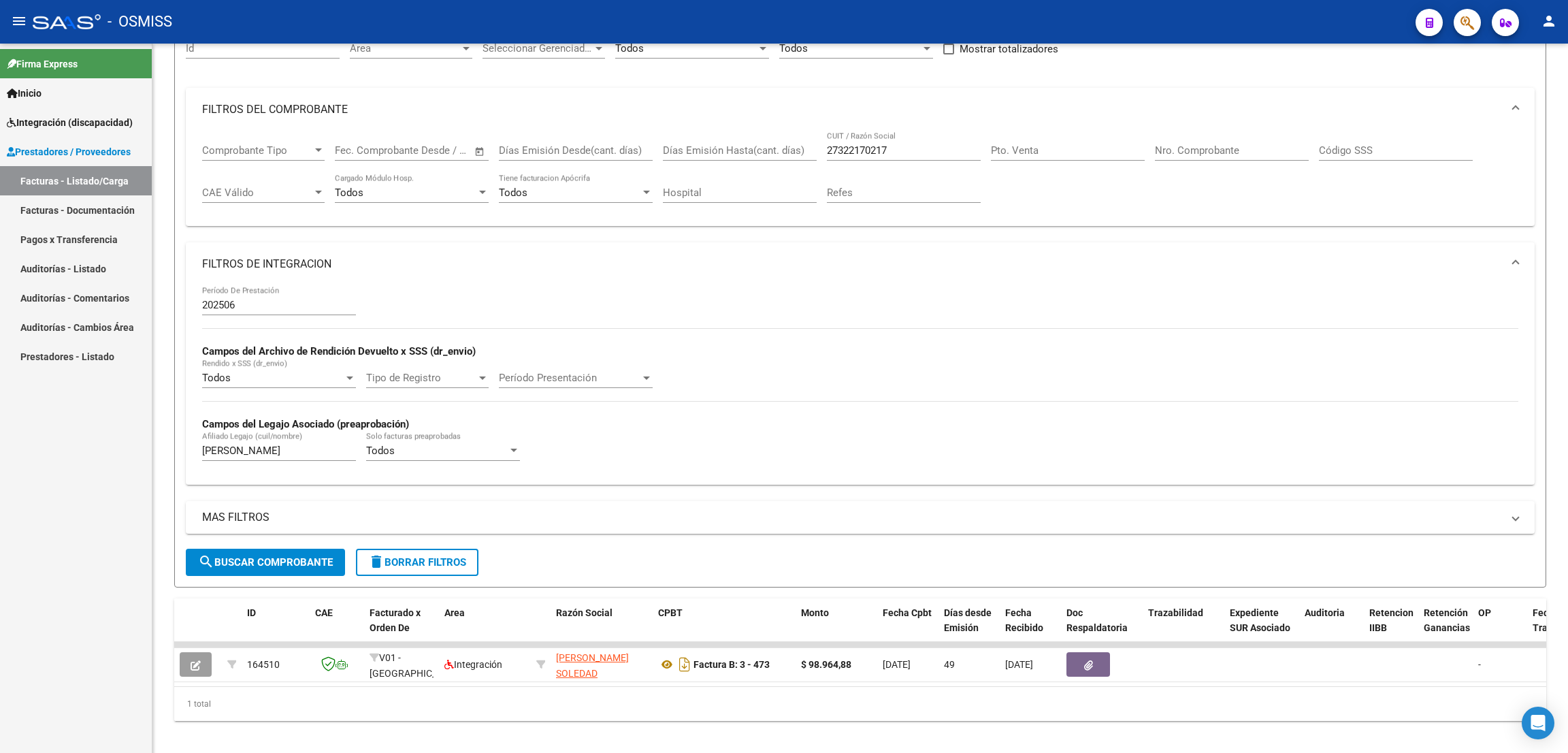
drag, startPoint x: 1101, startPoint y: 19, endPoint x: 850, endPoint y: 151, distance: 283.6
click at [1100, 20] on div "- OSMISS" at bounding box center [718, 22] width 1372 height 30
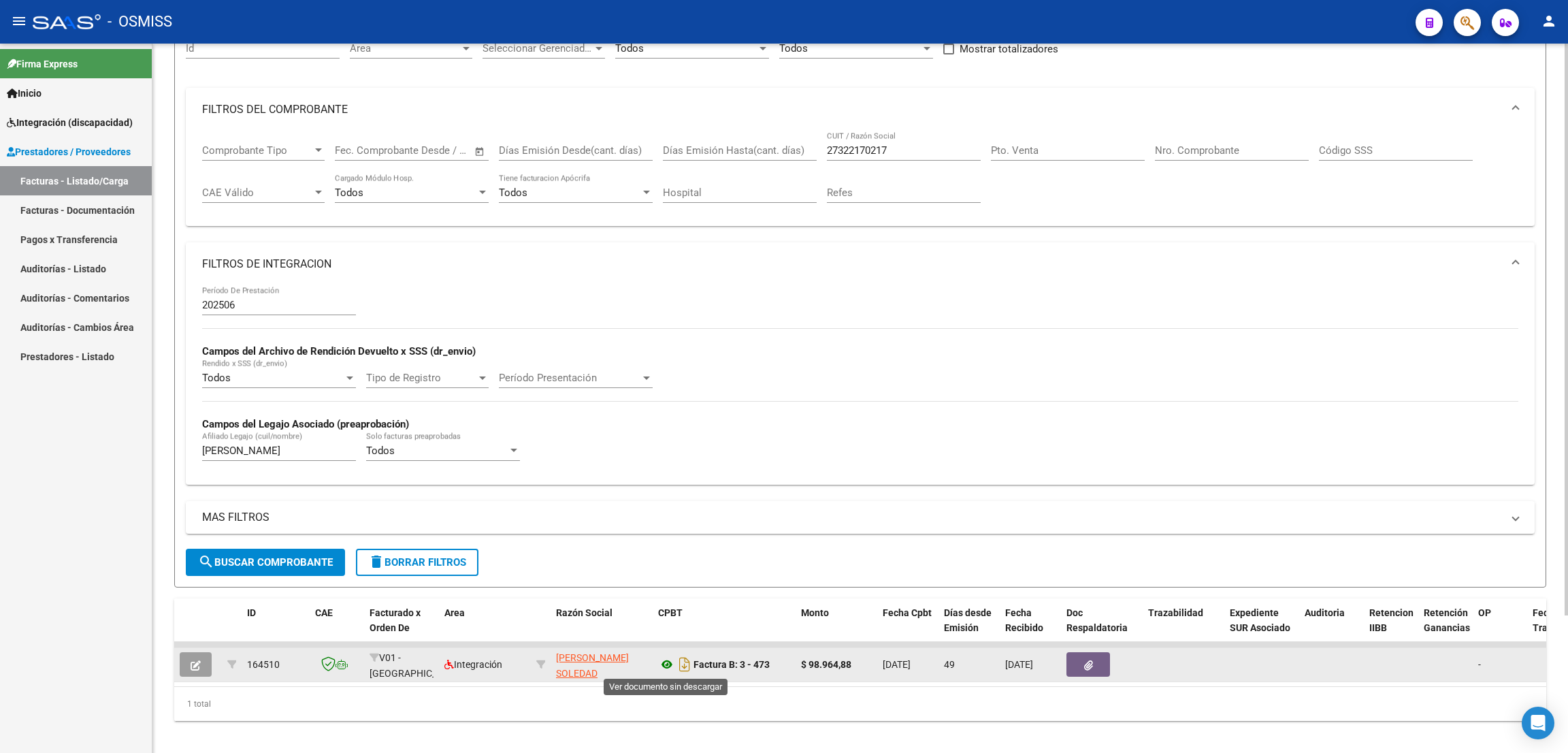
click at [666, 666] on icon at bounding box center [666, 664] width 18 height 17
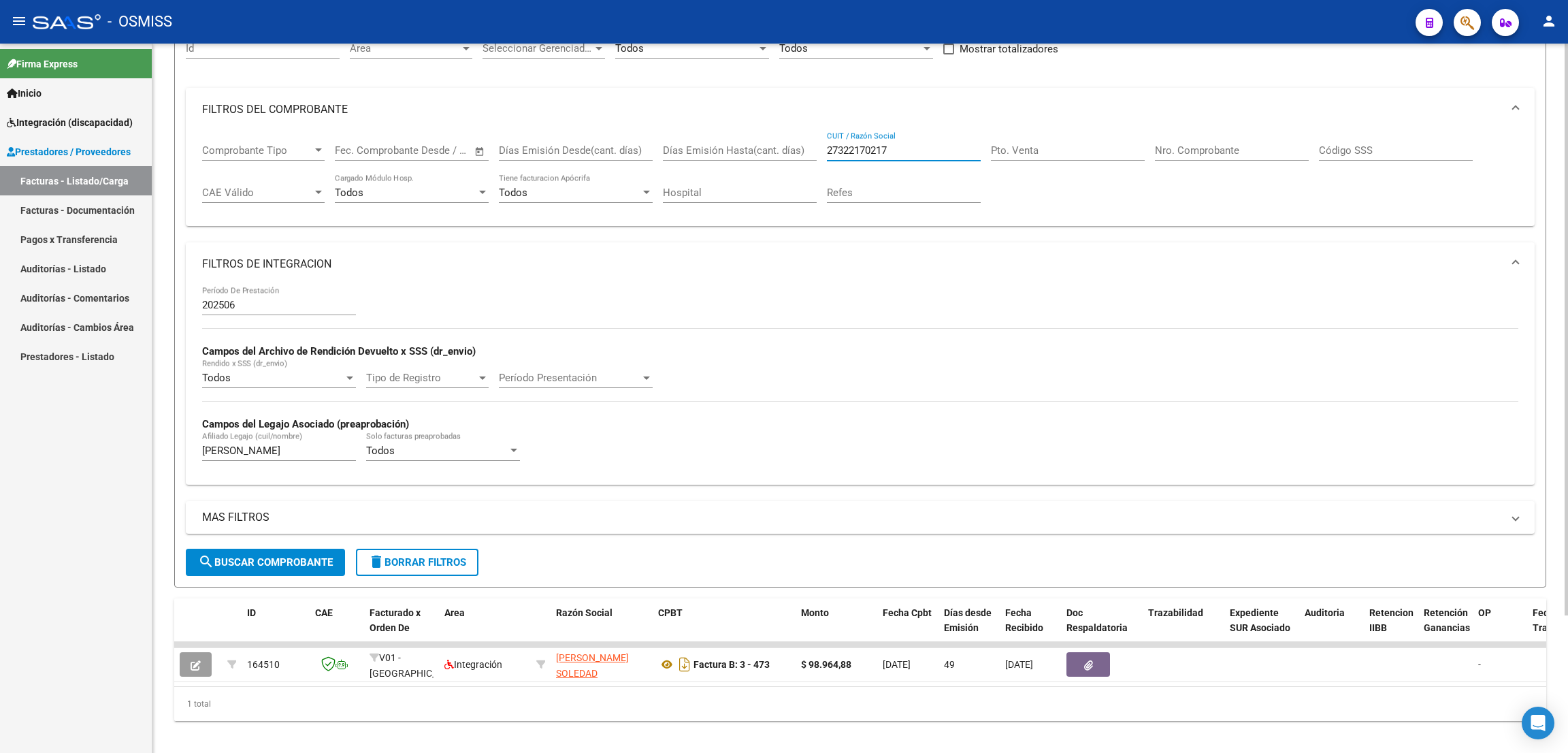
drag, startPoint x: 901, startPoint y: 143, endPoint x: 821, endPoint y: 151, distance: 80.4
click at [821, 151] on div "Comprobante Tipo Comprobante Tipo Fecha inicio – Fecha fin Fec. Comprobante Des…" at bounding box center [860, 173] width 1316 height 85
paste input "30717468593"
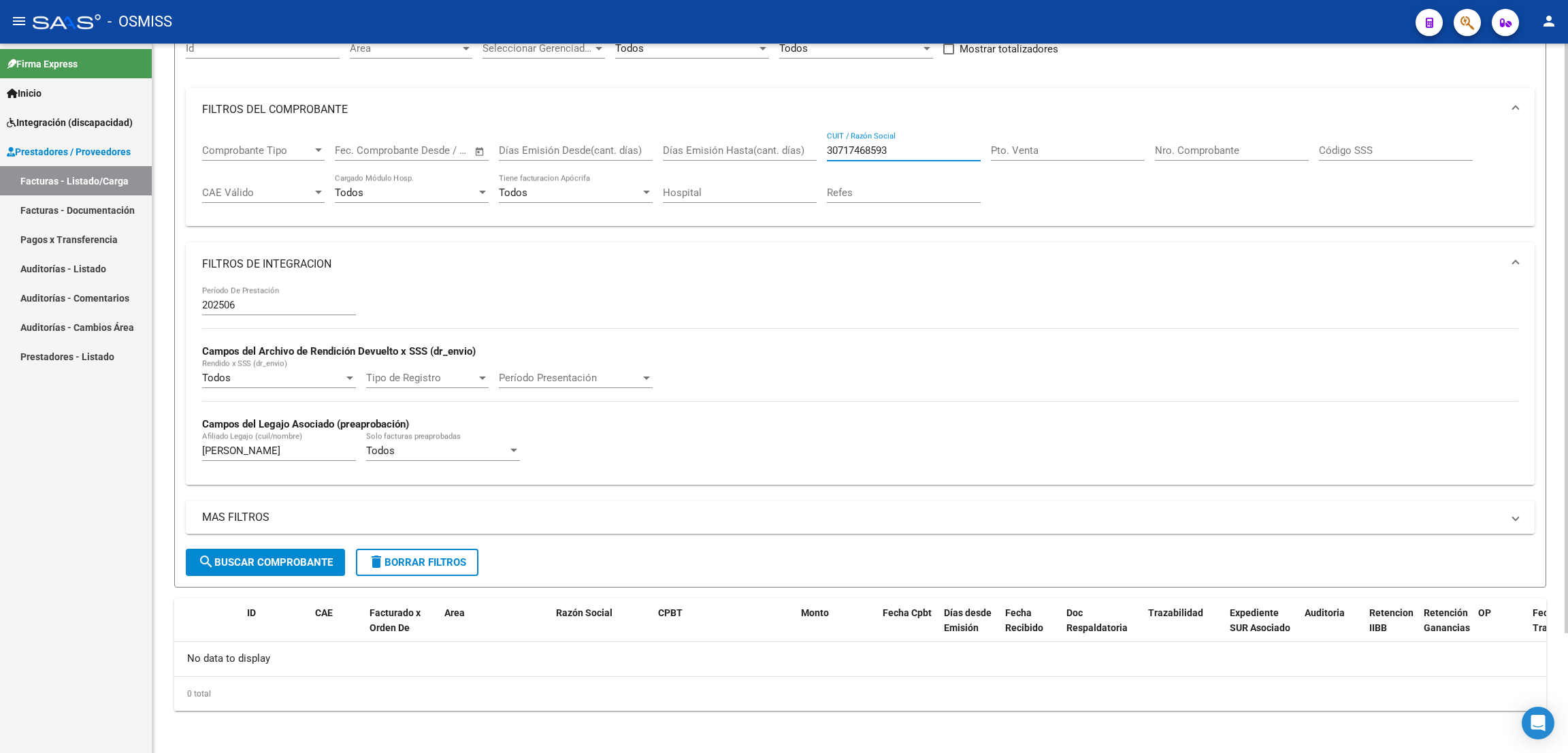
type input "30717468593"
click at [814, 13] on div "- OSMISS" at bounding box center [718, 22] width 1372 height 30
drag, startPoint x: 265, startPoint y: 451, endPoint x: 141, endPoint y: 457, distance: 124.1
click at [141, 457] on mat-sidenav-container "Firma Express Inicio Instructivos Contacto OS Integración (discapacidad) Legajo…" at bounding box center [784, 397] width 1568 height 709
type input "vallejos"
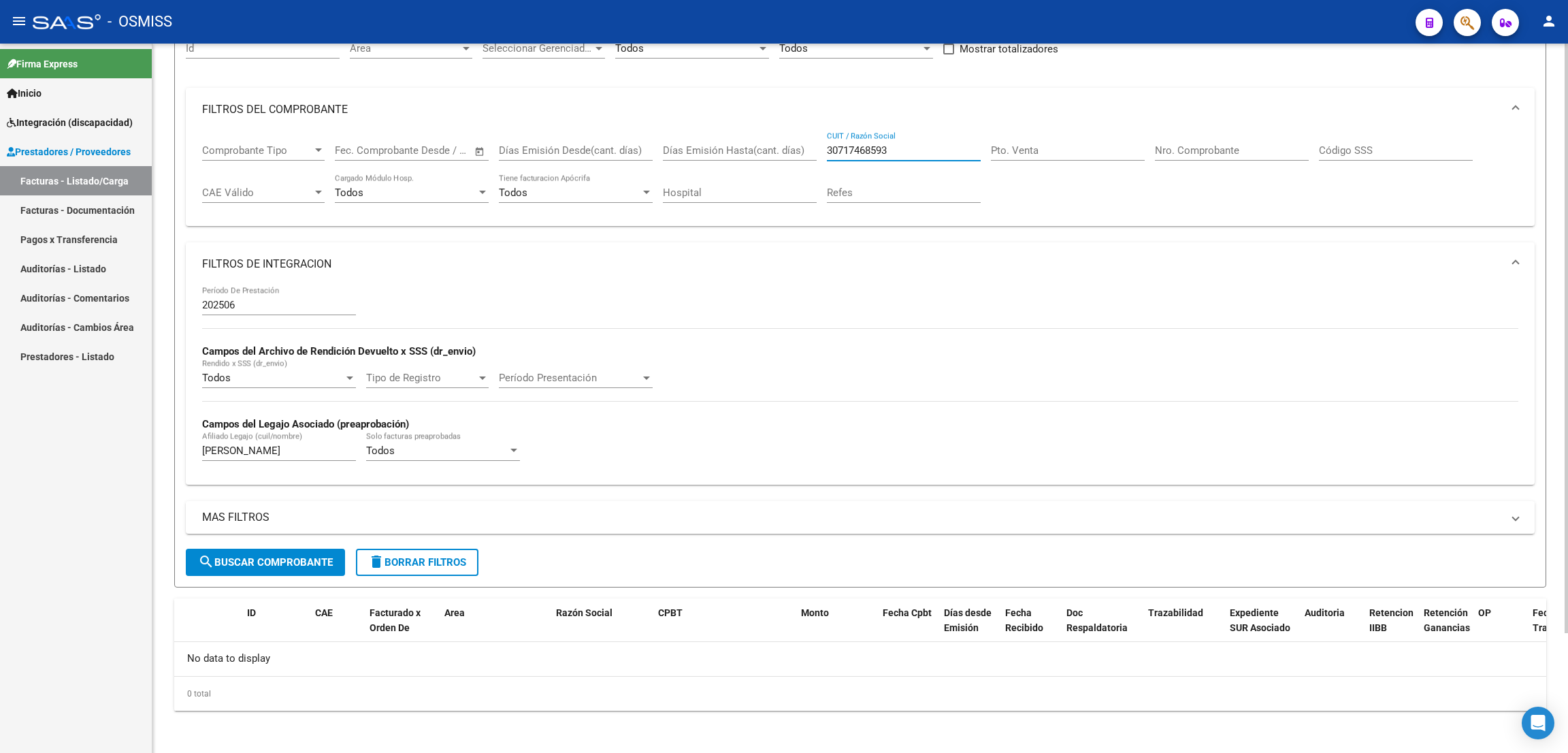
drag, startPoint x: 904, startPoint y: 147, endPoint x: 810, endPoint y: 158, distance: 94.6
click at [810, 158] on div "Comprobante Tipo Comprobante Tipo Fecha inicio – Fecha fin Fec. Comprobante Des…" at bounding box center [860, 173] width 1316 height 85
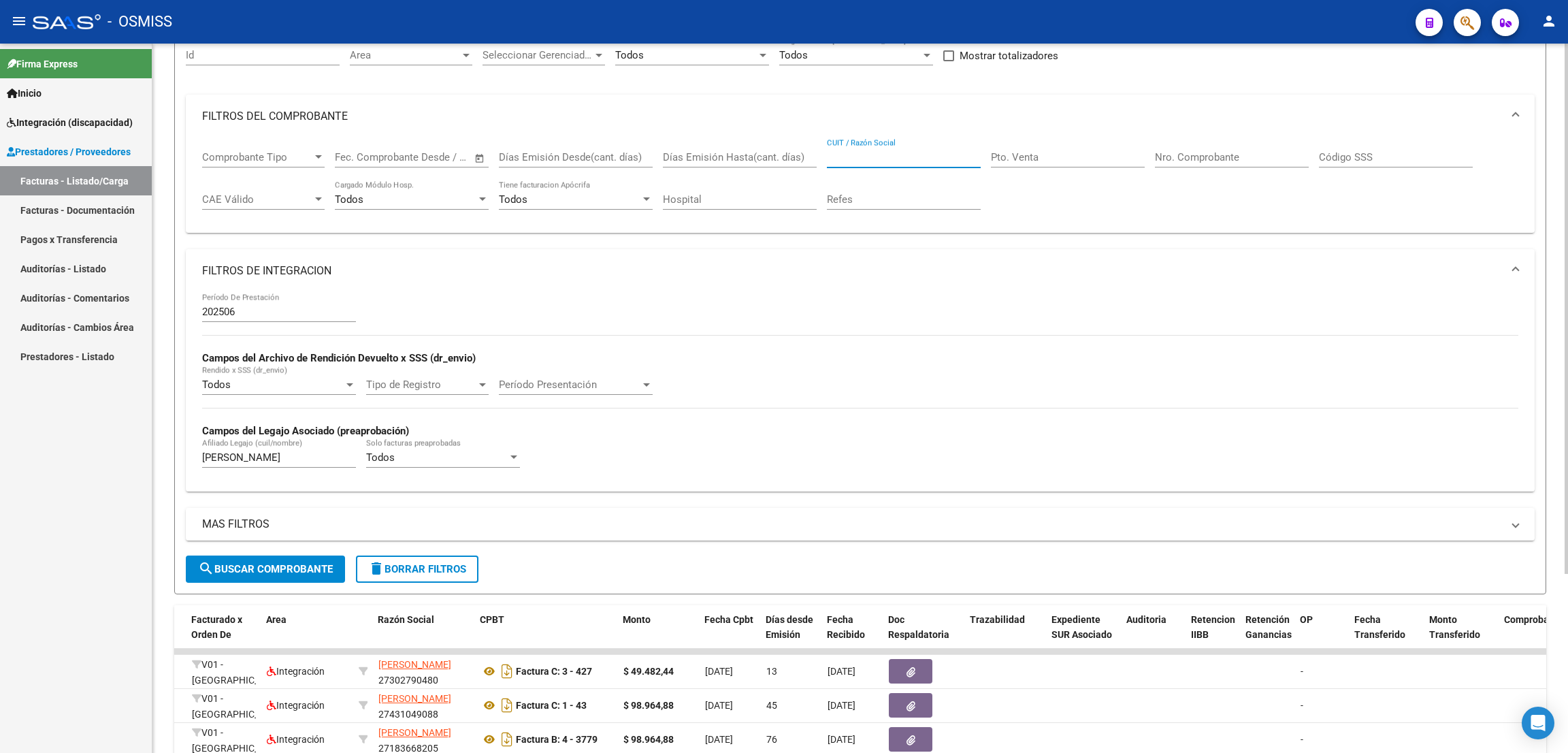
scroll to position [137, 0]
click at [895, 153] on input "CUIT / Razón Social" at bounding box center [903, 158] width 154 height 12
paste input "27438520231"
type input "27438520231"
click at [255, 558] on button "search Buscar Comprobante" at bounding box center [265, 569] width 159 height 27
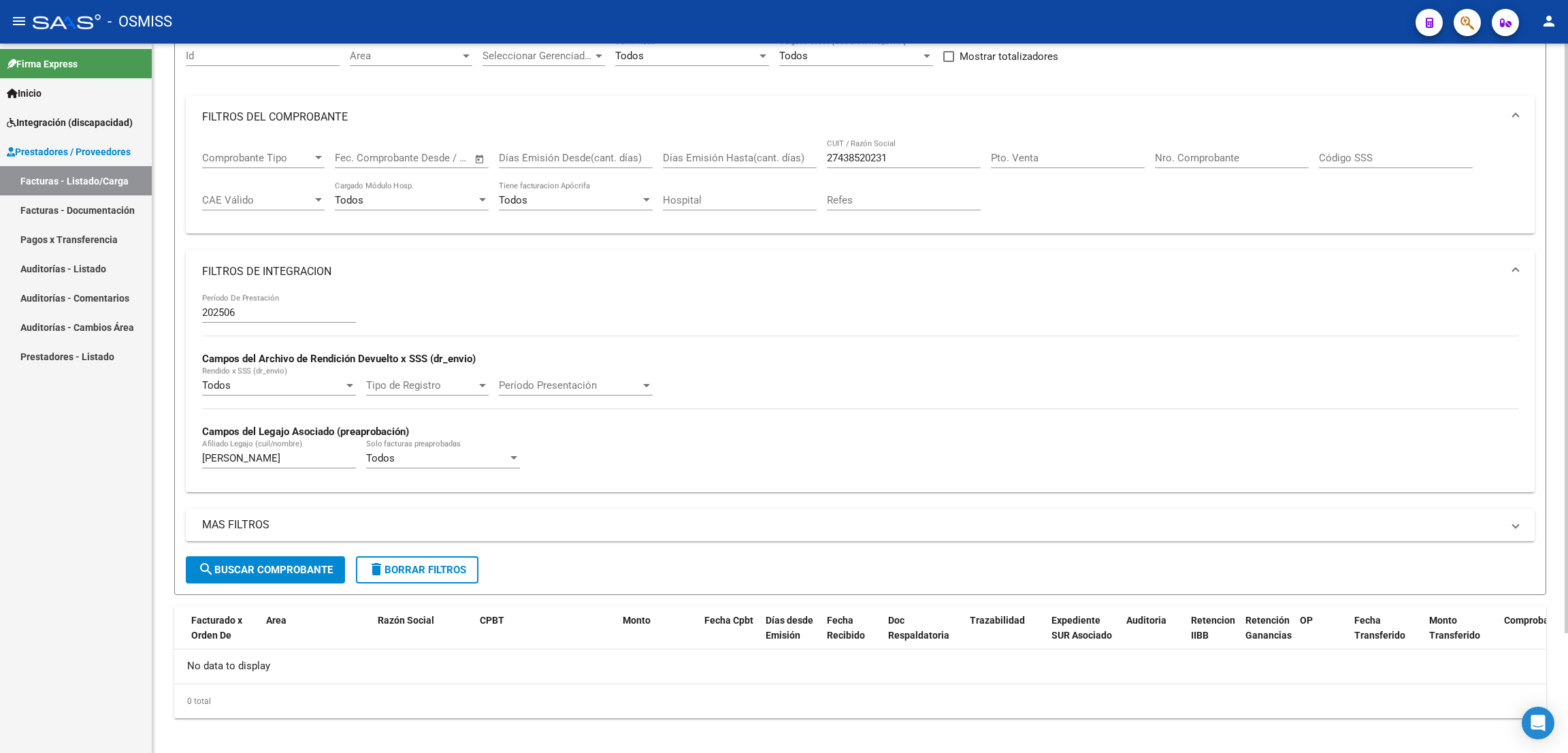
scroll to position [0, 0]
drag, startPoint x: 258, startPoint y: 458, endPoint x: 173, endPoint y: 472, distance: 86.1
click at [173, 472] on div "Video tutorial PRESTADORES -> Listado de CPBTs Emitidos por Prestadores / Prove…" at bounding box center [859, 335] width 1415 height 854
drag, startPoint x: 885, startPoint y: 148, endPoint x: 802, endPoint y: 143, distance: 83.2
click at [802, 143] on div "Comprobante Tipo Comprobante Tipo Fecha inicio – Fecha fin Fec. Comprobante Des…" at bounding box center [860, 181] width 1316 height 85
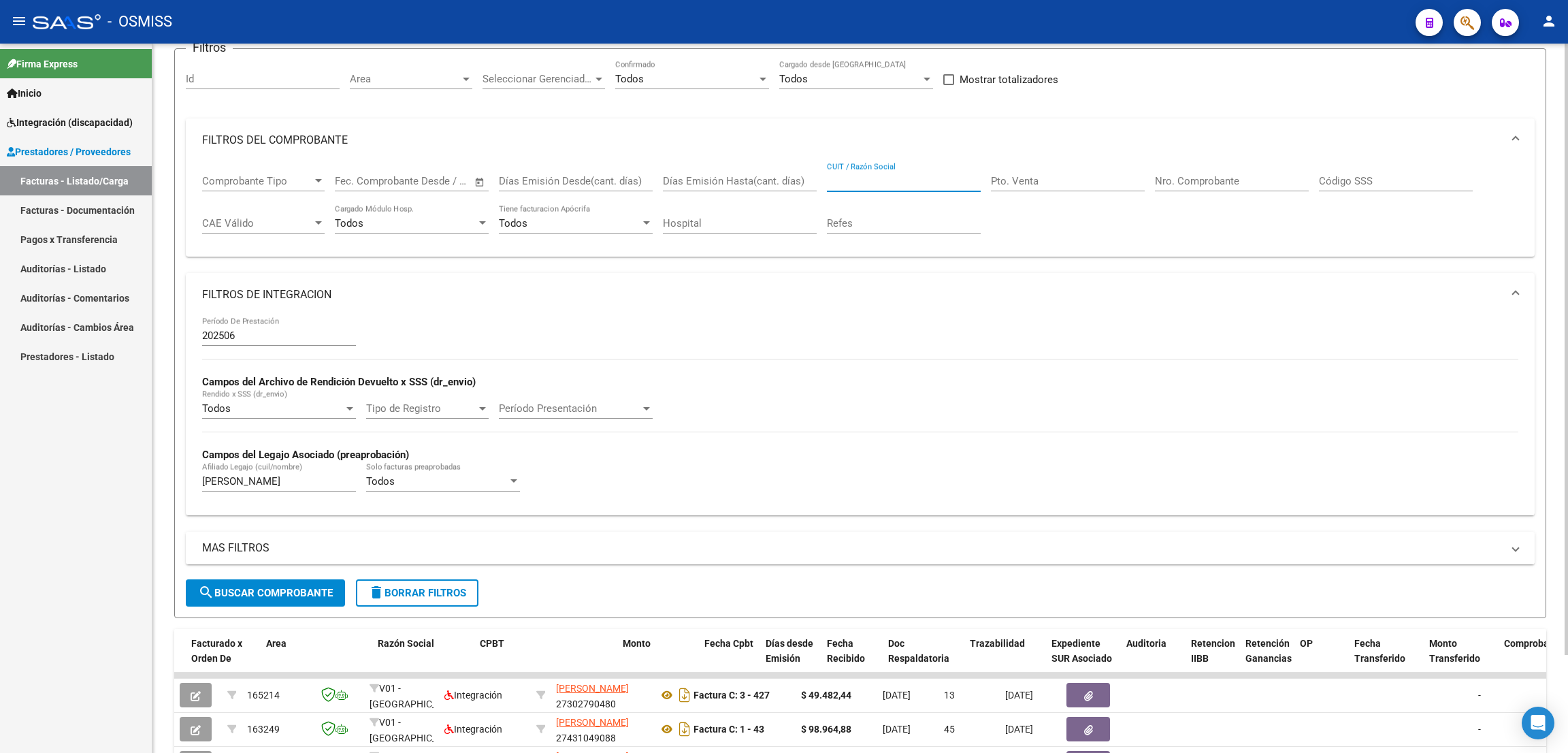
scroll to position [137, 0]
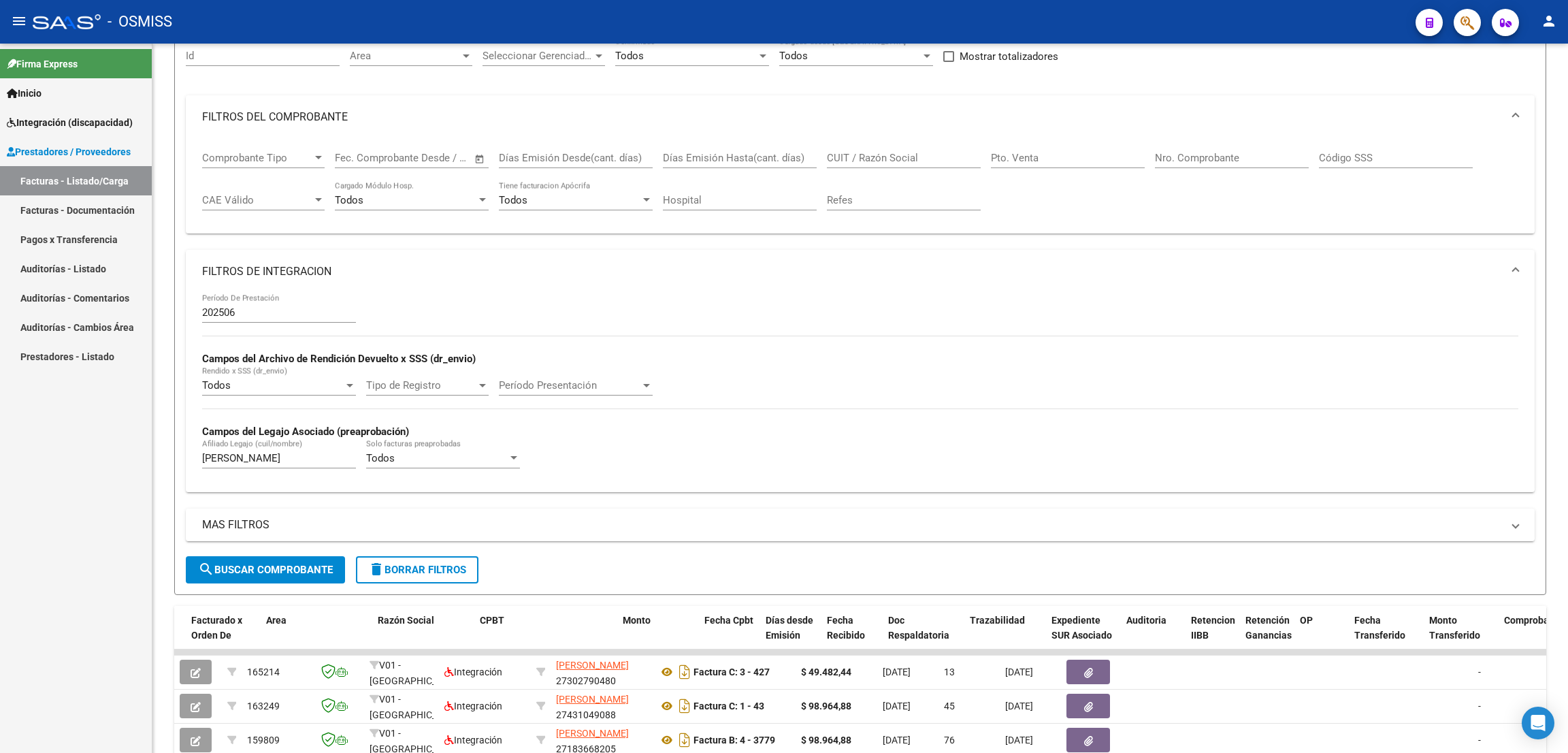
click at [1020, 18] on div "- OSMISS" at bounding box center [718, 22] width 1372 height 30
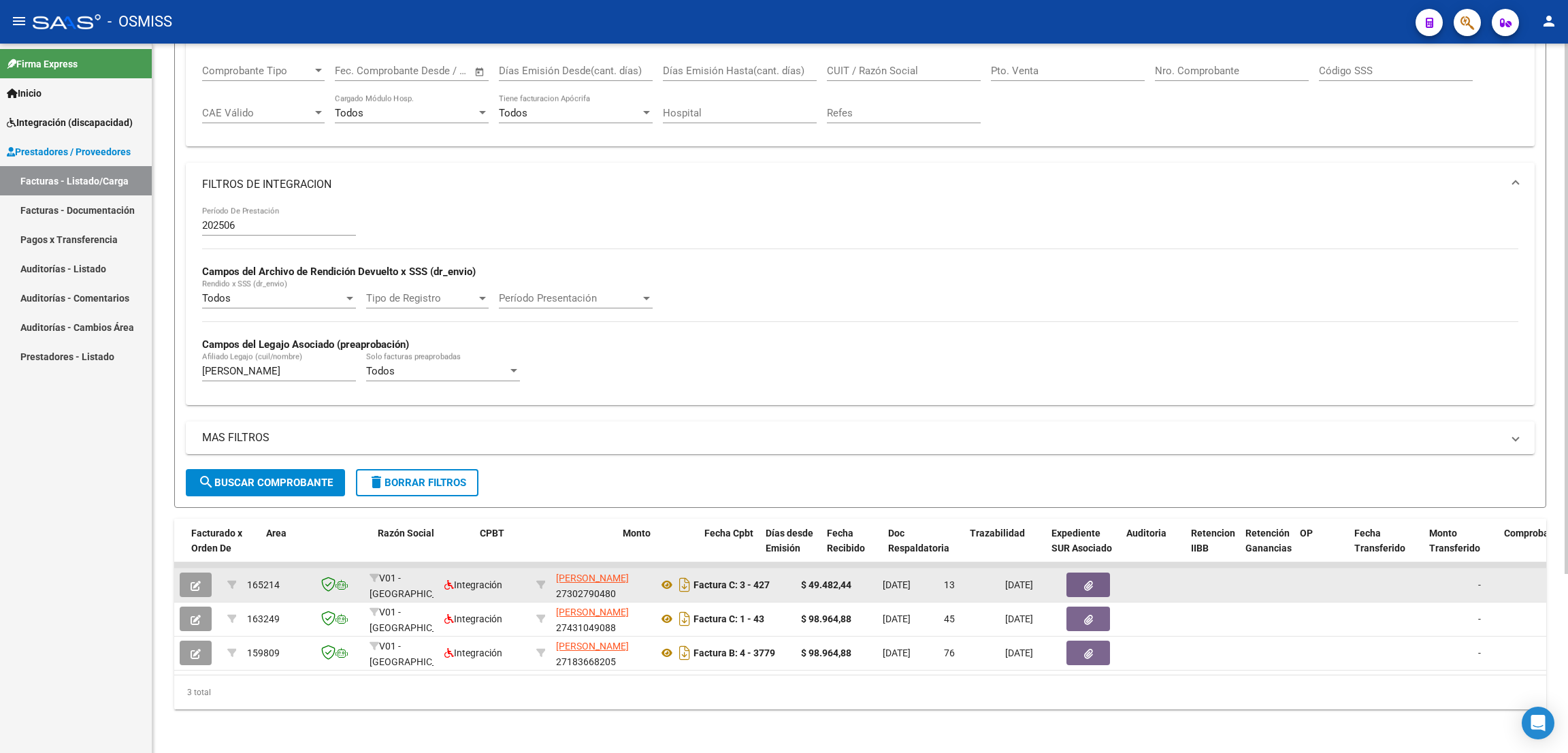
scroll to position [238, 0]
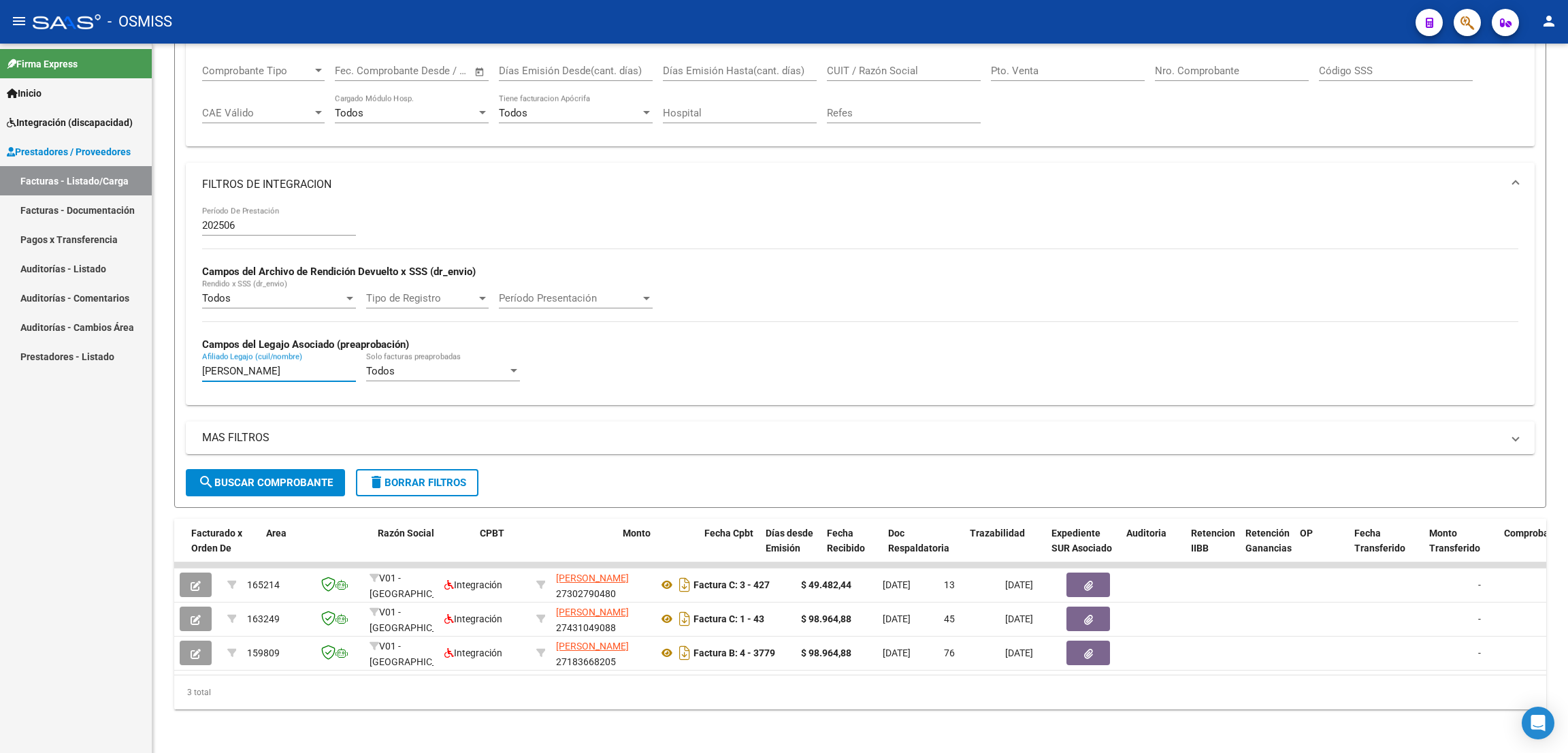
drag, startPoint x: 264, startPoint y: 355, endPoint x: 117, endPoint y: 373, distance: 148.1
click at [116, 373] on mat-sidenav-container "Firma Express Inicio Instructivos Contacto OS Integración (discapacidad) Legajo…" at bounding box center [784, 397] width 1568 height 709
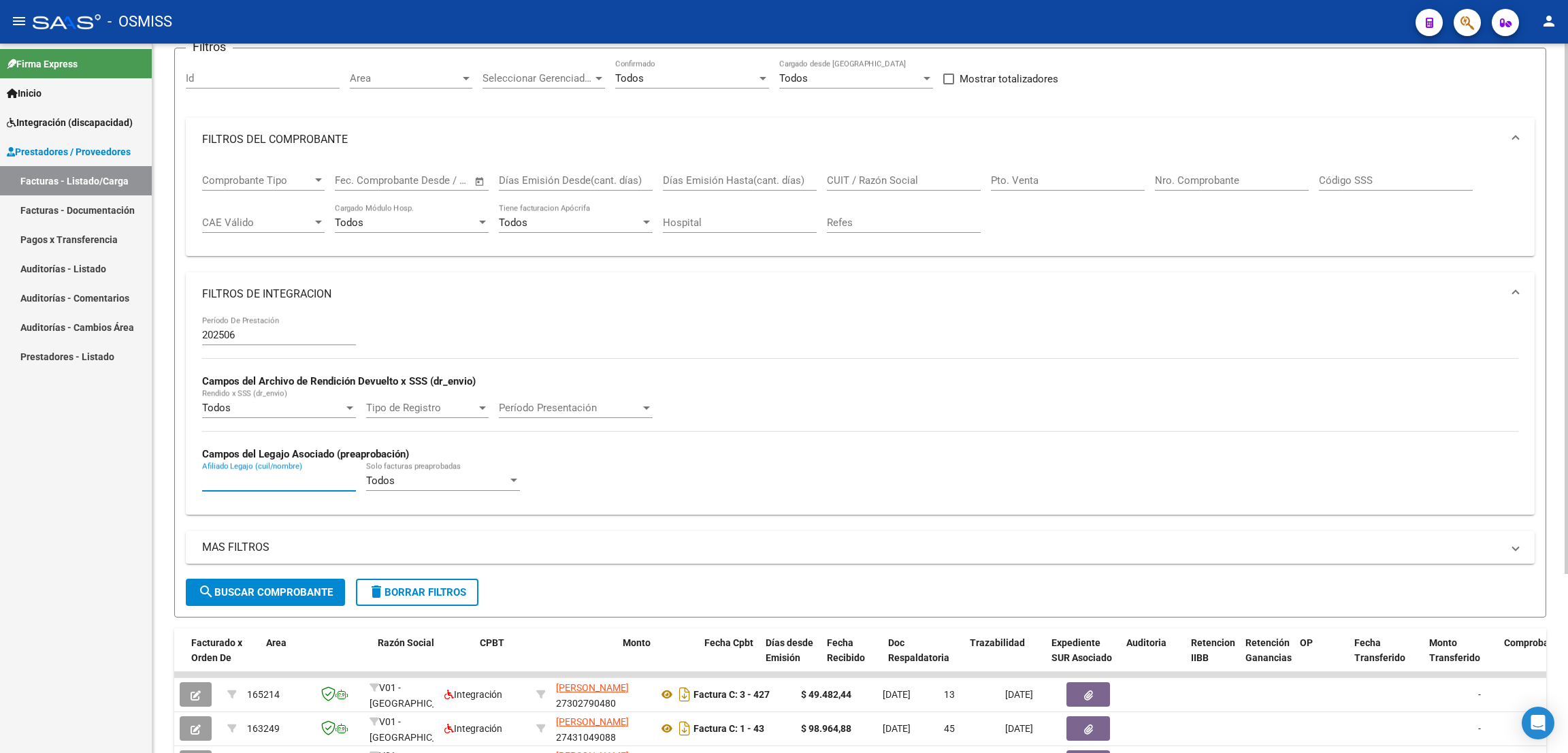
scroll to position [34, 0]
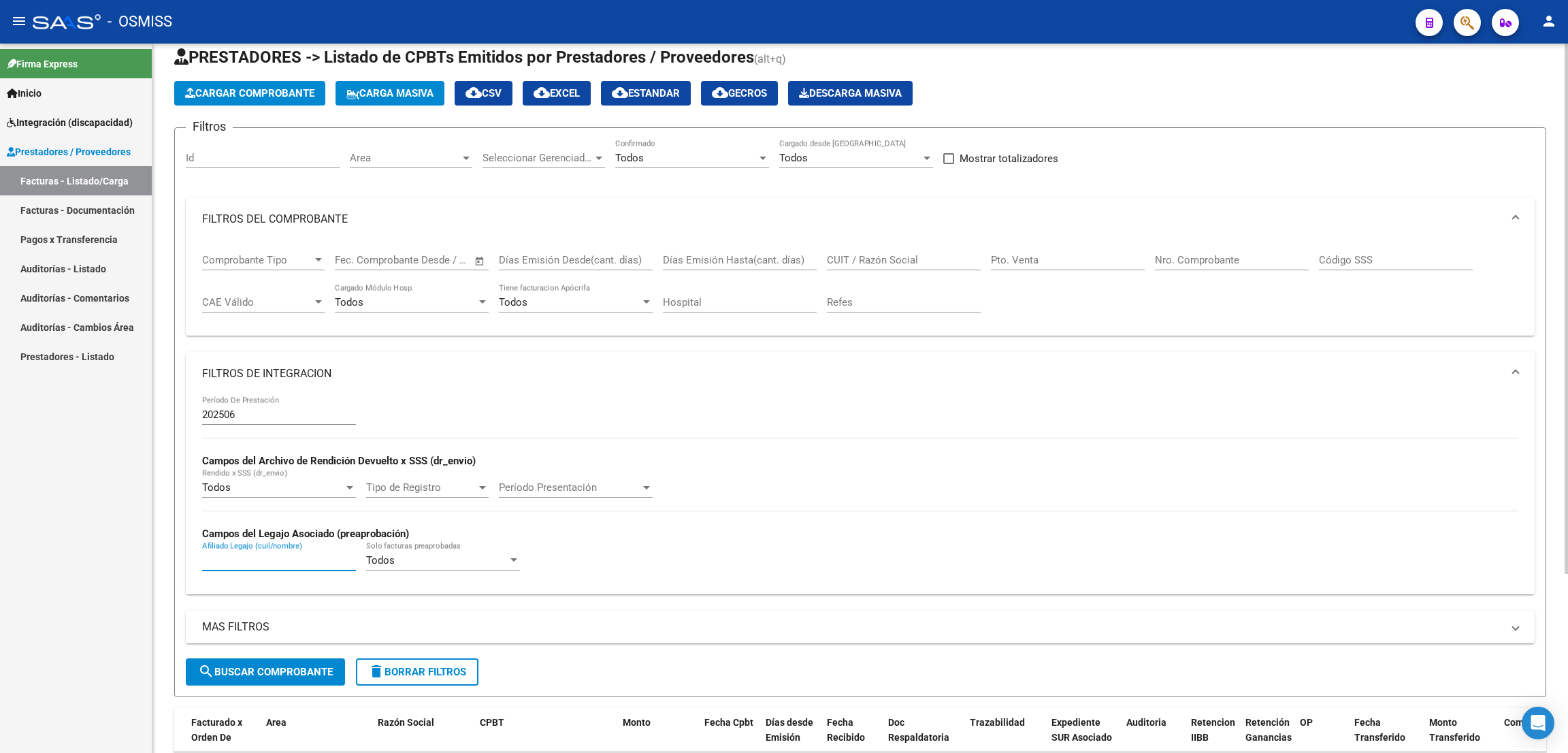
click at [1056, 259] on input "Pto. Venta" at bounding box center [1067, 260] width 154 height 12
type input "2"
click at [1205, 265] on div "Nro. Comprobante" at bounding box center [1231, 255] width 154 height 29
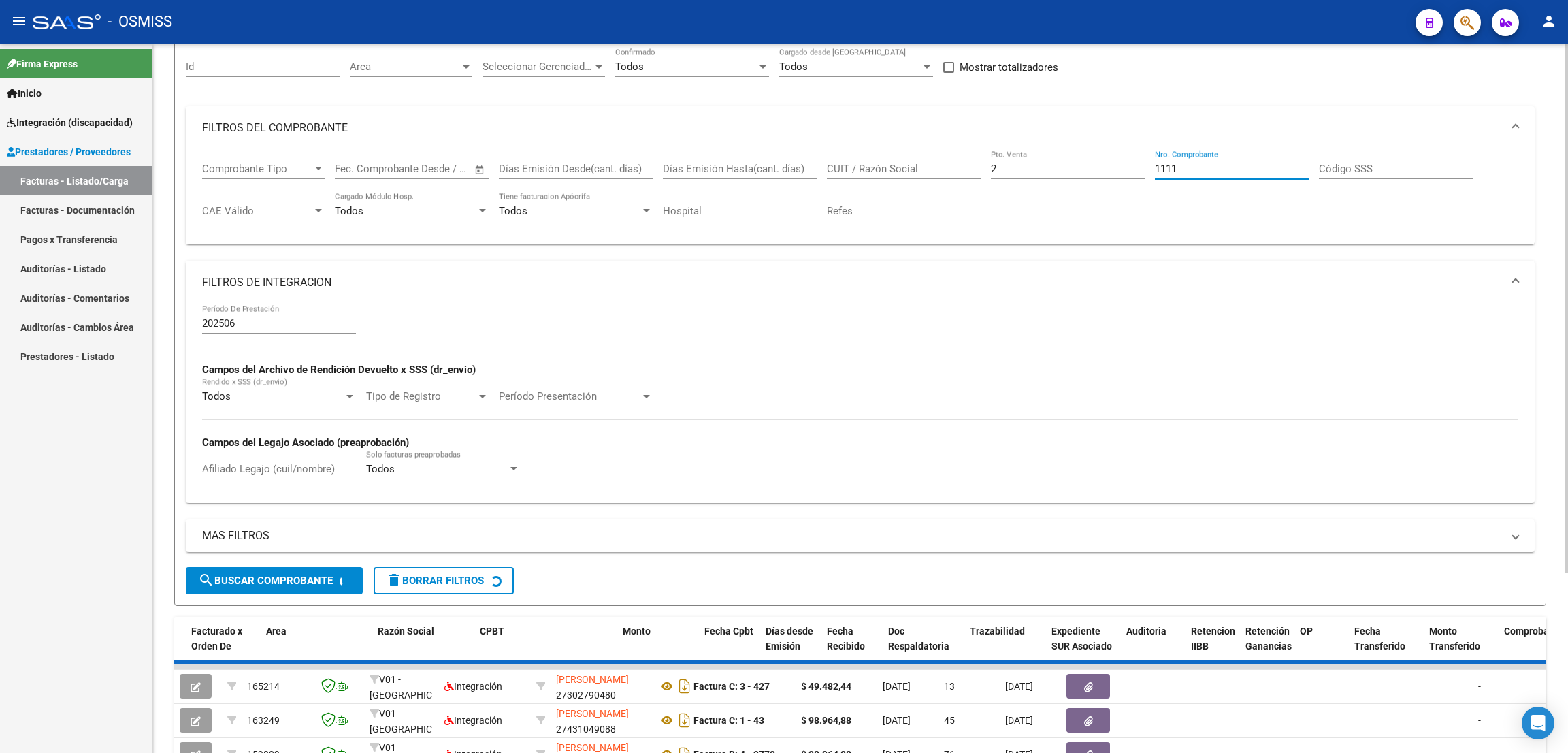
scroll to position [144, 0]
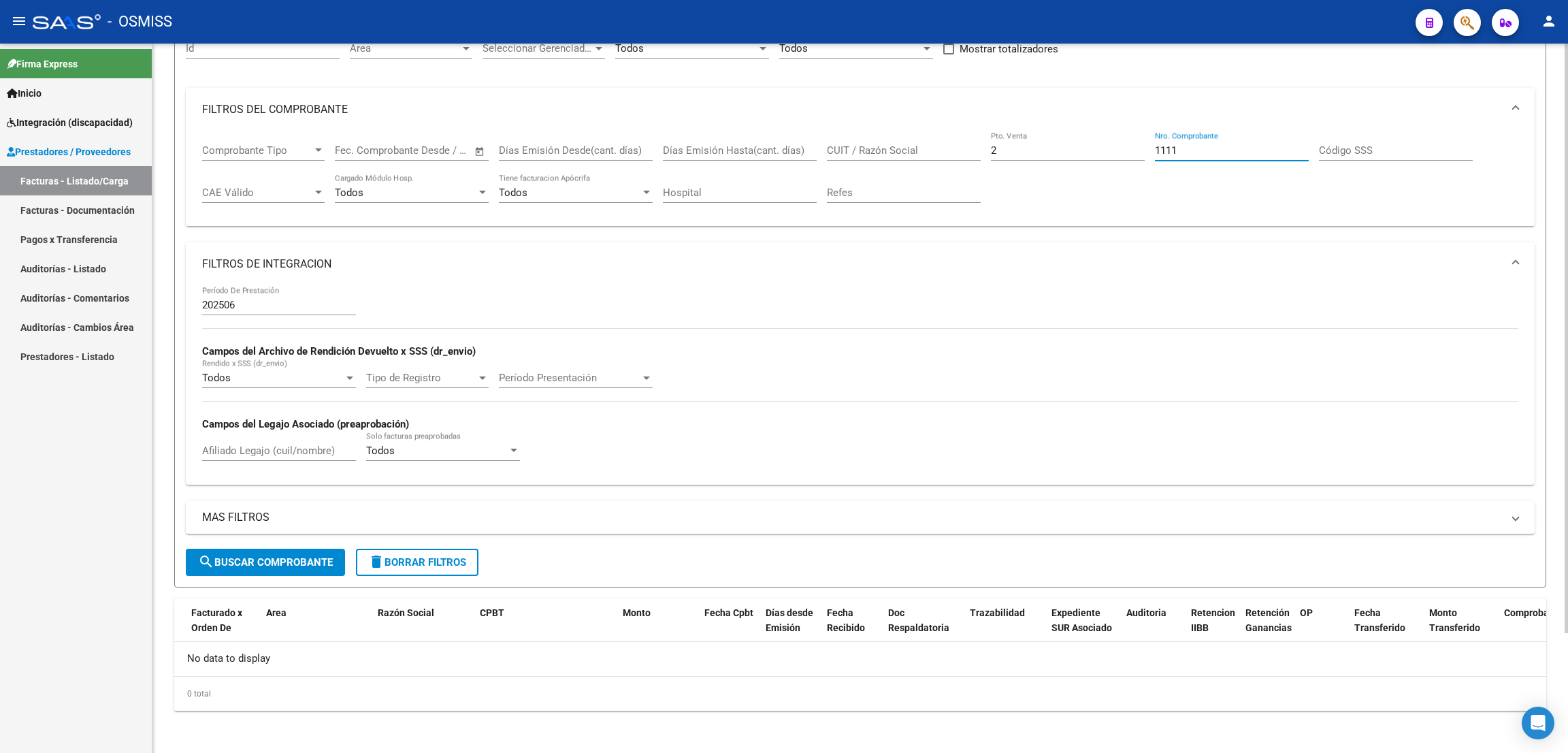
click at [307, 565] on span "search Buscar Comprobante" at bounding box center [265, 562] width 135 height 12
click at [1203, 151] on input "1111" at bounding box center [1231, 151] width 154 height 12
click at [261, 564] on span "search Buscar Comprobante" at bounding box center [265, 562] width 135 height 12
click at [1198, 152] on input "111" at bounding box center [1231, 151] width 154 height 12
type input "1"
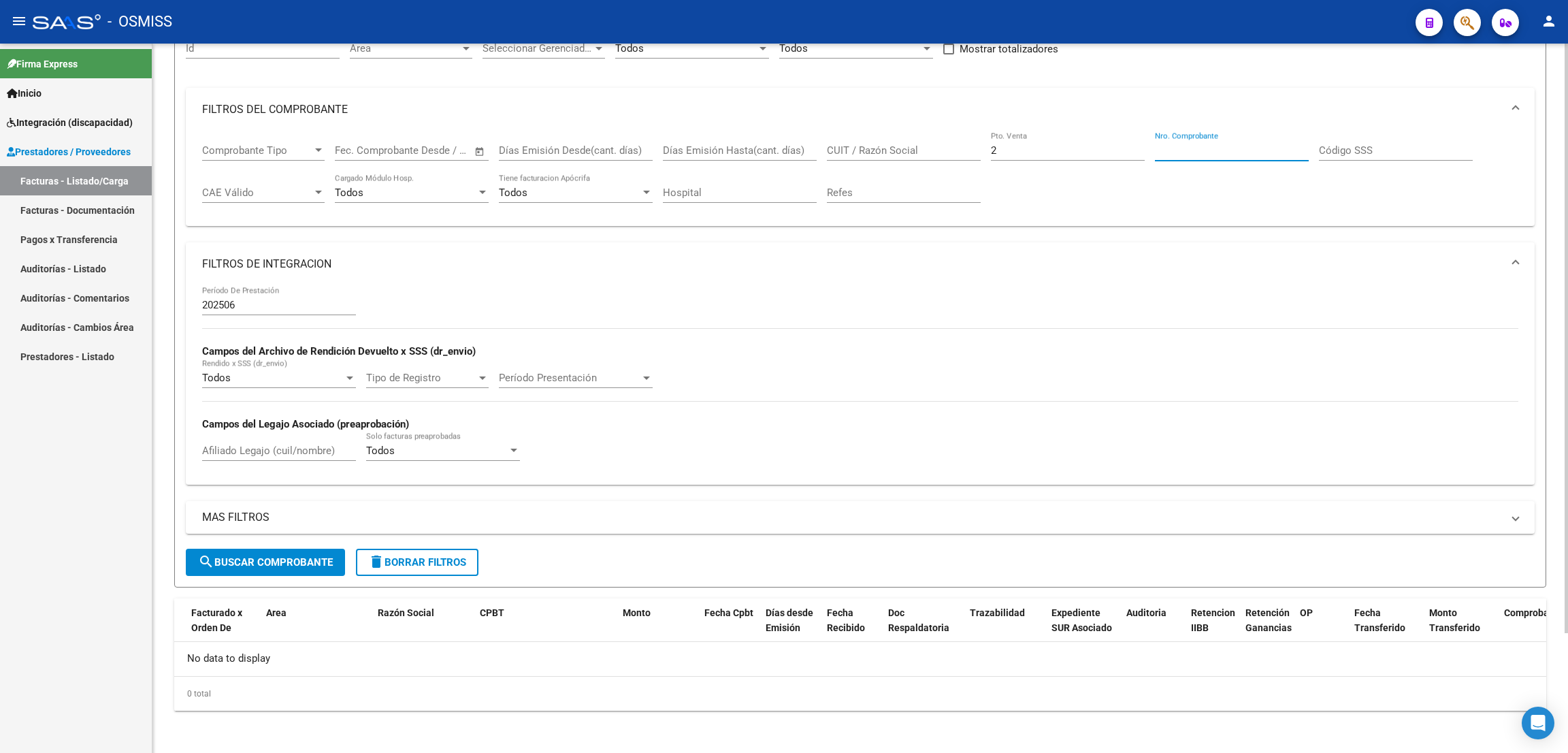
click at [1050, 151] on input "2" at bounding box center [1067, 151] width 154 height 12
click at [891, 146] on input "CUIT / Razón Social" at bounding box center [903, 151] width 154 height 12
paste input "27235676090"
type input "27235676090"
click at [234, 455] on input "Afiliado Legajo (cuil/nombre)" at bounding box center [279, 451] width 154 height 12
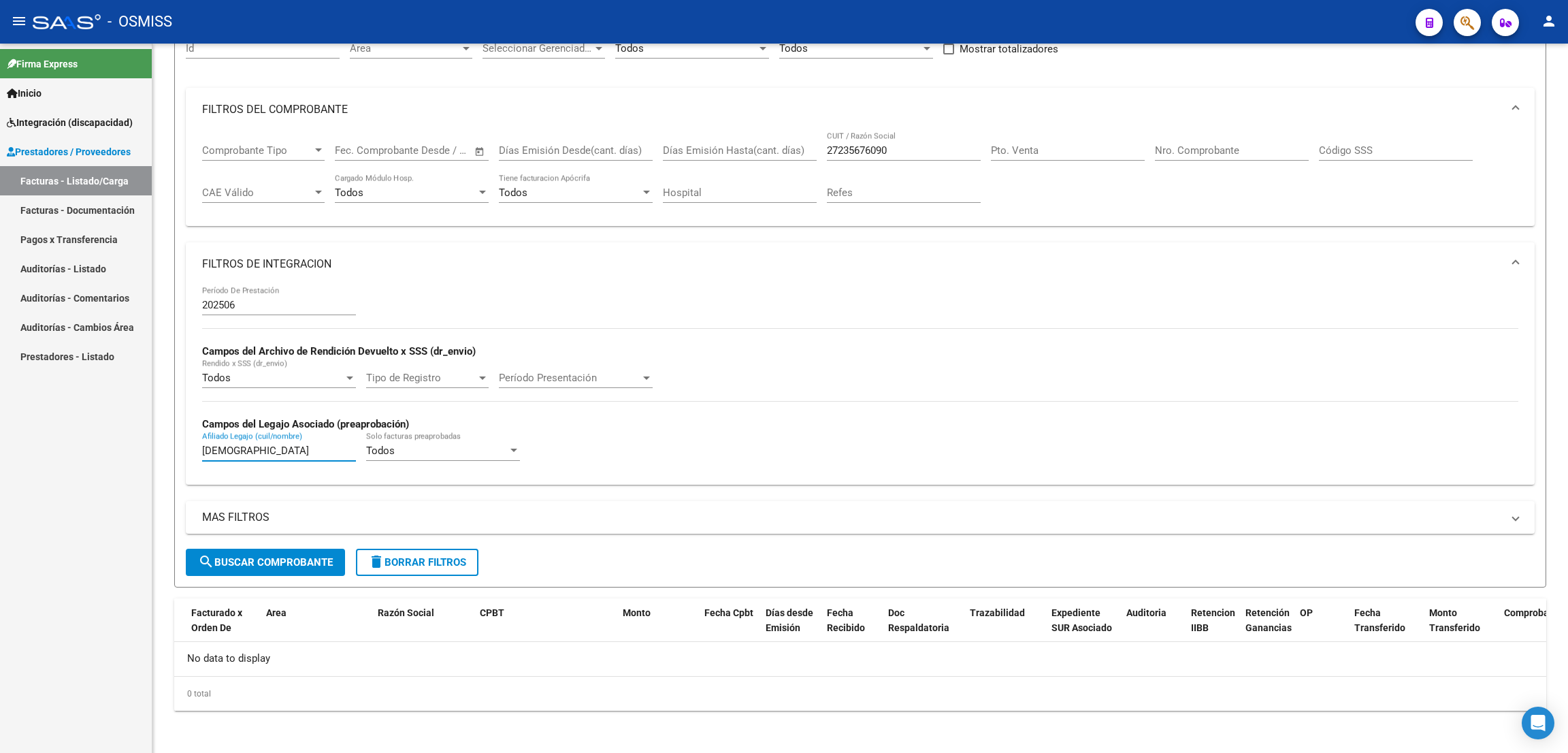
type input "MONGES"
drag, startPoint x: 911, startPoint y: 151, endPoint x: 791, endPoint y: 139, distance: 120.6
click at [791, 139] on div "Comprobante Tipo Comprobante Tipo Fecha inicio – Fecha fin Fec. Comprobante Des…" at bounding box center [860, 173] width 1316 height 85
paste input "38154202"
type input "27381542020"
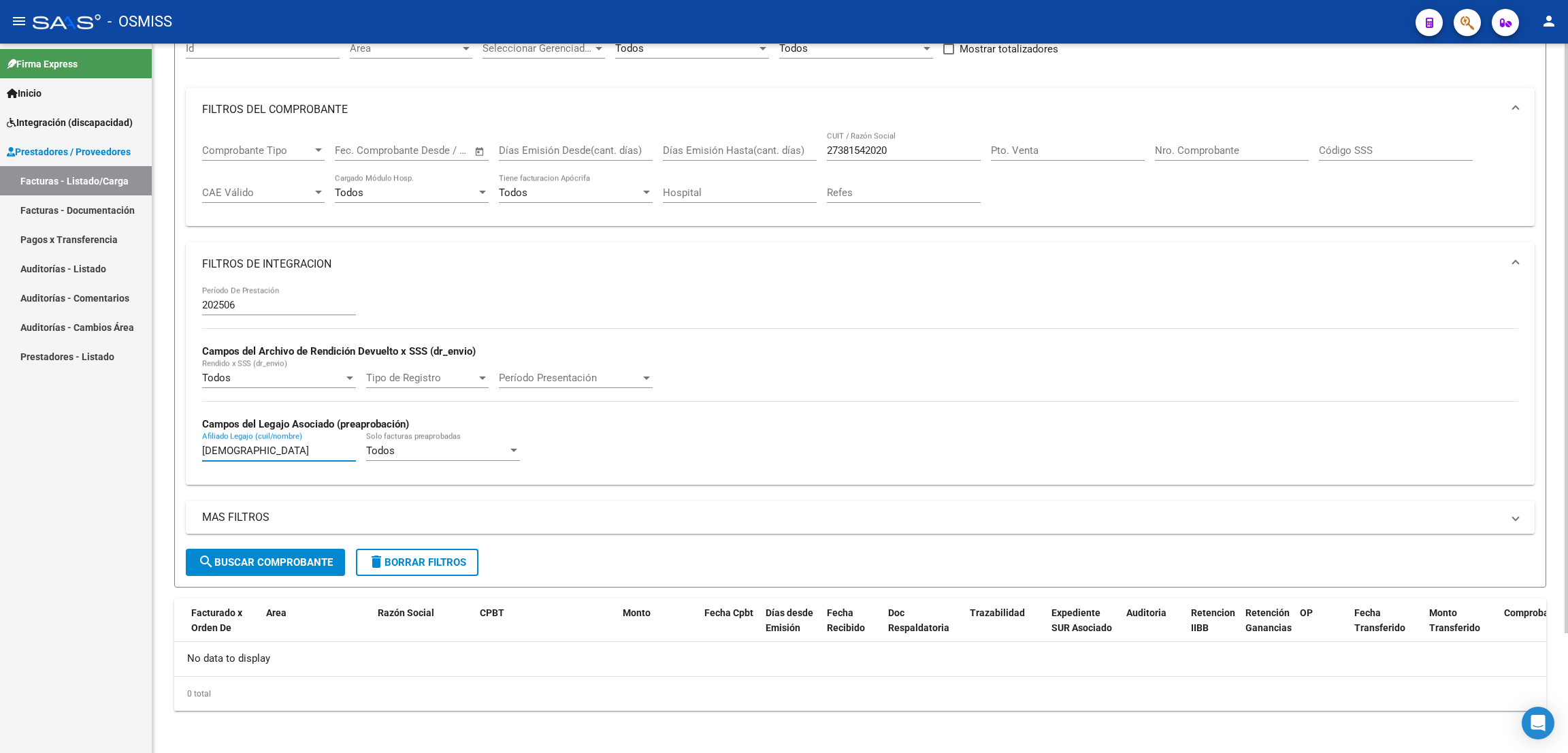
drag, startPoint x: 280, startPoint y: 454, endPoint x: 208, endPoint y: 412, distance: 83.4
click at [198, 442] on div "202506 Período De Prestación Campos del Archivo de Rendición Devuelto x SSS (dr…" at bounding box center [860, 385] width 1349 height 198
type input "QUIROGA"
drag, startPoint x: 909, startPoint y: 146, endPoint x: 762, endPoint y: 171, distance: 149.1
click at [762, 171] on div "Comprobante Tipo Comprobante Tipo Fecha inicio – Fecha fin Fec. Comprobante Des…" at bounding box center [860, 173] width 1316 height 85
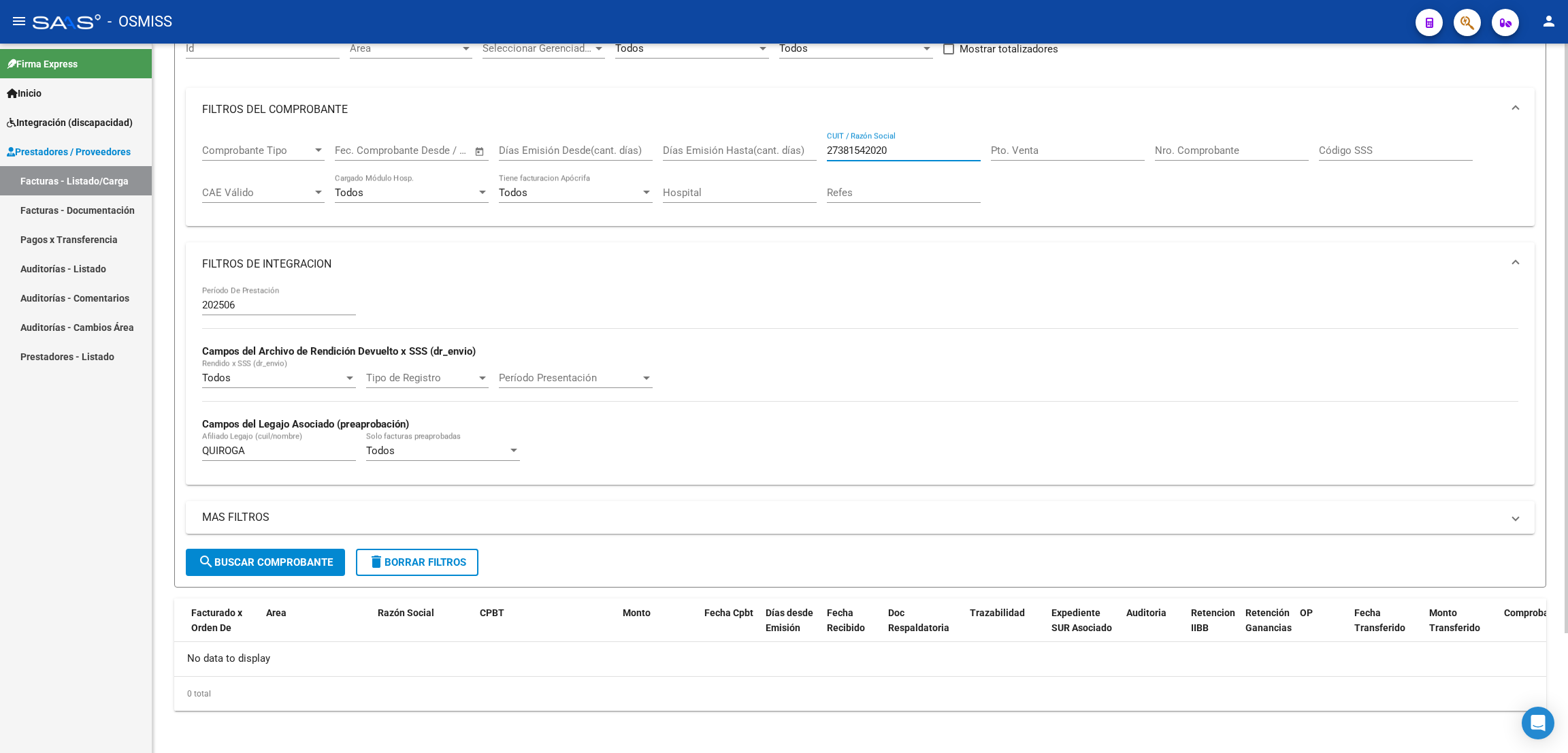
paste input "20111337"
type input "27320111337"
drag, startPoint x: 267, startPoint y: 447, endPoint x: 157, endPoint y: 447, distance: 110.0
click at [158, 449] on div "Video tutorial PRESTADORES -> Listado de CPBTs Emitidos por Prestadores / Prove…" at bounding box center [859, 327] width 1415 height 854
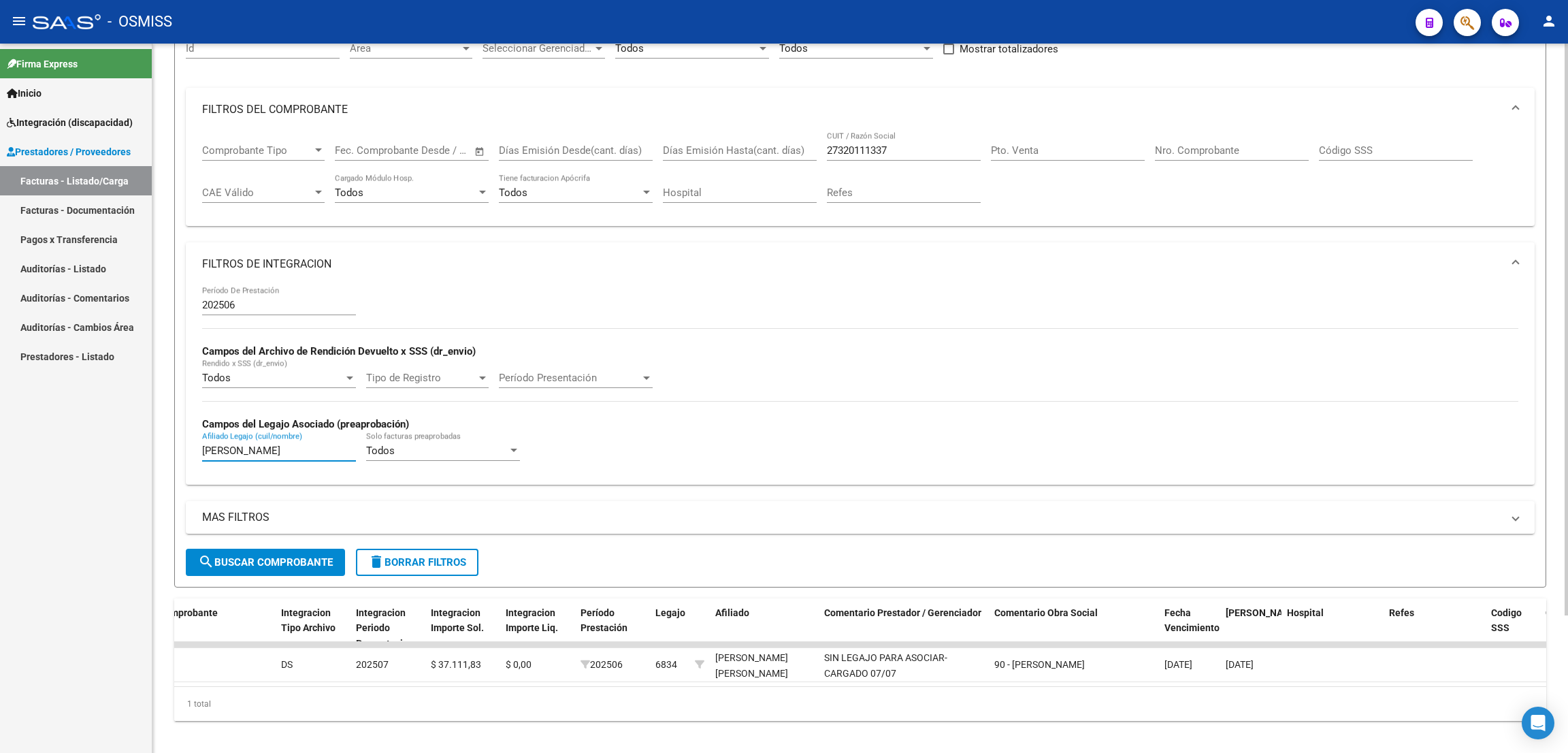
scroll to position [0, 0]
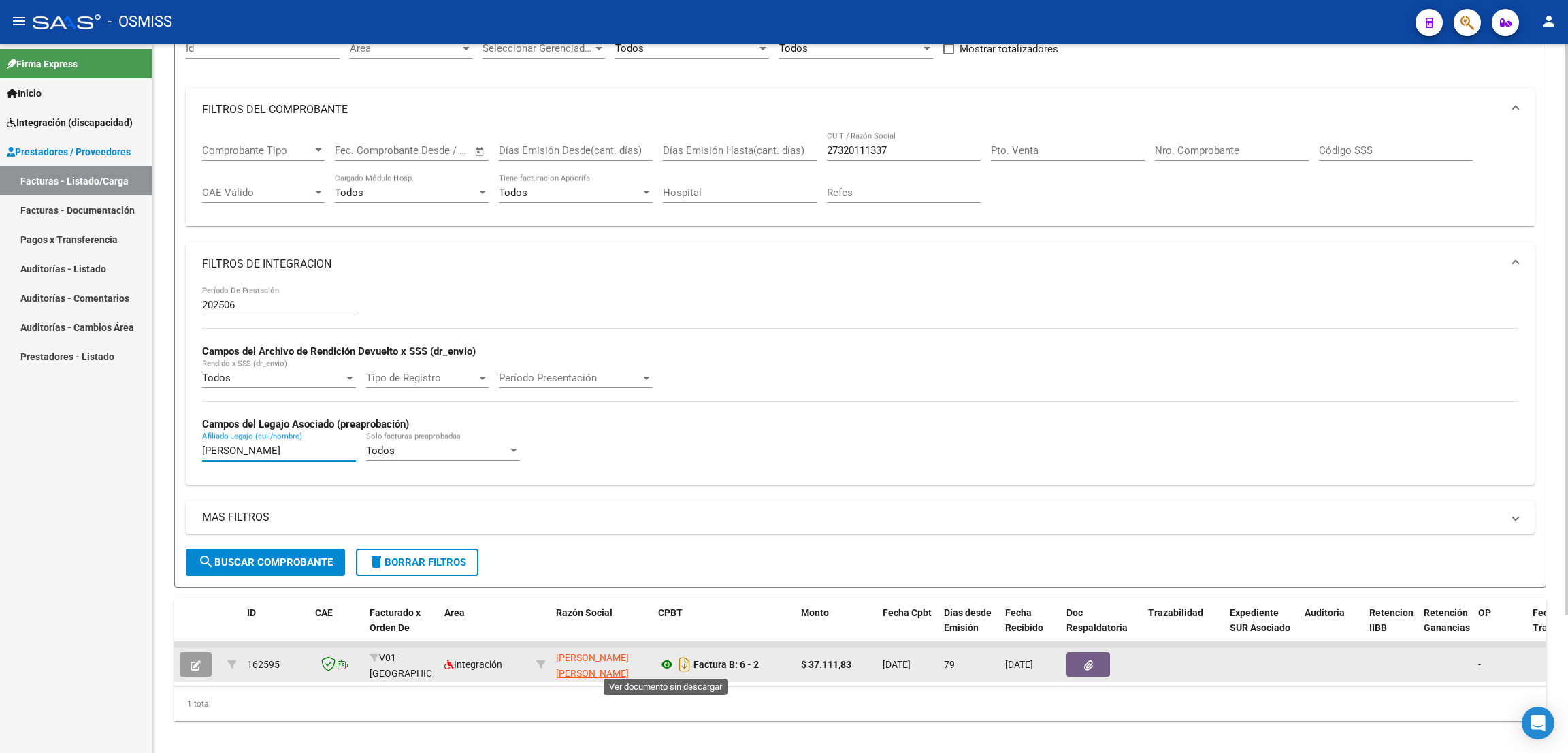
type input "DUARTE"
click at [665, 668] on icon at bounding box center [666, 664] width 18 height 17
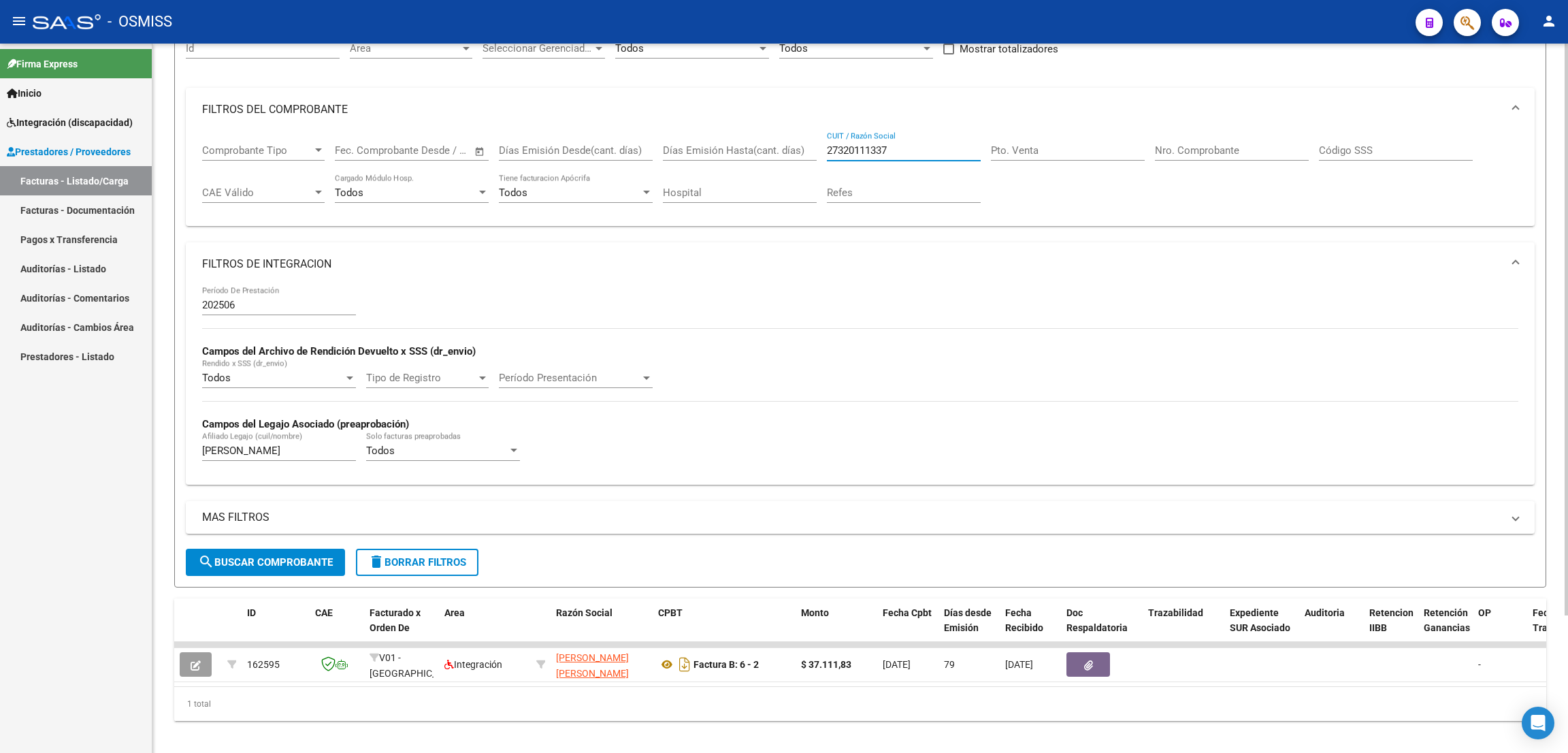
drag, startPoint x: 908, startPoint y: 149, endPoint x: 799, endPoint y: 141, distance: 109.3
click at [799, 141] on div "Comprobante Tipo Comprobante Tipo Fecha inicio – Fecha fin Fec. Comprobante Des…" at bounding box center [860, 173] width 1316 height 85
paste input "67165265"
type input "27367165265"
drag, startPoint x: 269, startPoint y: 448, endPoint x: 193, endPoint y: 442, distance: 76.2
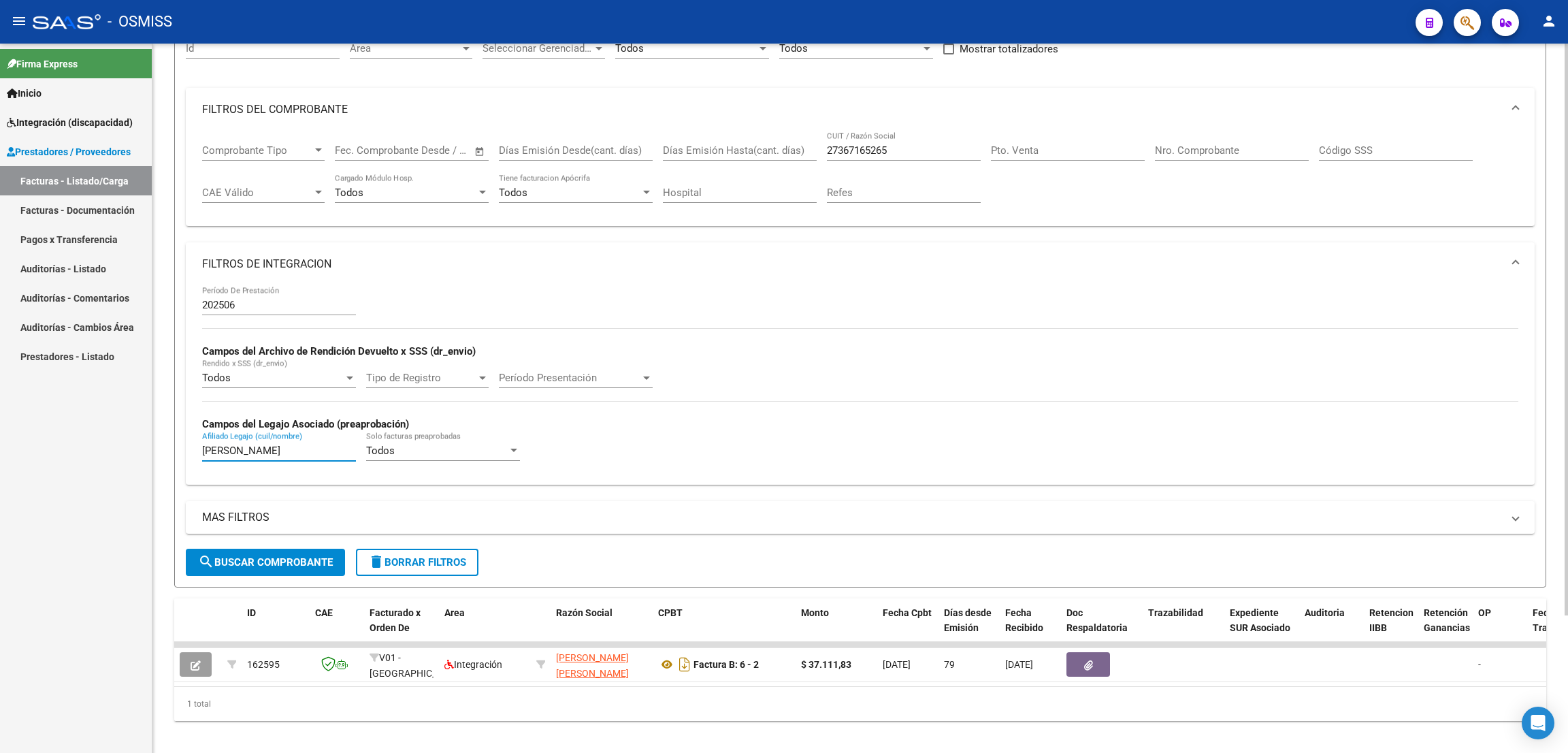
click at [193, 442] on div "202506 Período De Prestación Campos del Archivo de Rendición Devuelto x SSS (dr…" at bounding box center [860, 385] width 1349 height 198
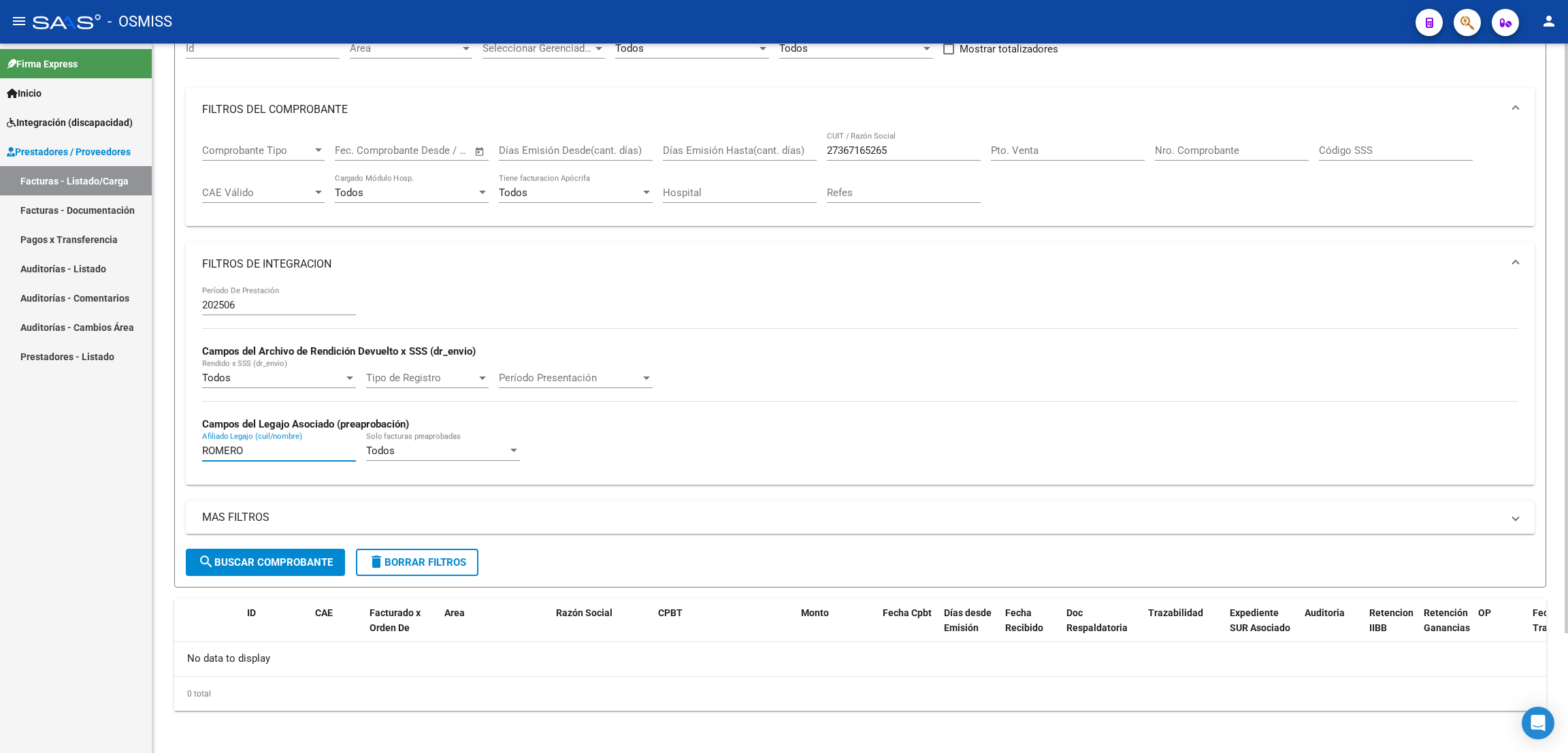
type input "ROMERO"
drag, startPoint x: 268, startPoint y: 445, endPoint x: 123, endPoint y: 437, distance: 145.2
click at [123, 437] on mat-sidenav-container "Firma Express Inicio Instructivos Contacto OS Integración (discapacidad) Legajo…" at bounding box center [784, 397] width 1568 height 709
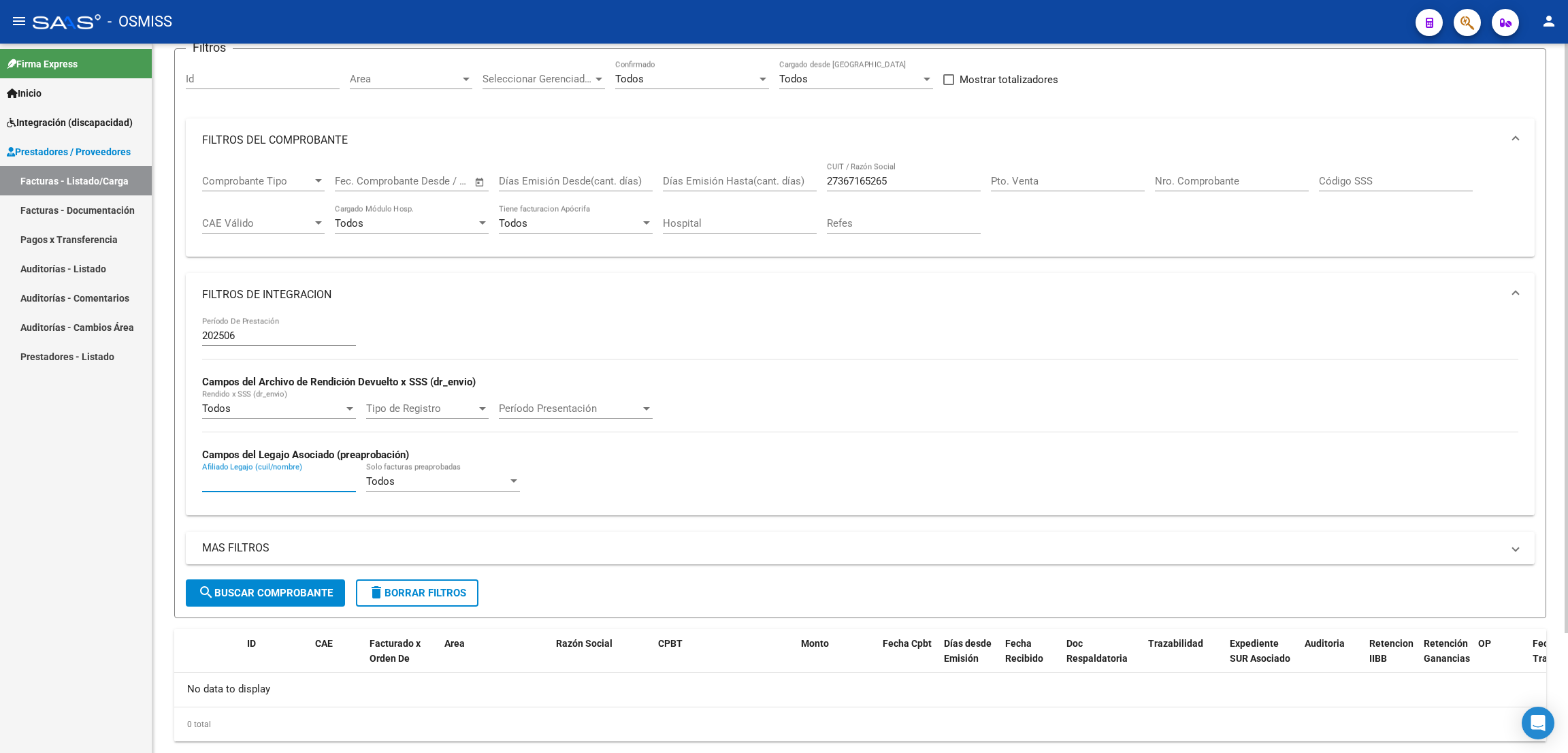
scroll to position [144, 0]
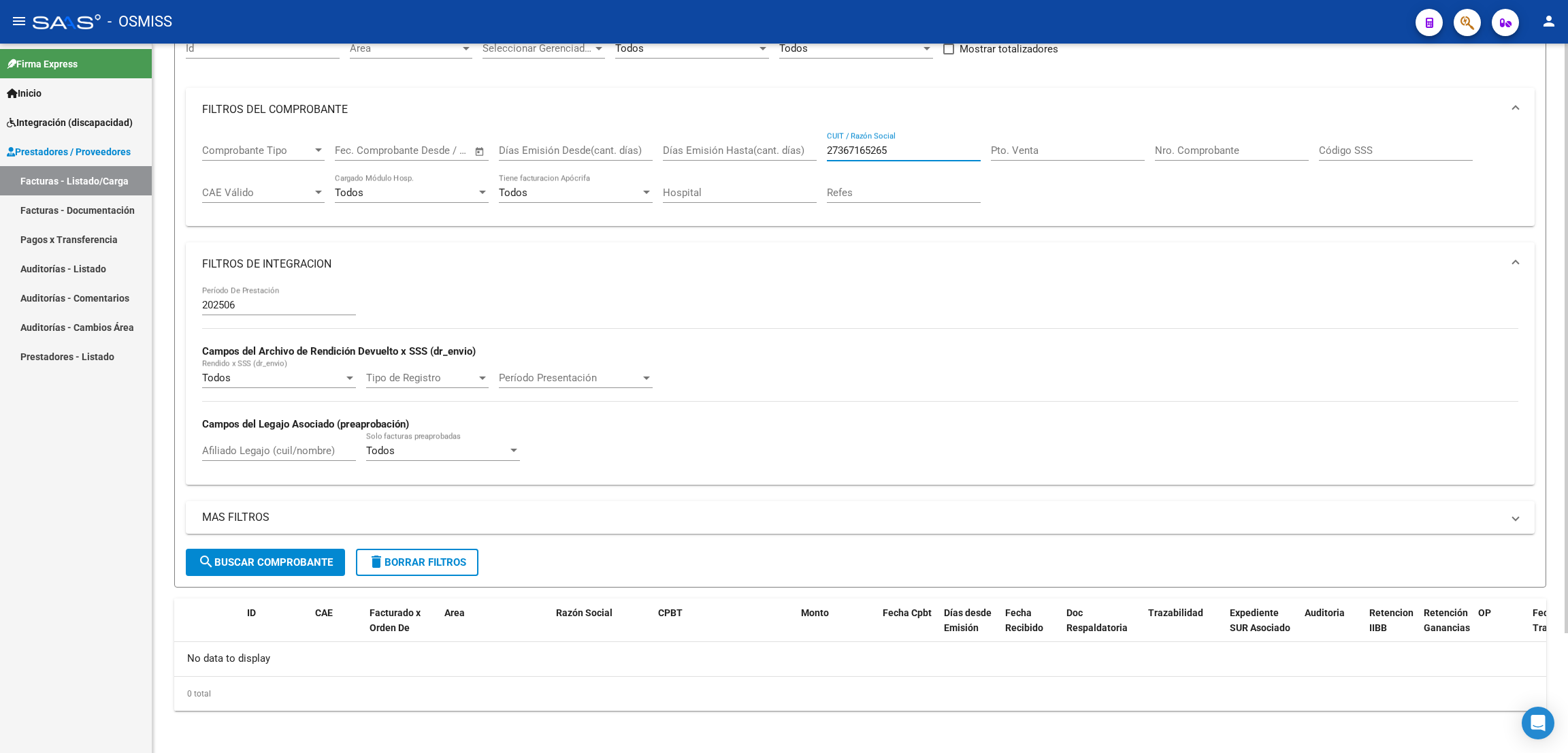
drag, startPoint x: 909, startPoint y: 151, endPoint x: 779, endPoint y: 126, distance: 132.4
click at [784, 134] on div "Comprobante Tipo Comprobante Tipo Fecha inicio – Fecha fin Fec. Comprobante Des…" at bounding box center [860, 173] width 1316 height 85
paste input "27330042791"
type input "27330042791"
drag, startPoint x: 919, startPoint y: 141, endPoint x: 718, endPoint y: 130, distance: 201.3
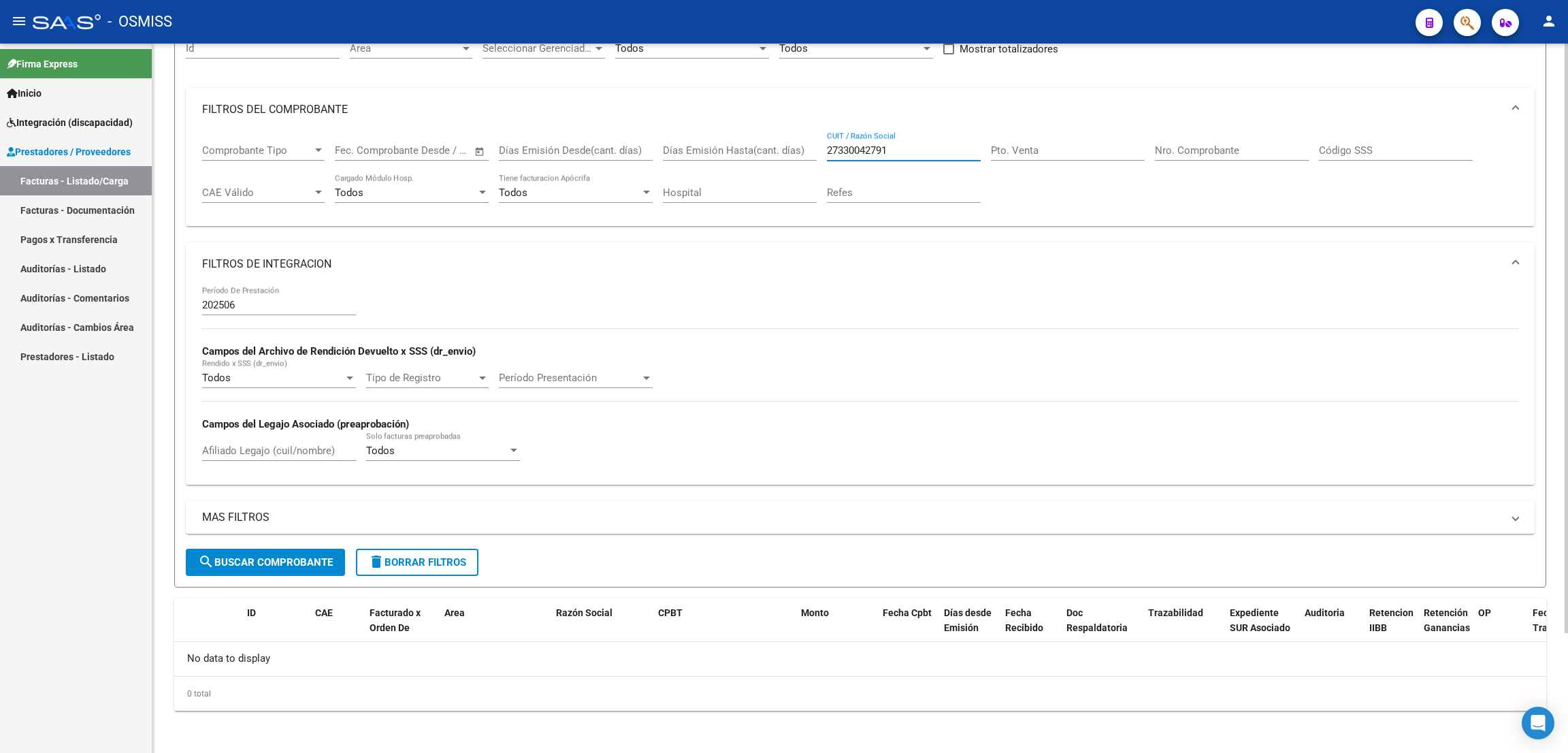
click at [718, 131] on div "Comprobante Tipo Comprobante Tipo Fecha inicio – Fecha fin Fec. Comprobante Des…" at bounding box center [860, 173] width 1316 height 85
drag, startPoint x: 900, startPoint y: 146, endPoint x: 896, endPoint y: 155, distance: 9.8
click at [900, 147] on input "27330042791" at bounding box center [903, 151] width 154 height 12
click at [888, 180] on div "Refes" at bounding box center [903, 188] width 154 height 29
drag, startPoint x: 891, startPoint y: 148, endPoint x: 822, endPoint y: 143, distance: 69.2
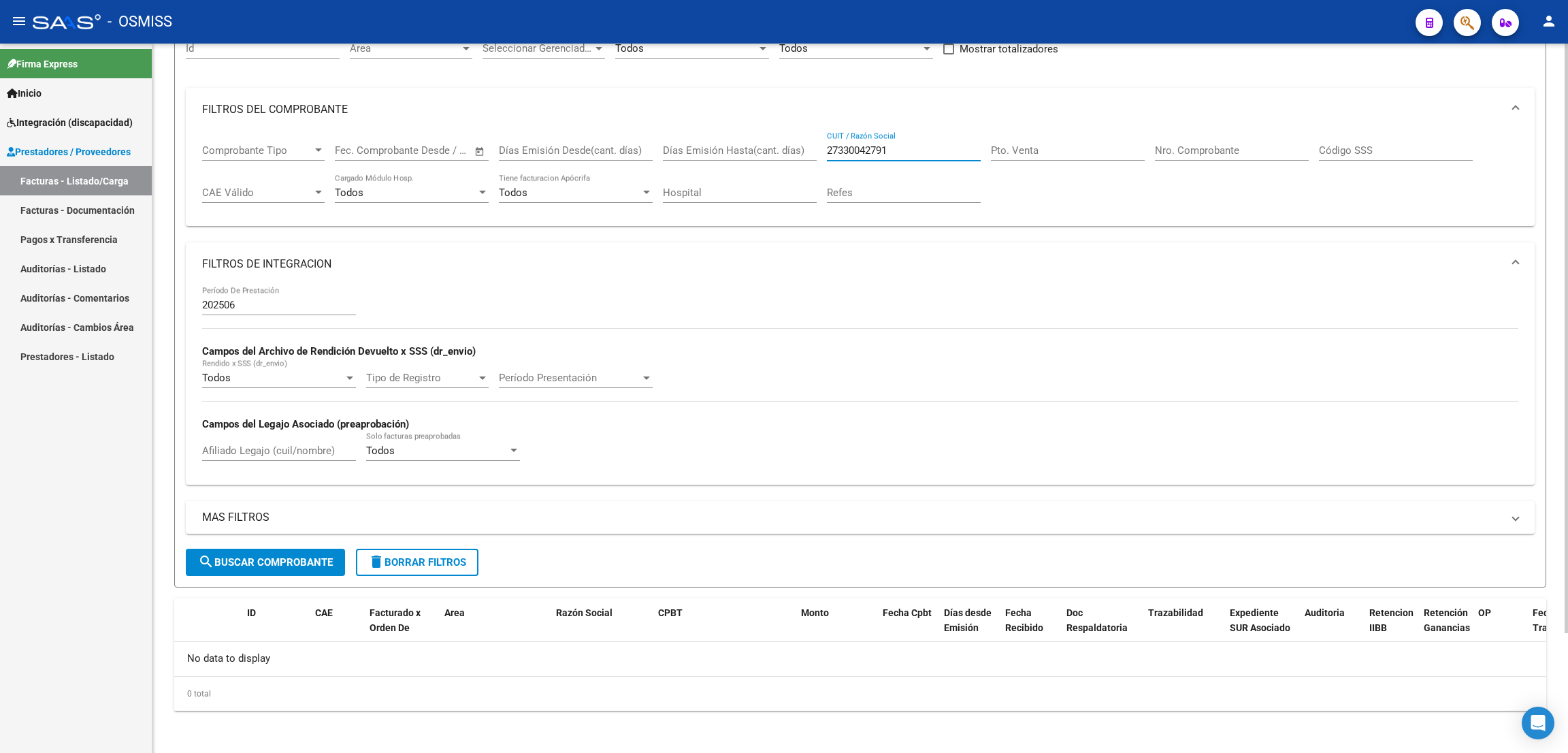
click at [822, 144] on div "Comprobante Tipo Comprobante Tipo Fecha inicio – Fecha fin Fec. Comprobante Des…" at bounding box center [860, 173] width 1316 height 85
paste input "23294889434"
type input "23294889434"
click at [308, 454] on input "Afiliado Legajo (cuil/nombre)" at bounding box center [279, 451] width 154 height 12
type input "ALVAREZ"
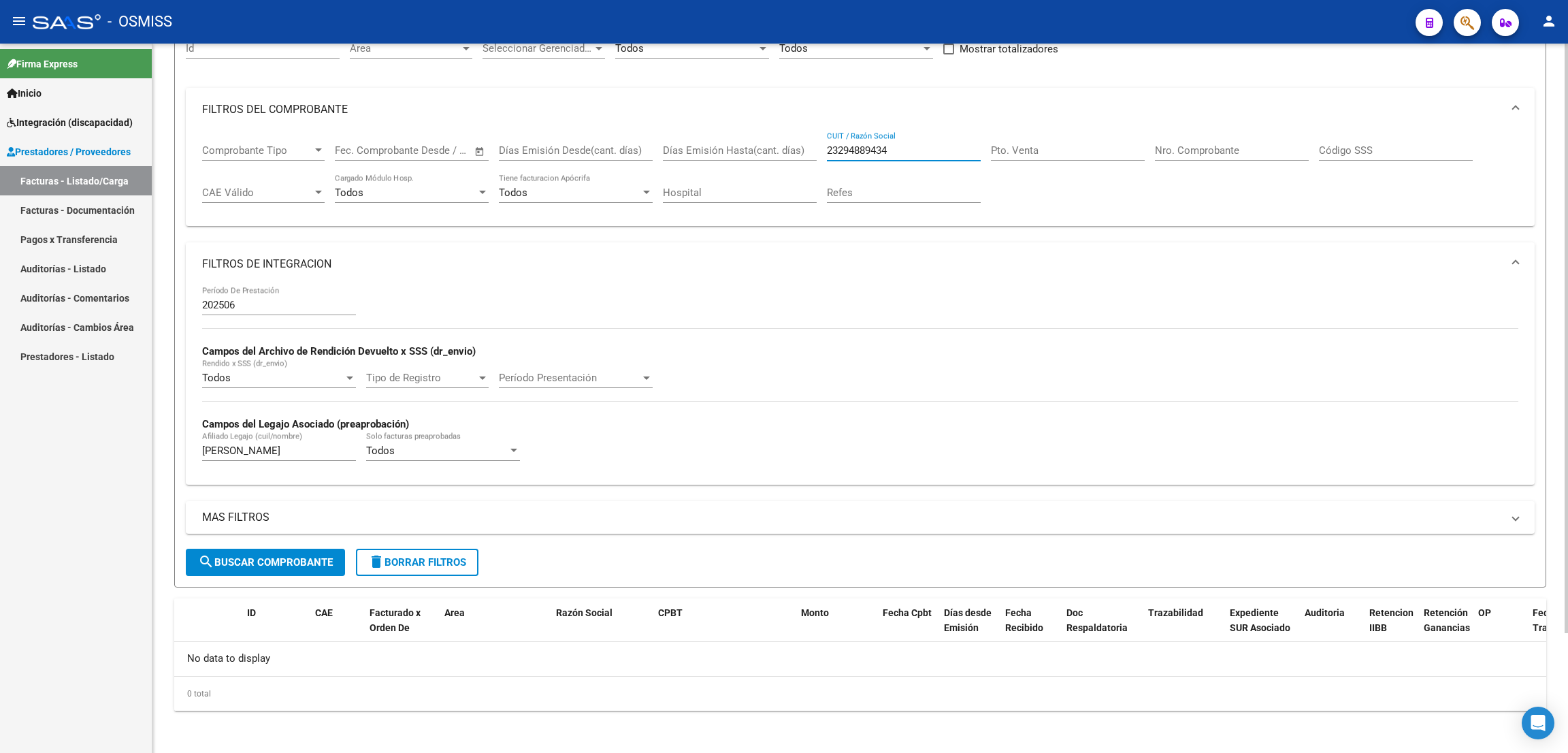
drag, startPoint x: 905, startPoint y: 148, endPoint x: 774, endPoint y: 151, distance: 131.0
click at [775, 151] on div "Comprobante Tipo Comprobante Tipo Fecha inicio – Fecha fin Fec. Comprobante Des…" at bounding box center [860, 173] width 1316 height 85
paste input "23237821084"
type input "23237821084"
click at [922, 29] on div "- OSMISS" at bounding box center [718, 22] width 1372 height 30
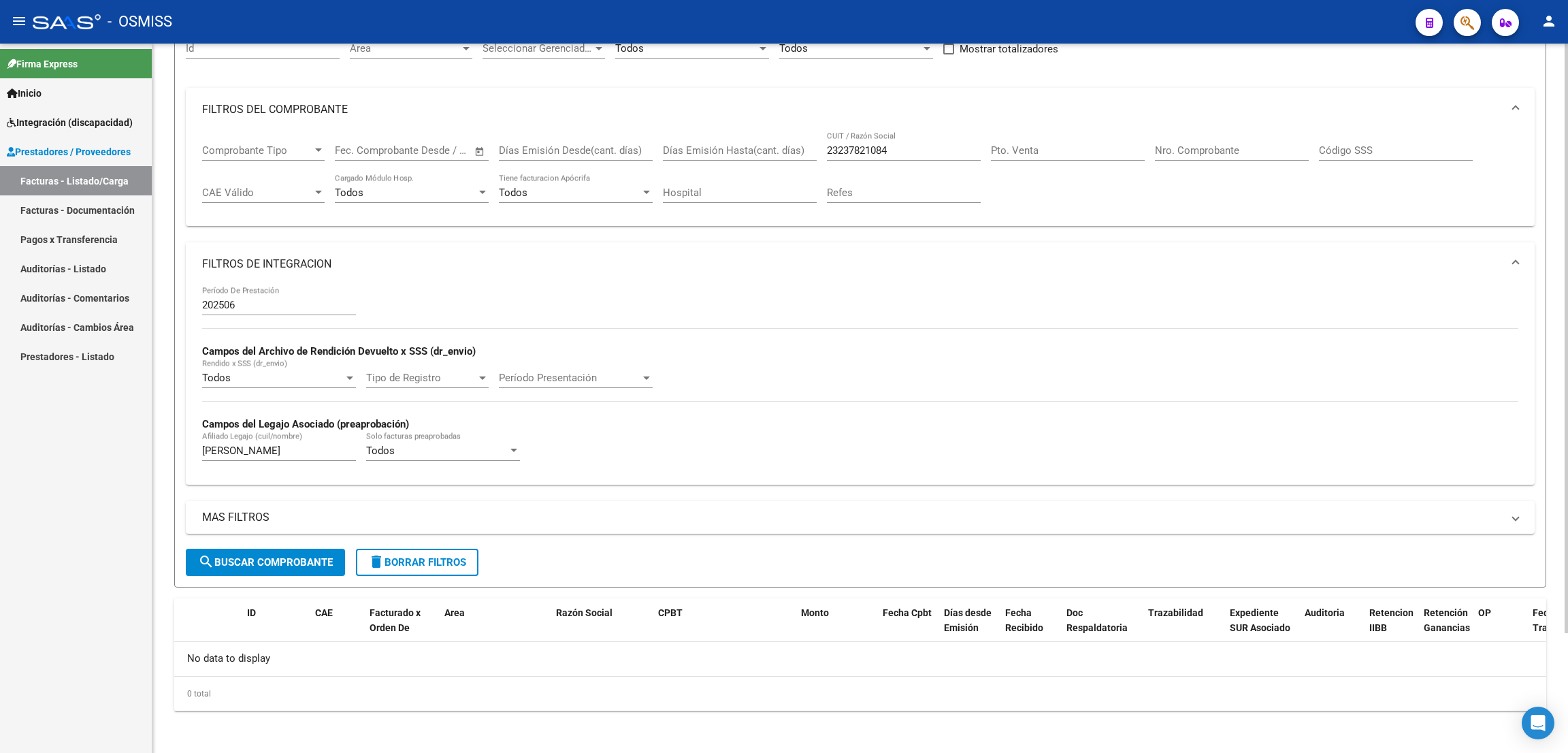
drag, startPoint x: 304, startPoint y: 565, endPoint x: 328, endPoint y: 573, distance: 25.3
click at [304, 565] on span "search Buscar Comprobante" at bounding box center [265, 562] width 135 height 12
drag, startPoint x: 840, startPoint y: 132, endPoint x: 777, endPoint y: 133, distance: 63.0
click at [777, 132] on div "Comprobante Tipo Comprobante Tipo Fecha inicio – Fecha fin Fec. Comprobante Des…" at bounding box center [860, 173] width 1316 height 85
click at [322, 565] on span "search Buscar Comprobante" at bounding box center [265, 562] width 135 height 12
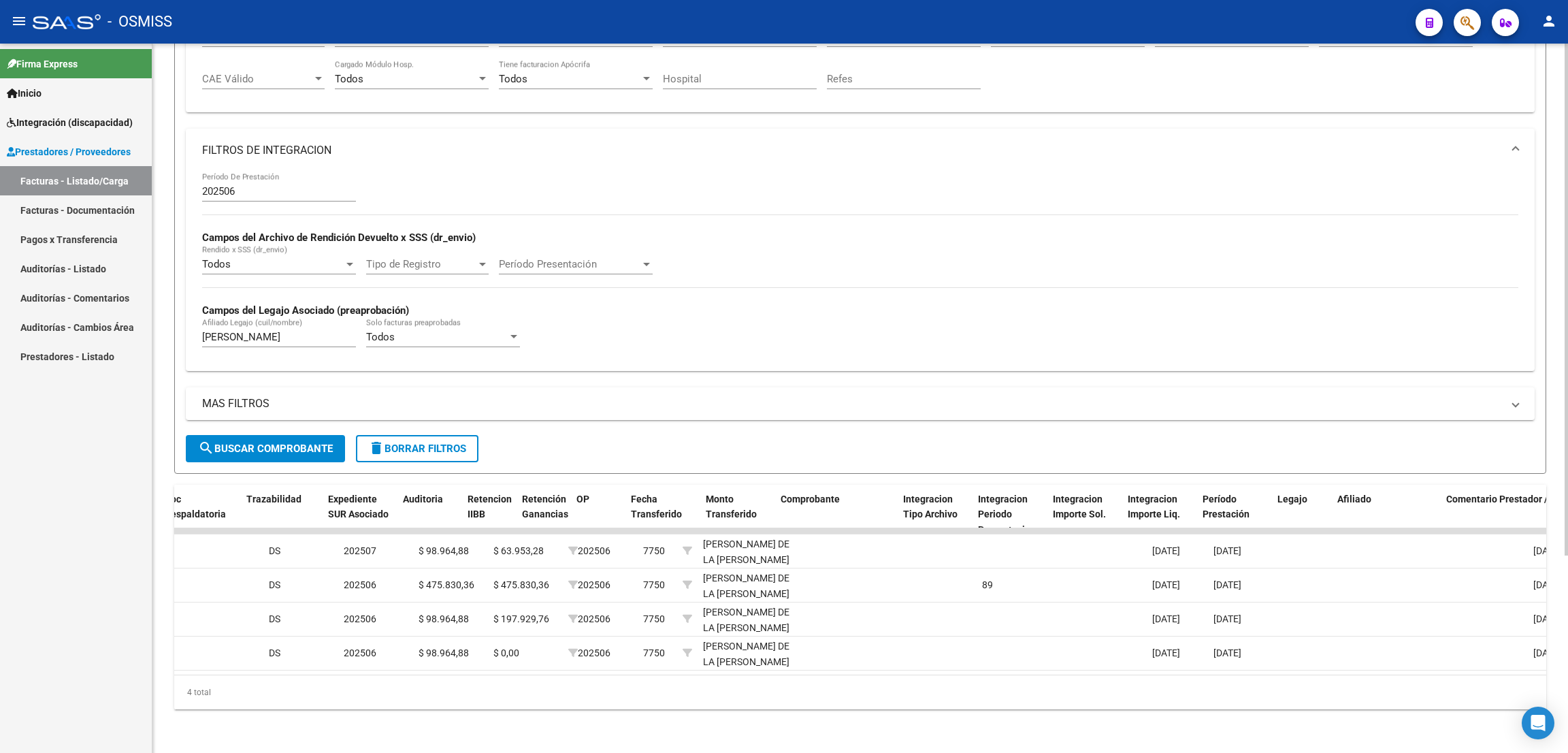
scroll to position [0, 0]
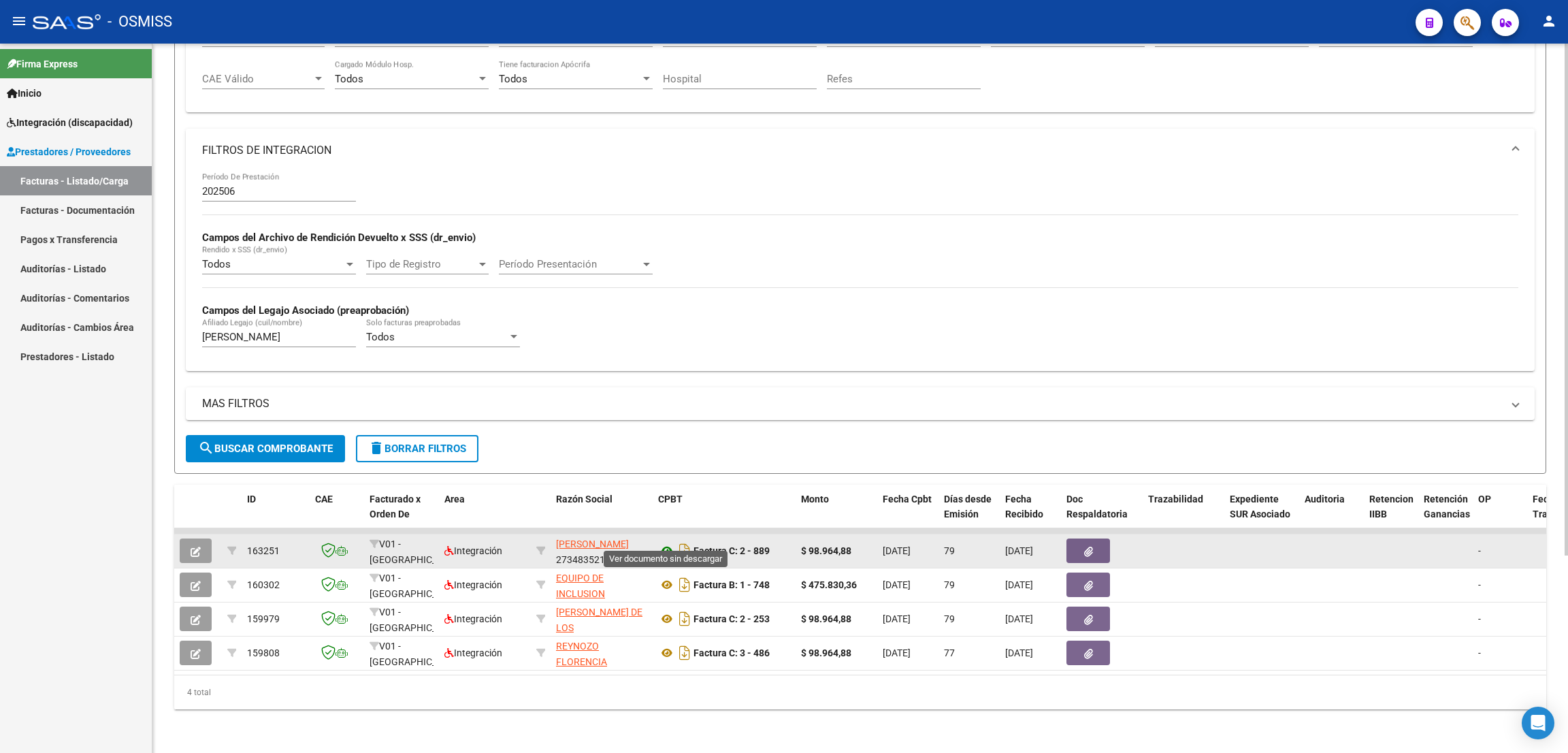
click at [668, 543] on icon at bounding box center [666, 550] width 18 height 17
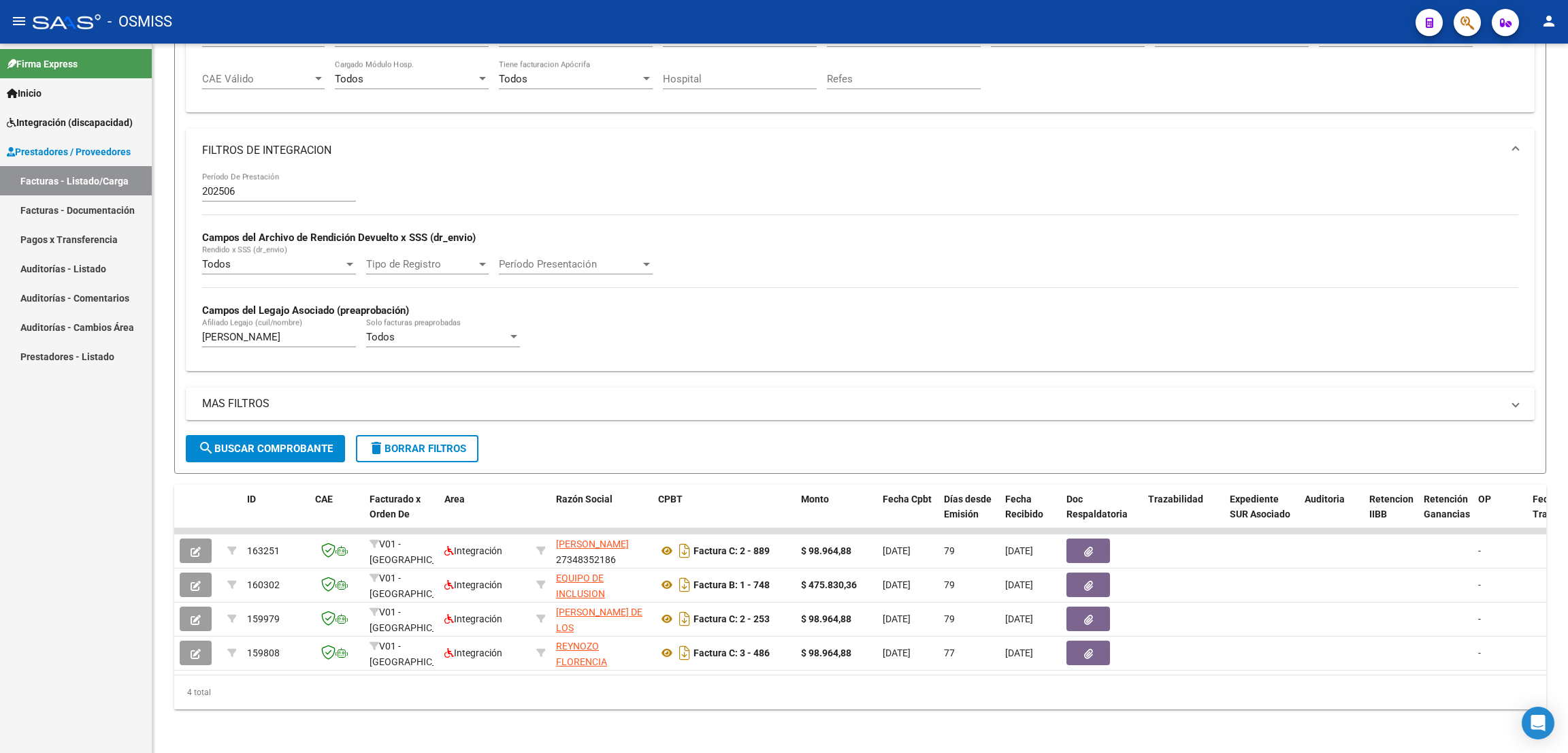
click at [605, 20] on div "- OSMISS" at bounding box center [718, 22] width 1372 height 30
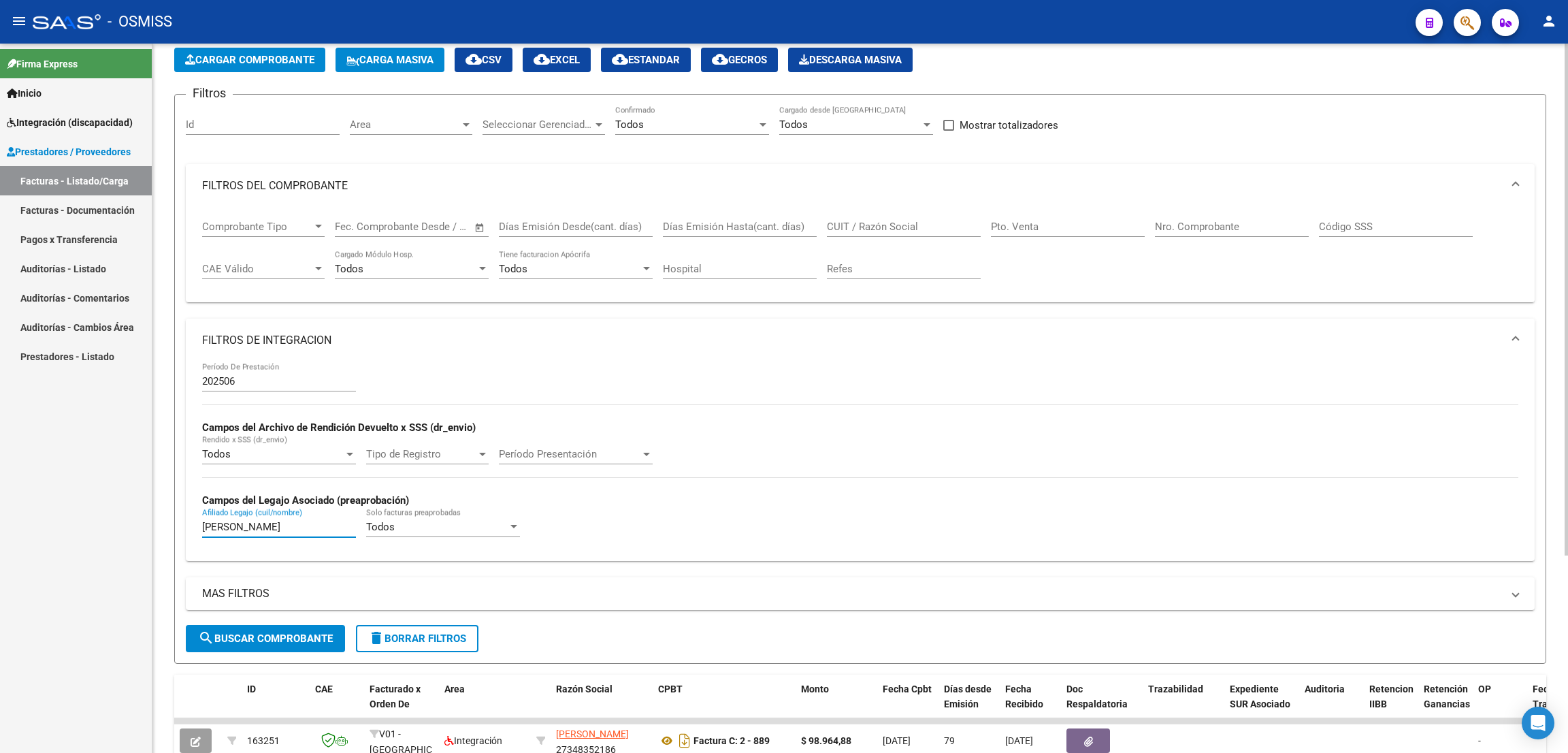
drag, startPoint x: 183, startPoint y: 533, endPoint x: 178, endPoint y: 517, distance: 16.8
click at [179, 535] on form "Filtros Id Area Area Seleccionar Gerenciador Seleccionar Gerenciador Todos Conf…" at bounding box center [860, 379] width 1372 height 570
click at [897, 225] on input "CUIT / Razón Social" at bounding box center [903, 226] width 154 height 12
paste input "30712040145"
type input "30712040145"
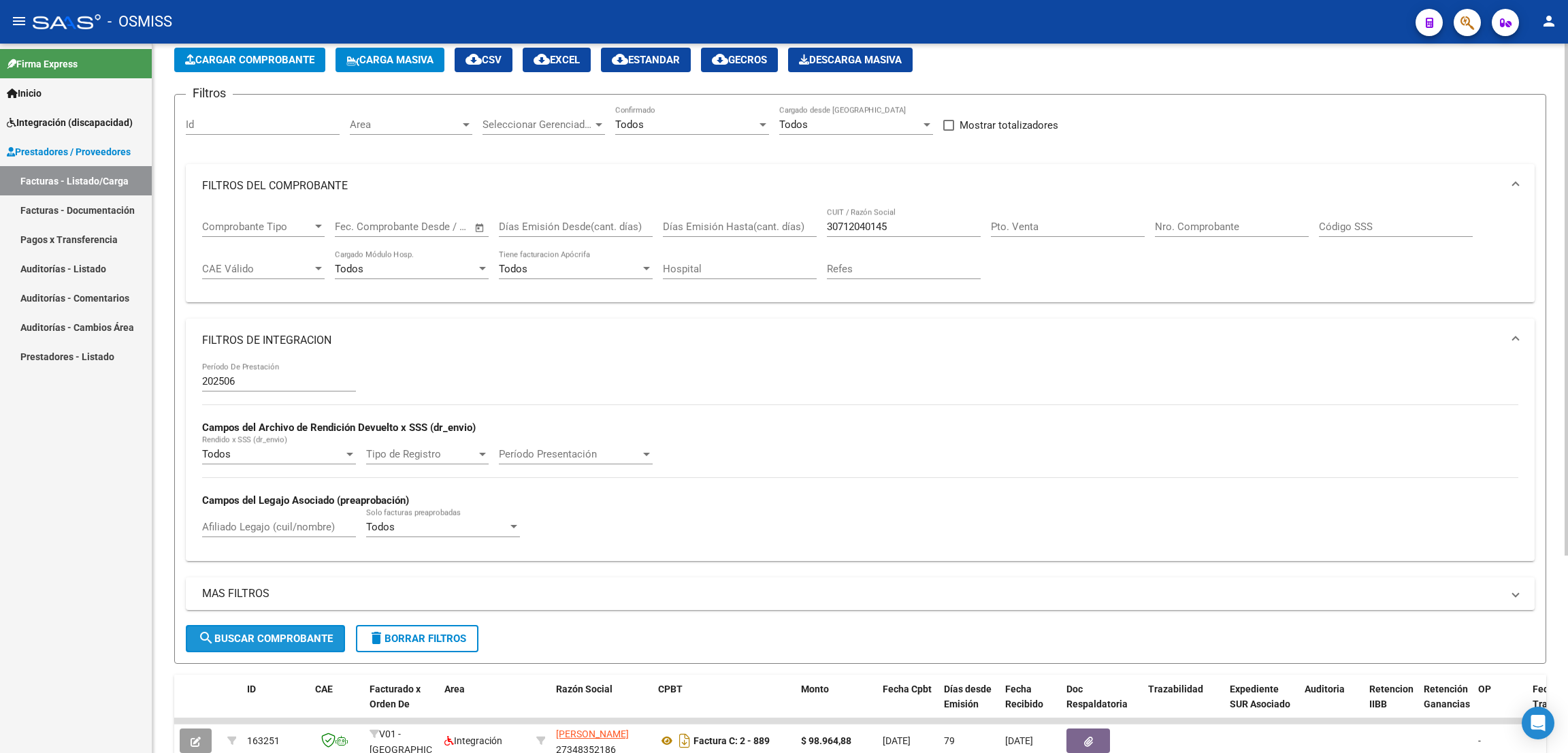
drag, startPoint x: 266, startPoint y: 633, endPoint x: 308, endPoint y: 619, distance: 44.3
click at [266, 634] on span "search Buscar Comprobante" at bounding box center [265, 639] width 135 height 12
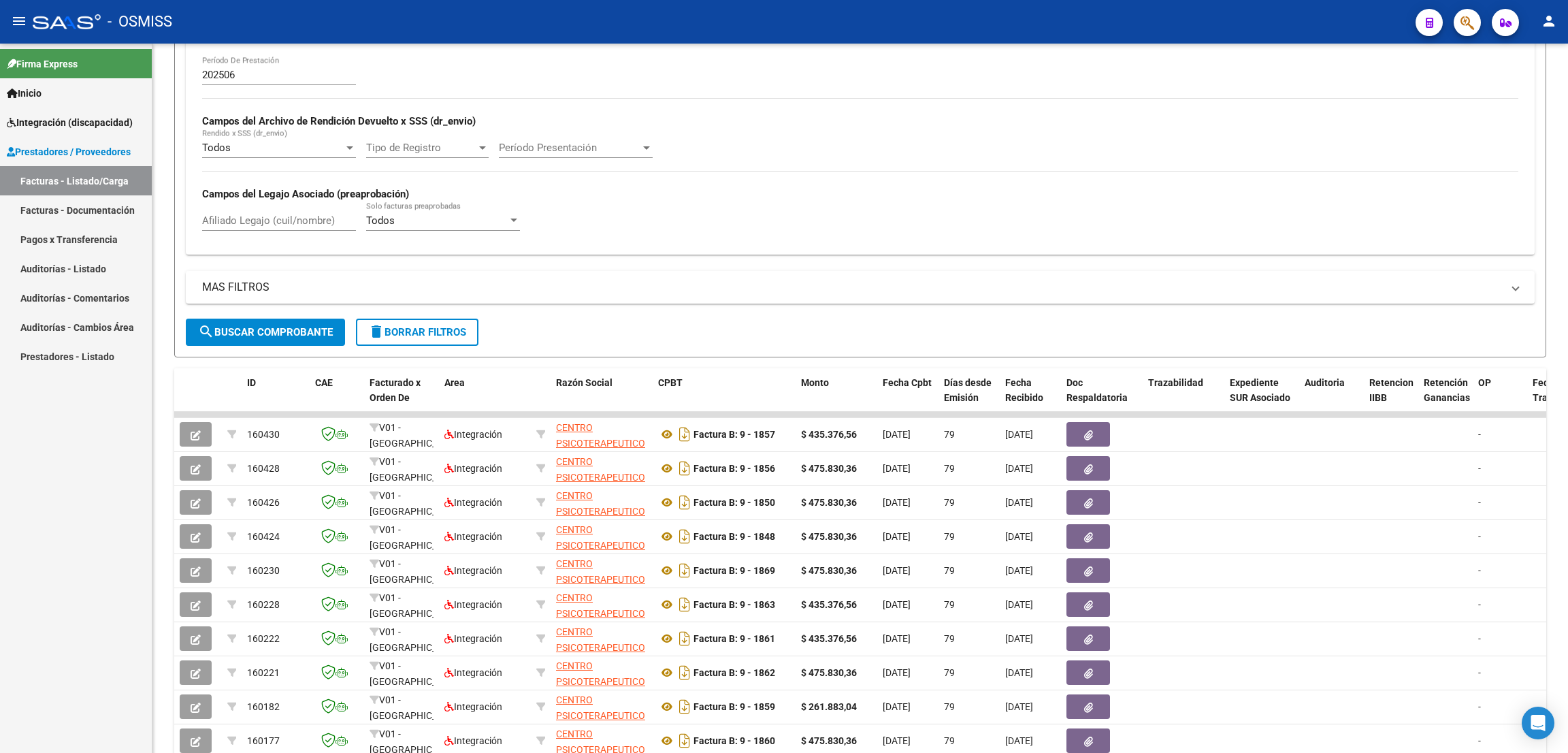
click at [1006, 28] on div "- OSMISS" at bounding box center [718, 22] width 1372 height 30
click at [283, 220] on input "Afiliado Legajo (cuil/nombre)" at bounding box center [279, 220] width 154 height 12
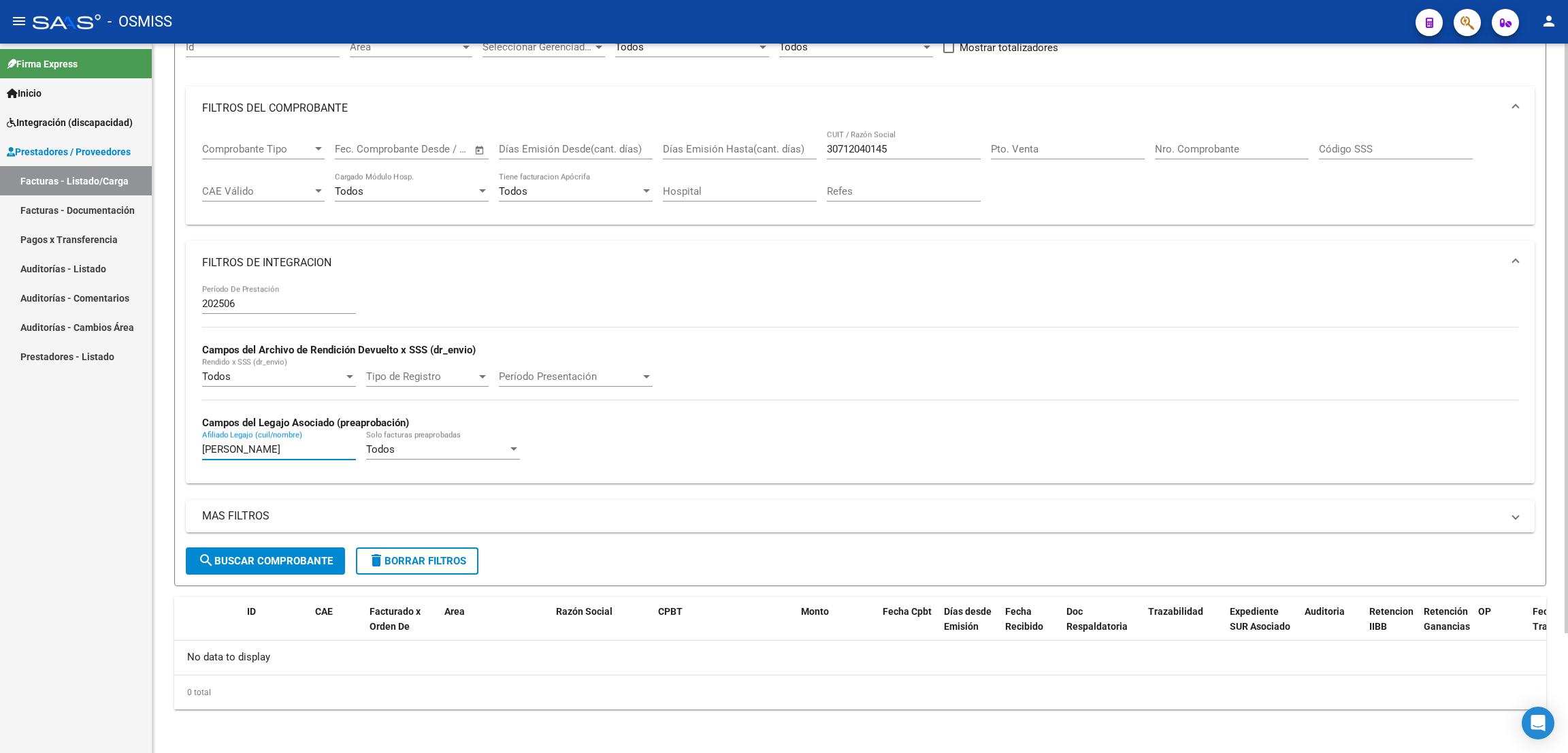
scroll to position [144, 0]
type input "IGOR"
drag, startPoint x: 900, startPoint y: 159, endPoint x: 879, endPoint y: 145, distance: 25.2
click at [809, 139] on div "Comprobante Tipo Comprobante Tipo Fecha inicio – Fecha fin Fec. Comprobante Des…" at bounding box center [860, 173] width 1316 height 85
click at [909, 149] on input "30712040145" at bounding box center [903, 151] width 154 height 12
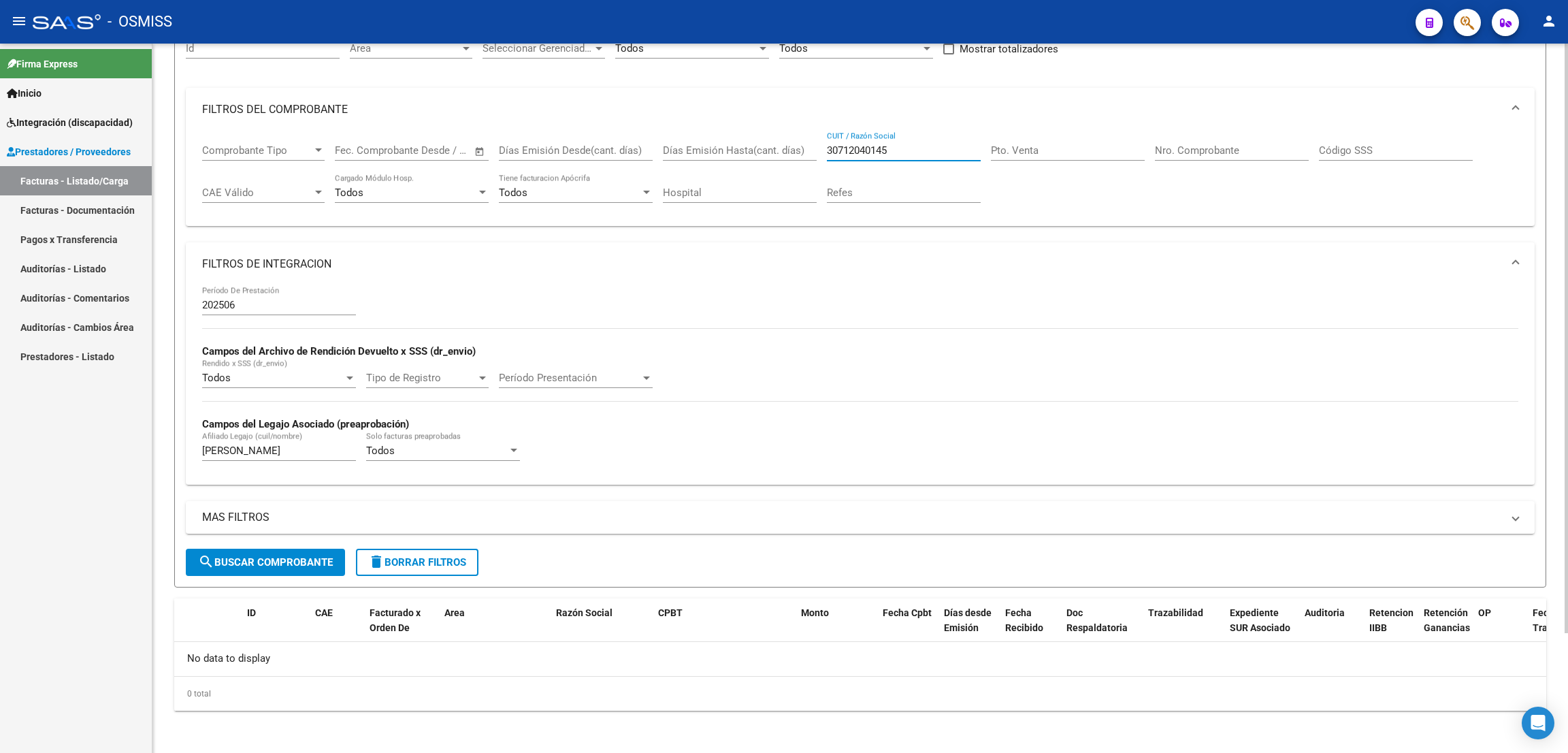
click at [887, 163] on div "30712040145 CUIT / Razón Social" at bounding box center [903, 152] width 154 height 42
drag, startPoint x: 895, startPoint y: 152, endPoint x: 817, endPoint y: 140, distance: 78.9
click at [818, 141] on div "Comprobante Tipo Comprobante Tipo Fecha inicio – Fecha fin Fec. Comprobante Des…" at bounding box center [860, 173] width 1316 height 85
paste input "5167154"
type input "30715167154"
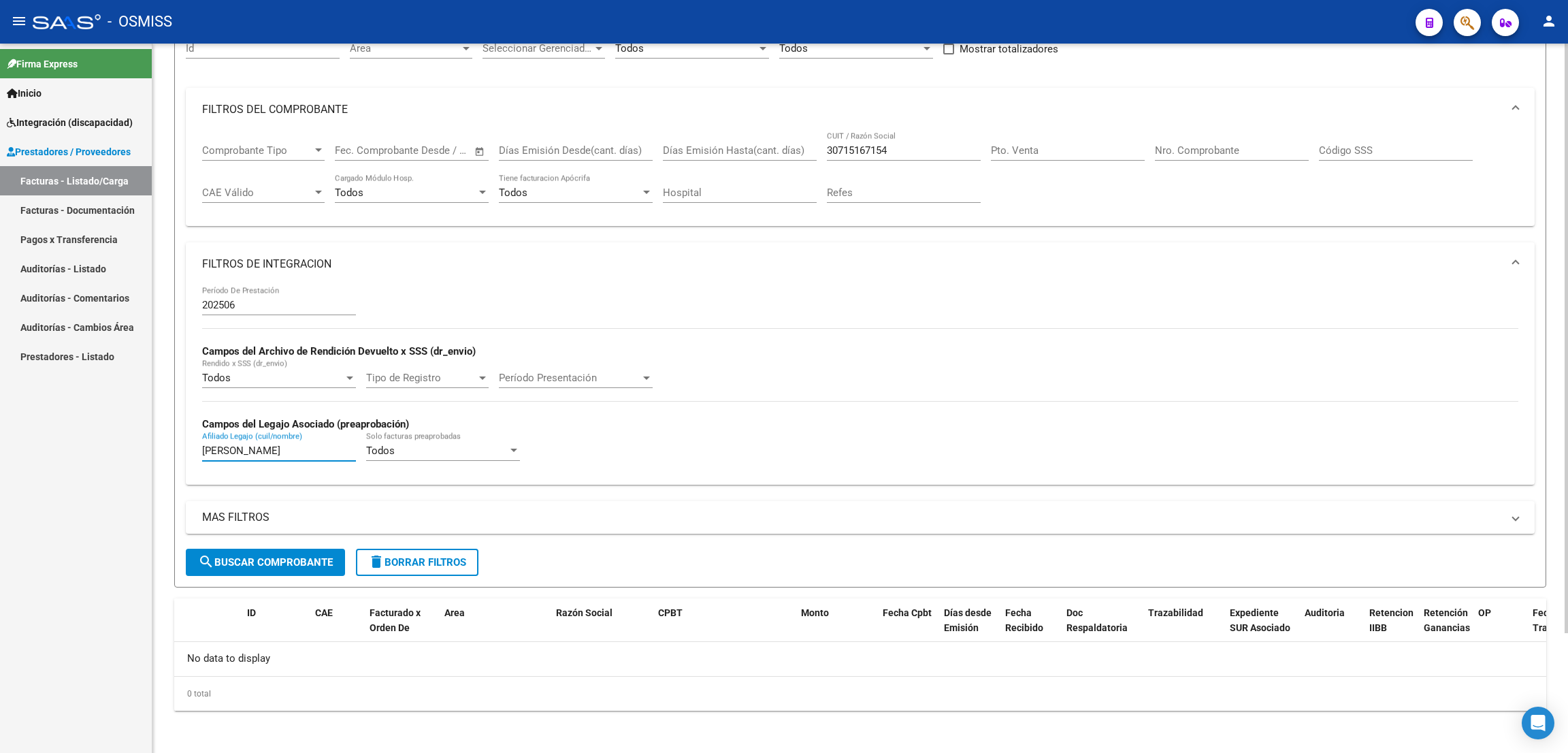
drag, startPoint x: 256, startPoint y: 448, endPoint x: 188, endPoint y: 412, distance: 76.9
click at [181, 447] on form "Filtros Id Area Area Seleccionar Gerenciador Seleccionar Gerenciador Todos Conf…" at bounding box center [860, 302] width 1372 height 570
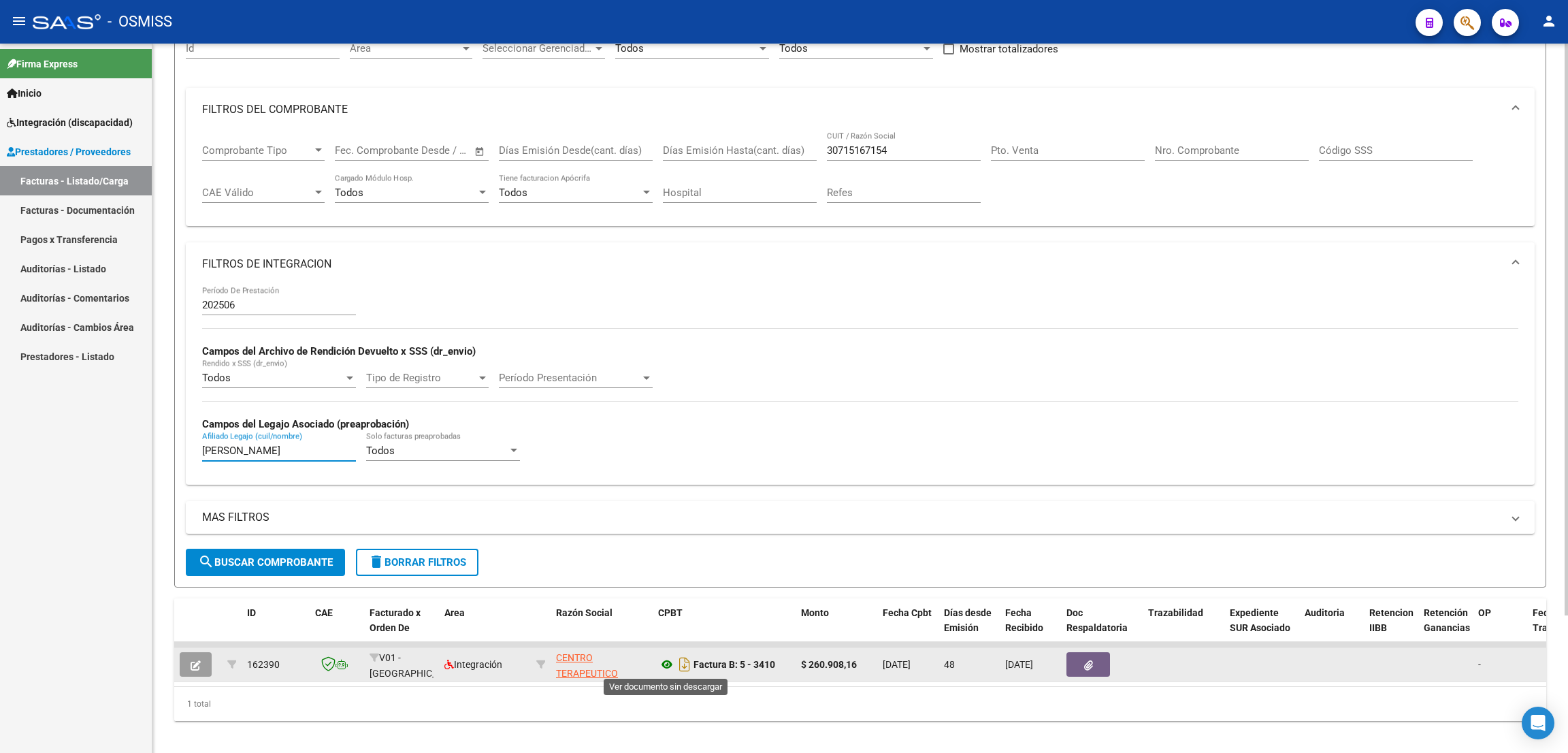
type input "LOPEZ"
click at [666, 664] on icon at bounding box center [666, 664] width 18 height 17
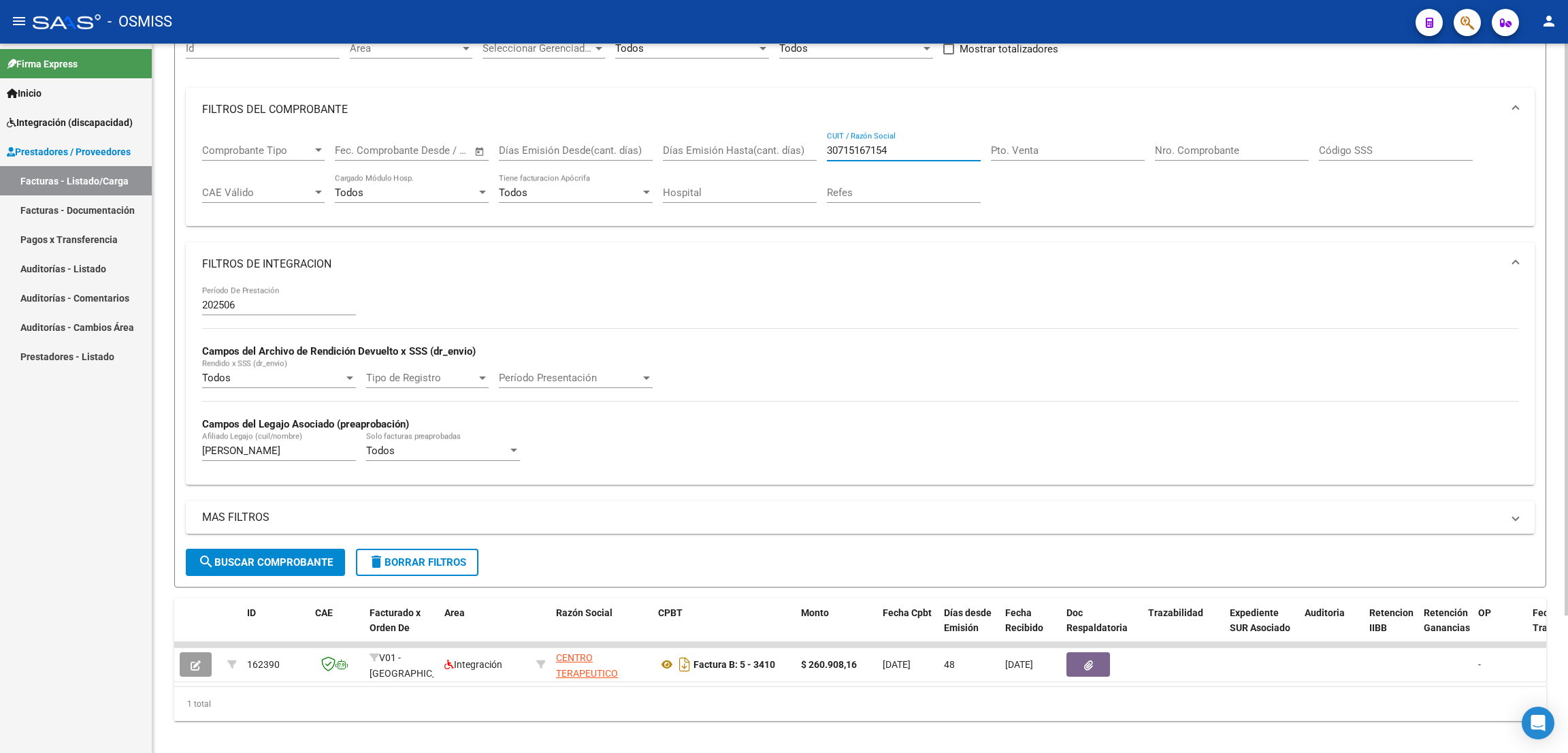
drag, startPoint x: 900, startPoint y: 147, endPoint x: 786, endPoint y: 137, distance: 114.4
click at [789, 139] on div "Comprobante Tipo Comprobante Tipo Fecha inicio – Fecha fin Fec. Comprobante Des…" at bounding box center [860, 173] width 1316 height 85
paste input "27420873544"
type input "27420873544"
drag, startPoint x: 241, startPoint y: 451, endPoint x: 178, endPoint y: 448, distance: 63.1
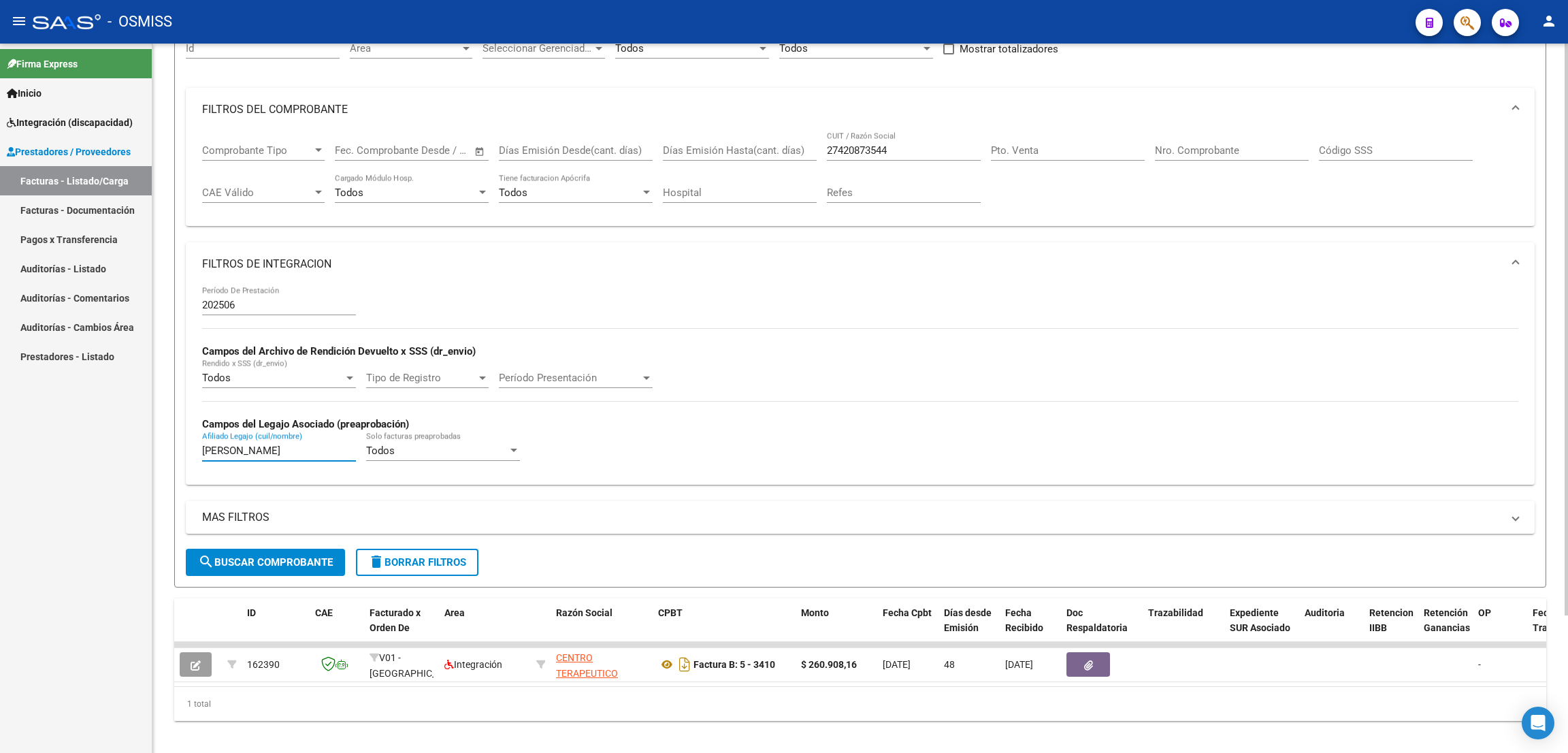
click at [179, 450] on form "Filtros Id Area Area Seleccionar Gerenciador Seleccionar Gerenciador Todos Conf…" at bounding box center [860, 302] width 1372 height 570
type input "RODRI"
click at [276, 549] on button "search Buscar Comprobante" at bounding box center [265, 562] width 159 height 27
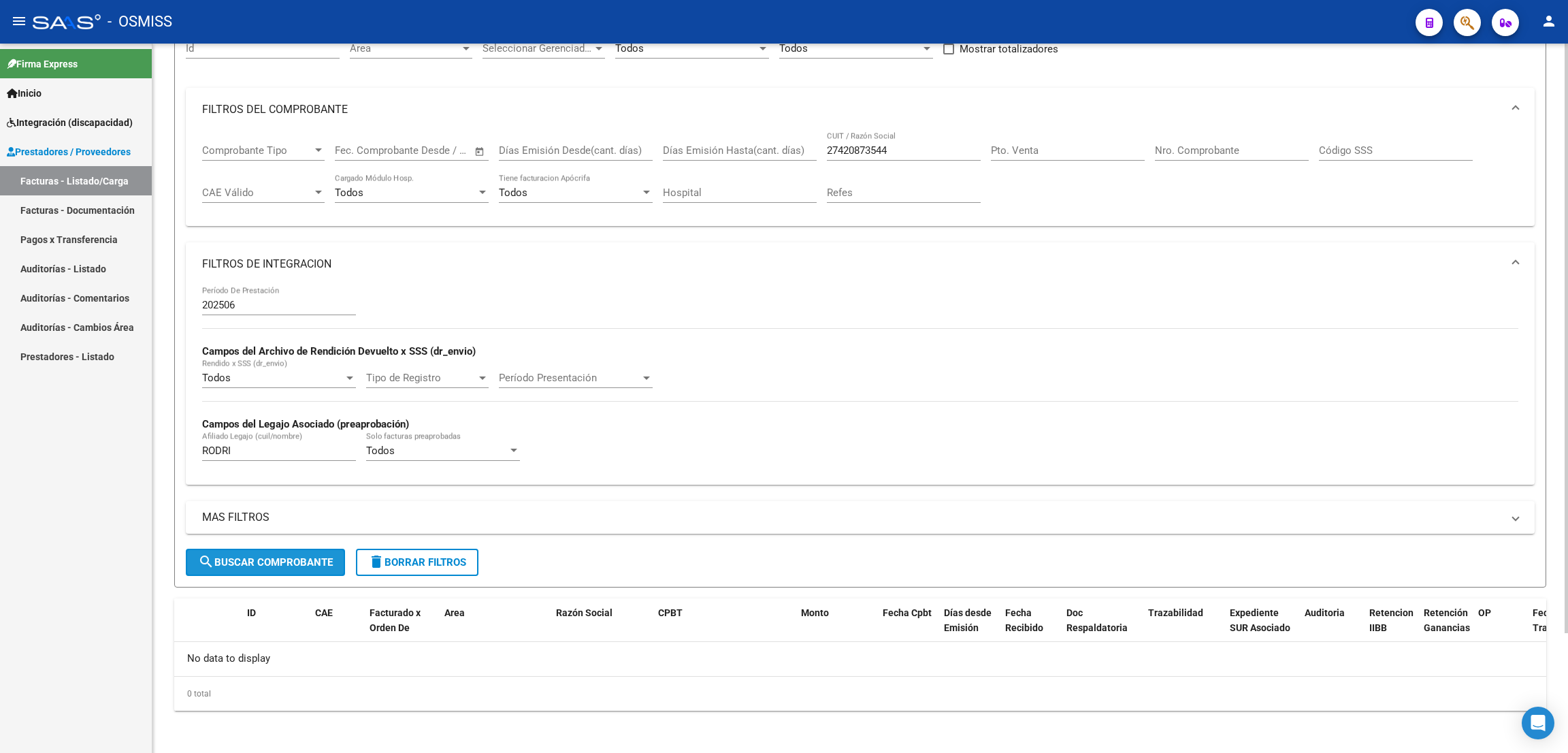
click at [313, 562] on span "search Buscar Comprobante" at bounding box center [265, 562] width 135 height 12
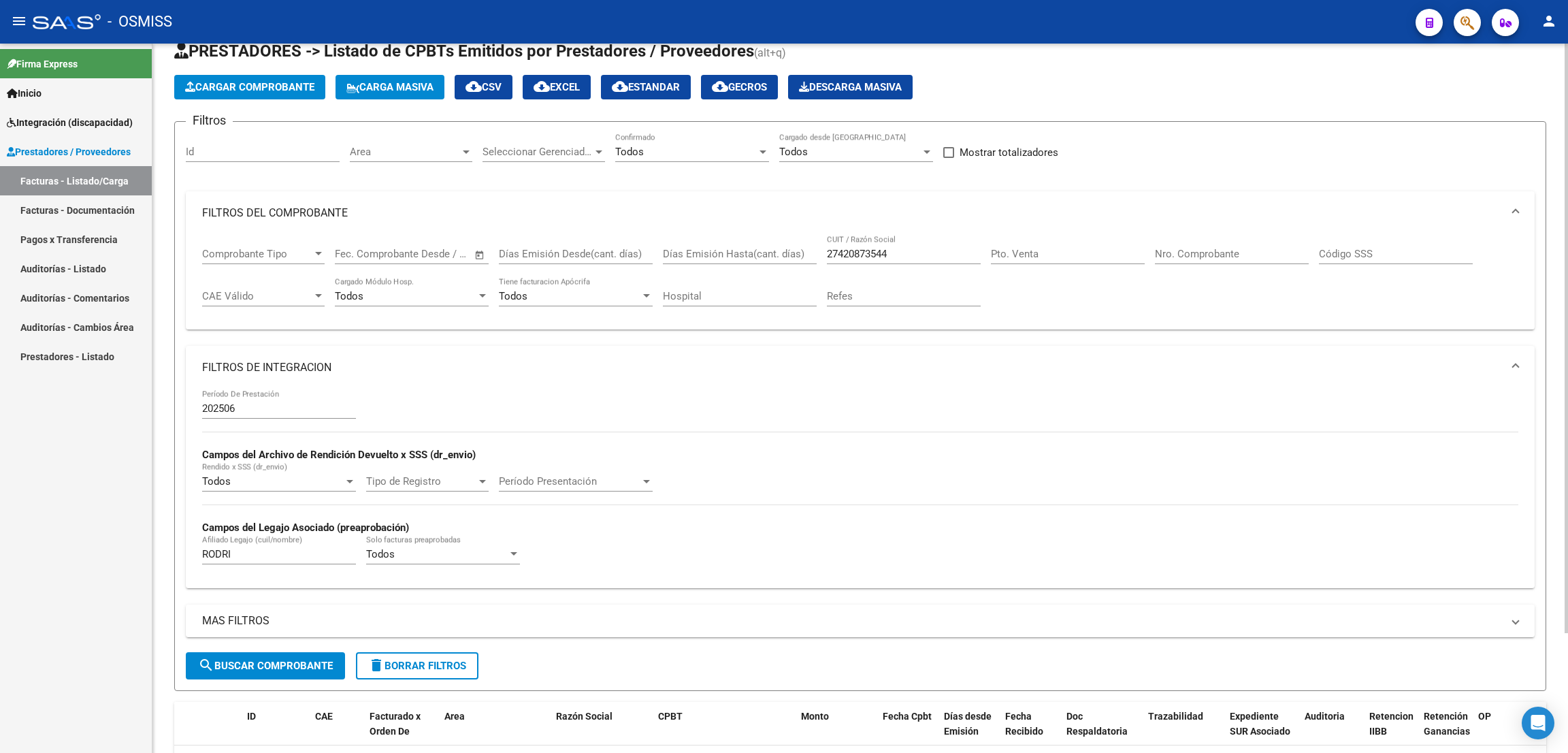
scroll to position [0, 0]
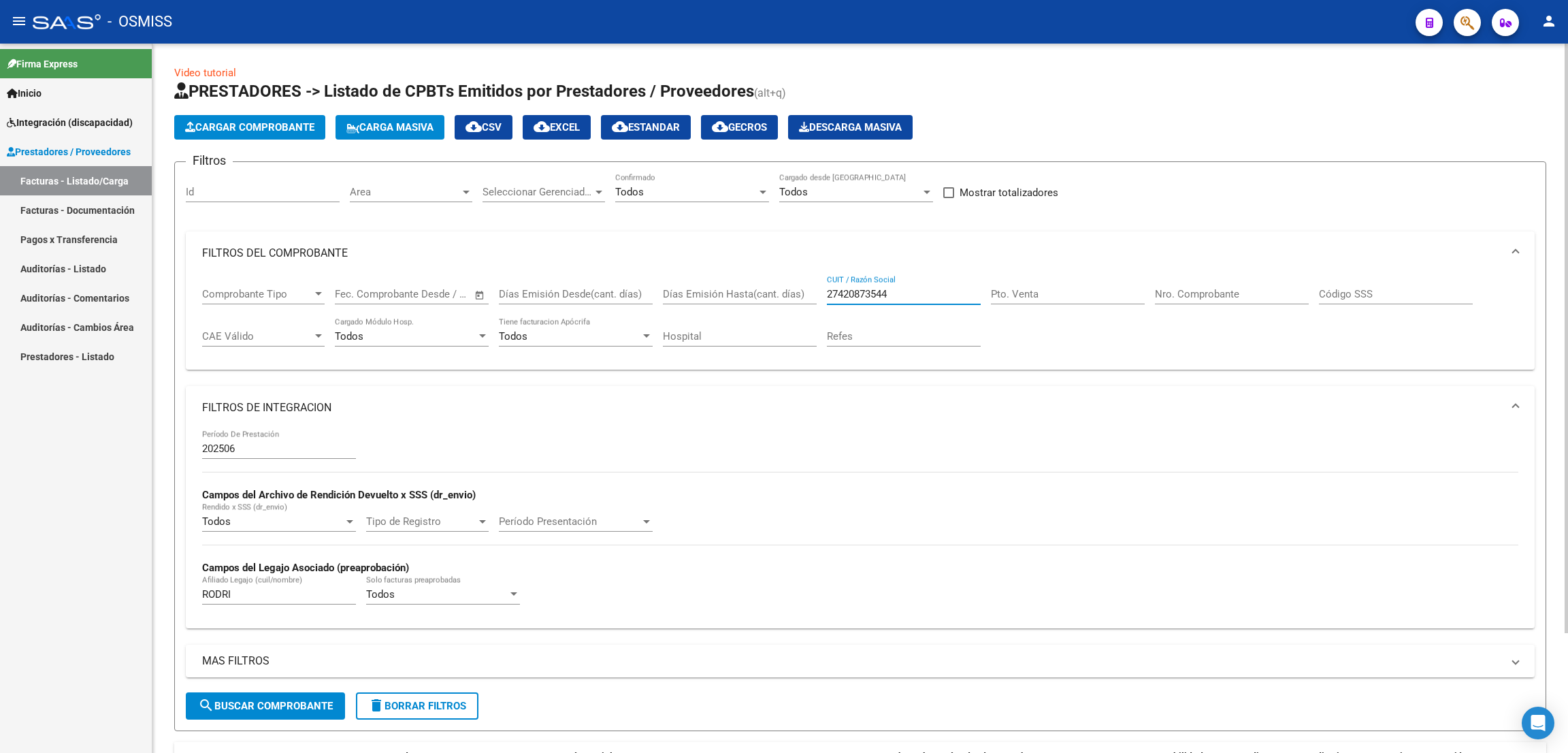
drag, startPoint x: 912, startPoint y: 296, endPoint x: 761, endPoint y: 300, distance: 151.1
click at [761, 300] on div "Comprobante Tipo Comprobante Tipo Fecha inicio – Fecha fin Fec. Comprobante Des…" at bounding box center [860, 317] width 1316 height 85
paste input "30664554379"
type input "30664554379"
drag, startPoint x: 247, startPoint y: 592, endPoint x: 165, endPoint y: 594, distance: 82.0
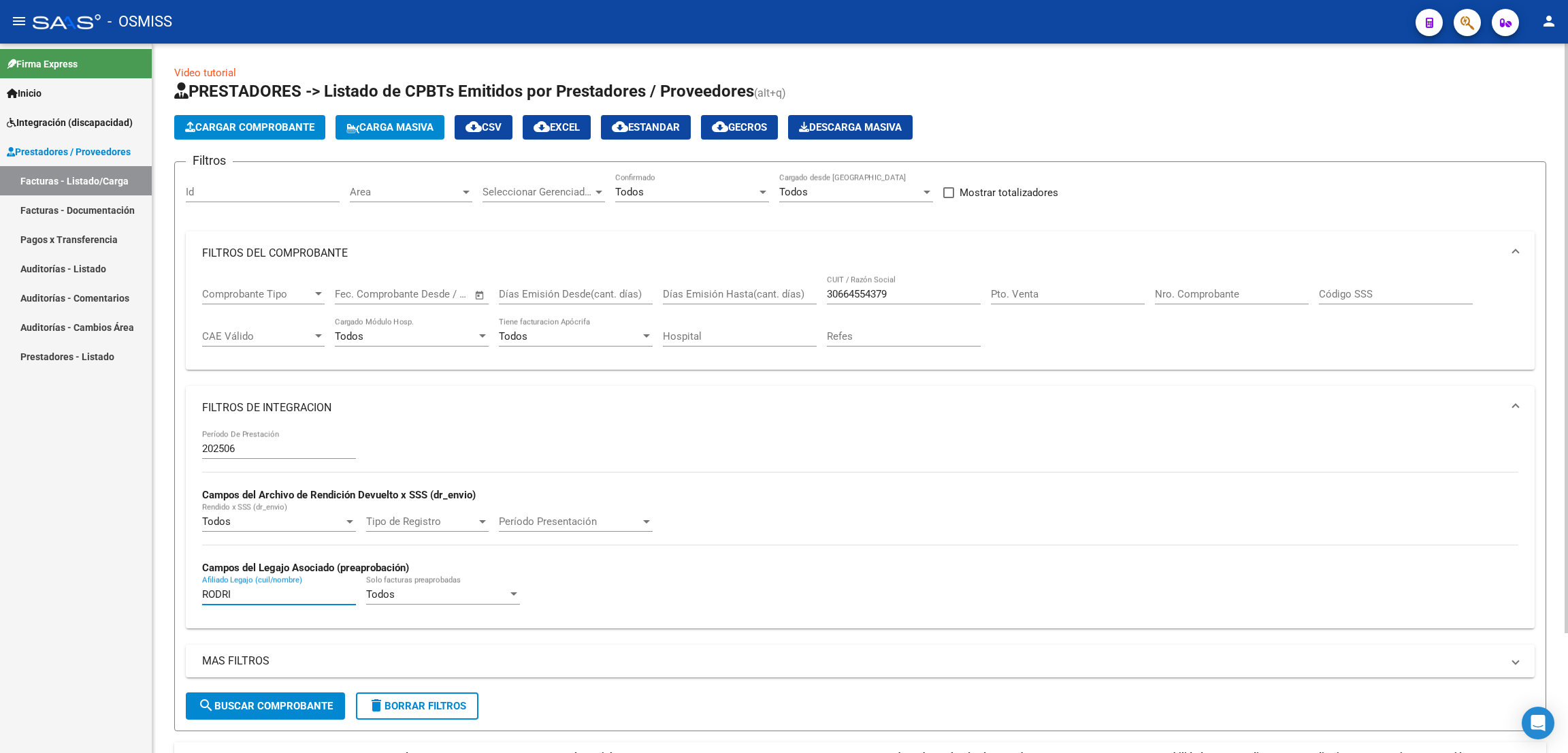
click at [166, 594] on div "Video tutorial PRESTADORES -> Listado de CPBTs Emitidos por Prestadores / Prove…" at bounding box center [859, 470] width 1415 height 854
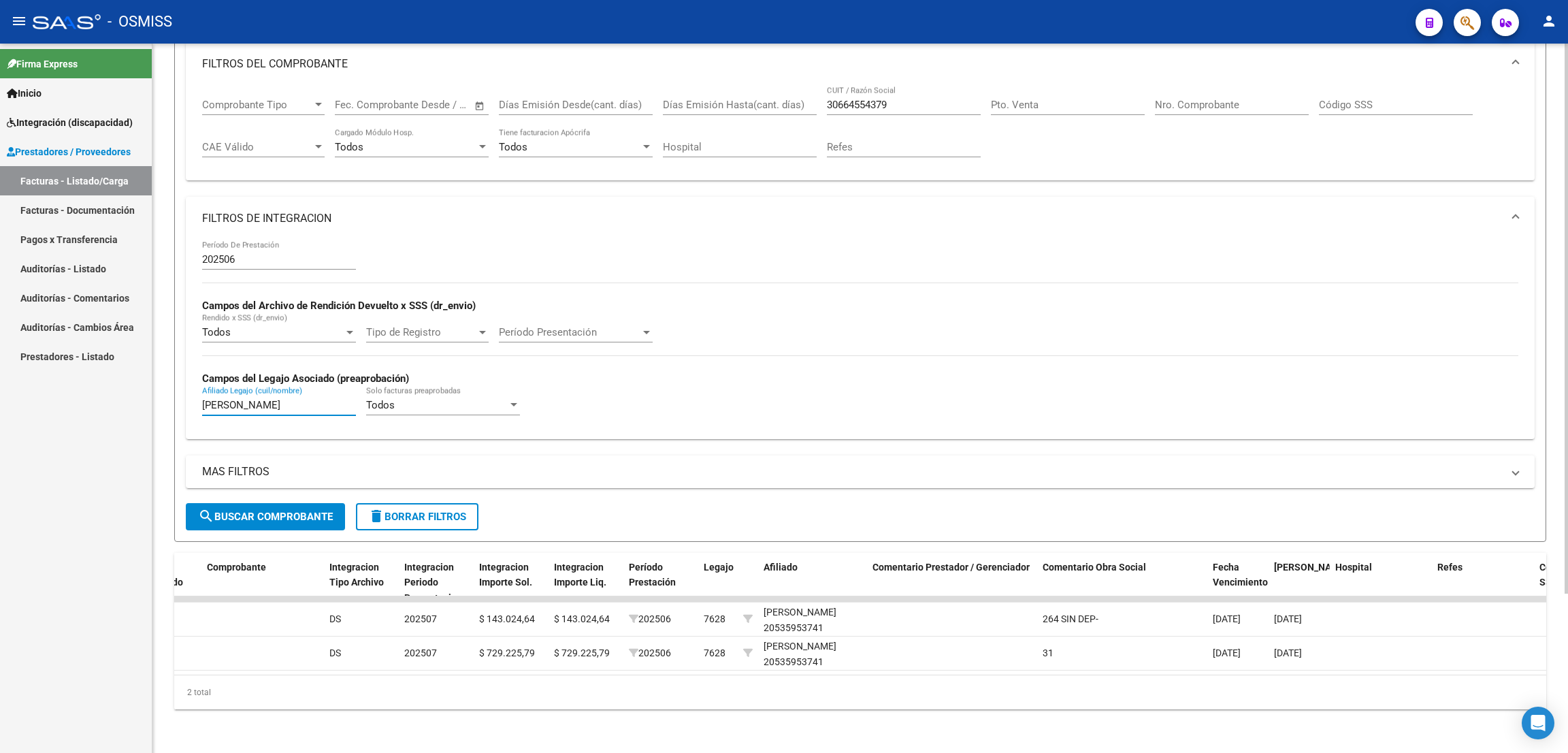
scroll to position [0, 1481]
type input "COLMAN"
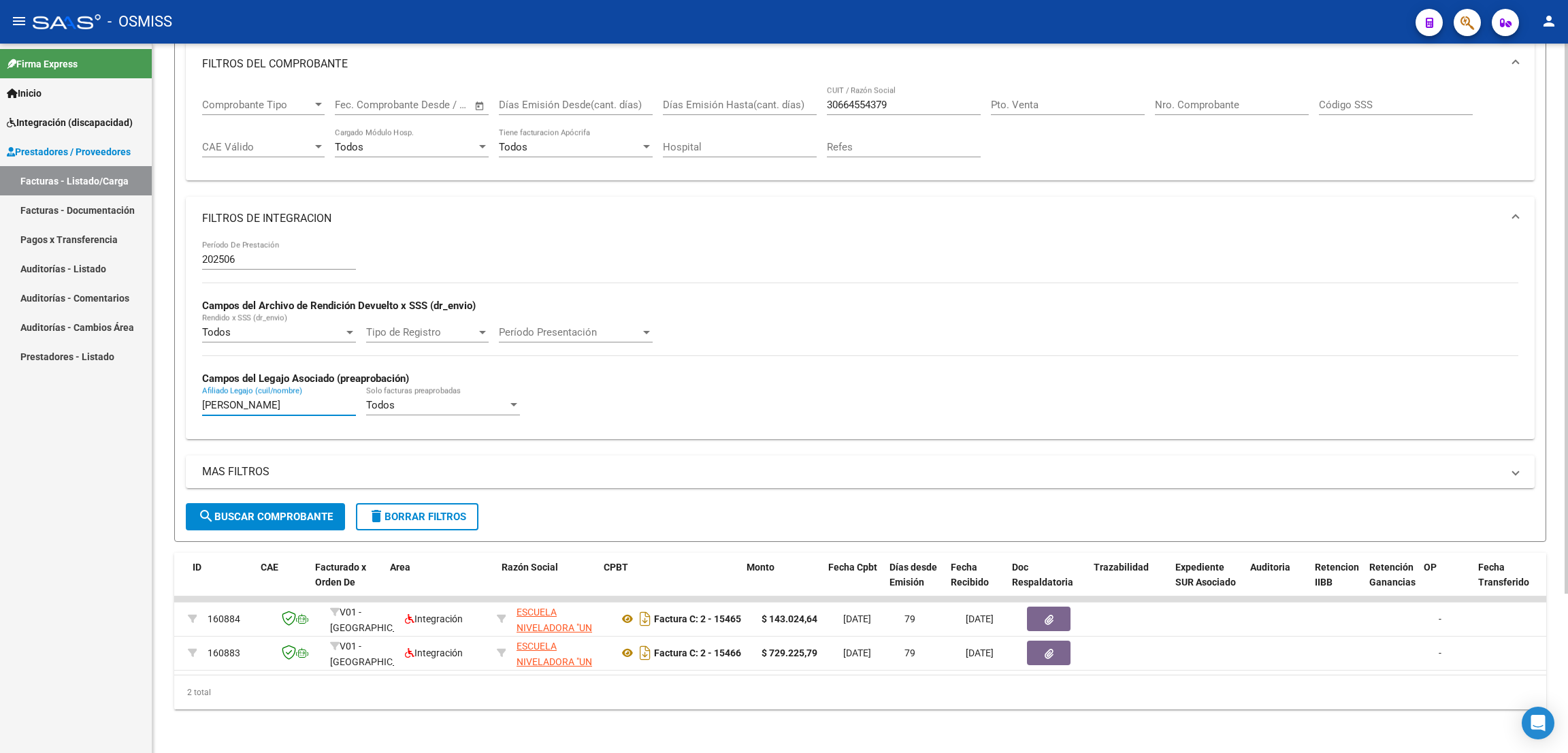
scroll to position [0, 0]
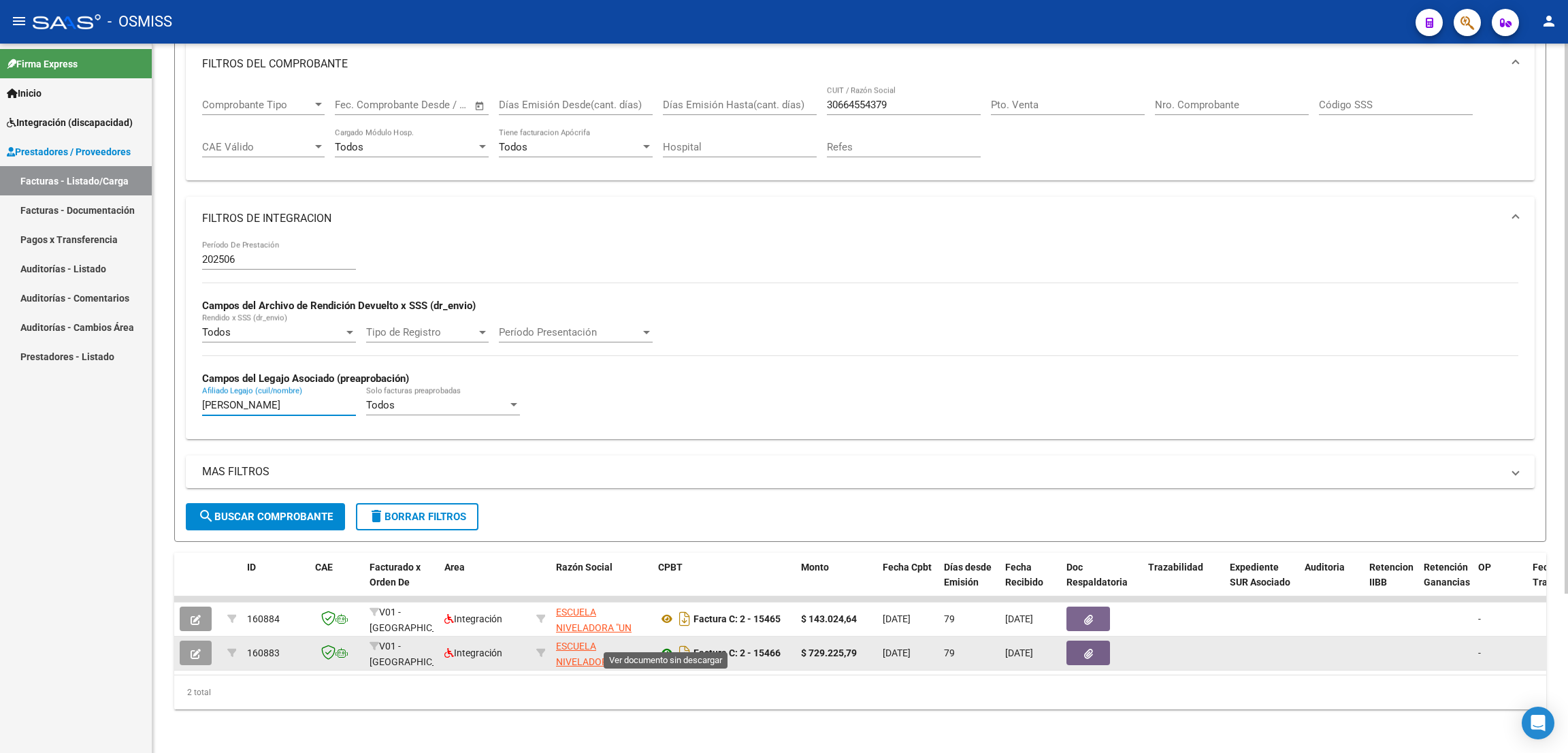
click at [660, 645] on icon at bounding box center [666, 653] width 18 height 17
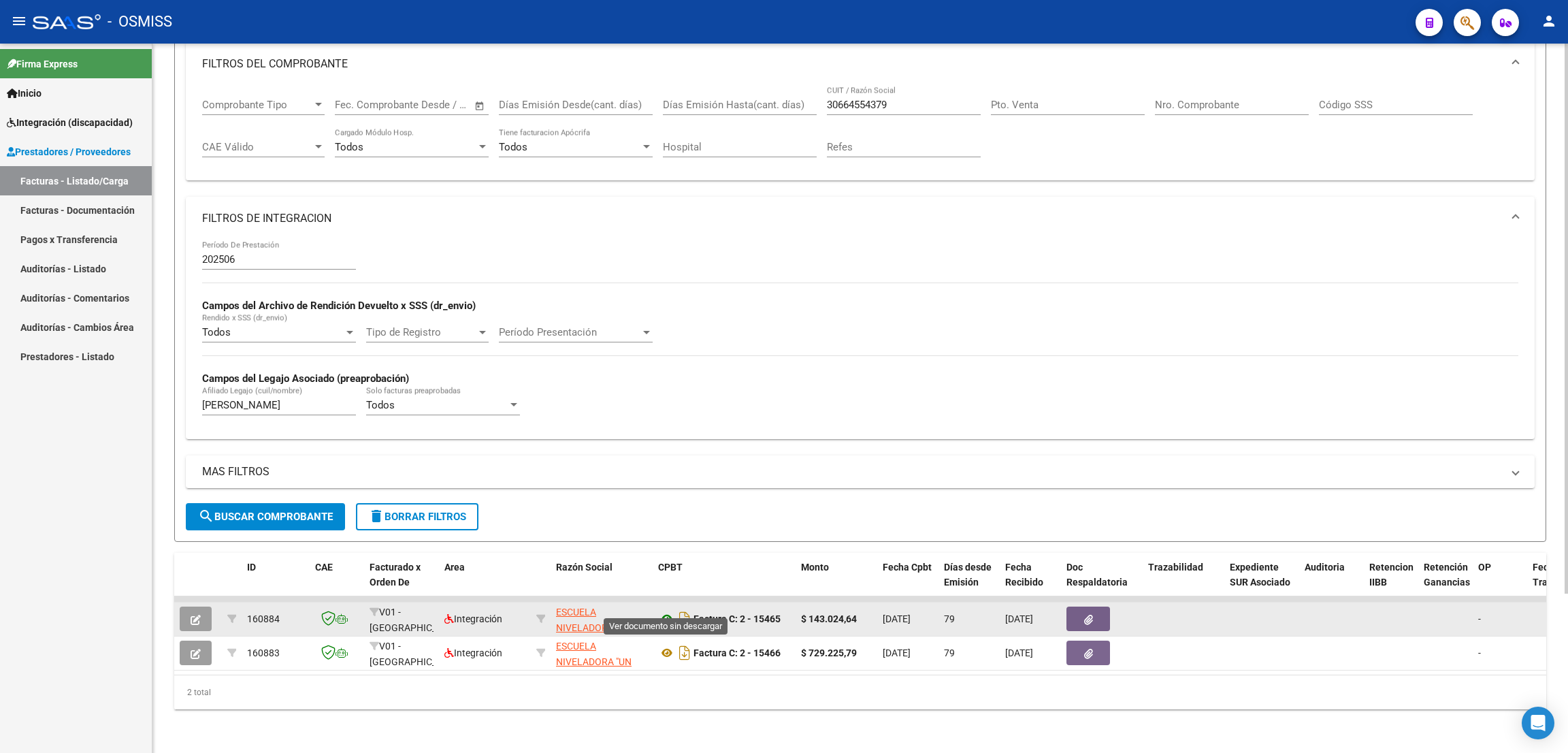
click at [668, 610] on icon at bounding box center [666, 618] width 18 height 17
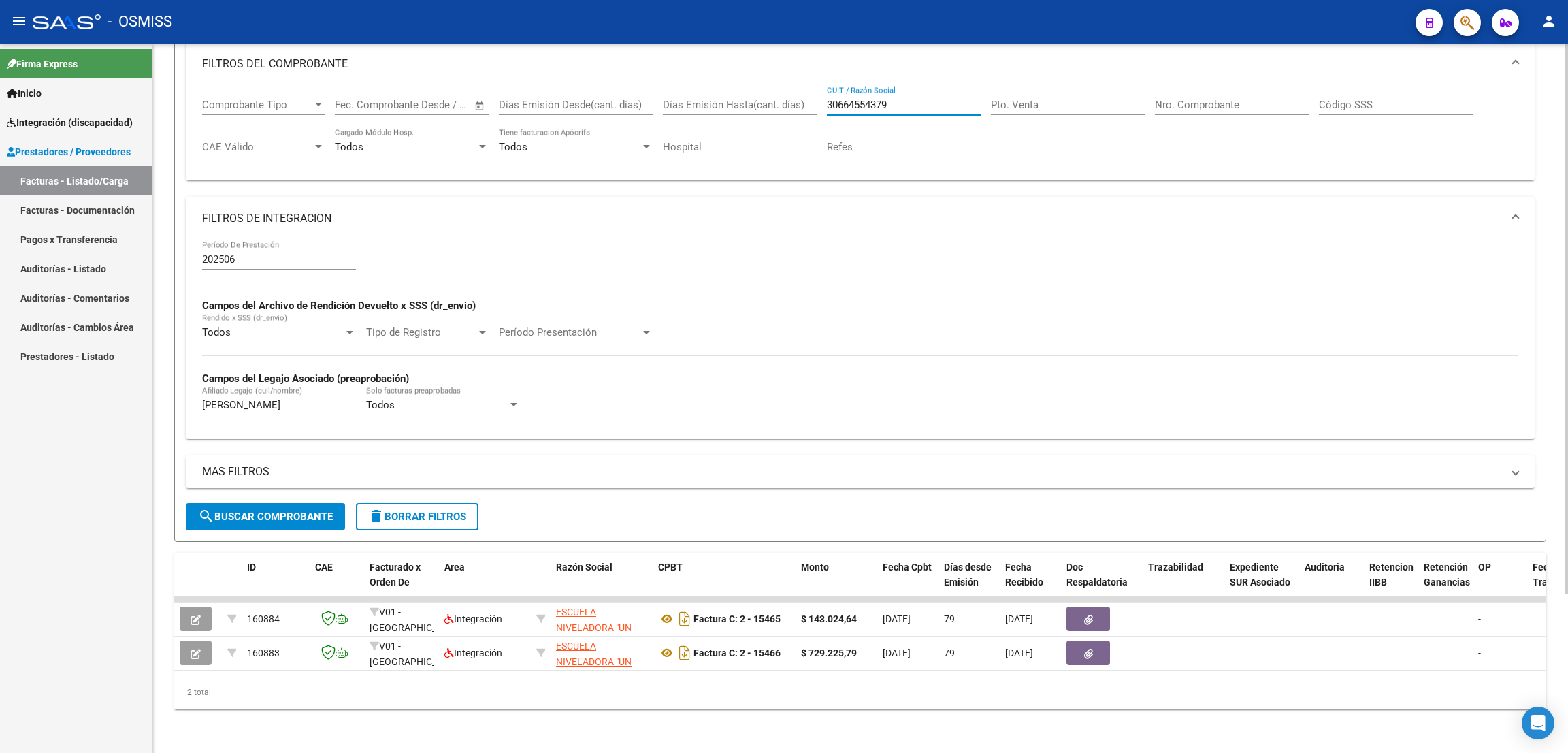
drag, startPoint x: 900, startPoint y: 89, endPoint x: 810, endPoint y: 70, distance: 92.0
click at [810, 85] on div "Comprobante Tipo Comprobante Tipo Fecha inicio – Fecha fin Fec. Comprobante Des…" at bounding box center [860, 128] width 1316 height 85
paste input "27306505586"
type input "27306505586"
drag, startPoint x: 258, startPoint y: 394, endPoint x: 188, endPoint y: 394, distance: 70.0
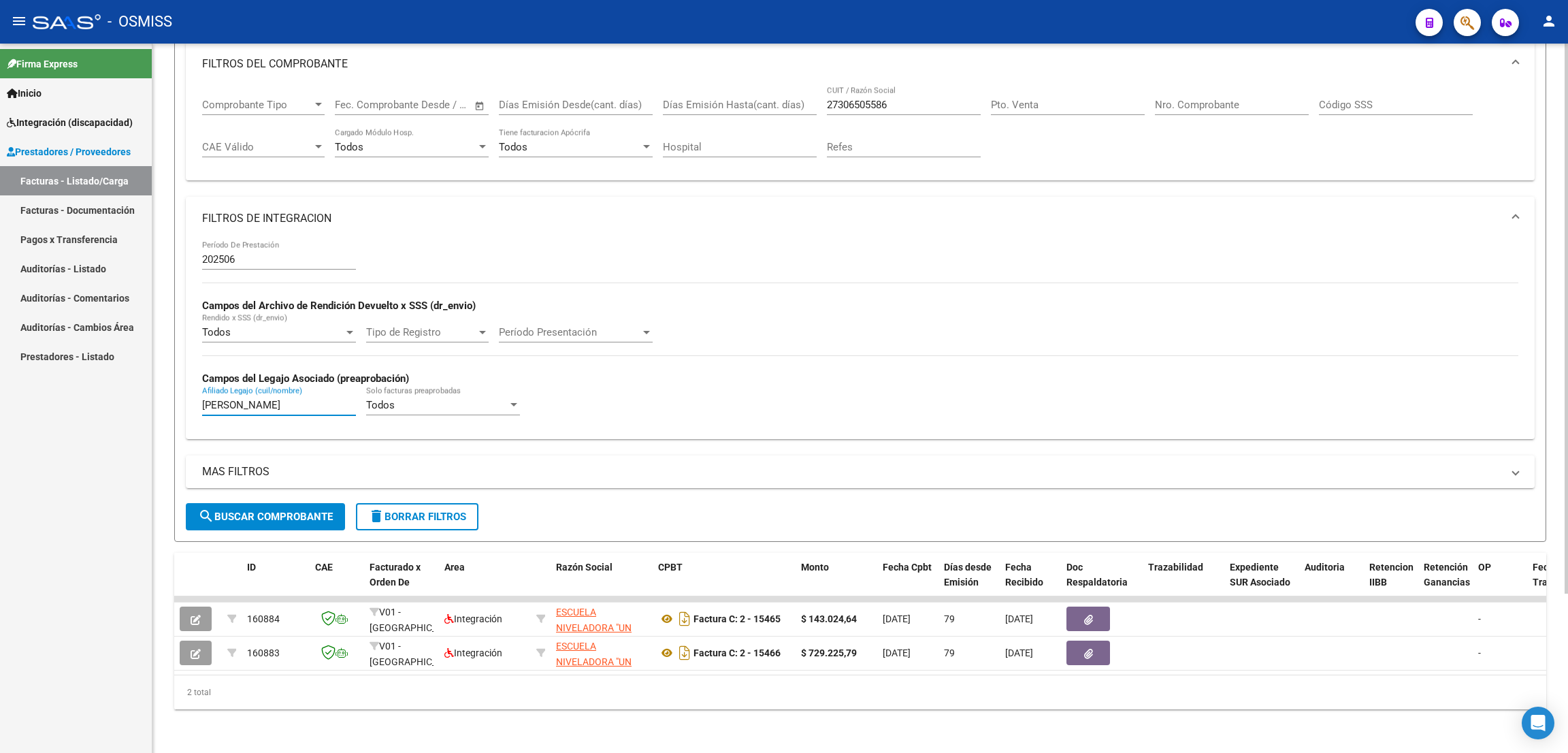
click at [189, 394] on div "202506 Período De Prestación Campos del Archivo de Rendición Devuelto x SSS (dr…" at bounding box center [860, 339] width 1349 height 198
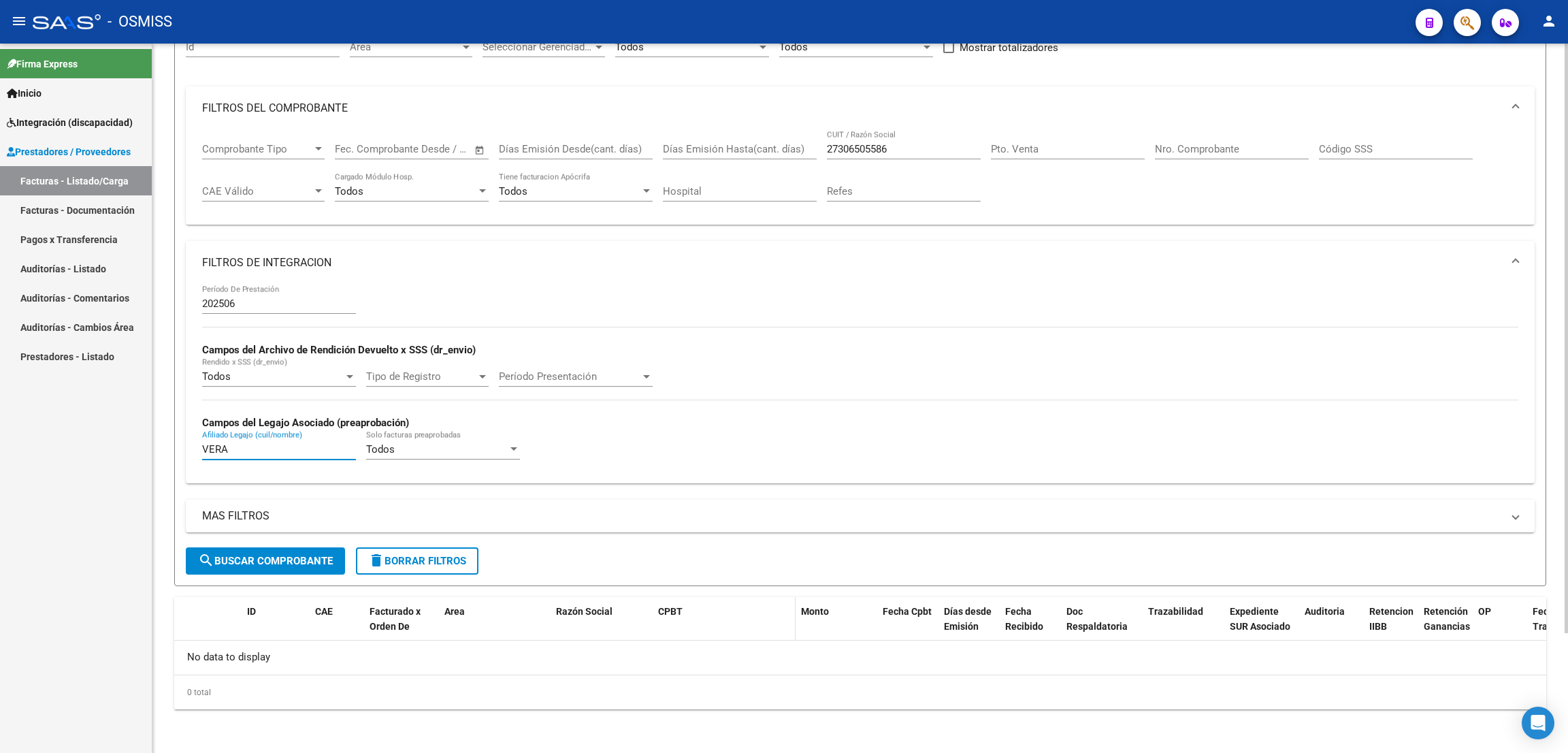
scroll to position [144, 0]
type input "VERA"
drag, startPoint x: 909, startPoint y: 151, endPoint x: 789, endPoint y: 141, distance: 120.4
click at [789, 141] on div "Comprobante Tipo Comprobante Tipo Fecha inicio – Fecha fin Fec. Comprobante Des…" at bounding box center [860, 173] width 1316 height 85
paste input "404559341"
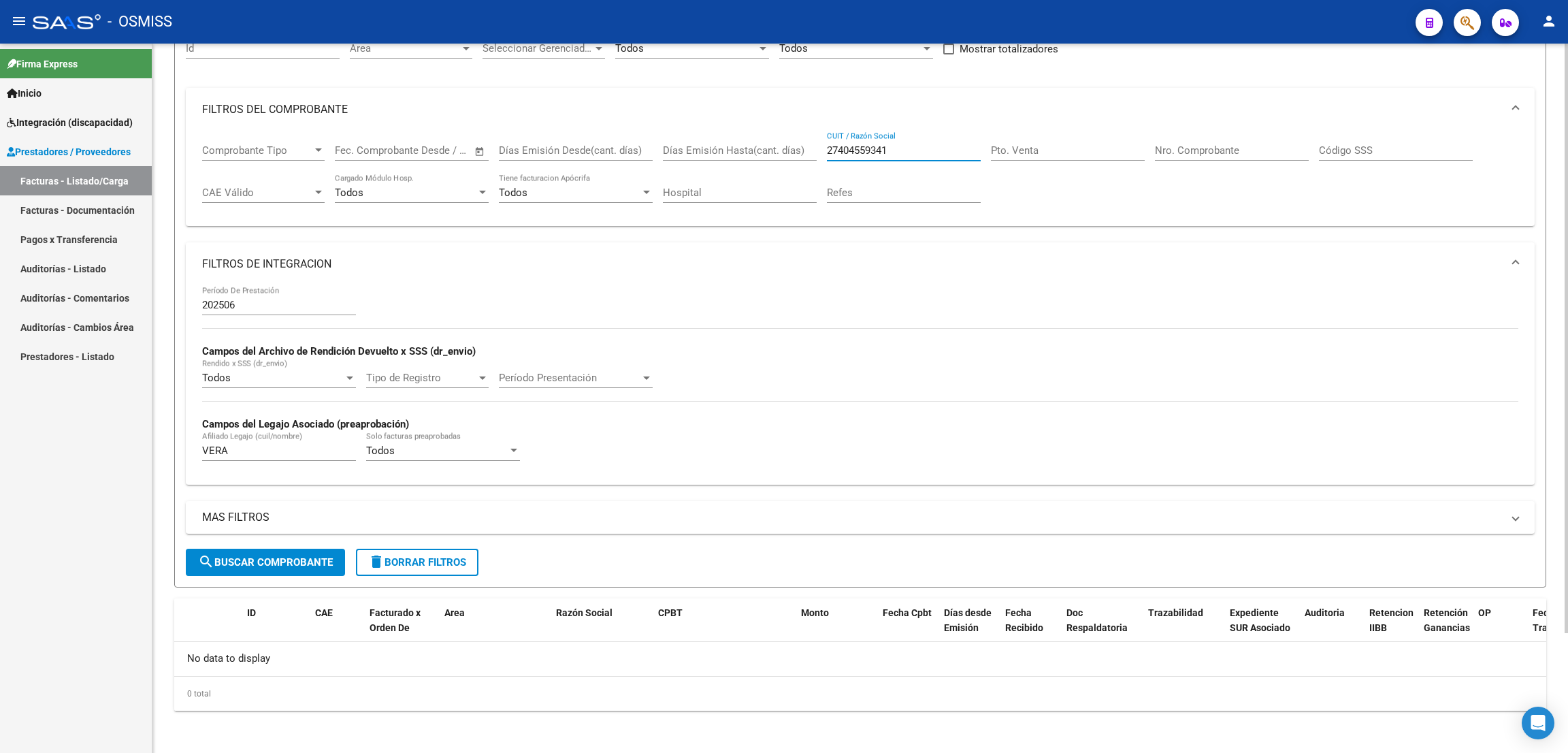
type input "27404559341"
drag, startPoint x: 235, startPoint y: 454, endPoint x: 193, endPoint y: 446, distance: 42.8
click at [193, 446] on div "202506 Período De Prestación Campos del Archivo de Rendición Devuelto x SSS (dr…" at bounding box center [860, 385] width 1349 height 198
type input "SARACHO"
drag, startPoint x: 296, startPoint y: 564, endPoint x: 463, endPoint y: 506, distance: 176.8
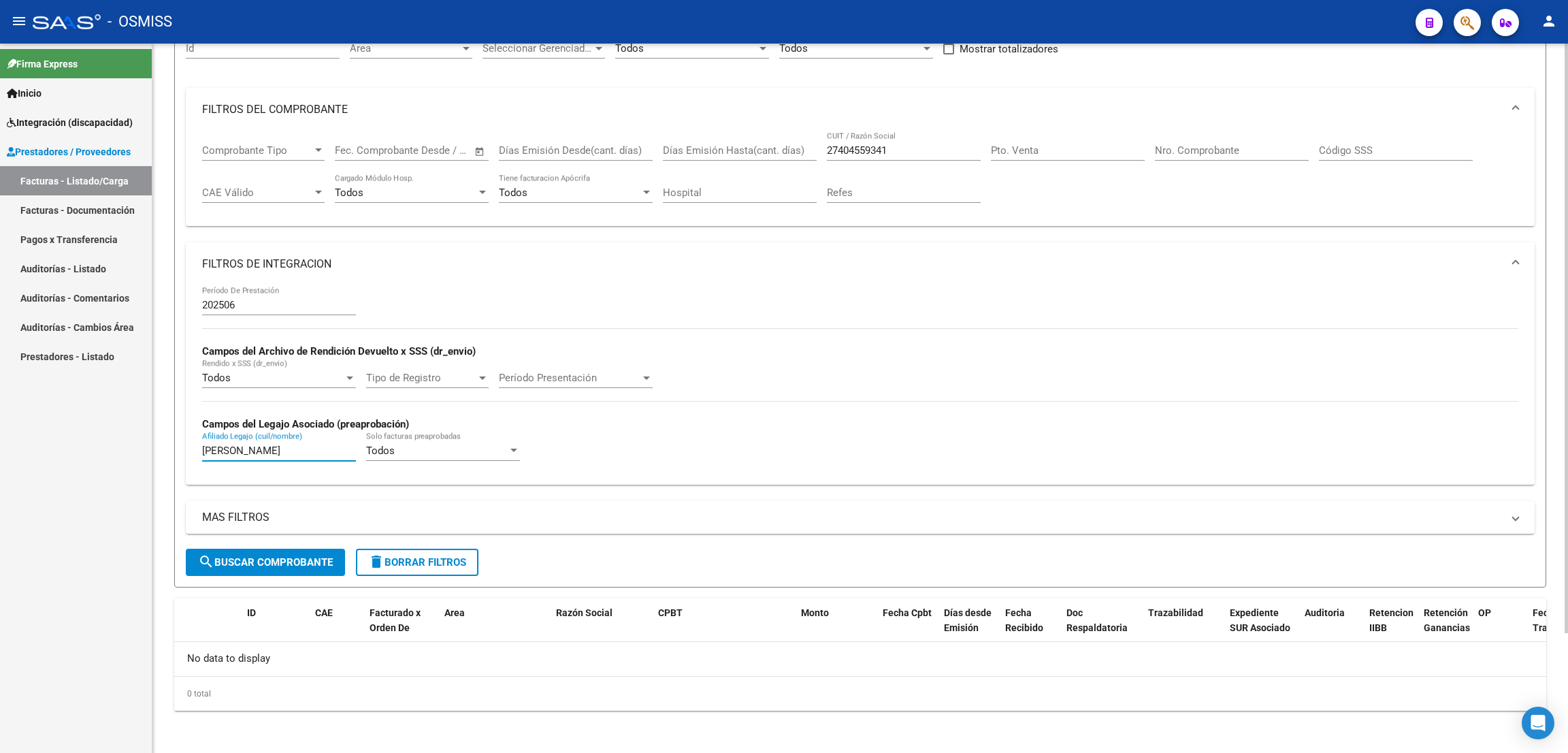
click at [297, 565] on span "search Buscar Comprobante" at bounding box center [265, 562] width 135 height 12
drag, startPoint x: 912, startPoint y: 153, endPoint x: 806, endPoint y: 146, distance: 106.2
click at [828, 158] on div "27404559341 CUIT / Razón Social" at bounding box center [903, 145] width 154 height 29
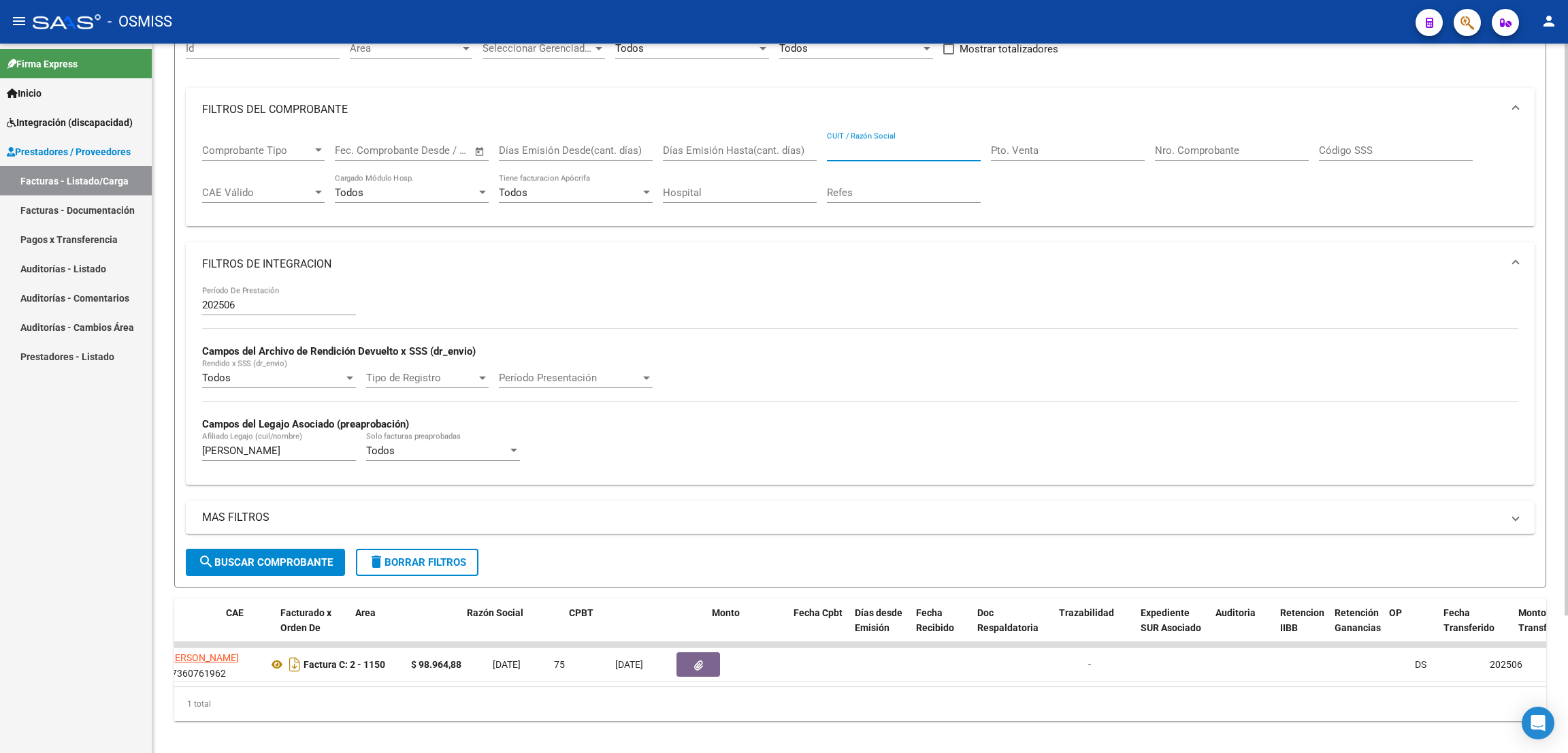
scroll to position [0, 436]
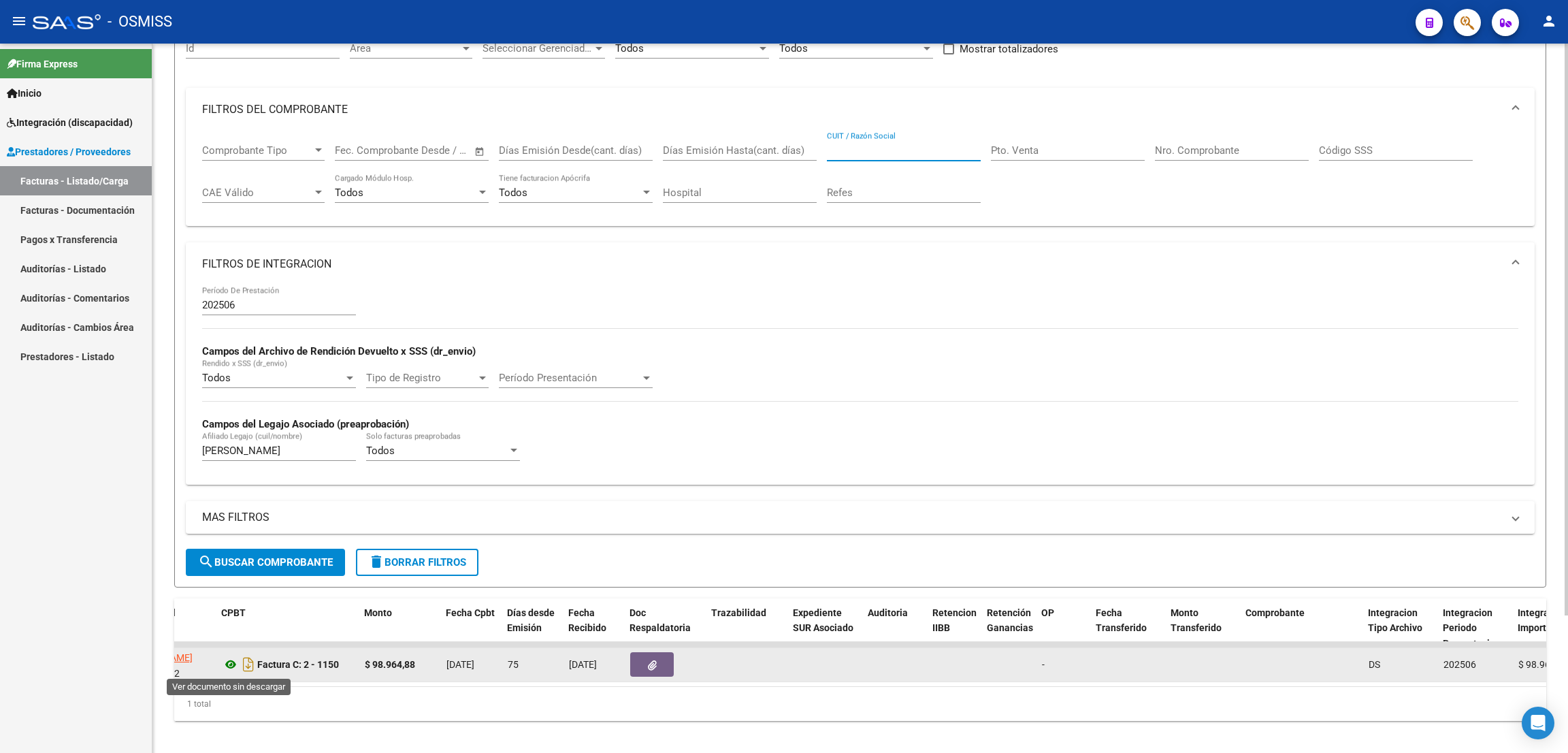
click at [226, 660] on icon at bounding box center [231, 664] width 18 height 17
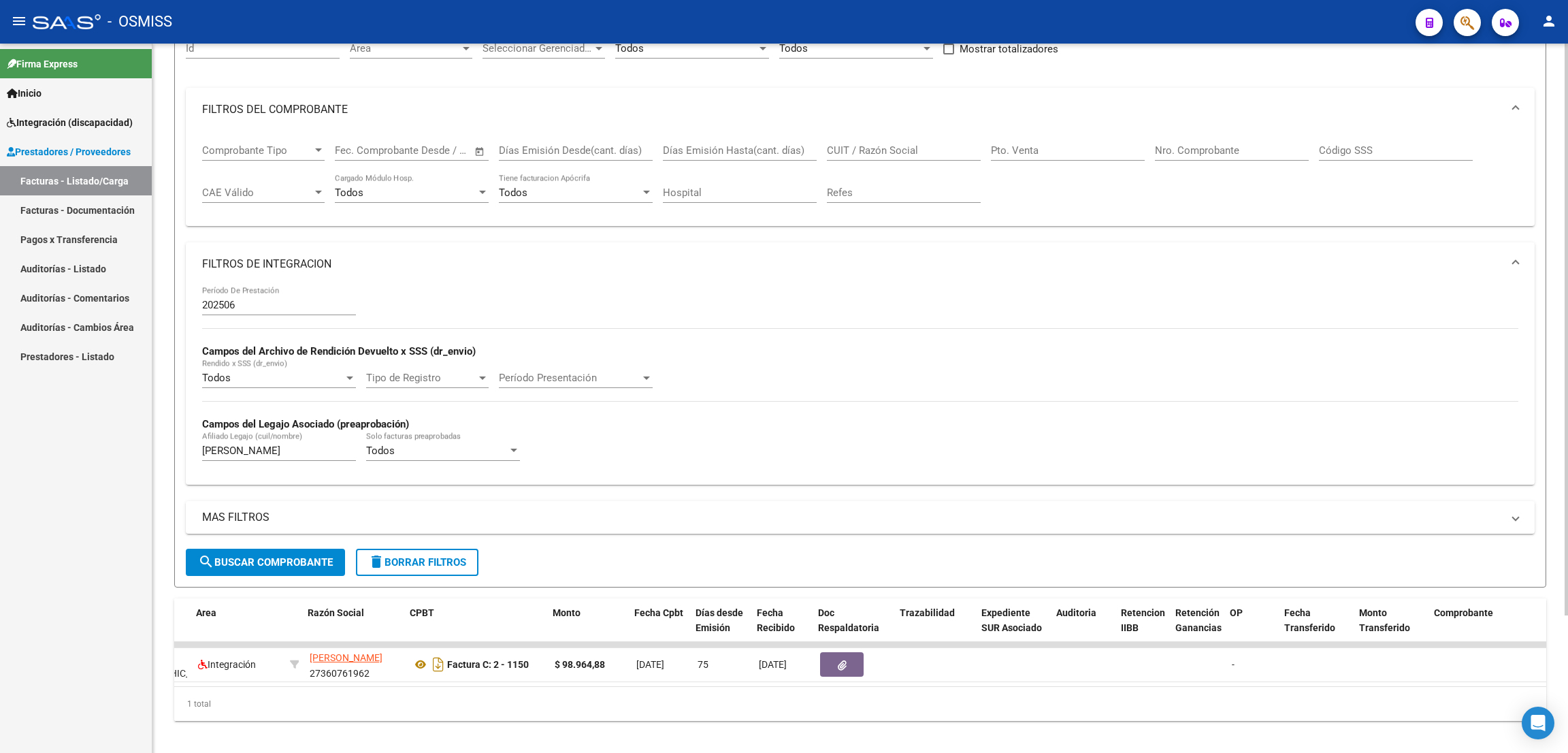
scroll to position [0, 247]
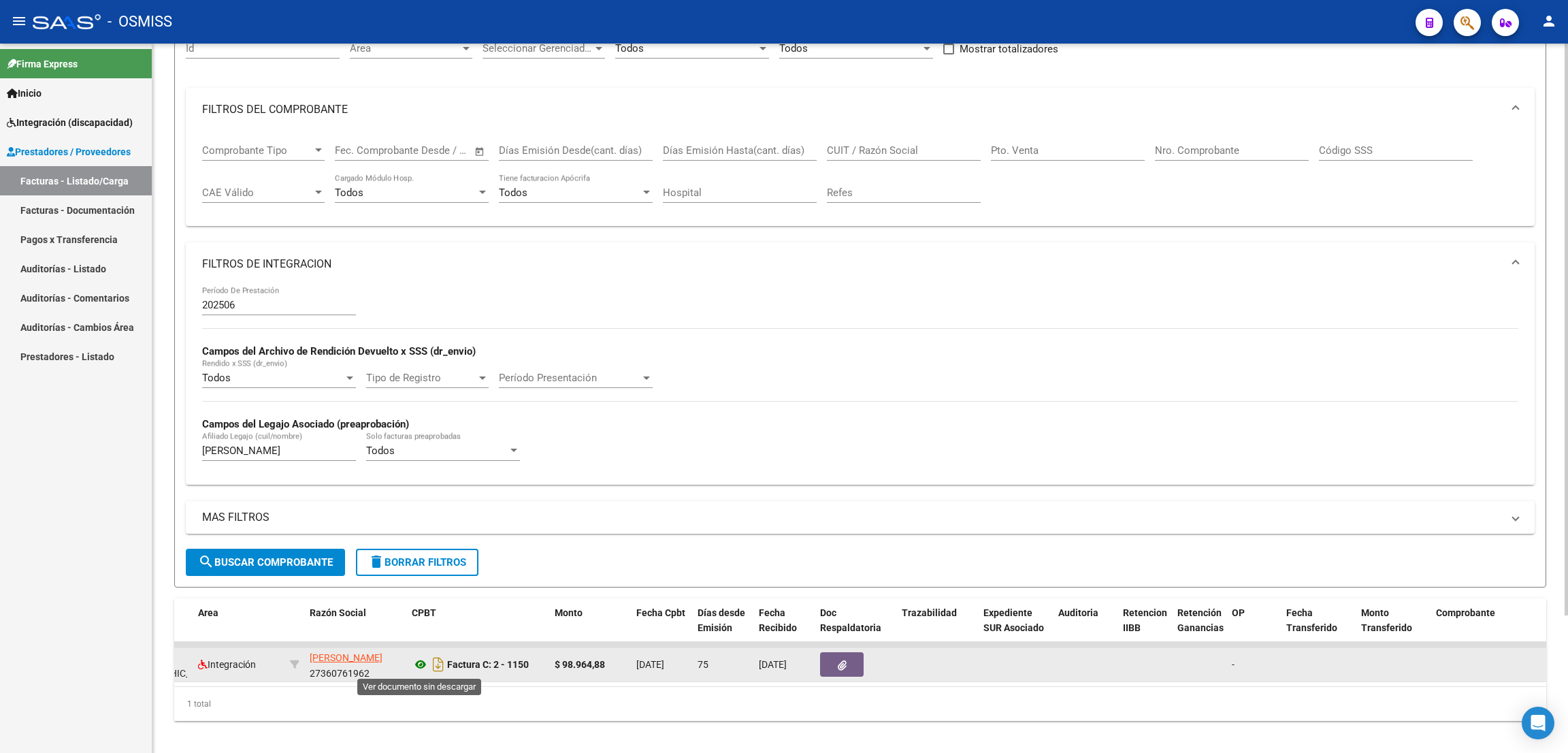
click at [421, 665] on icon at bounding box center [421, 664] width 18 height 17
